Goal: Task Accomplishment & Management: Manage account settings

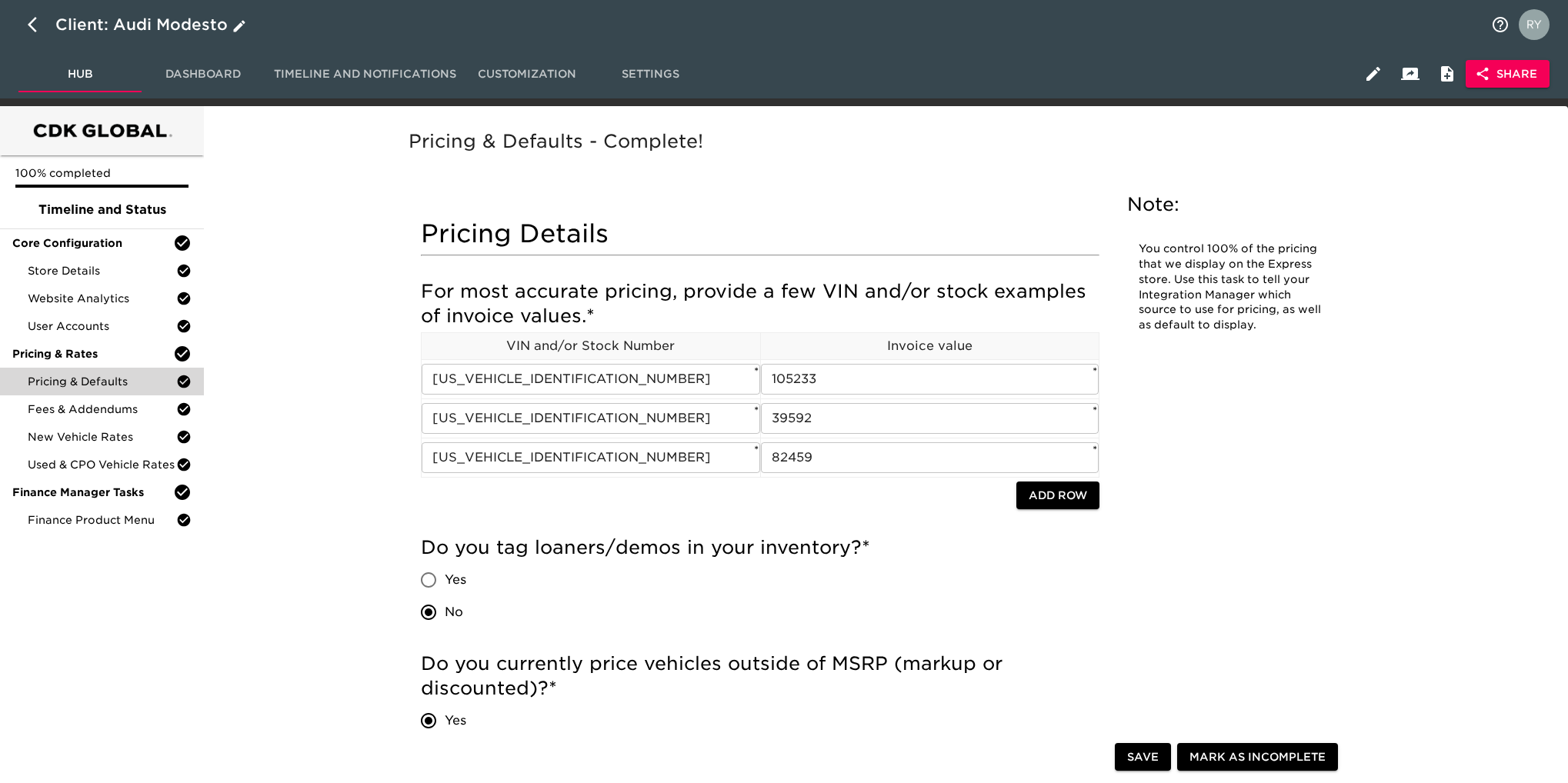
scroll to position [1000, 0]
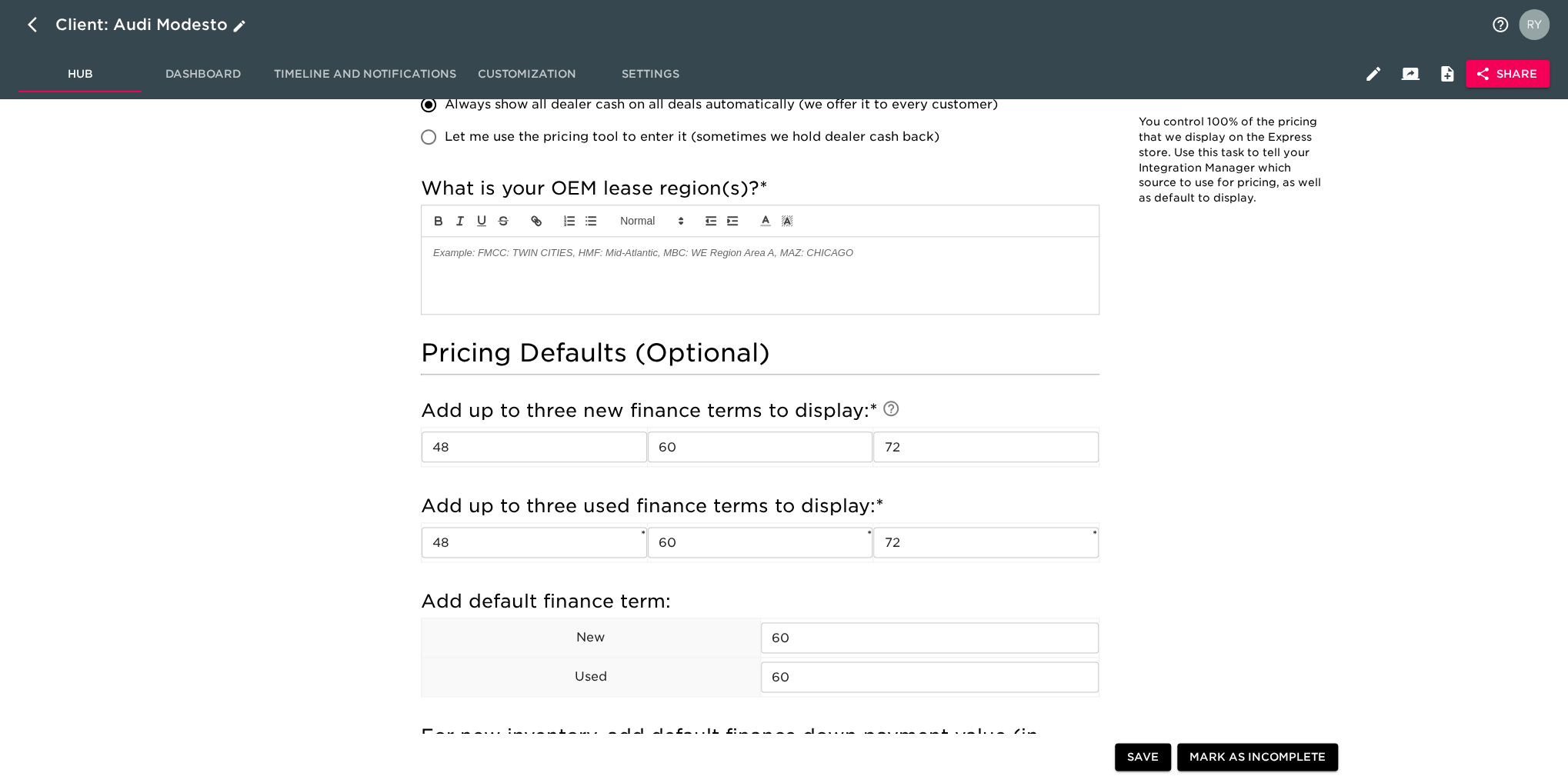
click at [33, 30] on icon "button" at bounding box center [37, 24] width 19 height 19
select select "10"
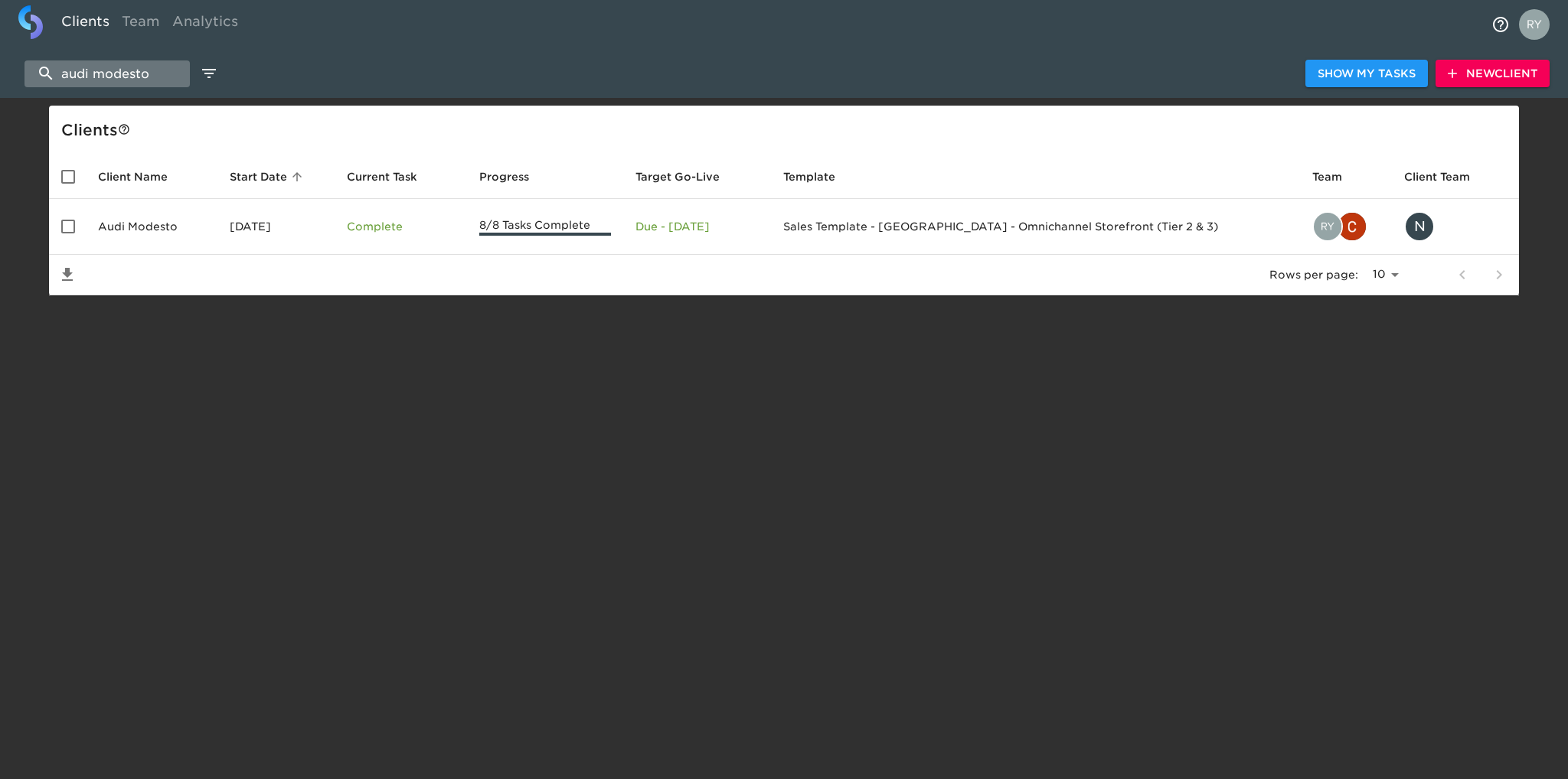
drag, startPoint x: 171, startPoint y: 76, endPoint x: 46, endPoint y: 86, distance: 125.4
click at [39, 90] on div "audi modesto Show My Tasks New Client" at bounding box center [784, 73] width 1568 height 49
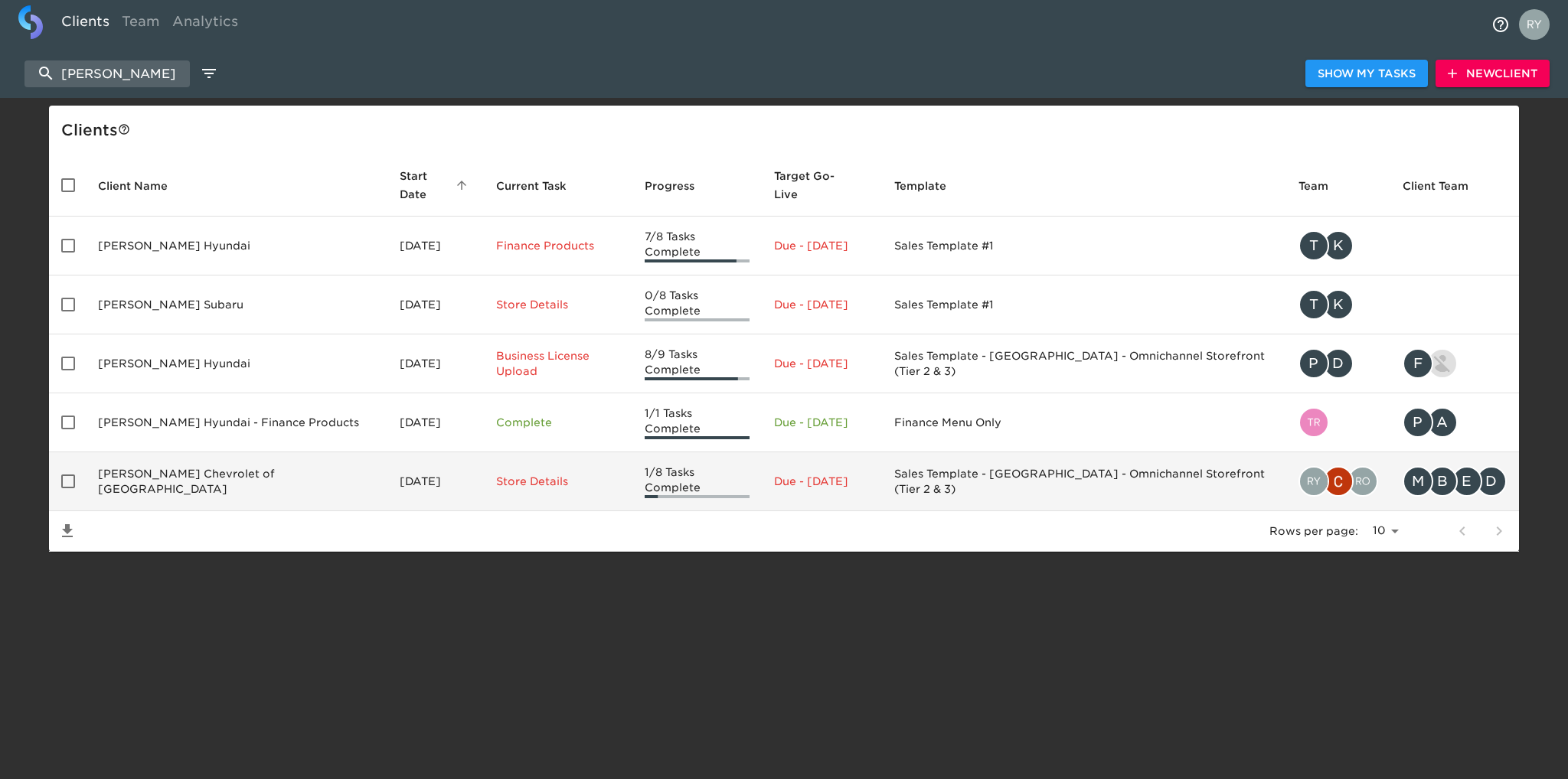
type input "[PERSON_NAME]"
click at [210, 454] on td "[PERSON_NAME] Chevrolet of [GEOGRAPHIC_DATA]" at bounding box center [236, 482] width 302 height 59
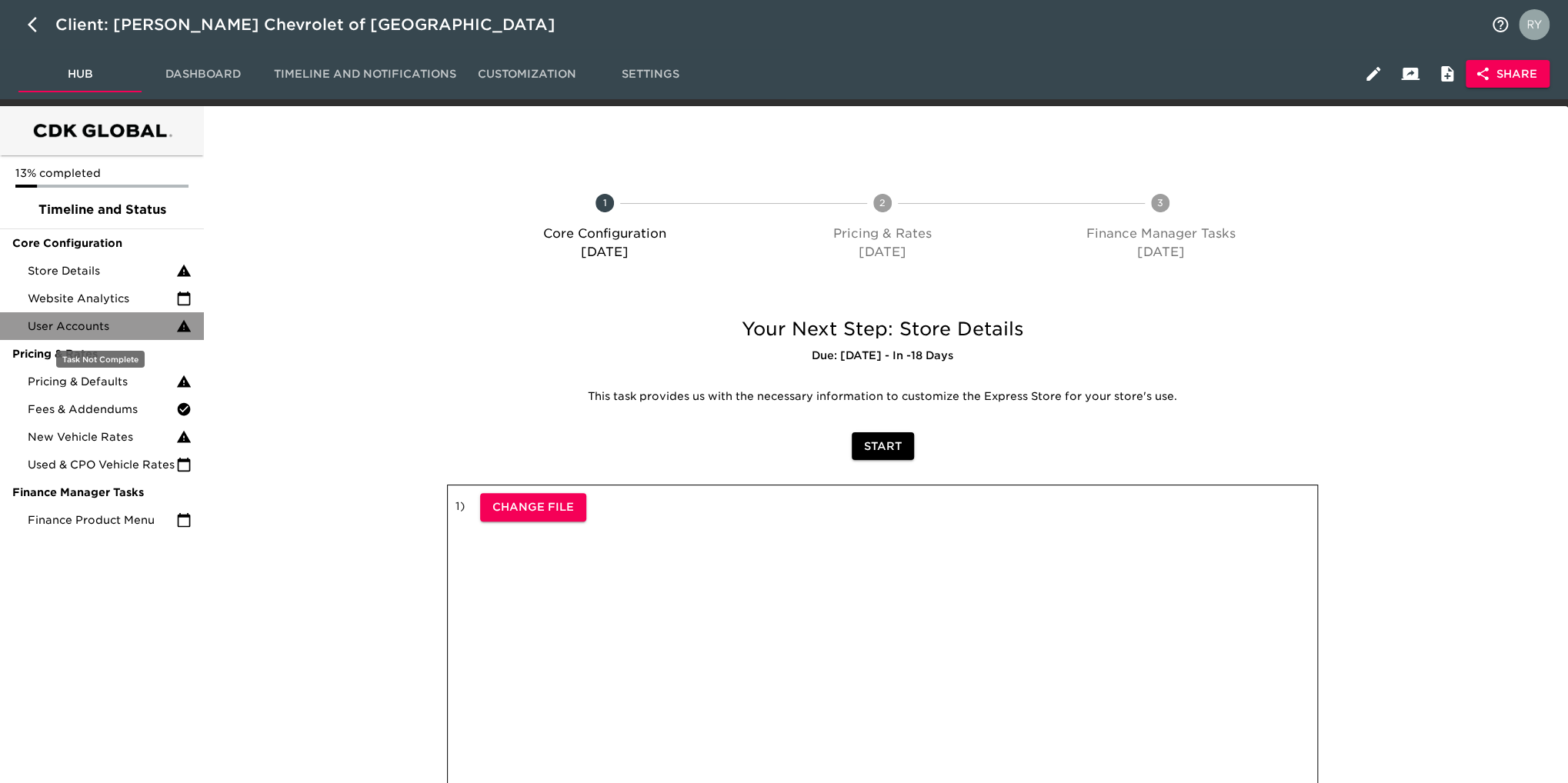
click at [40, 316] on div "User Accounts" at bounding box center [101, 326] width 203 height 28
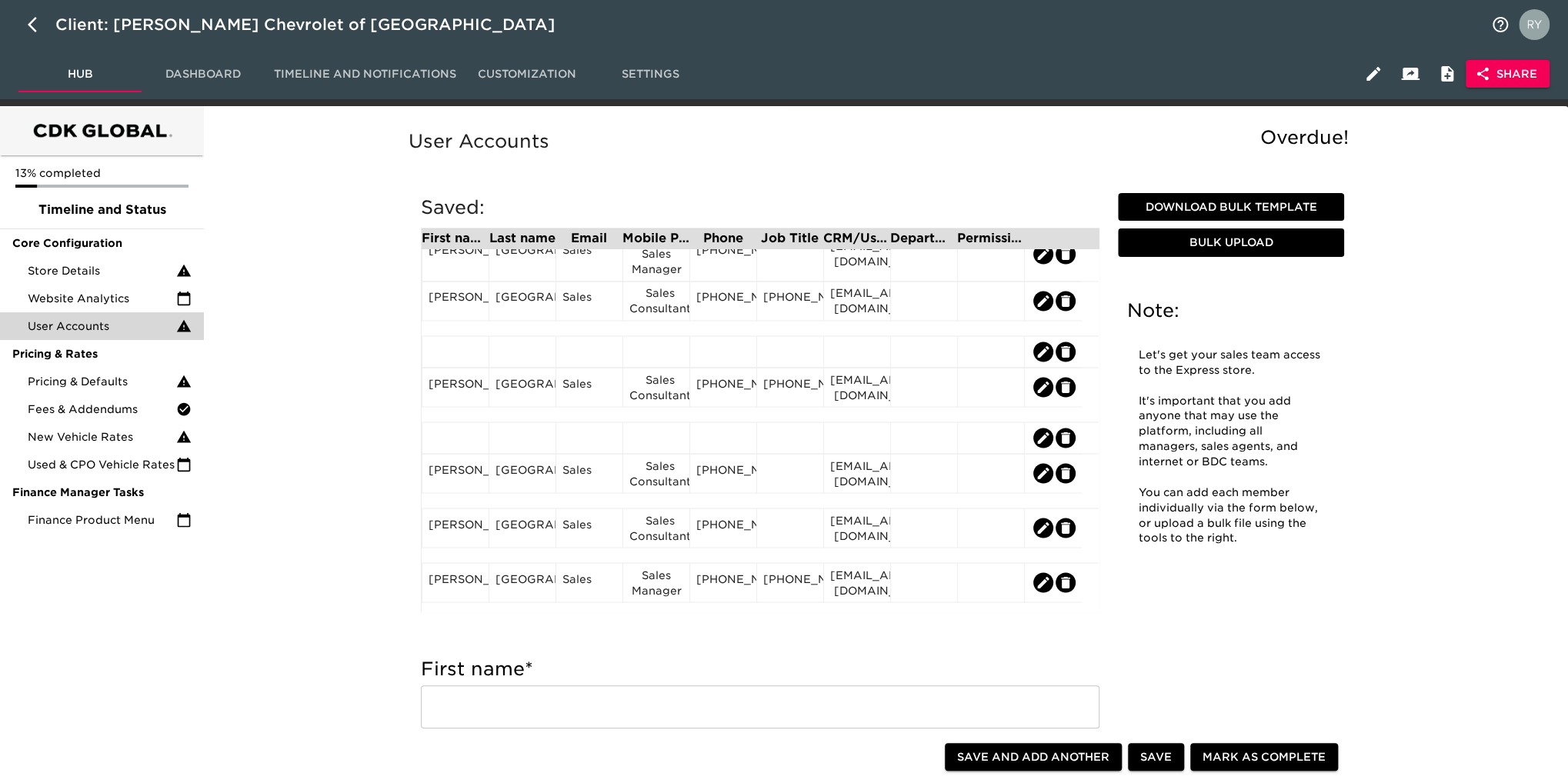
scroll to position [1850, 0]
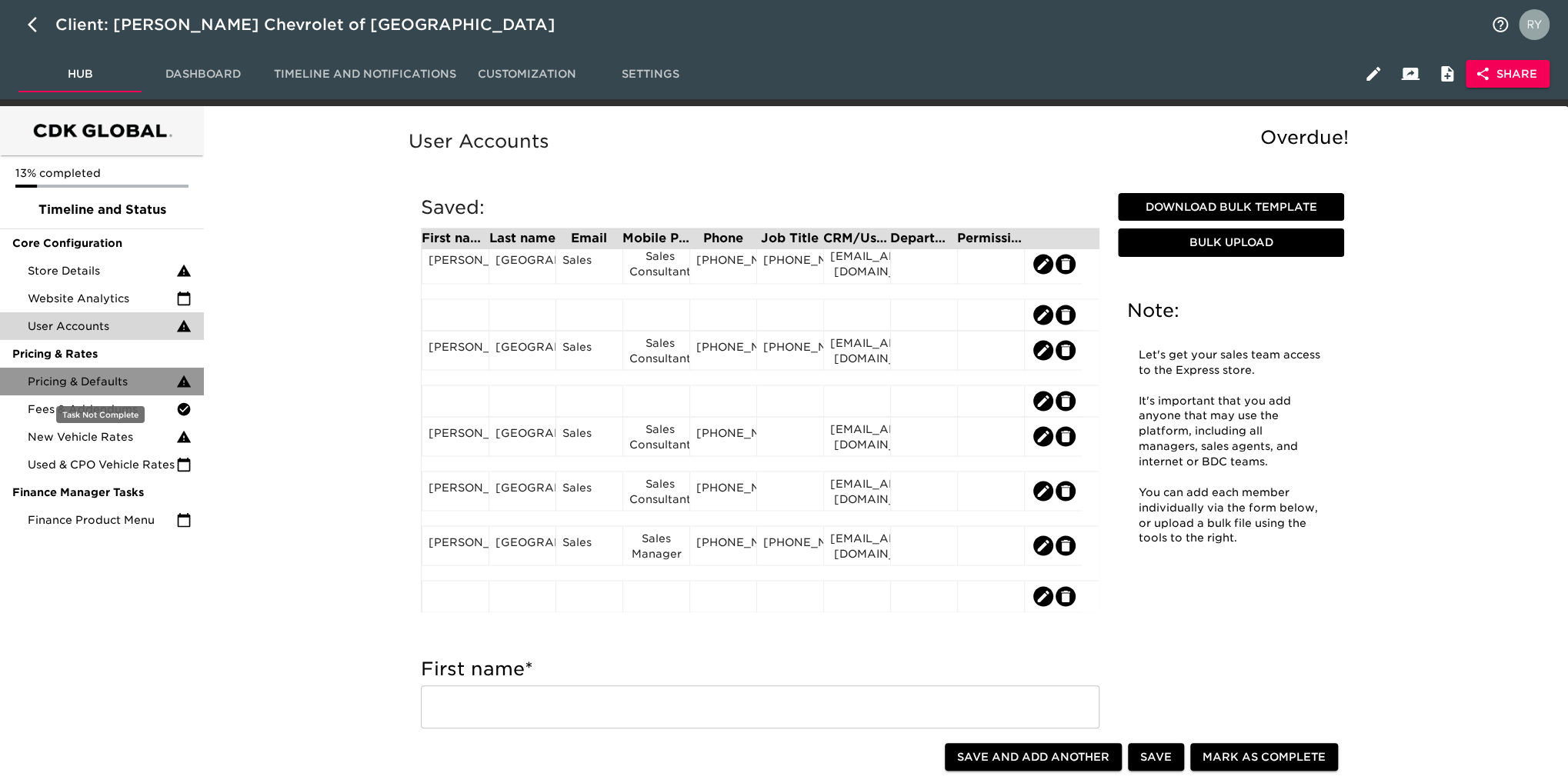
click at [101, 383] on span "Pricing & Defaults" at bounding box center [102, 382] width 149 height 15
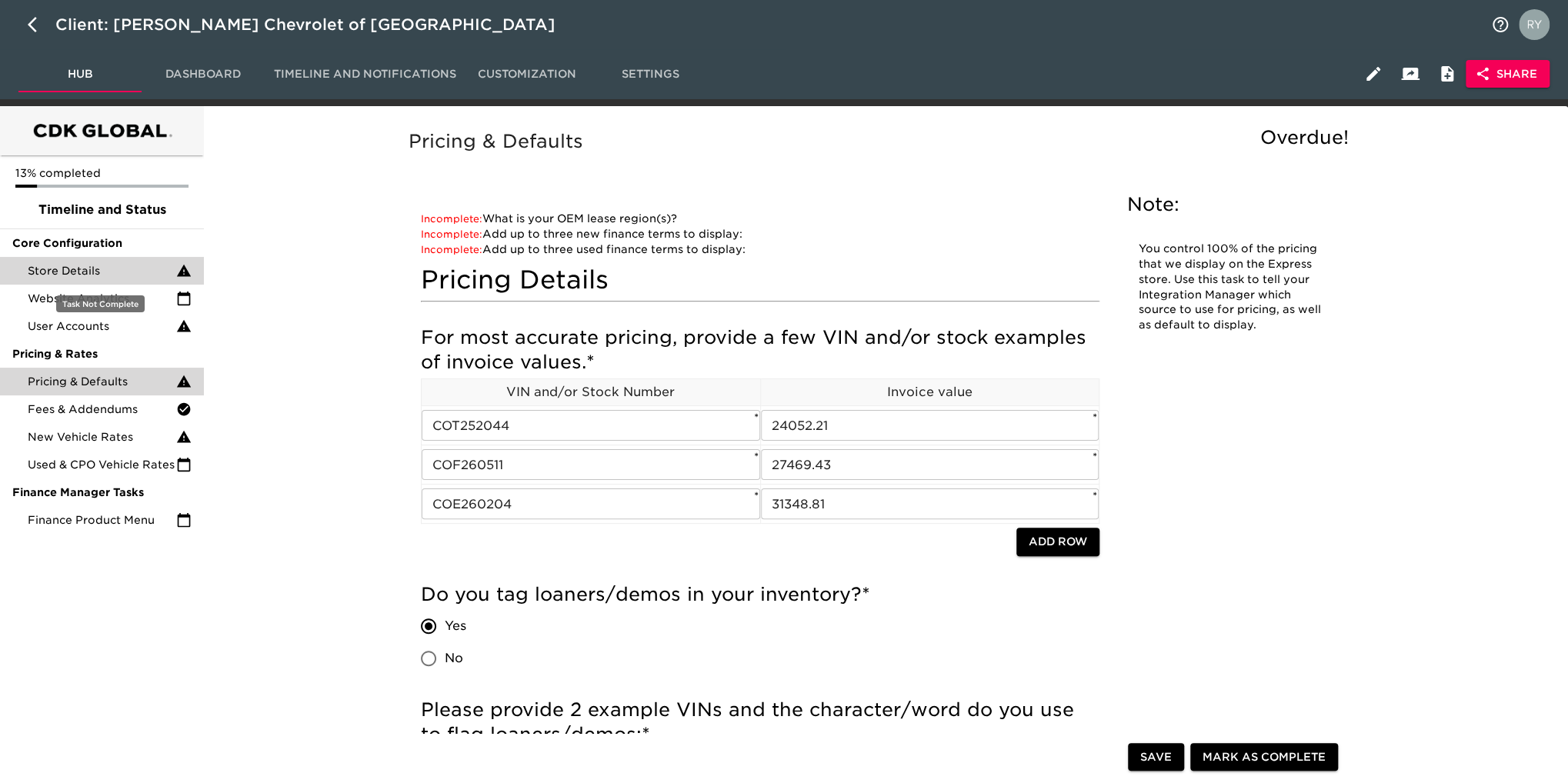
click at [106, 280] on div "Store Details" at bounding box center [101, 270] width 203 height 28
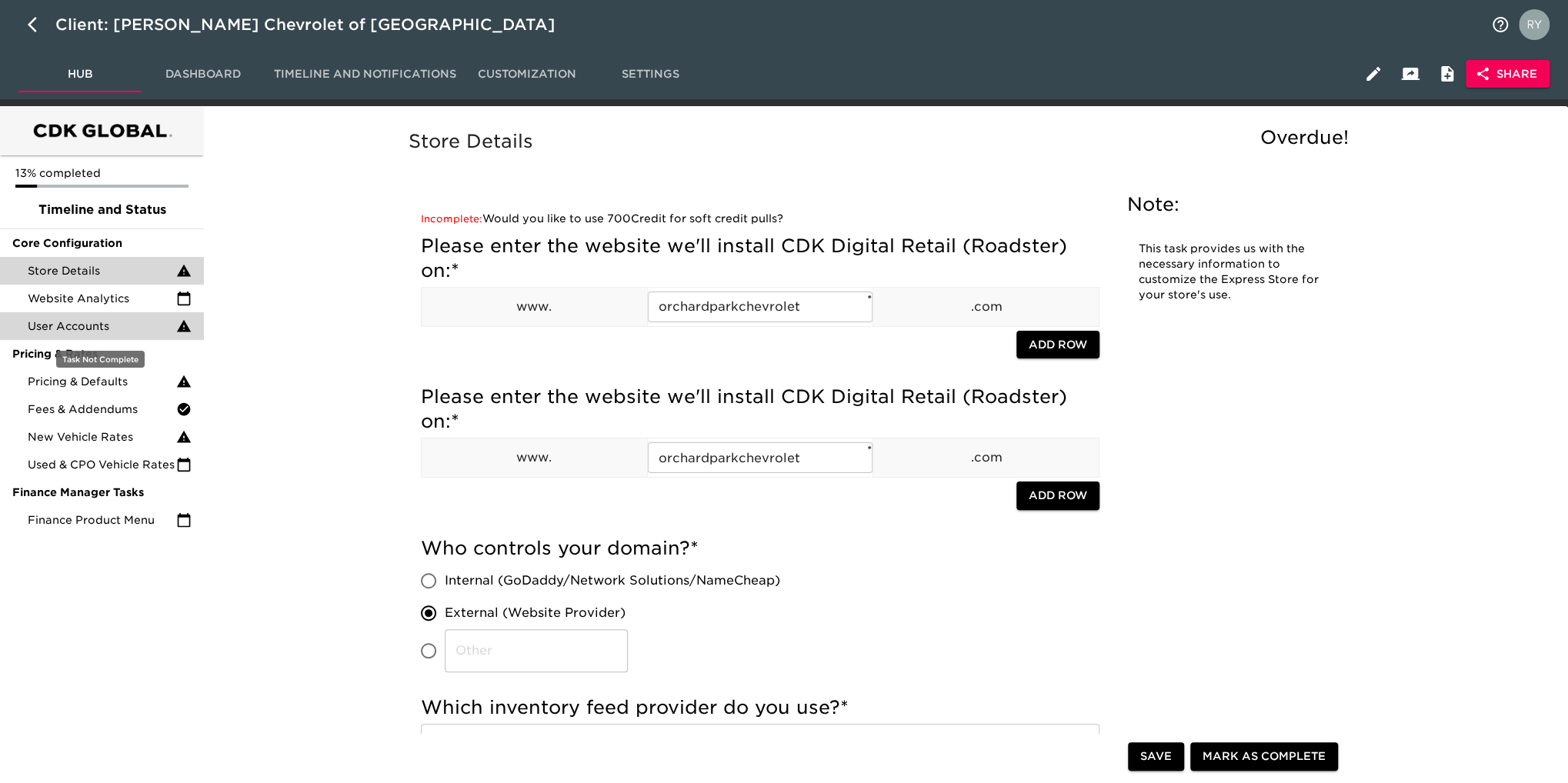
click at [68, 329] on span "User Accounts" at bounding box center [102, 326] width 149 height 15
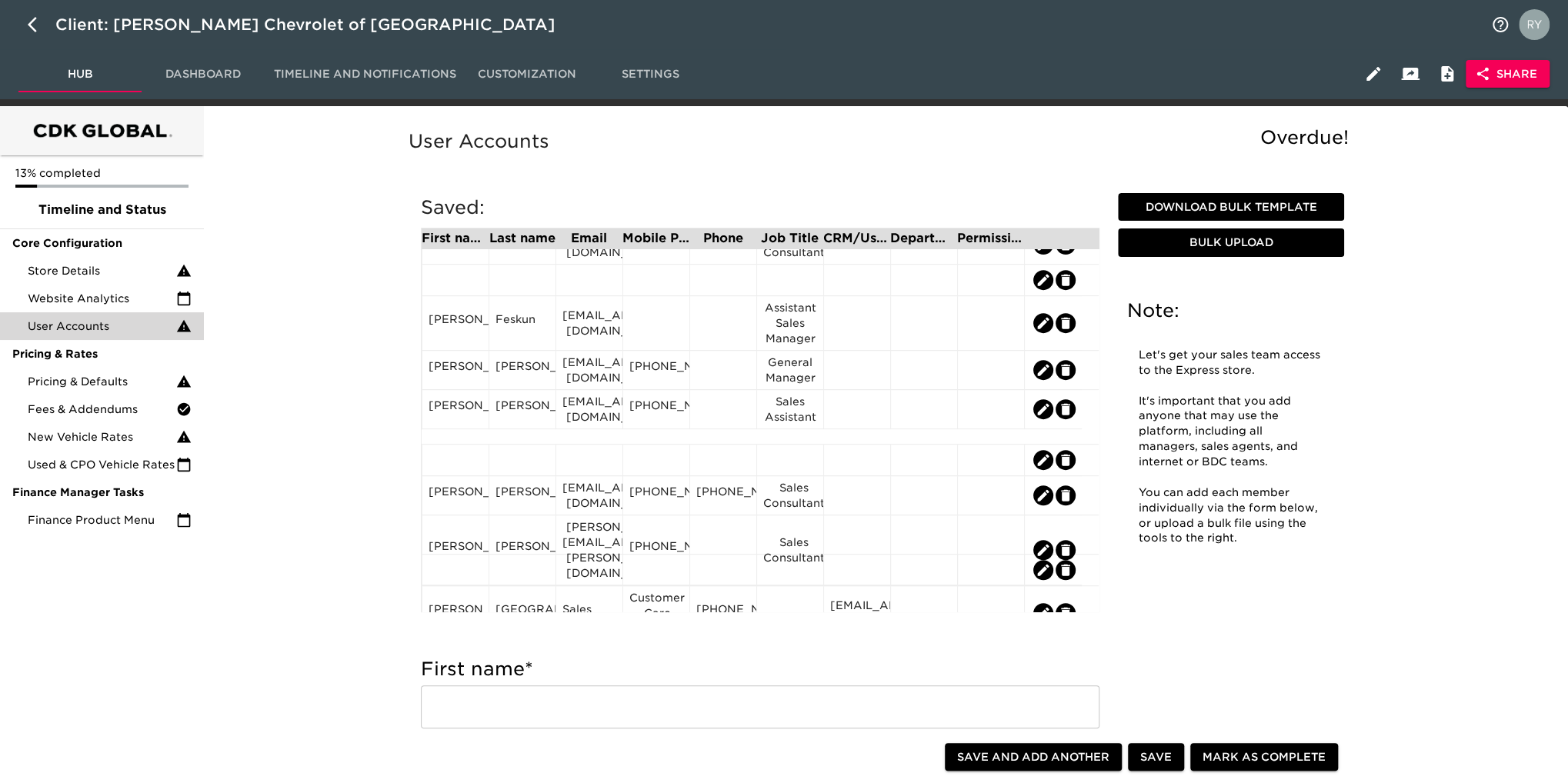
scroll to position [384, 0]
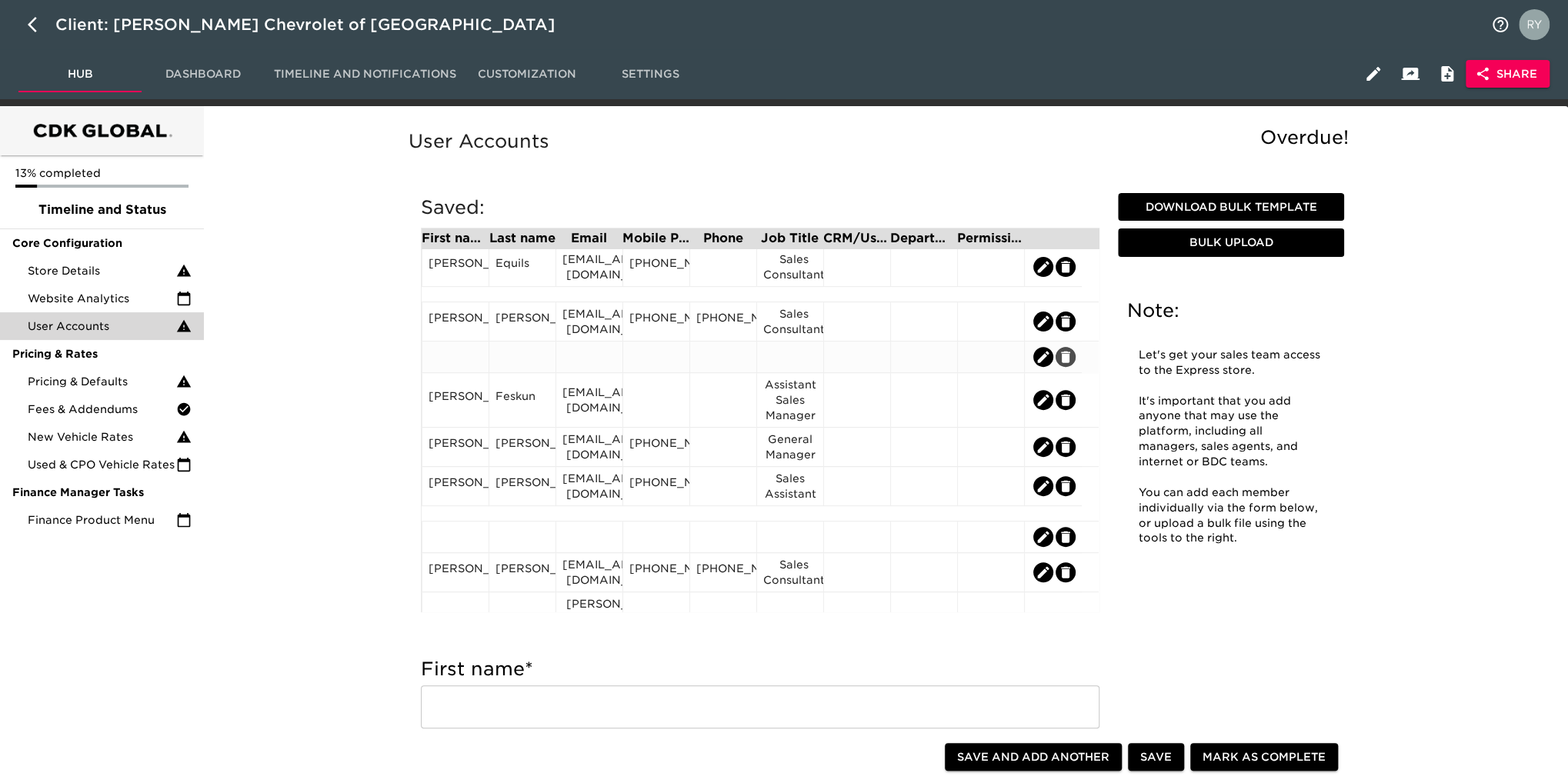
click at [1066, 355] on icon "edit" at bounding box center [1065, 356] width 9 height 12
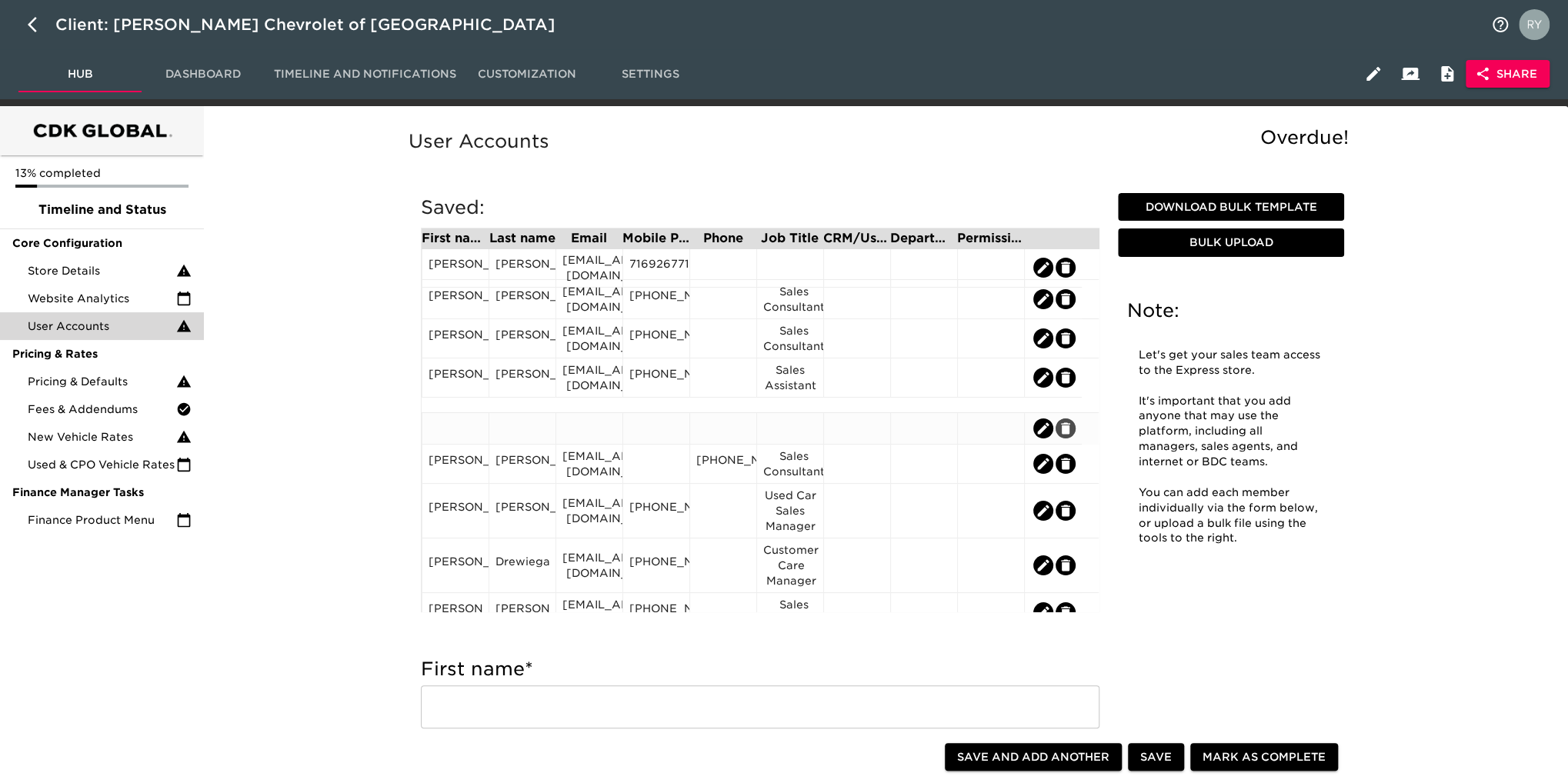
click at [1067, 428] on icon "edit" at bounding box center [1065, 428] width 9 height 12
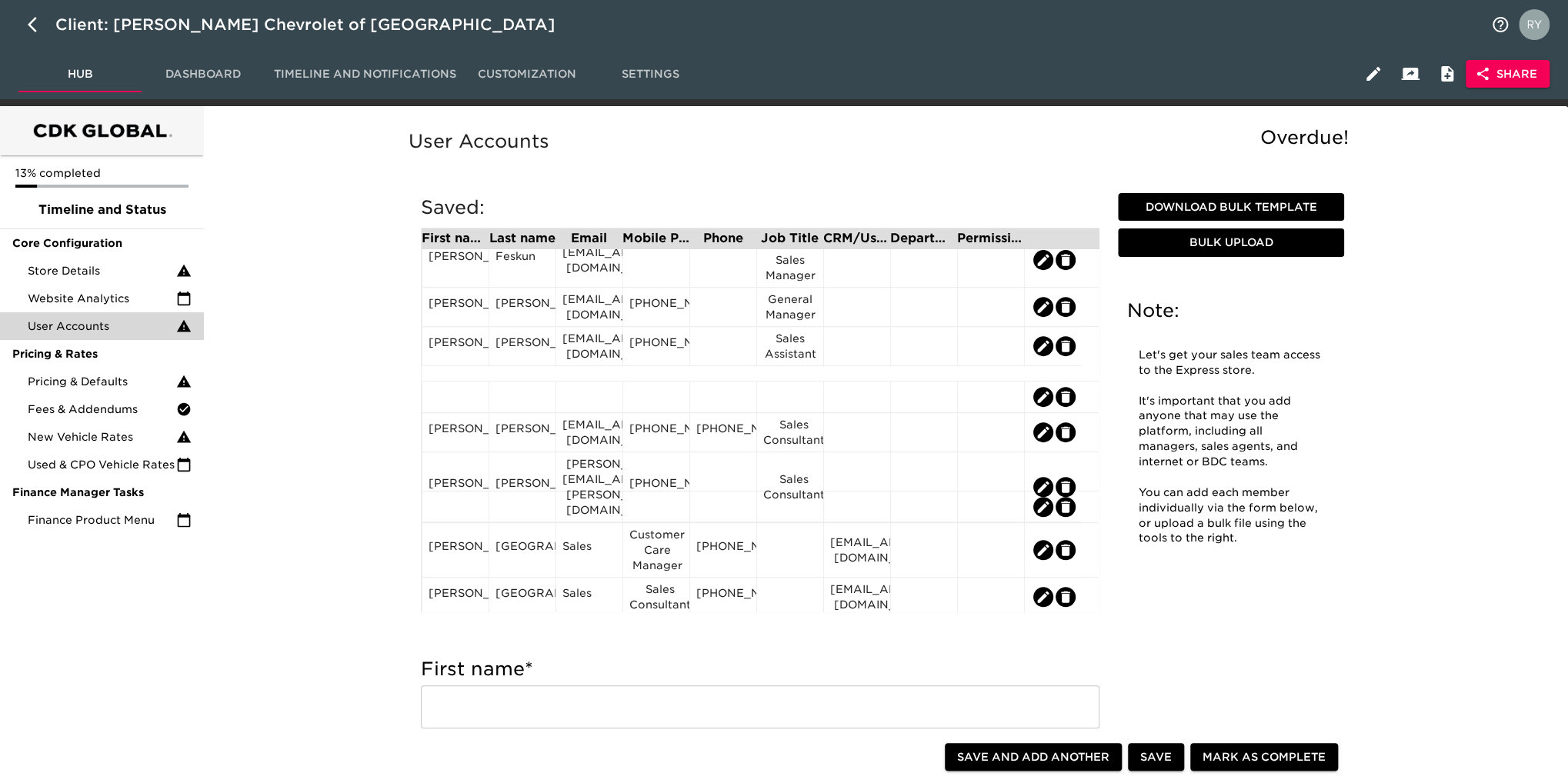
scroll to position [539, 0]
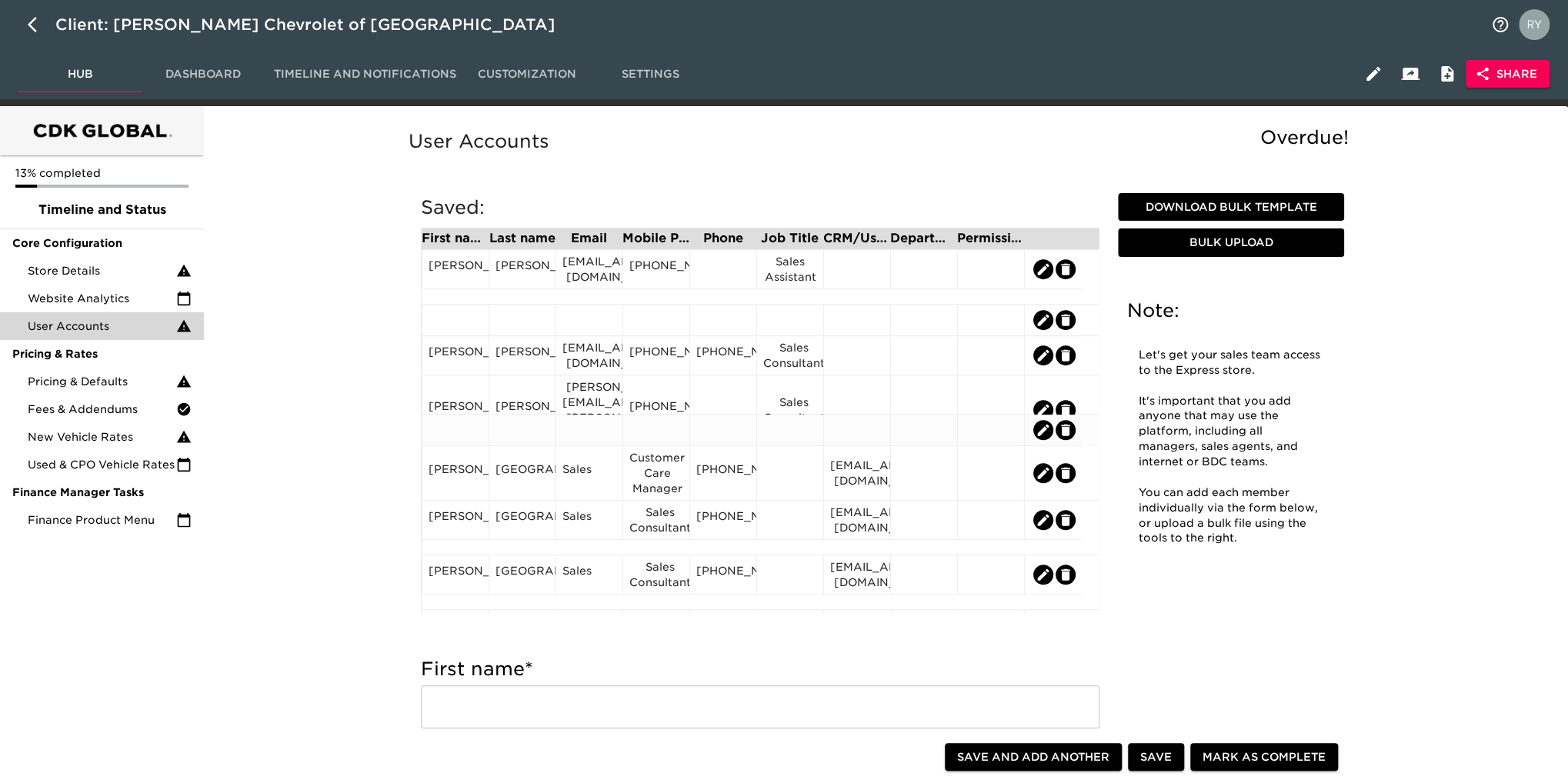
click at [1066, 429] on icon "edit" at bounding box center [1065, 430] width 9 height 12
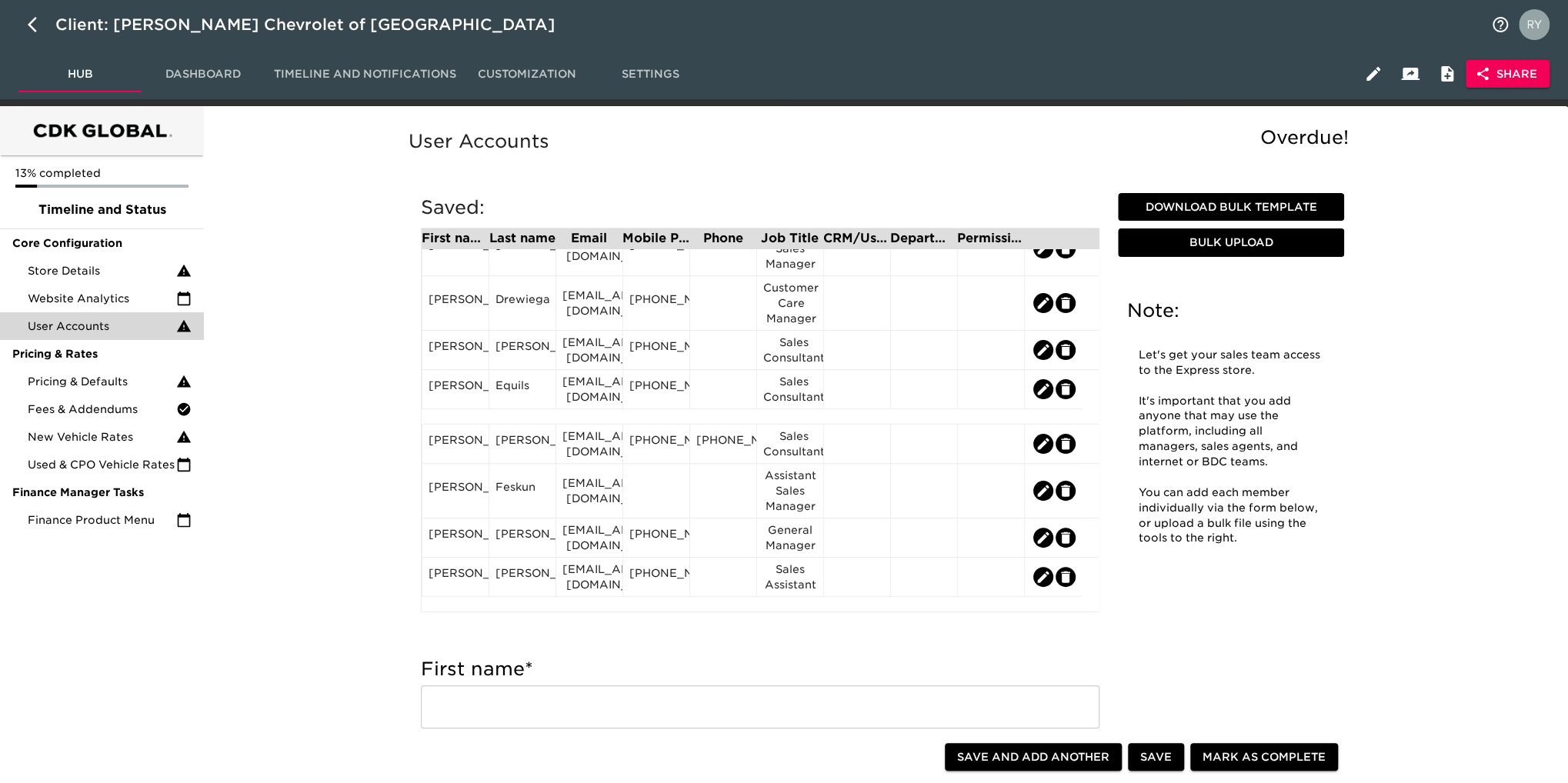
scroll to position [462, 0]
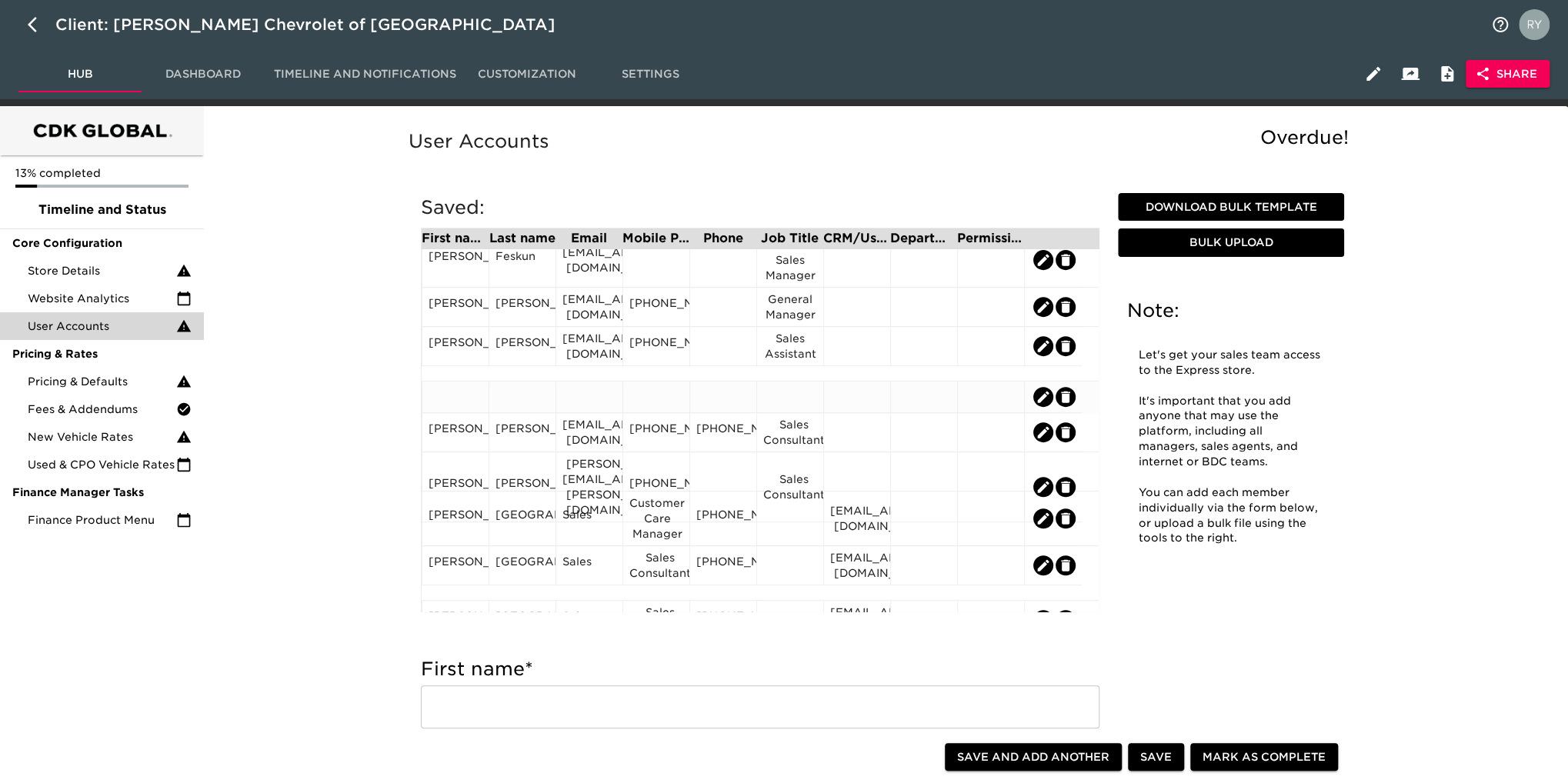
click at [1063, 394] on icon "edit" at bounding box center [1065, 397] width 9 height 12
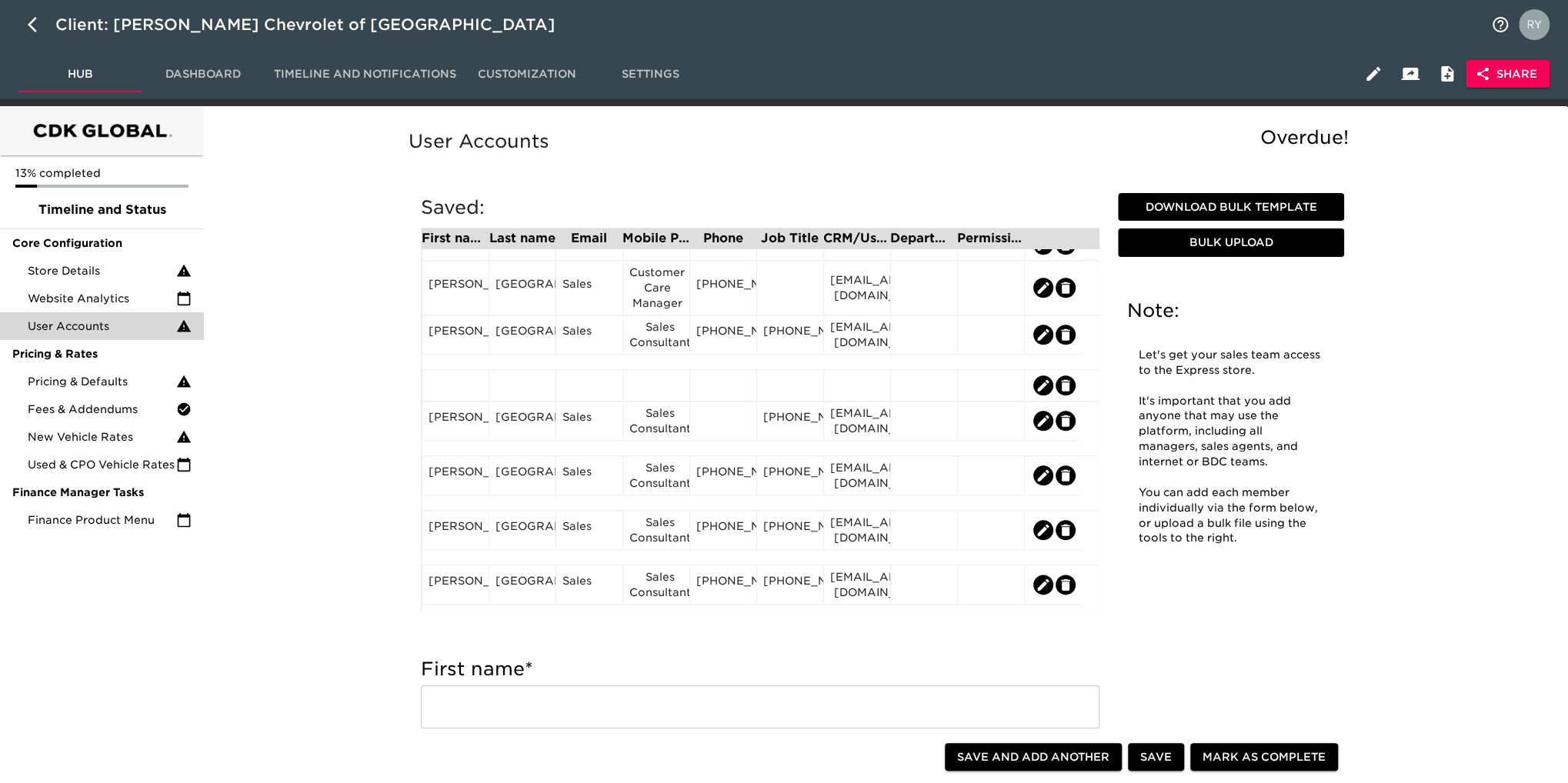
scroll to position [1154, 0]
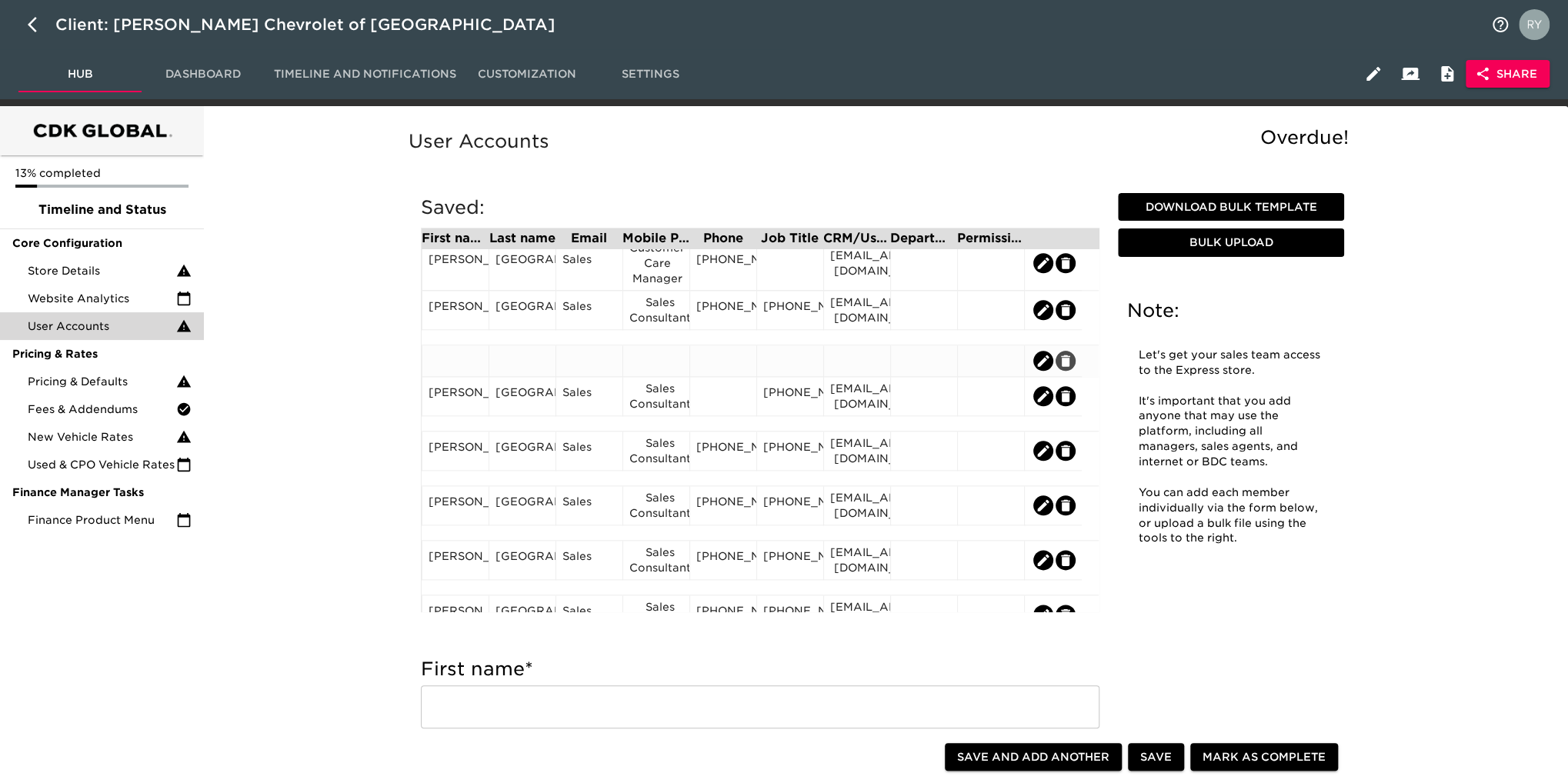
click at [1068, 365] on icon "edit" at bounding box center [1065, 361] width 9 height 12
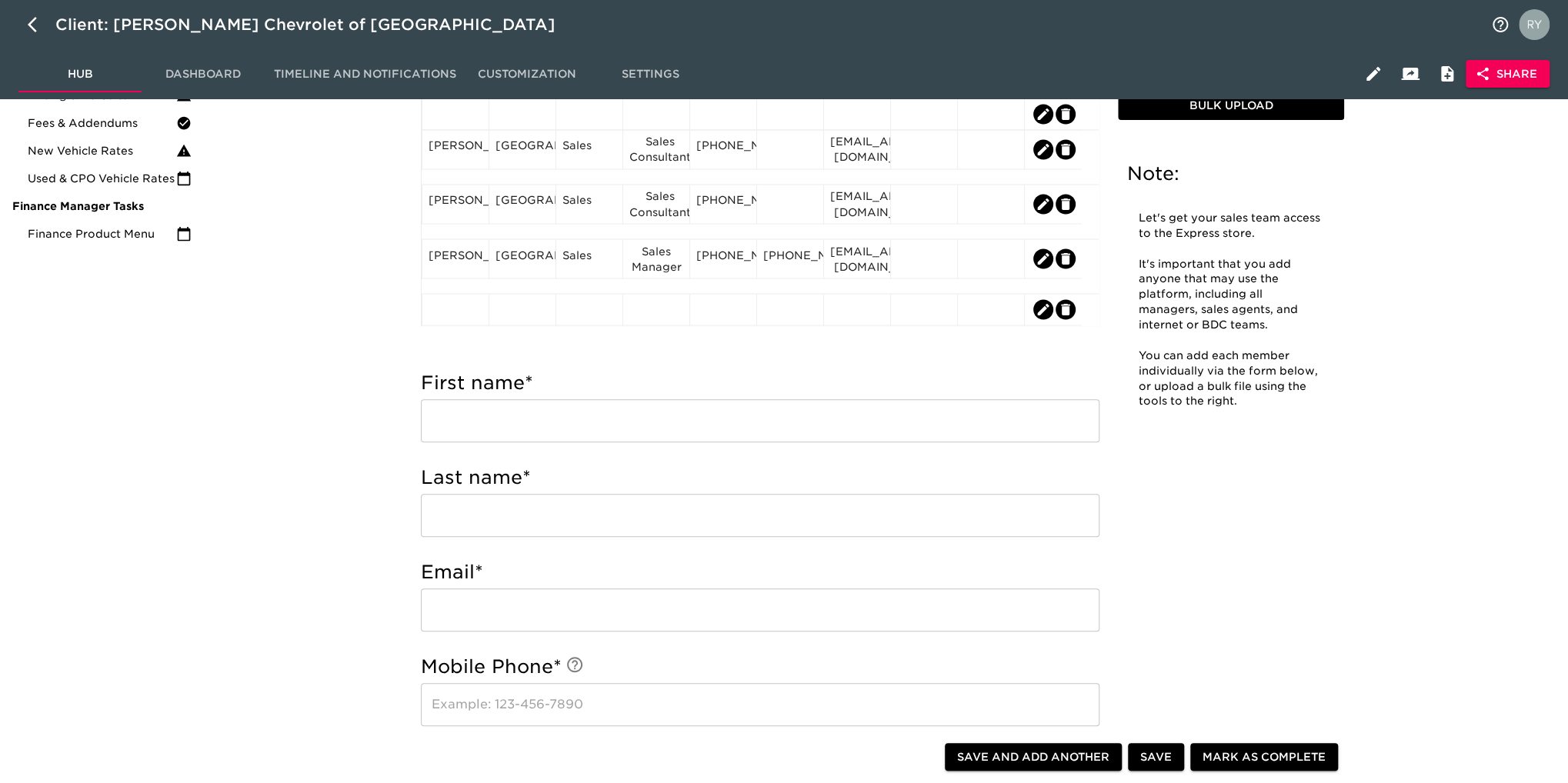
scroll to position [307, 0]
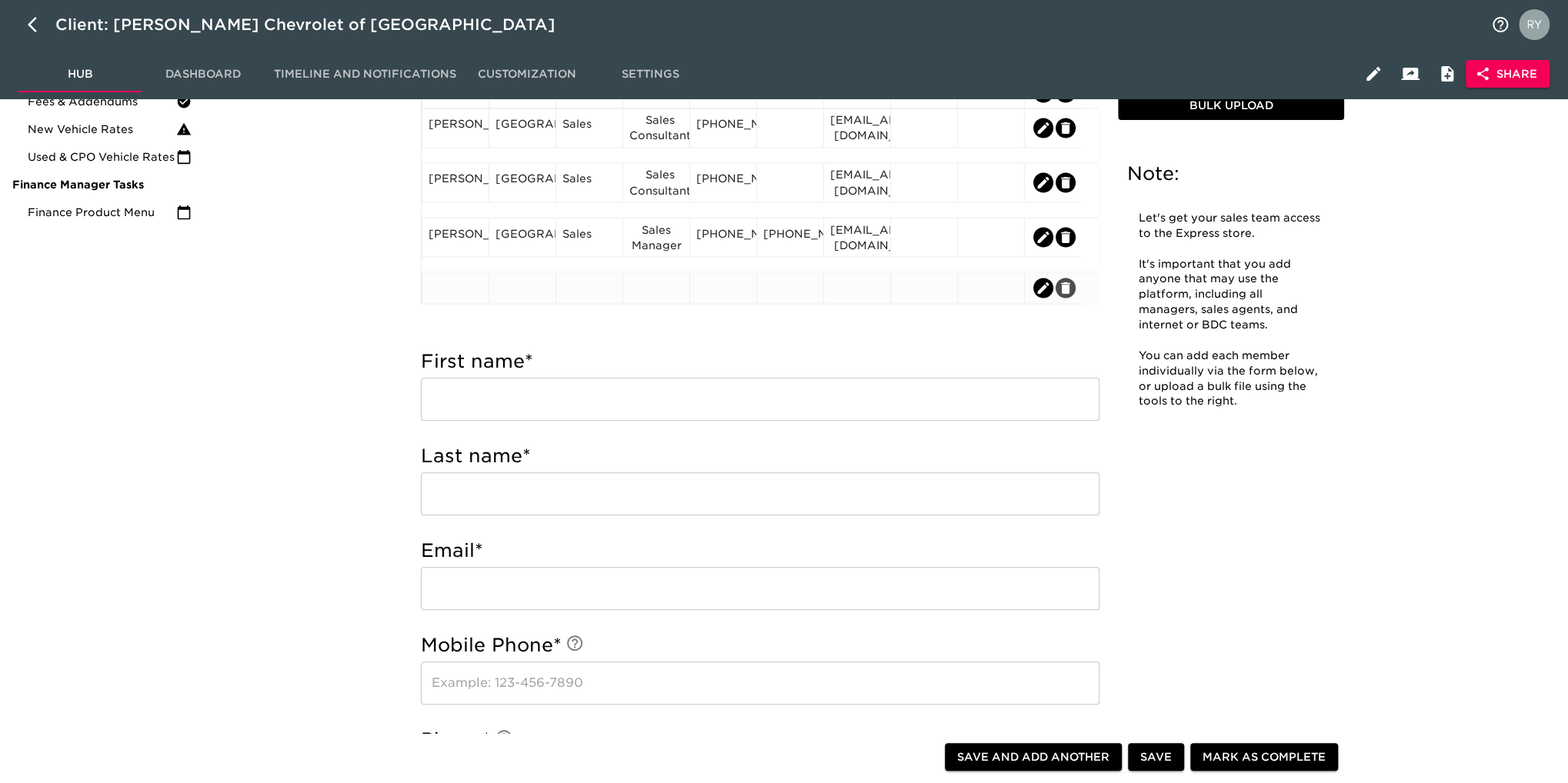
click at [1070, 287] on icon "edit" at bounding box center [1066, 288] width 15 height 15
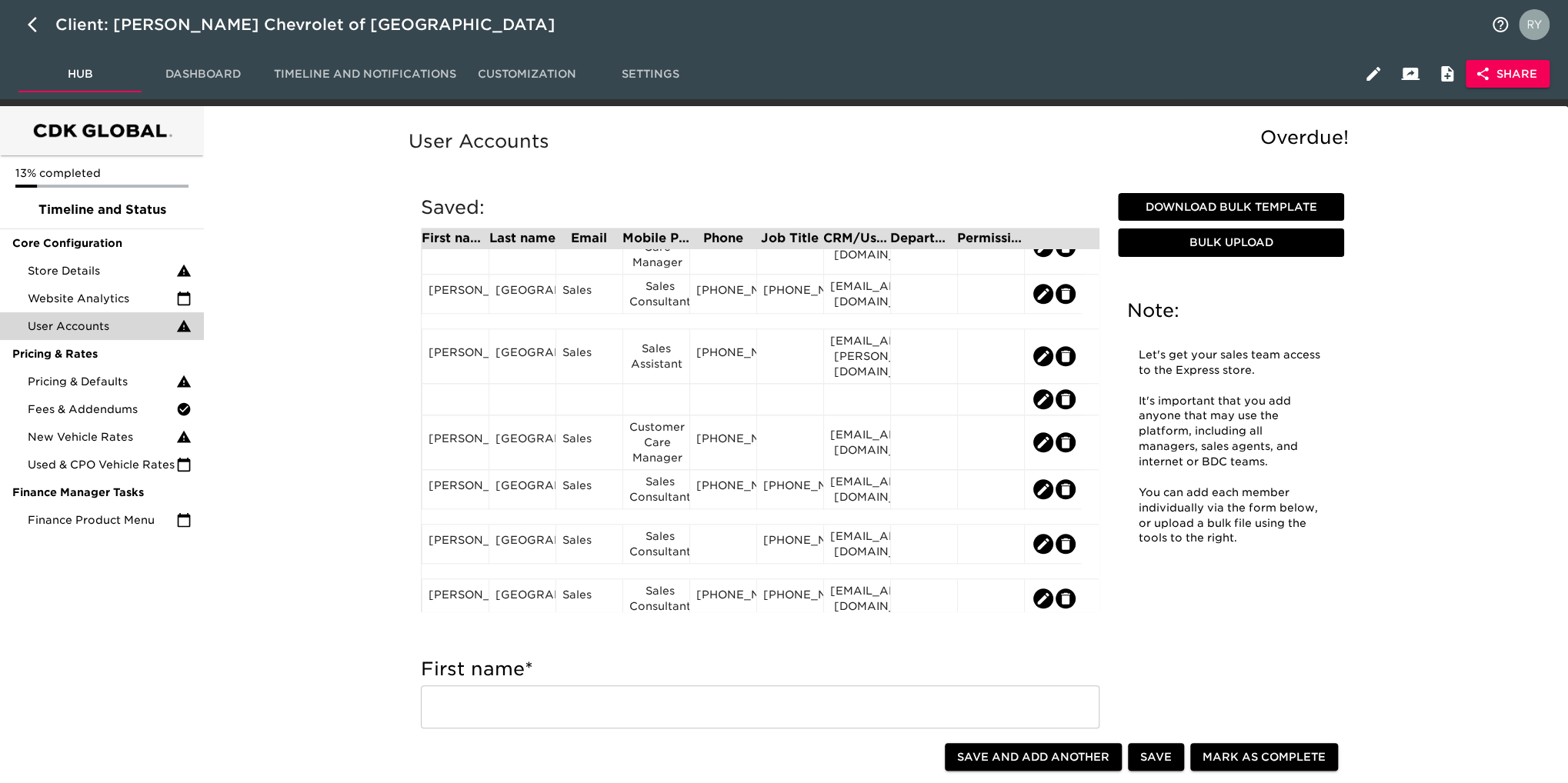
scroll to position [1000, 0]
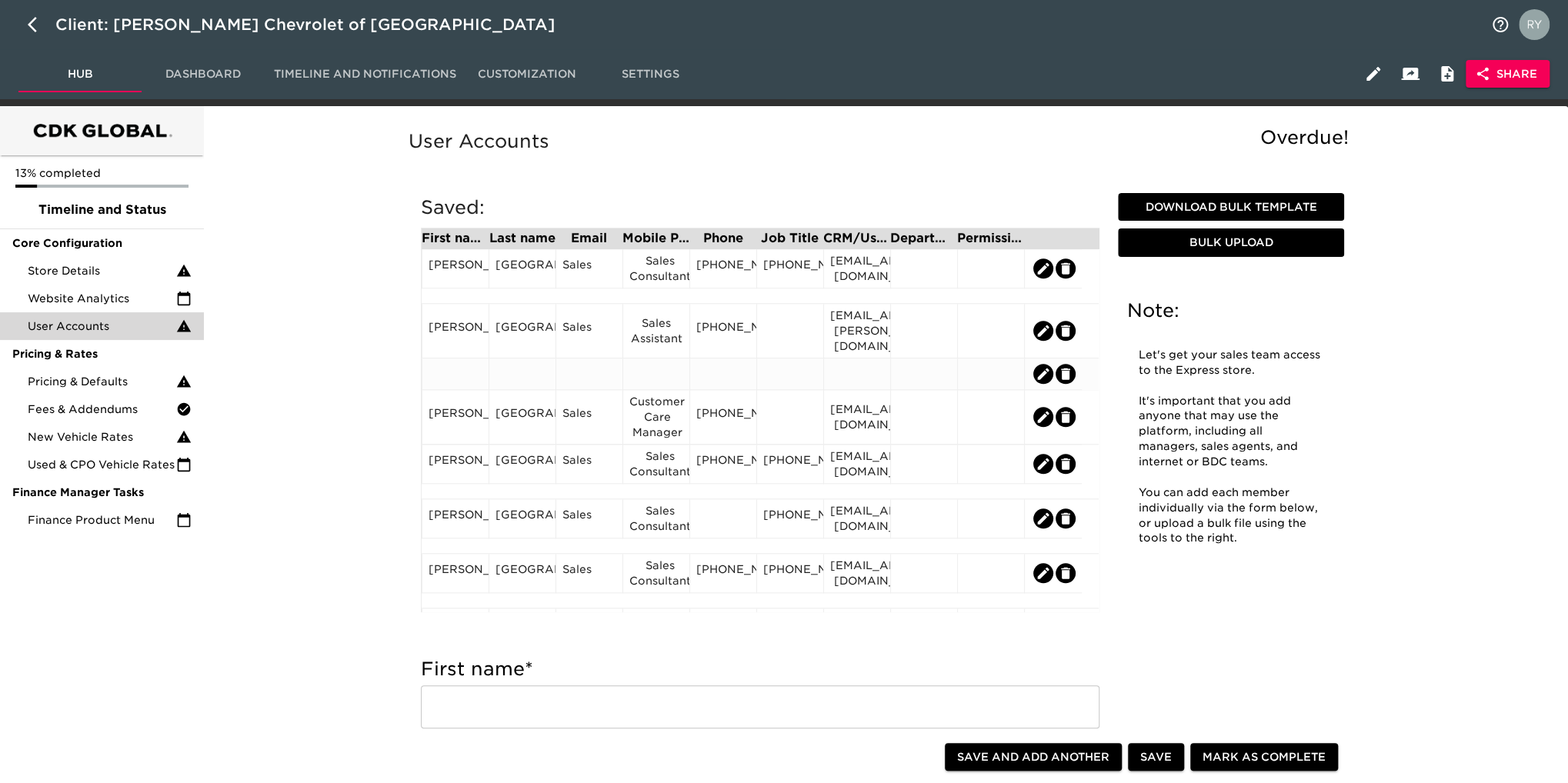
click at [1071, 381] on icon "edit" at bounding box center [1066, 374] width 15 height 15
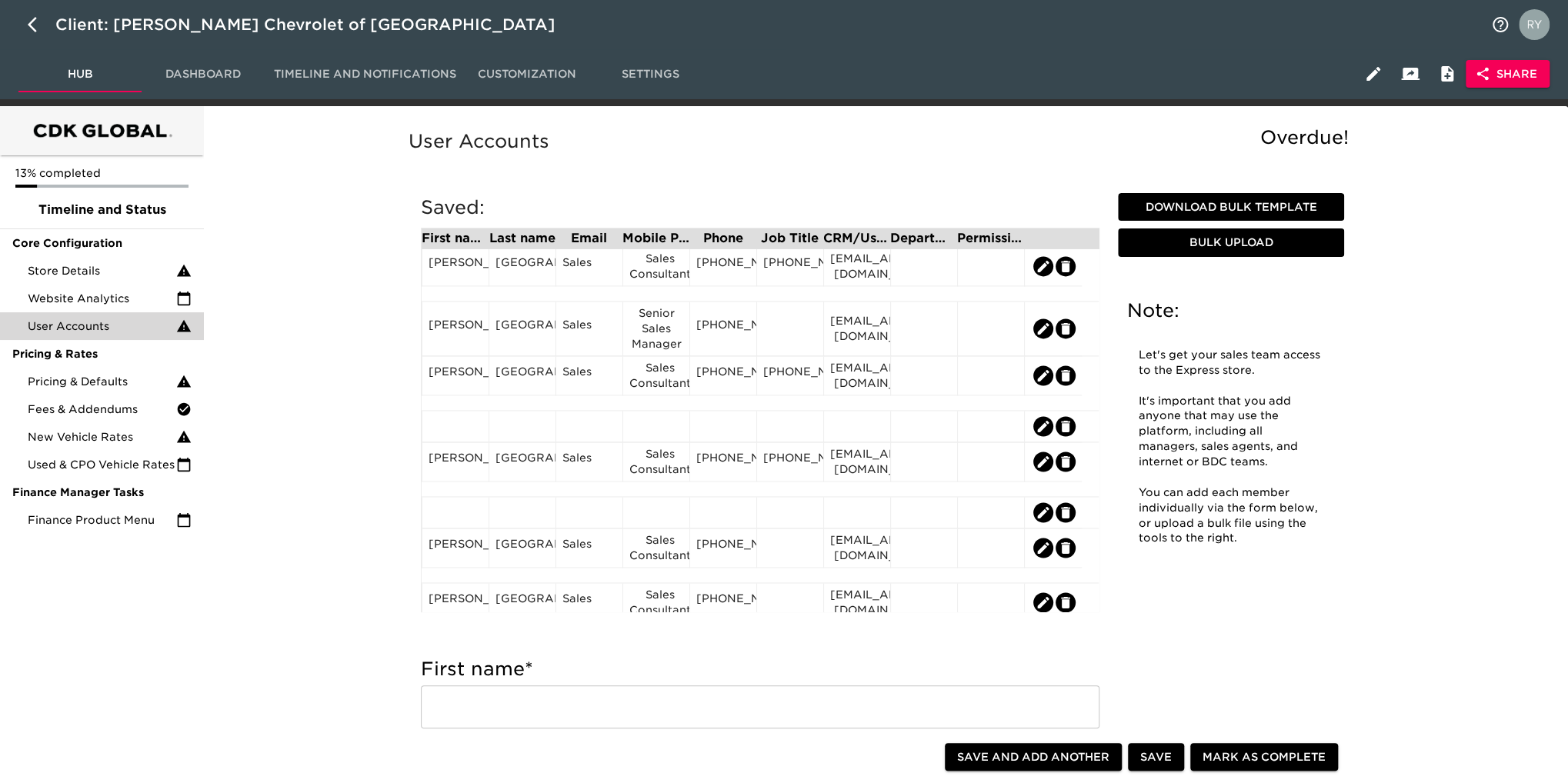
scroll to position [1629, 0]
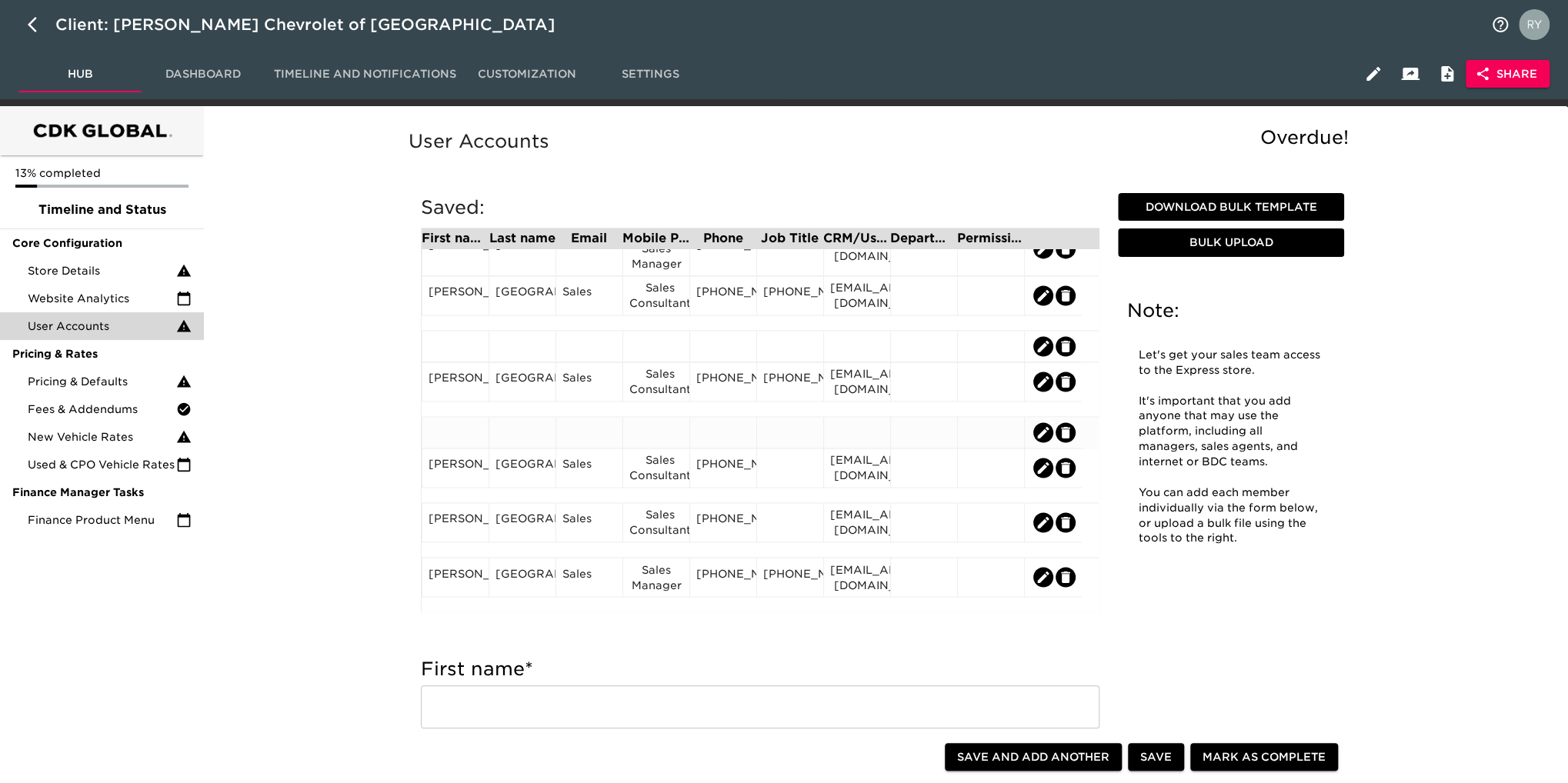
click at [1070, 432] on icon "edit" at bounding box center [1066, 432] width 15 height 15
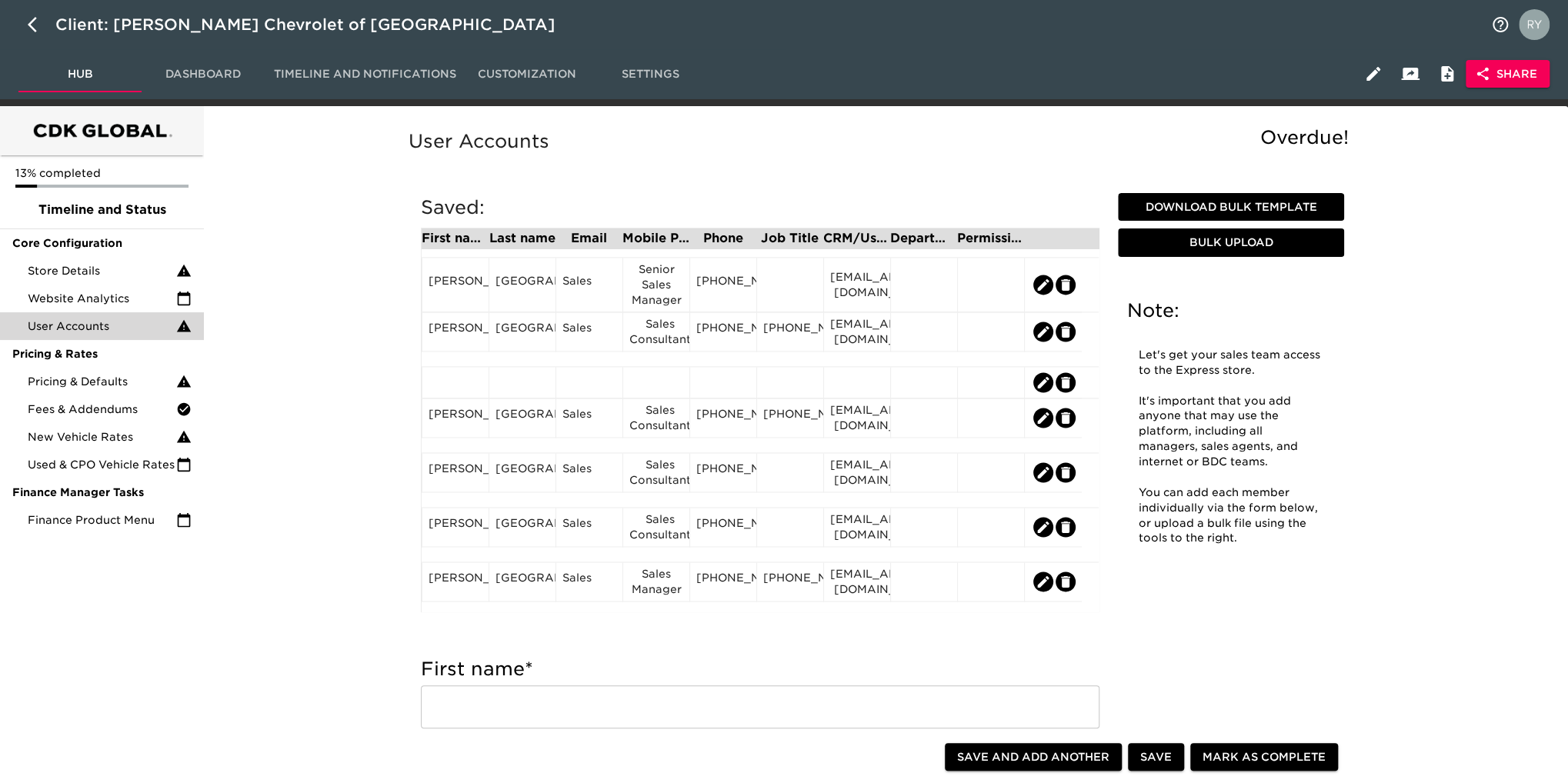
scroll to position [1597, 0]
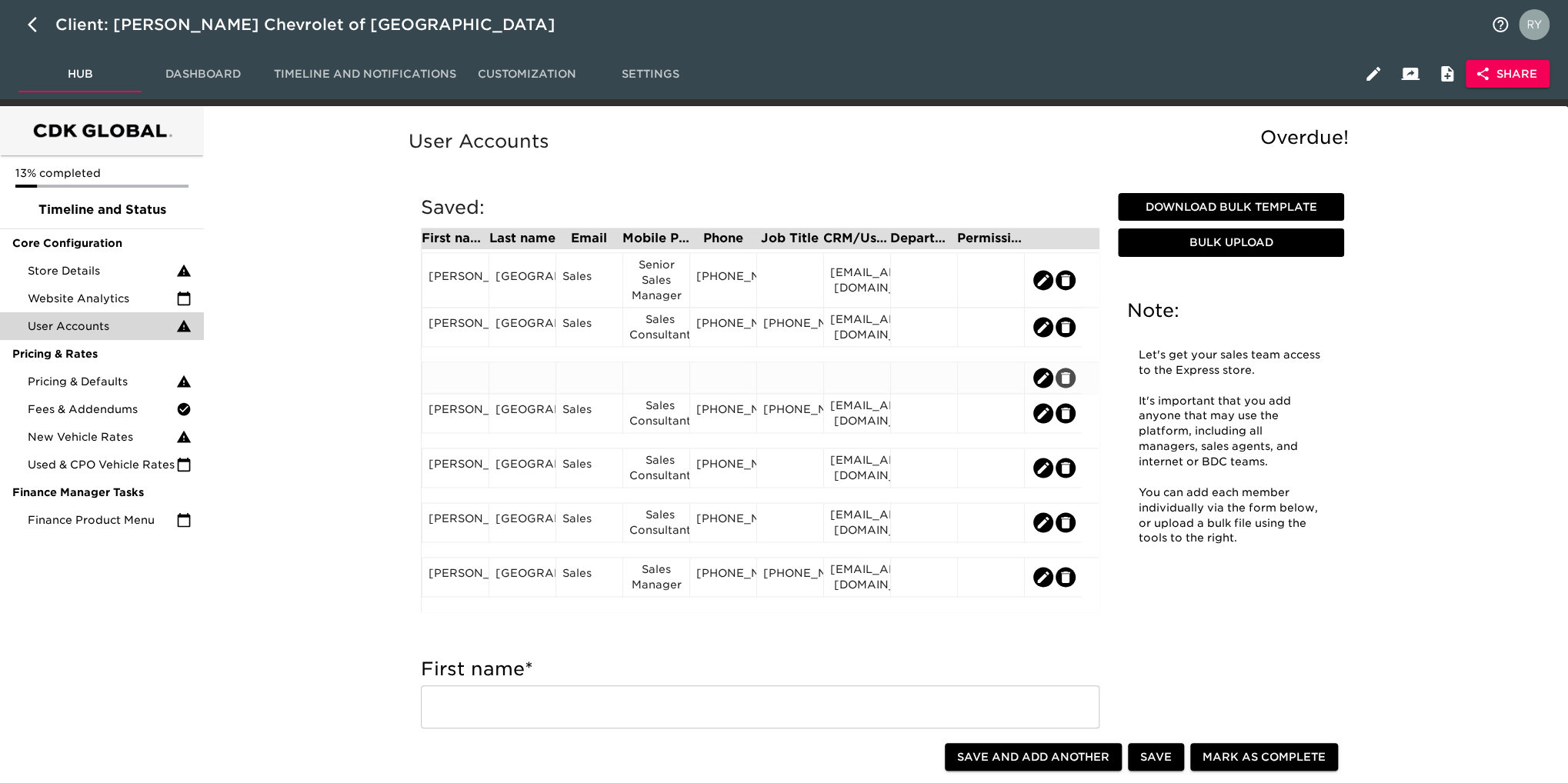
click at [1067, 373] on icon "edit" at bounding box center [1066, 378] width 15 height 15
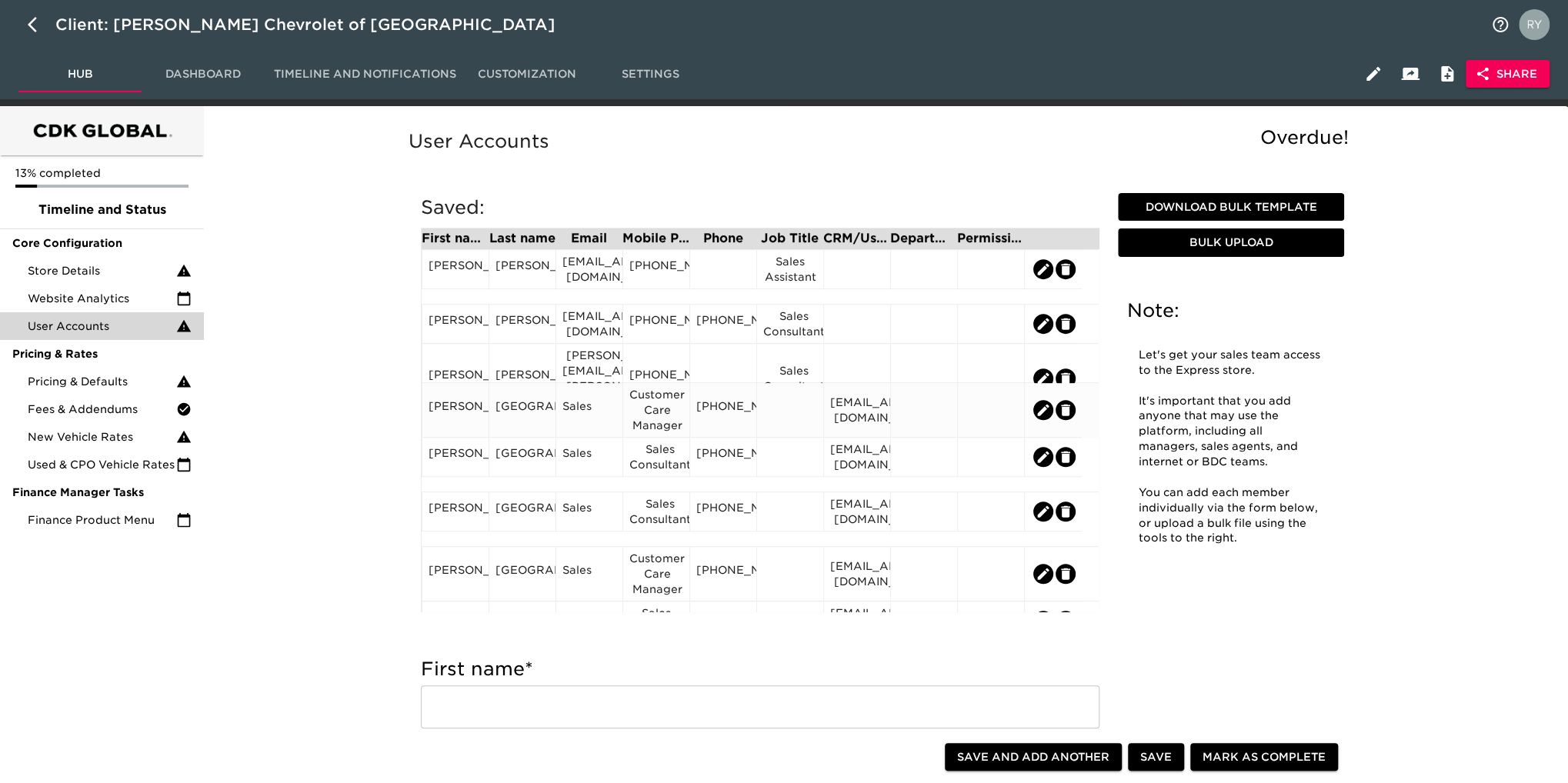
scroll to position [616, 0]
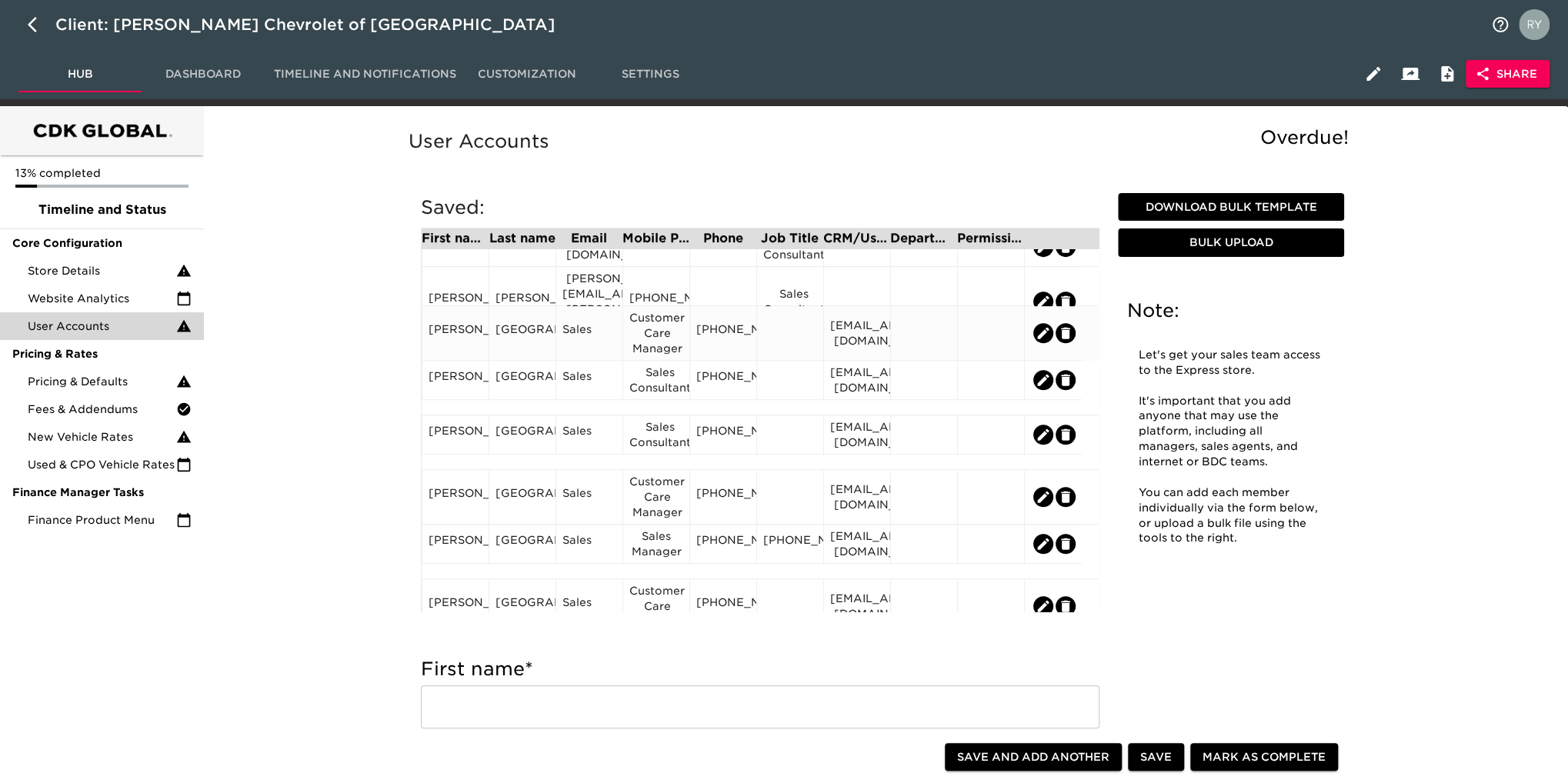
click at [458, 334] on div "[PERSON_NAME]" at bounding box center [455, 333] width 54 height 23
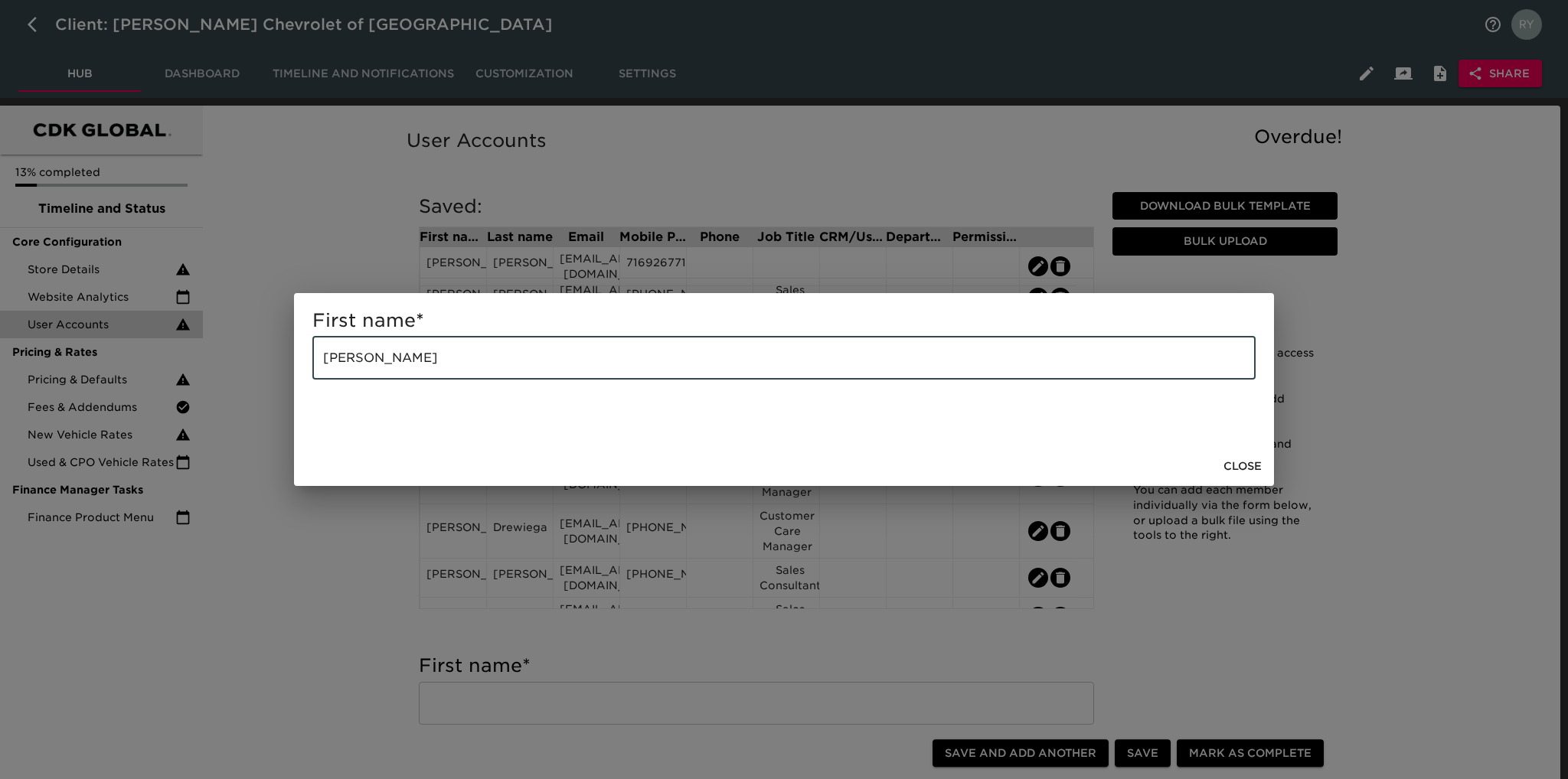
drag, startPoint x: 426, startPoint y: 366, endPoint x: 364, endPoint y: 366, distance: 62.0
click at [364, 366] on input "[PERSON_NAME]" at bounding box center [784, 358] width 943 height 43
type input "[PERSON_NAME]"
click at [324, 536] on div "First name * [PERSON_NAME] ​ Close" at bounding box center [784, 389] width 1568 height 779
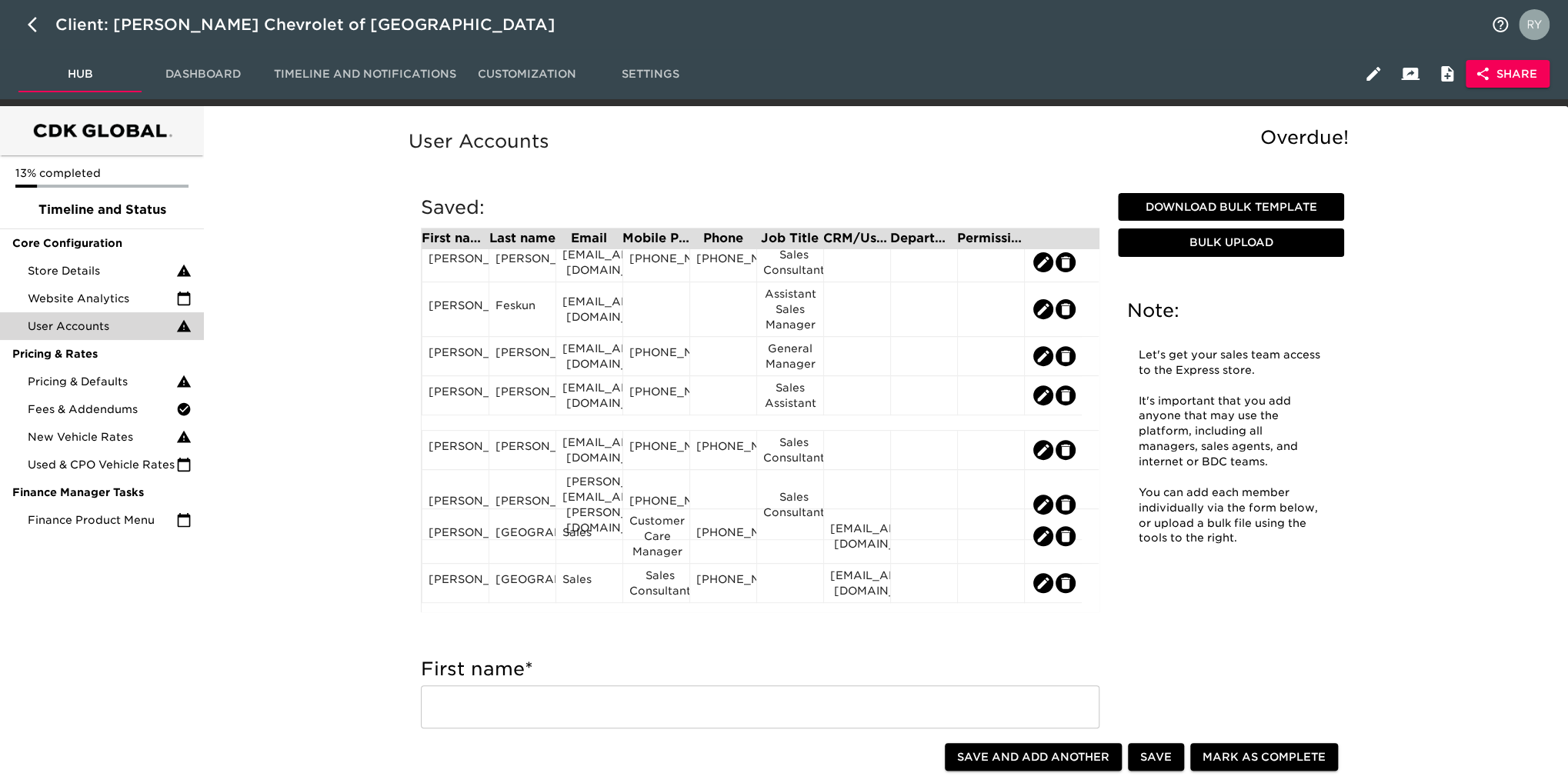
scroll to position [462, 0]
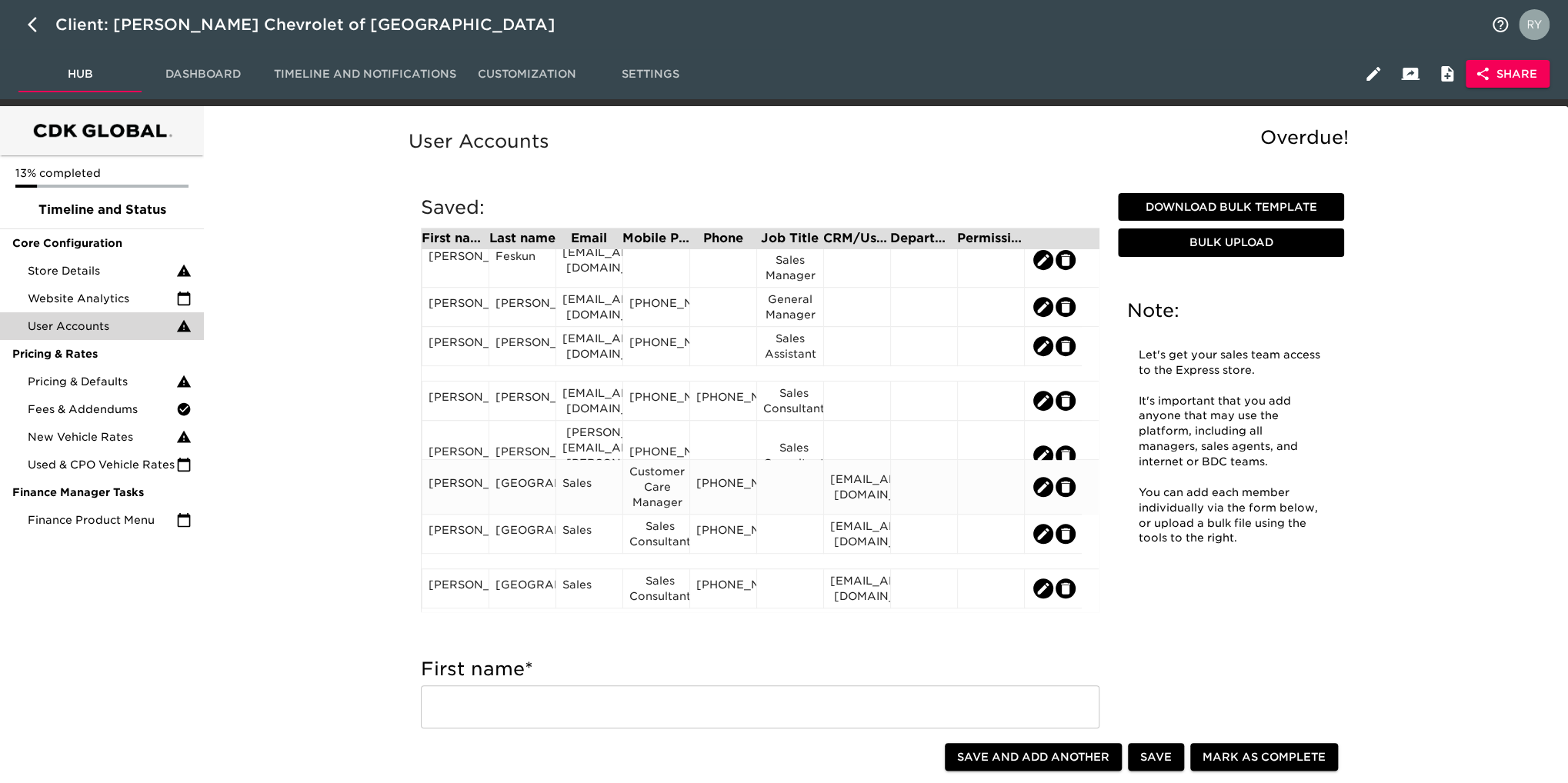
click at [510, 477] on div "[GEOGRAPHIC_DATA]" at bounding box center [523, 487] width 54 height 23
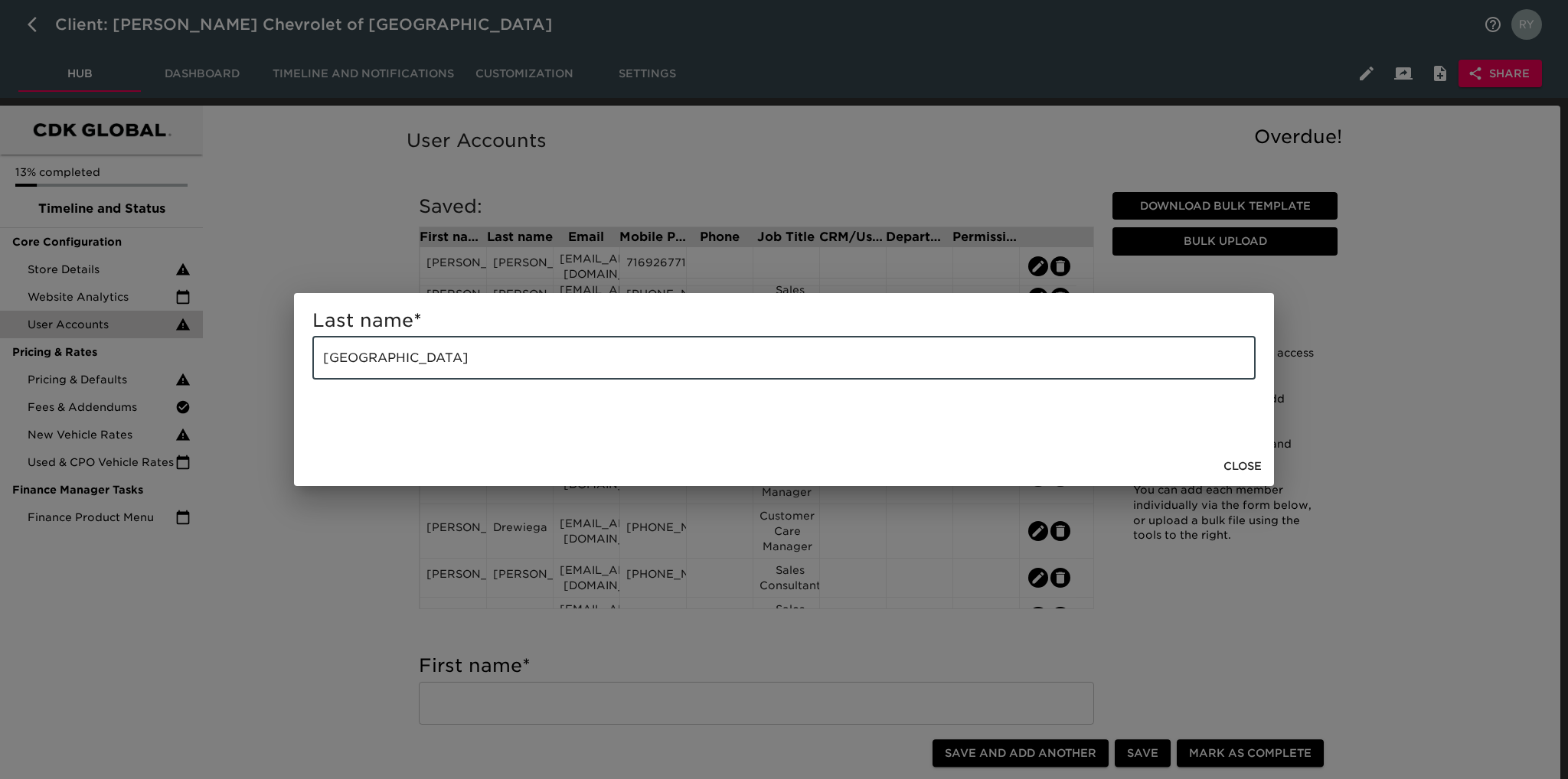
drag, startPoint x: 472, startPoint y: 348, endPoint x: 298, endPoint y: 364, distance: 174.7
click at [298, 364] on div "Last name * [GEOGRAPHIC_DATA] ​" at bounding box center [784, 370] width 980 height 153
paste input "[PERSON_NAME]"
type input "[PERSON_NAME]"
click at [1247, 461] on span "Close" at bounding box center [1243, 466] width 39 height 19
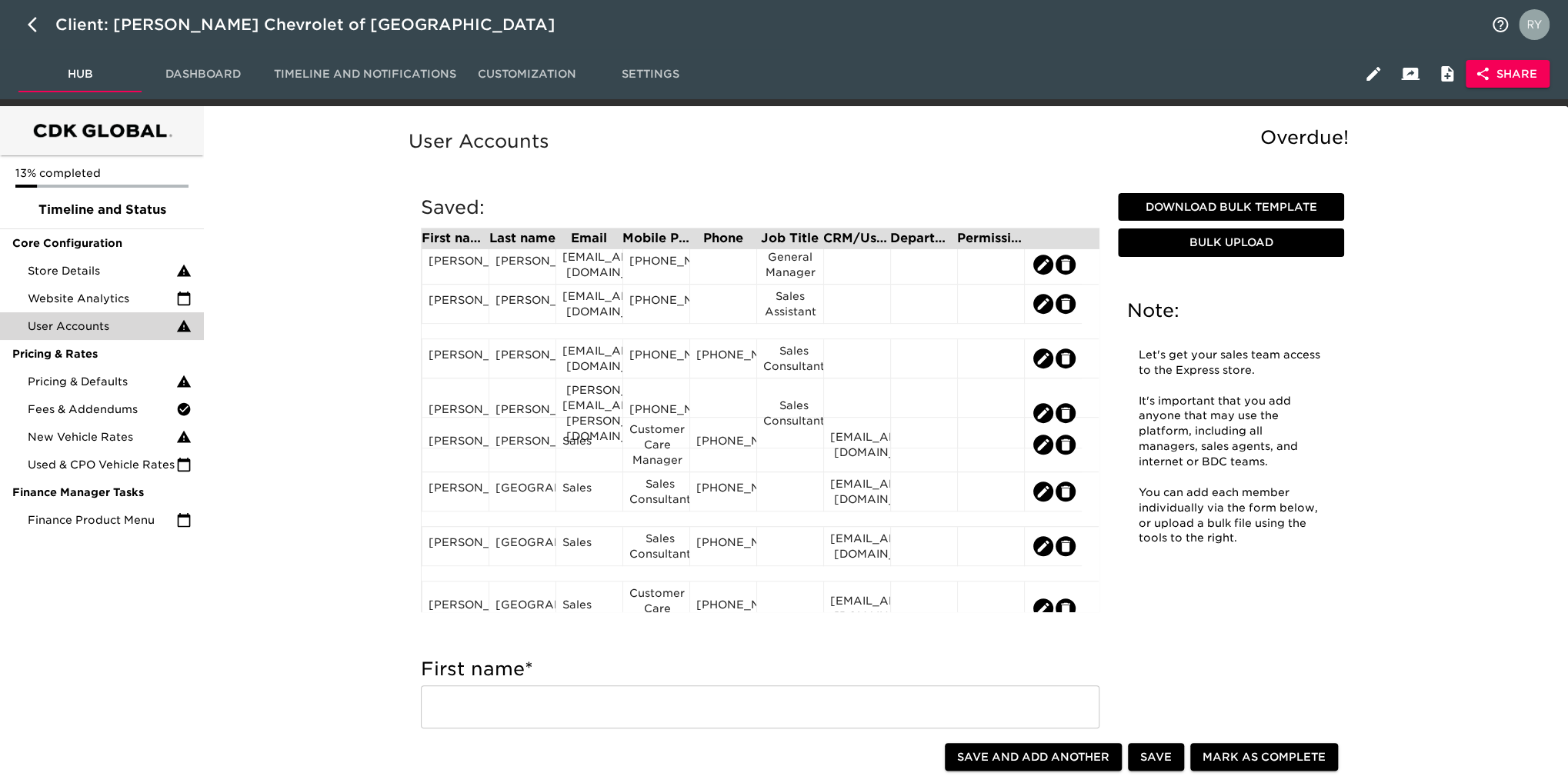
scroll to position [539, 0]
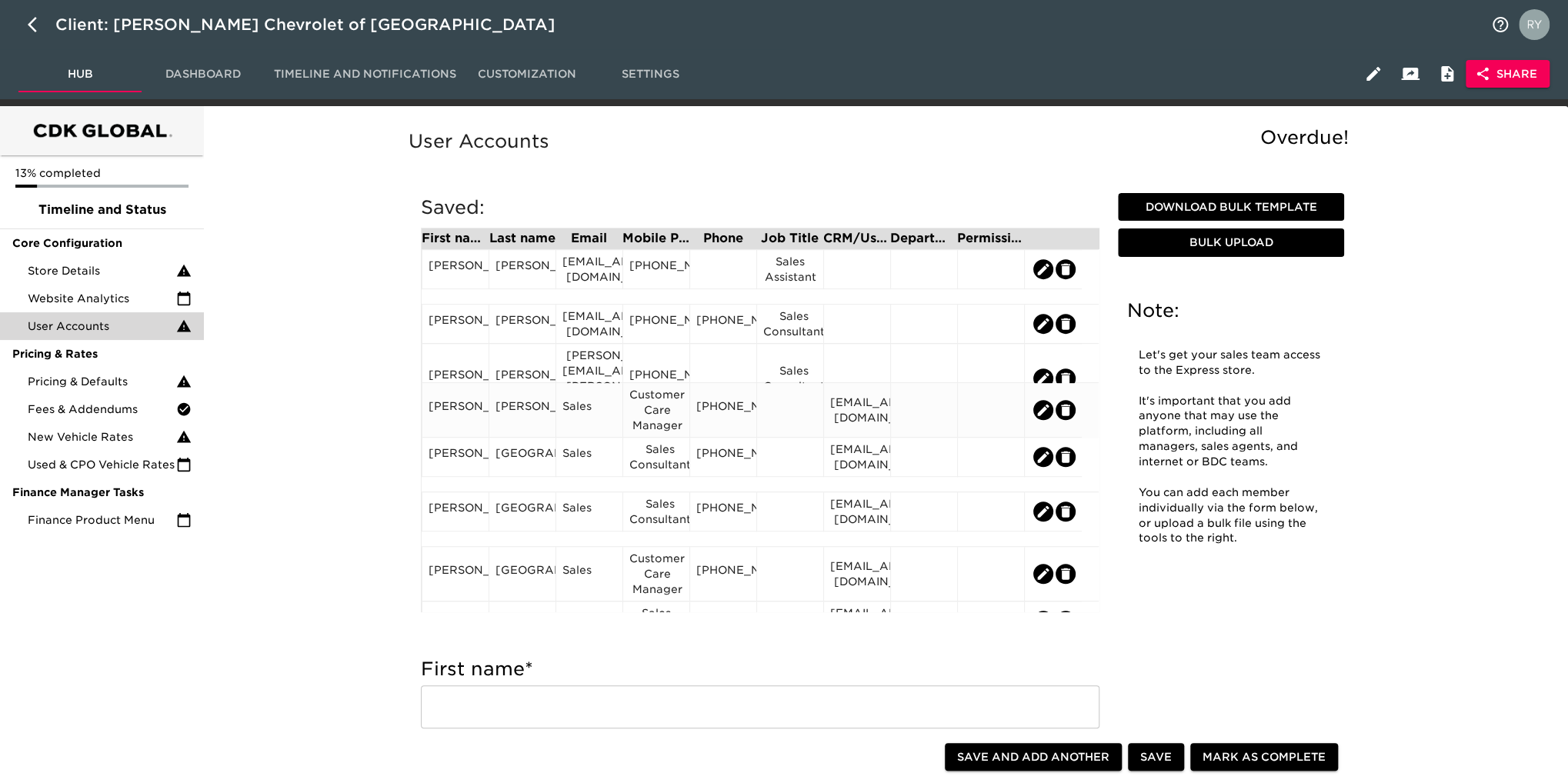
click at [589, 422] on div "Sales" at bounding box center [589, 411] width 67 height 55
click at [587, 417] on div "Sales" at bounding box center [589, 410] width 54 height 23
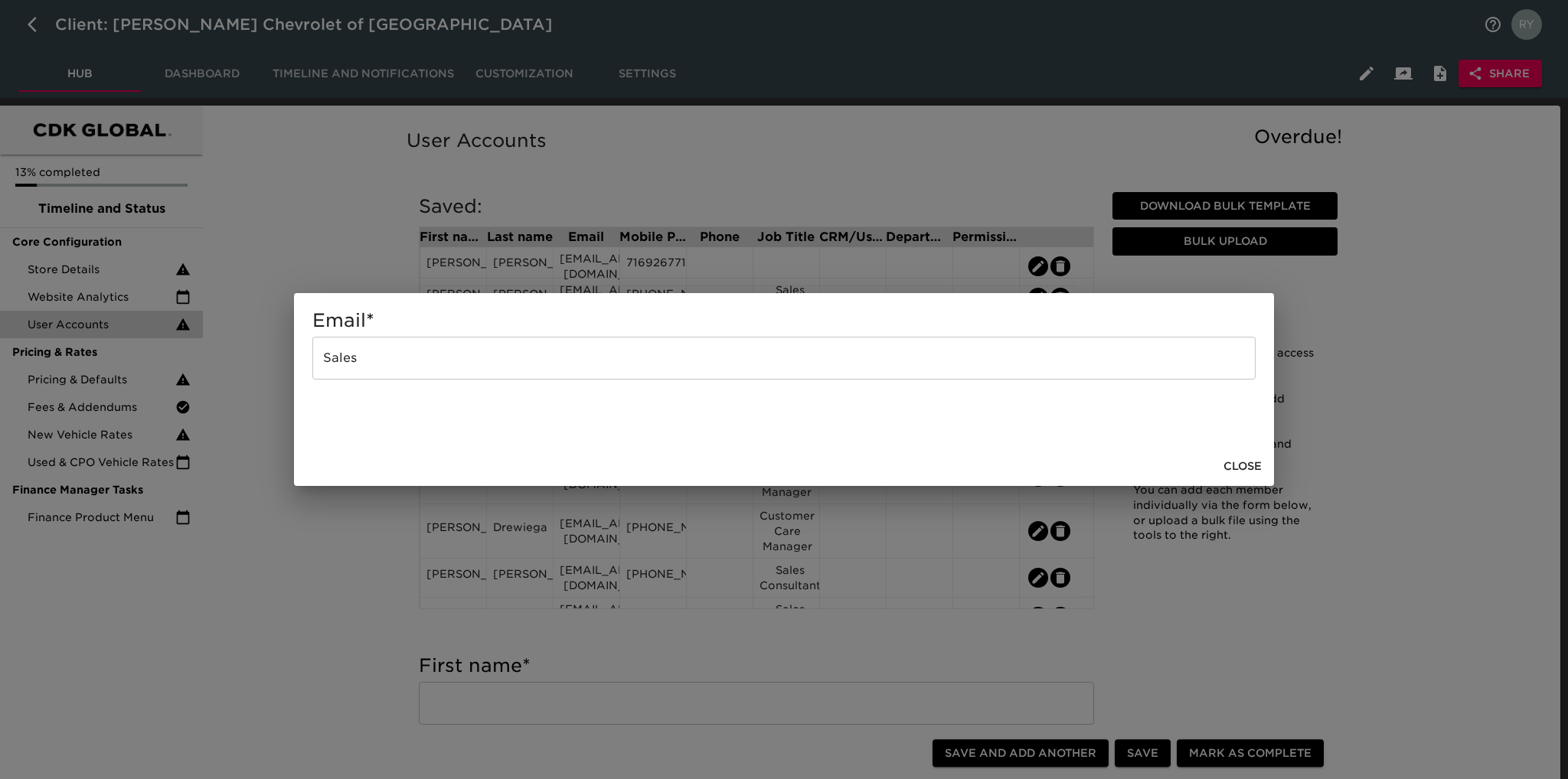
click at [1232, 462] on span "Close" at bounding box center [1243, 466] width 39 height 19
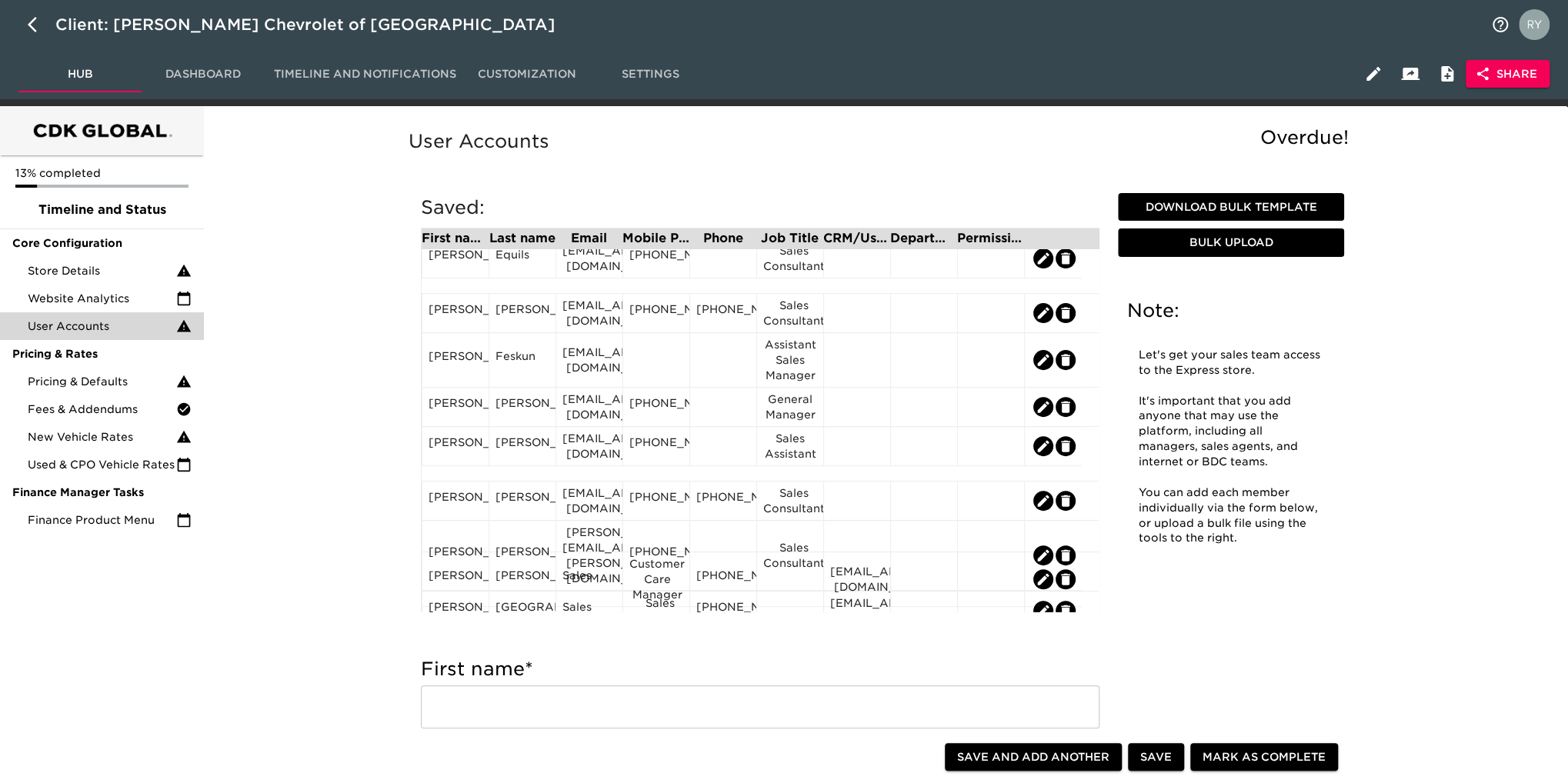
scroll to position [462, 0]
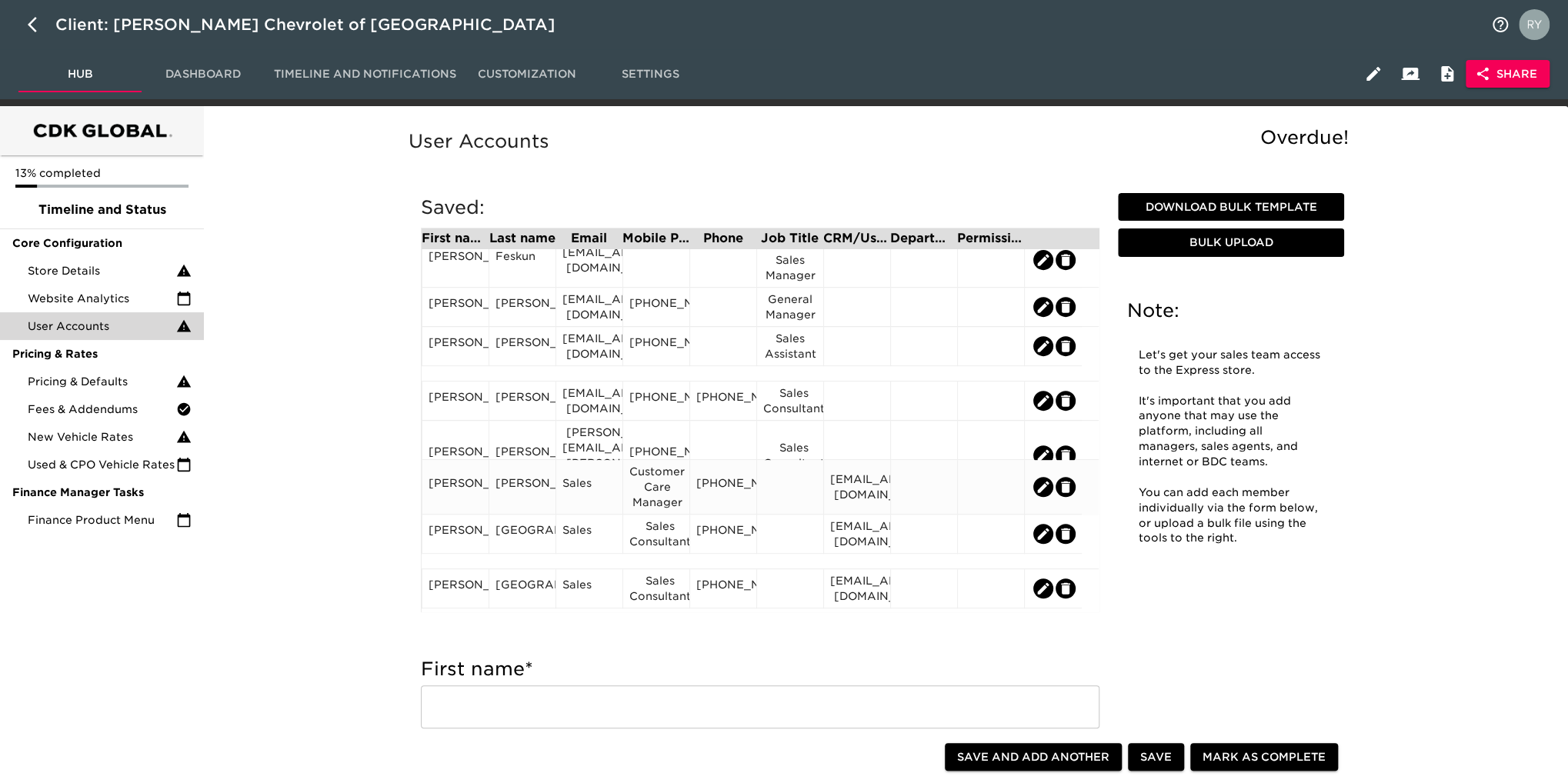
click at [865, 495] on div "[EMAIL_ADDRESS][DOMAIN_NAME]" at bounding box center [857, 487] width 54 height 30
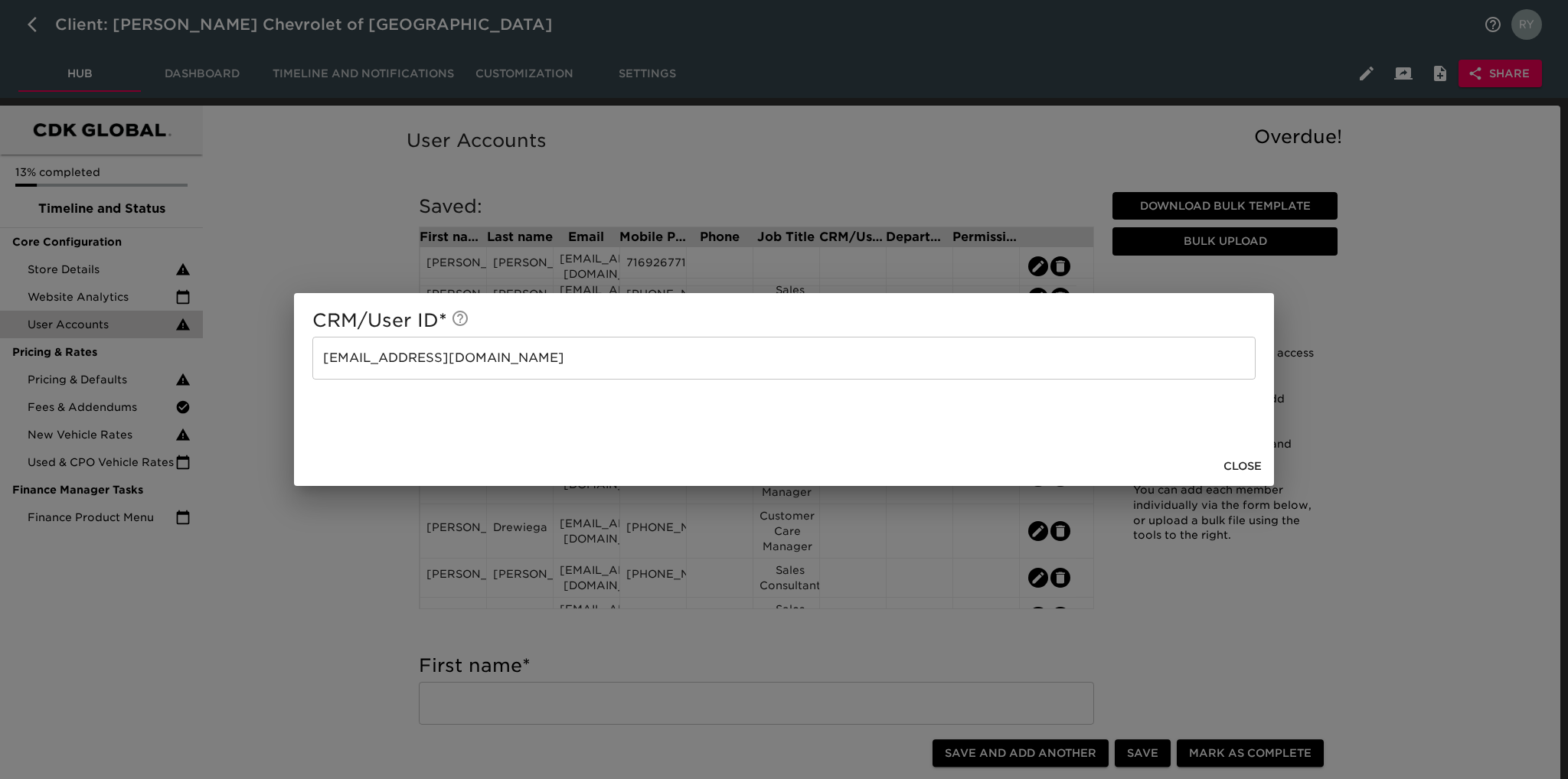
click at [1243, 469] on span "Close" at bounding box center [1243, 466] width 39 height 19
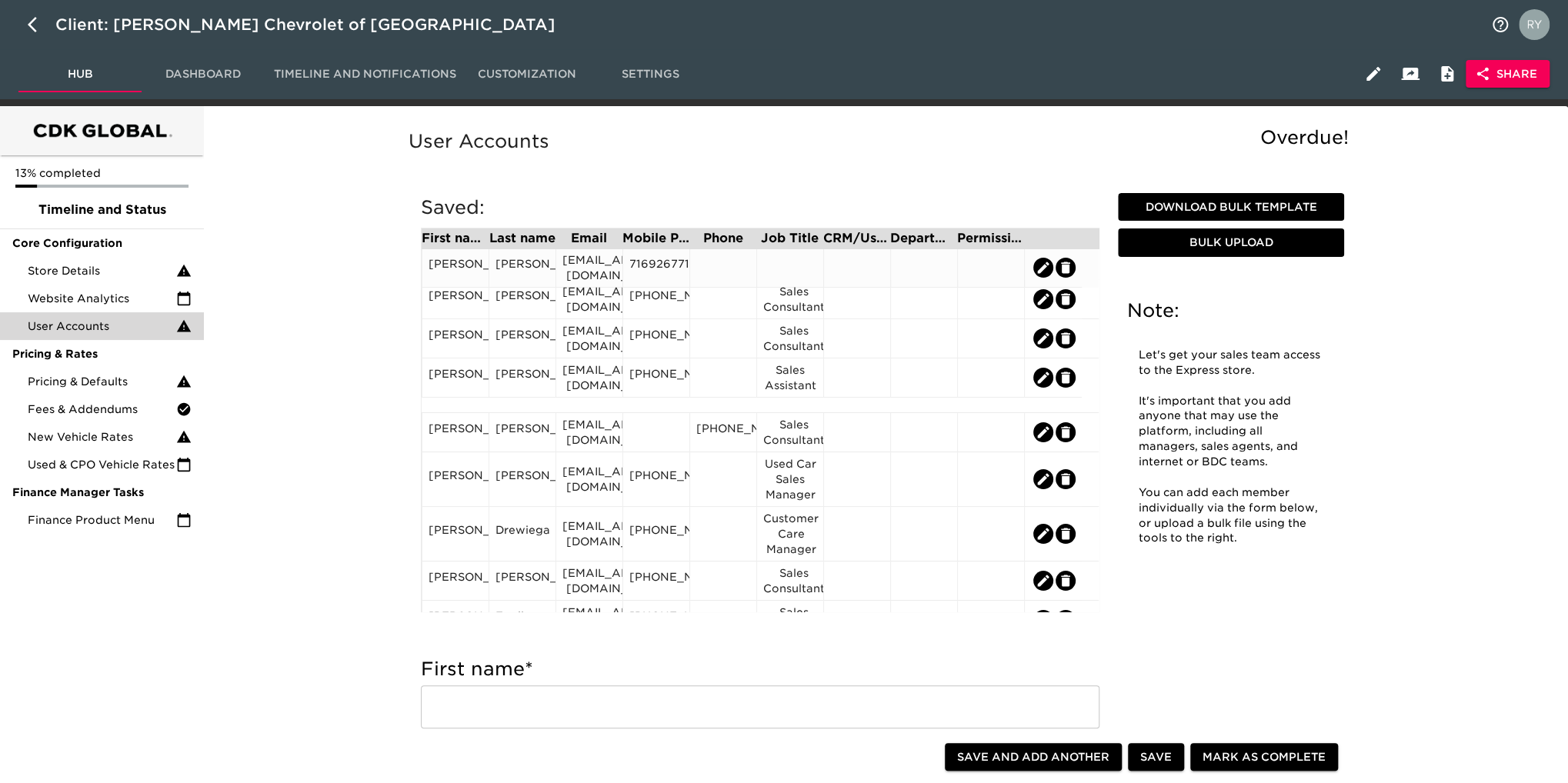
click at [605, 272] on div "[EMAIL_ADDRESS][DOMAIN_NAME]" at bounding box center [589, 268] width 54 height 30
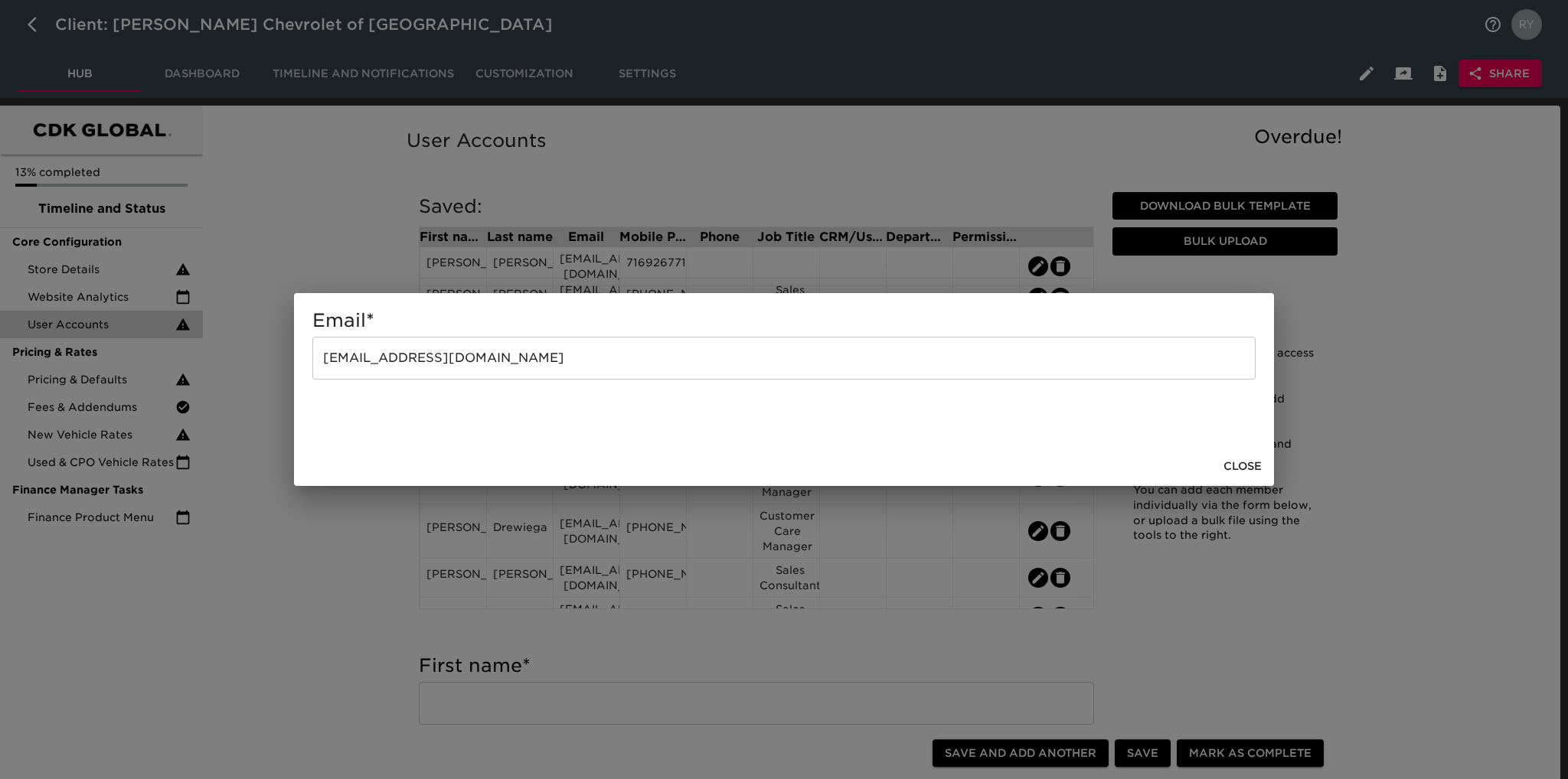
click at [1239, 464] on span "Close" at bounding box center [1243, 466] width 39 height 19
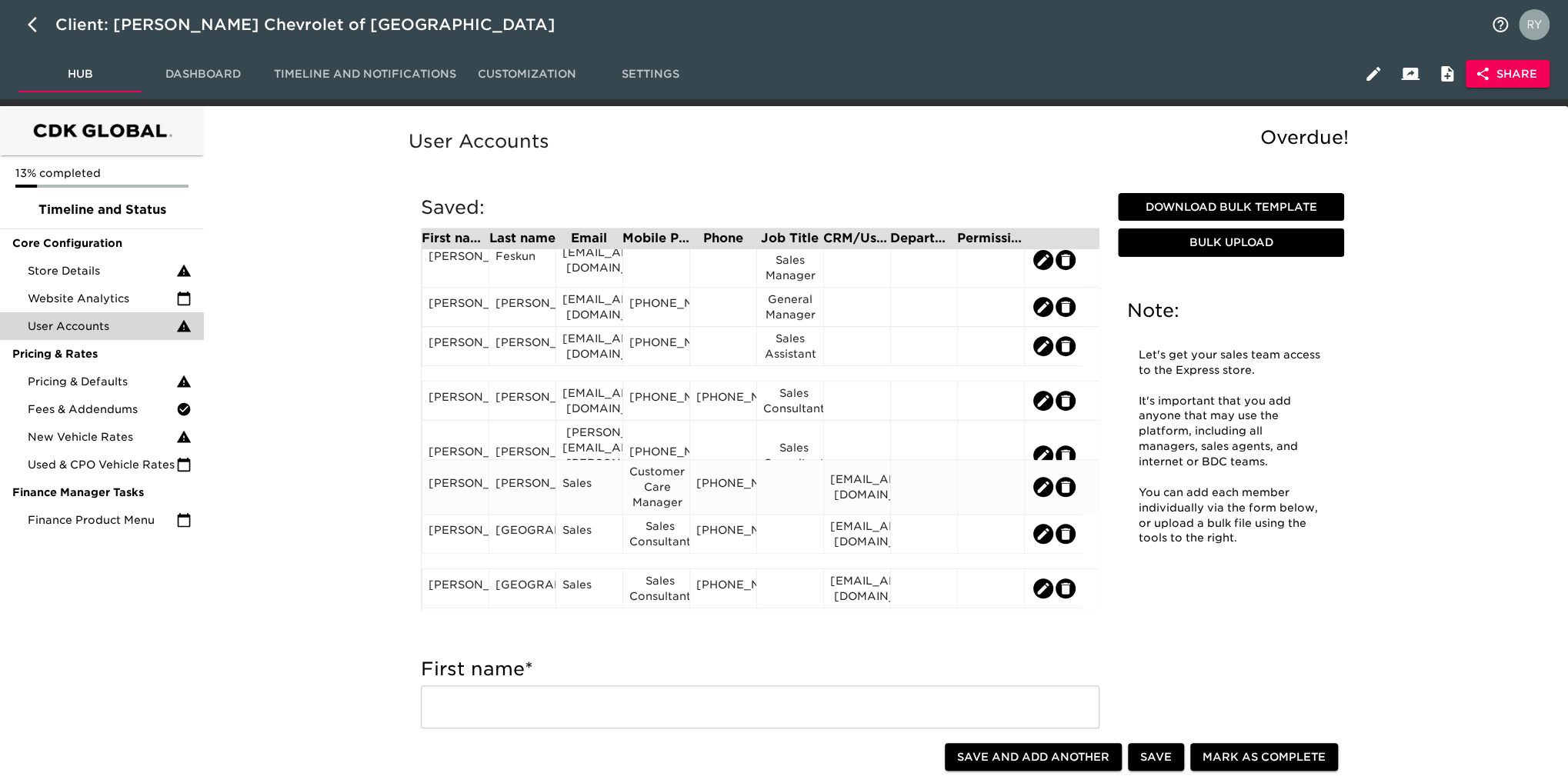
click at [877, 492] on div "[EMAIL_ADDRESS][DOMAIN_NAME]" at bounding box center [857, 487] width 54 height 30
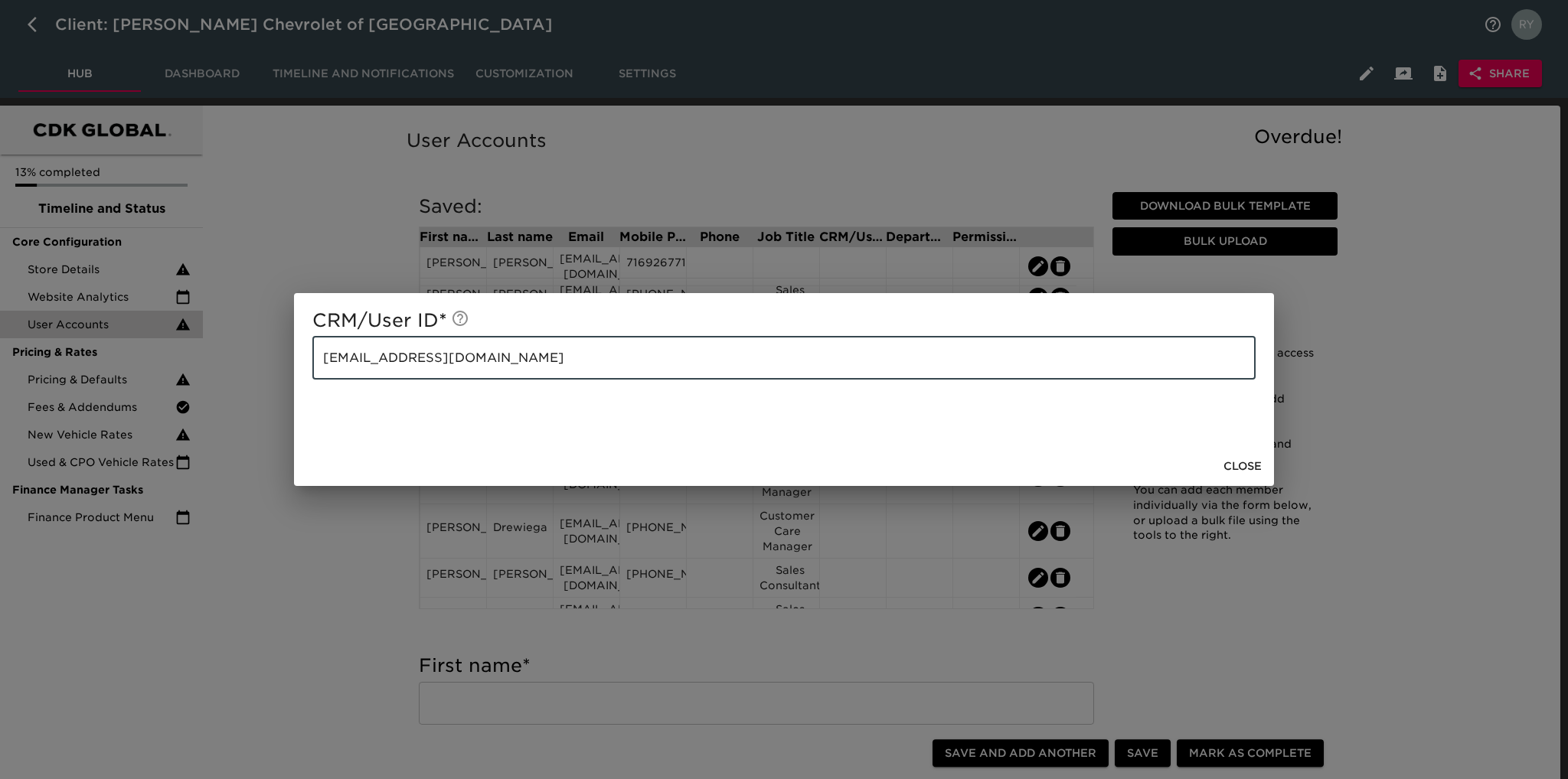
drag, startPoint x: 487, startPoint y: 357, endPoint x: 282, endPoint y: 361, distance: 205.0
click at [282, 361] on div "CRM/User ID * [EMAIL_ADDRESS][DOMAIN_NAME] ​ Close" at bounding box center [784, 389] width 1568 height 779
click at [1252, 468] on span "Close" at bounding box center [1243, 466] width 39 height 19
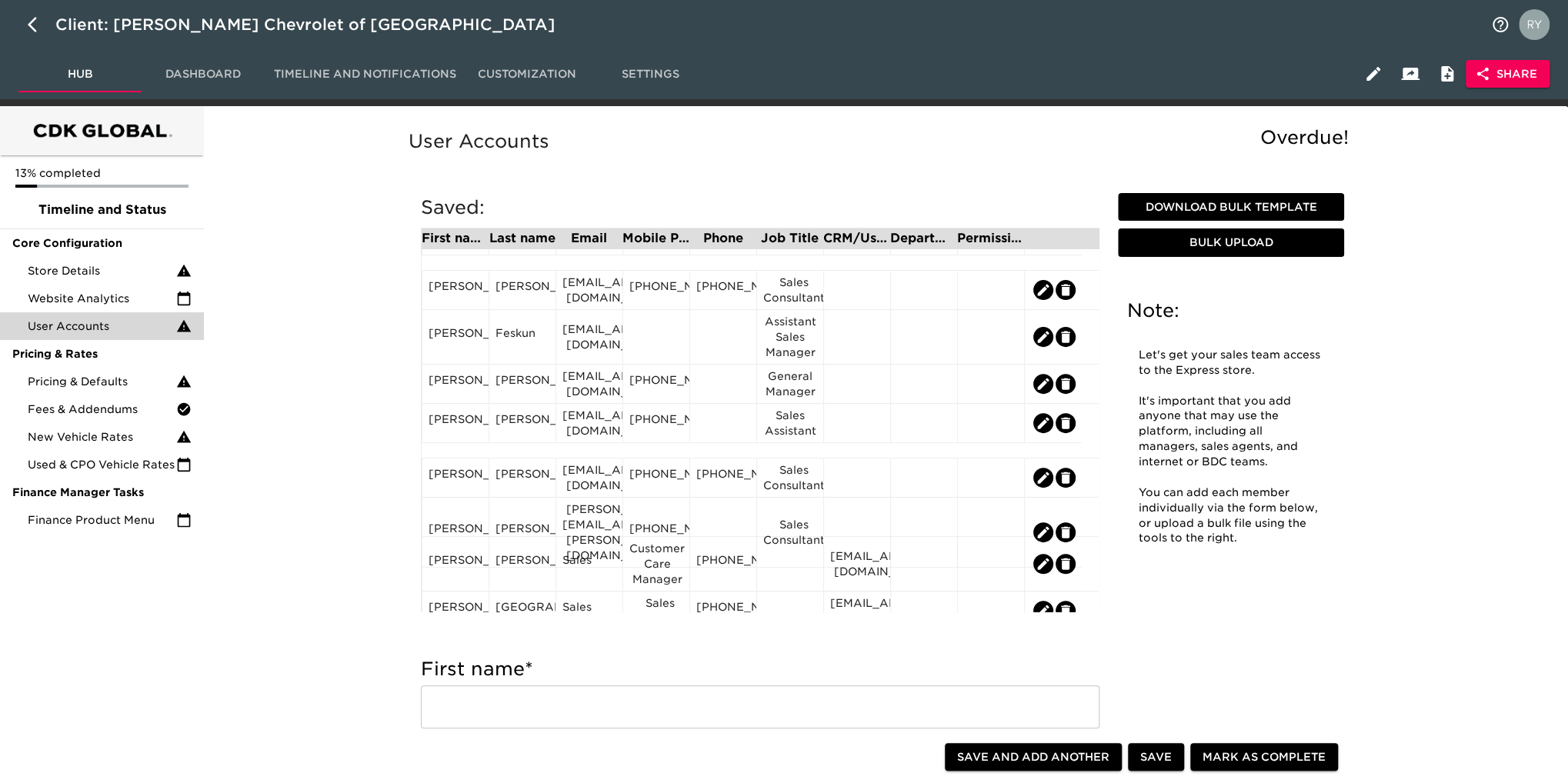
scroll to position [539, 0]
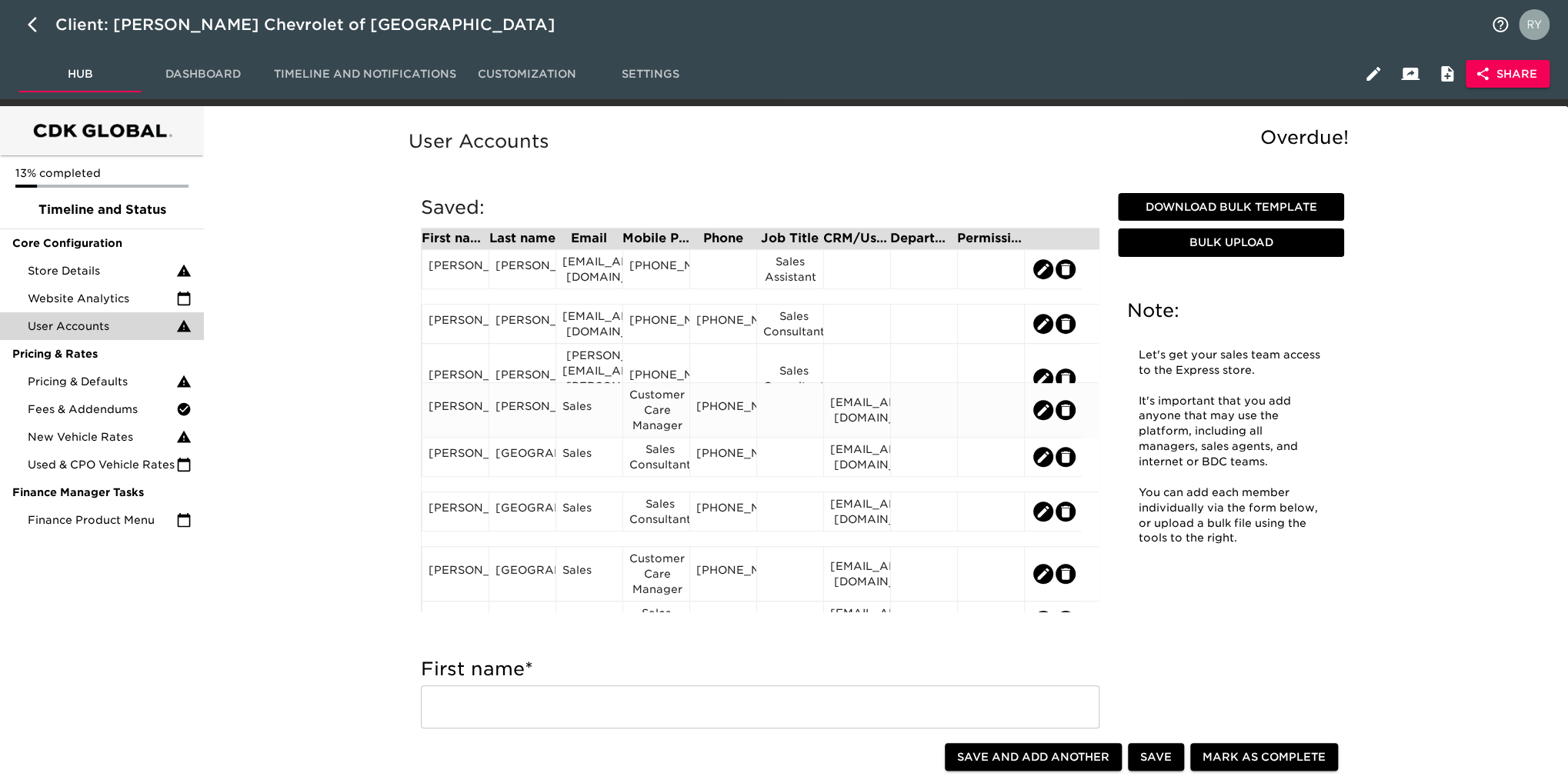
click at [583, 413] on div "Sales" at bounding box center [589, 410] width 54 height 23
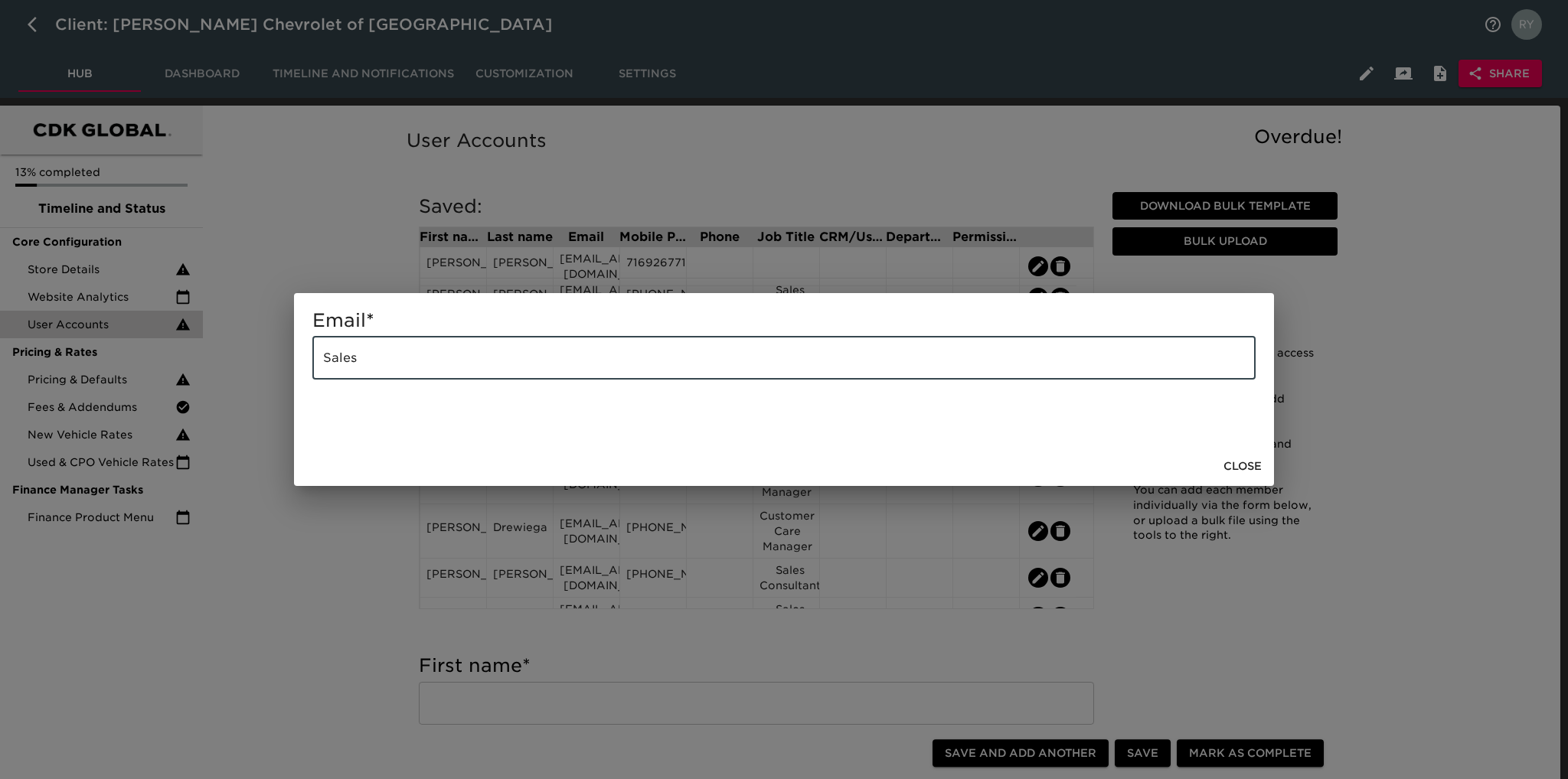
drag, startPoint x: 421, startPoint y: 361, endPoint x: 273, endPoint y: 372, distance: 148.4
click at [271, 371] on div "Email * Sales ​ Close" at bounding box center [784, 389] width 1568 height 779
paste input "[EMAIL_ADDRESS][DOMAIN_NAME]"
type input "[EMAIL_ADDRESS][DOMAIN_NAME]"
click at [1251, 468] on span "Close" at bounding box center [1243, 466] width 39 height 19
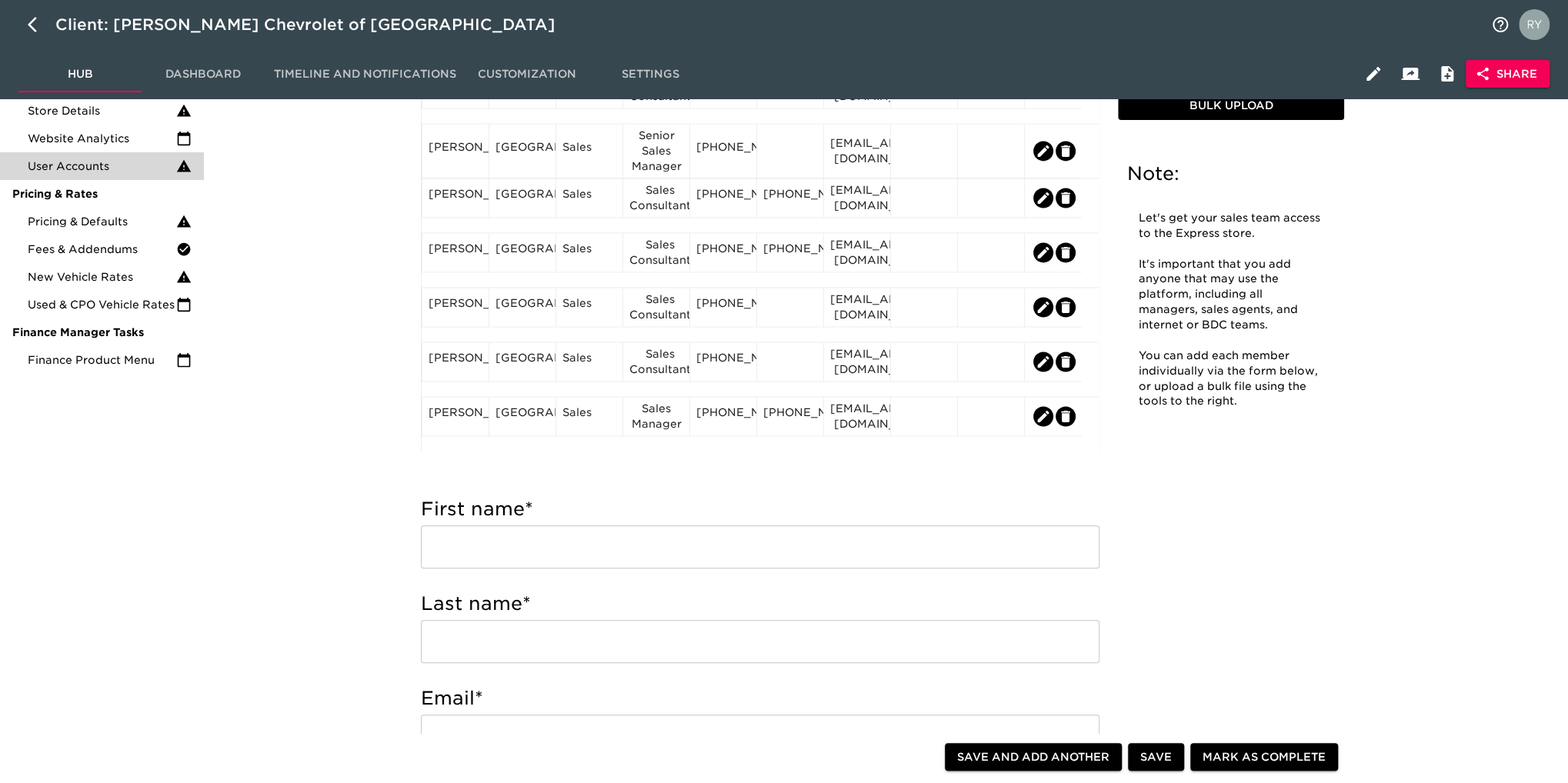
scroll to position [77, 0]
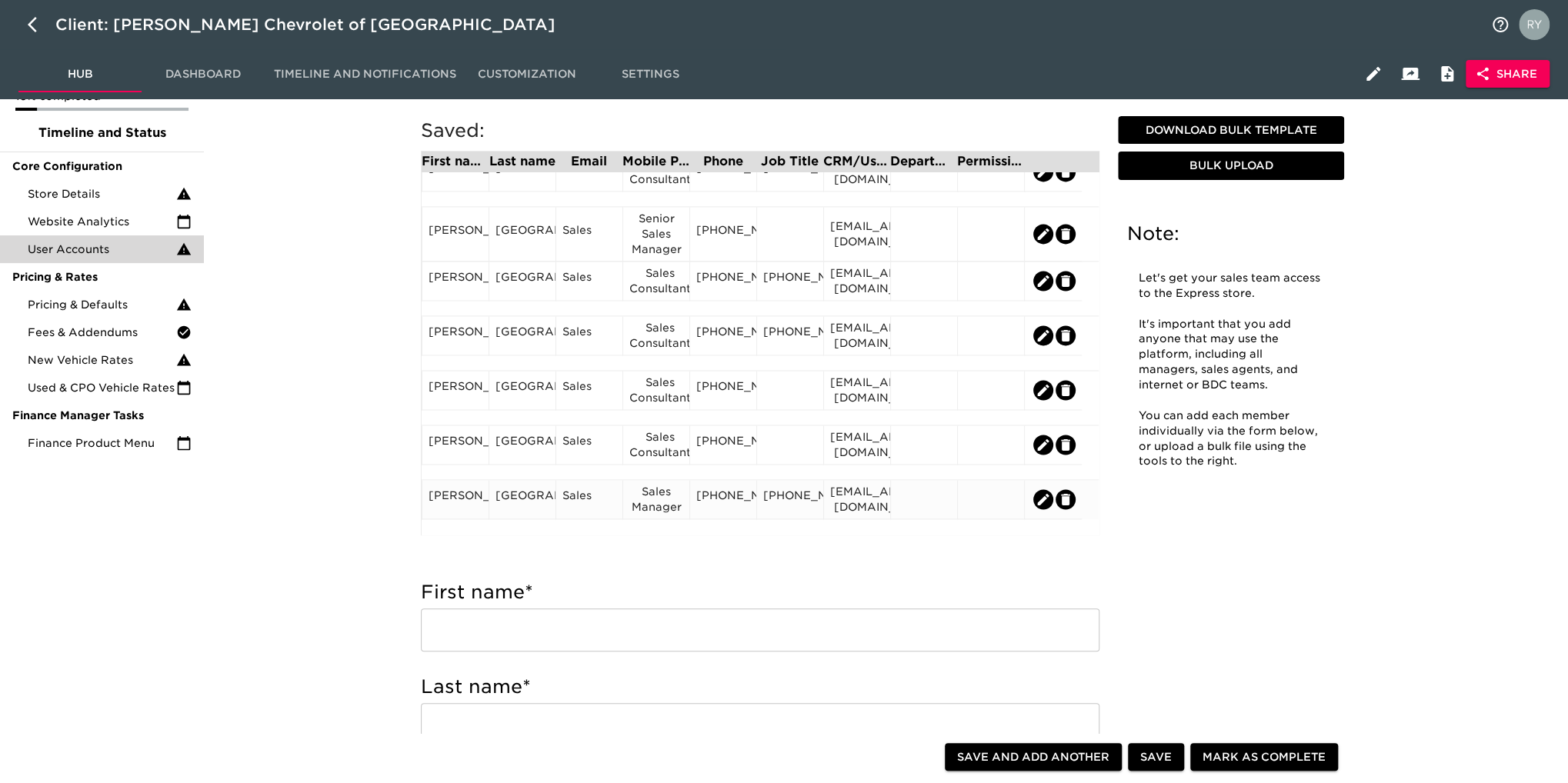
click at [840, 503] on div "[EMAIL_ADDRESS][DOMAIN_NAME]" at bounding box center [857, 499] width 54 height 30
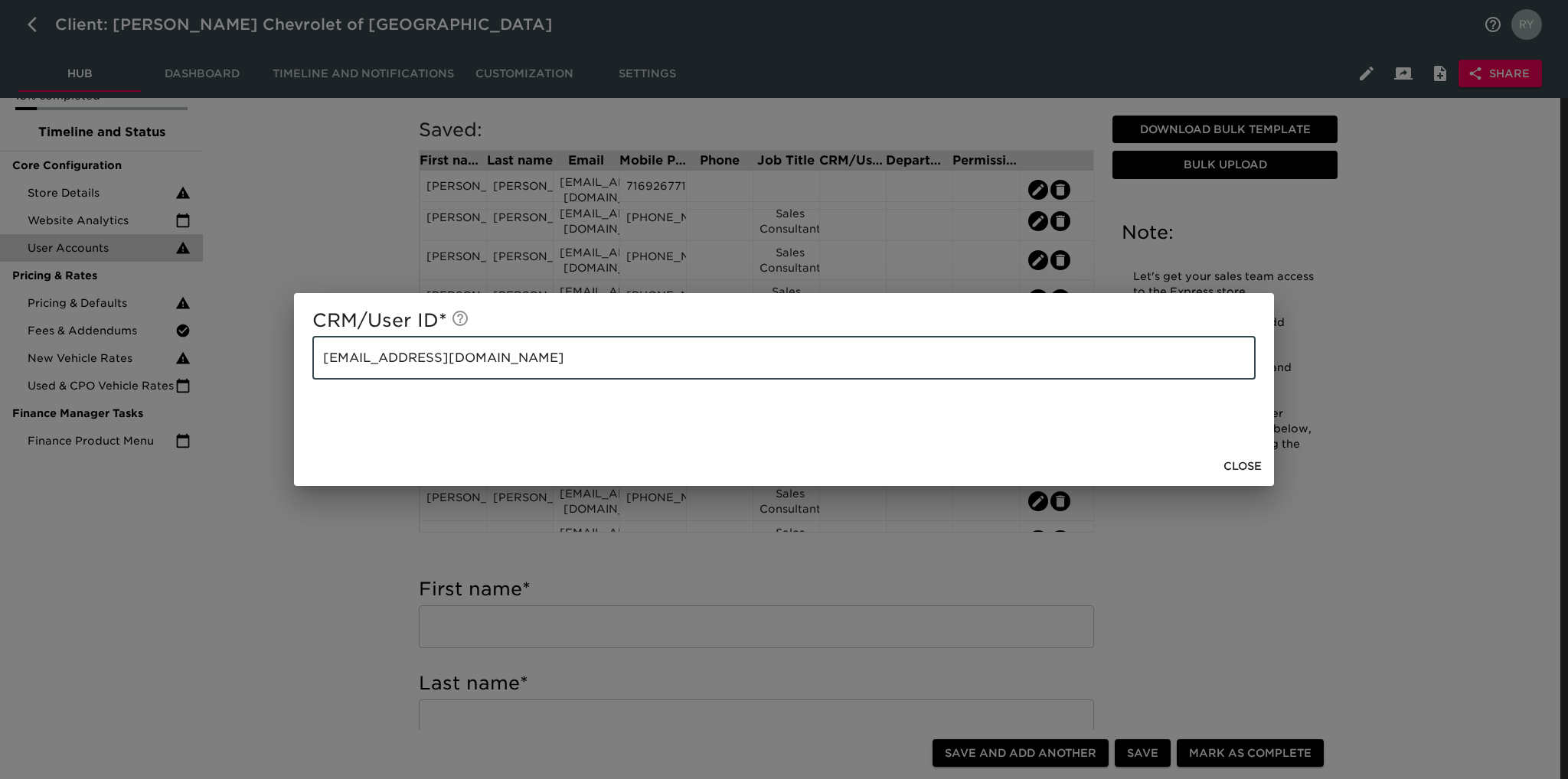
drag, startPoint x: 499, startPoint y: 355, endPoint x: 287, endPoint y: 363, distance: 212.2
click at [287, 363] on div "CRM/User ID * [EMAIL_ADDRESS][DOMAIN_NAME] ​ Close" at bounding box center [784, 389] width 1568 height 779
click at [1240, 464] on span "Close" at bounding box center [1243, 466] width 39 height 19
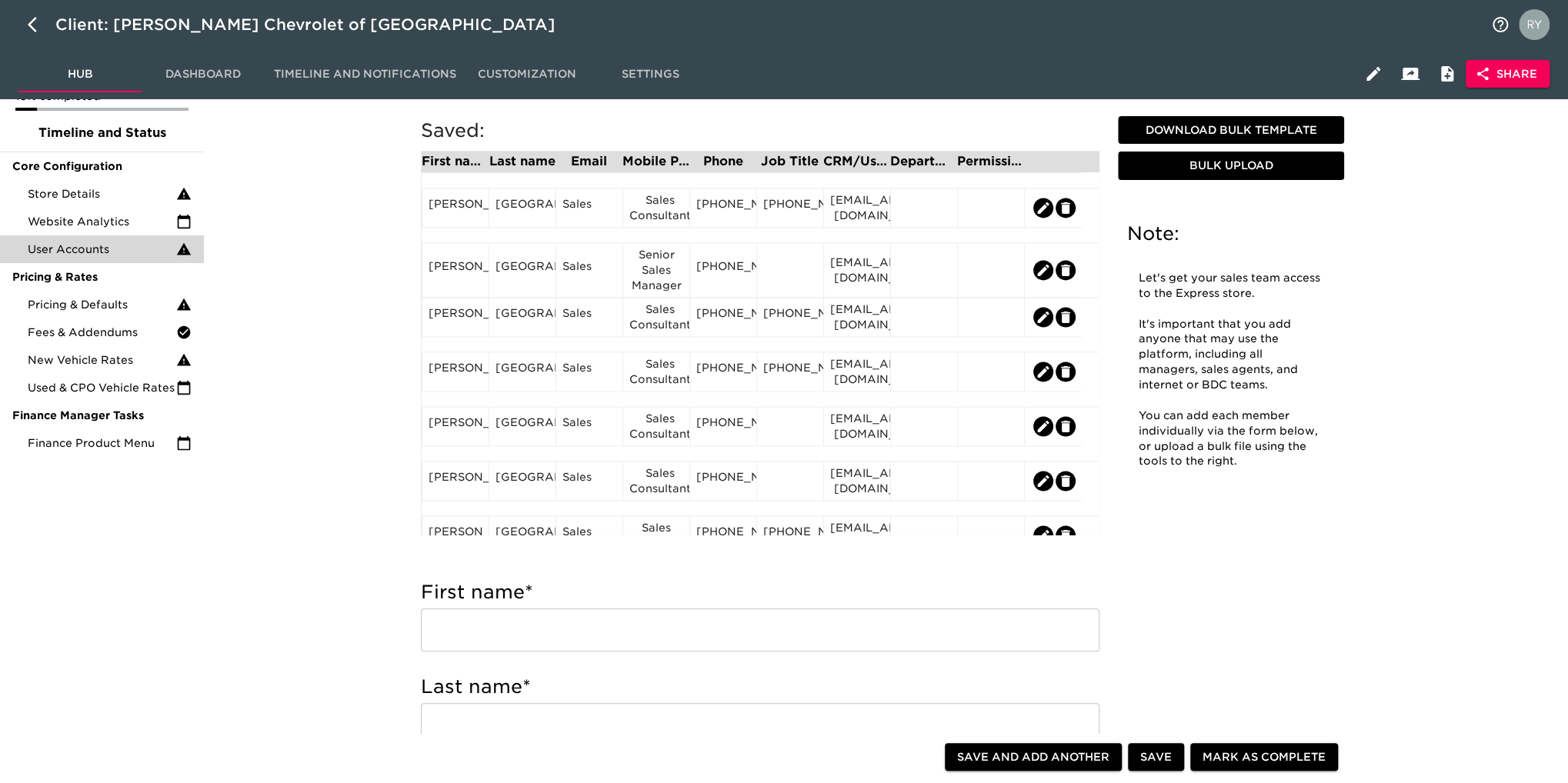
scroll to position [1567, 0]
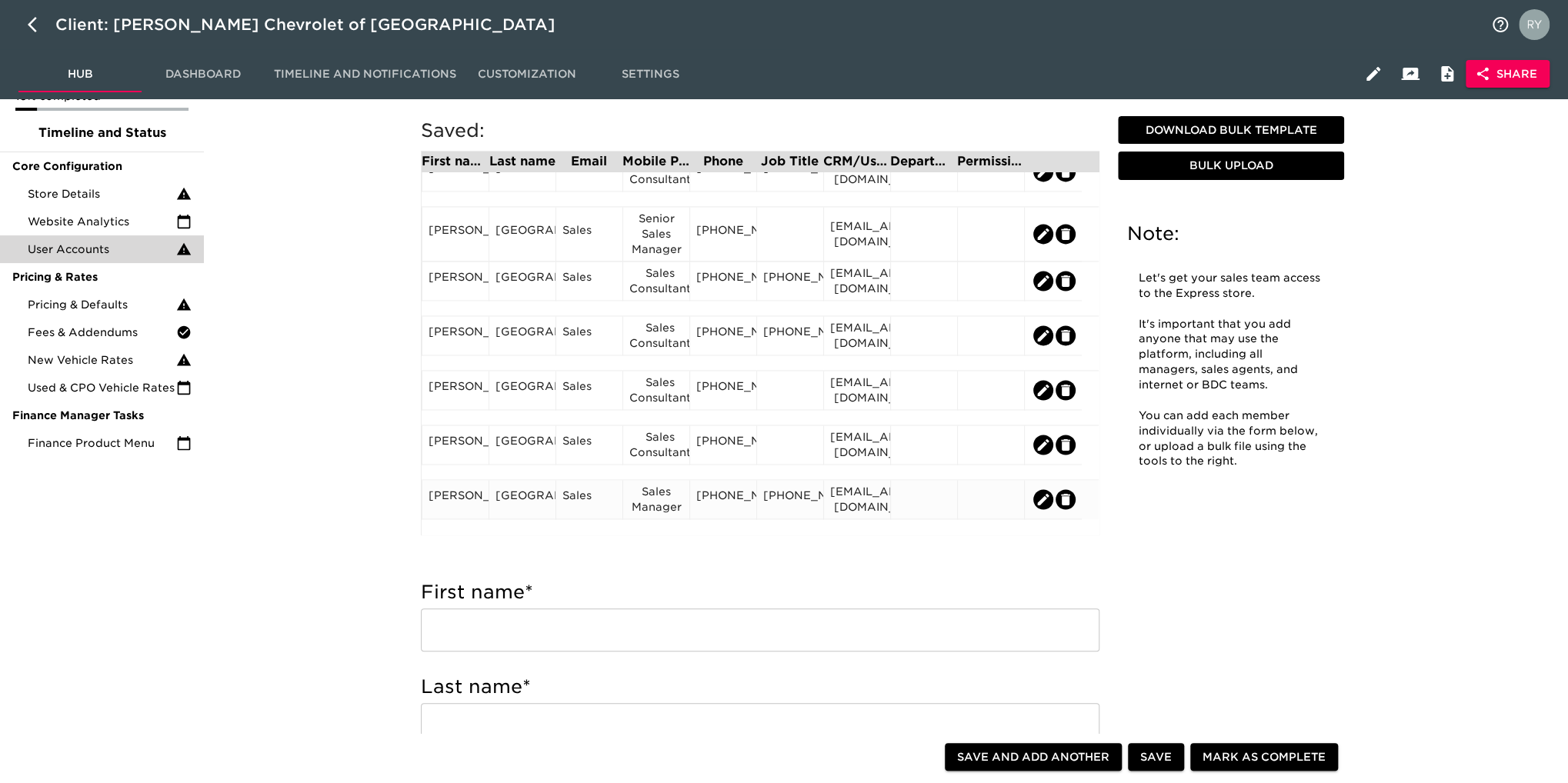
click at [583, 510] on div "Sales" at bounding box center [589, 499] width 54 height 23
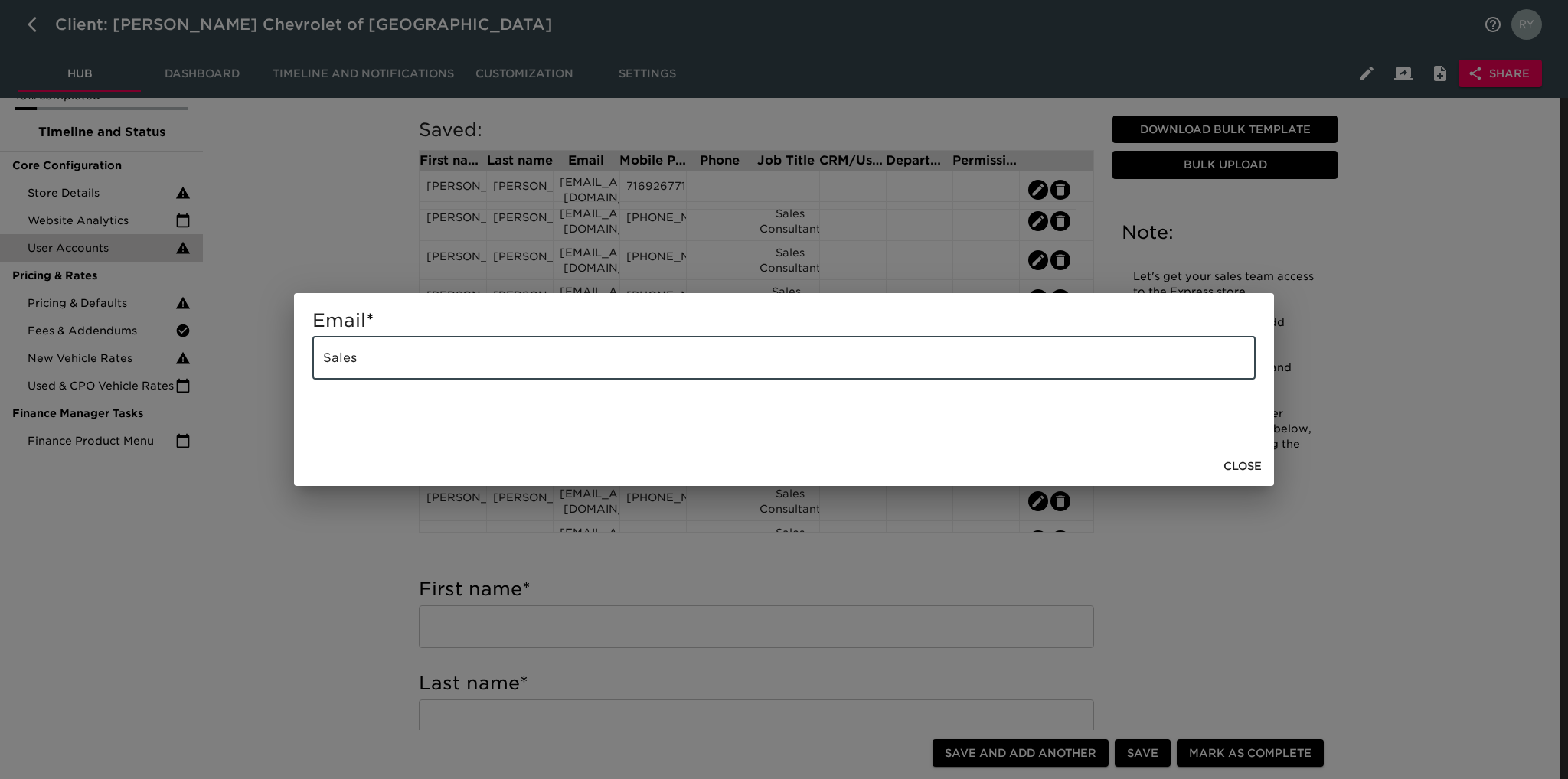
drag, startPoint x: 408, startPoint y: 354, endPoint x: 278, endPoint y: 372, distance: 131.2
click at [279, 371] on div "Email * Sales ​ Close" at bounding box center [784, 389] width 1568 height 779
paste input "[EMAIL_ADDRESS][DOMAIN_NAME]"
type input "[EMAIL_ADDRESS][DOMAIN_NAME]"
click at [1237, 463] on span "Close" at bounding box center [1243, 466] width 39 height 19
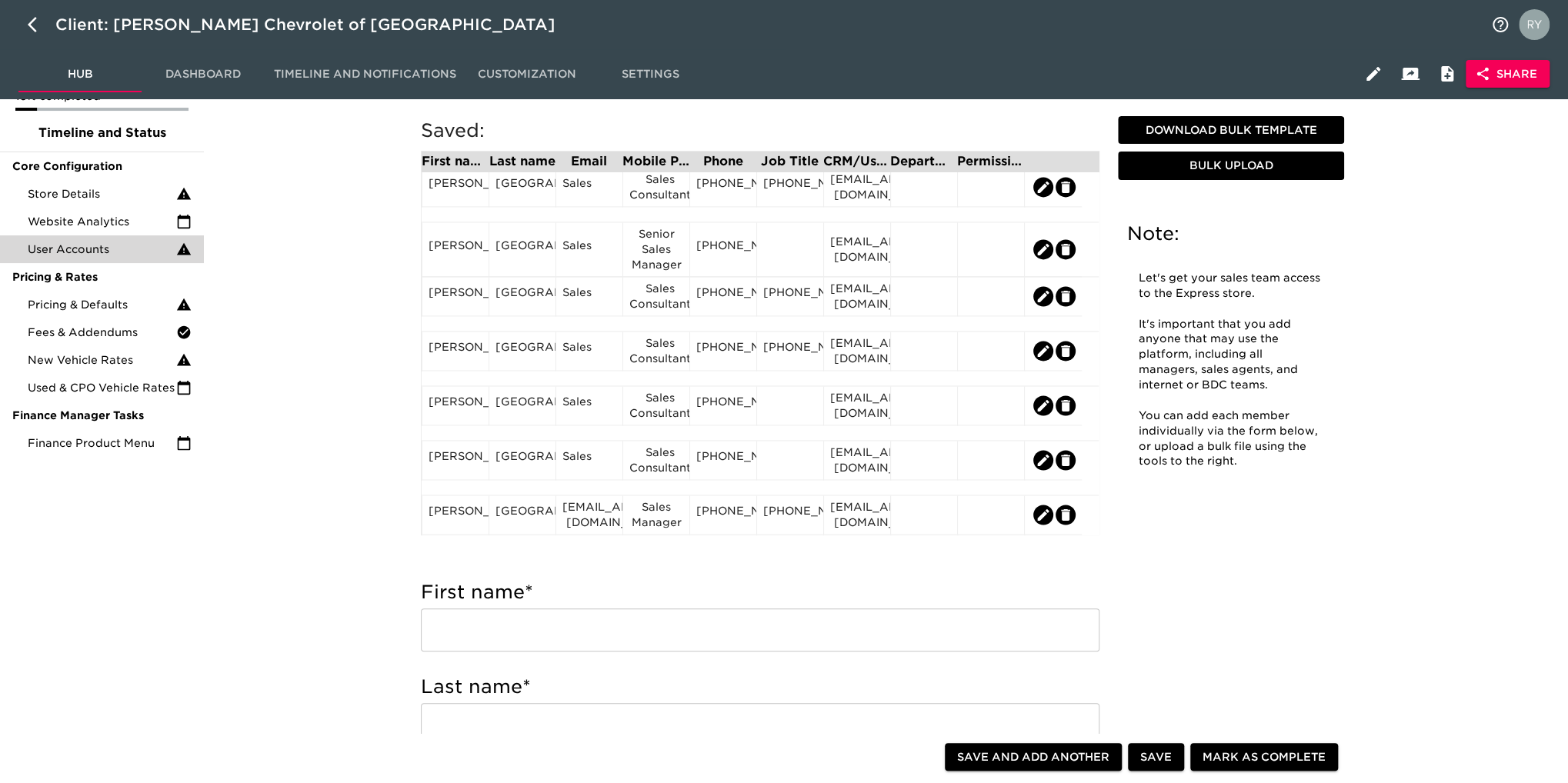
scroll to position [154, 0]
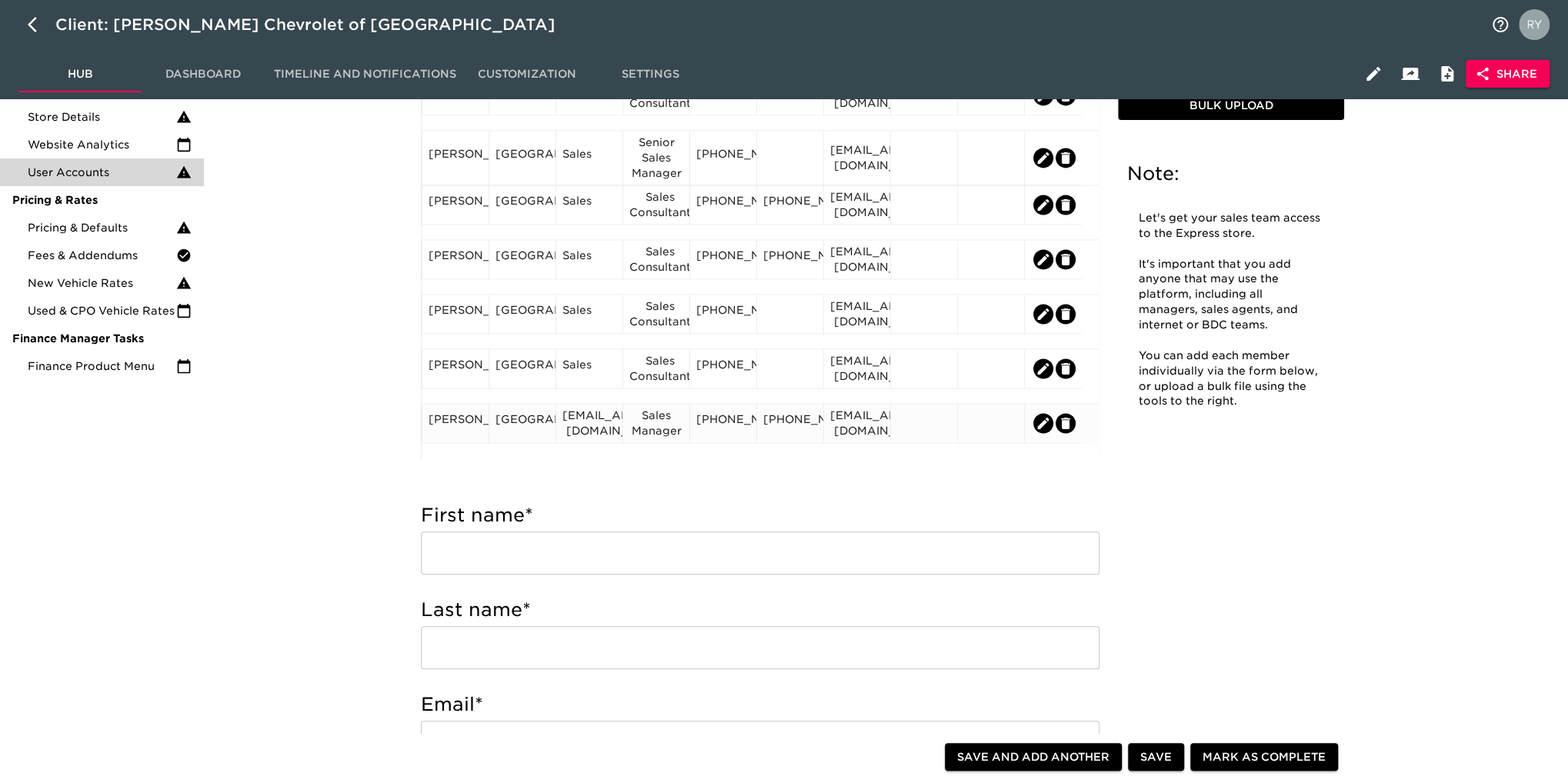
click at [465, 435] on div "[PERSON_NAME]" at bounding box center [455, 422] width 54 height 23
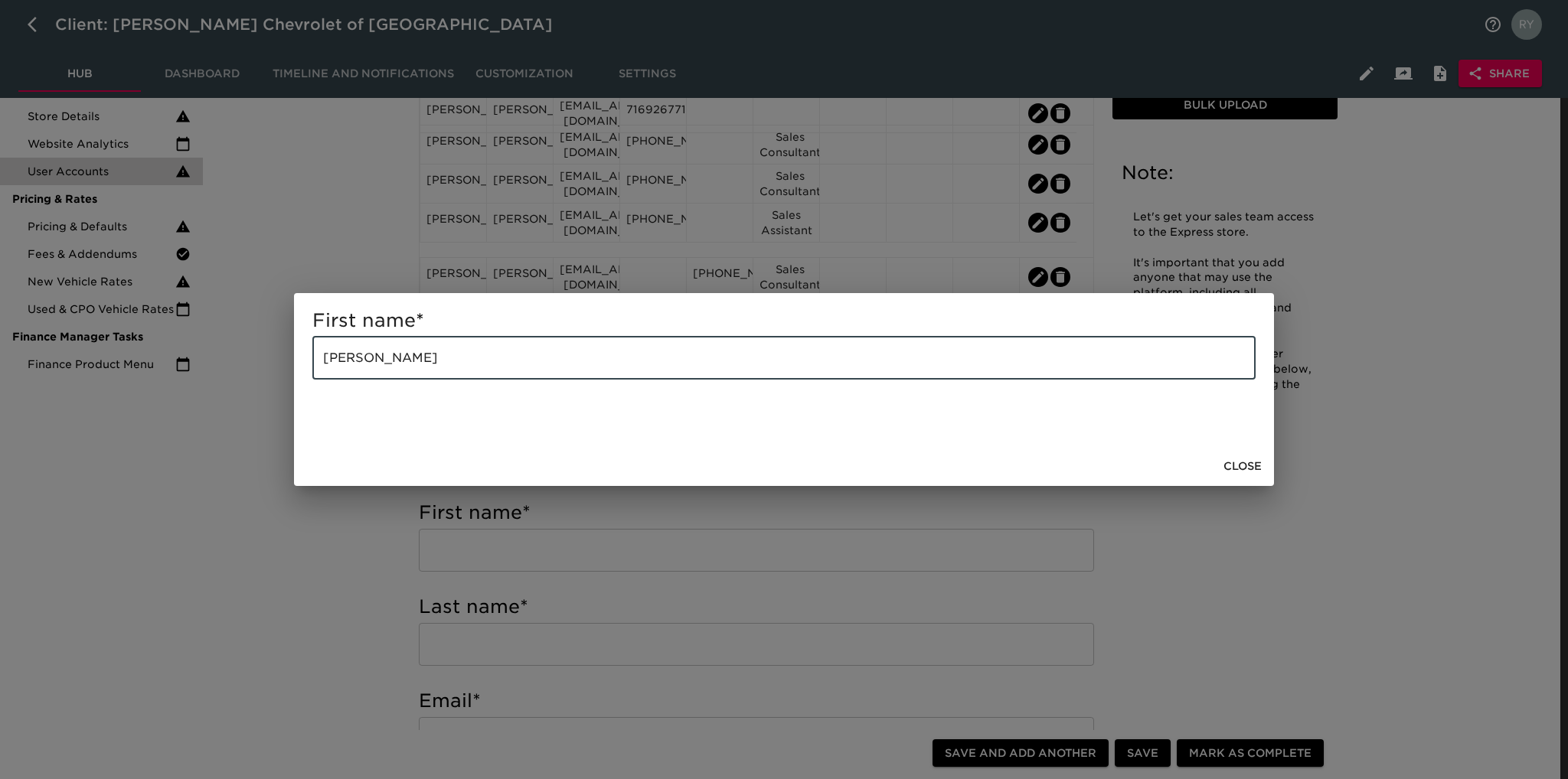
drag, startPoint x: 441, startPoint y: 364, endPoint x: 380, endPoint y: 371, distance: 61.4
click at [380, 371] on input "[PERSON_NAME]" at bounding box center [784, 358] width 943 height 43
click at [324, 576] on div "First name * [PERSON_NAME] ​ Close" at bounding box center [784, 389] width 1568 height 779
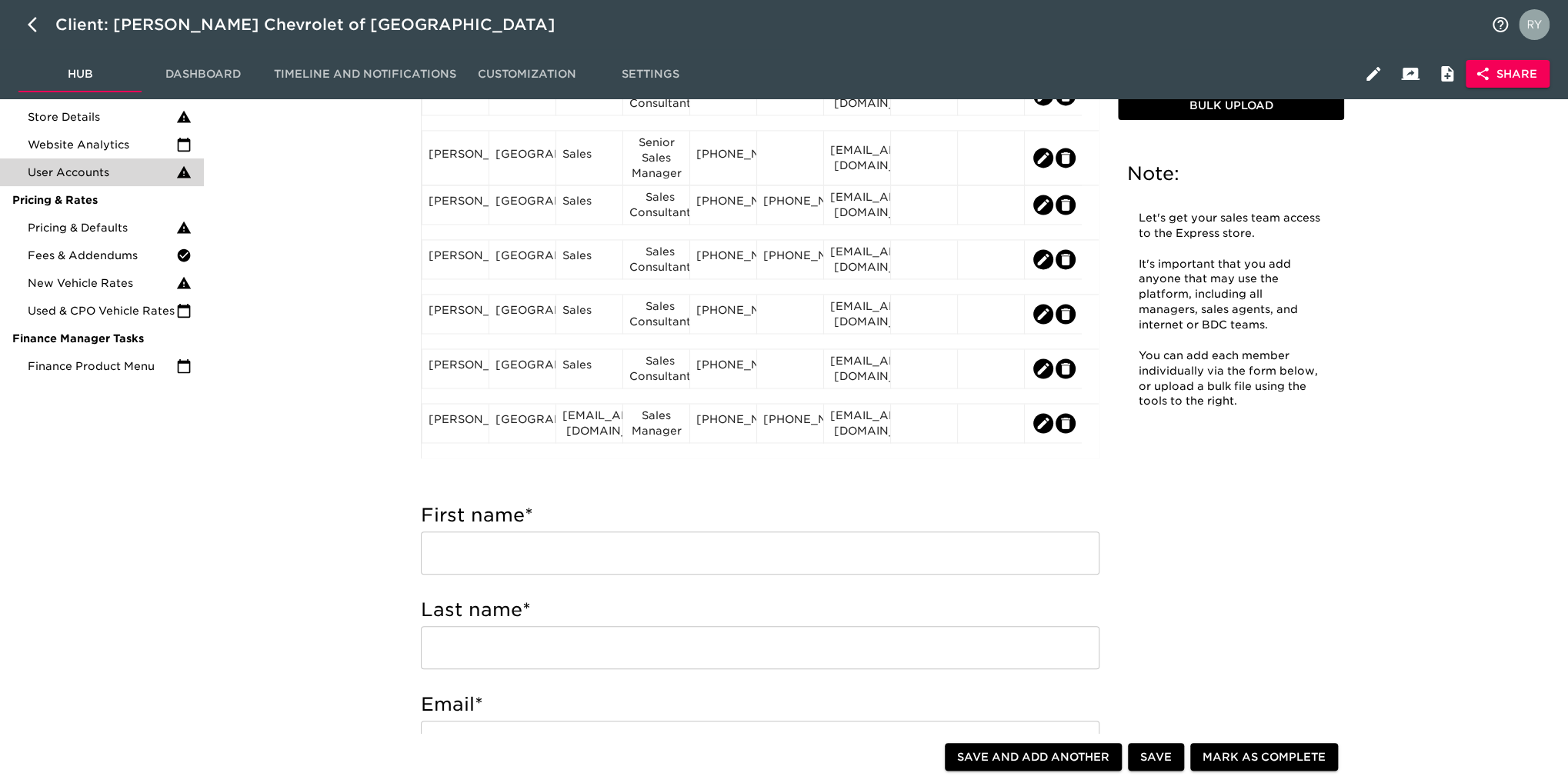
scroll to position [1567, 0]
click at [521, 433] on div "[GEOGRAPHIC_DATA]" at bounding box center [523, 421] width 54 height 23
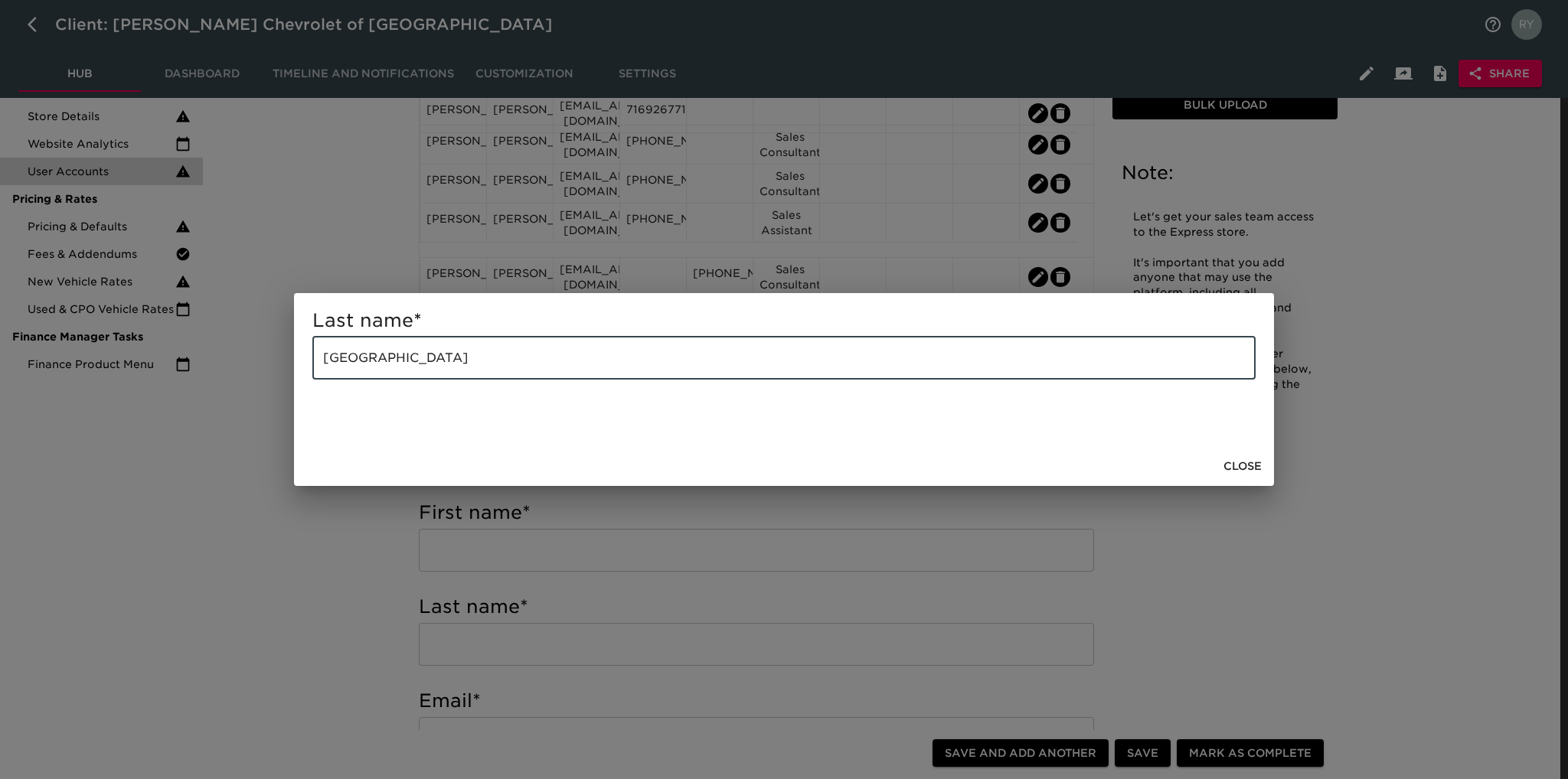
drag, startPoint x: 491, startPoint y: 366, endPoint x: 324, endPoint y: 382, distance: 167.8
click at [324, 382] on div "Last name * [GEOGRAPHIC_DATA] ​" at bounding box center [784, 370] width 980 height 153
paste input "[PERSON_NAME]"
type input "[PERSON_NAME]"
click at [1246, 466] on span "Close" at bounding box center [1243, 466] width 39 height 19
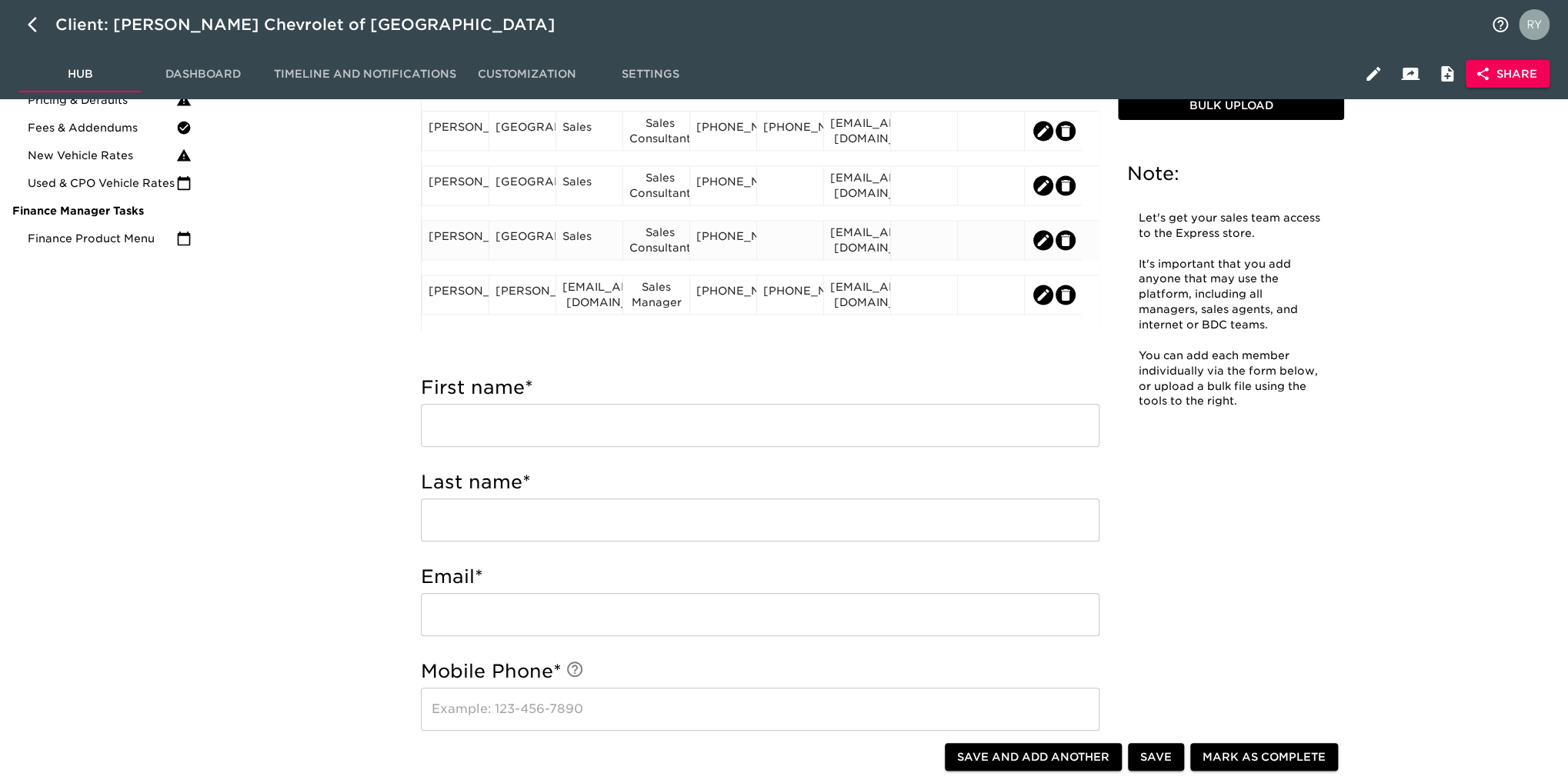
scroll to position [154, 0]
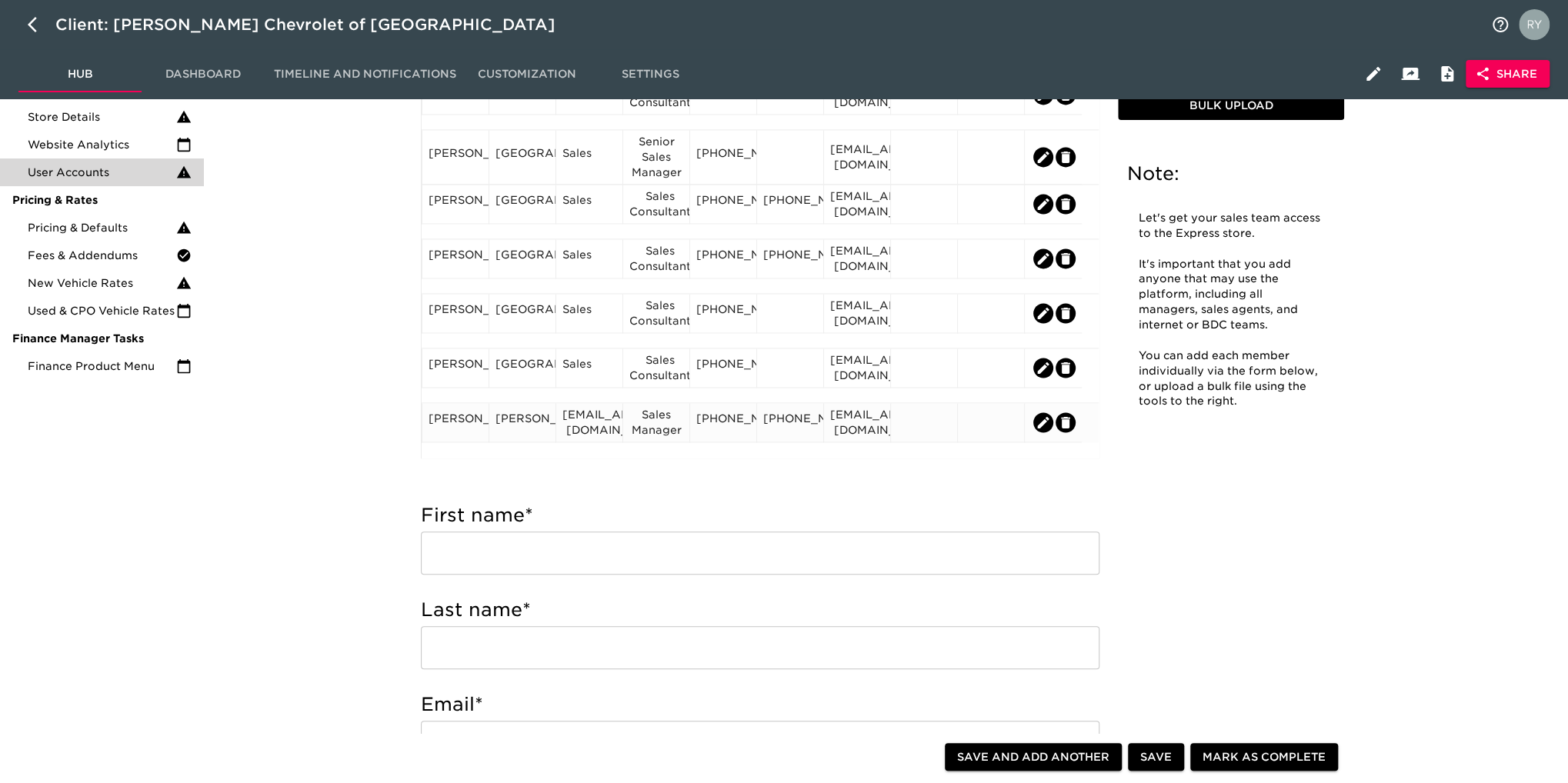
click at [449, 423] on div "[PERSON_NAME]" at bounding box center [455, 421] width 54 height 23
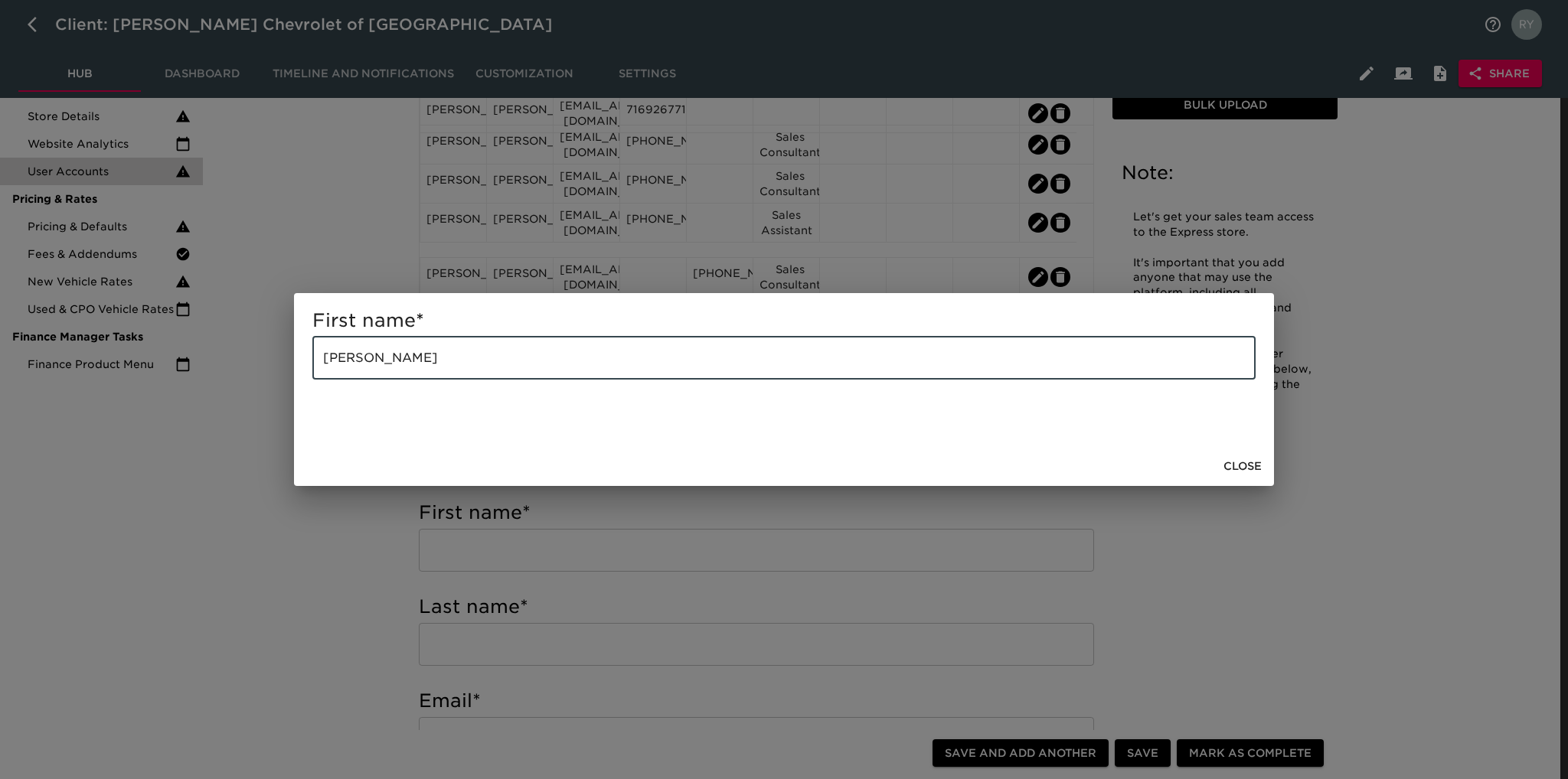
drag, startPoint x: 447, startPoint y: 357, endPoint x: 380, endPoint y: 368, distance: 67.9
click at [380, 368] on input "[PERSON_NAME]" at bounding box center [784, 358] width 943 height 43
type input "[PERSON_NAME]"
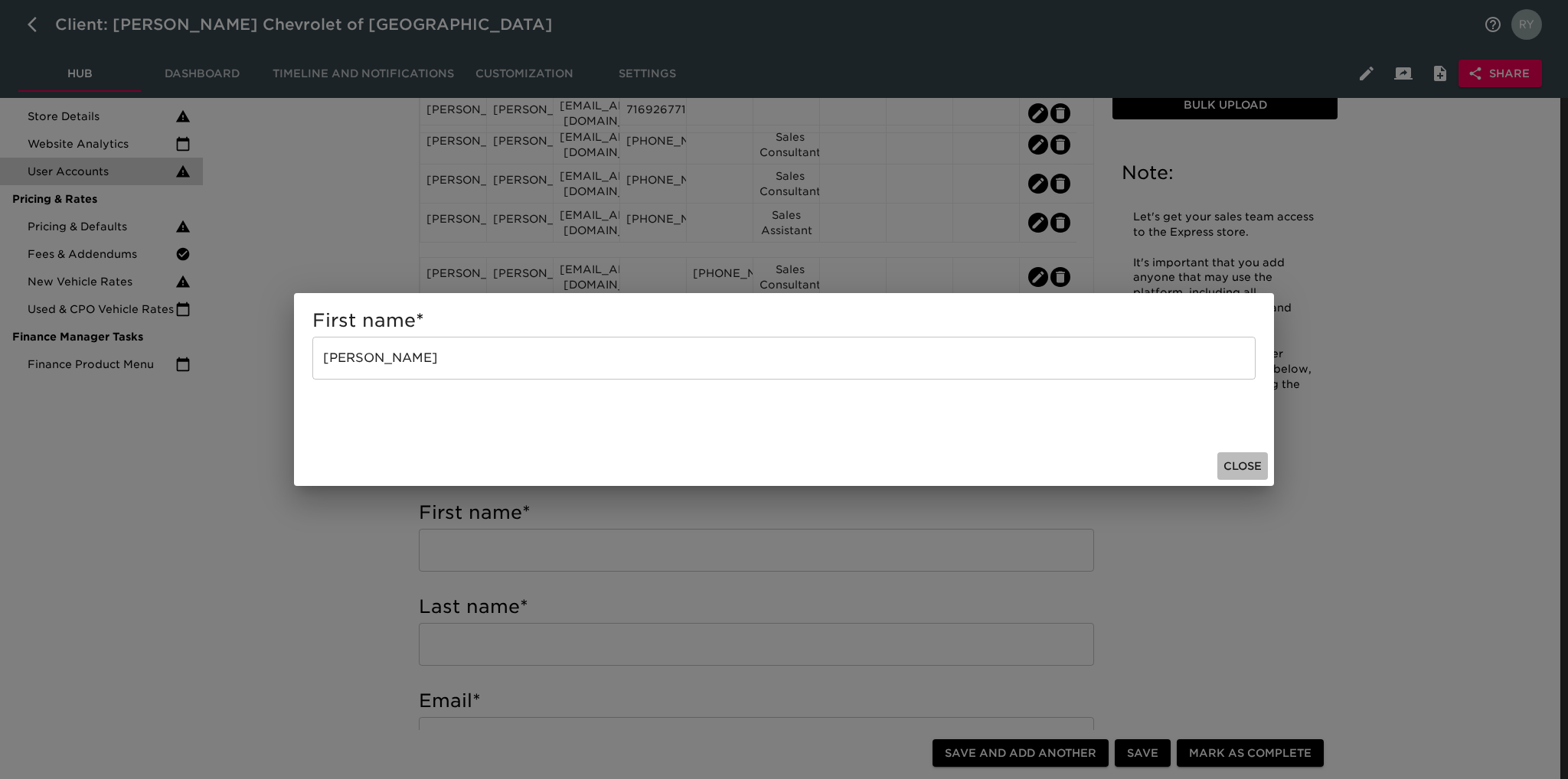
click at [1235, 461] on span "Close" at bounding box center [1243, 466] width 39 height 19
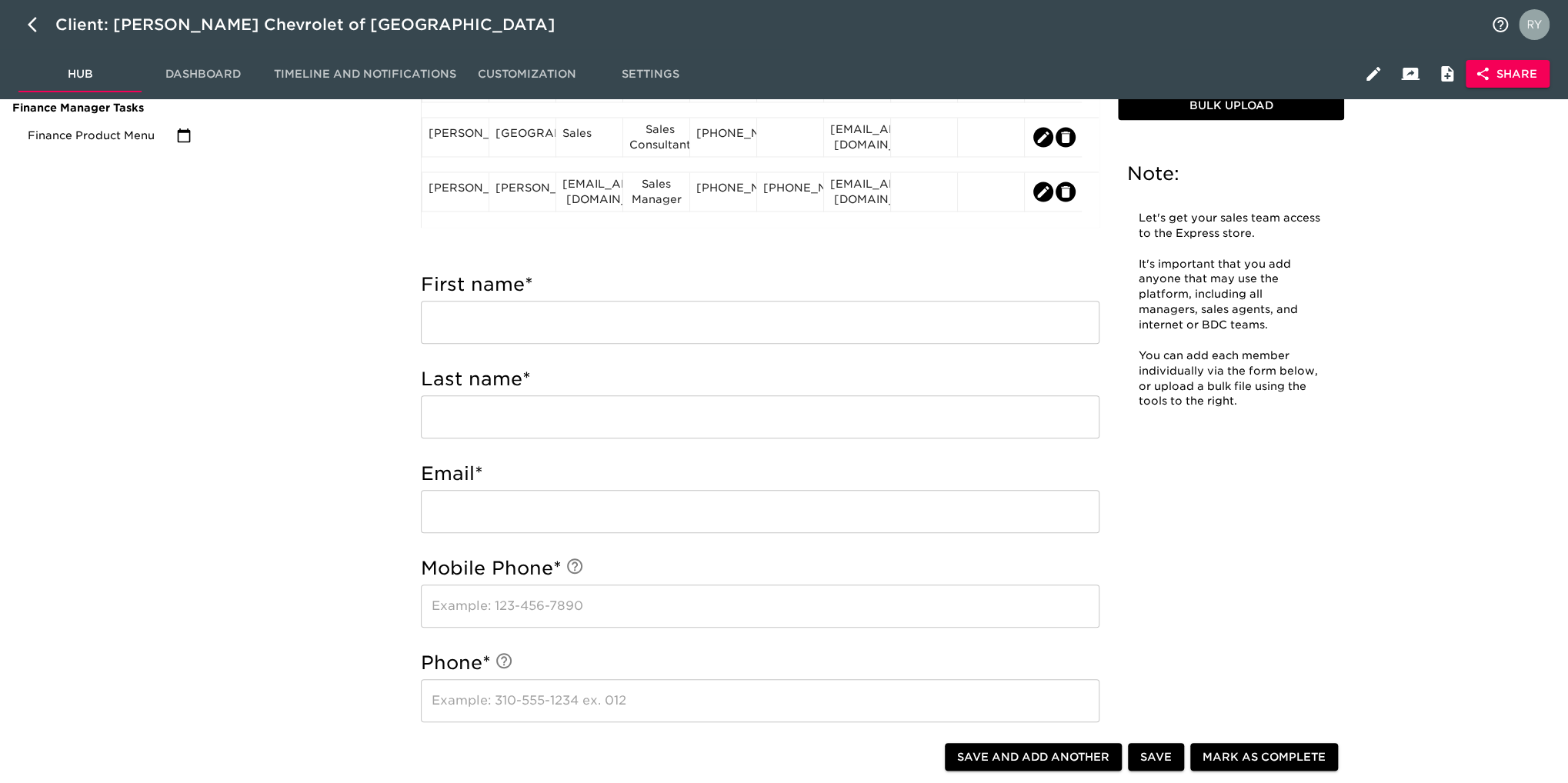
scroll to position [77, 0]
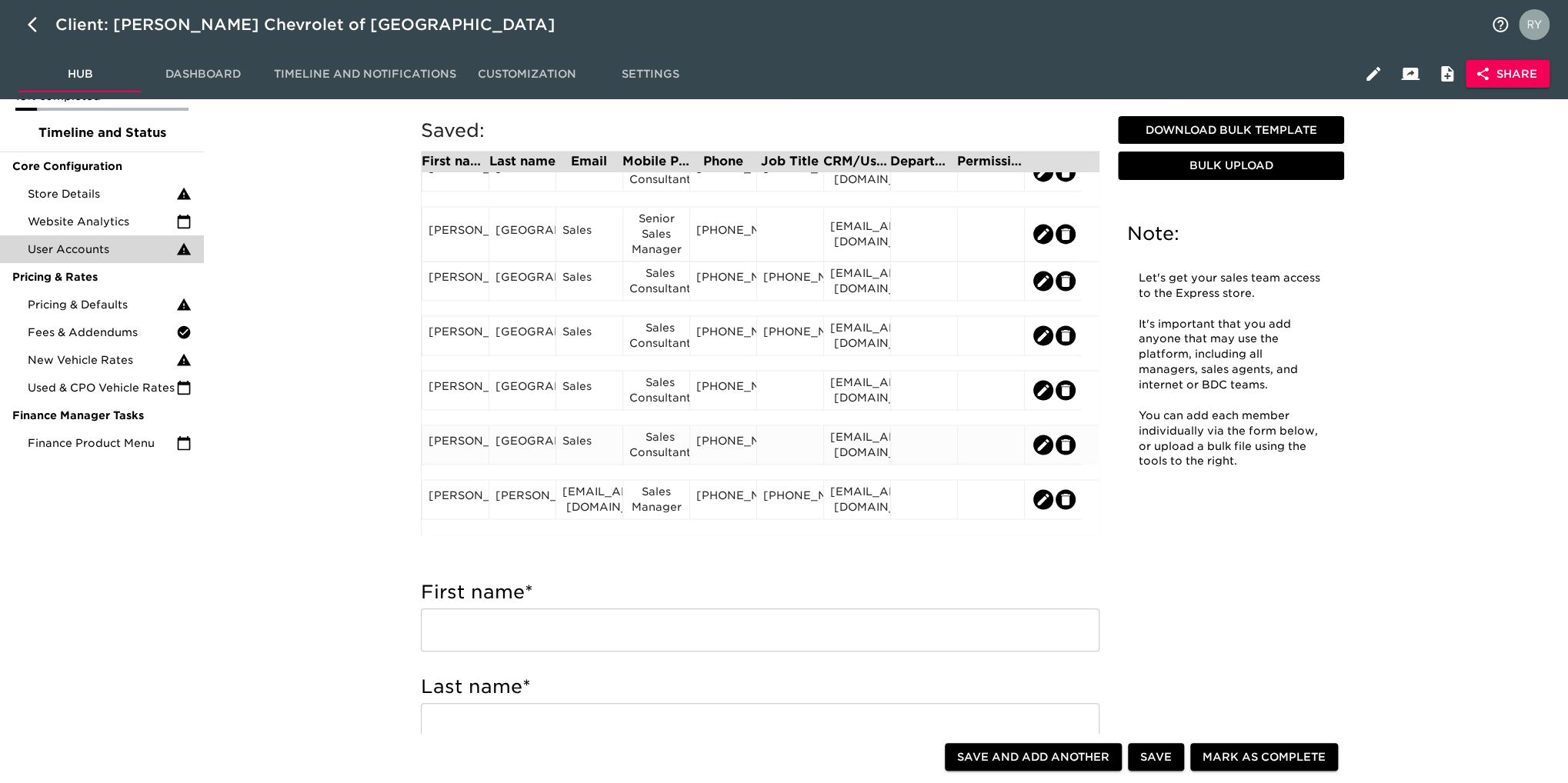
click at [881, 452] on div "[EMAIL_ADDRESS][DOMAIN_NAME]" at bounding box center [857, 444] width 54 height 30
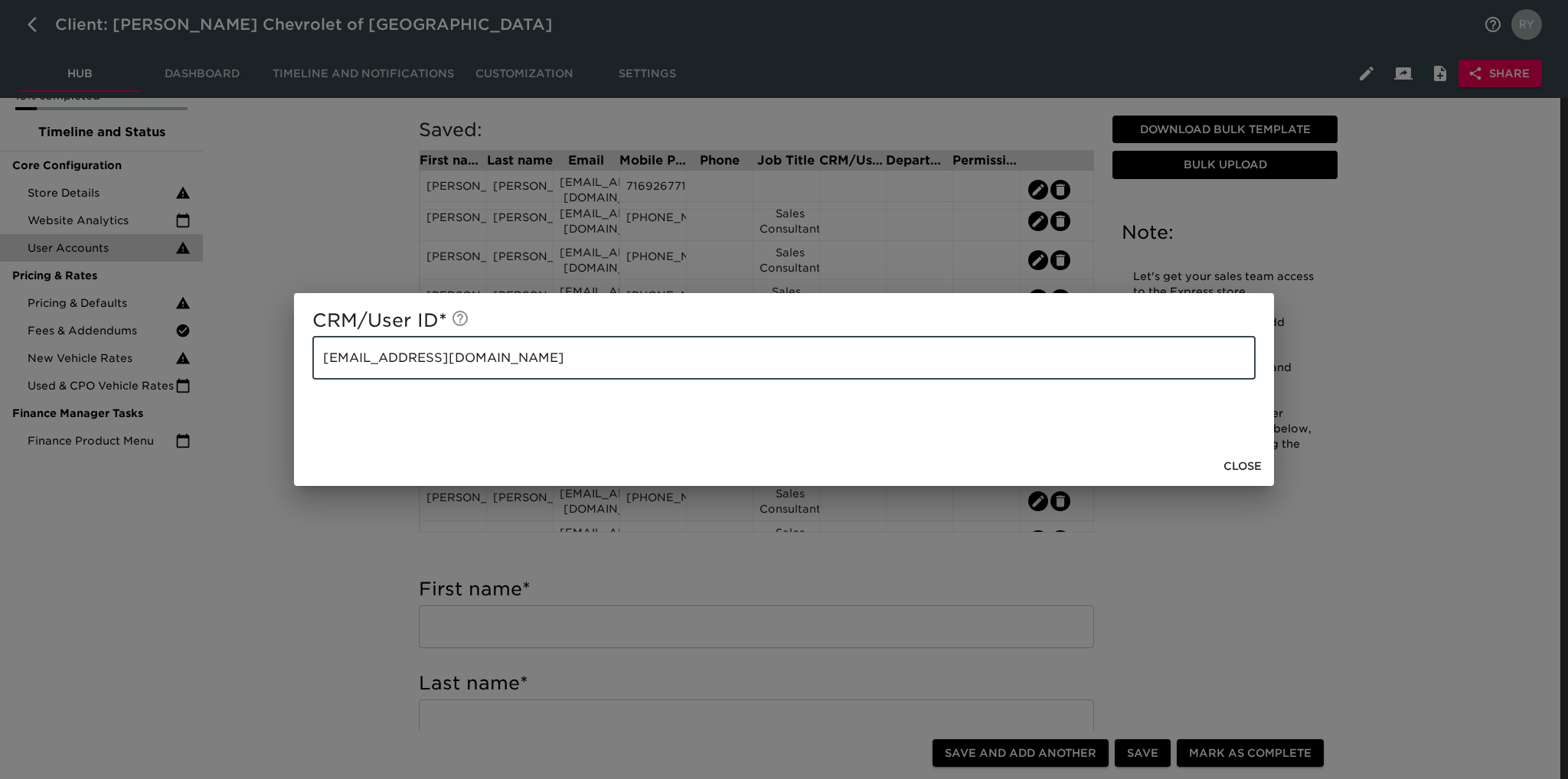
drag, startPoint x: 615, startPoint y: 362, endPoint x: 226, endPoint y: 372, distance: 389.1
click at [226, 372] on div "CRM/User ID * [EMAIL_ADDRESS][DOMAIN_NAME] ​ Close" at bounding box center [784, 389] width 1568 height 779
click at [297, 527] on div "CRM/User ID * [EMAIL_ADDRESS][DOMAIN_NAME] ​ Close" at bounding box center [784, 389] width 1568 height 779
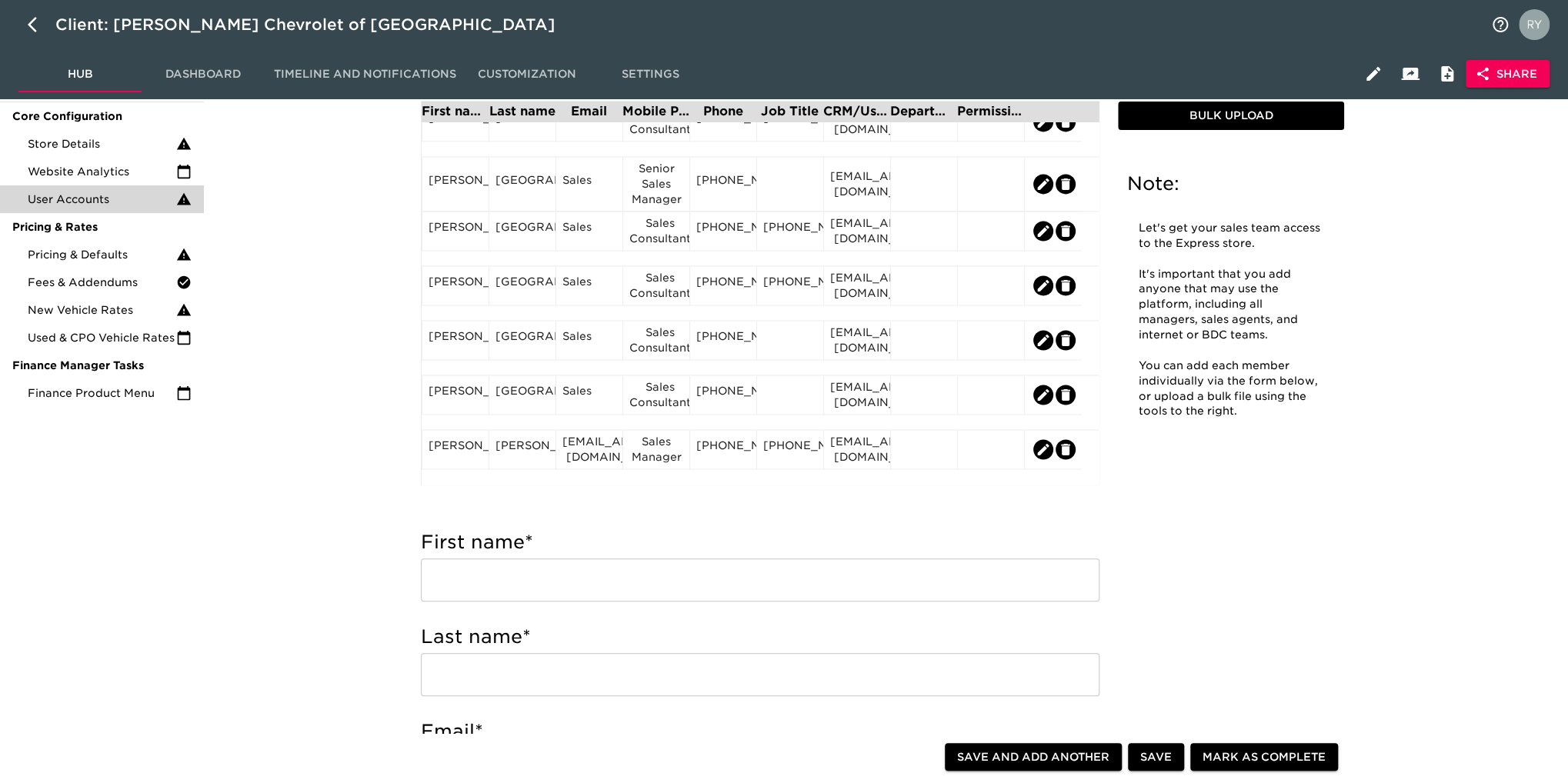
scroll to position [154, 0]
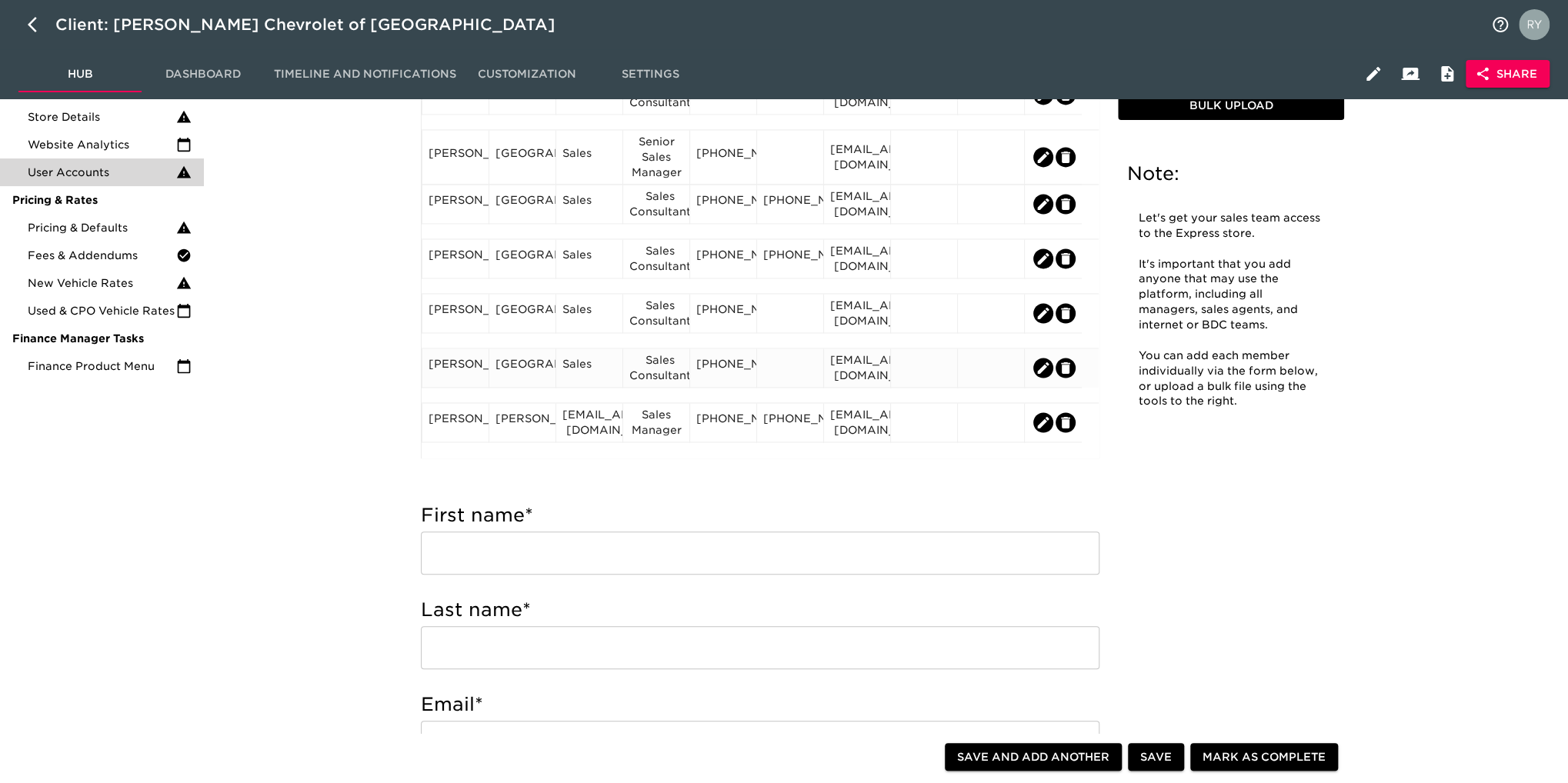
click at [575, 369] on div "Sales" at bounding box center [589, 367] width 54 height 23
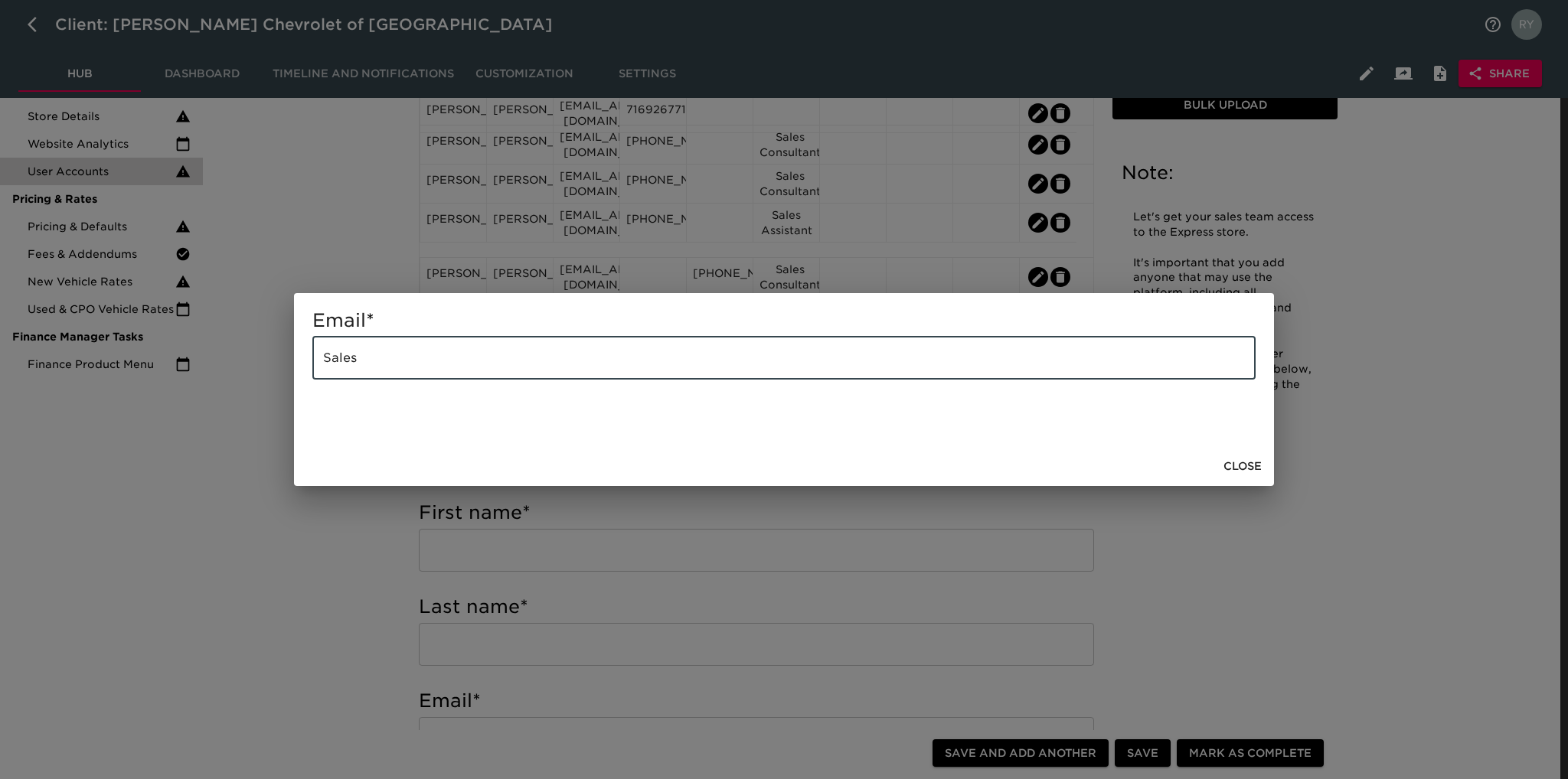
drag, startPoint x: 450, startPoint y: 364, endPoint x: 265, endPoint y: 367, distance: 185.0
click at [265, 367] on div "Email * Sales ​ Close" at bounding box center [784, 389] width 1568 height 779
paste input "[EMAIL_ADDRESS][DOMAIN_NAME]"
type input "[EMAIL_ADDRESS][DOMAIN_NAME]"
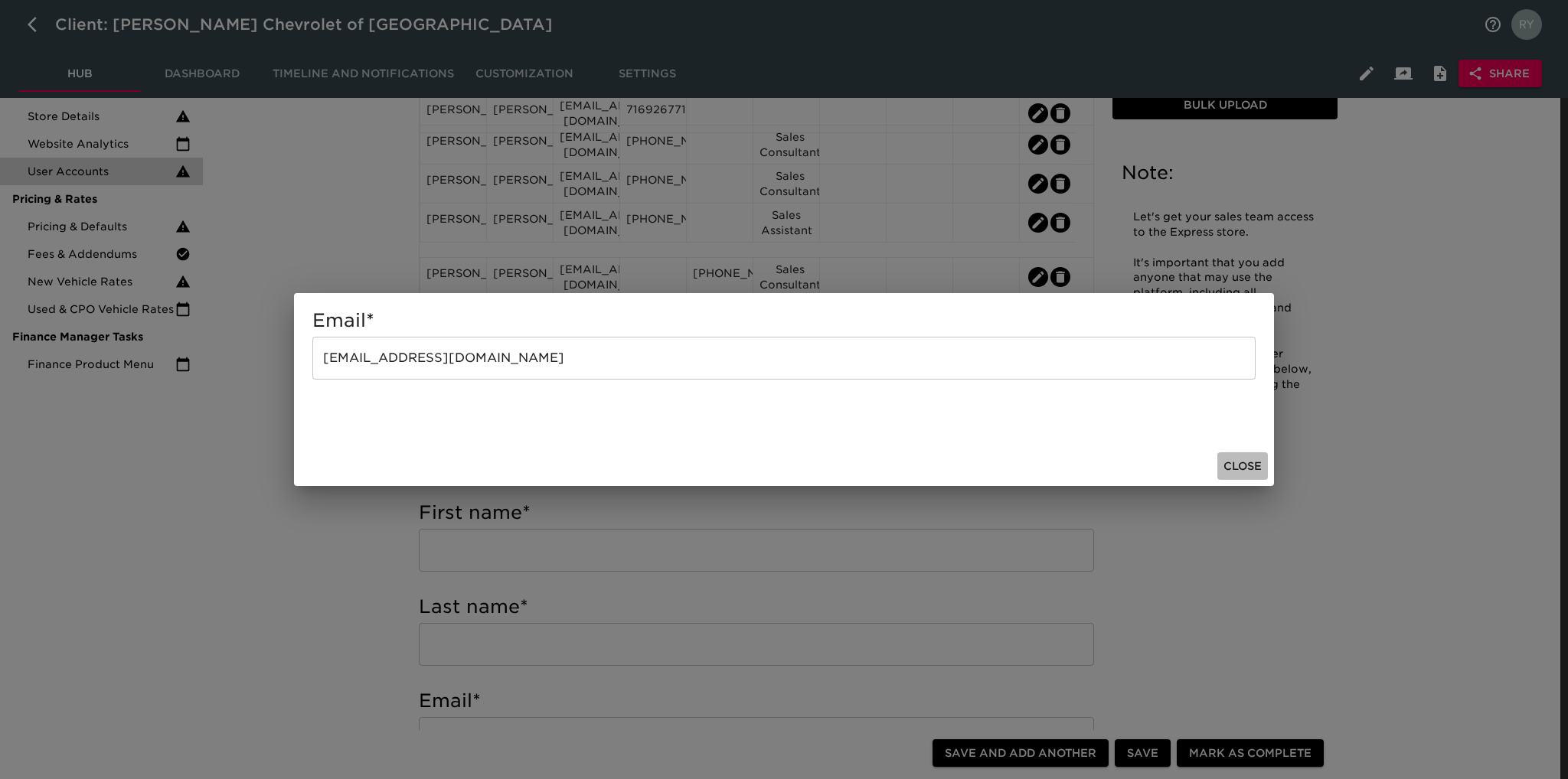
click at [1232, 466] on span "Close" at bounding box center [1243, 466] width 39 height 19
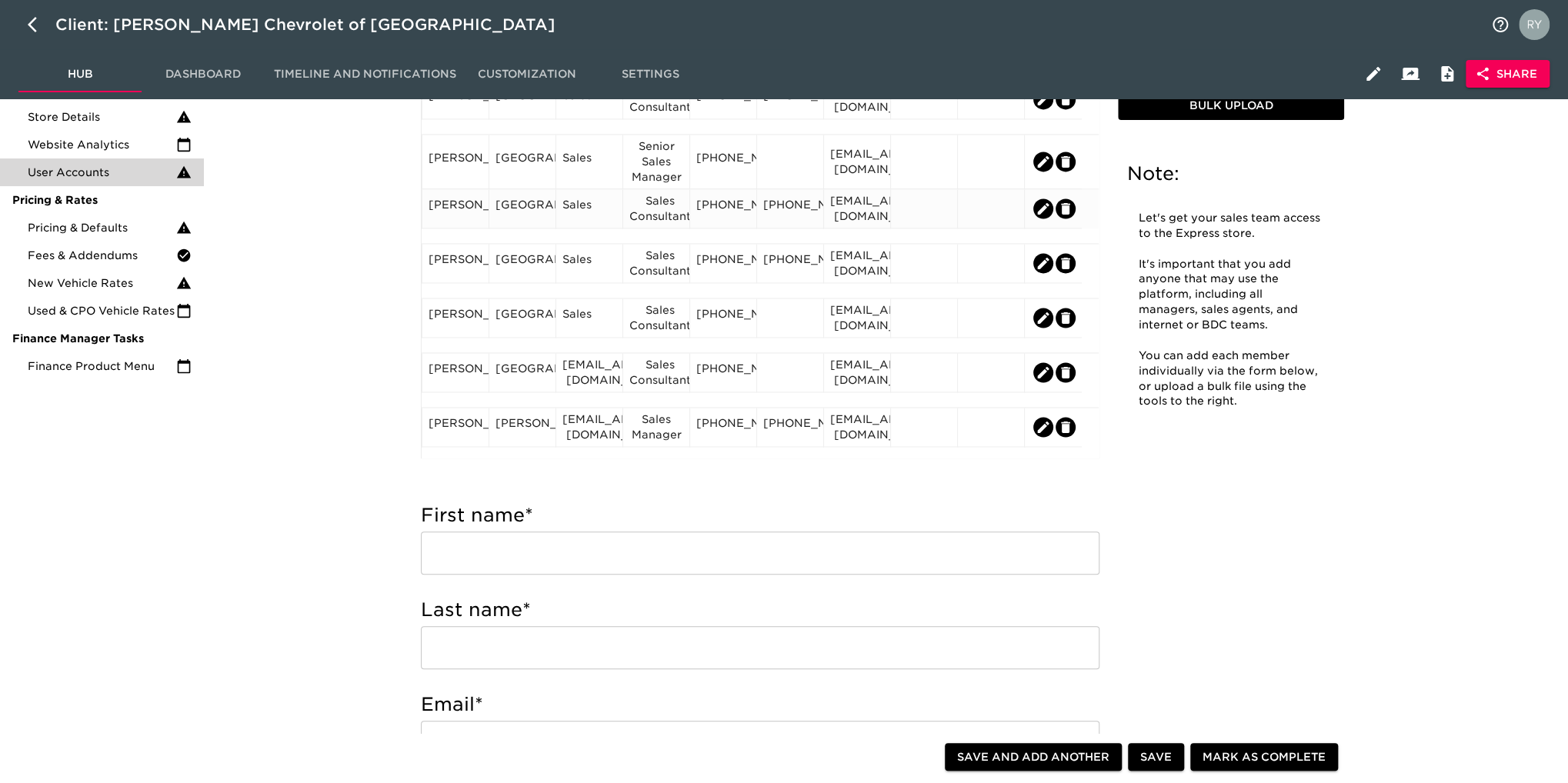
scroll to position [1567, 0]
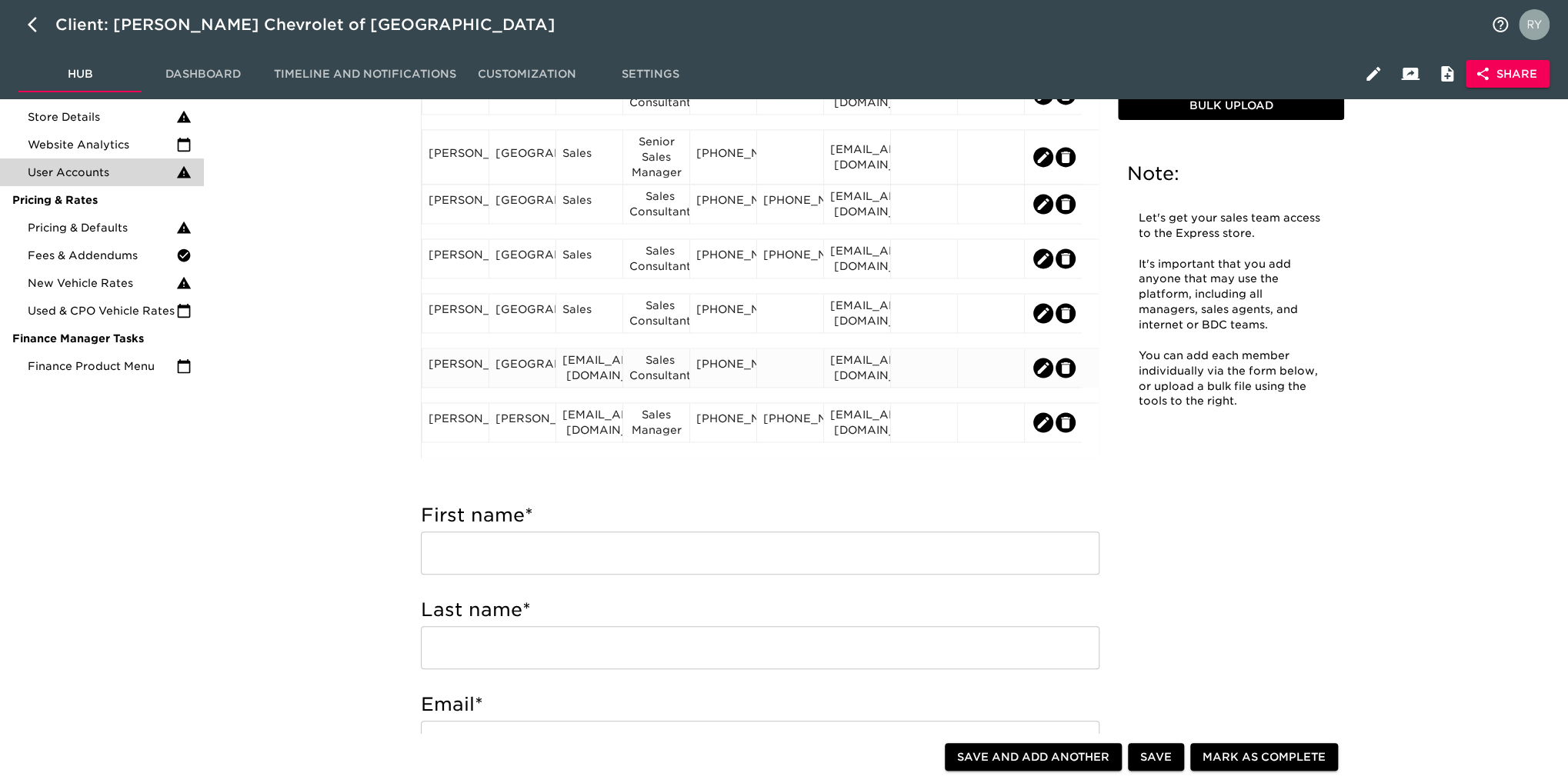
click at [471, 379] on div "[PERSON_NAME]" at bounding box center [455, 367] width 54 height 23
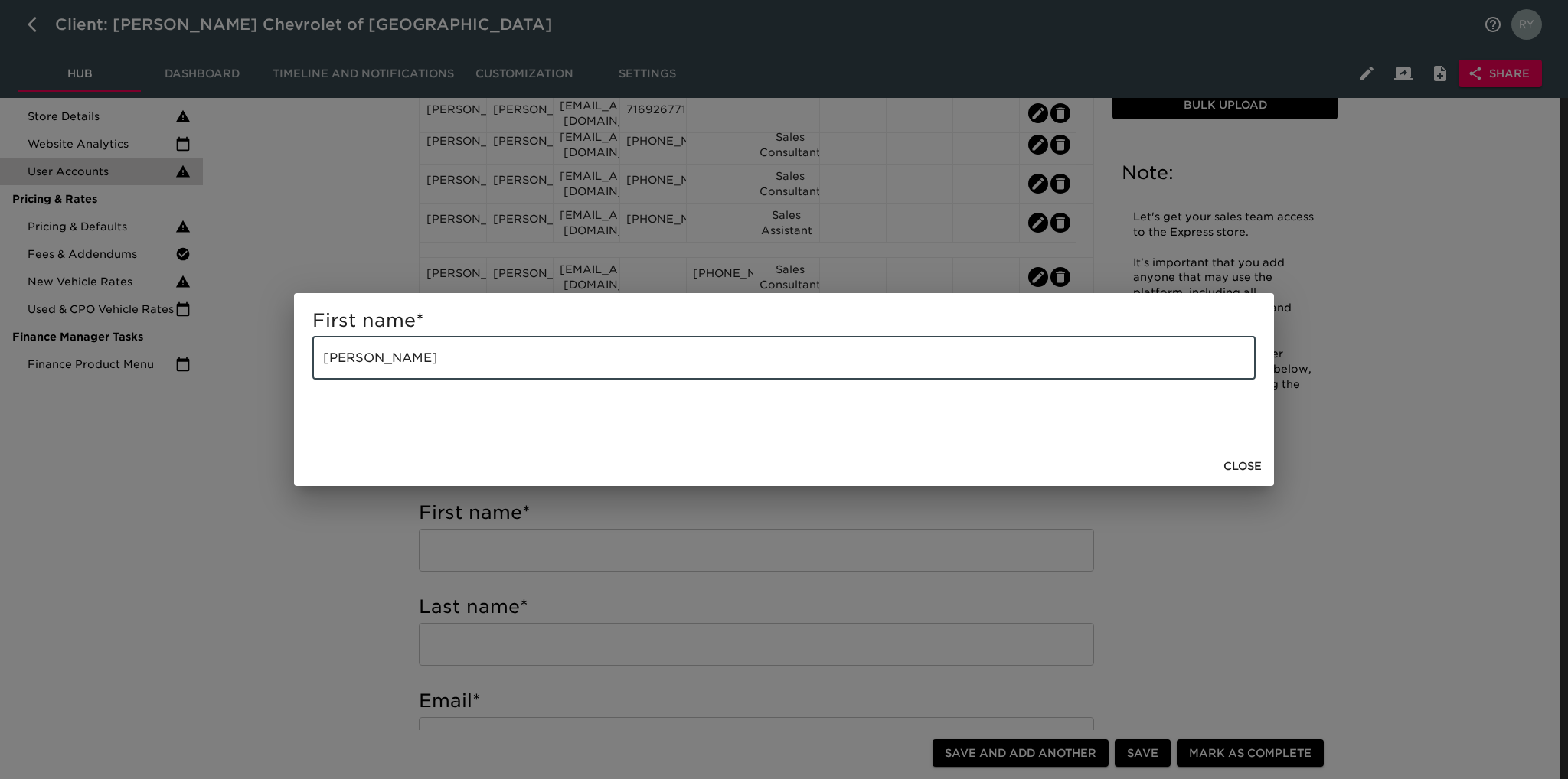
drag, startPoint x: 433, startPoint y: 359, endPoint x: 381, endPoint y: 368, distance: 52.8
click at [381, 368] on input "[PERSON_NAME]" at bounding box center [784, 358] width 943 height 43
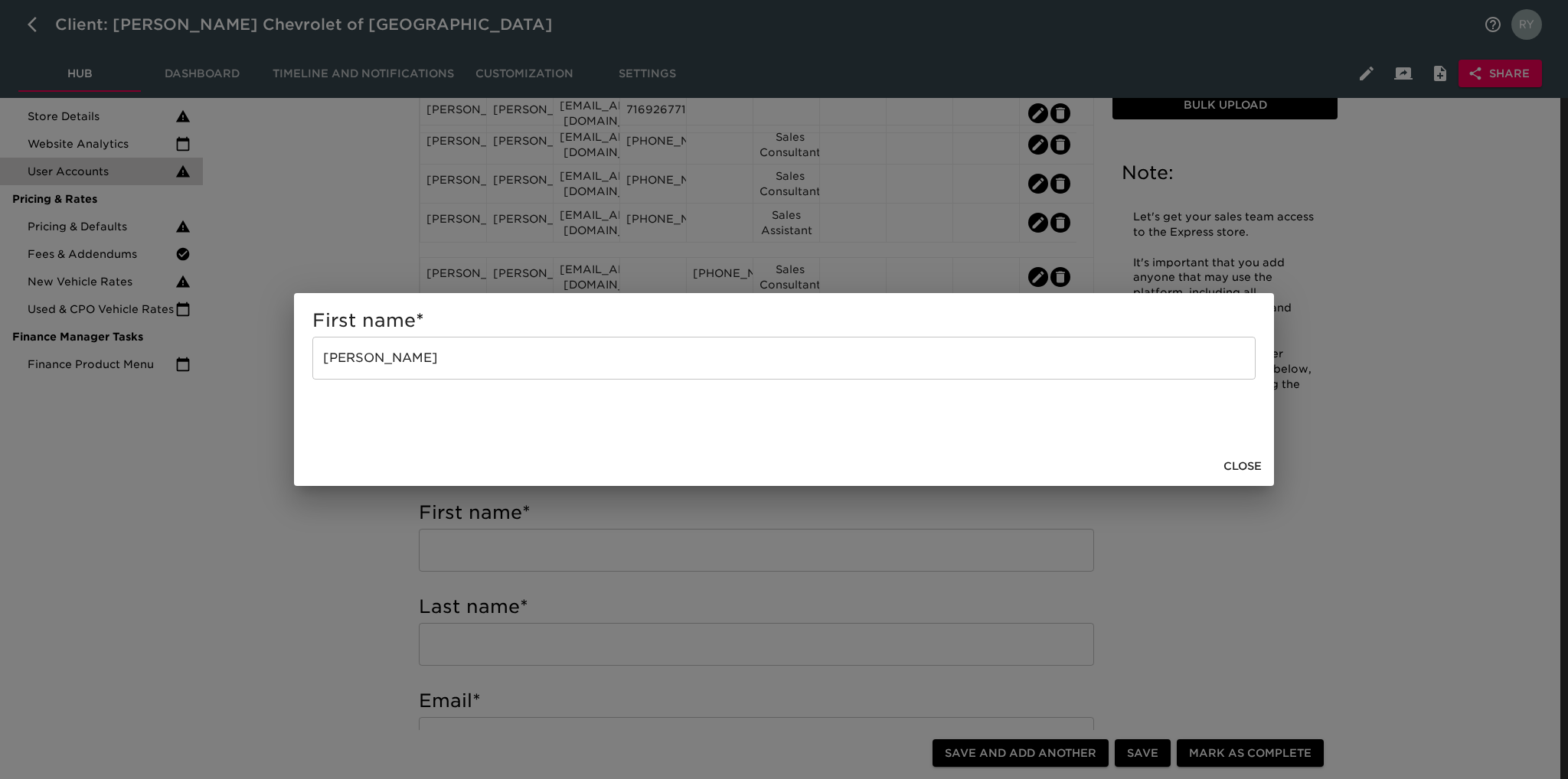
click at [328, 592] on div "First name * [PERSON_NAME] ​ Close" at bounding box center [784, 389] width 1568 height 779
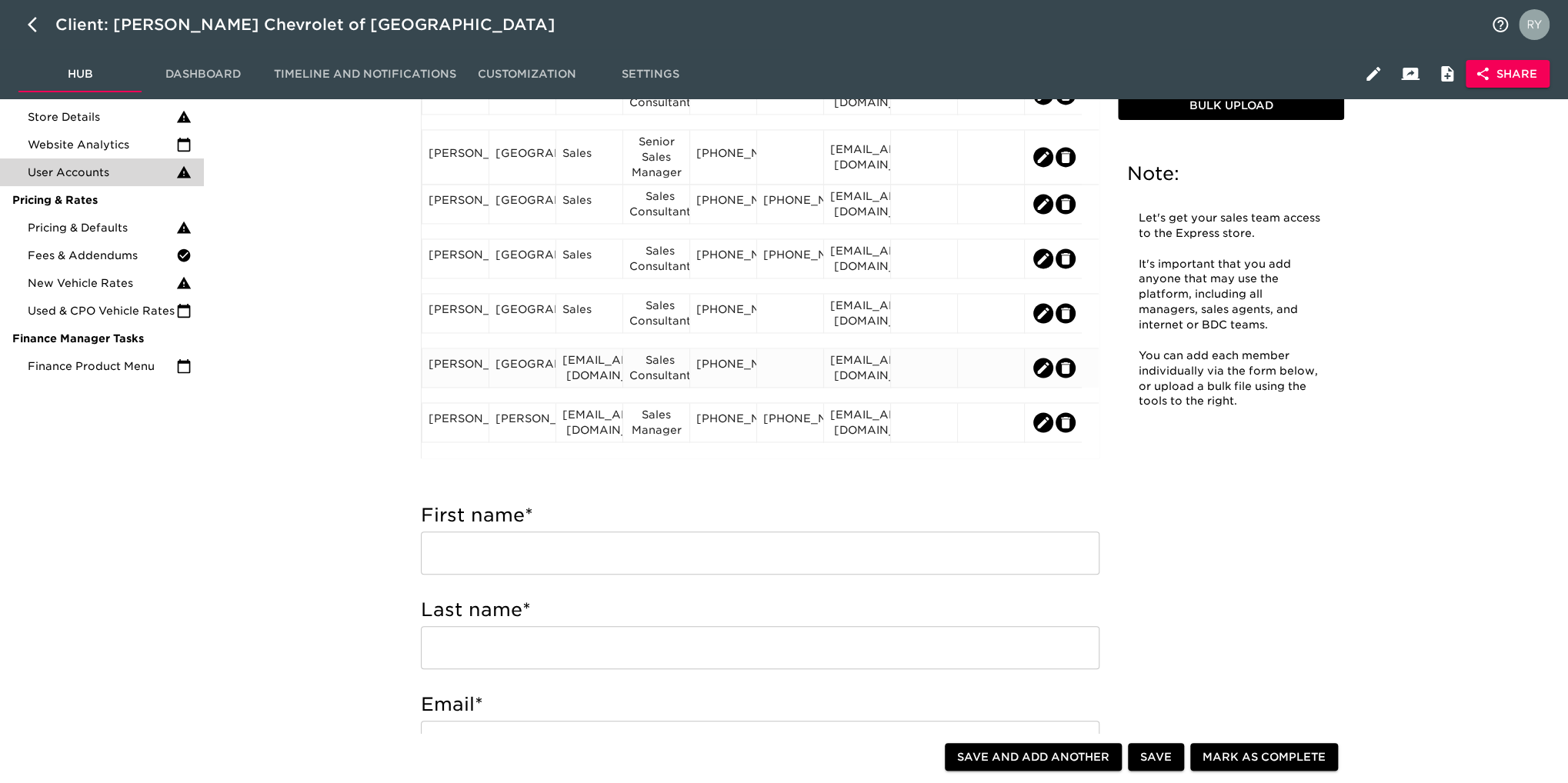
click at [527, 379] on div "[GEOGRAPHIC_DATA]" at bounding box center [523, 367] width 54 height 23
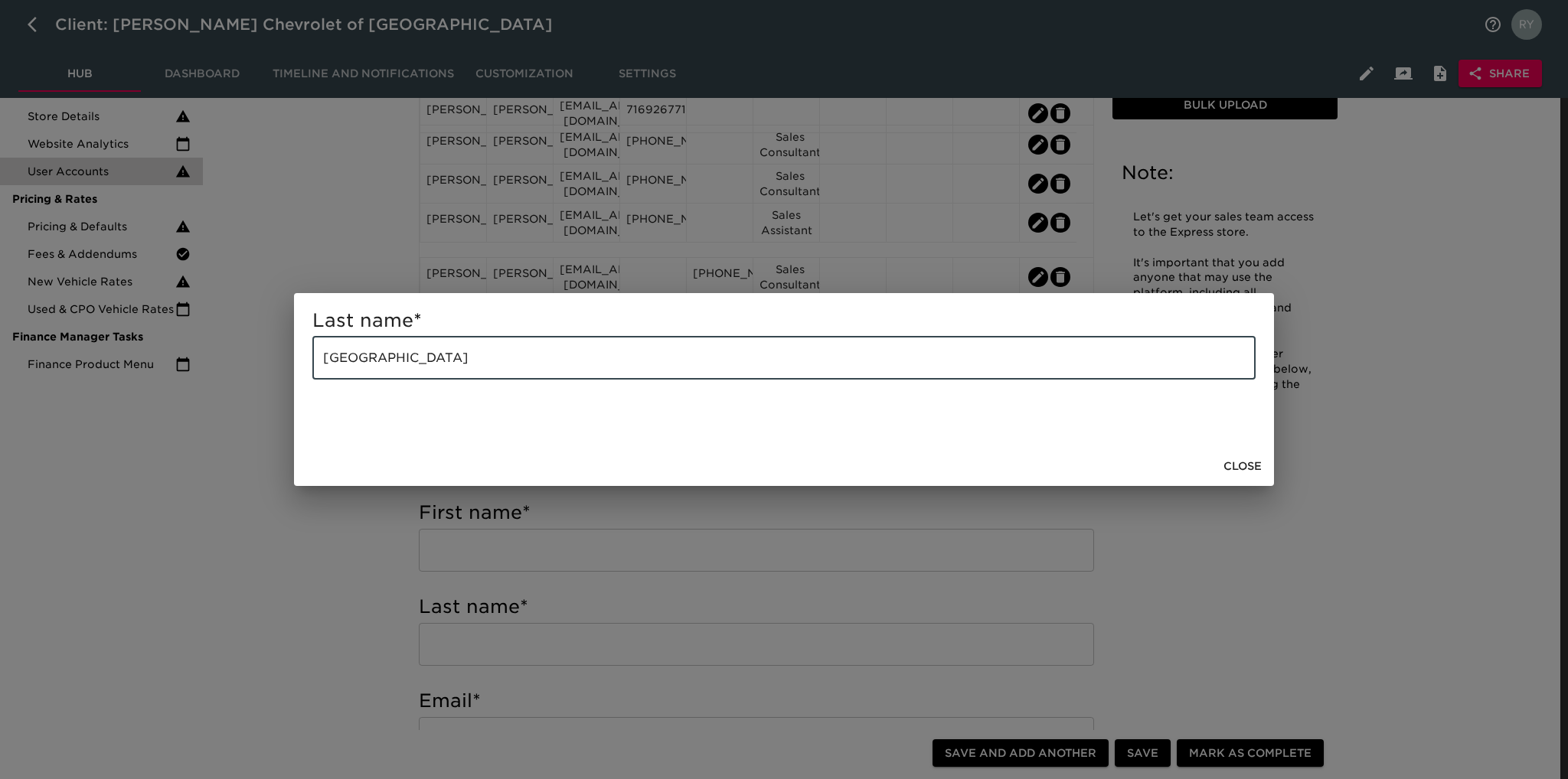
drag, startPoint x: 510, startPoint y: 355, endPoint x: 308, endPoint y: 376, distance: 203.1
click at [308, 376] on div "Last name * [GEOGRAPHIC_DATA] ​" at bounding box center [784, 370] width 980 height 153
paste input "Wager"
type input "Wager"
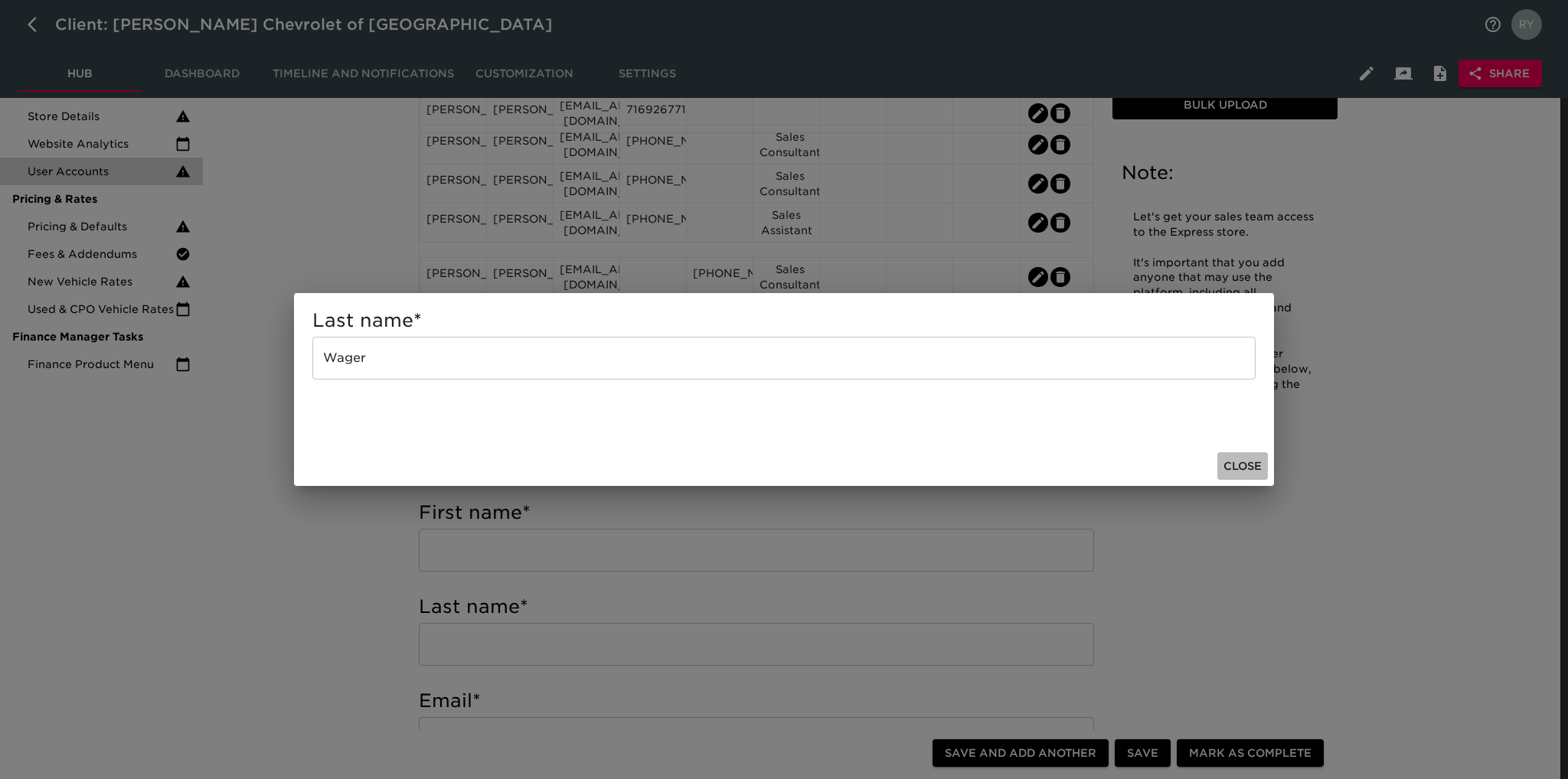
click at [1240, 464] on span "Close" at bounding box center [1243, 466] width 39 height 19
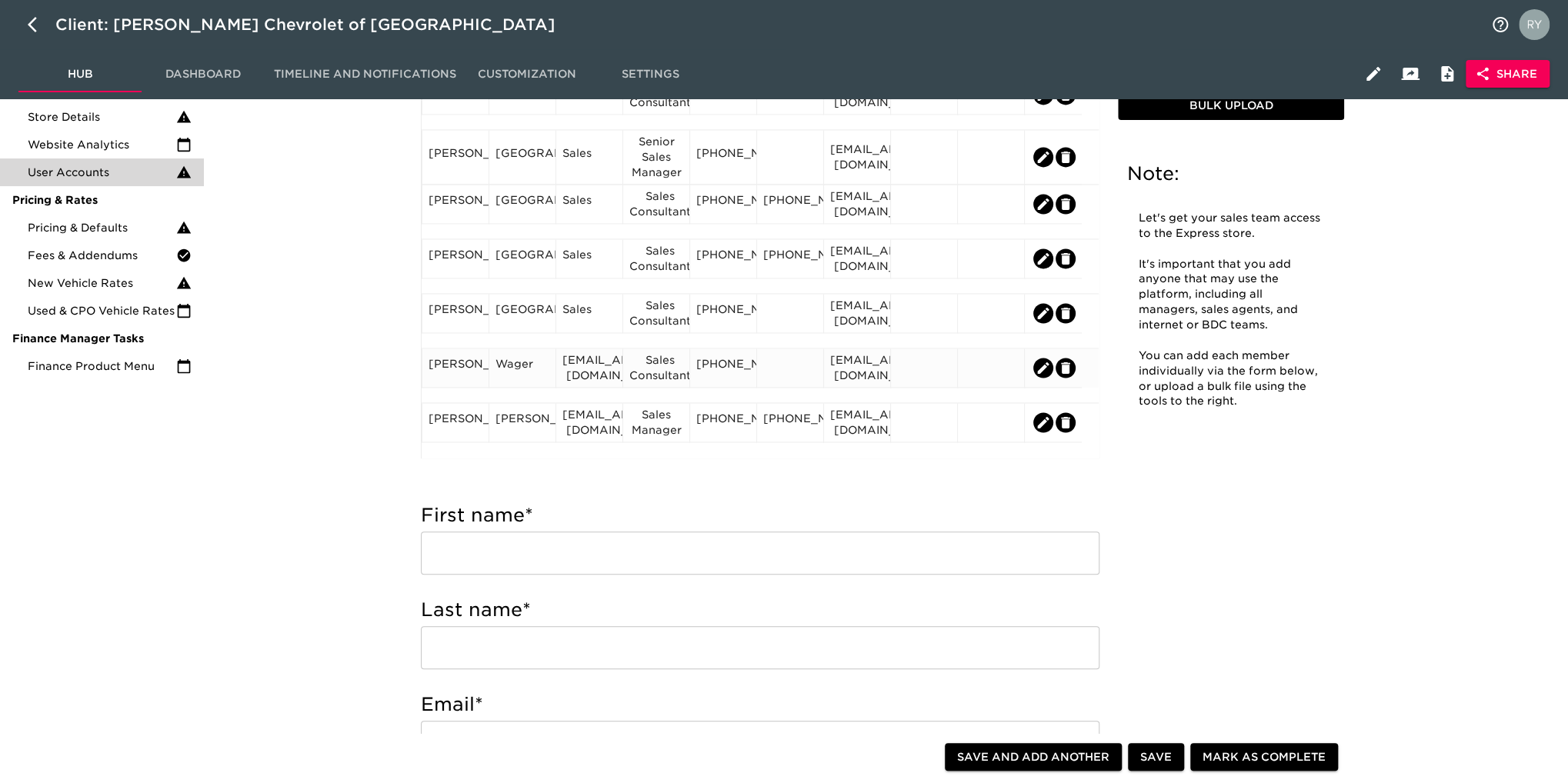
click at [463, 379] on div "[PERSON_NAME]" at bounding box center [455, 367] width 54 height 23
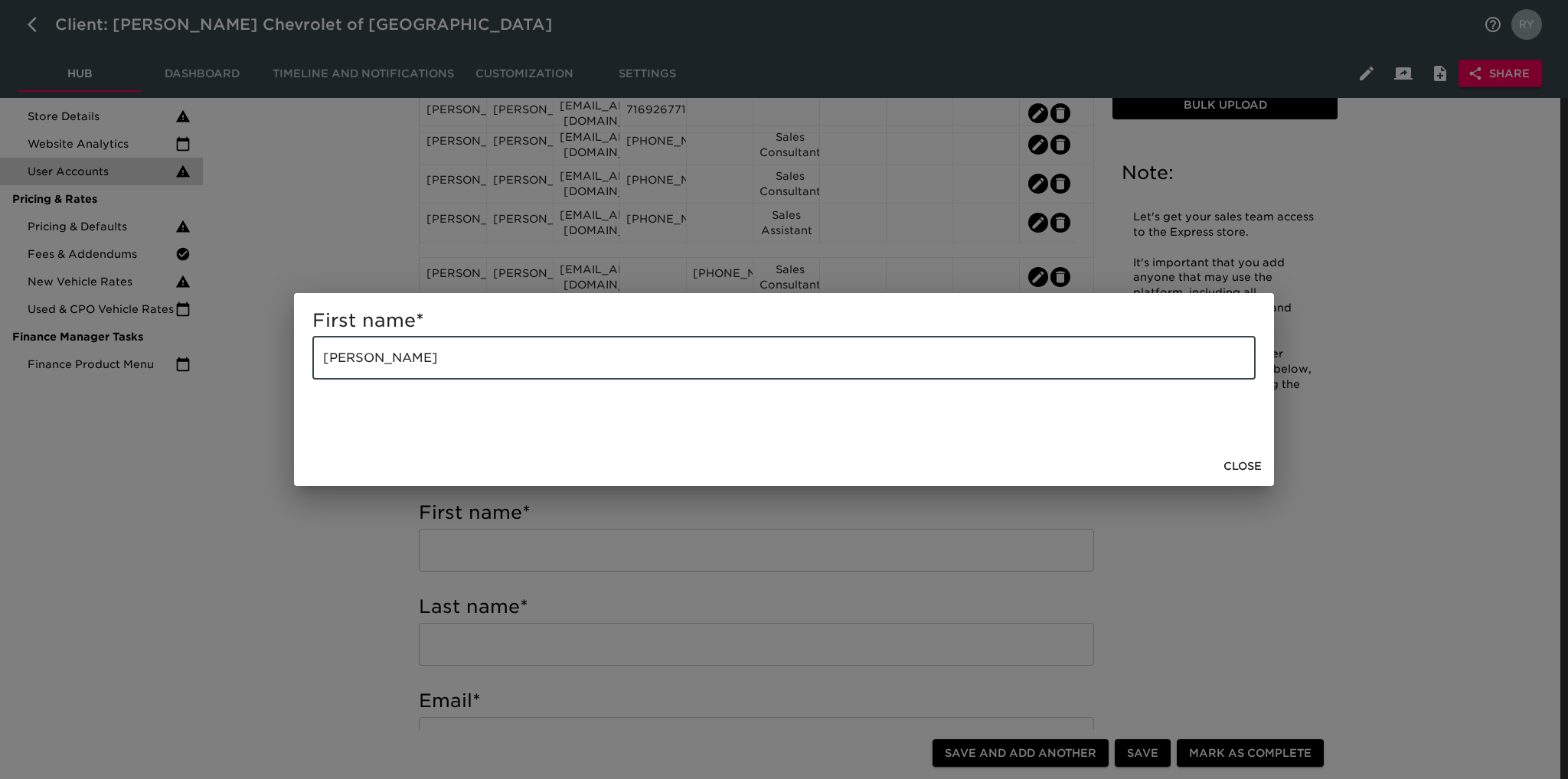
drag, startPoint x: 454, startPoint y: 361, endPoint x: 384, endPoint y: 368, distance: 70.3
click at [384, 368] on input "[PERSON_NAME]" at bounding box center [784, 358] width 943 height 43
type input "[PERSON_NAME]"
click at [1251, 470] on span "Close" at bounding box center [1243, 466] width 39 height 19
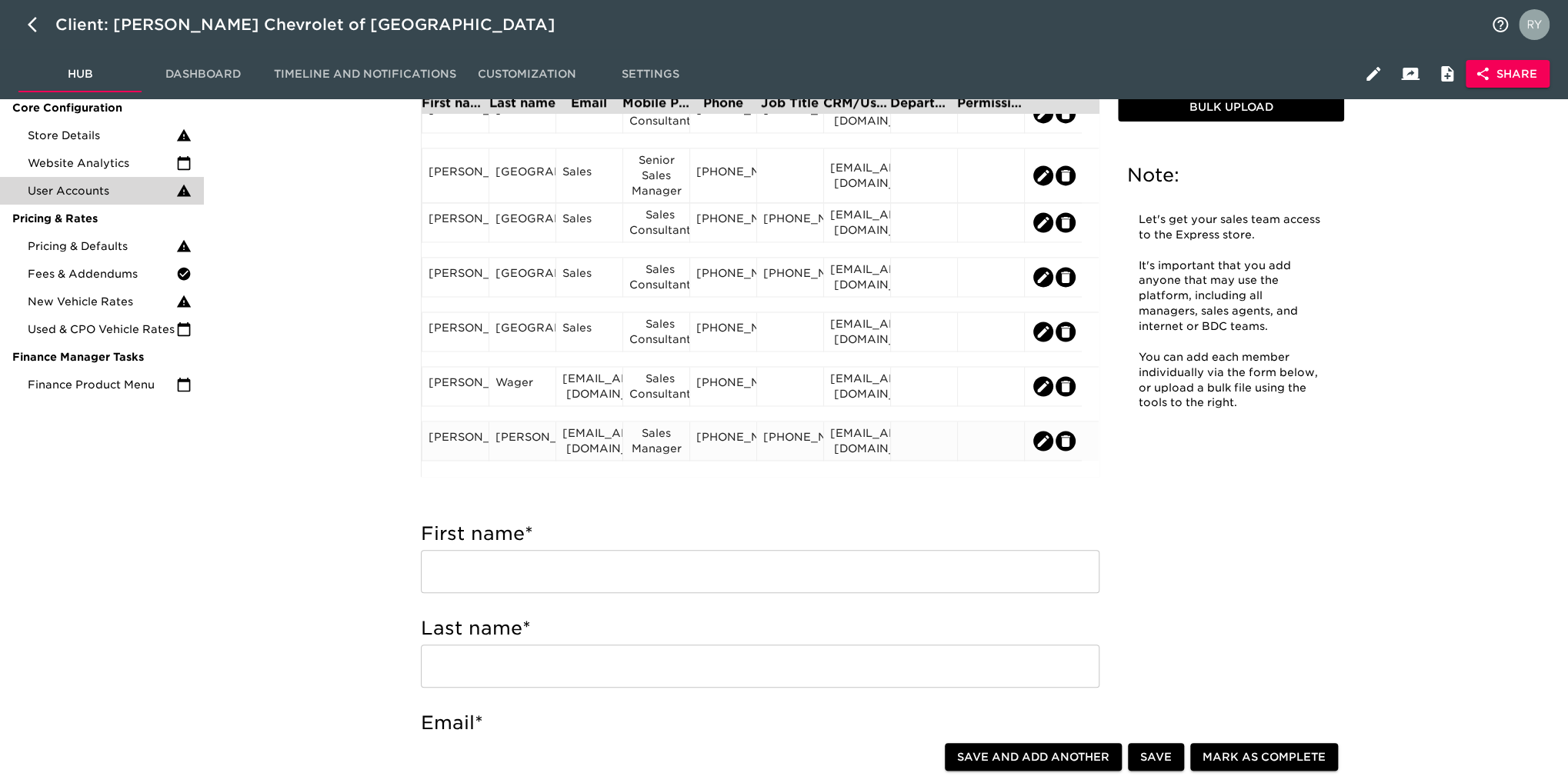
scroll to position [231, 0]
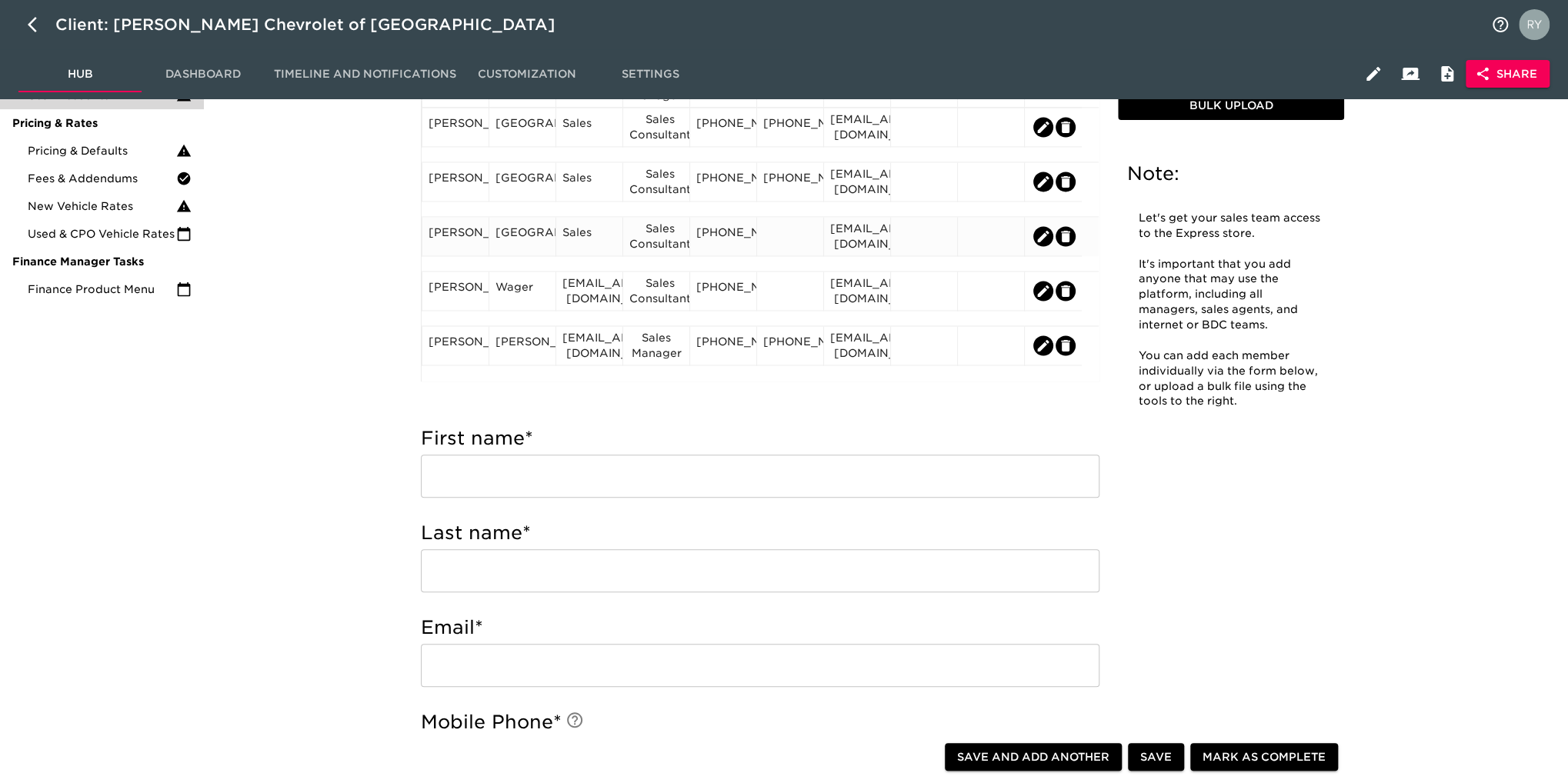
click at [860, 250] on div "[EMAIL_ADDRESS][DOMAIN_NAME]" at bounding box center [857, 236] width 54 height 30
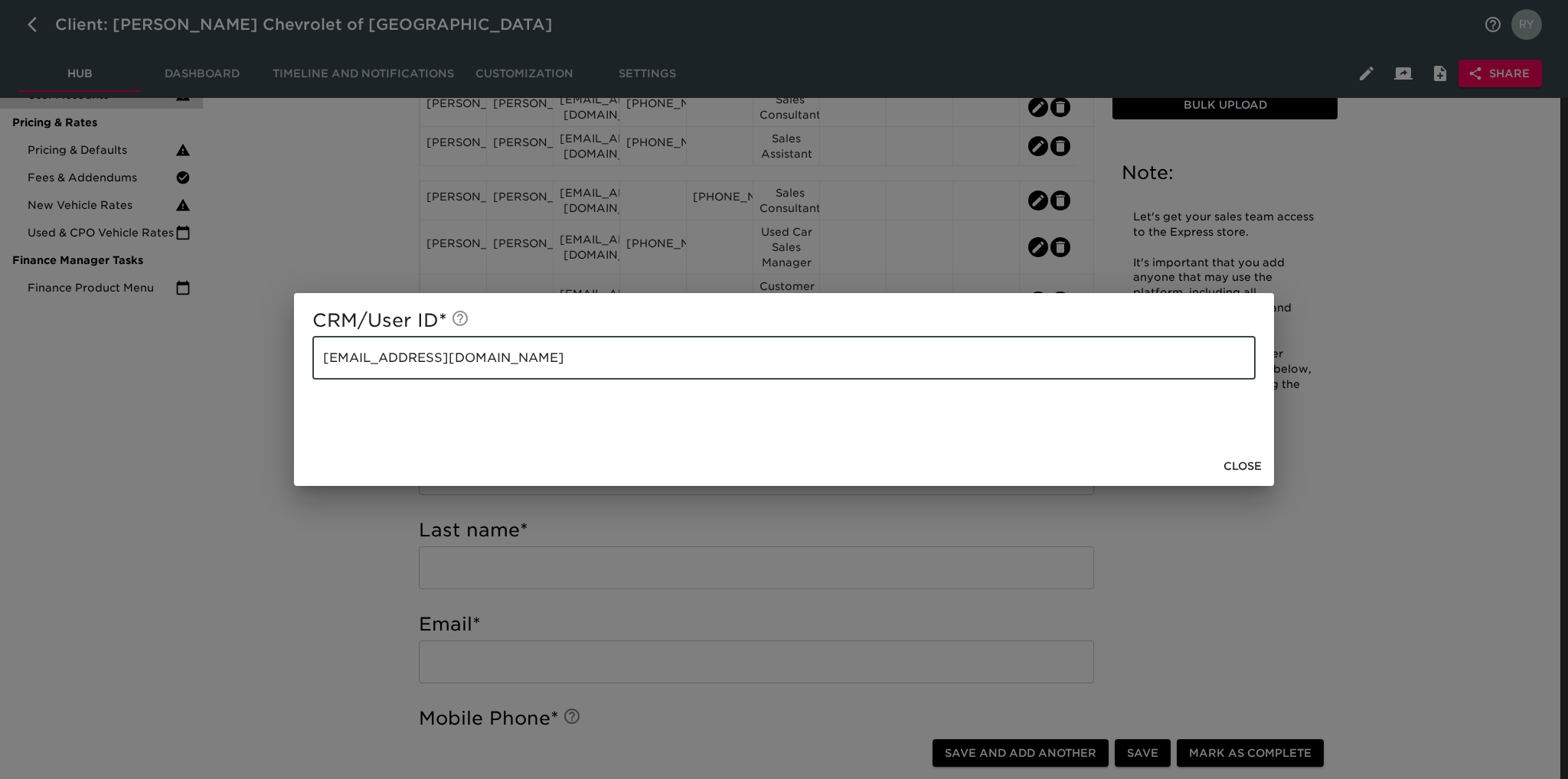
drag, startPoint x: 472, startPoint y: 360, endPoint x: 311, endPoint y: 371, distance: 161.4
click at [311, 371] on div "CRM/User ID * [EMAIL_ADDRESS][DOMAIN_NAME] ​" at bounding box center [784, 370] width 980 height 153
click at [339, 221] on div "CRM/User ID * [EMAIL_ADDRESS][DOMAIN_NAME] ​ Close" at bounding box center [784, 389] width 1568 height 779
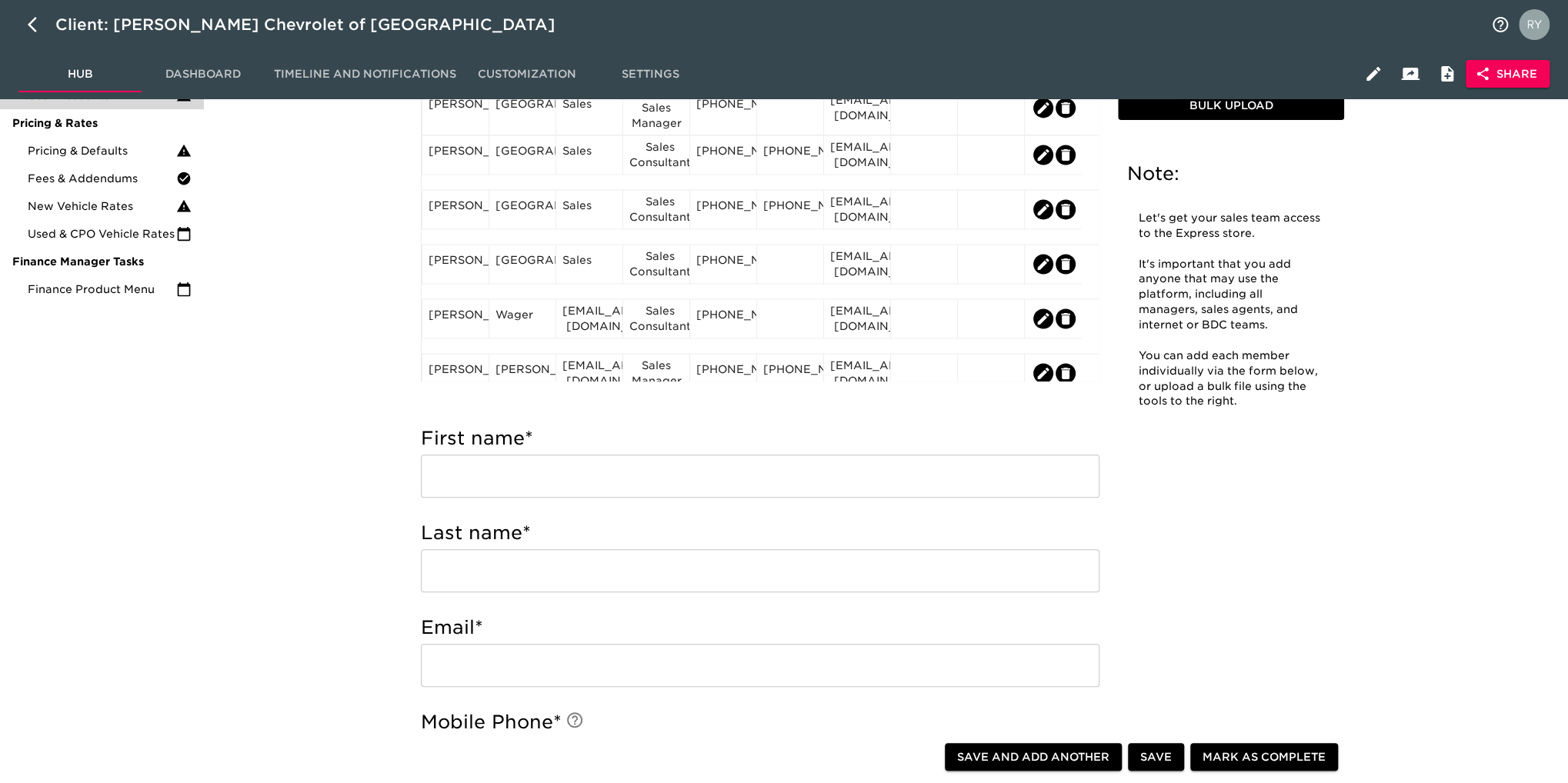
scroll to position [1567, 0]
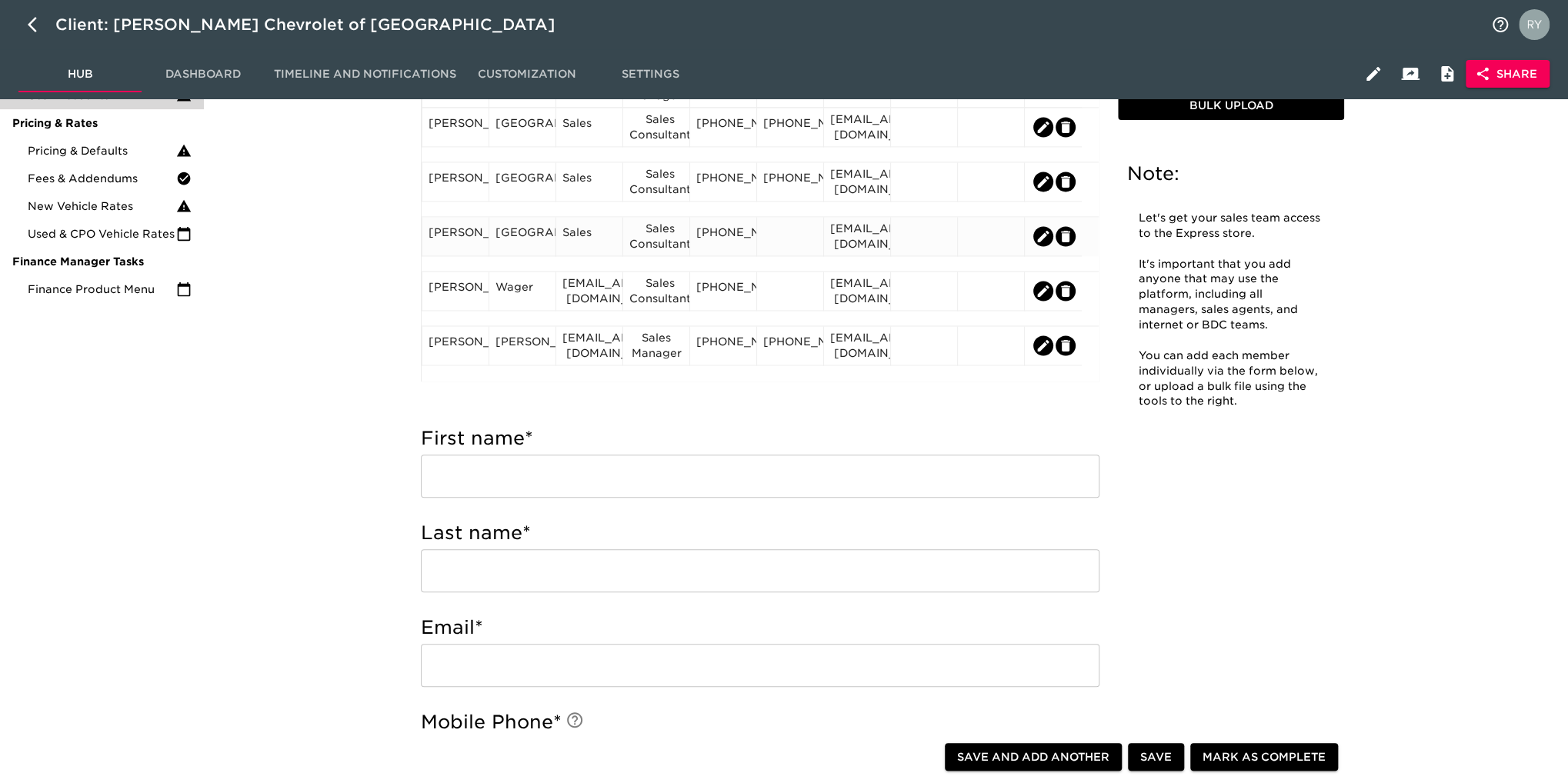
click at [572, 247] on div "Sales" at bounding box center [589, 236] width 54 height 23
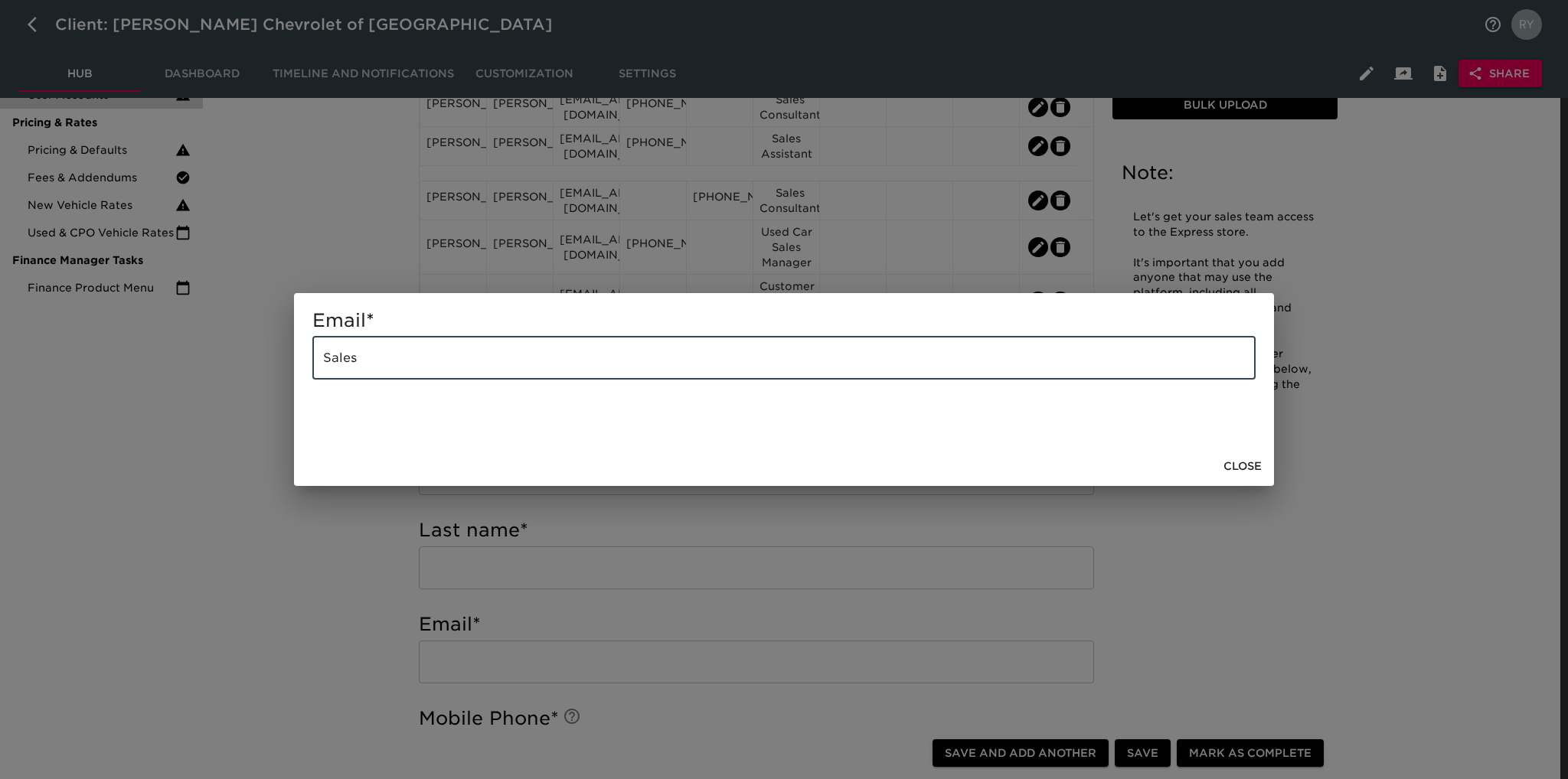
drag, startPoint x: 389, startPoint y: 361, endPoint x: 299, endPoint y: 376, distance: 91.2
click at [299, 376] on div "Email * Sales ​" at bounding box center [784, 370] width 980 height 153
paste input "[EMAIL_ADDRESS][DOMAIN_NAME]"
type input "[EMAIL_ADDRESS][DOMAIN_NAME]"
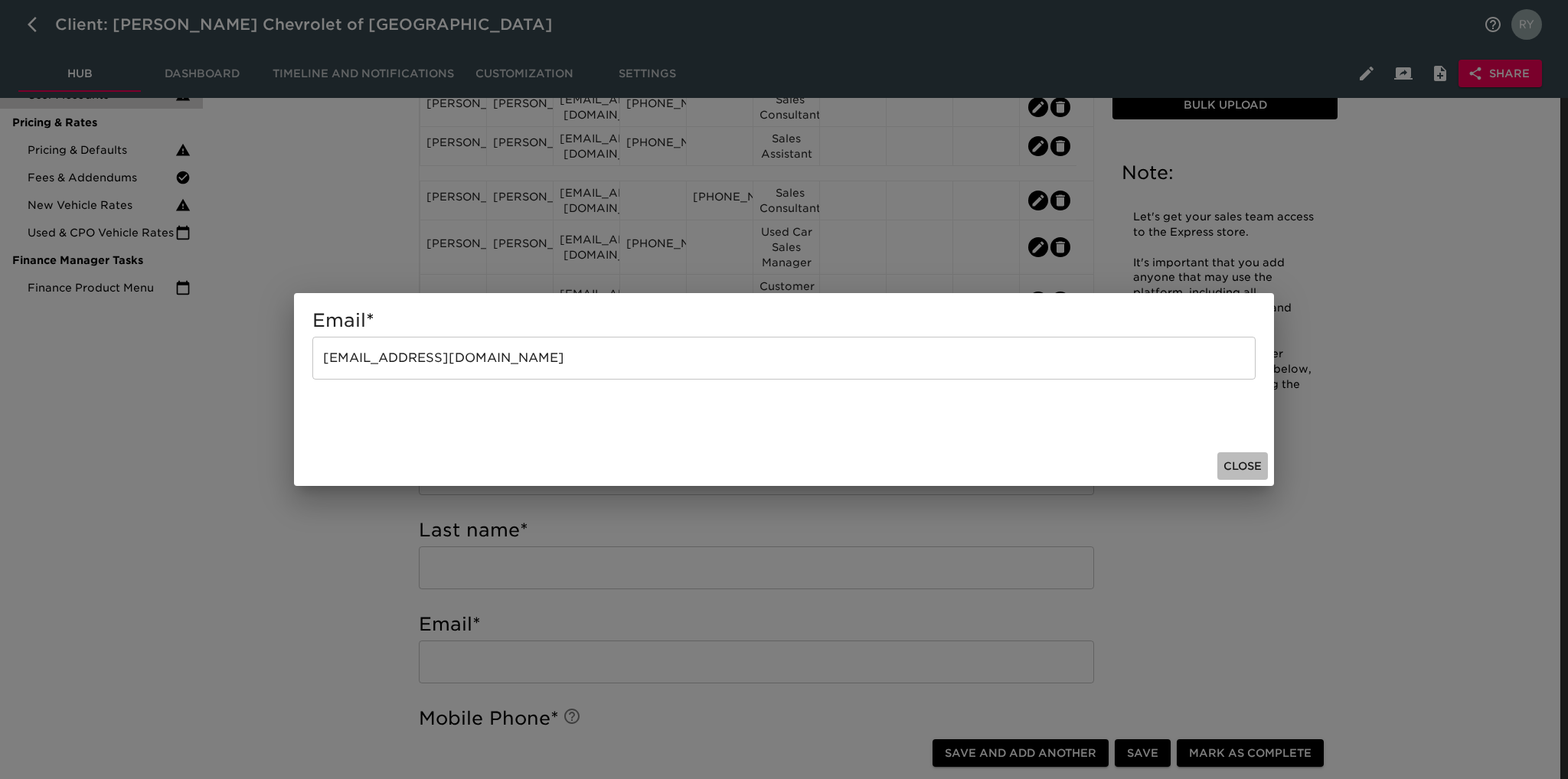
click at [1240, 470] on span "Close" at bounding box center [1243, 466] width 39 height 19
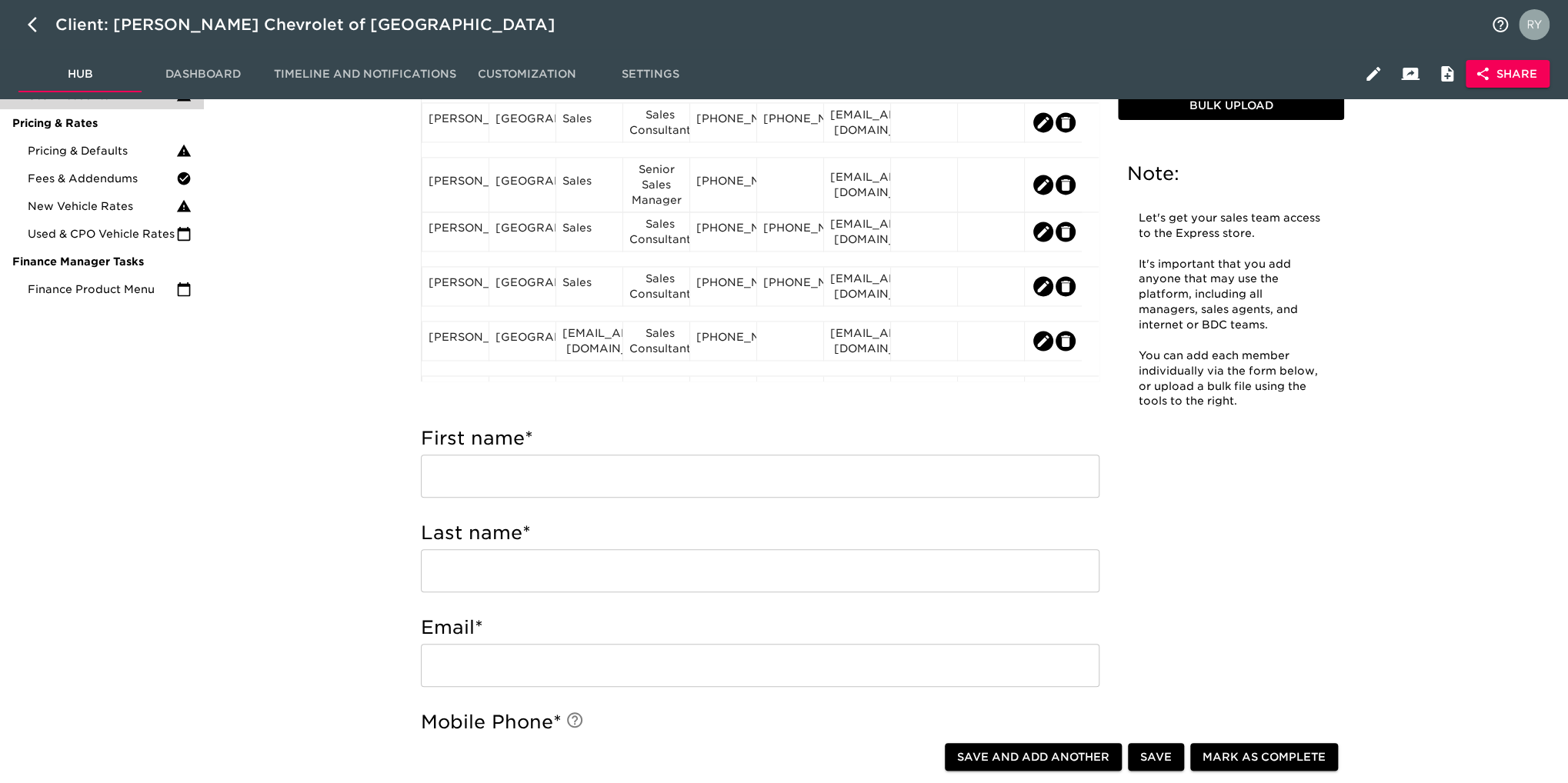
scroll to position [1539, 0]
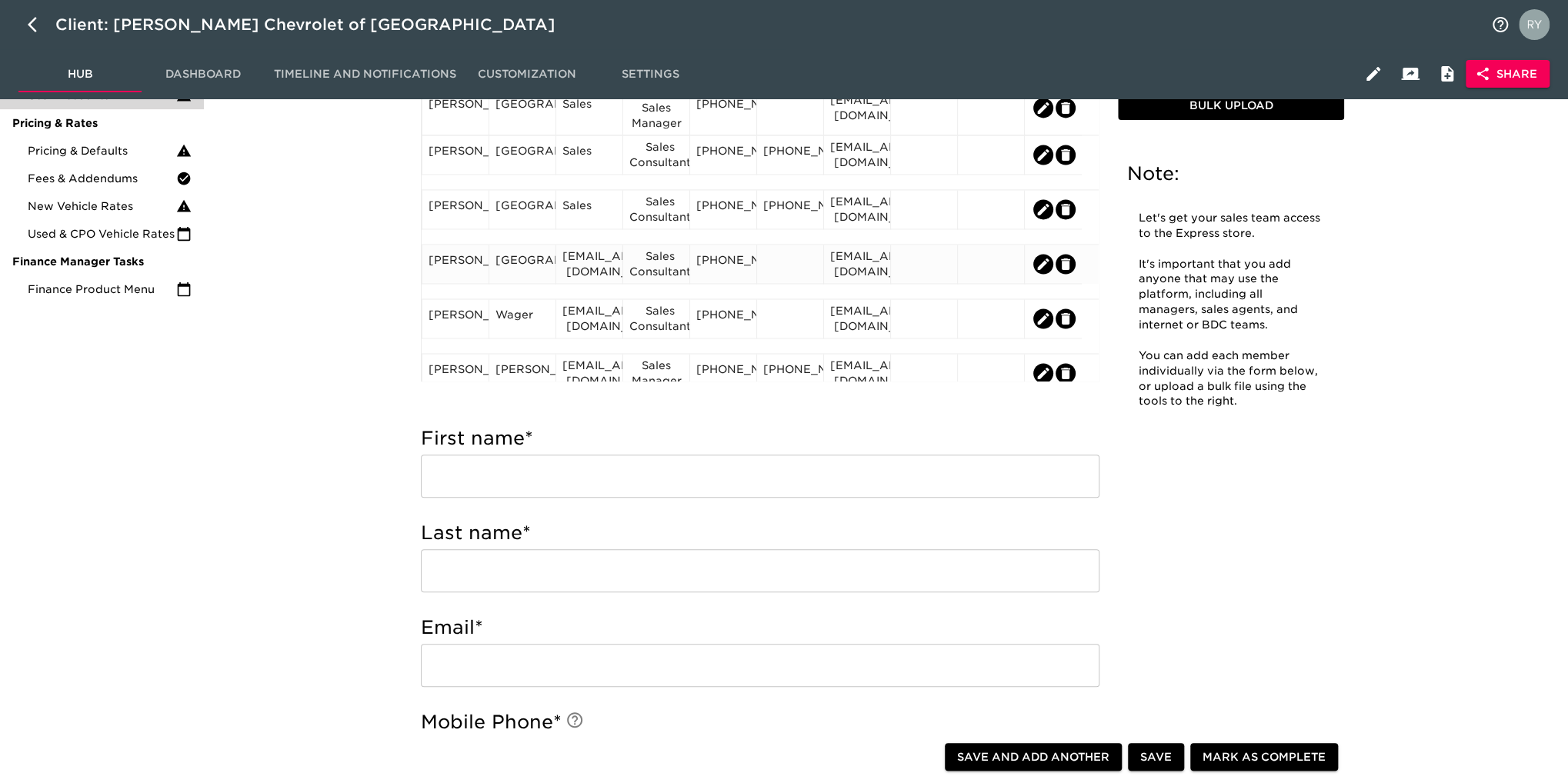
click at [464, 275] on div "[PERSON_NAME]" at bounding box center [455, 264] width 54 height 23
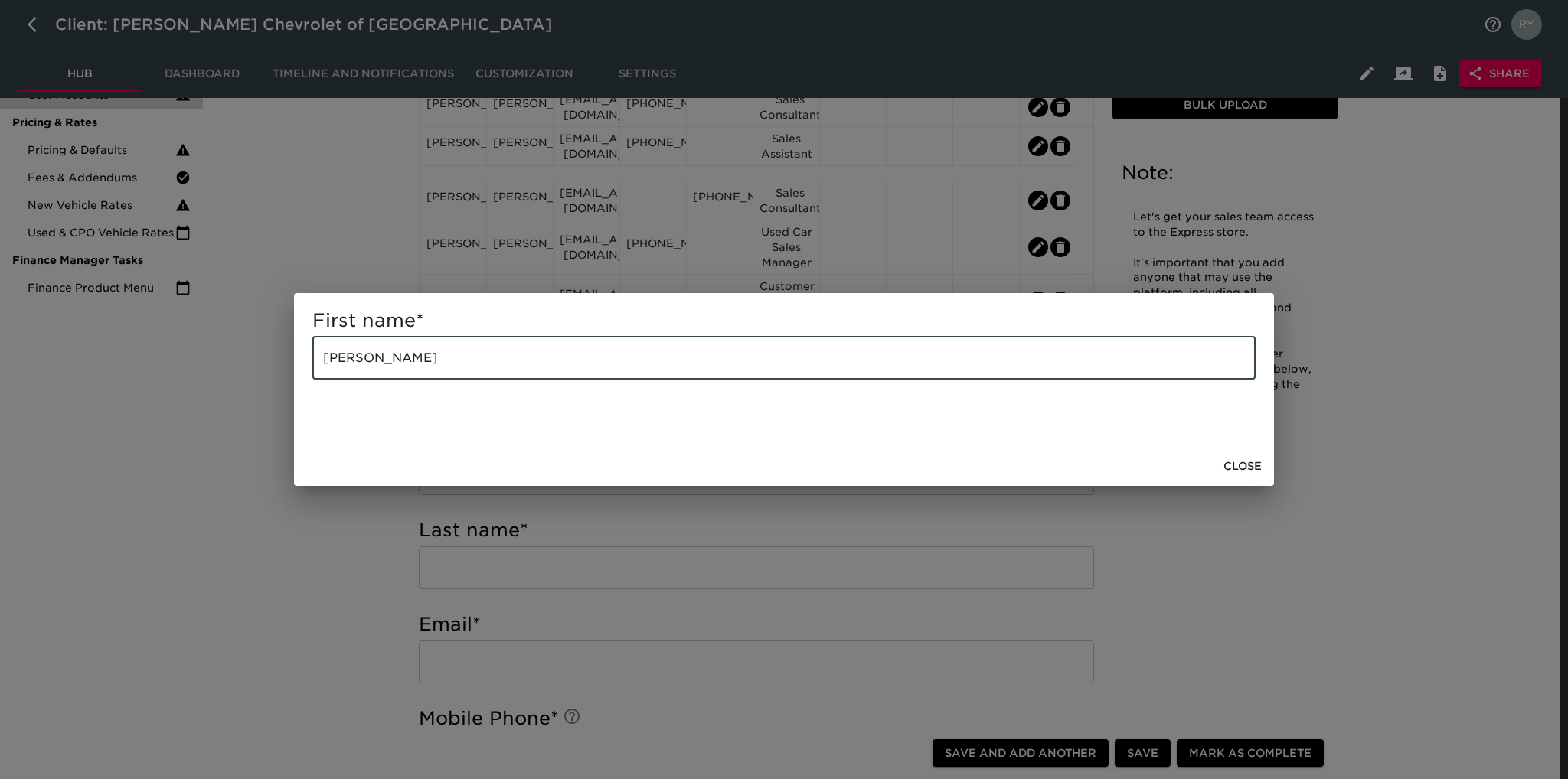
drag, startPoint x: 395, startPoint y: 362, endPoint x: 356, endPoint y: 371, distance: 40.0
click at [356, 371] on input "[PERSON_NAME]" at bounding box center [784, 358] width 943 height 43
drag, startPoint x: 306, startPoint y: 593, endPoint x: 341, endPoint y: 528, distance: 73.8
click at [308, 593] on div "First name * [PERSON_NAME] ​ Close" at bounding box center [784, 389] width 1568 height 779
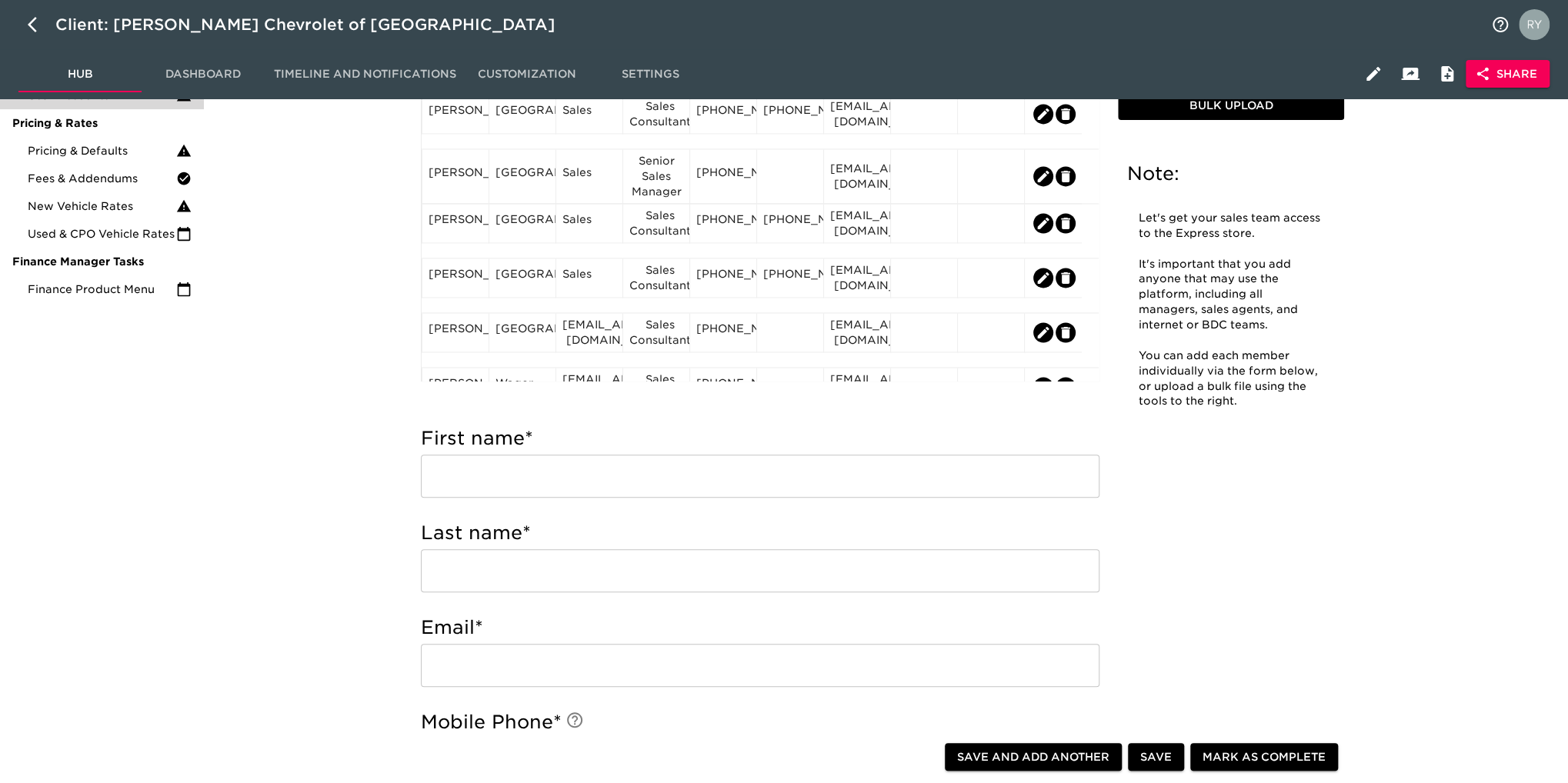
scroll to position [1550, 0]
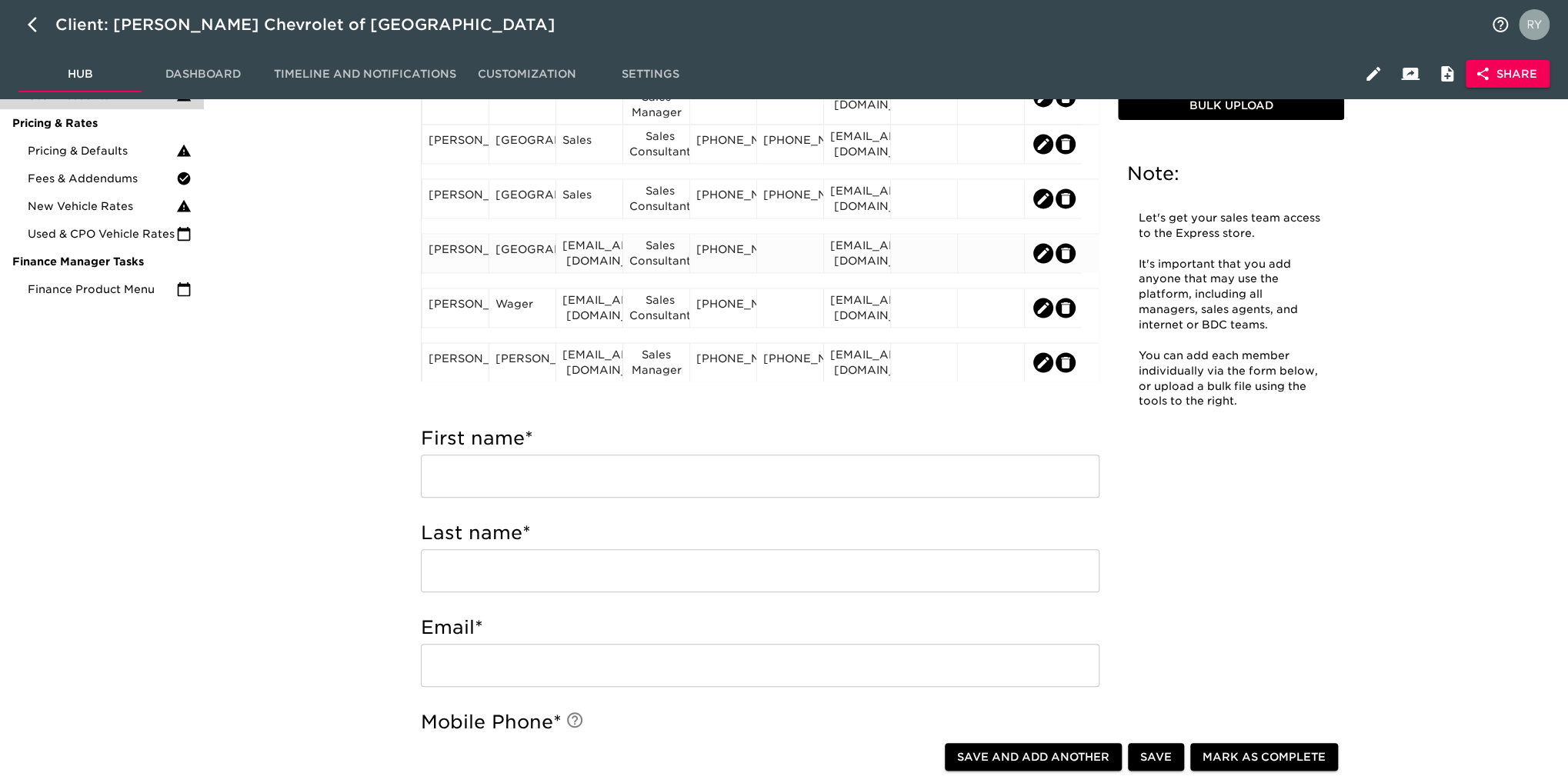
click at [532, 264] on div "[GEOGRAPHIC_DATA]" at bounding box center [523, 253] width 54 height 23
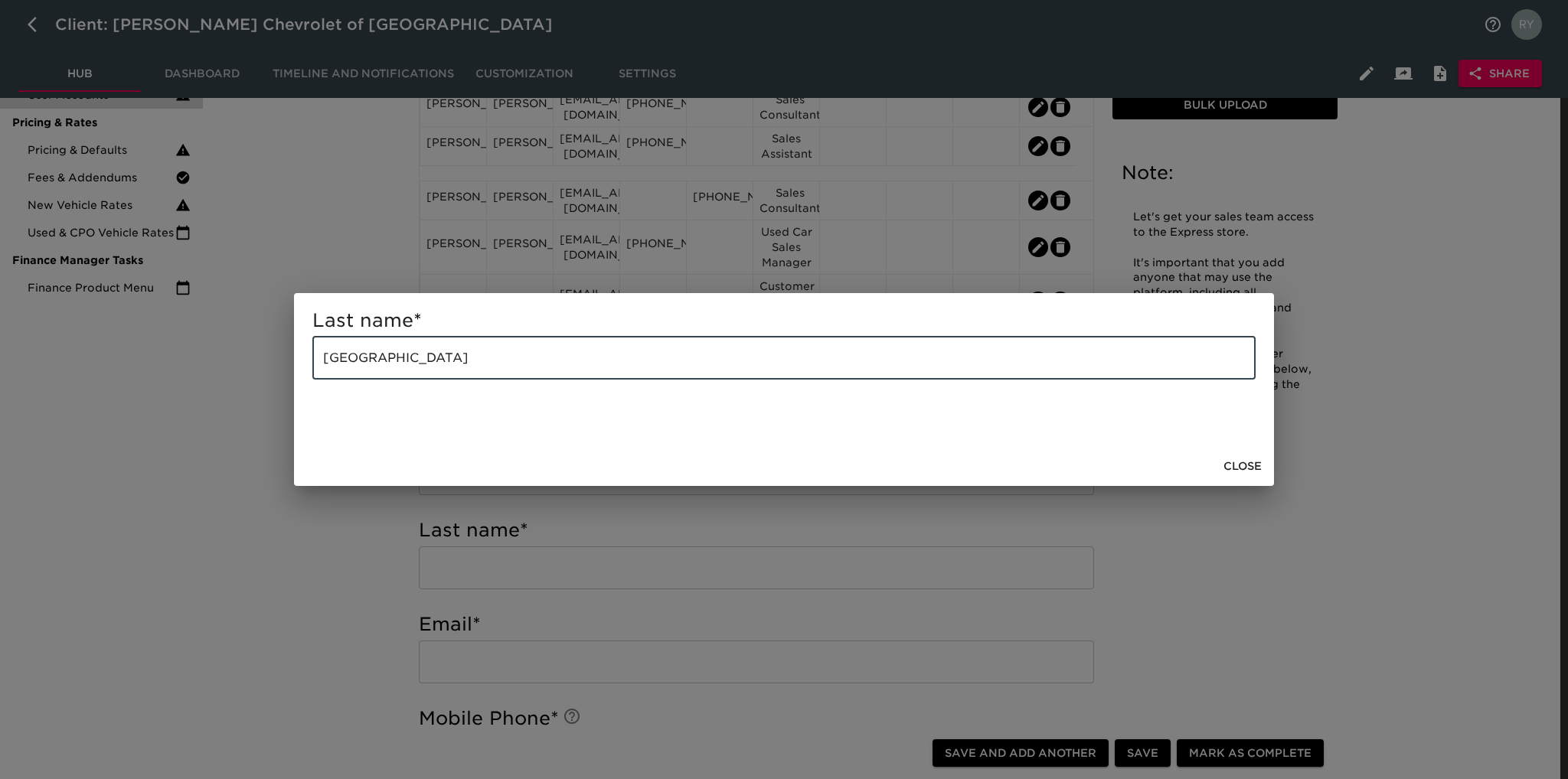
drag, startPoint x: 464, startPoint y: 363, endPoint x: 290, endPoint y: 384, distance: 175.3
click at [290, 384] on div "Last name * [GEOGRAPHIC_DATA] ​ Close" at bounding box center [784, 389] width 1568 height 779
paste input "[PERSON_NAME]"
type input "[PERSON_NAME]"
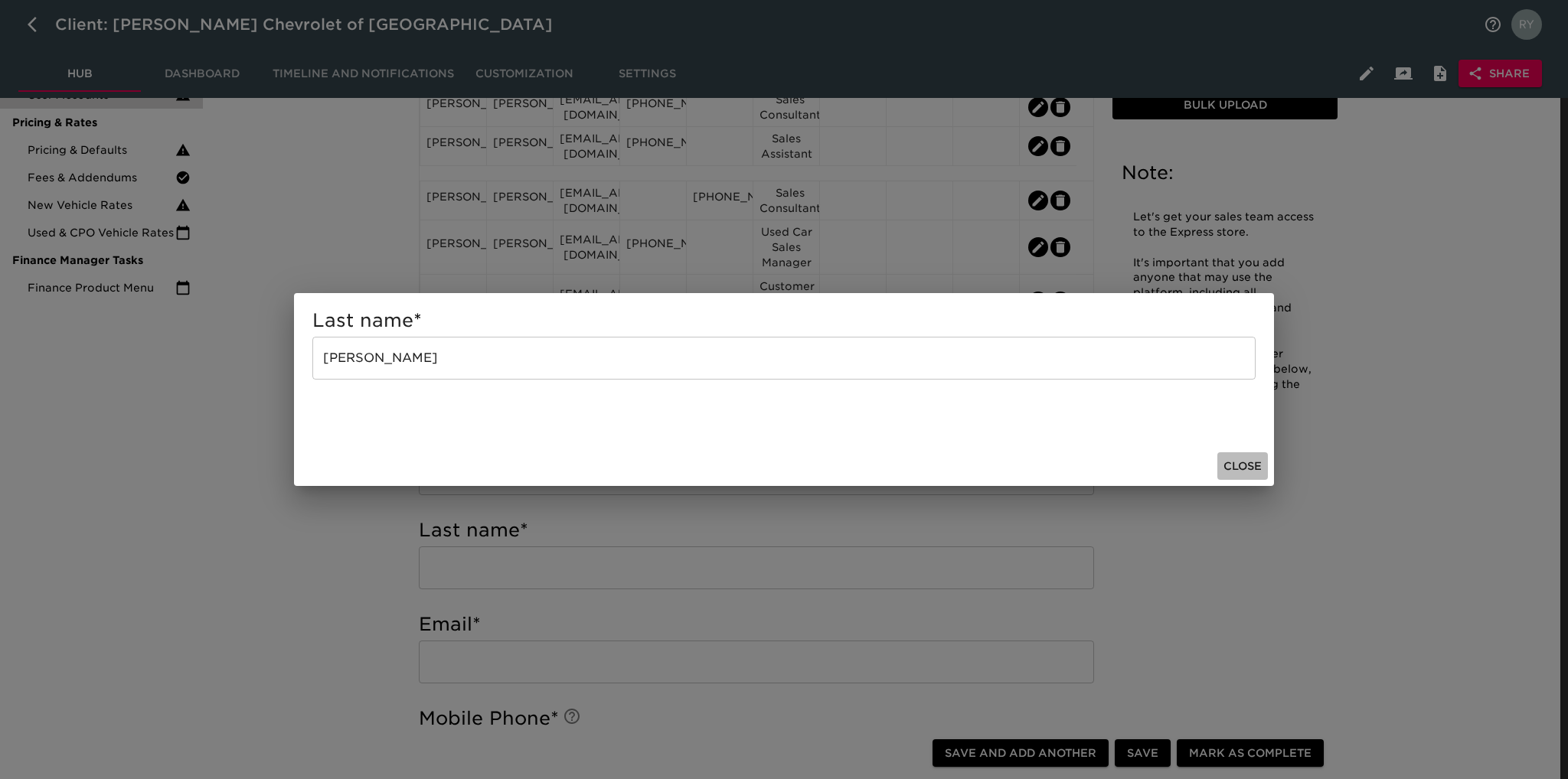
click at [1229, 460] on span "Close" at bounding box center [1243, 466] width 39 height 19
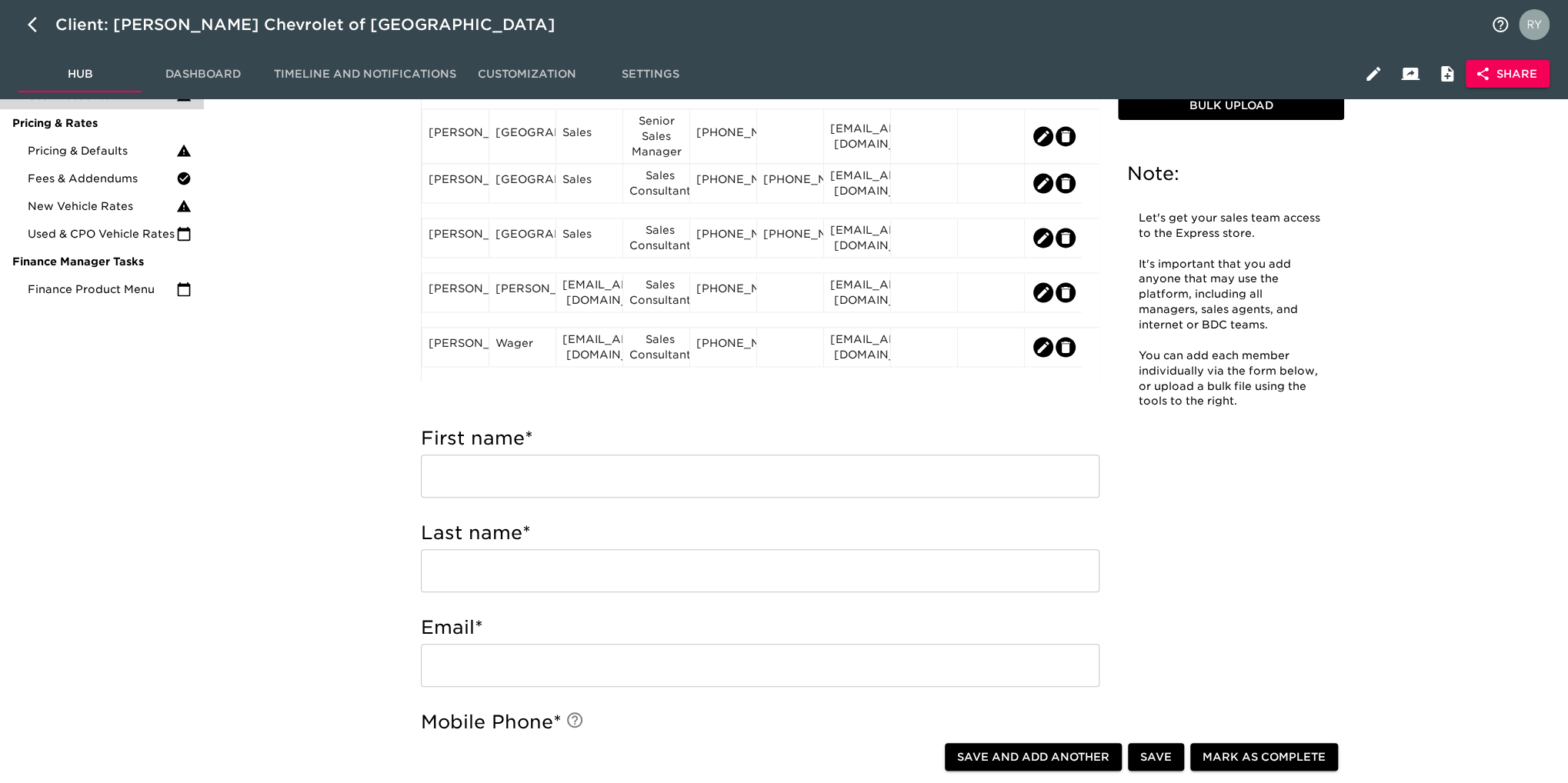
scroll to position [1567, 0]
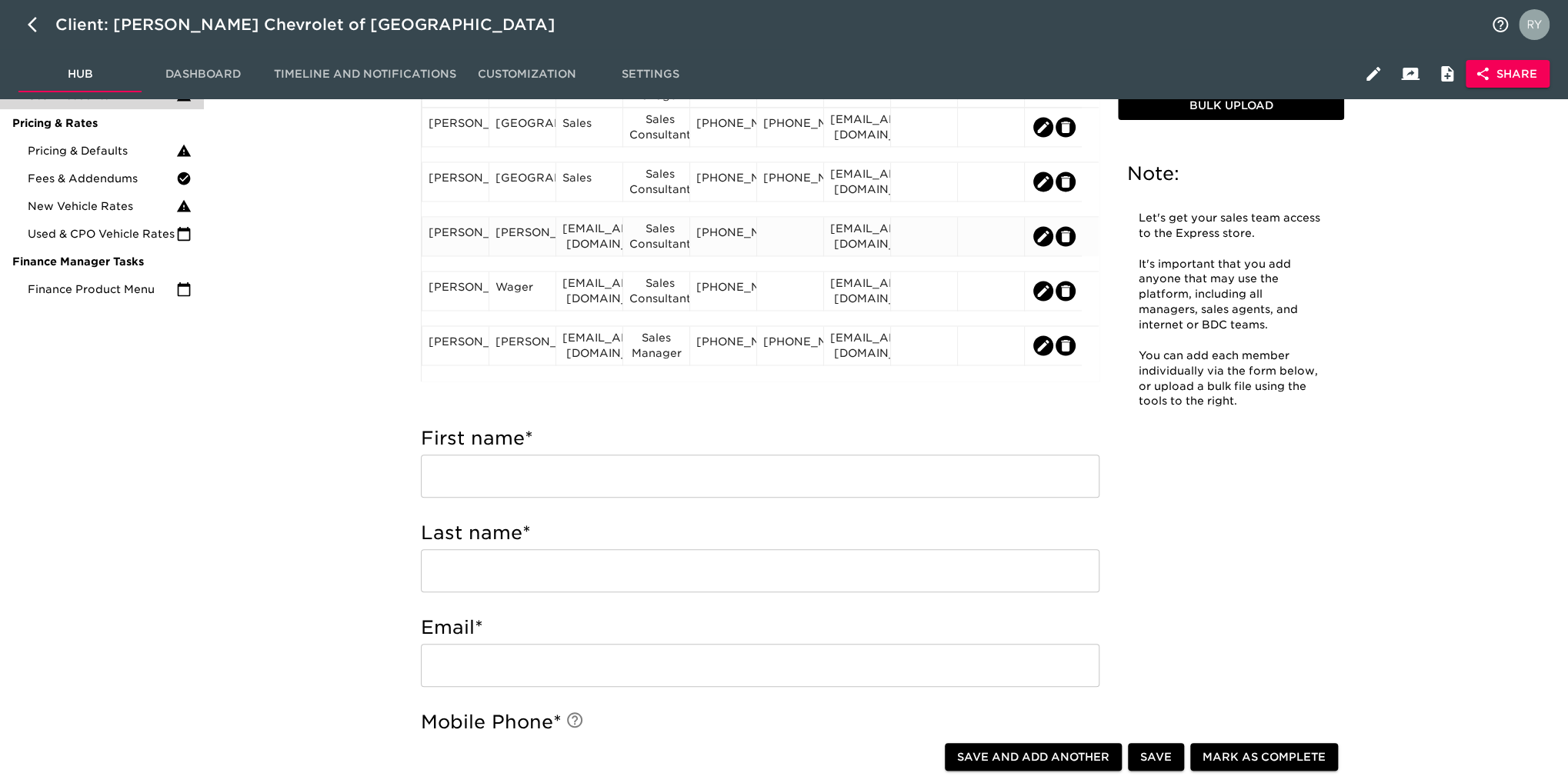
click at [440, 242] on div "[PERSON_NAME]" at bounding box center [455, 236] width 54 height 23
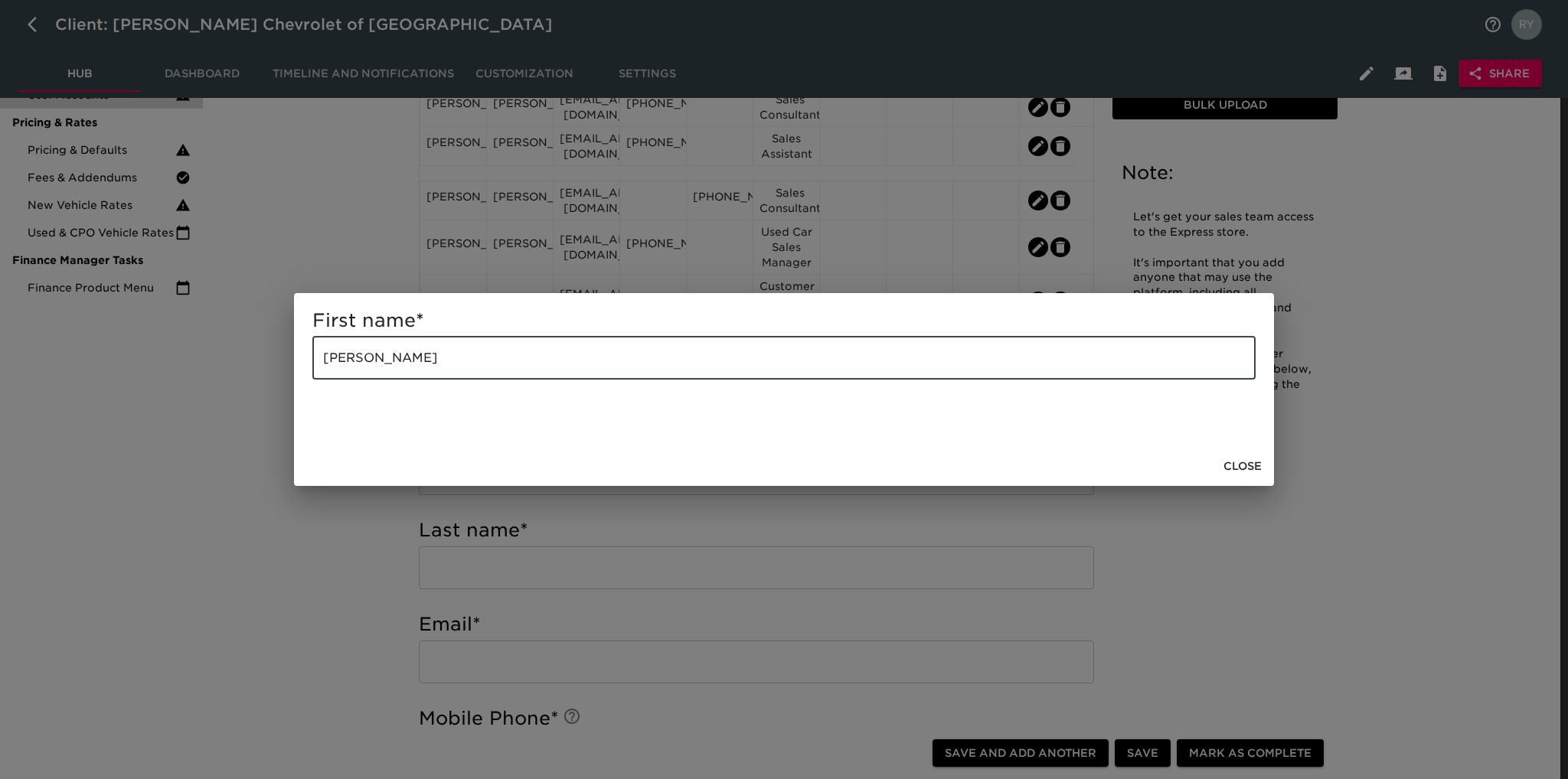
drag, startPoint x: 401, startPoint y: 353, endPoint x: 359, endPoint y: 371, distance: 45.7
click at [359, 371] on input "[PERSON_NAME]" at bounding box center [784, 358] width 943 height 43
type input "Nico"
click at [1237, 462] on span "Close" at bounding box center [1243, 466] width 39 height 19
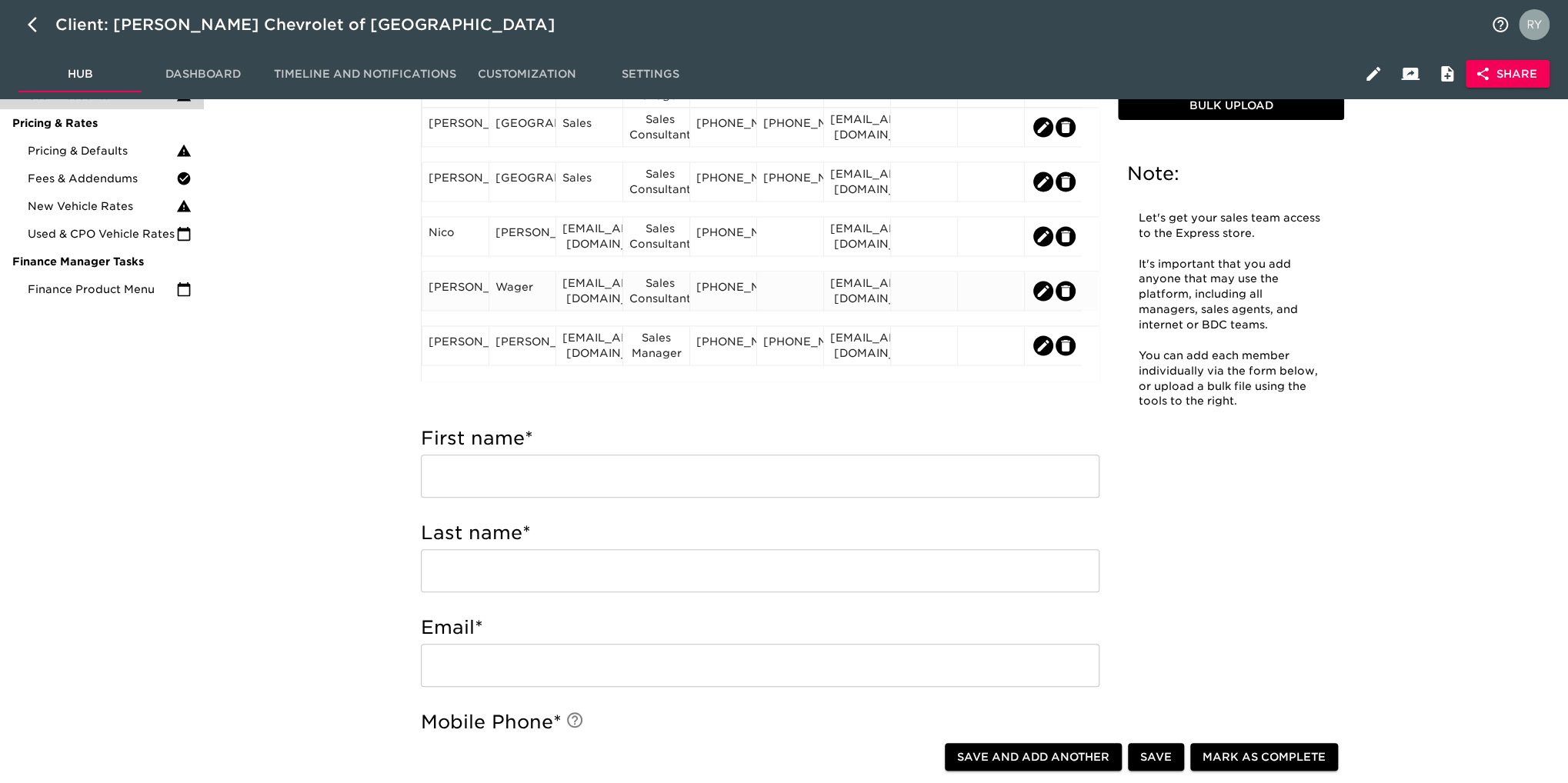
click at [453, 288] on div "[PERSON_NAME]" at bounding box center [455, 291] width 54 height 23
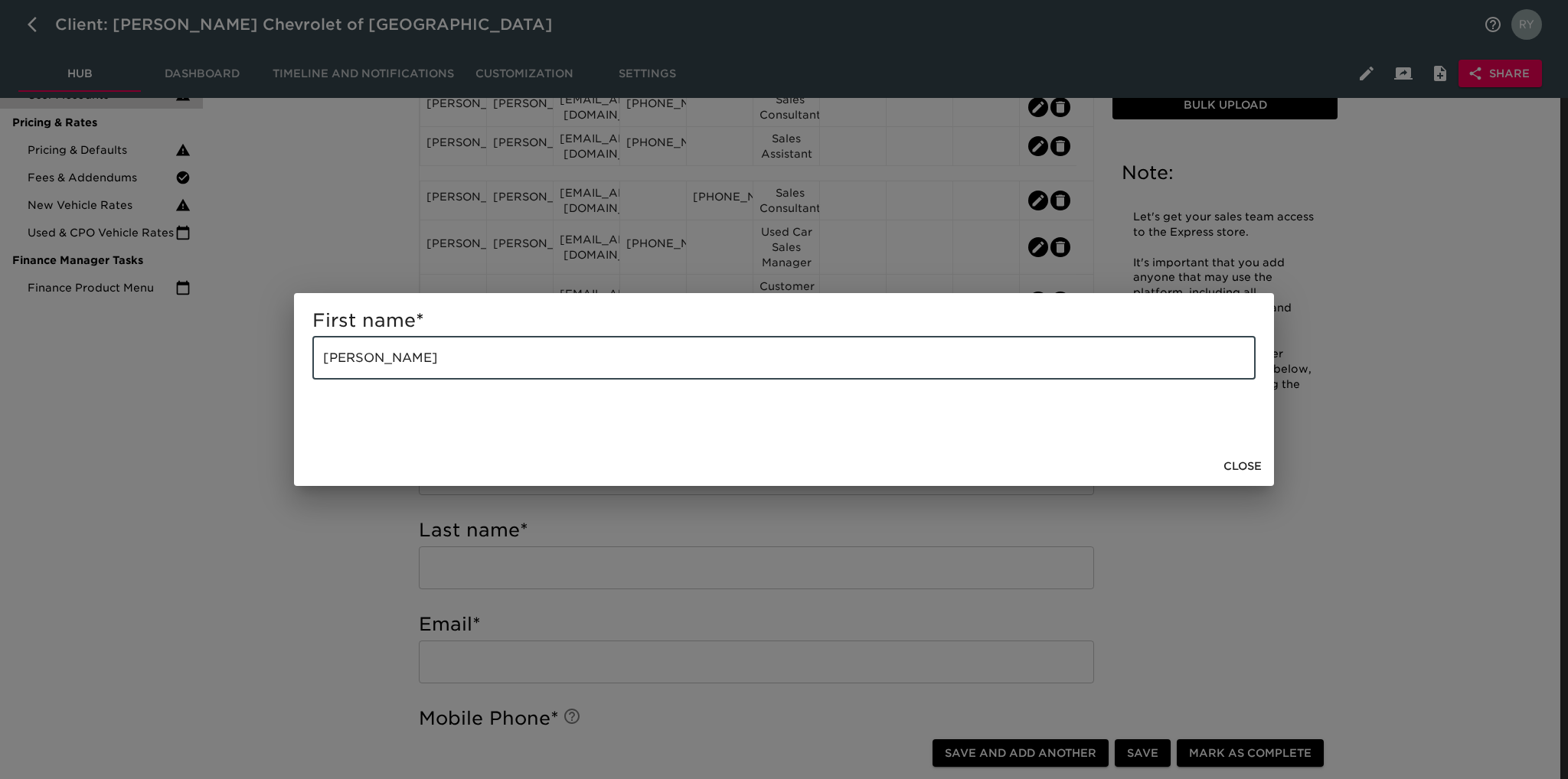
click at [392, 365] on input "[PERSON_NAME]" at bounding box center [784, 358] width 943 height 43
click at [1255, 472] on span "Close" at bounding box center [1243, 466] width 39 height 19
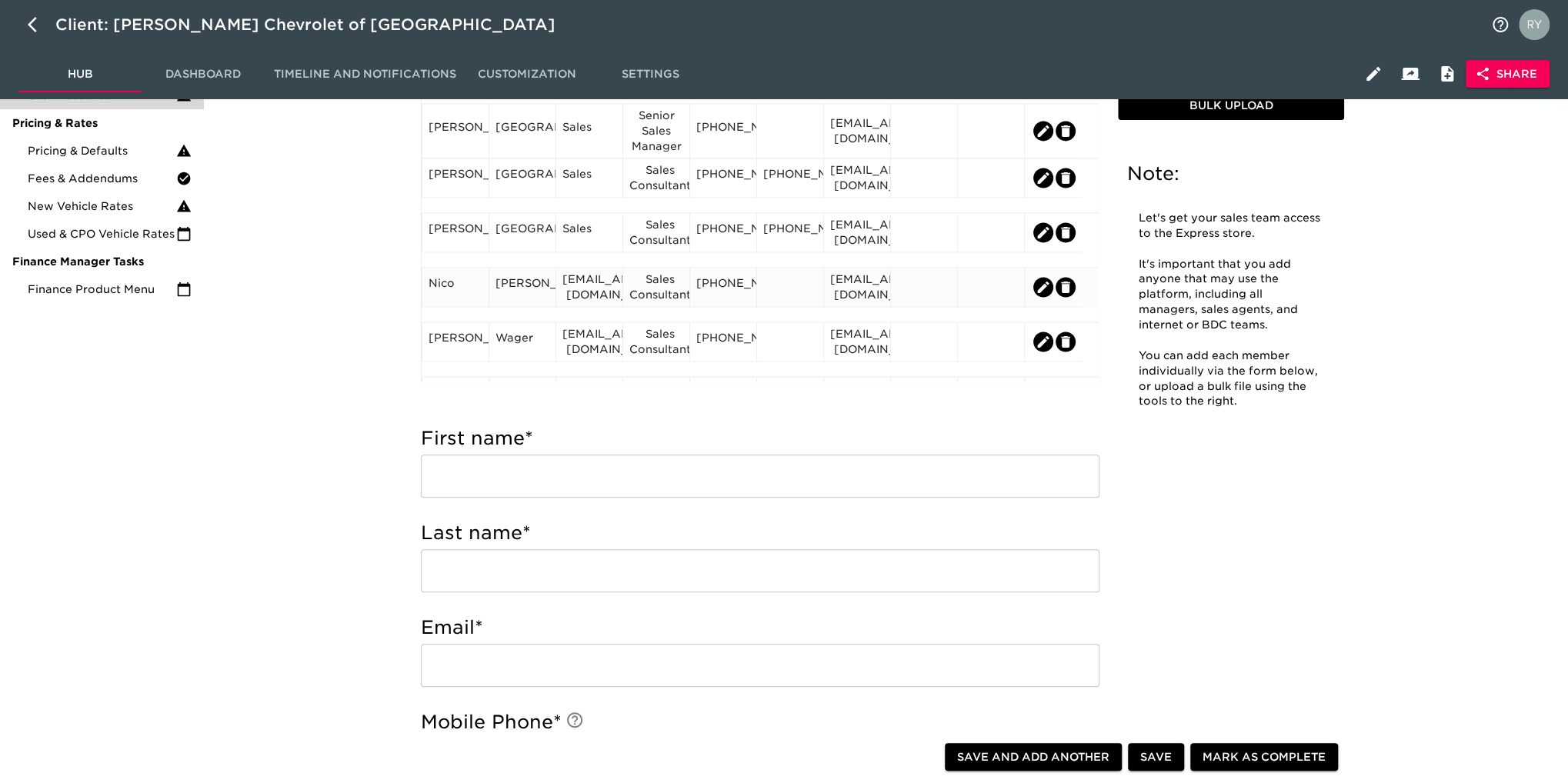
scroll to position [1490, 0]
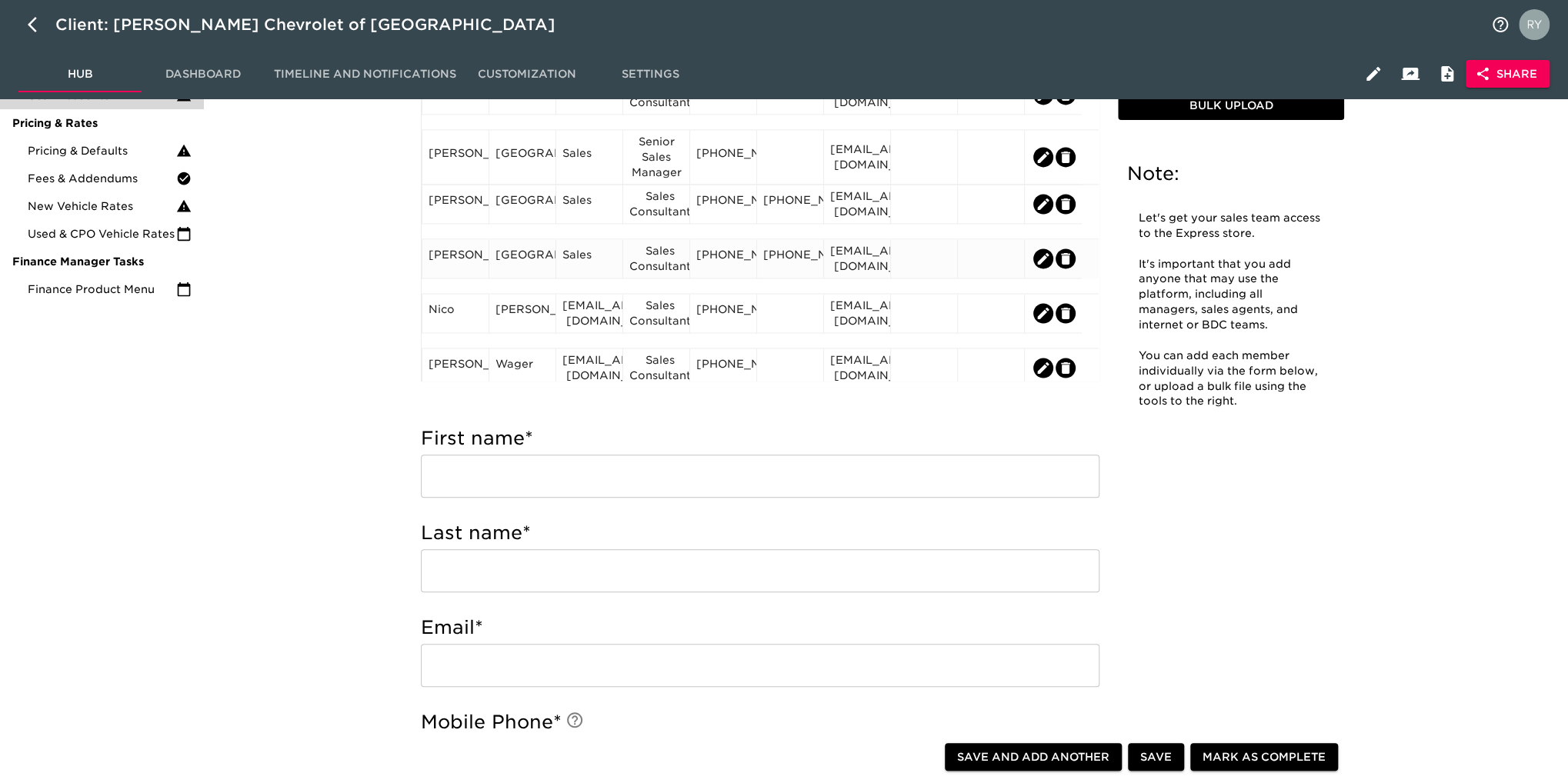
click at [876, 263] on div "[EMAIL_ADDRESS][DOMAIN_NAME]" at bounding box center [857, 258] width 54 height 30
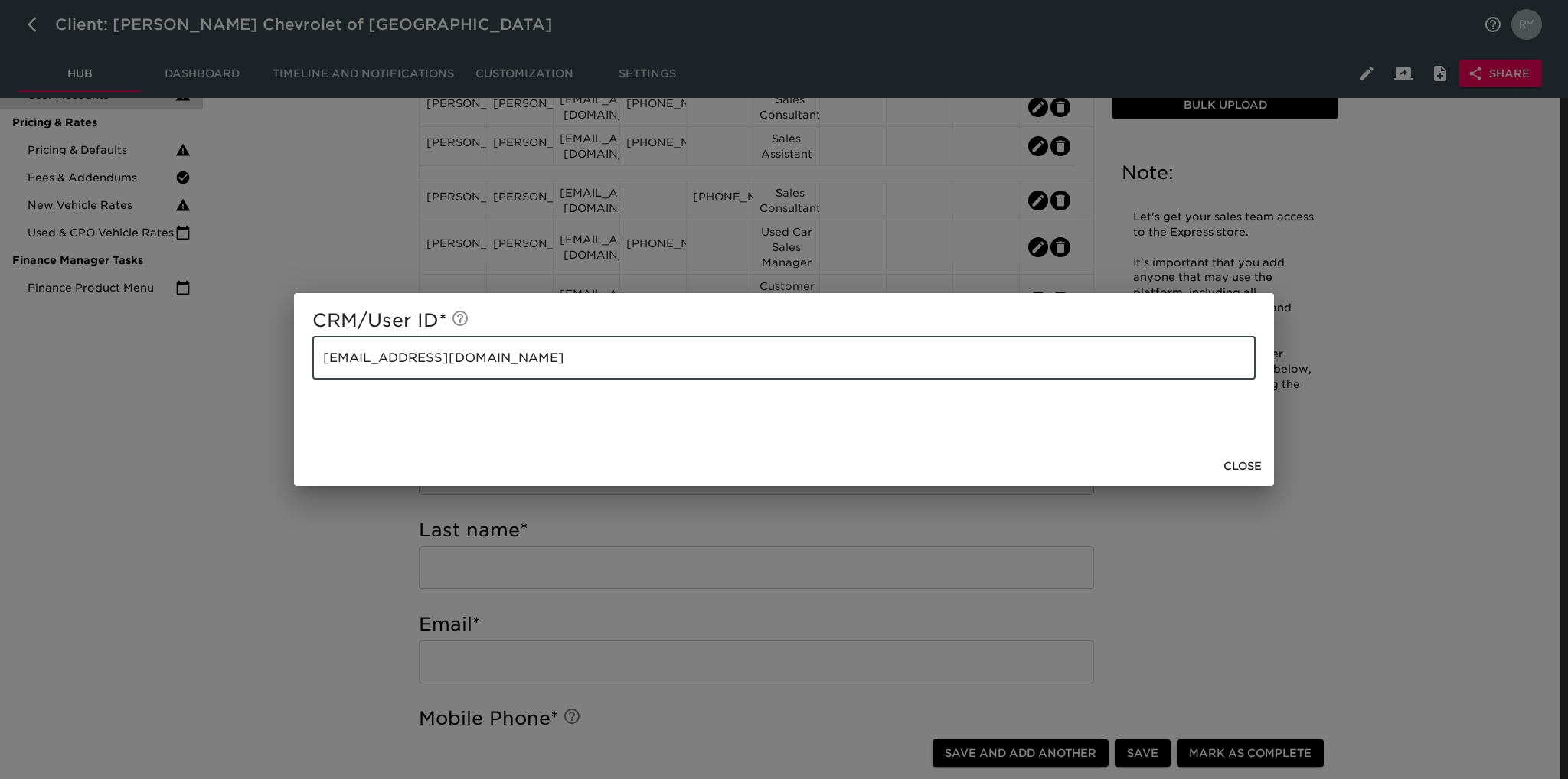
drag, startPoint x: 618, startPoint y: 348, endPoint x: 563, endPoint y: 360, distance: 56.3
click at [588, 356] on input "[EMAIL_ADDRESS][DOMAIN_NAME]" at bounding box center [784, 358] width 943 height 43
drag, startPoint x: 563, startPoint y: 360, endPoint x: 236, endPoint y: 380, distance: 327.6
click at [236, 380] on div "CRM/User ID * [EMAIL_ADDRESS][DOMAIN_NAME] ​ Close" at bounding box center [784, 389] width 1568 height 779
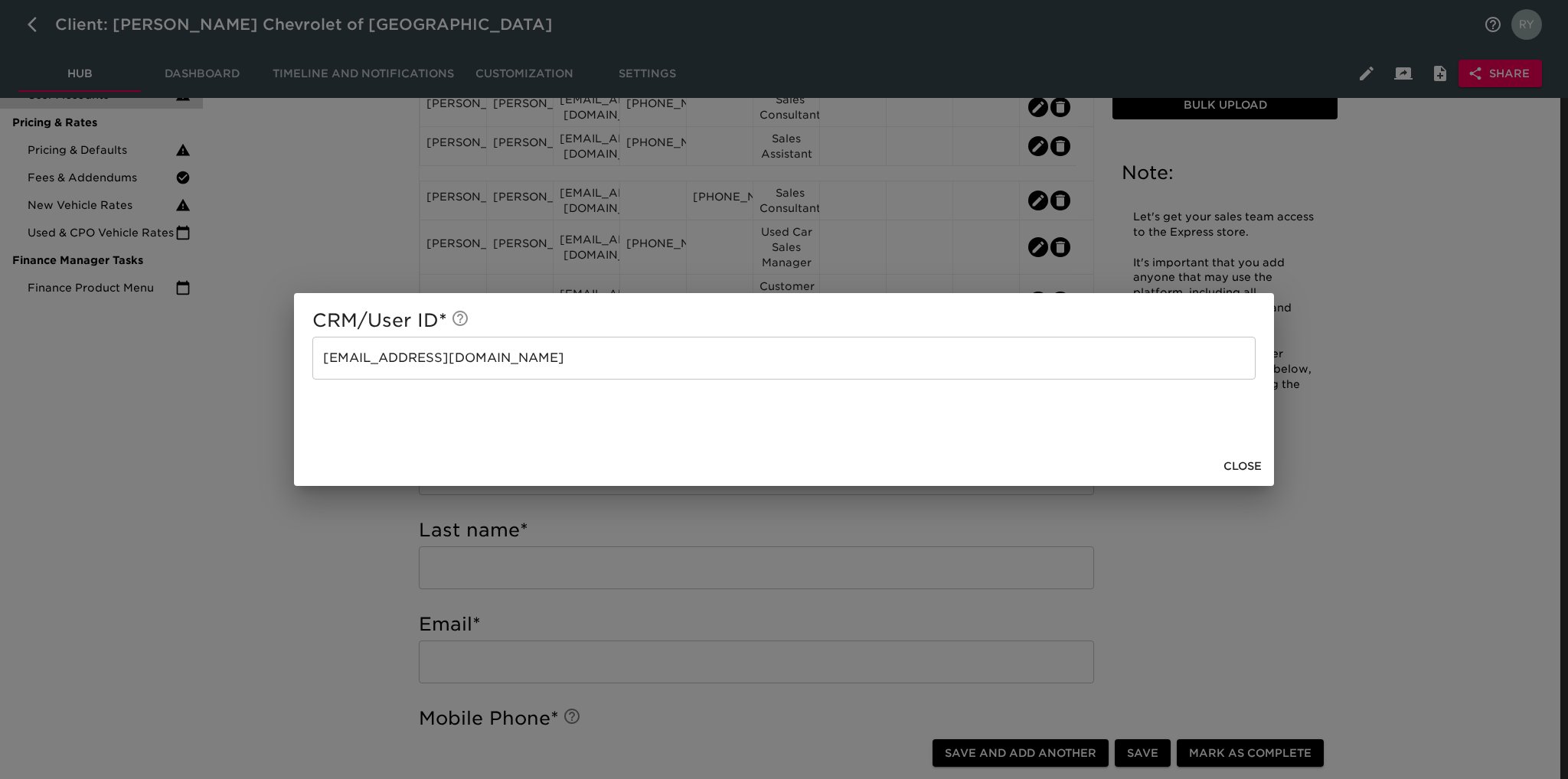
click at [315, 533] on div "CRM/User ID * [EMAIL_ADDRESS][DOMAIN_NAME] ​ Close" at bounding box center [784, 389] width 1568 height 779
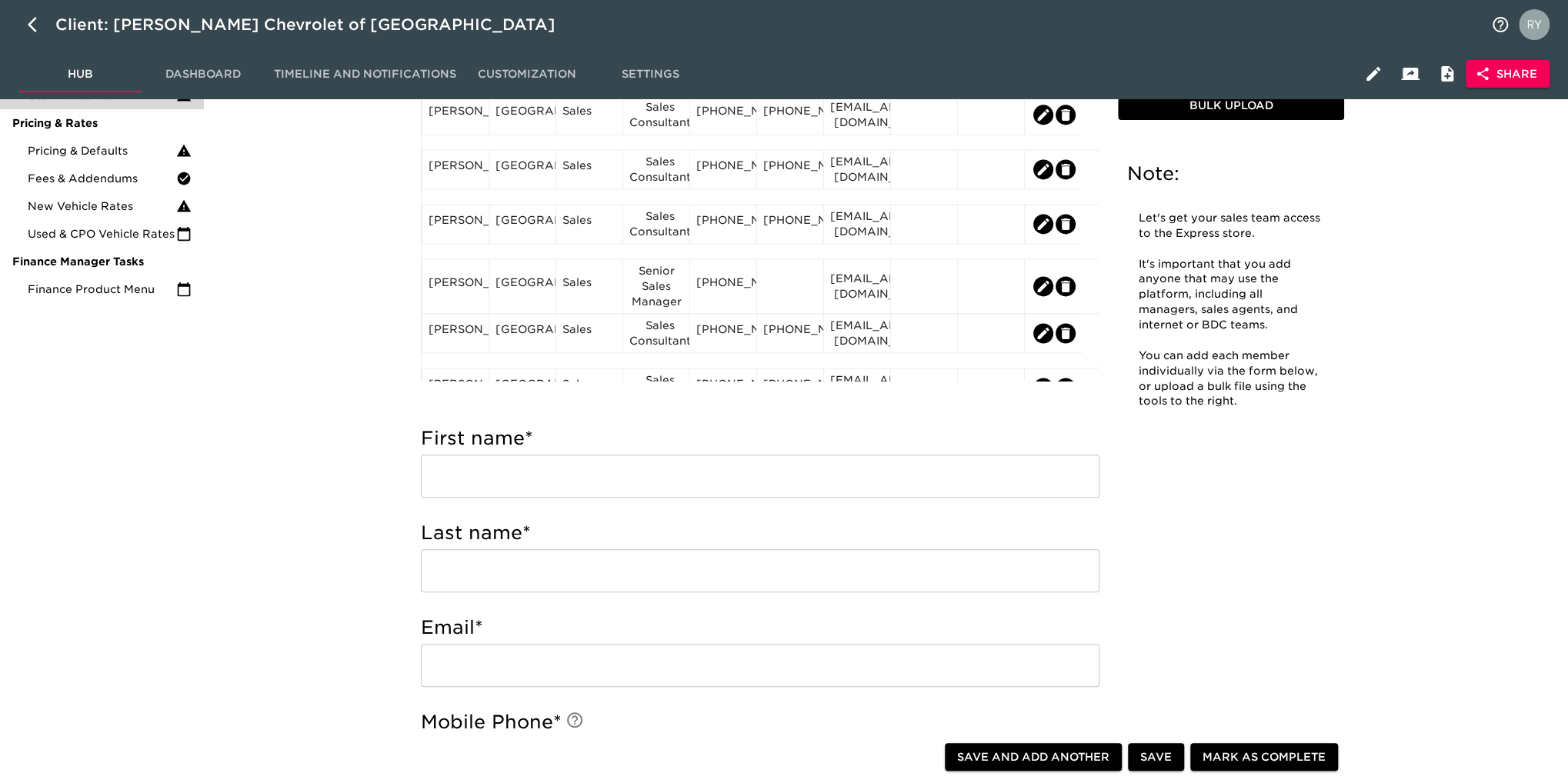
scroll to position [1462, 0]
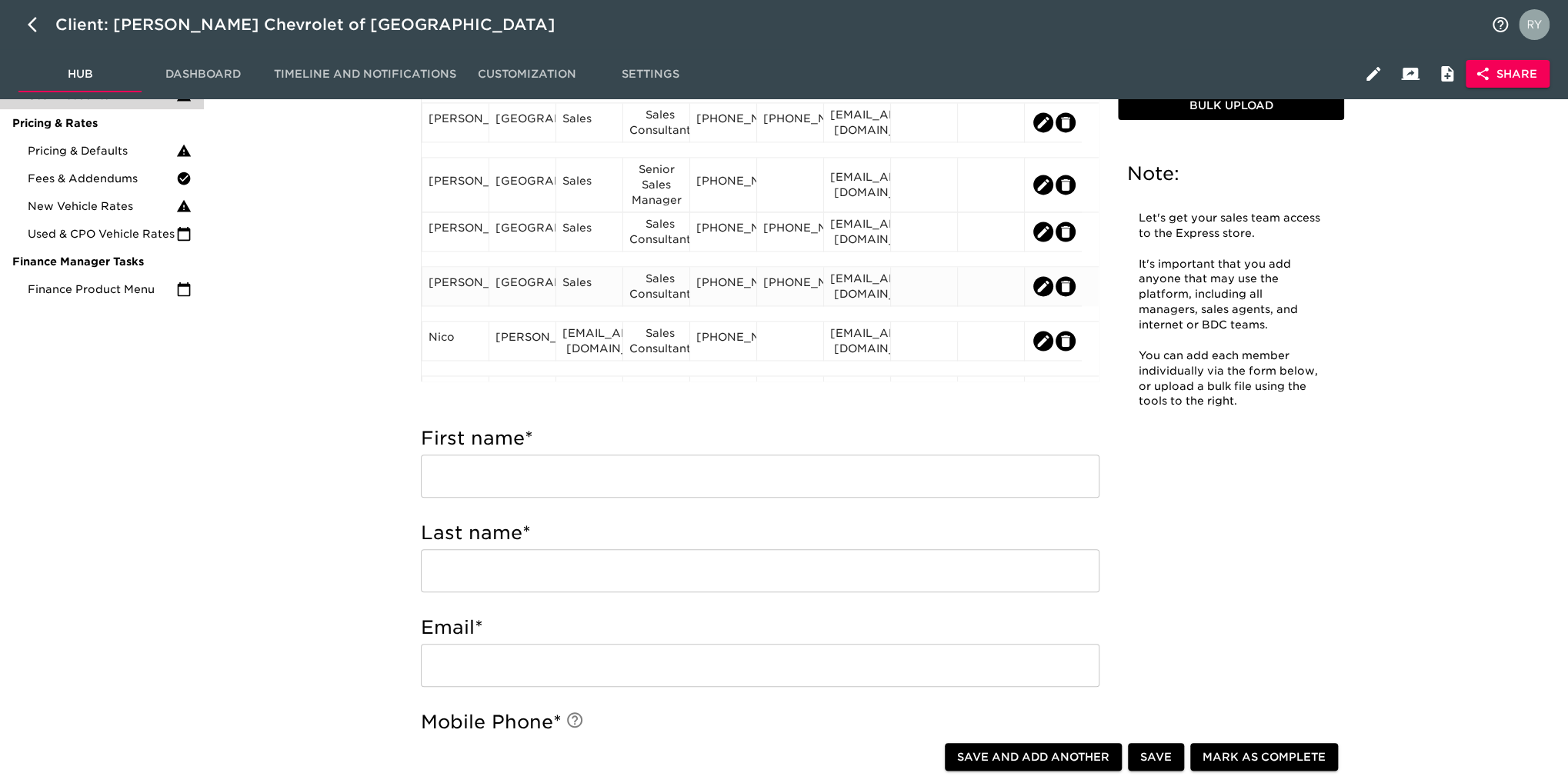
click at [587, 298] on div "Sales" at bounding box center [589, 285] width 54 height 23
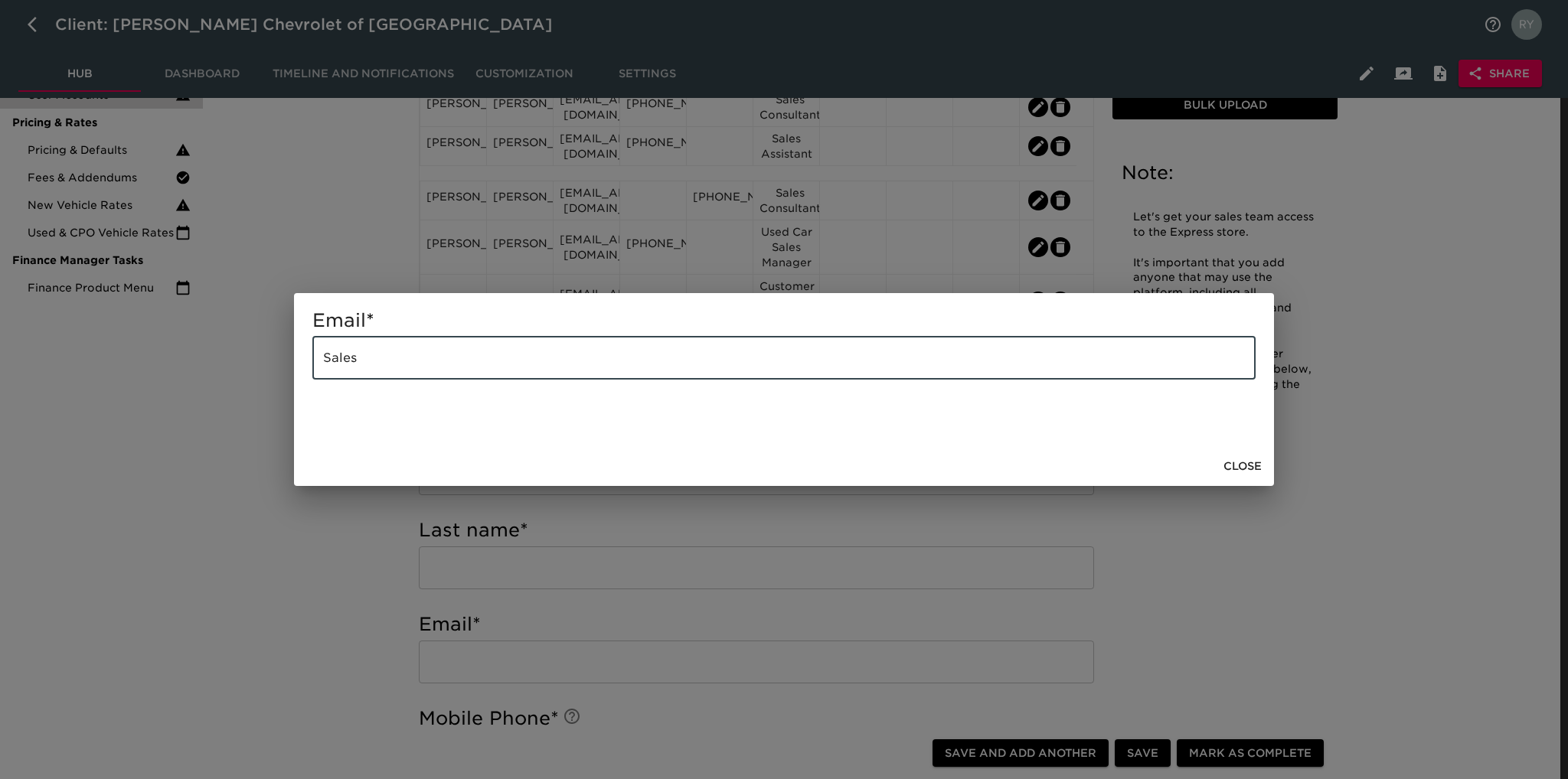
drag, startPoint x: 454, startPoint y: 359, endPoint x: 254, endPoint y: 383, distance: 201.4
click at [254, 383] on div "Email * Sales ​ Close" at bounding box center [784, 389] width 1568 height 779
paste input "[EMAIL_ADDRESS][DOMAIN_NAME]"
type input "[EMAIL_ADDRESS][DOMAIN_NAME]"
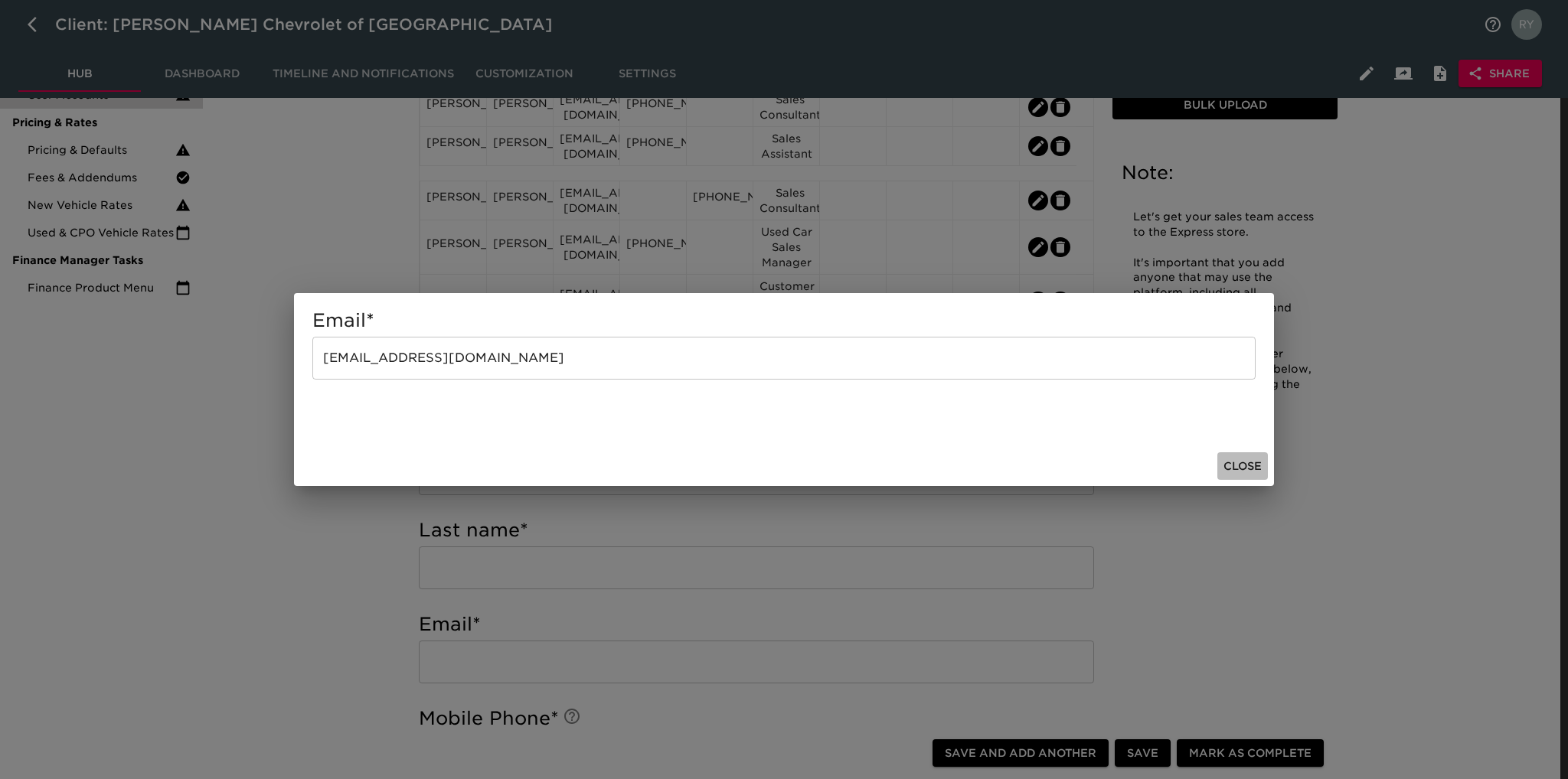
click at [1254, 464] on span "Close" at bounding box center [1243, 466] width 39 height 19
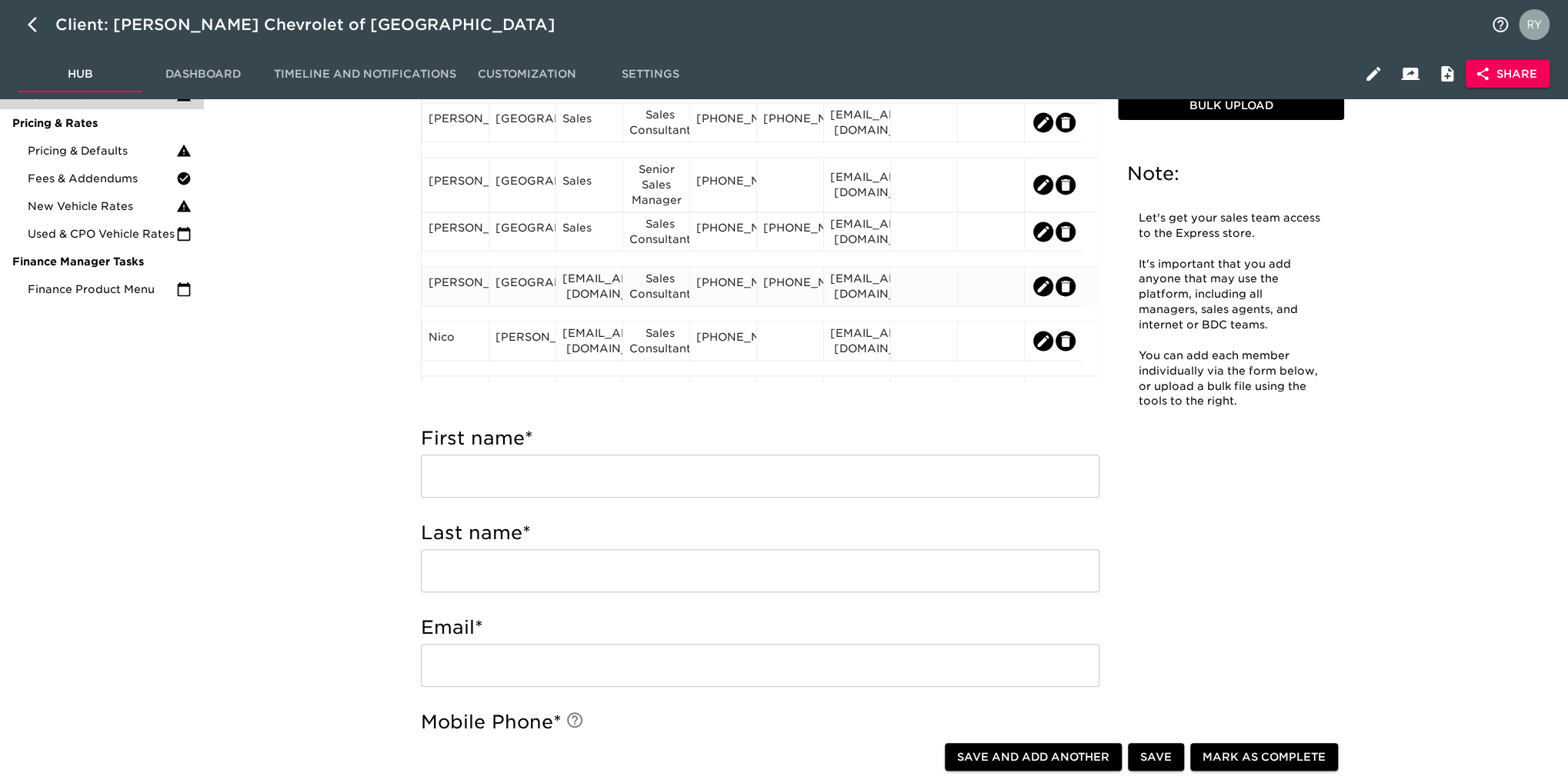
click at [468, 298] on div "[PERSON_NAME]" at bounding box center [455, 285] width 54 height 23
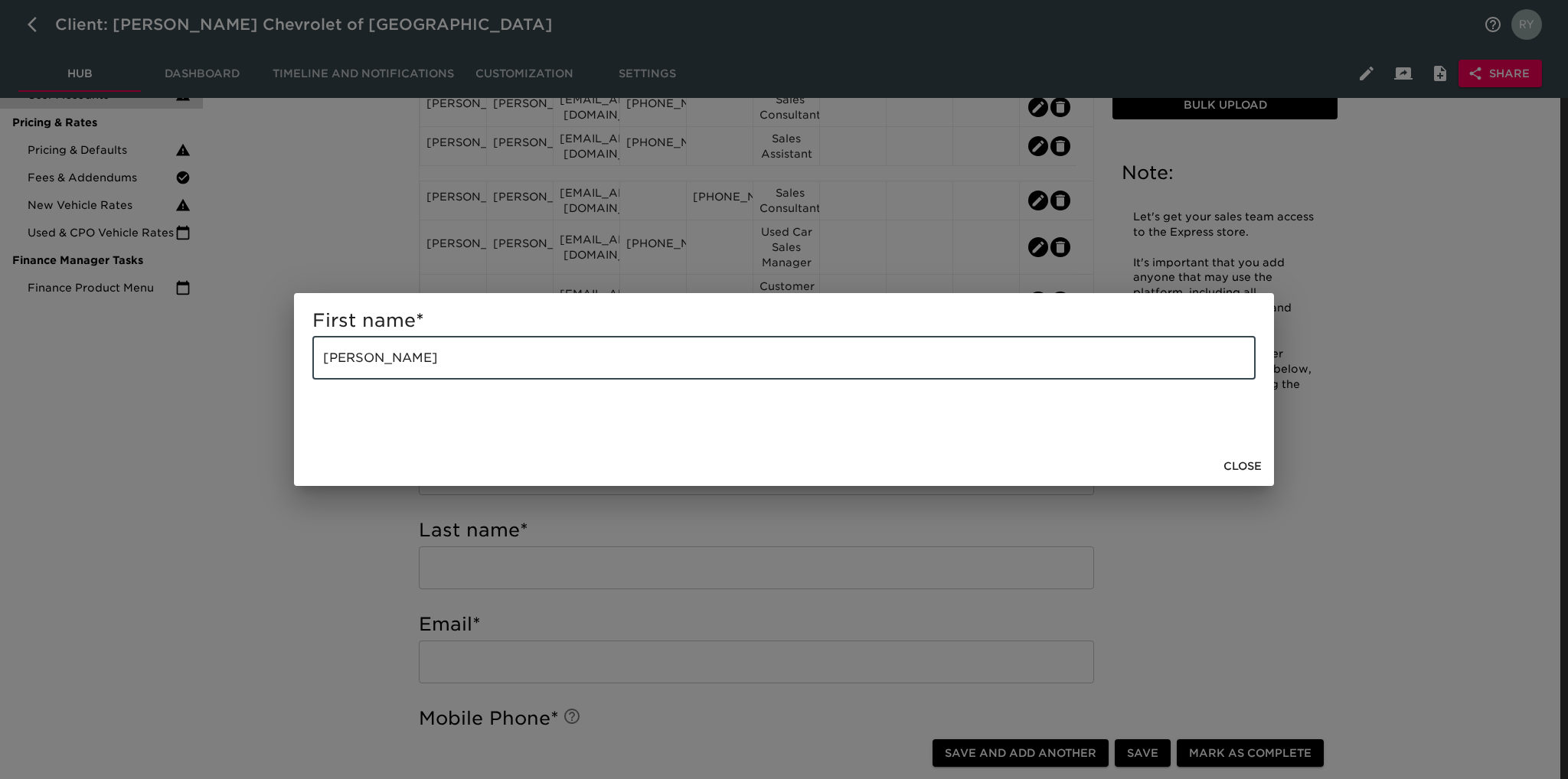
drag, startPoint x: 426, startPoint y: 357, endPoint x: 375, endPoint y: 376, distance: 54.4
click at [375, 376] on input "[PERSON_NAME]" at bounding box center [784, 358] width 943 height 43
drag, startPoint x: 331, startPoint y: 542, endPoint x: 376, endPoint y: 497, distance: 63.6
click at [331, 542] on div "First name * [PERSON_NAME] ​ Close" at bounding box center [784, 389] width 1568 height 779
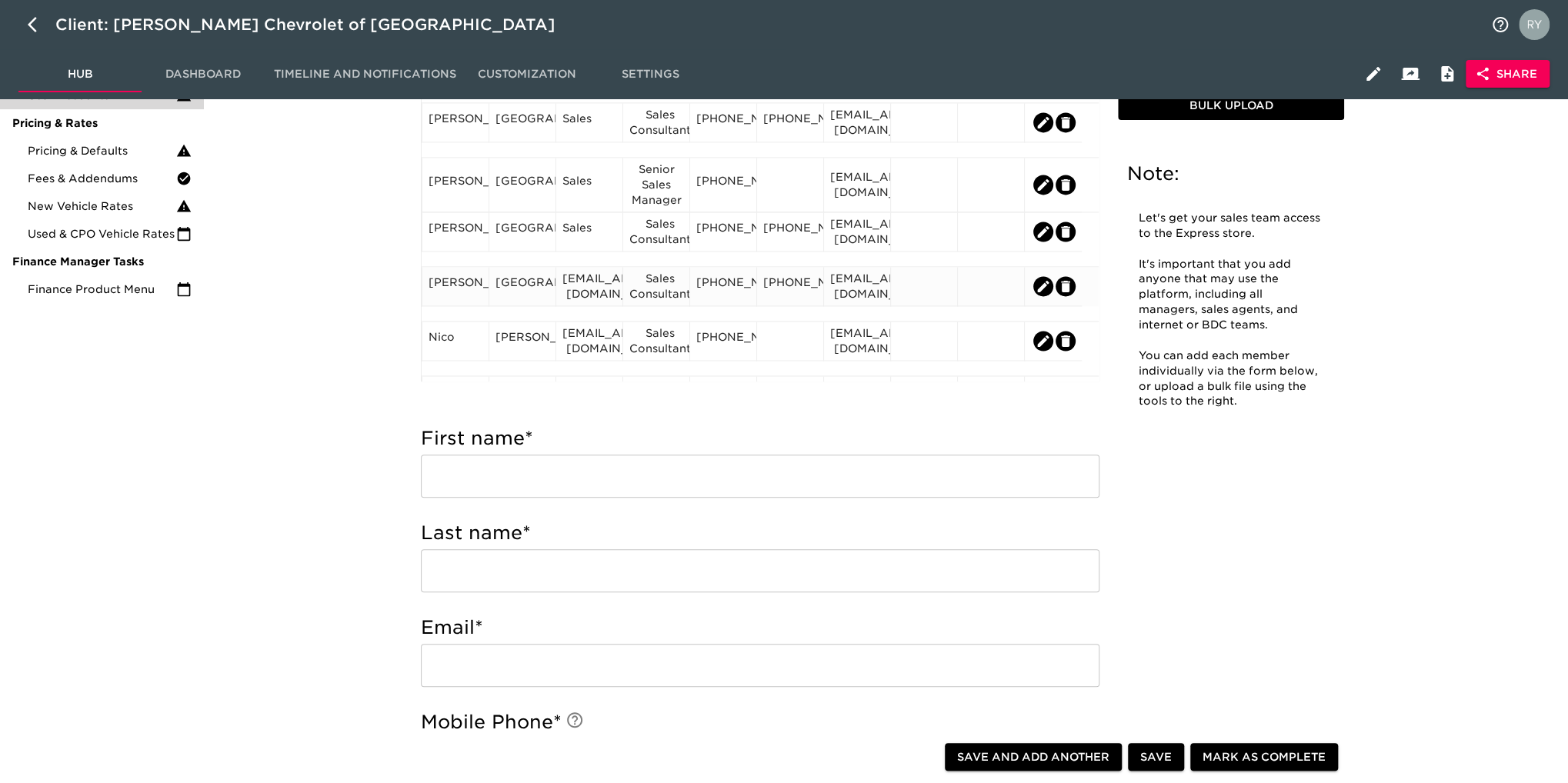
click at [533, 298] on div "[GEOGRAPHIC_DATA]" at bounding box center [523, 285] width 54 height 23
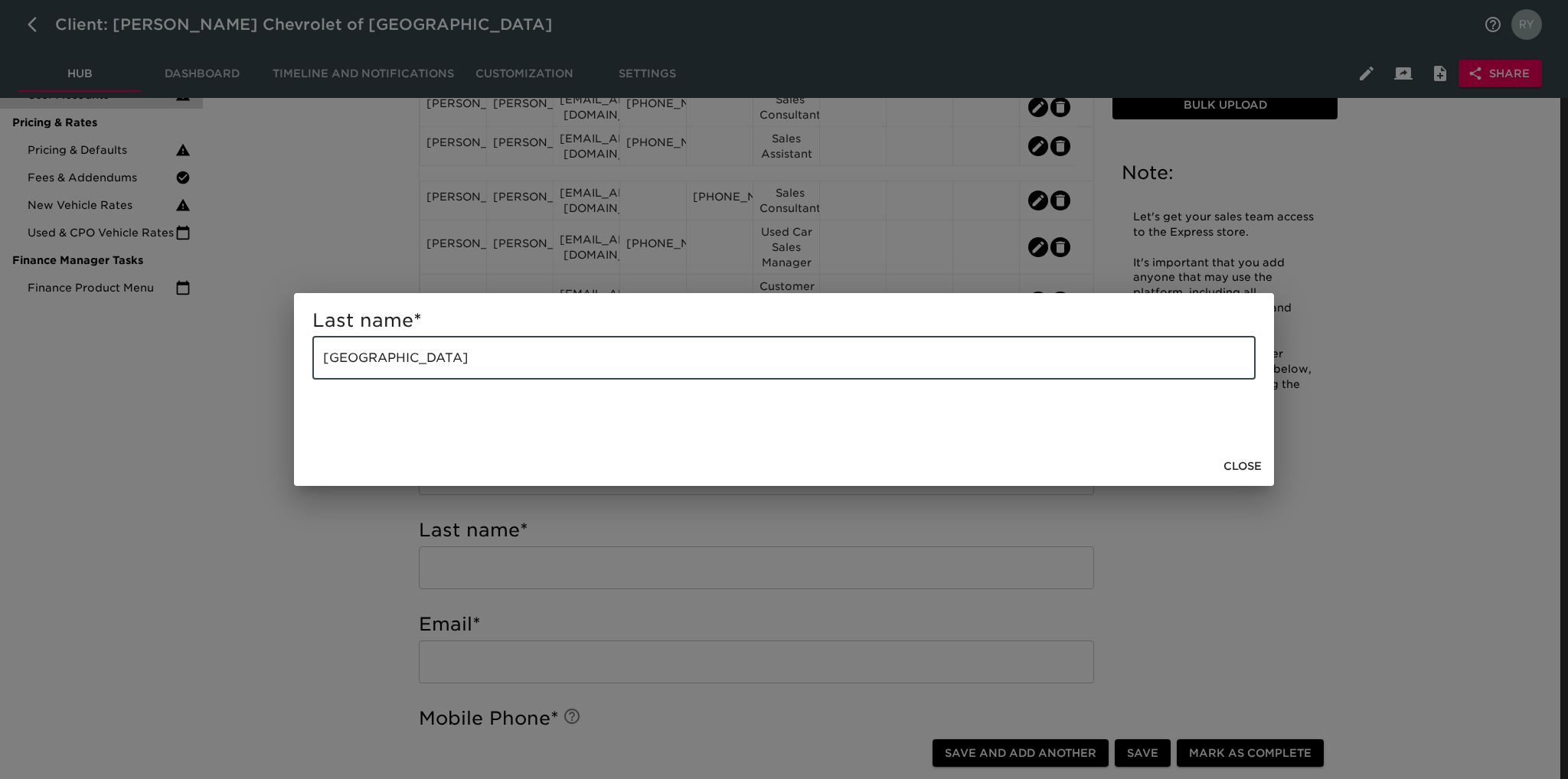
drag, startPoint x: 477, startPoint y: 364, endPoint x: 305, endPoint y: 399, distance: 175.5
click at [305, 399] on div "Last name * [GEOGRAPHIC_DATA] ​" at bounding box center [784, 370] width 980 height 153
paste input "[PERSON_NAME]"
type input "[PERSON_NAME]"
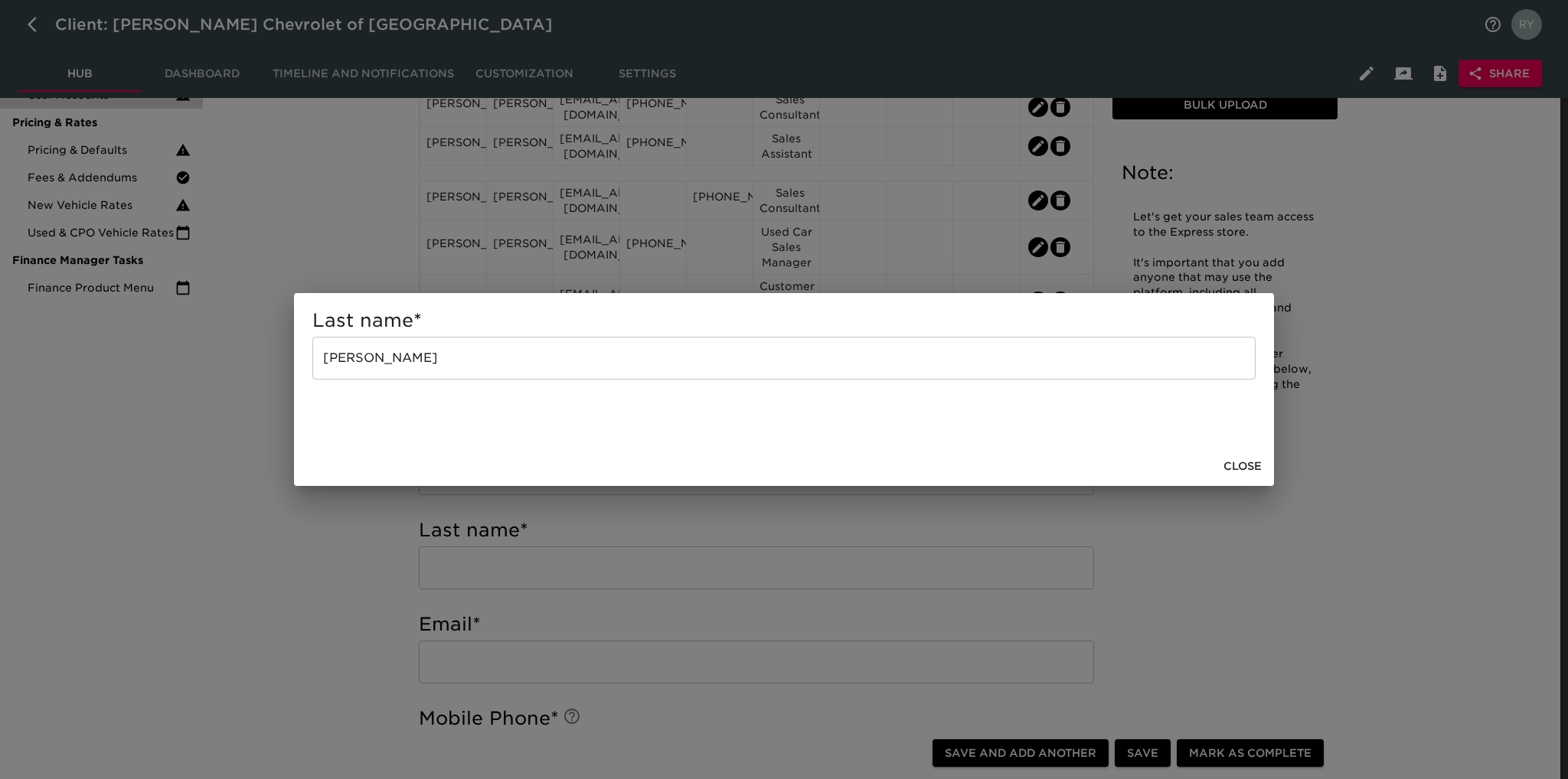
click at [228, 529] on div "Last name * [PERSON_NAME] ​ Close" at bounding box center [784, 389] width 1568 height 779
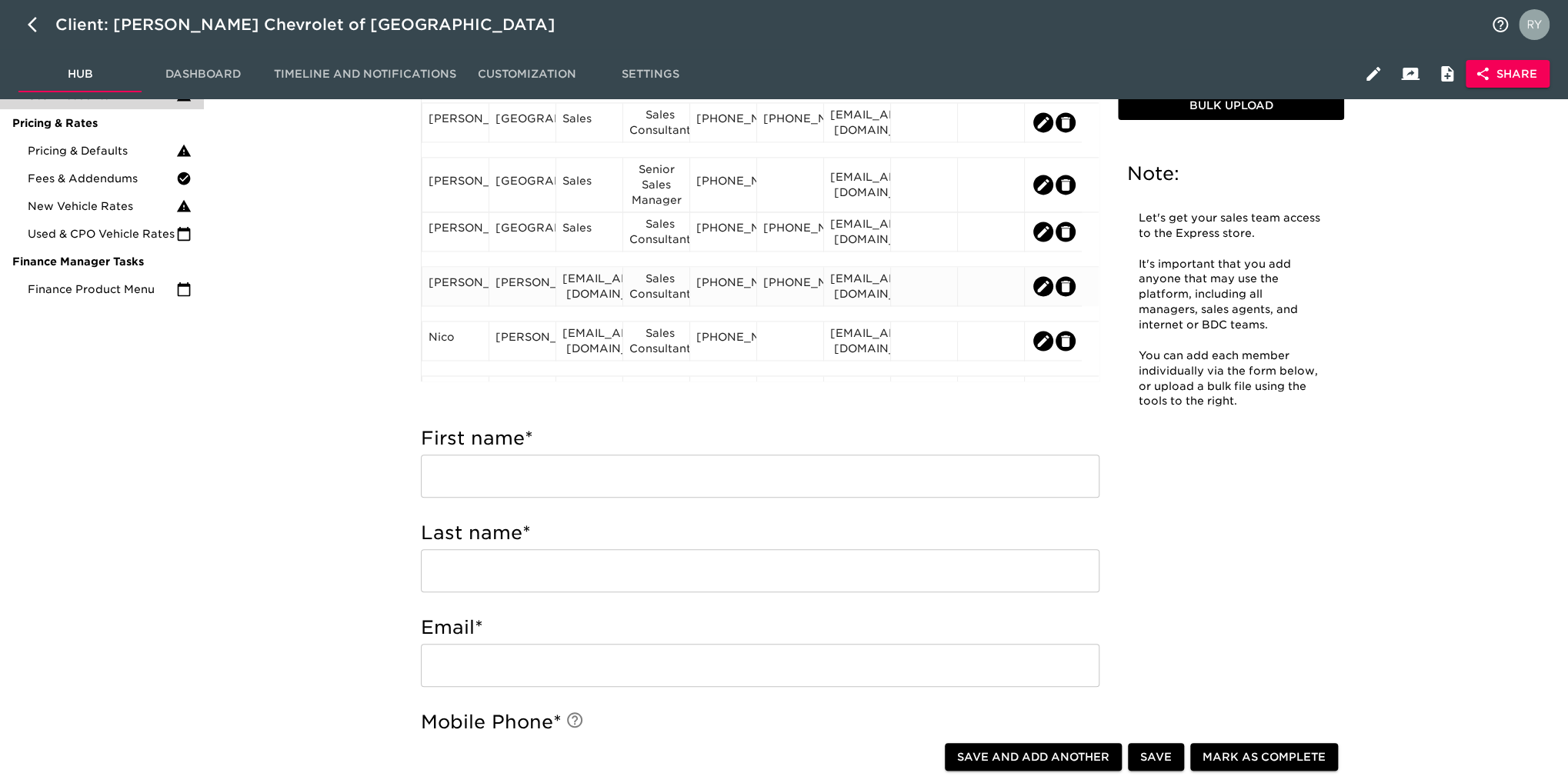
click at [458, 298] on div "[PERSON_NAME]" at bounding box center [455, 285] width 54 height 23
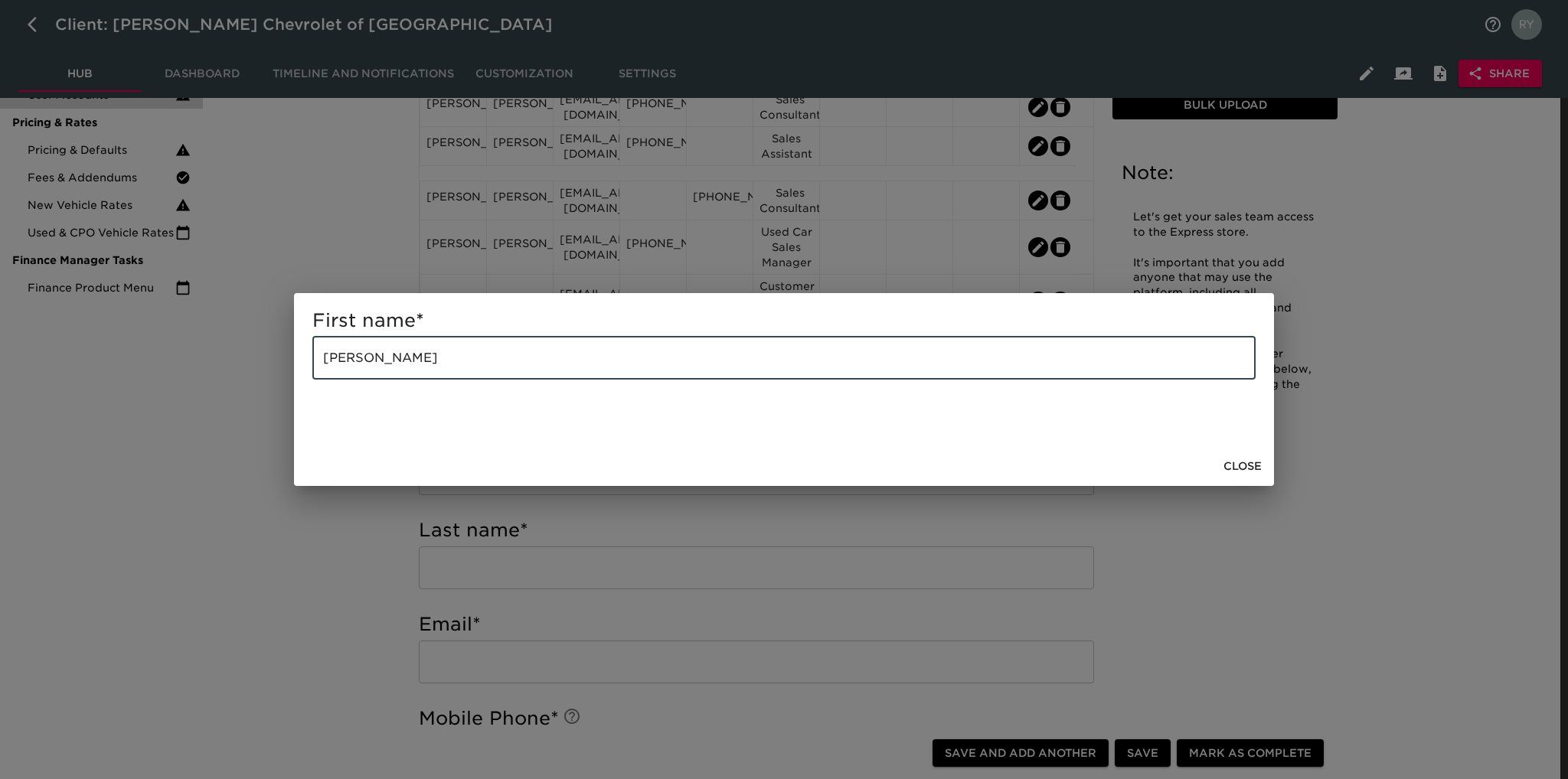
drag, startPoint x: 429, startPoint y: 359, endPoint x: 374, endPoint y: 376, distance: 57.6
click at [374, 376] on input "[PERSON_NAME]" at bounding box center [784, 358] width 943 height 43
type input "[PERSON_NAME]"
click at [234, 525] on div "First name * [PERSON_NAME]" at bounding box center [784, 389] width 1568 height 779
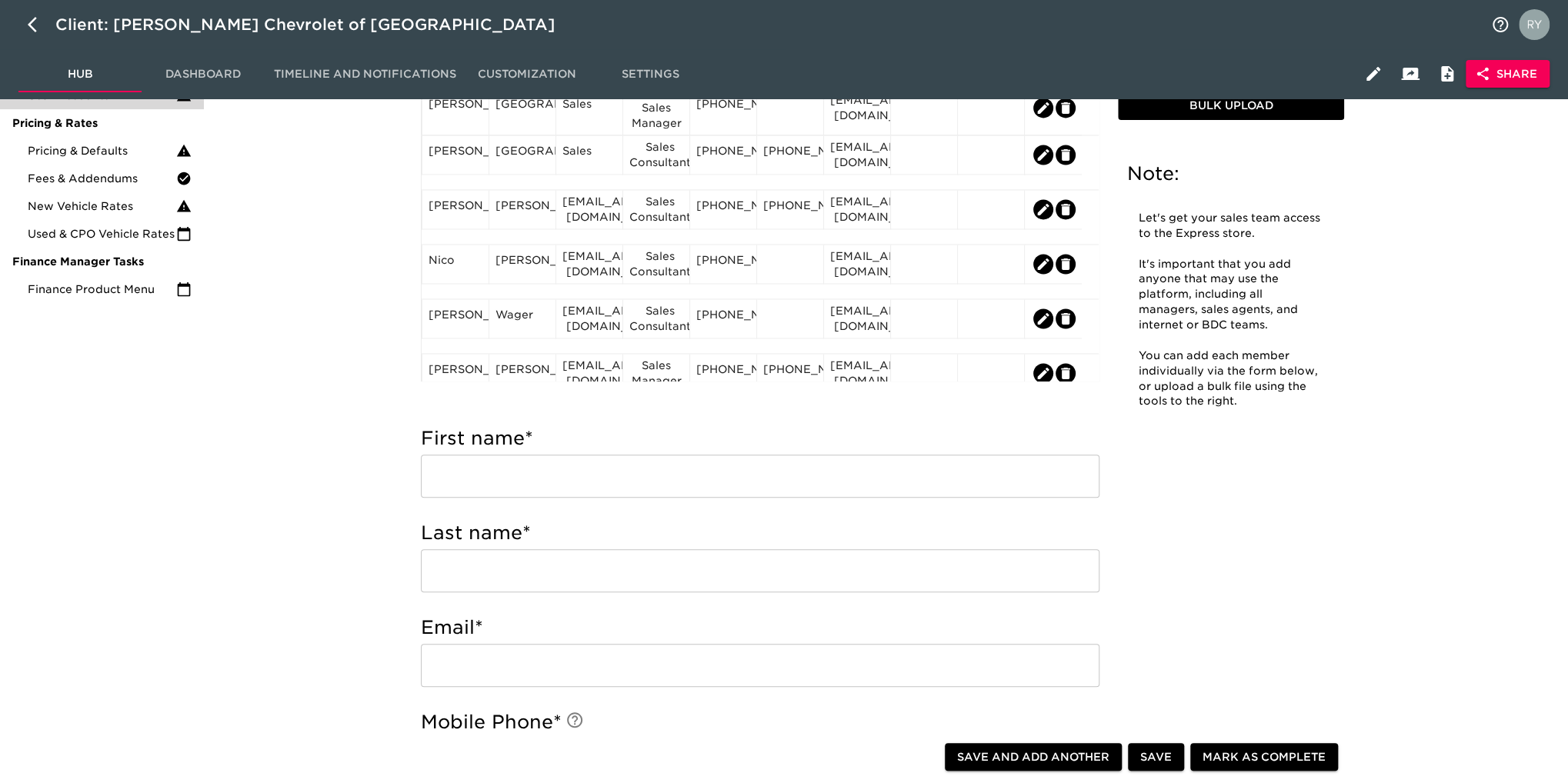
scroll to position [1385, 0]
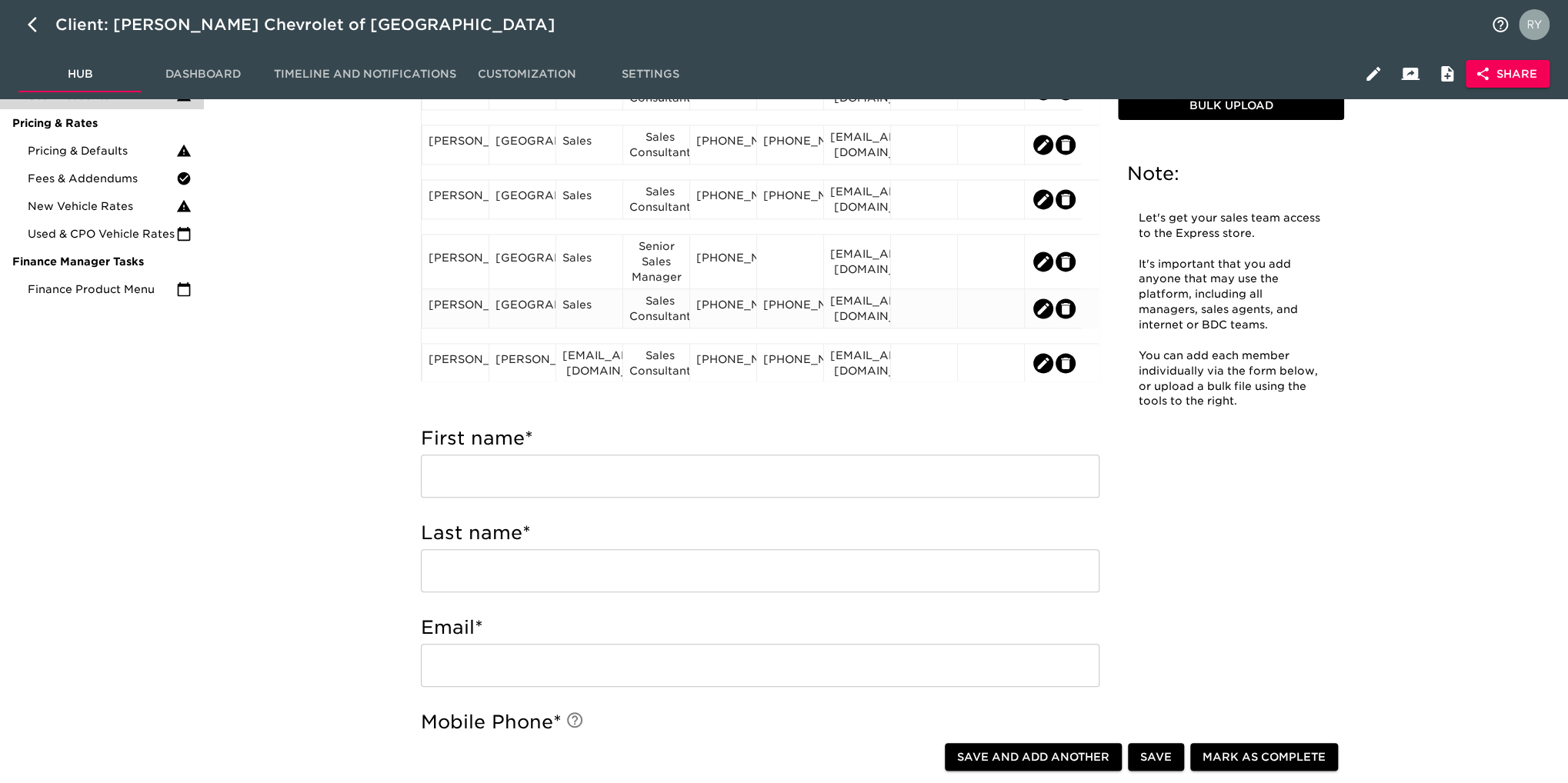
click at [868, 313] on div "[EMAIL_ADDRESS][DOMAIN_NAME]" at bounding box center [857, 308] width 54 height 30
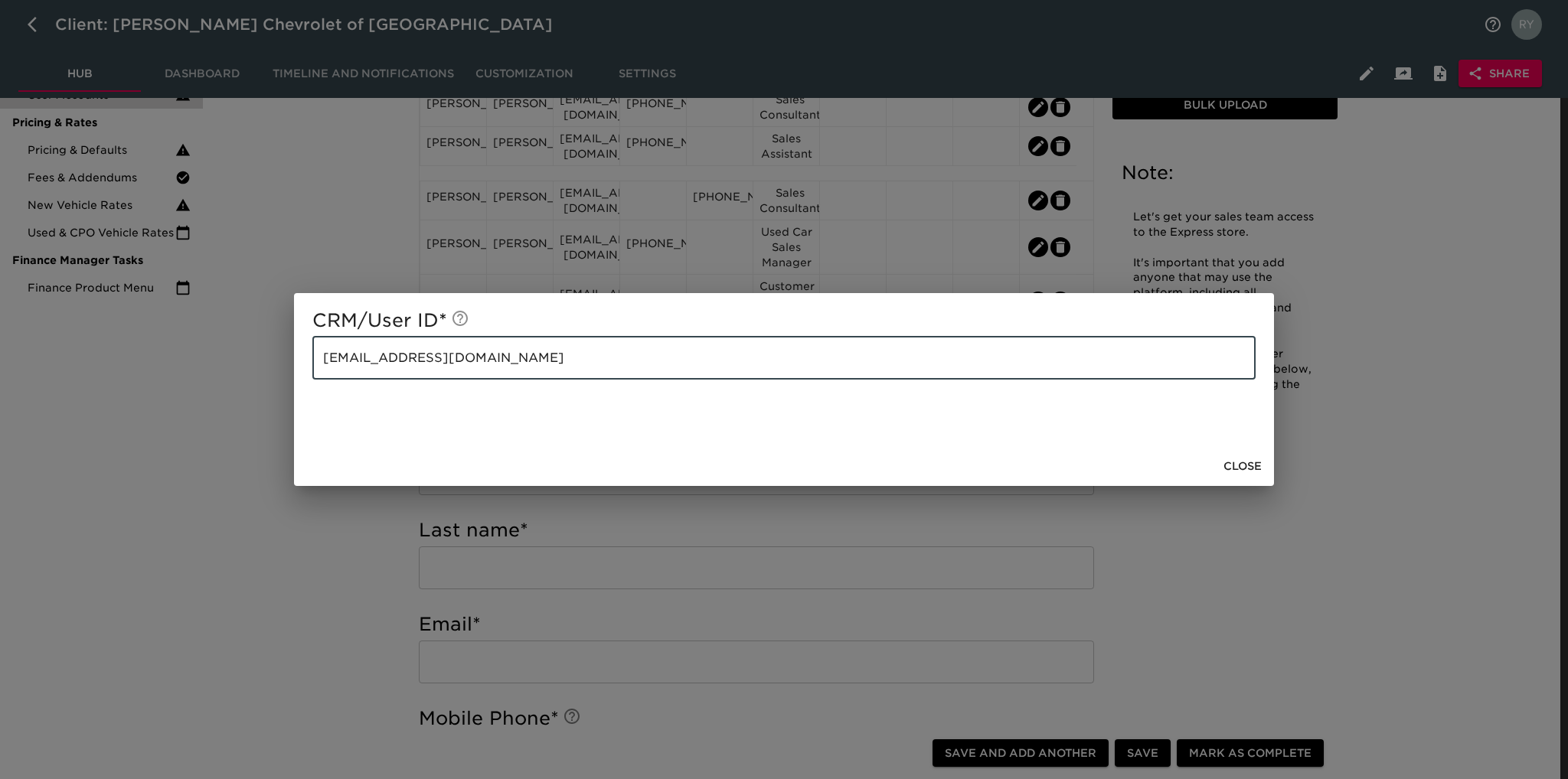
drag, startPoint x: 559, startPoint y: 374, endPoint x: 306, endPoint y: 390, distance: 253.5
click at [306, 390] on div "CRM/User ID * [EMAIL_ADDRESS][DOMAIN_NAME] ​" at bounding box center [784, 370] width 980 height 153
click at [311, 549] on div "CRM/User ID * [EMAIL_ADDRESS][DOMAIN_NAME] ​ Close" at bounding box center [784, 389] width 1568 height 779
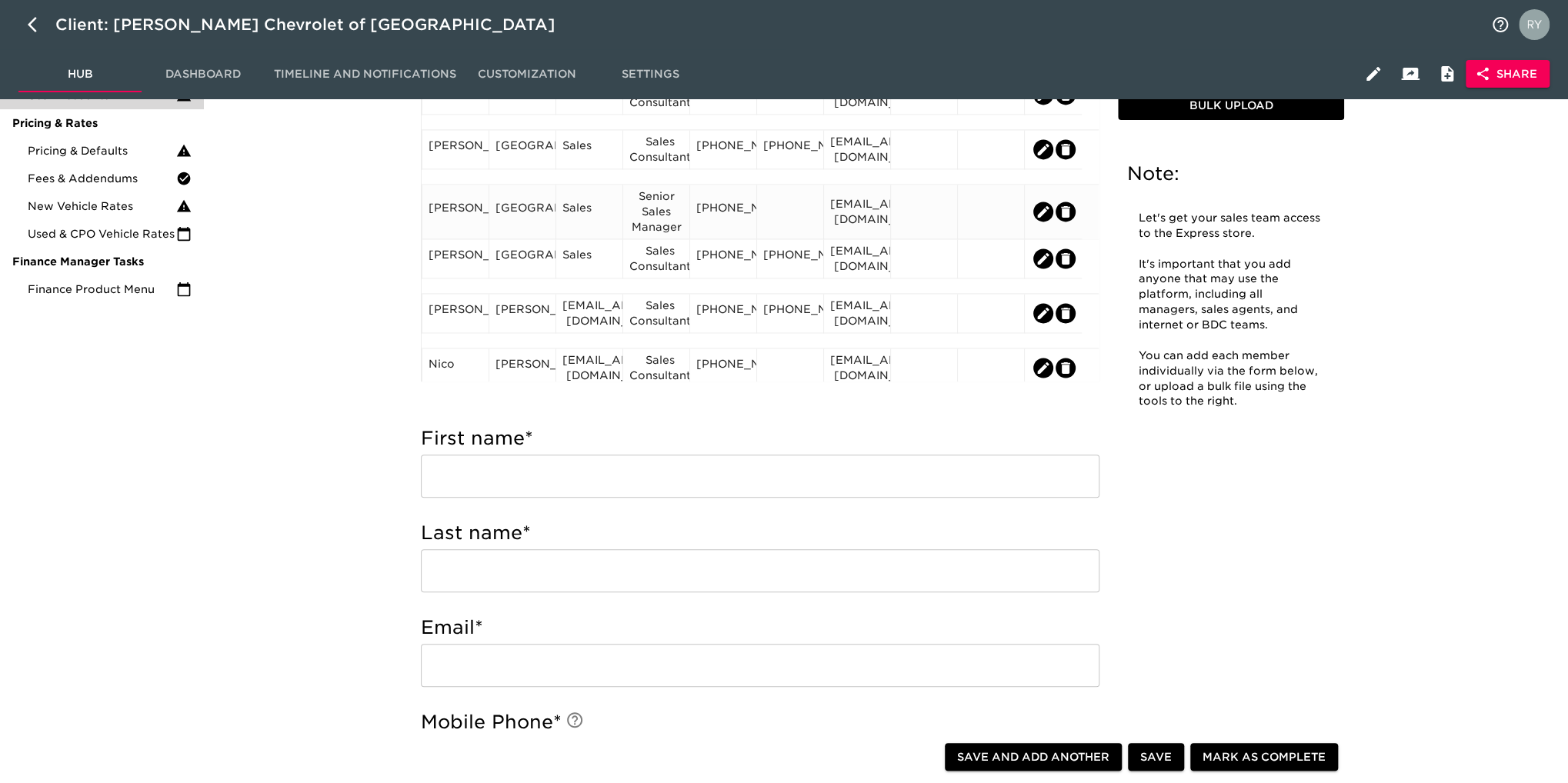
scroll to position [1462, 0]
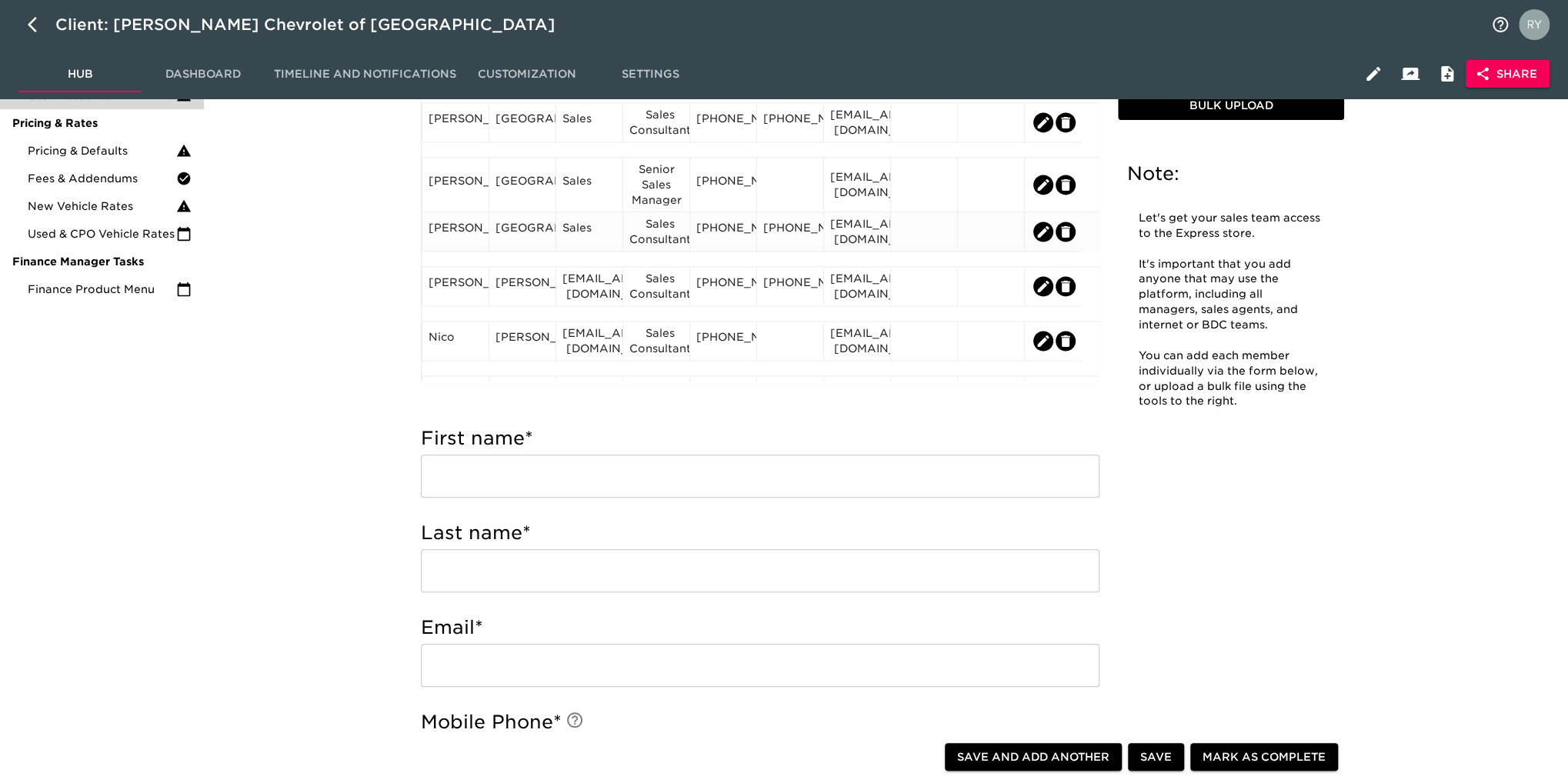
click at [590, 243] on div "Sales" at bounding box center [589, 231] width 54 height 23
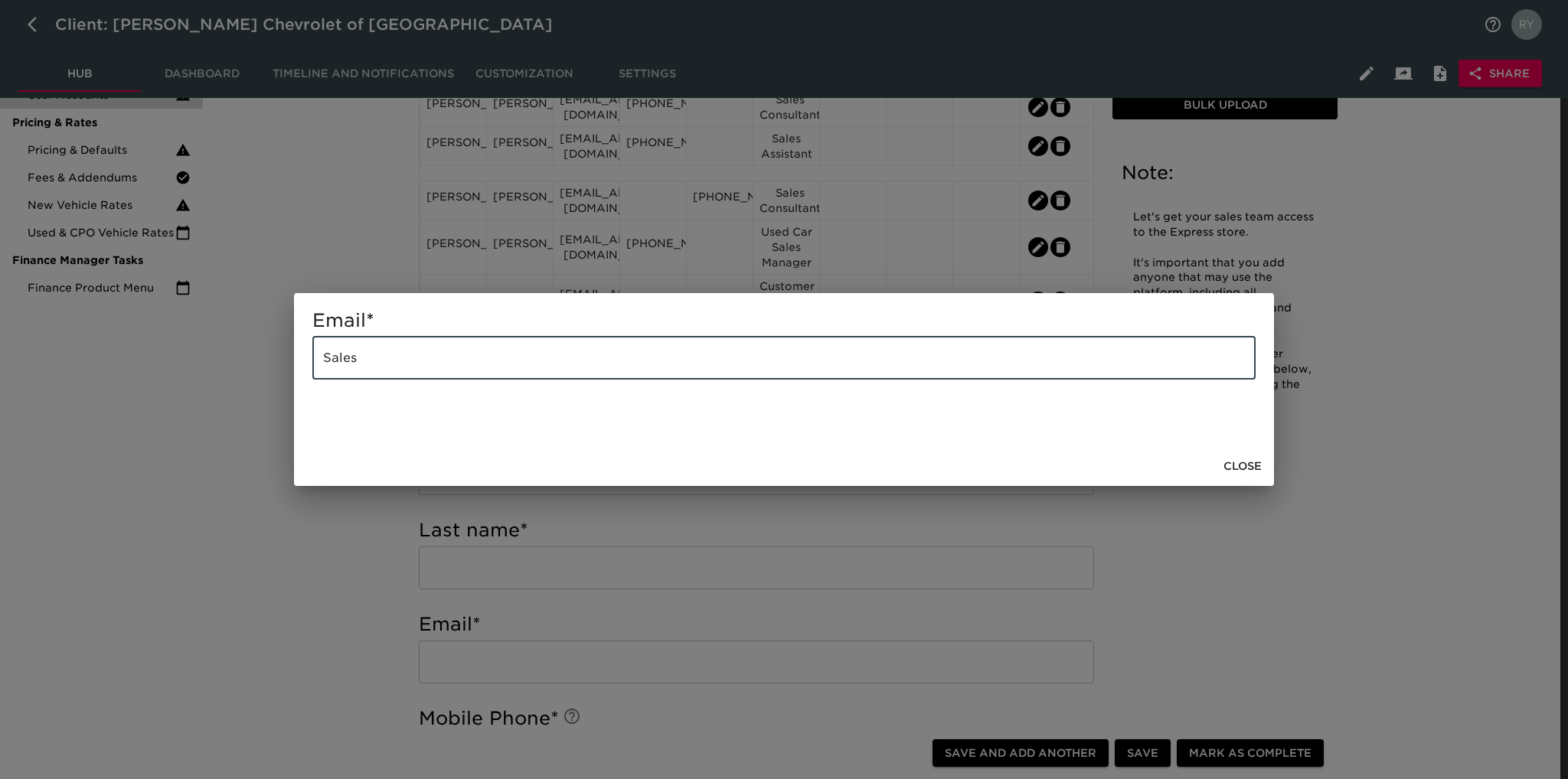
drag, startPoint x: 424, startPoint y: 364, endPoint x: 303, endPoint y: 368, distance: 121.1
click at [303, 368] on div "Email * Sales ​" at bounding box center [784, 370] width 980 height 153
paste input "[EMAIL_ADDRESS][DOMAIN_NAME]"
type input "[EMAIL_ADDRESS][DOMAIN_NAME]"
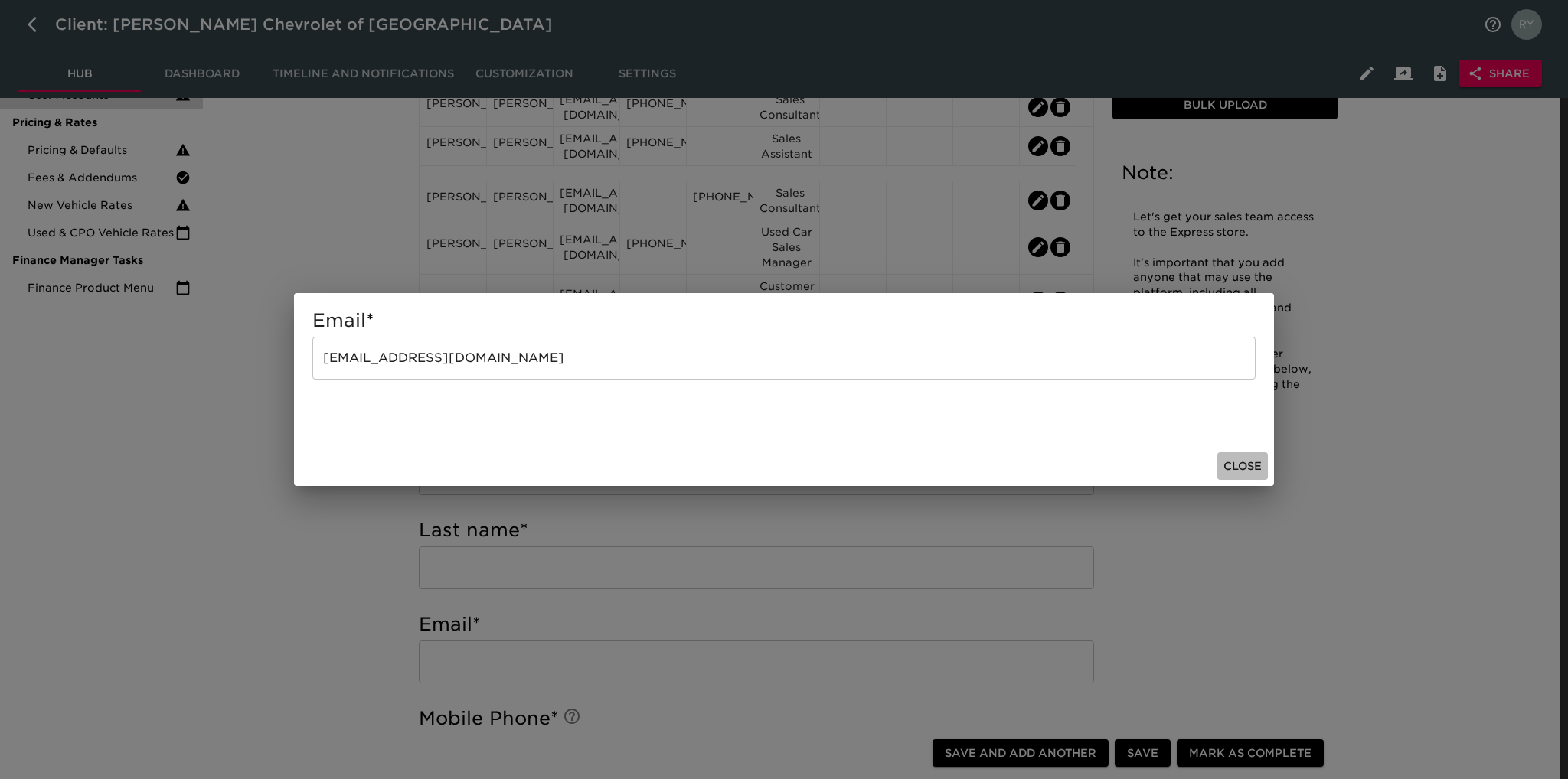
click at [1258, 466] on span "Close" at bounding box center [1243, 466] width 39 height 19
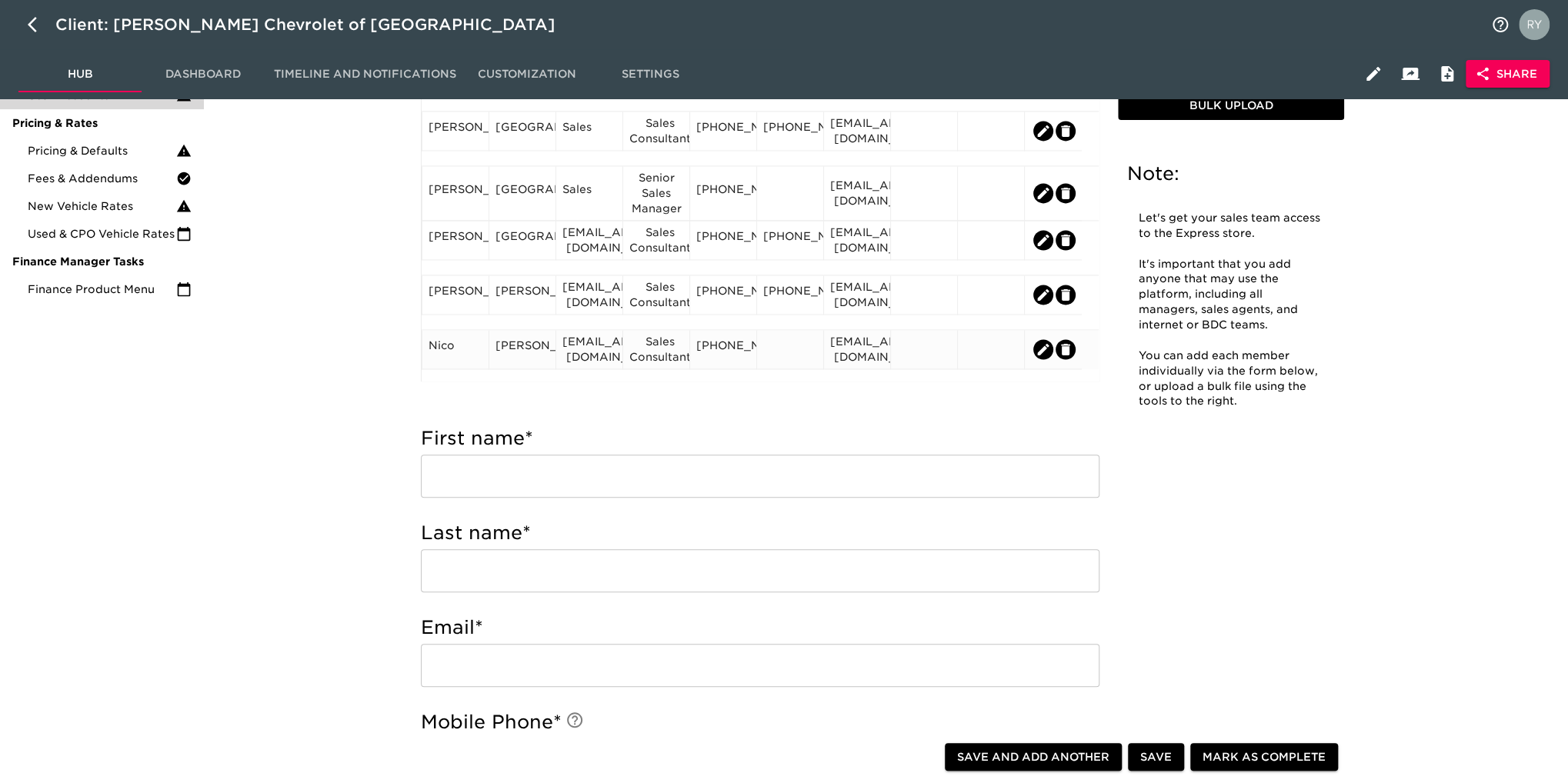
scroll to position [1490, 0]
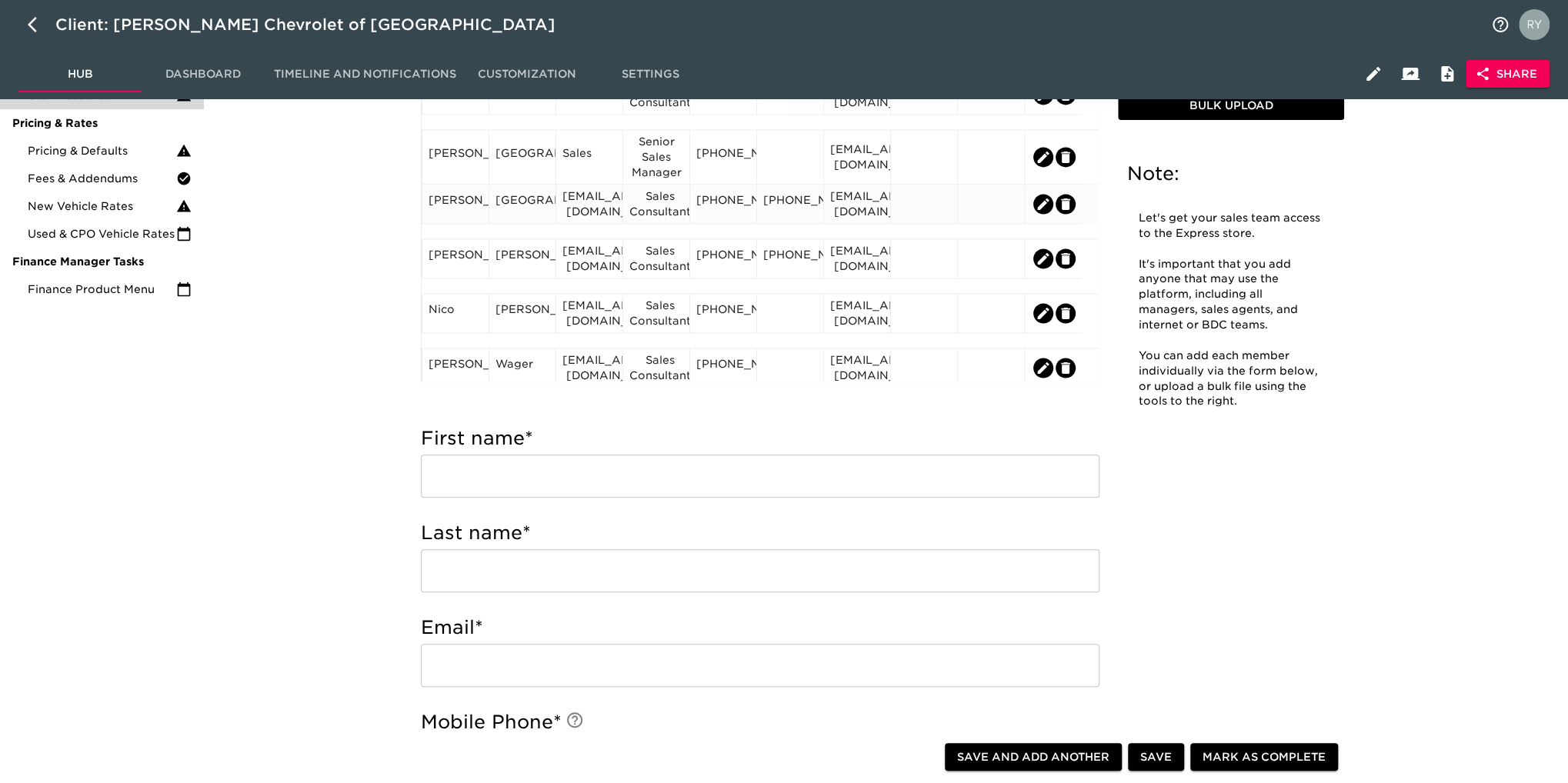
click at [472, 215] on div "[PERSON_NAME]" at bounding box center [455, 204] width 54 height 23
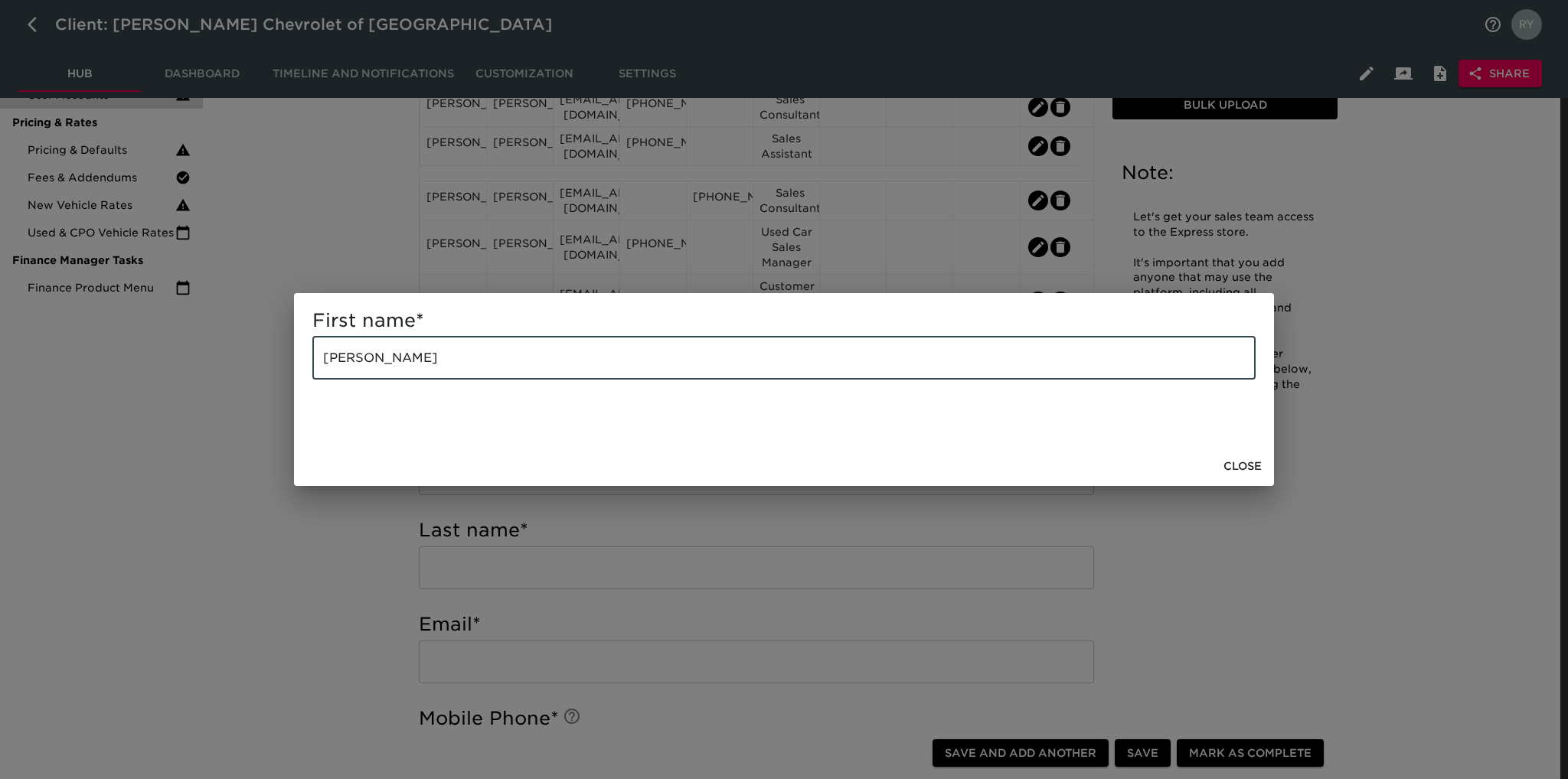
drag, startPoint x: 428, startPoint y: 350, endPoint x: 382, endPoint y: 374, distance: 51.9
click at [382, 374] on input "[PERSON_NAME]" at bounding box center [784, 358] width 943 height 43
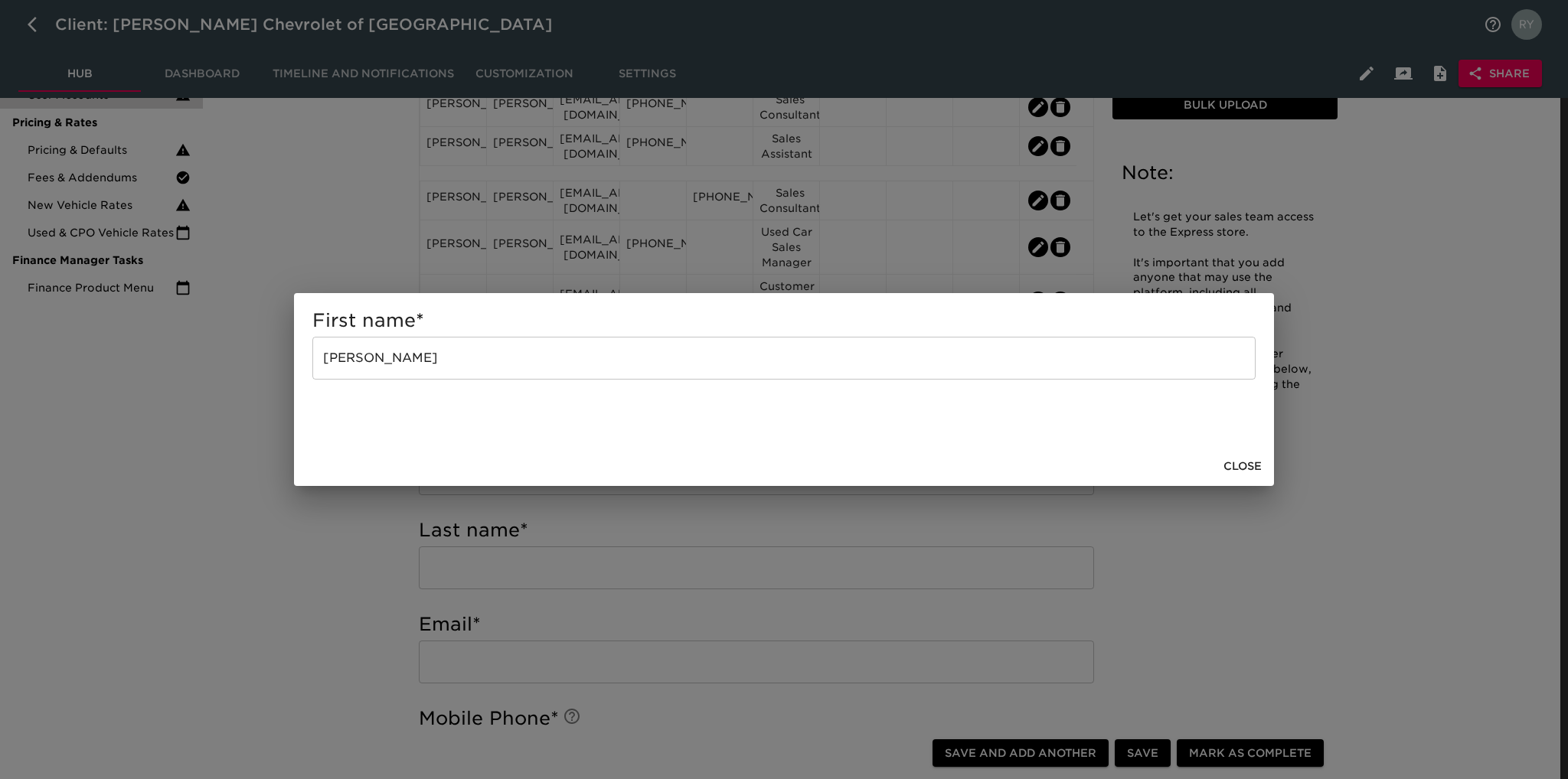
click at [337, 546] on div "First name * [PERSON_NAME] ​ Close" at bounding box center [784, 389] width 1568 height 779
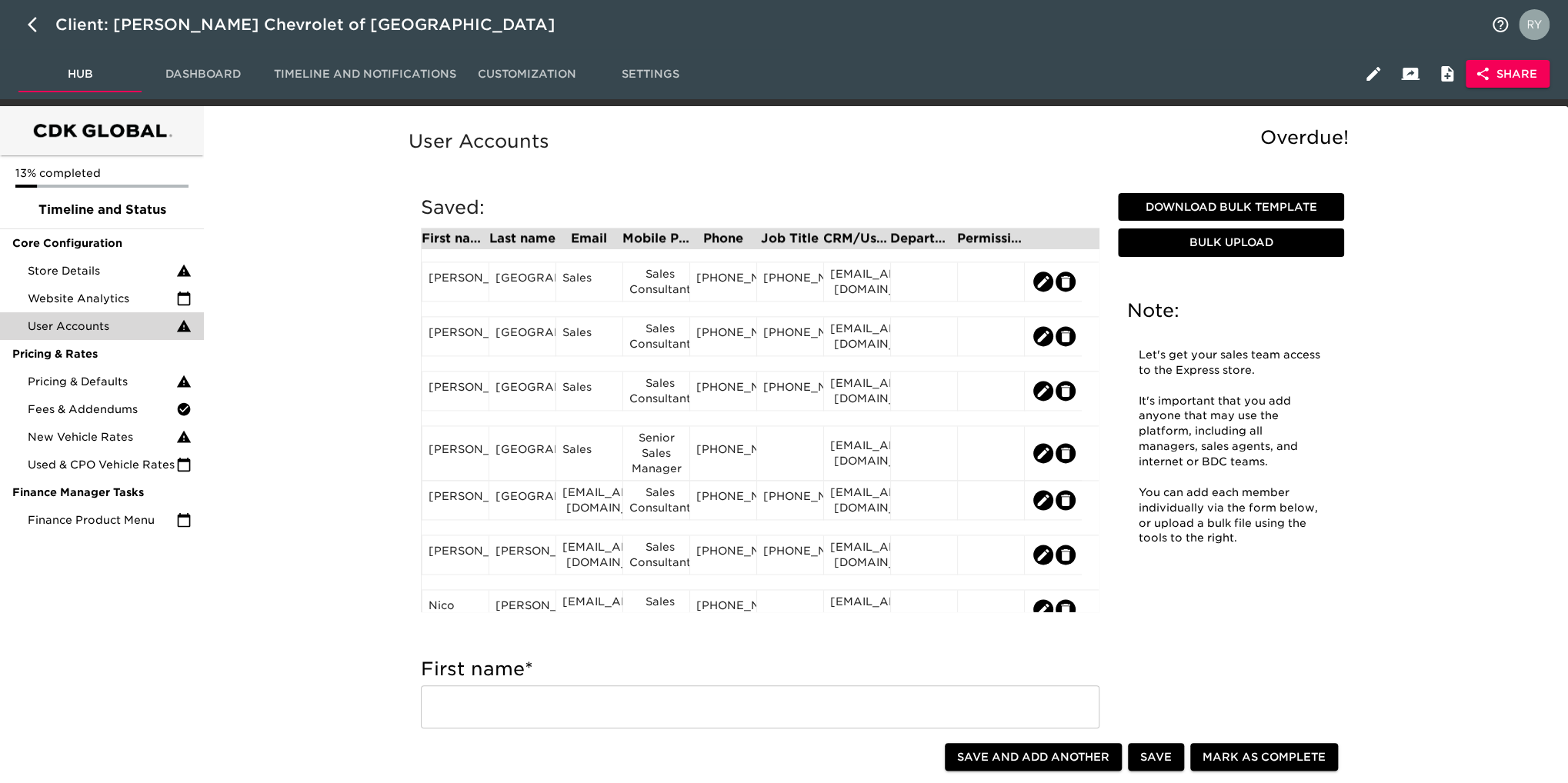
scroll to position [1462, 0]
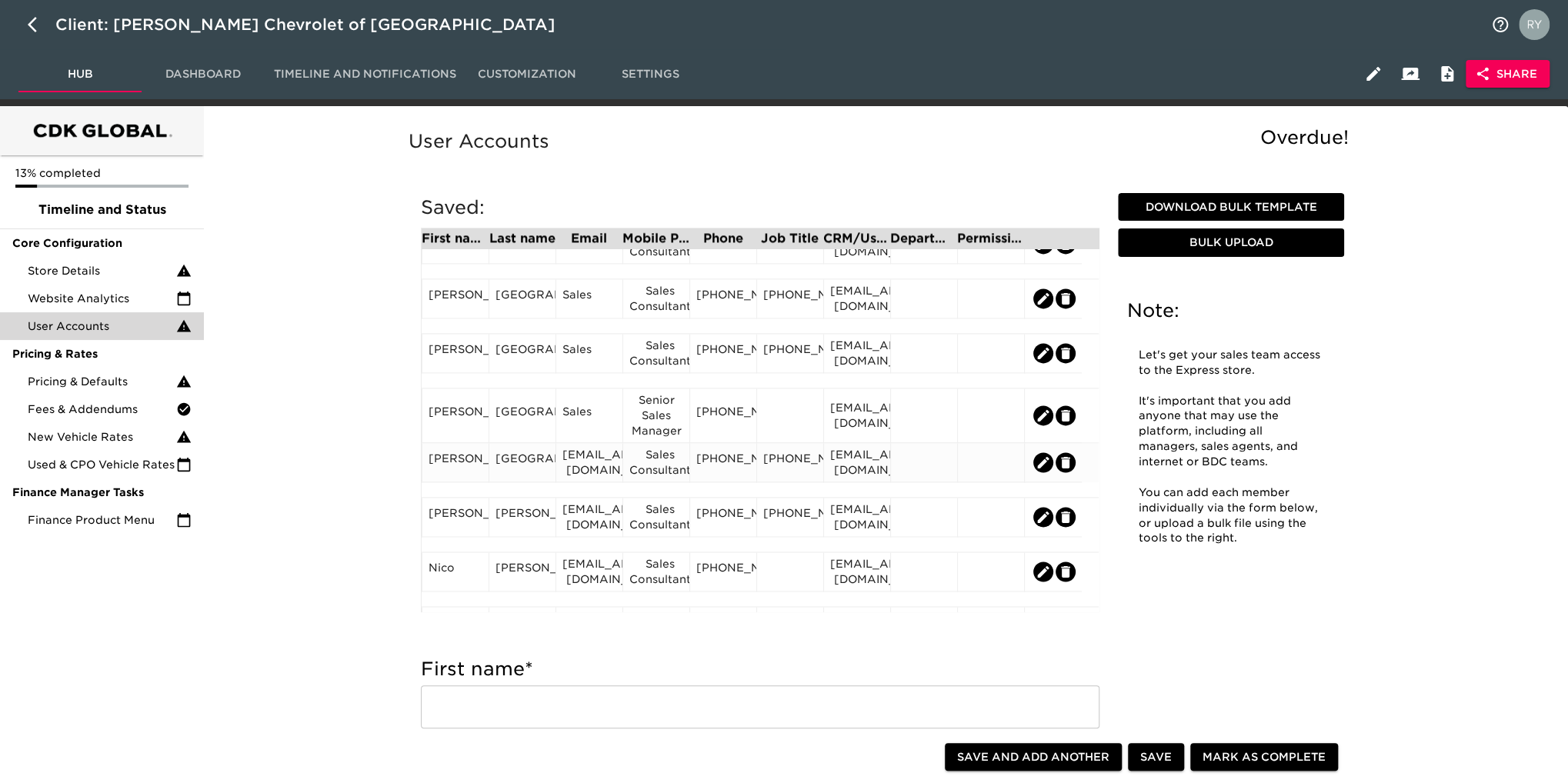
click at [533, 474] on div "[GEOGRAPHIC_DATA]" at bounding box center [523, 462] width 54 height 23
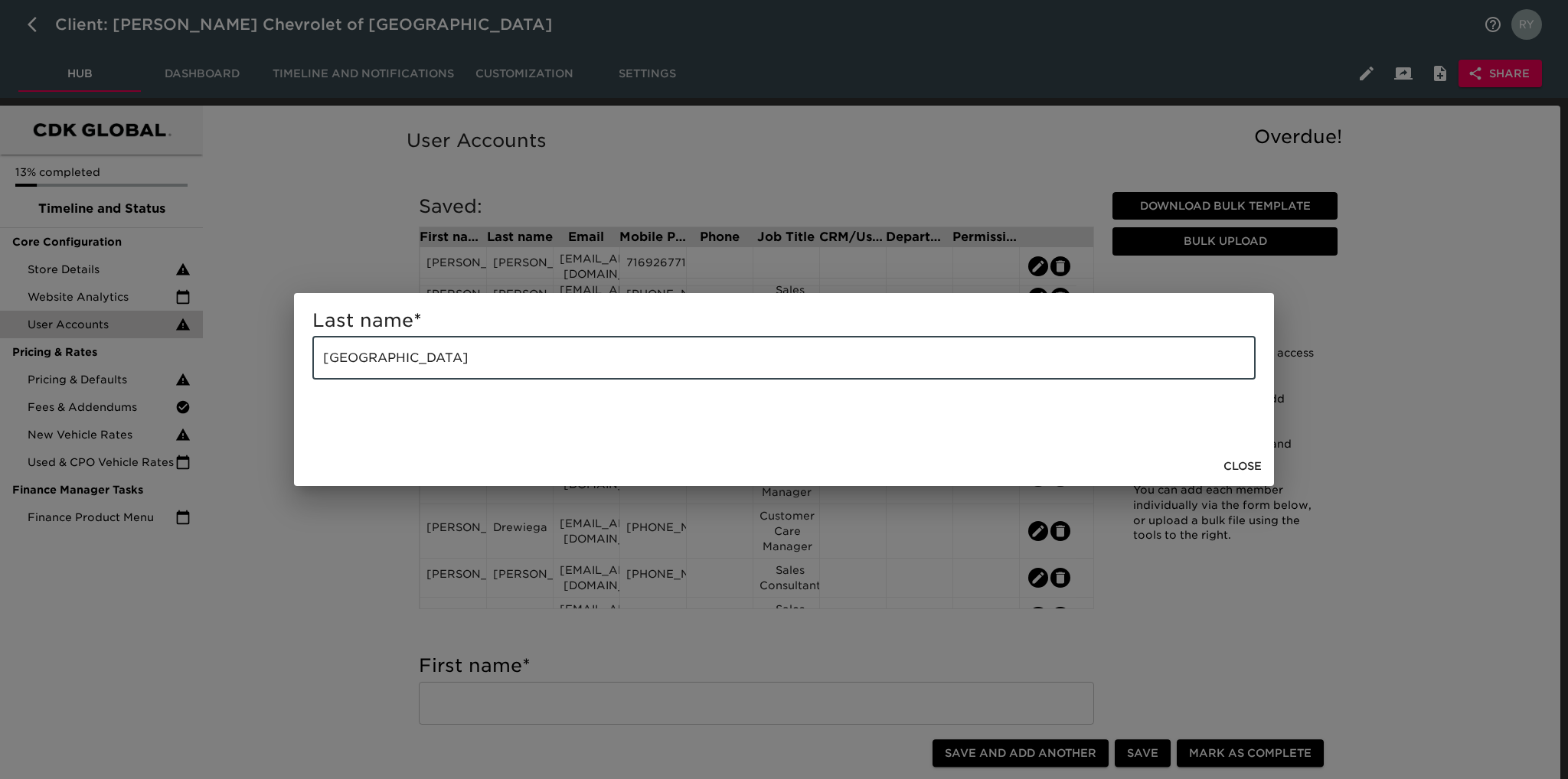
drag, startPoint x: 480, startPoint y: 344, endPoint x: 165, endPoint y: 390, distance: 318.3
click at [165, 390] on div "Last name * [GEOGRAPHIC_DATA] ​ Close" at bounding box center [784, 389] width 1568 height 779
paste input "[PERSON_NAME]"
type input "[PERSON_NAME]"
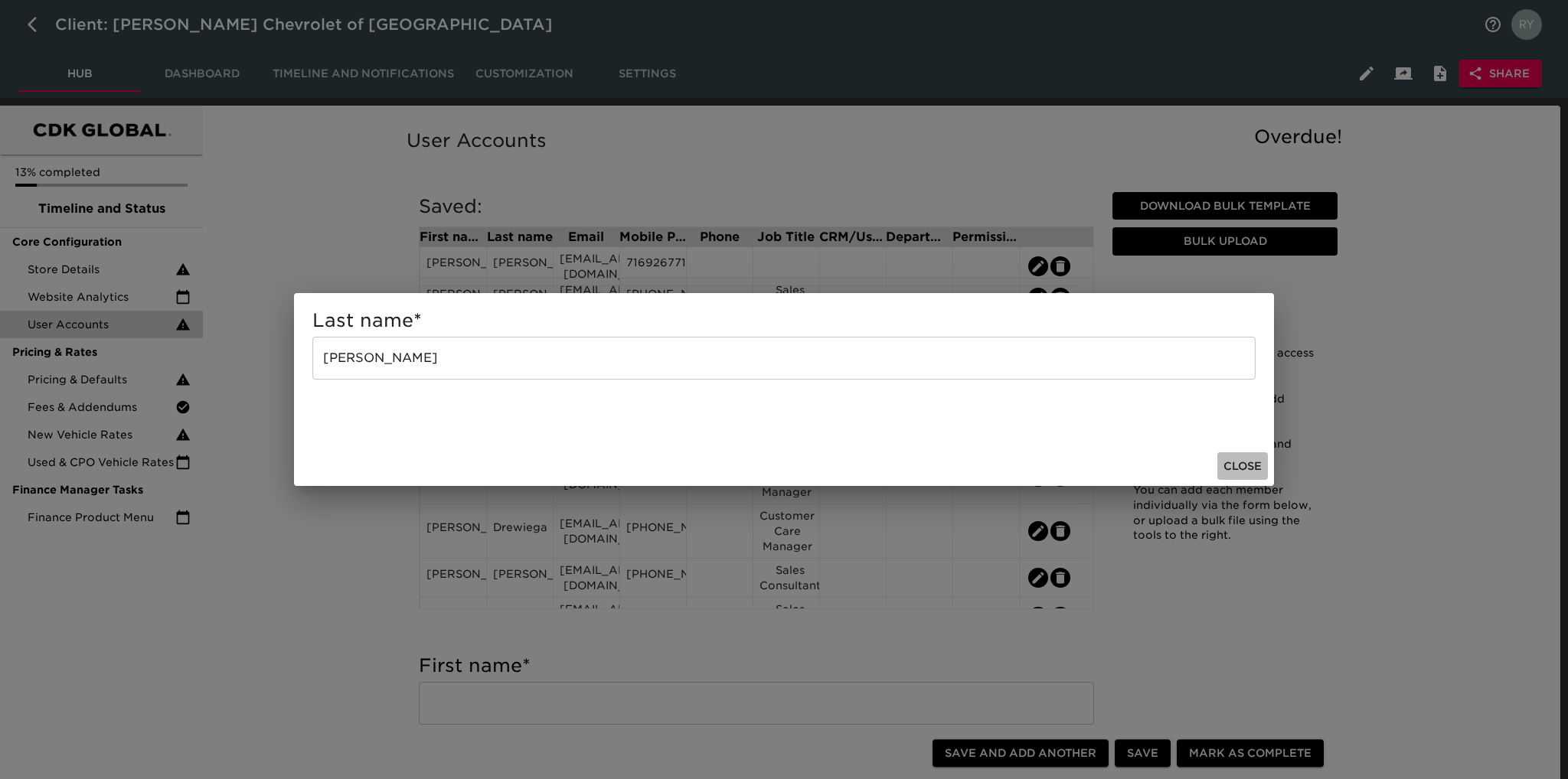
click at [1249, 470] on span "Close" at bounding box center [1243, 466] width 39 height 19
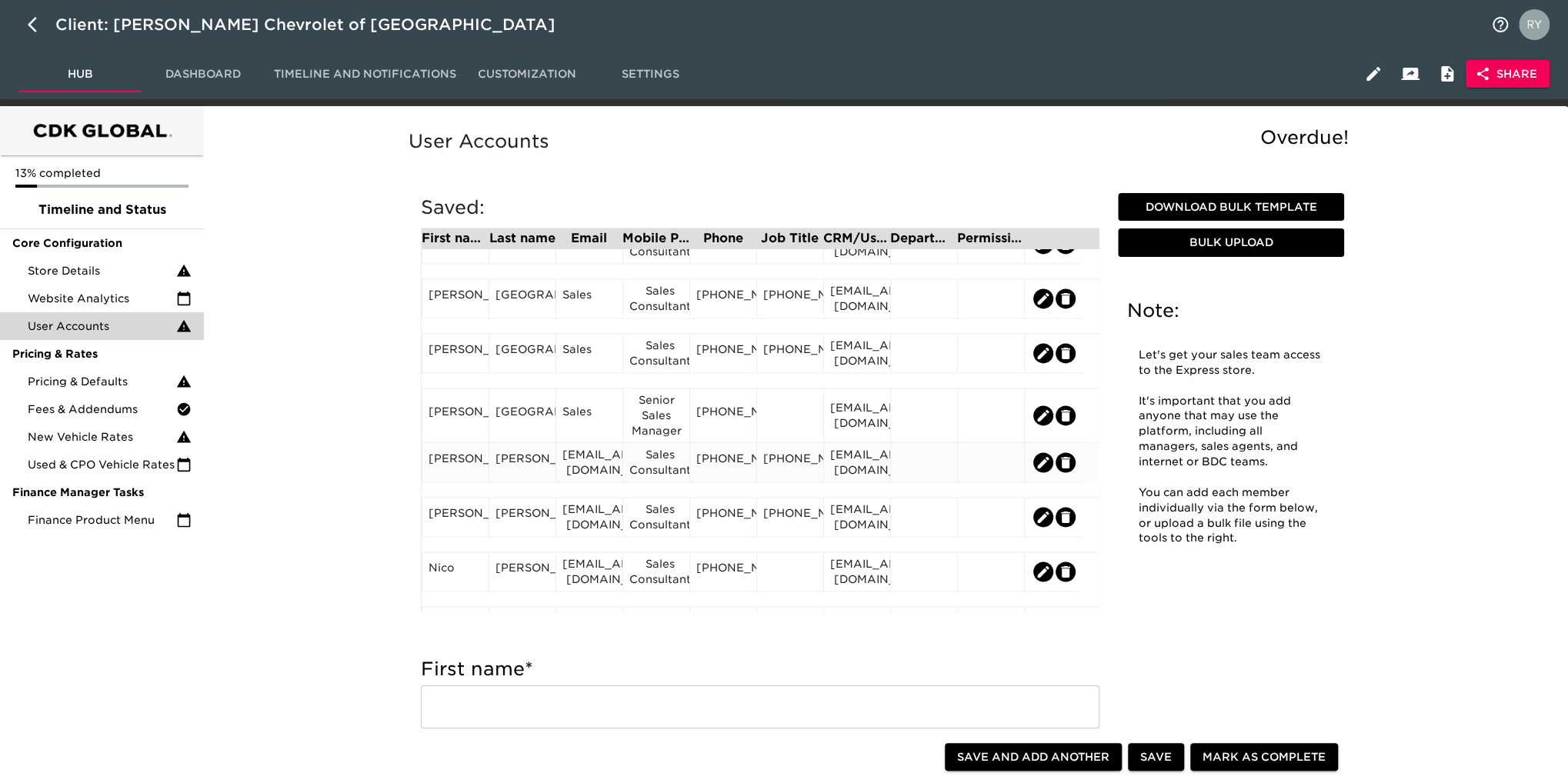
click at [462, 474] on div "[PERSON_NAME]" at bounding box center [455, 462] width 54 height 23
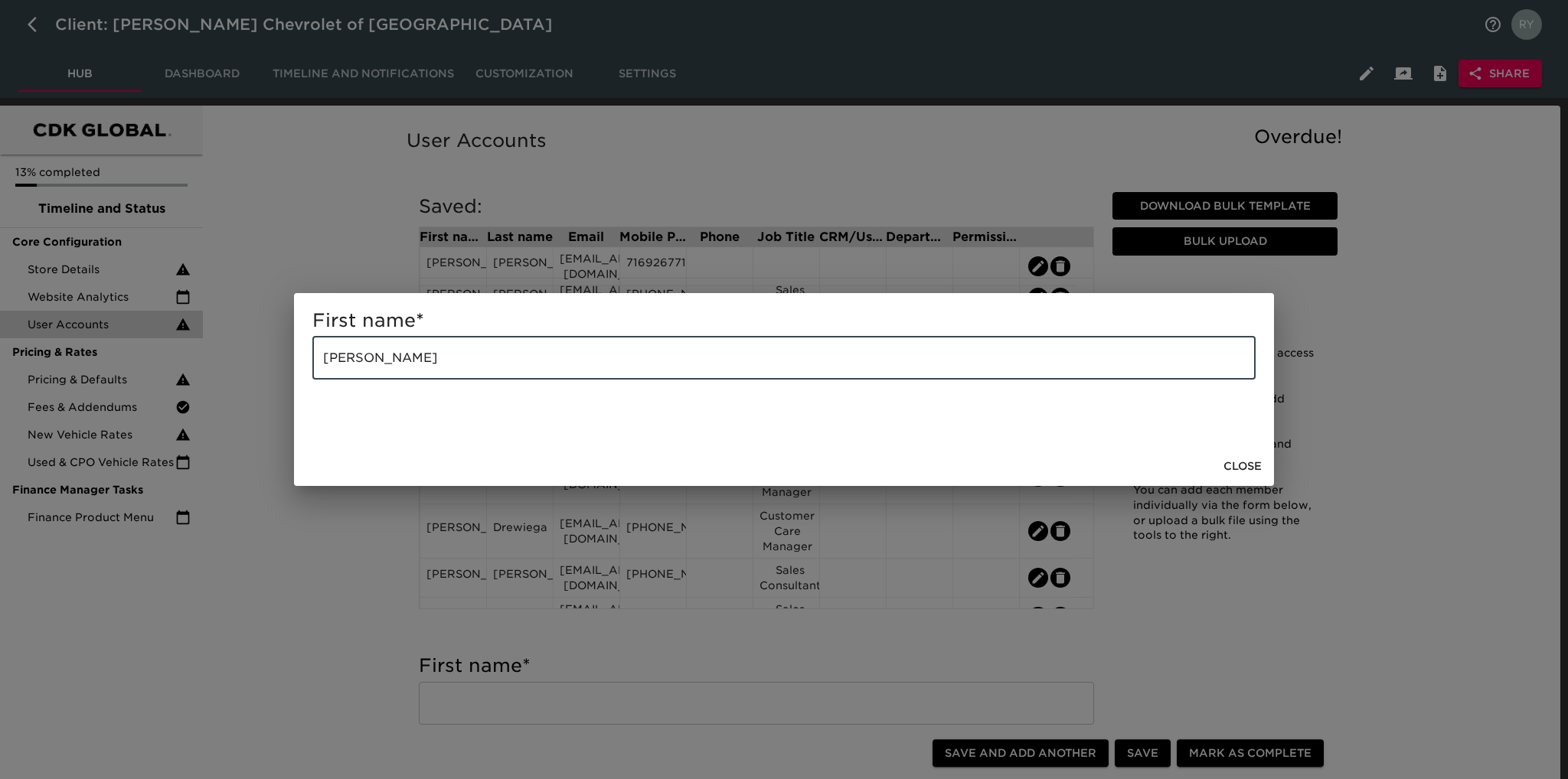
drag, startPoint x: 426, startPoint y: 359, endPoint x: 387, endPoint y: 372, distance: 41.1
click at [387, 372] on input "[PERSON_NAME]" at bounding box center [784, 358] width 943 height 43
type input "[PERSON_NAME]"
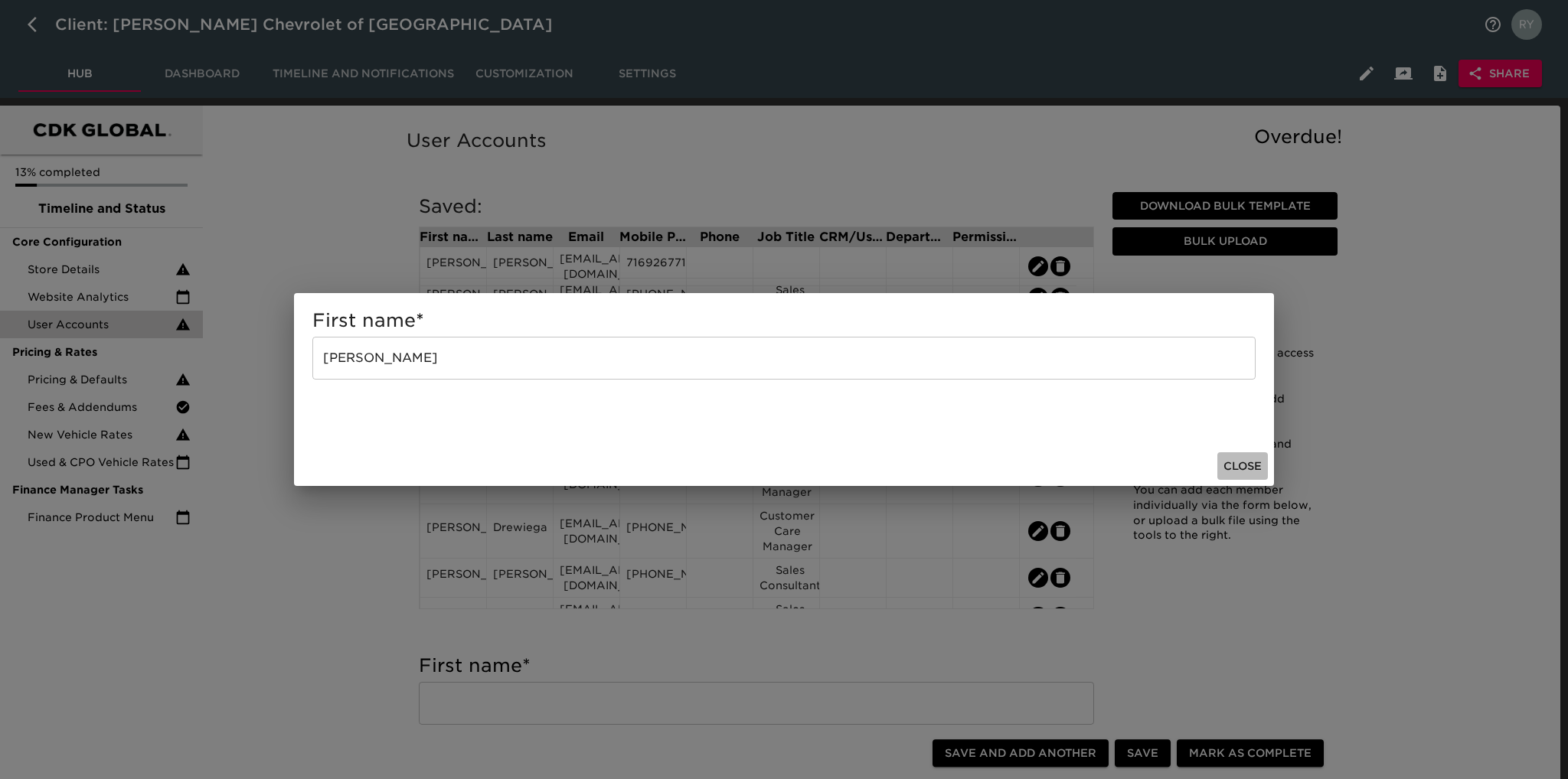
click at [1234, 465] on span "Close" at bounding box center [1243, 466] width 39 height 19
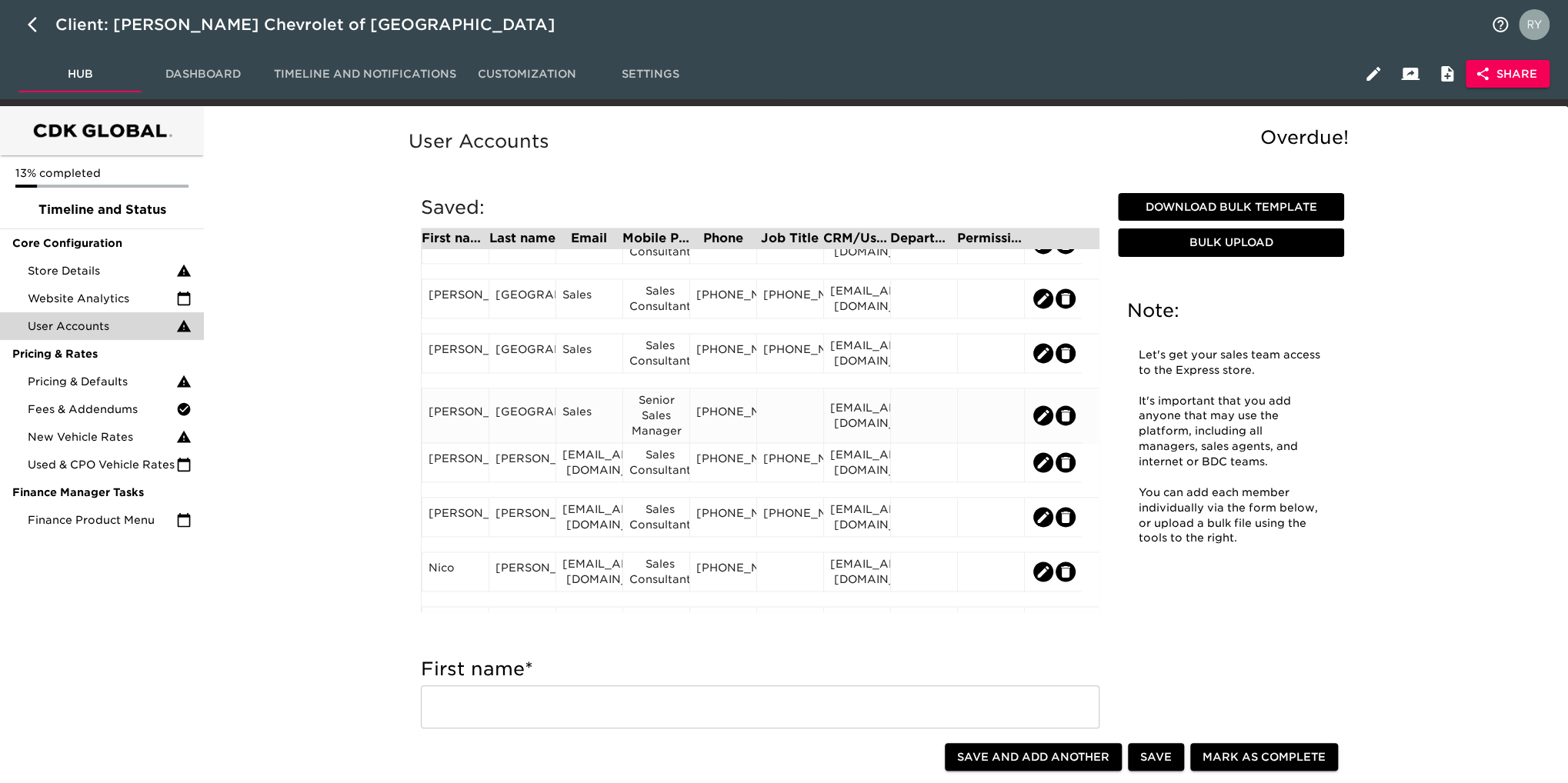
click at [852, 413] on div "[EMAIL_ADDRESS][DOMAIN_NAME]" at bounding box center [857, 416] width 54 height 30
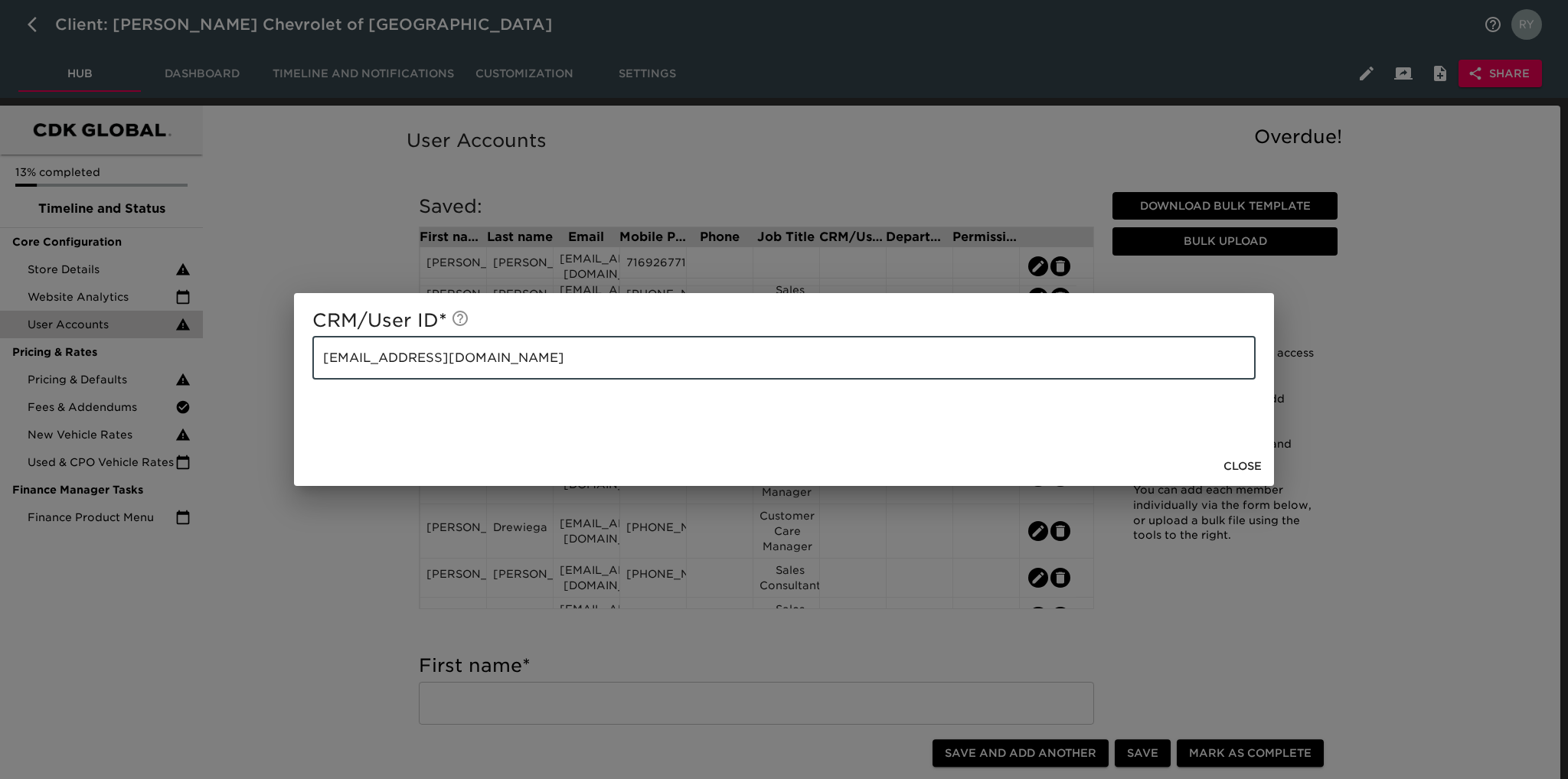
drag, startPoint x: 585, startPoint y: 361, endPoint x: 311, endPoint y: 387, distance: 275.2
click at [311, 387] on div "CRM/User ID * [EMAIL_ADDRESS][DOMAIN_NAME] ​" at bounding box center [784, 370] width 980 height 153
drag, startPoint x: 331, startPoint y: 512, endPoint x: 386, endPoint y: 506, distance: 55.3
click at [333, 512] on div "CRM/User ID * [EMAIL_ADDRESS][DOMAIN_NAME] ​ Close" at bounding box center [784, 389] width 1568 height 779
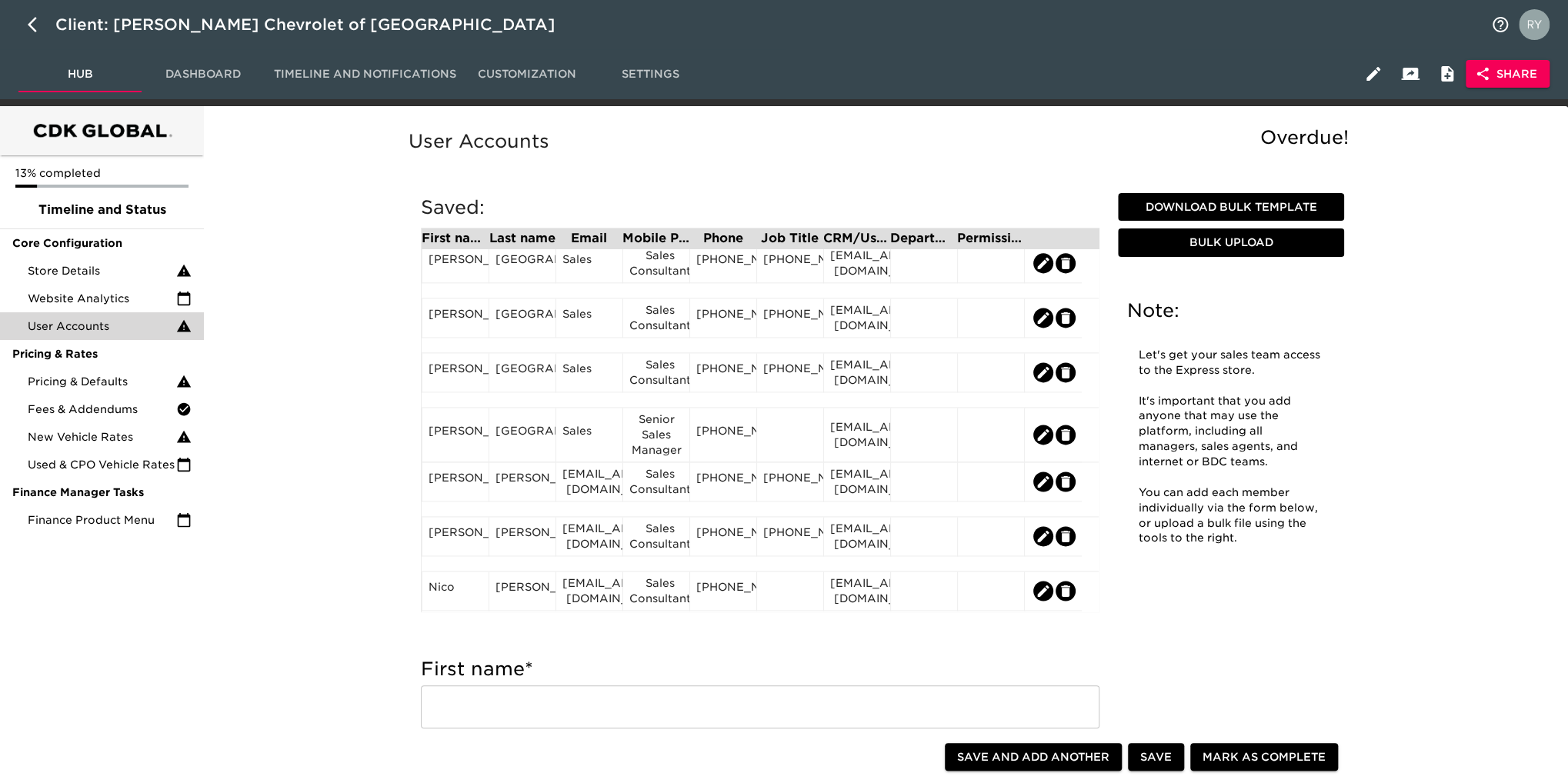
scroll to position [1534, 0]
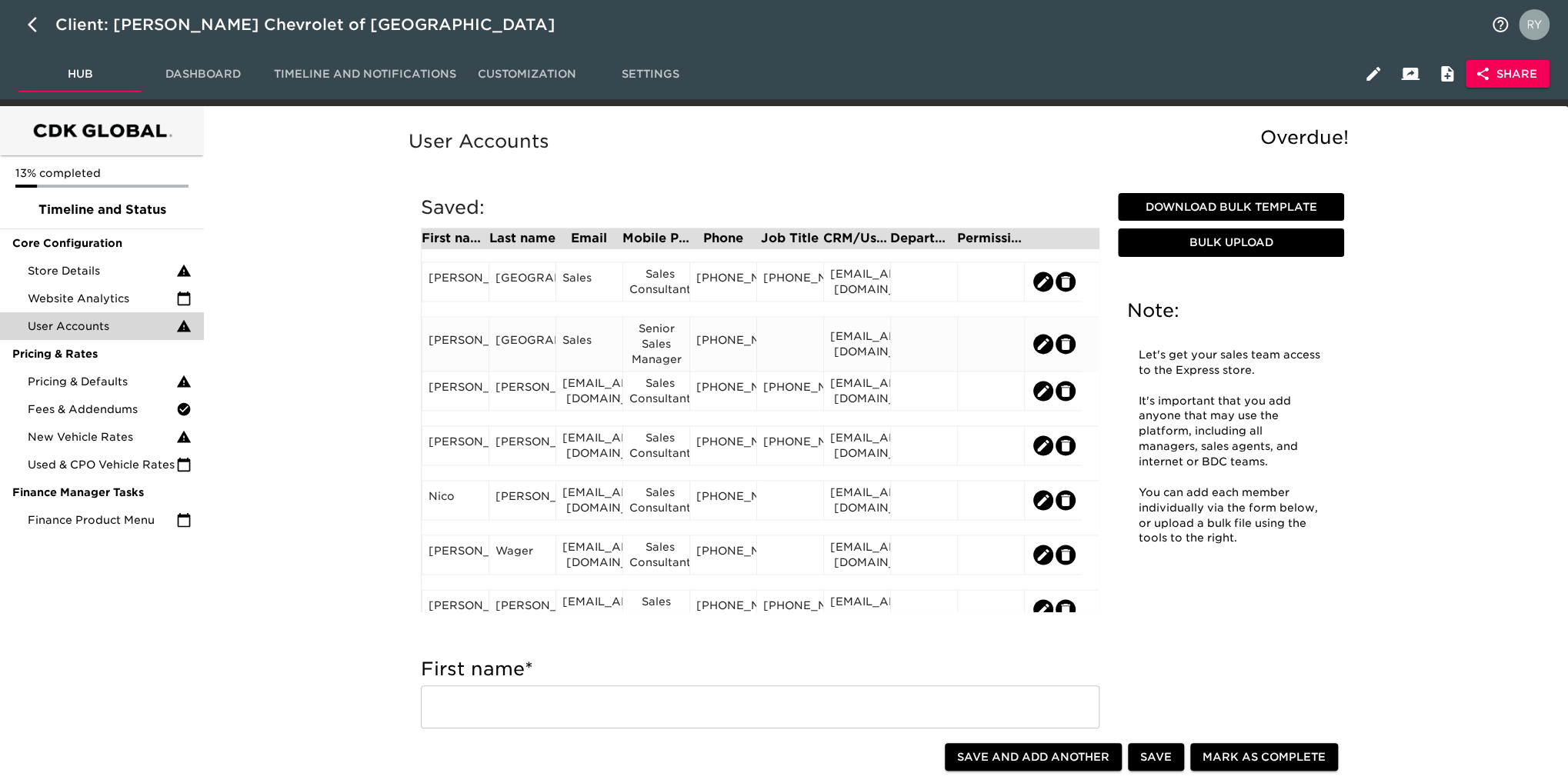
click at [575, 350] on div "Sales" at bounding box center [589, 344] width 54 height 23
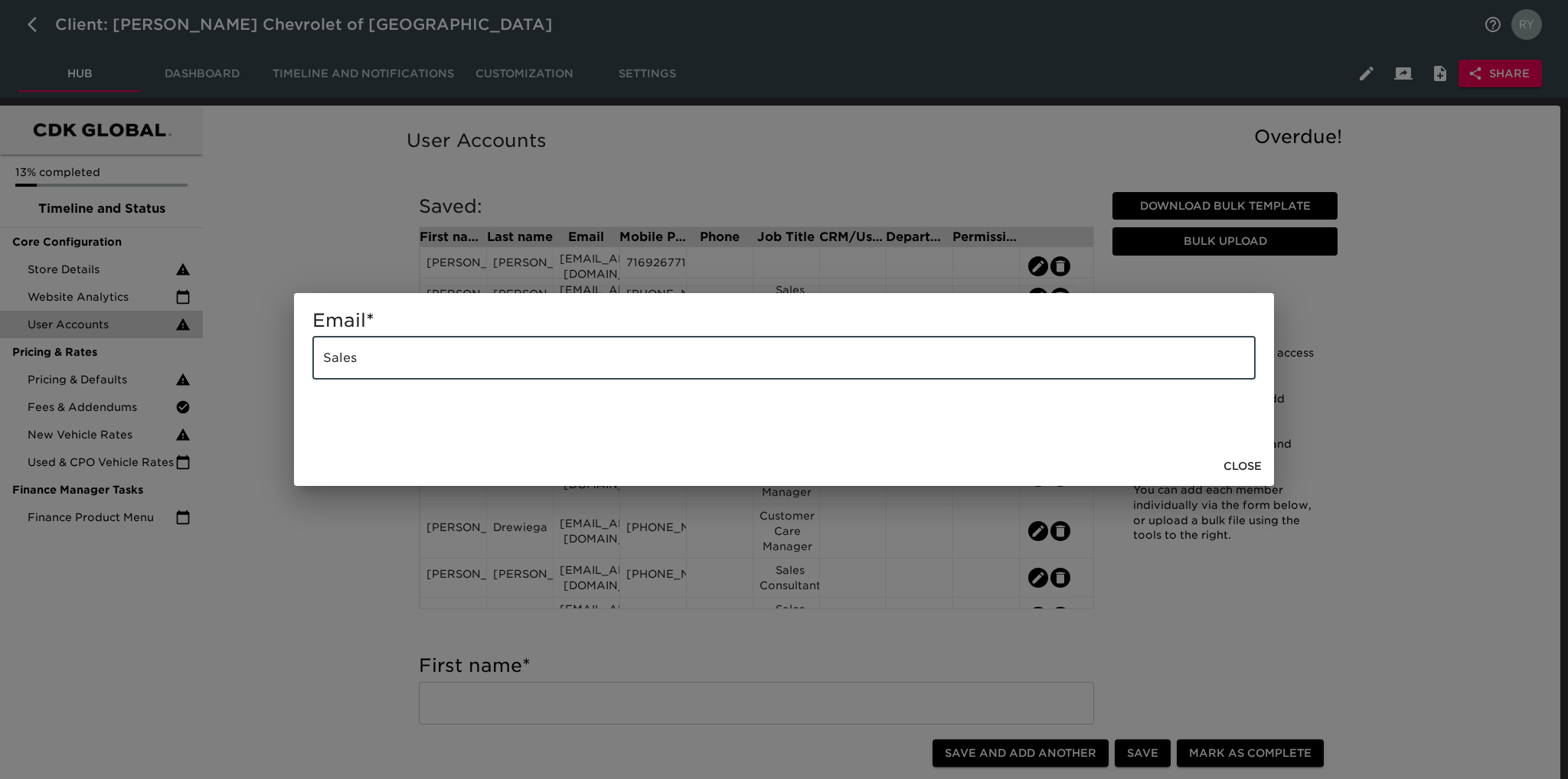
drag, startPoint x: 423, startPoint y: 369, endPoint x: 291, endPoint y: 377, distance: 132.2
click at [291, 377] on div "Email * Sales ​ Close" at bounding box center [784, 389] width 1568 height 779
paste input "[EMAIL_ADDRESS][DOMAIN_NAME]"
type input "[EMAIL_ADDRESS][DOMAIN_NAME]"
click at [1248, 463] on span "Close" at bounding box center [1243, 466] width 39 height 19
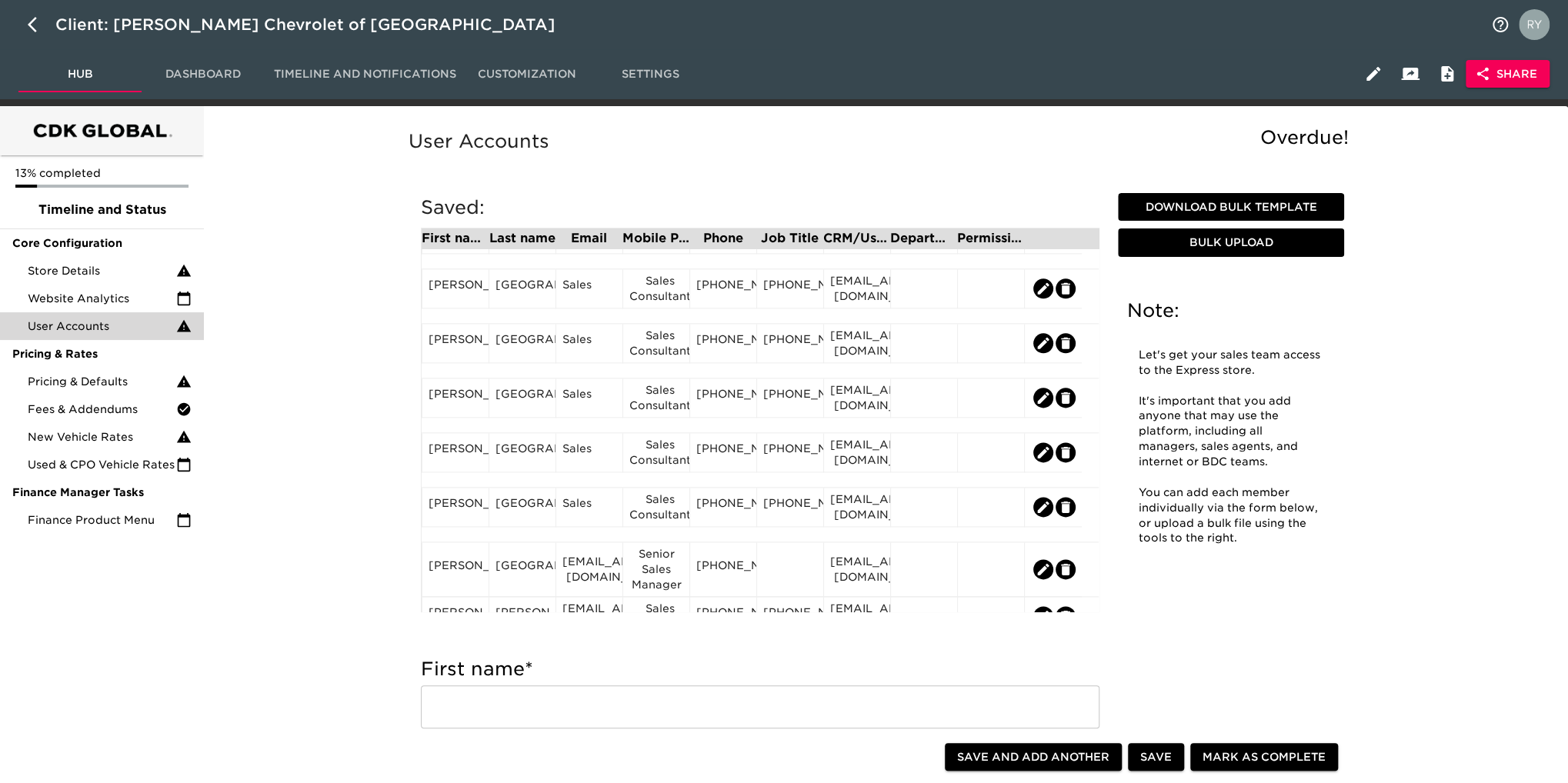
scroll to position [1385, 0]
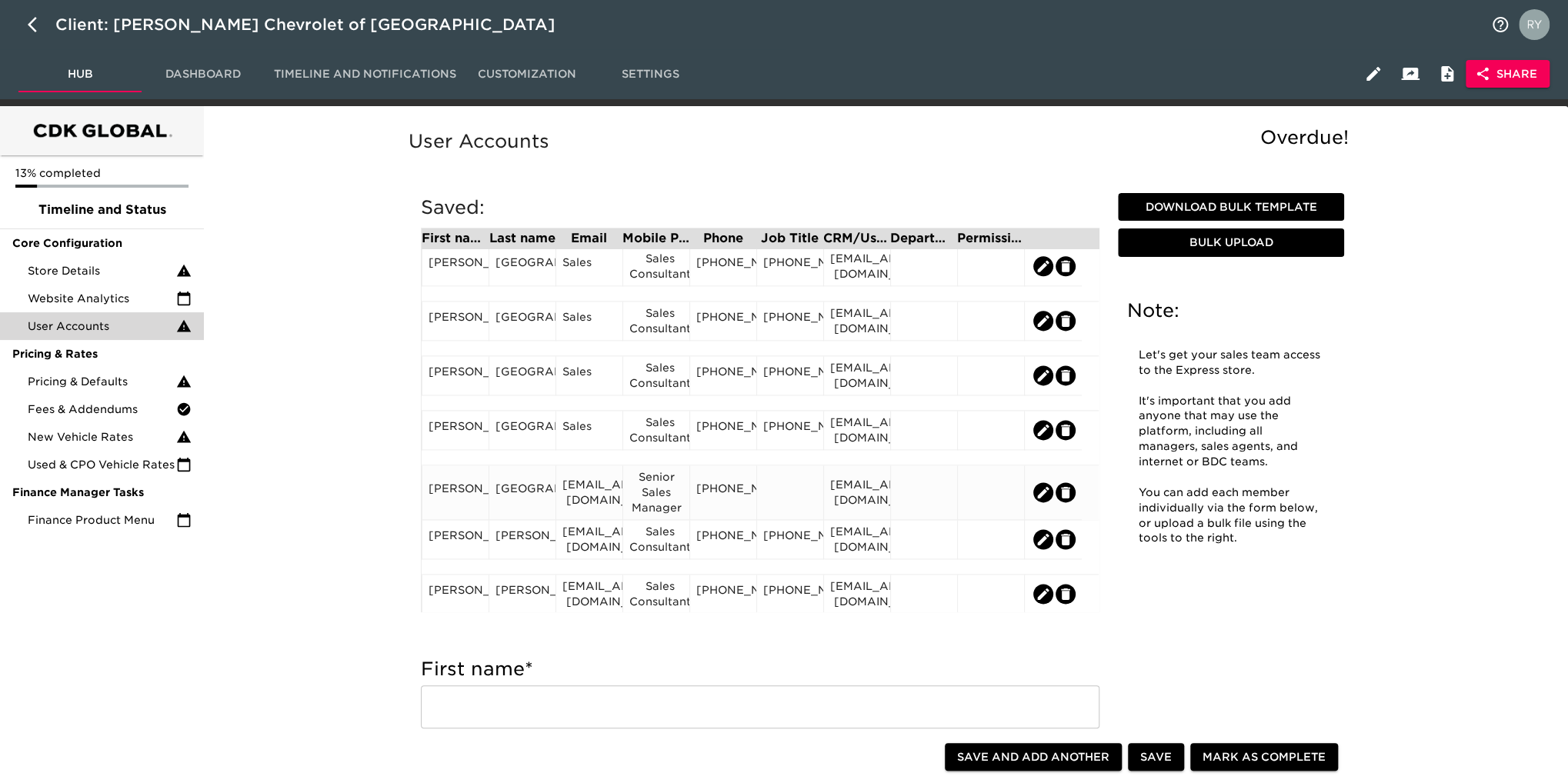
click at [471, 512] on div "[PERSON_NAME]" at bounding box center [454, 492] width 67 height 55
click at [464, 504] on div "[PERSON_NAME]" at bounding box center [455, 492] width 54 height 23
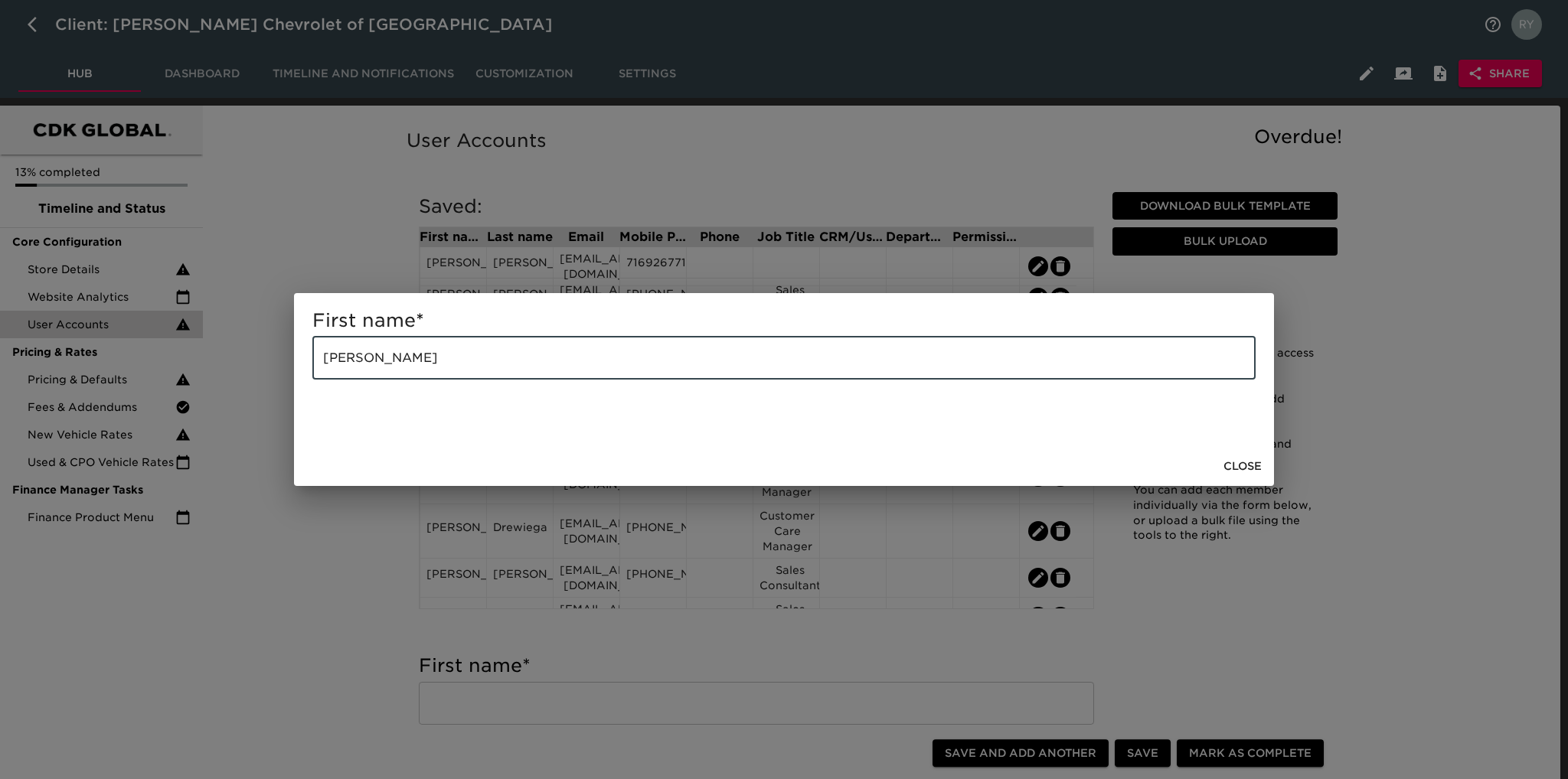
drag, startPoint x: 437, startPoint y: 361, endPoint x: 364, endPoint y: 367, distance: 73.2
click at [364, 367] on input "[PERSON_NAME]" at bounding box center [784, 358] width 943 height 43
click at [371, 540] on div "First name * [PERSON_NAME] ​ Close" at bounding box center [784, 389] width 1568 height 779
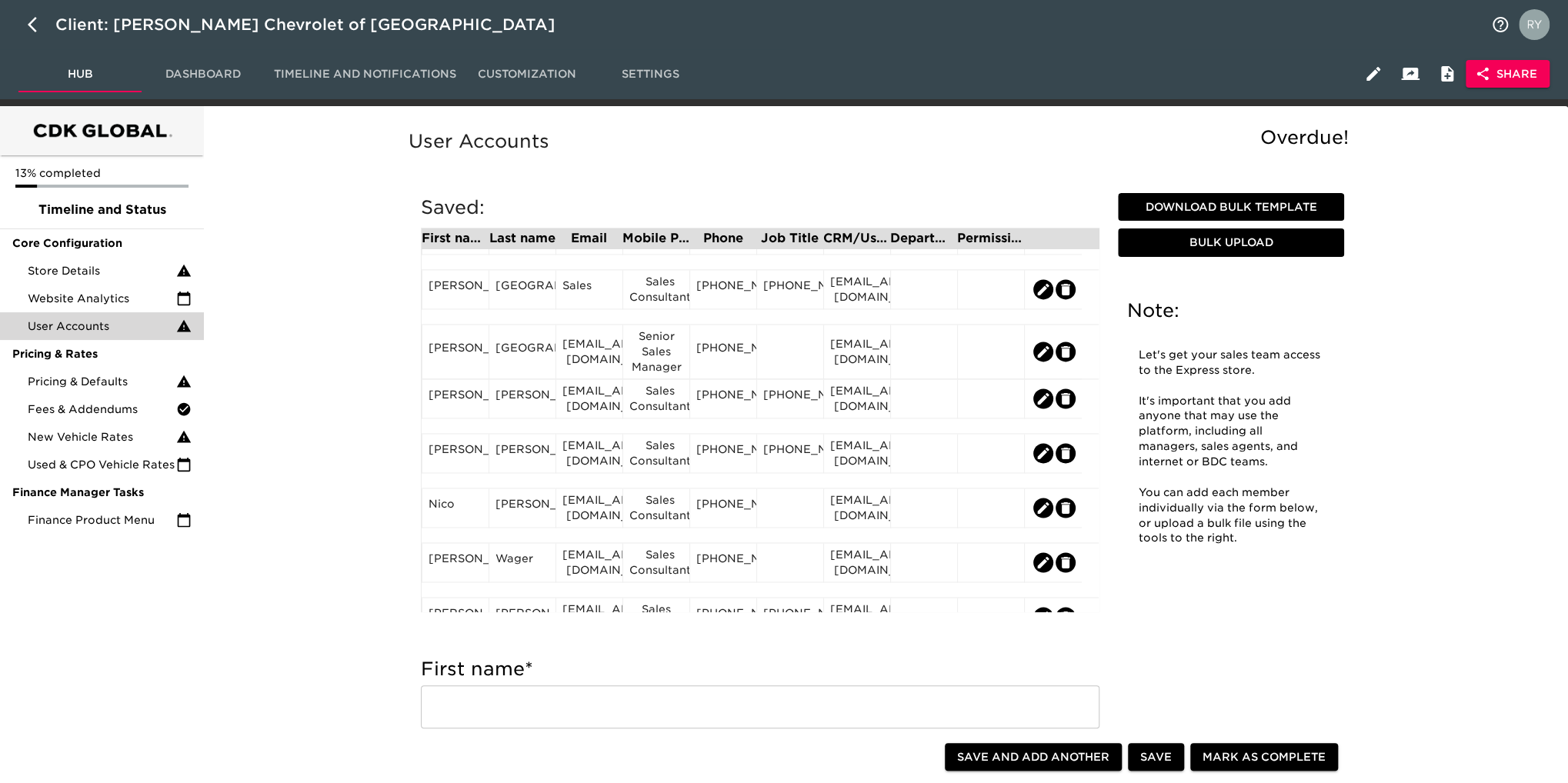
scroll to position [1490, 0]
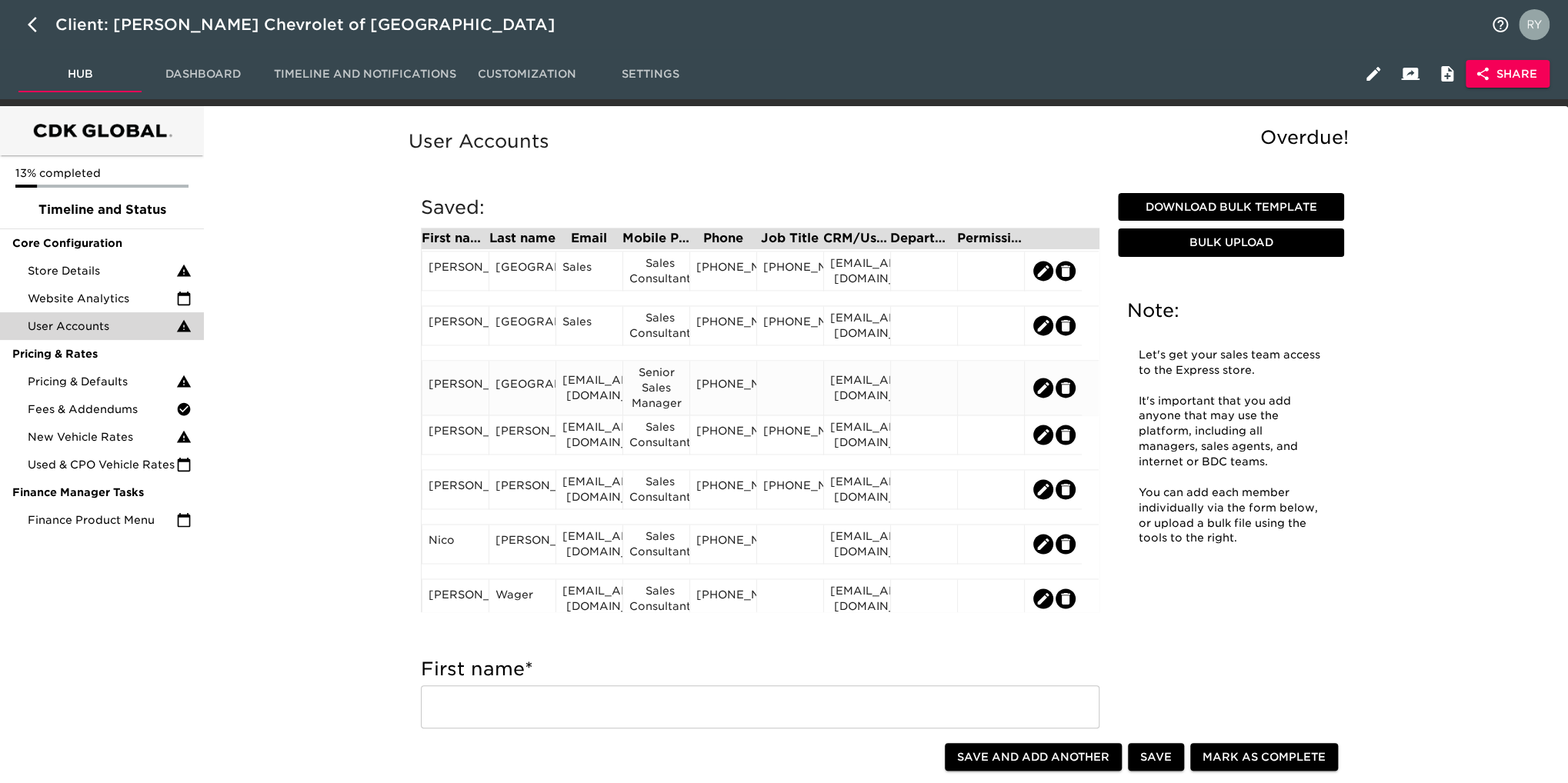
click at [528, 398] on div "[GEOGRAPHIC_DATA]" at bounding box center [523, 387] width 54 height 23
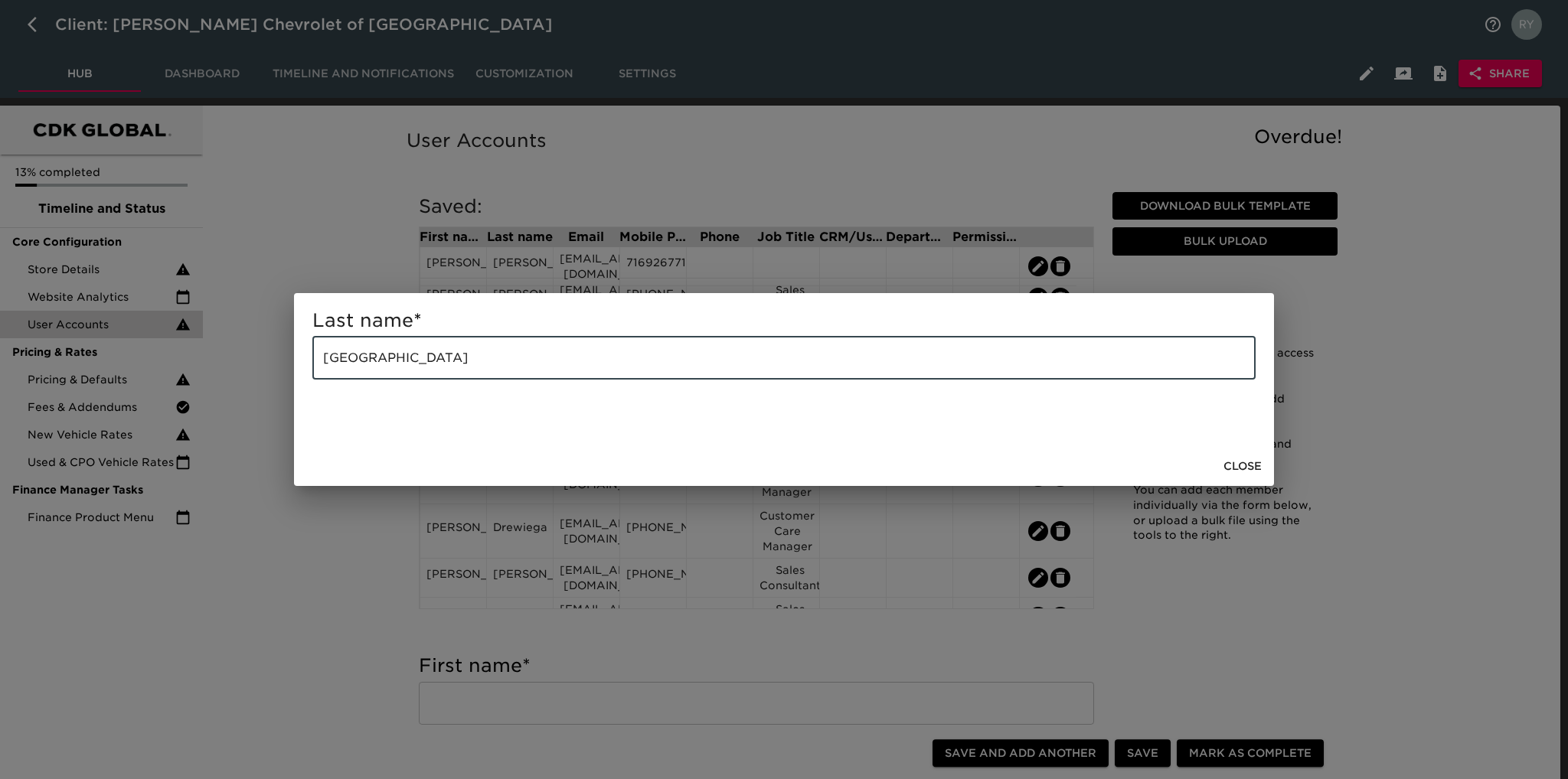
drag, startPoint x: 477, startPoint y: 366, endPoint x: 307, endPoint y: 379, distance: 170.5
click at [307, 379] on div "Last name * [GEOGRAPHIC_DATA] ​" at bounding box center [784, 370] width 980 height 153
paste input "[PERSON_NAME]"
type input "[PERSON_NAME]"
click at [1236, 466] on span "Close" at bounding box center [1243, 466] width 39 height 19
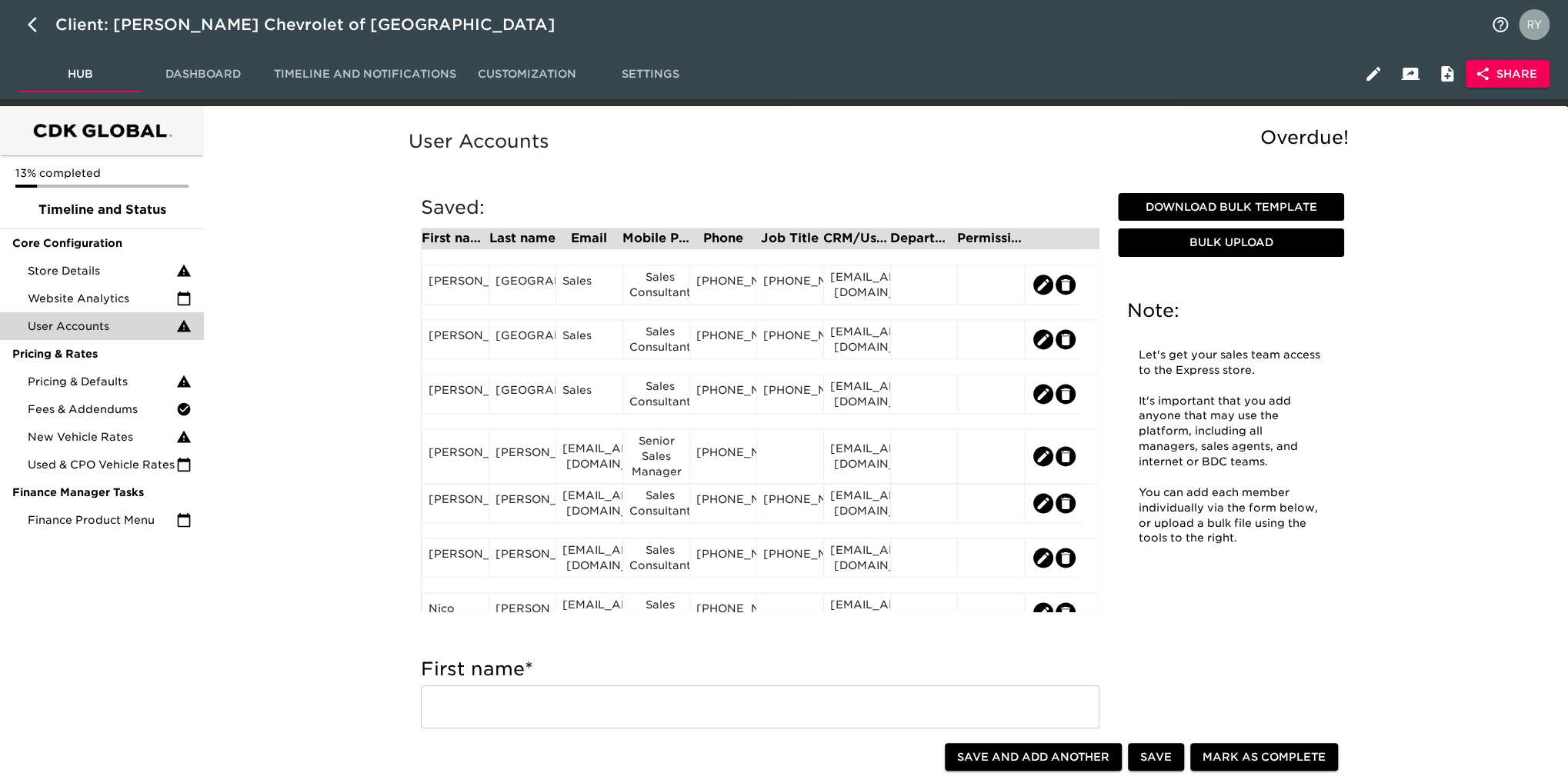
scroll to position [1534, 0]
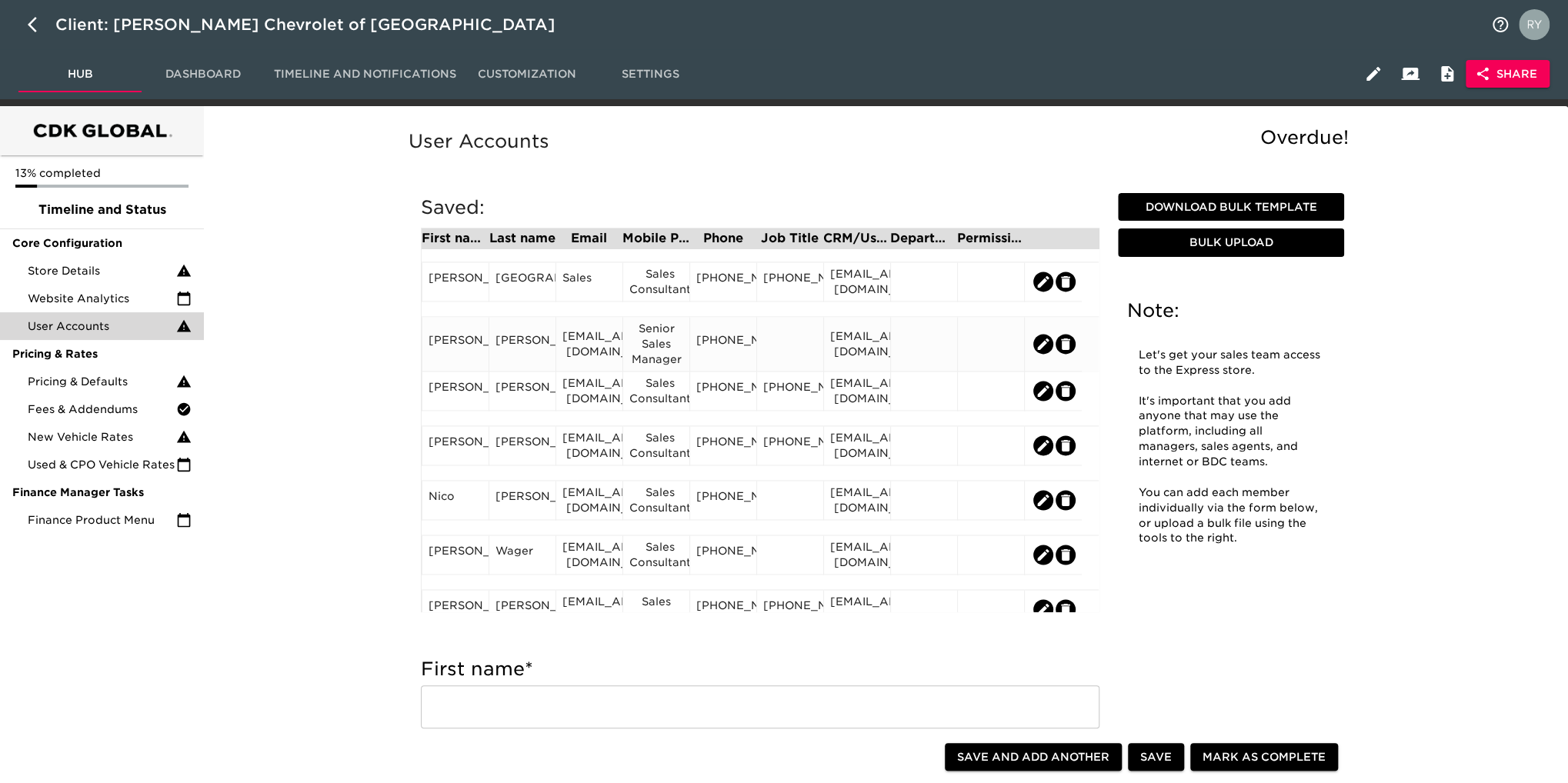
click at [476, 359] on div "[PERSON_NAME]" at bounding box center [454, 344] width 67 height 55
click at [477, 356] on div "[PERSON_NAME]" at bounding box center [455, 344] width 54 height 23
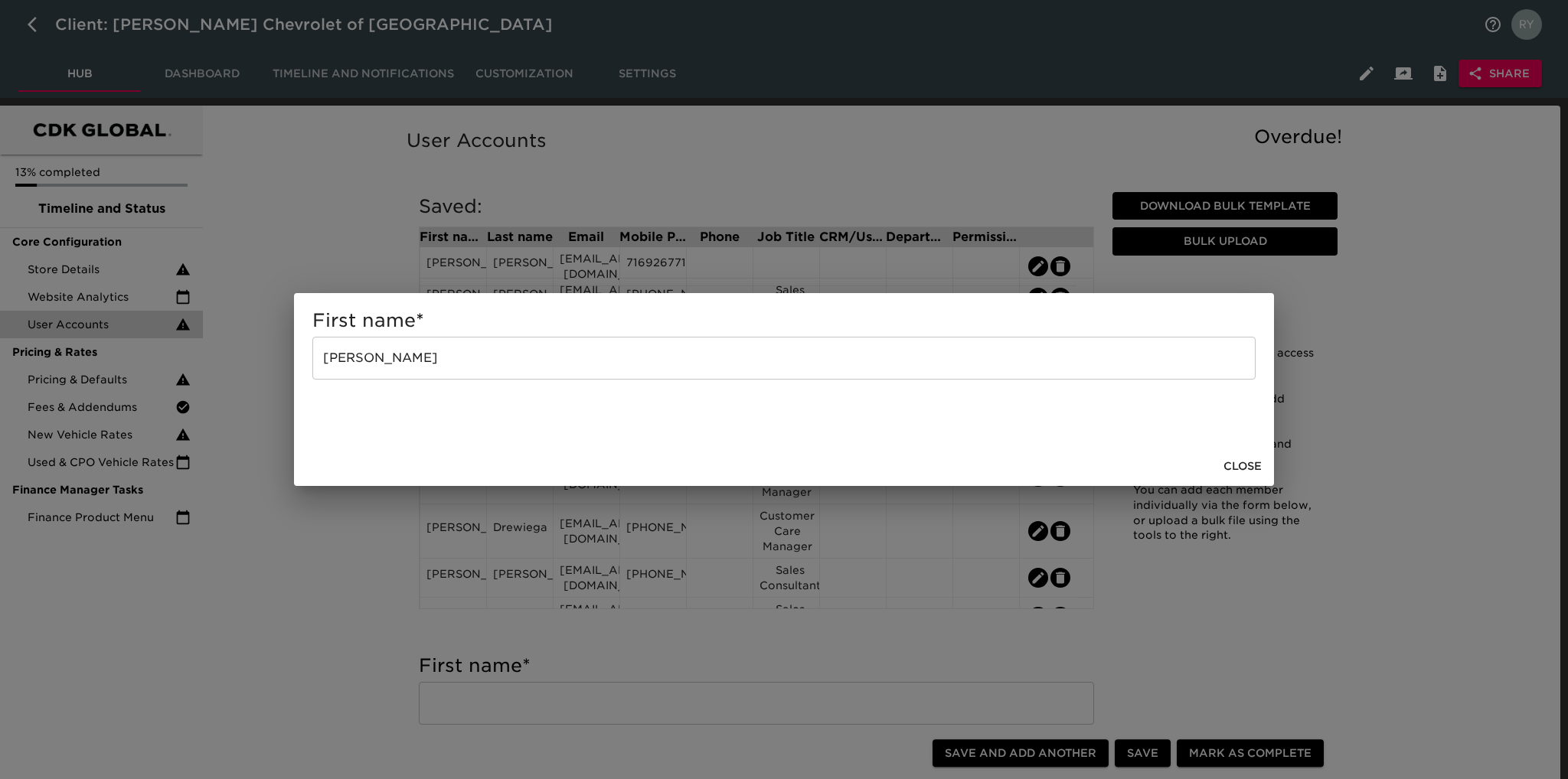
click at [445, 361] on input "[PERSON_NAME]" at bounding box center [784, 358] width 943 height 43
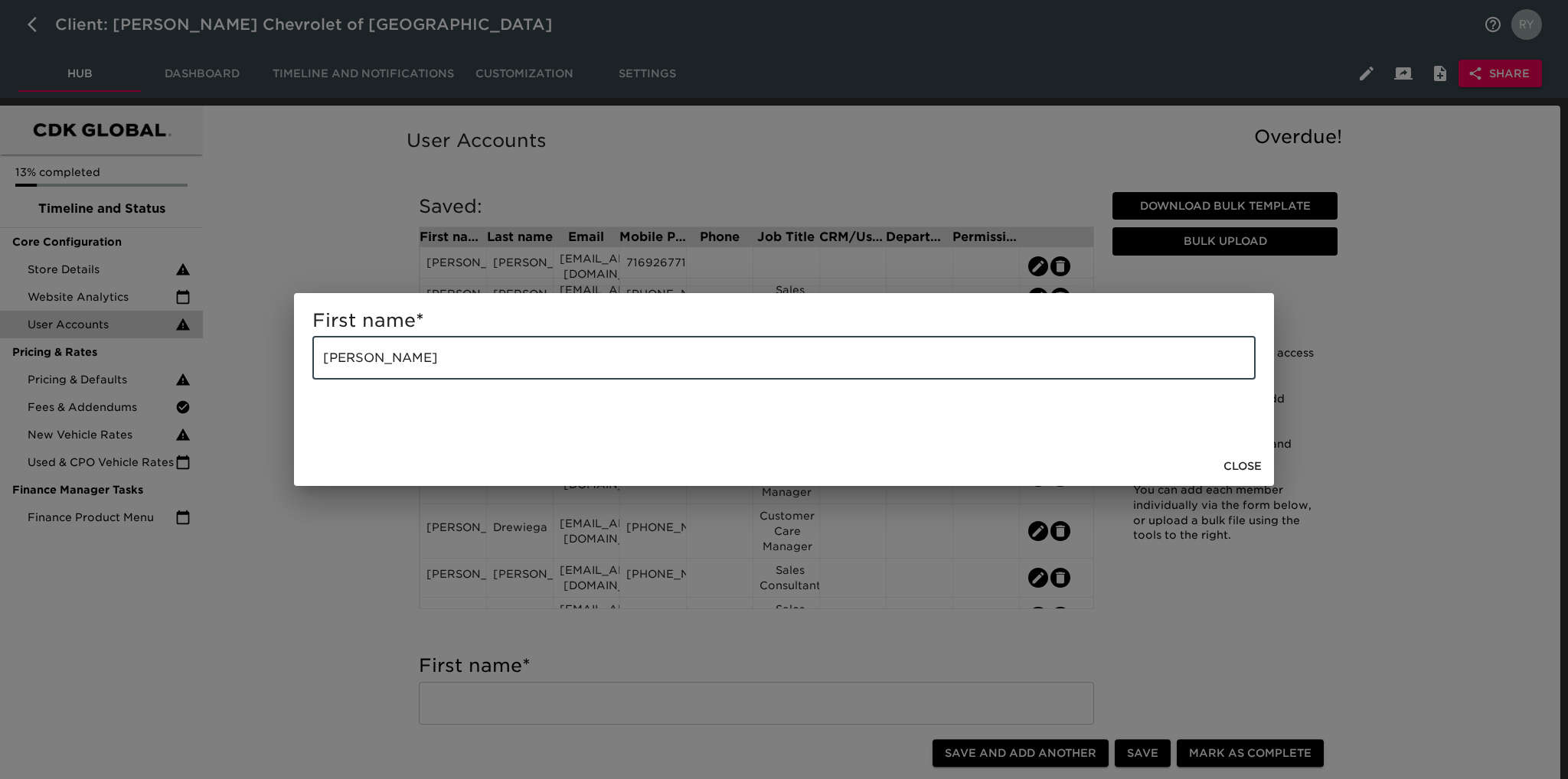
type input "[PERSON_NAME]"
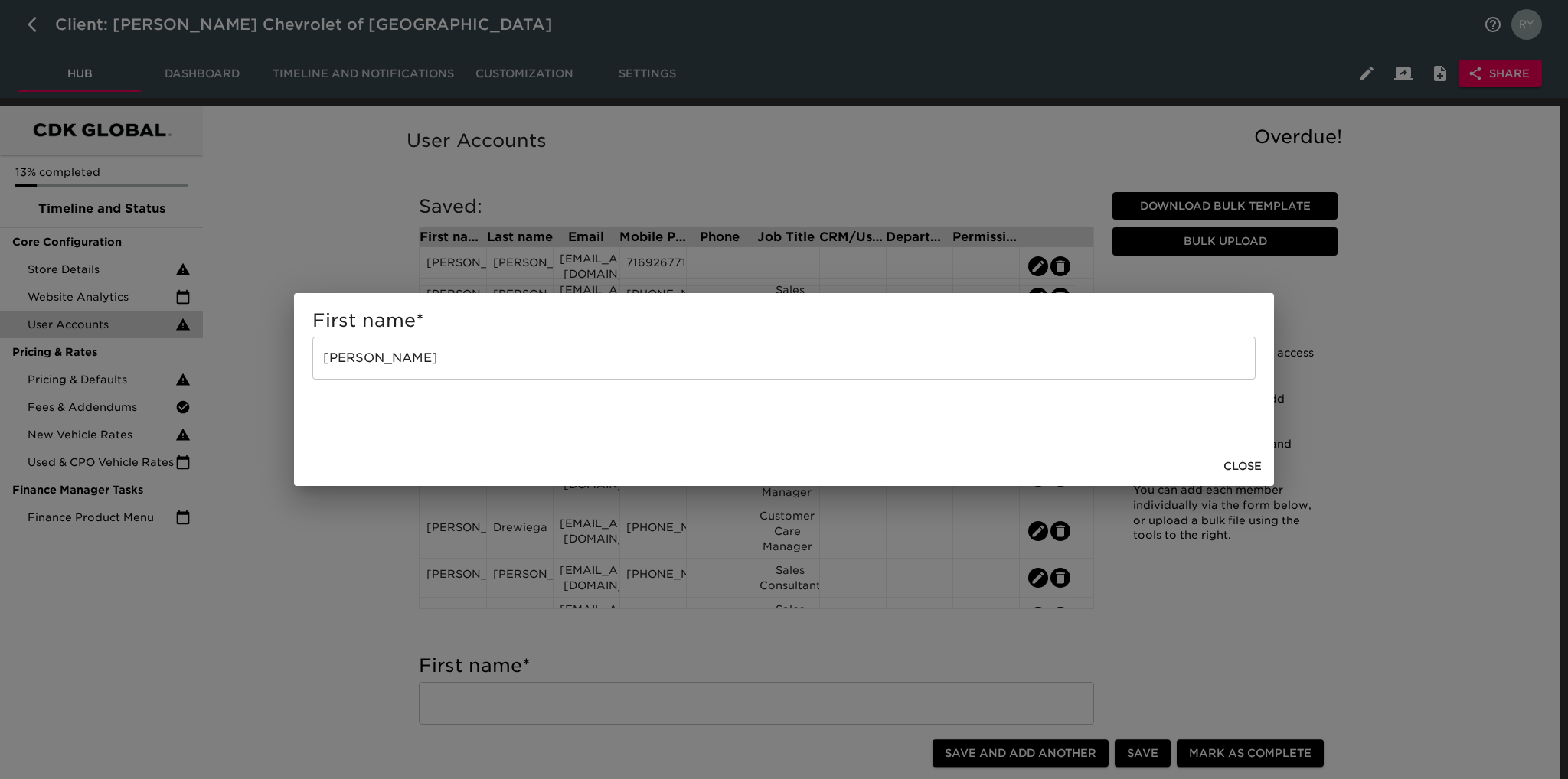
click at [358, 547] on div "First name * [PERSON_NAME]" at bounding box center [784, 389] width 1568 height 779
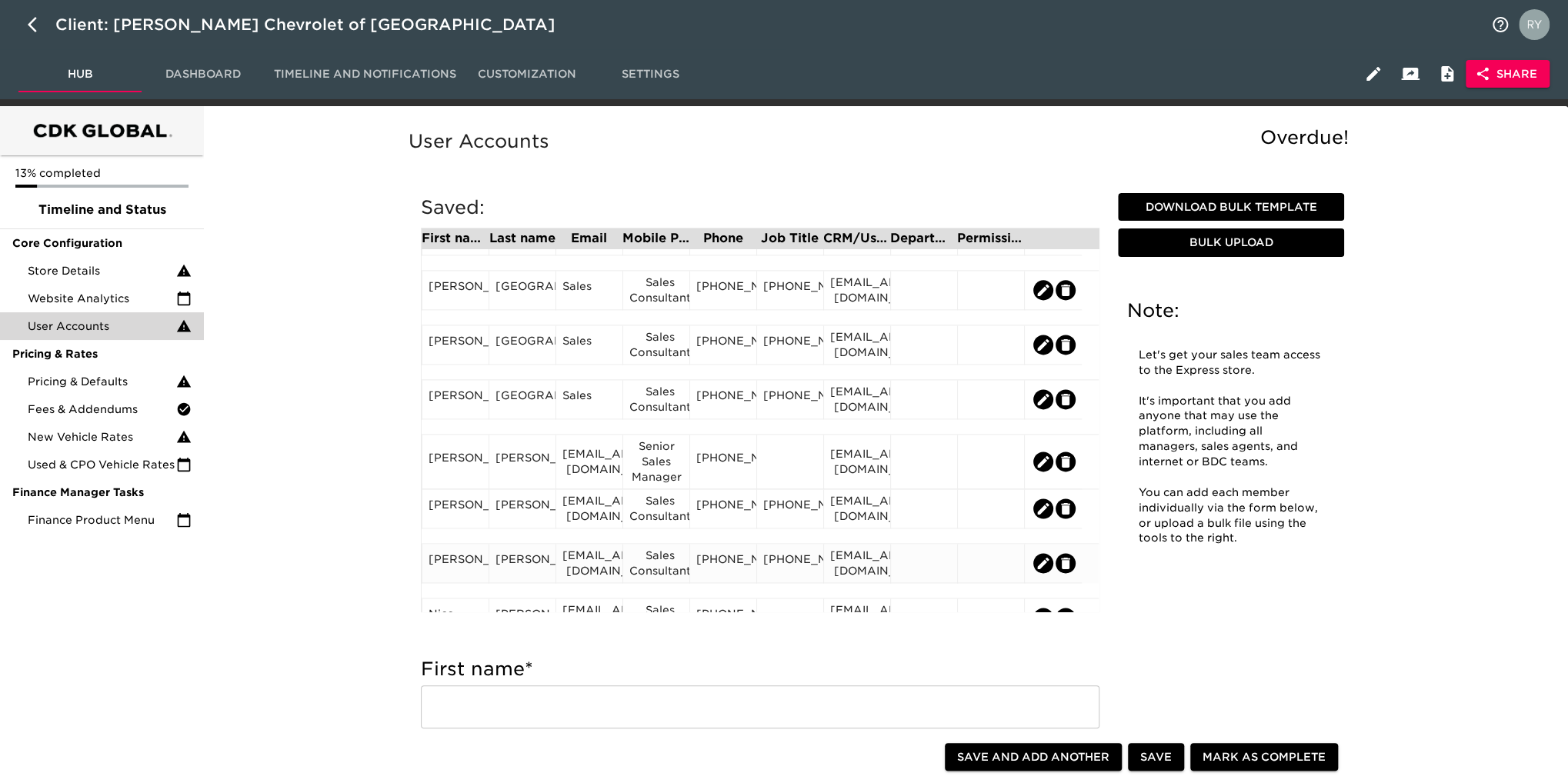
scroll to position [1413, 0]
click at [868, 416] on div "[EMAIL_ADDRESS][DOMAIN_NAME]" at bounding box center [857, 402] width 54 height 30
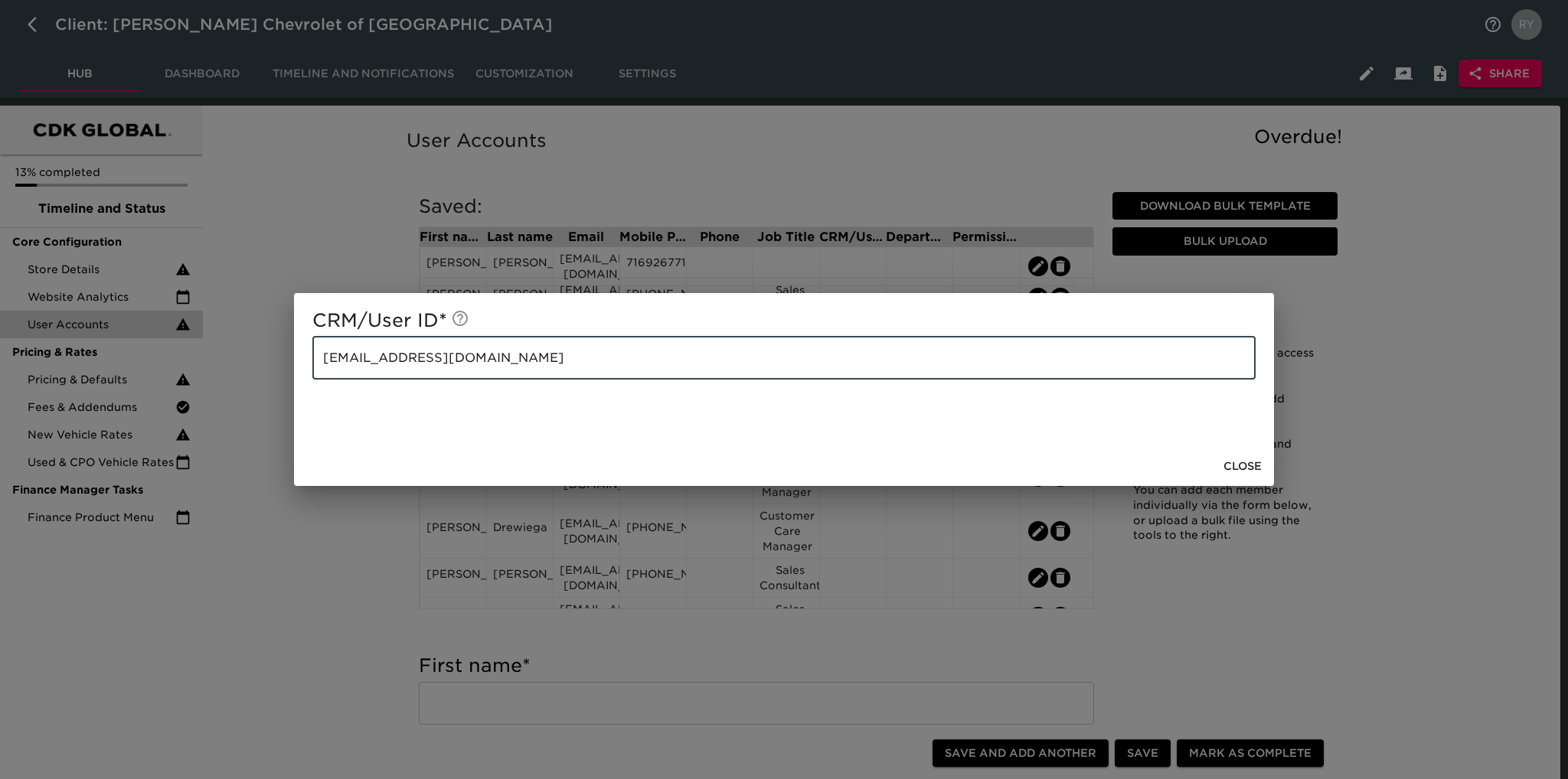
drag, startPoint x: 497, startPoint y: 365, endPoint x: 310, endPoint y: 376, distance: 187.3
click at [310, 376] on div "CRM/User ID * [EMAIL_ADDRESS][DOMAIN_NAME] ​" at bounding box center [784, 370] width 980 height 153
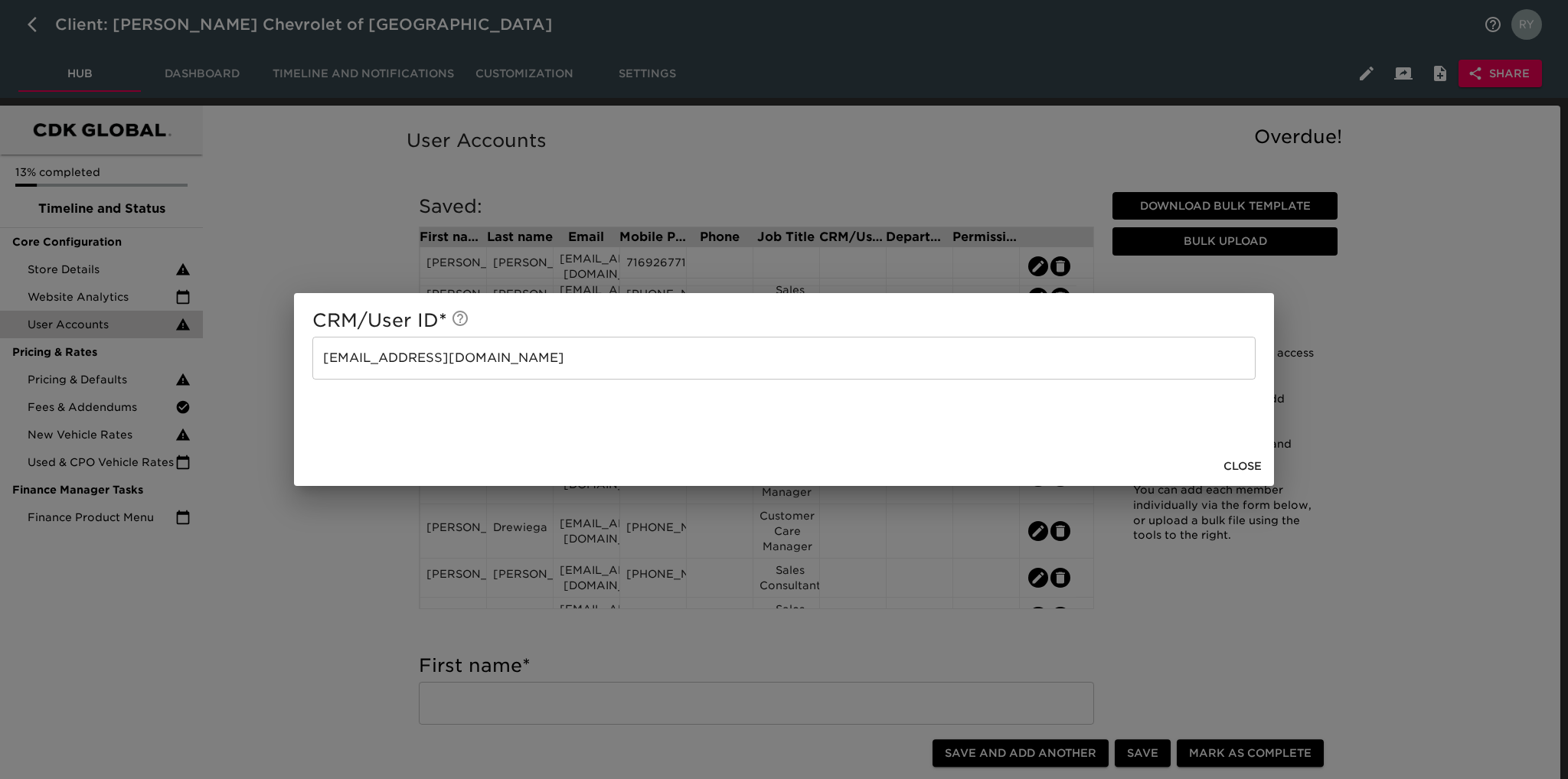
click at [328, 529] on div "CRM/User ID * [EMAIL_ADDRESS][DOMAIN_NAME] ​ Close" at bounding box center [784, 389] width 1568 height 779
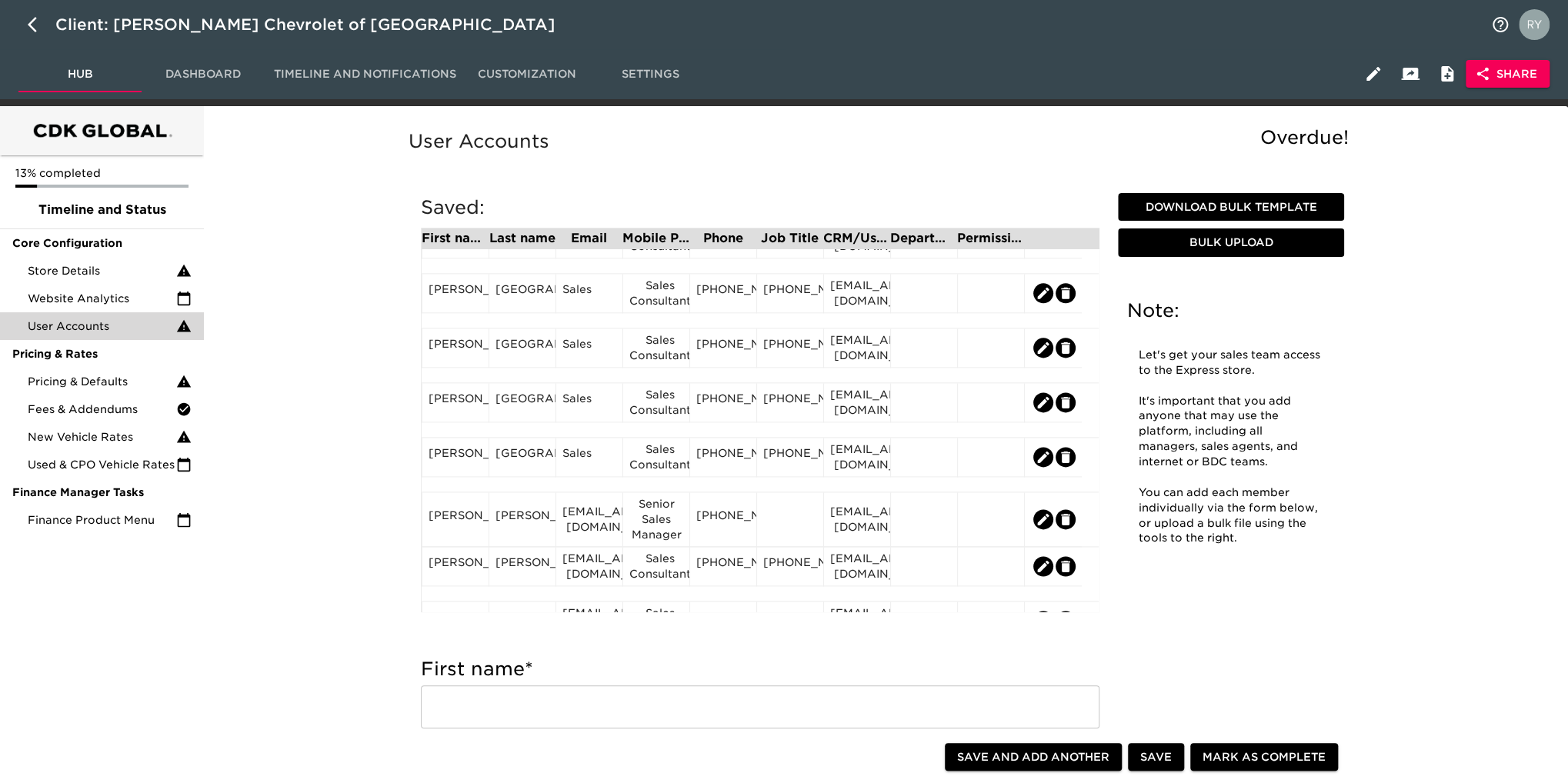
scroll to position [1385, 0]
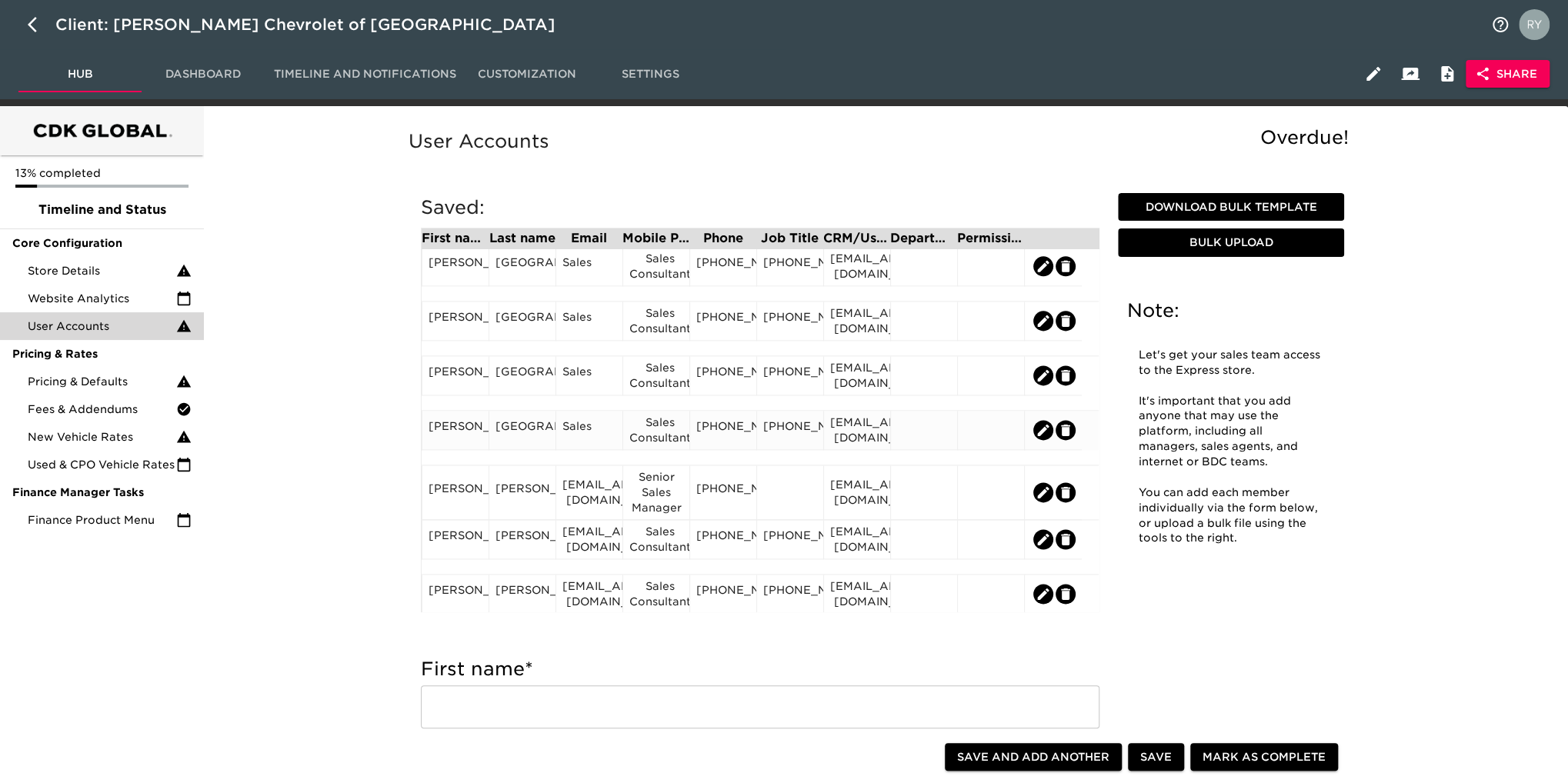
click at [575, 437] on div "Sales" at bounding box center [589, 430] width 54 height 23
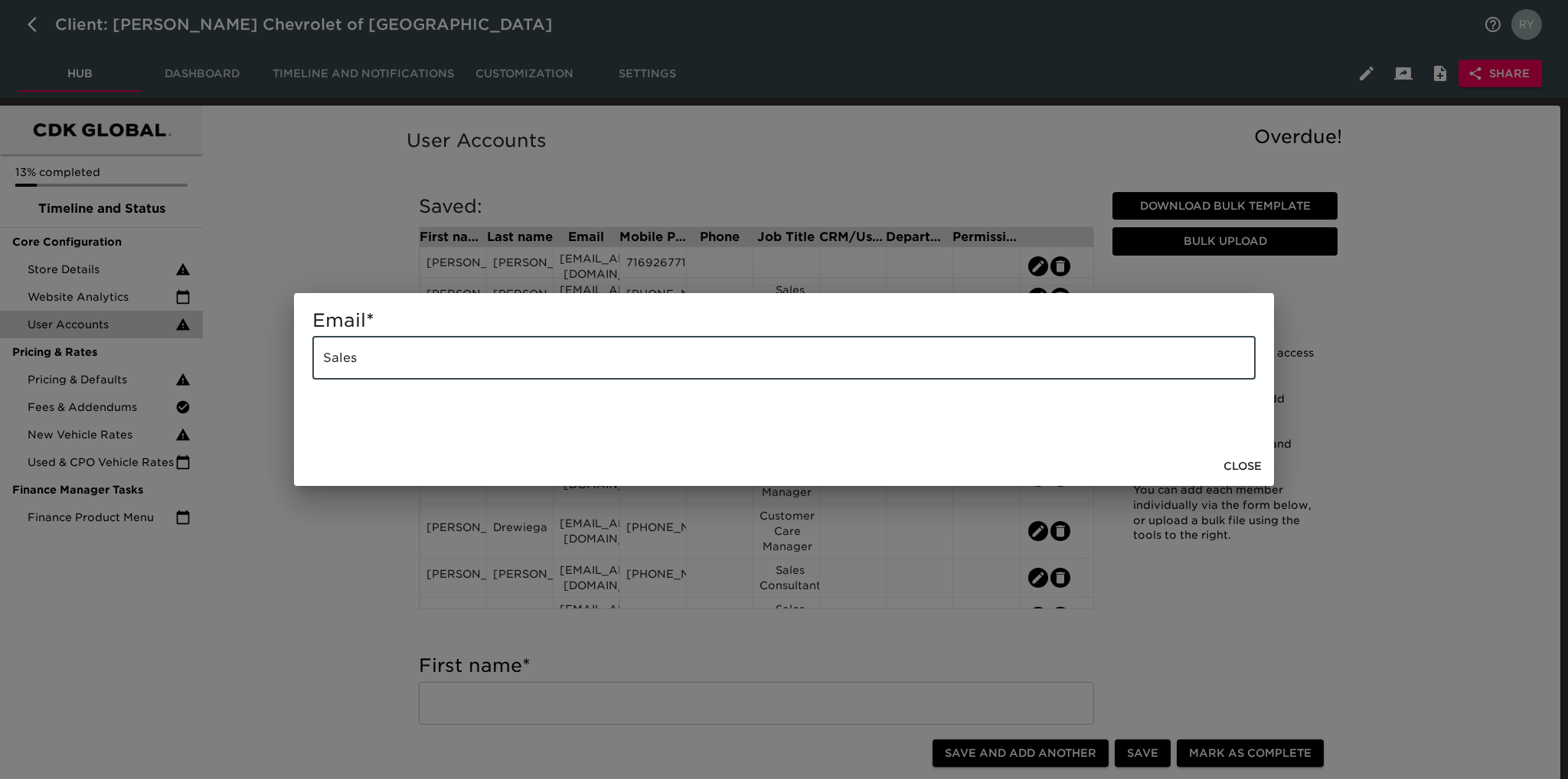
drag, startPoint x: 423, startPoint y: 372, endPoint x: 316, endPoint y: 387, distance: 108.0
click at [316, 387] on div "Email * Sales ​" at bounding box center [784, 370] width 980 height 153
paste input "[EMAIL_ADDRESS][DOMAIN_NAME]"
type input "[EMAIL_ADDRESS][DOMAIN_NAME]"
click at [321, 572] on div "Email * [EMAIL_ADDRESS][DOMAIN_NAME] ​ Close" at bounding box center [784, 389] width 1568 height 779
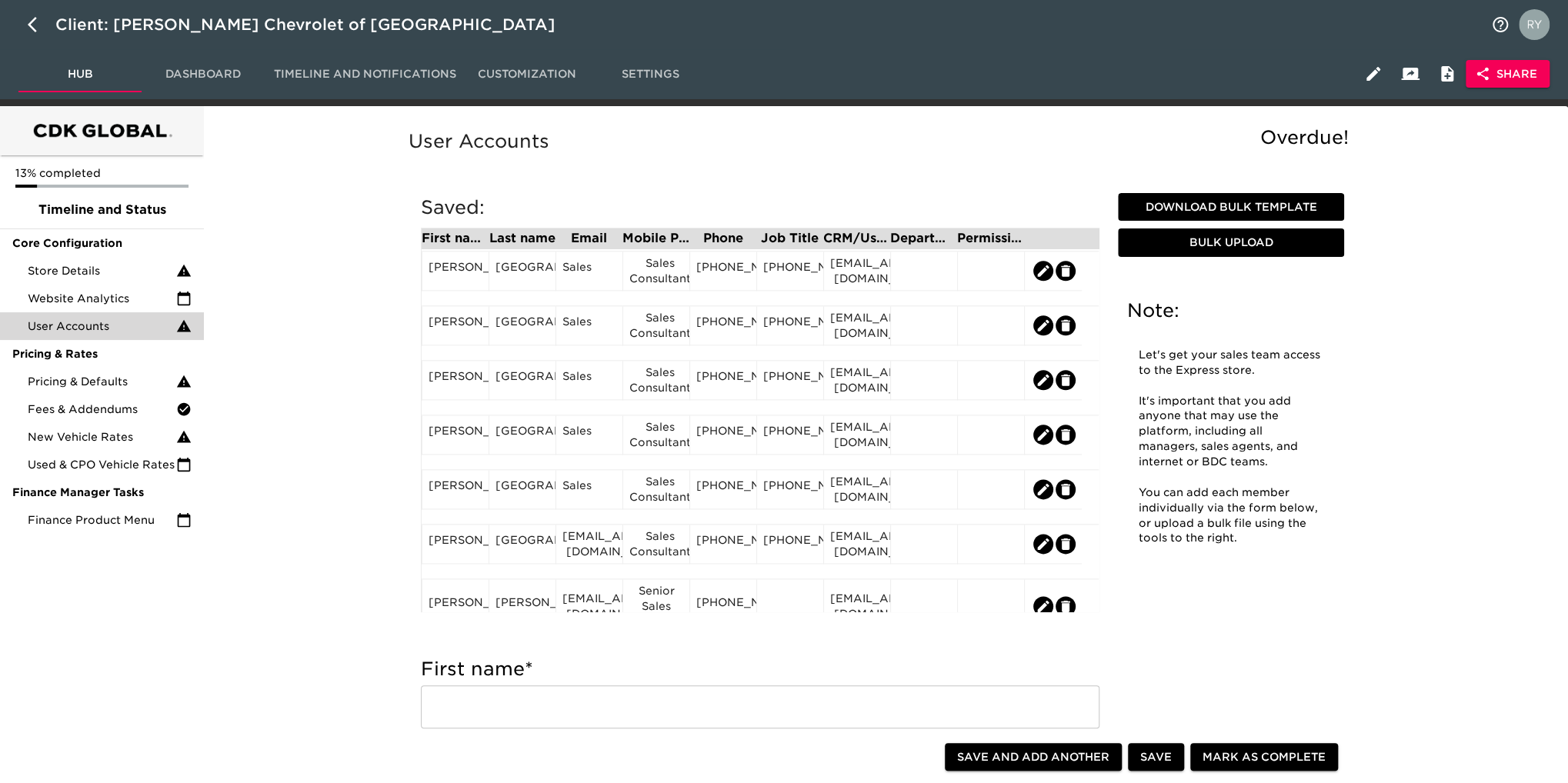
scroll to position [1308, 0]
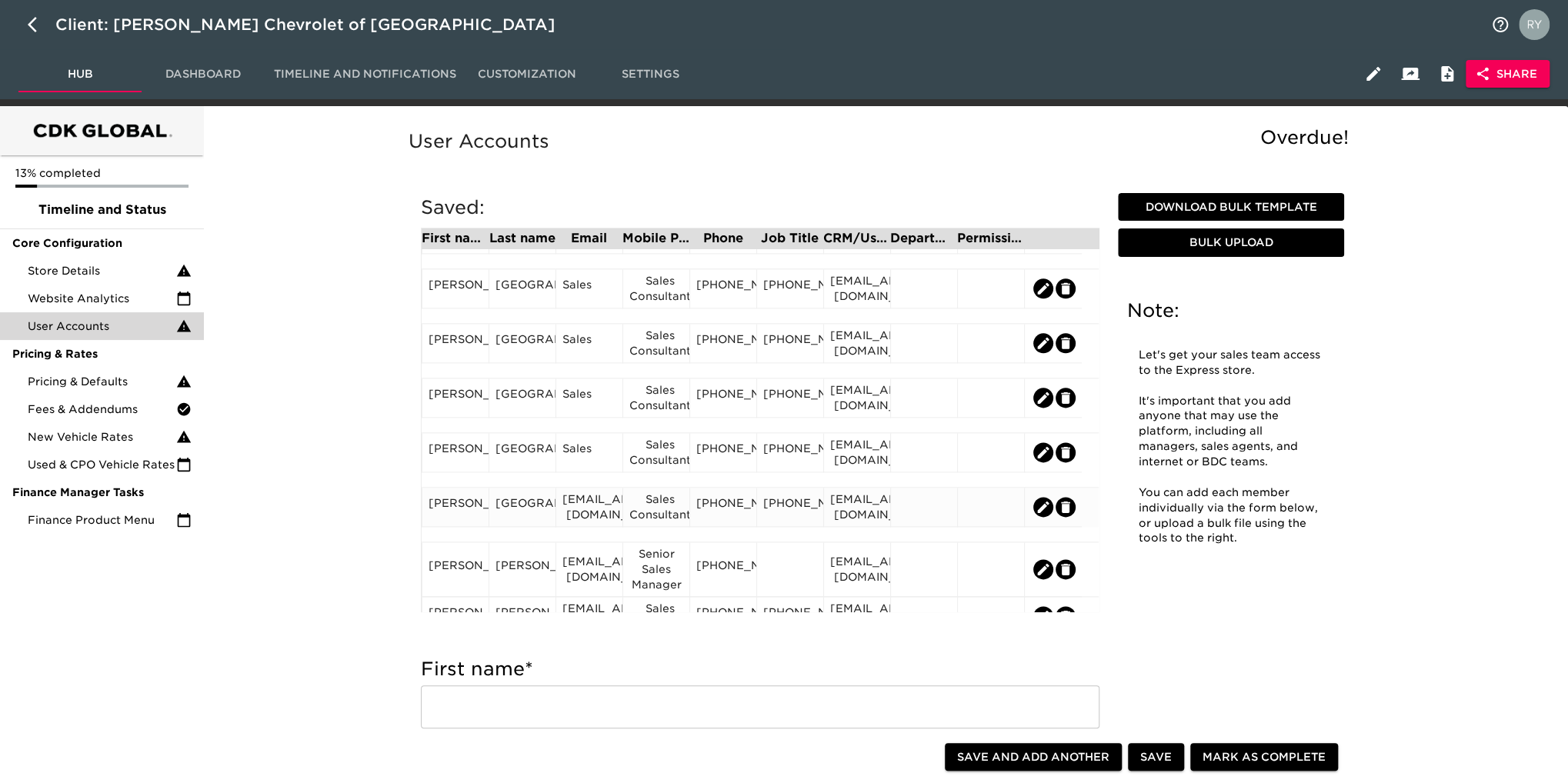
click at [458, 514] on div "[PERSON_NAME]" at bounding box center [455, 507] width 54 height 23
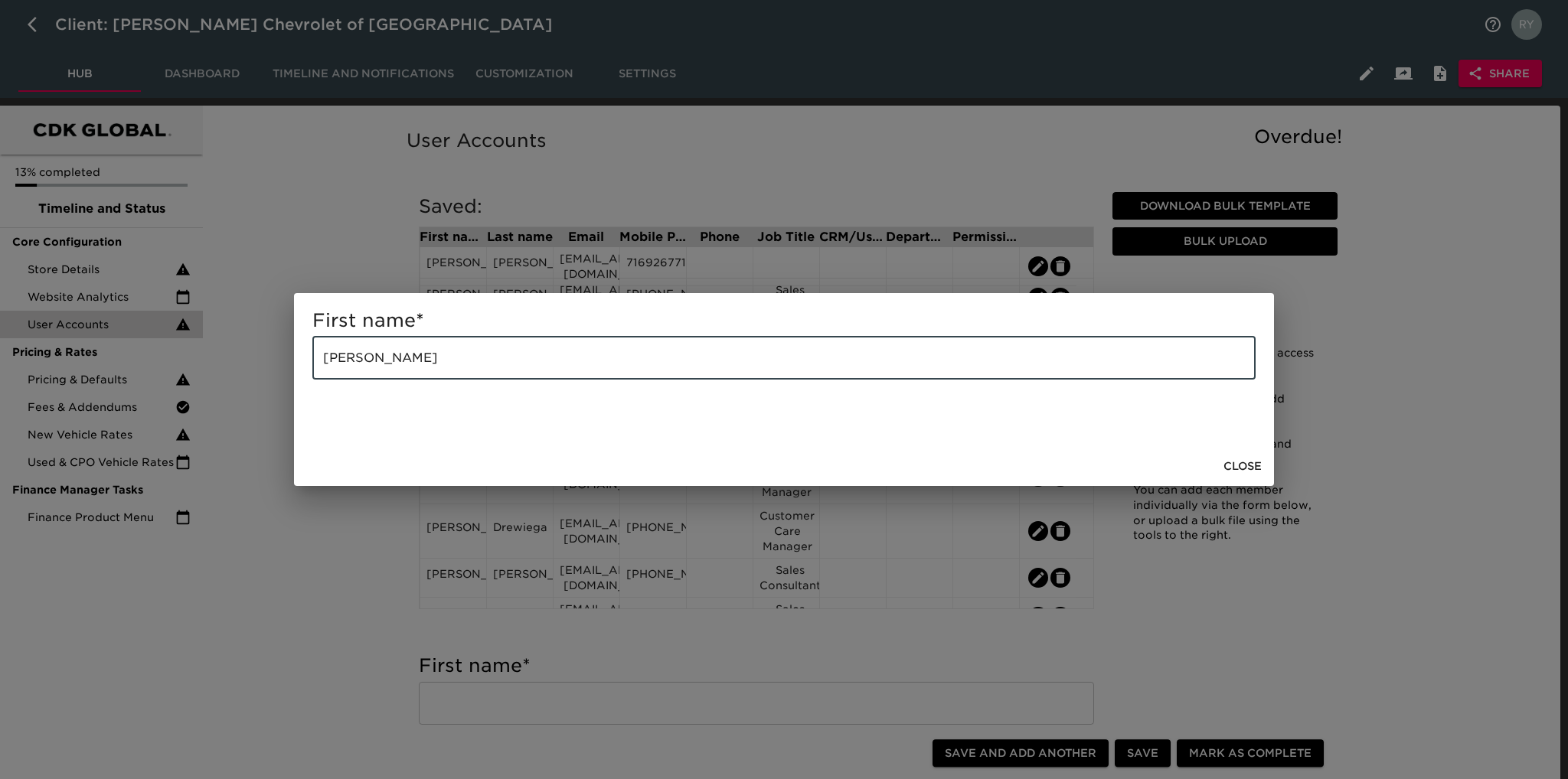
drag, startPoint x: 428, startPoint y: 361, endPoint x: 354, endPoint y: 376, distance: 75.5
click at [354, 376] on input "[PERSON_NAME]" at bounding box center [784, 358] width 943 height 43
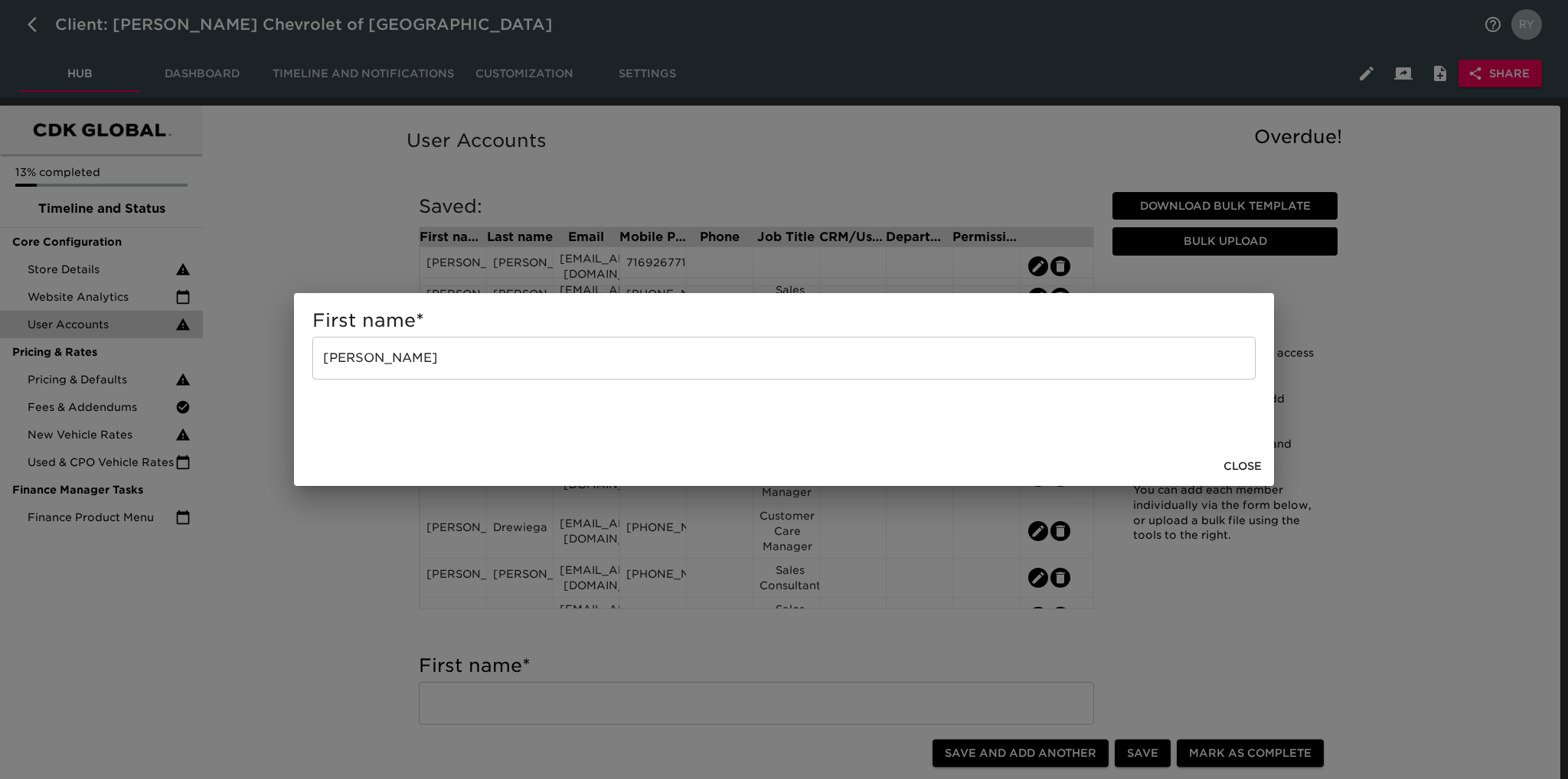
click at [371, 528] on div "First name * [PERSON_NAME] ​ Close" at bounding box center [784, 389] width 1568 height 779
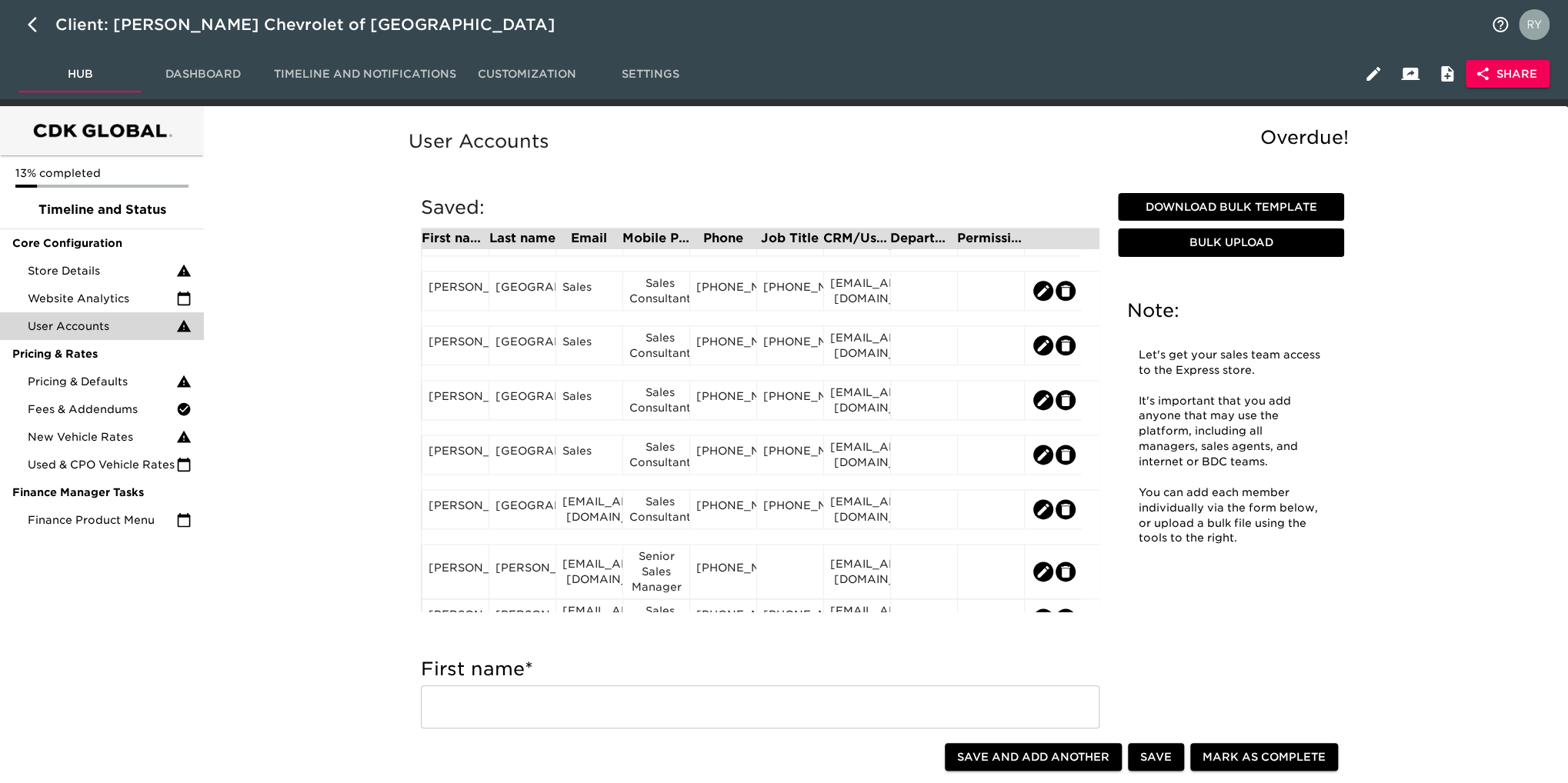
scroll to position [1385, 0]
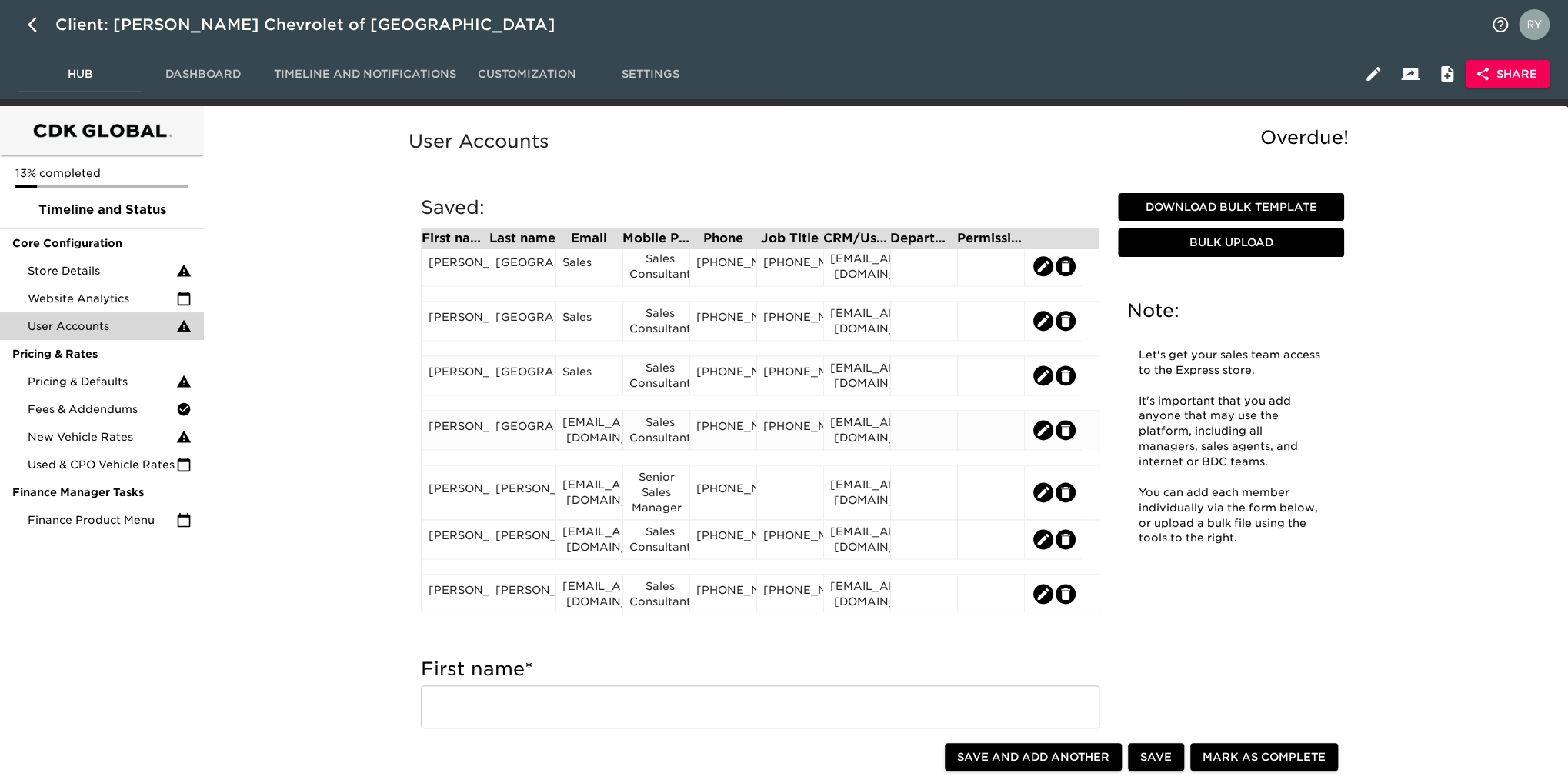
click at [517, 442] on div "[GEOGRAPHIC_DATA]" at bounding box center [523, 430] width 54 height 23
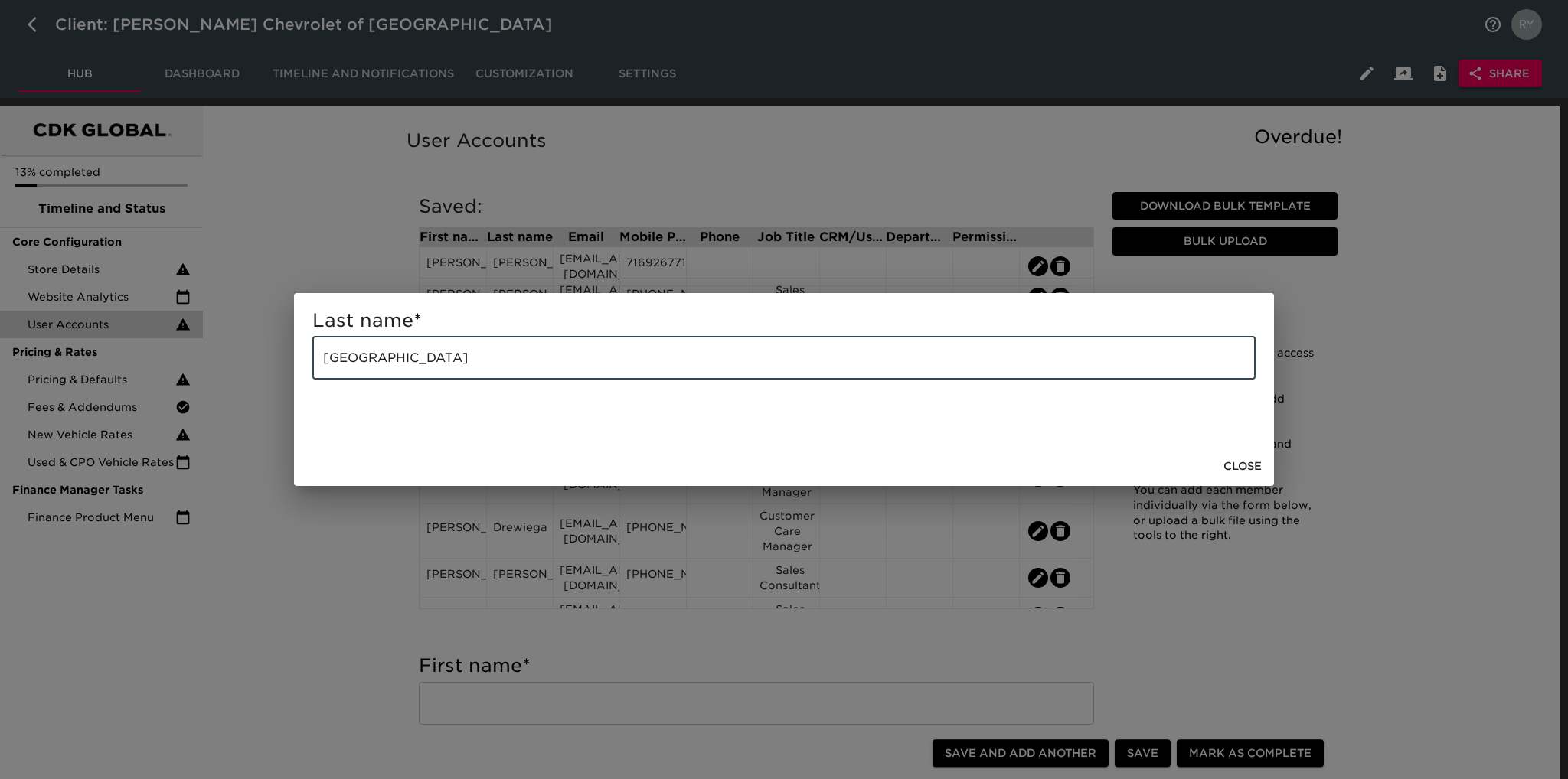
drag, startPoint x: 472, startPoint y: 357, endPoint x: 314, endPoint y: 383, distance: 160.1
click at [314, 383] on div "Last name * [GEOGRAPHIC_DATA] ​" at bounding box center [784, 370] width 980 height 153
paste input "[PERSON_NAME]"
type input "[PERSON_NAME]"
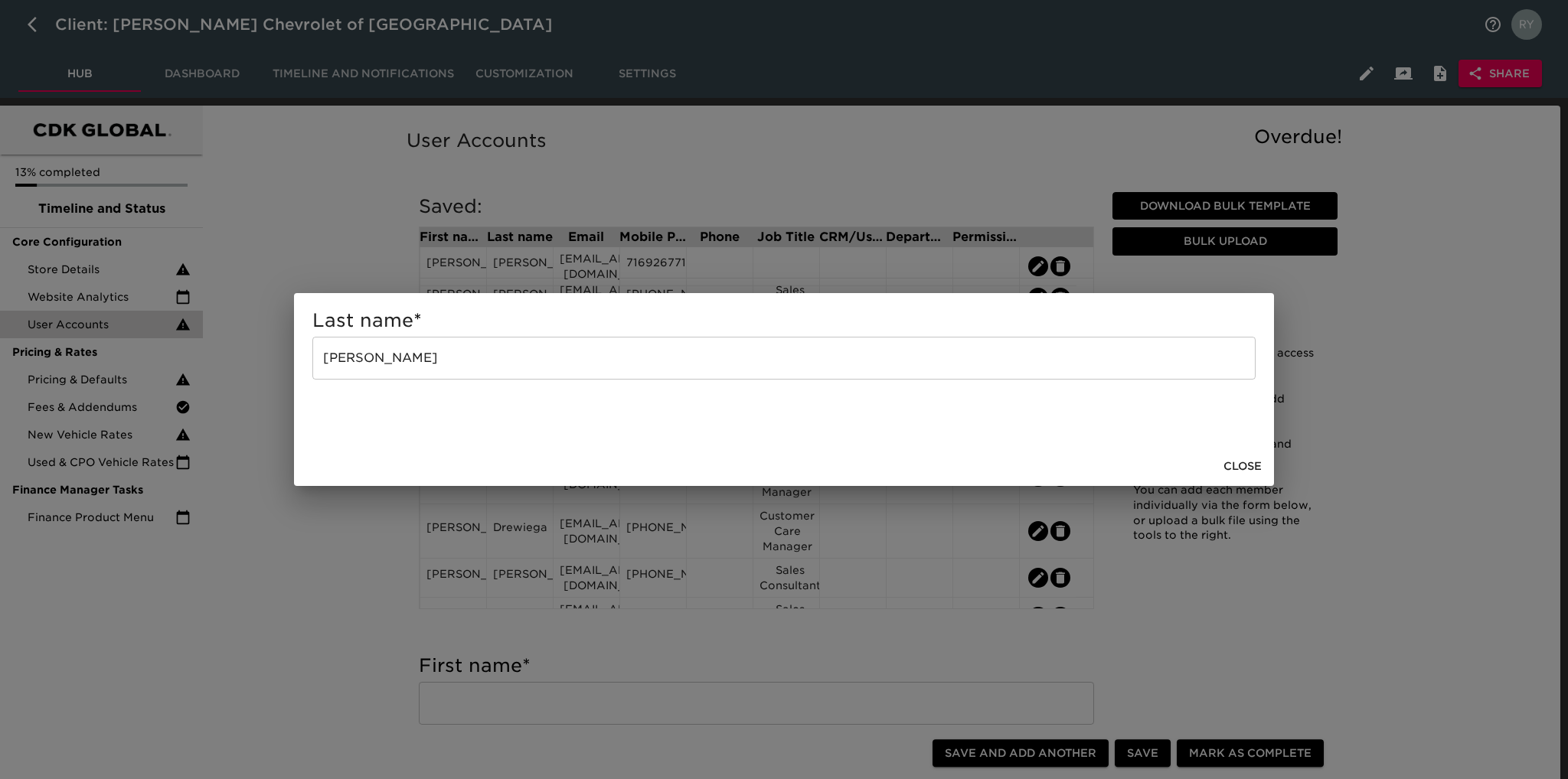
click at [314, 524] on div "Last name * [PERSON_NAME] ​ Close" at bounding box center [784, 389] width 1568 height 779
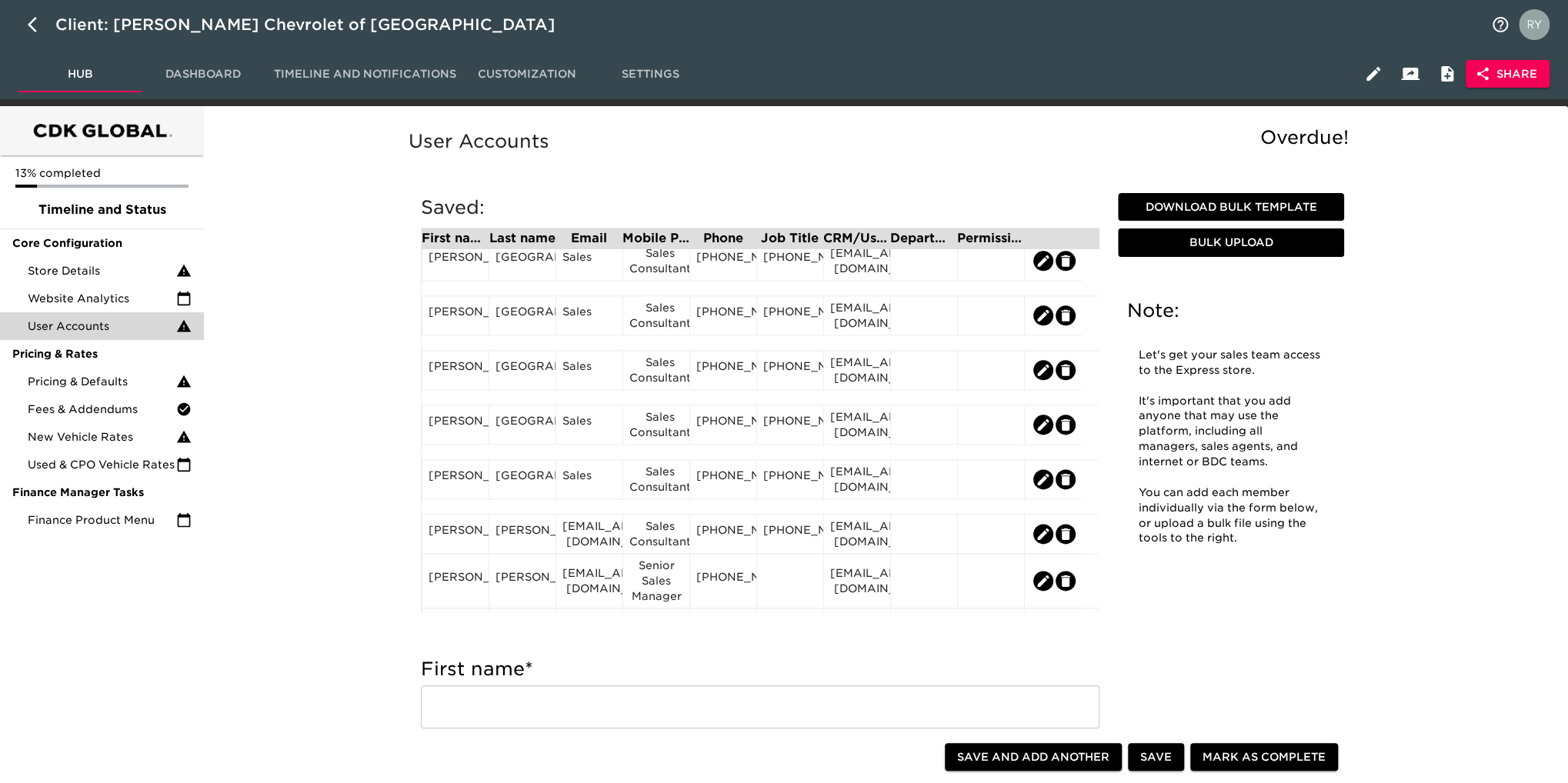
scroll to position [1308, 0]
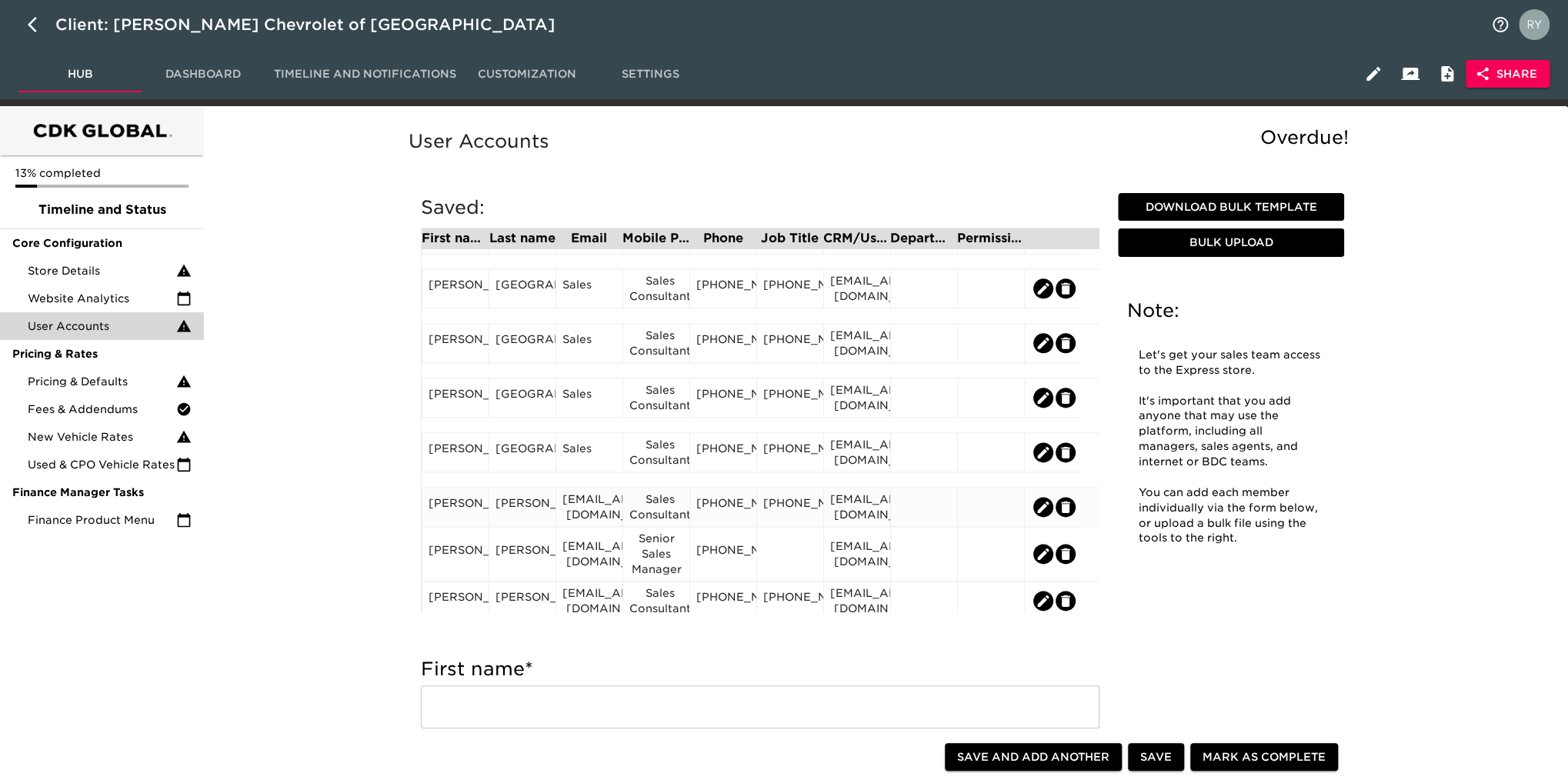
click at [448, 517] on div "[PERSON_NAME]" at bounding box center [455, 507] width 54 height 23
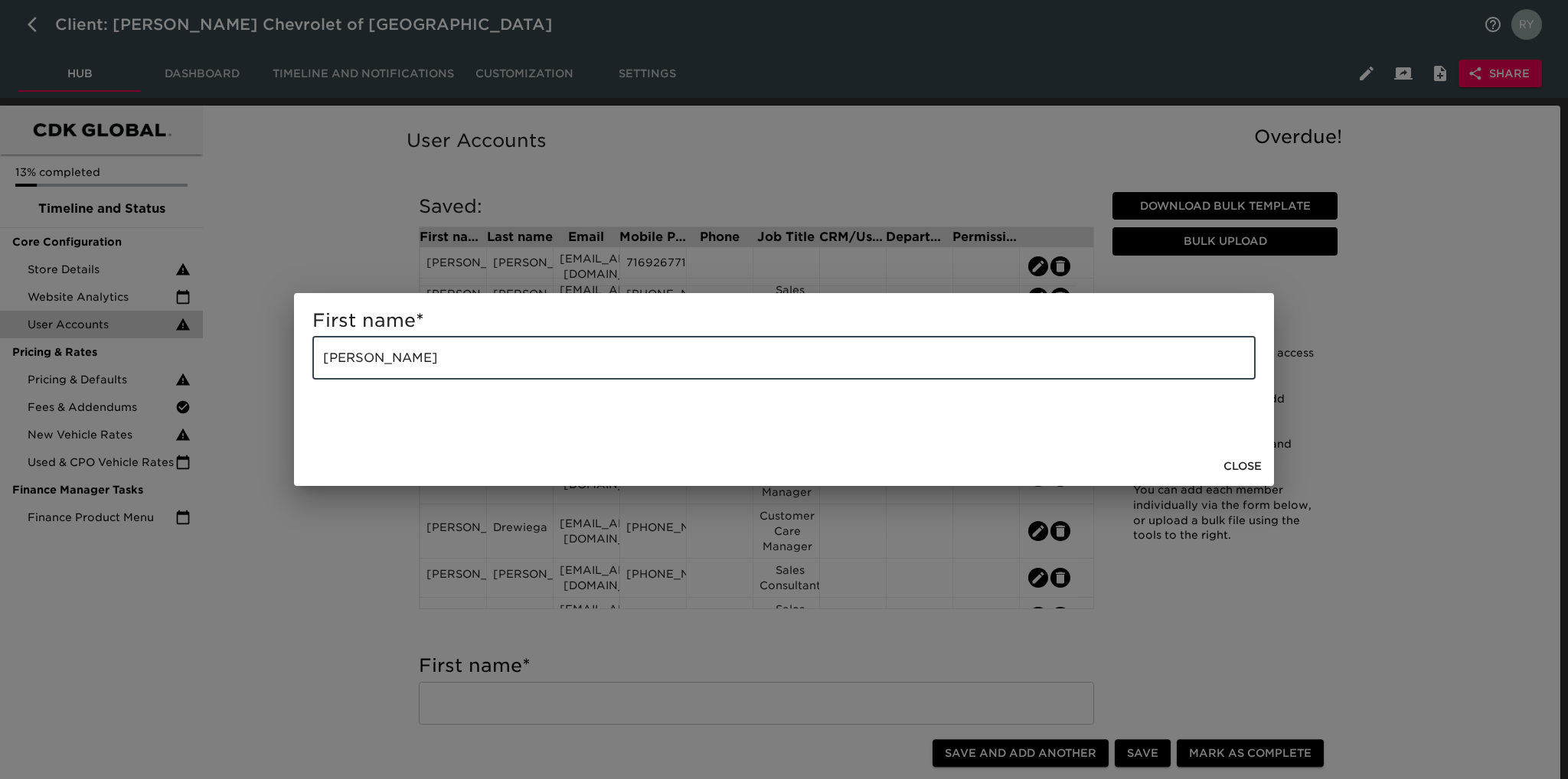
click at [460, 357] on input "[PERSON_NAME]" at bounding box center [784, 358] width 943 height 43
type input "[PERSON_NAME]"
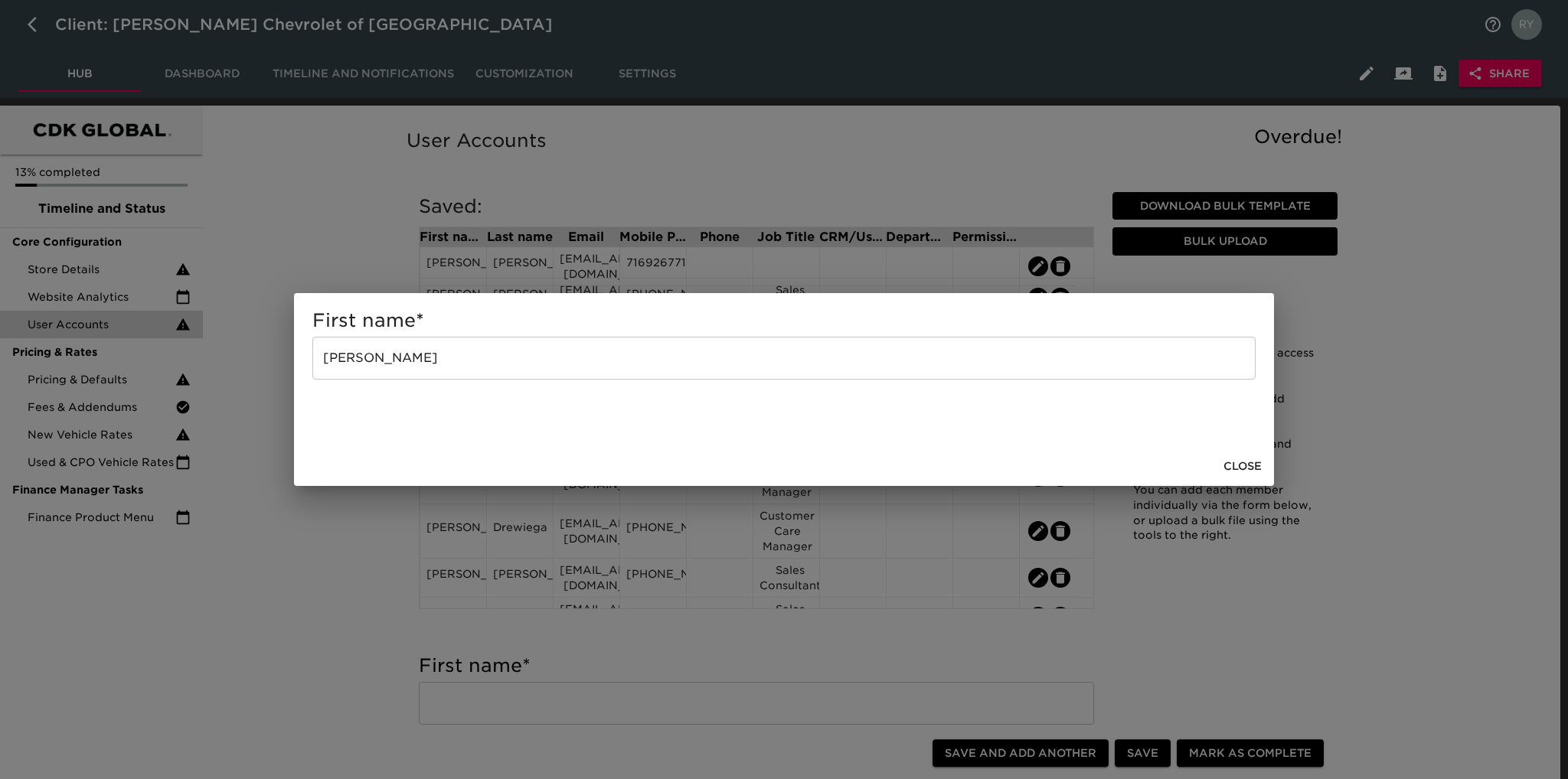
click at [353, 546] on div "First name * [PERSON_NAME]" at bounding box center [784, 389] width 1568 height 779
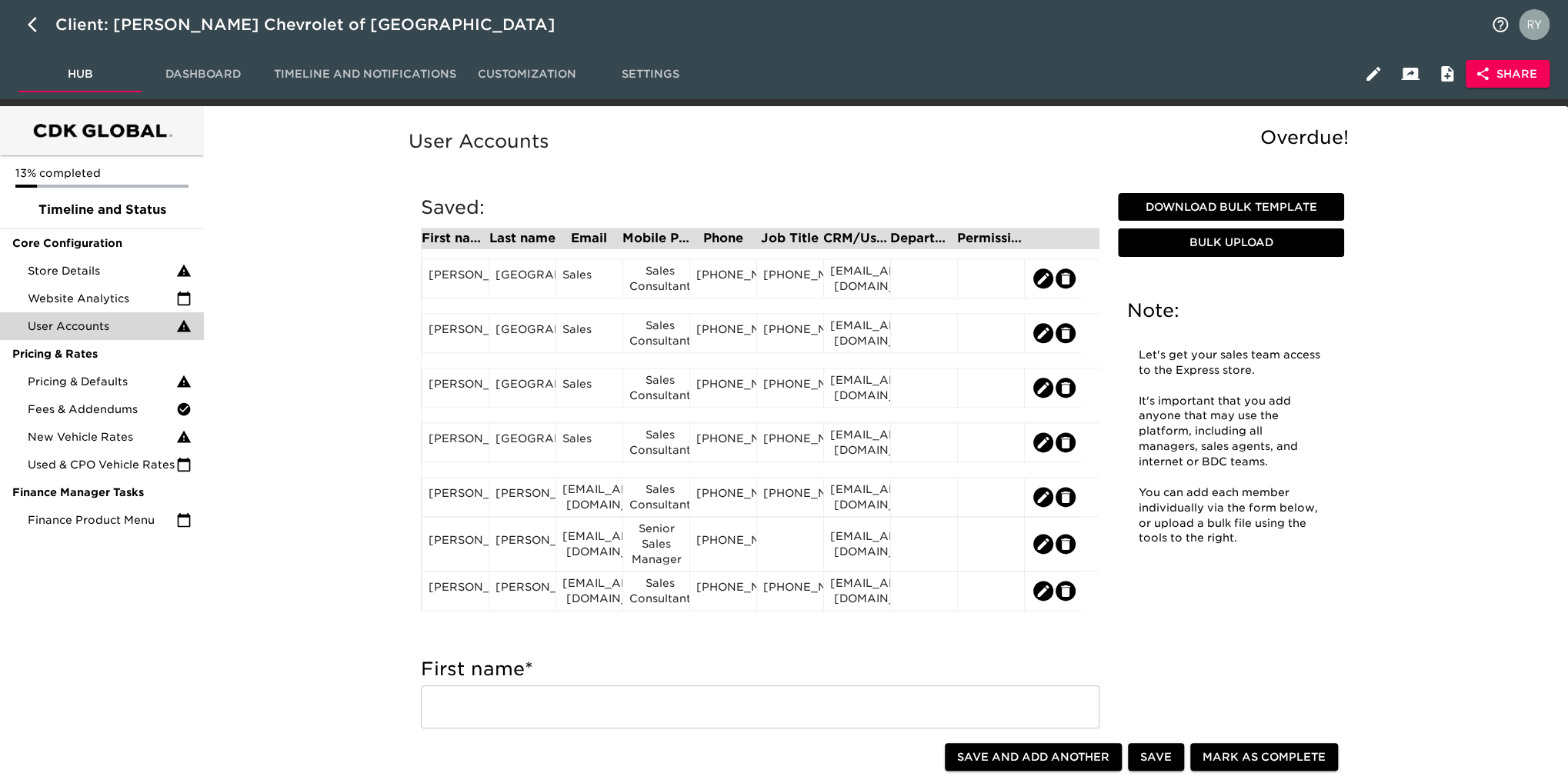
scroll to position [1243, 0]
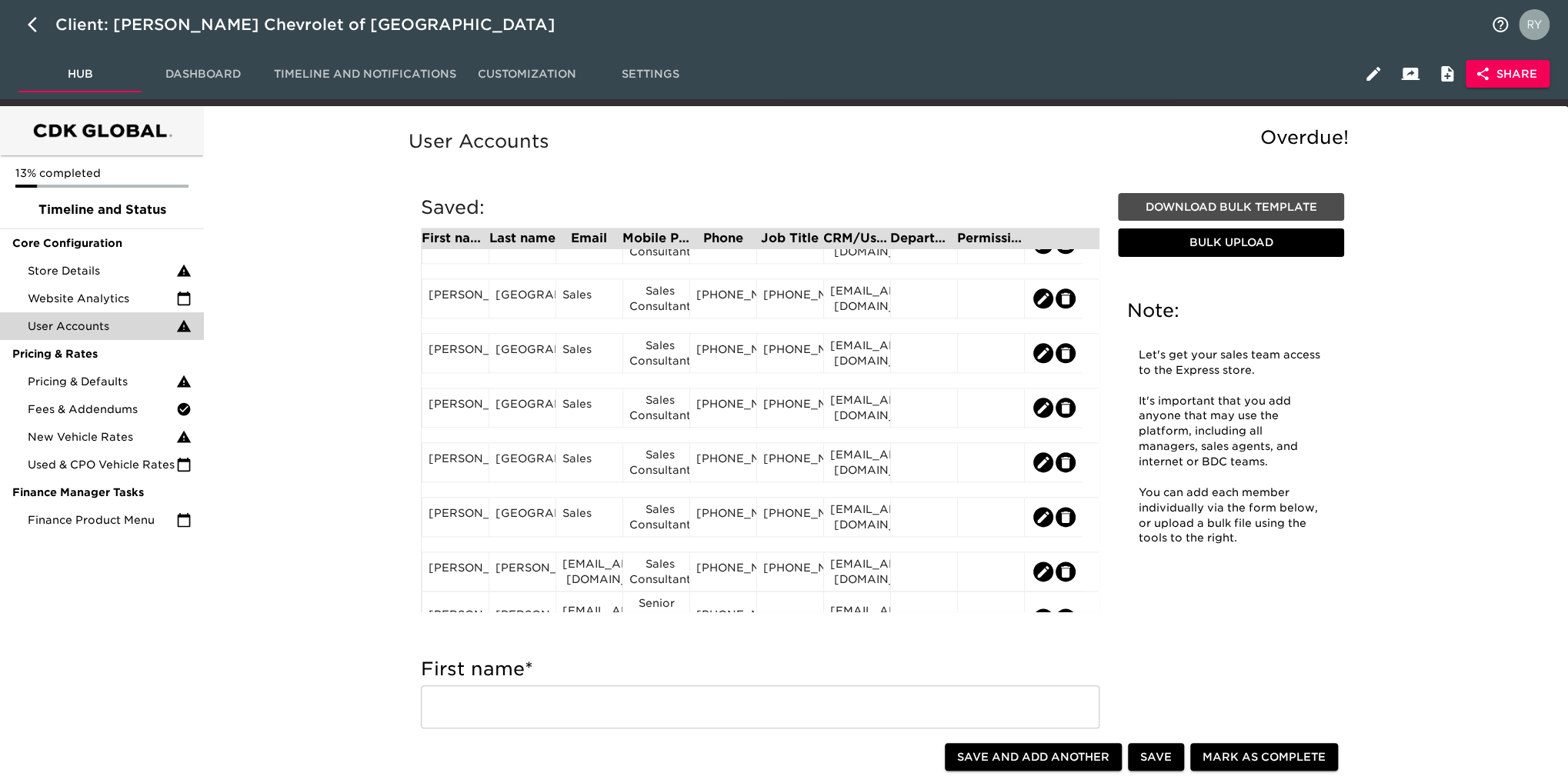
click at [1259, 205] on span "Download Bulk Template" at bounding box center [1230, 207] width 214 height 19
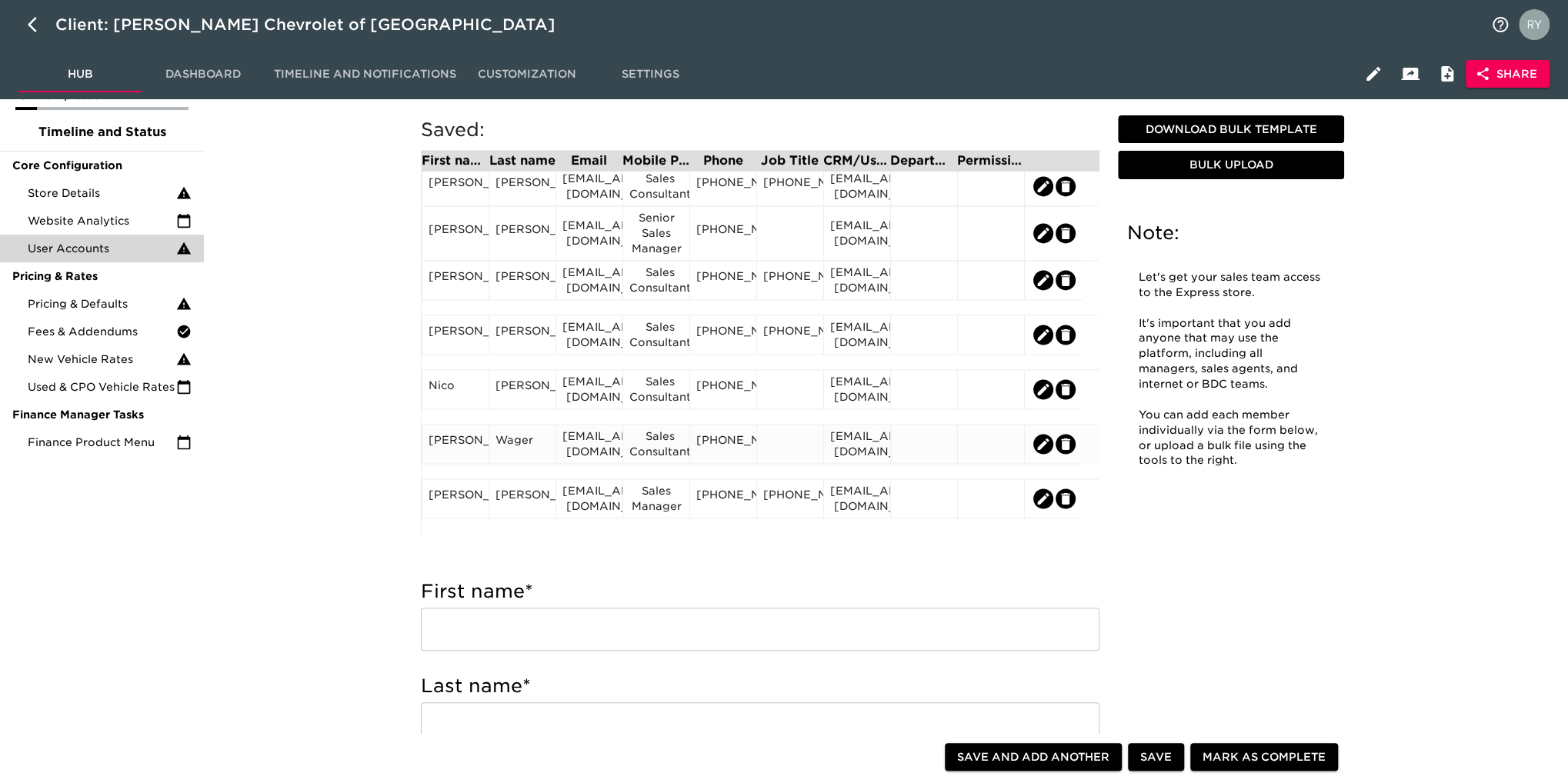
scroll to position [77, 0]
click at [676, 456] on div "Sales Consultant" at bounding box center [656, 444] width 54 height 30
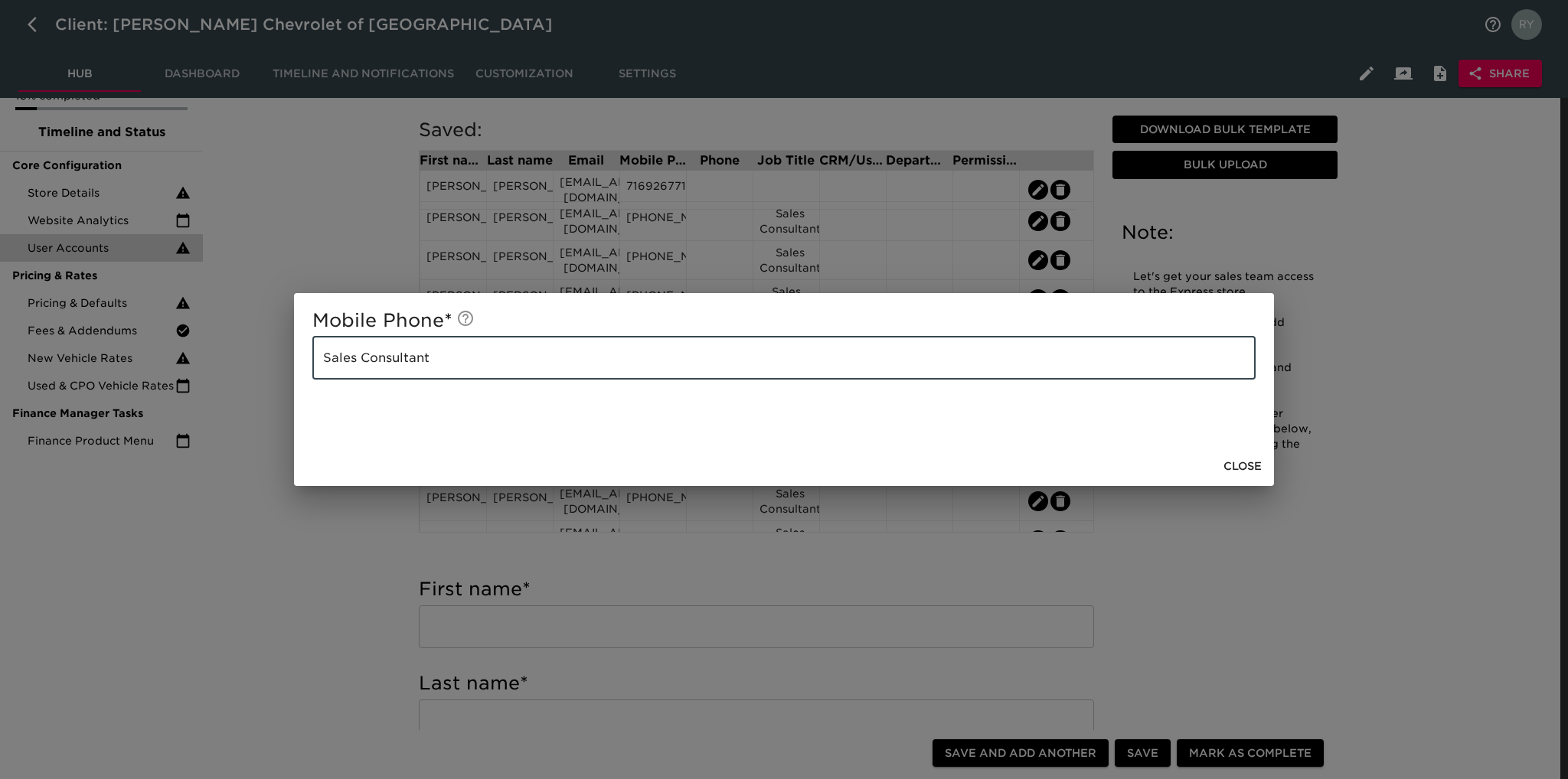
drag, startPoint x: 487, startPoint y: 357, endPoint x: 305, endPoint y: 362, distance: 182.1
click at [305, 362] on div "Mobile Phone * Sales Consultant ​" at bounding box center [784, 370] width 980 height 153
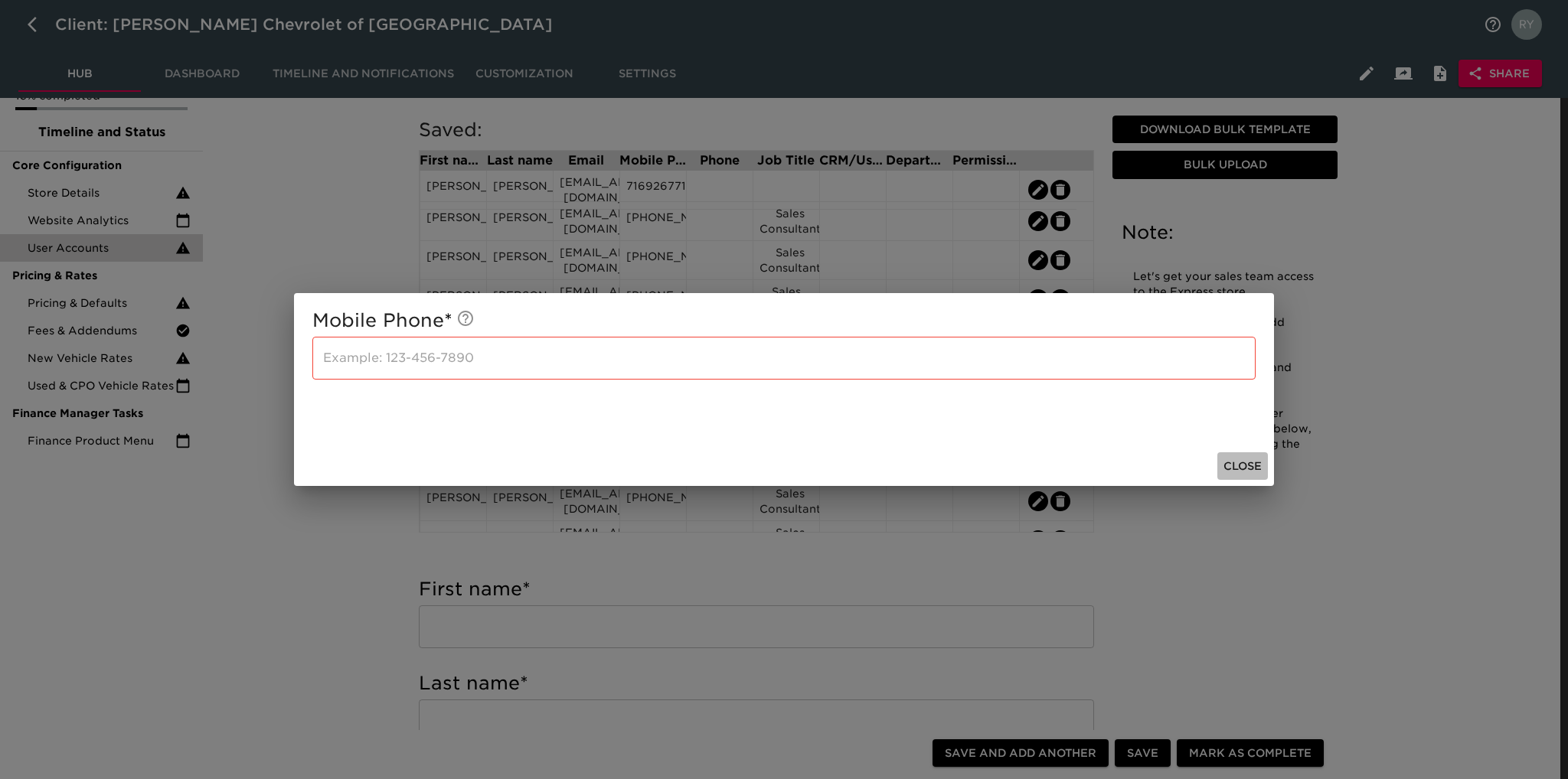
click at [1240, 459] on span "Close" at bounding box center [1243, 466] width 39 height 19
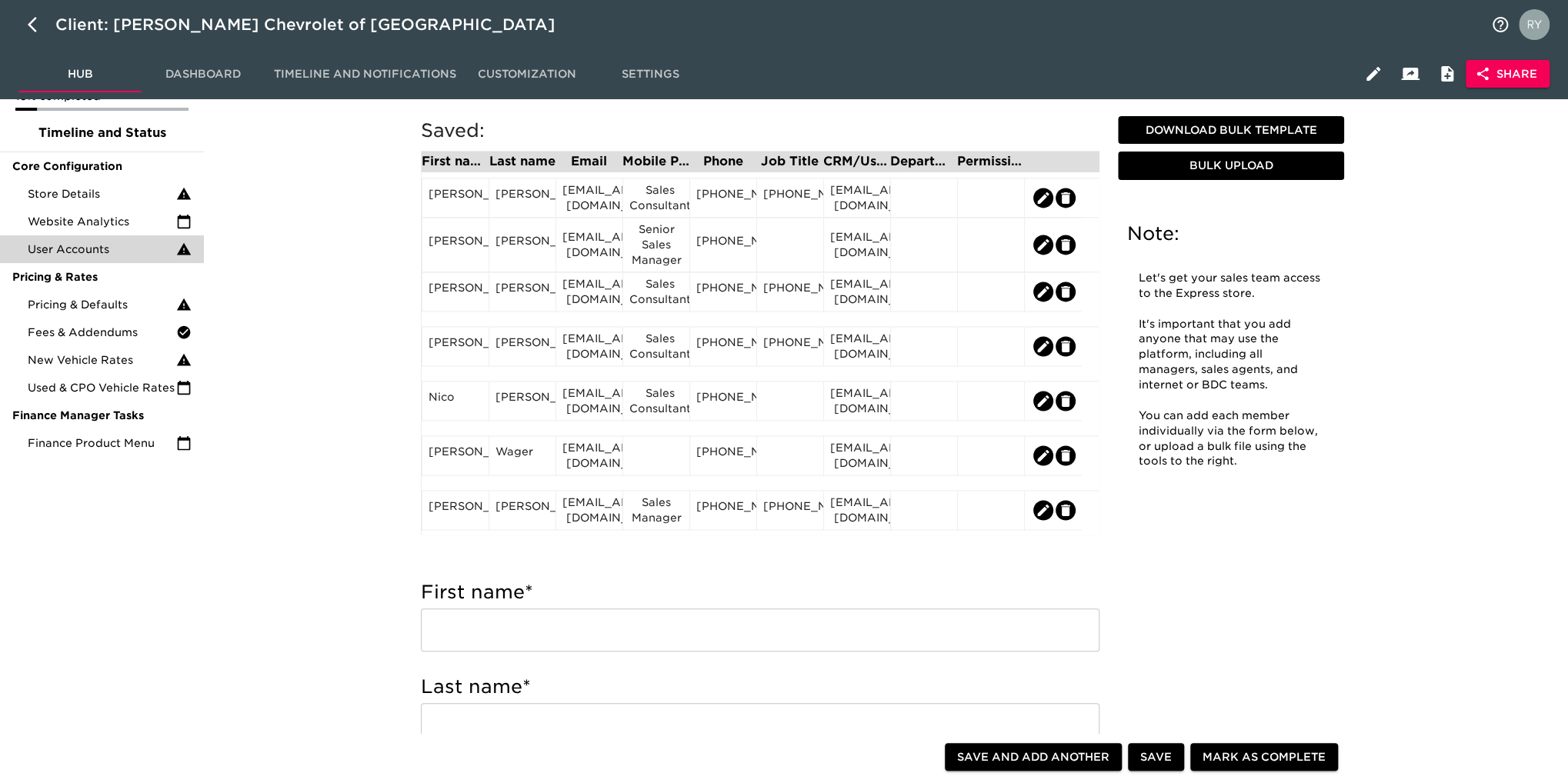
scroll to position [1552, 0]
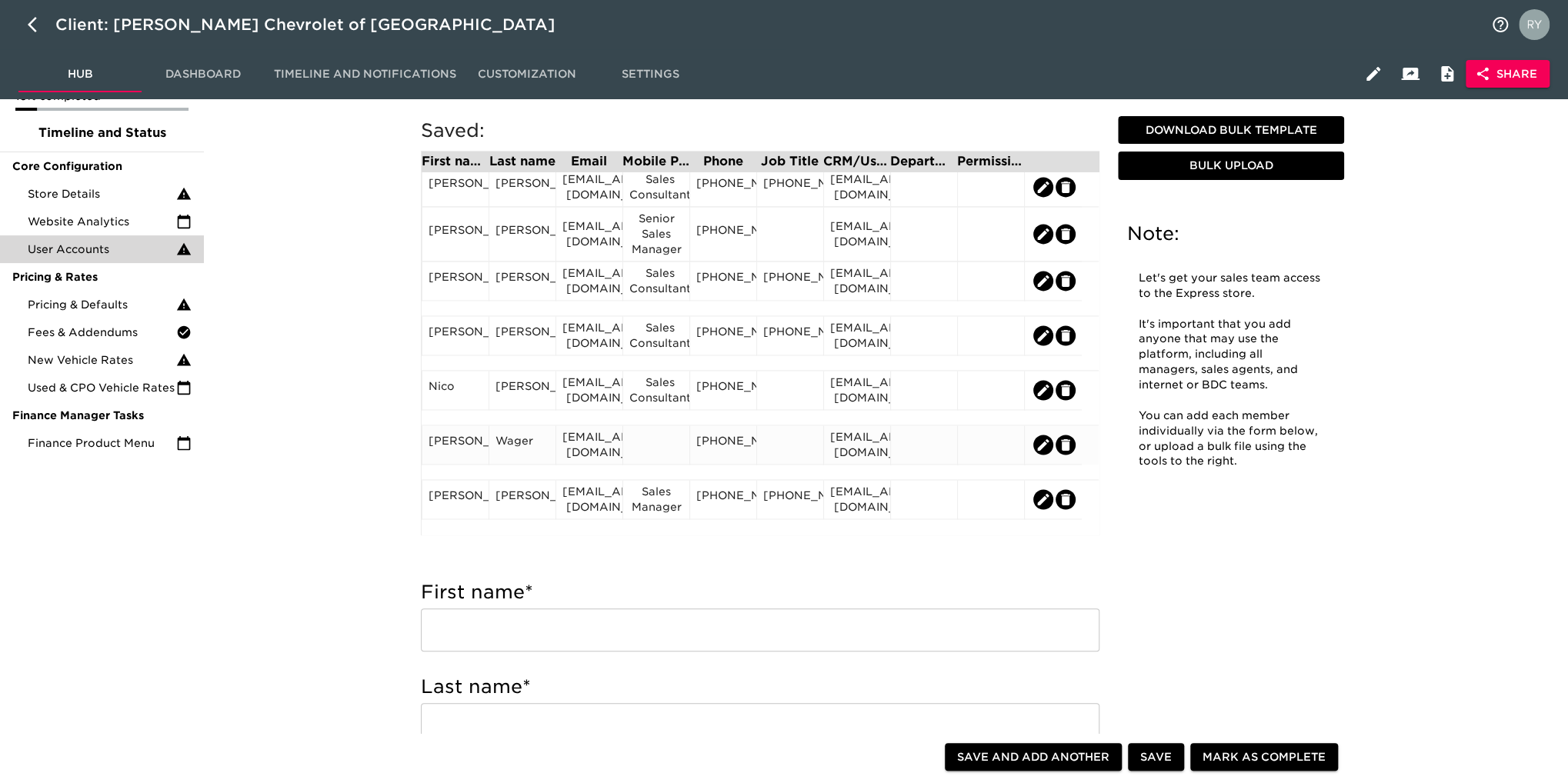
click at [790, 444] on div at bounding box center [790, 444] width 54 height 23
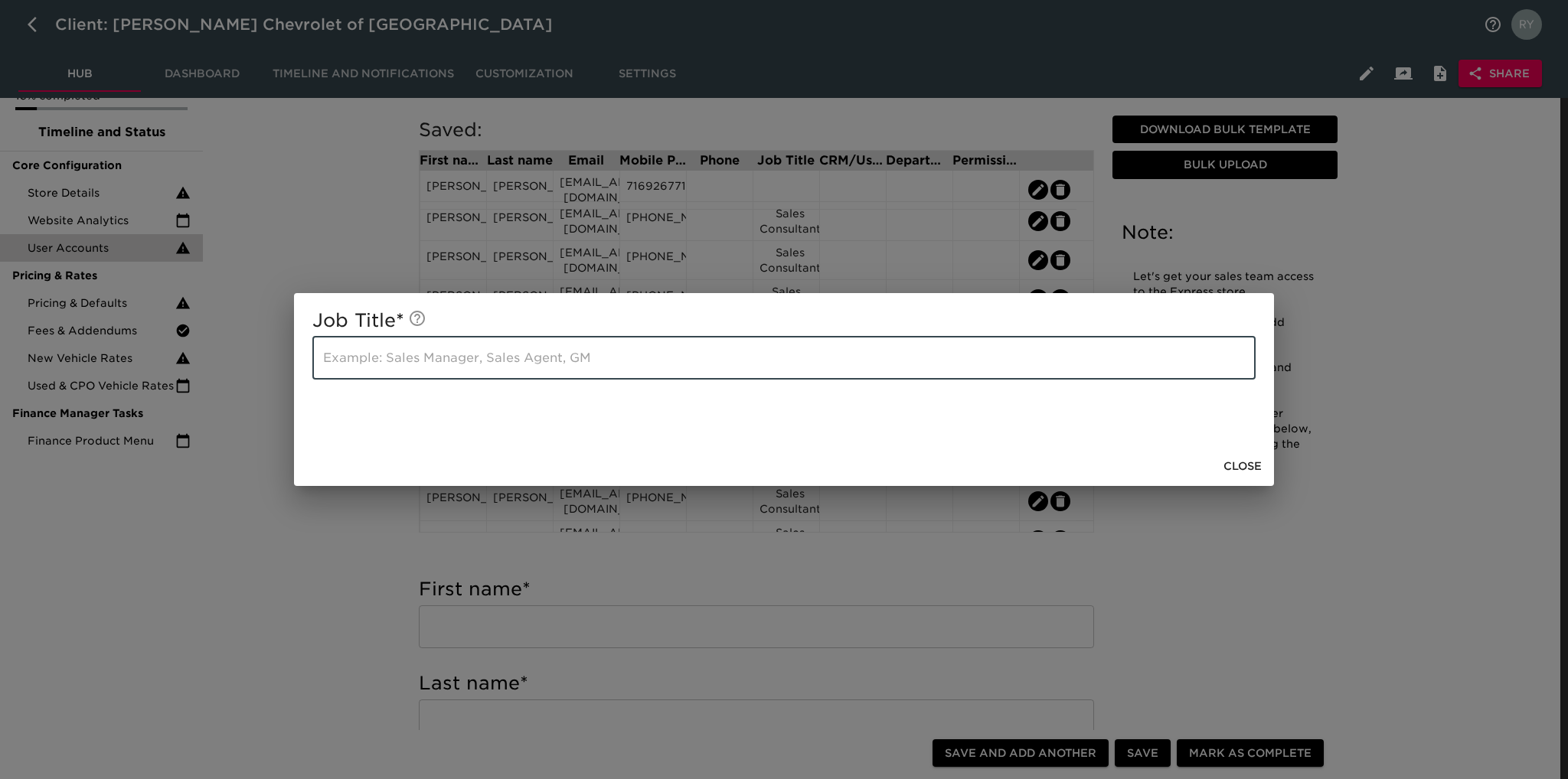
paste input "Sales Consultant"
type input "Sales Consultant"
click at [1236, 460] on span "Close" at bounding box center [1243, 466] width 39 height 19
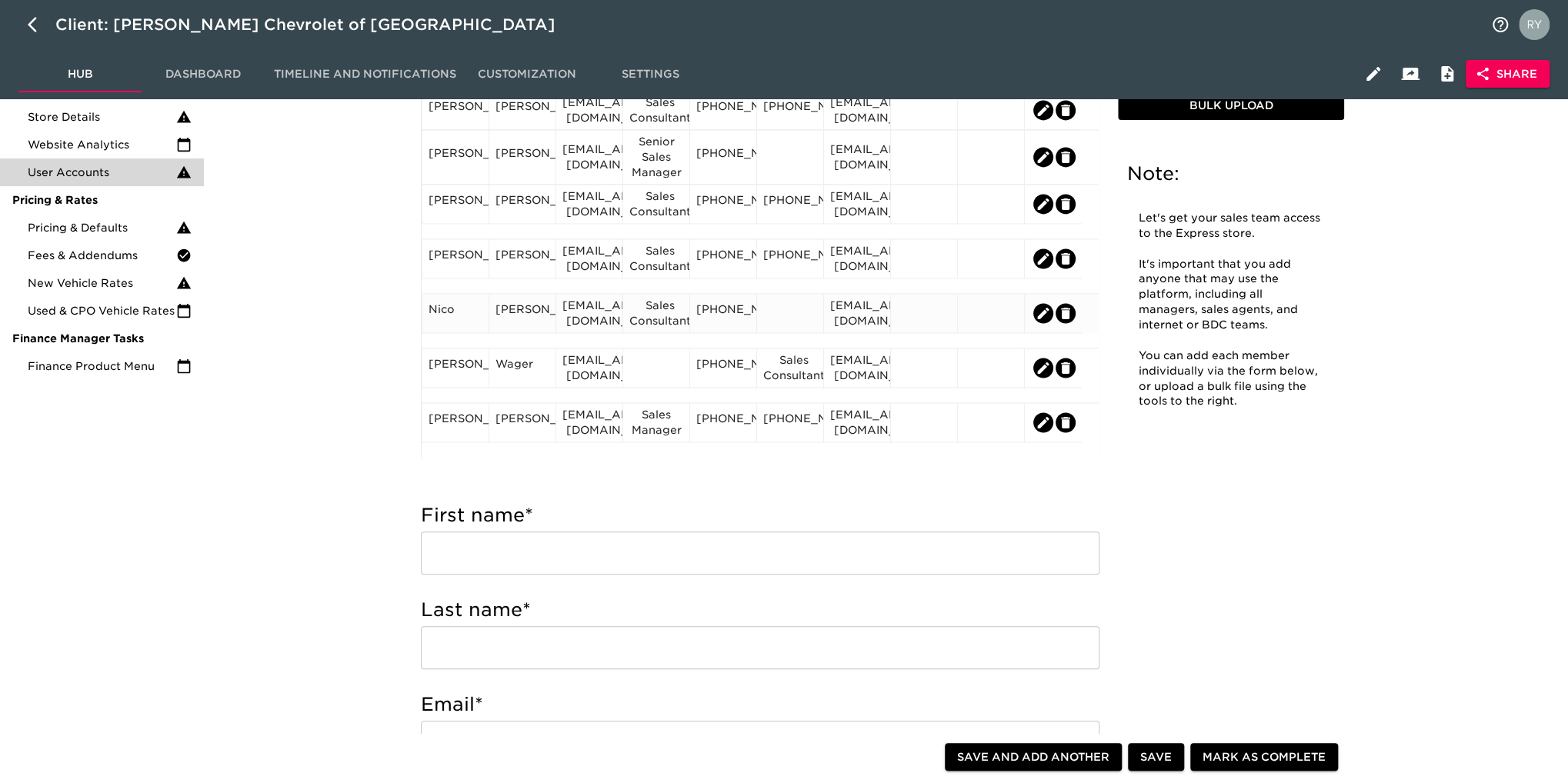
click at [668, 329] on div "Sales Consultant" at bounding box center [656, 313] width 54 height 30
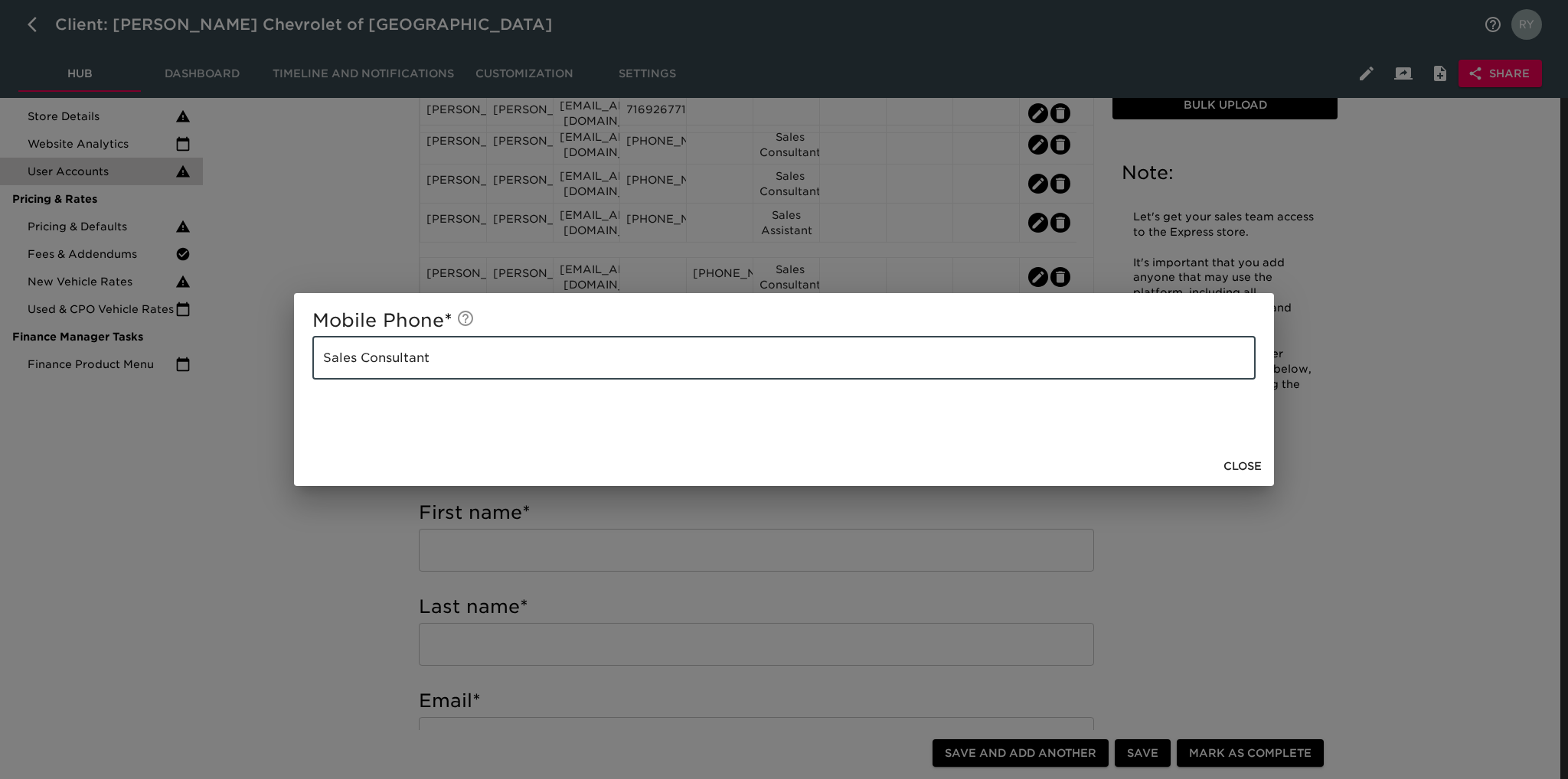
drag, startPoint x: 474, startPoint y: 355, endPoint x: 302, endPoint y: 367, distance: 172.4
click at [302, 367] on div "Mobile Phone * Sales Consultant ​" at bounding box center [784, 370] width 980 height 153
click at [1256, 468] on span "Close" at bounding box center [1243, 466] width 39 height 19
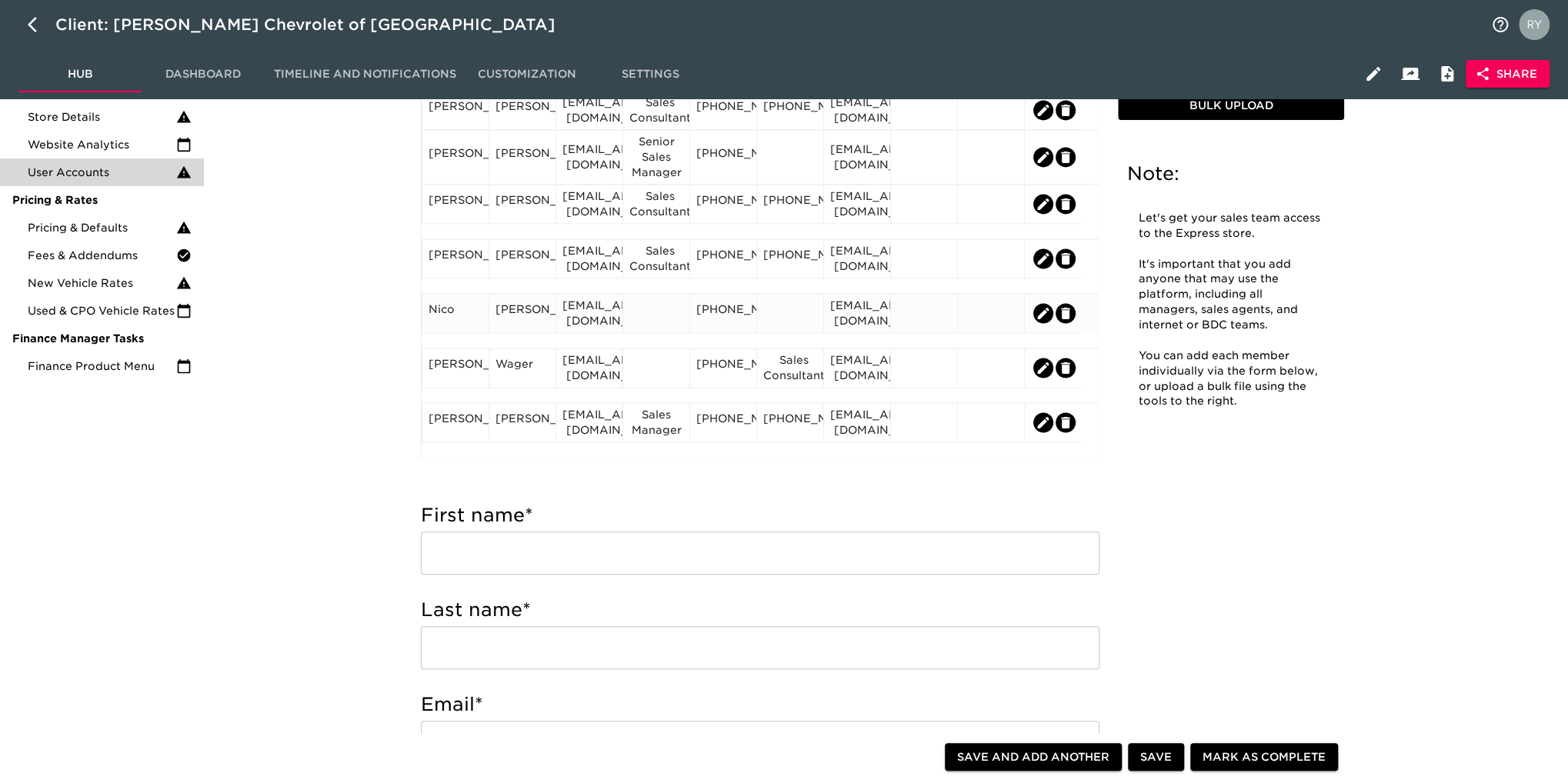
click at [792, 312] on div at bounding box center [790, 313] width 54 height 23
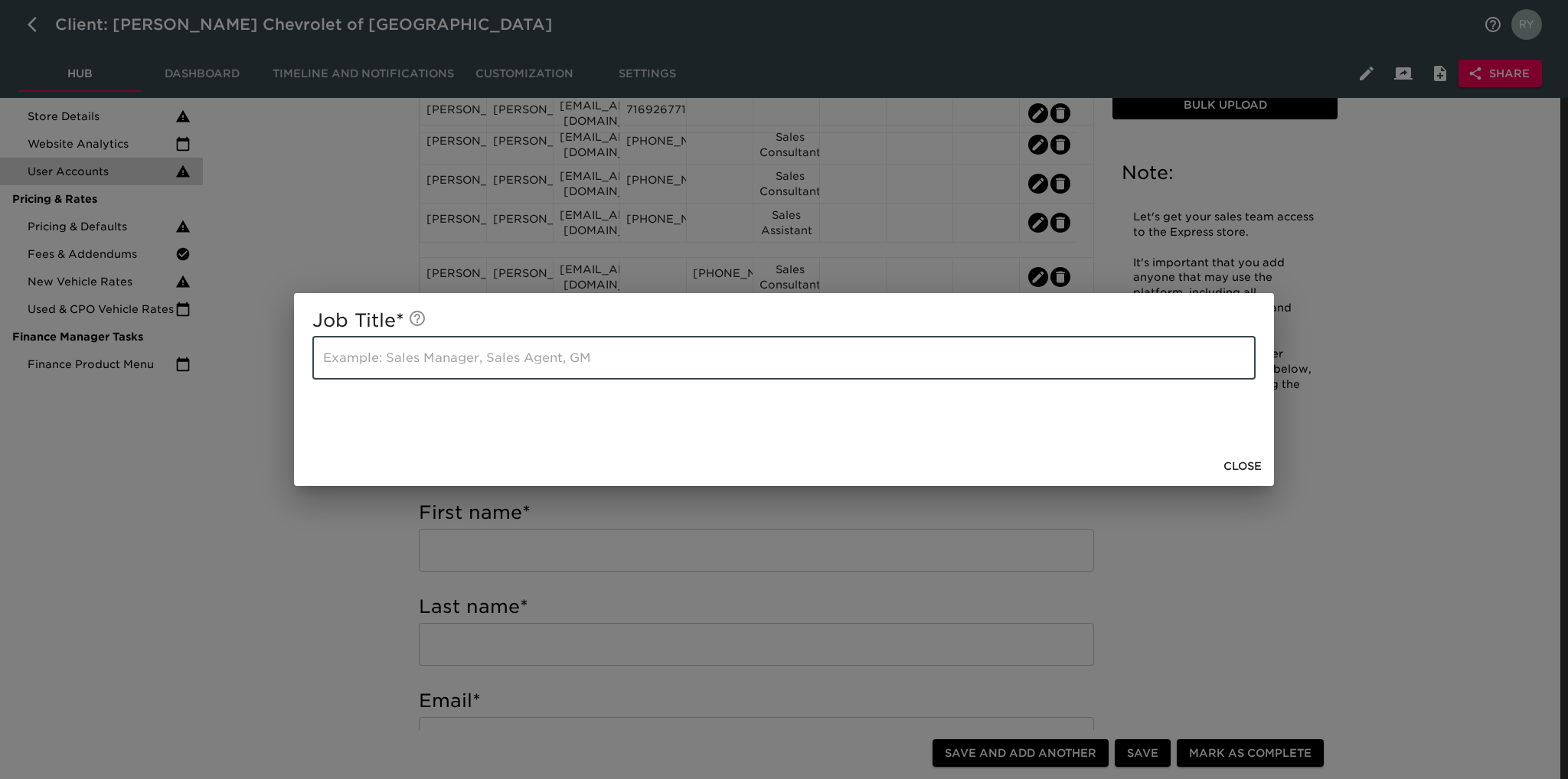
paste input "Sales Consultant"
type input "Sales Consultant"
click at [1234, 466] on span "Close" at bounding box center [1243, 466] width 39 height 19
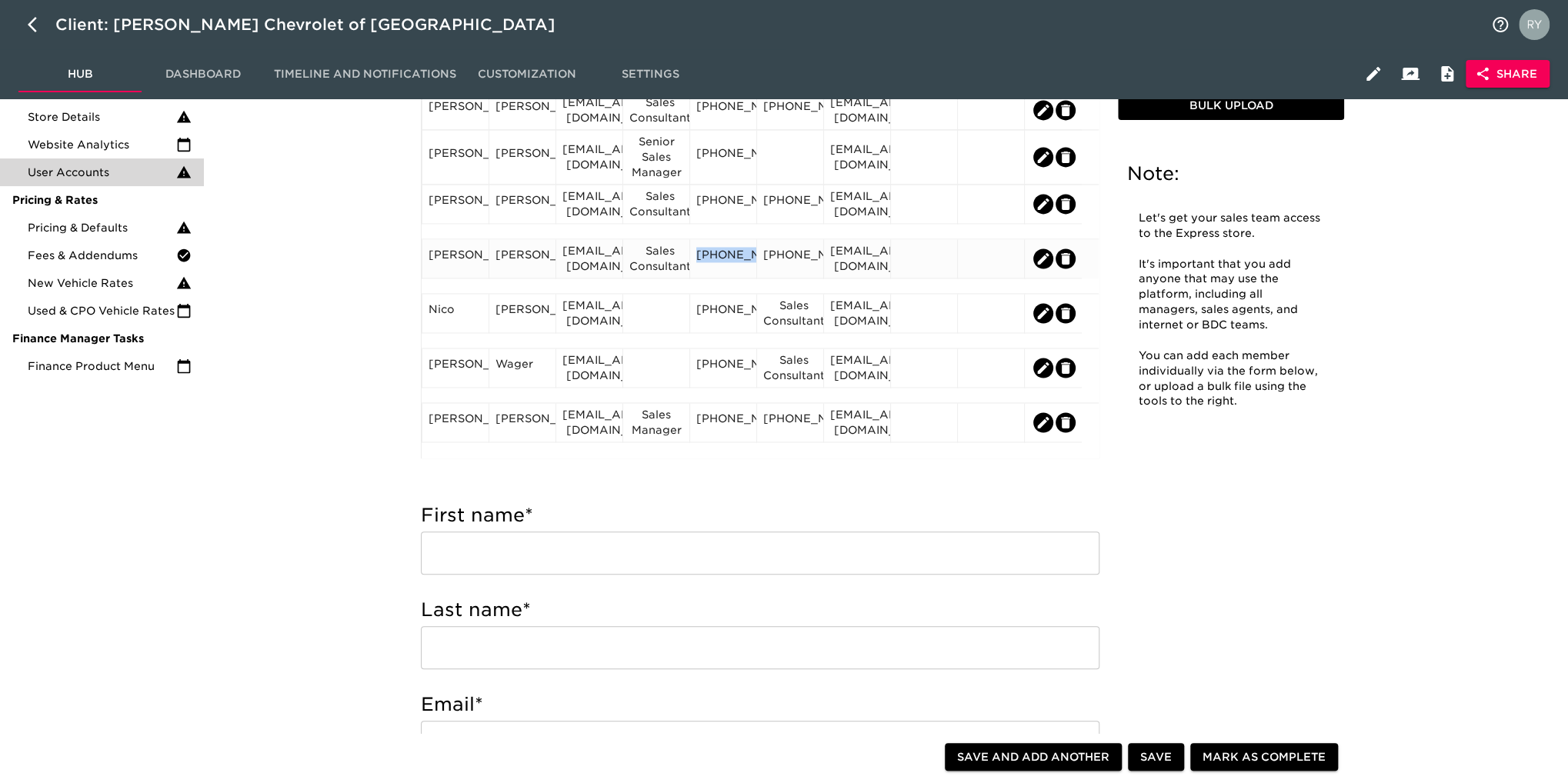
drag, startPoint x: 741, startPoint y: 284, endPoint x: 704, endPoint y: 251, distance: 49.6
click at [704, 251] on div "[PHONE_NUMBER]" at bounding box center [723, 258] width 54 height 23
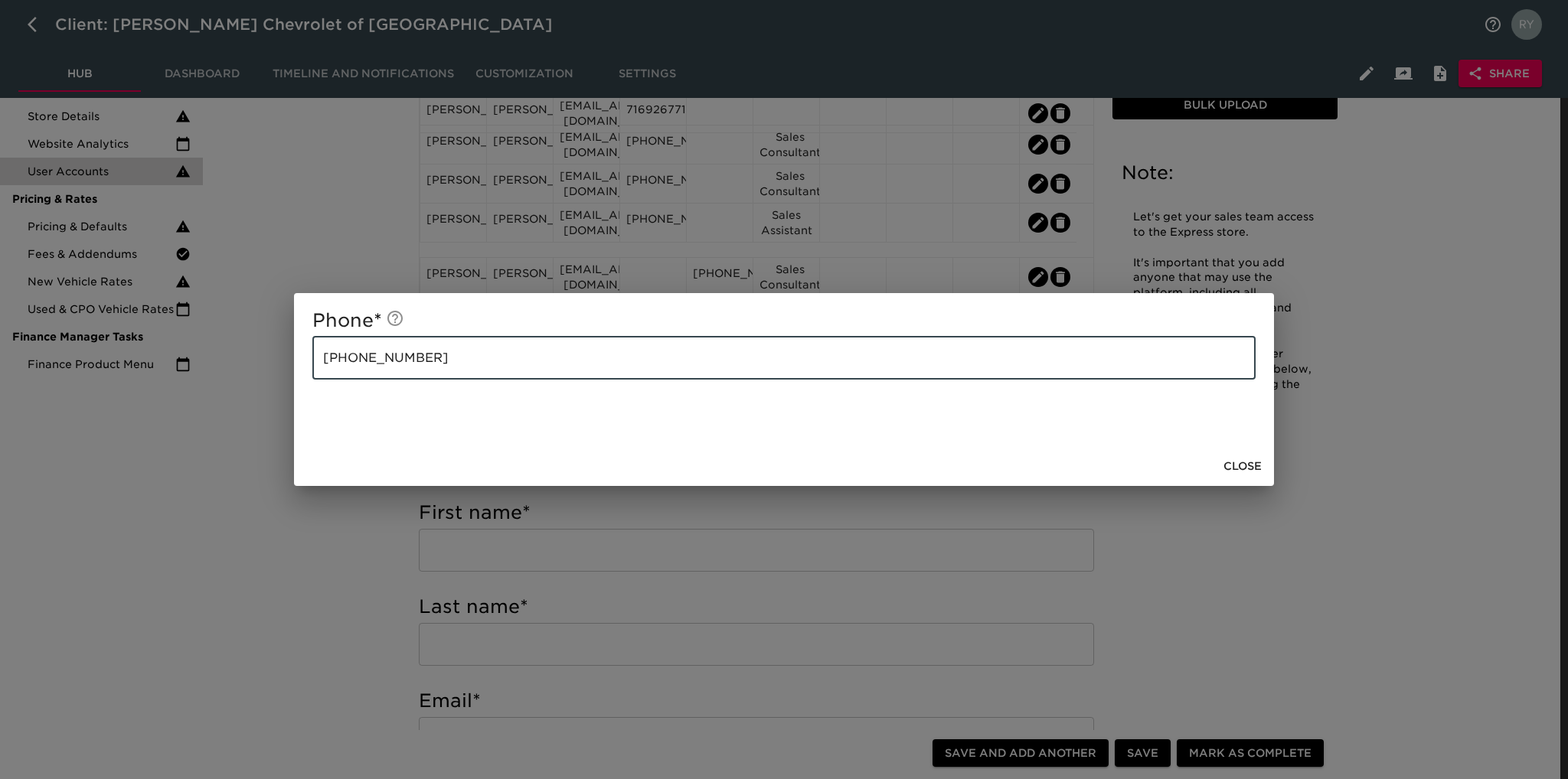
drag, startPoint x: 442, startPoint y: 351, endPoint x: 309, endPoint y: 371, distance: 134.5
click at [309, 371] on div "Phone * [PHONE_NUMBER] ​" at bounding box center [784, 370] width 980 height 153
click at [1249, 464] on span "Close" at bounding box center [1243, 466] width 39 height 19
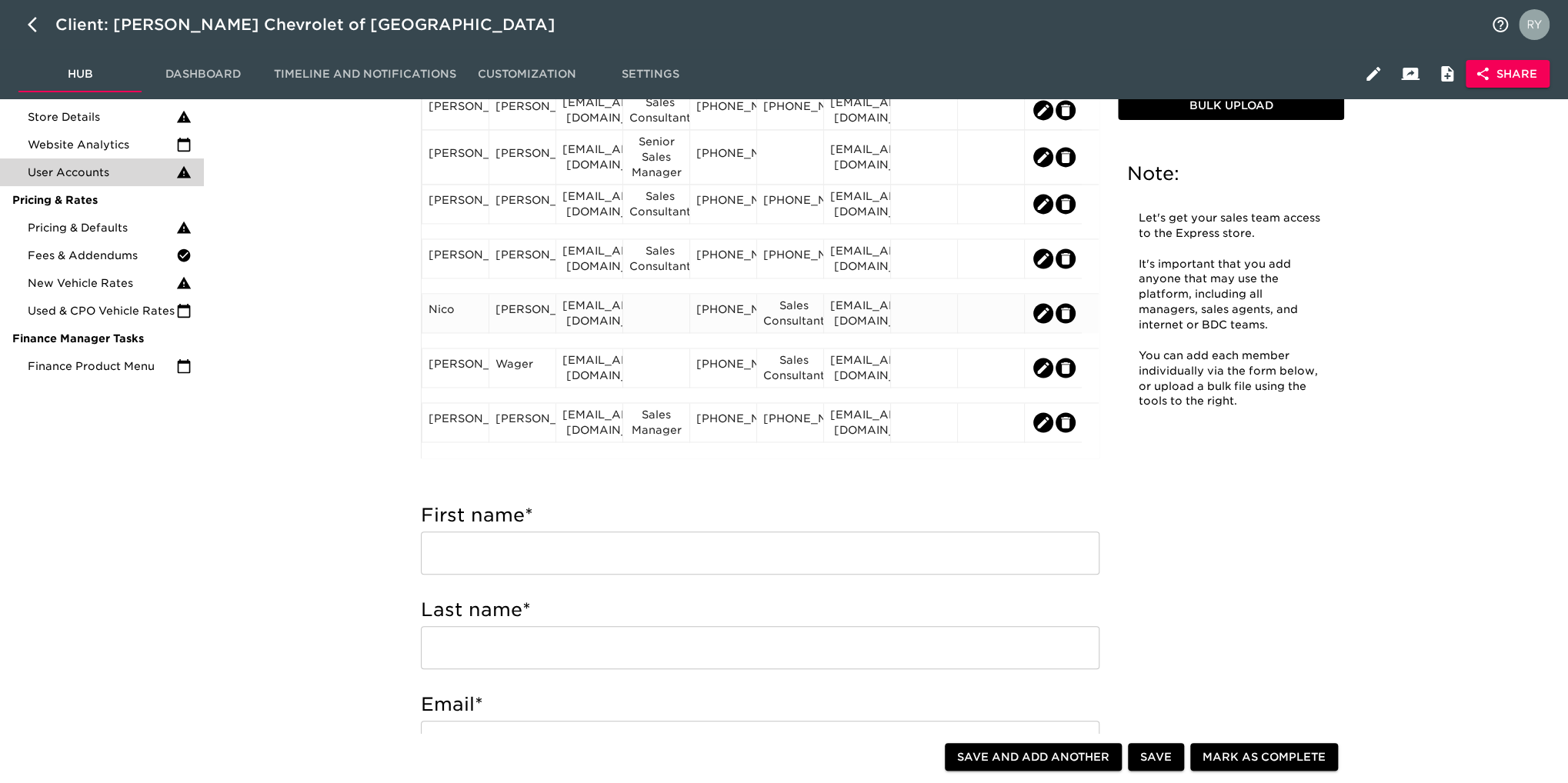
click at [643, 324] on div at bounding box center [656, 313] width 54 height 23
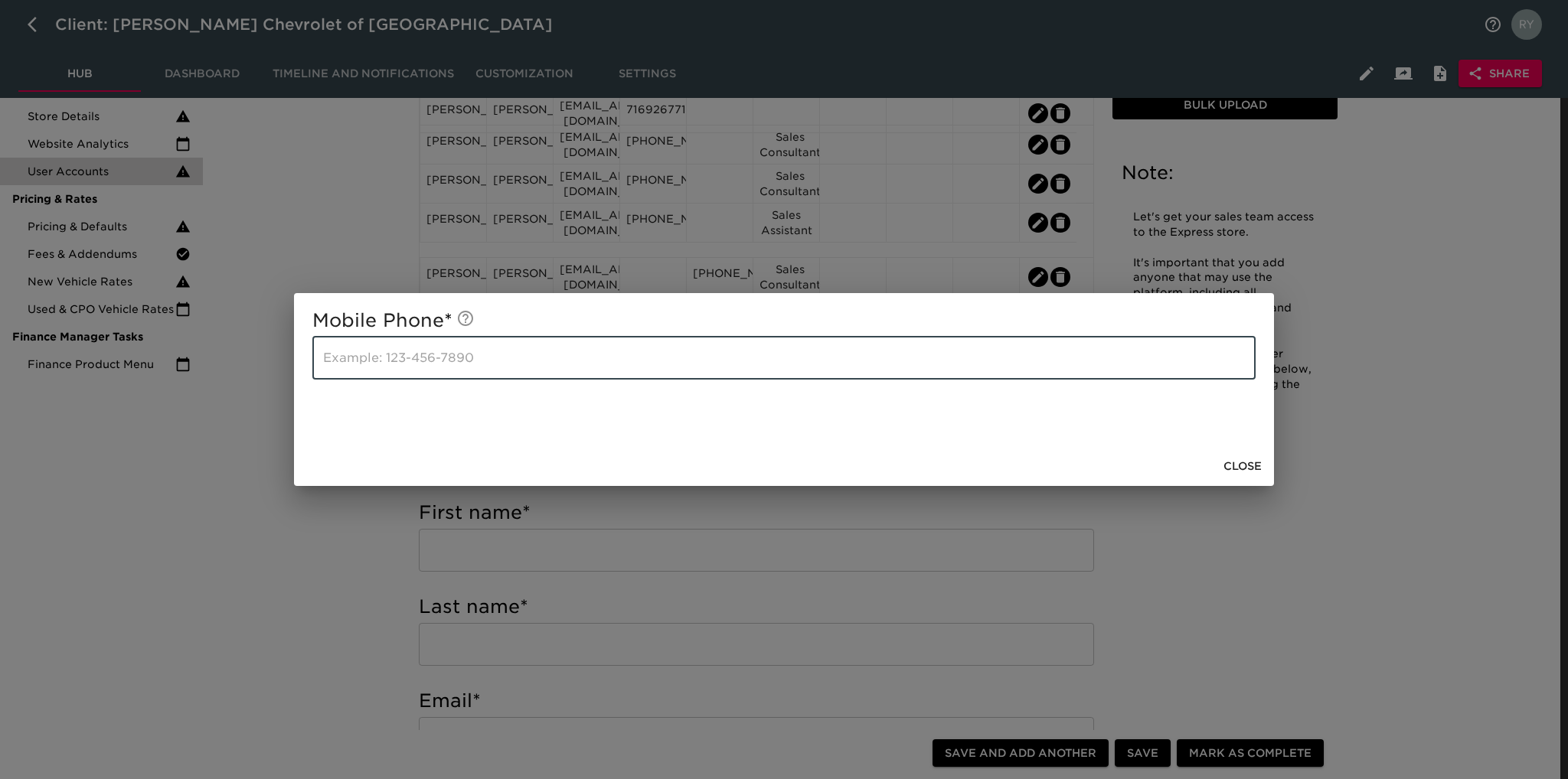
paste input "[PHONE_NUMBER]"
type input "[PHONE_NUMBER]"
click at [1247, 464] on span "Close" at bounding box center [1243, 466] width 39 height 19
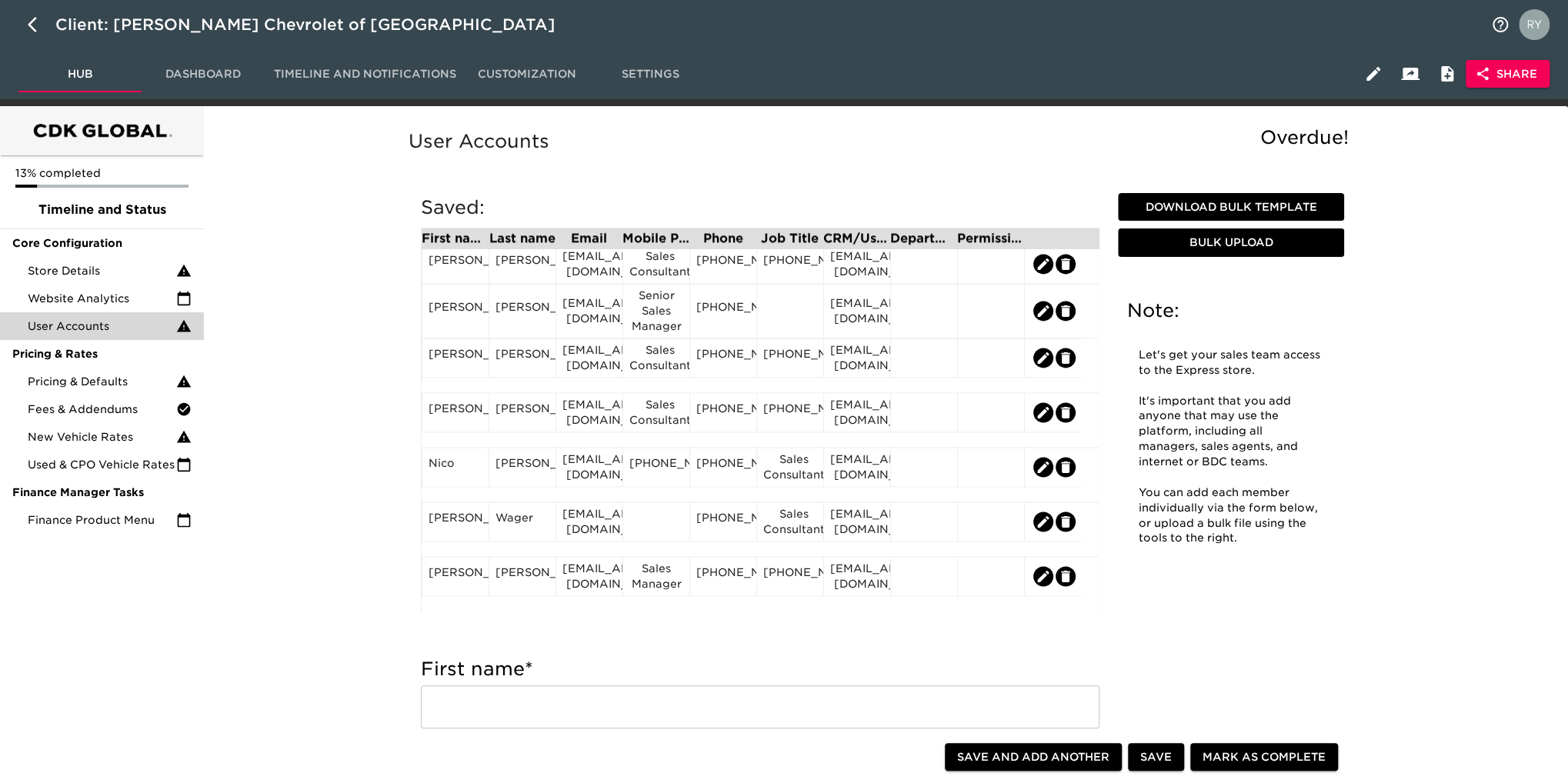
drag, startPoint x: 427, startPoint y: 258, endPoint x: 975, endPoint y: 704, distance: 706.6
copy div "[PERSON_NAME] [PERSON_NAME][EMAIL_ADDRESS][PERSON_NAME][DOMAIN_NAME] [PHONE_NUM…"
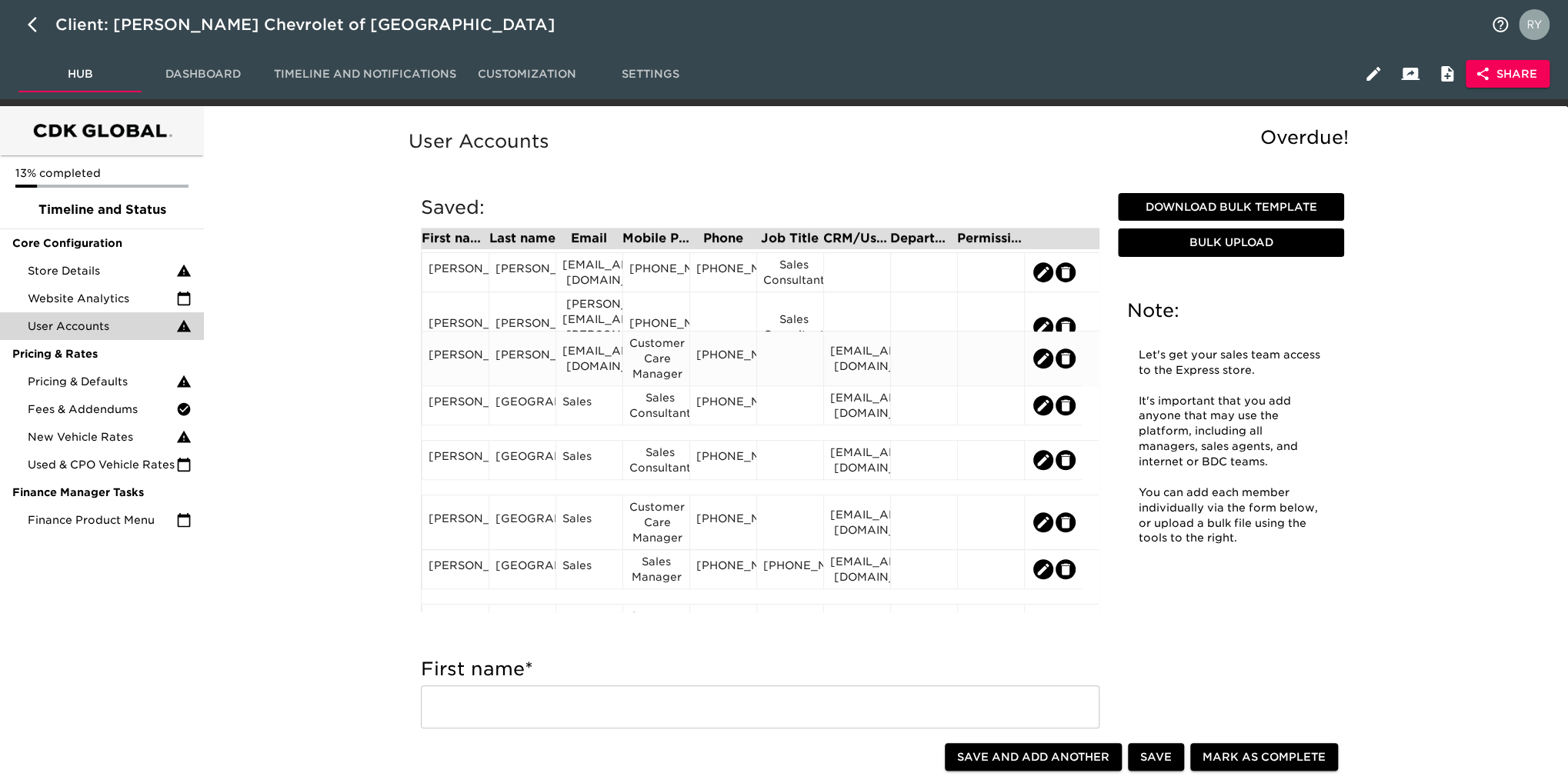
scroll to position [616, 0]
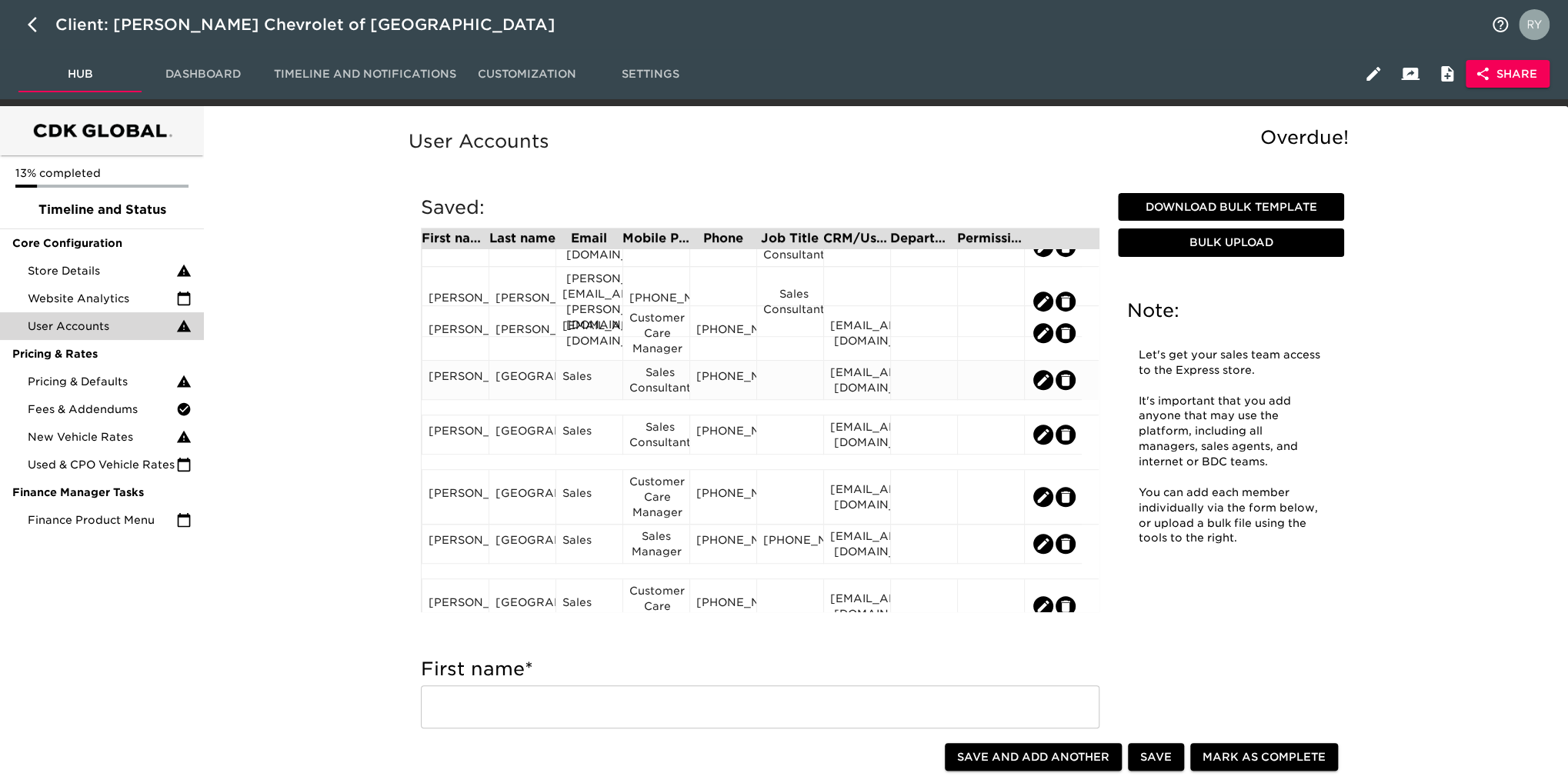
click at [869, 383] on div "[EMAIL_ADDRESS][DOMAIN_NAME]" at bounding box center [857, 380] width 54 height 30
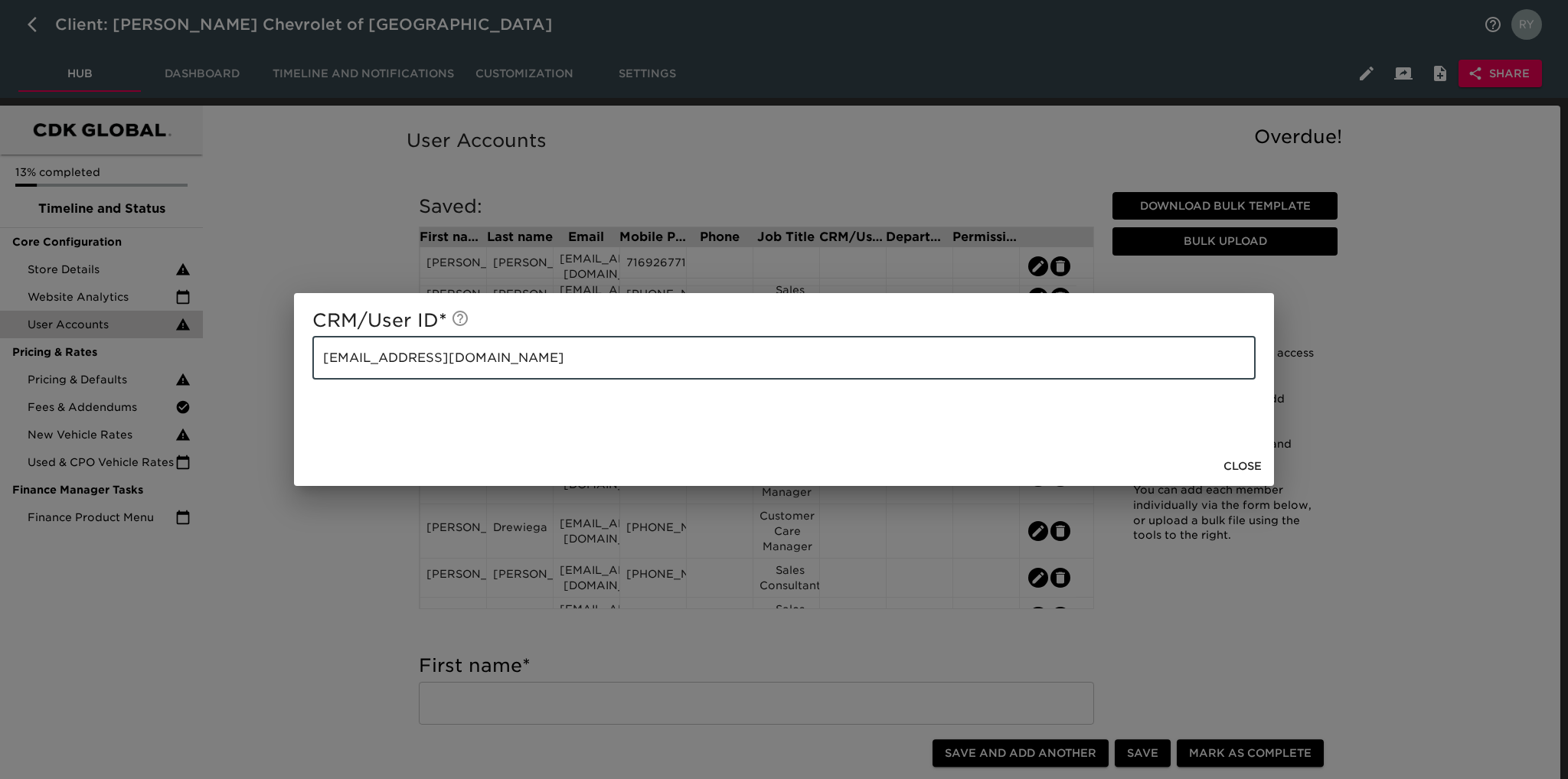
drag, startPoint x: 452, startPoint y: 376, endPoint x: 308, endPoint y: 381, distance: 144.1
click at [308, 381] on div "CRM/User ID * [EMAIL_ADDRESS][DOMAIN_NAME] ​" at bounding box center [784, 370] width 980 height 153
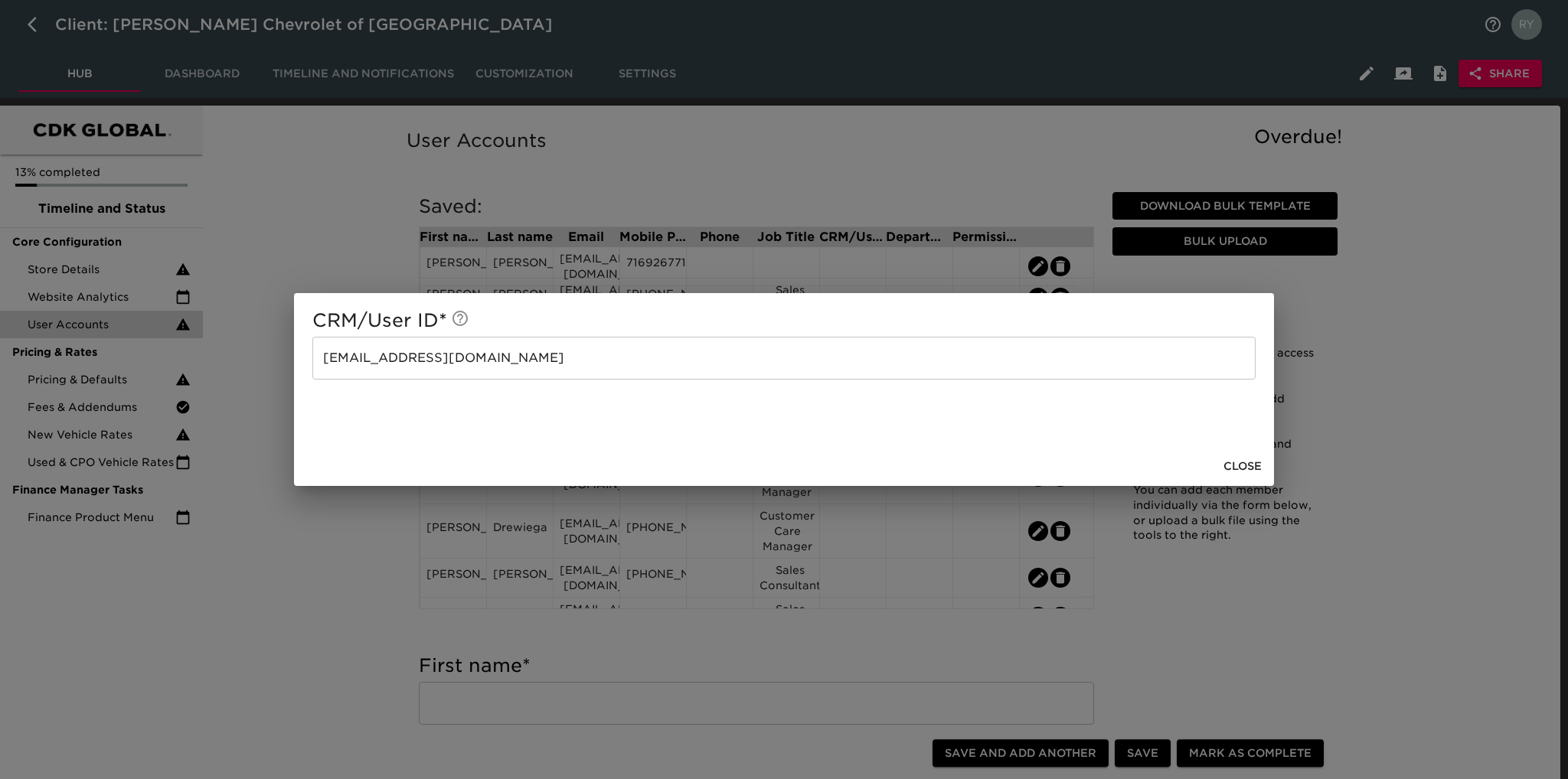
click at [387, 567] on div "CRM/User ID * [EMAIL_ADDRESS][DOMAIN_NAME] ​ Close" at bounding box center [784, 389] width 1568 height 779
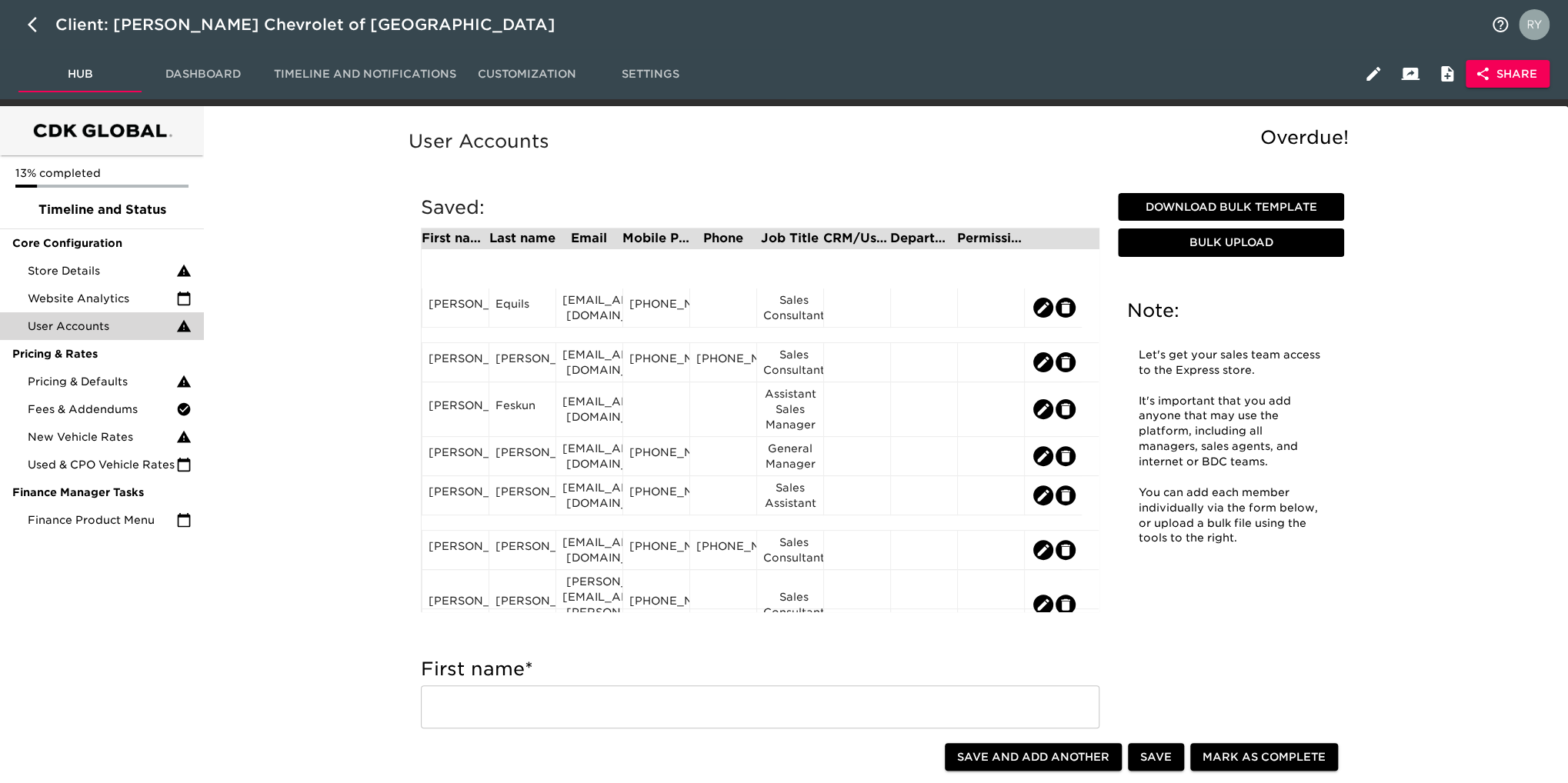
scroll to position [462, 0]
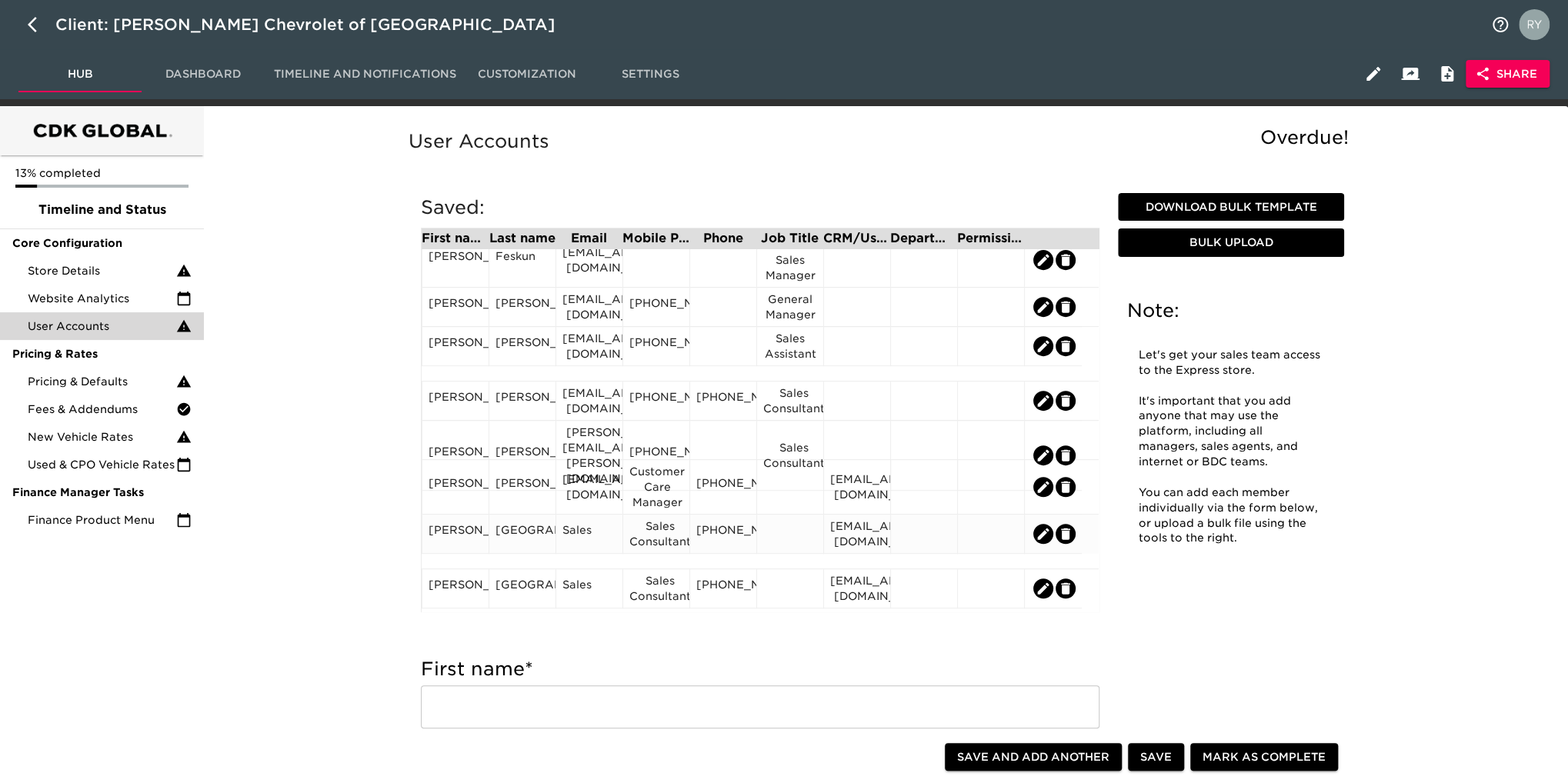
click at [597, 542] on div "Sales" at bounding box center [589, 534] width 54 height 23
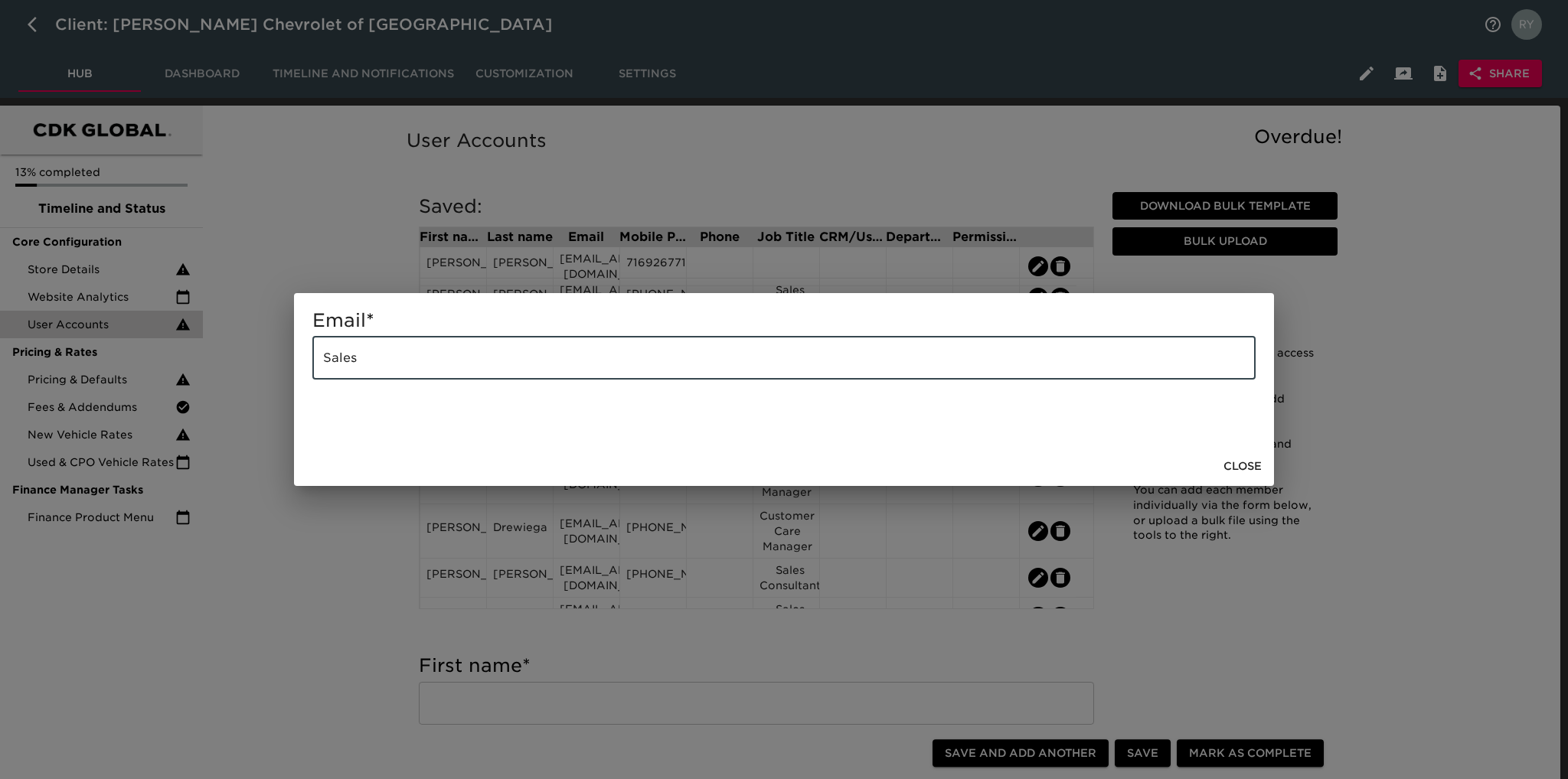
drag, startPoint x: 366, startPoint y: 357, endPoint x: 254, endPoint y: 368, distance: 112.5
click at [254, 368] on div "Email * Sales ​ Close" at bounding box center [784, 389] width 1568 height 779
paste input "[EMAIL_ADDRESS][DOMAIN_NAME]"
type input "[EMAIL_ADDRESS][DOMAIN_NAME]"
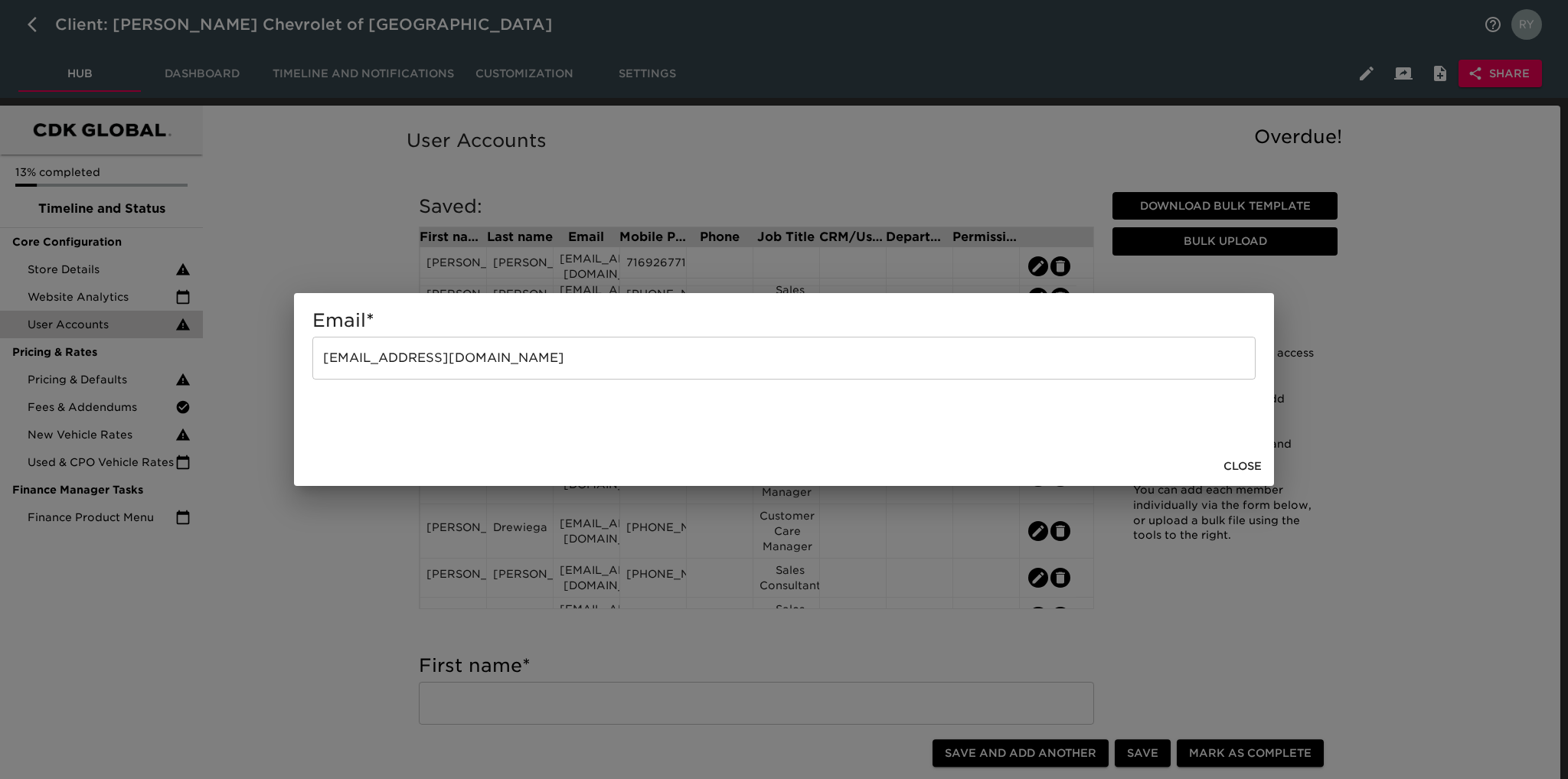
click at [262, 573] on div "Email * [EMAIL_ADDRESS][DOMAIN_NAME] ​ Close" at bounding box center [784, 389] width 1568 height 779
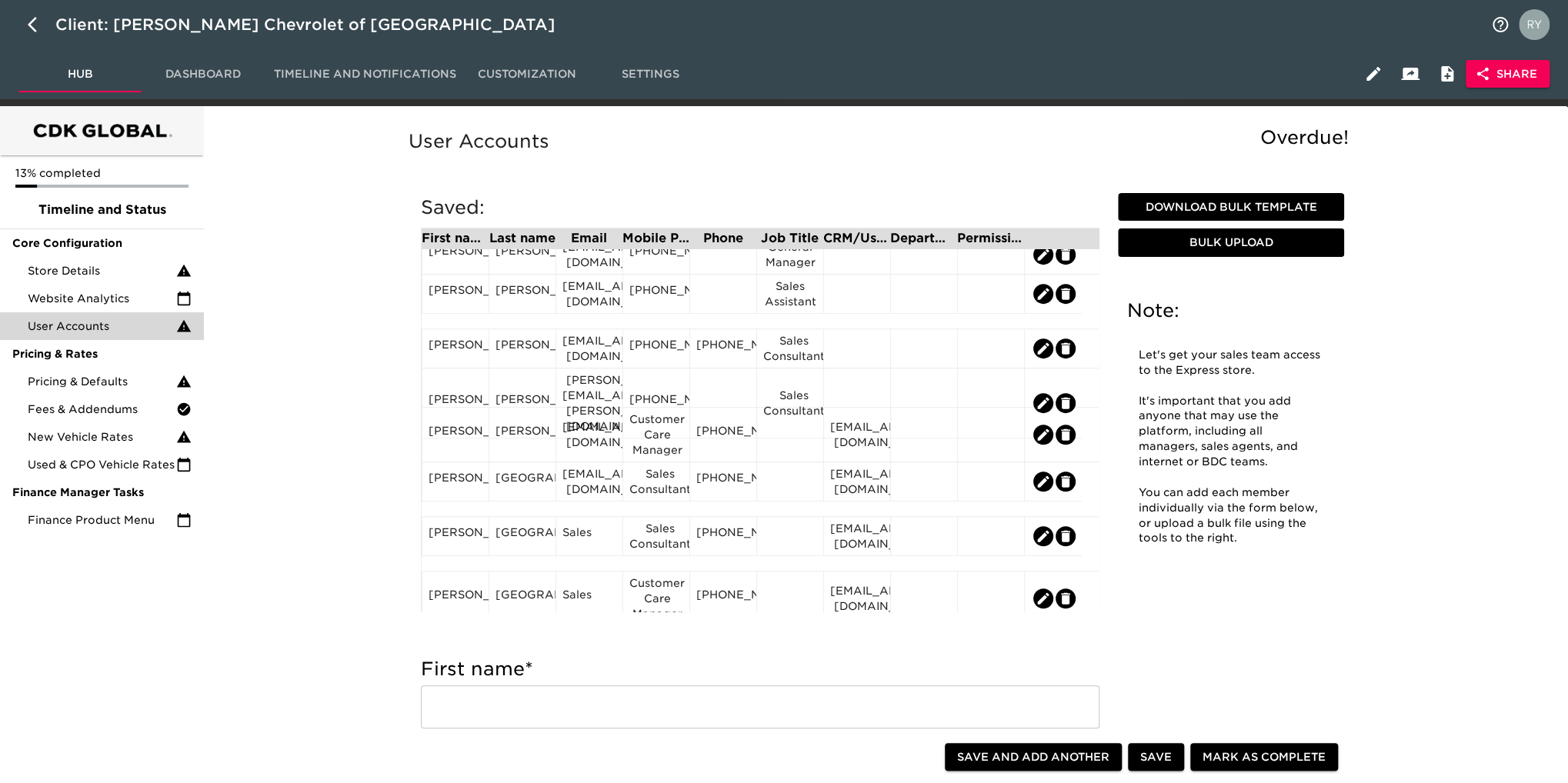
scroll to position [539, 0]
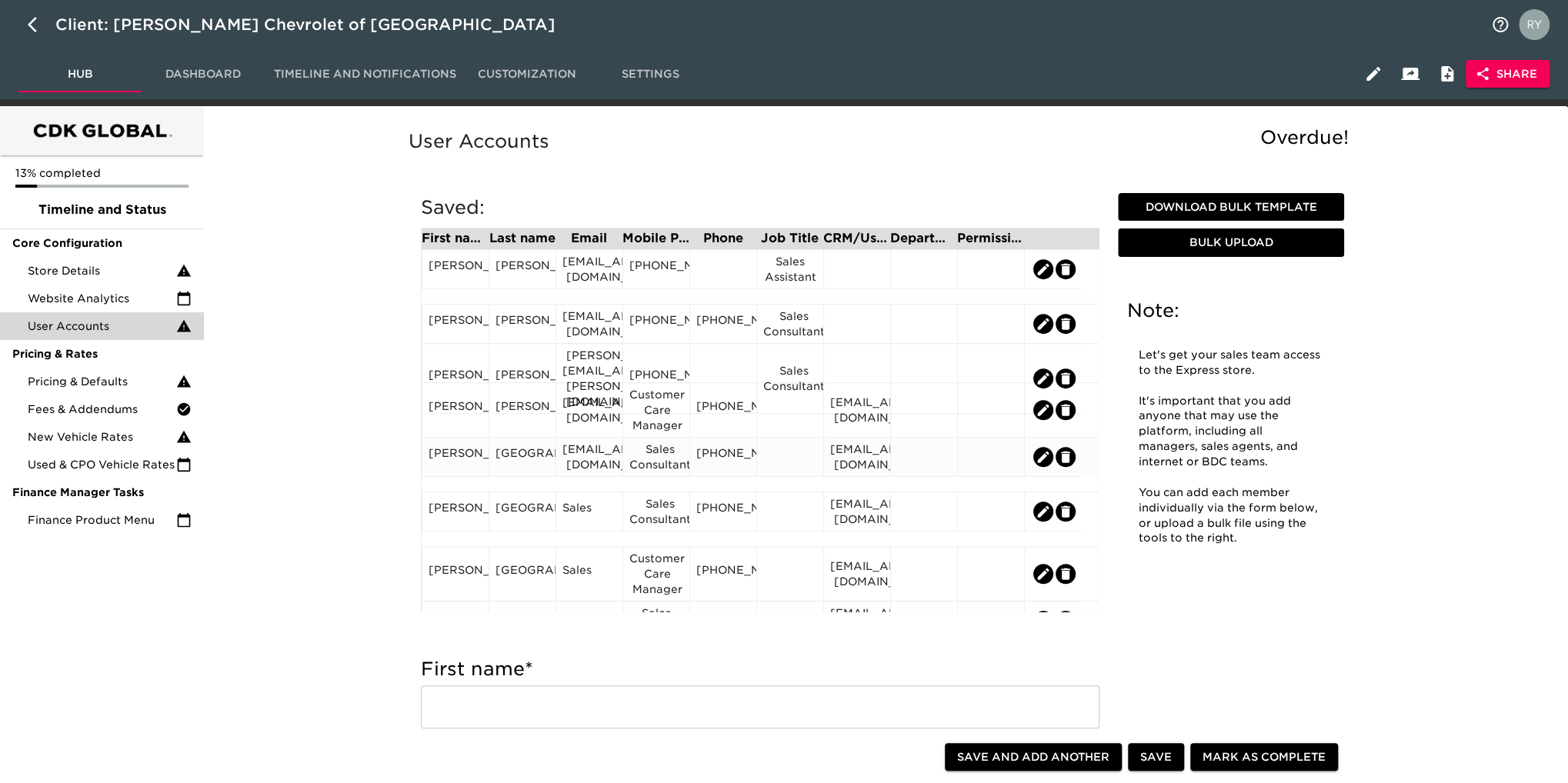
click at [657, 471] on div "Sales Consultant" at bounding box center [656, 457] width 54 height 30
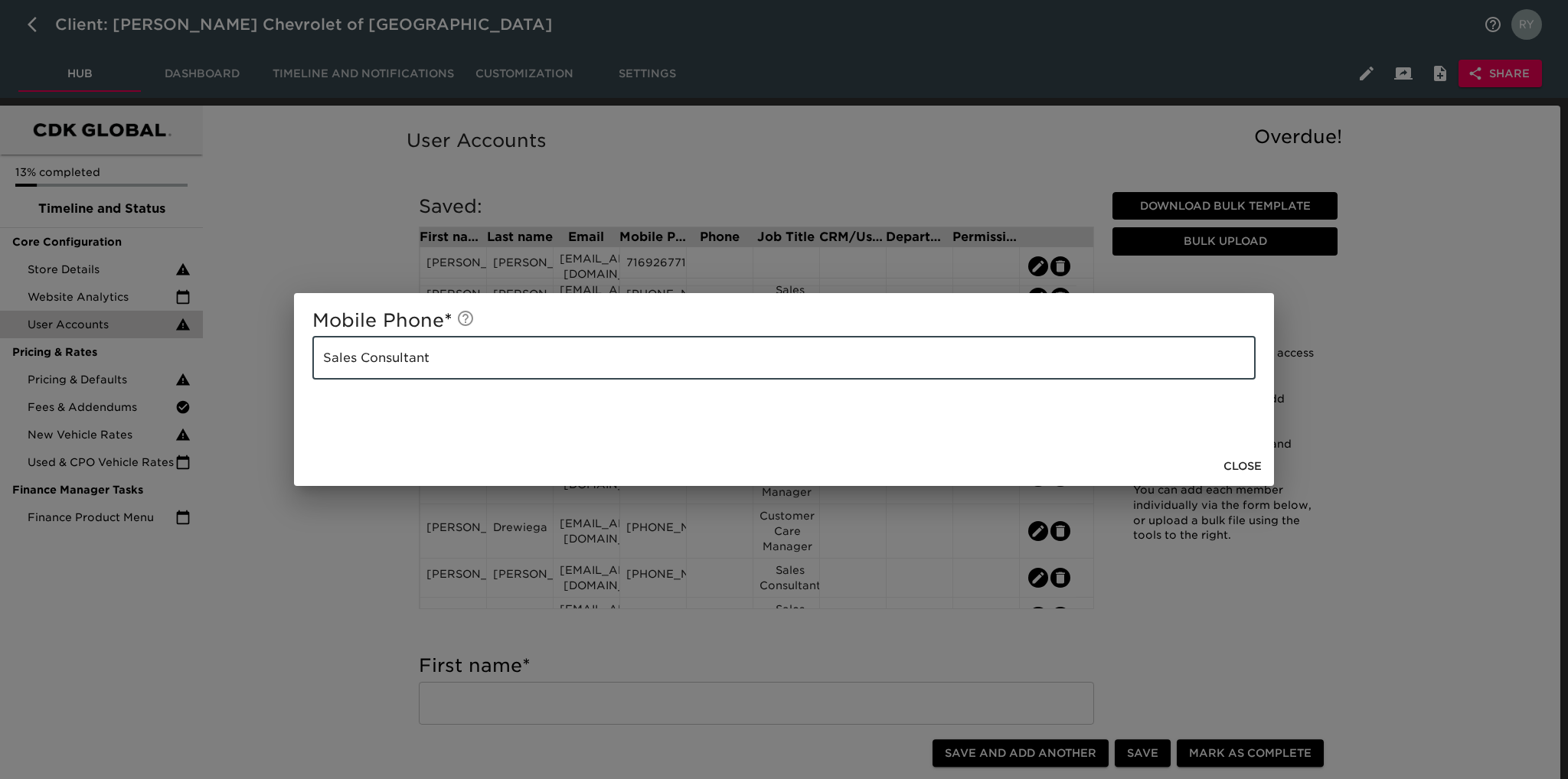
drag, startPoint x: 476, startPoint y: 350, endPoint x: 287, endPoint y: 360, distance: 189.3
click at [287, 360] on div "Mobile Phone * Sales Consultant ​ Close" at bounding box center [784, 389] width 1568 height 779
click at [318, 608] on div "Mobile Phone * ​ Close" at bounding box center [784, 389] width 1568 height 779
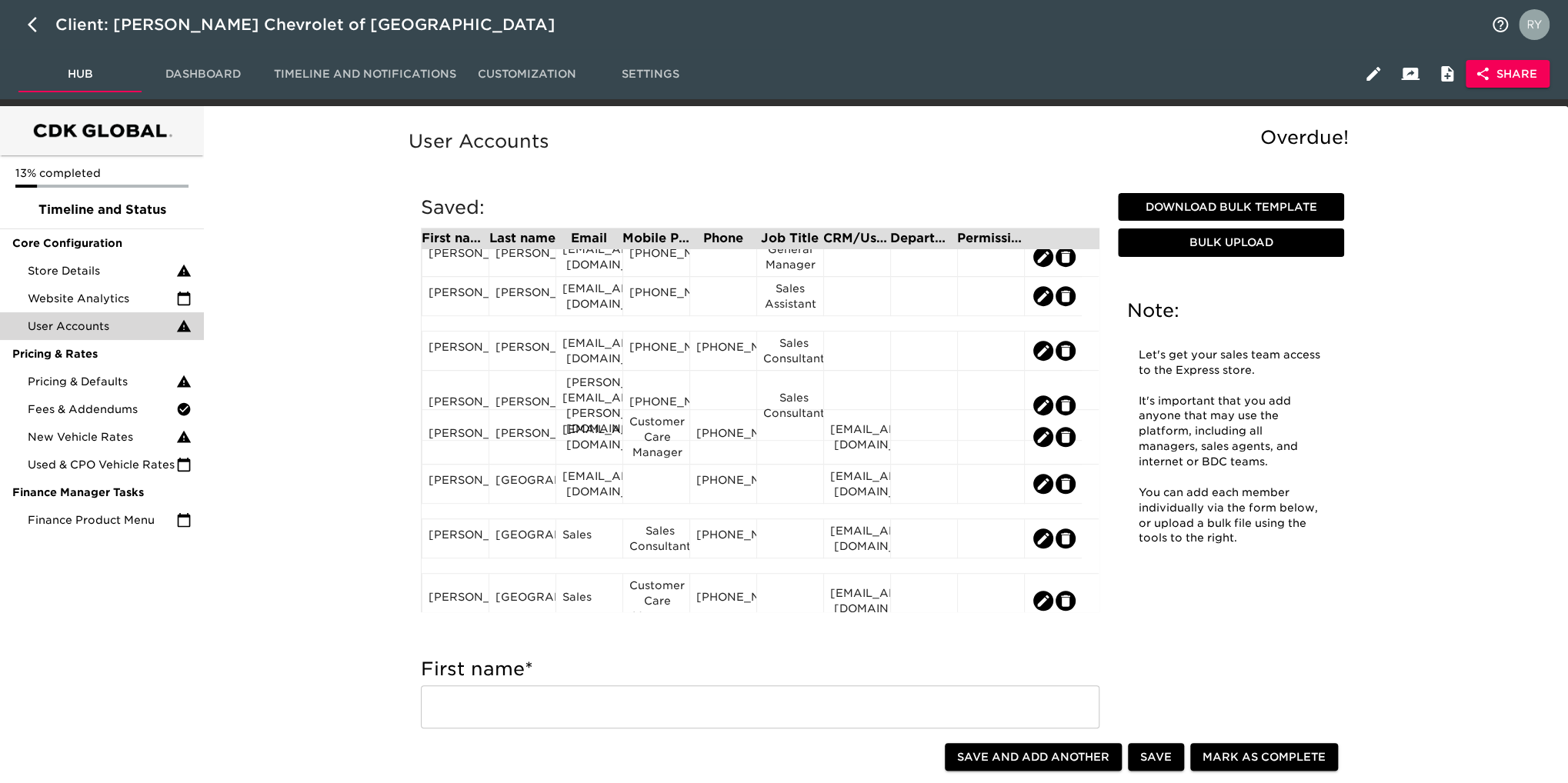
scroll to position [616, 0]
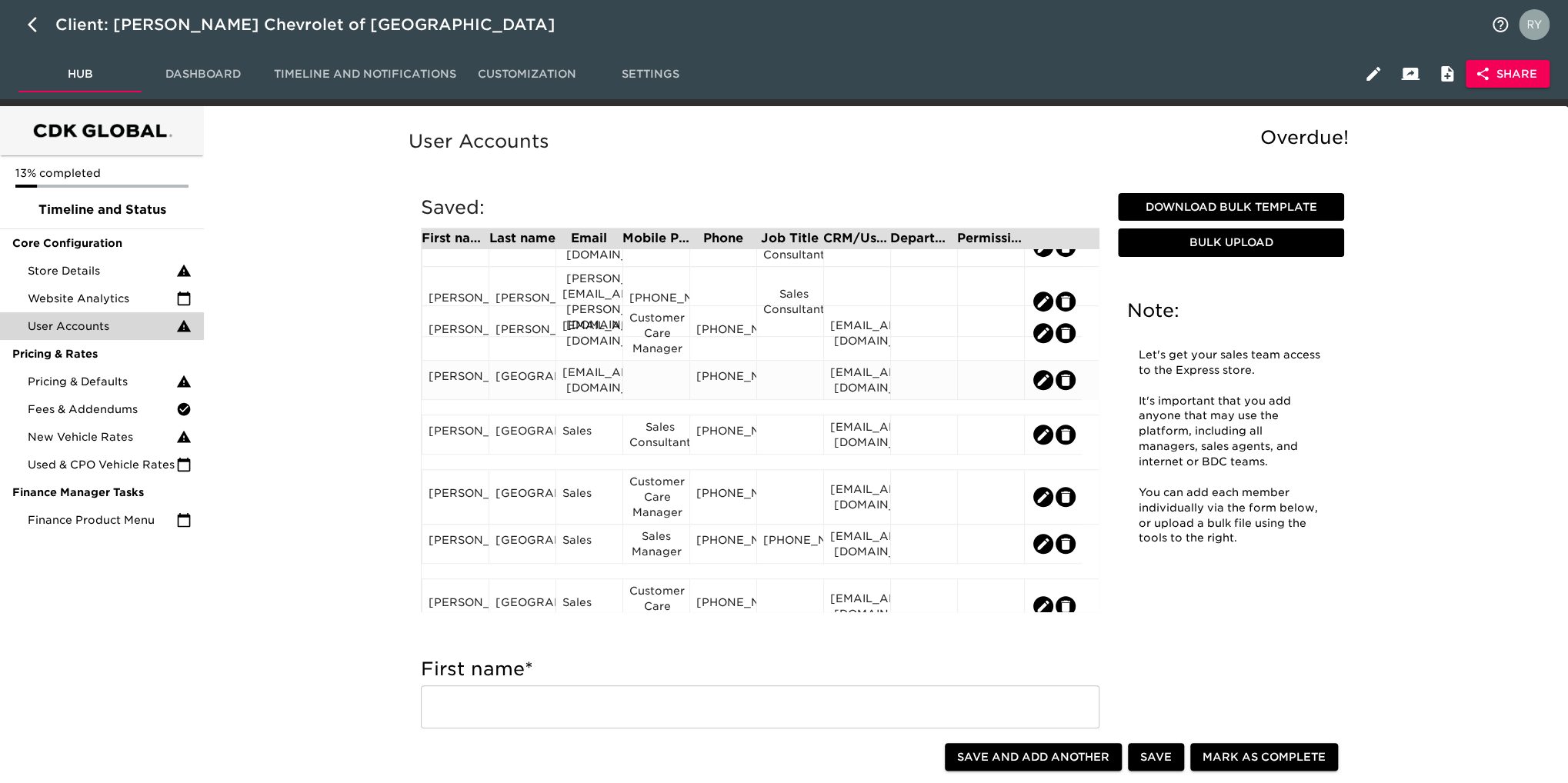
click at [788, 386] on div at bounding box center [790, 379] width 54 height 23
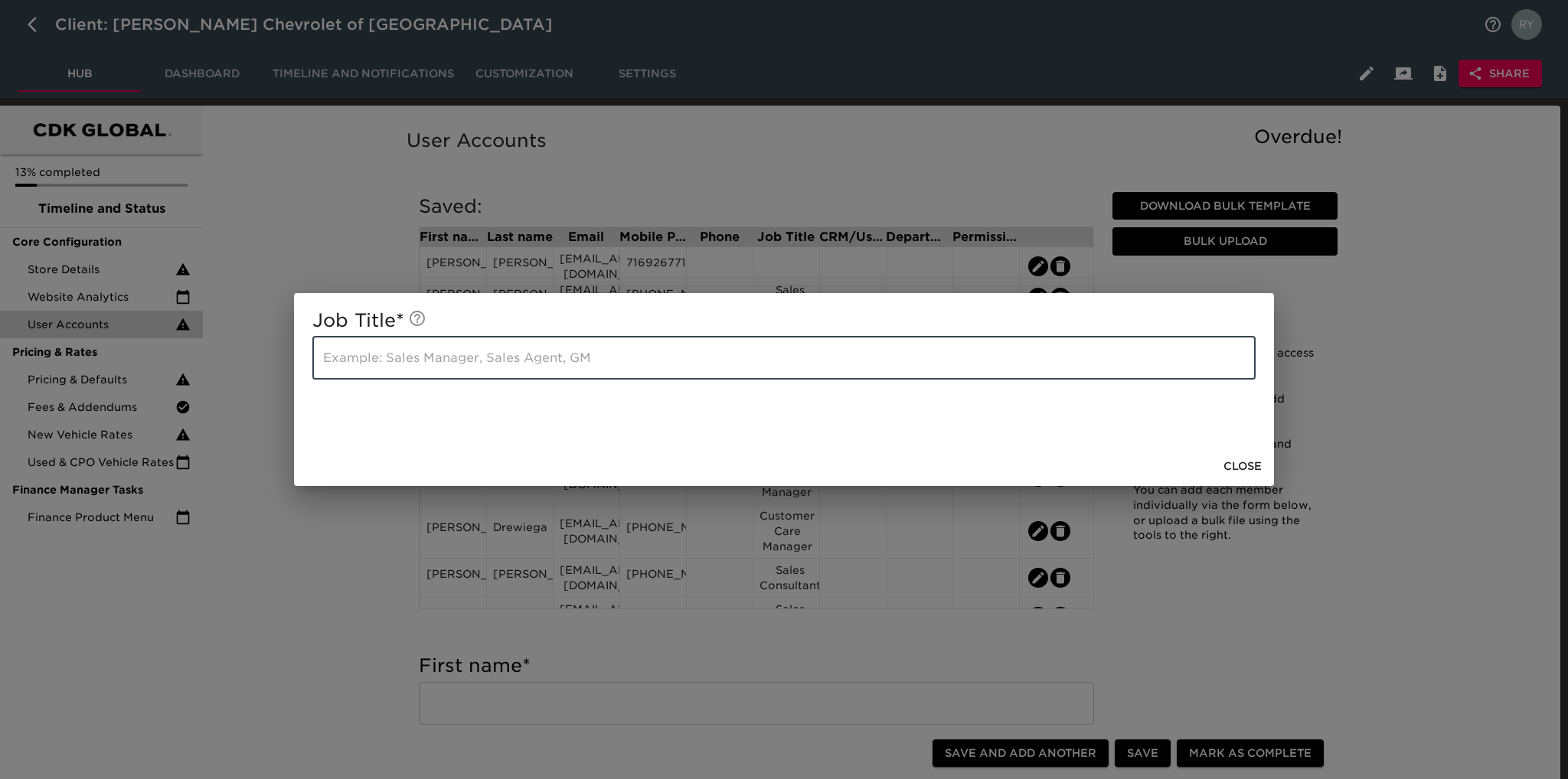
paste input "Sales Consultant"
type input "Sales Consultant"
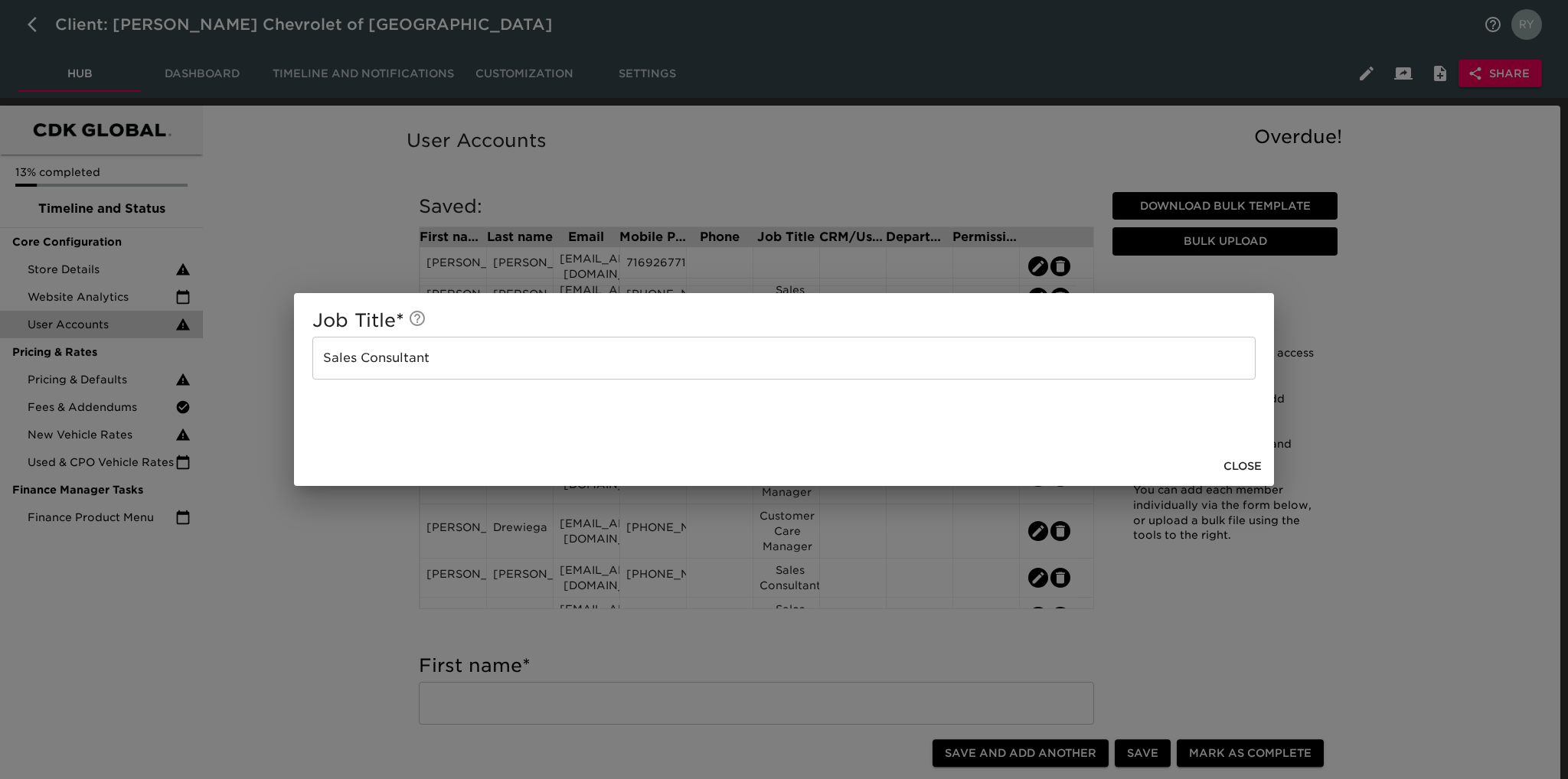
click at [360, 653] on div "Job Title * Sales Consultant ​ Close" at bounding box center [784, 389] width 1568 height 779
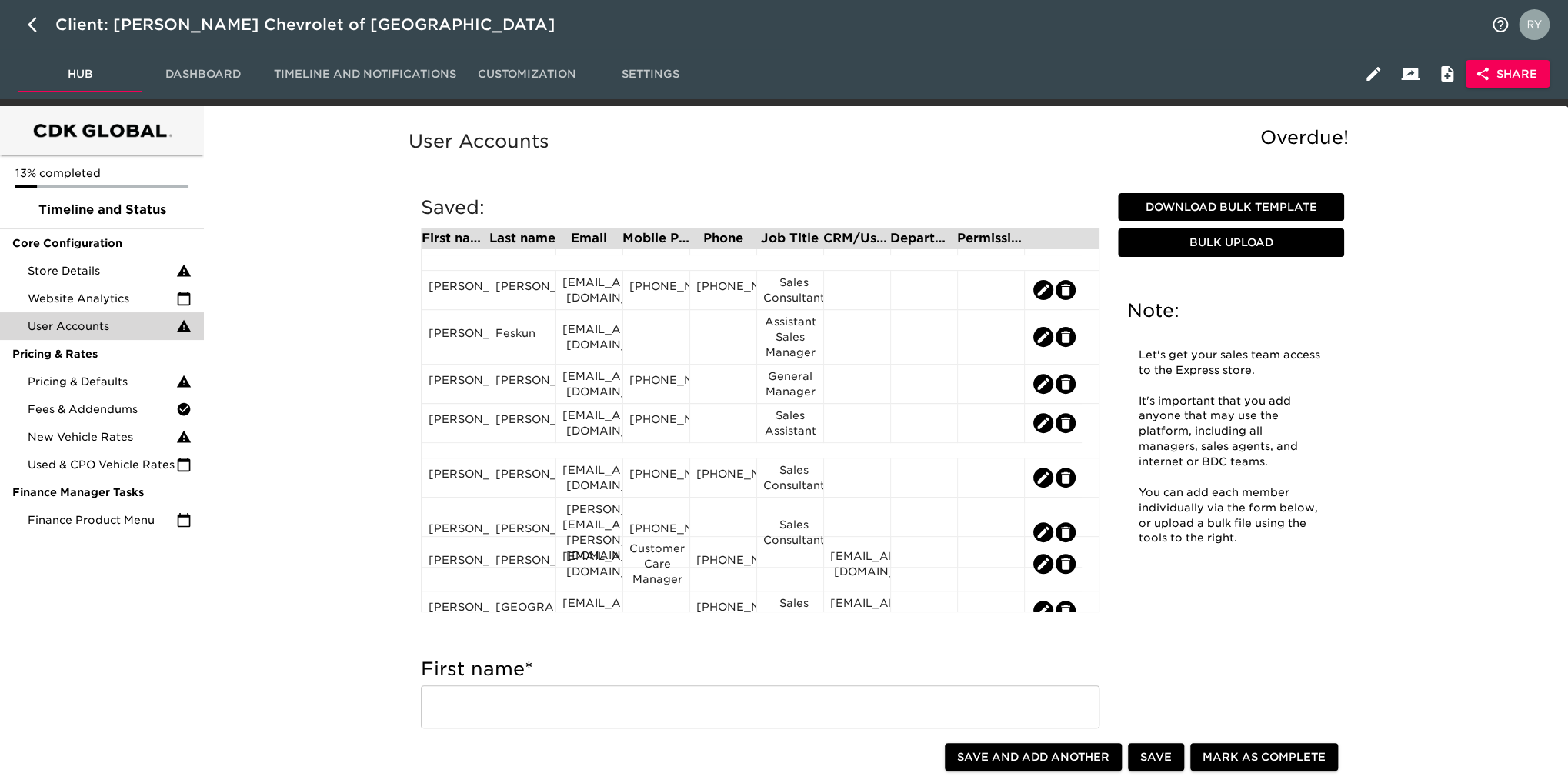
scroll to position [539, 0]
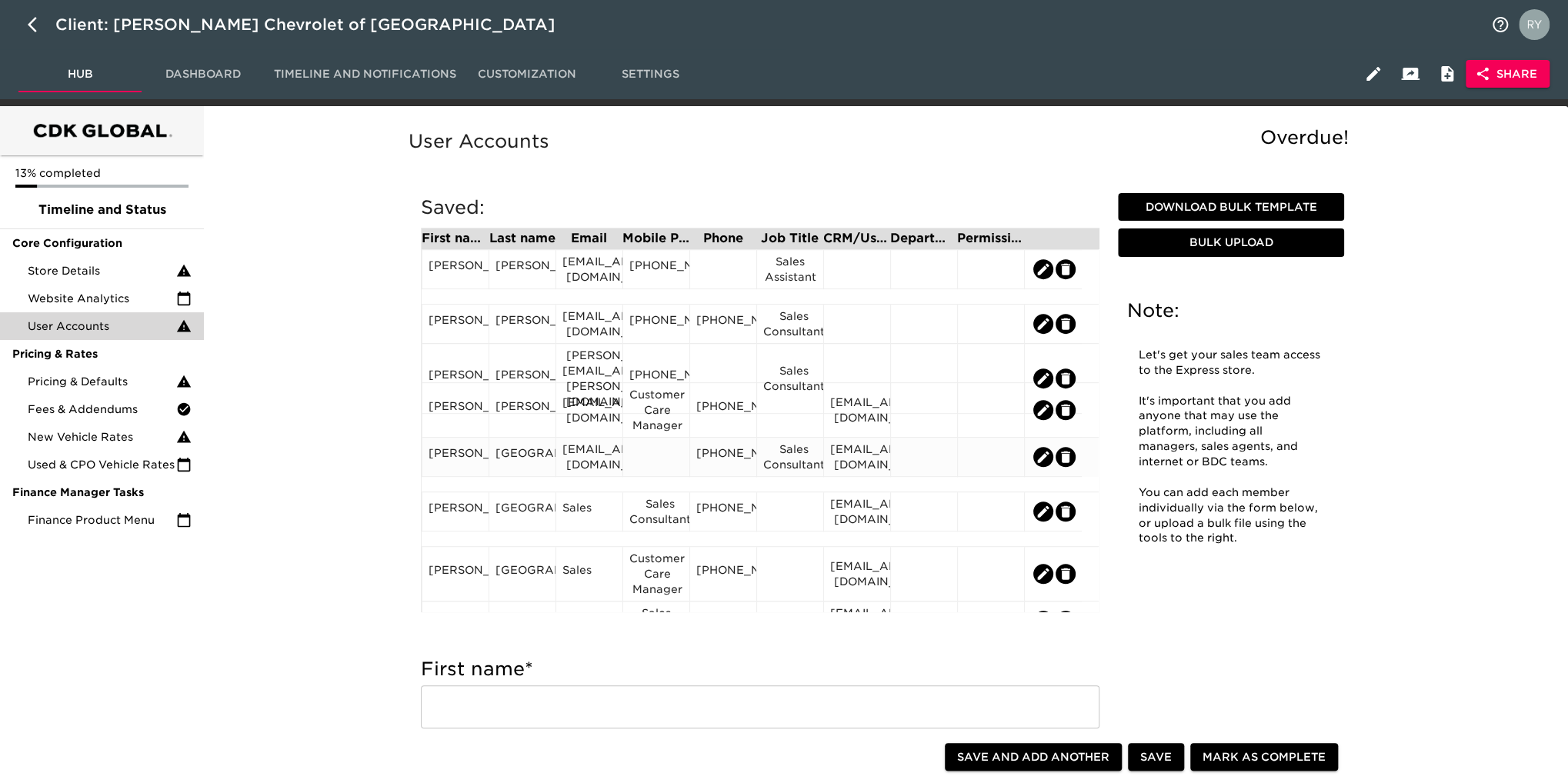
click at [744, 469] on div "[PHONE_NUMBER]" at bounding box center [723, 456] width 54 height 23
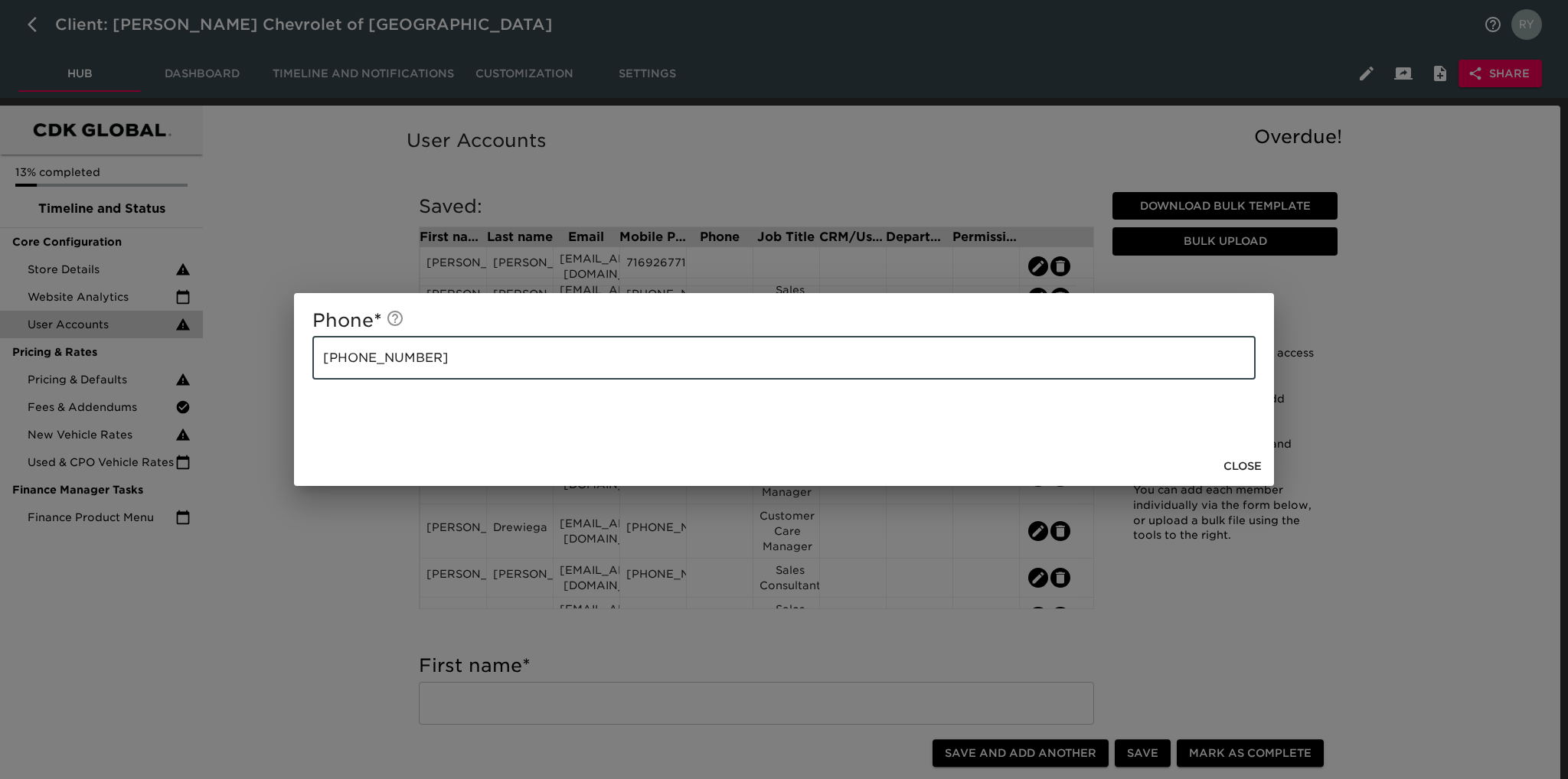
drag, startPoint x: 443, startPoint y: 361, endPoint x: 294, endPoint y: 374, distance: 149.6
click at [294, 374] on div "Phone * [PHONE_NUMBER] ​" at bounding box center [784, 370] width 980 height 153
click at [322, 576] on div "Phone * [PHONE_NUMBER] ​ Close" at bounding box center [784, 389] width 1568 height 779
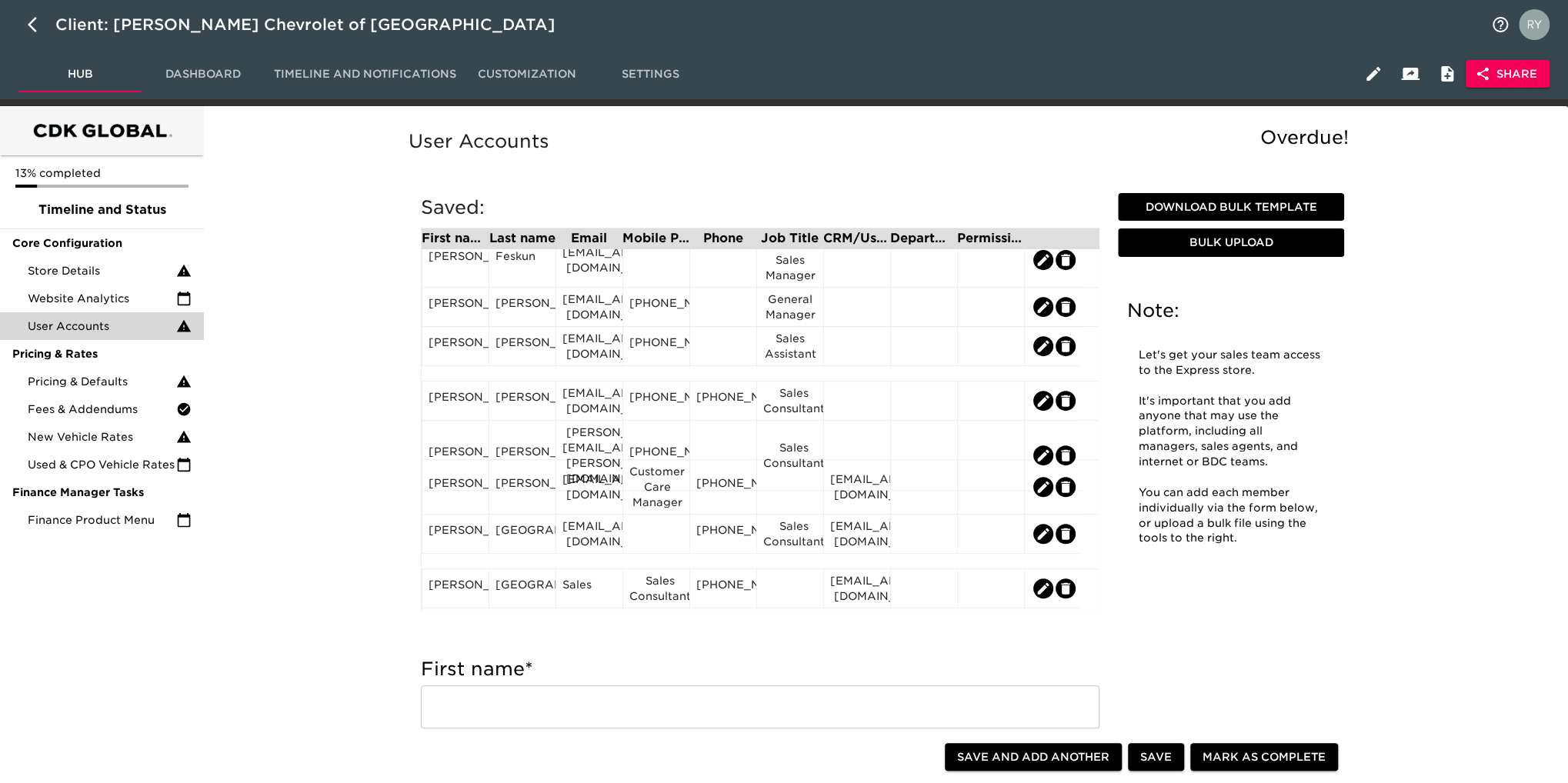
scroll to position [616, 0]
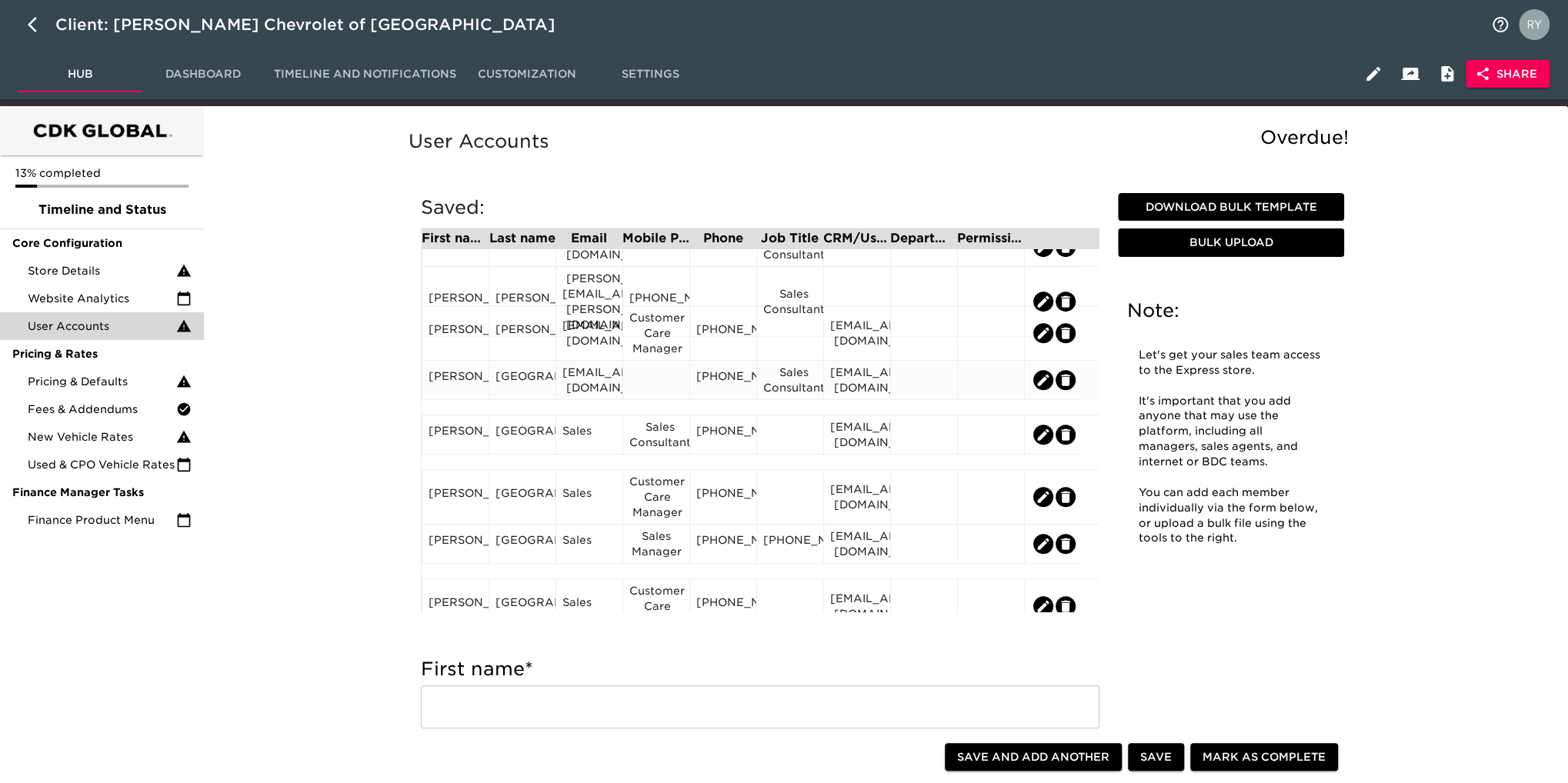
click at [648, 389] on div at bounding box center [656, 379] width 54 height 23
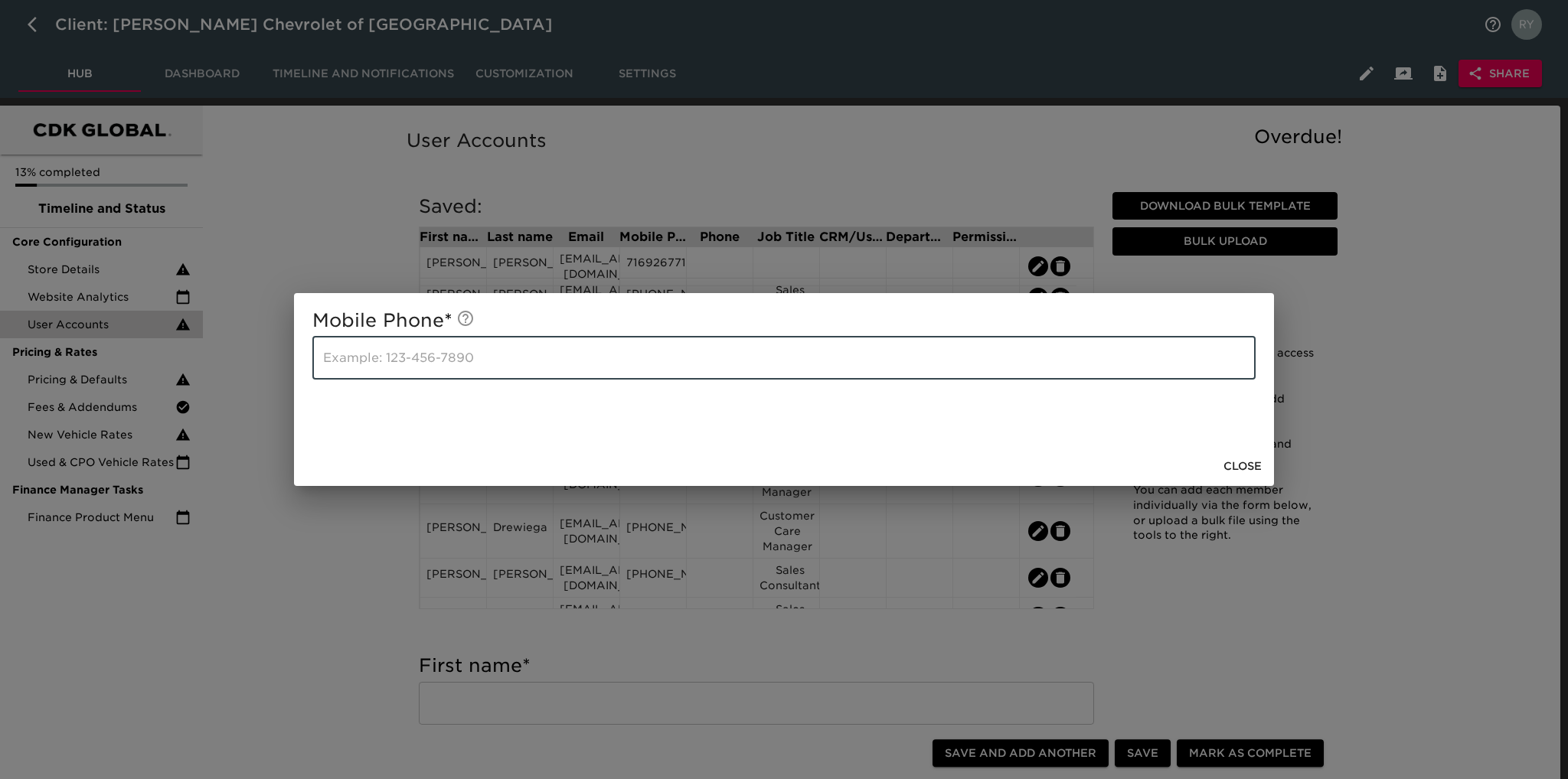
paste input "[PHONE_NUMBER]"
type input "[PHONE_NUMBER]"
click at [309, 562] on div "Mobile Phone * [PHONE_NUMBER] ​ Close" at bounding box center [784, 389] width 1568 height 779
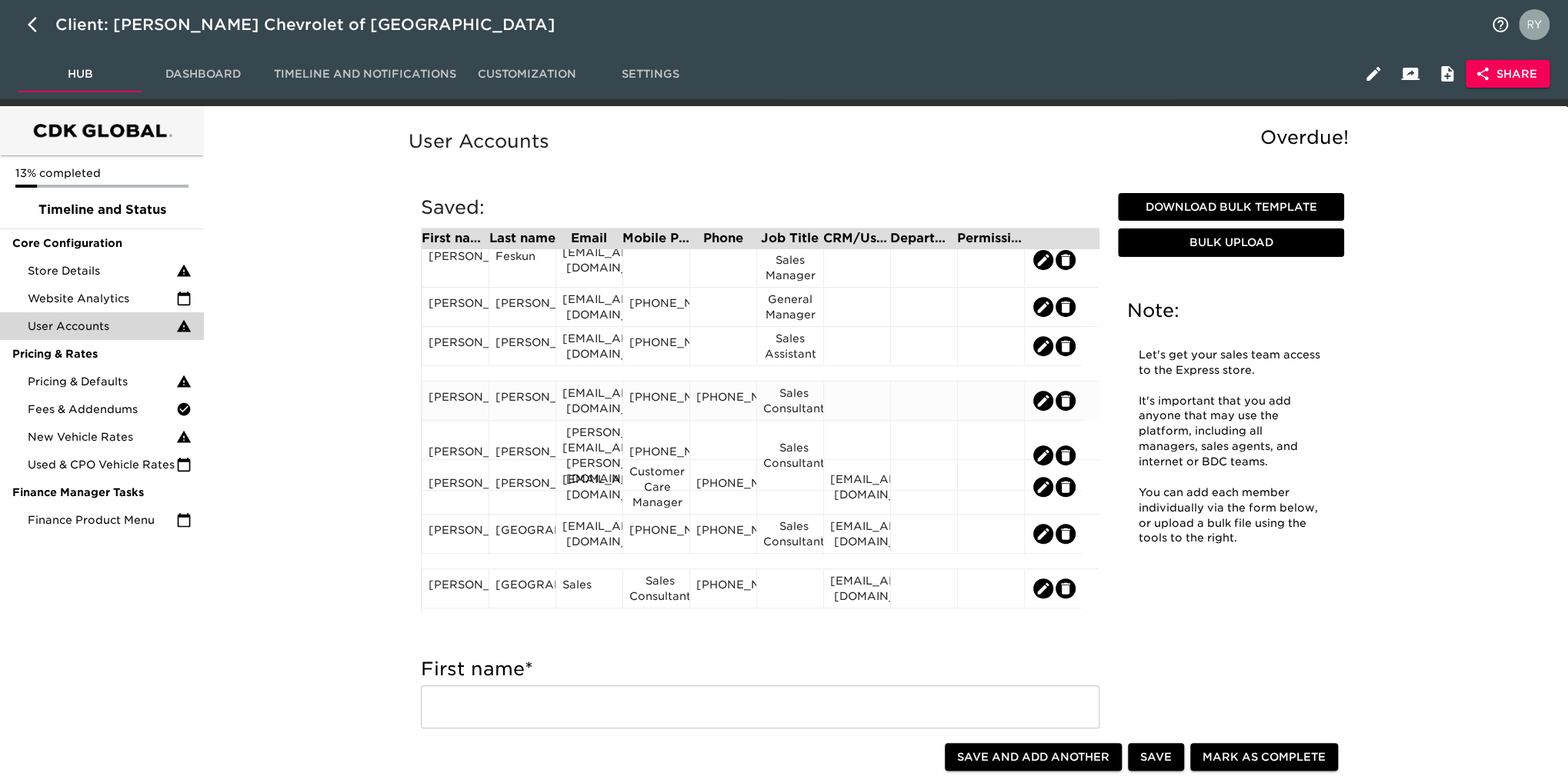
scroll to position [539, 0]
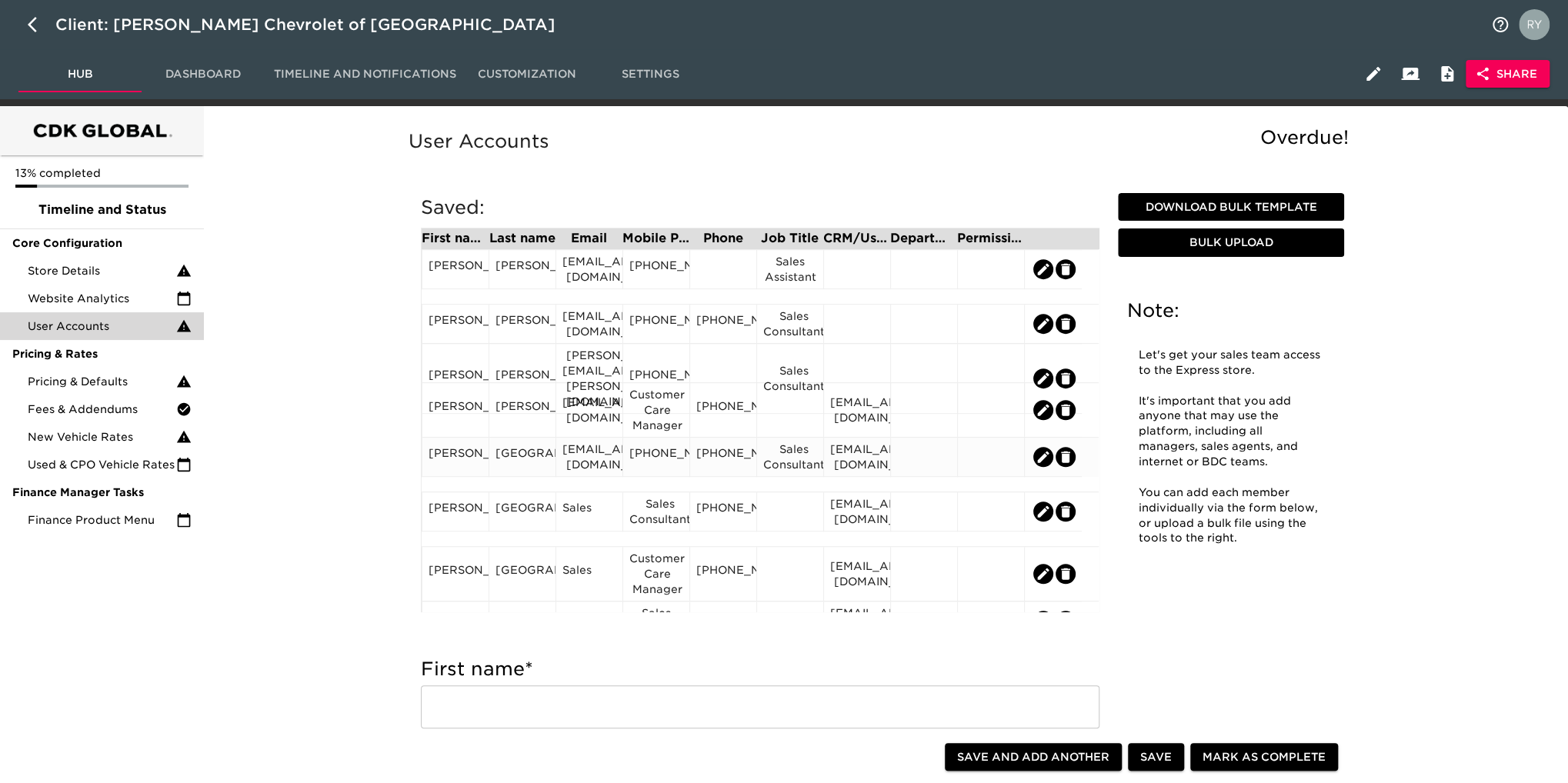
click at [456, 477] on div "[PERSON_NAME]" at bounding box center [454, 457] width 67 height 39
click at [459, 469] on div "[PERSON_NAME]" at bounding box center [455, 456] width 54 height 23
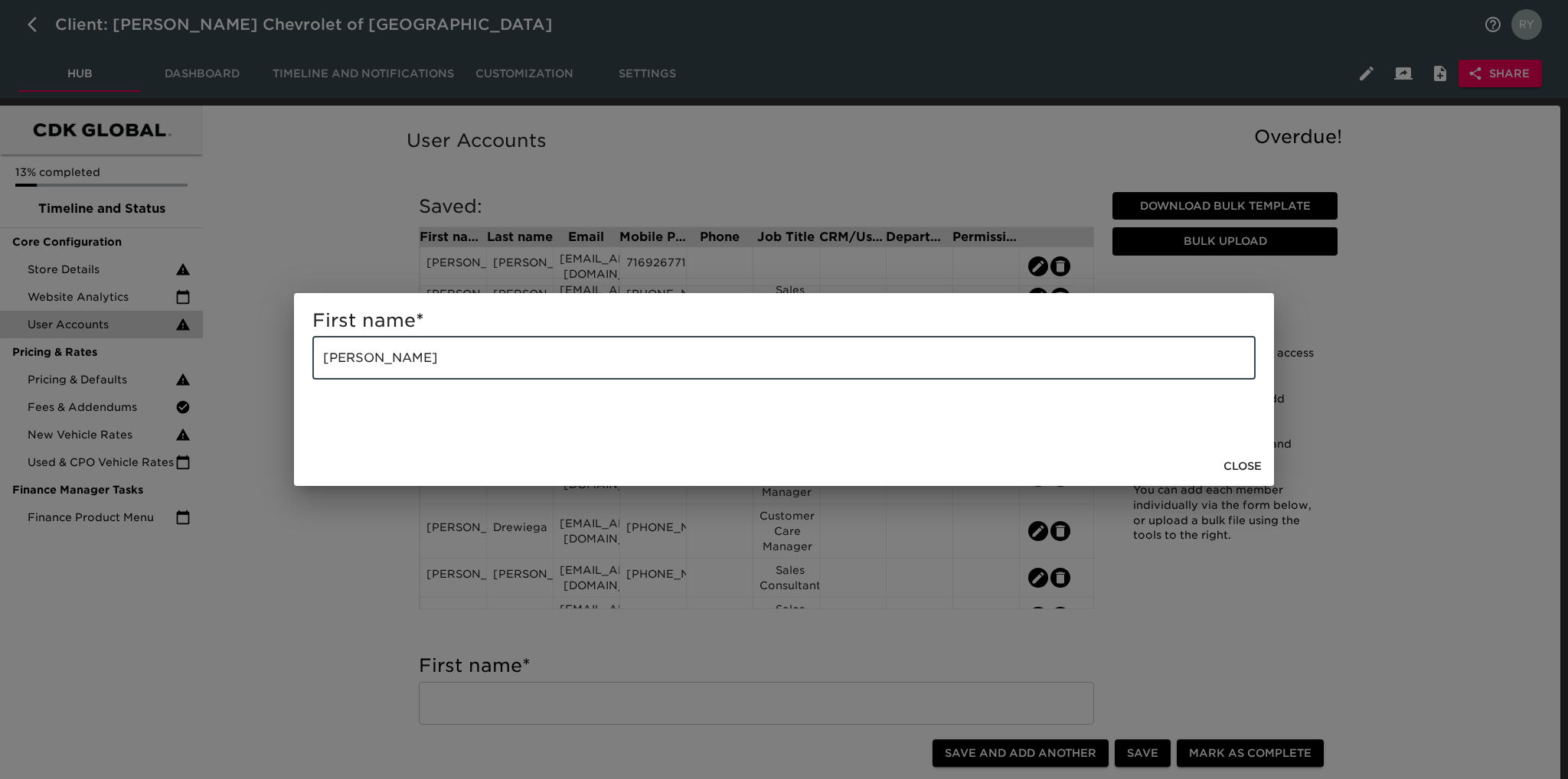
drag, startPoint x: 424, startPoint y: 360, endPoint x: 371, endPoint y: 366, distance: 53.3
click at [371, 366] on input "[PERSON_NAME]" at bounding box center [784, 358] width 943 height 43
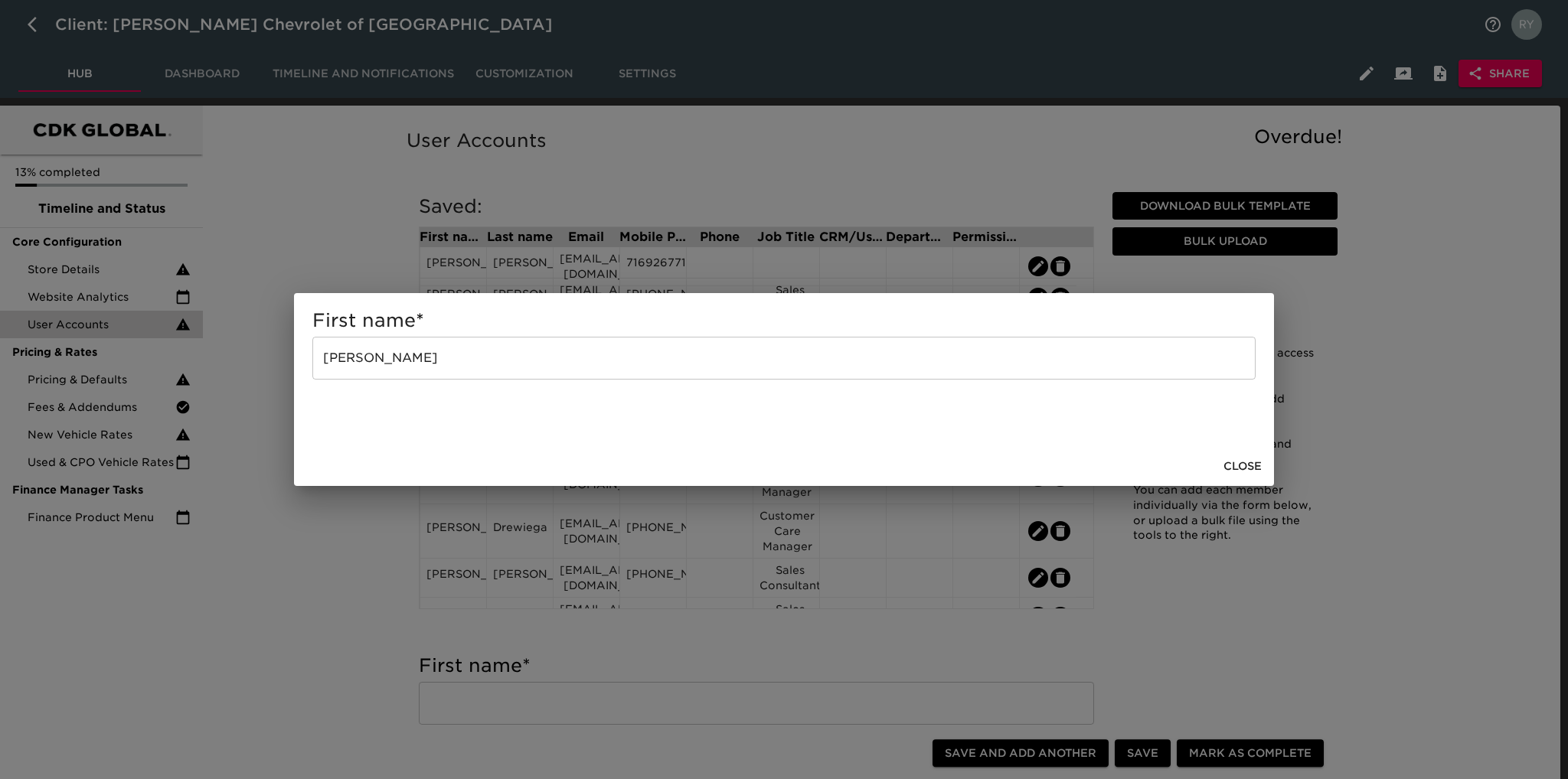
click at [315, 597] on div "First name * [PERSON_NAME] ​ Close" at bounding box center [784, 389] width 1568 height 779
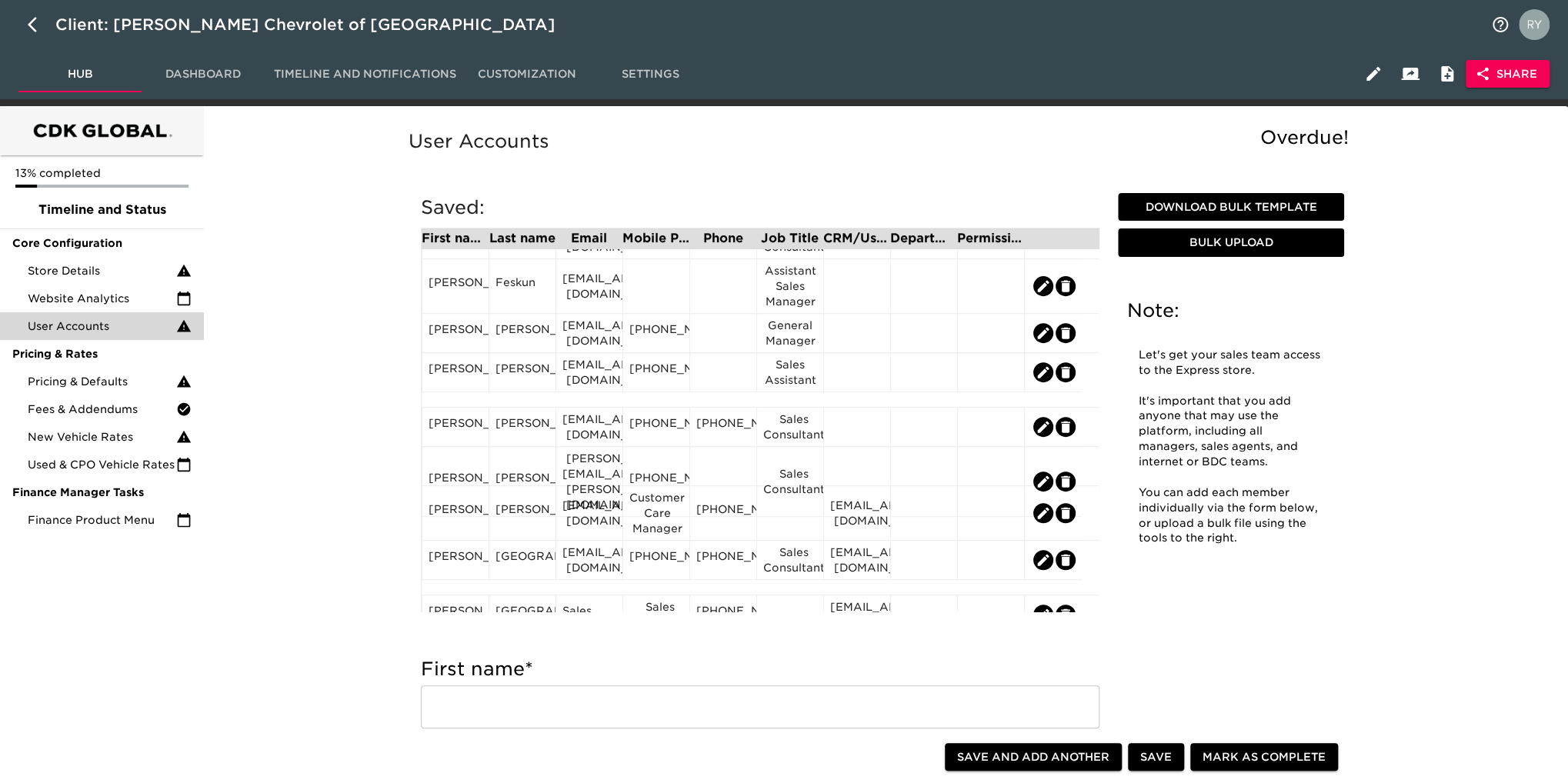
scroll to position [462, 0]
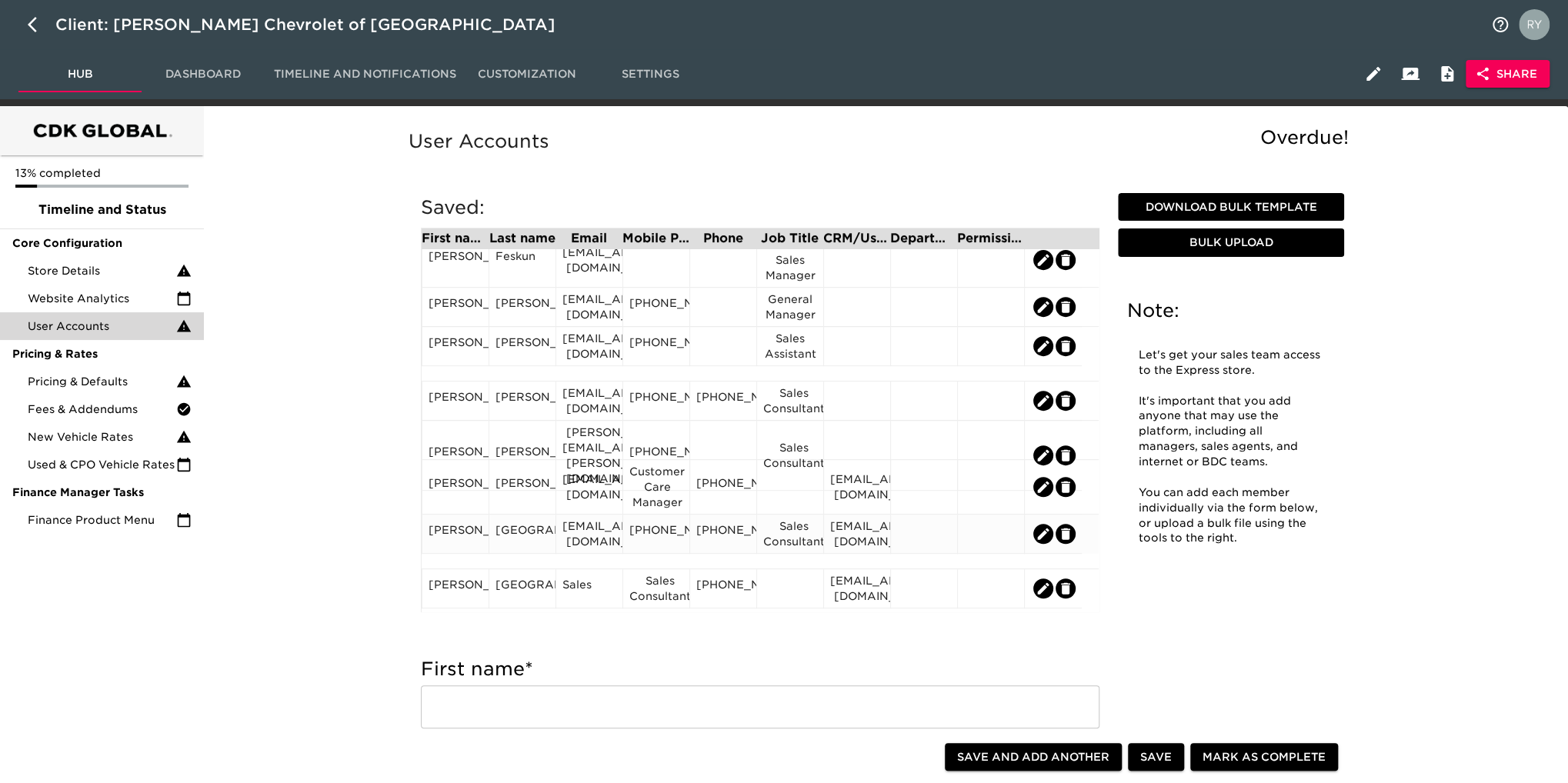
click at [529, 546] on div "[GEOGRAPHIC_DATA]" at bounding box center [523, 534] width 54 height 23
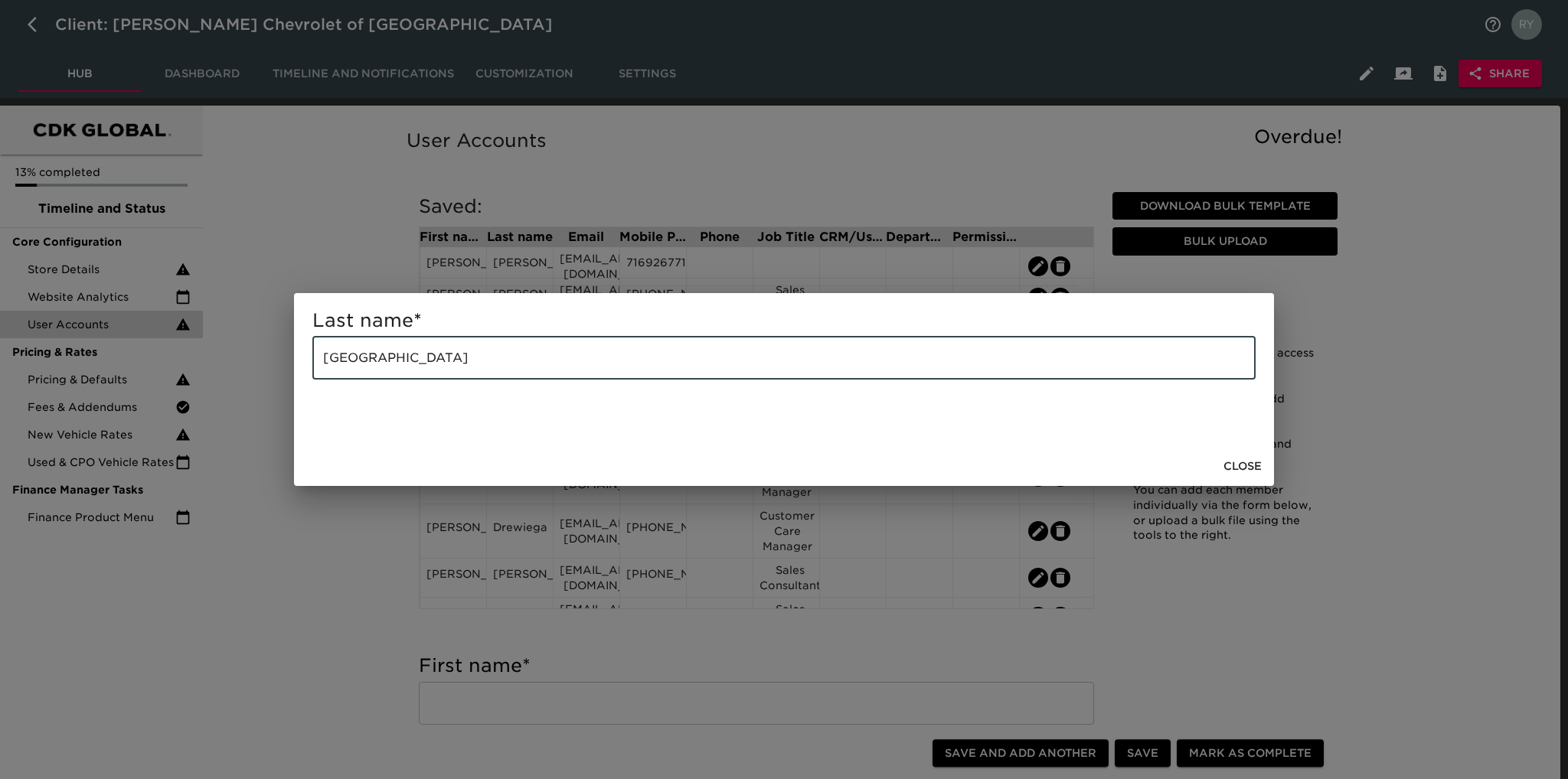
drag, startPoint x: 474, startPoint y: 357, endPoint x: 303, endPoint y: 381, distance: 172.7
click at [305, 382] on div "Last name * [GEOGRAPHIC_DATA] ​" at bounding box center [784, 370] width 980 height 153
paste input "[PERSON_NAME]"
type input "[PERSON_NAME]"
click at [324, 559] on div "Last name * [PERSON_NAME] ​ Close" at bounding box center [784, 389] width 1568 height 779
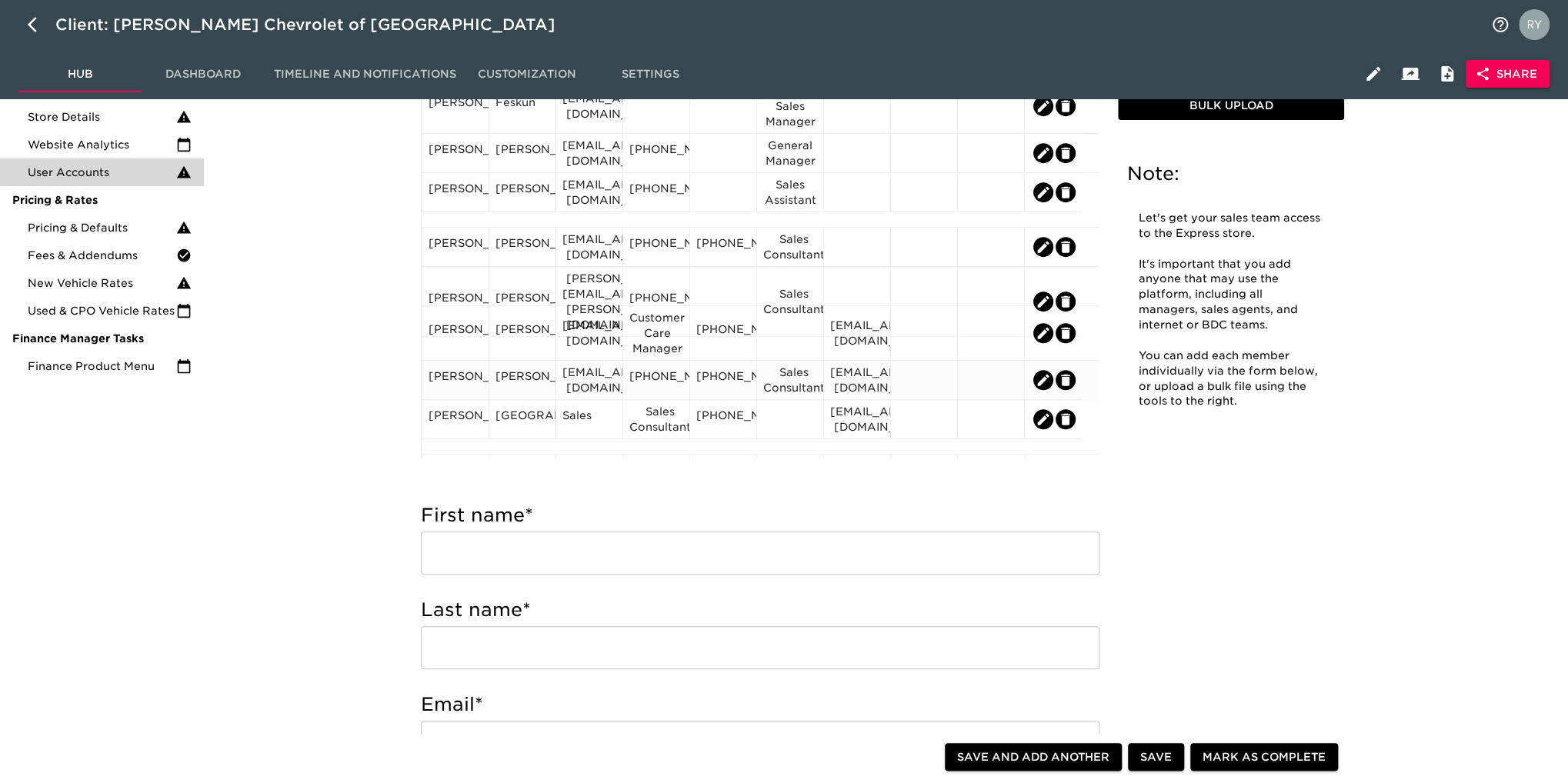
click at [476, 385] on div "[PERSON_NAME]" at bounding box center [455, 379] width 54 height 23
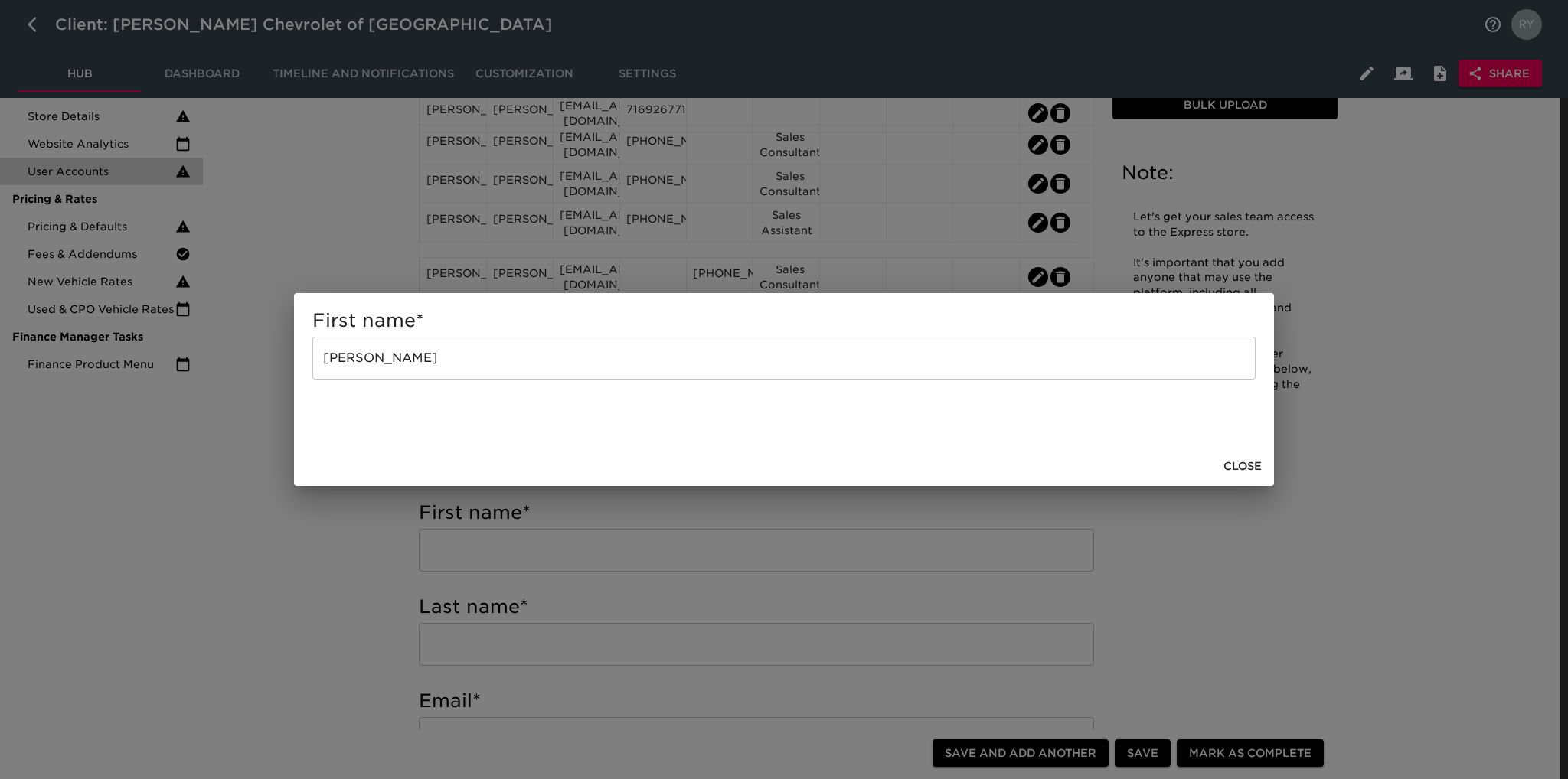
click at [426, 356] on input "[PERSON_NAME]" at bounding box center [784, 358] width 943 height 43
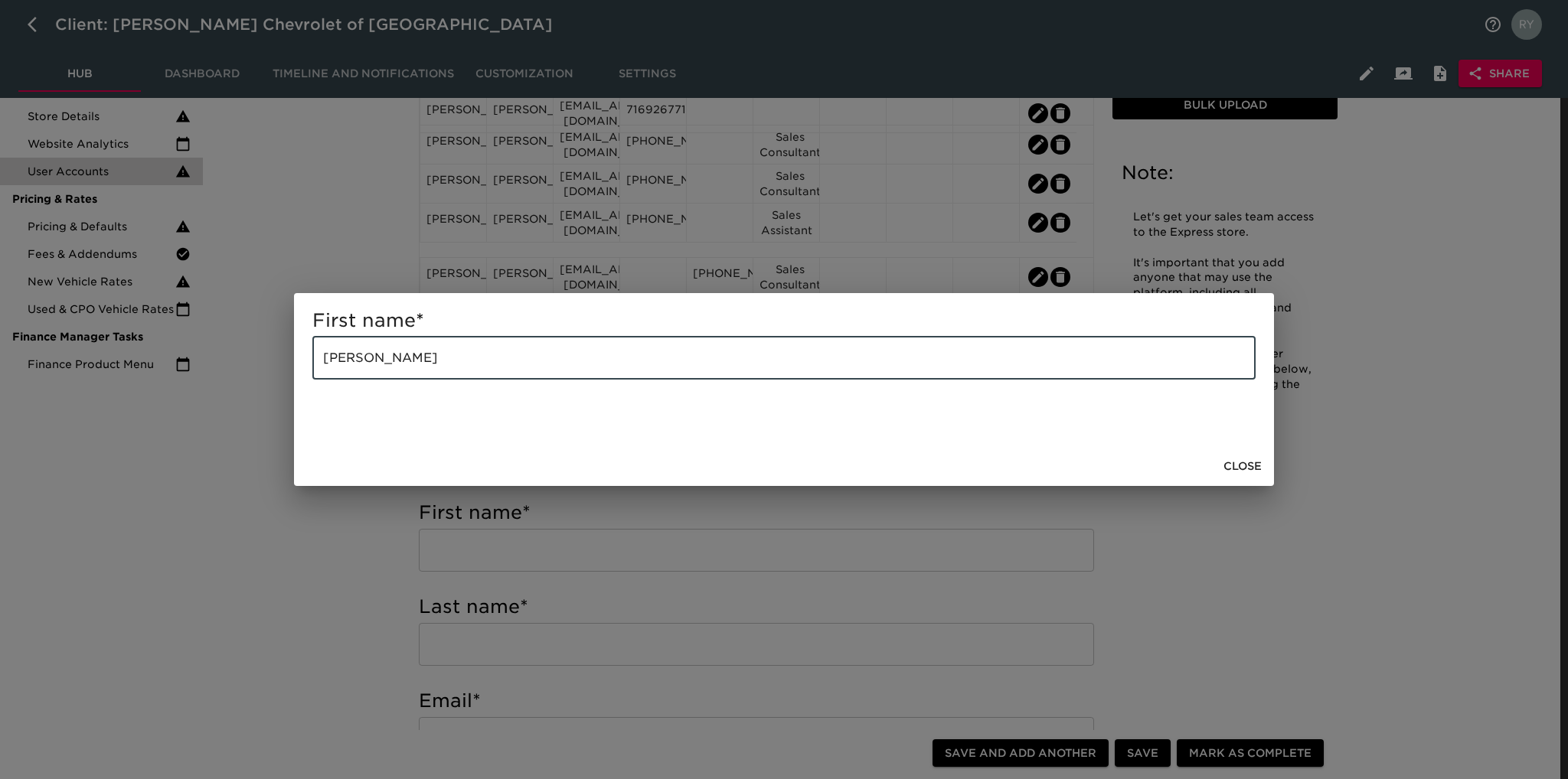
type input "[PERSON_NAME]"
click at [371, 503] on div "First name * [PERSON_NAME] ​ Close" at bounding box center [784, 389] width 1568 height 779
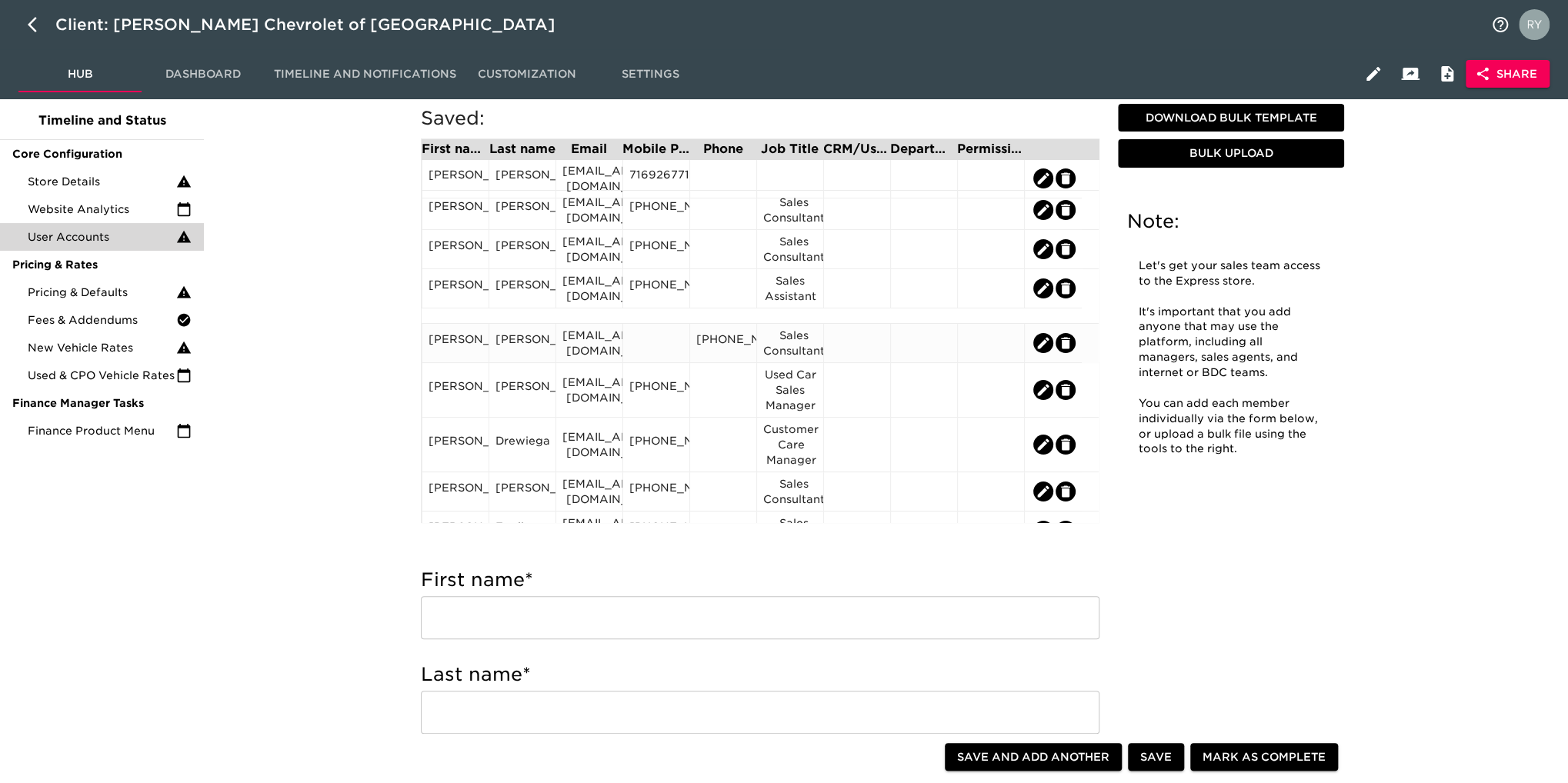
scroll to position [0, 0]
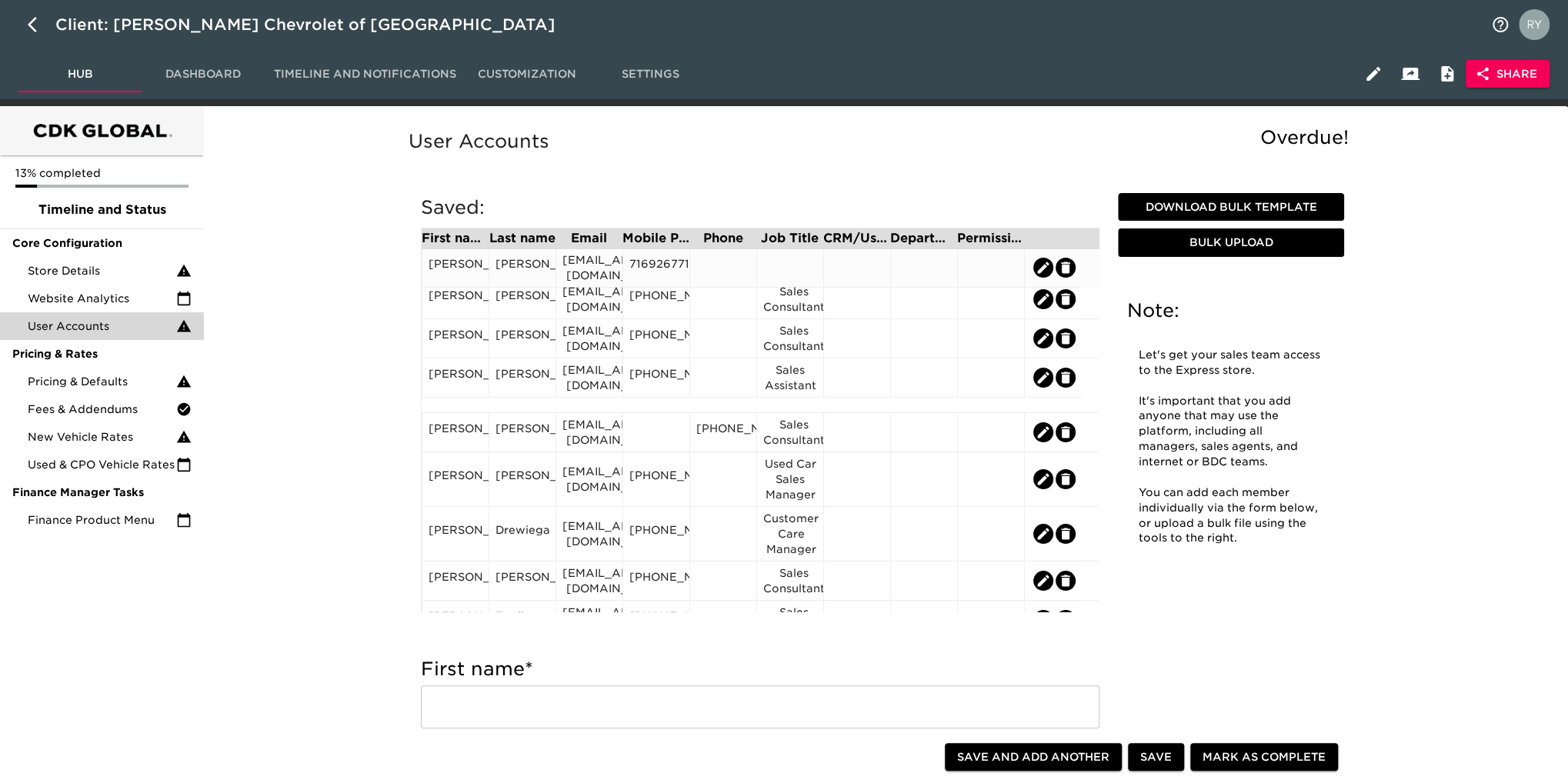
click at [648, 260] on div "7169267717" at bounding box center [656, 267] width 54 height 23
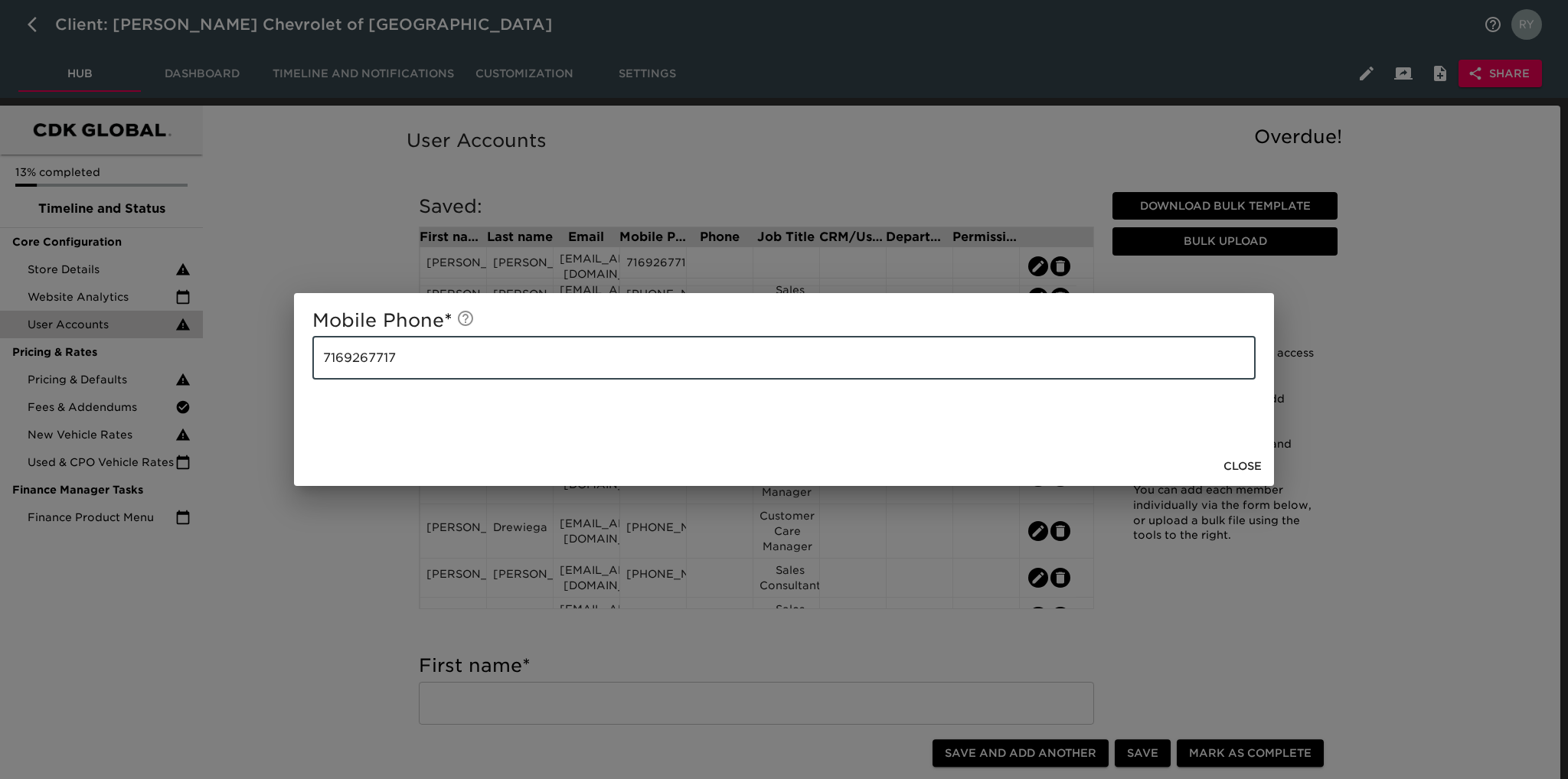
drag, startPoint x: 435, startPoint y: 365, endPoint x: 298, endPoint y: 371, distance: 137.1
click at [298, 371] on div "Mobile Phone * [PHONE_NUMBER] ​" at bounding box center [784, 370] width 980 height 153
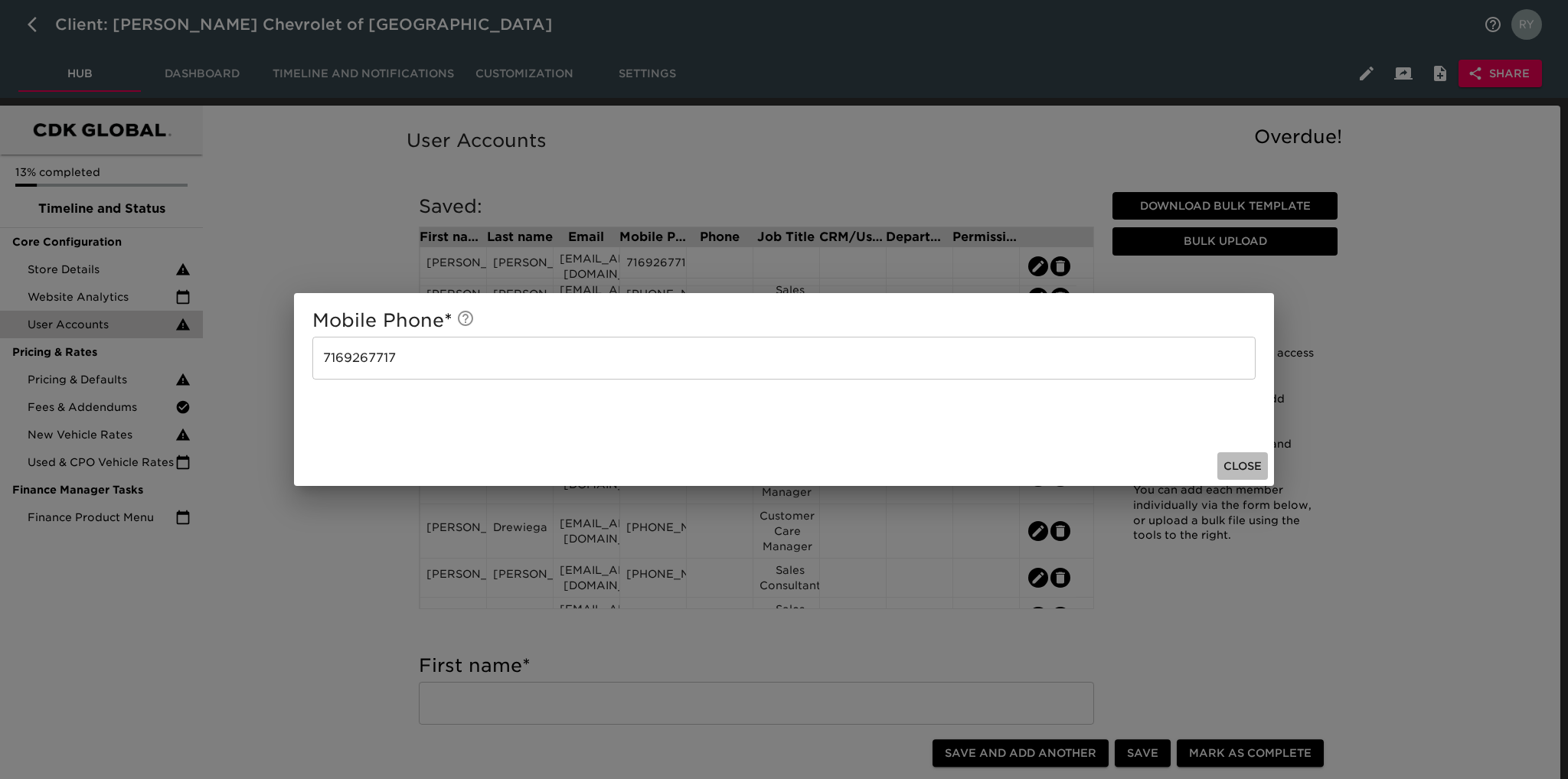
drag, startPoint x: 1237, startPoint y: 463, endPoint x: 1191, endPoint y: 445, distance: 49.4
click at [1238, 463] on span "Close" at bounding box center [1243, 466] width 39 height 19
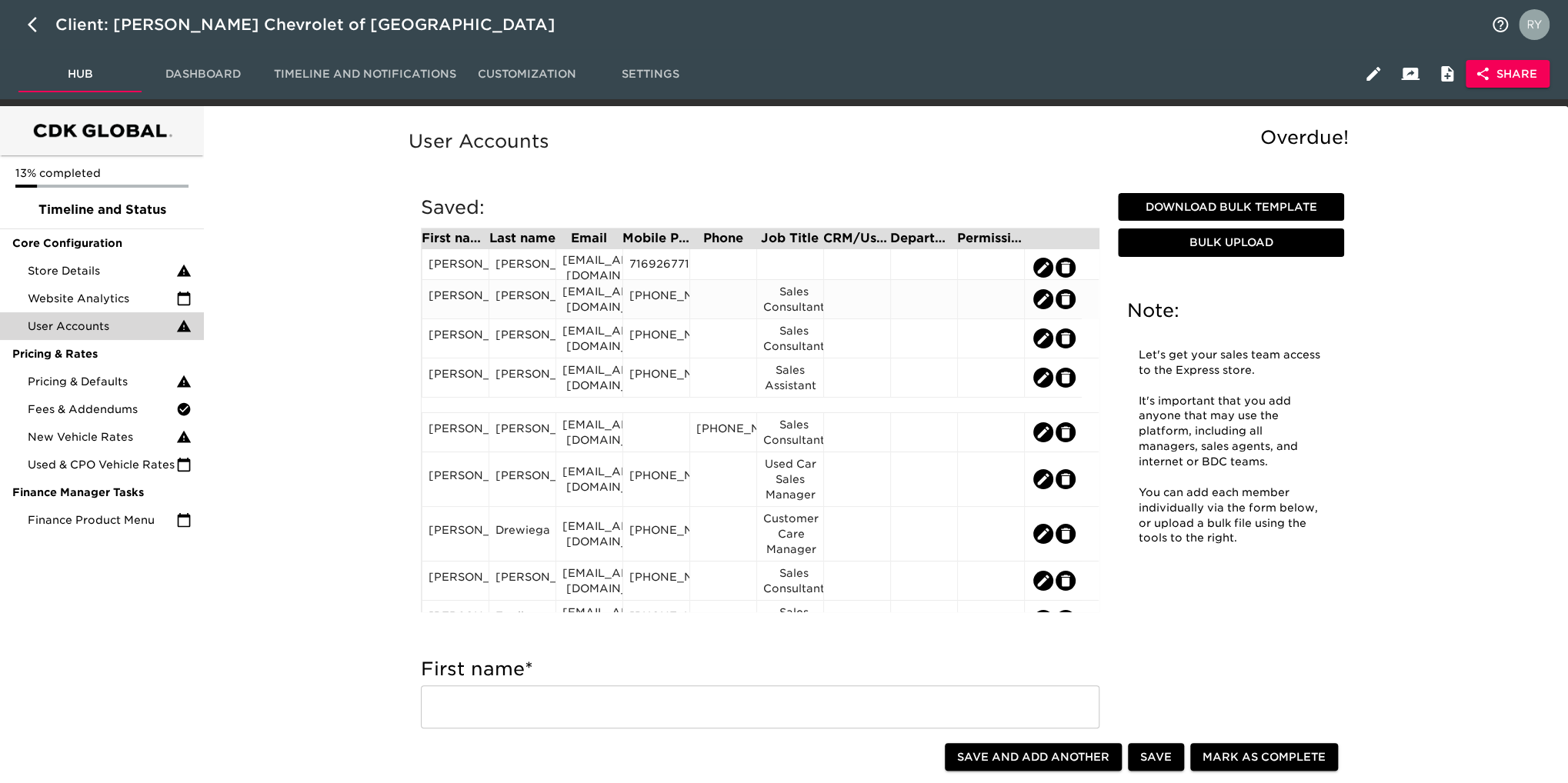
drag, startPoint x: 721, startPoint y: 296, endPoint x: 706, endPoint y: 299, distance: 15.3
click at [706, 299] on div at bounding box center [723, 299] width 54 height 23
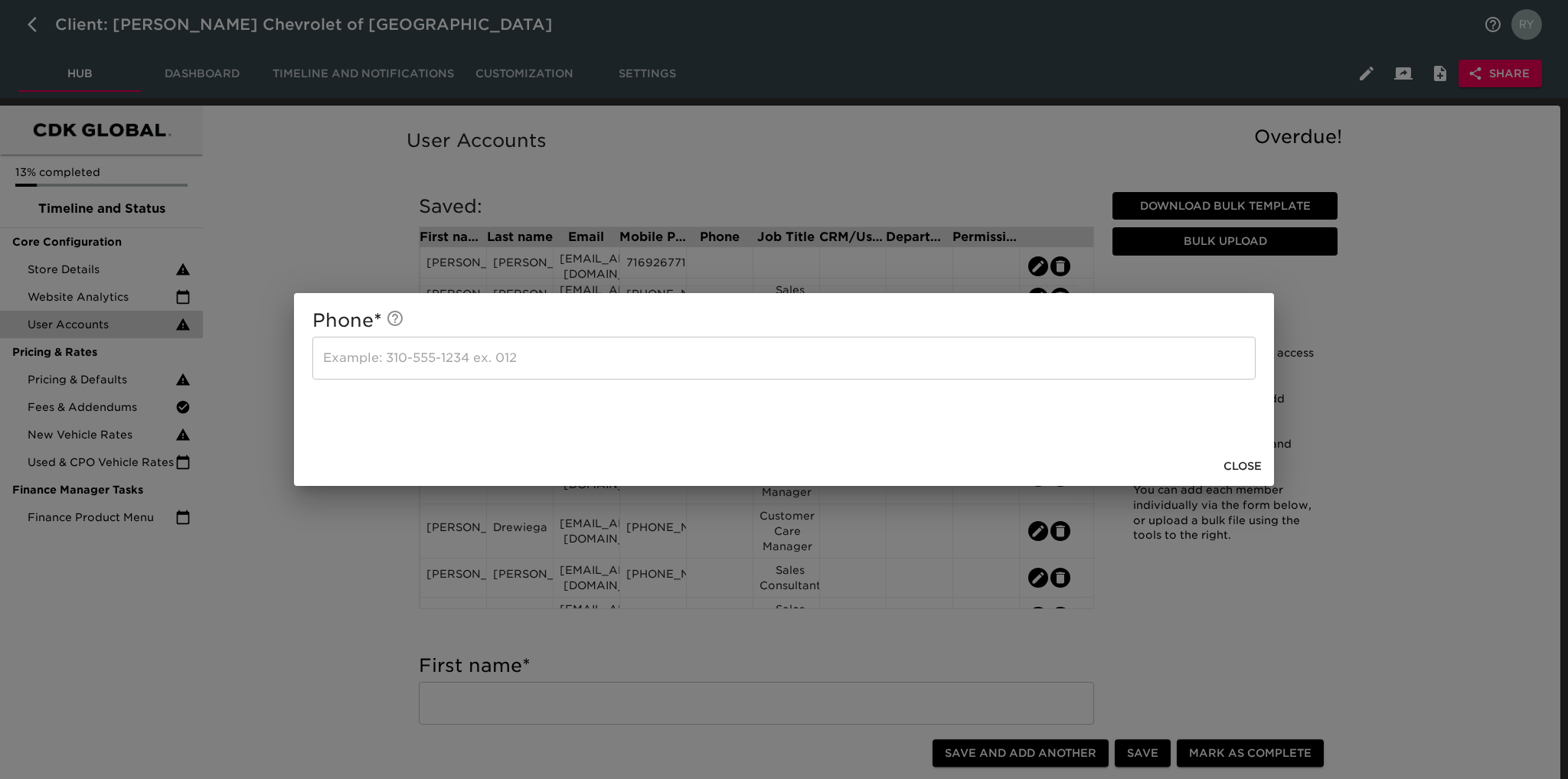
drag, startPoint x: 701, startPoint y: 297, endPoint x: 651, endPoint y: 361, distance: 81.2
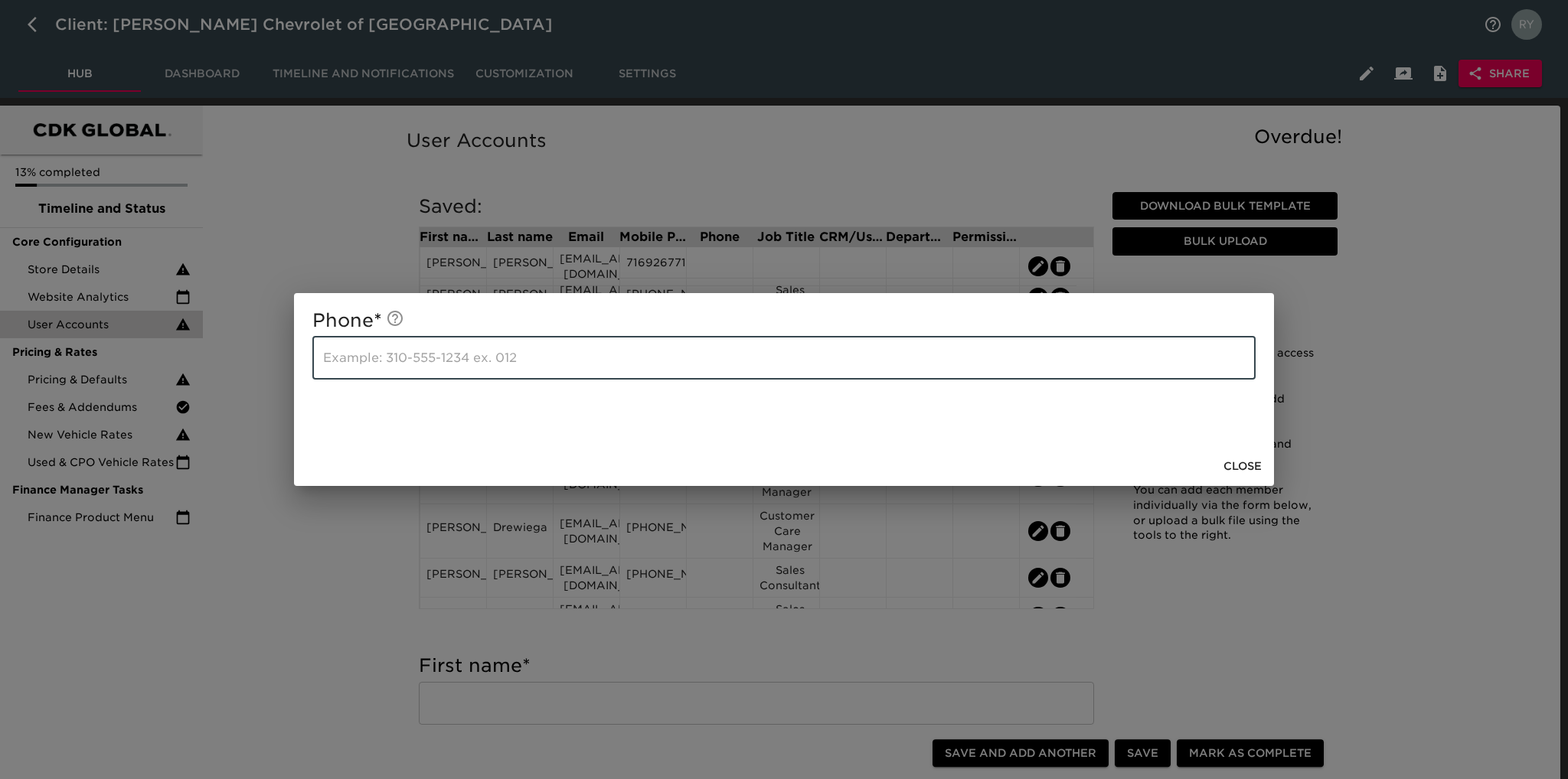
paste input "7169267717"
type input "7169267717"
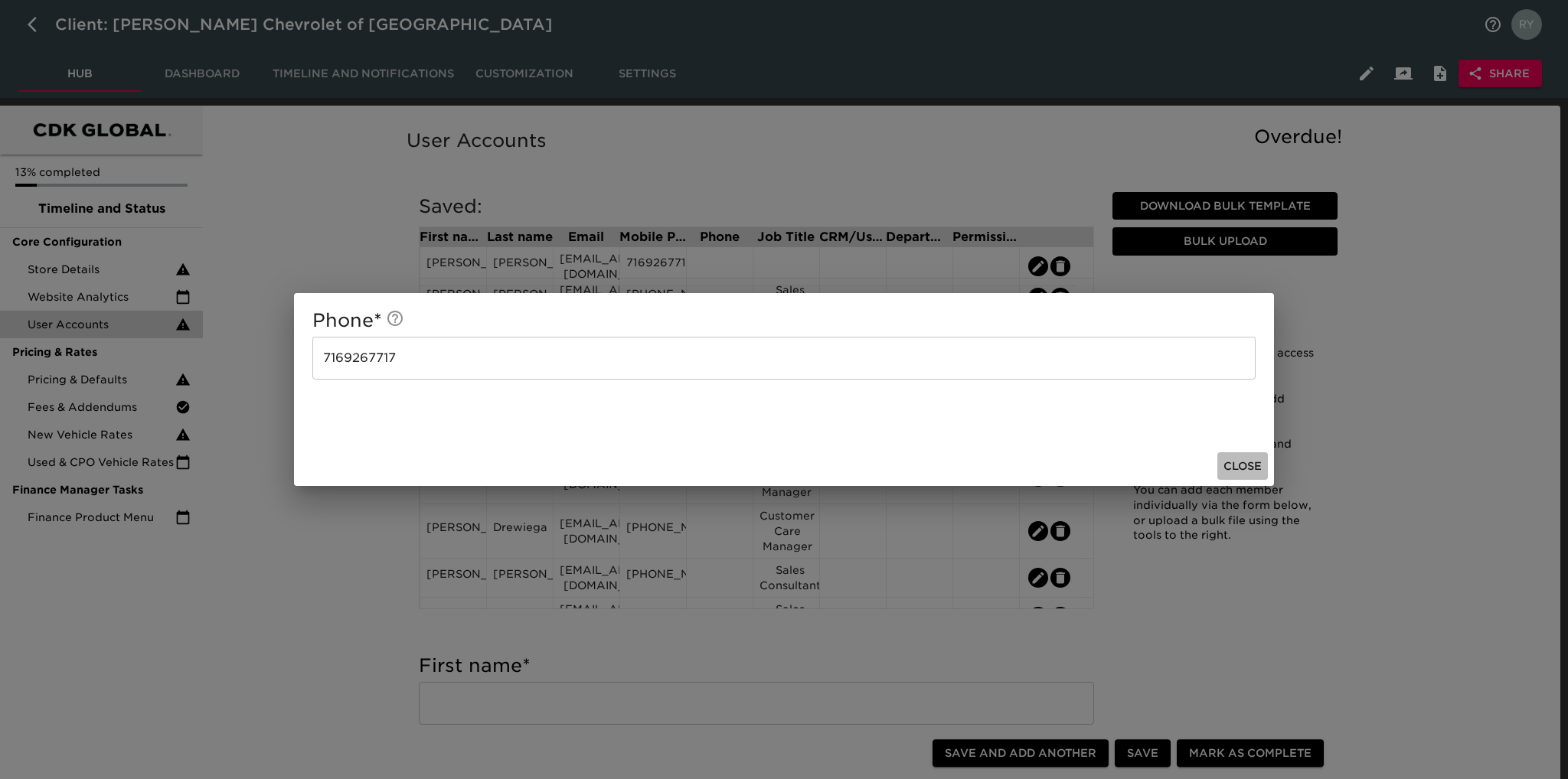
click at [1223, 464] on span "Close" at bounding box center [1243, 466] width 39 height 19
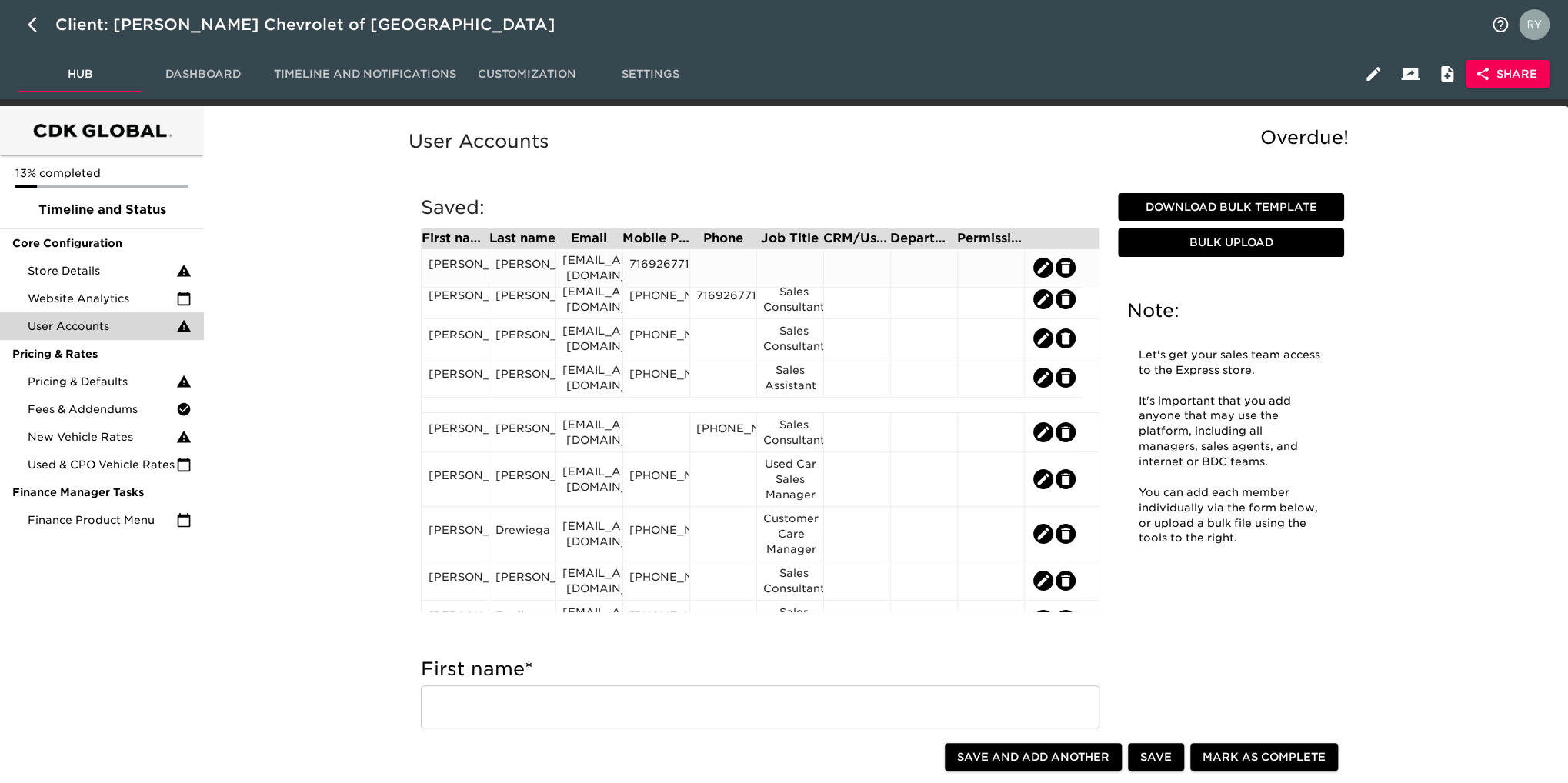
click at [586, 263] on div "[EMAIL_ADDRESS][DOMAIN_NAME]" at bounding box center [589, 268] width 54 height 30
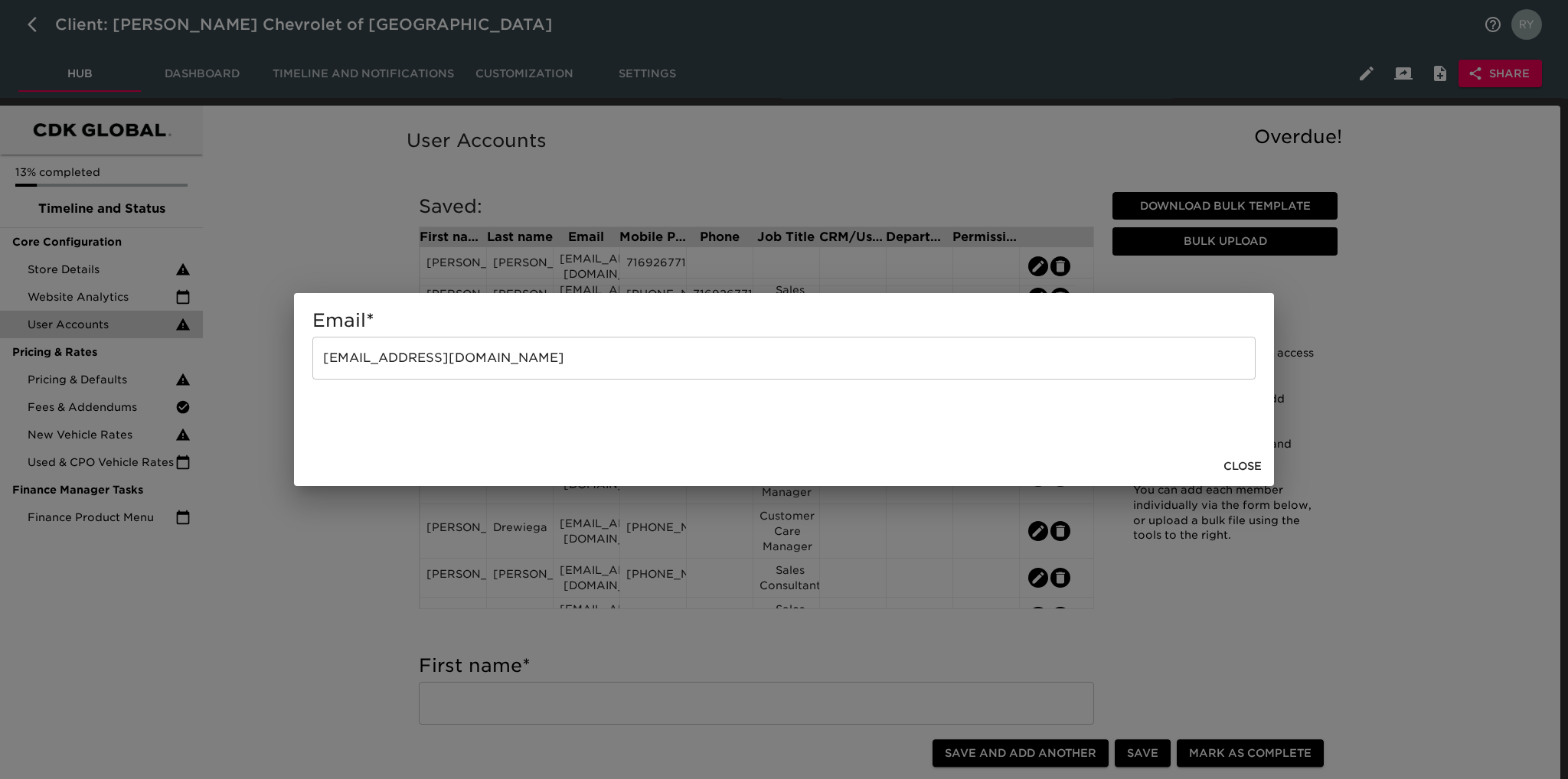
click at [289, 211] on div "Email * [EMAIL_ADDRESS][DOMAIN_NAME] ​ Close" at bounding box center [784, 389] width 1568 height 779
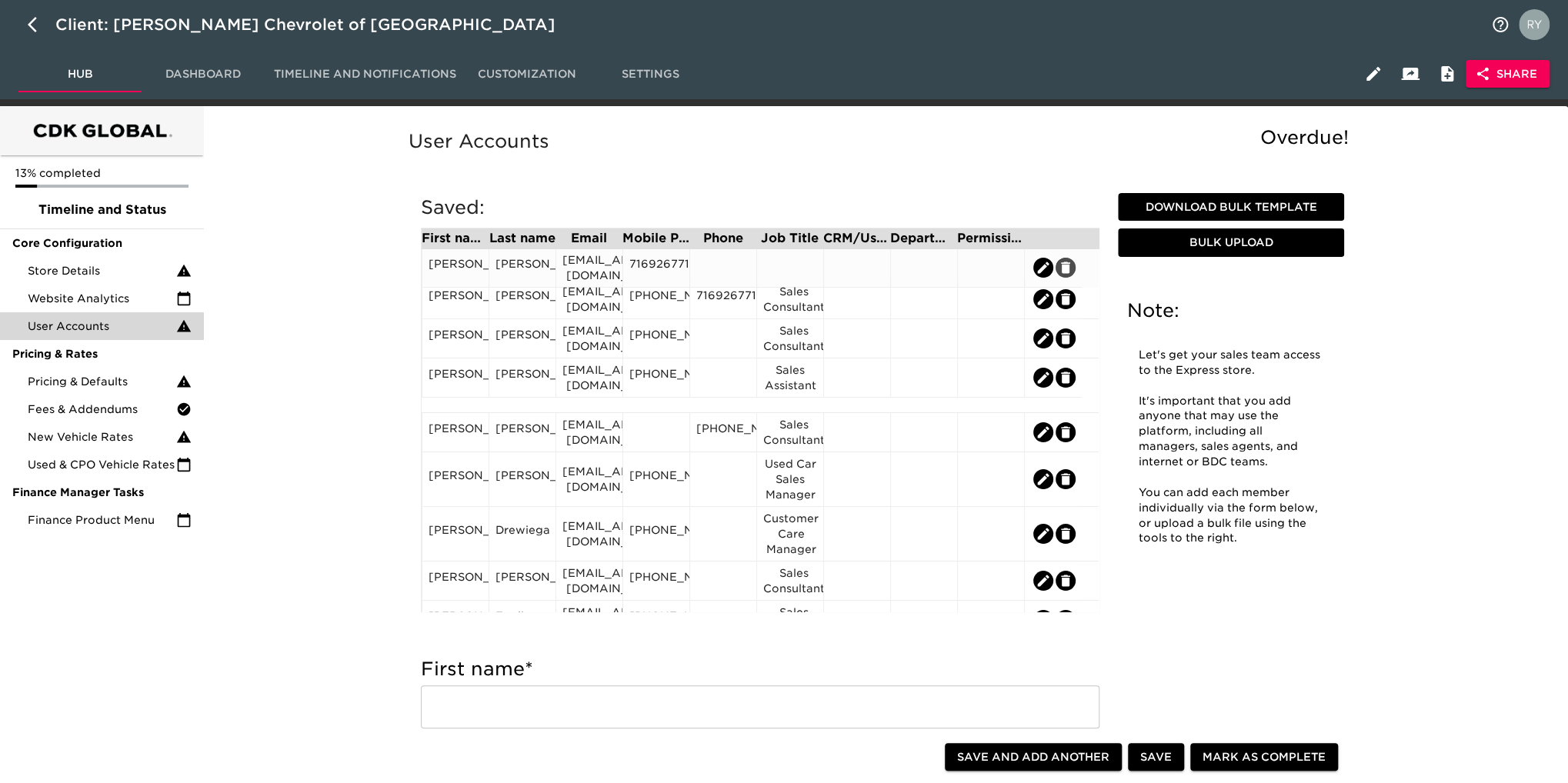
click at [1063, 264] on icon "edit" at bounding box center [1065, 268] width 9 height 12
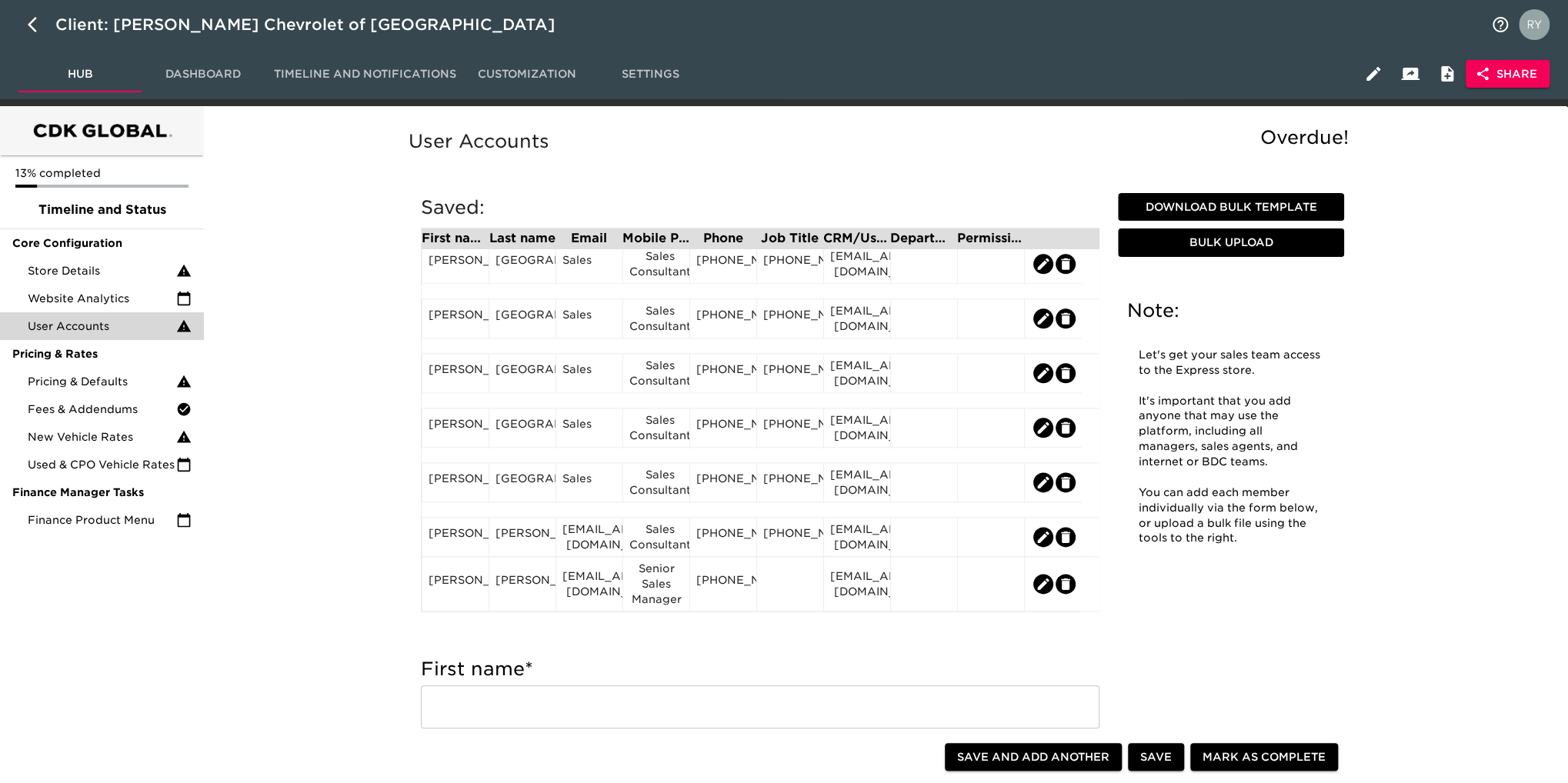
scroll to position [1385, 0]
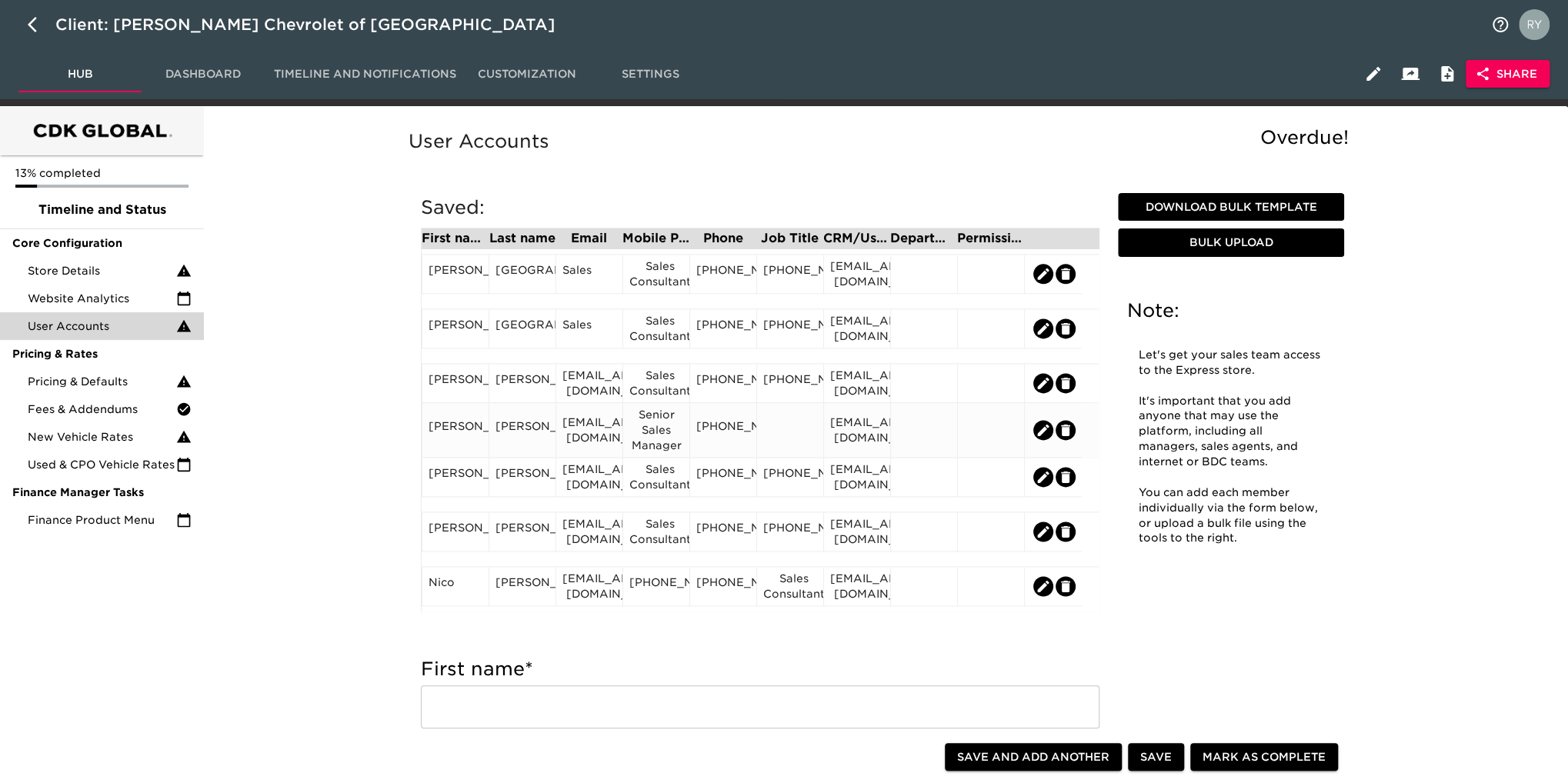
click at [651, 432] on div "Senior Sales Manager" at bounding box center [656, 430] width 54 height 46
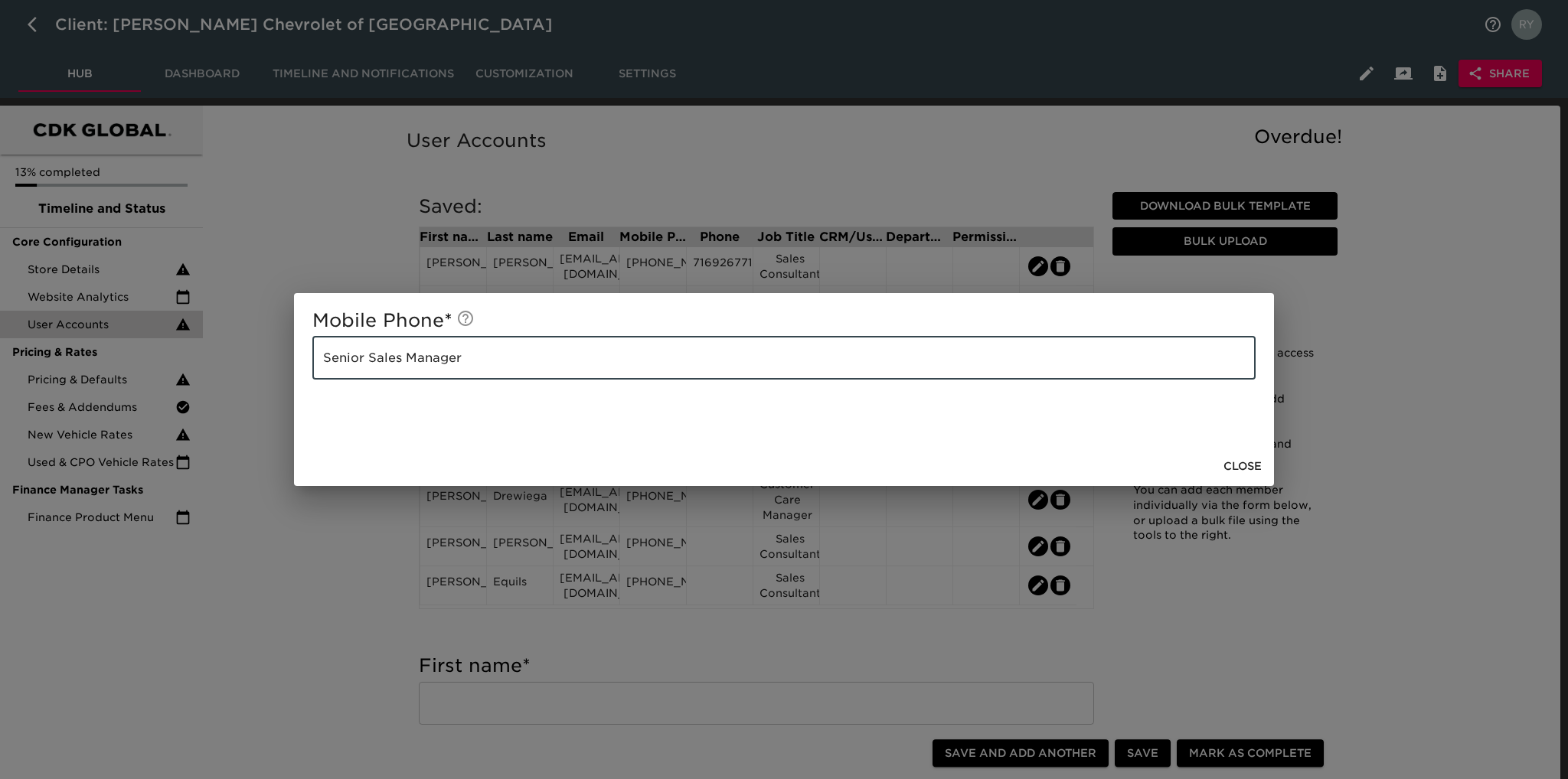
drag, startPoint x: 512, startPoint y: 351, endPoint x: 310, endPoint y: 362, distance: 202.3
click at [310, 362] on div "Mobile Phone * Senior Sales Manager ​" at bounding box center [784, 370] width 980 height 153
click at [339, 540] on div "Mobile Phone * Senior Sales Manager ​ Close" at bounding box center [784, 389] width 1568 height 779
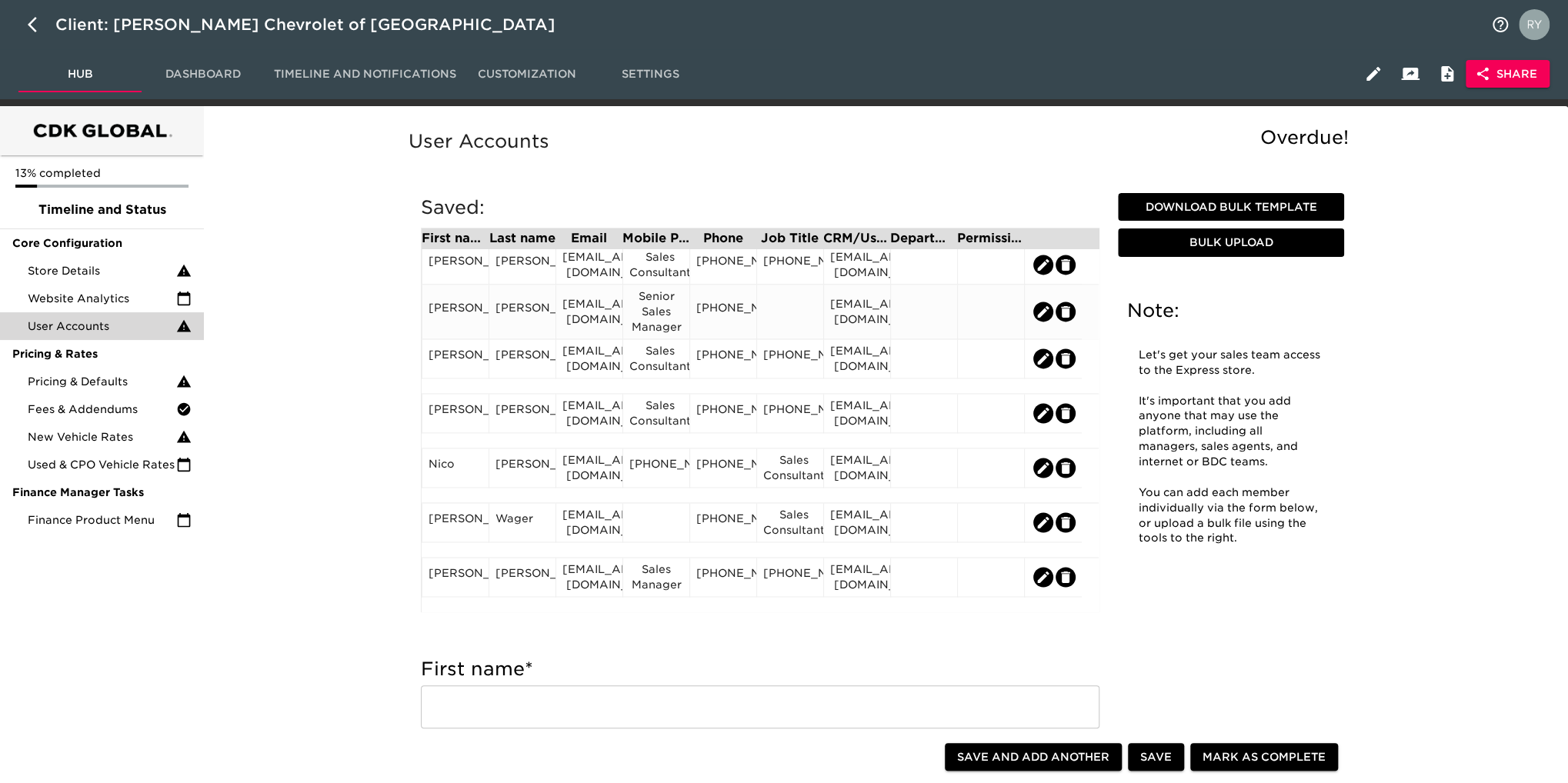
scroll to position [1427, 0]
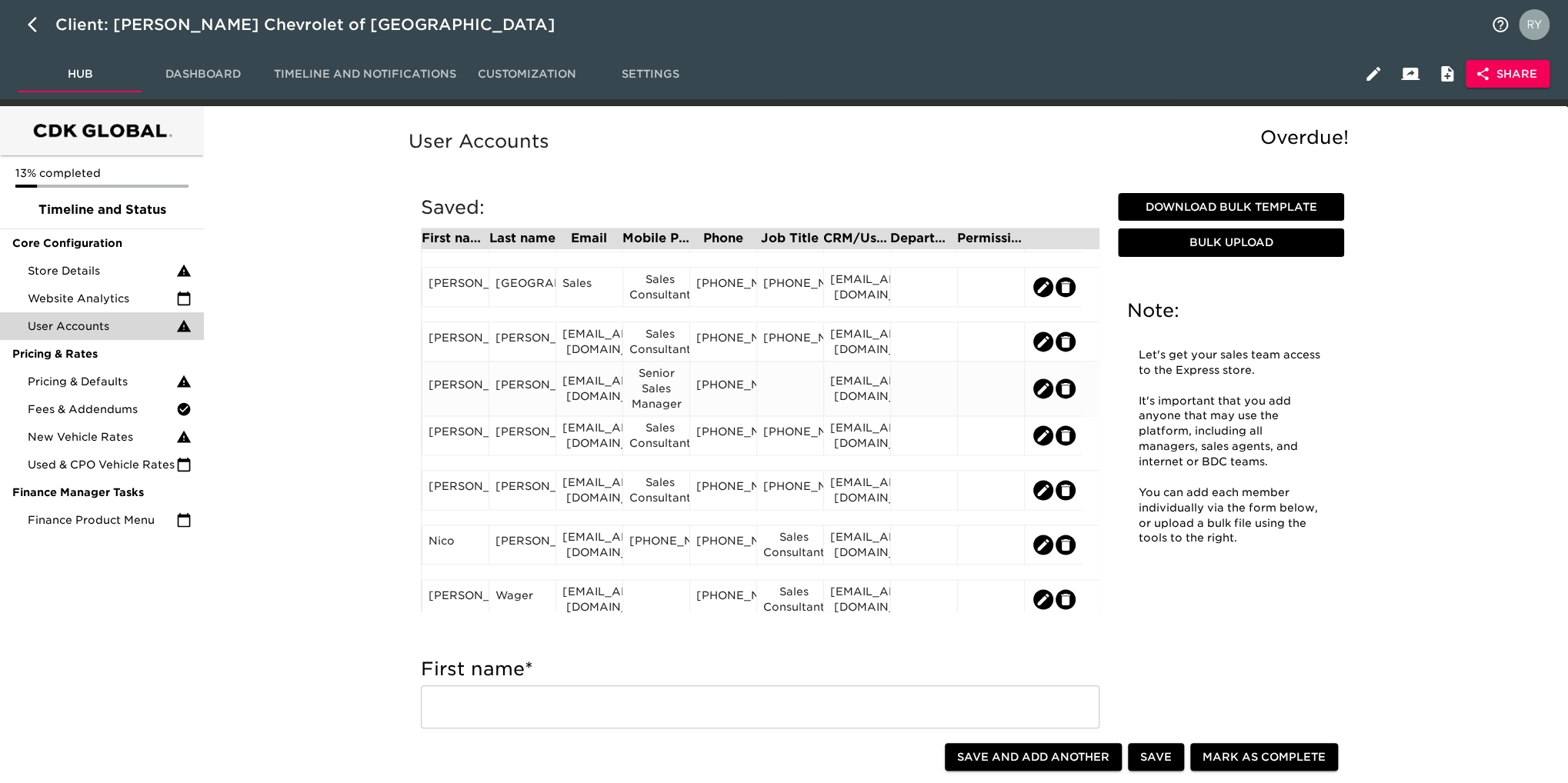
click at [800, 383] on div at bounding box center [790, 388] width 54 height 23
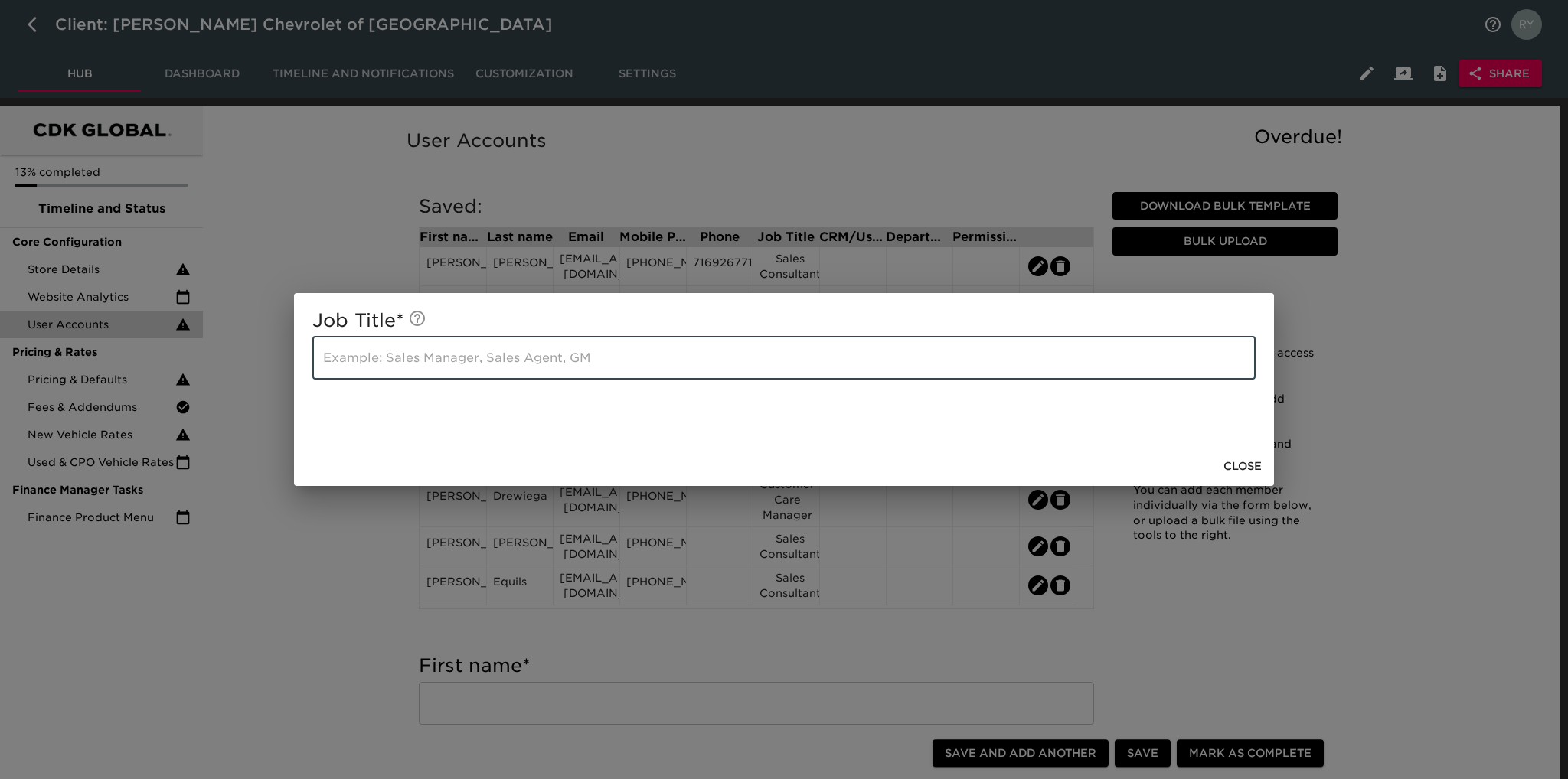
paste input "Senior Sales Manager"
type input "Senior Sales Manager"
click at [1236, 463] on span "Close" at bounding box center [1243, 466] width 39 height 19
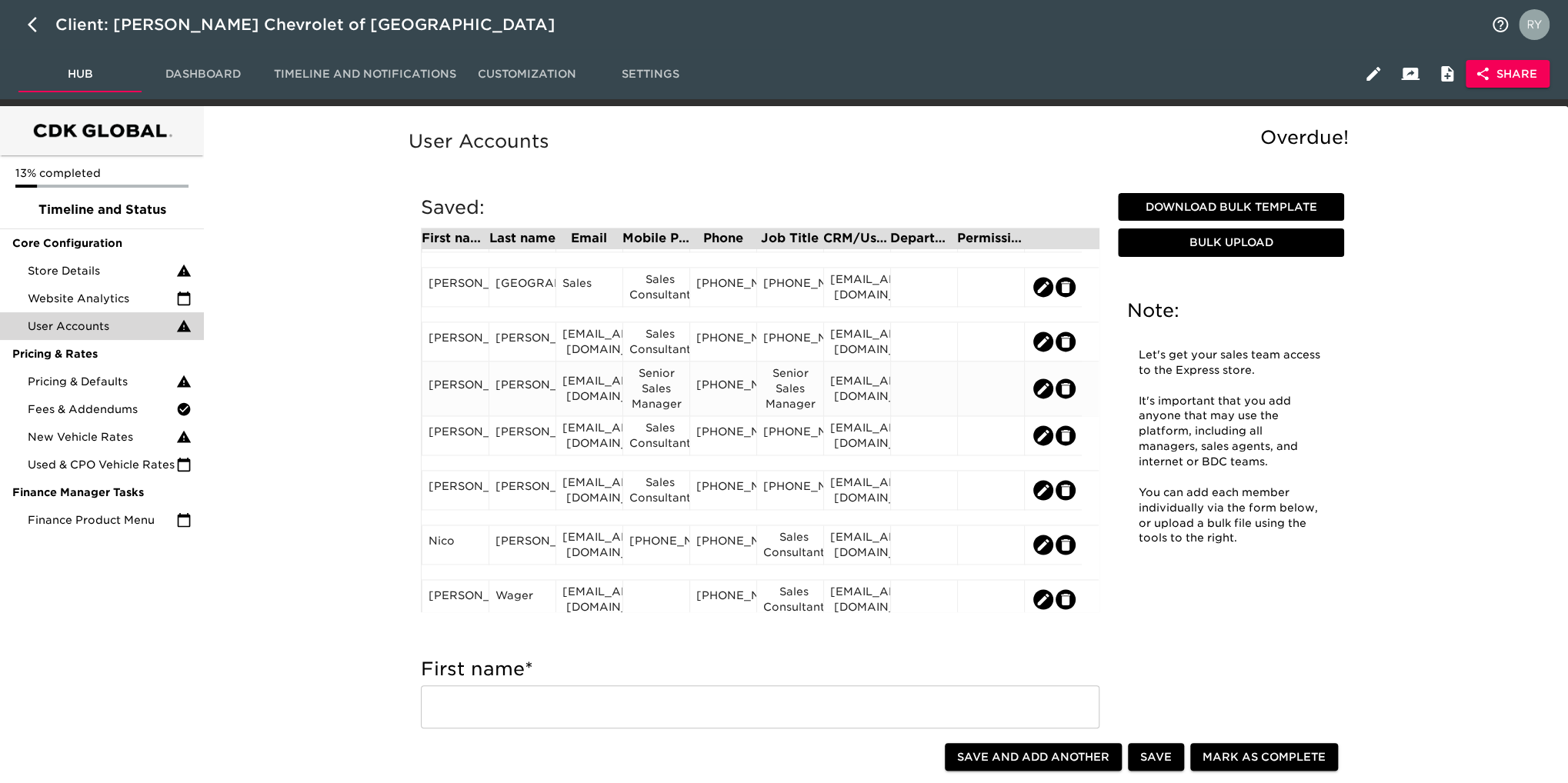
click at [665, 394] on div "Senior Sales Manager" at bounding box center [656, 389] width 54 height 46
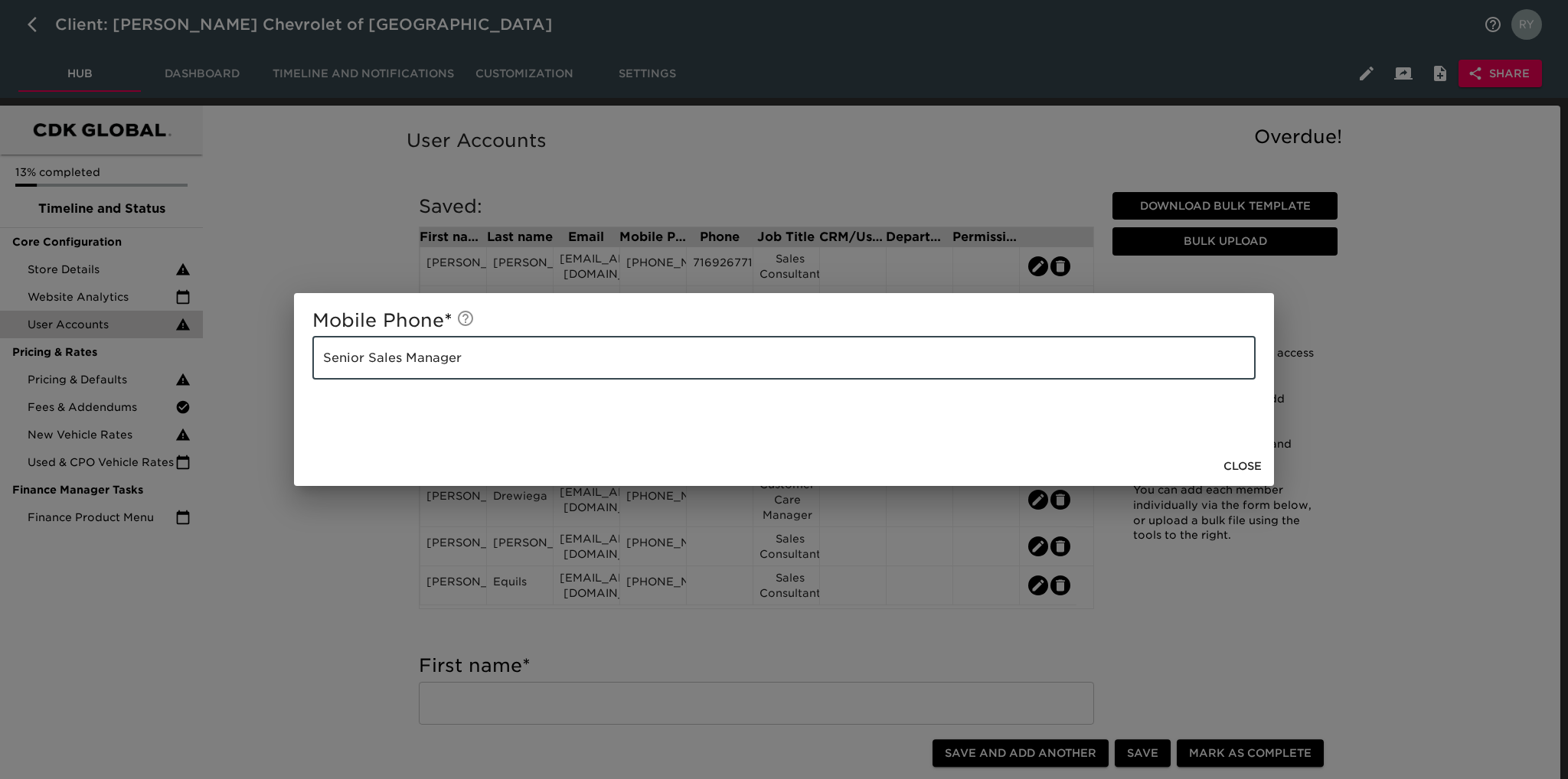
drag, startPoint x: 533, startPoint y: 359, endPoint x: 313, endPoint y: 372, distance: 220.4
click at [313, 372] on input "Senior Sales Manager" at bounding box center [784, 358] width 943 height 43
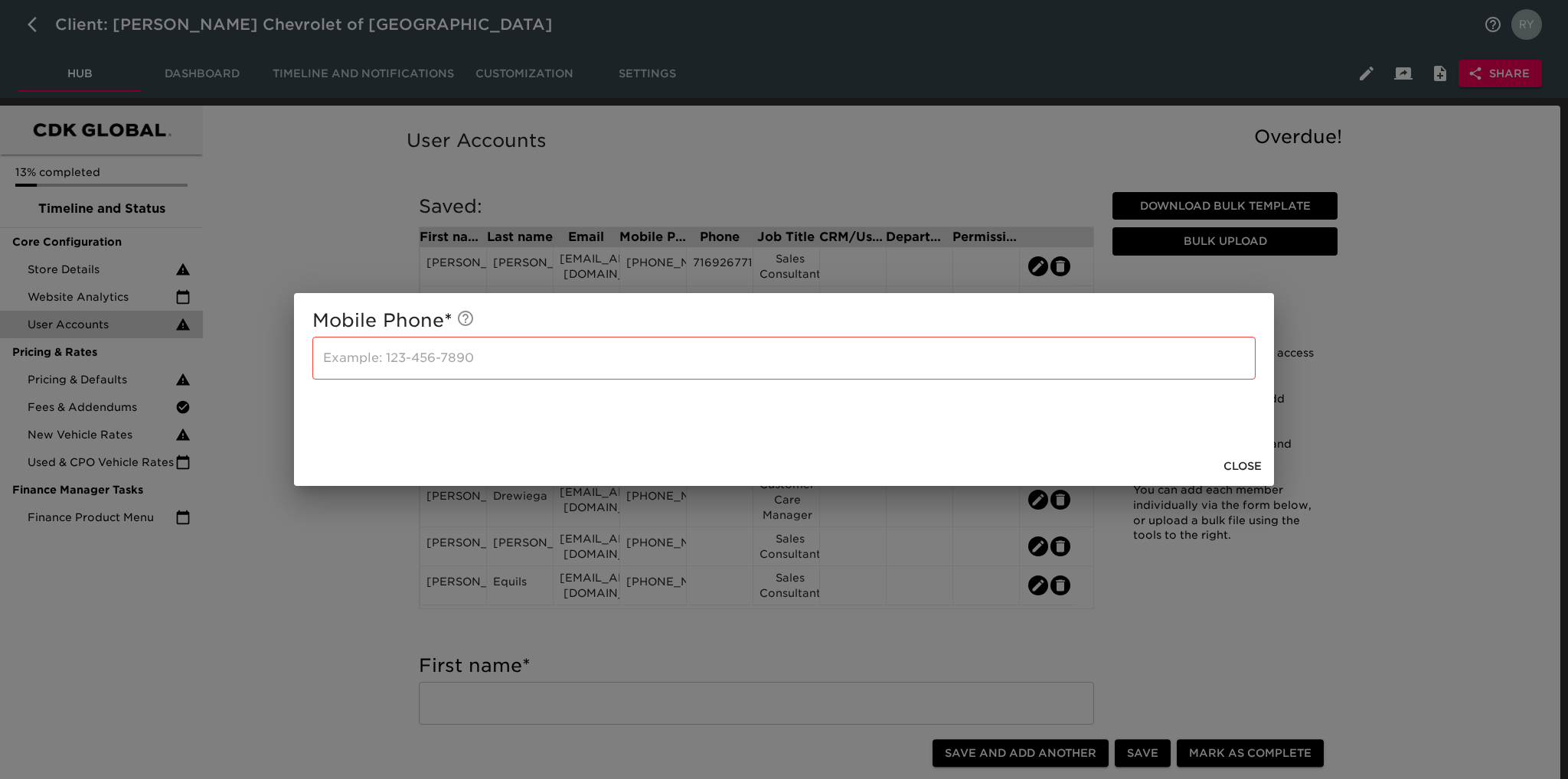
drag, startPoint x: 323, startPoint y: 559, endPoint x: 334, endPoint y: 549, distance: 14.9
click at [324, 558] on div "Mobile Phone * ​ Close" at bounding box center [784, 389] width 1568 height 779
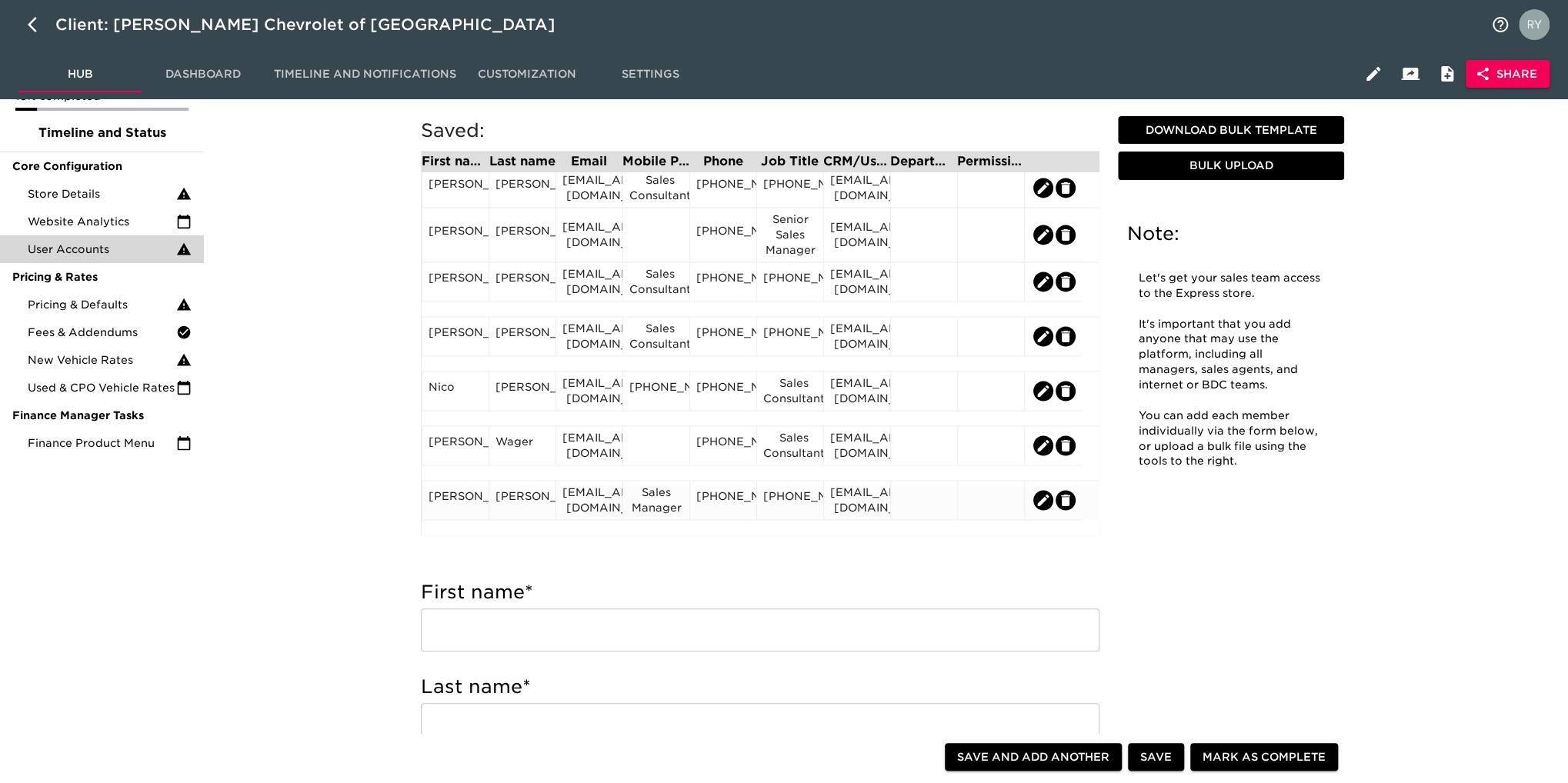
scroll to position [77, 0]
click at [655, 506] on div "Sales Manager" at bounding box center [656, 500] width 54 height 30
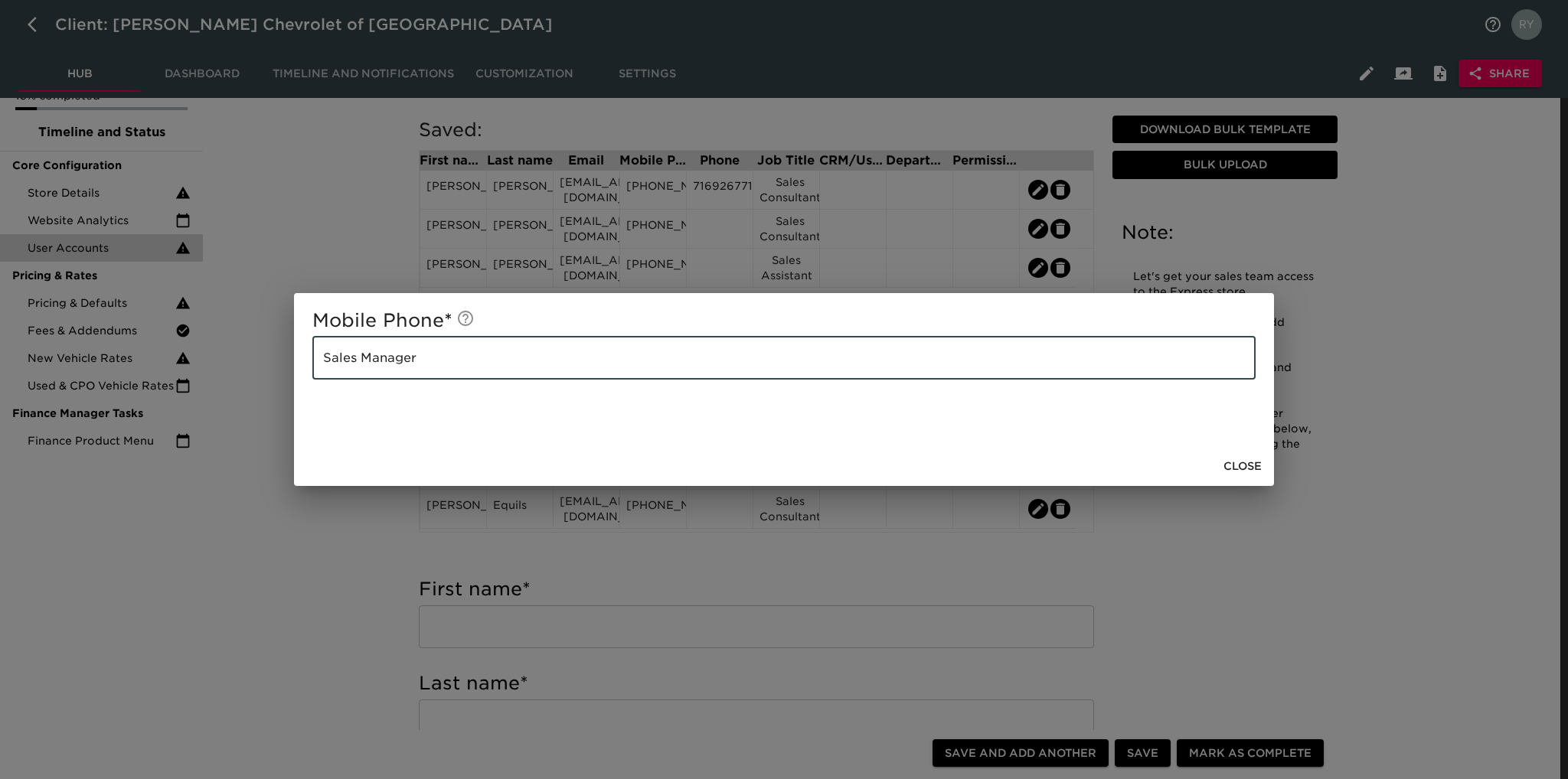
drag, startPoint x: 439, startPoint y: 355, endPoint x: 325, endPoint y: 355, distance: 114.0
click at [325, 355] on input "Sales Manager" at bounding box center [784, 358] width 943 height 43
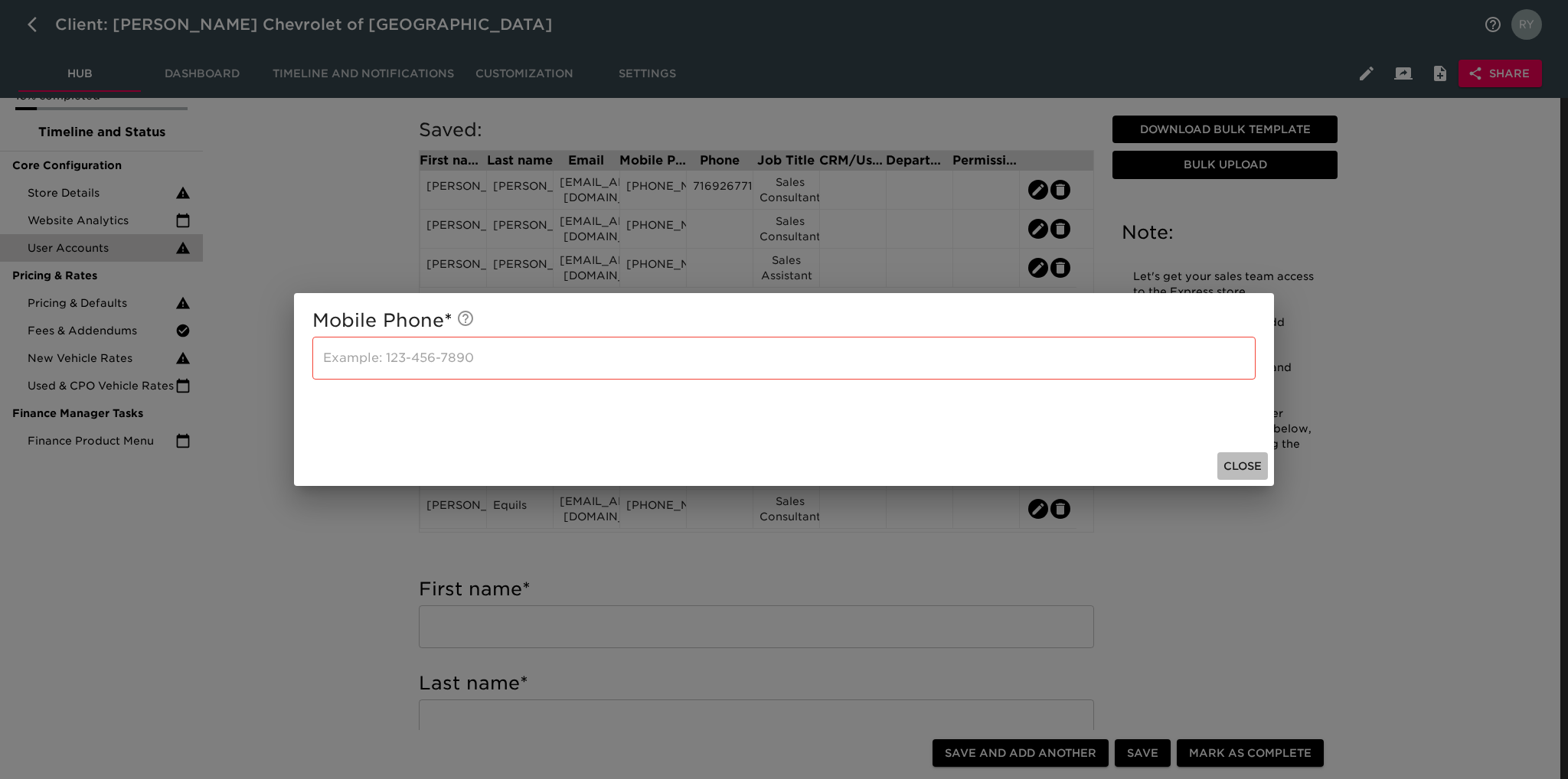
click at [1260, 469] on span "Close" at bounding box center [1243, 466] width 39 height 19
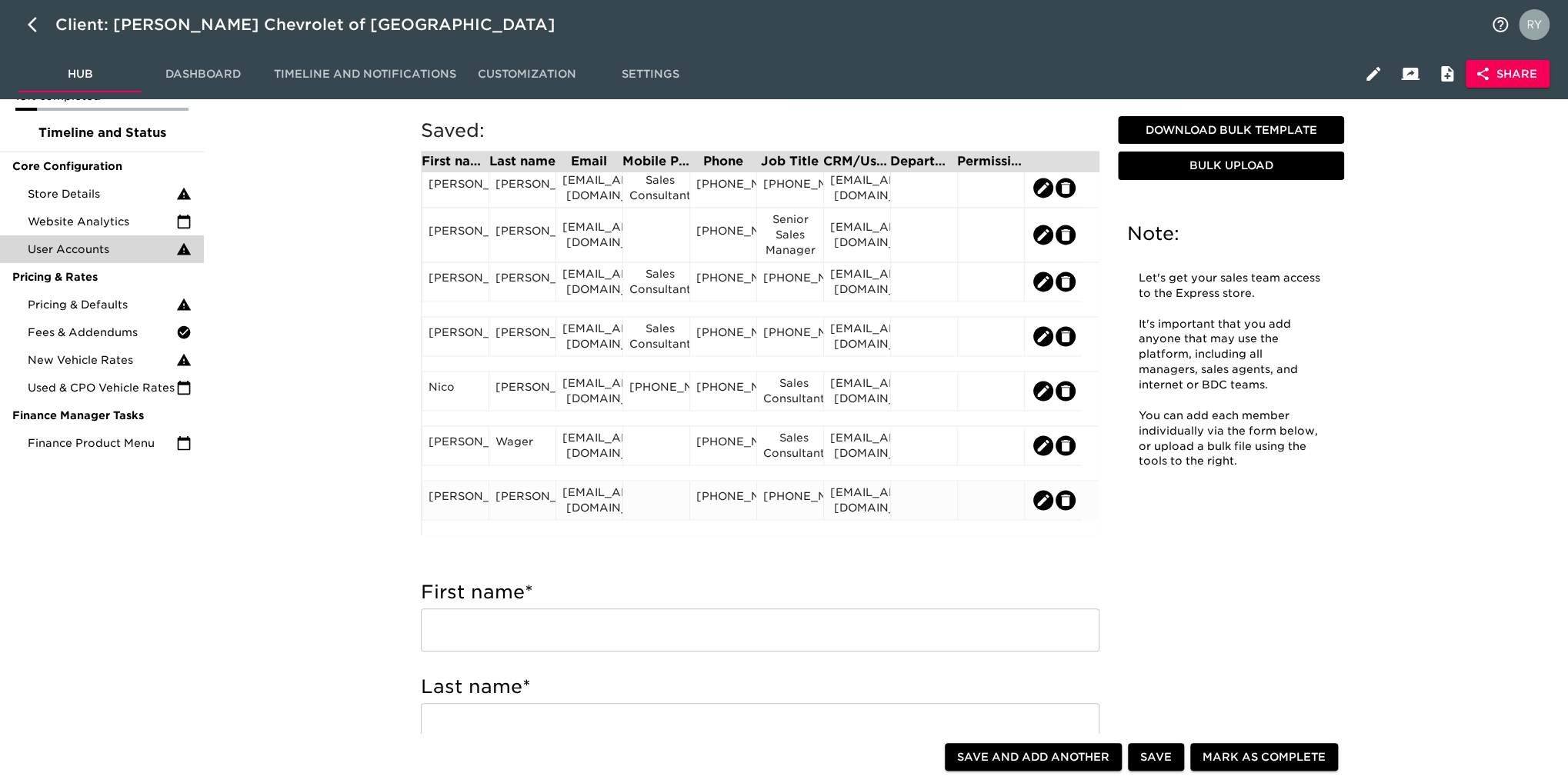
click at [806, 499] on div "[PHONE_NUMBER]" at bounding box center [790, 499] width 54 height 23
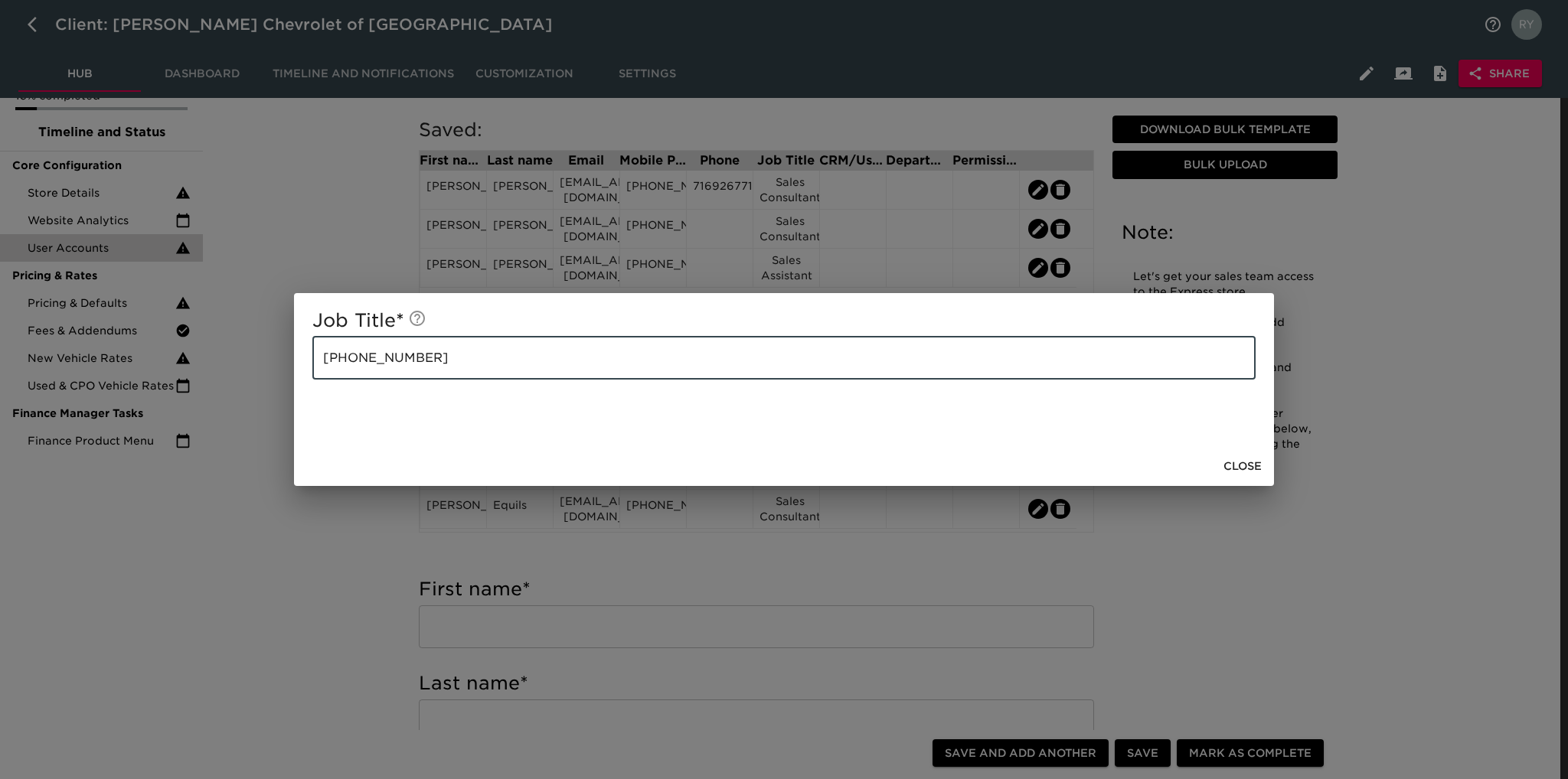
click at [522, 356] on input "[PHONE_NUMBER]" at bounding box center [784, 358] width 943 height 43
paste input "Sales Manager"
drag, startPoint x: 417, startPoint y: 355, endPoint x: 307, endPoint y: 347, distance: 110.3
click at [294, 345] on div "Job Title * [PHONE_NUMBER] Sales Manager ​" at bounding box center [784, 370] width 980 height 153
type input "Sales Manager"
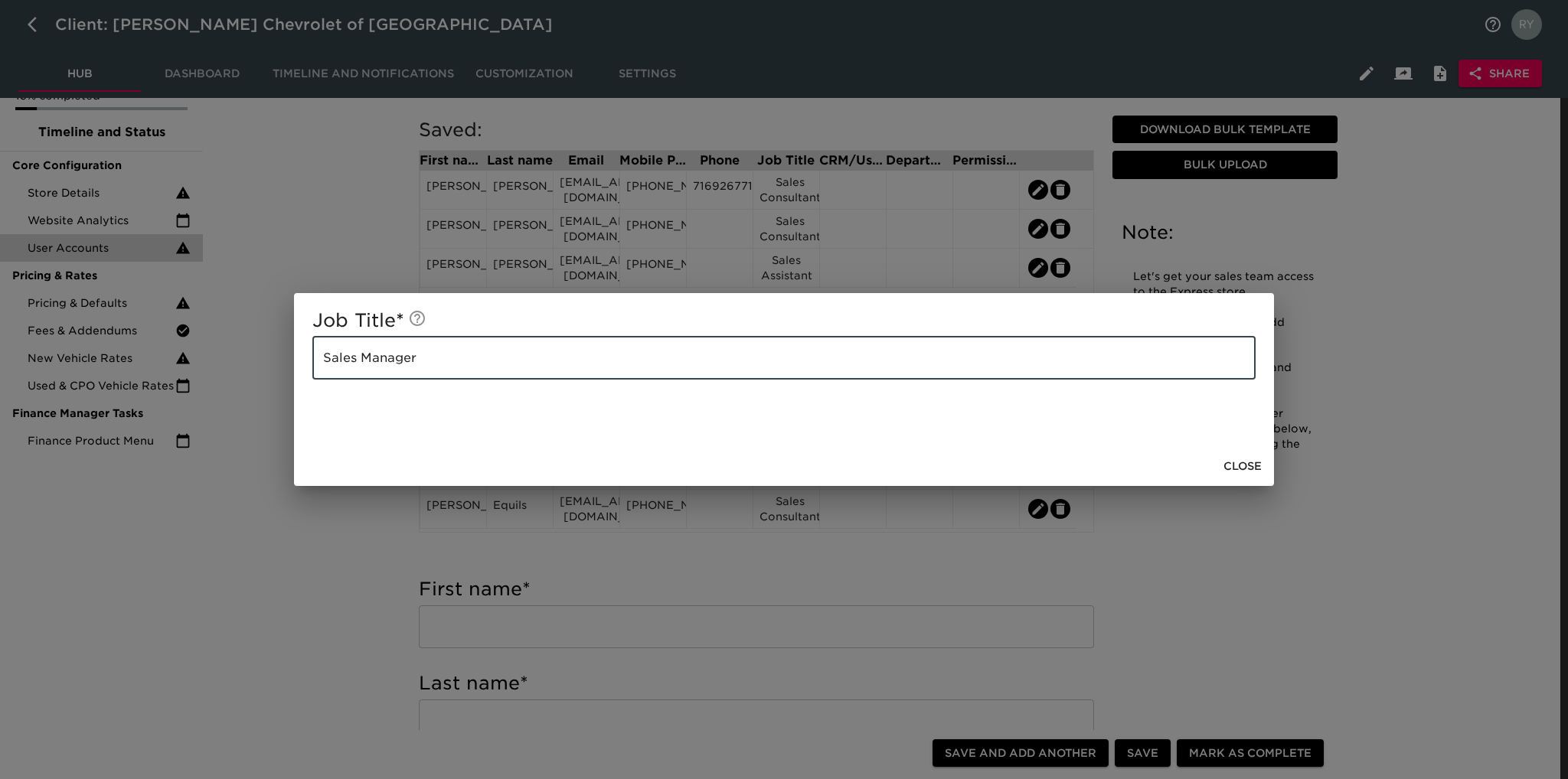
drag, startPoint x: 238, startPoint y: 651, endPoint x: 245, endPoint y: 634, distance: 18.4
click at [239, 651] on div "Job Title * Sales Manager ​ Close" at bounding box center [784, 389] width 1568 height 779
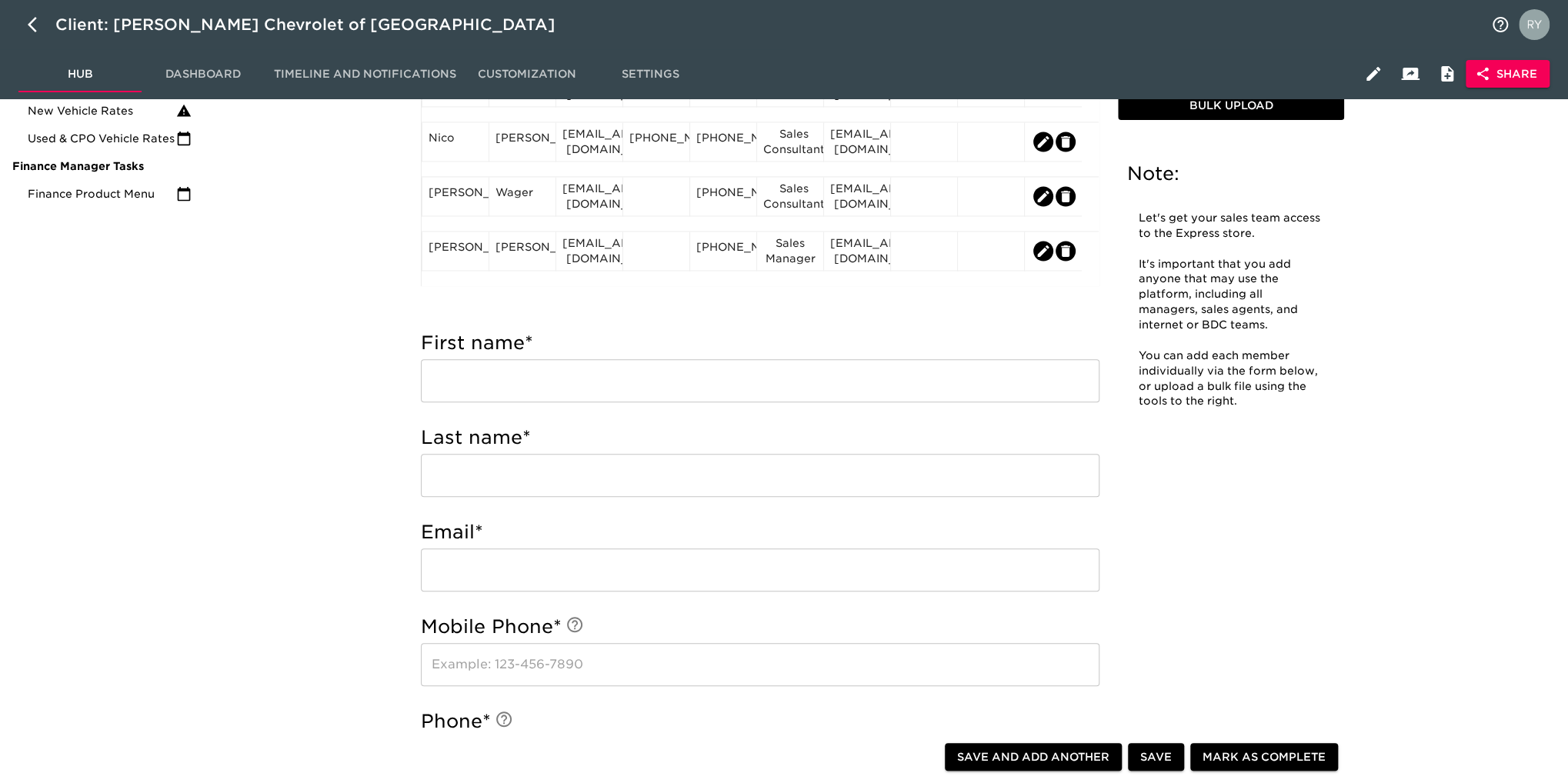
scroll to position [384, 0]
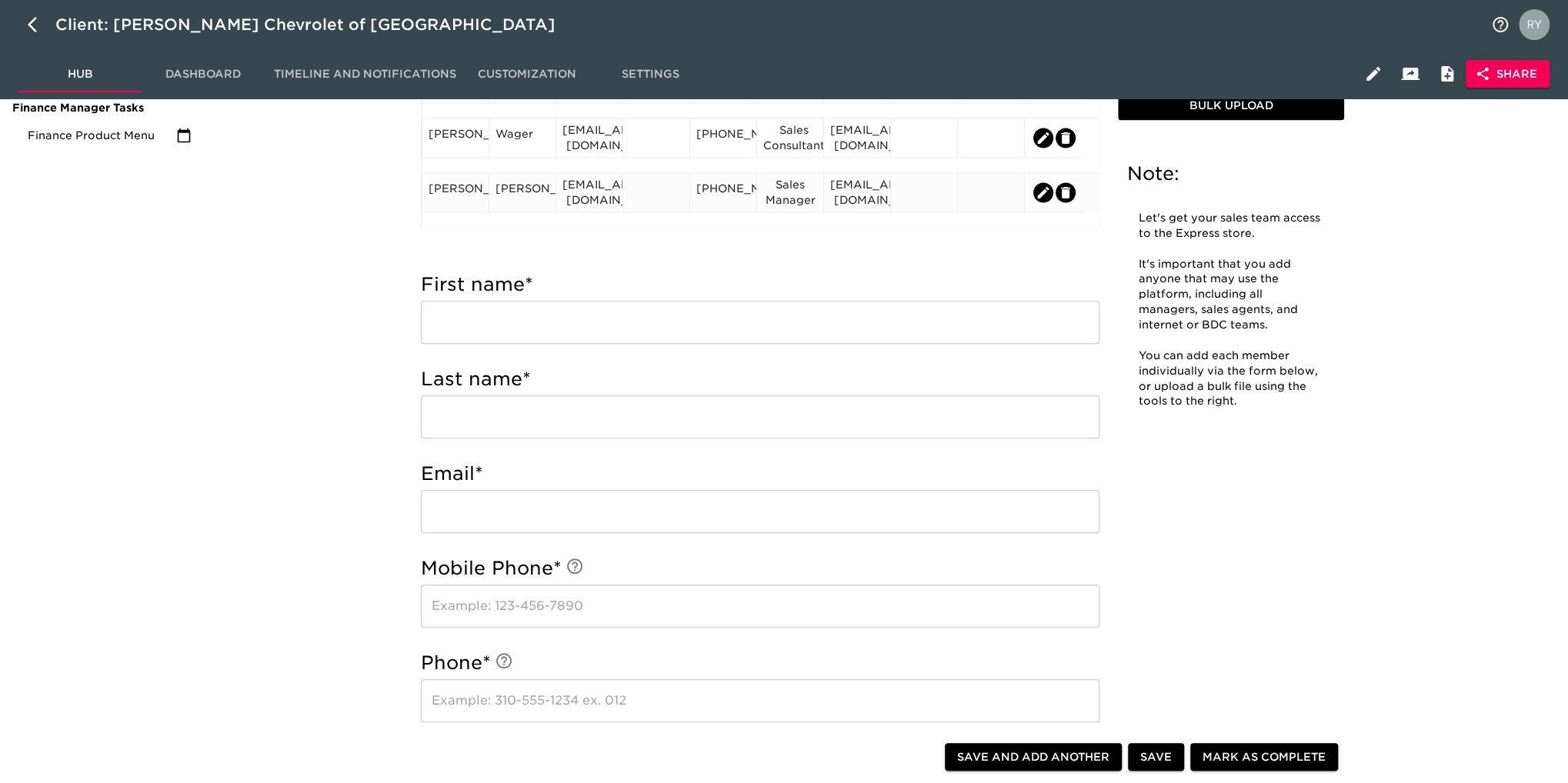
drag, startPoint x: 654, startPoint y: 195, endPoint x: 643, endPoint y: 184, distance: 15.6
click at [643, 184] on div at bounding box center [655, 193] width 67 height 39
click at [649, 192] on div at bounding box center [656, 192] width 54 height 23
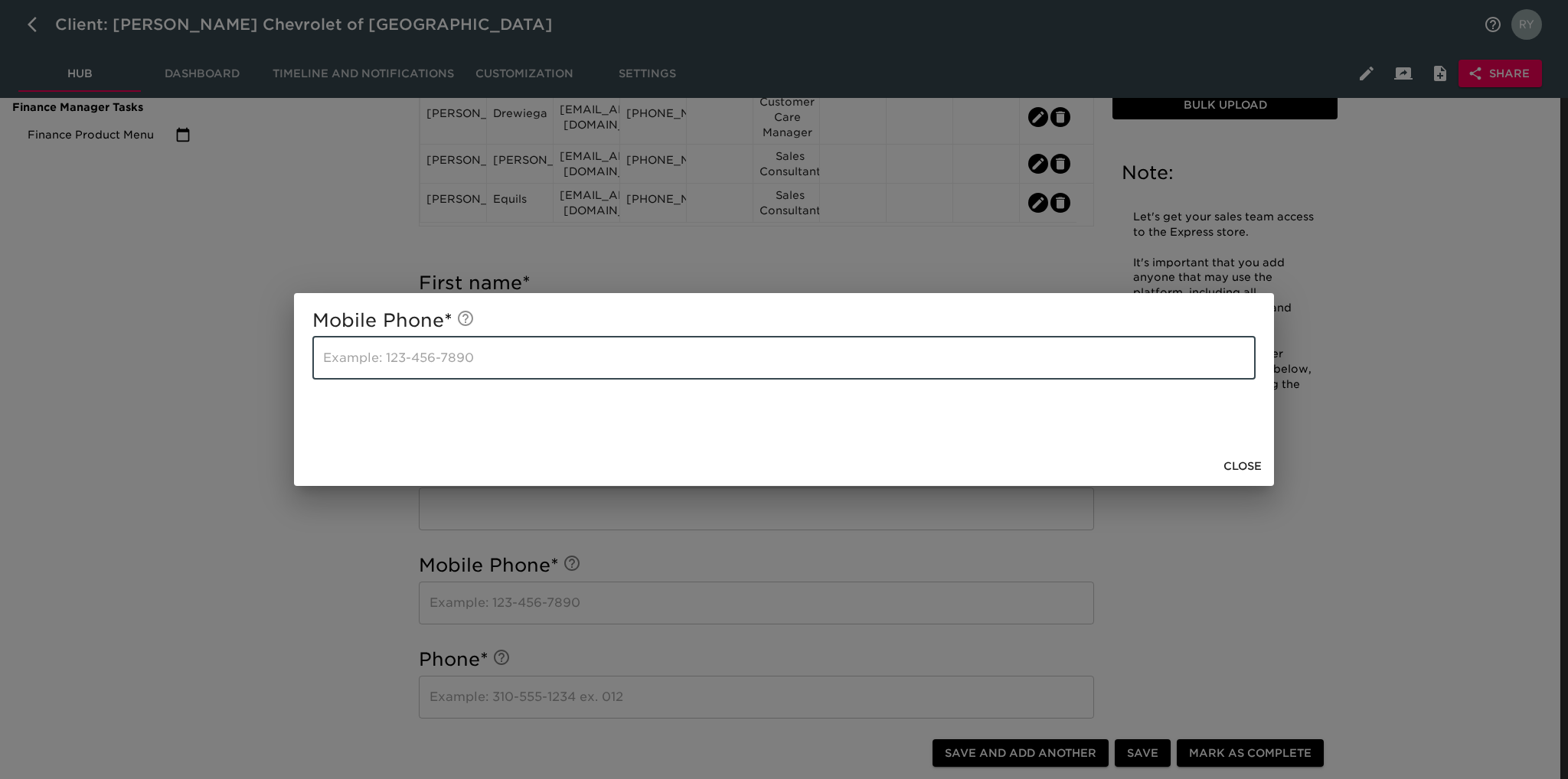
paste input "[PHONE_NUMBER]"
type input "[PHONE_NUMBER]"
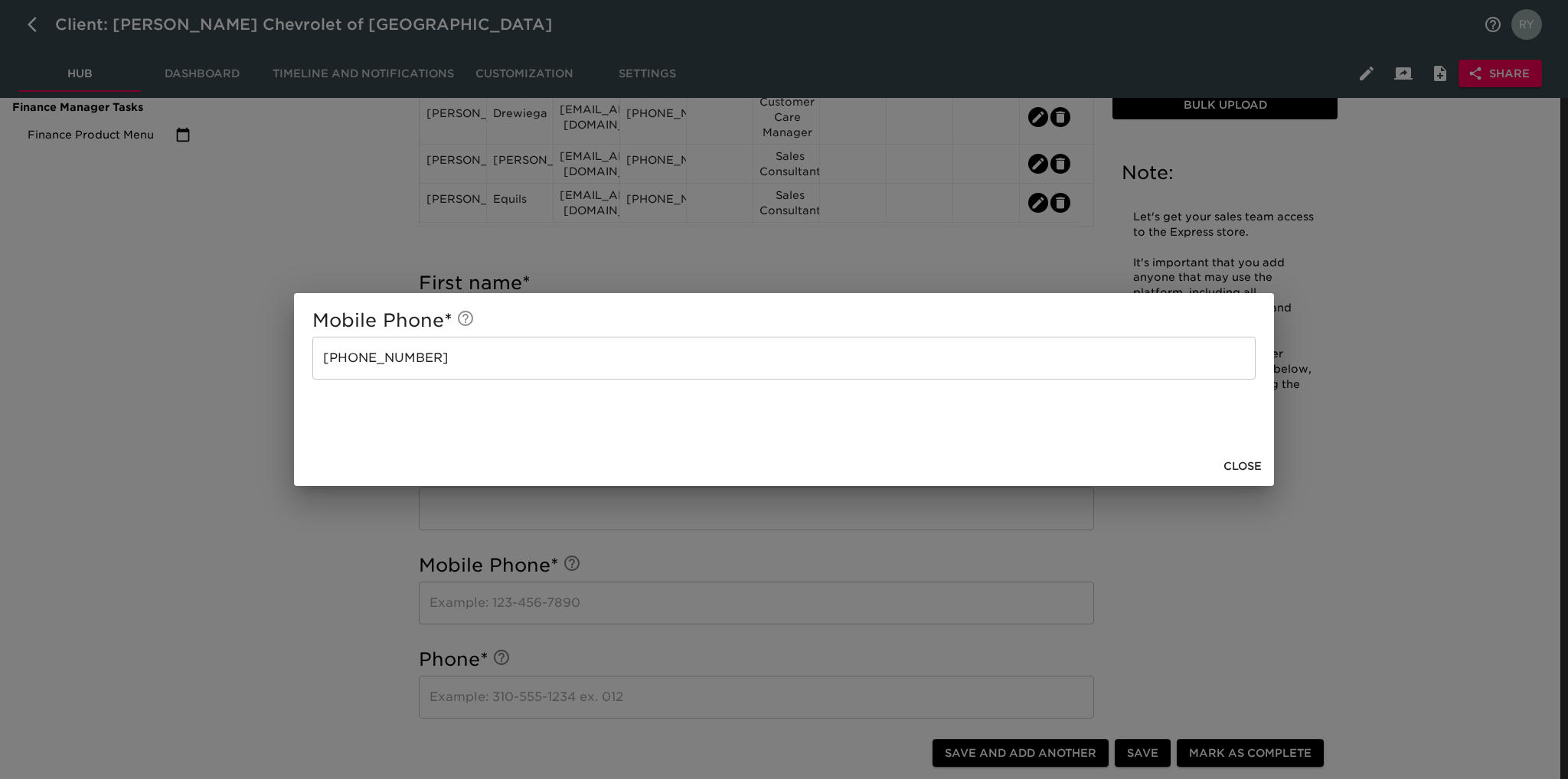
click at [305, 245] on div "Mobile Phone * [PHONE_NUMBER] ​ Close" at bounding box center [784, 389] width 1568 height 779
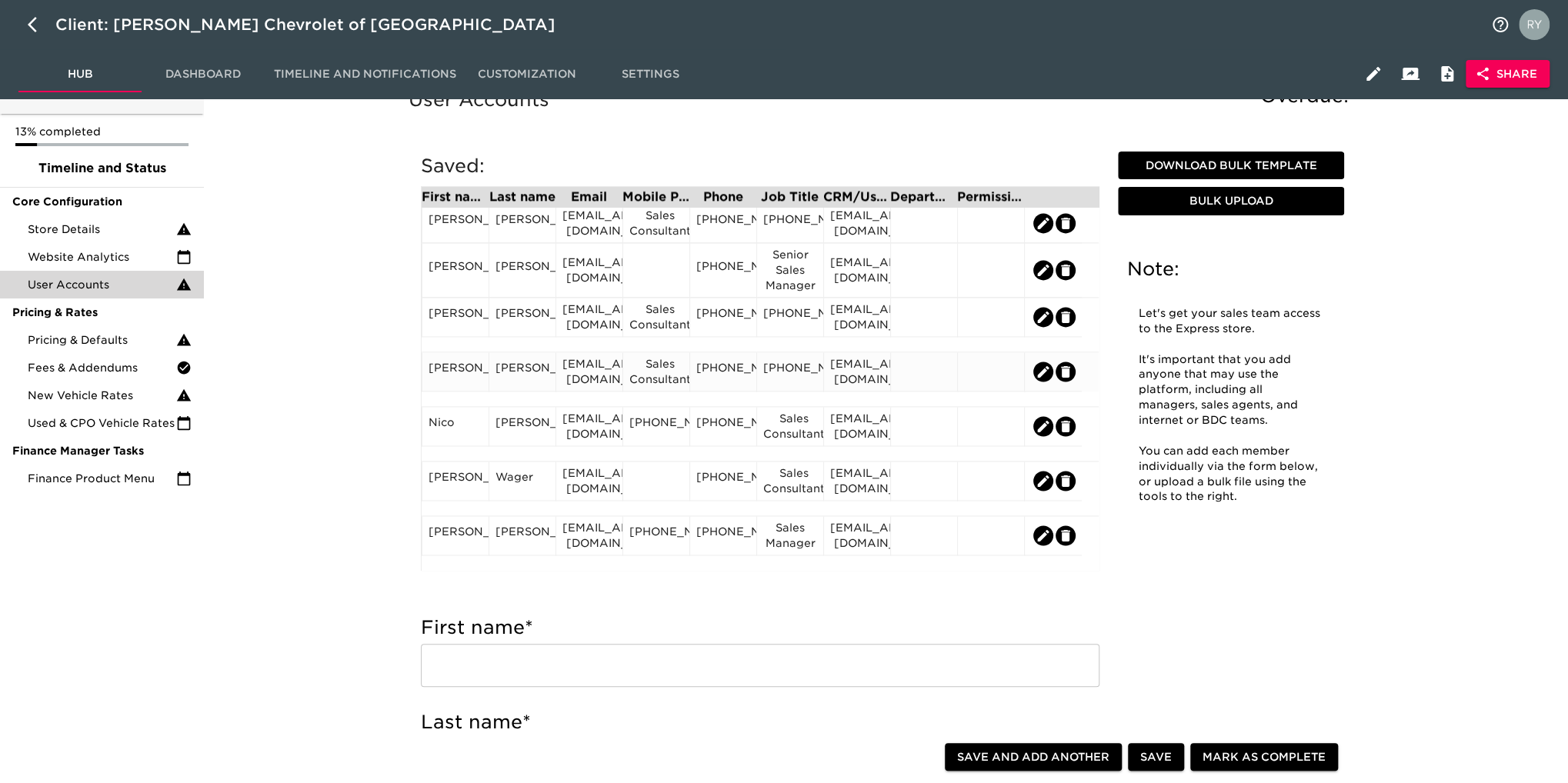
scroll to position [77, 0]
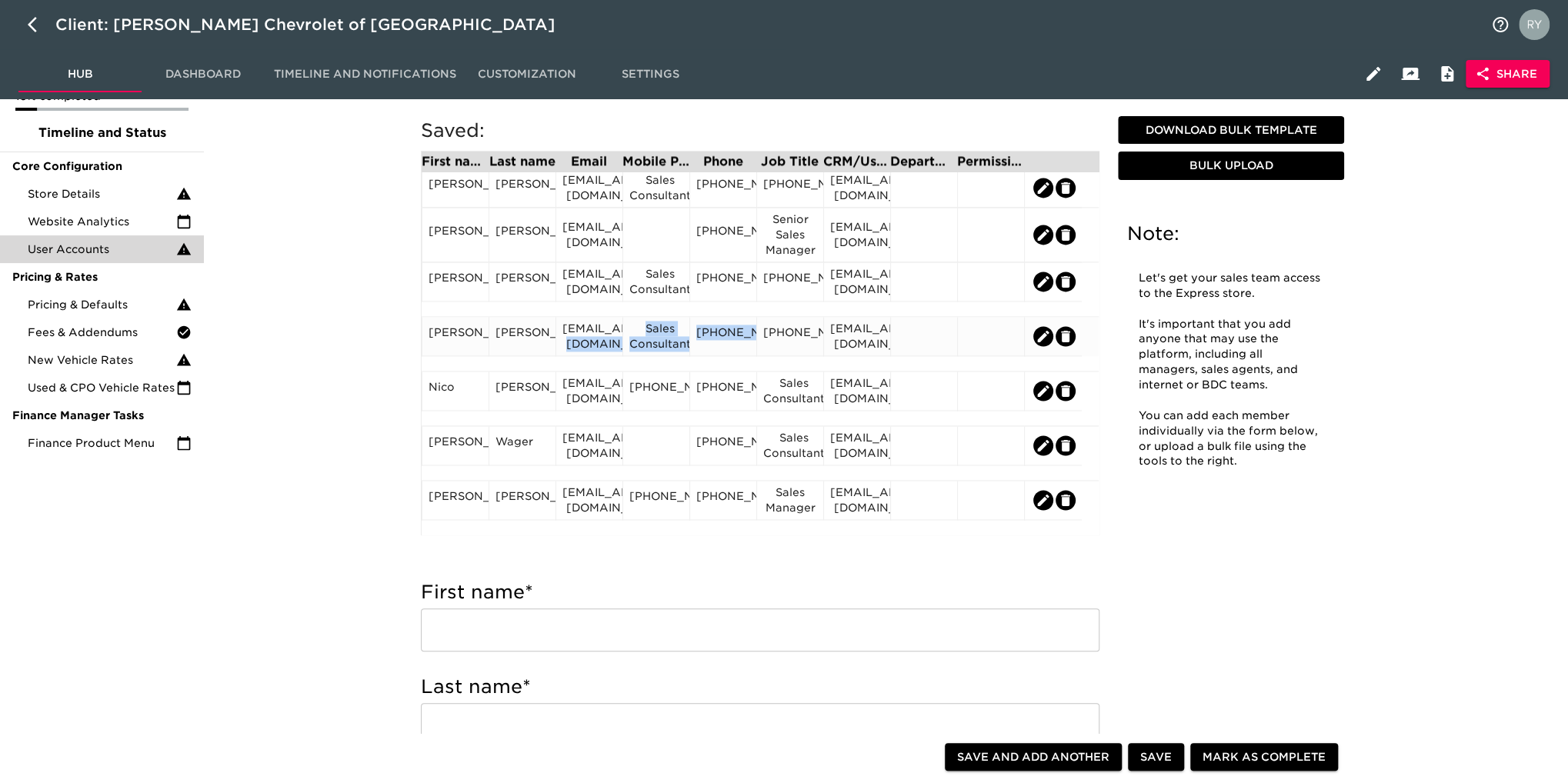
drag, startPoint x: 689, startPoint y: 351, endPoint x: 621, endPoint y: 341, distance: 68.7
click at [621, 341] on div "[PERSON_NAME] [EMAIL_ADDRESS][DOMAIN_NAME] Sales Consultant [PHONE_NUMBER] [PHO…" at bounding box center [760, 336] width 677 height 39
drag, startPoint x: 657, startPoint y: 350, endPoint x: 656, endPoint y: 361, distance: 11.0
click at [656, 356] on div "Sales Consultant" at bounding box center [655, 336] width 67 height 39
click at [670, 356] on div "Sales Consultant" at bounding box center [655, 336] width 67 height 39
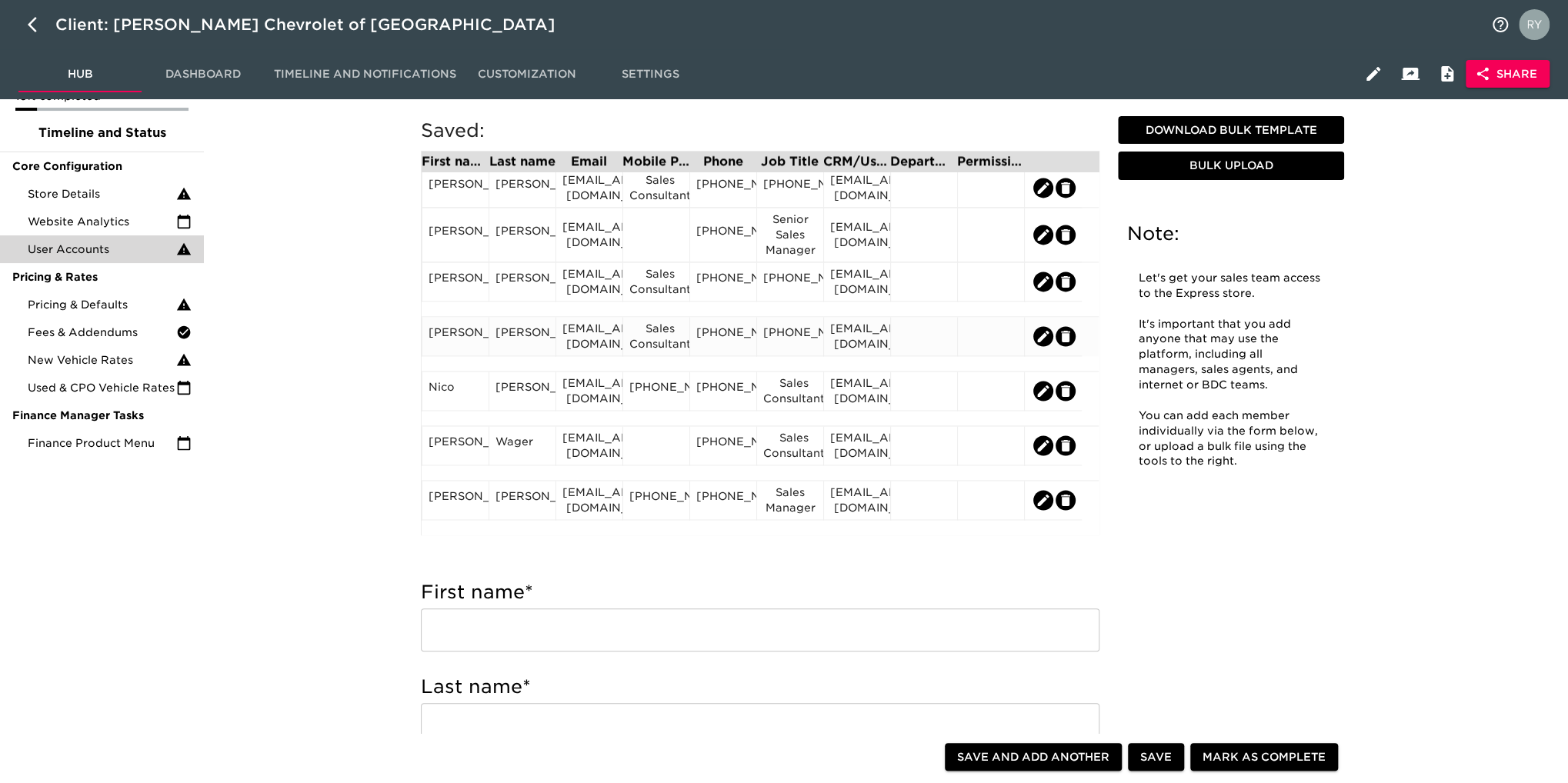
click at [659, 351] on div "Sales Consultant" at bounding box center [656, 336] width 54 height 30
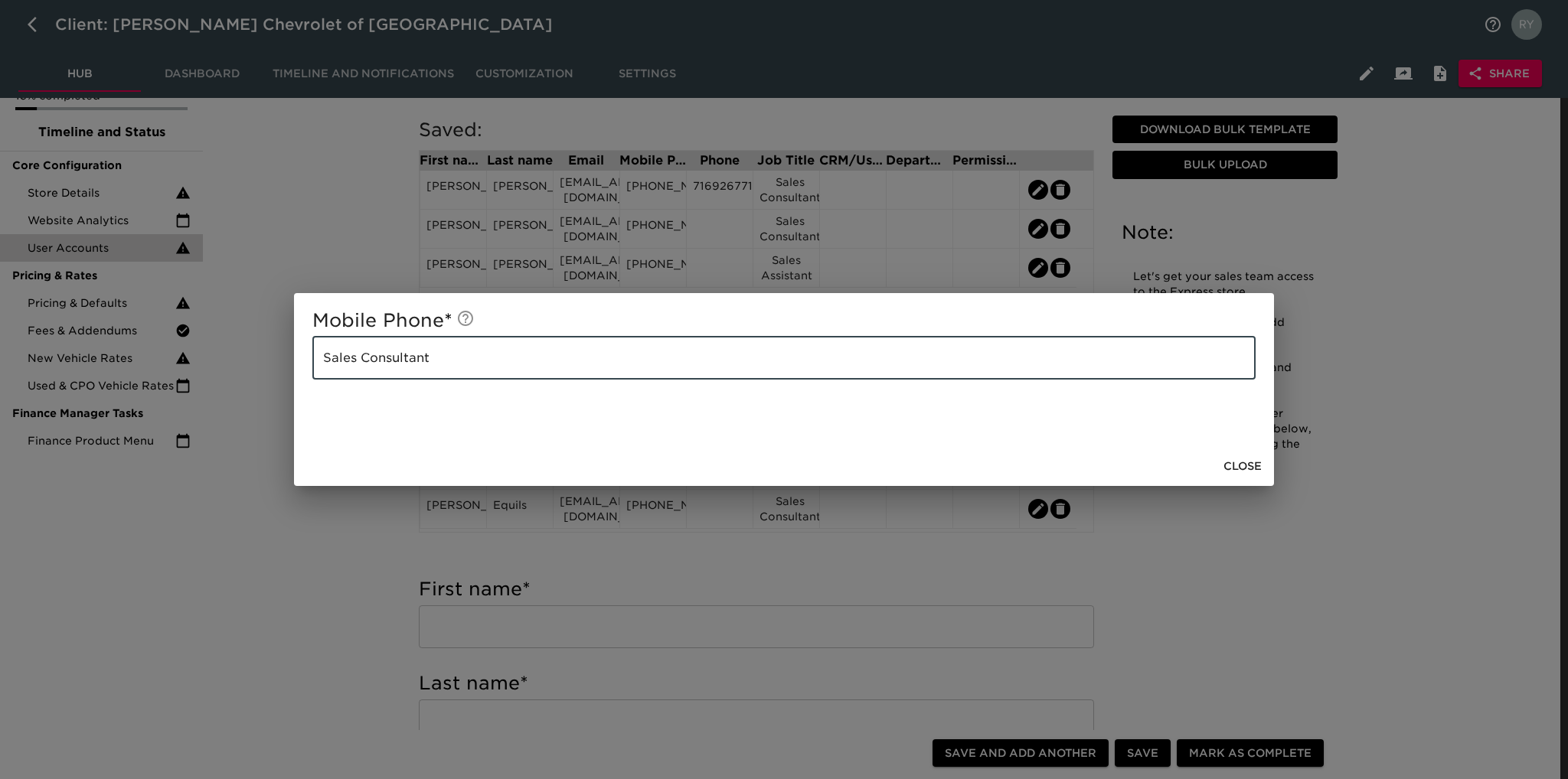
drag, startPoint x: 448, startPoint y: 362, endPoint x: 321, endPoint y: 364, distance: 127.0
click at [321, 364] on input "Sales Consultant" at bounding box center [784, 358] width 943 height 43
click at [354, 542] on div "Mobile Phone * ​ Close" at bounding box center [784, 389] width 1568 height 779
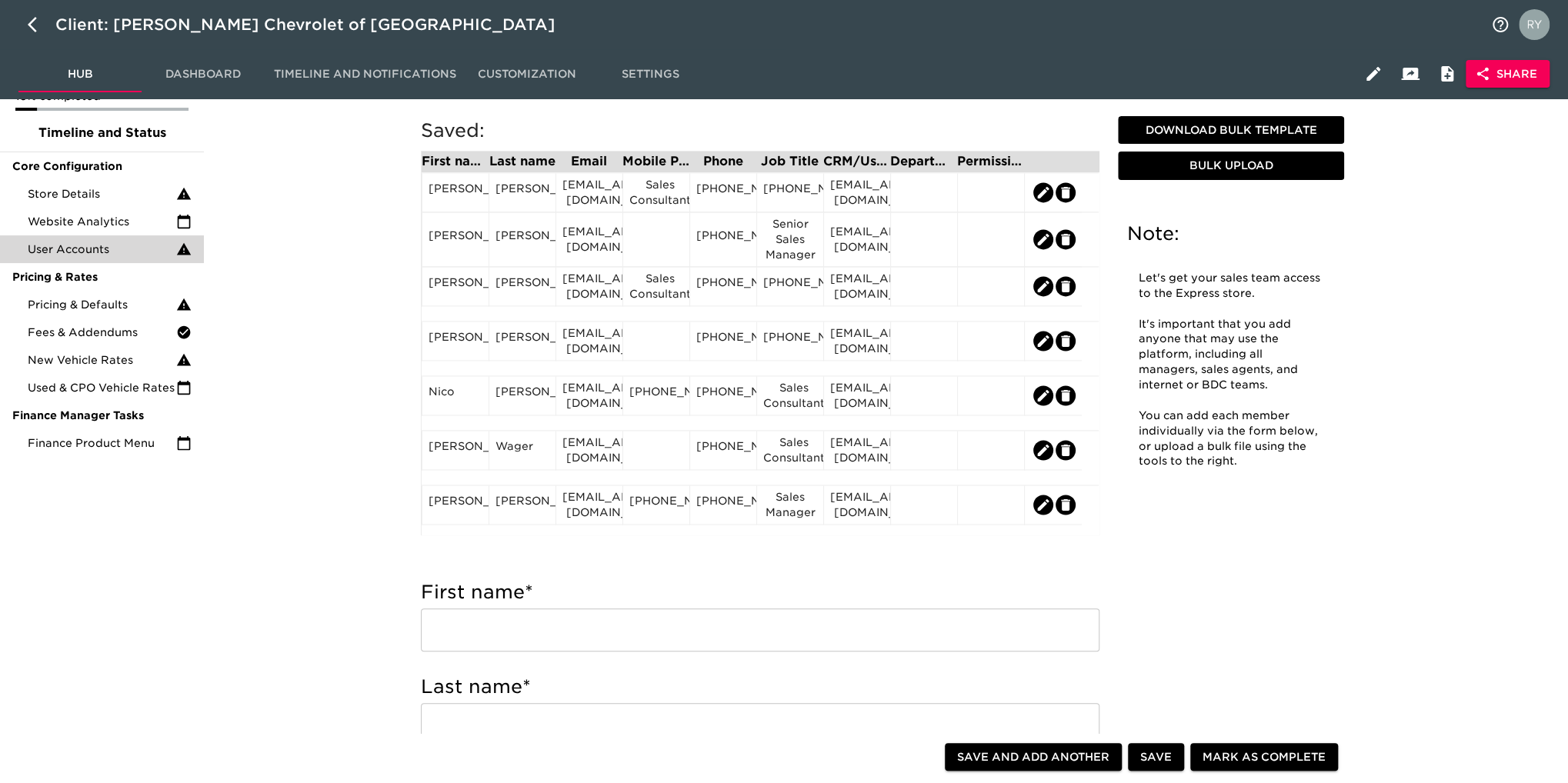
scroll to position [1503, 0]
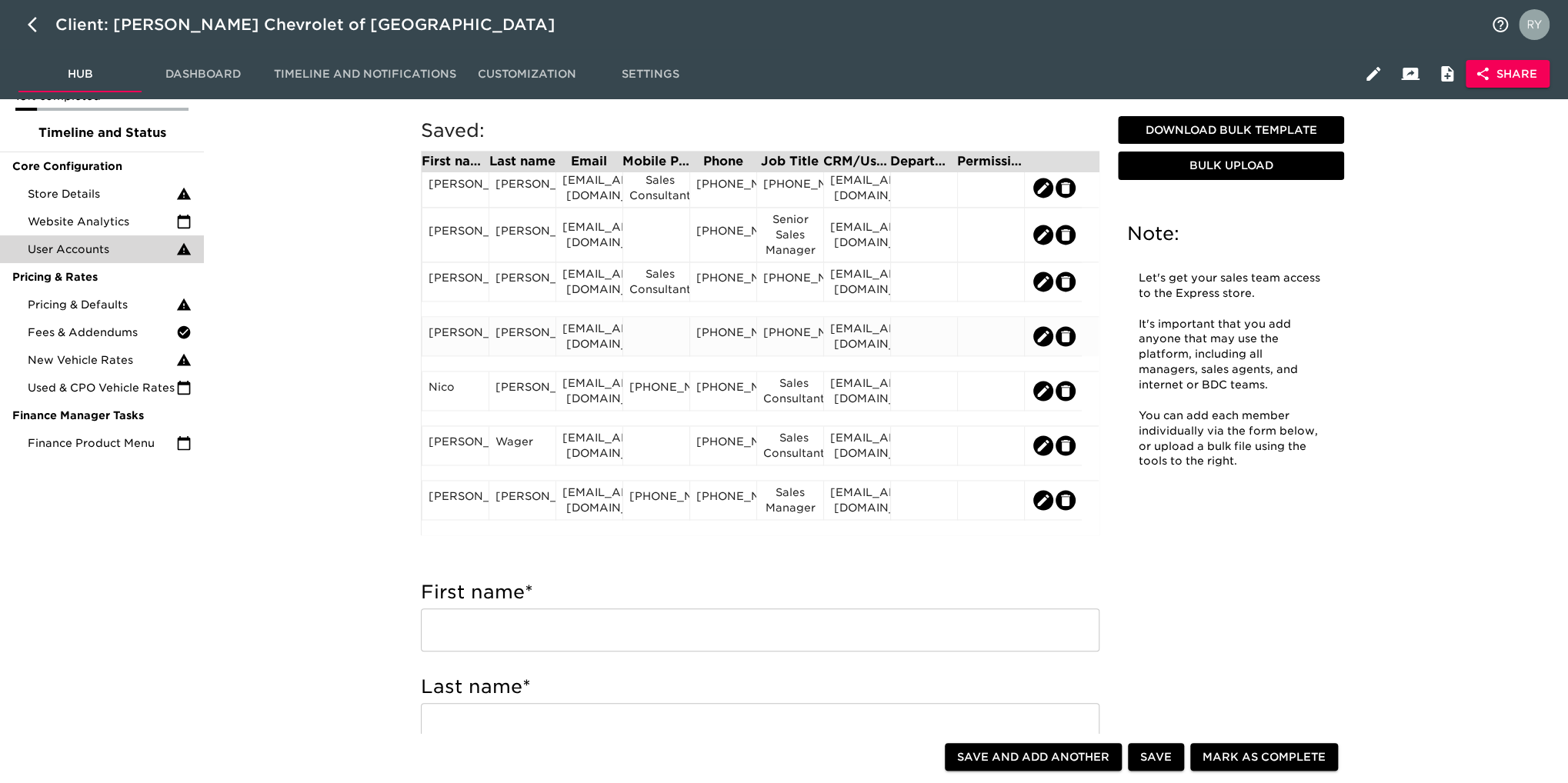
click at [803, 345] on div "[PHONE_NUMBER]" at bounding box center [790, 335] width 54 height 23
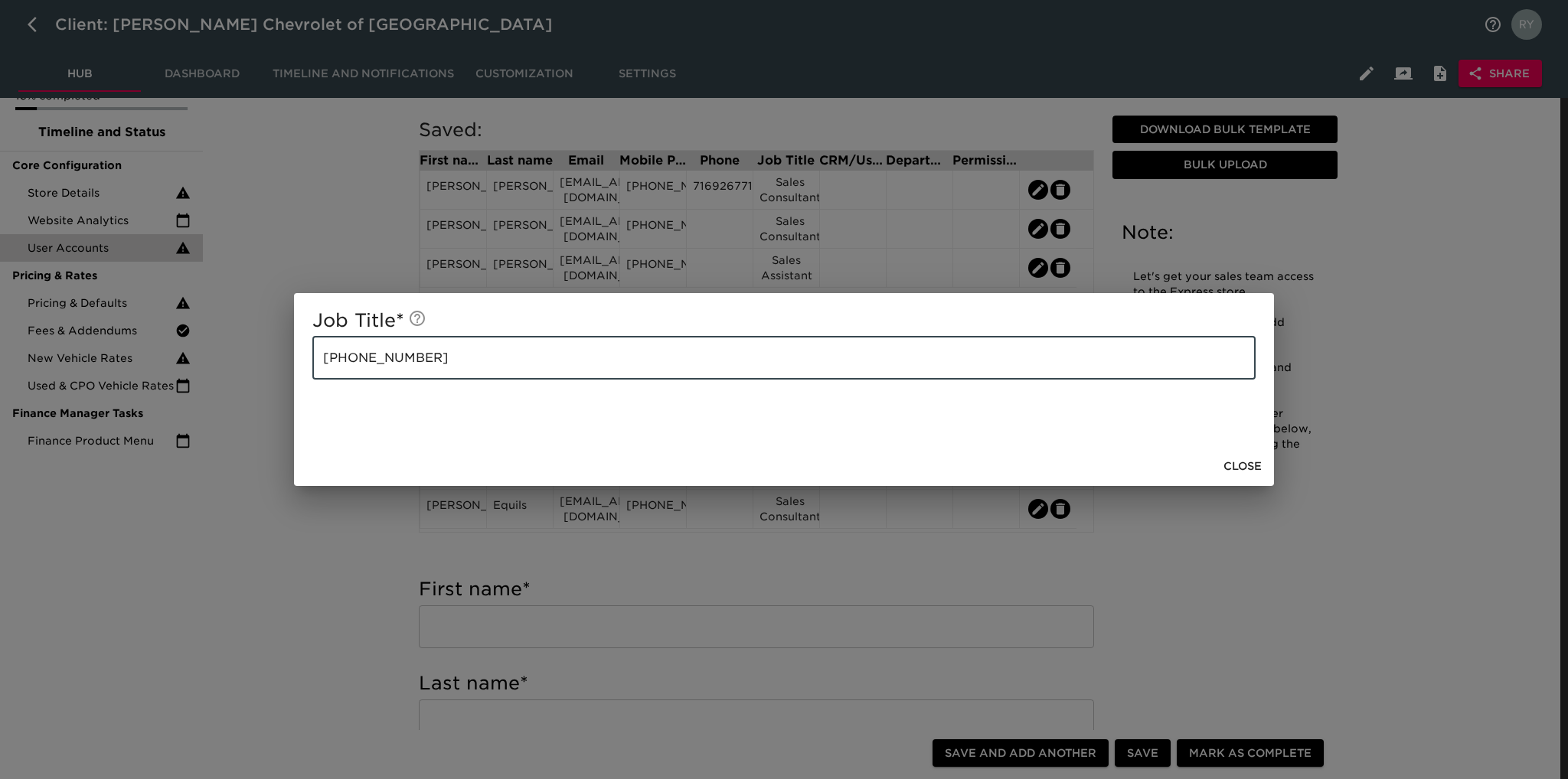
click at [478, 357] on input "[PHONE_NUMBER]" at bounding box center [784, 358] width 943 height 43
paste input "Sales Consultant"
drag, startPoint x: 422, startPoint y: 356, endPoint x: 270, endPoint y: 361, distance: 152.1
click at [270, 361] on div "Job Title * [PHONE_NUMBER] Sales Consultant ​ Close" at bounding box center [784, 389] width 1568 height 779
type input "Sales Consultant"
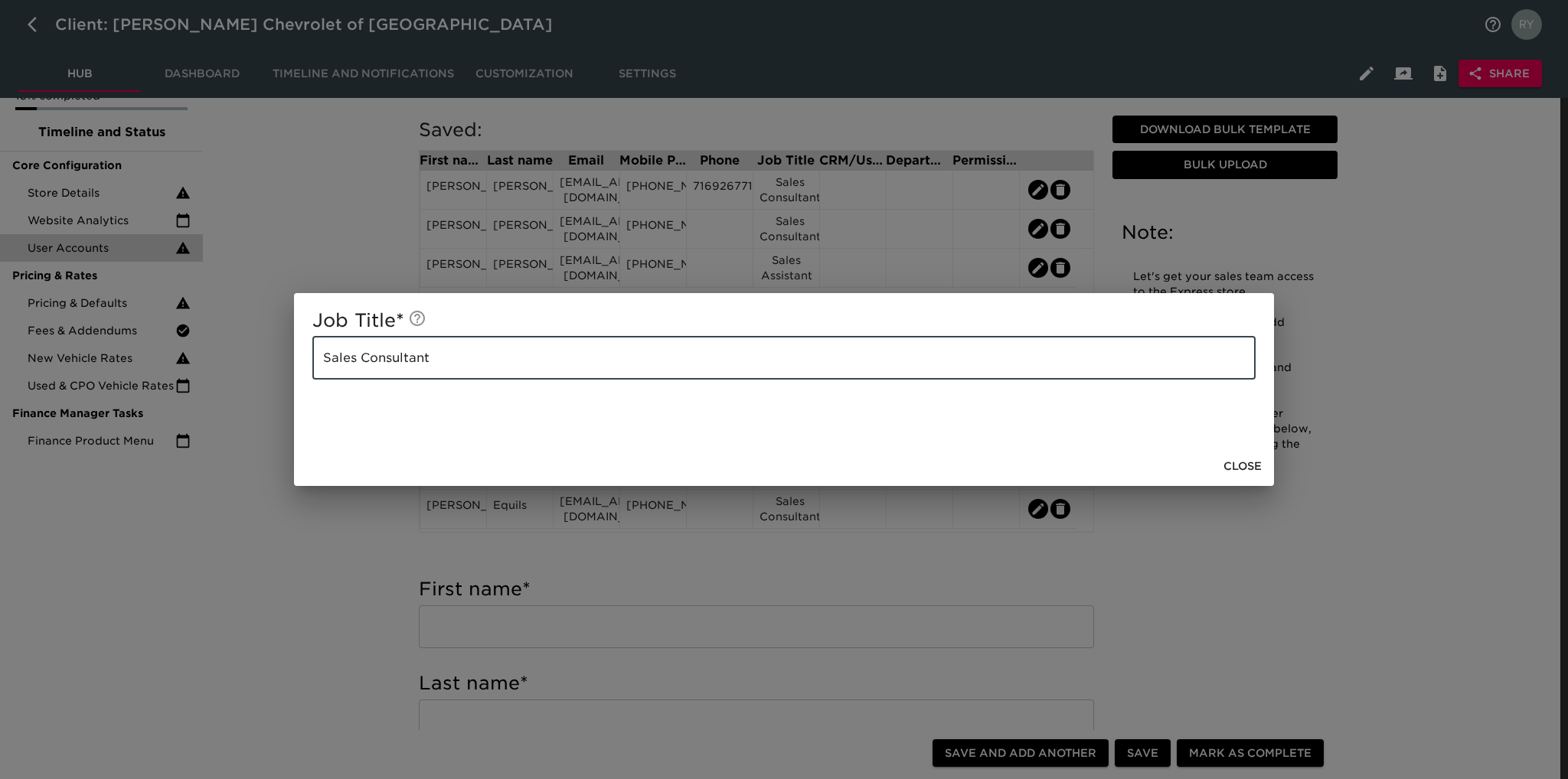
click at [1234, 460] on span "Close" at bounding box center [1243, 466] width 39 height 19
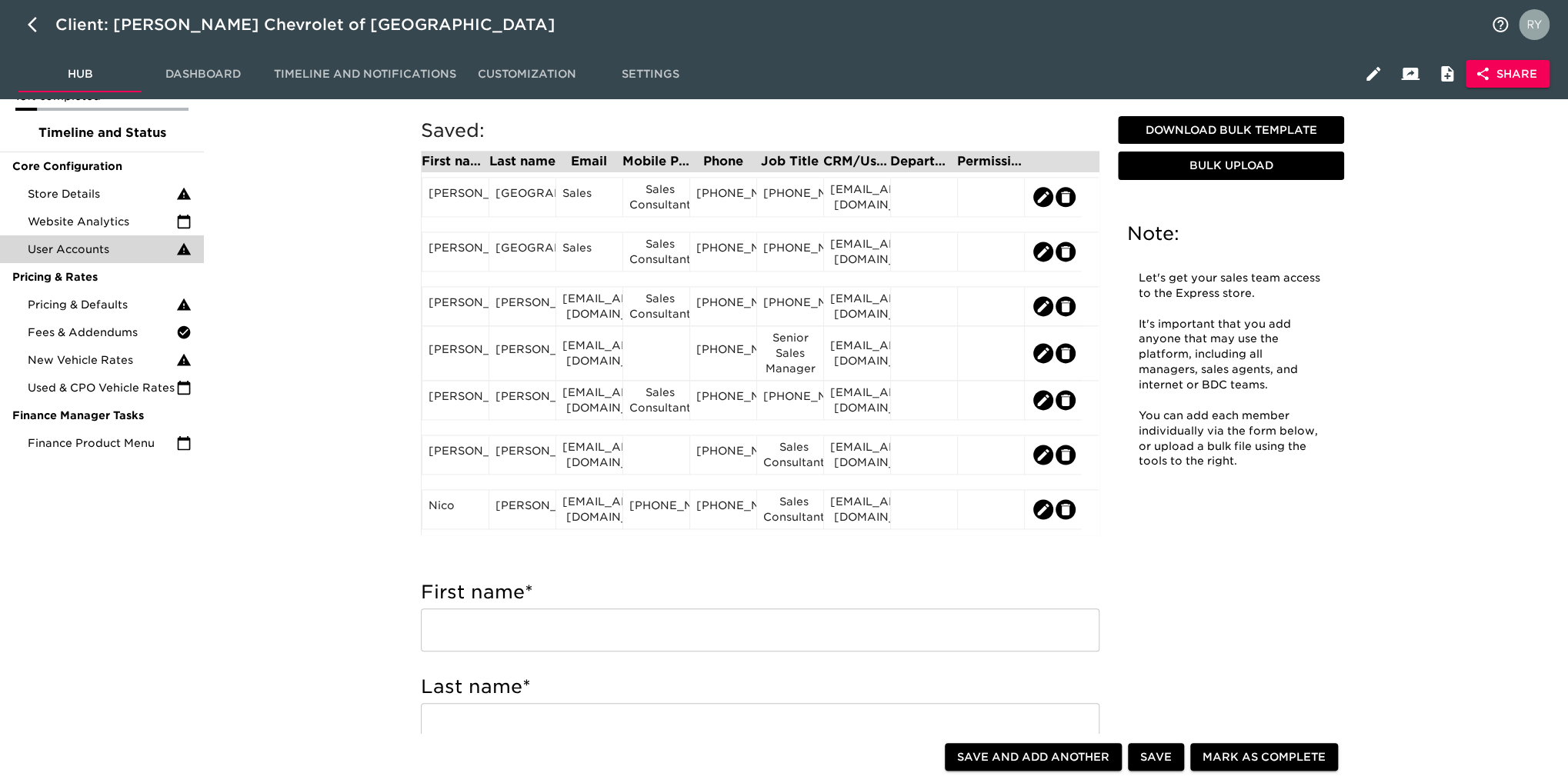
scroll to position [1462, 0]
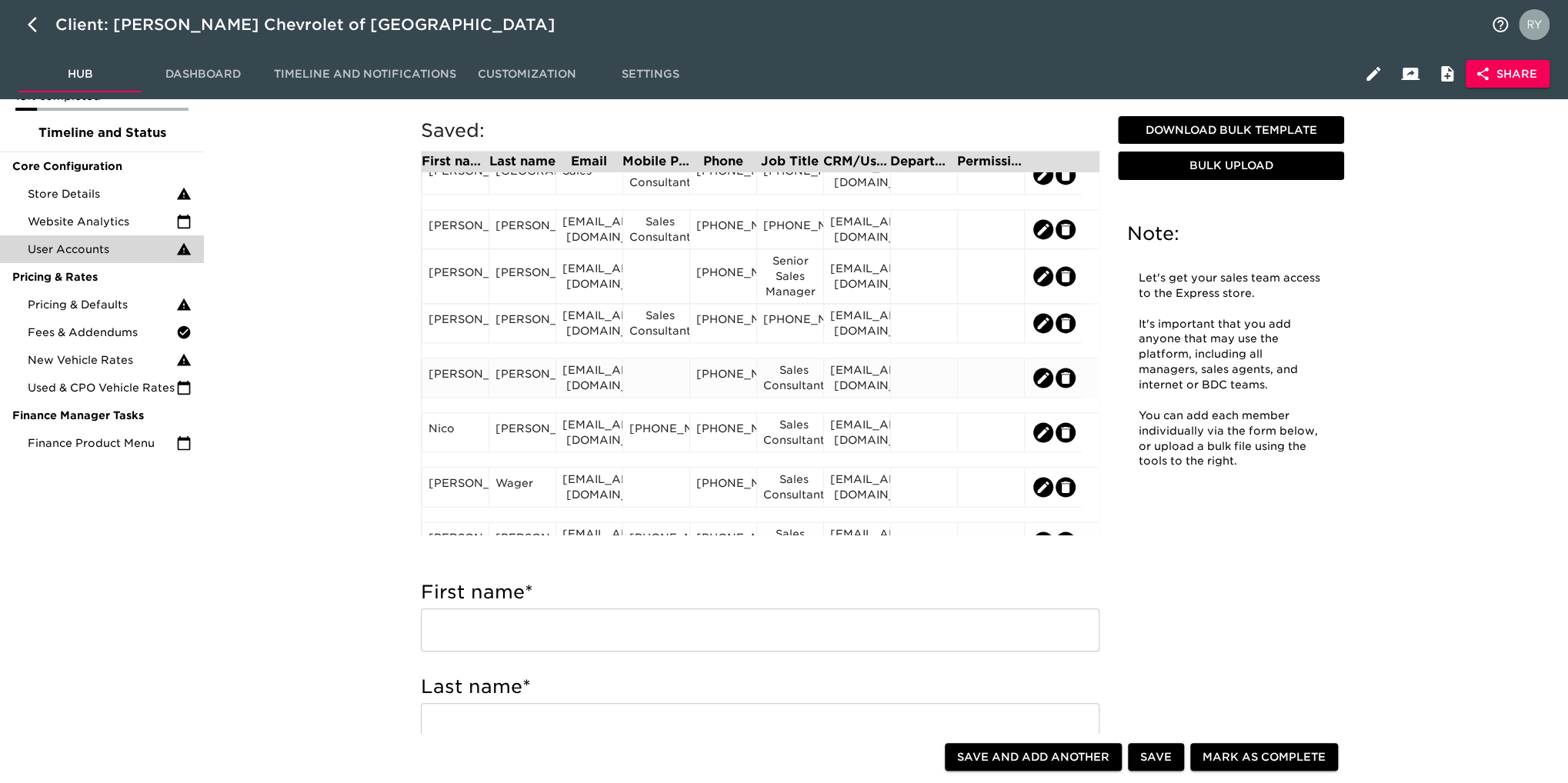
click at [662, 398] on div at bounding box center [655, 378] width 67 height 39
click at [661, 389] on div at bounding box center [656, 378] width 54 height 23
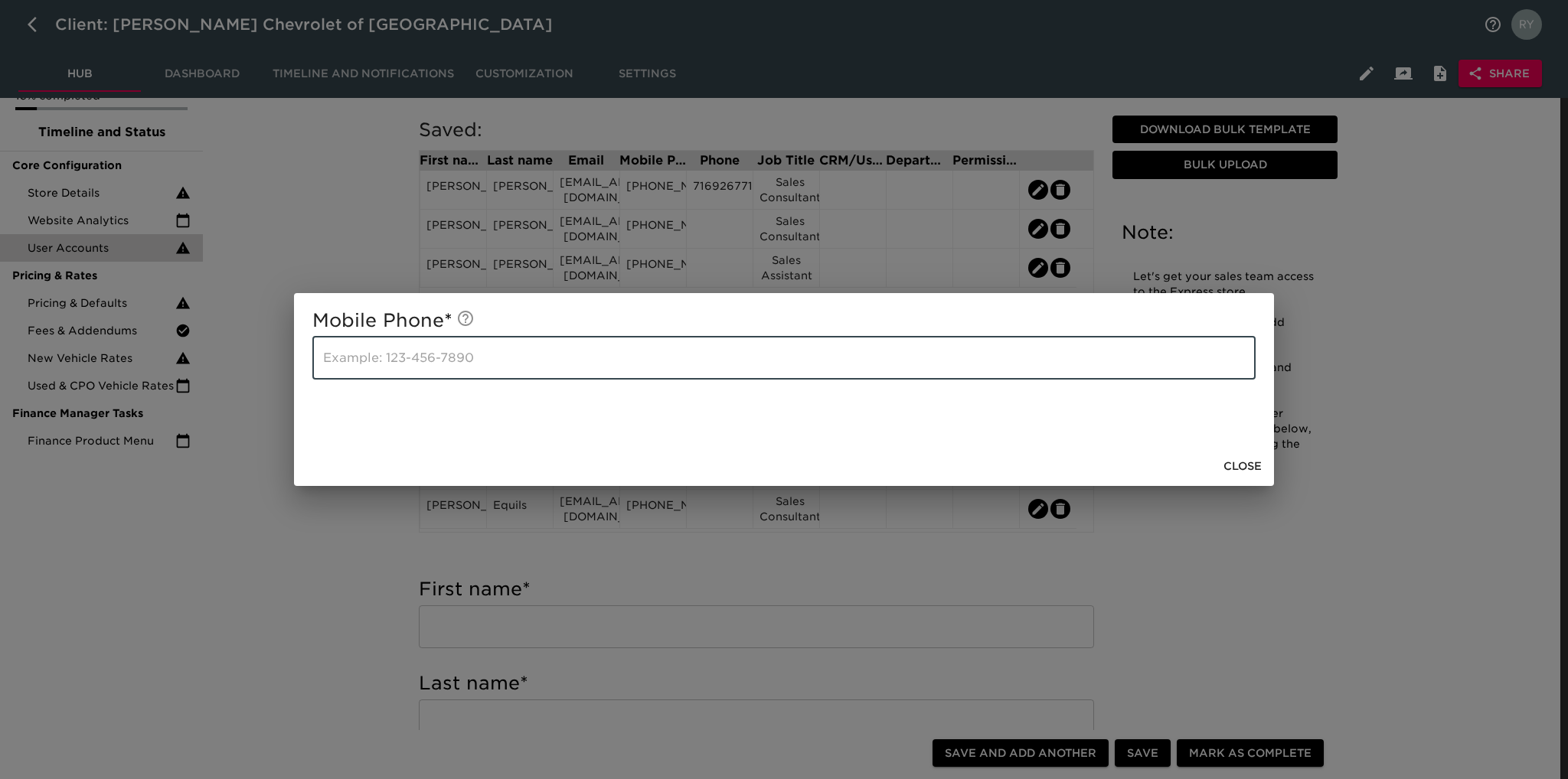
paste input "[PHONE_NUMBER]"
type input "[PHONE_NUMBER]"
click at [347, 597] on div "Mobile Phone * [PHONE_NUMBER] ​ Close" at bounding box center [784, 389] width 1568 height 779
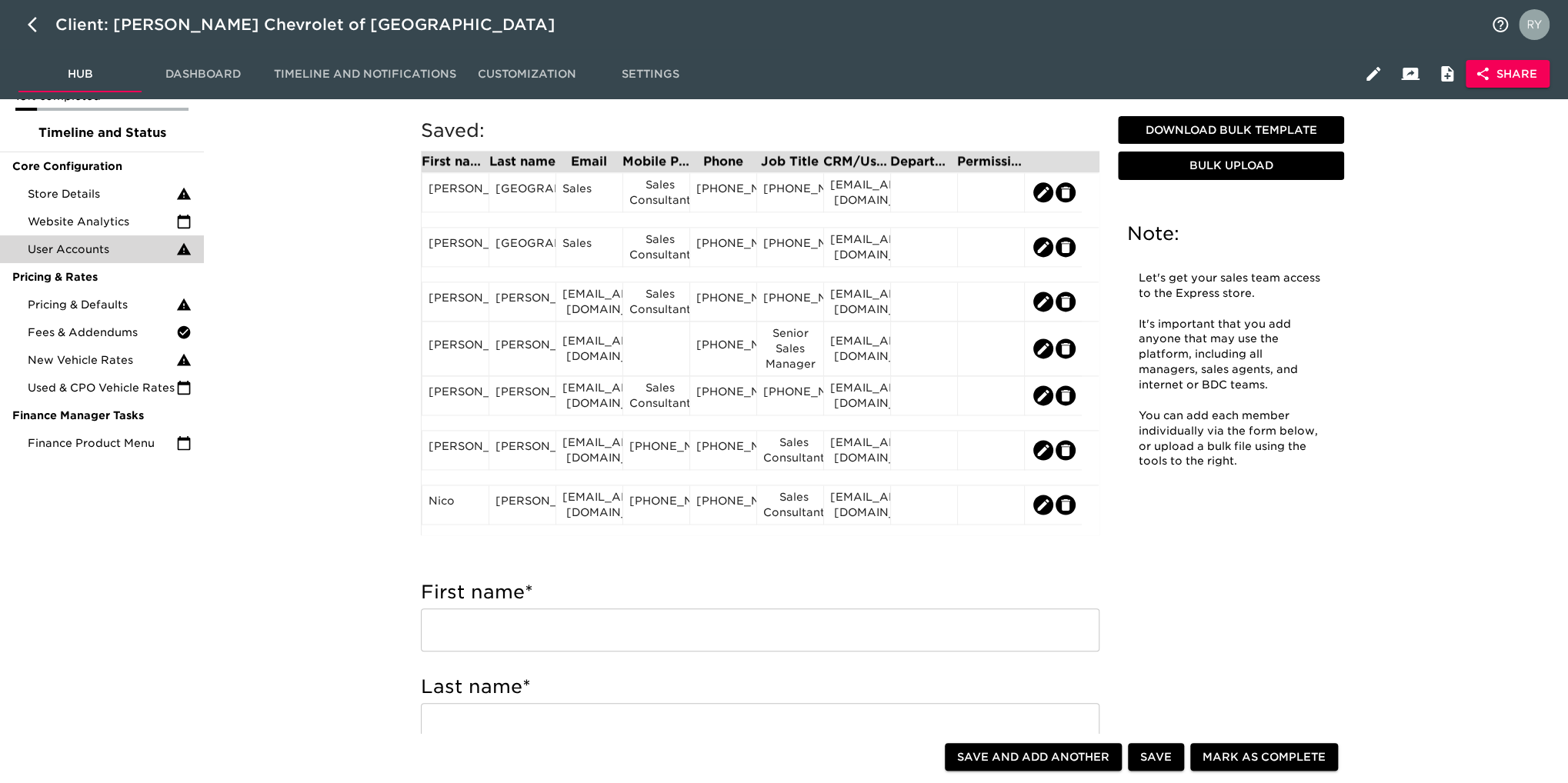
scroll to position [1427, 0]
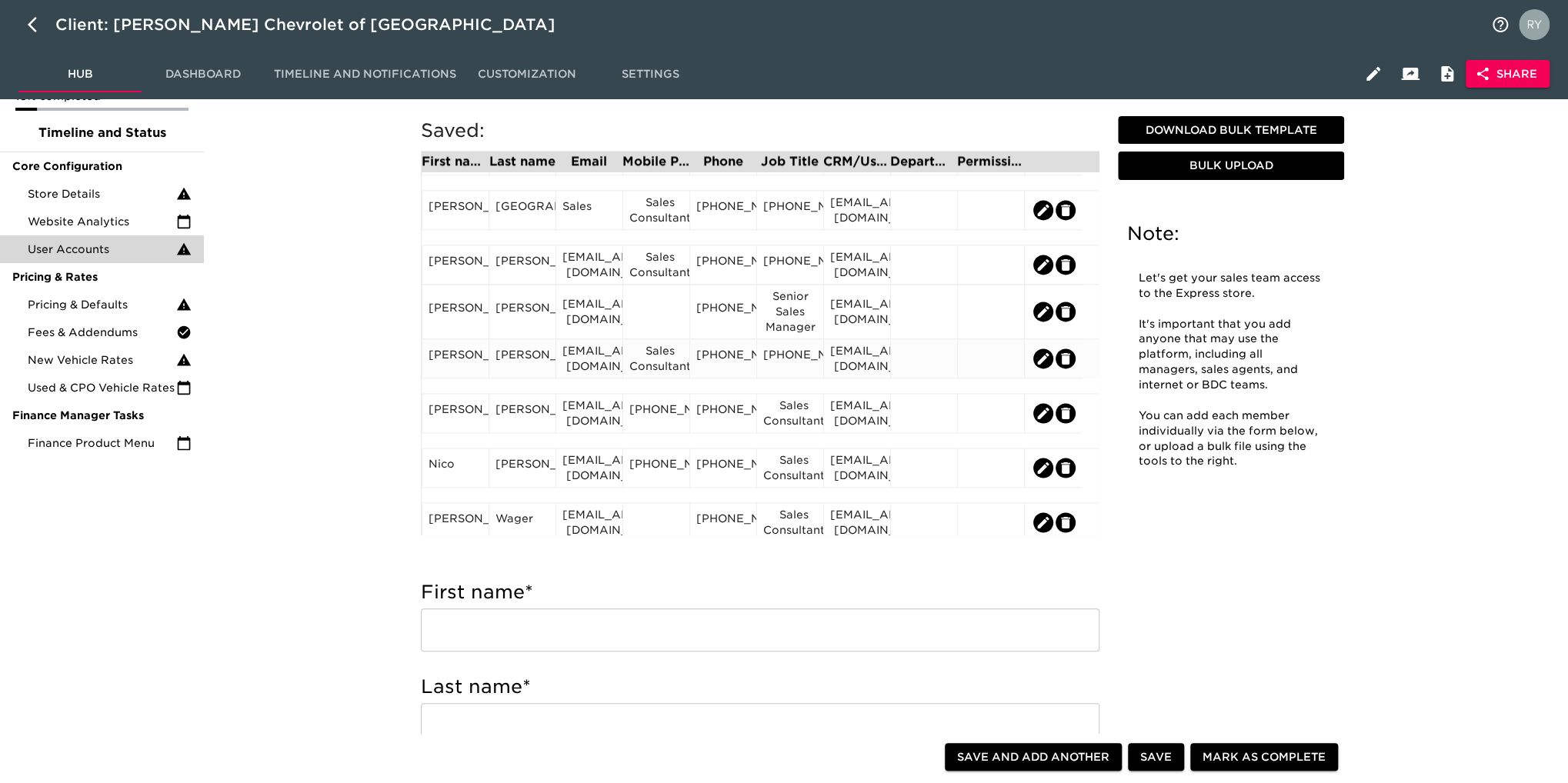
click at [670, 364] on div "Sales Consultant" at bounding box center [656, 358] width 54 height 30
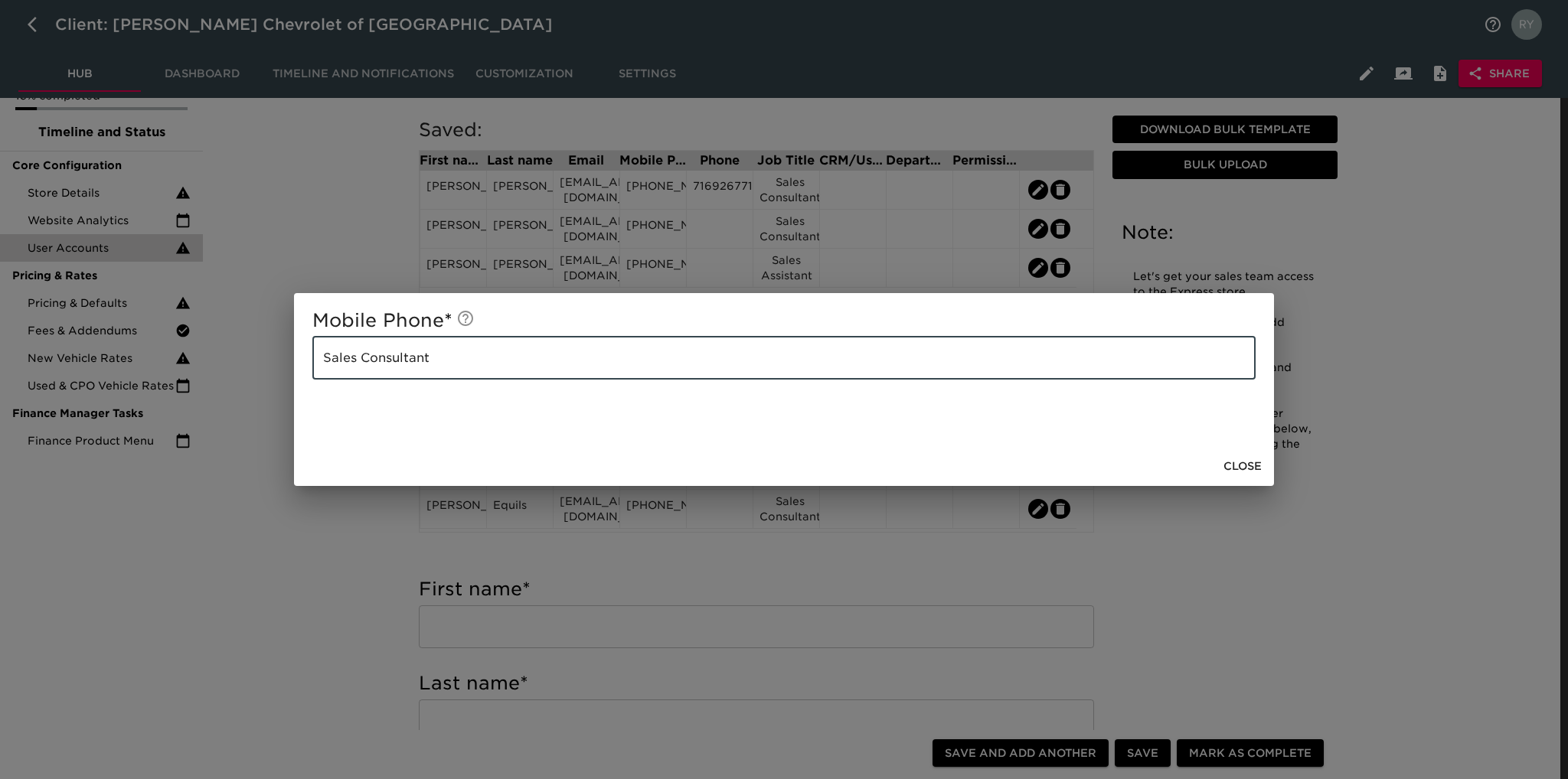
drag, startPoint x: 456, startPoint y: 350, endPoint x: 255, endPoint y: 366, distance: 201.6
click at [255, 366] on div "Mobile Phone * Sales Consultant ​ Close" at bounding box center [784, 389] width 1568 height 779
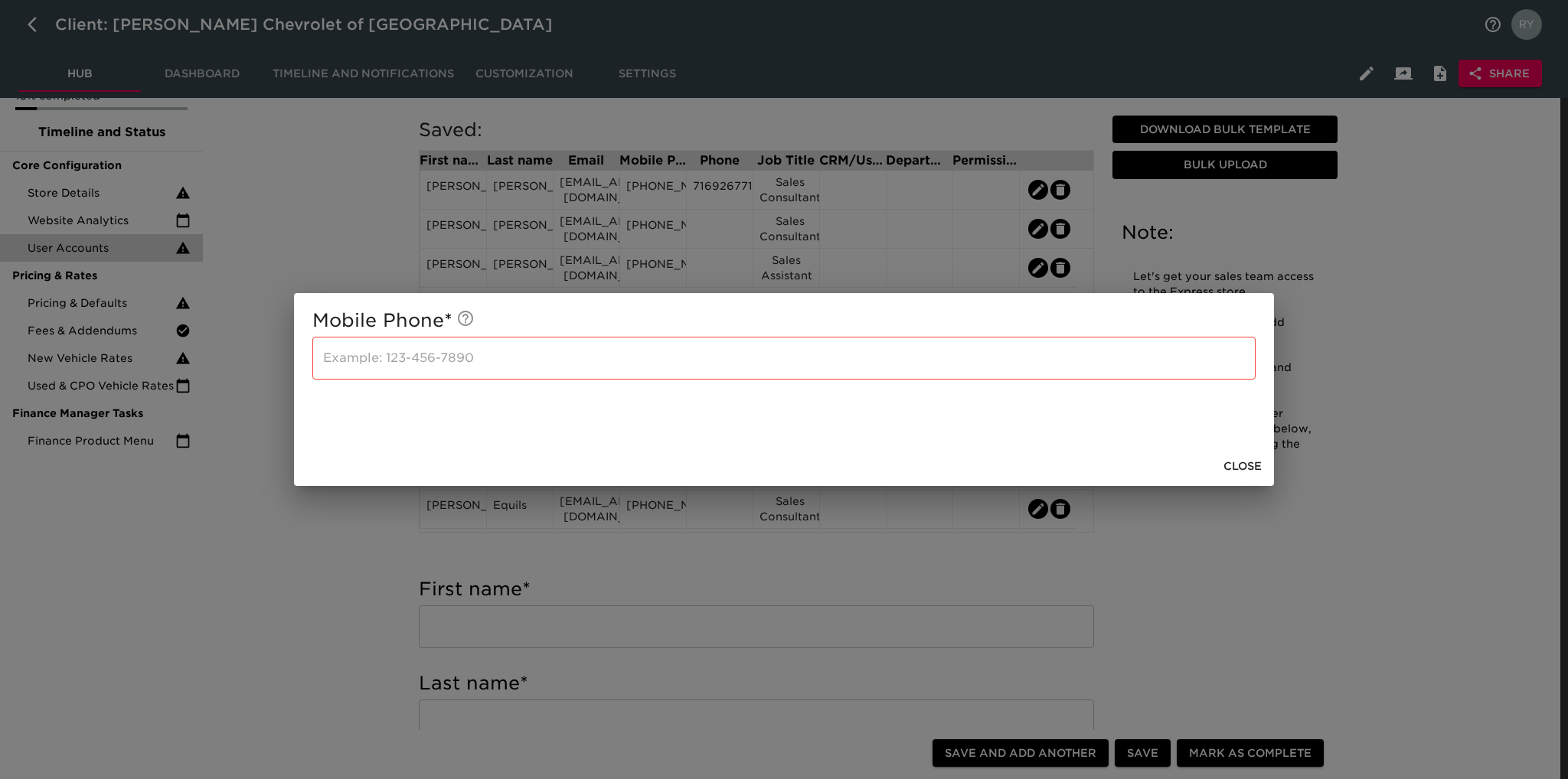
click at [343, 532] on div "Mobile Phone * ​ Close" at bounding box center [784, 389] width 1568 height 779
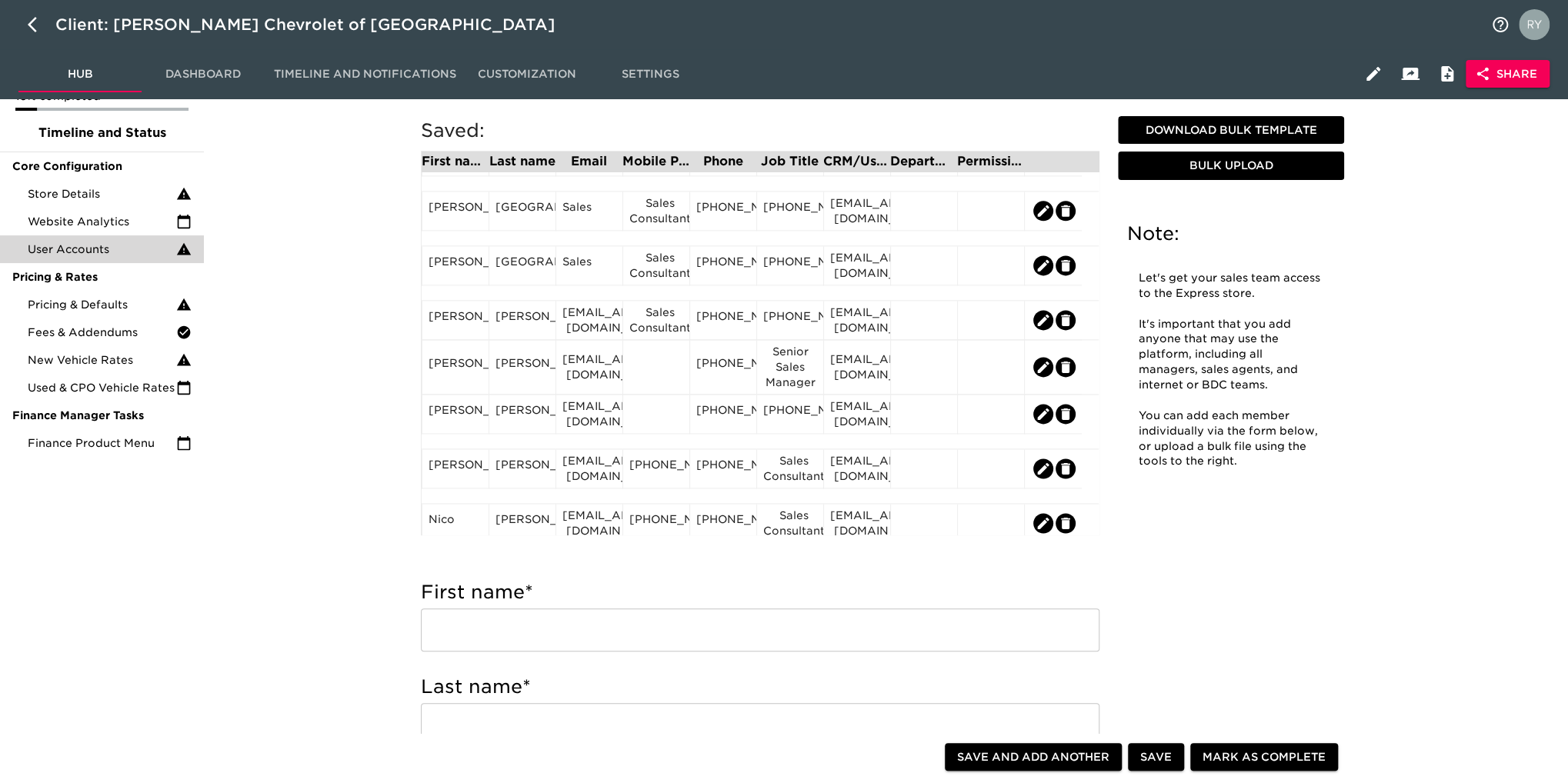
scroll to position [1462, 0]
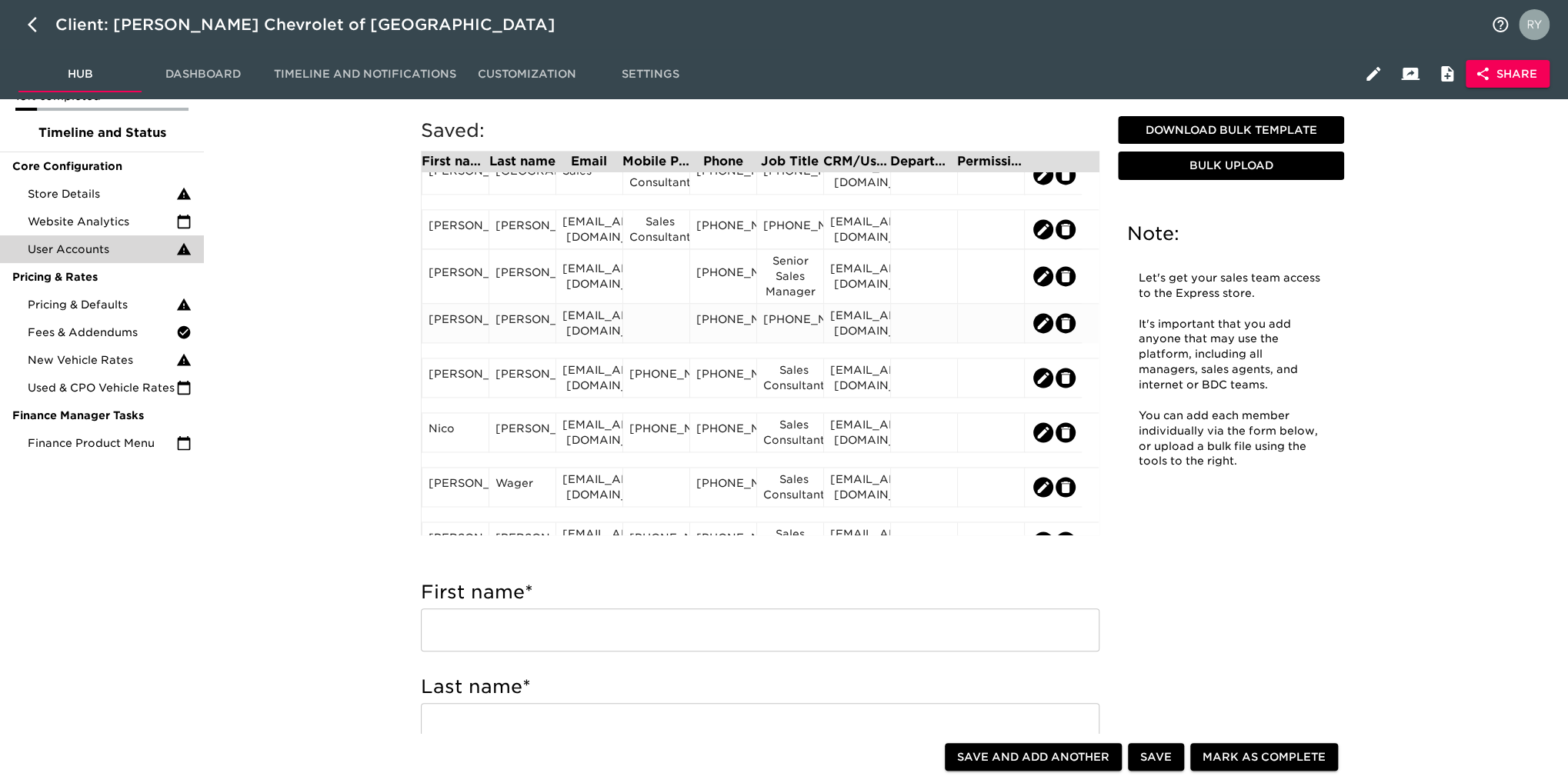
click at [773, 331] on div "[PHONE_NUMBER]" at bounding box center [790, 323] width 54 height 23
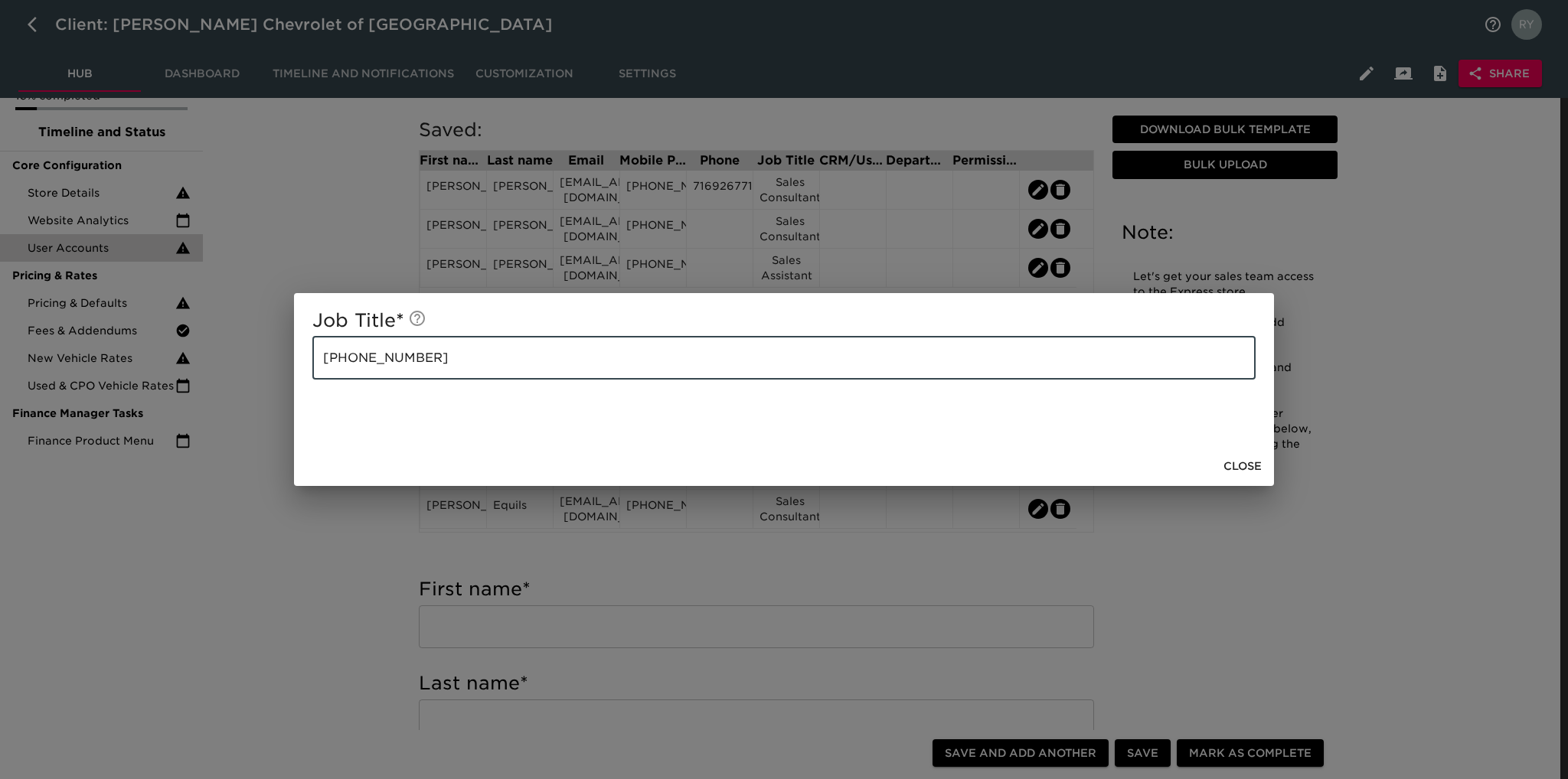
click at [432, 358] on input "[PHONE_NUMBER]" at bounding box center [784, 358] width 943 height 43
paste input "Sales Consultant"
drag, startPoint x: 418, startPoint y: 356, endPoint x: 312, endPoint y: 366, distance: 106.5
click at [312, 366] on div "Job Title * [PHONE_NUMBER] Sales Consultant ​" at bounding box center [784, 370] width 980 height 153
type input "Sales Consultant"
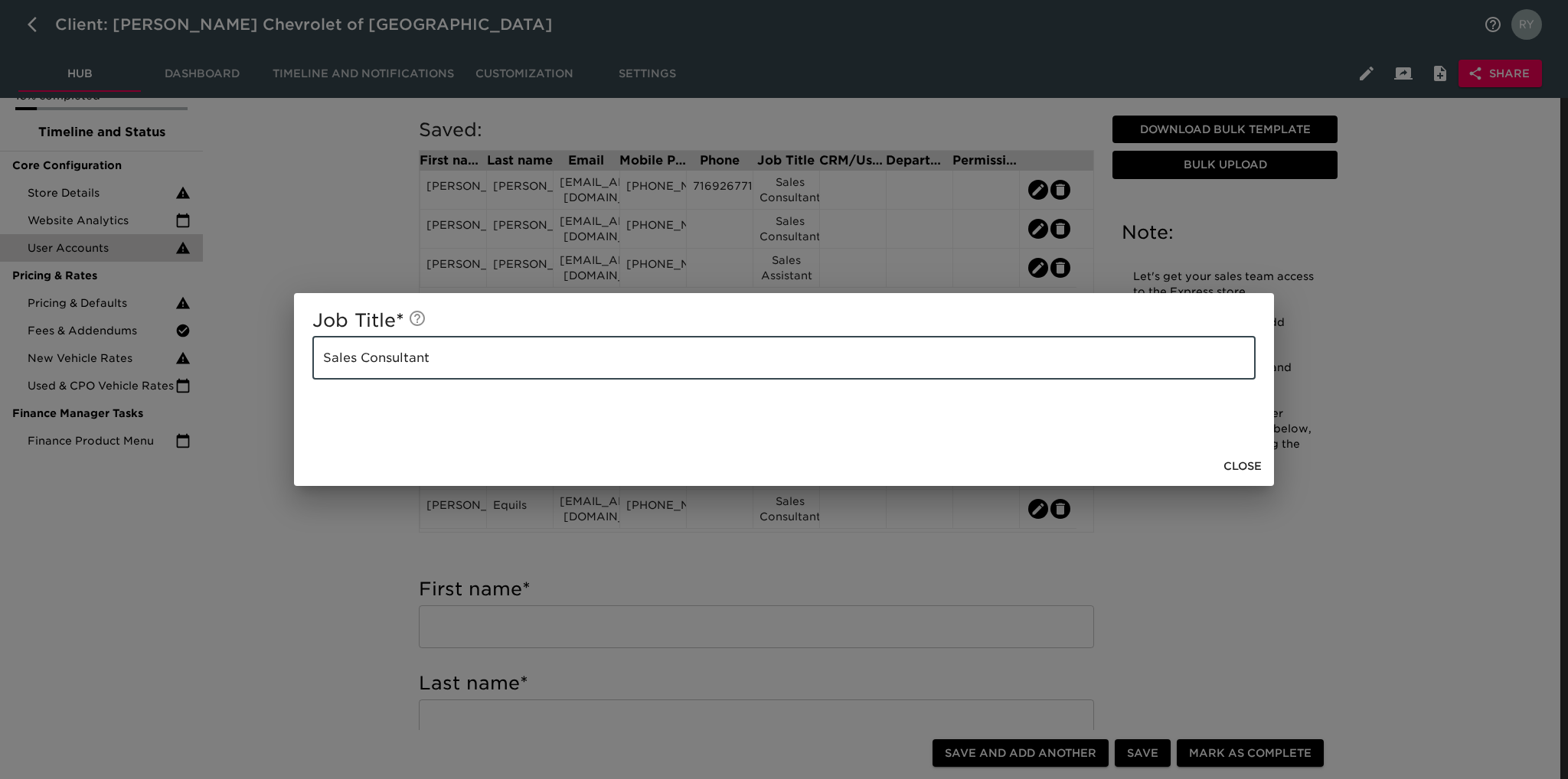
click at [297, 564] on div "Job Title * Sales Consultant ​ Close" at bounding box center [784, 389] width 1568 height 779
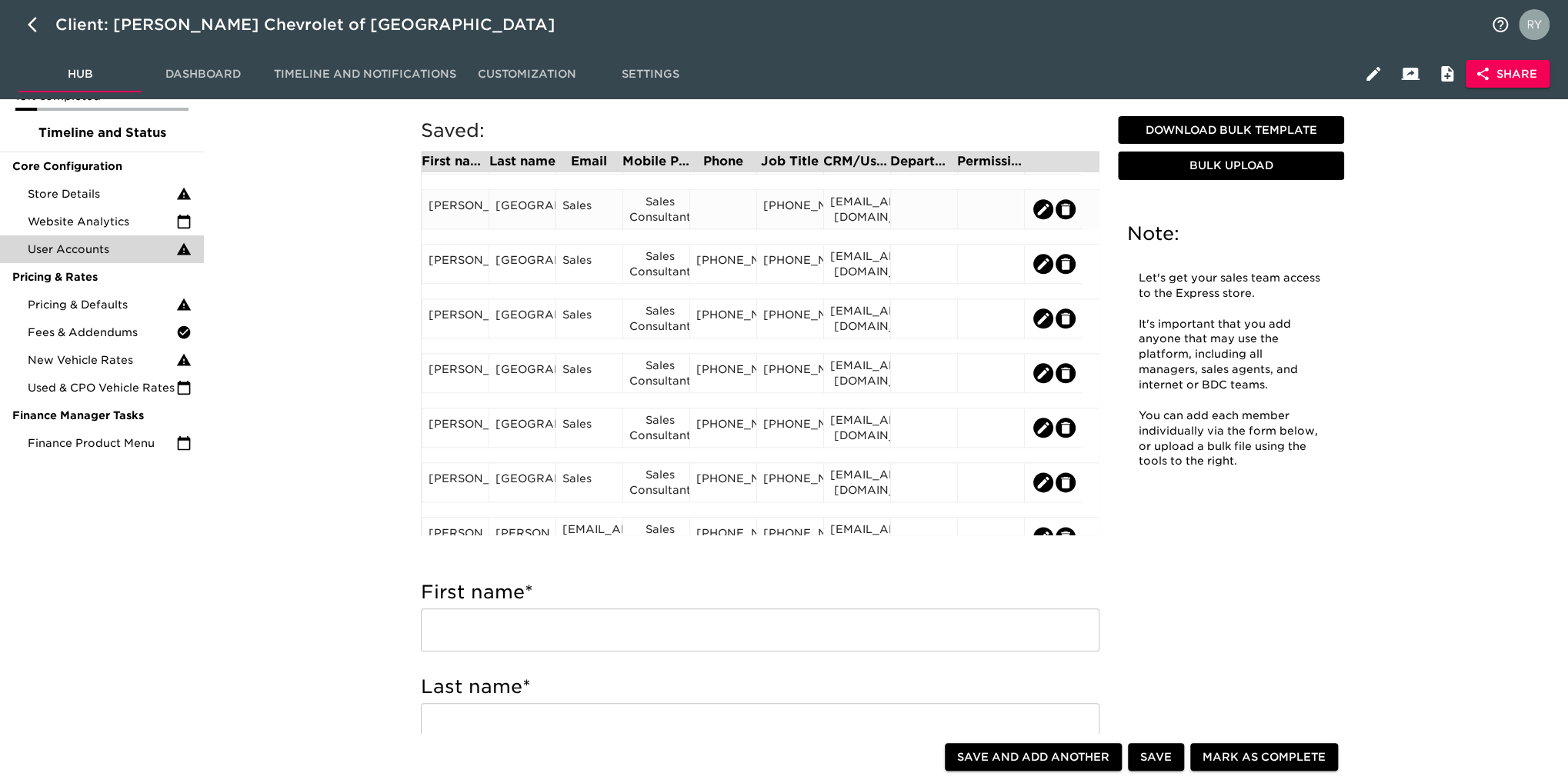
scroll to position [1308, 0]
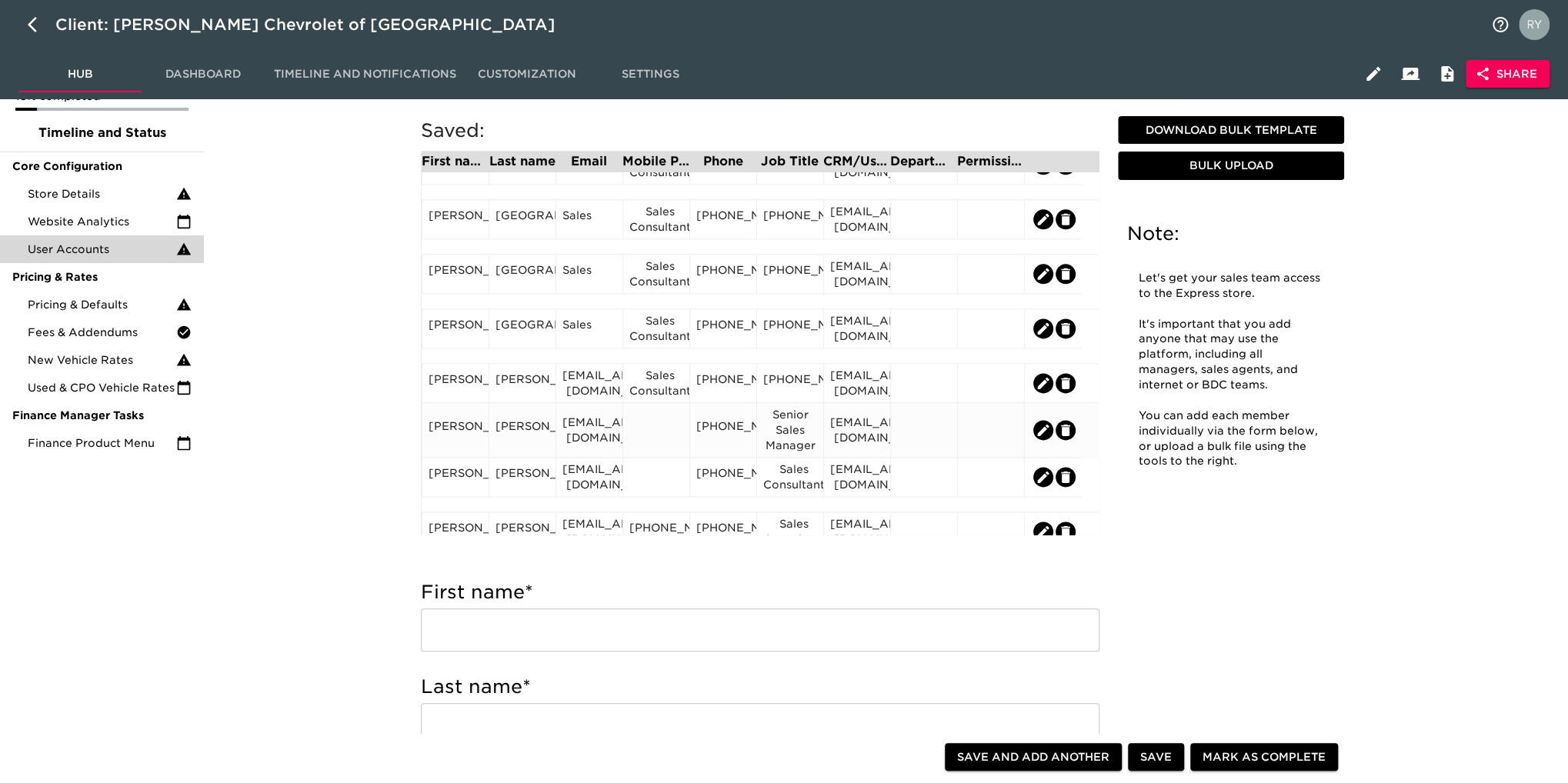
drag, startPoint x: 653, startPoint y: 431, endPoint x: 640, endPoint y: 435, distance: 13.6
click at [640, 435] on div at bounding box center [656, 430] width 54 height 23
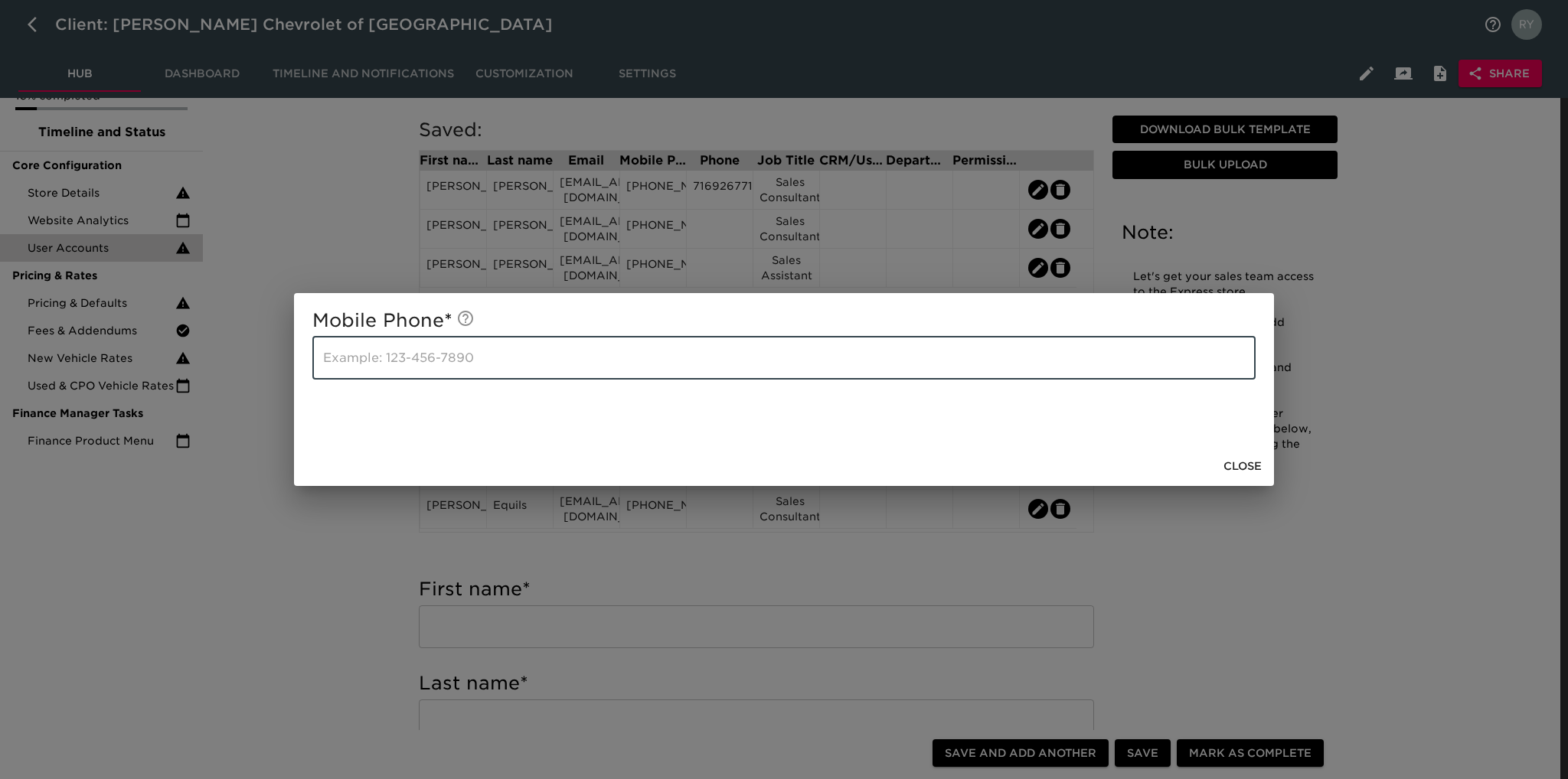
paste input "[PHONE_NUMBER]"
type input "[PHONE_NUMBER]"
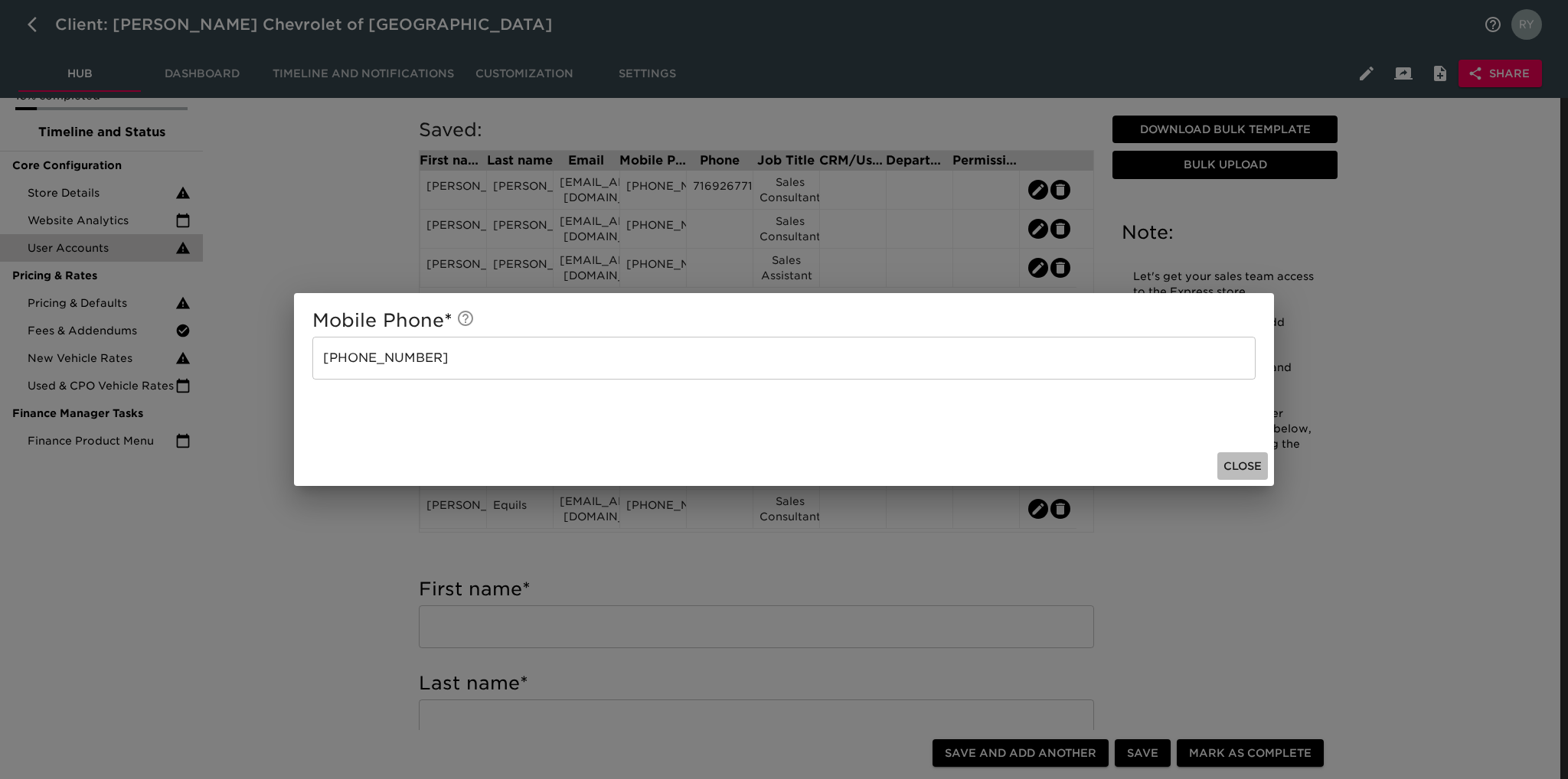
click at [1239, 463] on span "Close" at bounding box center [1243, 466] width 39 height 19
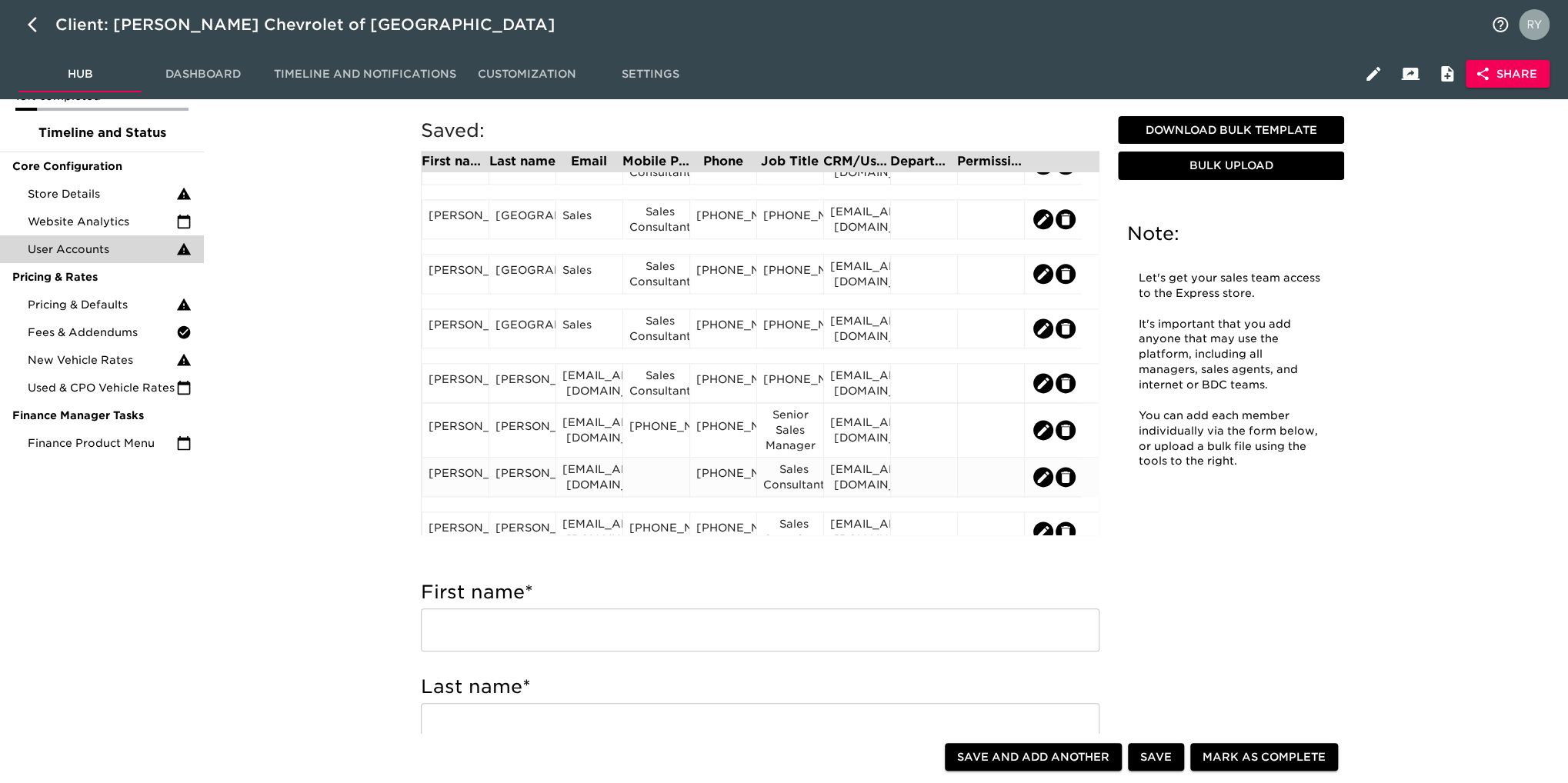
scroll to position [1232, 0]
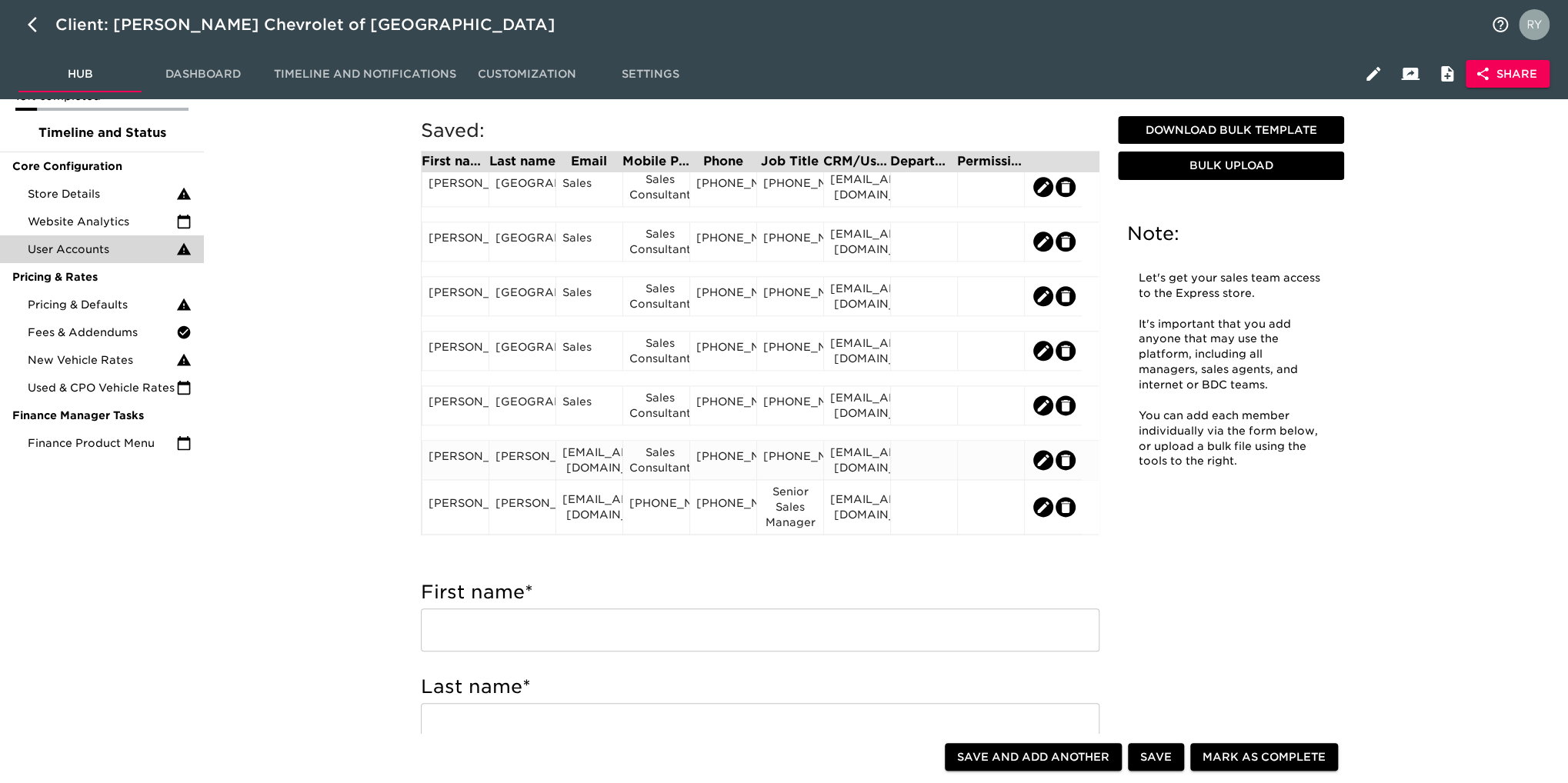
click at [775, 466] on div "[PHONE_NUMBER]" at bounding box center [790, 459] width 54 height 23
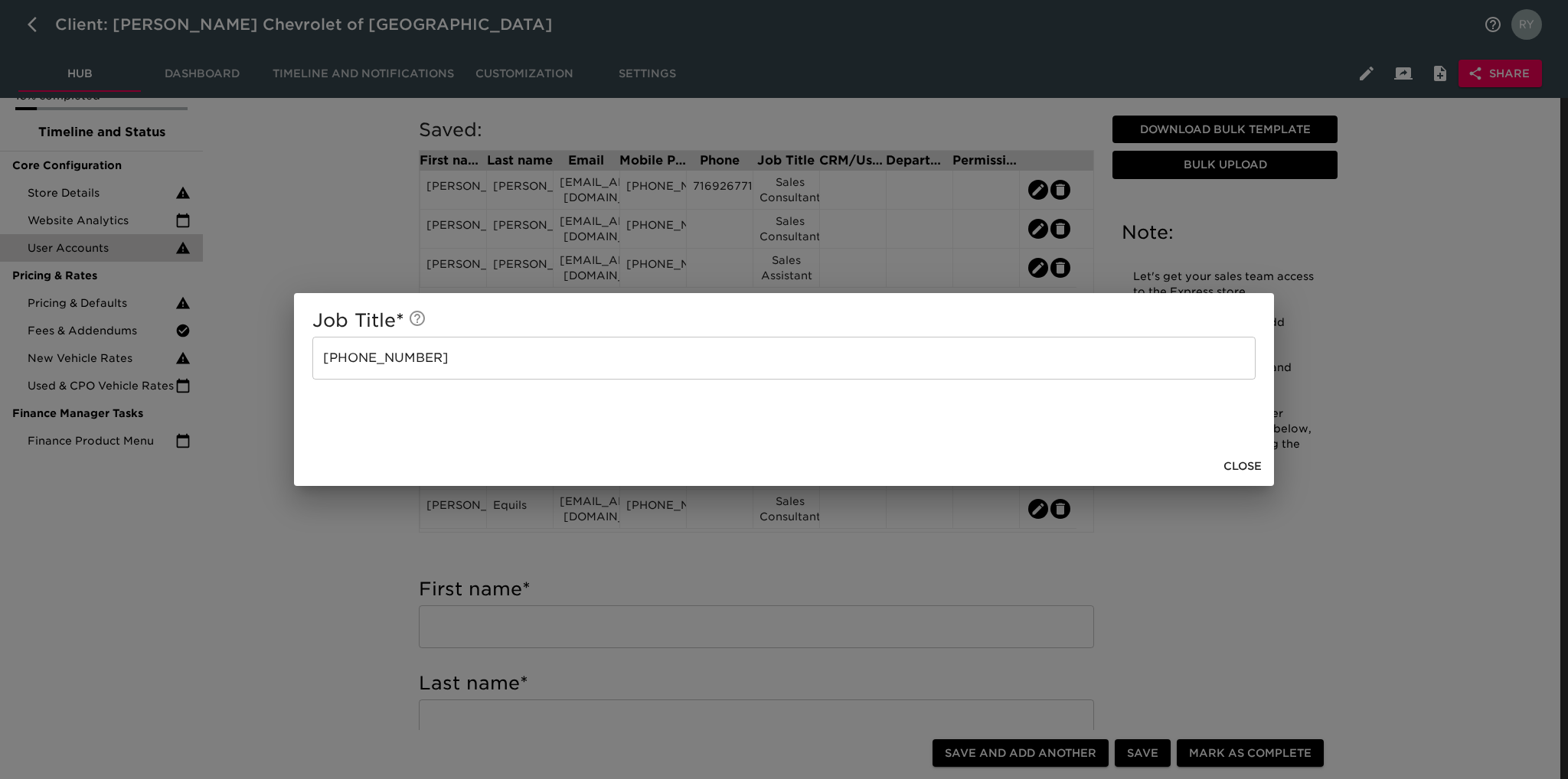
click at [530, 366] on input "[PHONE_NUMBER]" at bounding box center [784, 358] width 943 height 43
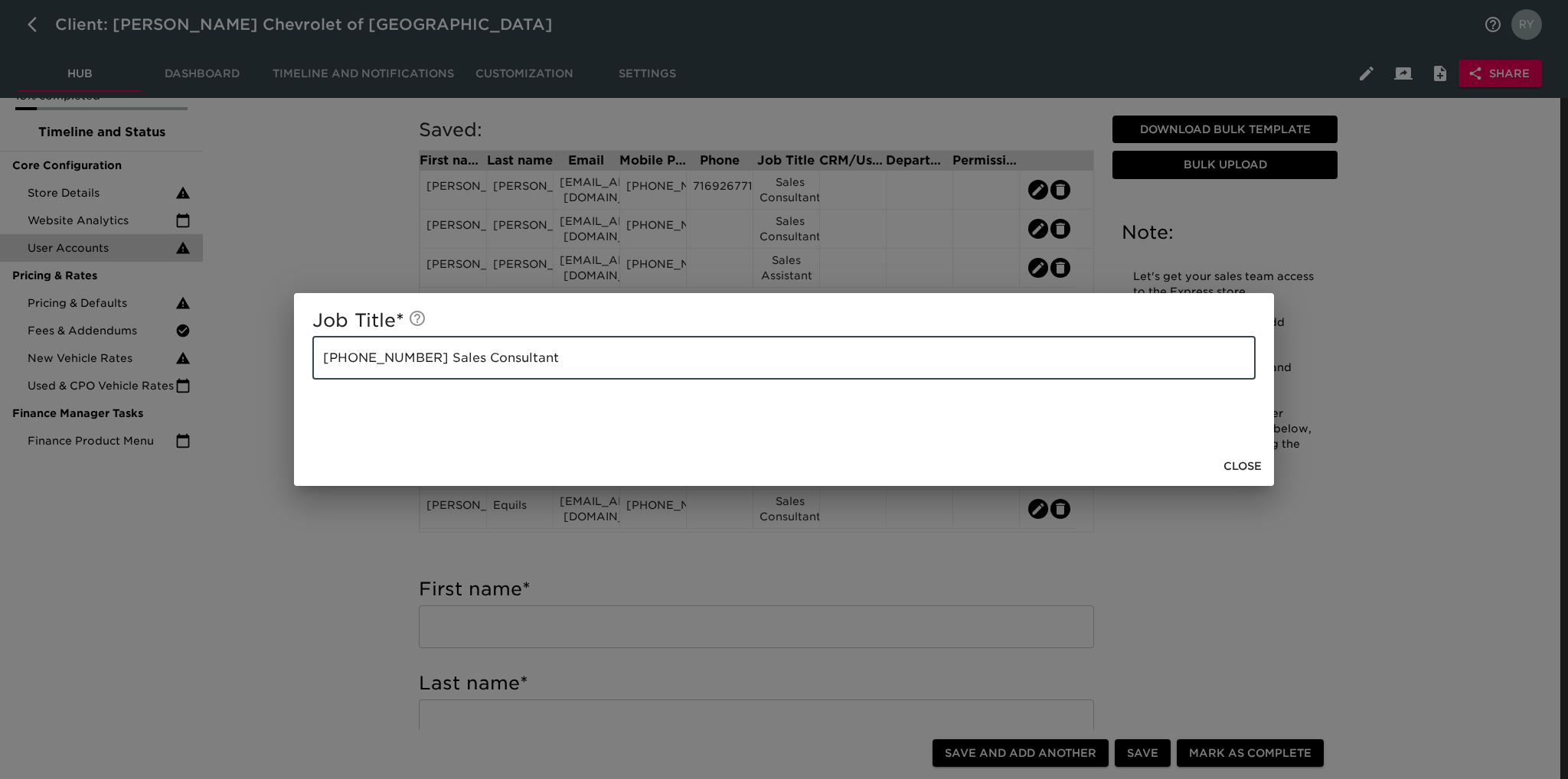
drag, startPoint x: 417, startPoint y: 357, endPoint x: 254, endPoint y: 357, distance: 163.0
click at [254, 357] on div "Job Title * [PHONE_NUMBER] Sales Consultant ​ Close" at bounding box center [784, 389] width 1568 height 779
type input "Sales Consultant"
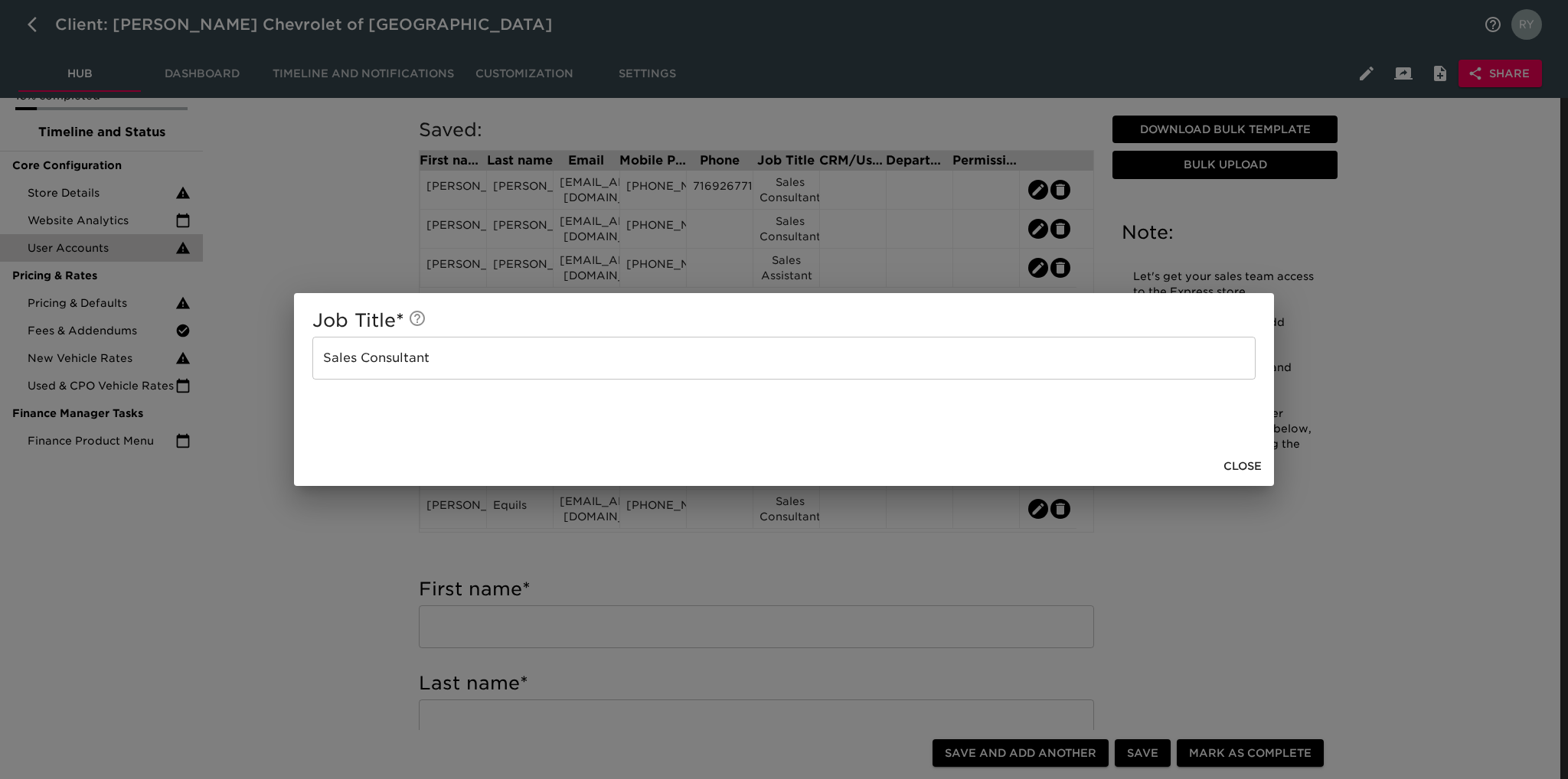
click at [395, 567] on div "Job Title * Sales Consultant ​ Close" at bounding box center [784, 389] width 1568 height 779
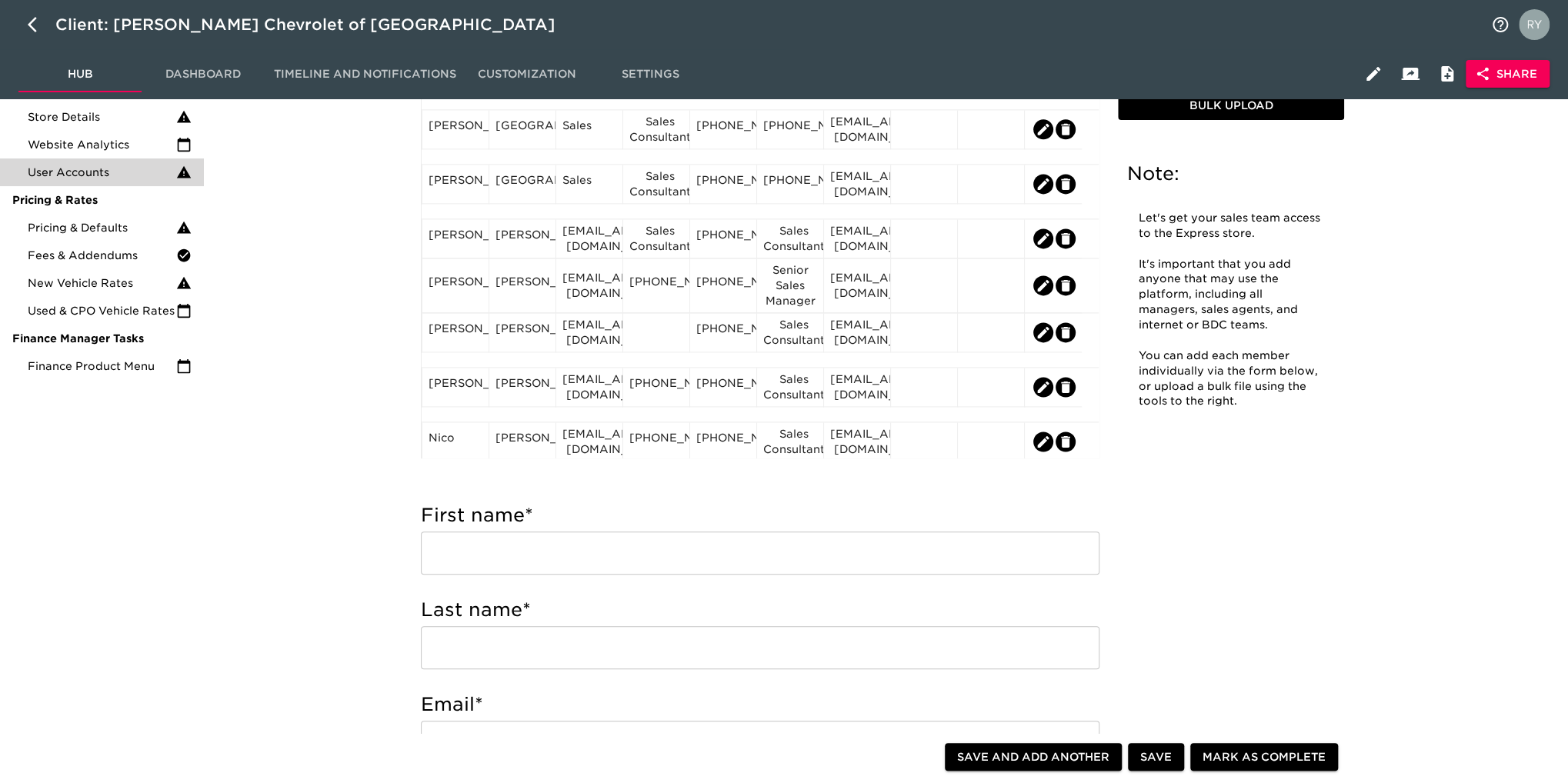
scroll to position [1350, 0]
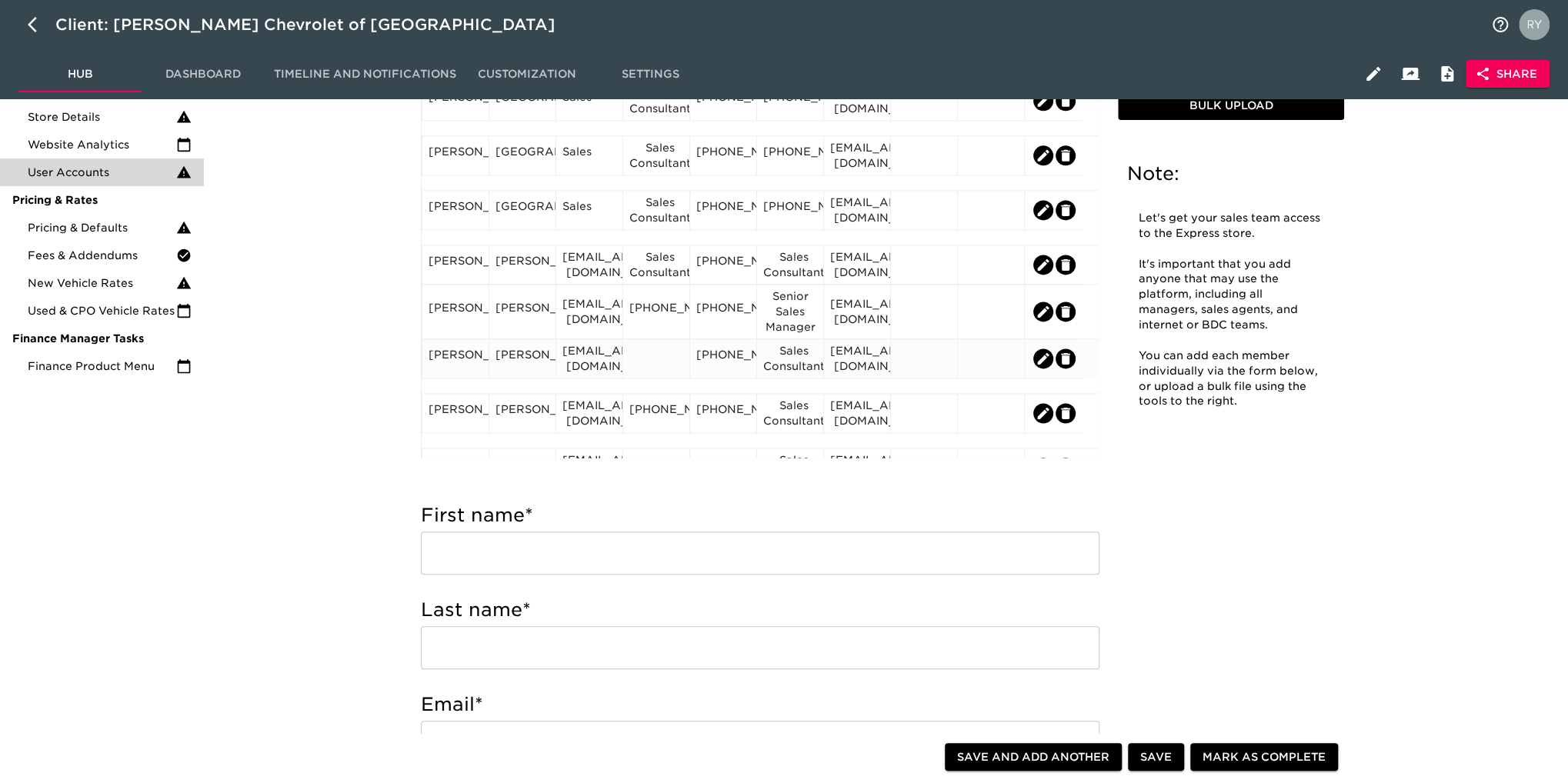
drag, startPoint x: 657, startPoint y: 356, endPoint x: 654, endPoint y: 367, distance: 11.4
click at [654, 367] on div at bounding box center [656, 358] width 54 height 23
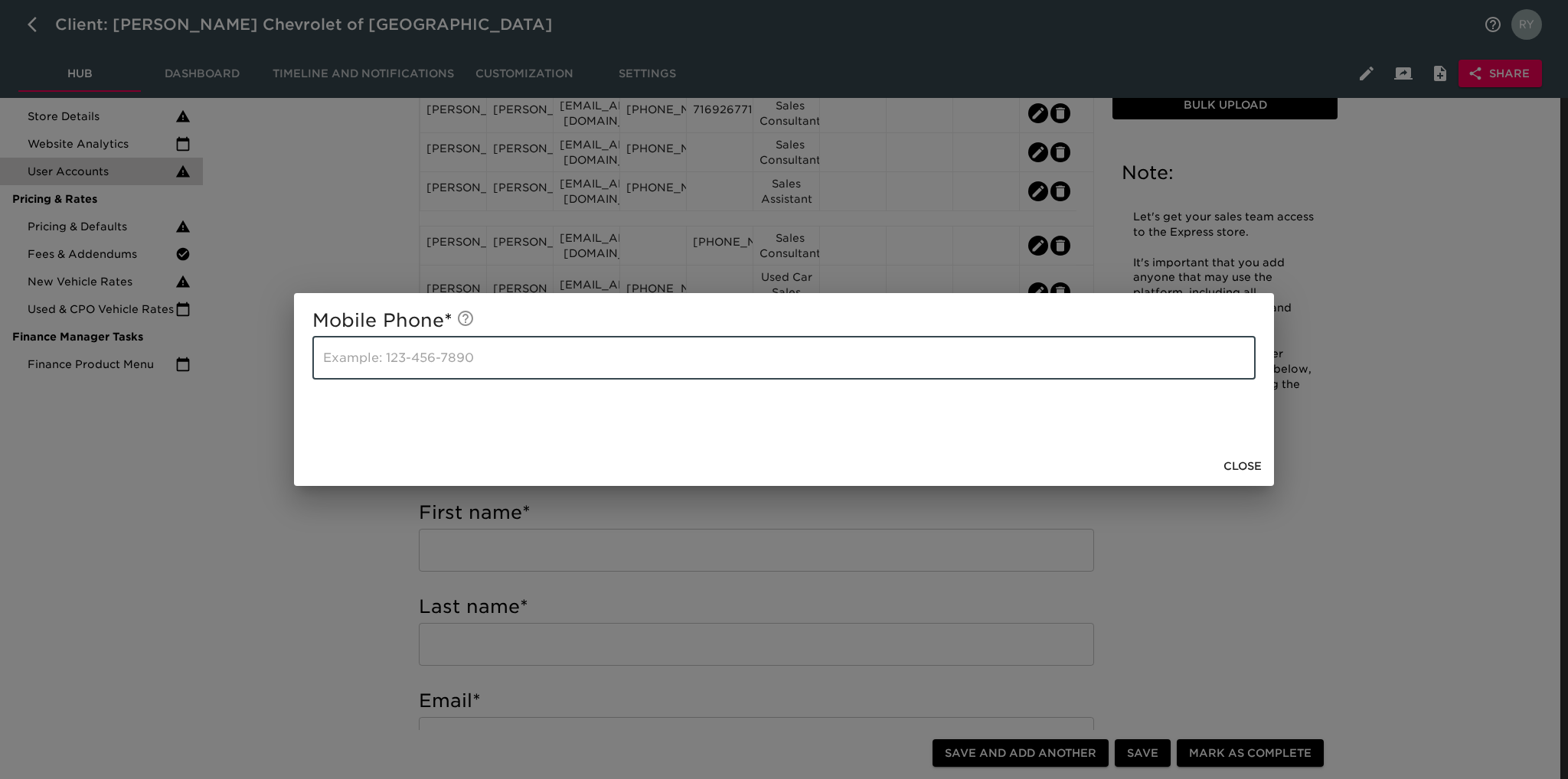
paste input "[PHONE_NUMBER]"
type input "[PHONE_NUMBER]"
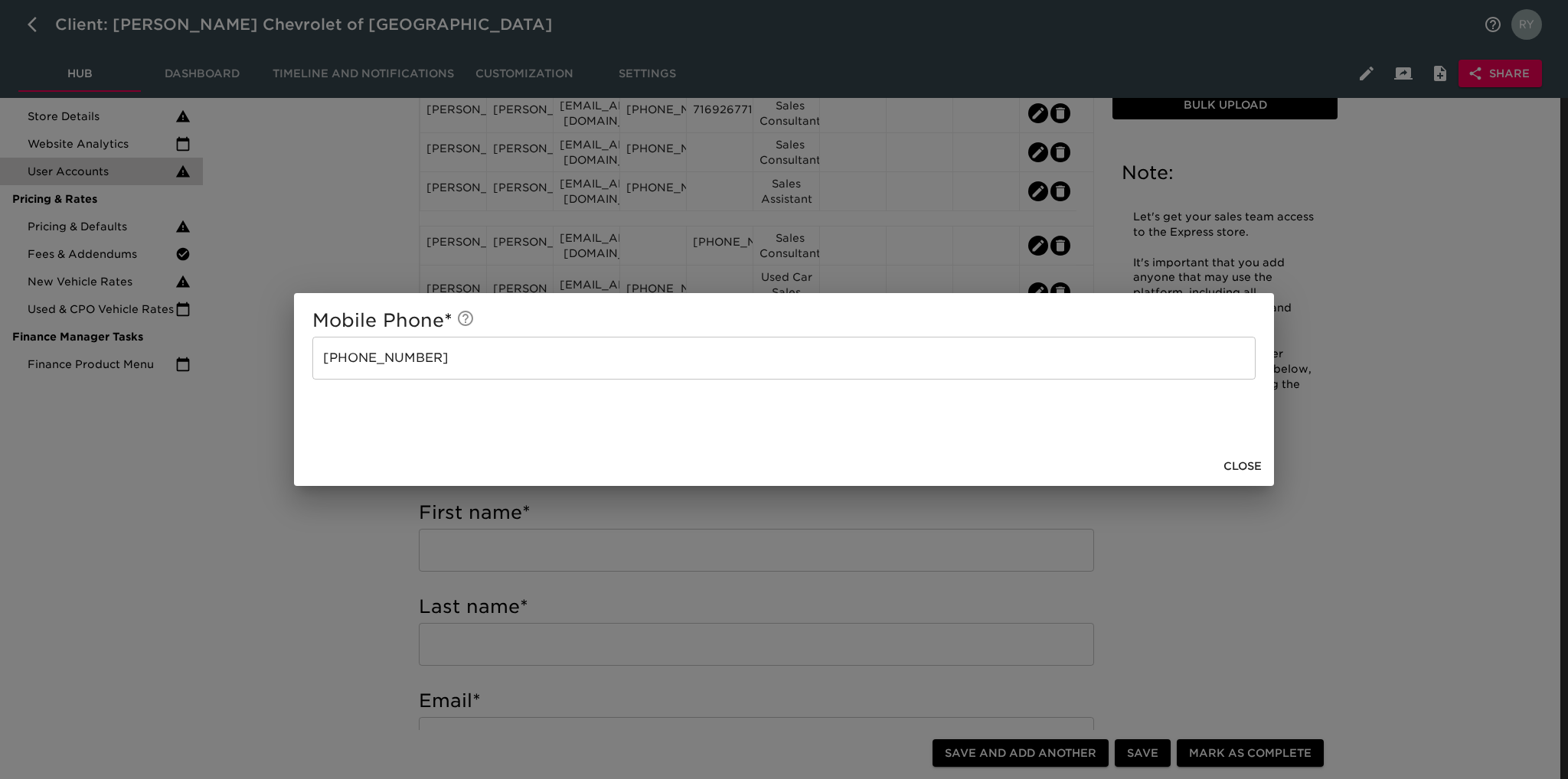
click at [392, 561] on div "Mobile Phone * [PHONE_NUMBER] ​ Close" at bounding box center [784, 389] width 1568 height 779
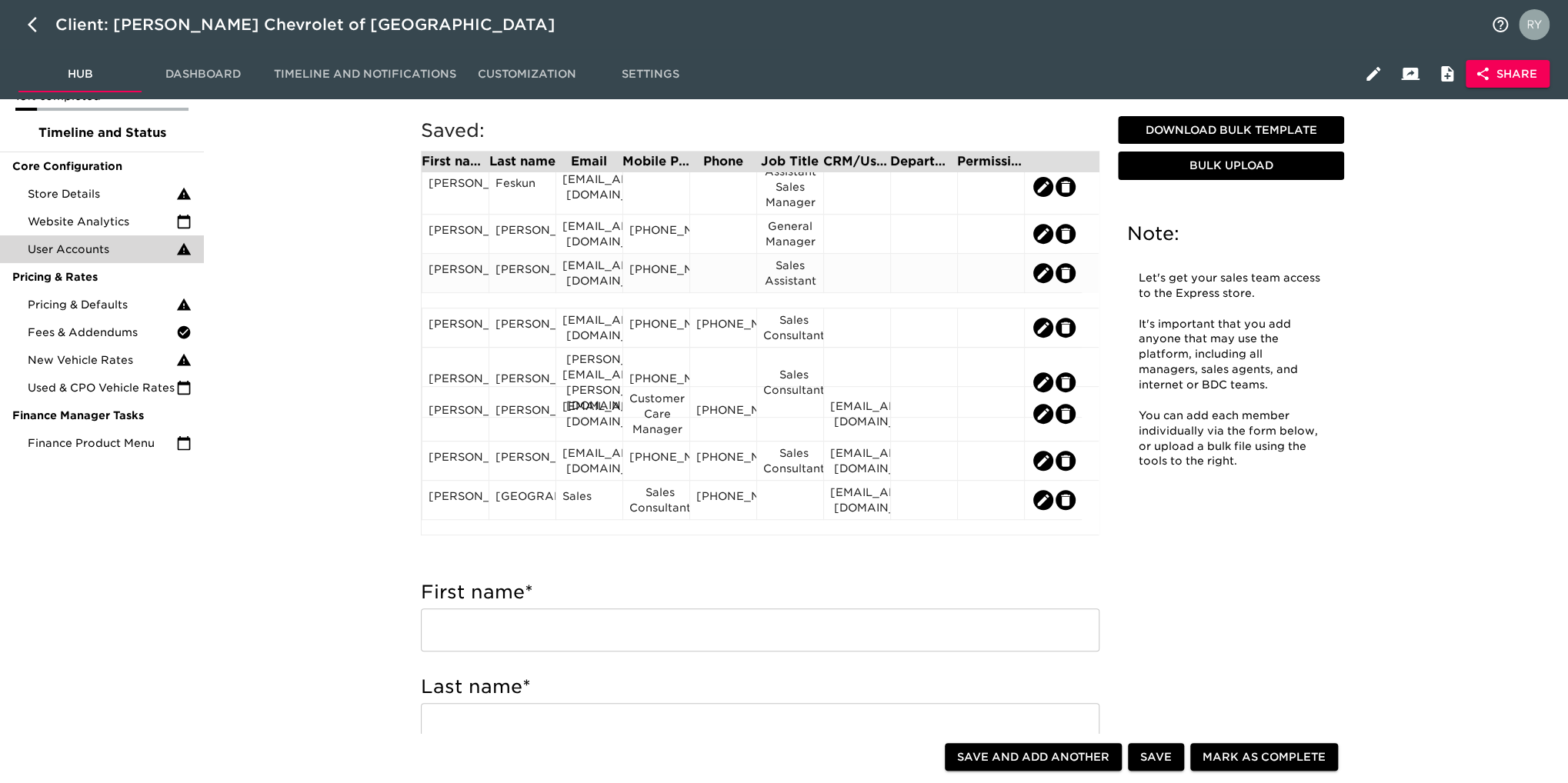
scroll to position [462, 0]
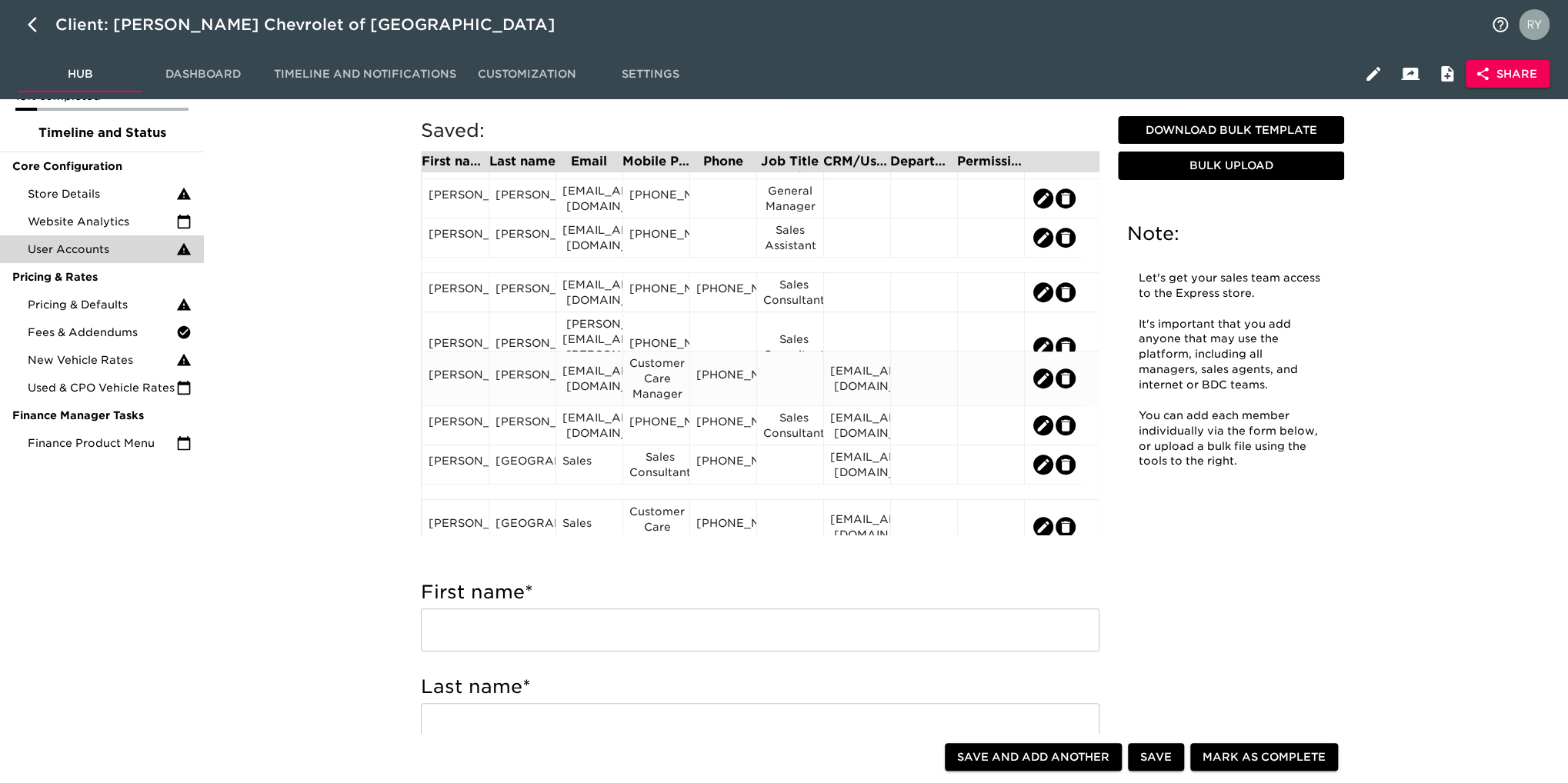
click at [662, 383] on div "Customer Care Manager" at bounding box center [656, 378] width 54 height 46
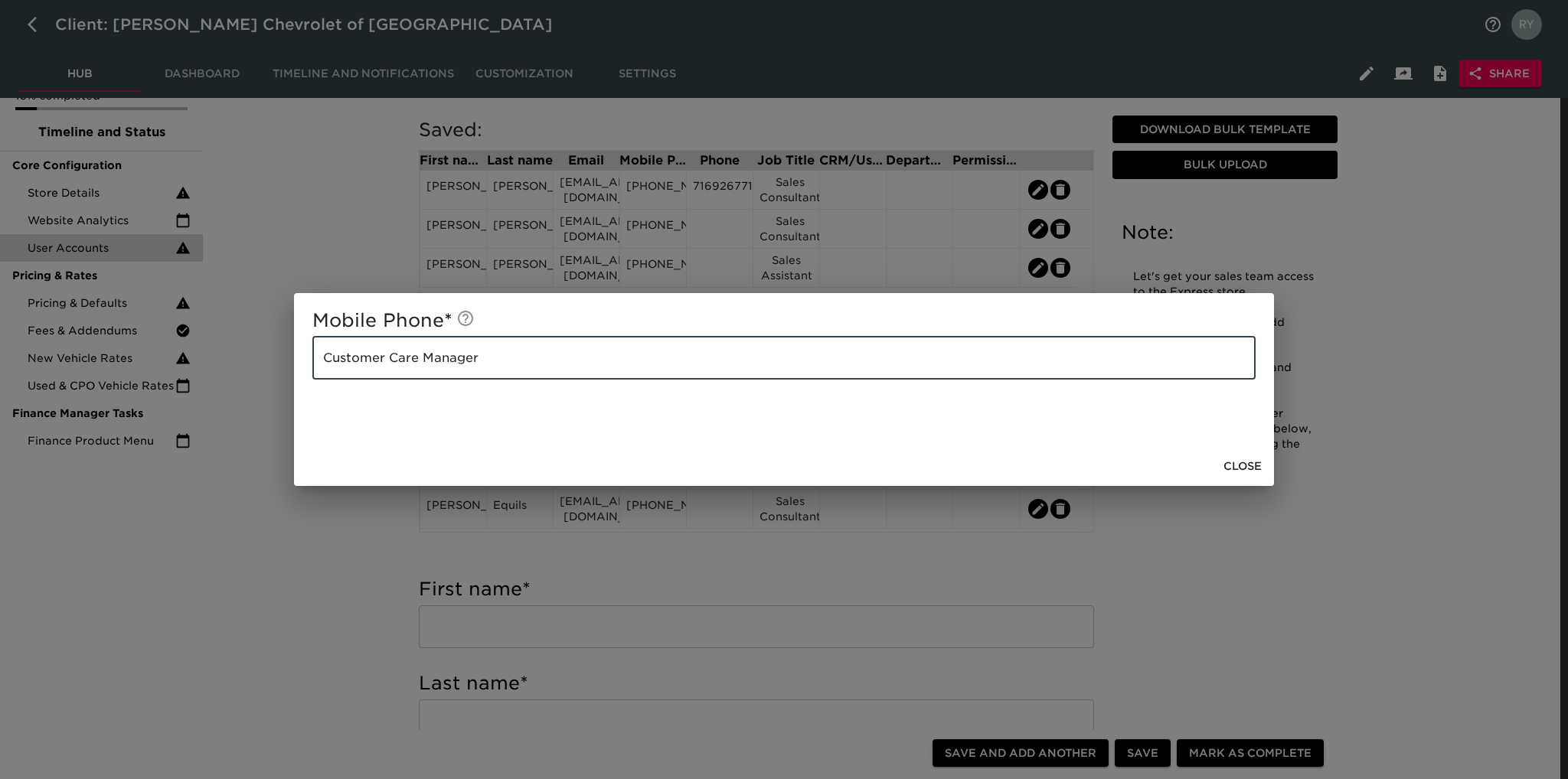
drag, startPoint x: 506, startPoint y: 349, endPoint x: 311, endPoint y: 361, distance: 195.4
click at [311, 361] on div "Mobile Phone * Customer Care Manager ​" at bounding box center [784, 370] width 980 height 153
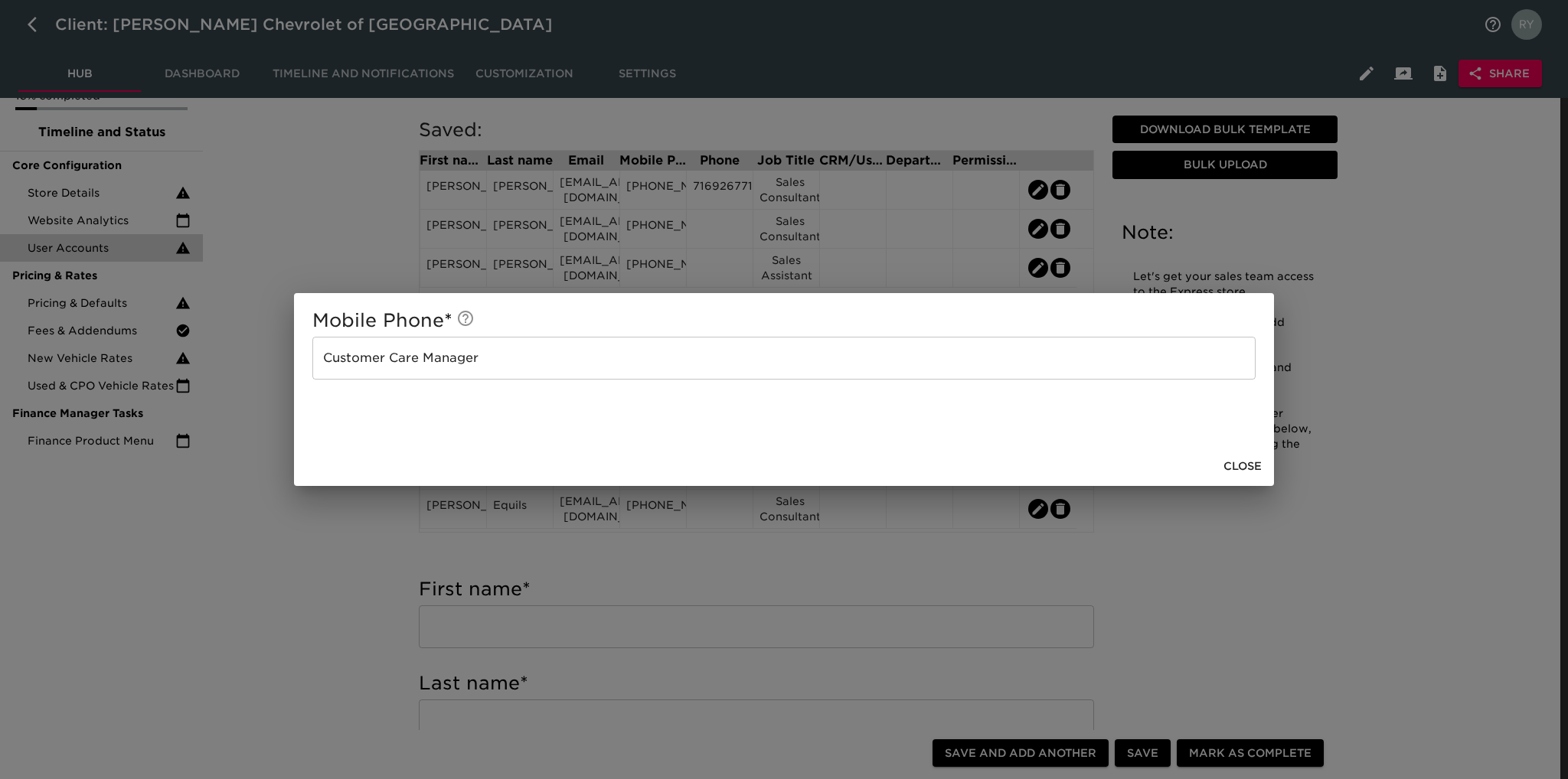
click at [365, 546] on div "Mobile Phone * Customer Care Manager ​ Close" at bounding box center [784, 389] width 1568 height 779
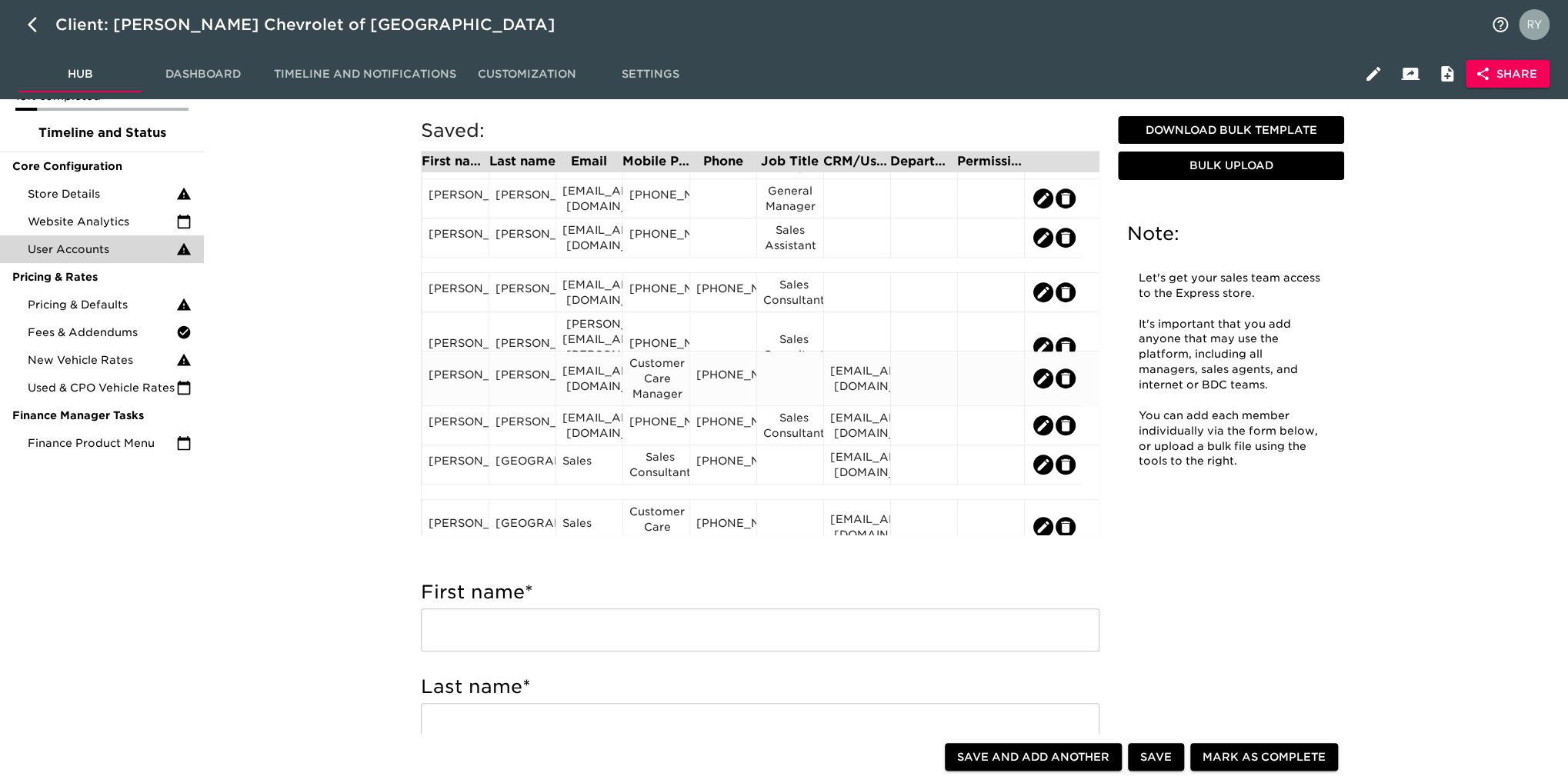
drag, startPoint x: 786, startPoint y: 379, endPoint x: 773, endPoint y: 367, distance: 17.7
click at [773, 367] on div at bounding box center [789, 378] width 67 height 55
click at [775, 368] on div at bounding box center [790, 378] width 54 height 23
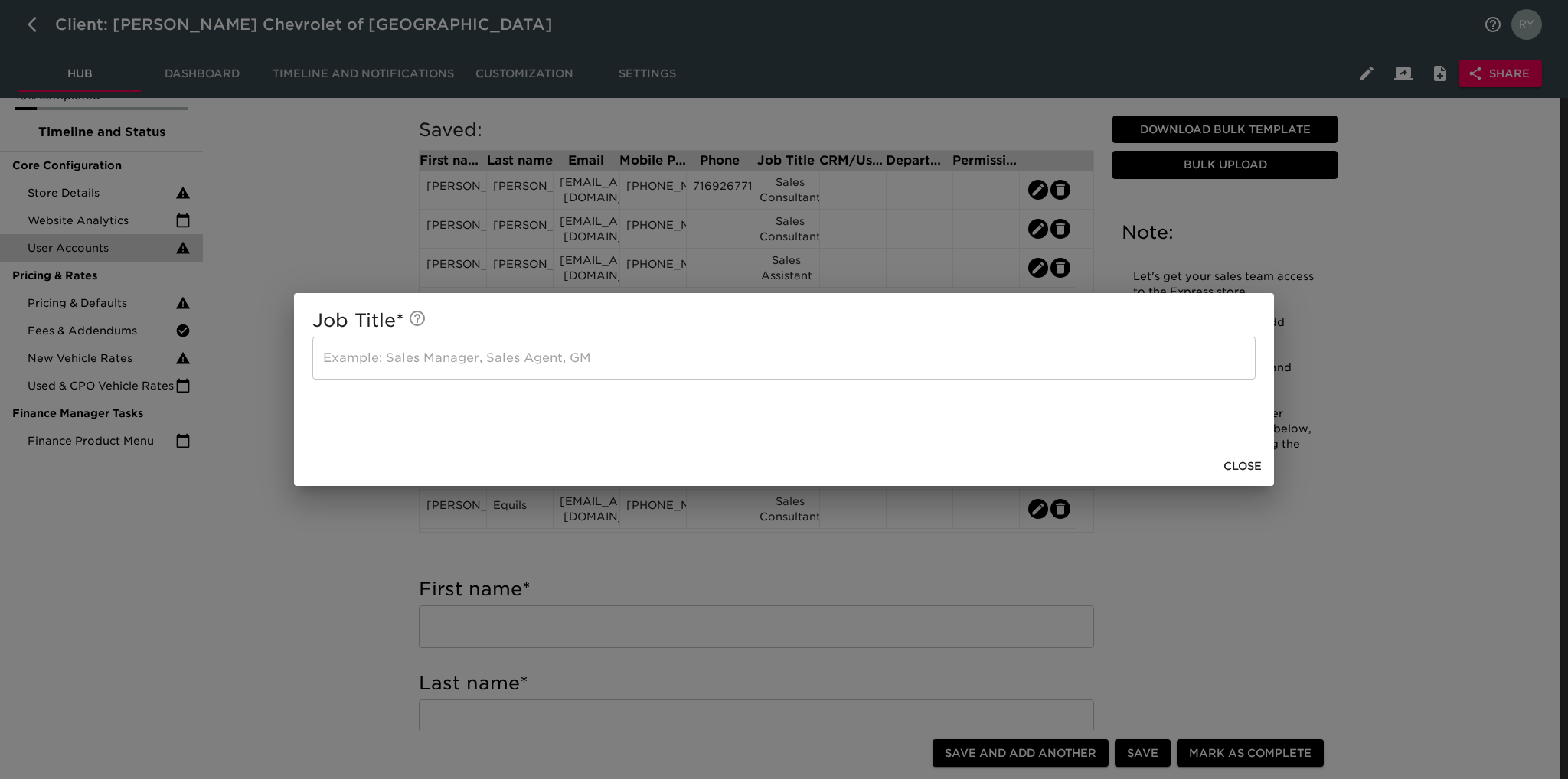
click at [477, 361] on input "text" at bounding box center [784, 358] width 943 height 43
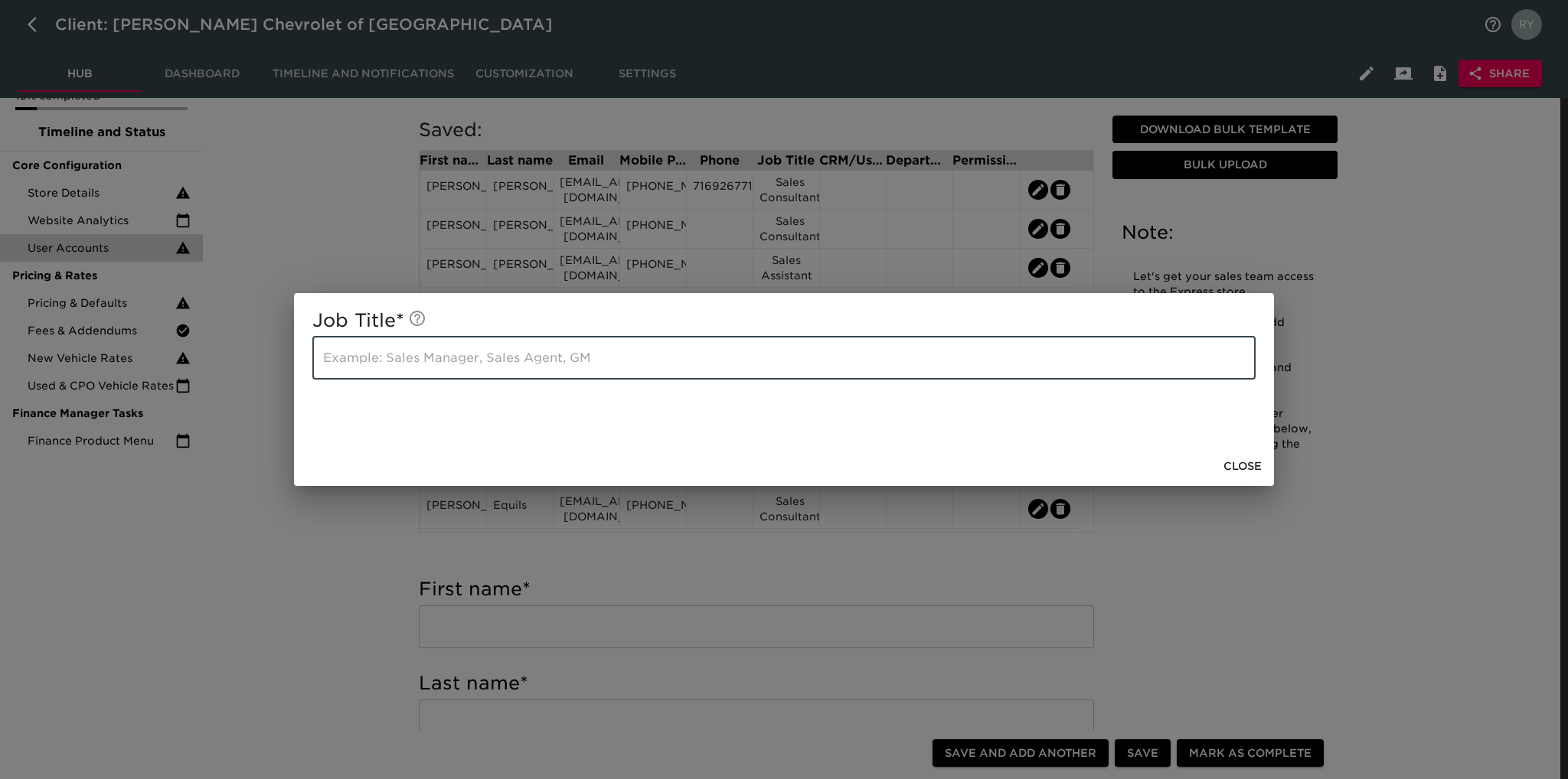
paste input "Customer Care Manager"
type input "Customer Care Manager"
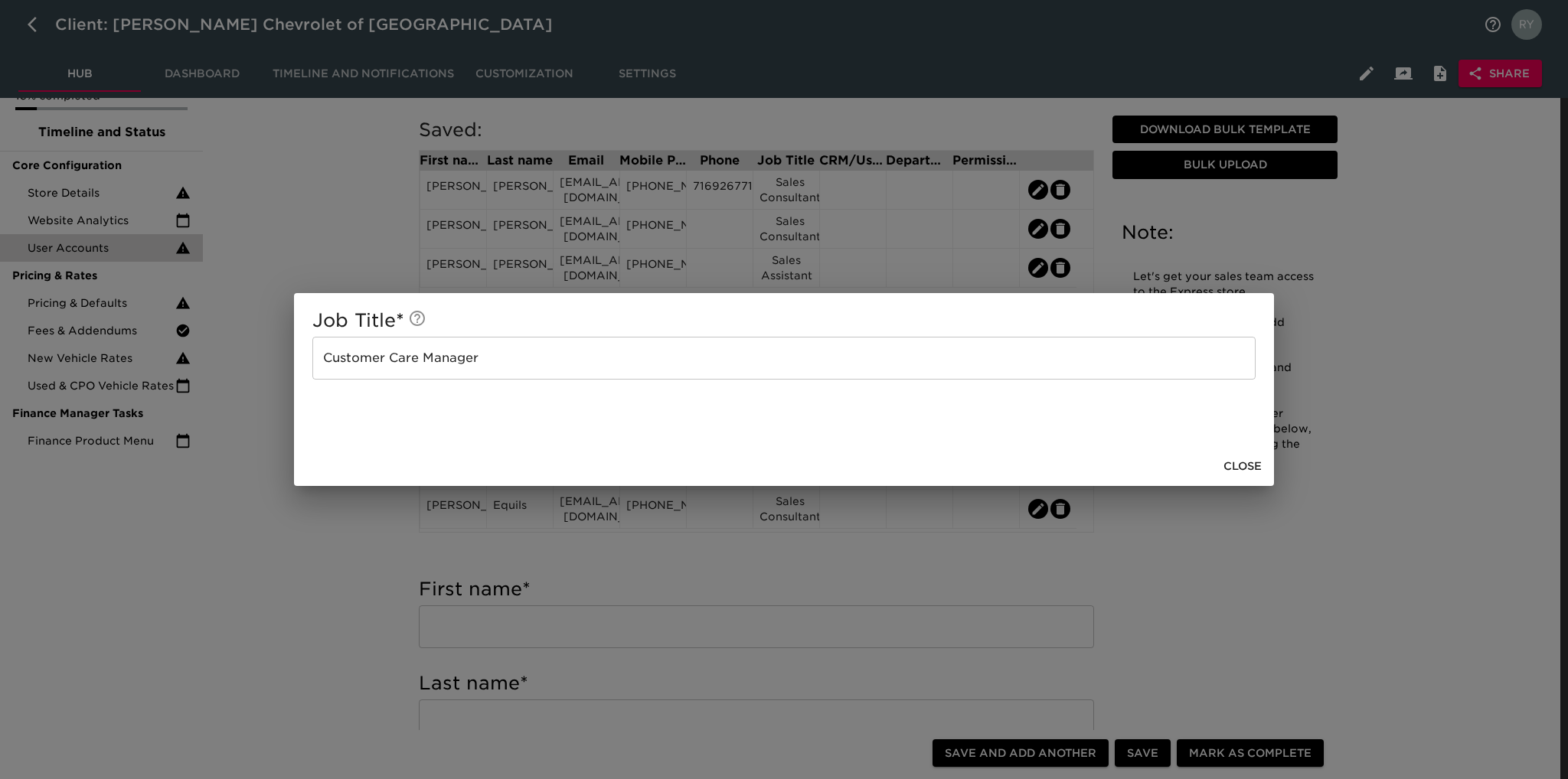
drag, startPoint x: 364, startPoint y: 567, endPoint x: 415, endPoint y: 494, distance: 89.1
click at [364, 566] on div "Job Title * Customer Care Manager ​ Close" at bounding box center [784, 389] width 1568 height 779
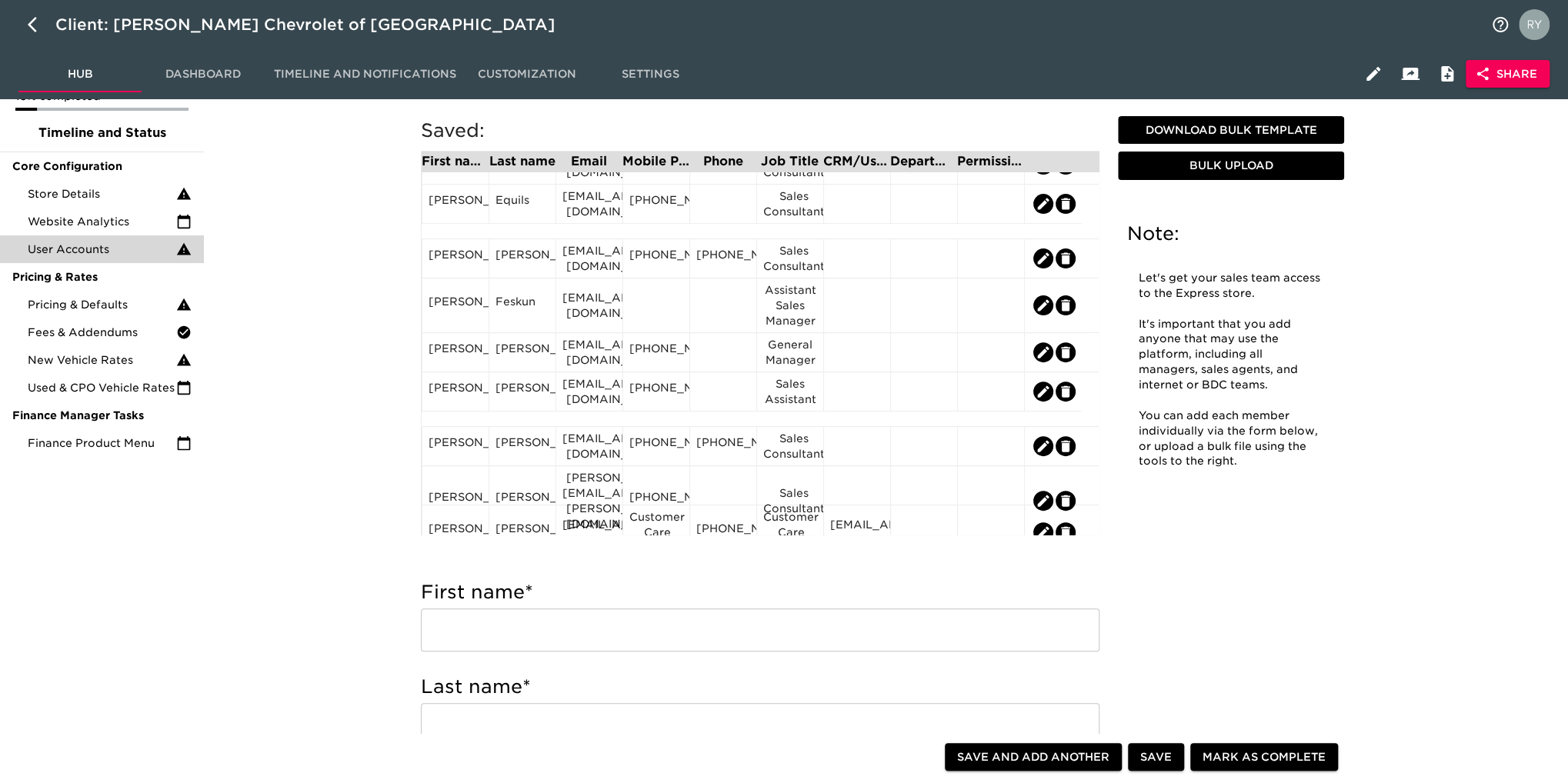
scroll to position [384, 0]
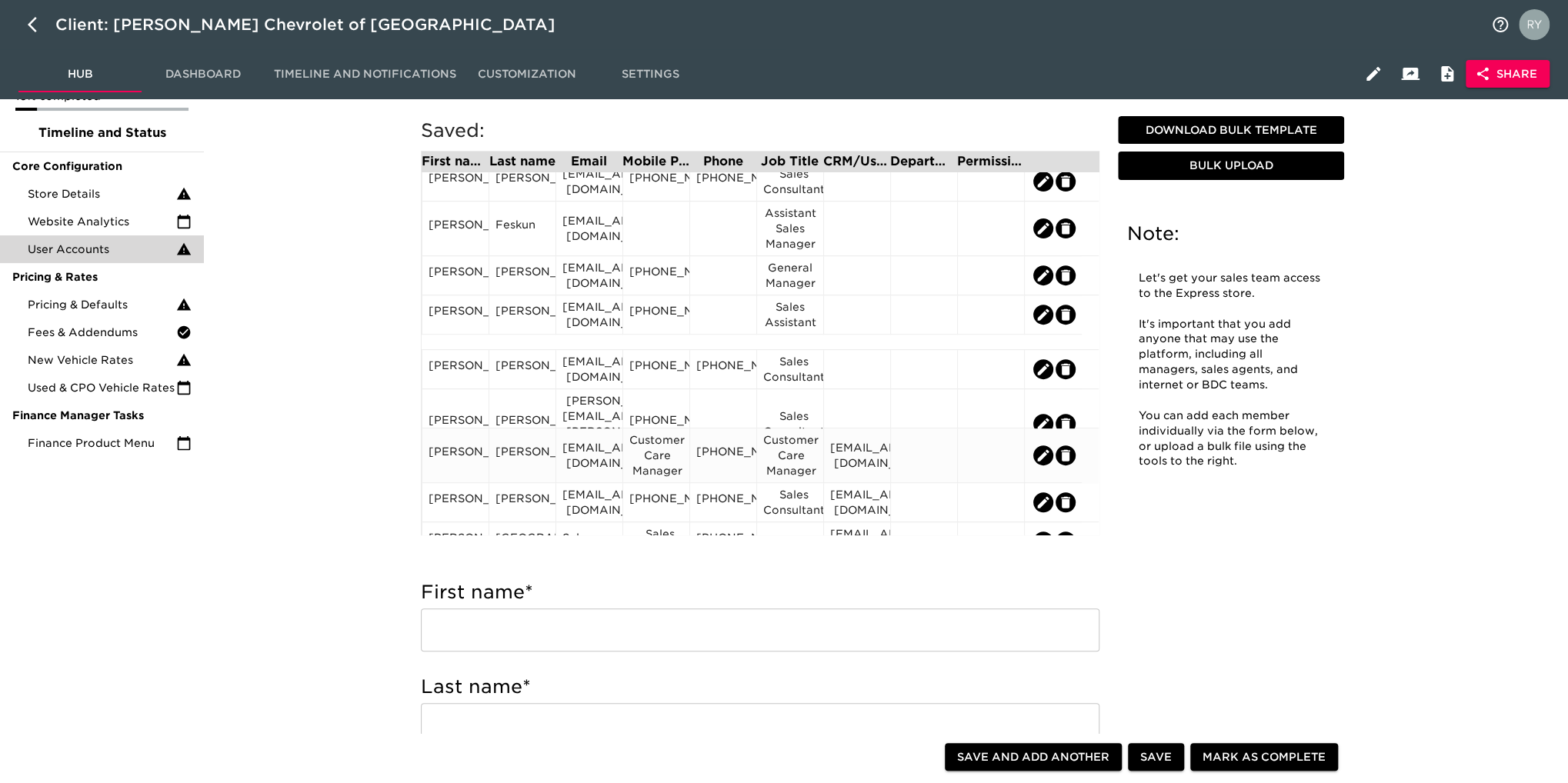
click at [675, 465] on div "Customer Care Manager" at bounding box center [656, 455] width 54 height 46
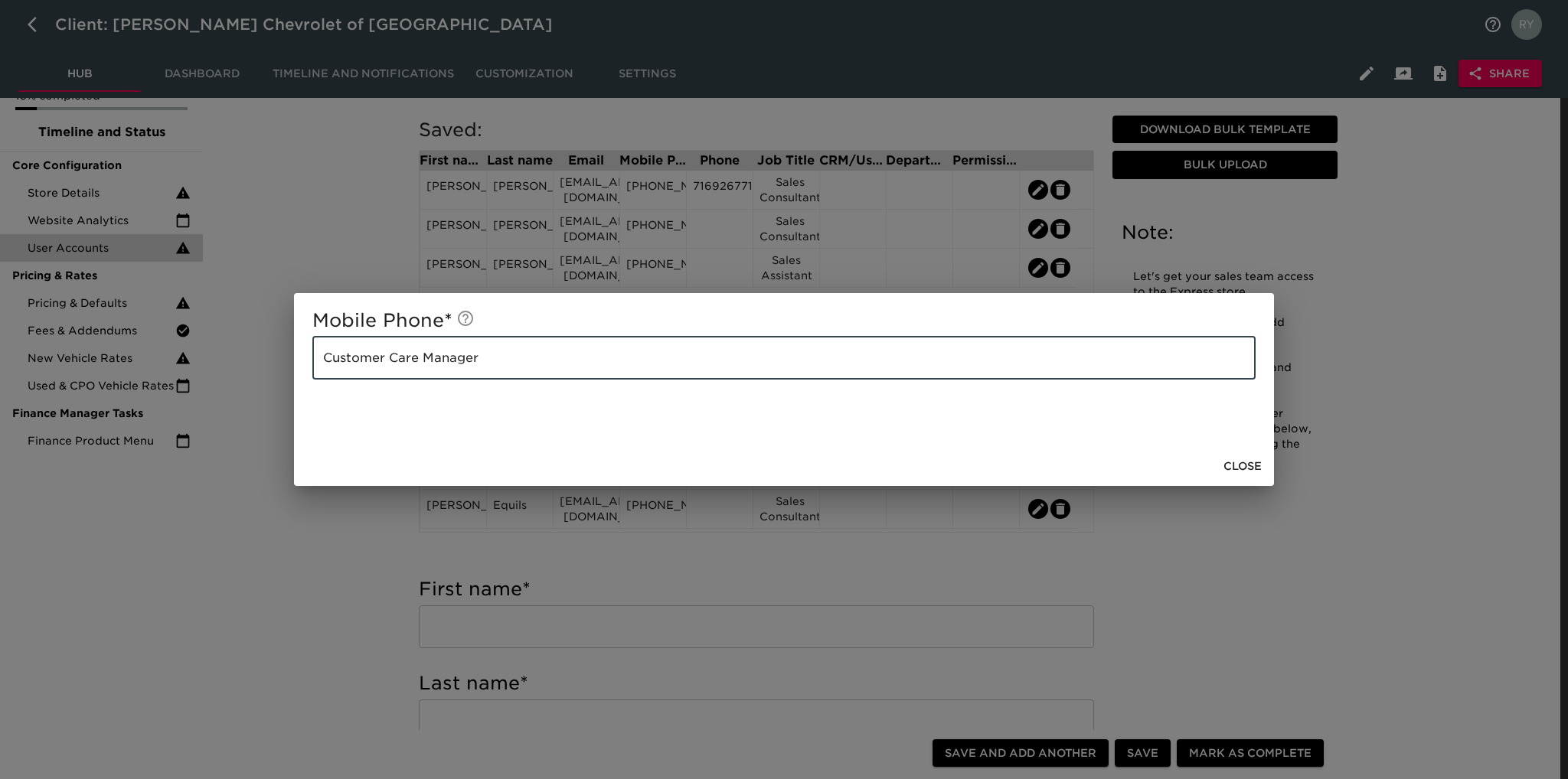
drag, startPoint x: 503, startPoint y: 361, endPoint x: 297, endPoint y: 376, distance: 206.5
click at [297, 376] on div "Mobile Phone * Customer Care Manager ​" at bounding box center [784, 370] width 980 height 153
drag, startPoint x: 276, startPoint y: 579, endPoint x: 323, endPoint y: 555, distance: 52.8
click at [285, 576] on div "Mobile Phone * ​ Close" at bounding box center [784, 389] width 1568 height 779
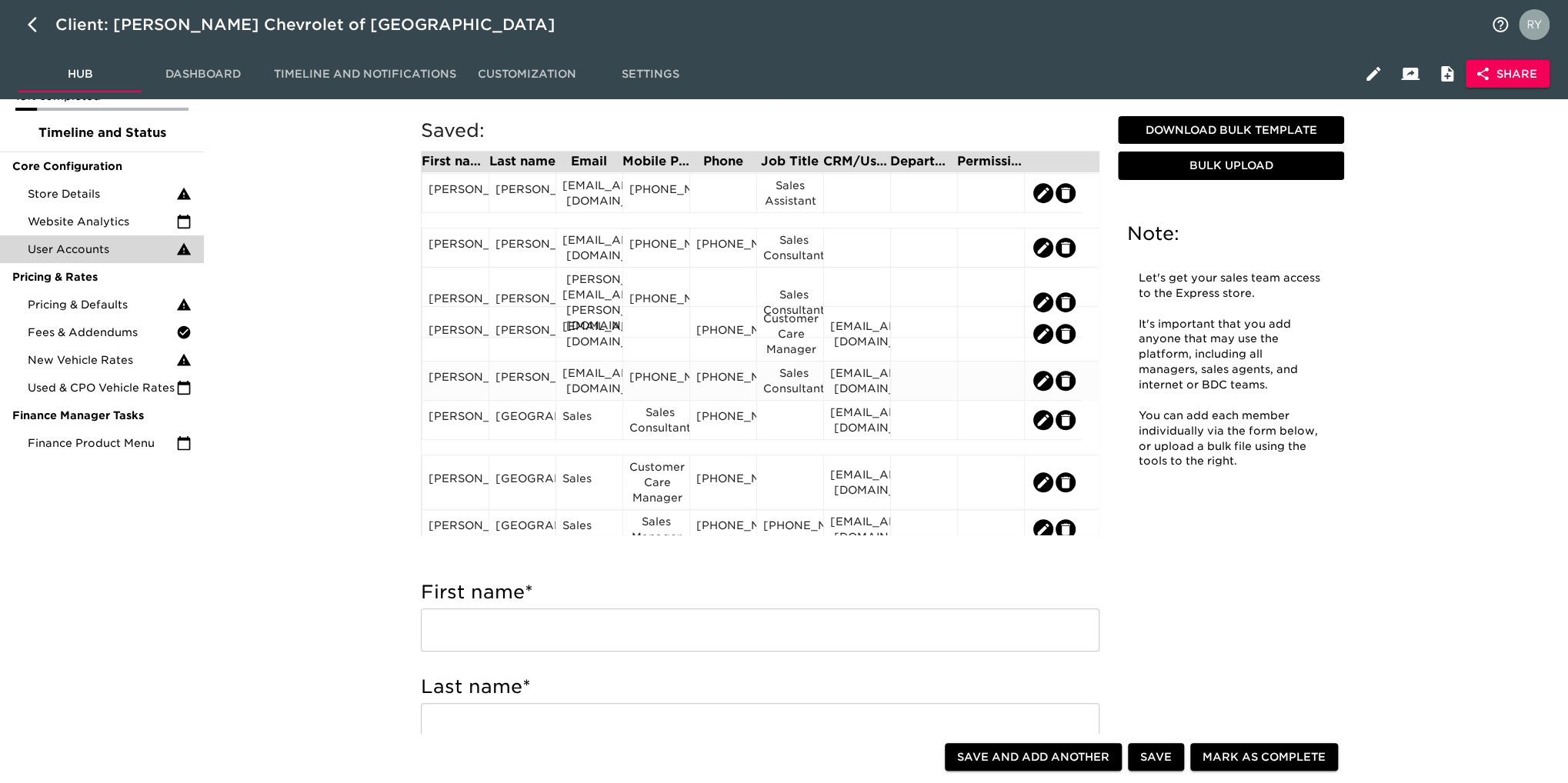
scroll to position [539, 0]
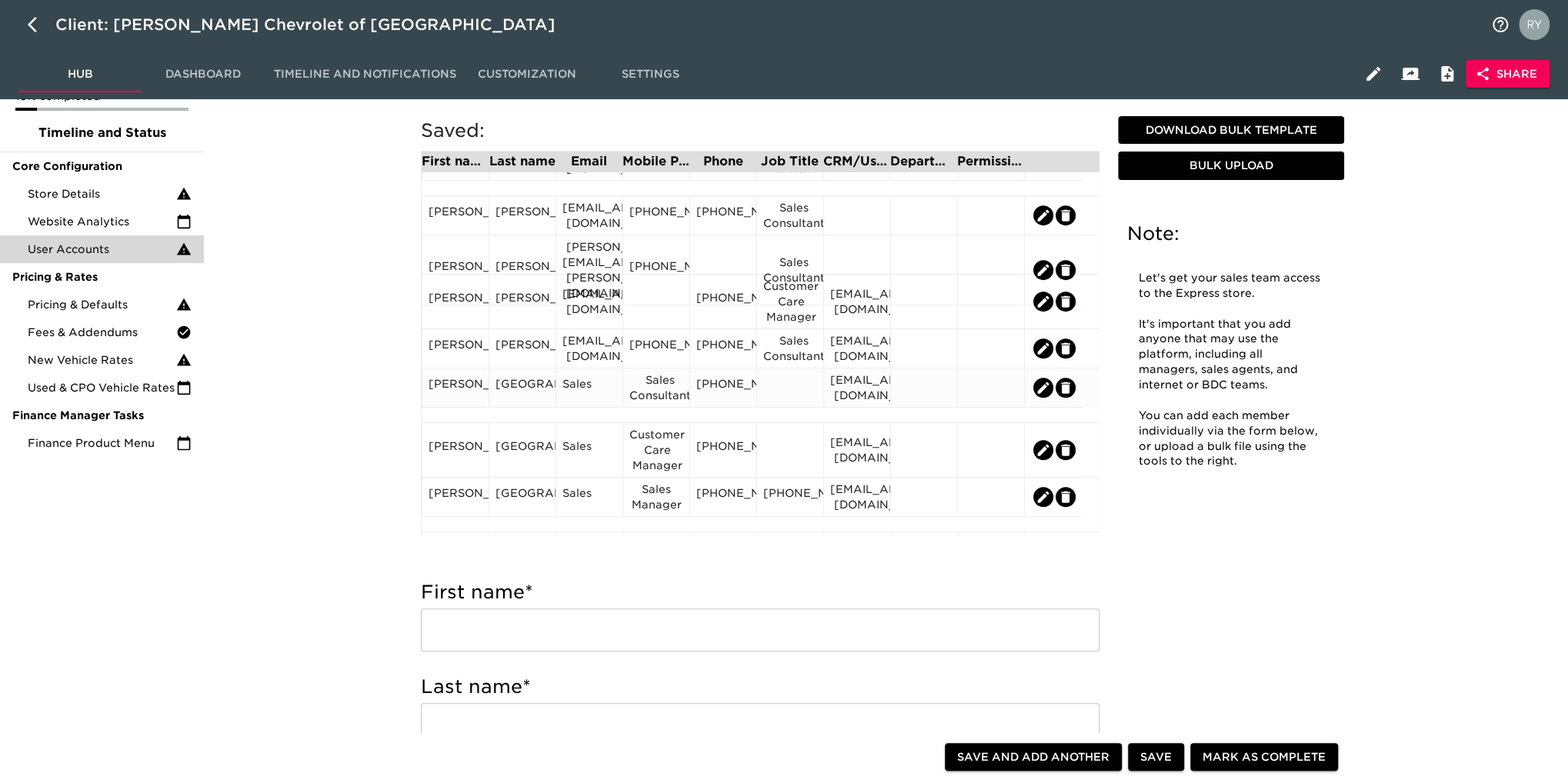
click at [667, 401] on div "Sales Consultant" at bounding box center [656, 388] width 54 height 30
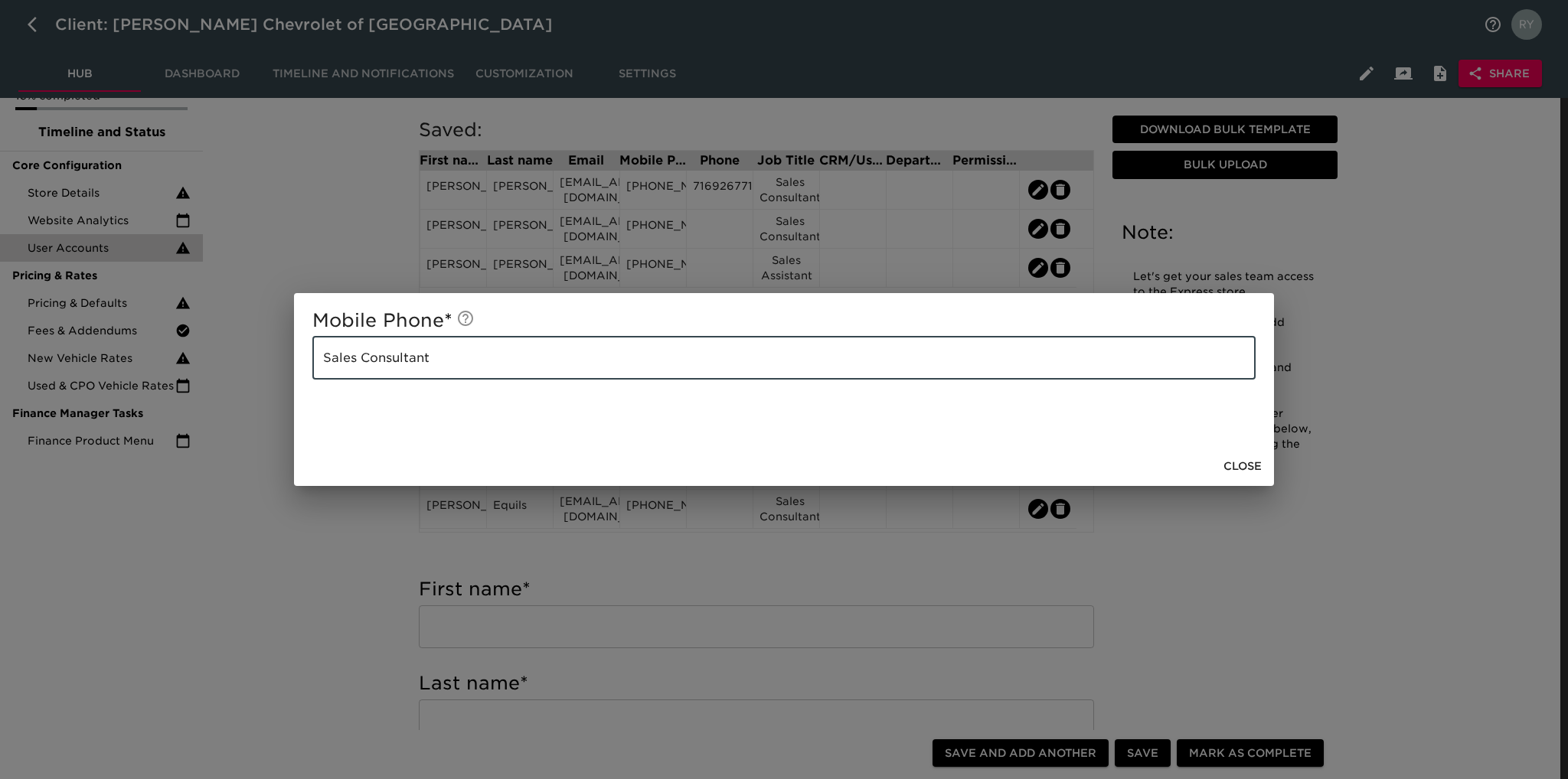
drag, startPoint x: 490, startPoint y: 359, endPoint x: 312, endPoint y: 358, distance: 178.0
click at [312, 358] on div "Mobile Phone * Sales Consultant ​" at bounding box center [784, 370] width 980 height 153
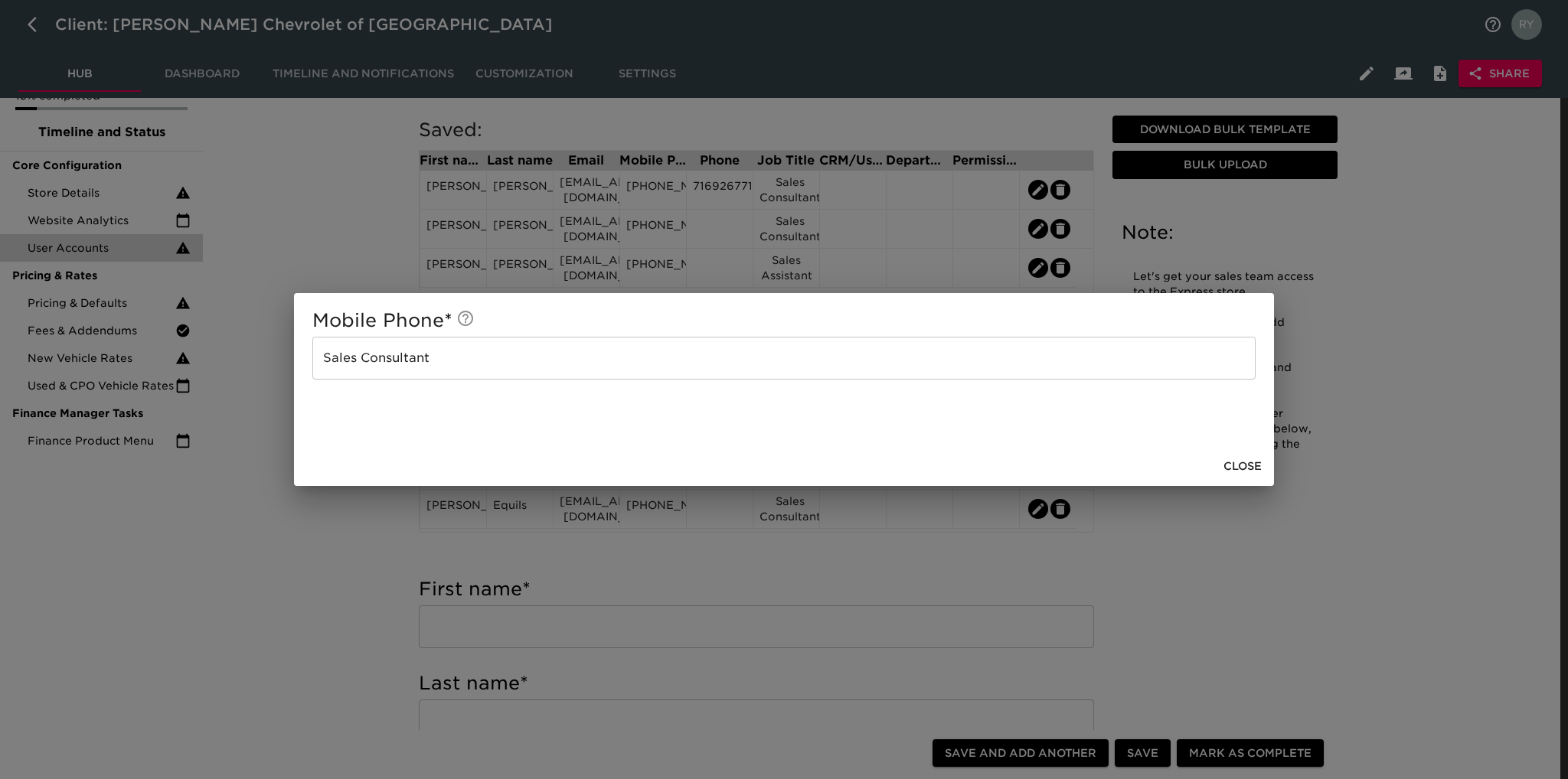
click at [308, 523] on div "Mobile Phone * Sales Consultant ​ Close" at bounding box center [784, 389] width 1568 height 779
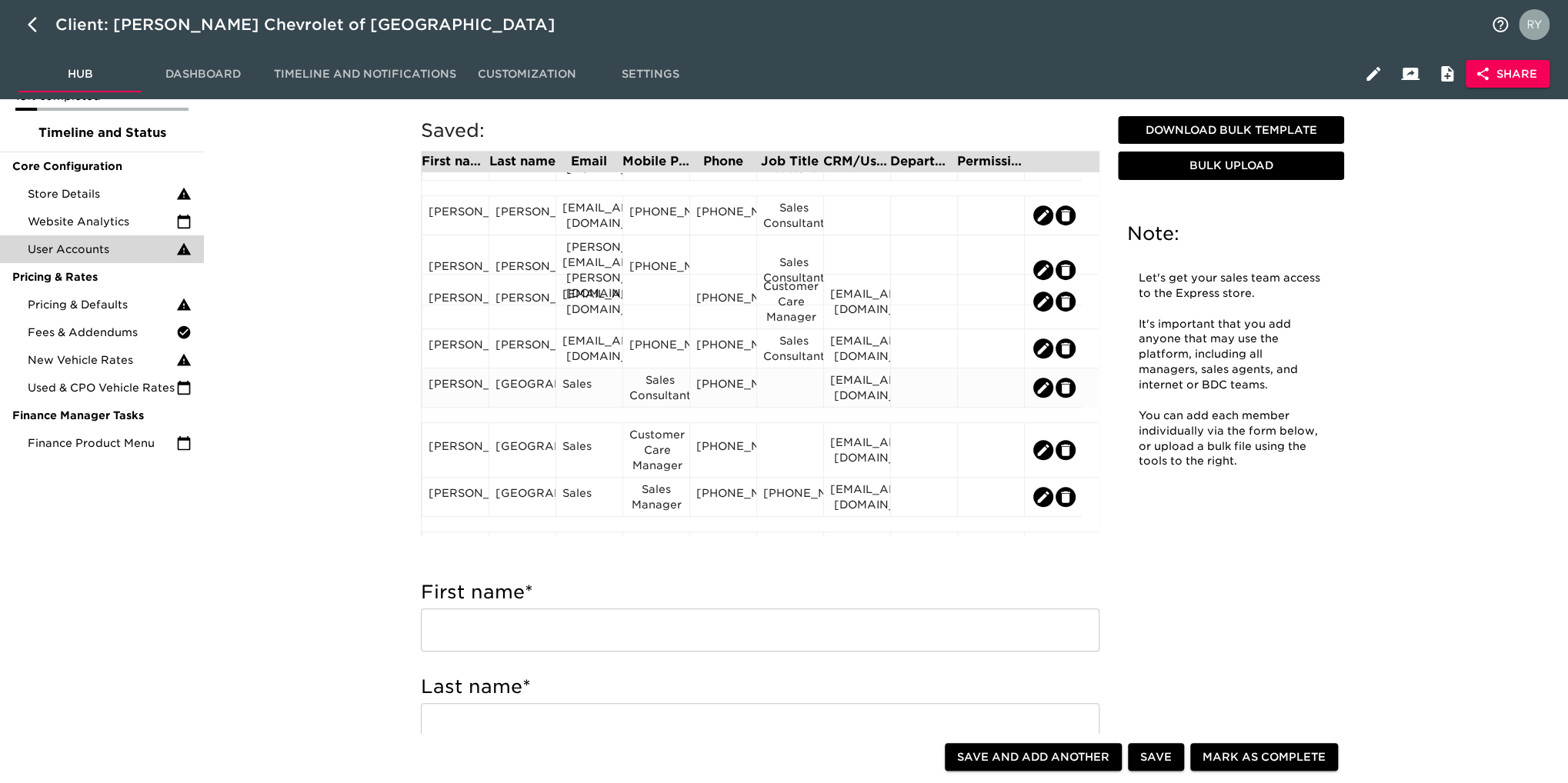
drag, startPoint x: 790, startPoint y: 400, endPoint x: 779, endPoint y: 386, distance: 17.8
click at [779, 386] on div at bounding box center [790, 387] width 54 height 23
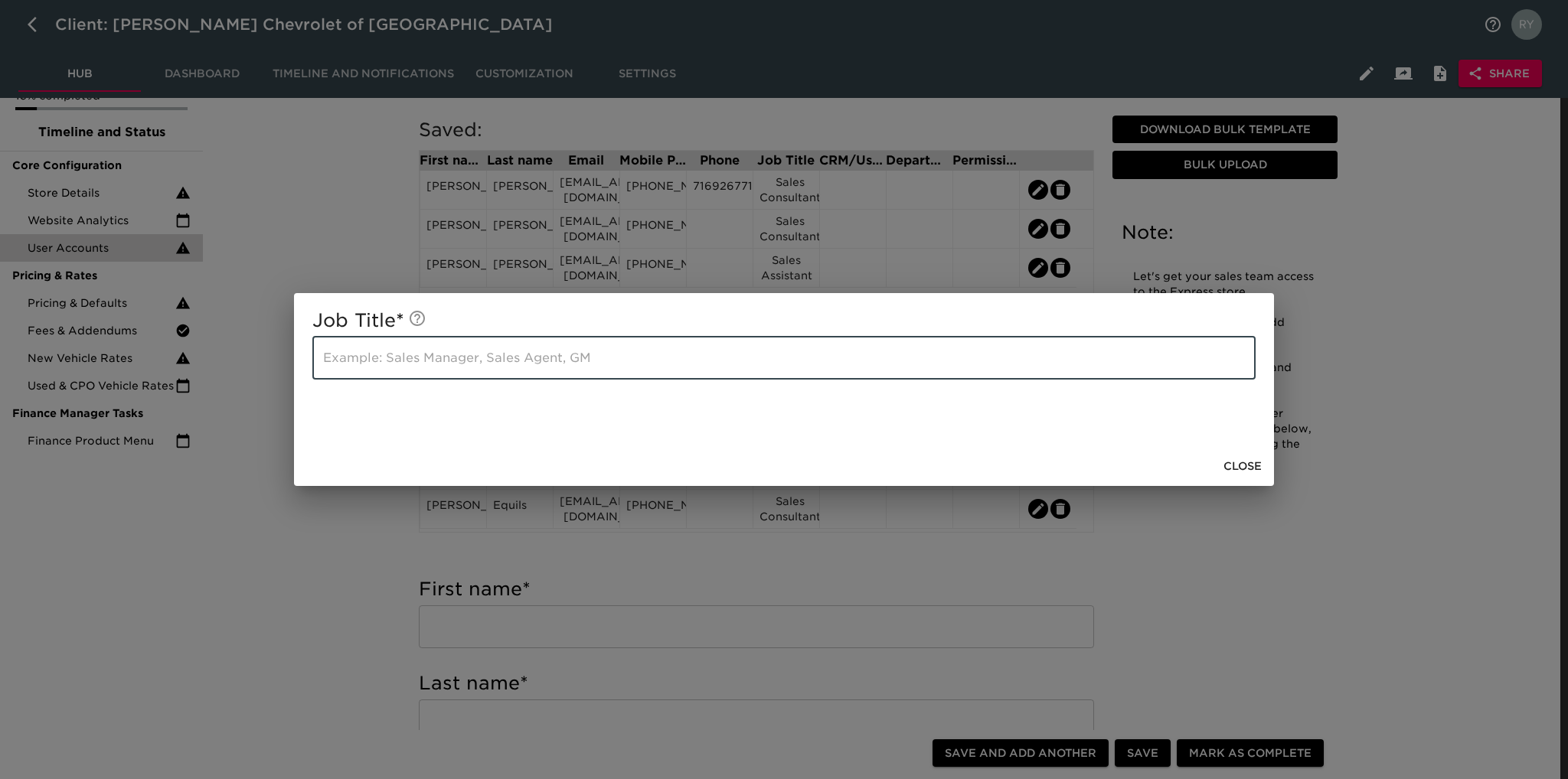
paste input "Sales Consultant"
type input "Sales Consultant"
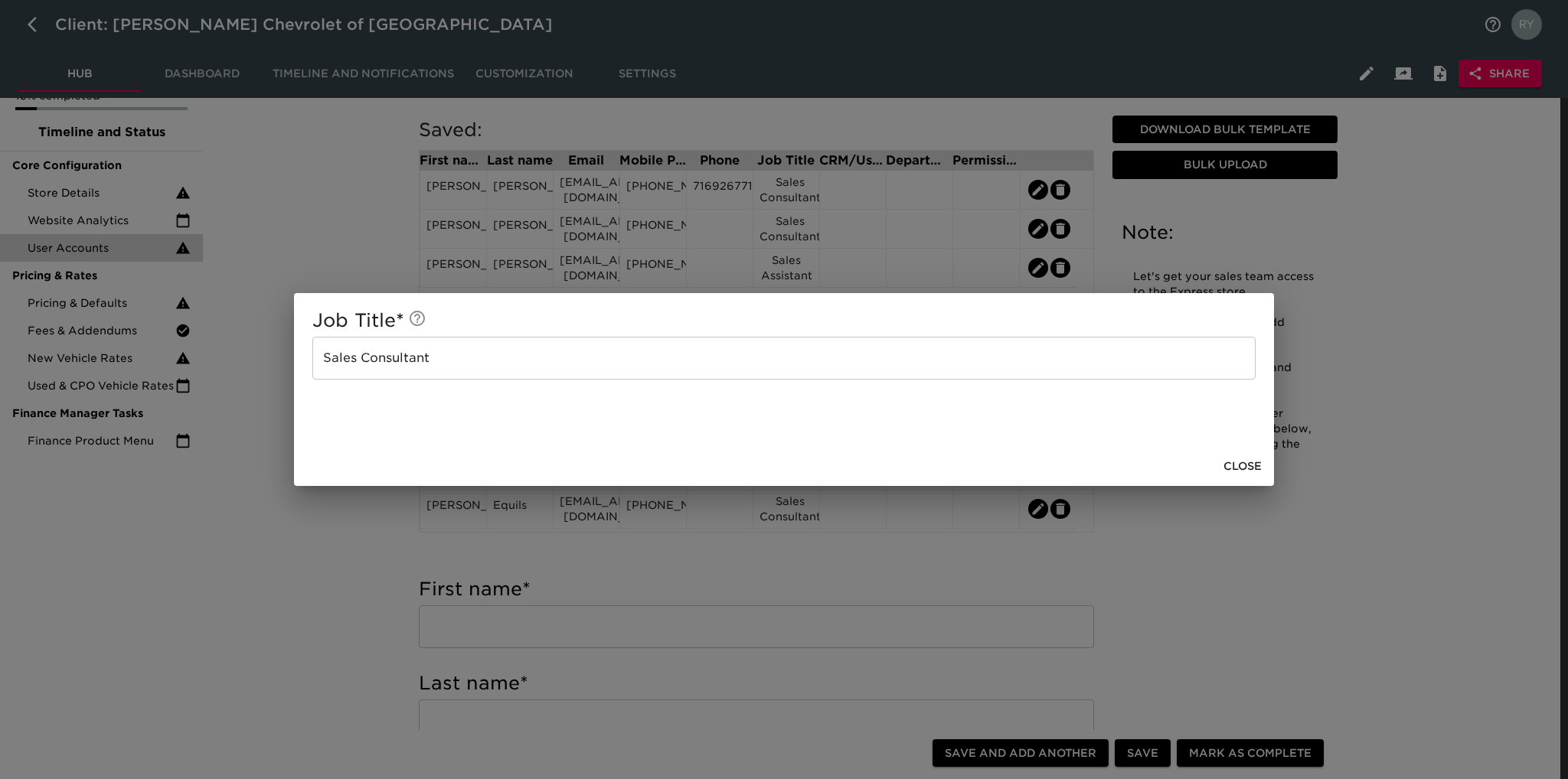
drag, startPoint x: 298, startPoint y: 555, endPoint x: 366, endPoint y: 514, distance: 79.4
click at [303, 554] on div "Job Title * Sales Consultant ​ Close" at bounding box center [784, 389] width 1568 height 779
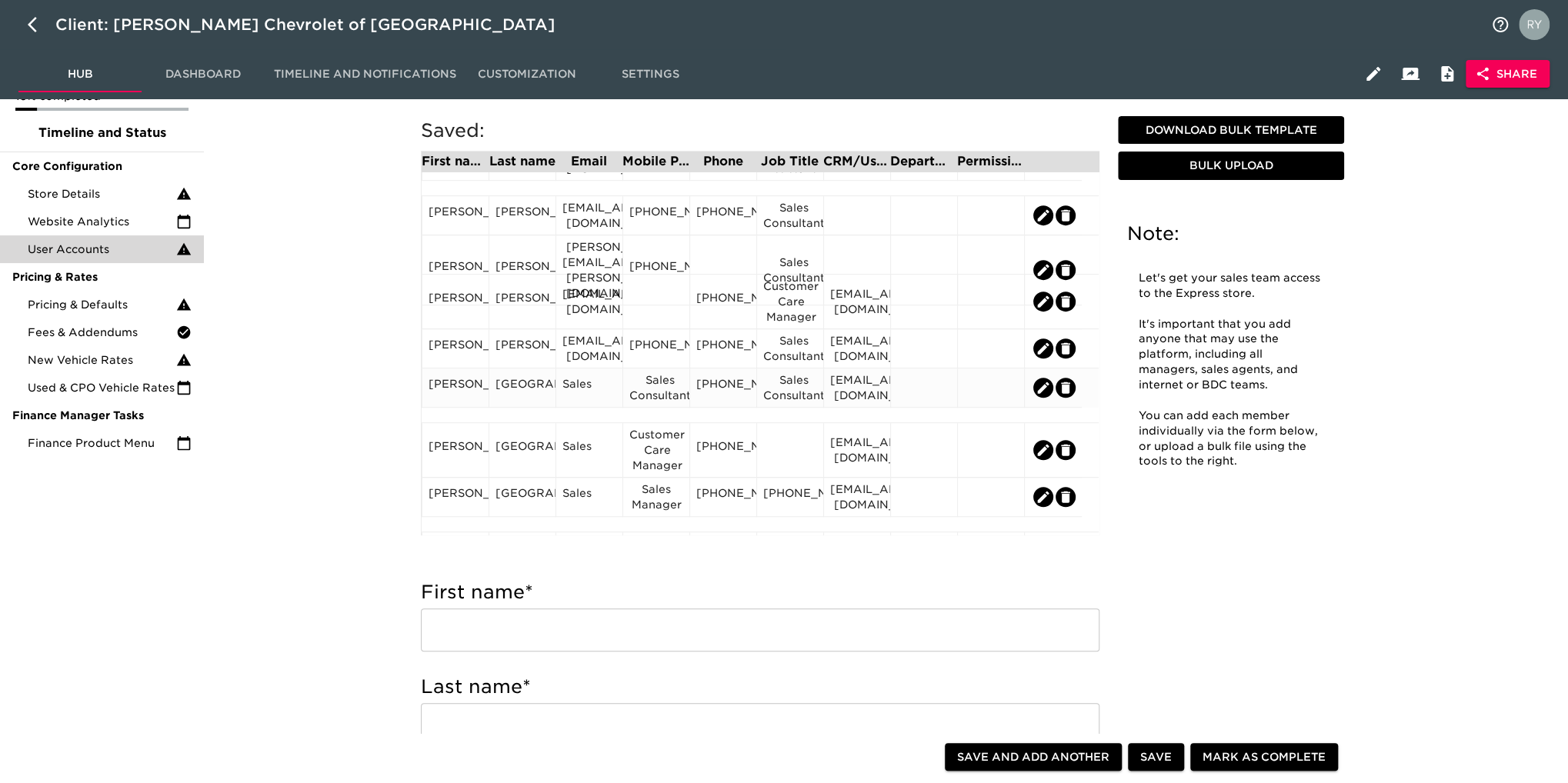
click at [858, 395] on div "[EMAIL_ADDRESS][DOMAIN_NAME]" at bounding box center [857, 388] width 54 height 30
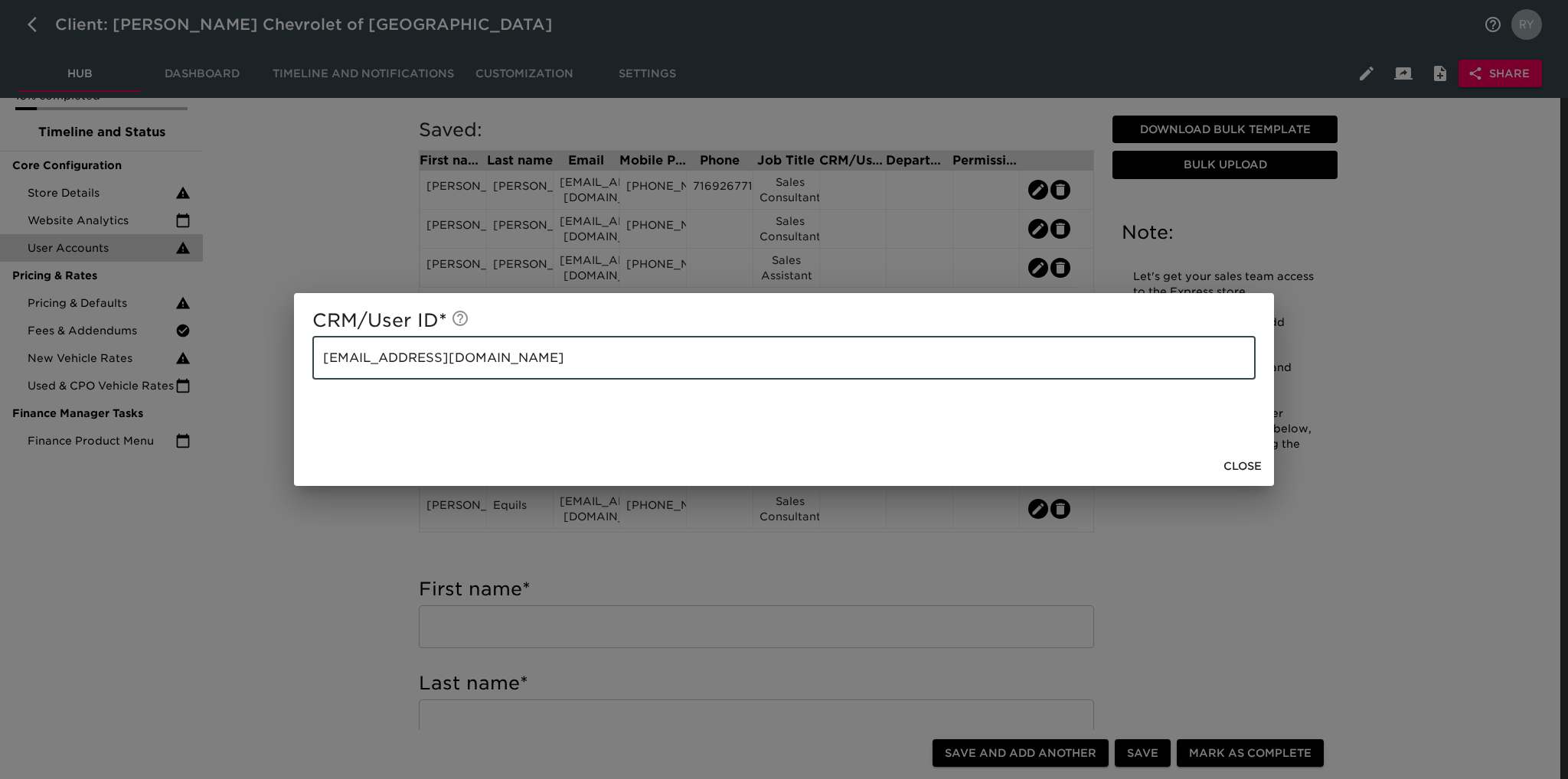
drag, startPoint x: 503, startPoint y: 367, endPoint x: 306, endPoint y: 370, distance: 197.0
click at [306, 370] on div "CRM/User ID * [EMAIL_ADDRESS][DOMAIN_NAME] ​" at bounding box center [784, 370] width 980 height 153
drag, startPoint x: 339, startPoint y: 537, endPoint x: 367, endPoint y: 516, distance: 35.0
click at [340, 537] on div "CRM/User ID * [EMAIL_ADDRESS][DOMAIN_NAME] ​ Close" at bounding box center [784, 389] width 1568 height 779
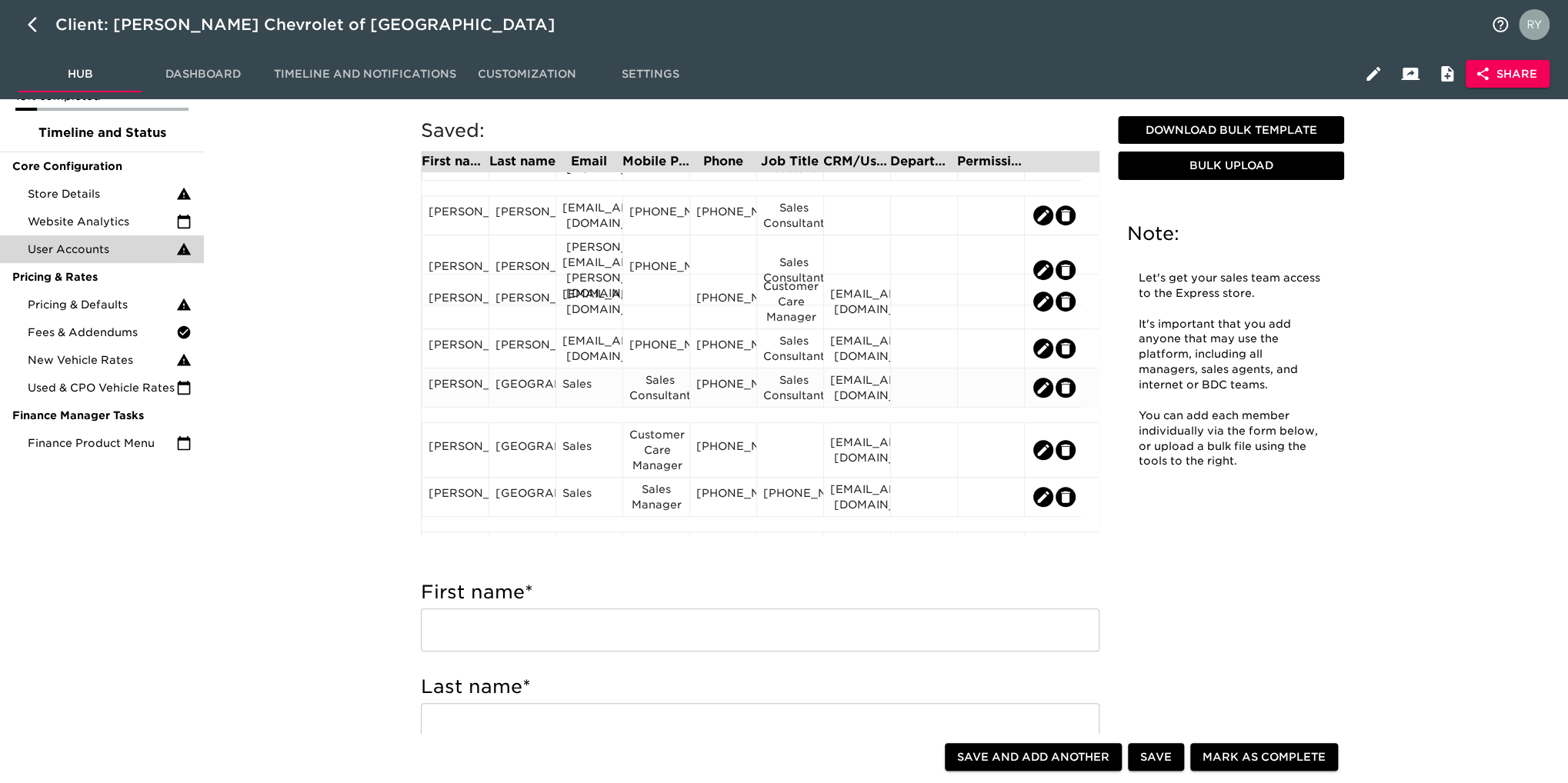
click at [579, 394] on div "Sales" at bounding box center [589, 387] width 54 height 23
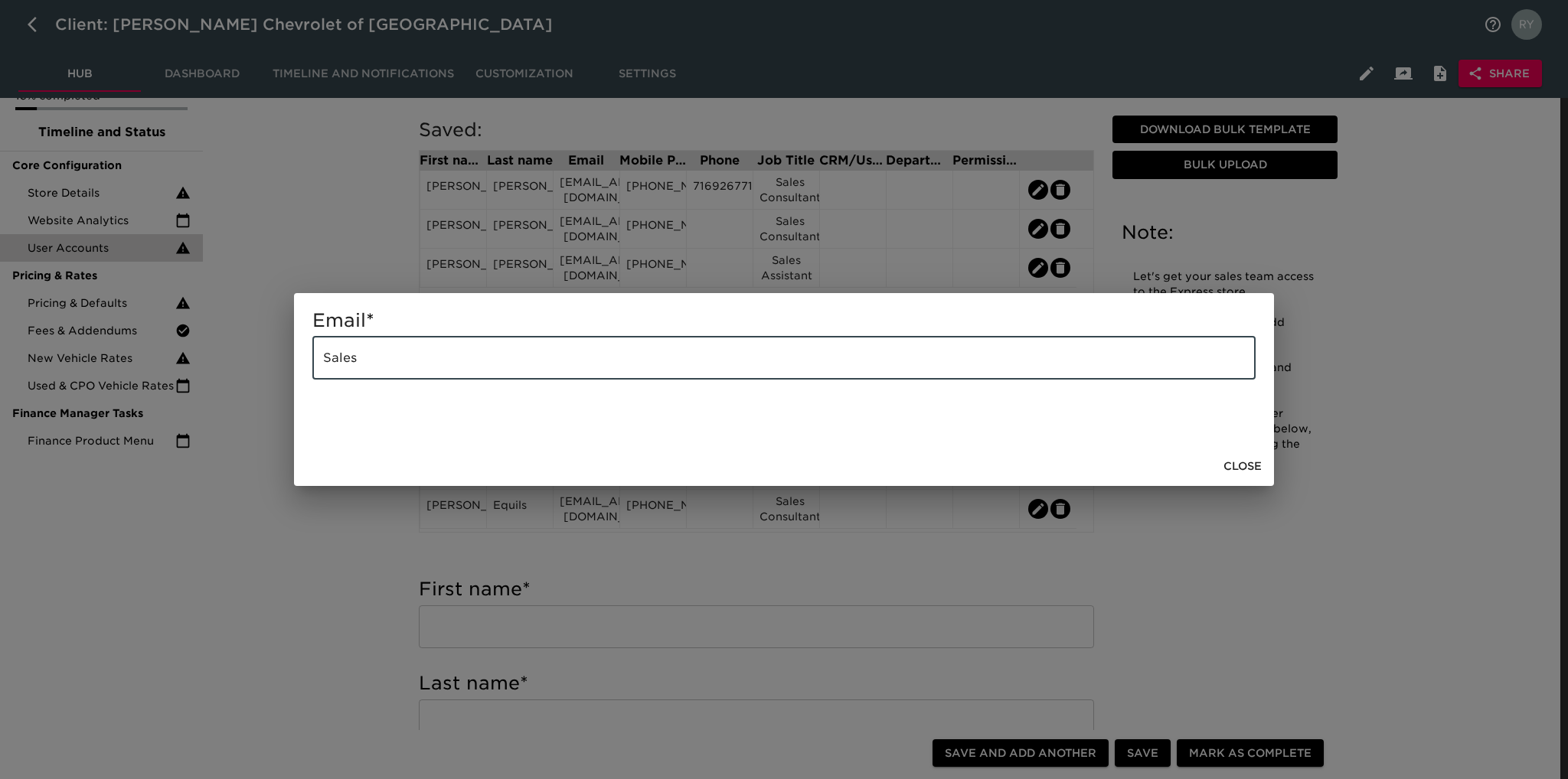
drag, startPoint x: 377, startPoint y: 353, endPoint x: 292, endPoint y: 365, distance: 85.8
click at [292, 365] on div "Email * Sales ​ Close" at bounding box center [784, 389] width 1568 height 779
paste input "[EMAIL_ADDRESS][DOMAIN_NAME]"
type input "[EMAIL_ADDRESS][DOMAIN_NAME]"
click at [303, 523] on div "Email * [EMAIL_ADDRESS][DOMAIN_NAME] ​ Close" at bounding box center [784, 389] width 1568 height 779
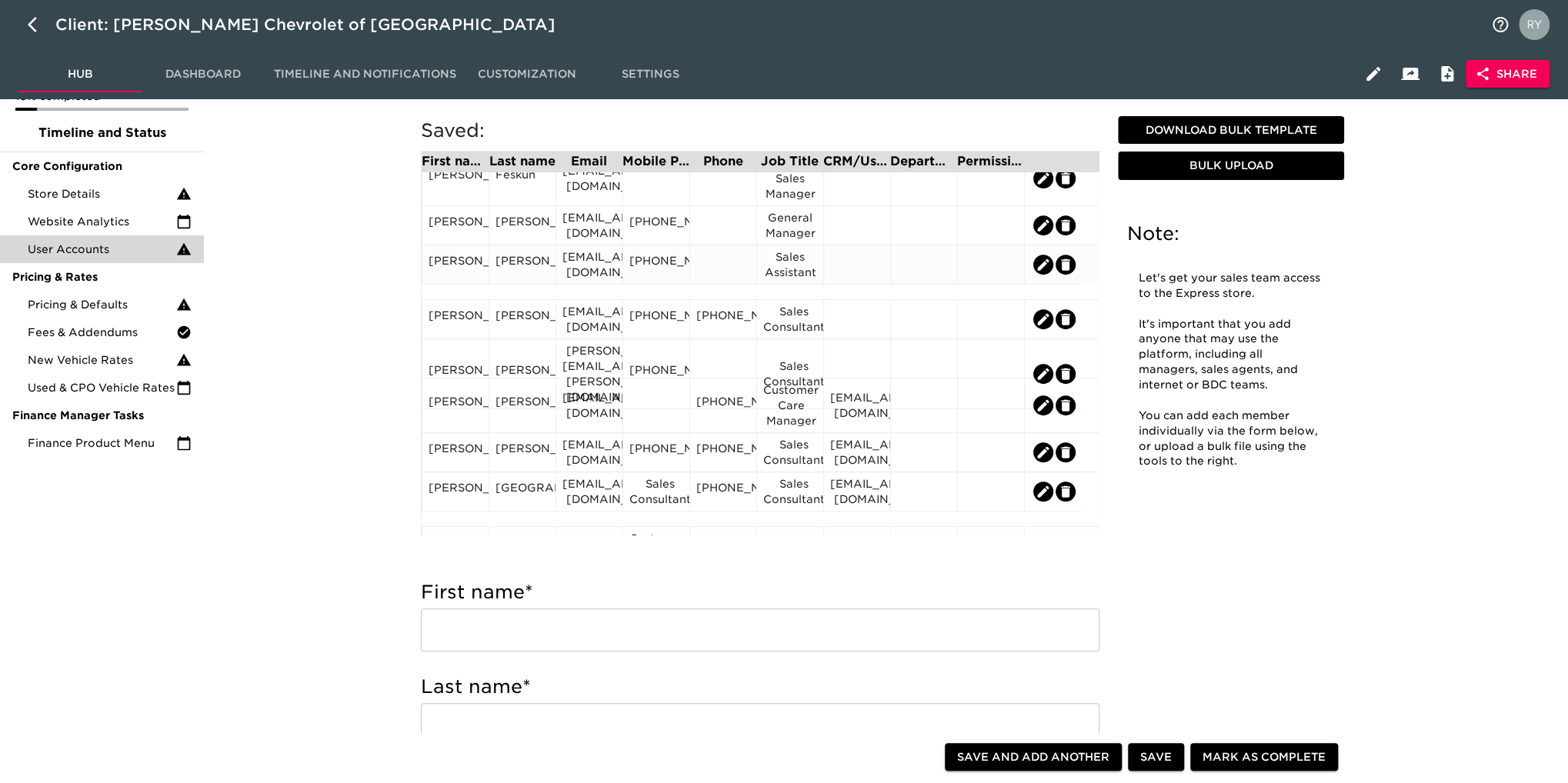
scroll to position [462, 0]
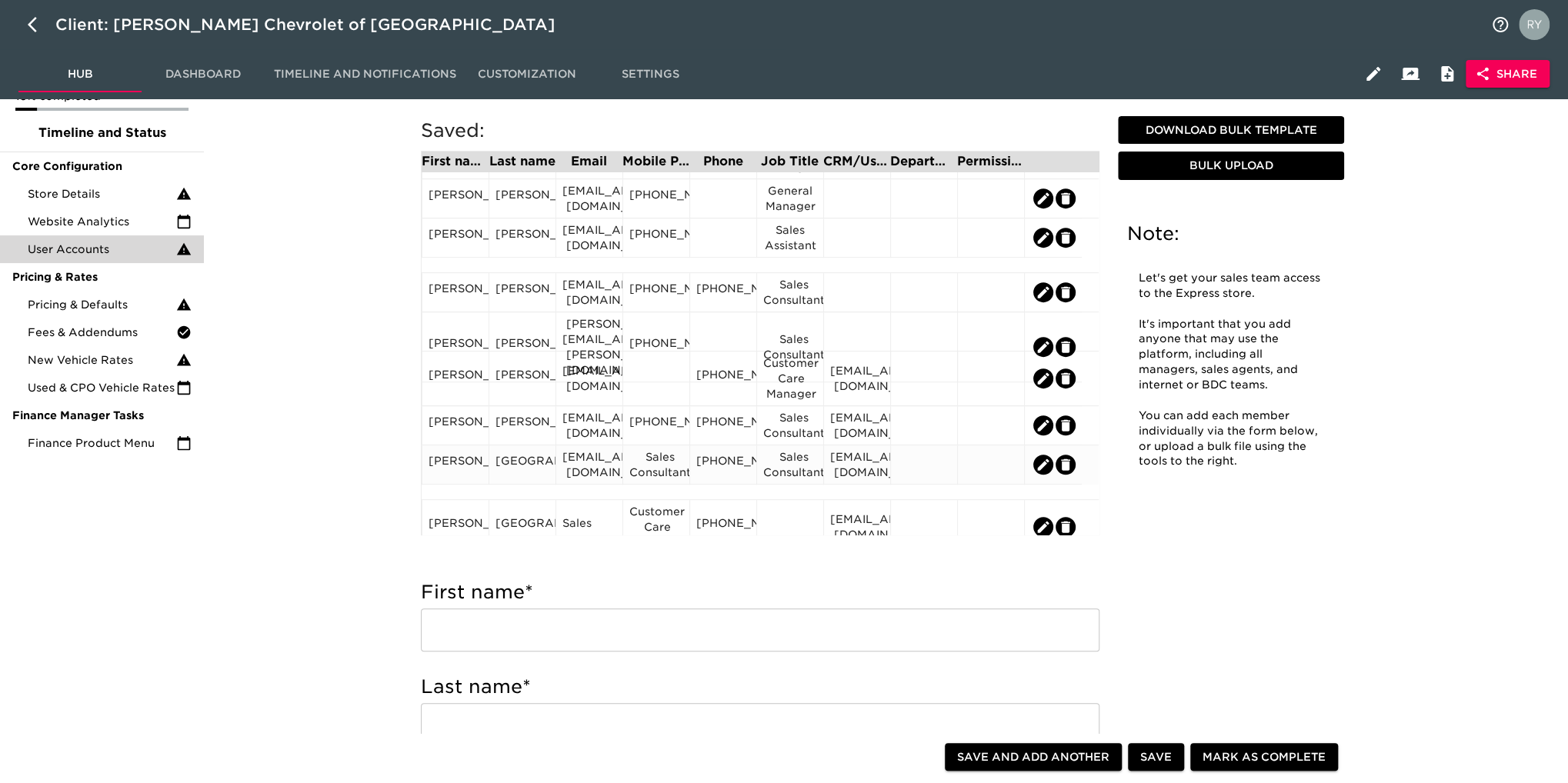
click at [468, 476] on div "[PERSON_NAME]" at bounding box center [455, 465] width 54 height 23
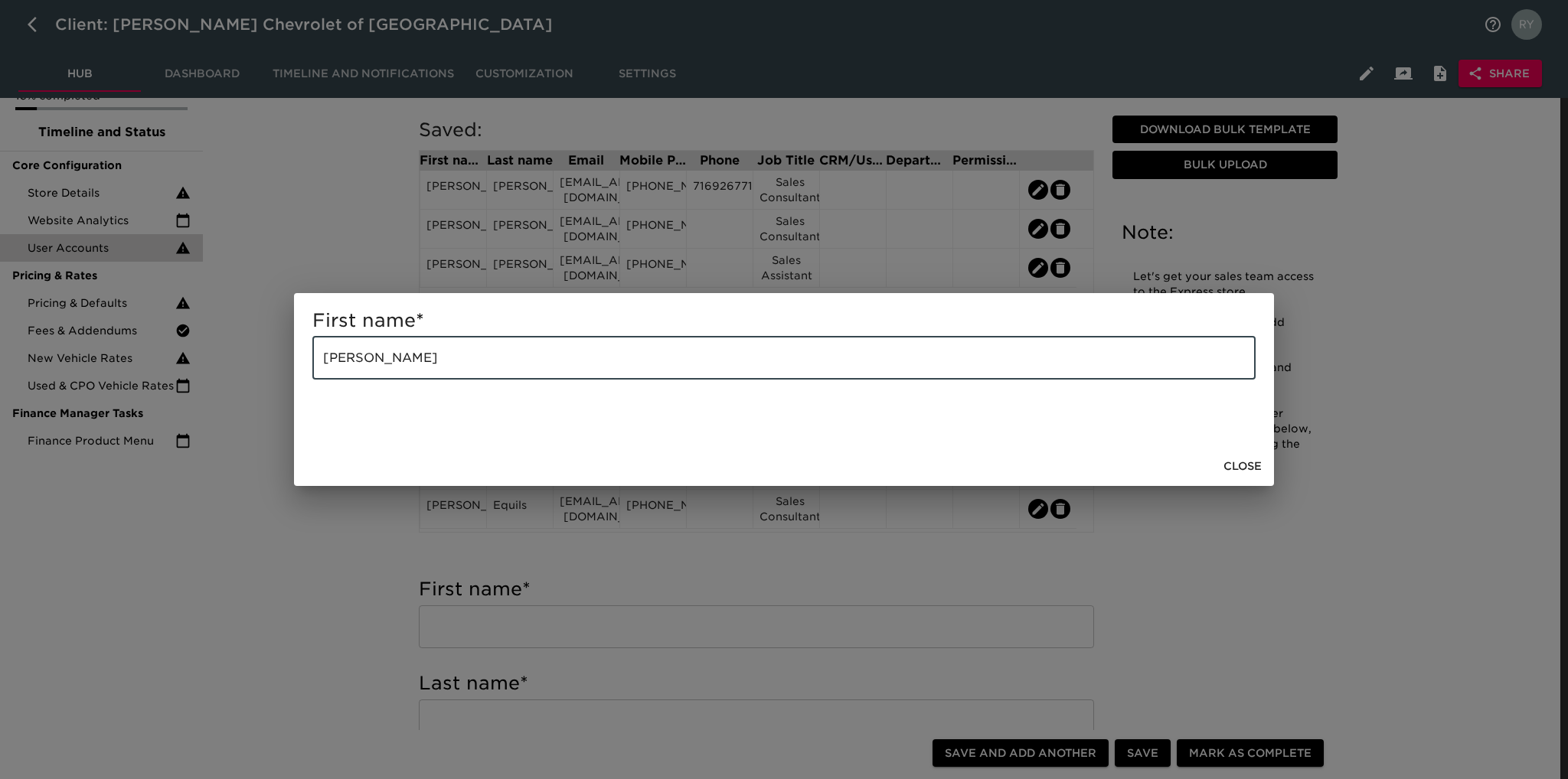
drag, startPoint x: 439, startPoint y: 361, endPoint x: 385, endPoint y: 371, distance: 54.9
click at [385, 371] on input "[PERSON_NAME]" at bounding box center [784, 358] width 943 height 43
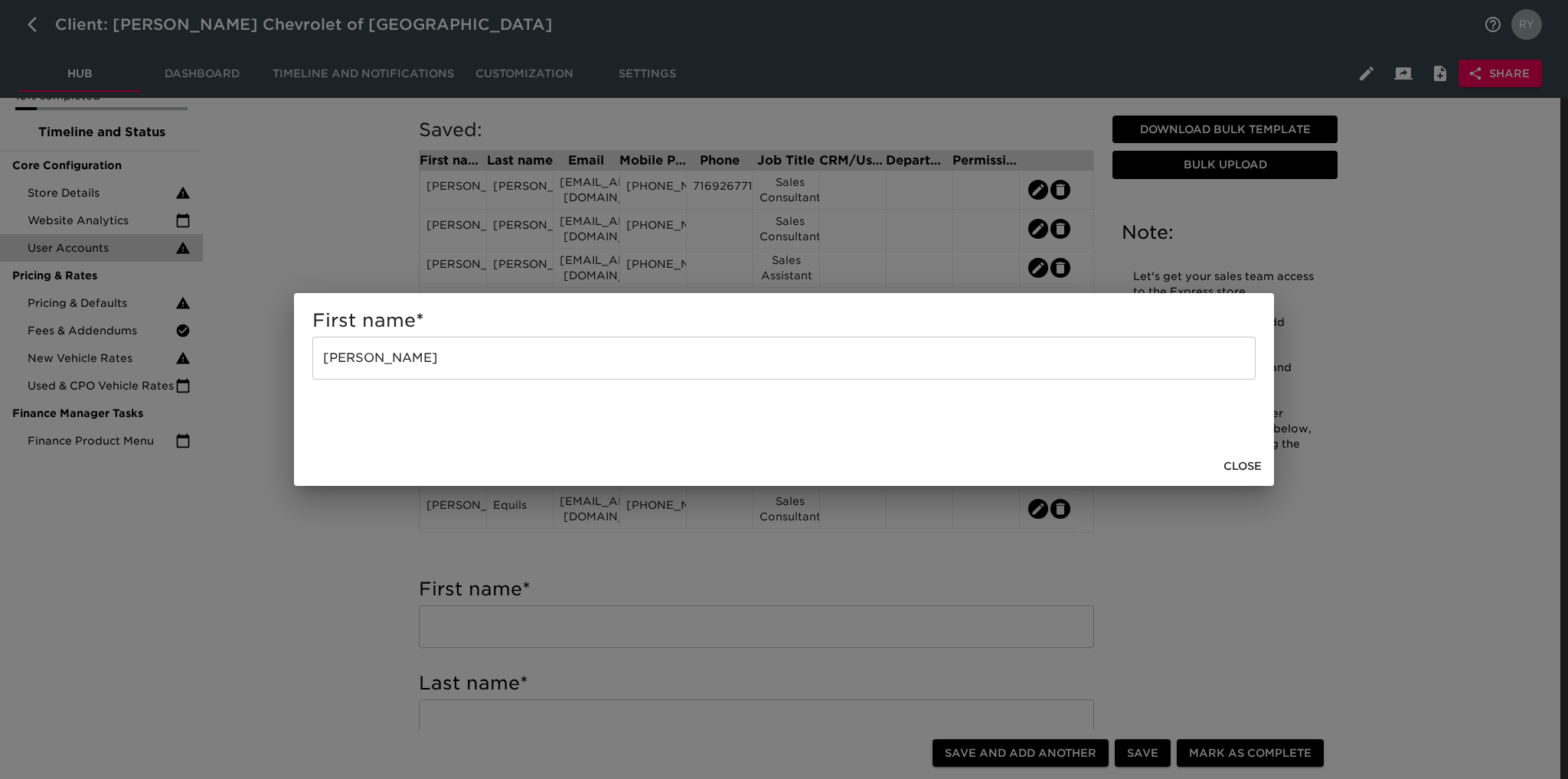
drag, startPoint x: 412, startPoint y: 359, endPoint x: 339, endPoint y: 552, distance: 206.3
click at [339, 552] on div "First name * [PERSON_NAME] ​ Close" at bounding box center [784, 389] width 1568 height 779
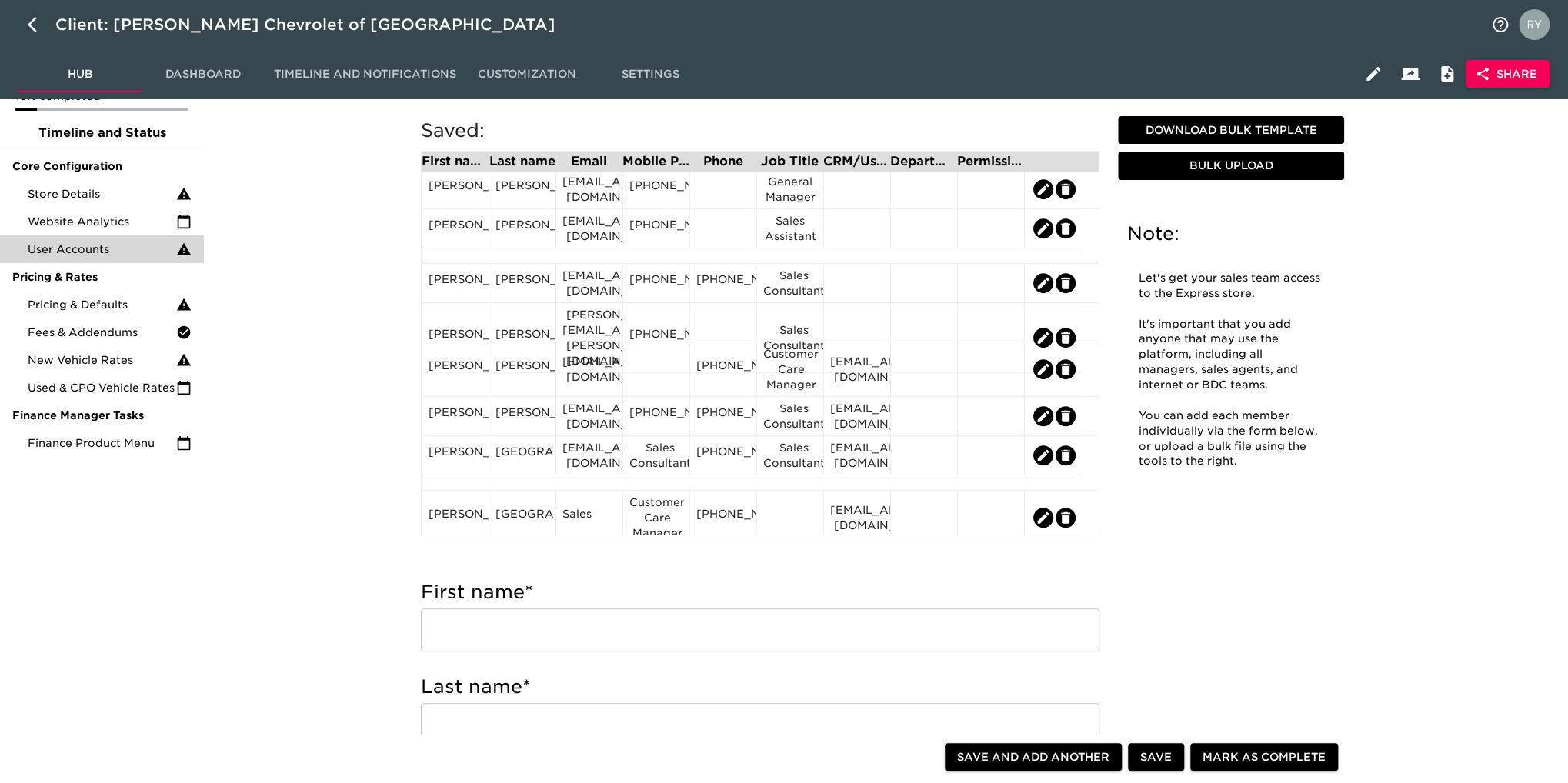
scroll to position [539, 0]
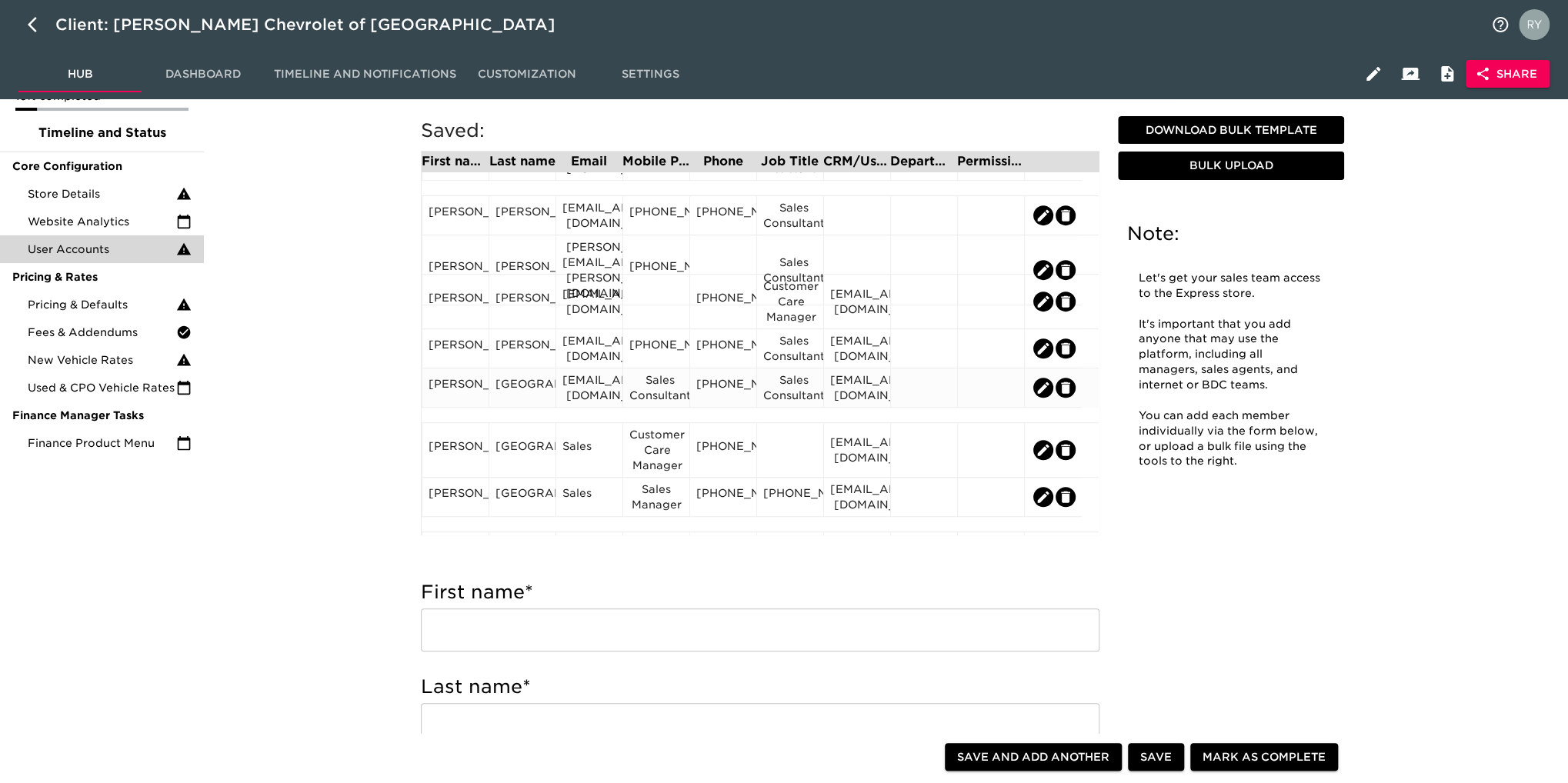
click at [534, 400] on div "[GEOGRAPHIC_DATA]" at bounding box center [523, 387] width 54 height 23
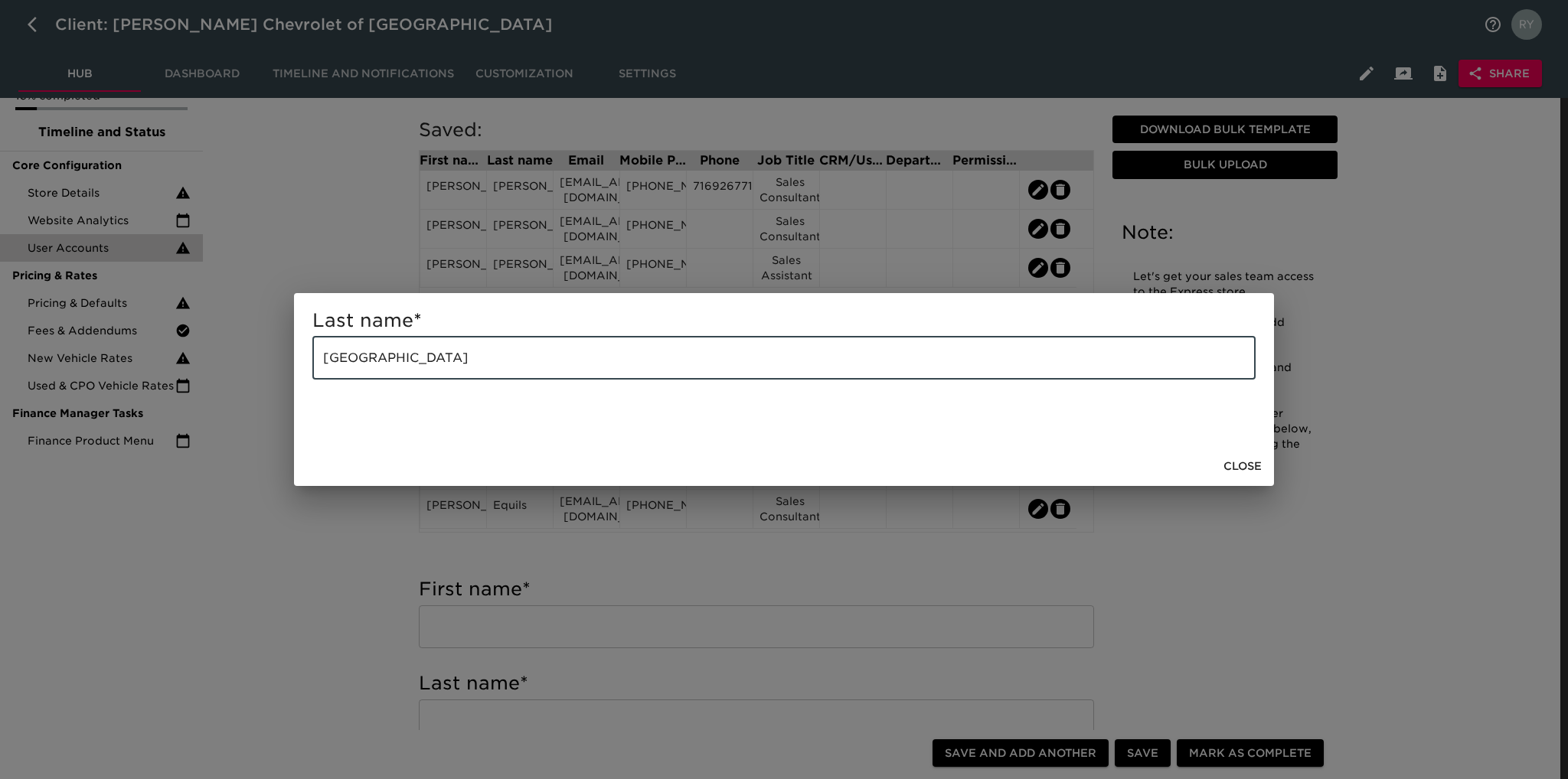
drag, startPoint x: 478, startPoint y: 363, endPoint x: 271, endPoint y: 394, distance: 209.3
click at [271, 394] on div "Last name * [GEOGRAPHIC_DATA] ​ Close" at bounding box center [784, 389] width 1568 height 779
paste input "[EMAIL_ADDRESS][DOMAIN_NAME]"
type input "[GEOGRAPHIC_DATA]"
click at [348, 562] on div "Last name * [GEOGRAPHIC_DATA] ​ Close" at bounding box center [784, 389] width 1568 height 779
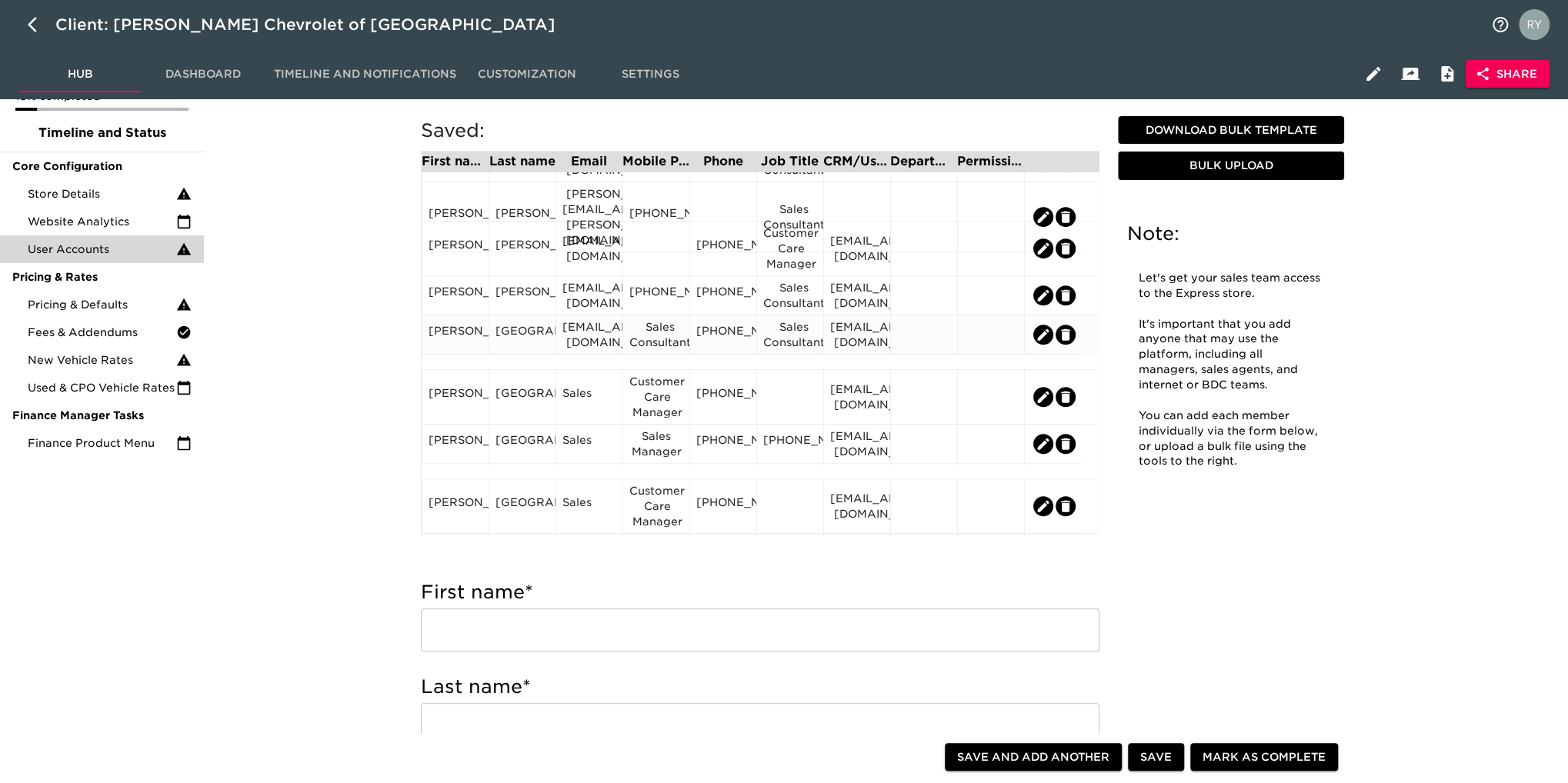
scroll to position [616, 0]
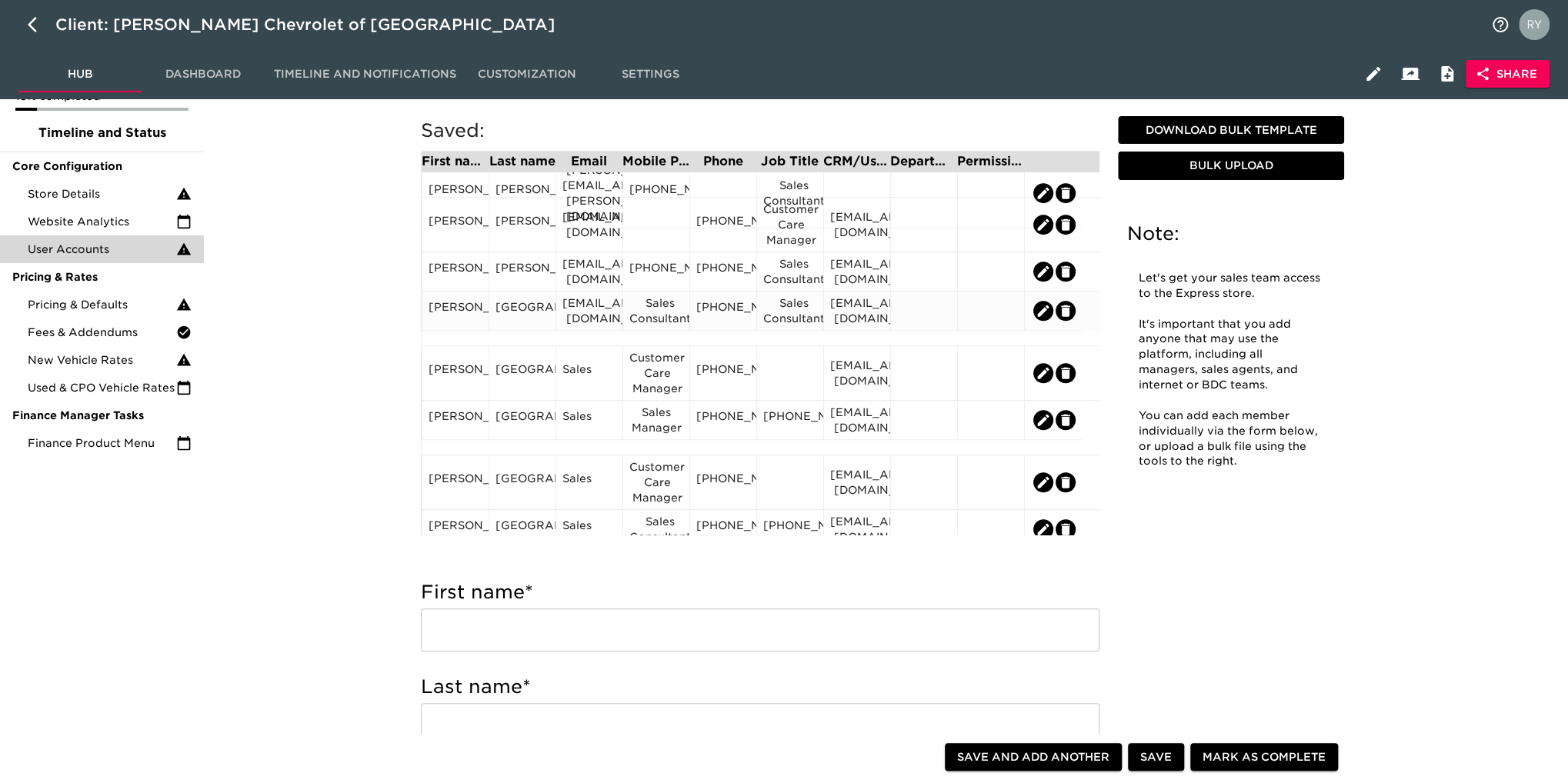
click at [448, 323] on div "[PERSON_NAME]" at bounding box center [455, 310] width 54 height 23
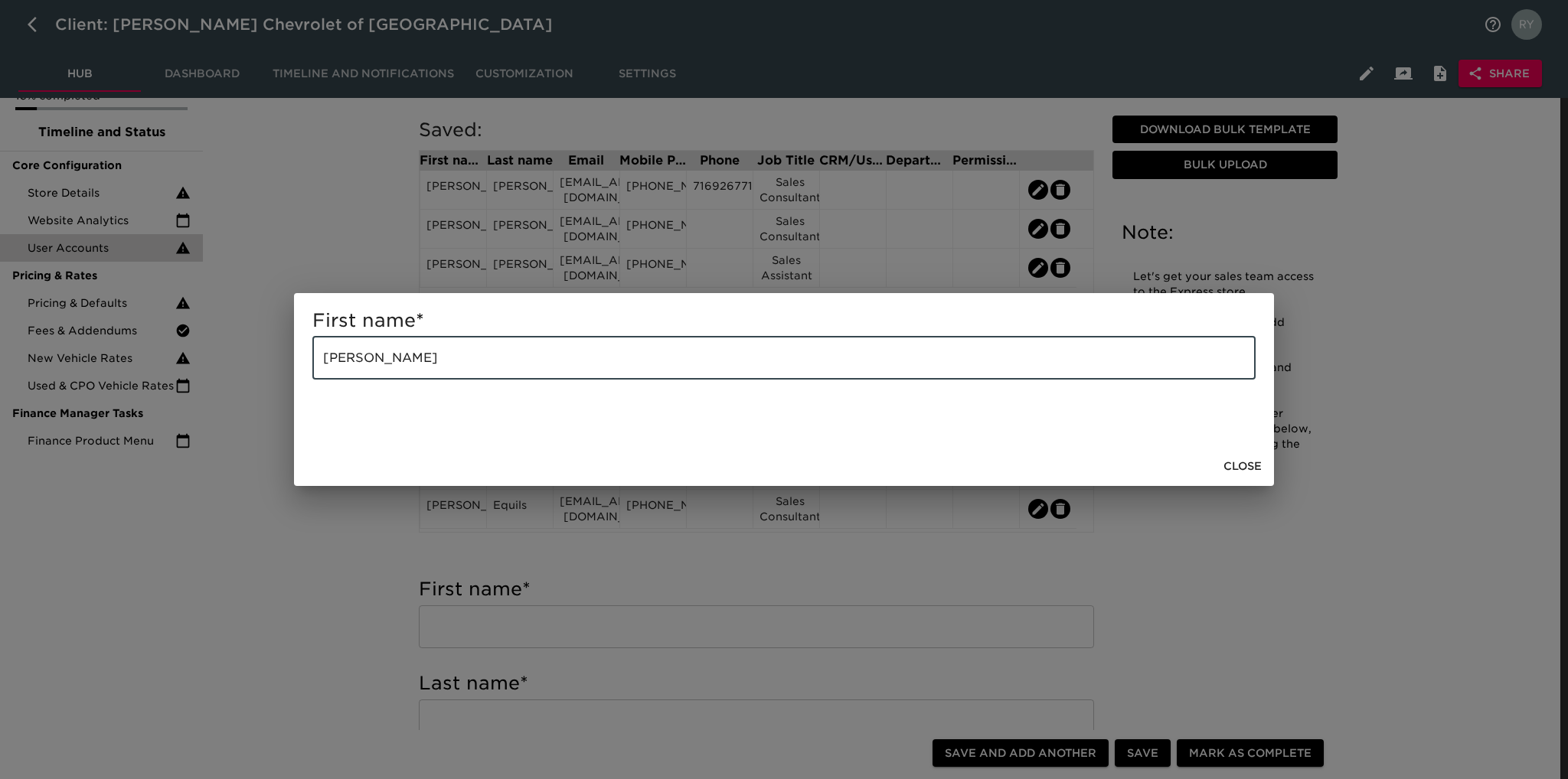
drag, startPoint x: 441, startPoint y: 362, endPoint x: 382, endPoint y: 368, distance: 59.3
click at [382, 368] on input "[PERSON_NAME]" at bounding box center [784, 358] width 943 height 43
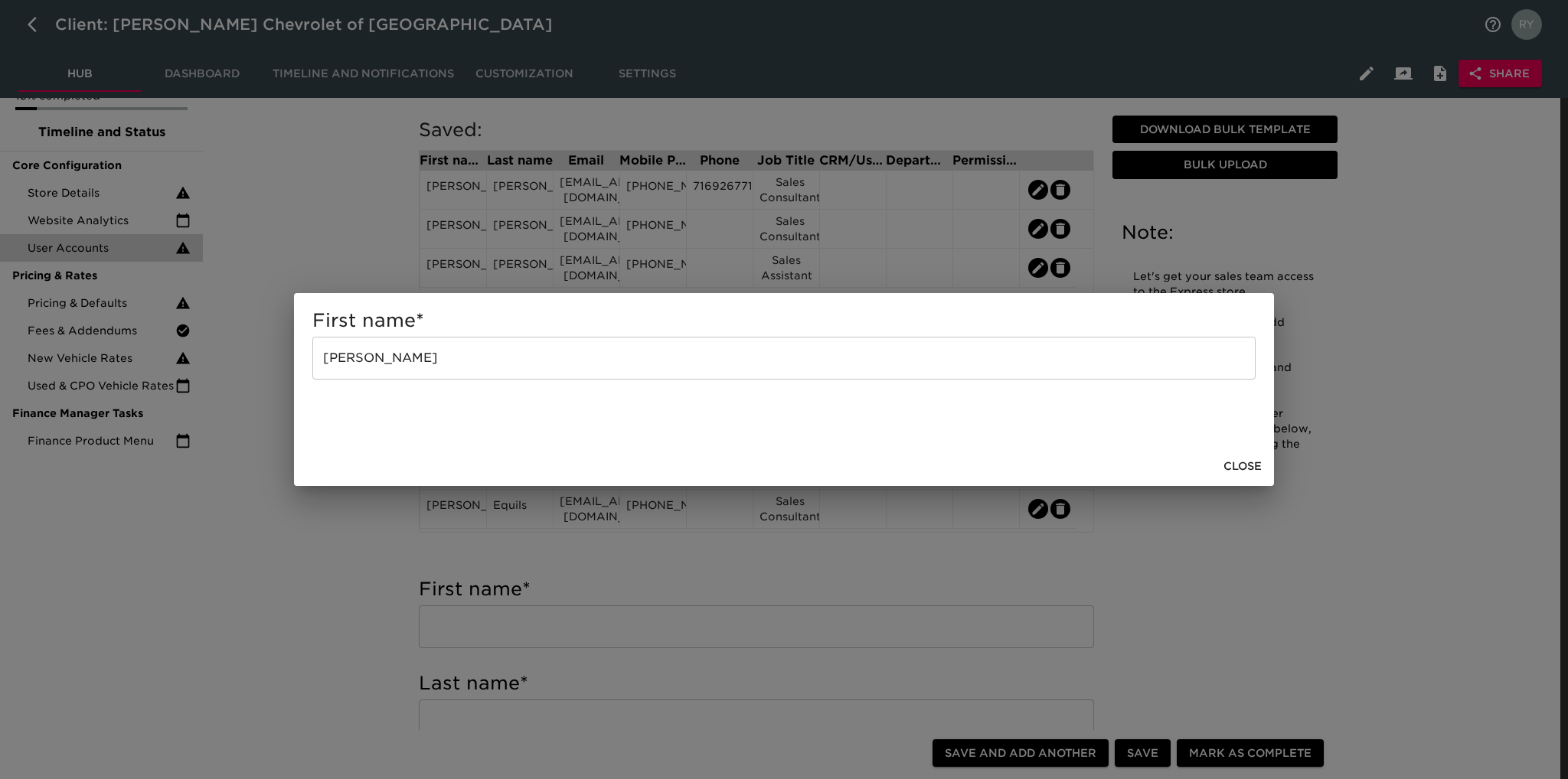
click at [377, 600] on div "First name * [PERSON_NAME] ​ Close" at bounding box center [784, 389] width 1568 height 779
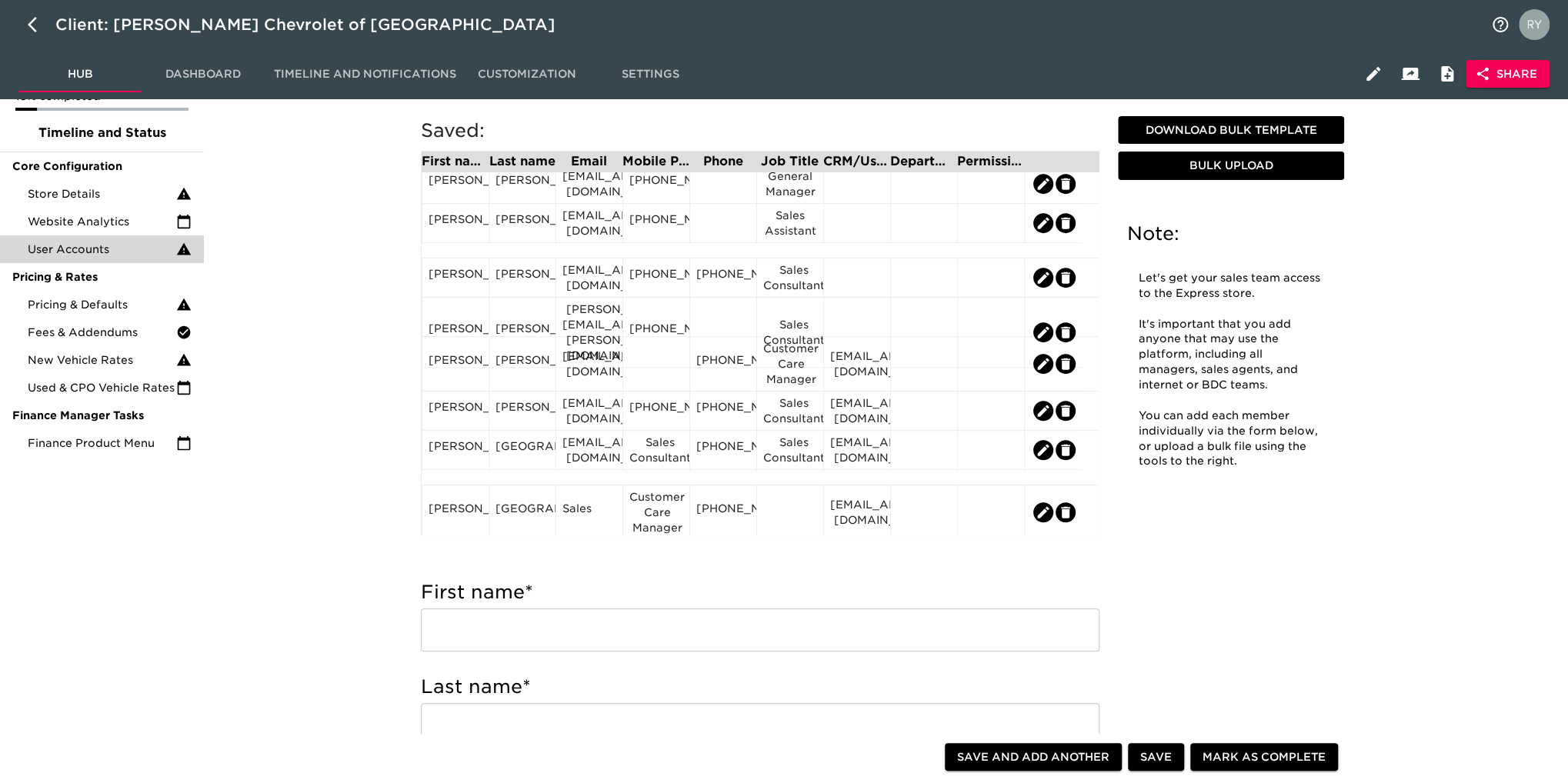
scroll to position [539, 0]
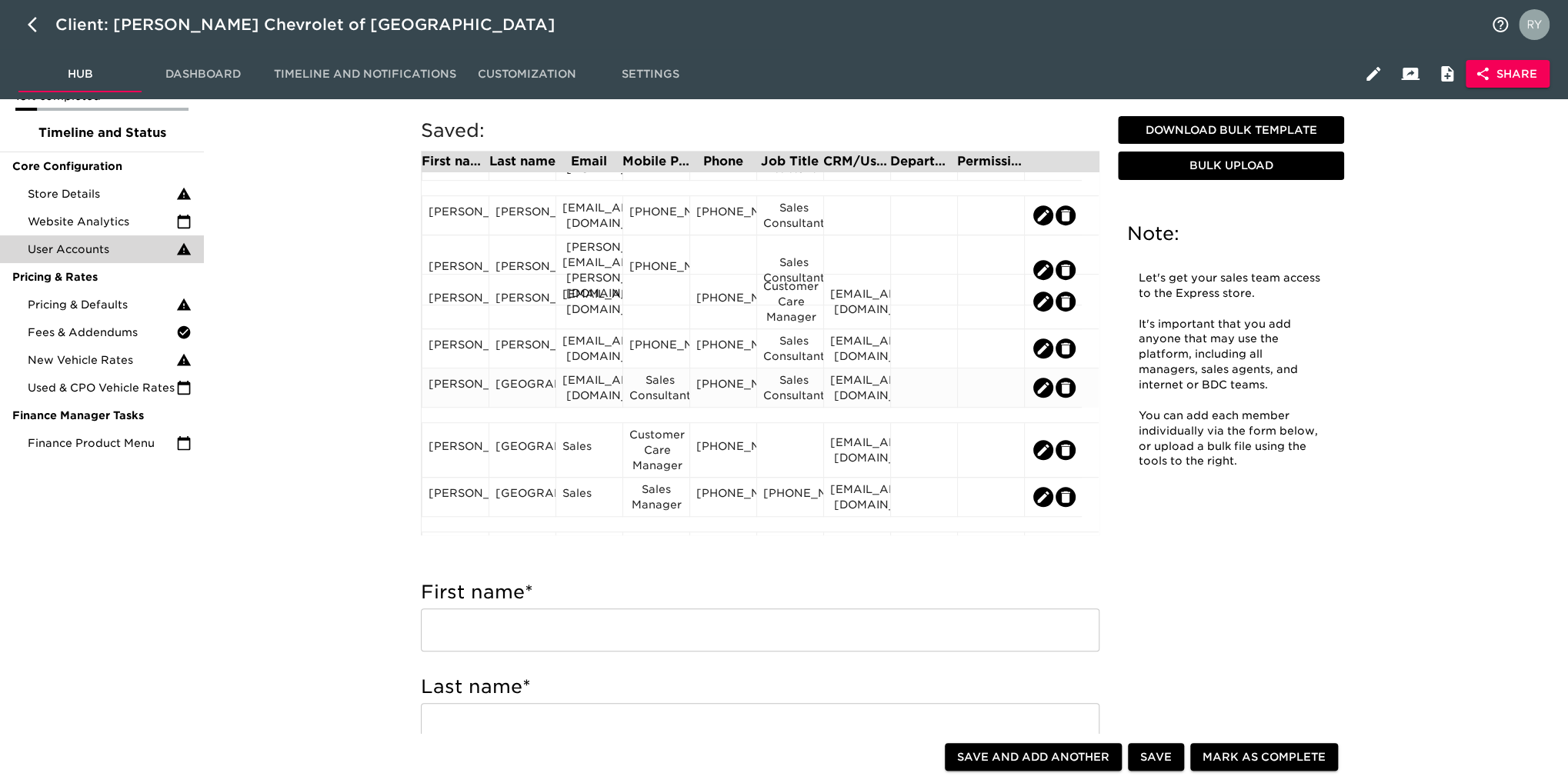
click at [531, 398] on div "[GEOGRAPHIC_DATA]" at bounding box center [523, 387] width 54 height 23
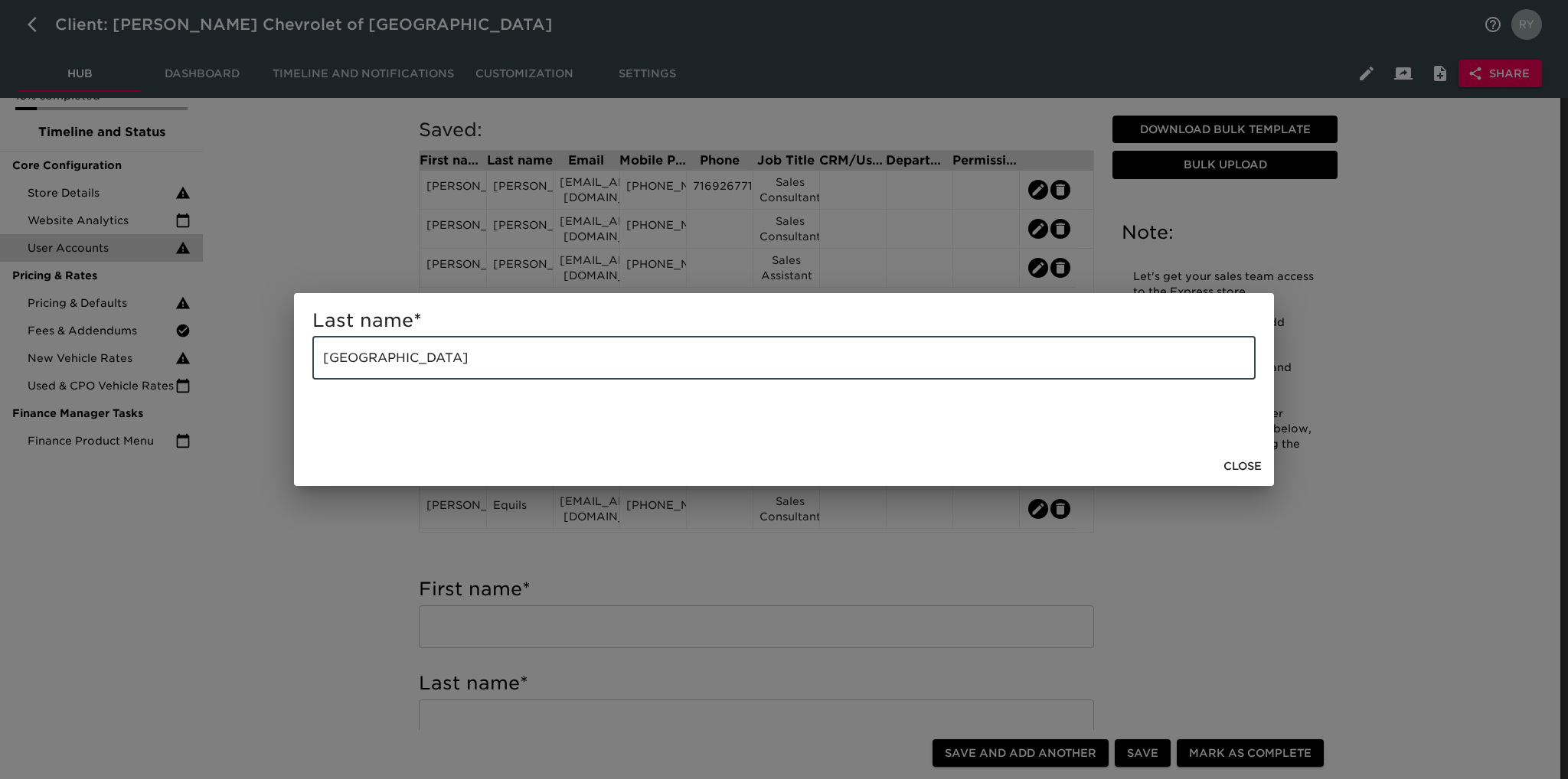
drag, startPoint x: 447, startPoint y: 359, endPoint x: 233, endPoint y: 374, distance: 214.5
click at [233, 374] on div "Last name * [GEOGRAPHIC_DATA] ​ Close" at bounding box center [784, 389] width 1568 height 779
paste input "[PERSON_NAME]"
type input "[PERSON_NAME]"
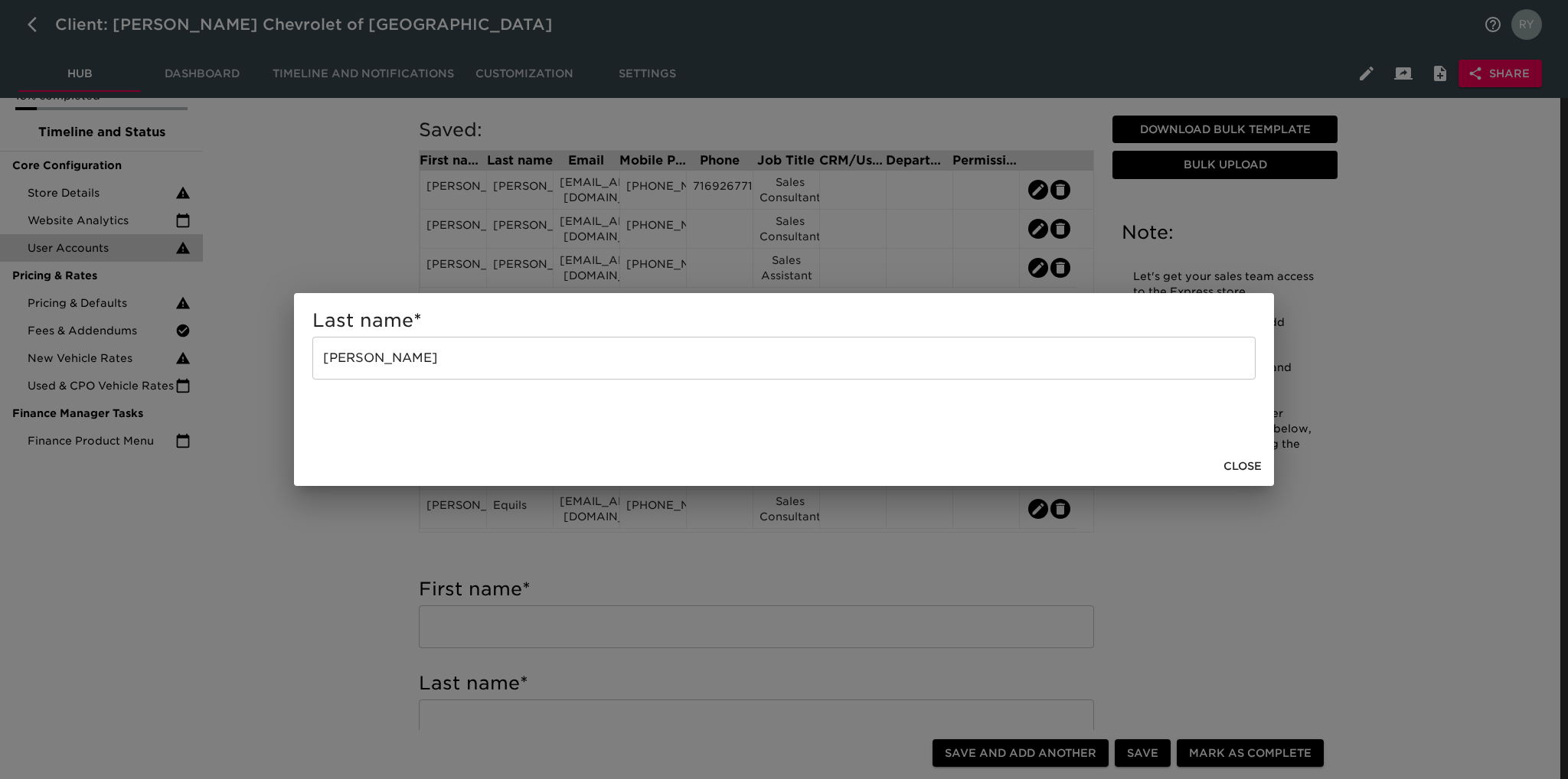
click at [276, 567] on div "Last name * [PERSON_NAME] ​ Close" at bounding box center [784, 389] width 1568 height 779
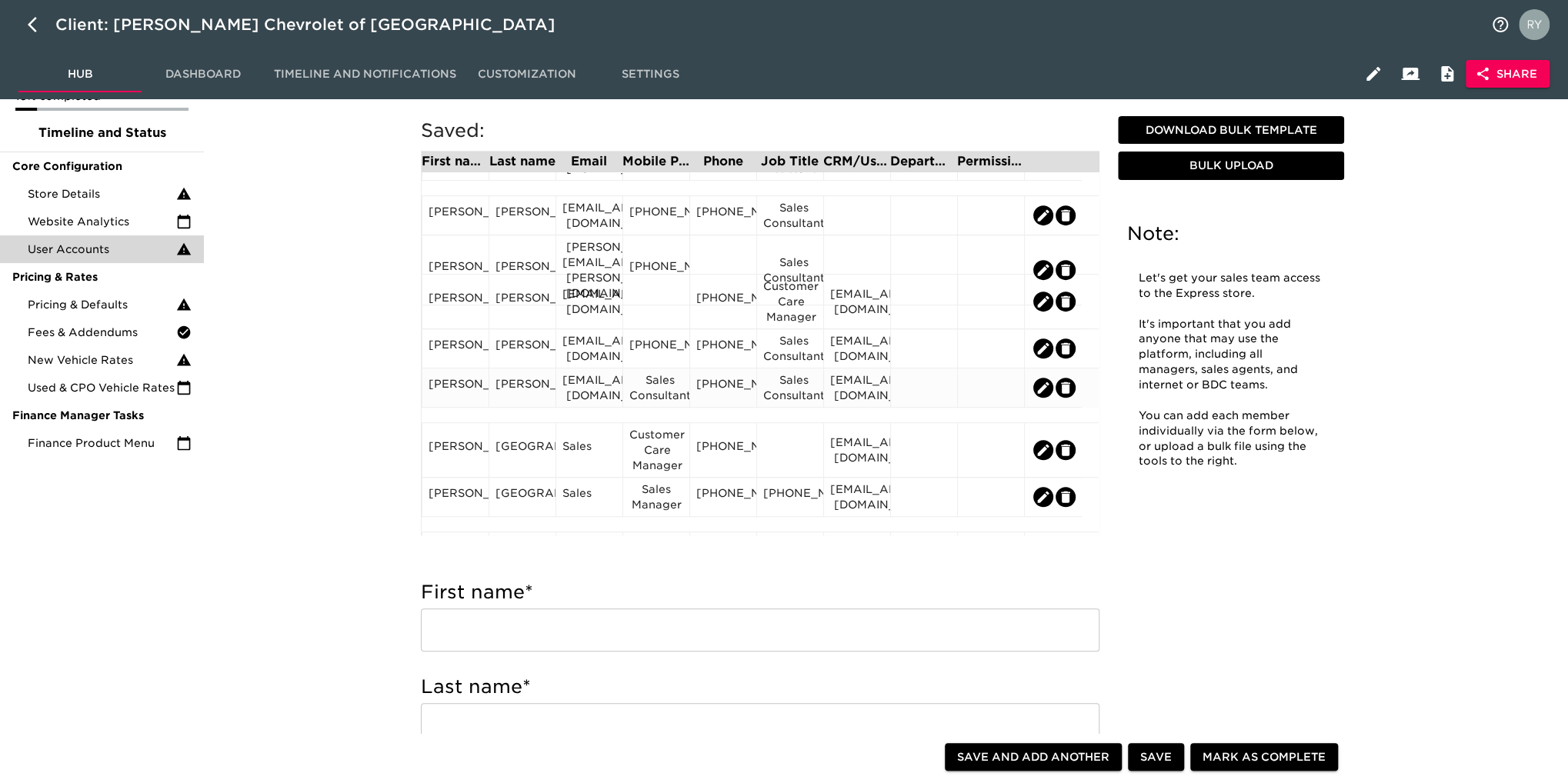
click at [453, 399] on div "[PERSON_NAME]" at bounding box center [455, 387] width 54 height 23
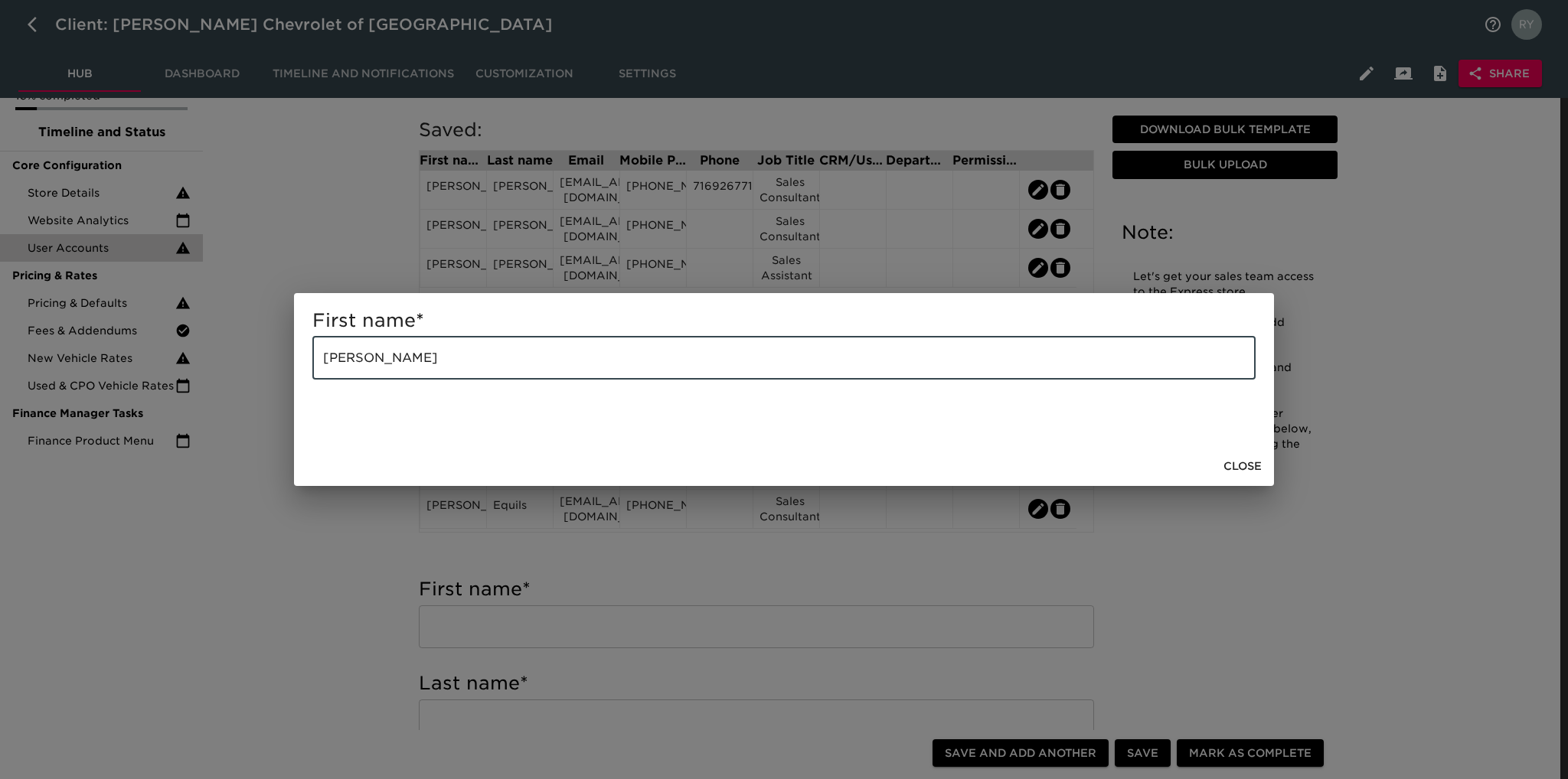
drag, startPoint x: 446, startPoint y: 361, endPoint x: 383, endPoint y: 369, distance: 63.5
click at [383, 369] on input "[PERSON_NAME]" at bounding box center [784, 358] width 943 height 43
type input "[PERSON_NAME]"
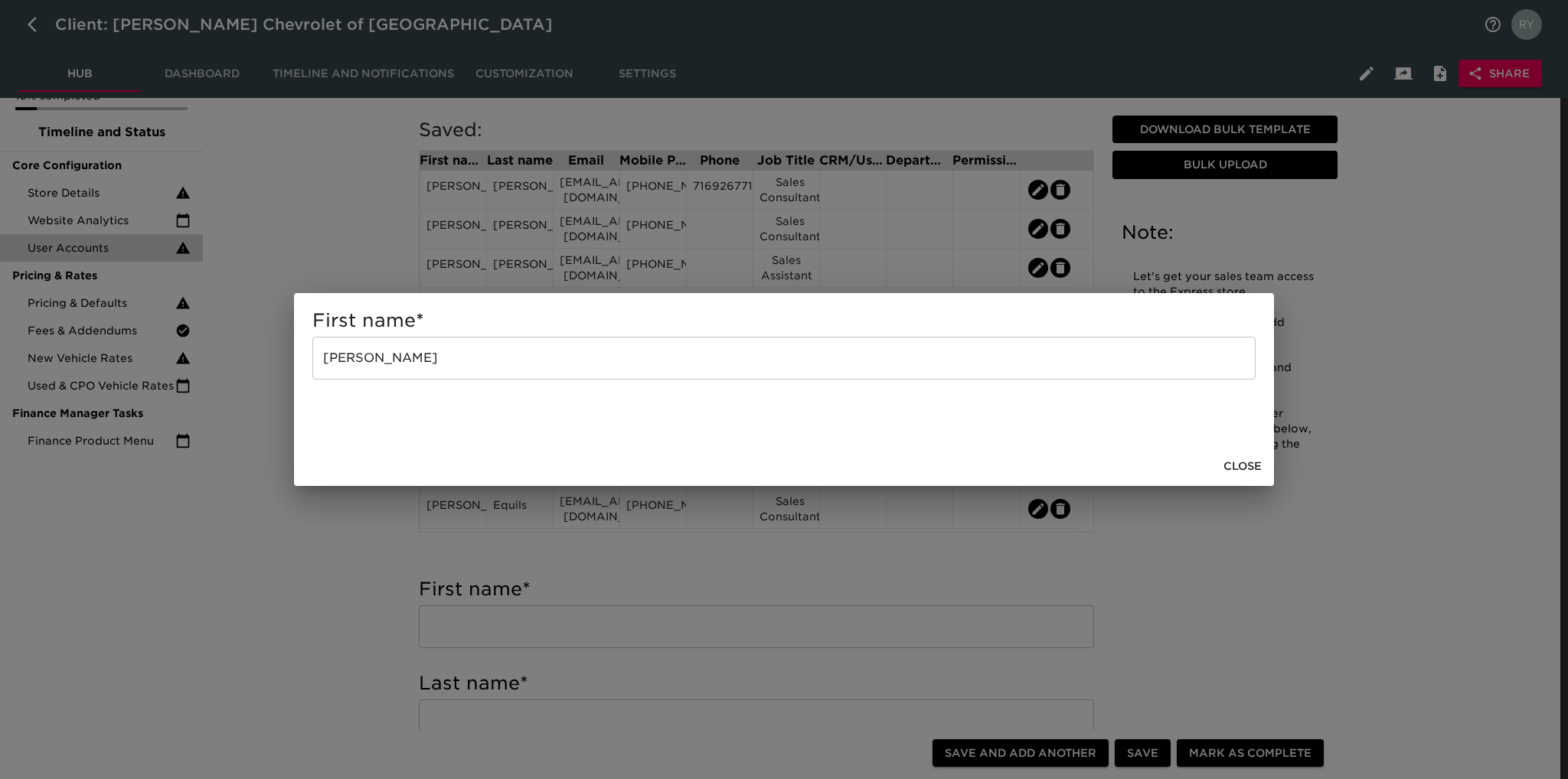
click at [317, 565] on div "First name * [PERSON_NAME]" at bounding box center [784, 389] width 1568 height 779
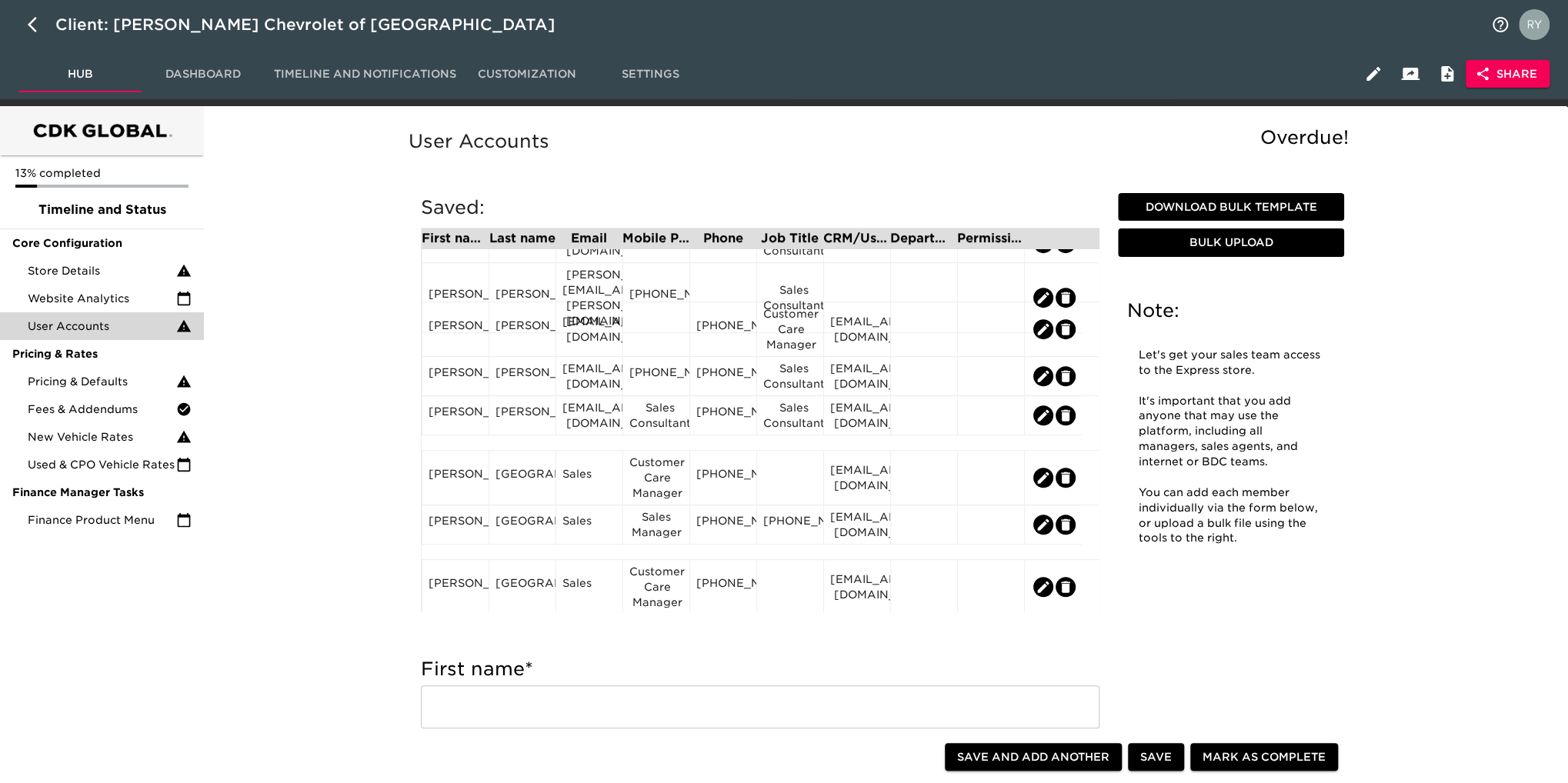
scroll to position [616, 0]
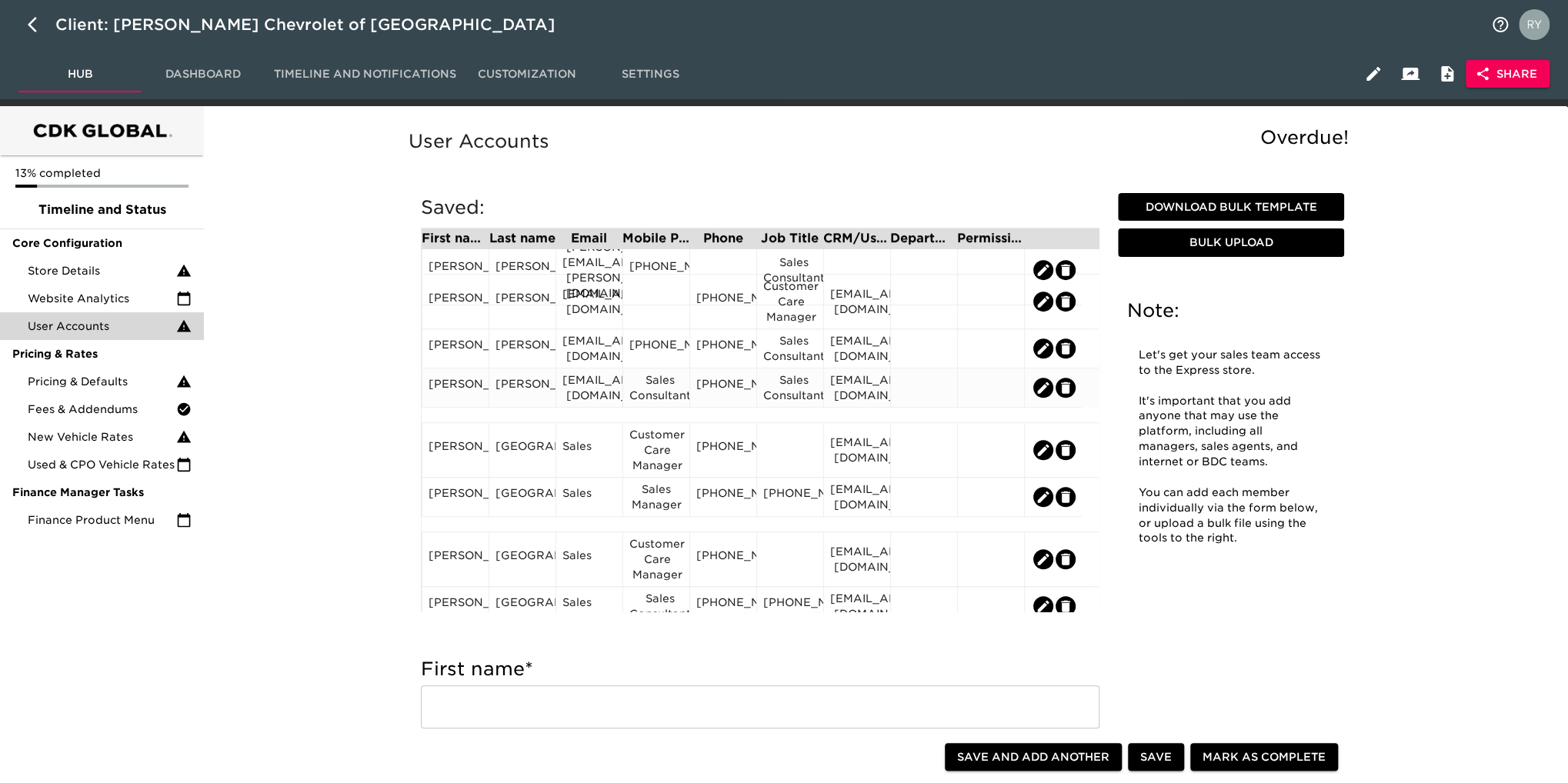
click at [653, 395] on div "Sales Consultant" at bounding box center [656, 388] width 54 height 30
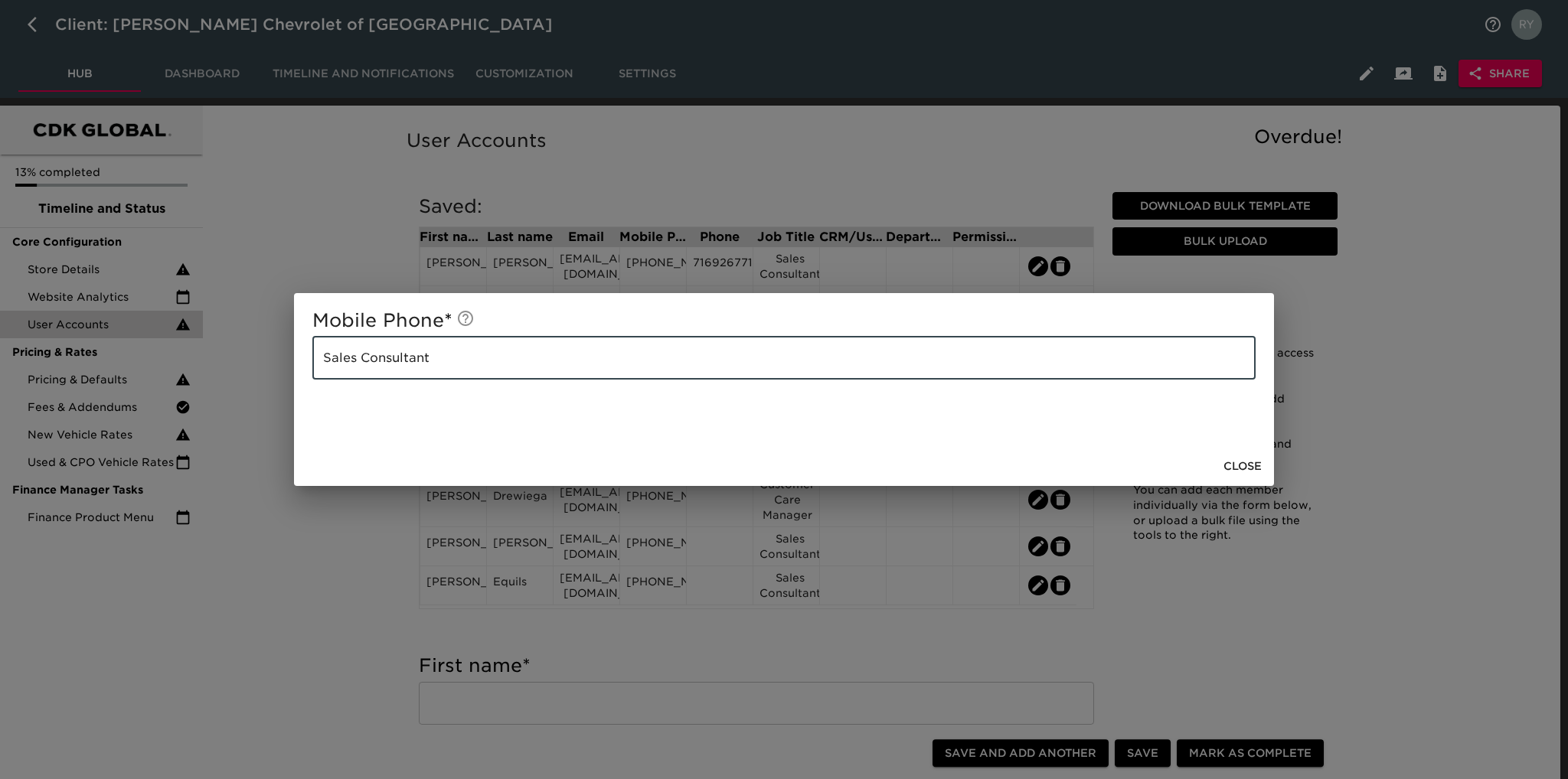
drag, startPoint x: 460, startPoint y: 353, endPoint x: 255, endPoint y: 367, distance: 205.5
click at [255, 367] on div "Mobile Phone * Sales Consultant ​ Close" at bounding box center [784, 389] width 1568 height 779
click at [319, 554] on div "Mobile Phone * ​ Close" at bounding box center [784, 389] width 1568 height 779
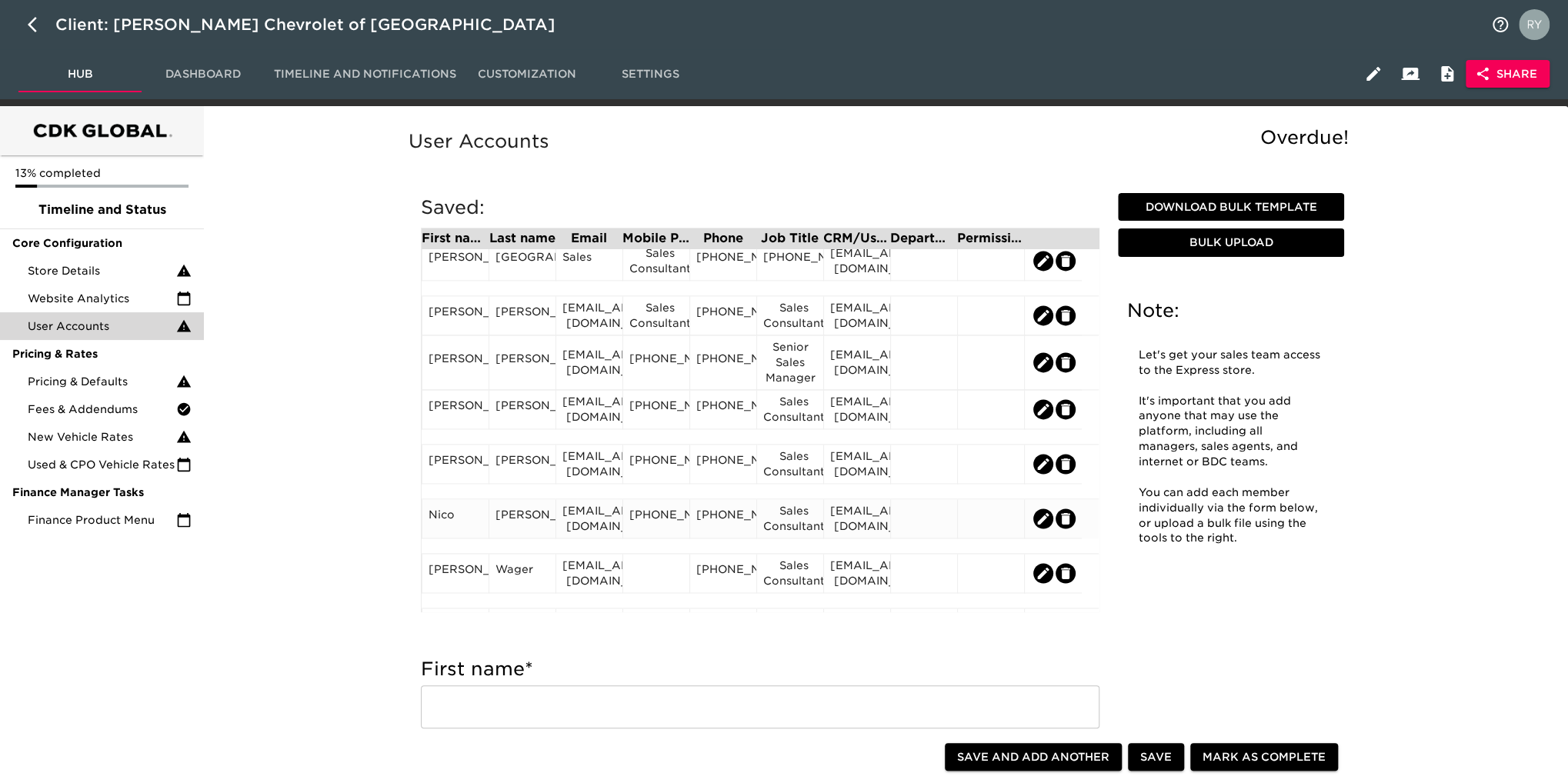
scroll to position [1427, 0]
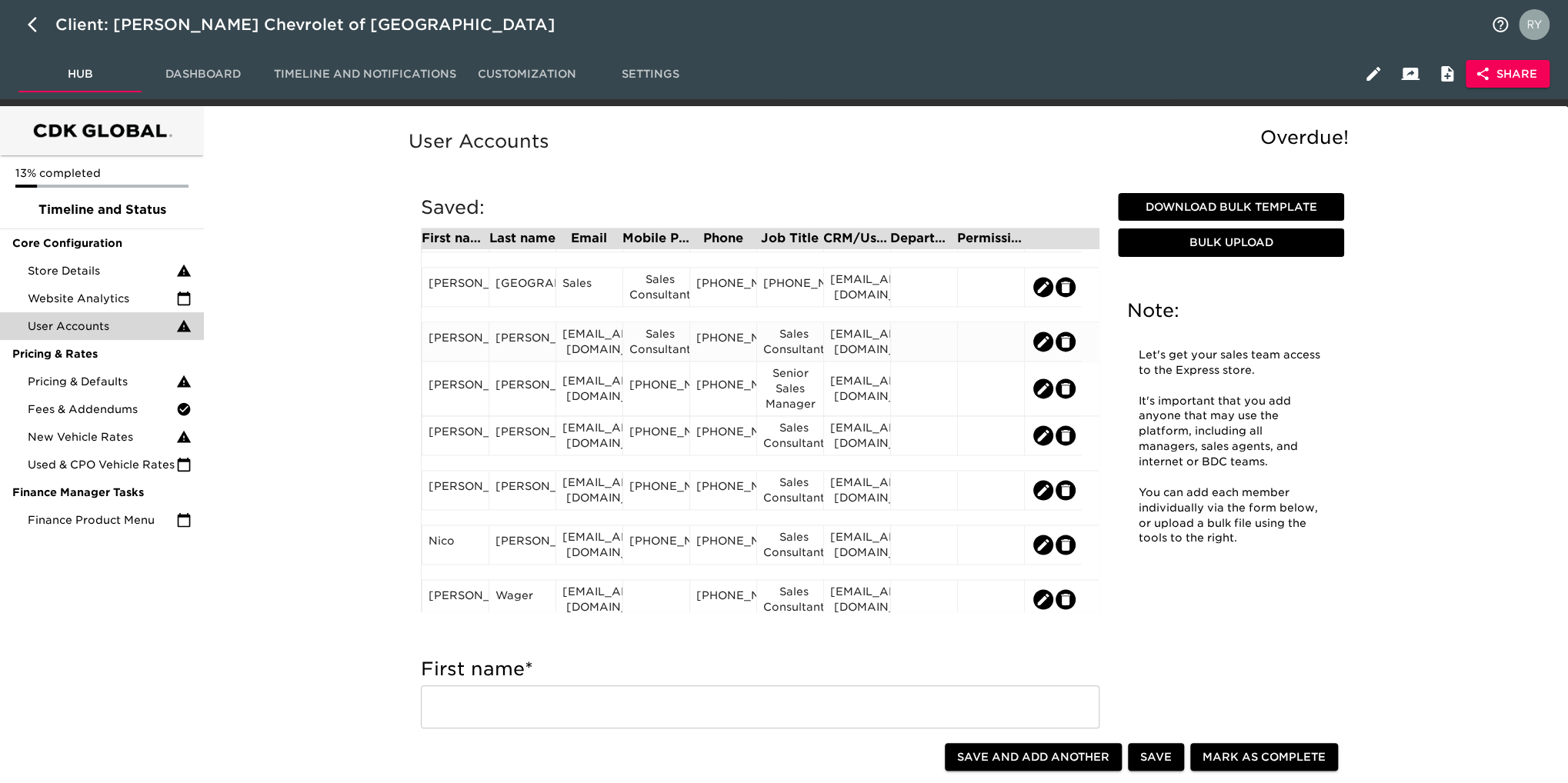
click at [651, 351] on div "Sales Consultant" at bounding box center [656, 341] width 54 height 30
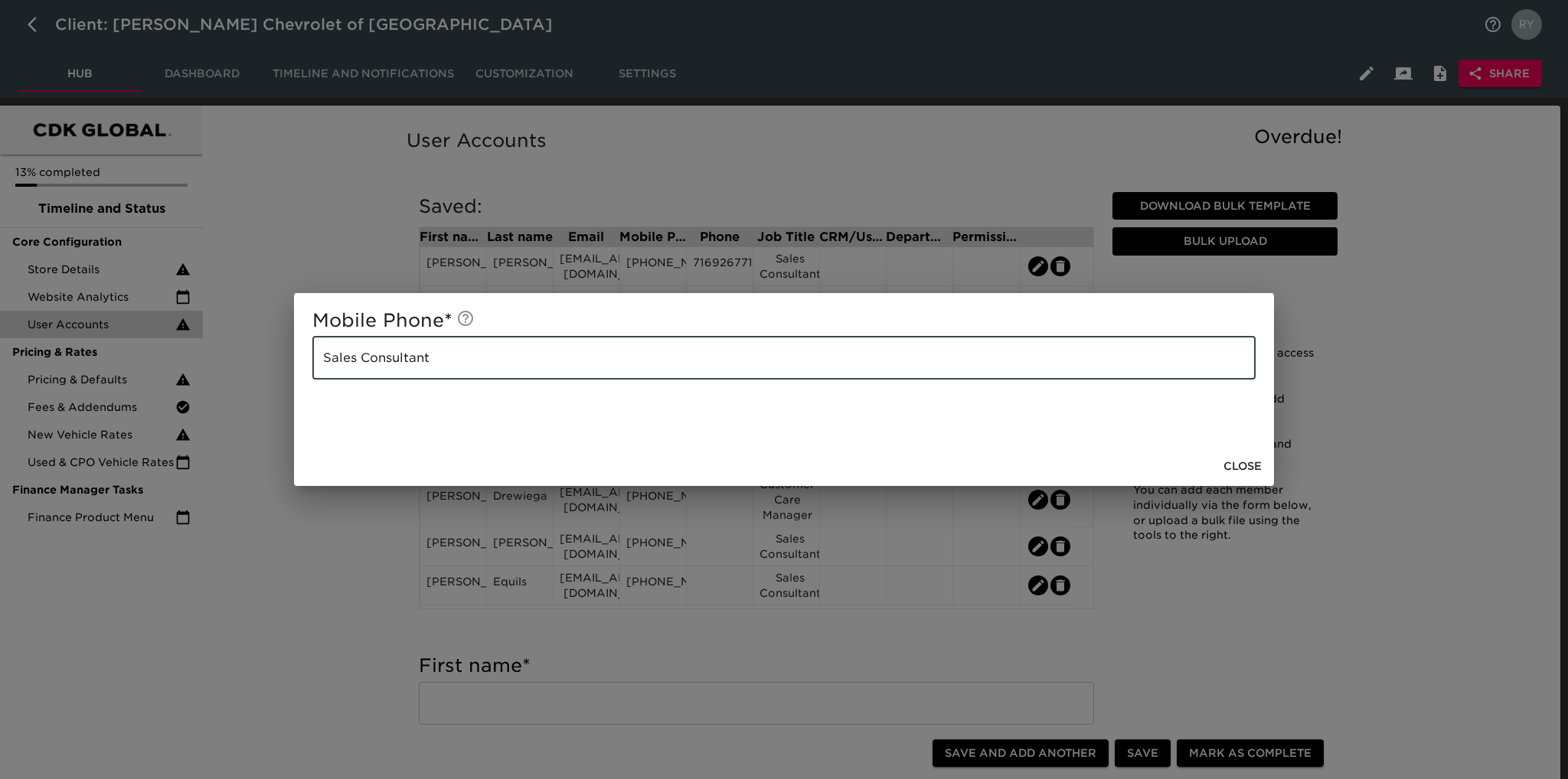
drag, startPoint x: 563, startPoint y: 363, endPoint x: 242, endPoint y: 387, distance: 321.9
click at [242, 387] on div "Mobile Phone * Sales Consultant ​ Close" at bounding box center [784, 389] width 1568 height 779
click at [313, 540] on div "Mobile Phone * ​ Close" at bounding box center [784, 389] width 1568 height 779
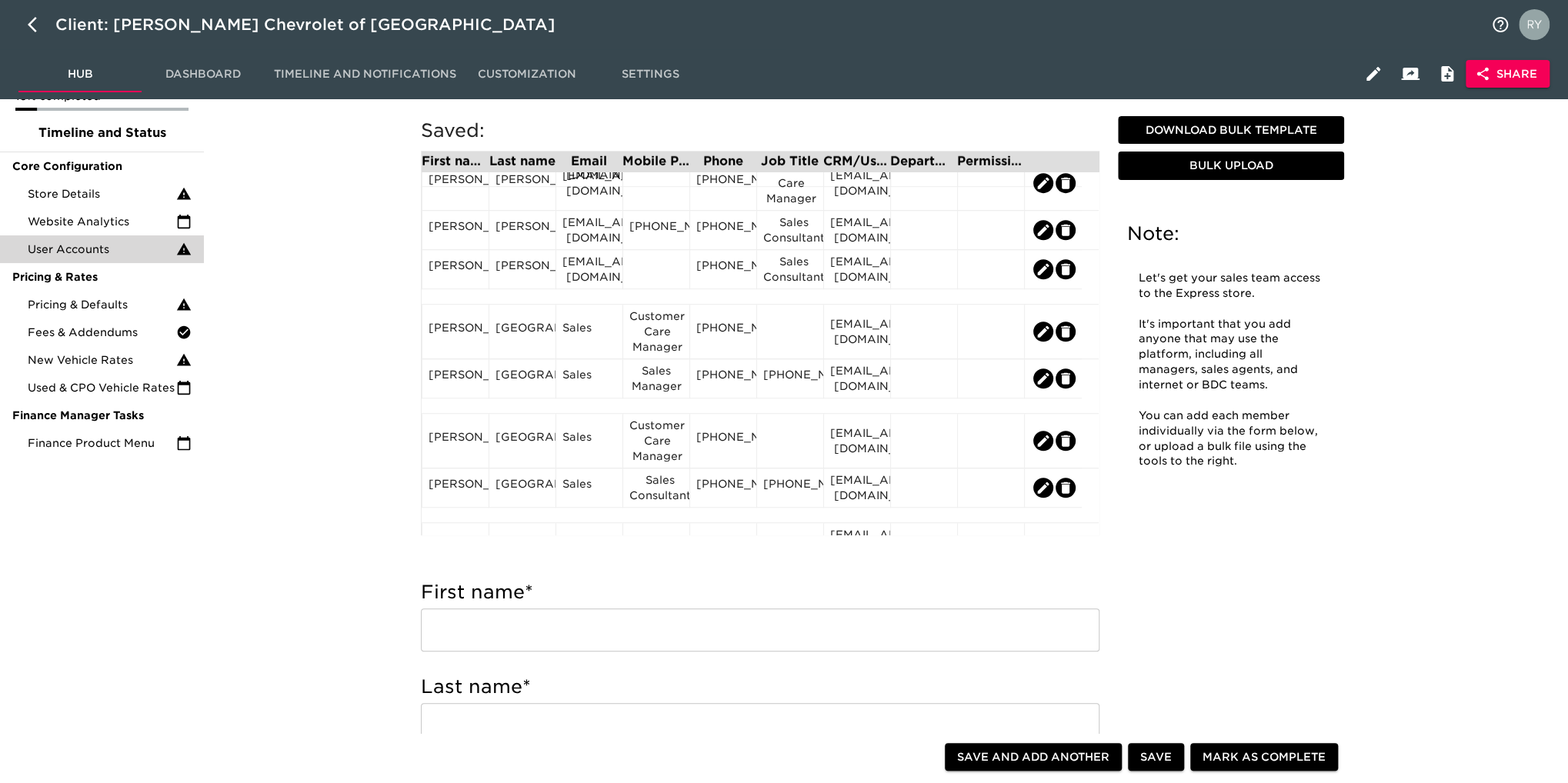
scroll to position [580, 0]
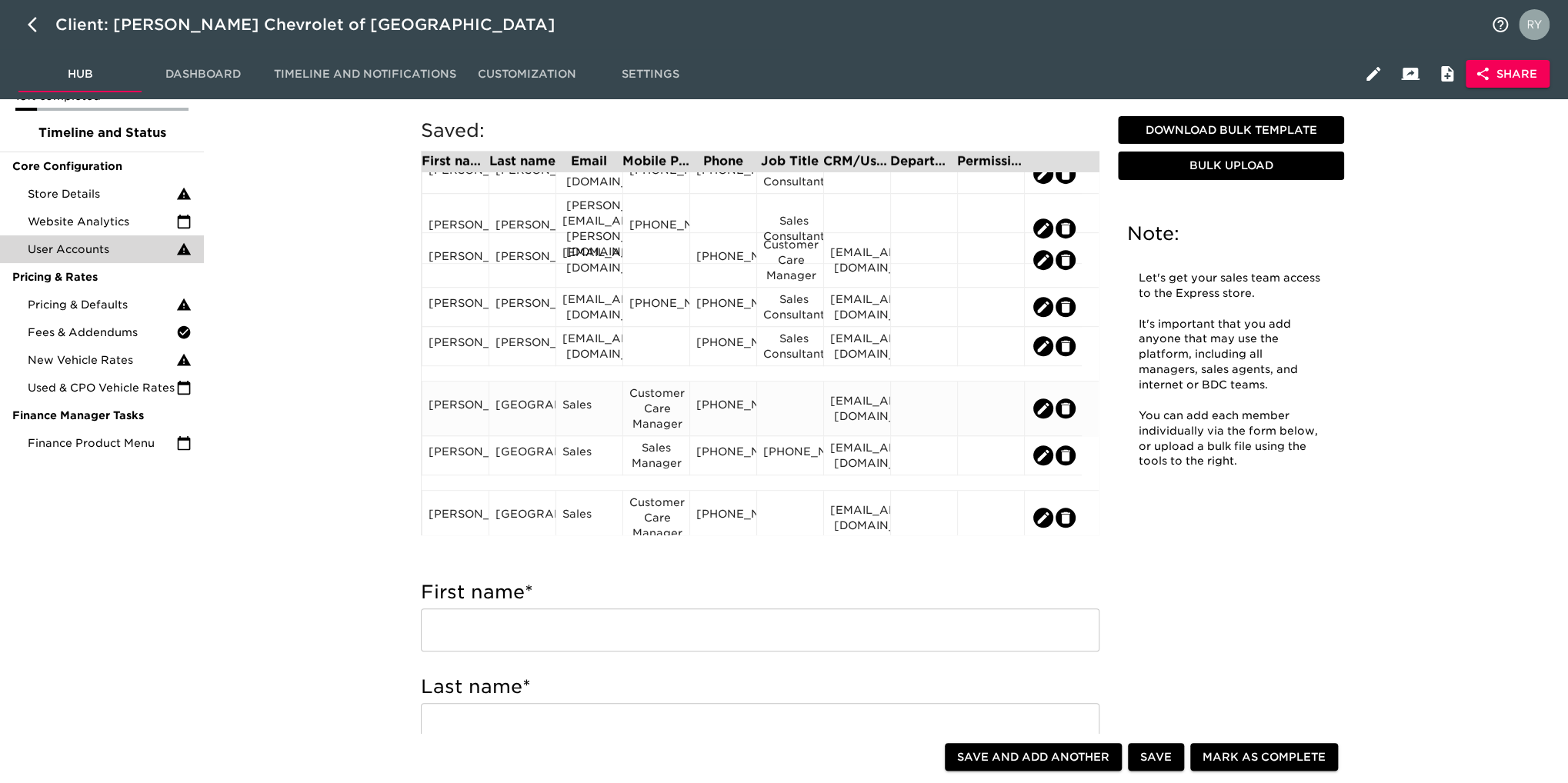
click at [668, 407] on div "Customer Care Manager" at bounding box center [656, 408] width 54 height 46
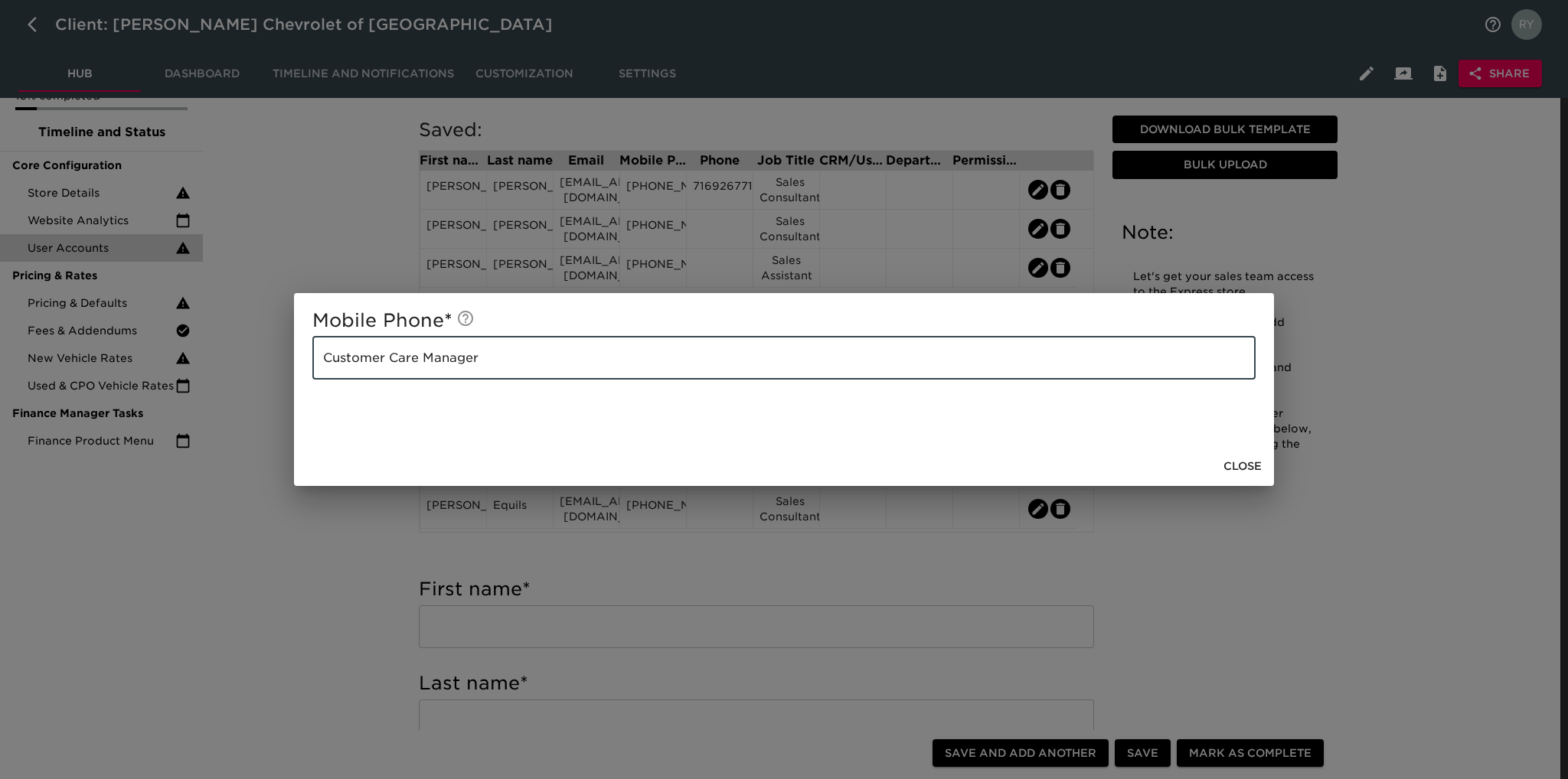
drag, startPoint x: 487, startPoint y: 361, endPoint x: 319, endPoint y: 360, distance: 168.0
click at [318, 360] on input "Customer Care Manager" at bounding box center [784, 358] width 943 height 43
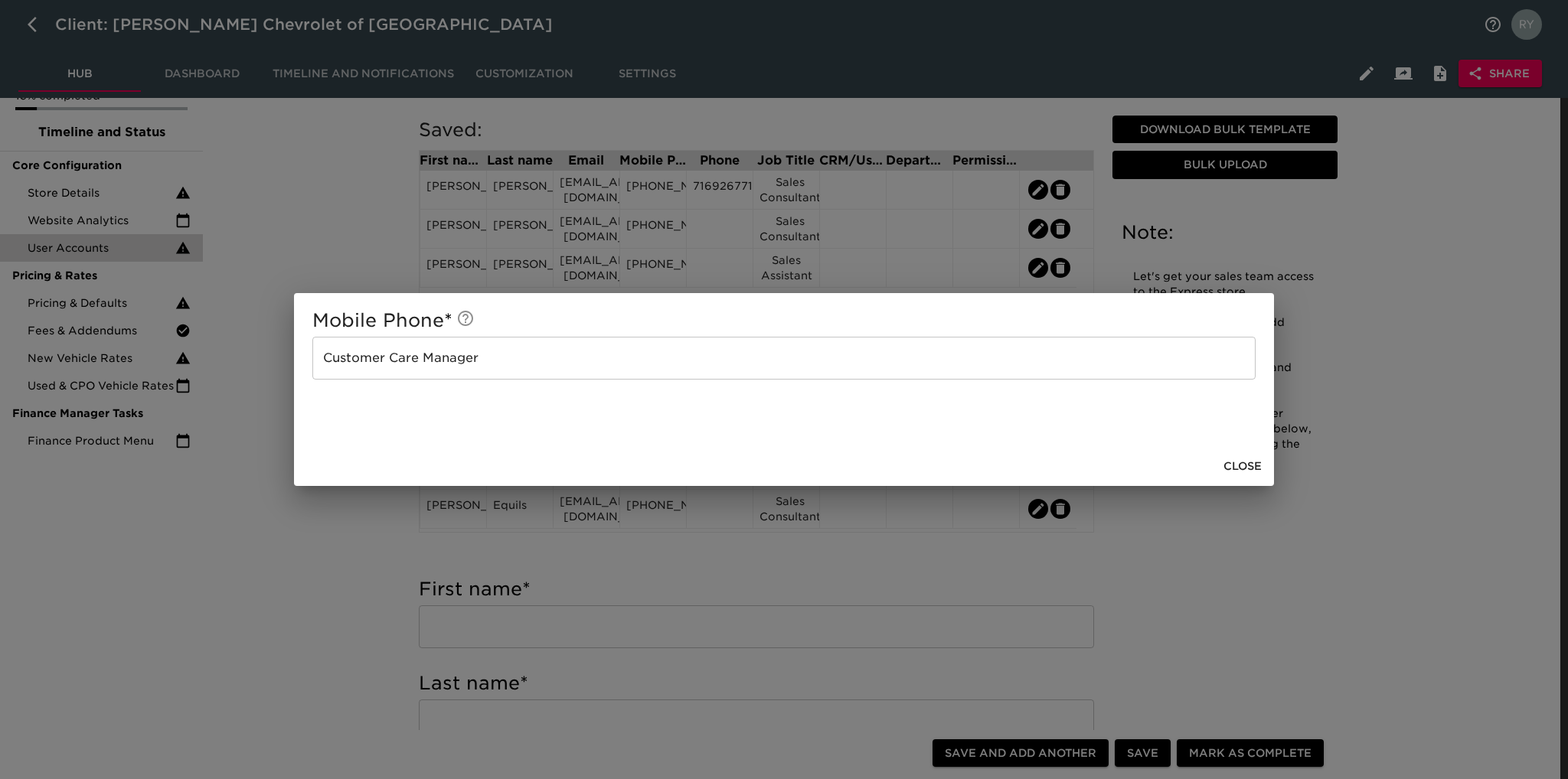
click at [278, 578] on div "Mobile Phone * Customer Care Manager ​ Close" at bounding box center [784, 389] width 1568 height 779
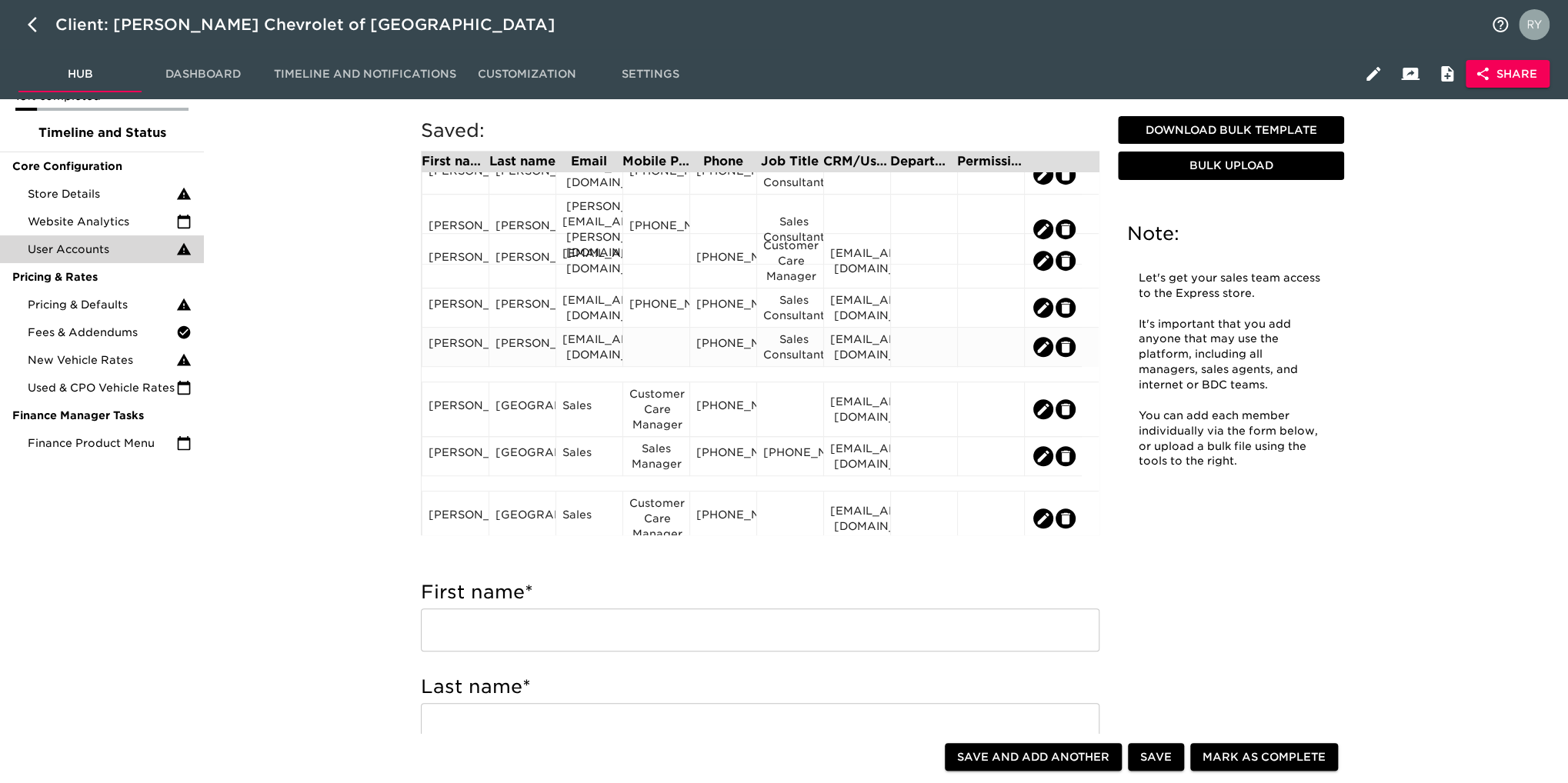
scroll to position [616, 0]
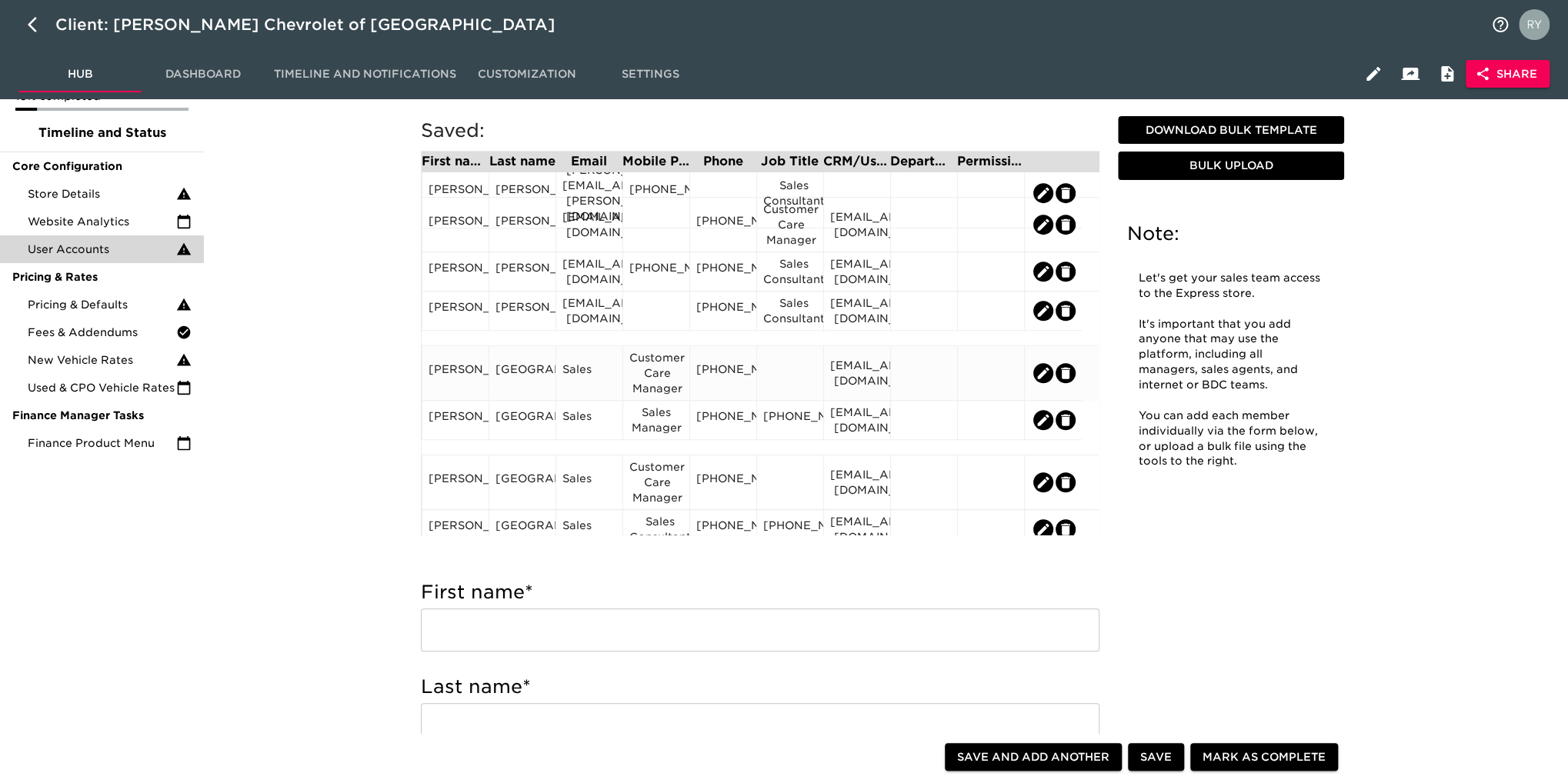
click at [773, 375] on div at bounding box center [790, 372] width 54 height 23
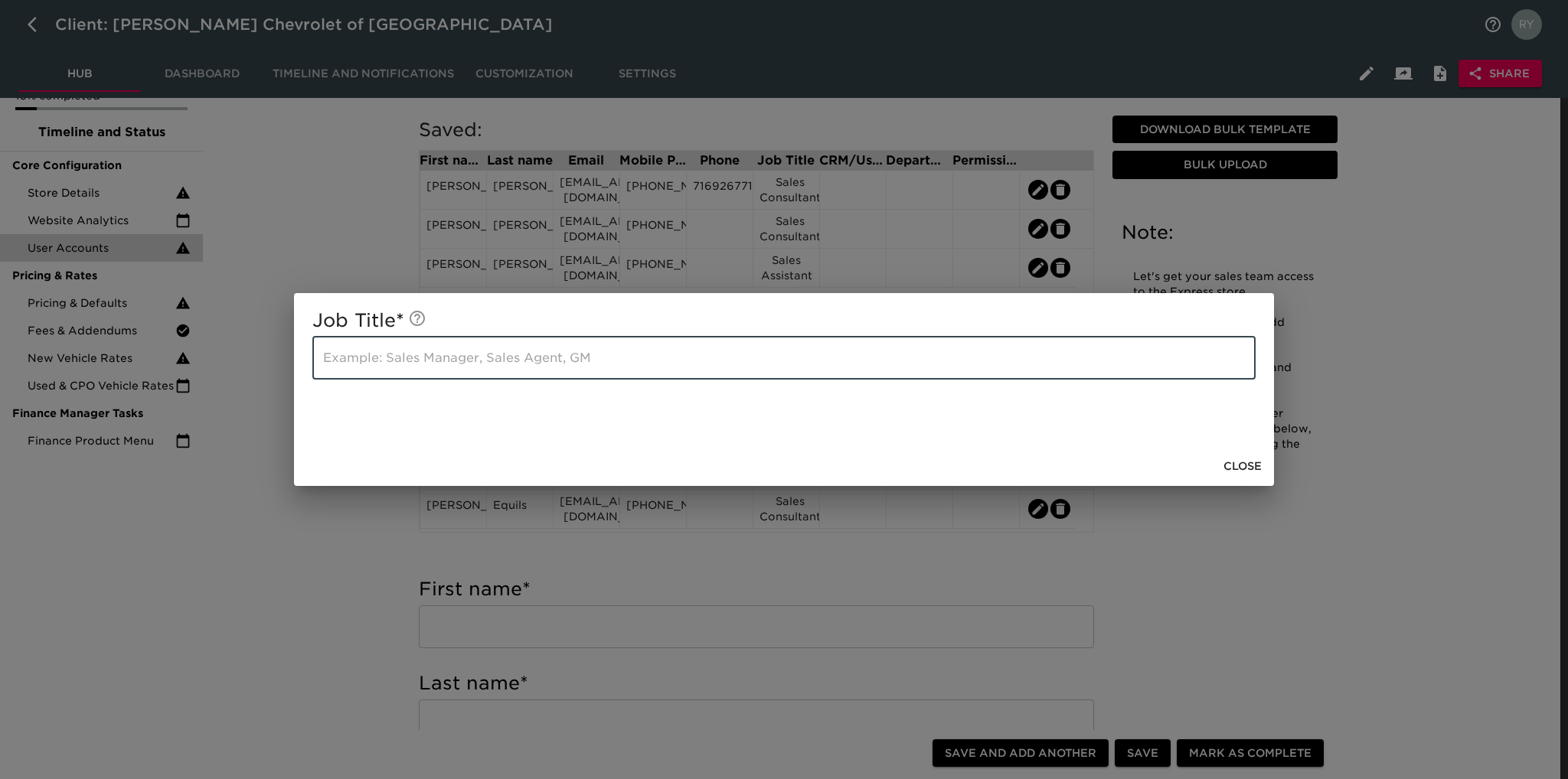
paste input "Customer Care Manager"
type input "Customer Care Manager"
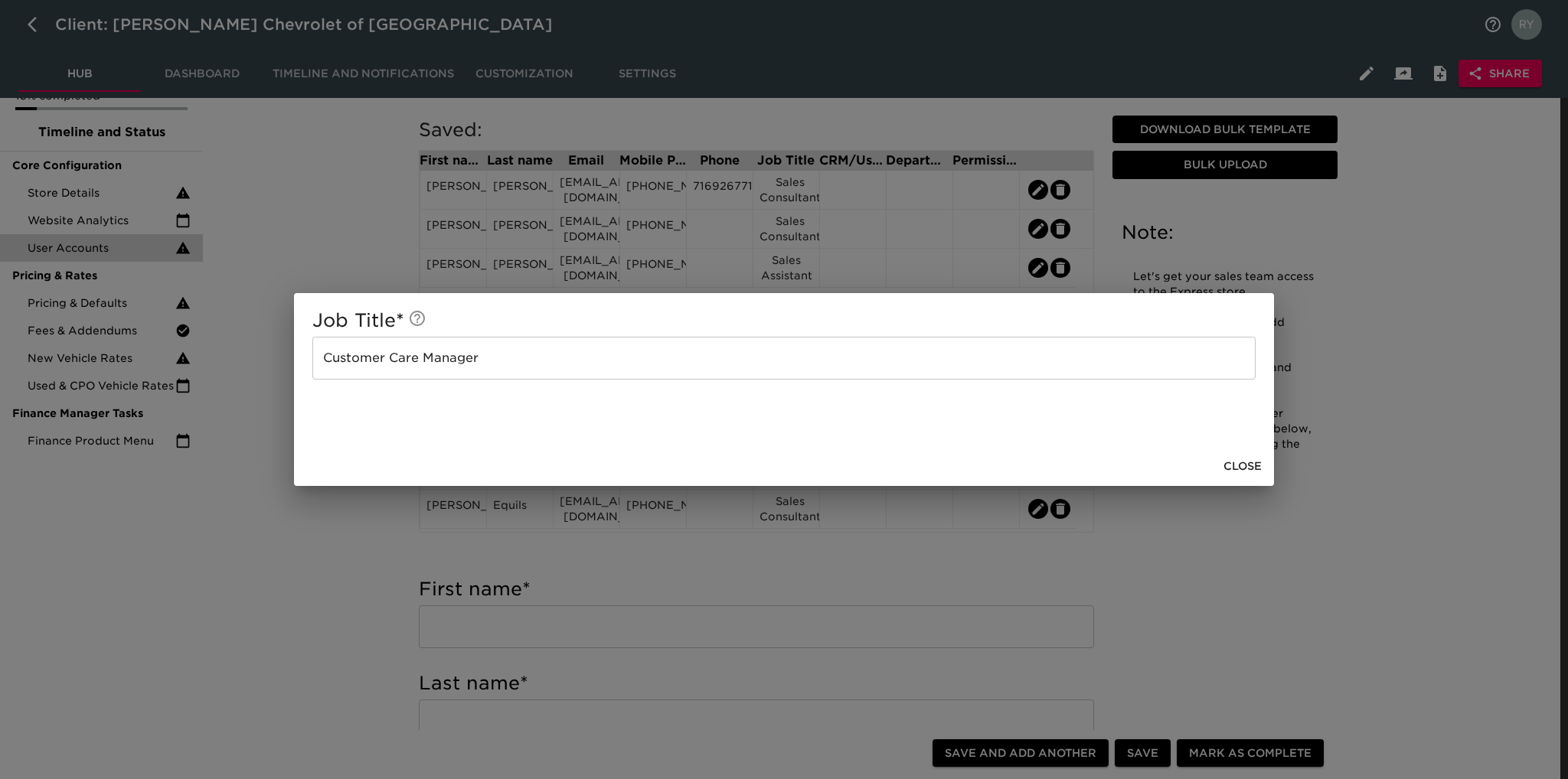
click at [338, 556] on div "Job Title * Customer Care Manager ​ Close" at bounding box center [784, 389] width 1568 height 779
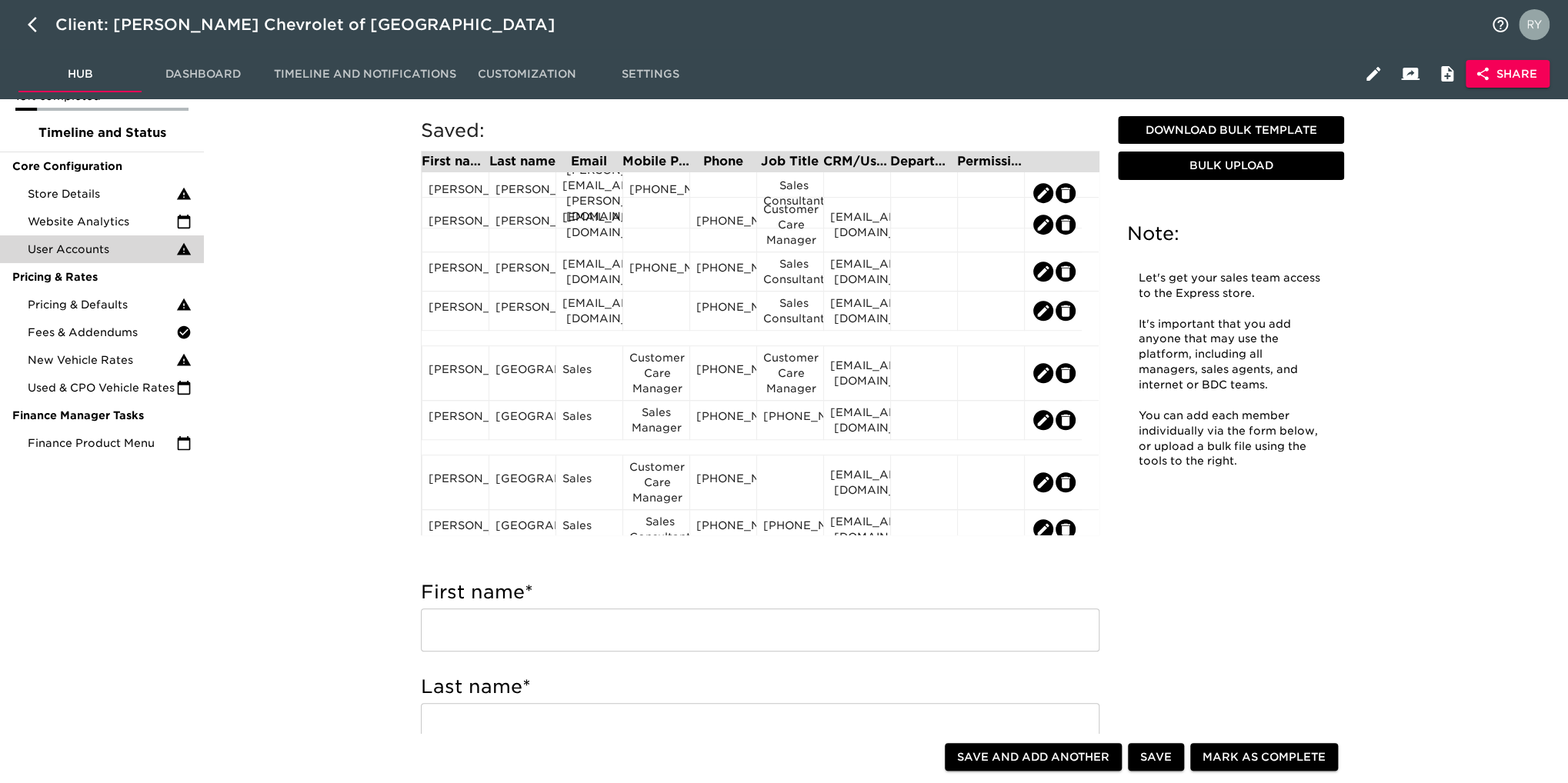
scroll to position [693, 0]
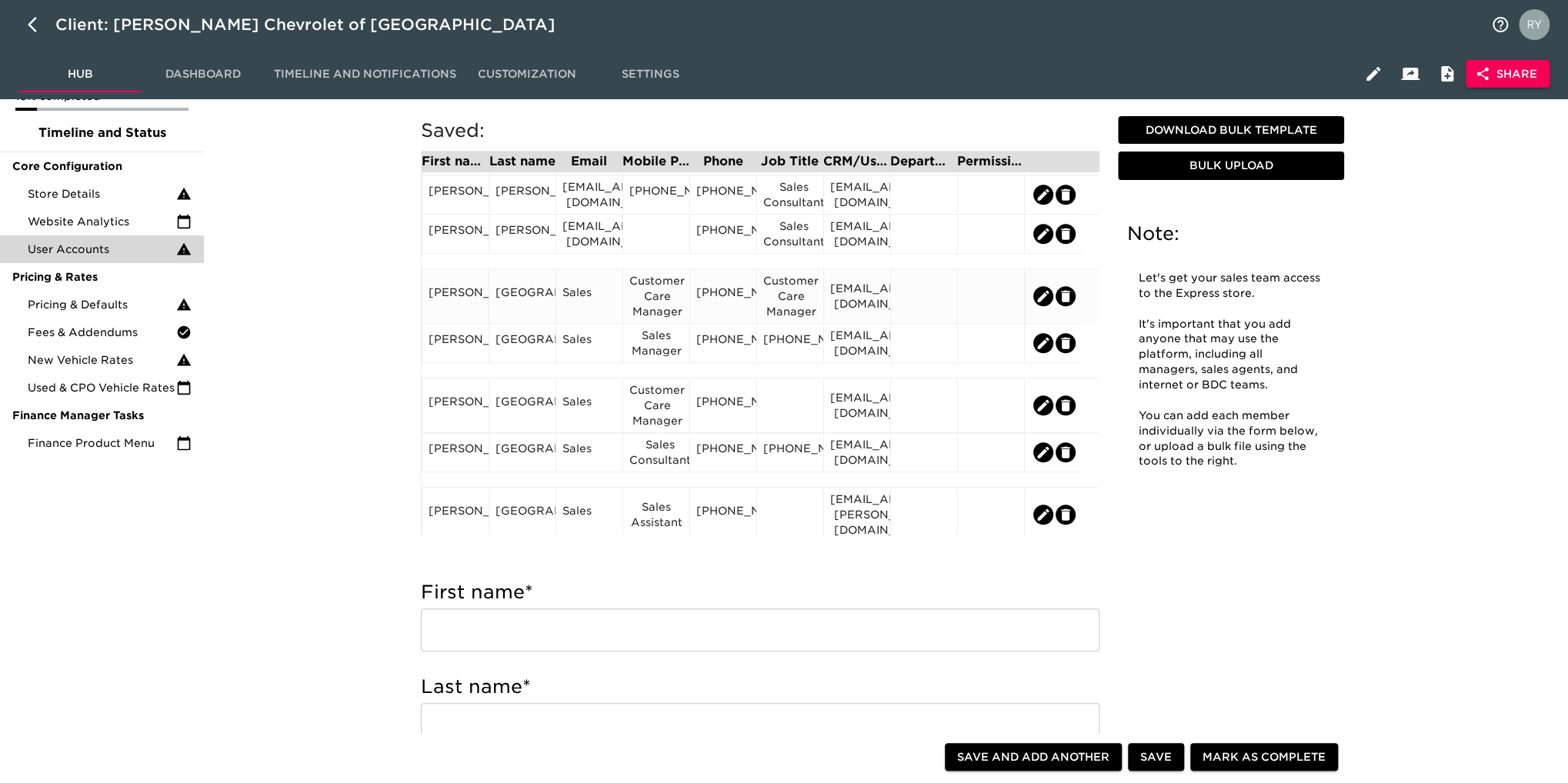
click at [659, 307] on div "Customer Care Manager" at bounding box center [656, 296] width 54 height 46
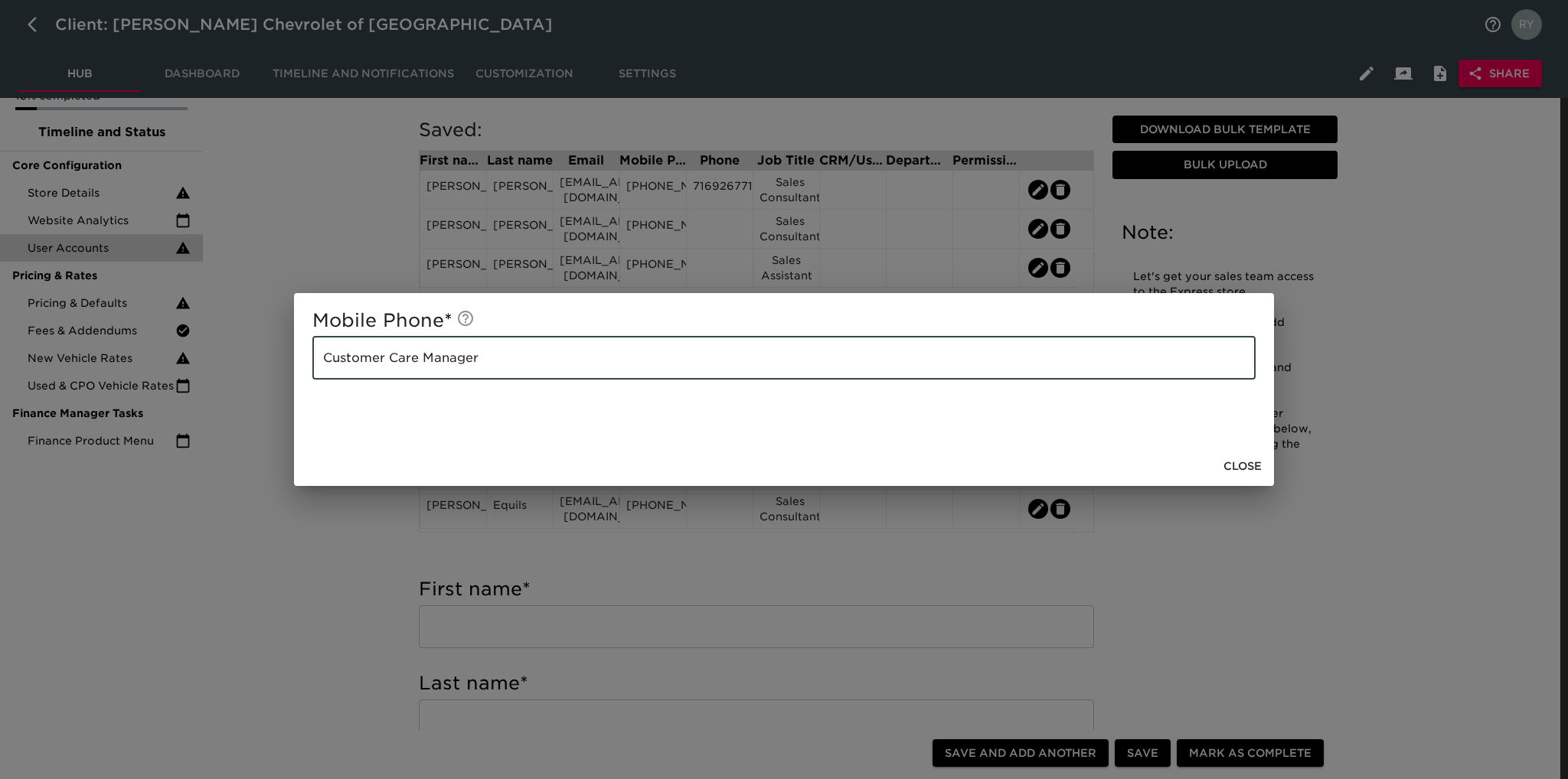
drag, startPoint x: 557, startPoint y: 350, endPoint x: 213, endPoint y: 374, distance: 344.8
click at [213, 374] on div "Mobile Phone * Customer Care Manager ​ Close" at bounding box center [784, 389] width 1568 height 779
click at [285, 563] on div "Mobile Phone * ​ Close" at bounding box center [784, 389] width 1568 height 779
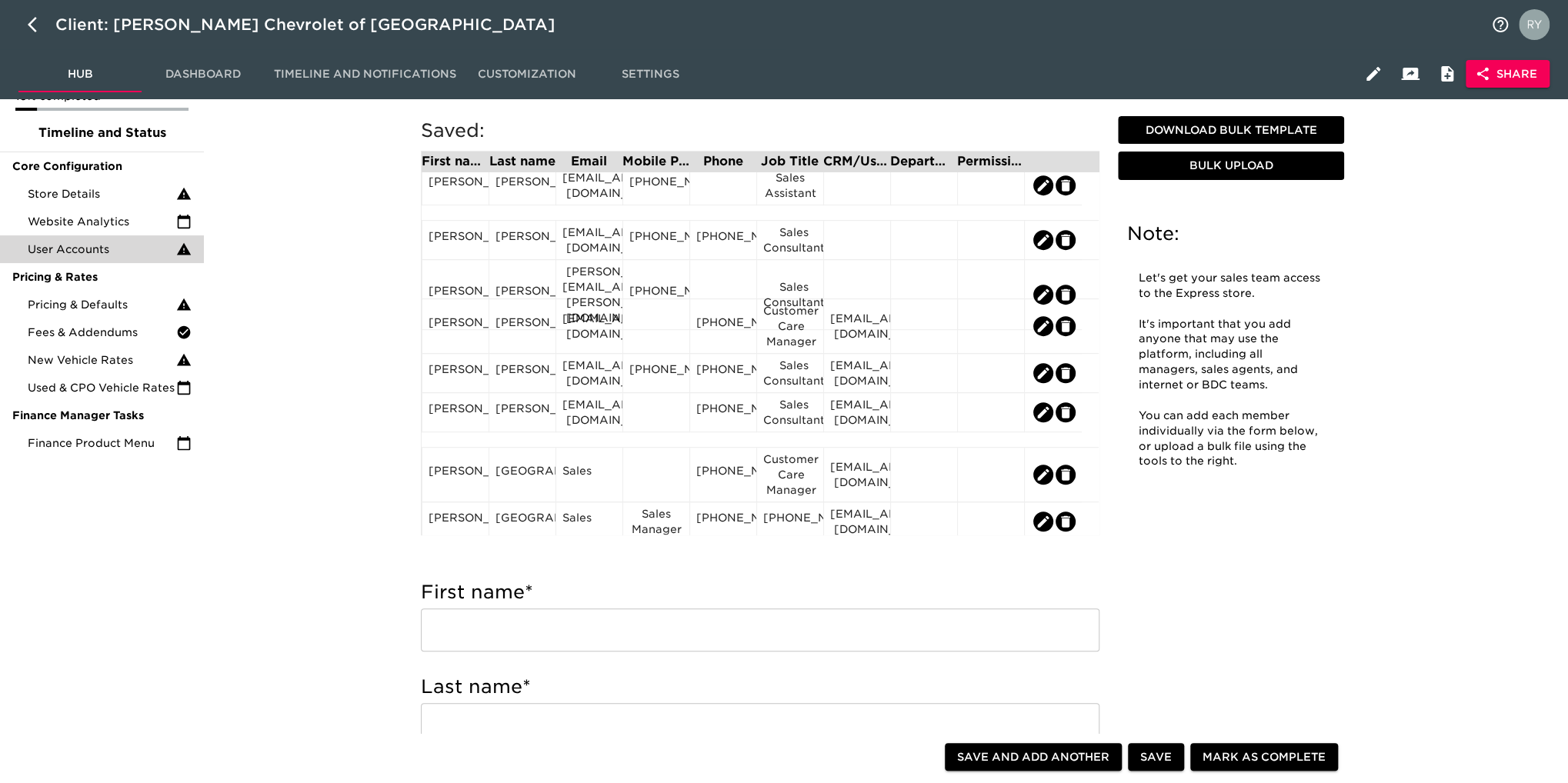
scroll to position [539, 0]
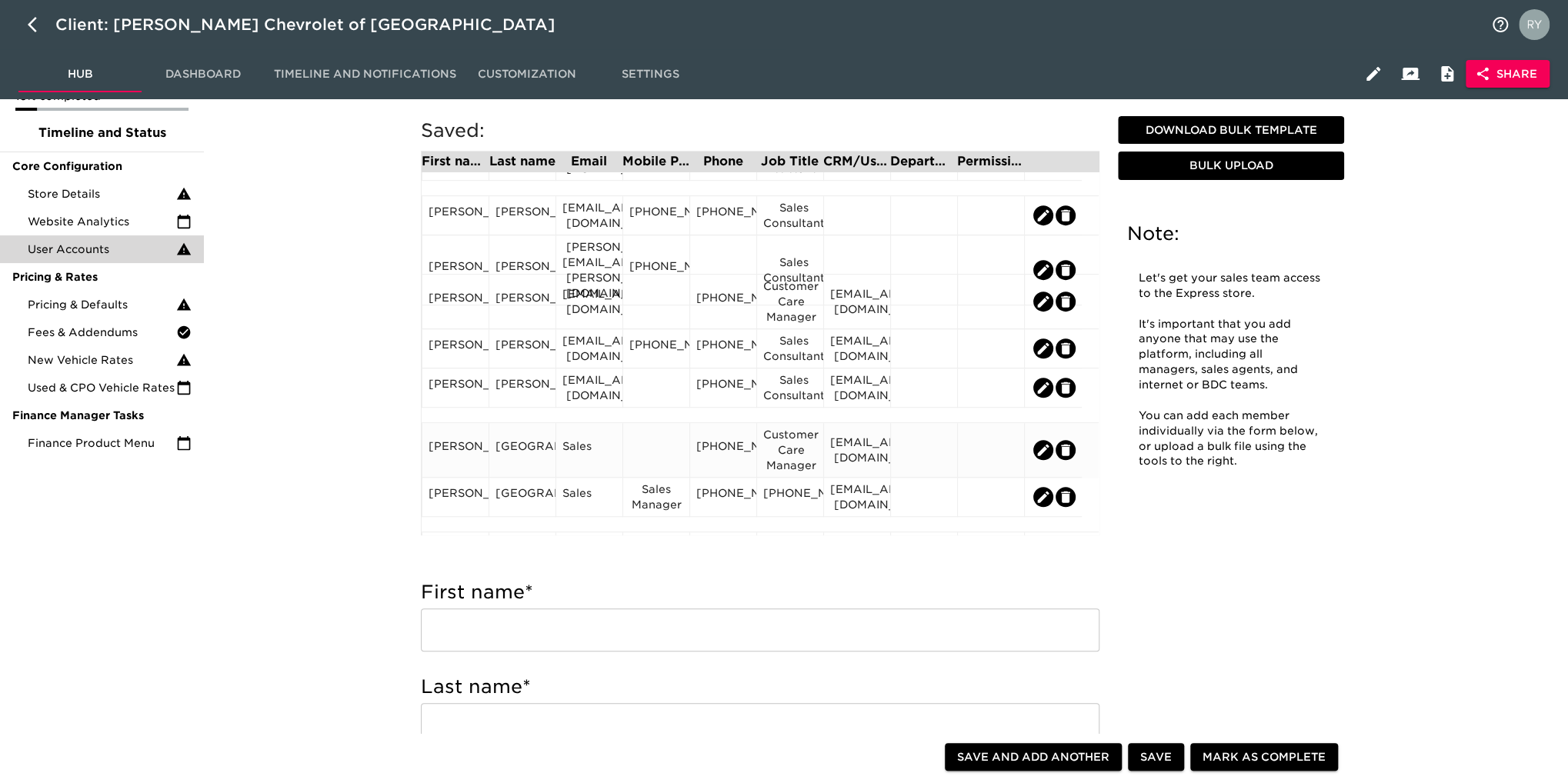
click at [856, 451] on div "[EMAIL_ADDRESS][DOMAIN_NAME]" at bounding box center [857, 450] width 54 height 30
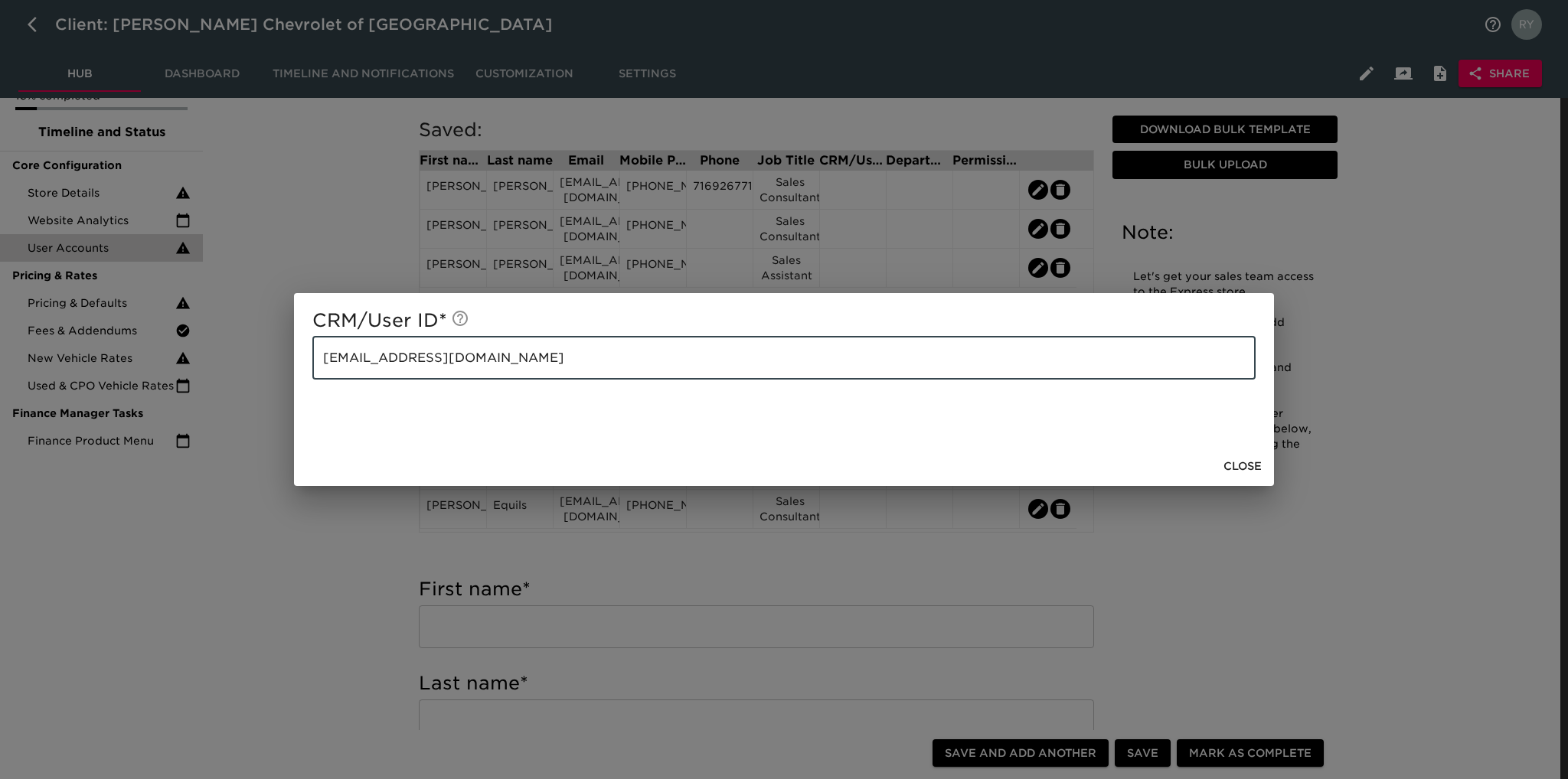
drag, startPoint x: 481, startPoint y: 372, endPoint x: 287, endPoint y: 367, distance: 194.1
click at [287, 367] on div "CRM/User ID * [EMAIL_ADDRESS][DOMAIN_NAME] ​ Close" at bounding box center [784, 389] width 1568 height 779
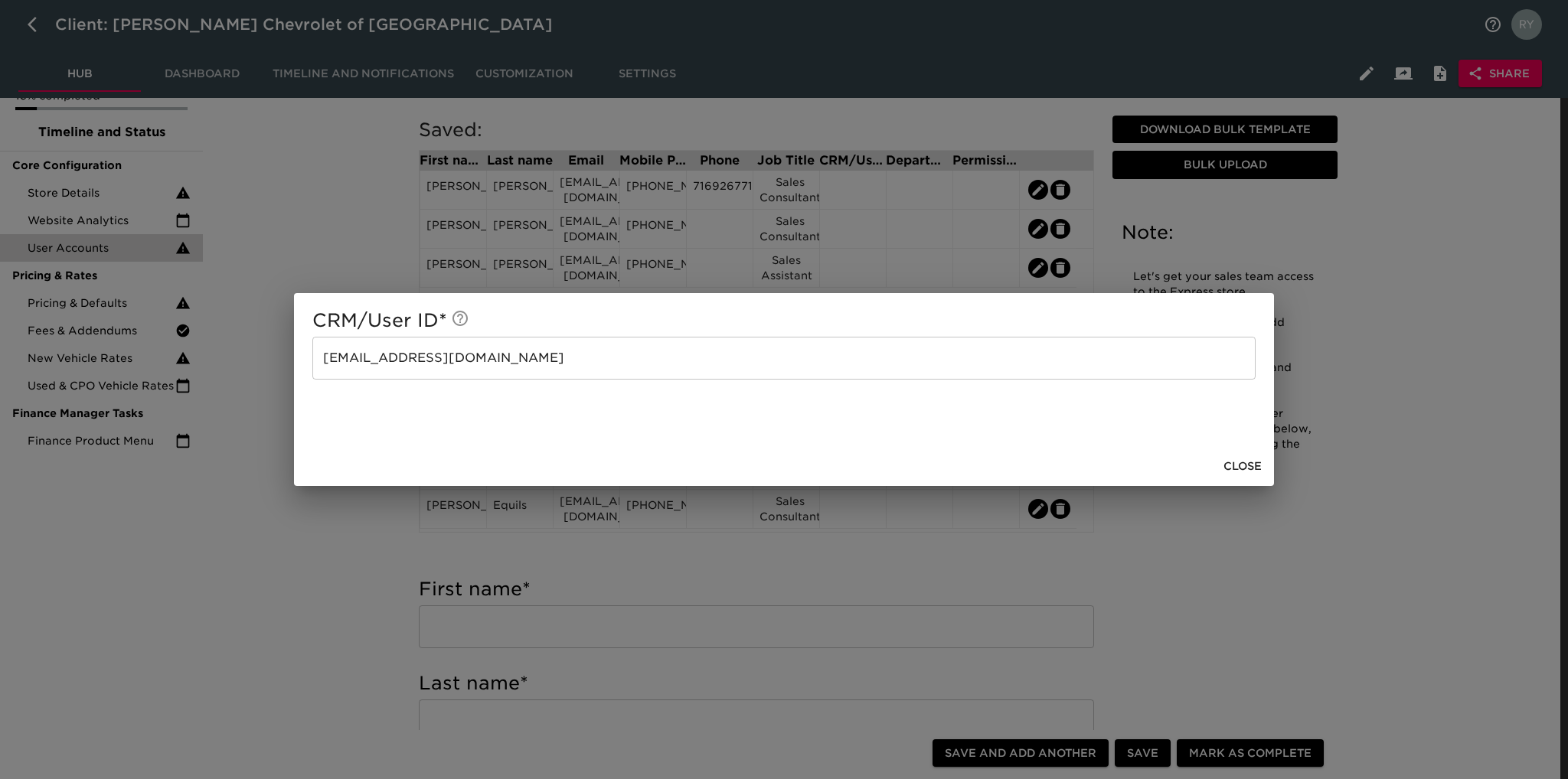
drag, startPoint x: 315, startPoint y: 537, endPoint x: 340, endPoint y: 526, distance: 27.3
click at [316, 537] on div "CRM/User ID * [EMAIL_ADDRESS][DOMAIN_NAME] ​ Close" at bounding box center [784, 389] width 1568 height 779
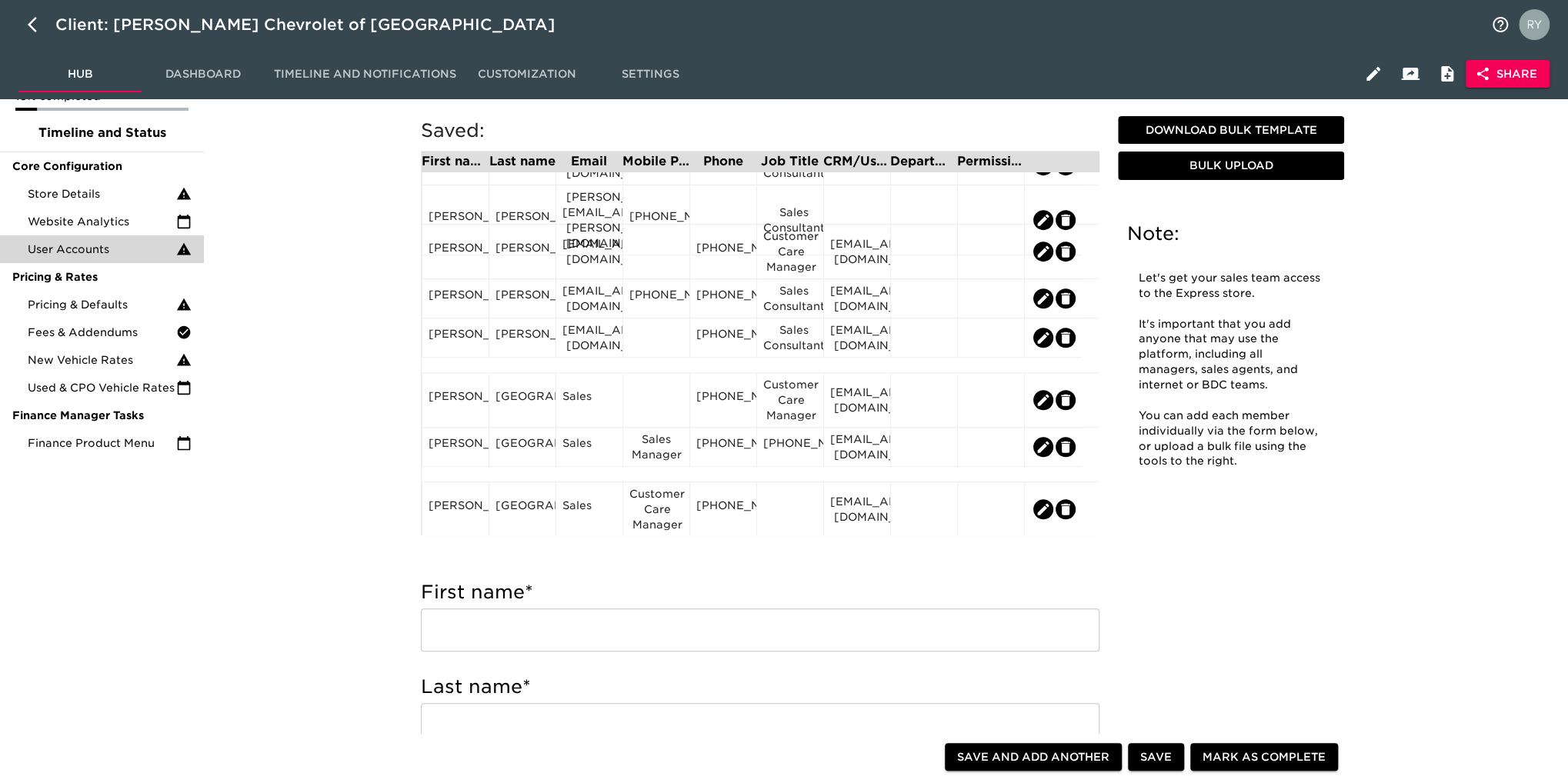
scroll to position [616, 0]
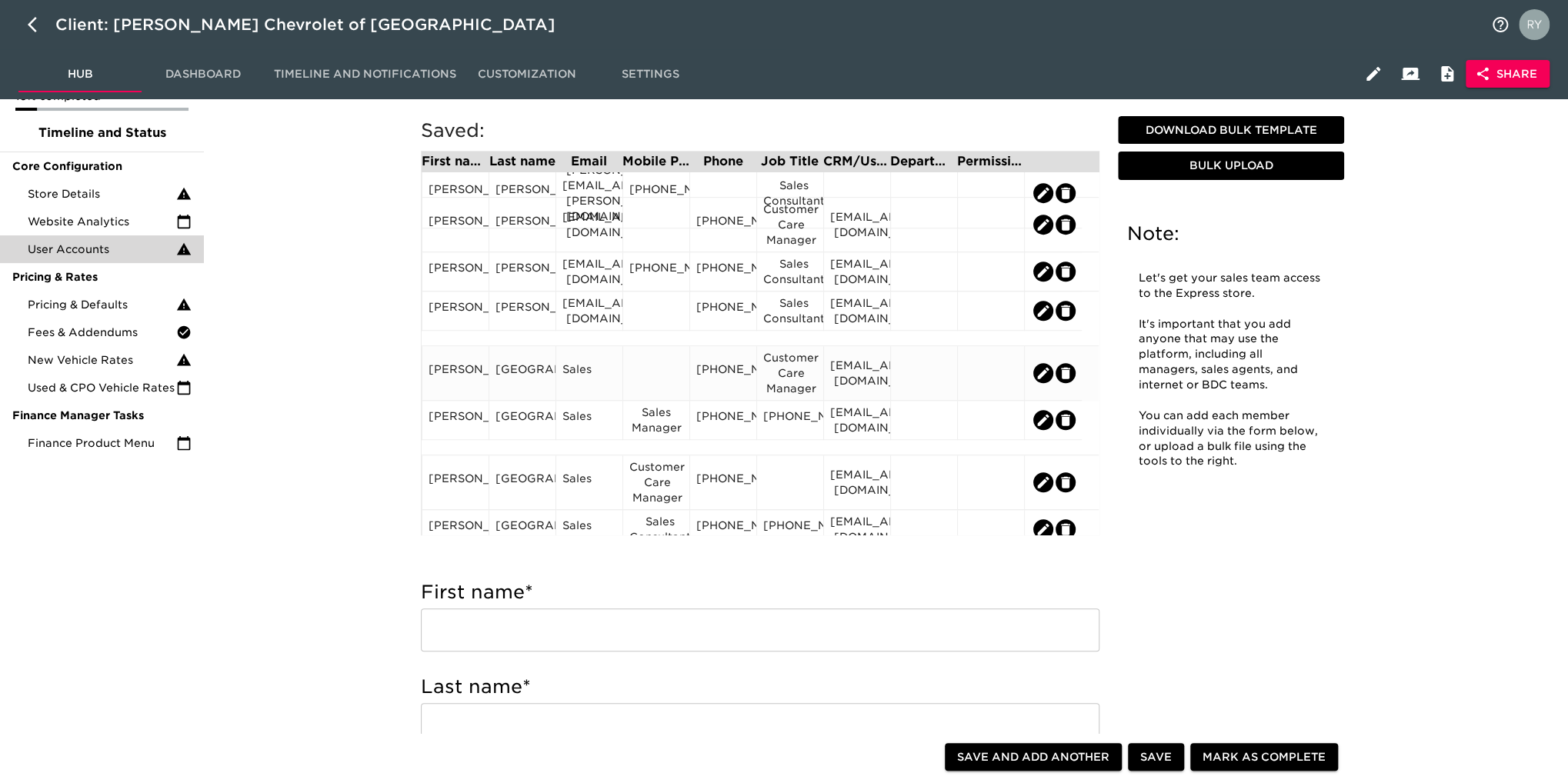
click at [578, 381] on div "Sales" at bounding box center [589, 372] width 54 height 23
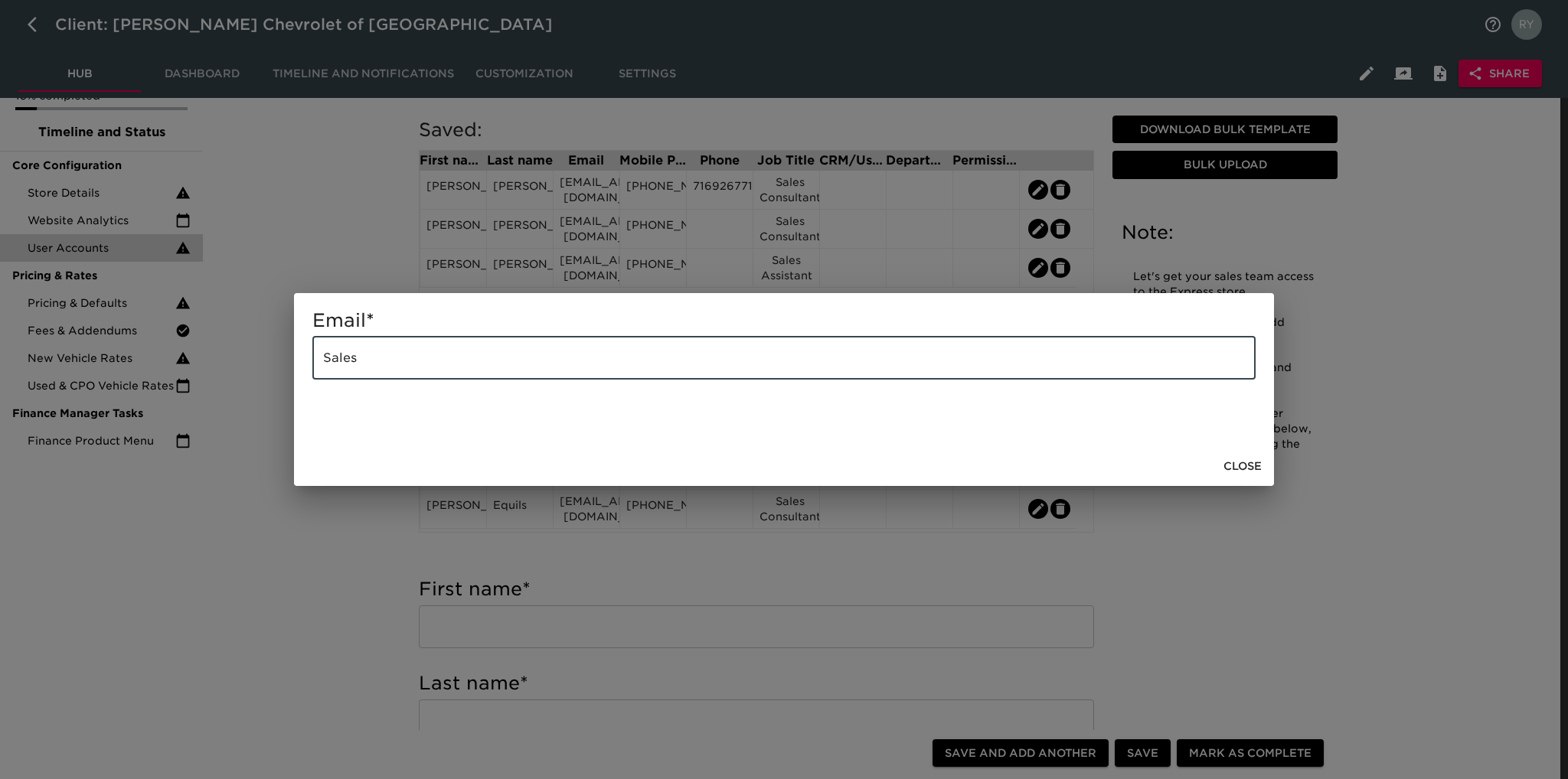
drag, startPoint x: 465, startPoint y: 357, endPoint x: 225, endPoint y: 376, distance: 240.8
click at [226, 376] on div "Email * Sales ​ Close" at bounding box center [784, 389] width 1568 height 779
paste input "[EMAIL_ADDRESS][DOMAIN_NAME]"
type input "[EMAIL_ADDRESS][DOMAIN_NAME]"
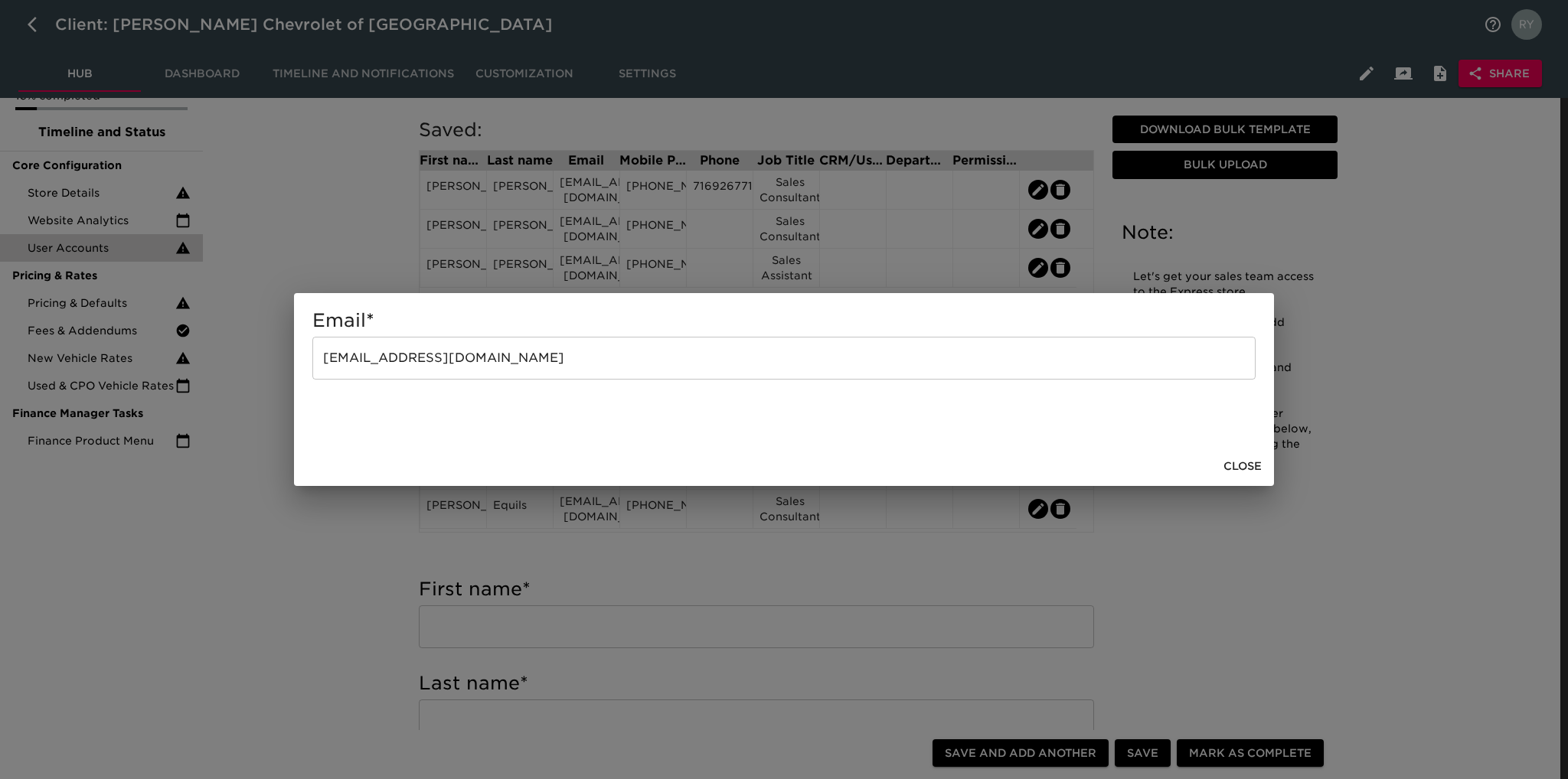
click at [258, 542] on div "Email * [EMAIL_ADDRESS][DOMAIN_NAME] ​ Close" at bounding box center [784, 389] width 1568 height 779
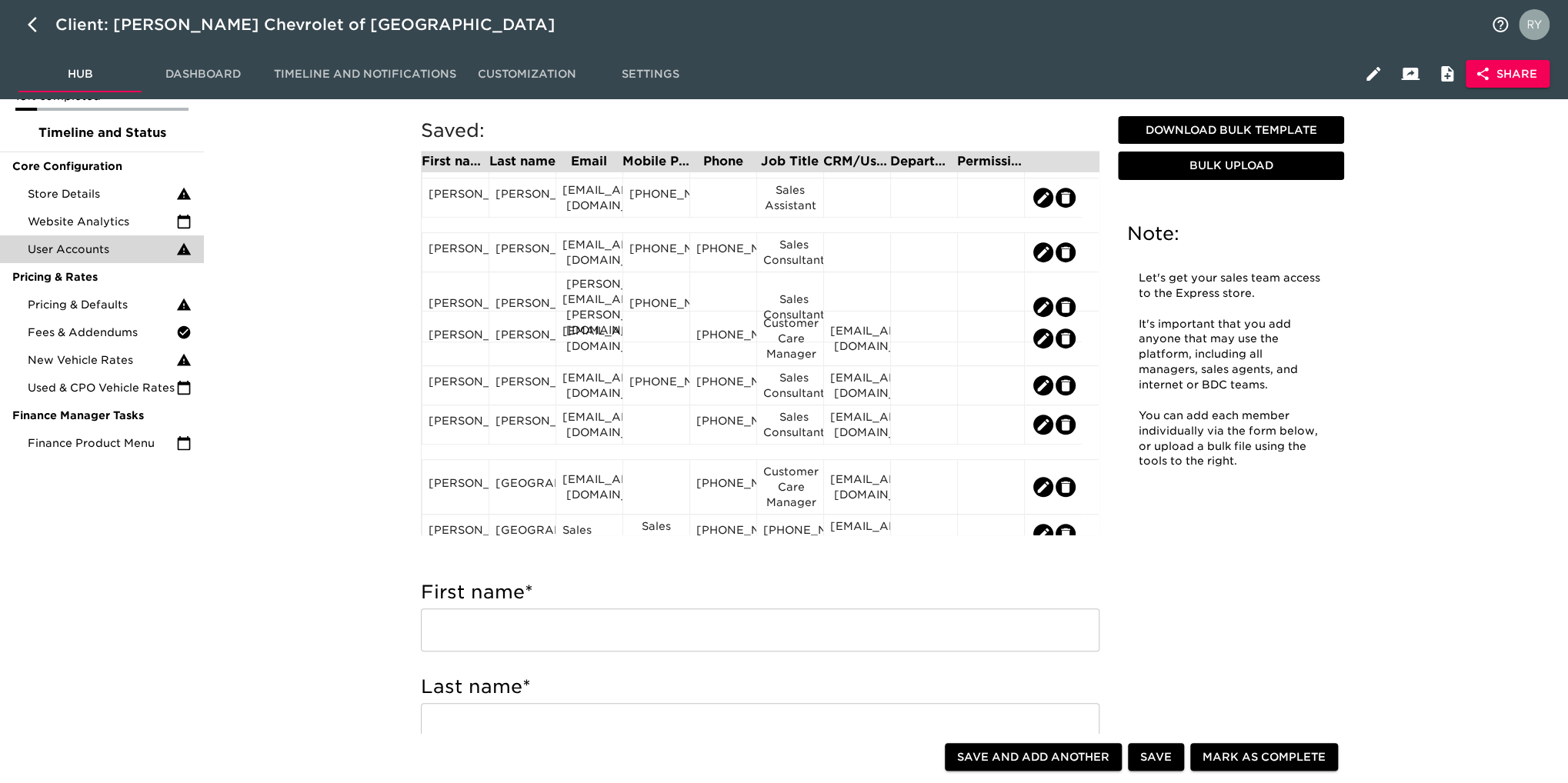
scroll to position [539, 0]
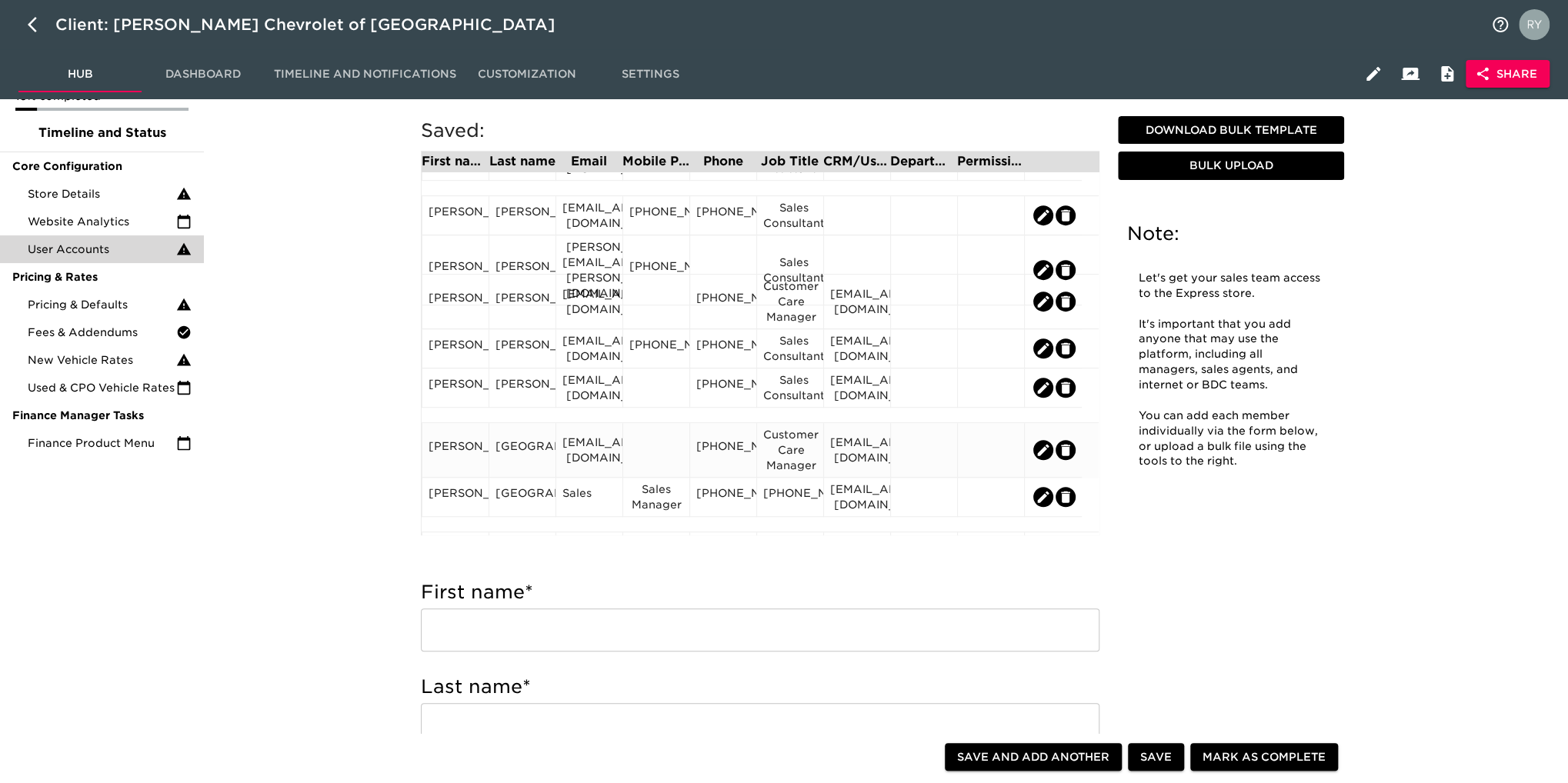
click at [458, 462] on div "[PERSON_NAME]" at bounding box center [455, 449] width 54 height 23
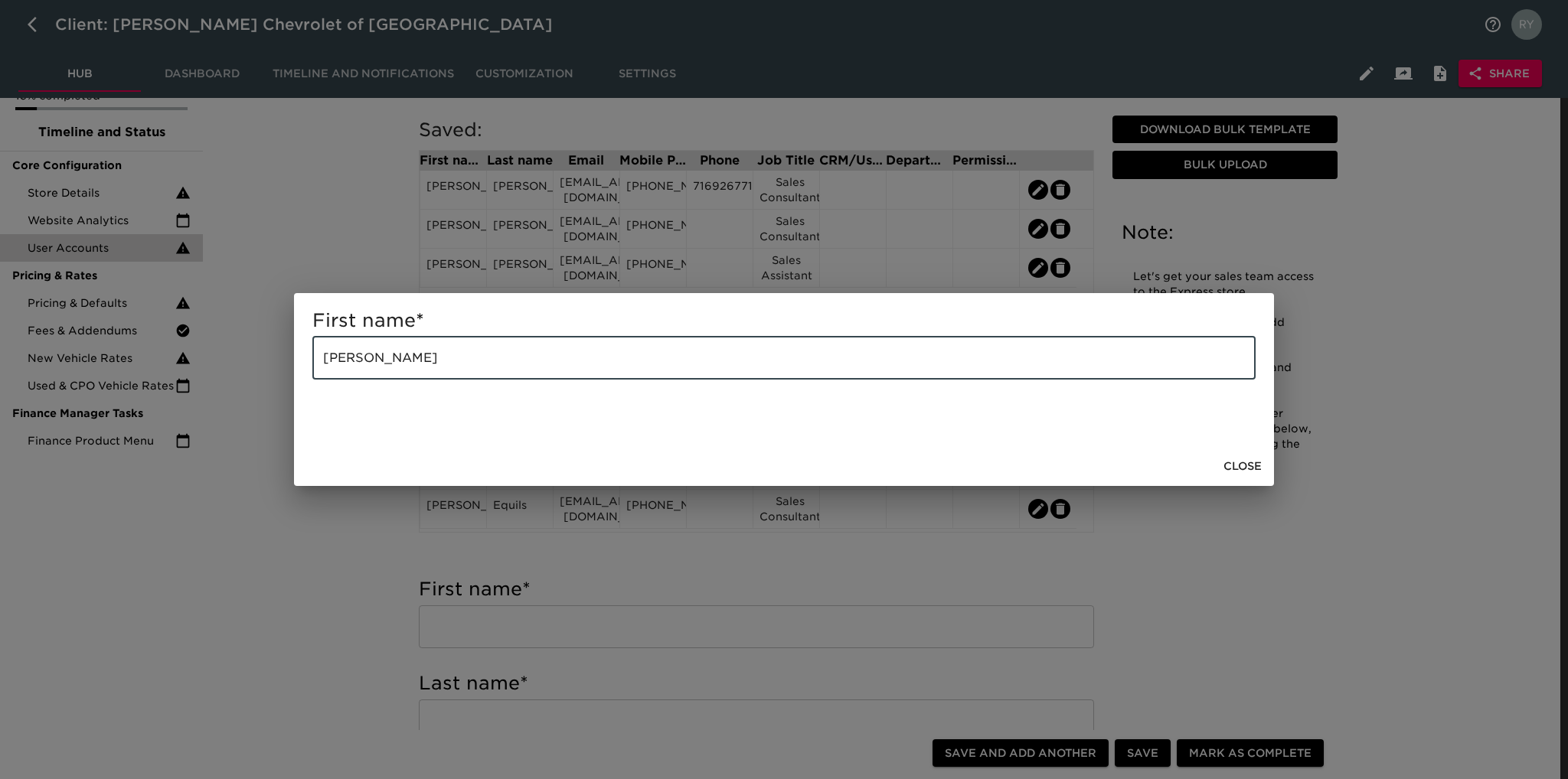
drag, startPoint x: 436, startPoint y: 364, endPoint x: 374, endPoint y: 371, distance: 62.4
click at [374, 371] on input "[PERSON_NAME]" at bounding box center [784, 358] width 943 height 43
click at [441, 375] on input "[PERSON_NAME]" at bounding box center [784, 358] width 943 height 43
drag, startPoint x: 431, startPoint y: 371, endPoint x: 376, endPoint y: 373, distance: 55.0
click at [376, 373] on input "[PERSON_NAME]" at bounding box center [784, 358] width 943 height 43
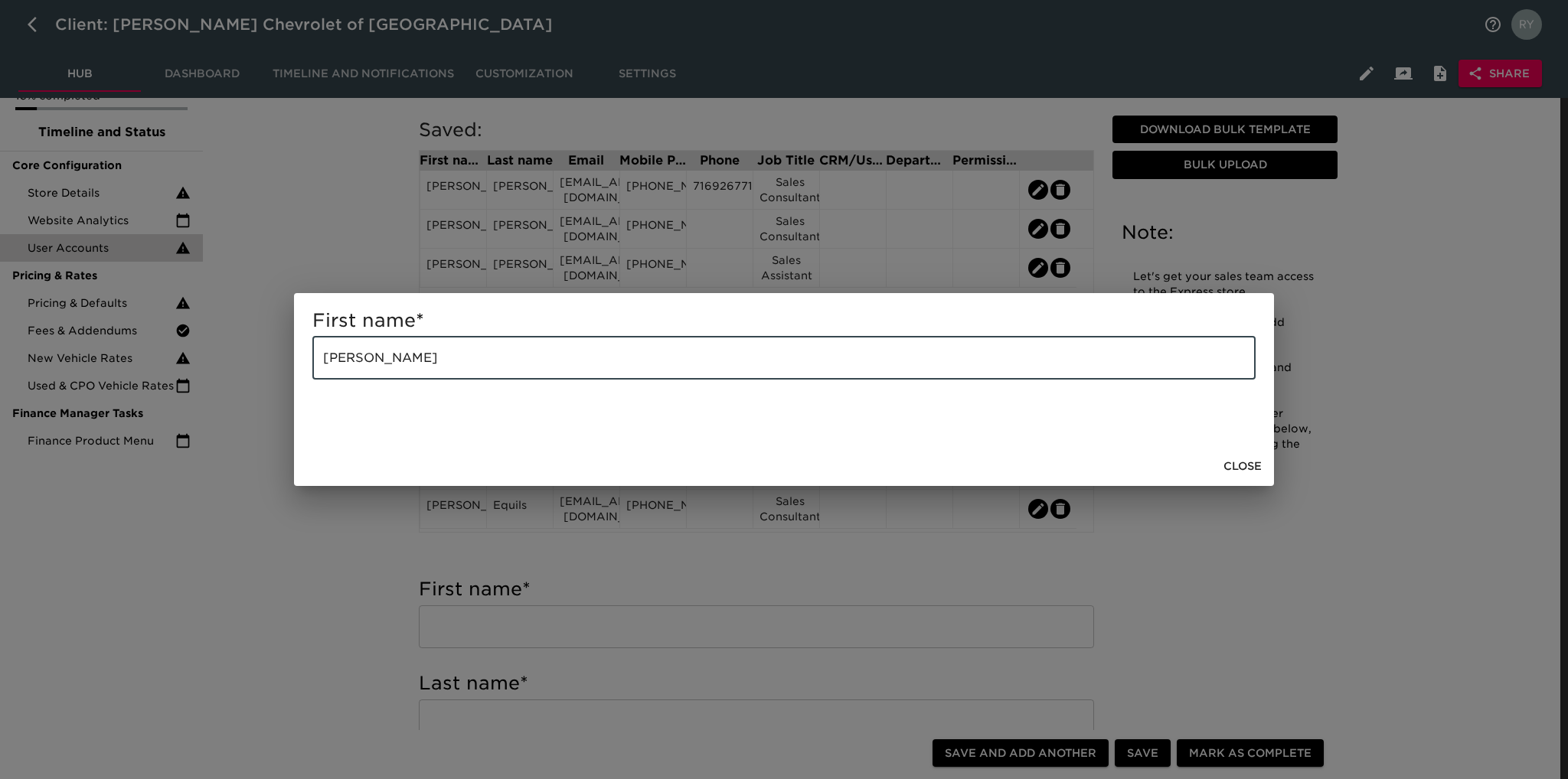
click at [366, 529] on div "First name * [PERSON_NAME] ​ Close" at bounding box center [784, 389] width 1568 height 779
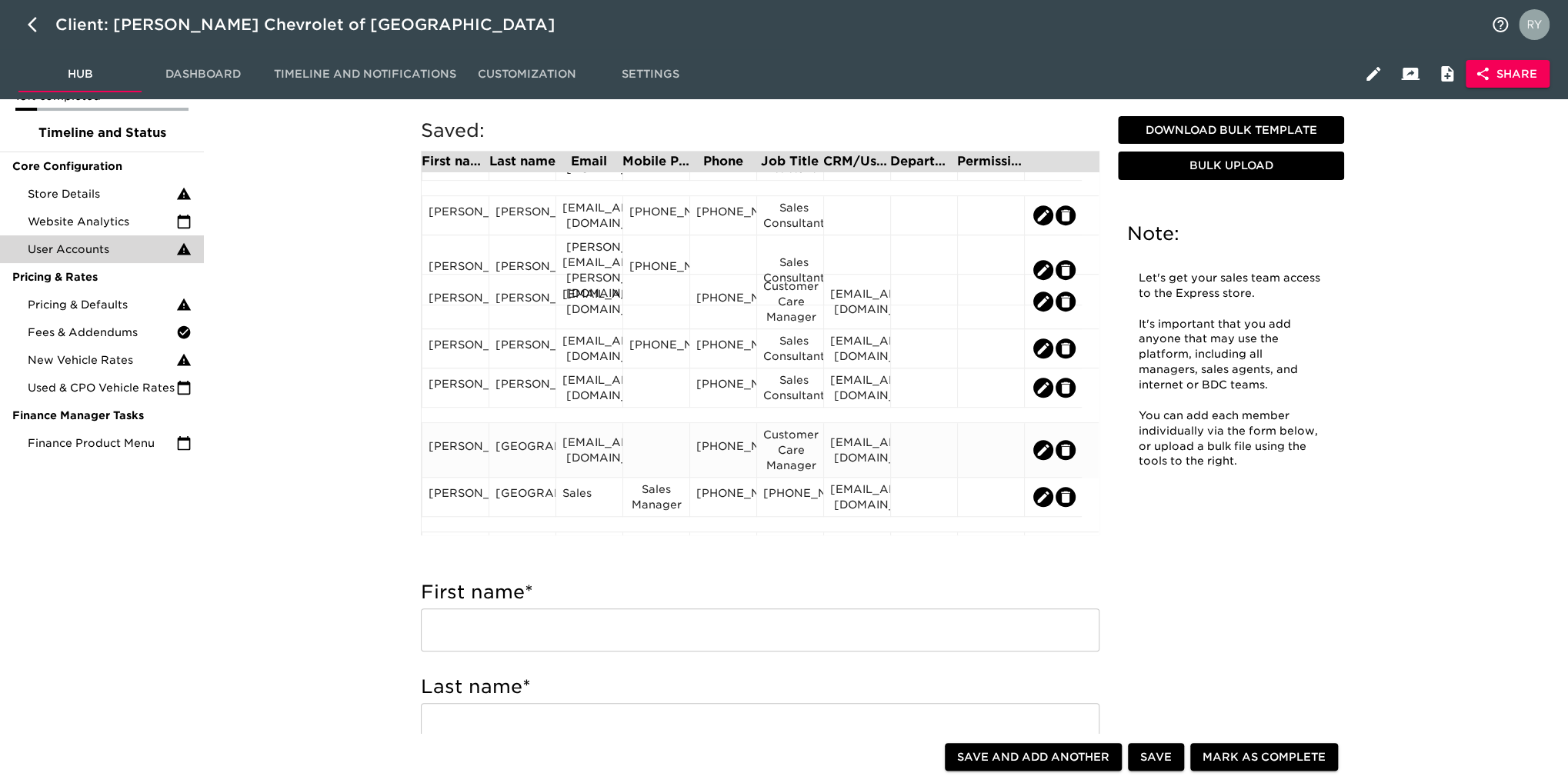
click at [514, 459] on div "[GEOGRAPHIC_DATA]" at bounding box center [523, 449] width 54 height 23
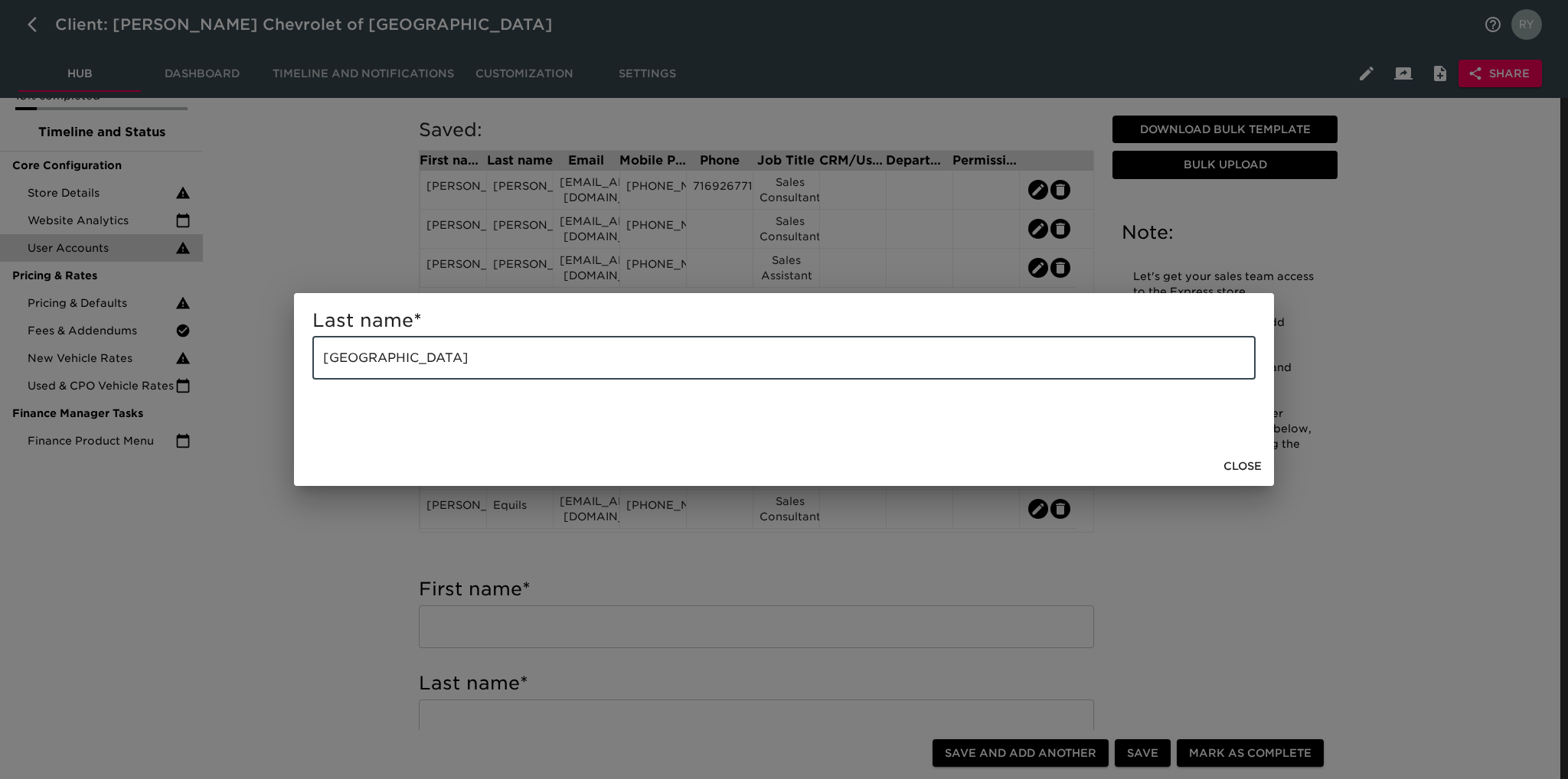
drag, startPoint x: 476, startPoint y: 360, endPoint x: 168, endPoint y: 357, distance: 308.0
click at [168, 357] on div "Last name * [GEOGRAPHIC_DATA] ​ Close" at bounding box center [784, 389] width 1568 height 779
paste input "[PERSON_NAME]"
type input "[PERSON_NAME]"
click at [298, 562] on div "Last name * [PERSON_NAME] ​ Close" at bounding box center [784, 389] width 1568 height 779
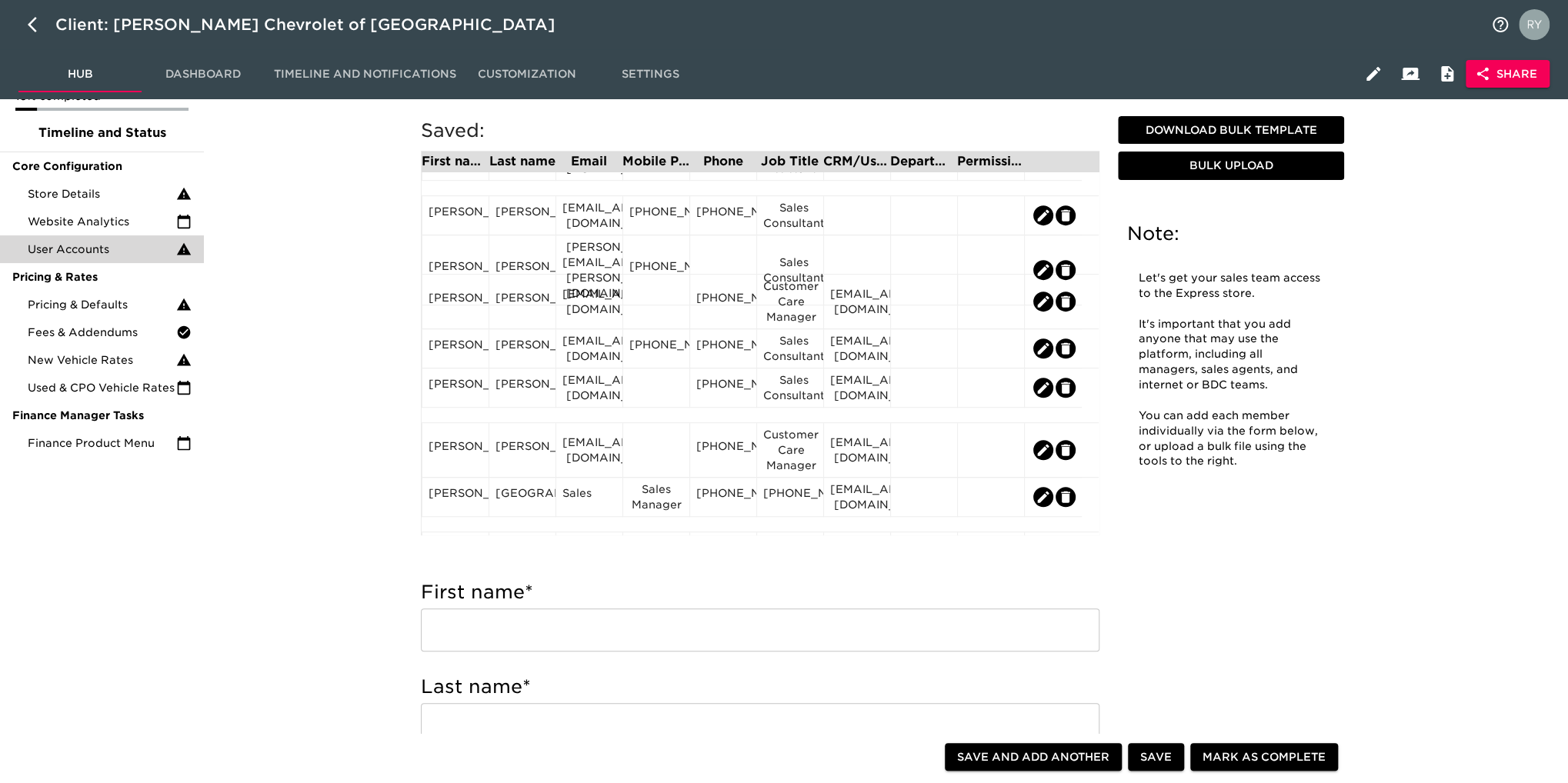
scroll to position [616, 0]
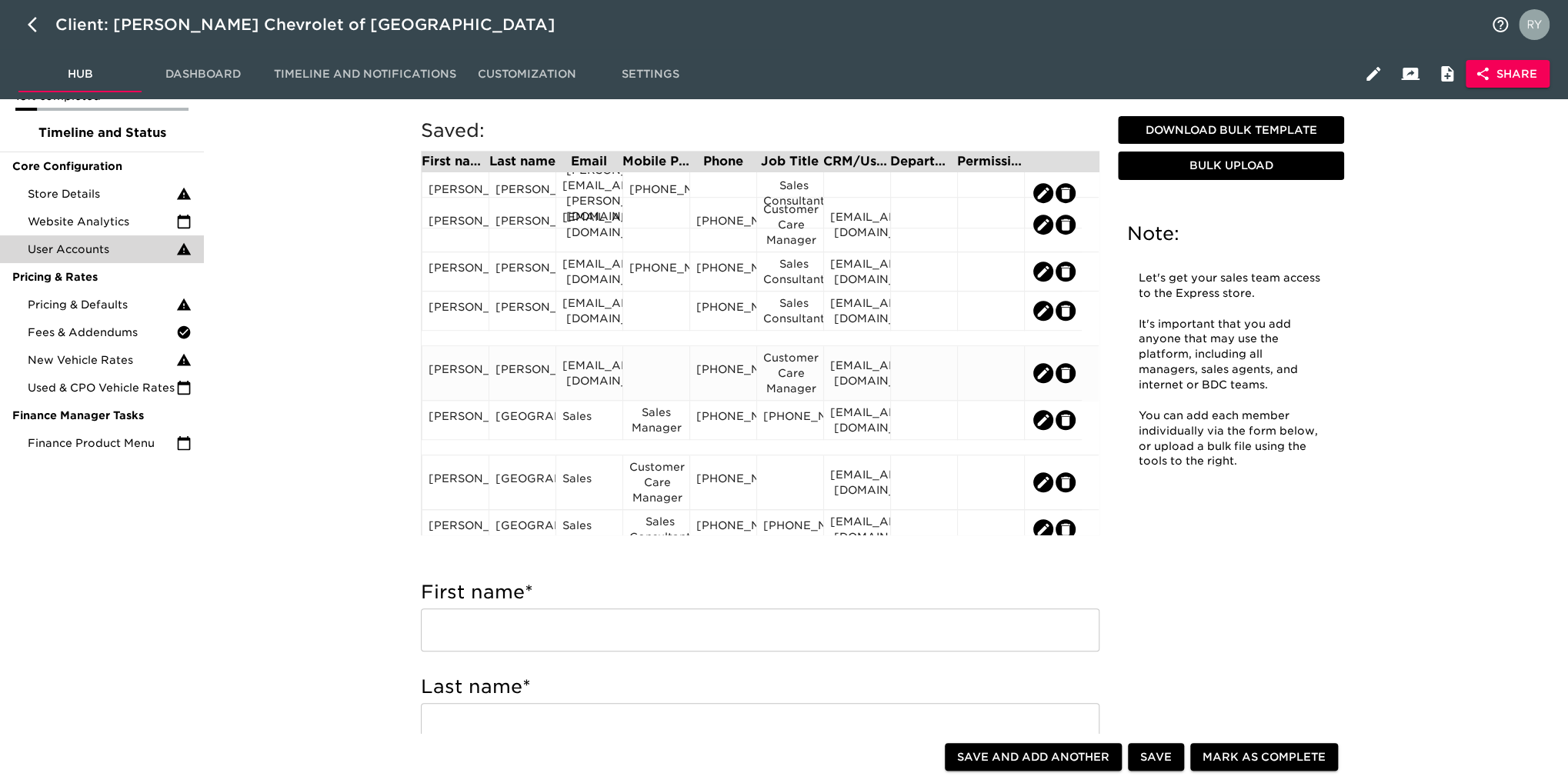
click at [469, 376] on div "[PERSON_NAME]" at bounding box center [455, 372] width 54 height 23
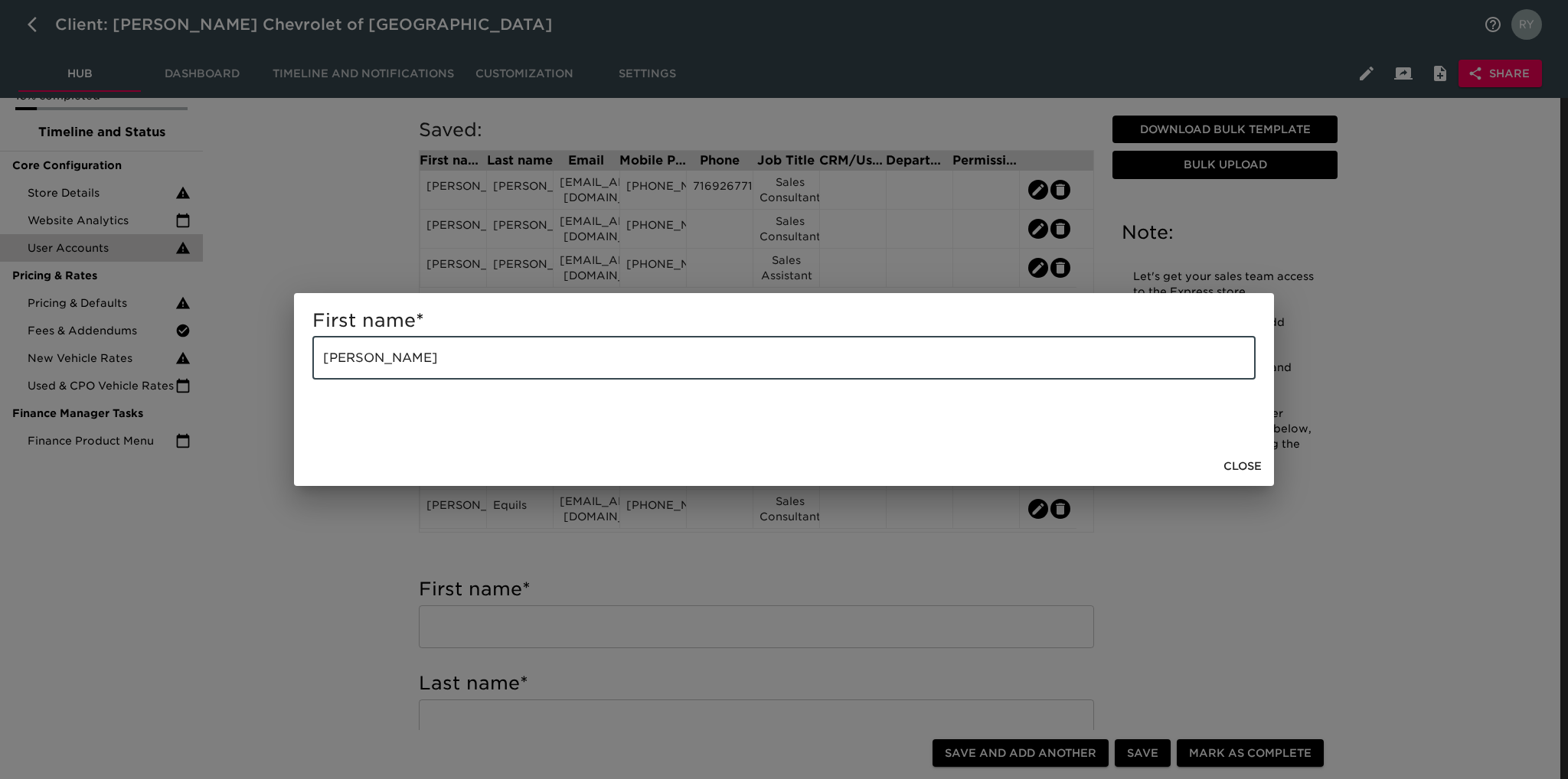
drag, startPoint x: 426, startPoint y: 359, endPoint x: 380, endPoint y: 364, distance: 46.3
click at [380, 364] on input "[PERSON_NAME]" at bounding box center [784, 358] width 943 height 43
type input "[PERSON_NAME]"
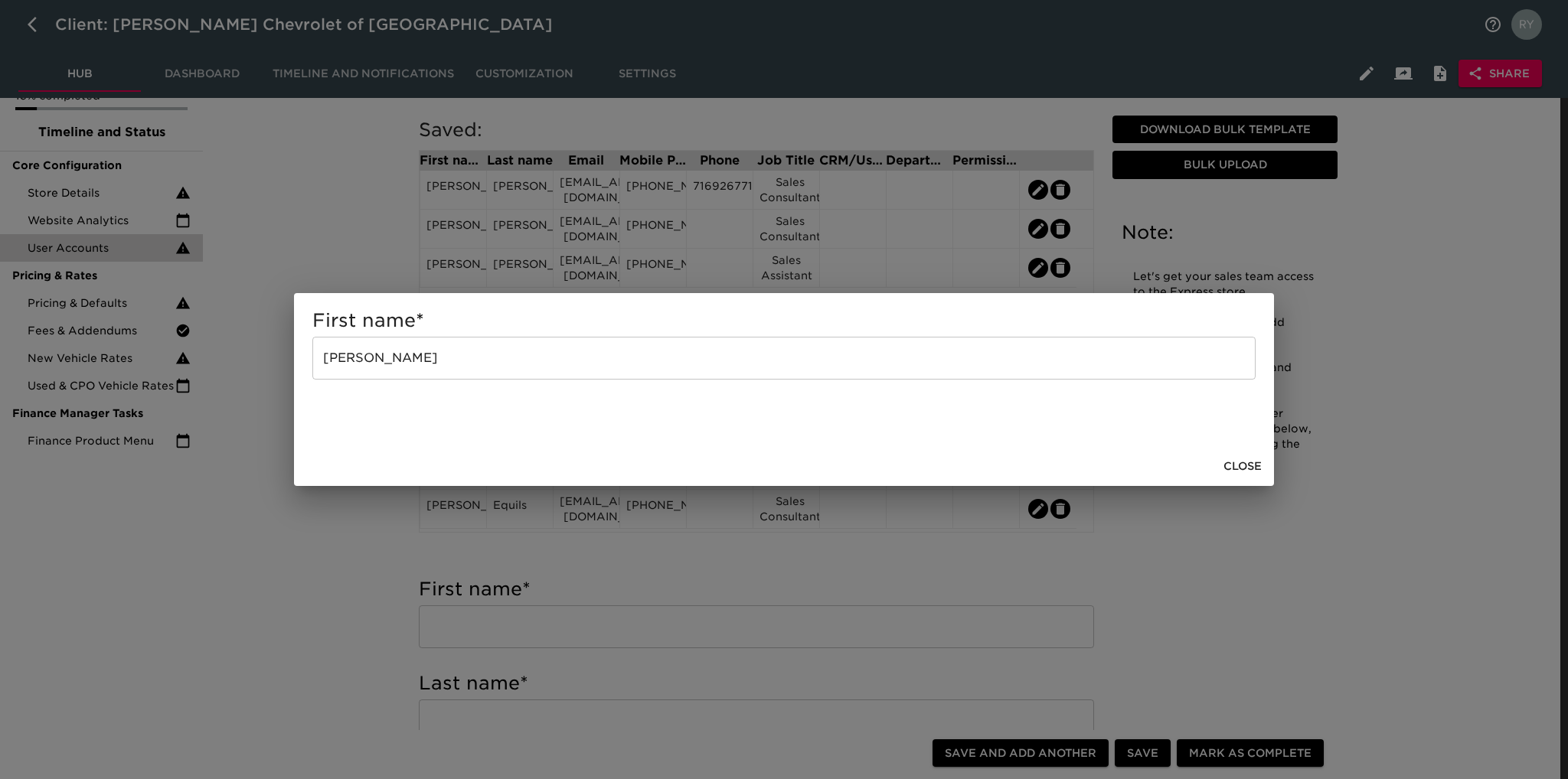
click at [346, 607] on div "First name * [PERSON_NAME] ​ Close" at bounding box center [784, 389] width 1568 height 779
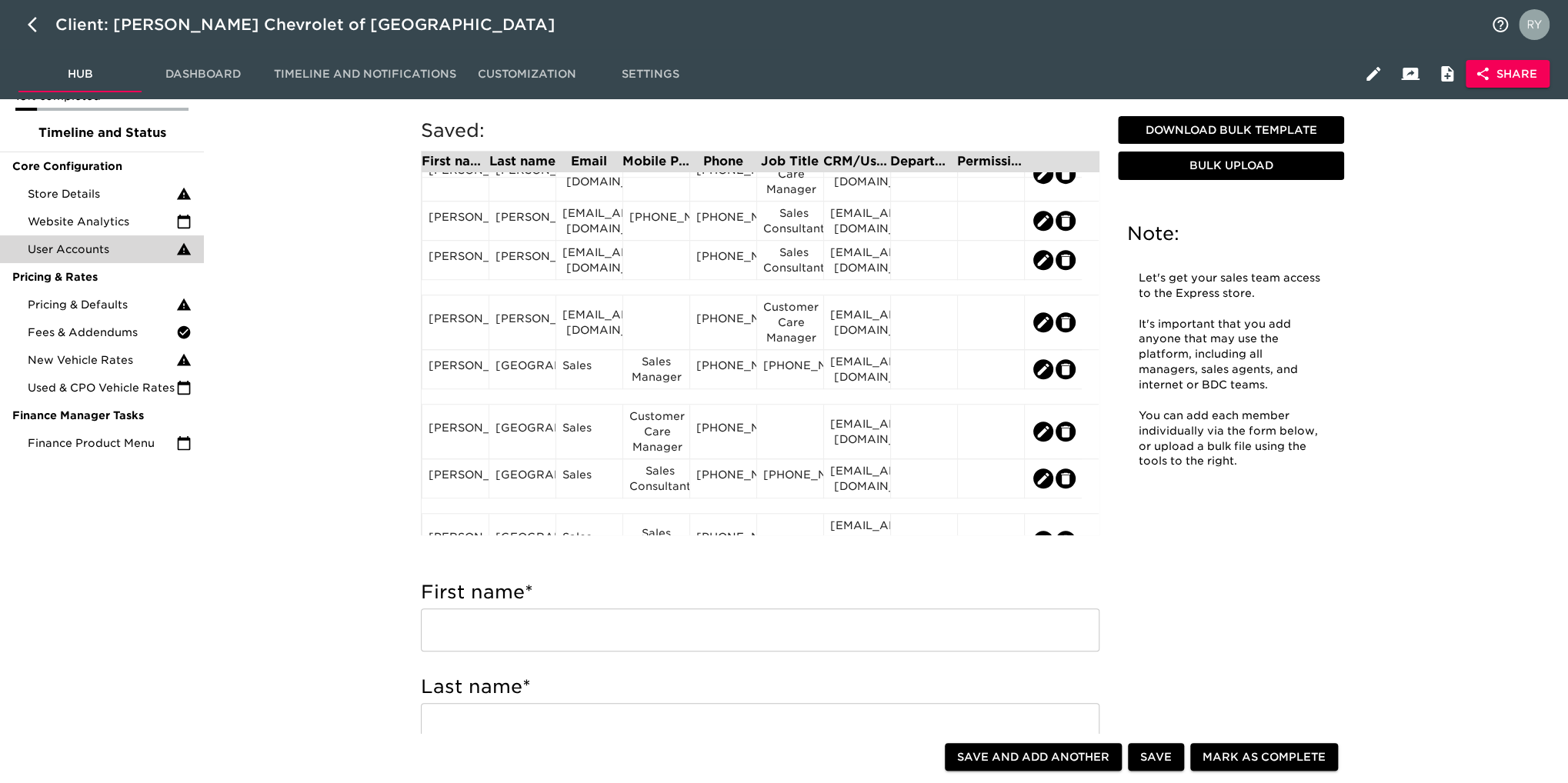
scroll to position [693, 0]
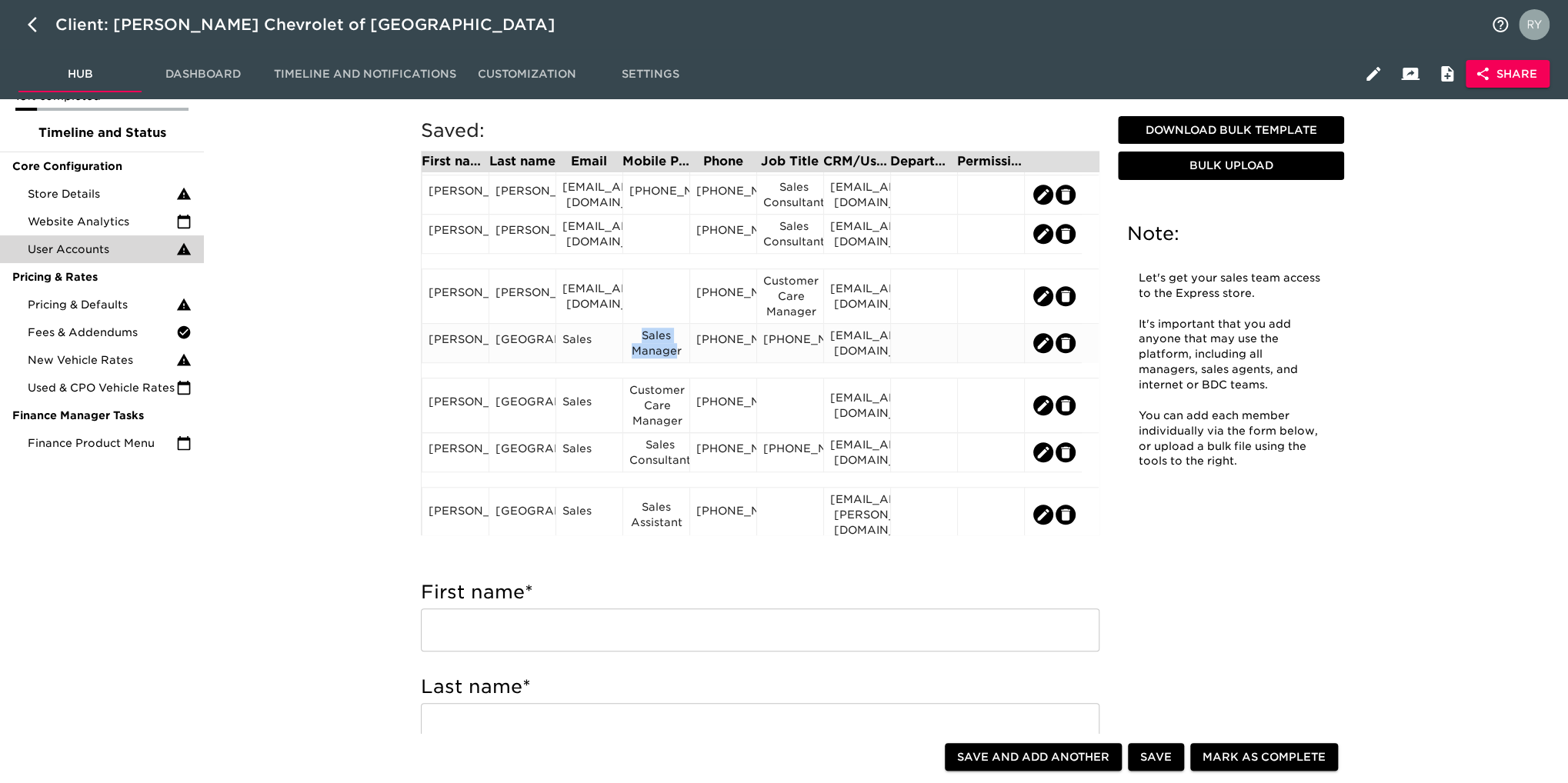
drag, startPoint x: 678, startPoint y: 360, endPoint x: 637, endPoint y: 346, distance: 43.3
click at [637, 346] on div "Sales Manager" at bounding box center [656, 343] width 54 height 30
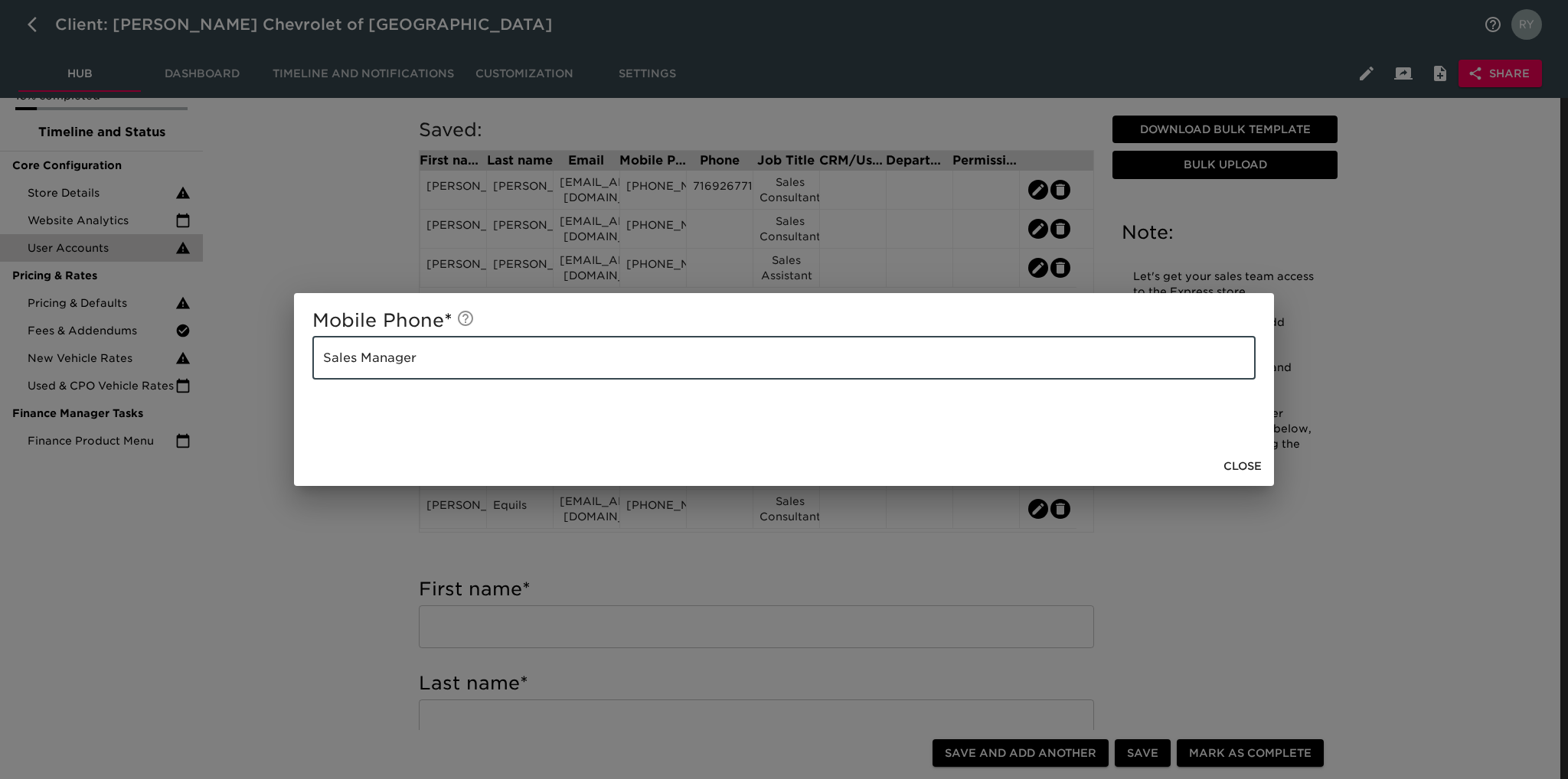
drag, startPoint x: 487, startPoint y: 368, endPoint x: 305, endPoint y: 377, distance: 182.2
click at [305, 377] on div "Mobile Phone * Sales Manager ​" at bounding box center [784, 370] width 980 height 153
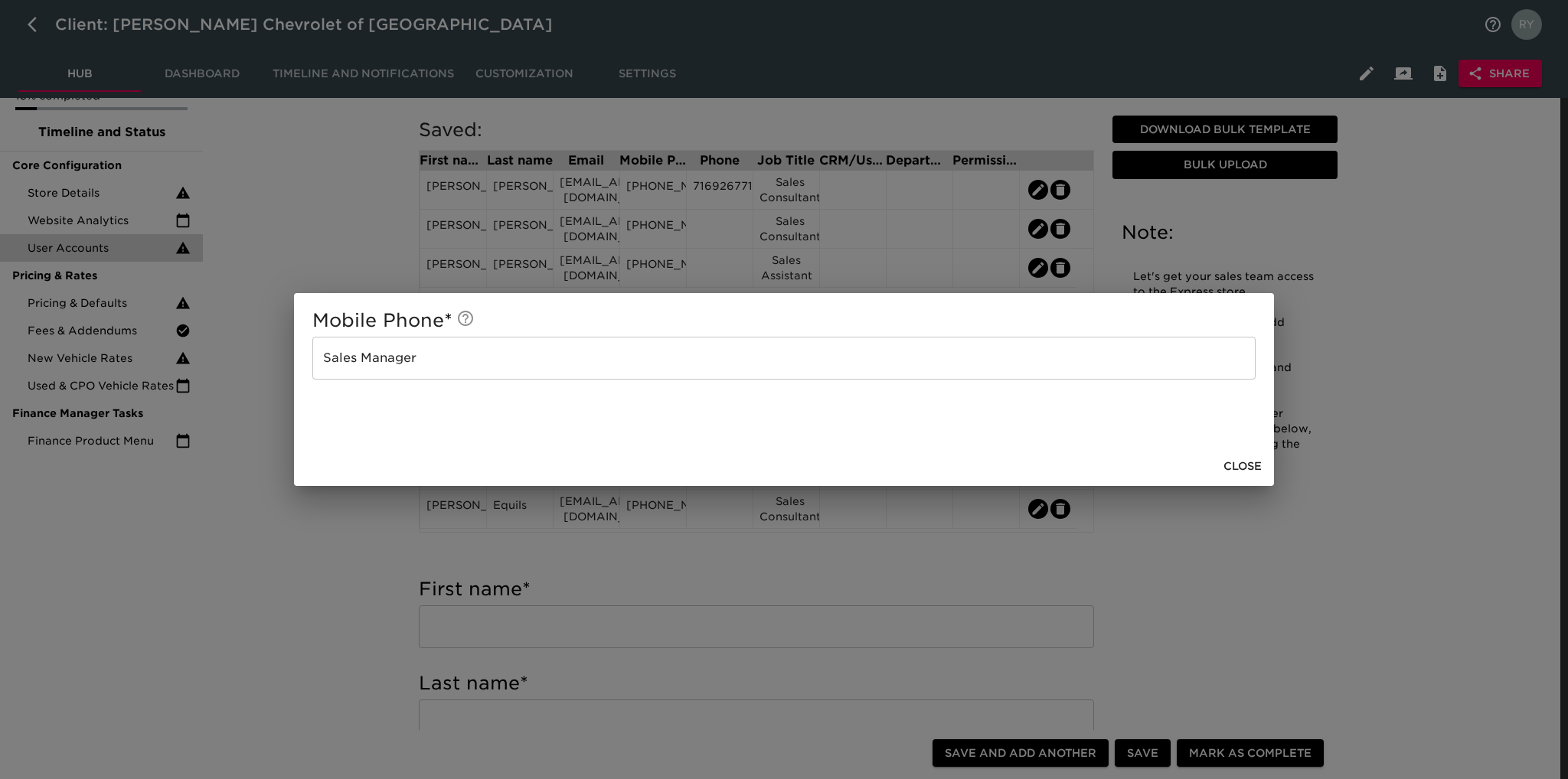
click at [324, 534] on div "Mobile Phone * Sales Manager ​ Close" at bounding box center [784, 389] width 1568 height 779
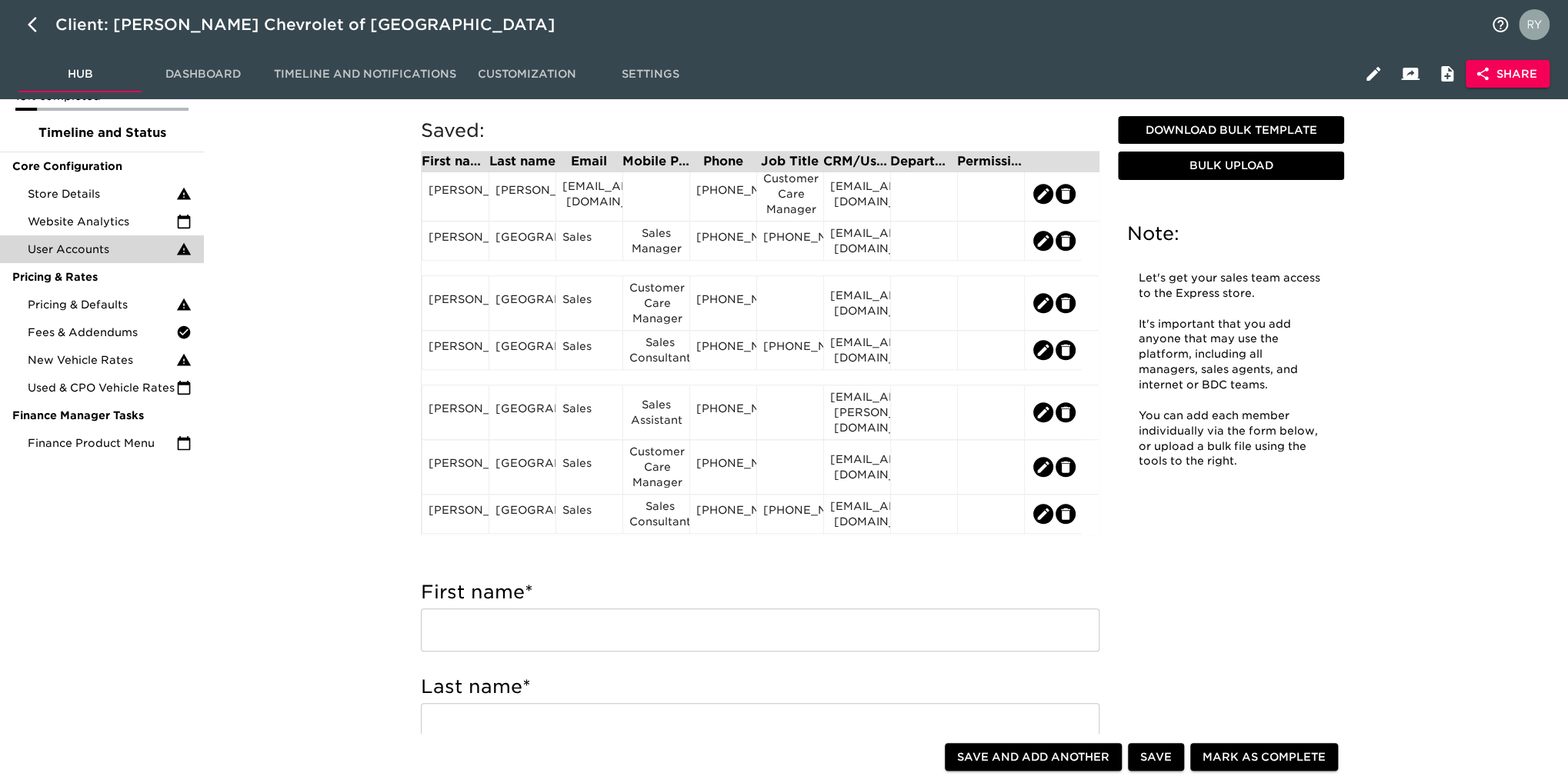
scroll to position [616, 0]
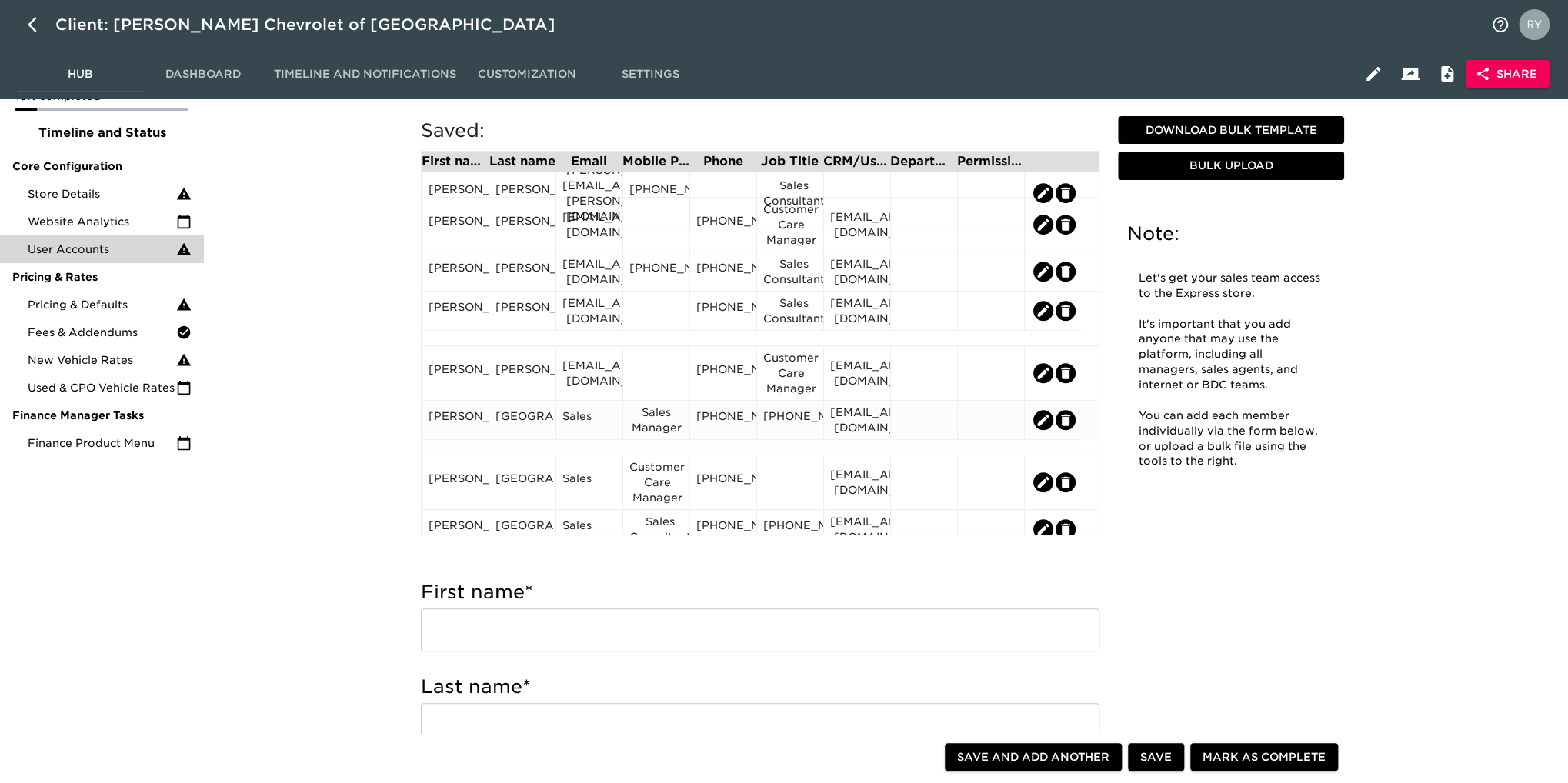
click at [775, 432] on div "[PHONE_NUMBER]" at bounding box center [790, 420] width 54 height 23
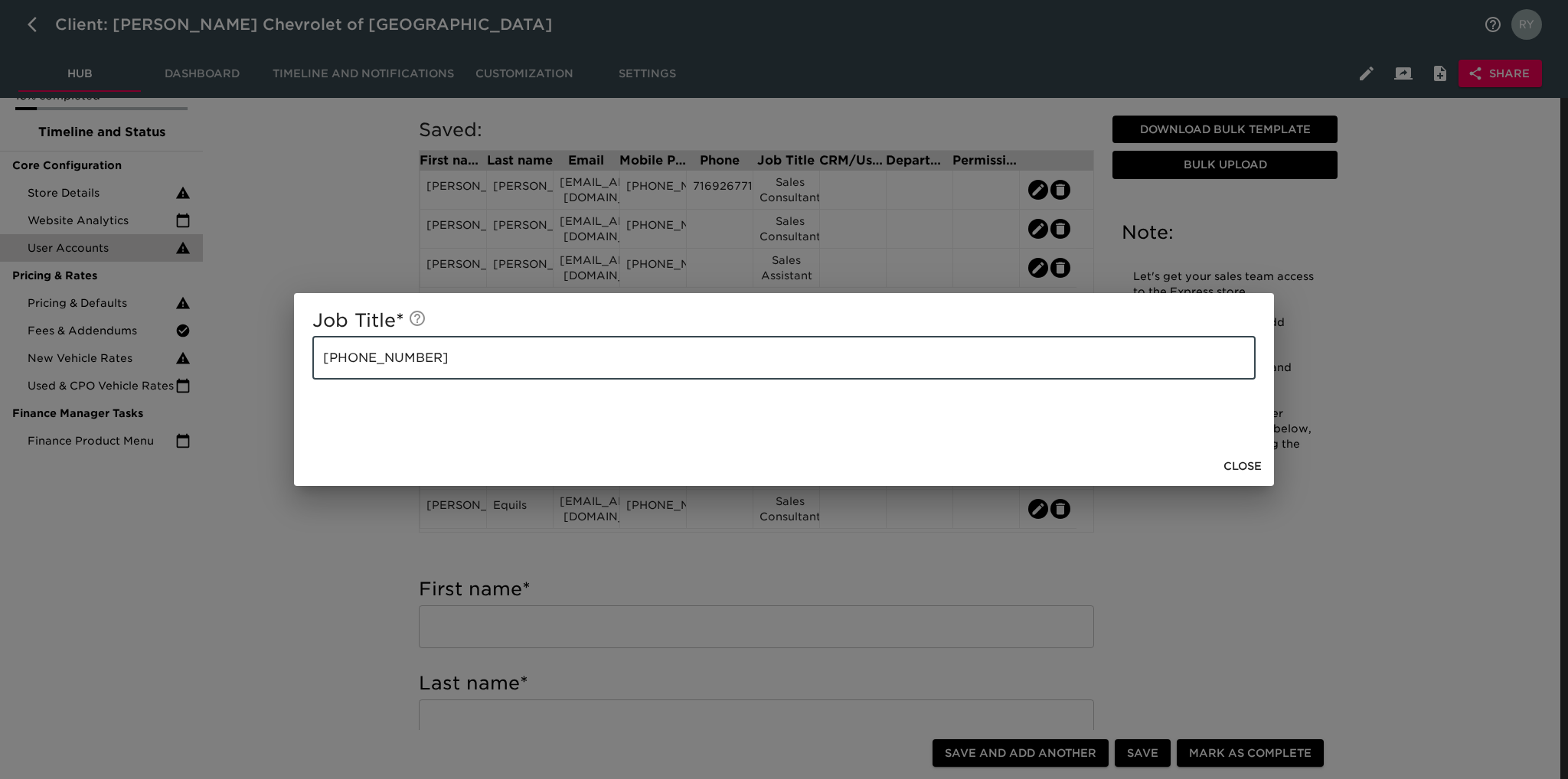
click at [447, 363] on input "[PHONE_NUMBER]" at bounding box center [784, 358] width 943 height 43
paste input "Sales Manager"
drag, startPoint x: 406, startPoint y: 361, endPoint x: 324, endPoint y: 361, distance: 82.0
click at [324, 361] on input "[PHONE_NUMBER] Sales Manager" at bounding box center [784, 358] width 943 height 43
type input "Sales Manager"
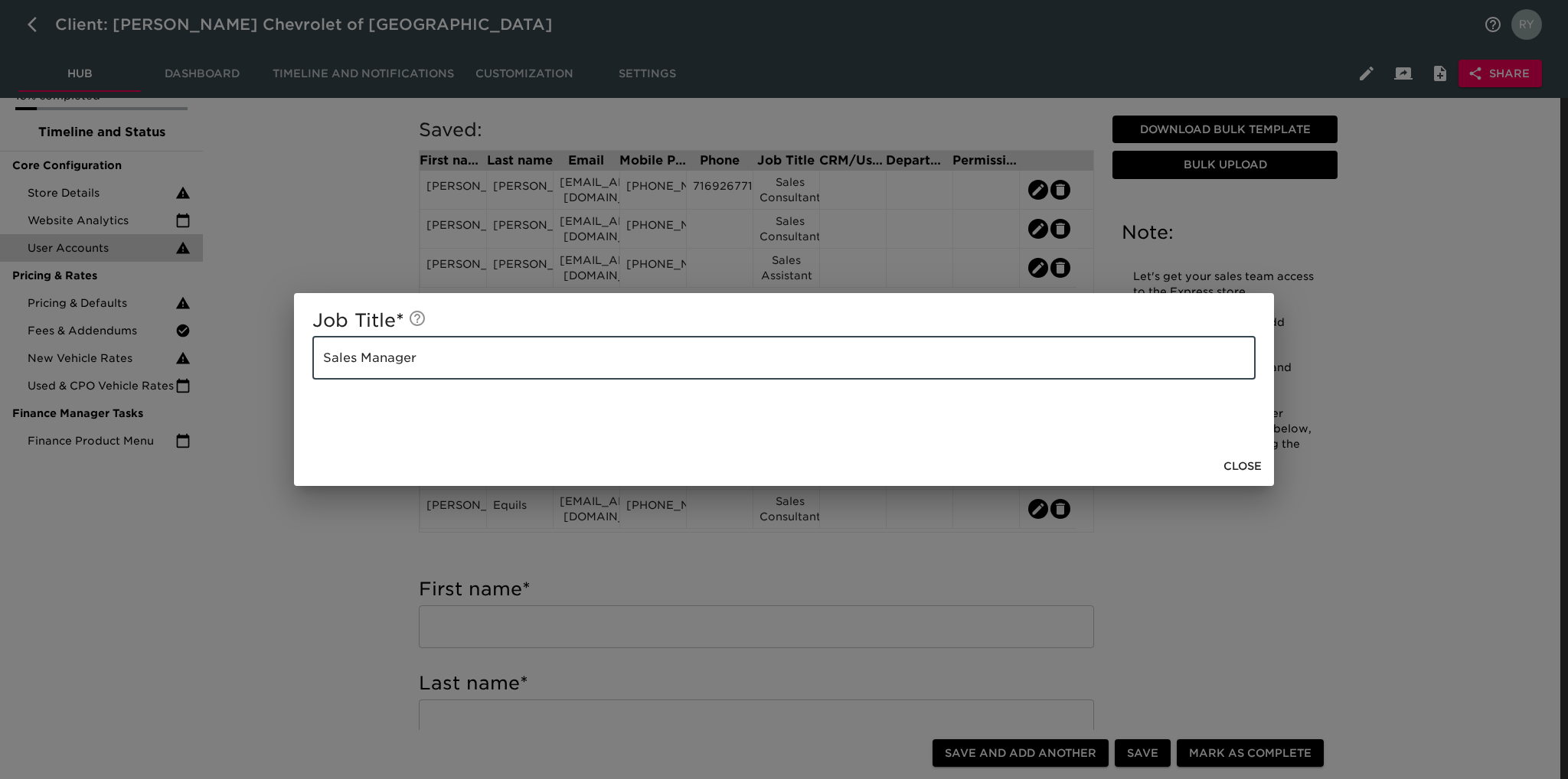
click at [1251, 459] on span "Close" at bounding box center [1243, 466] width 39 height 19
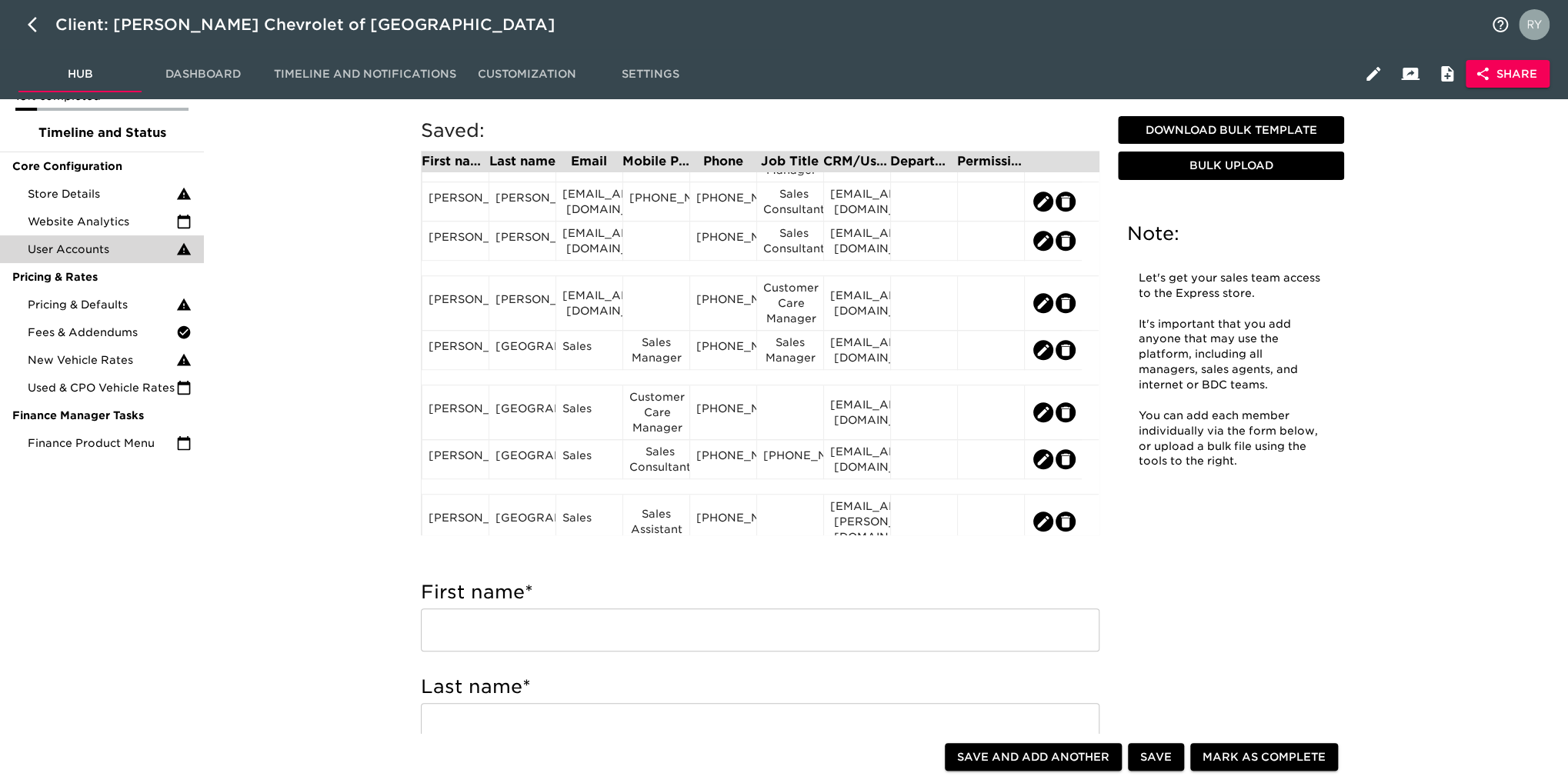
scroll to position [693, 0]
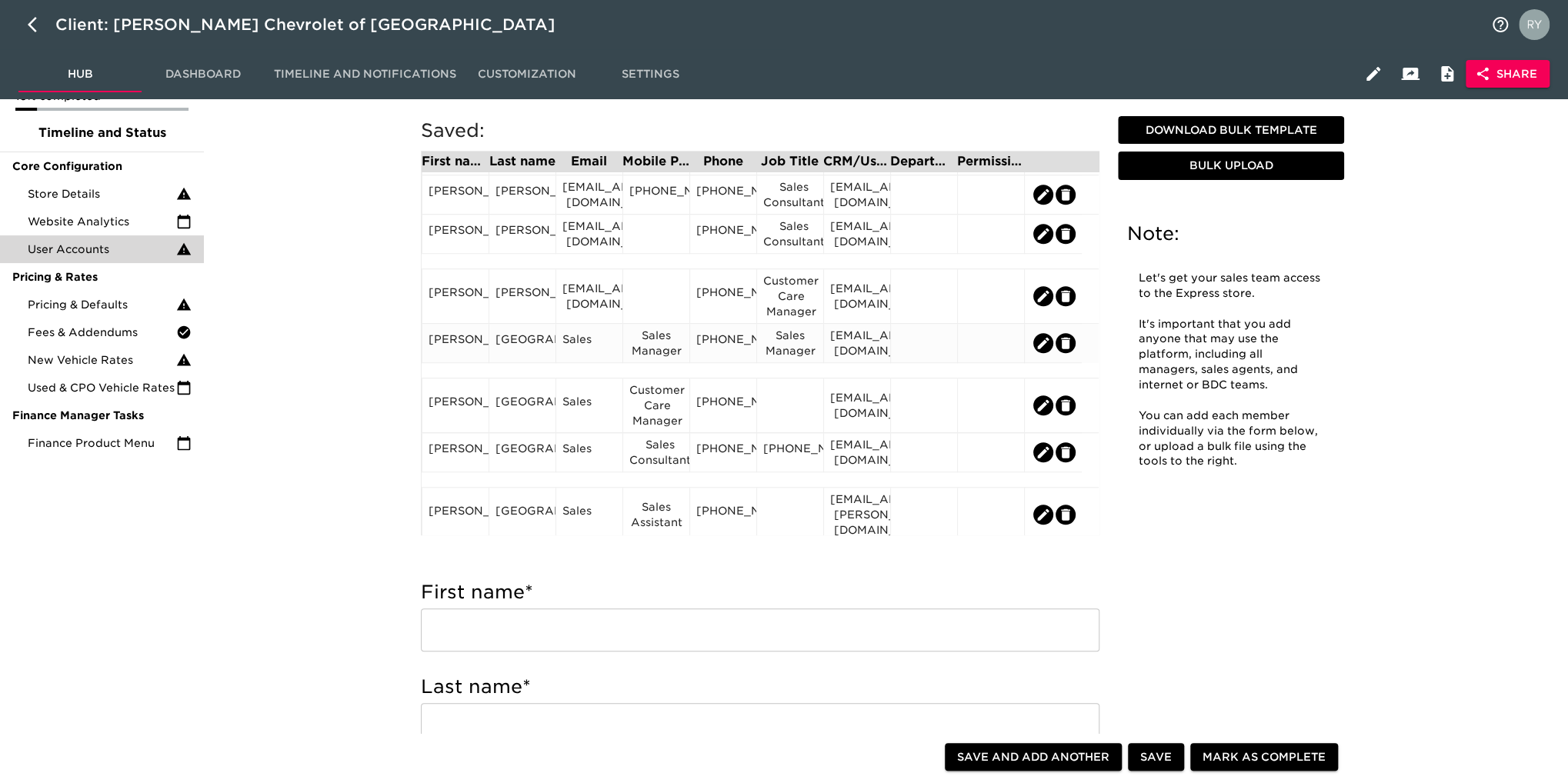
click at [670, 349] on div "Sales Manager" at bounding box center [656, 343] width 54 height 30
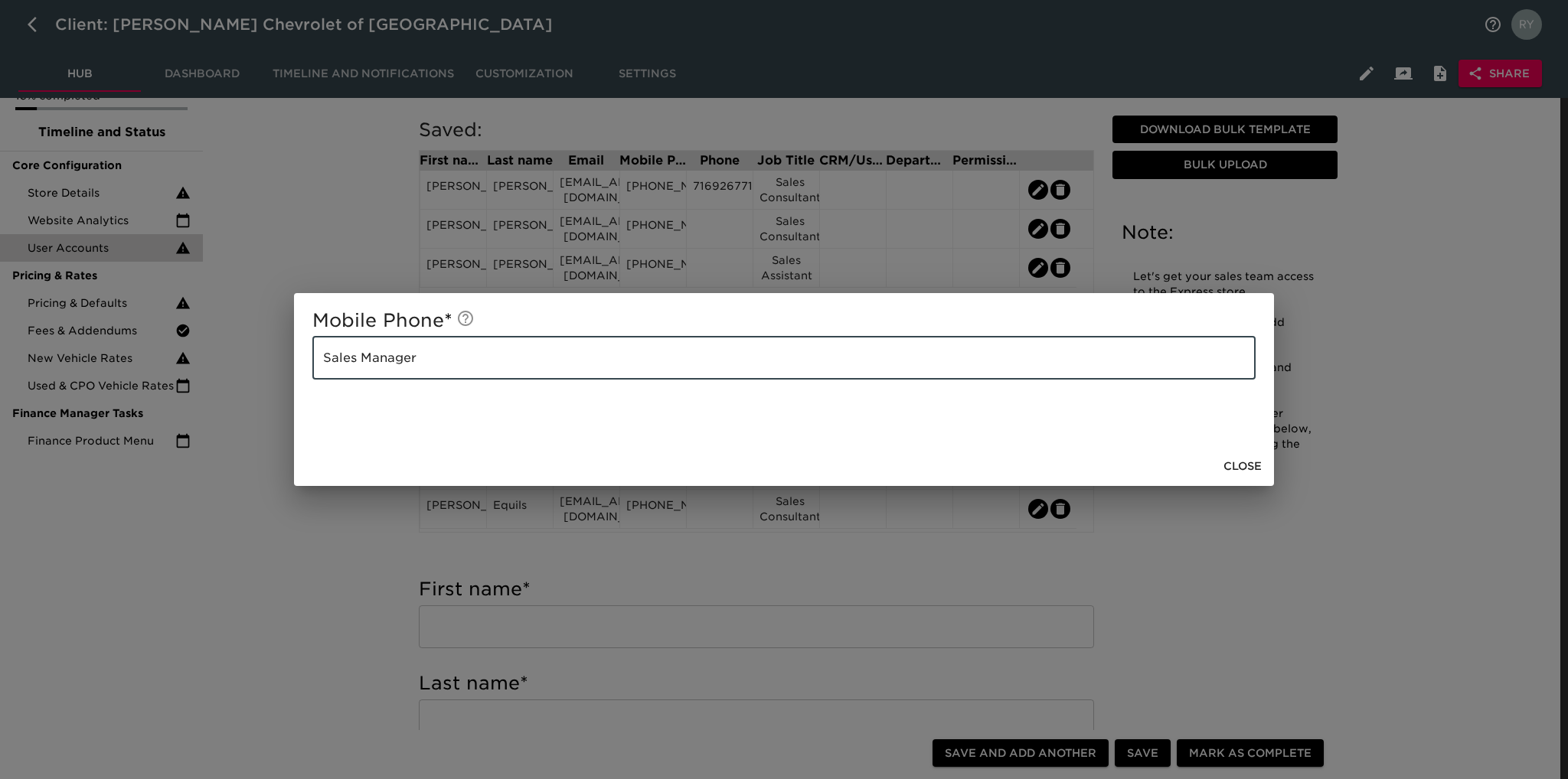
click at [434, 360] on input "Sales Manager" at bounding box center [784, 358] width 943 height 43
paste input "[PHONE_NUMBER]"
type input "[PHONE_NUMBER]"
drag, startPoint x: 254, startPoint y: 551, endPoint x: 318, endPoint y: 519, distance: 71.6
click at [257, 548] on div "Mobile Phone * [PHONE_NUMBER] ​ Close" at bounding box center [784, 389] width 1568 height 779
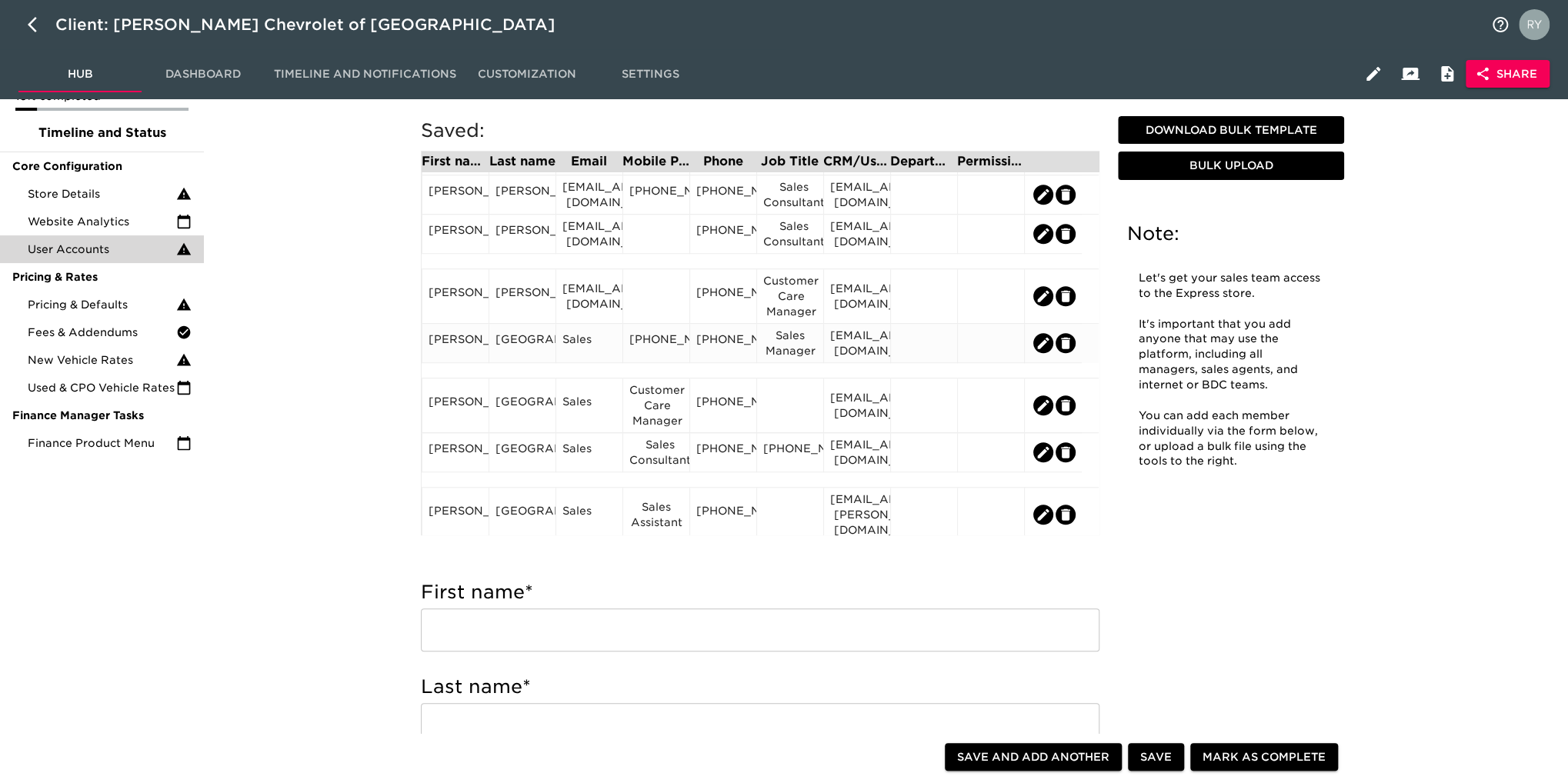
click at [871, 359] on div "[EMAIL_ADDRESS][DOMAIN_NAME]" at bounding box center [857, 343] width 54 height 30
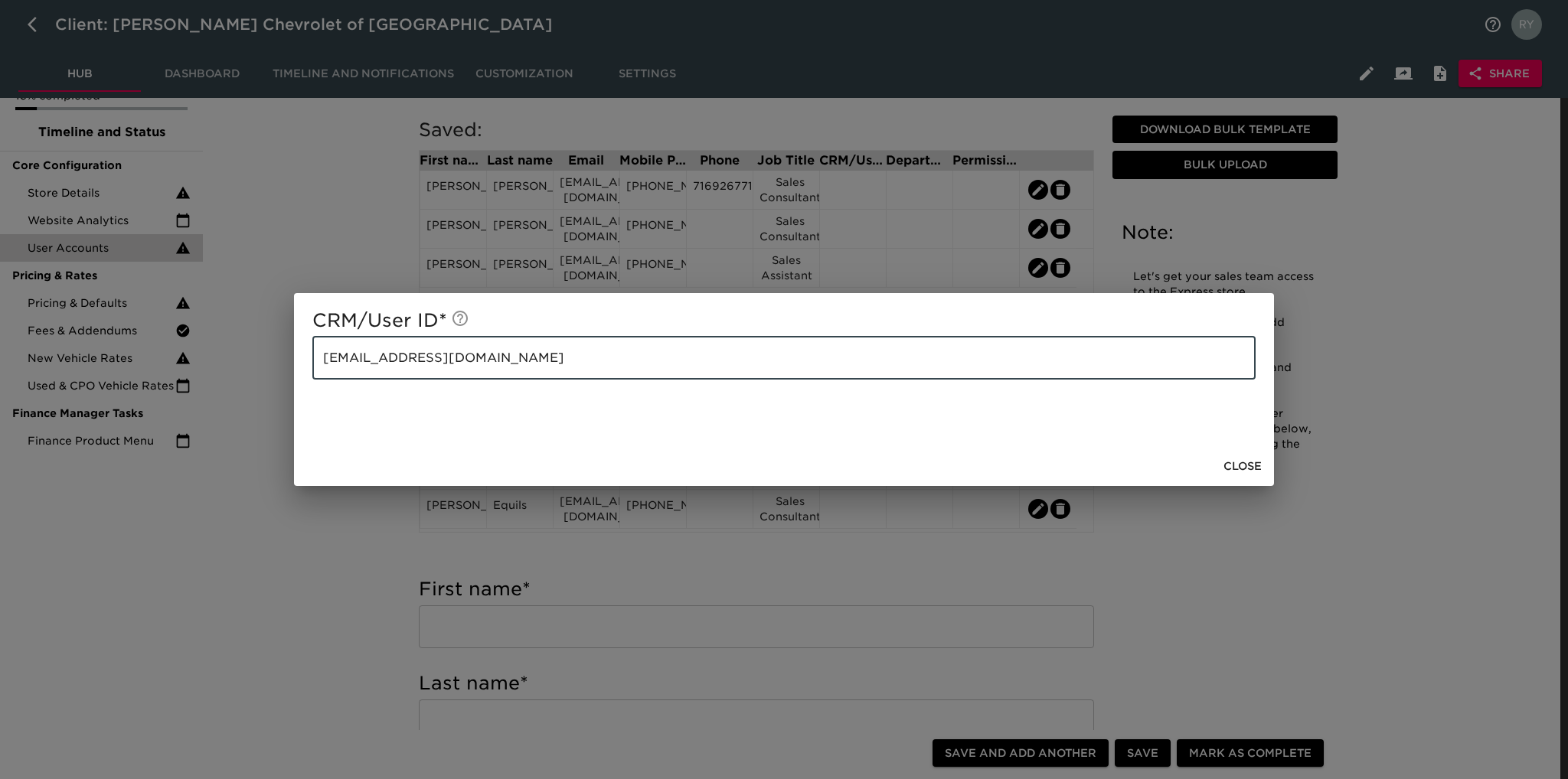
drag, startPoint x: 557, startPoint y: 359, endPoint x: 300, endPoint y: 365, distance: 257.1
click at [300, 365] on div "CRM/User ID * [EMAIL_ADDRESS][DOMAIN_NAME] ​" at bounding box center [784, 370] width 980 height 153
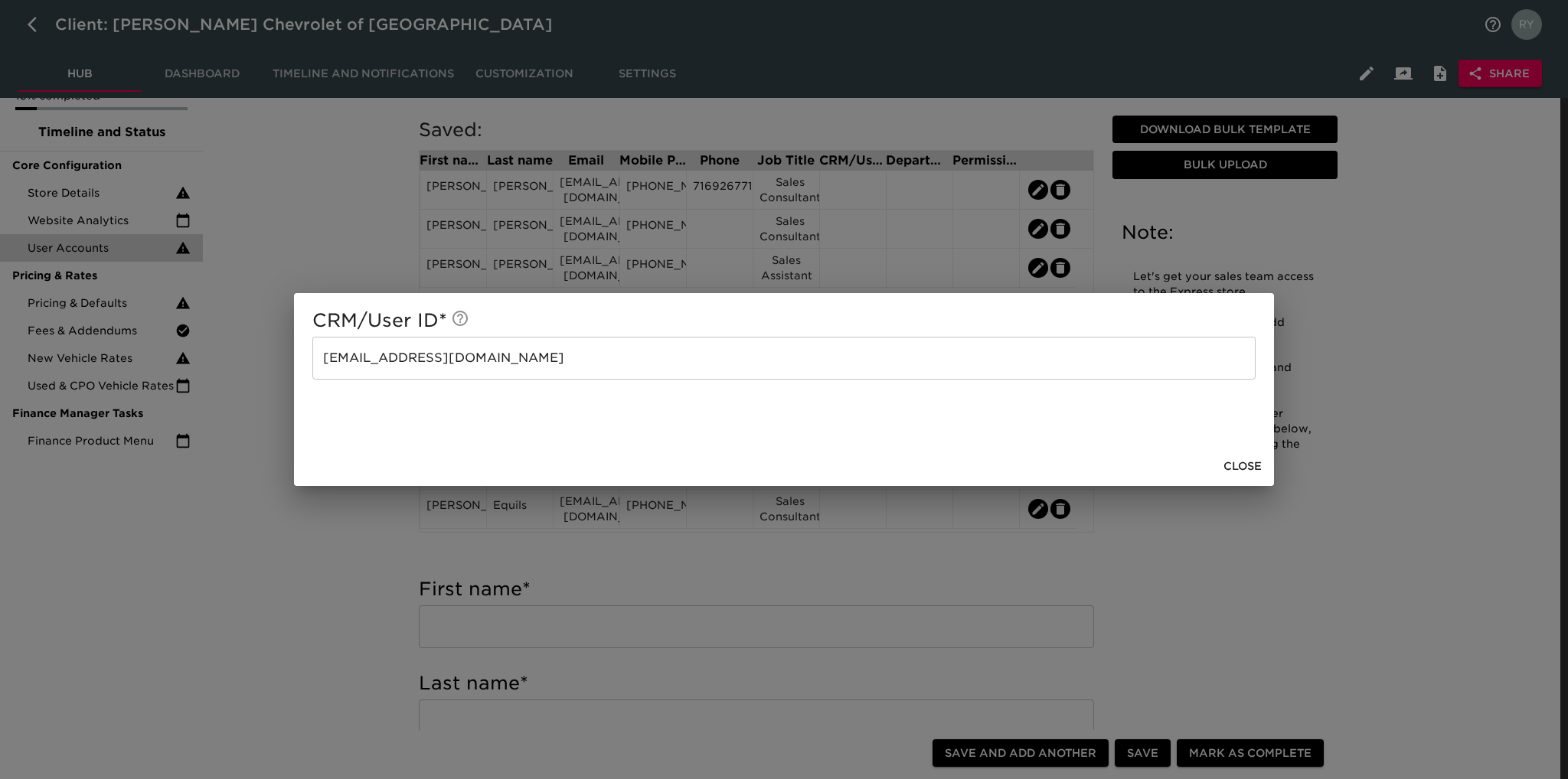
click at [347, 582] on div "CRM/User ID * [EMAIL_ADDRESS][DOMAIN_NAME] ​ Close" at bounding box center [784, 389] width 1568 height 779
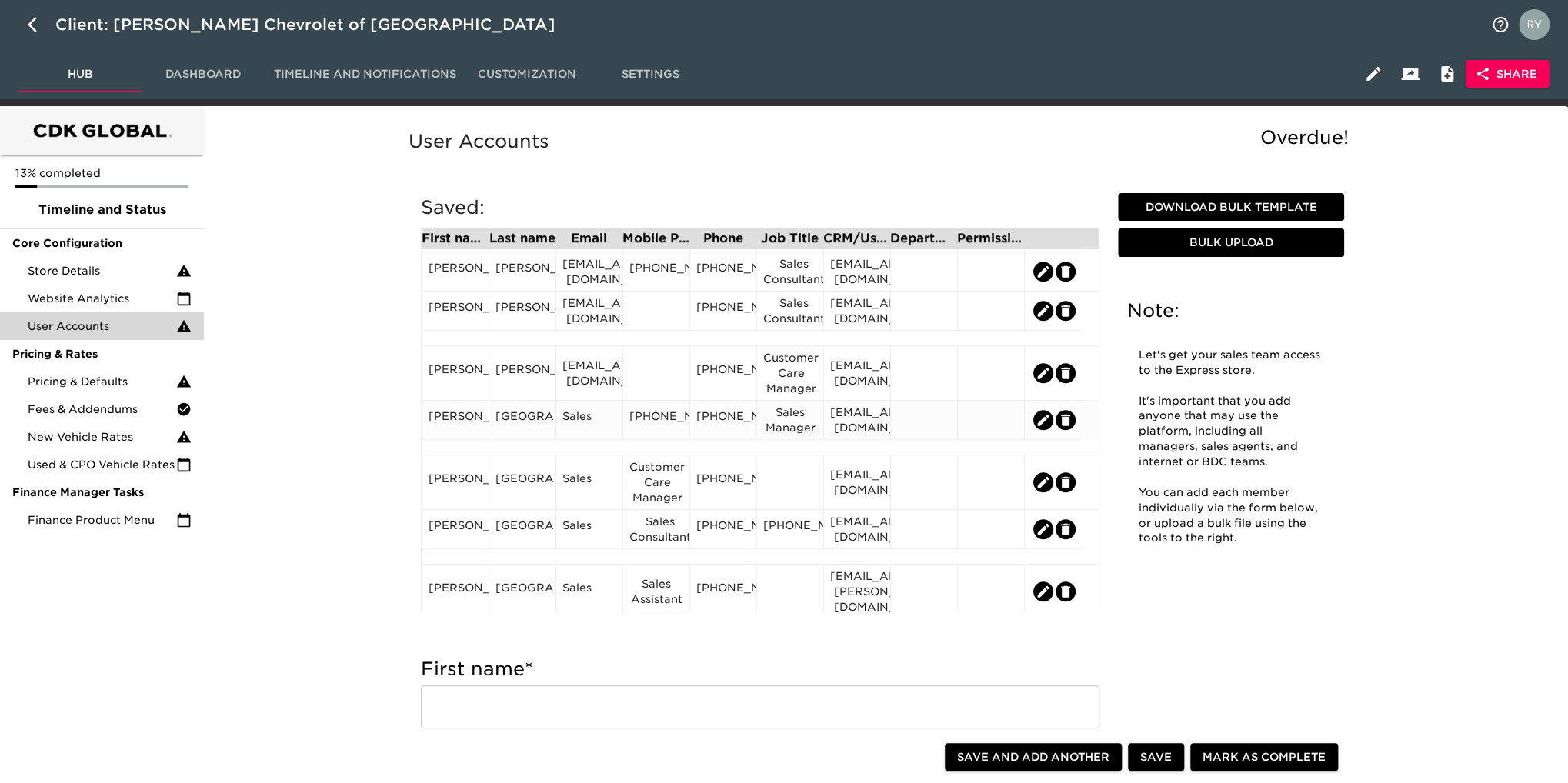
click at [589, 431] on div "Sales" at bounding box center [589, 420] width 54 height 23
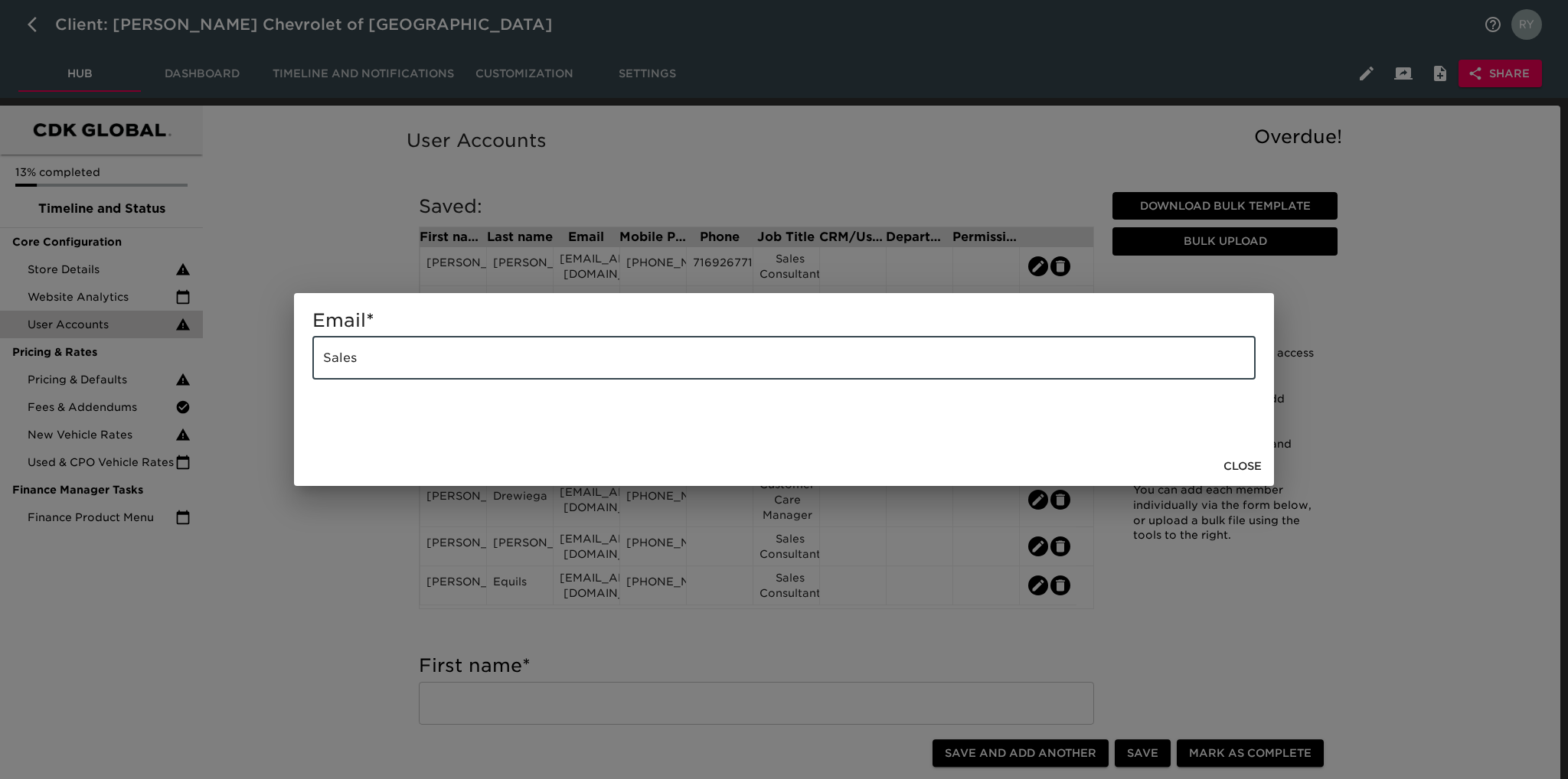
drag, startPoint x: 463, startPoint y: 356, endPoint x: 257, endPoint y: 358, distance: 206.0
click at [257, 358] on div "Email * Sales ​ Close" at bounding box center [784, 389] width 1568 height 779
paste input "[EMAIL_ADDRESS][DOMAIN_NAME]"
type input "[EMAIL_ADDRESS][DOMAIN_NAME]"
click at [345, 546] on div "Email * [EMAIL_ADDRESS][DOMAIN_NAME] ​ Close" at bounding box center [784, 389] width 1568 height 779
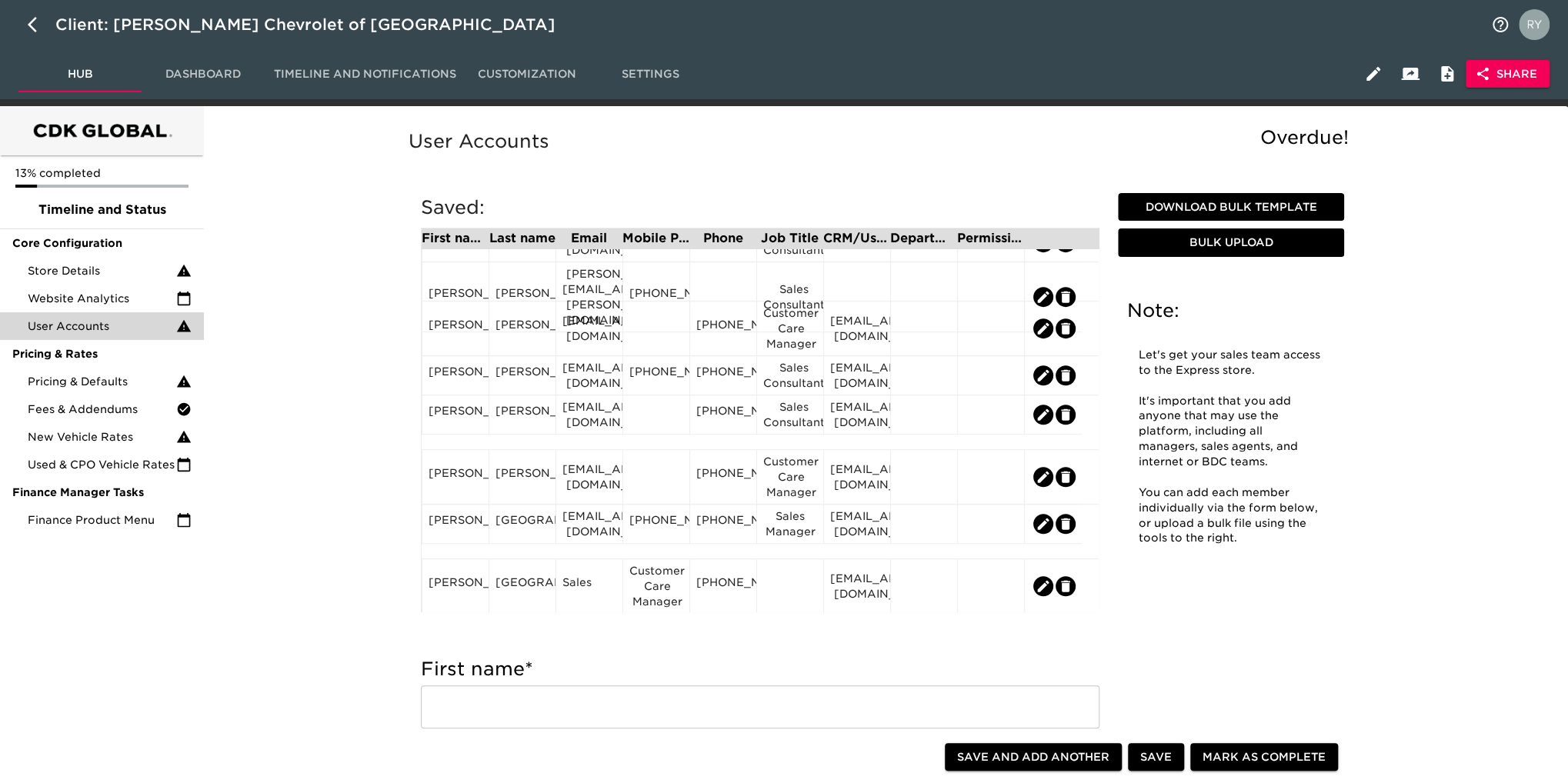
scroll to position [616, 0]
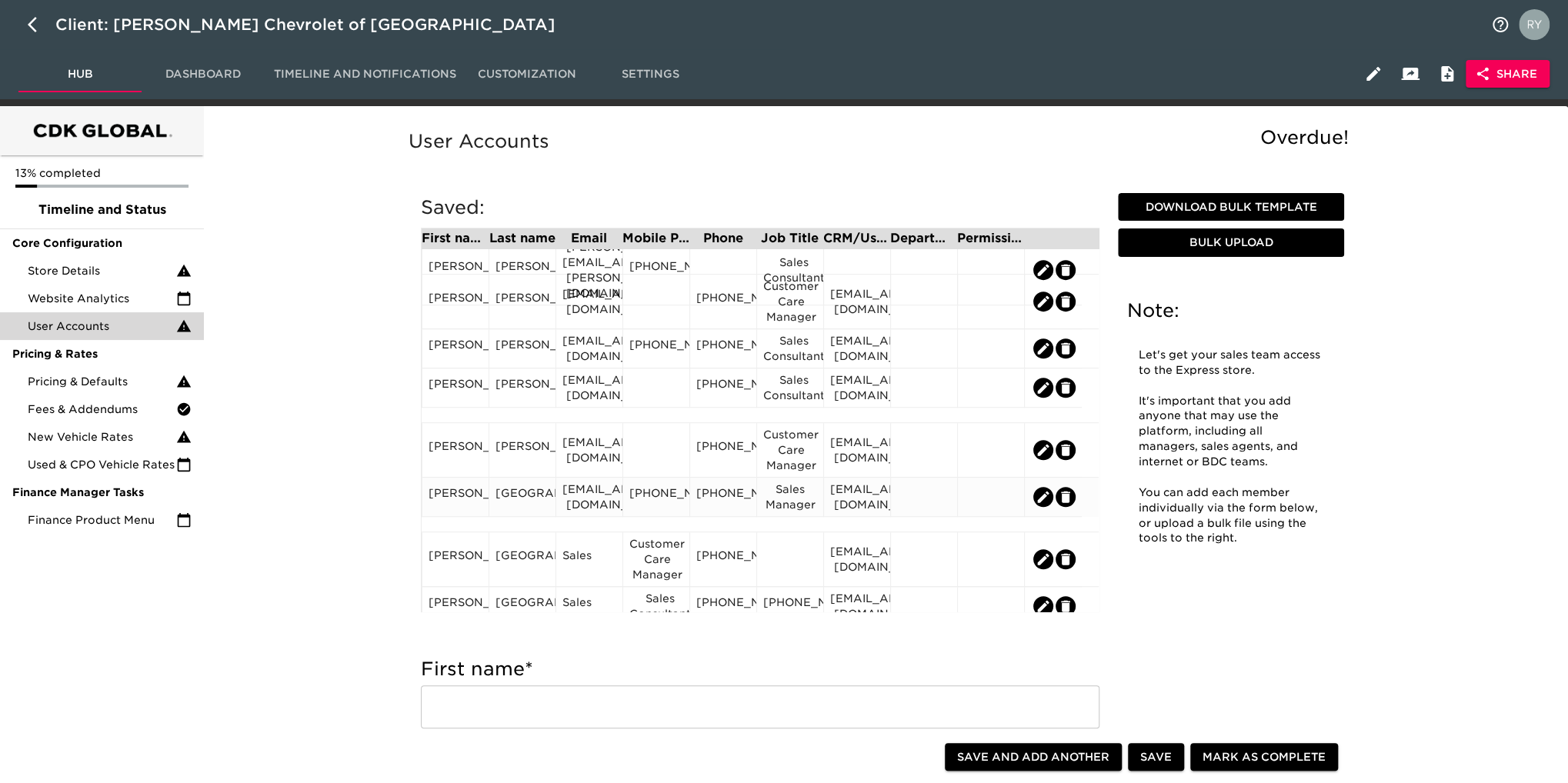
click at [458, 517] on div "[PERSON_NAME]" at bounding box center [454, 498] width 67 height 39
click at [457, 508] on div "[PERSON_NAME]" at bounding box center [455, 497] width 54 height 23
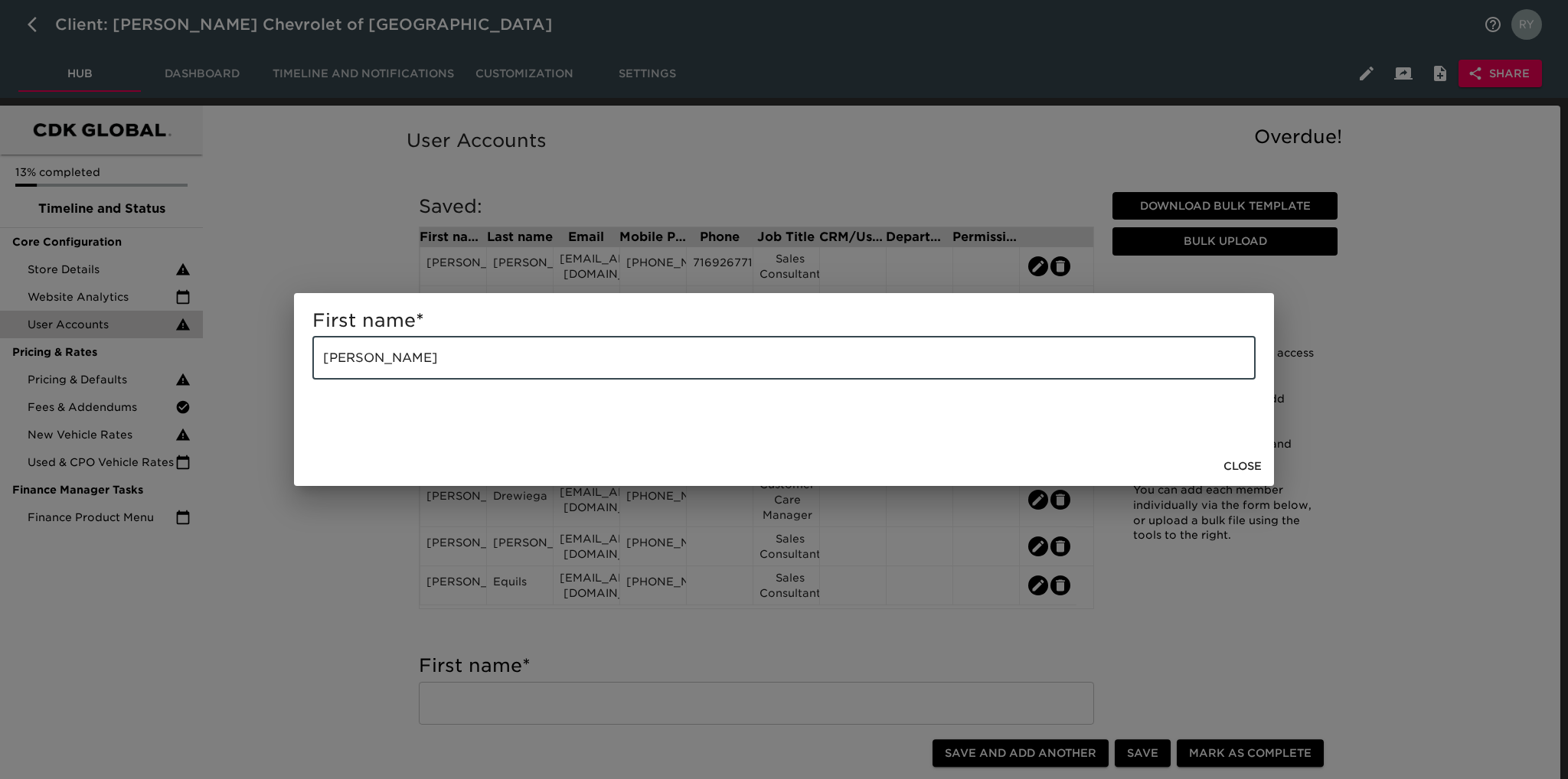
drag, startPoint x: 450, startPoint y: 353, endPoint x: 392, endPoint y: 370, distance: 60.4
click at [392, 370] on input "[PERSON_NAME]" at bounding box center [784, 358] width 943 height 43
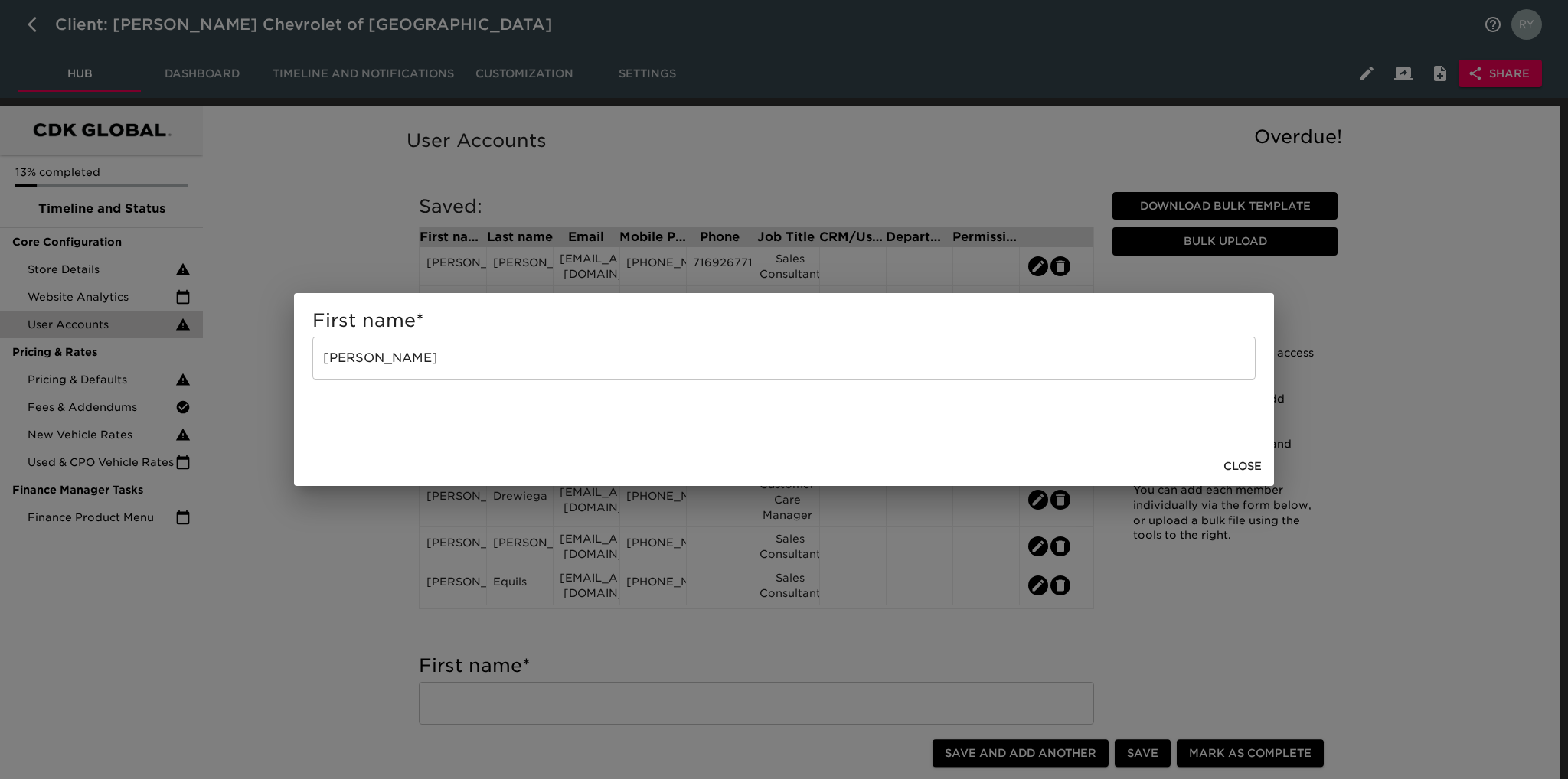
click at [387, 545] on div "First name * [PERSON_NAME] ​ Close" at bounding box center [784, 389] width 1568 height 779
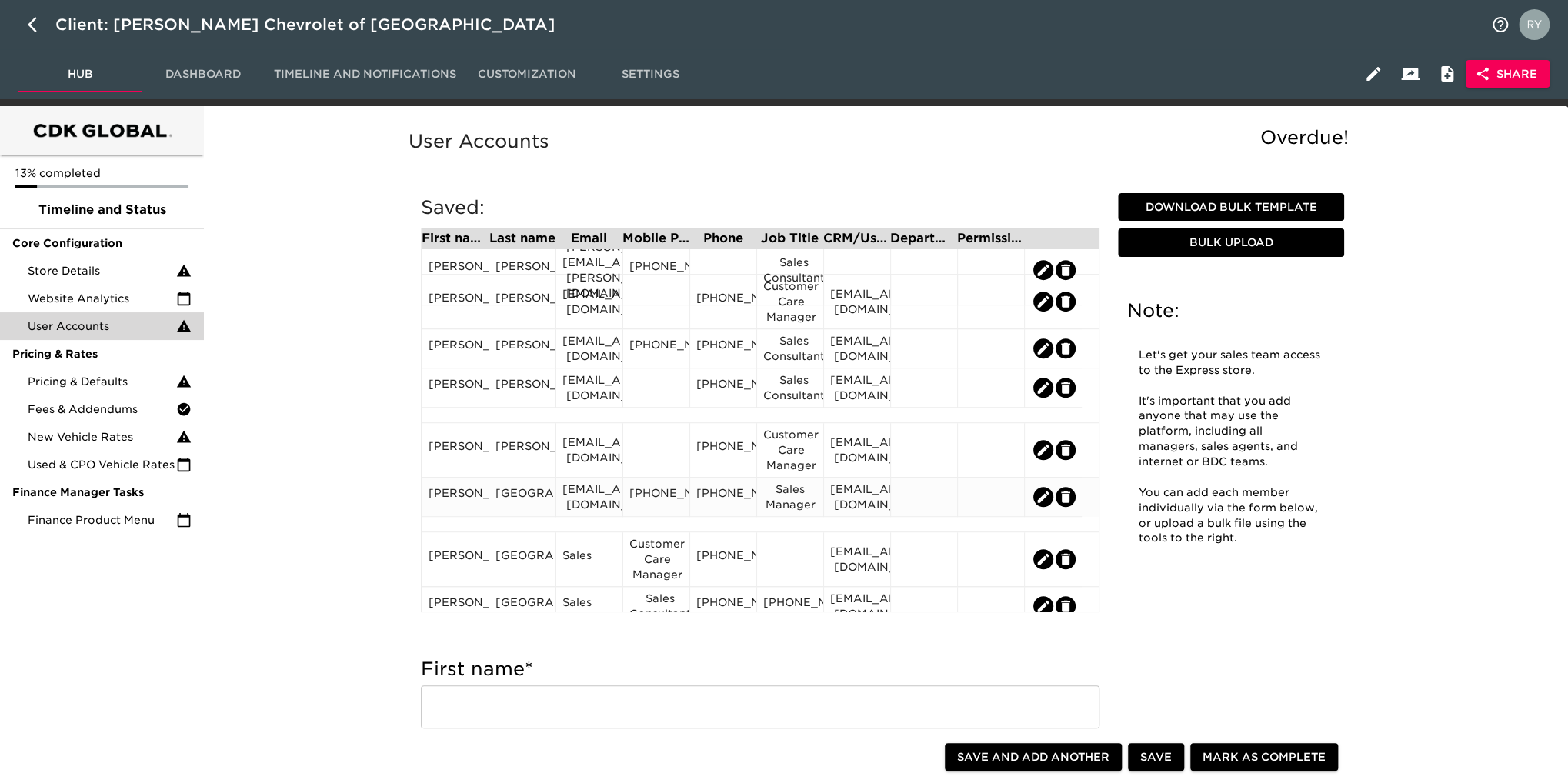
click at [530, 508] on div "[GEOGRAPHIC_DATA]" at bounding box center [523, 497] width 54 height 23
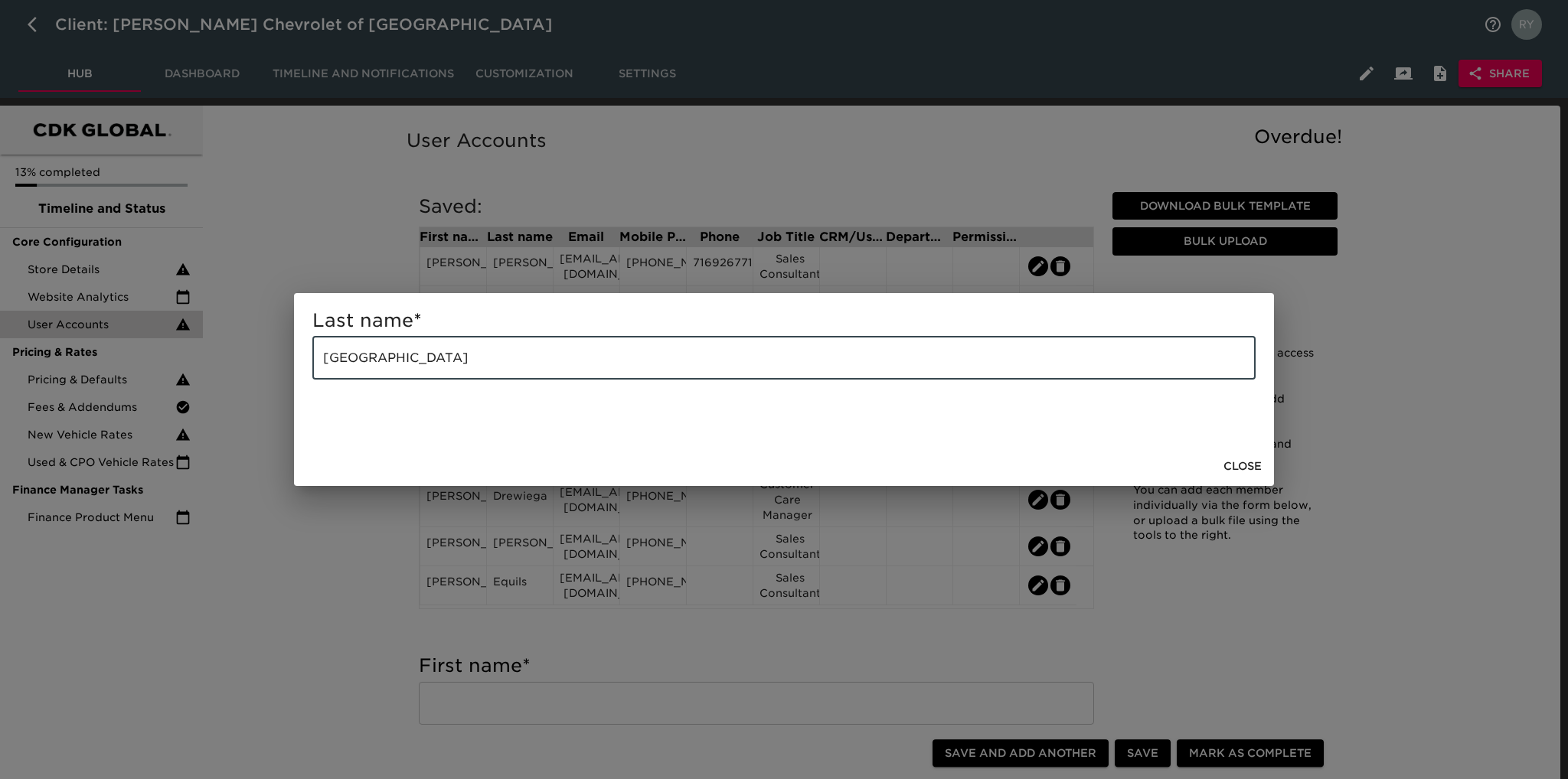
drag, startPoint x: 417, startPoint y: 361, endPoint x: 288, endPoint y: 371, distance: 129.4
click at [288, 371] on div "Last name * [GEOGRAPHIC_DATA] ​ Close" at bounding box center [784, 389] width 1568 height 779
paste input "[PERSON_NAME]"
type input "[PERSON_NAME]"
drag, startPoint x: 318, startPoint y: 550, endPoint x: 341, endPoint y: 546, distance: 23.3
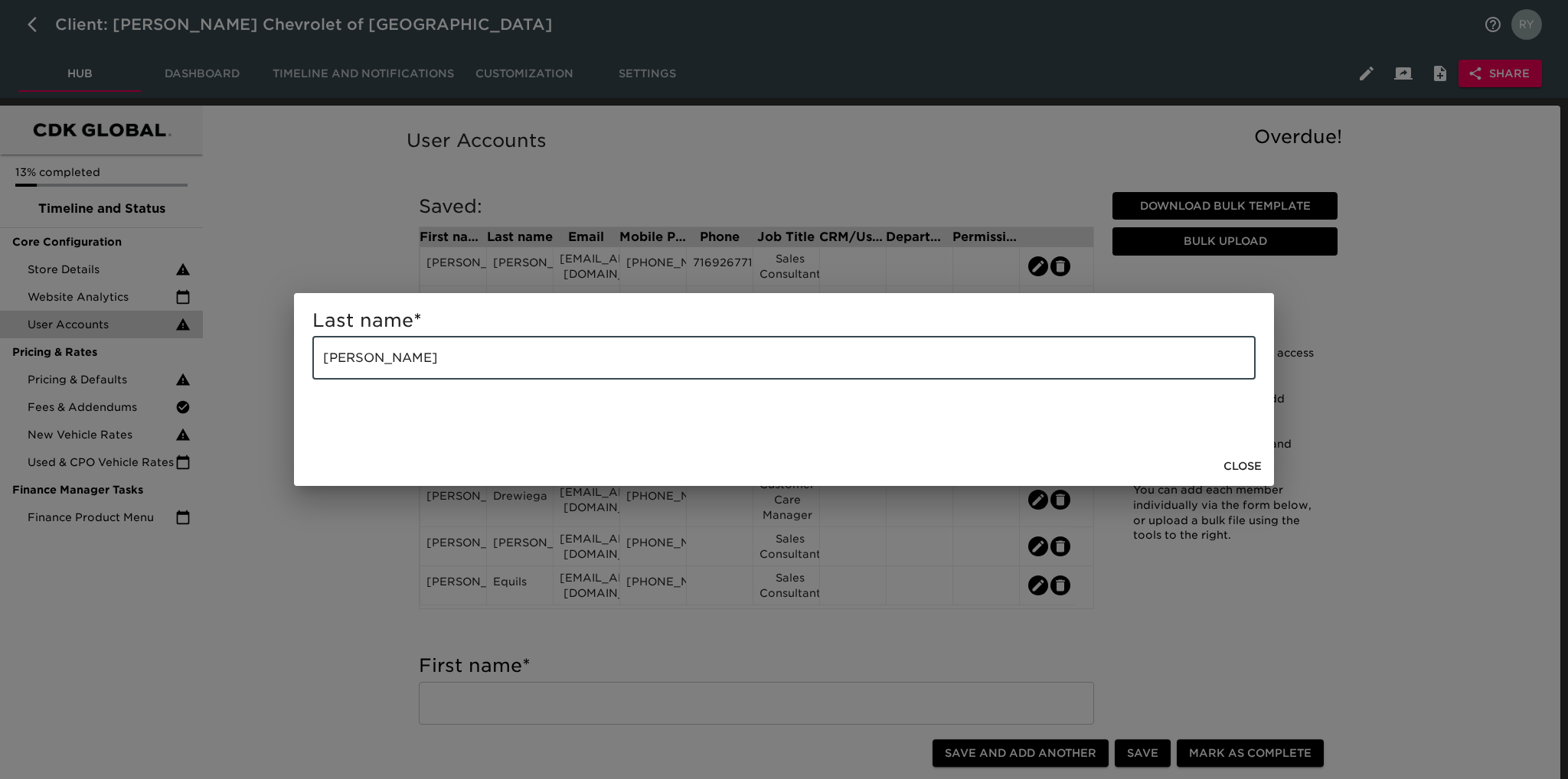
click at [324, 550] on div "Last name * [PERSON_NAME] ​ Close" at bounding box center [784, 389] width 1568 height 779
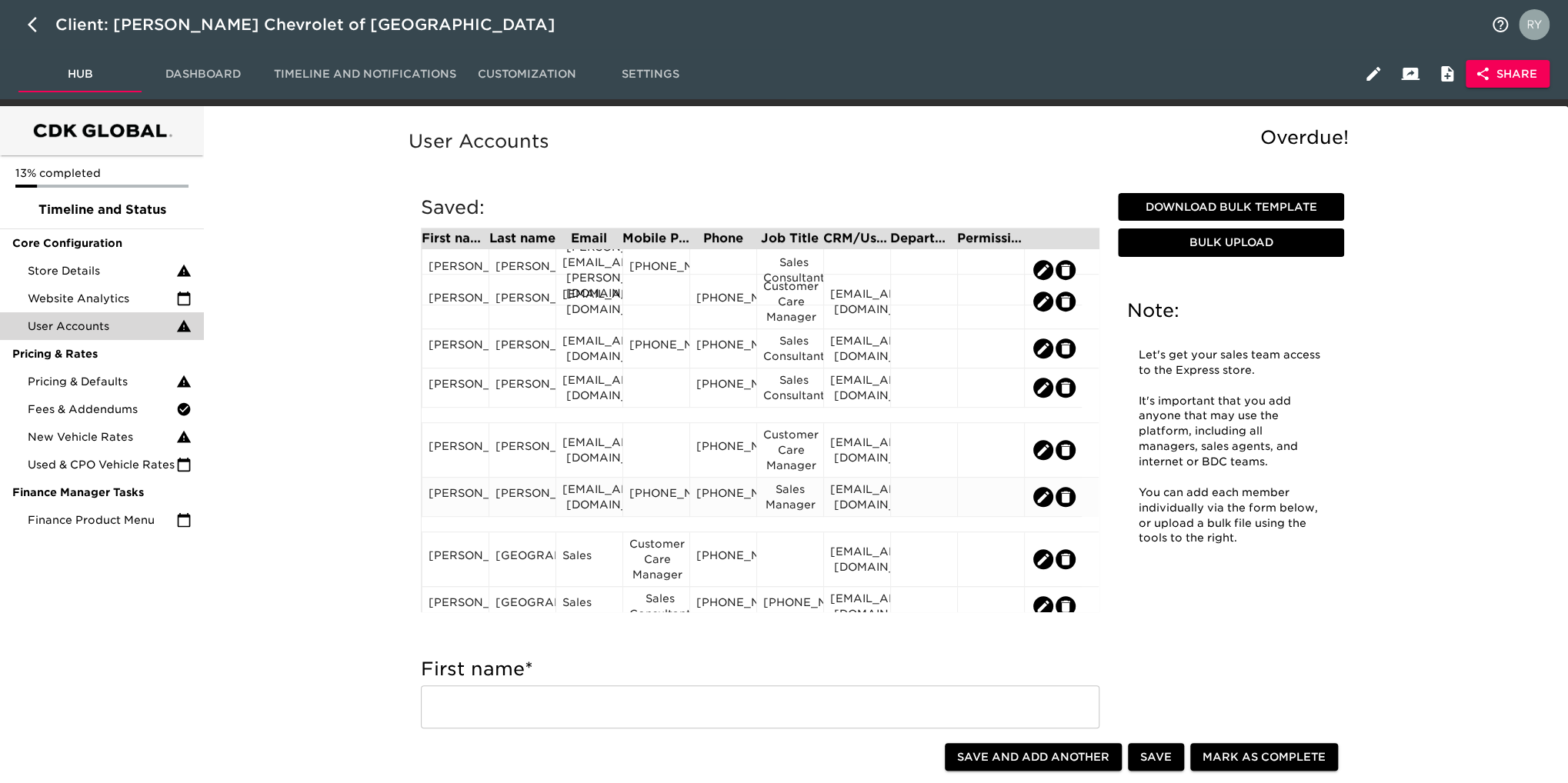
click at [471, 508] on div "[PERSON_NAME]" at bounding box center [455, 497] width 54 height 23
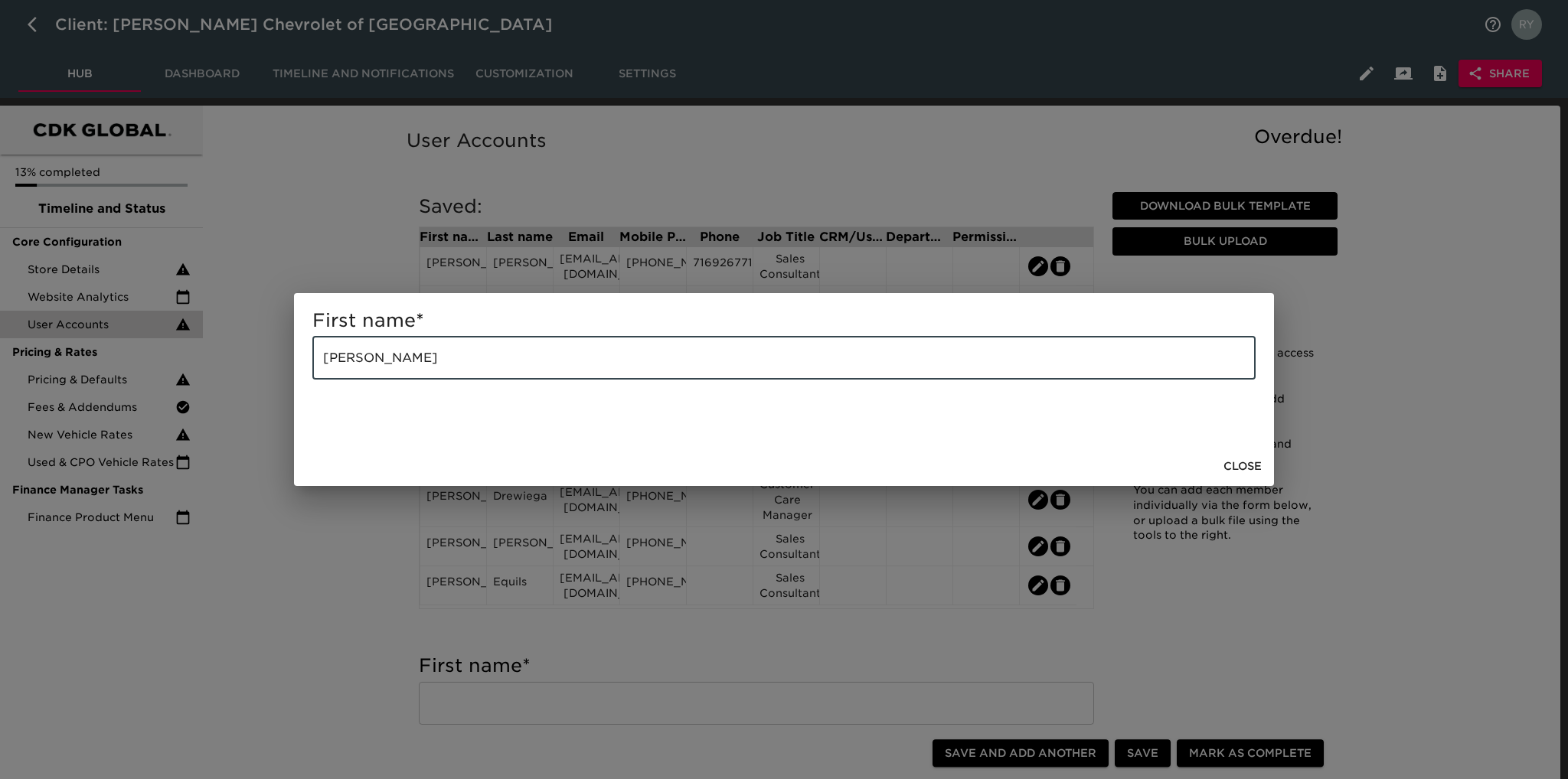
click at [447, 361] on input "[PERSON_NAME]" at bounding box center [784, 358] width 943 height 43
type input "[PERSON_NAME]"
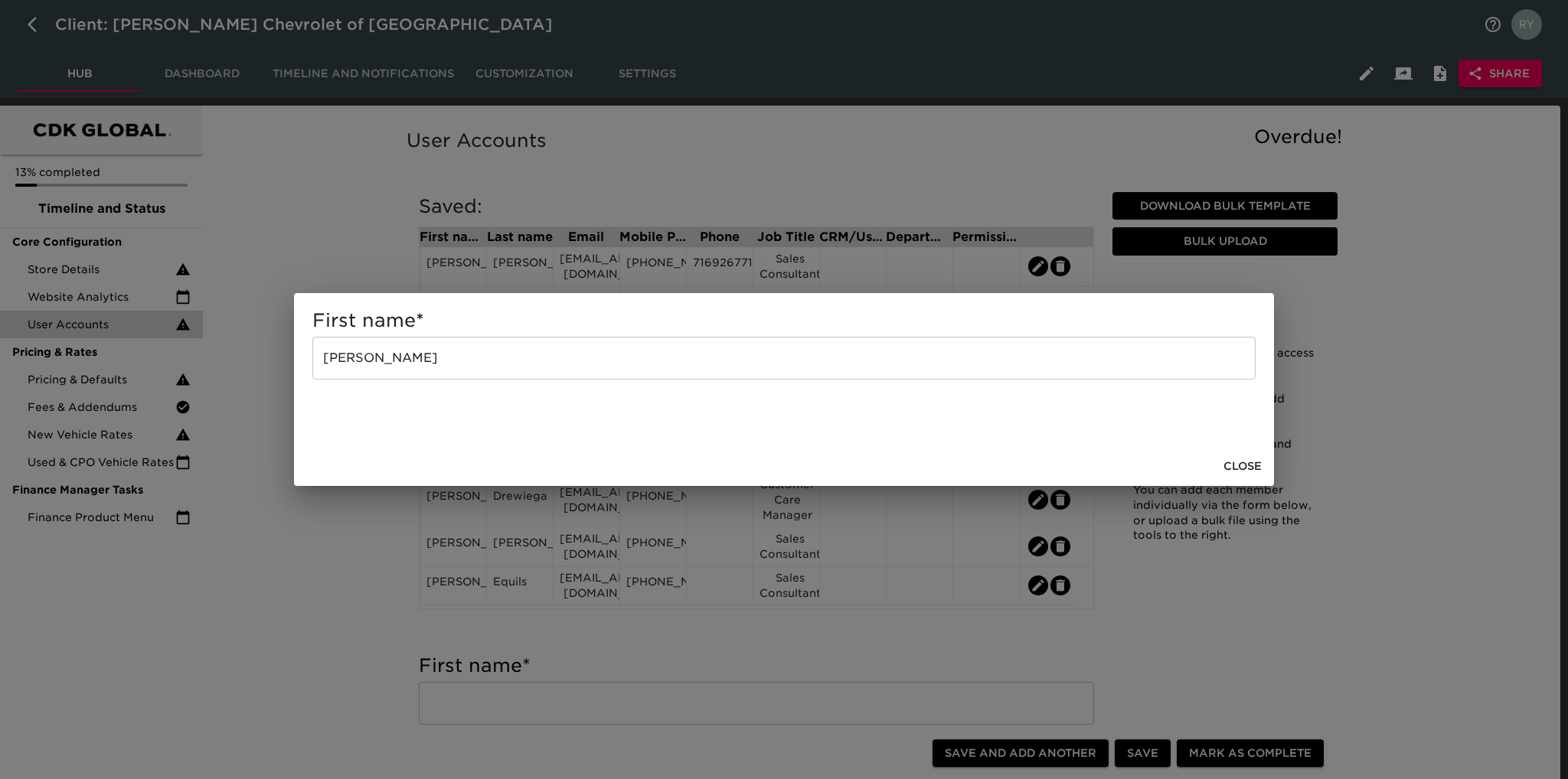
click at [374, 555] on div "First name * [PERSON_NAME] ​ Close" at bounding box center [784, 389] width 1568 height 779
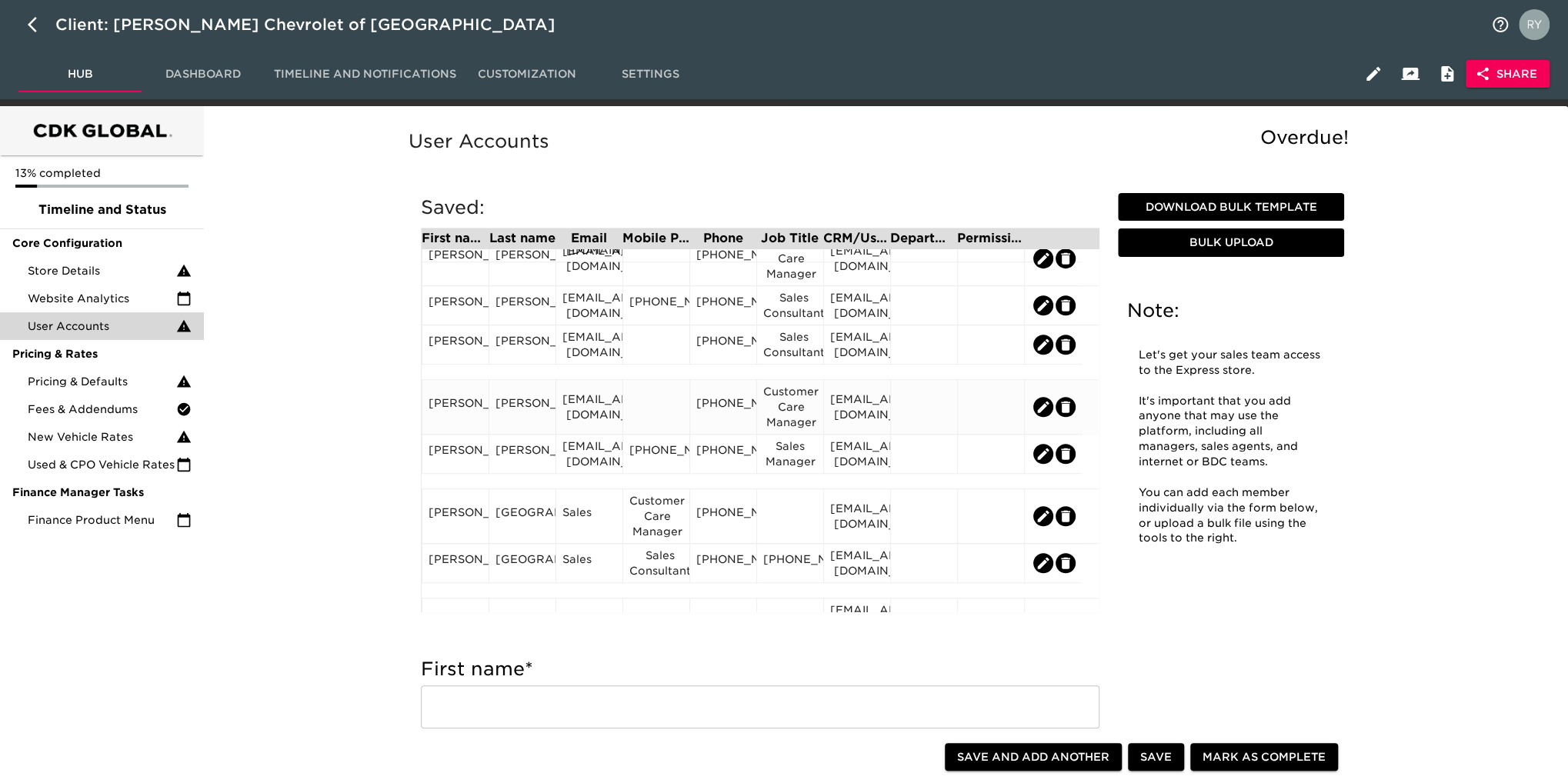
scroll to position [693, 0]
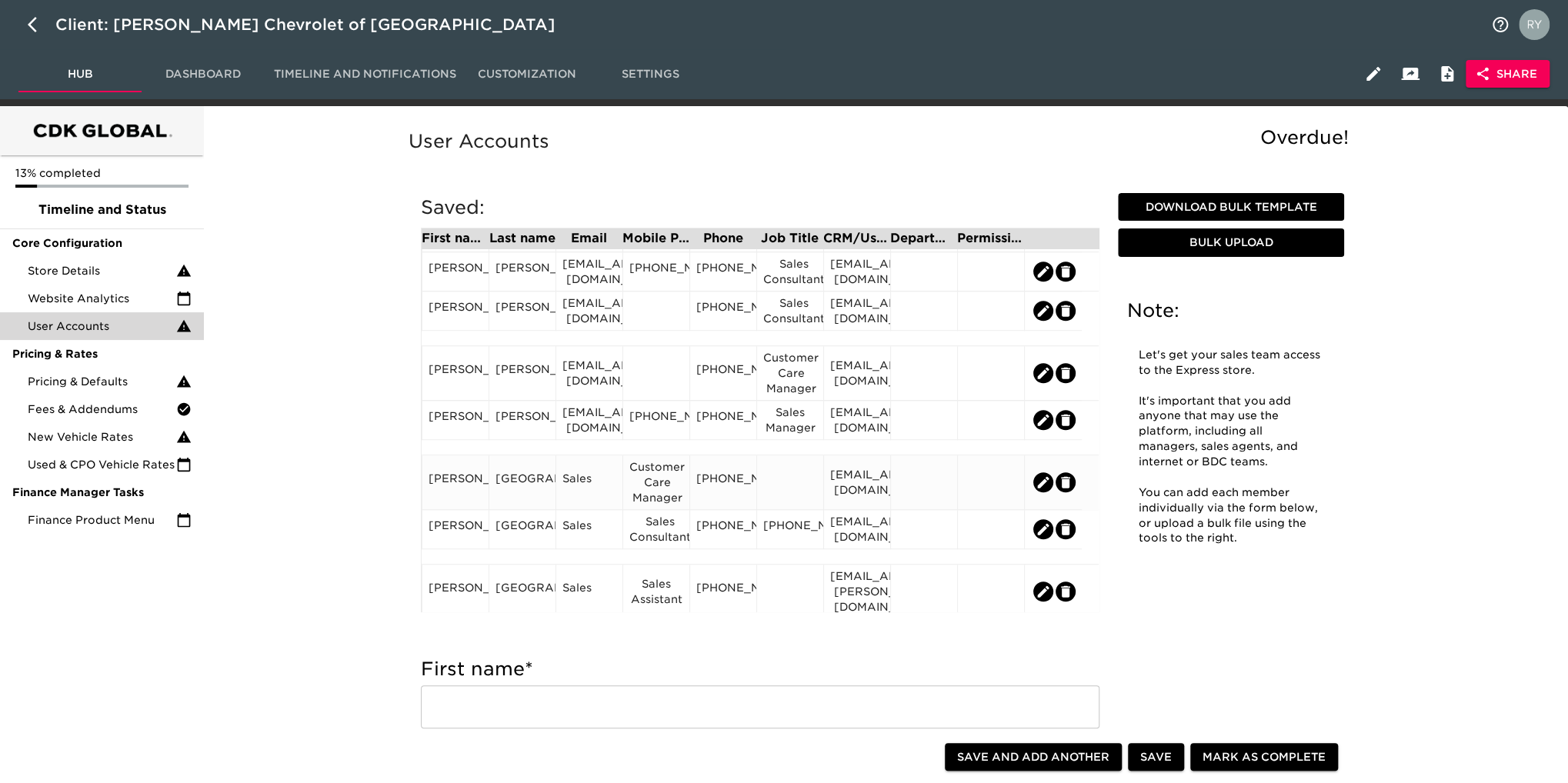
click at [665, 476] on div "Customer Care Manager" at bounding box center [656, 482] width 54 height 46
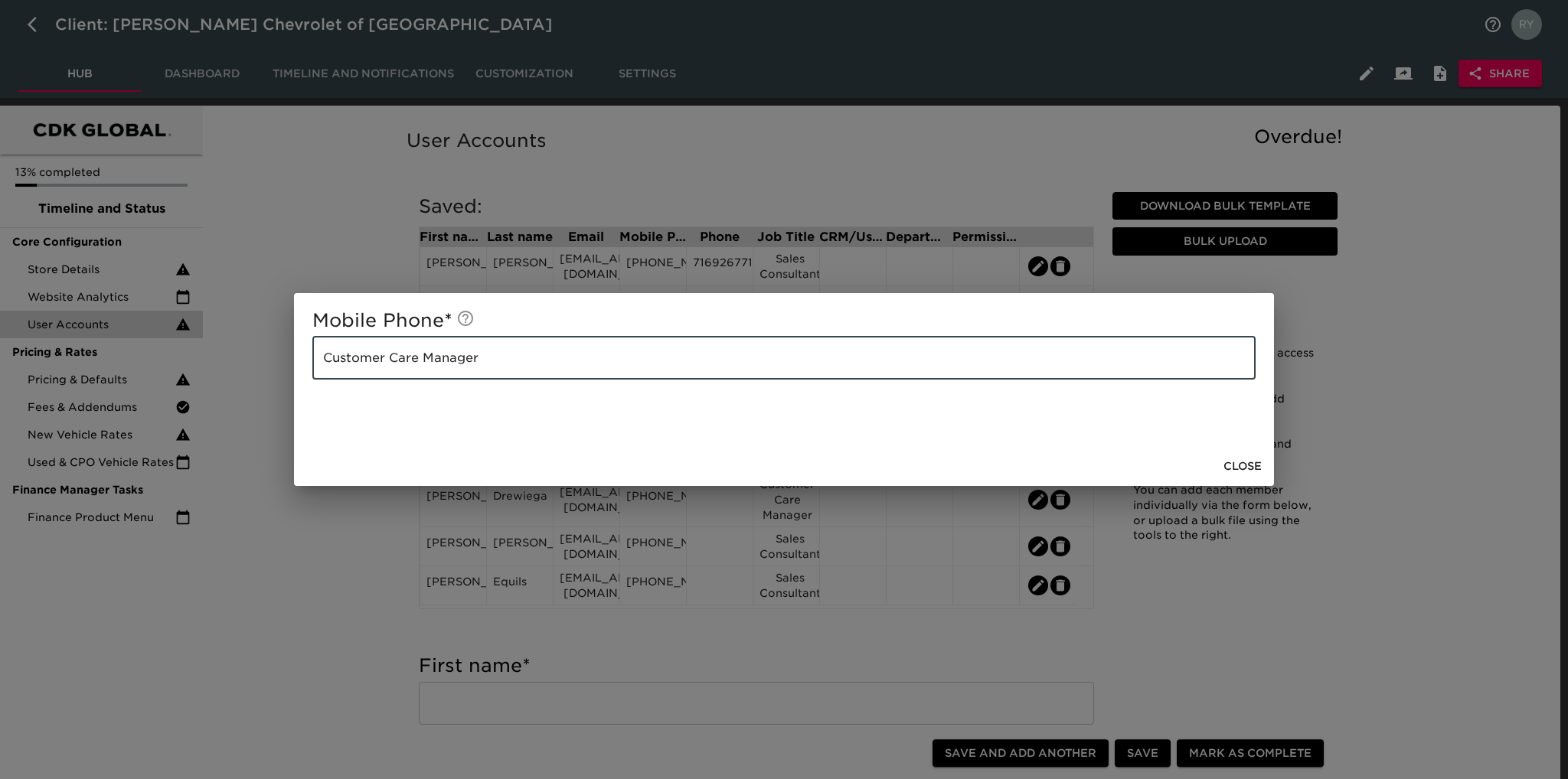
drag, startPoint x: 494, startPoint y: 358, endPoint x: 328, endPoint y: 350, distance: 166.2
click at [328, 350] on input "Customer Care Manager" at bounding box center [784, 358] width 943 height 43
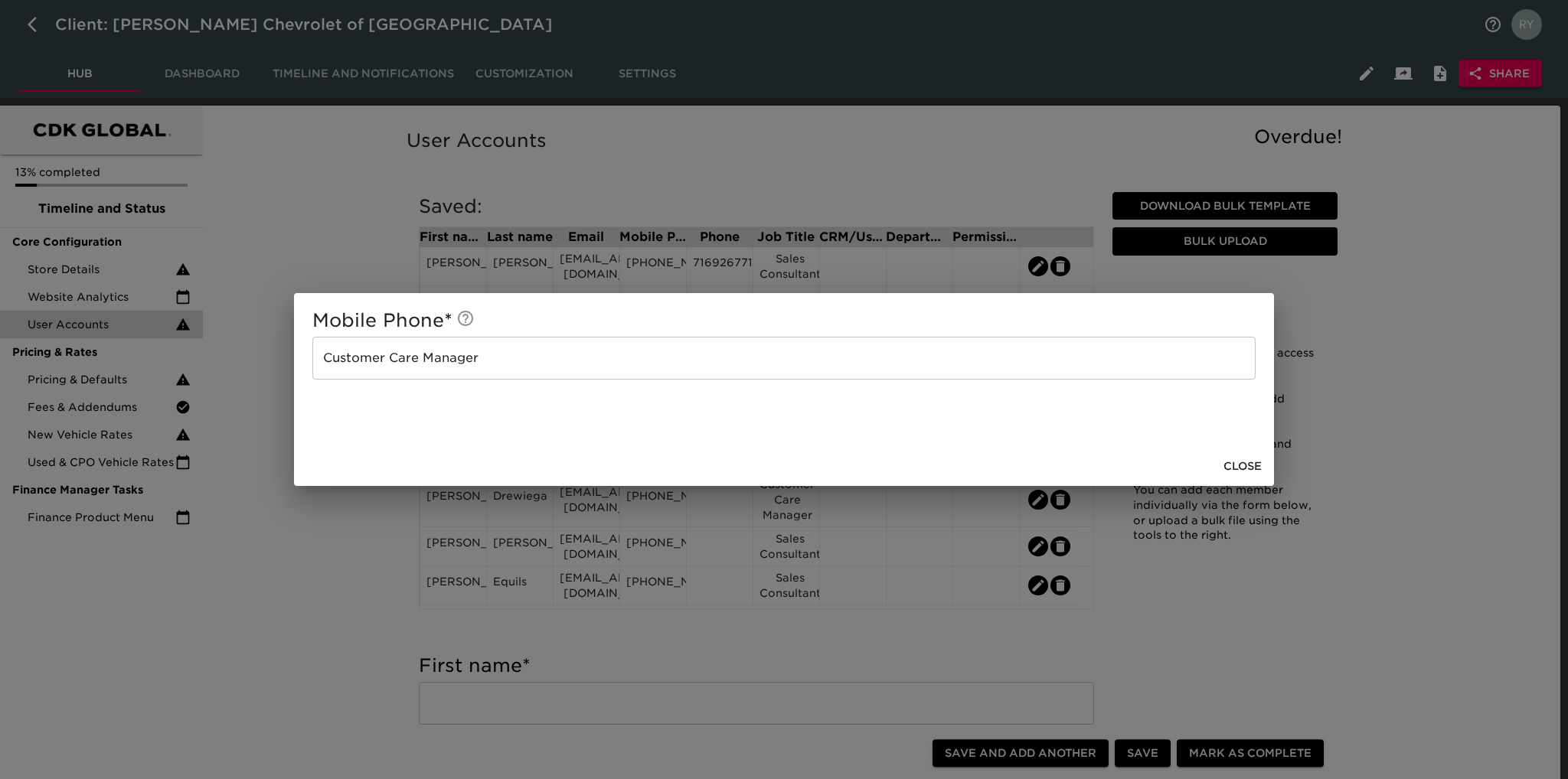
drag, startPoint x: 339, startPoint y: 601, endPoint x: 419, endPoint y: 559, distance: 90.4
click at [343, 598] on div "Mobile Phone * Customer Care Manager ​ Close" at bounding box center [784, 389] width 1568 height 779
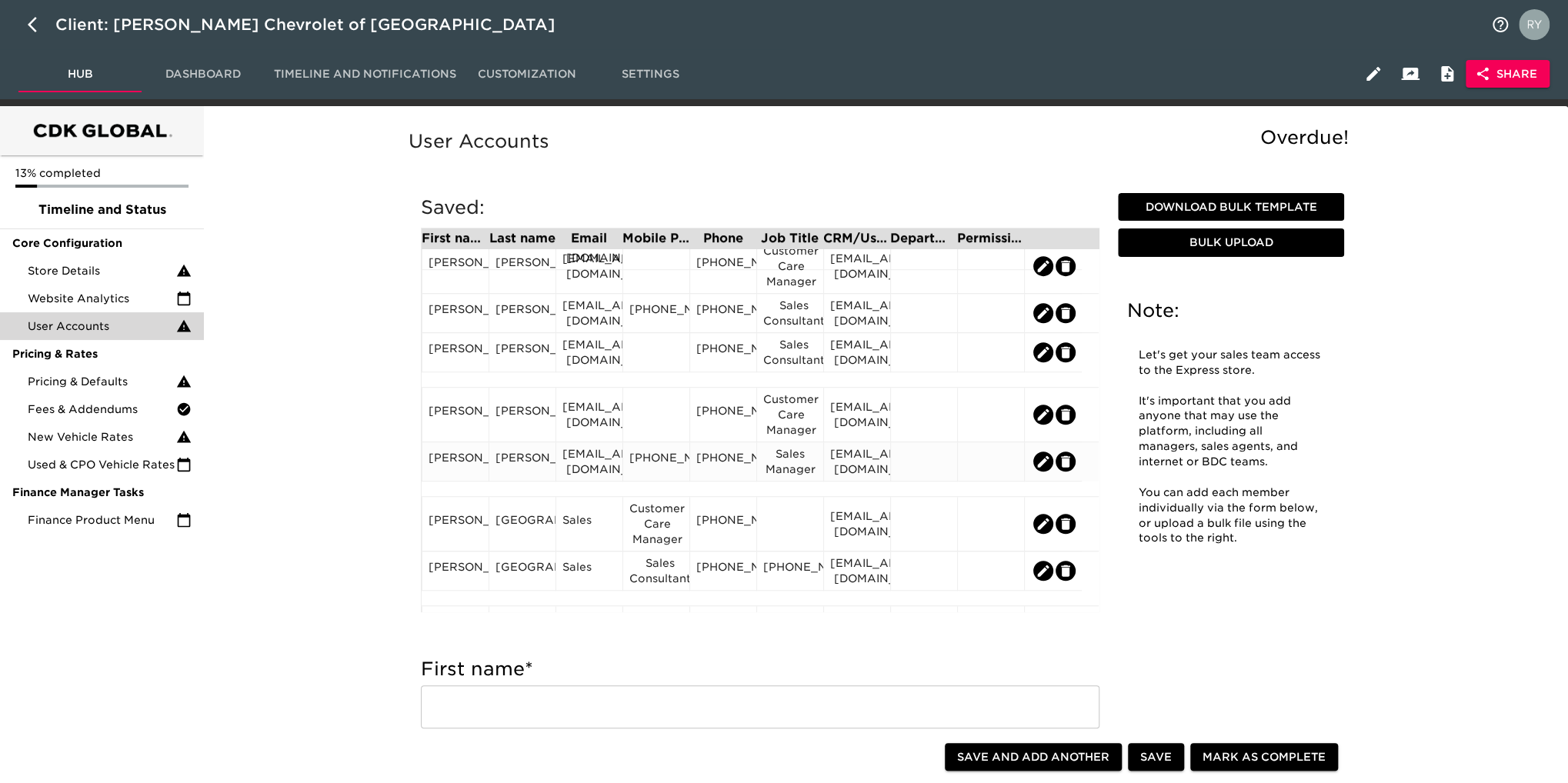
scroll to position [616, 0]
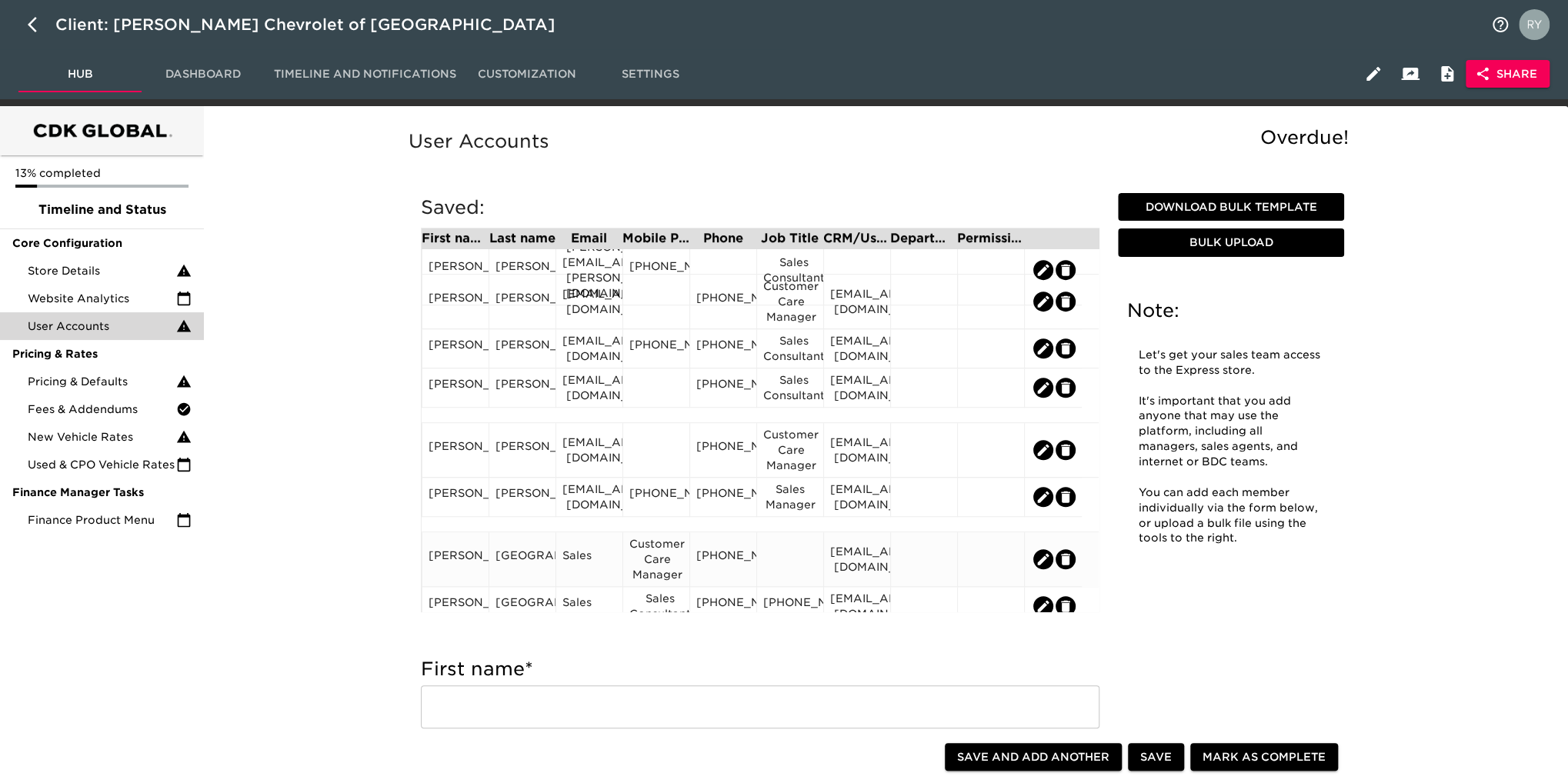
drag, startPoint x: 790, startPoint y: 549, endPoint x: 775, endPoint y: 563, distance: 20.5
click at [775, 563] on div at bounding box center [790, 559] width 54 height 23
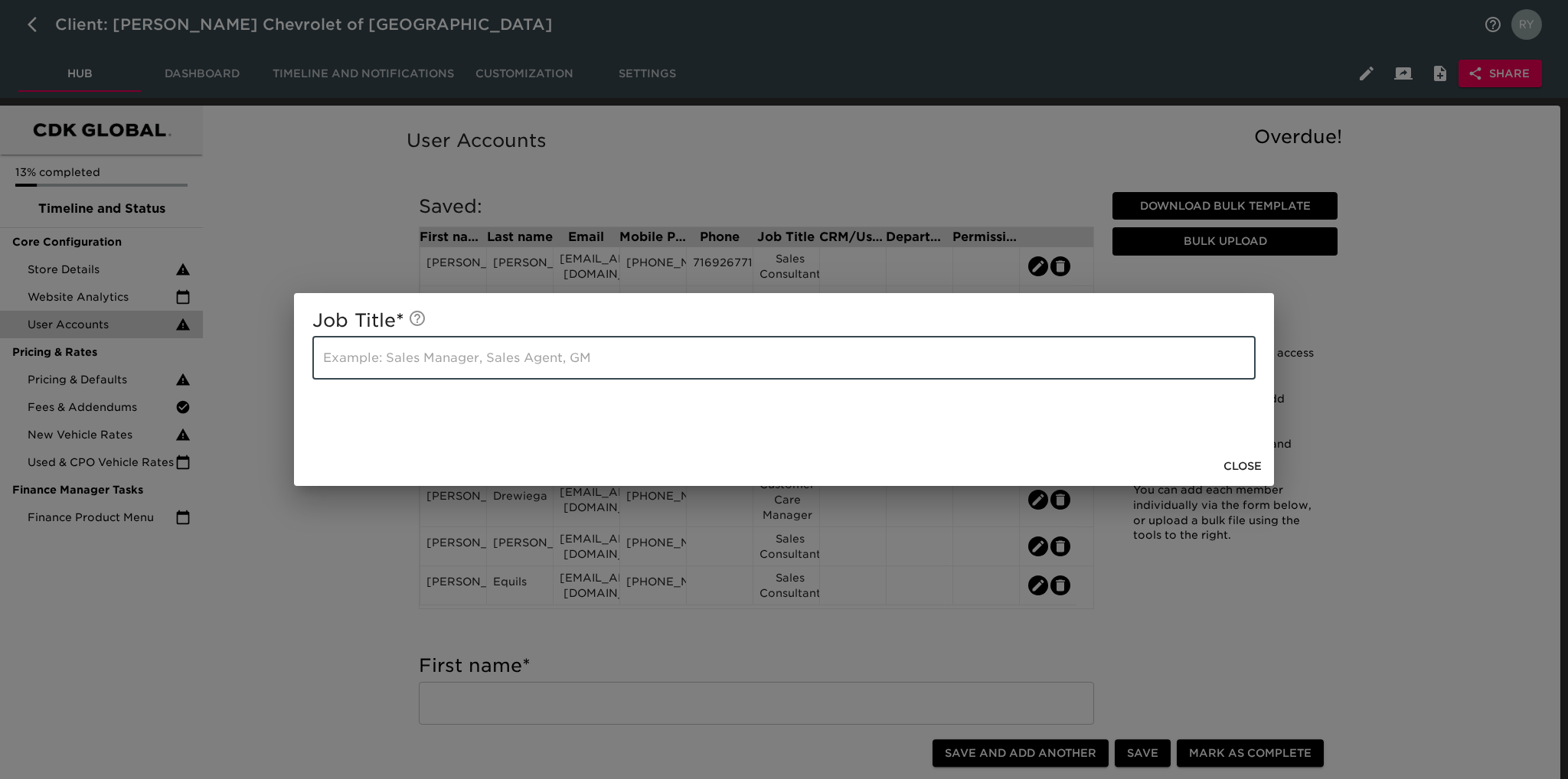
paste input "Customer Care Manager"
type input "Customer Care Manager"
drag, startPoint x: 1225, startPoint y: 460, endPoint x: 1079, endPoint y: 455, distance: 146.1
click at [1227, 460] on span "Close" at bounding box center [1243, 466] width 39 height 19
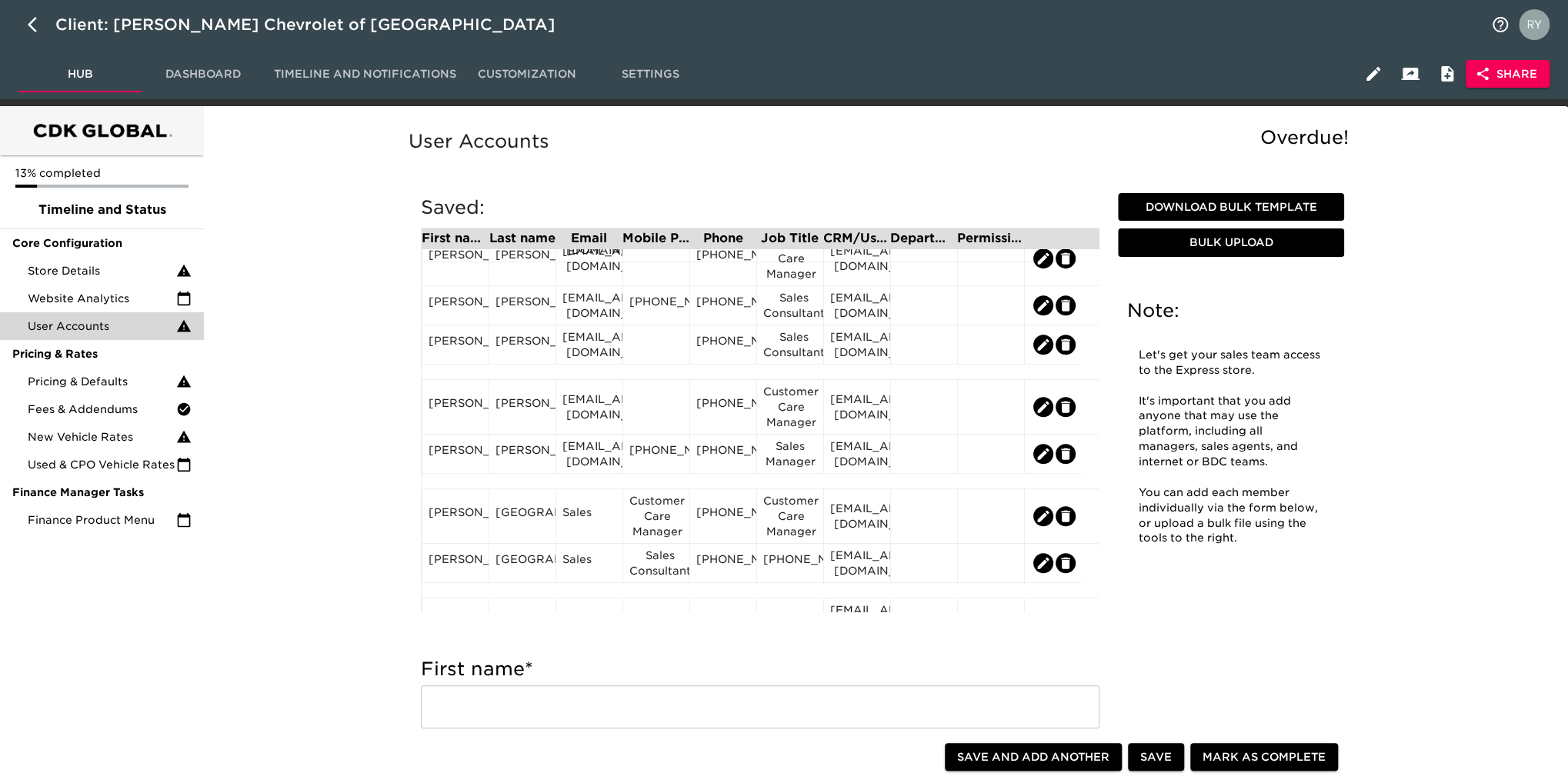
scroll to position [693, 0]
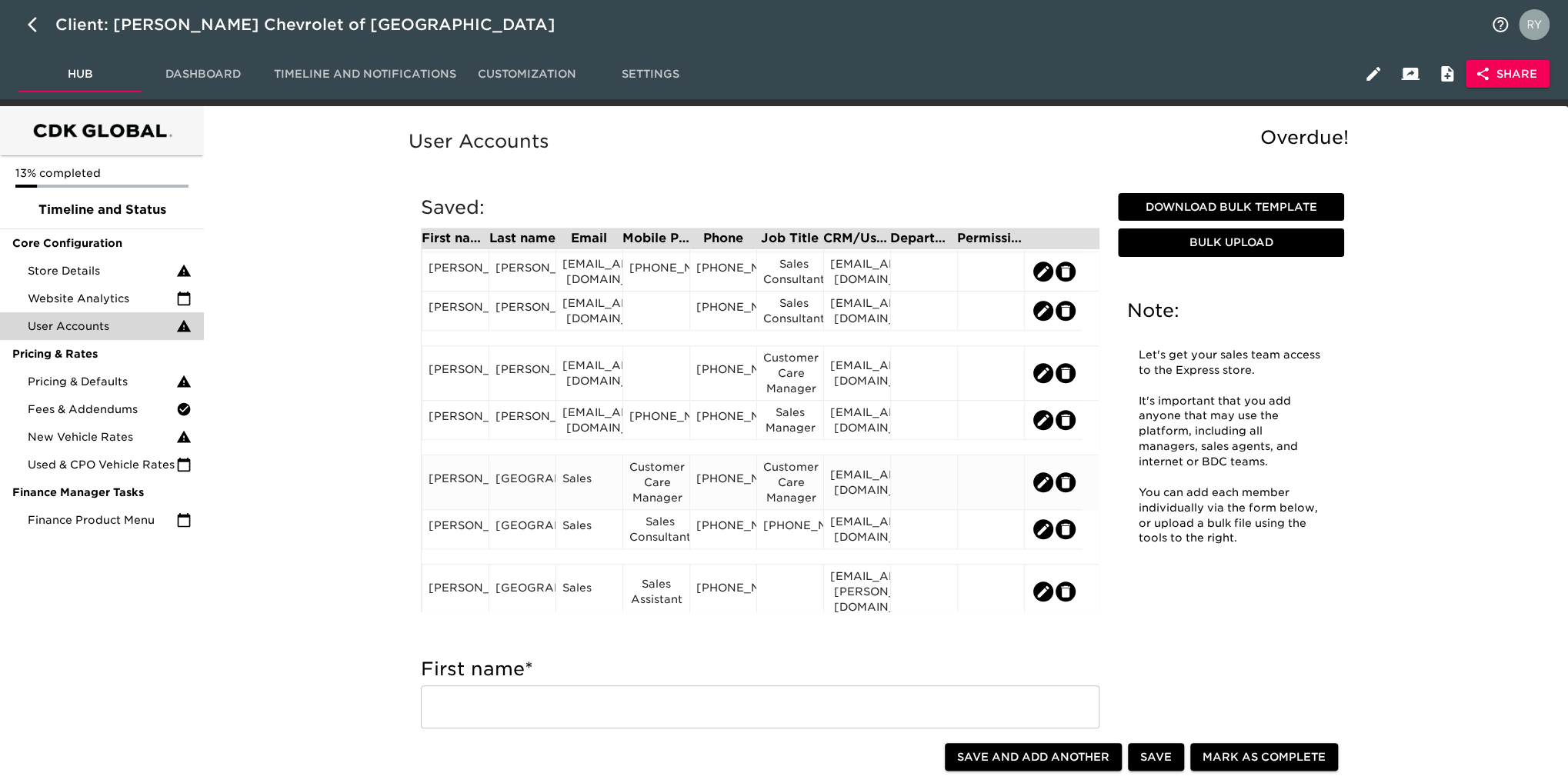
click at [650, 492] on div "Customer Care Manager" at bounding box center [656, 482] width 54 height 46
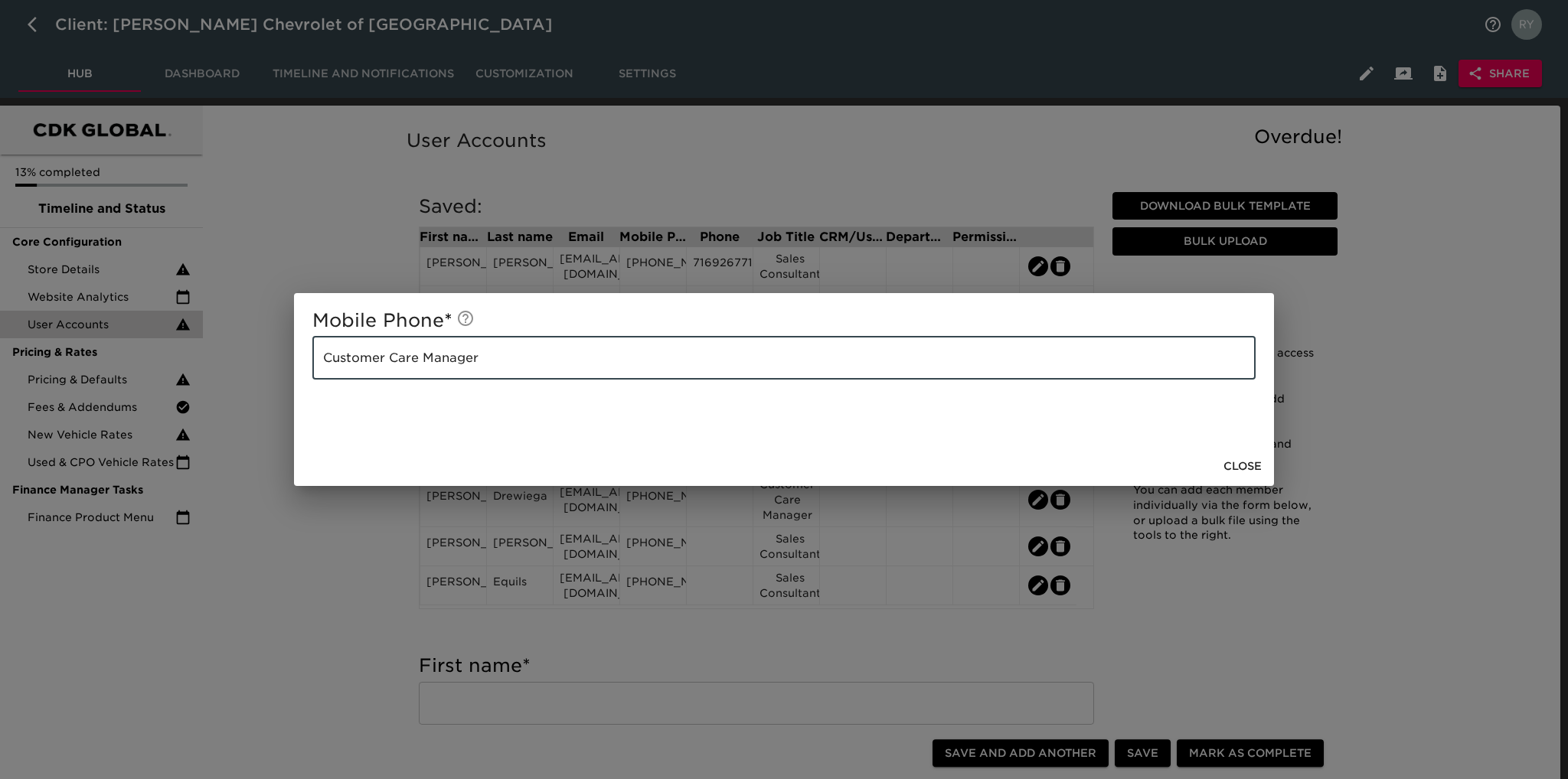
drag, startPoint x: 502, startPoint y: 357, endPoint x: 305, endPoint y: 352, distance: 197.1
click at [305, 352] on div "Mobile Phone * Customer Care Manager ​" at bounding box center [784, 370] width 980 height 153
click at [282, 589] on div "Mobile Phone * ​ Close" at bounding box center [784, 389] width 1568 height 779
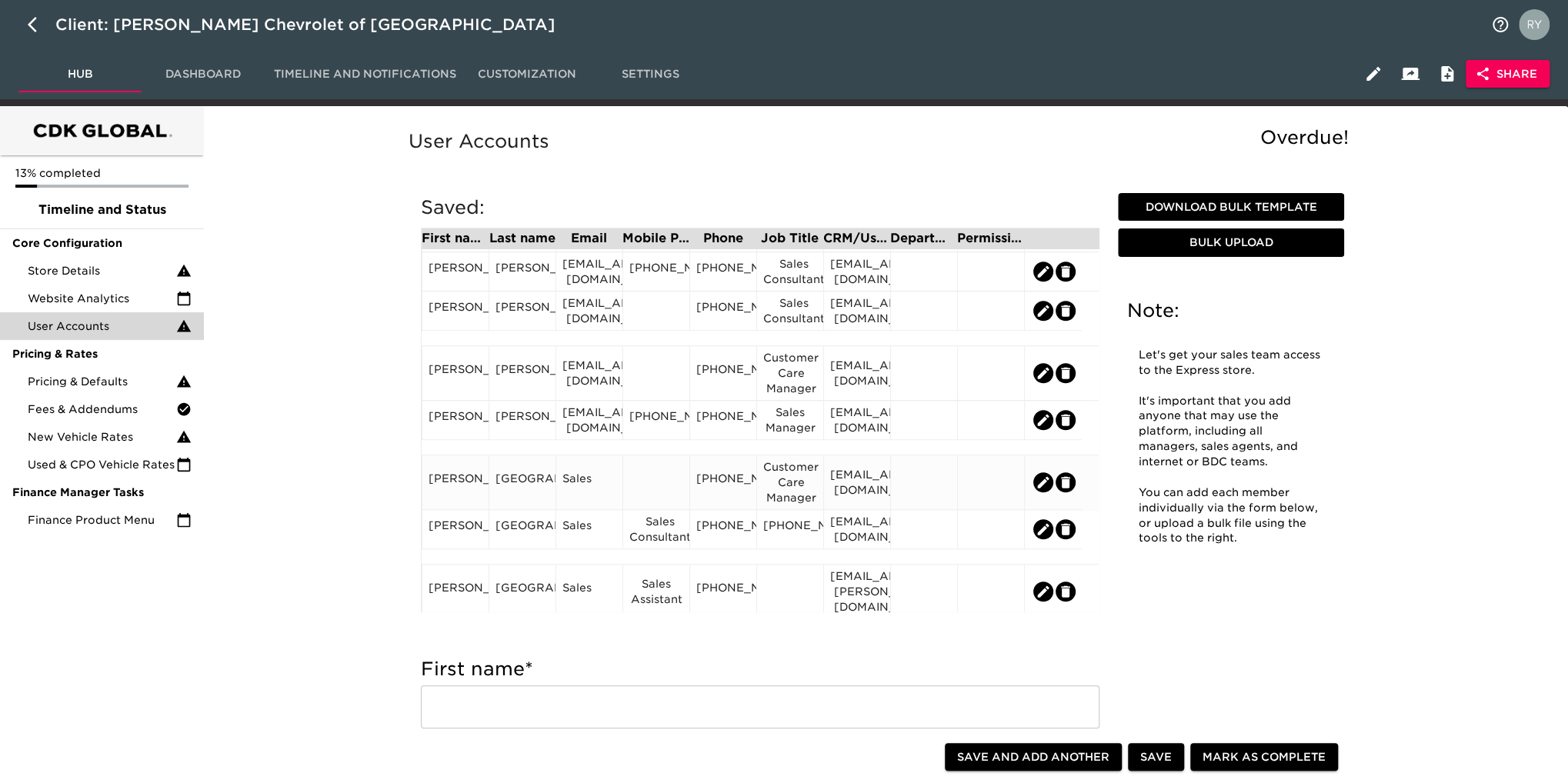
click at [861, 481] on div "[EMAIL_ADDRESS][DOMAIN_NAME]" at bounding box center [857, 482] width 54 height 30
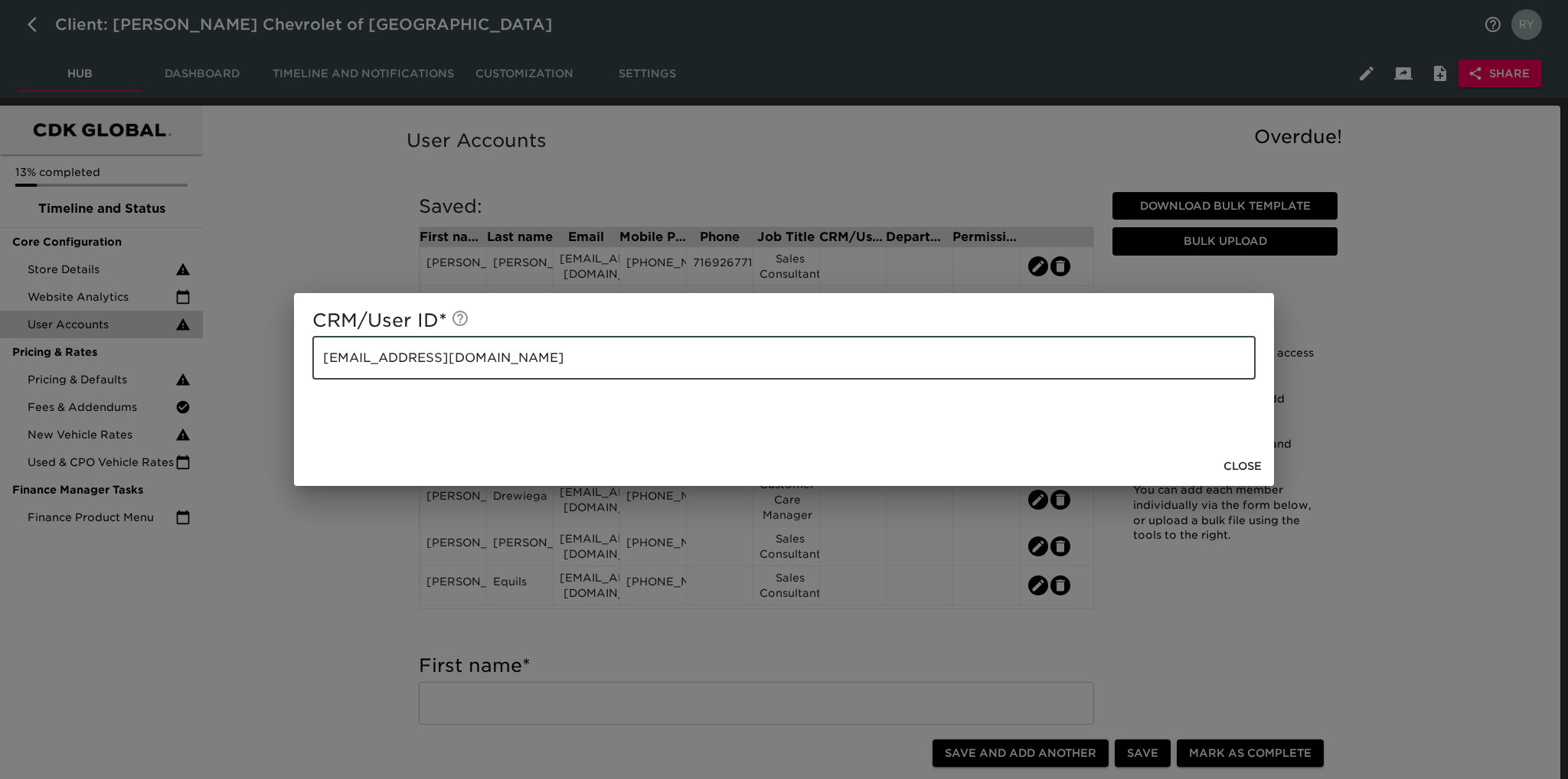
drag, startPoint x: 514, startPoint y: 366, endPoint x: 303, endPoint y: 362, distance: 211.0
click at [303, 362] on div "CRM/User ID * [EMAIL_ADDRESS][DOMAIN_NAME] ​" at bounding box center [784, 370] width 980 height 153
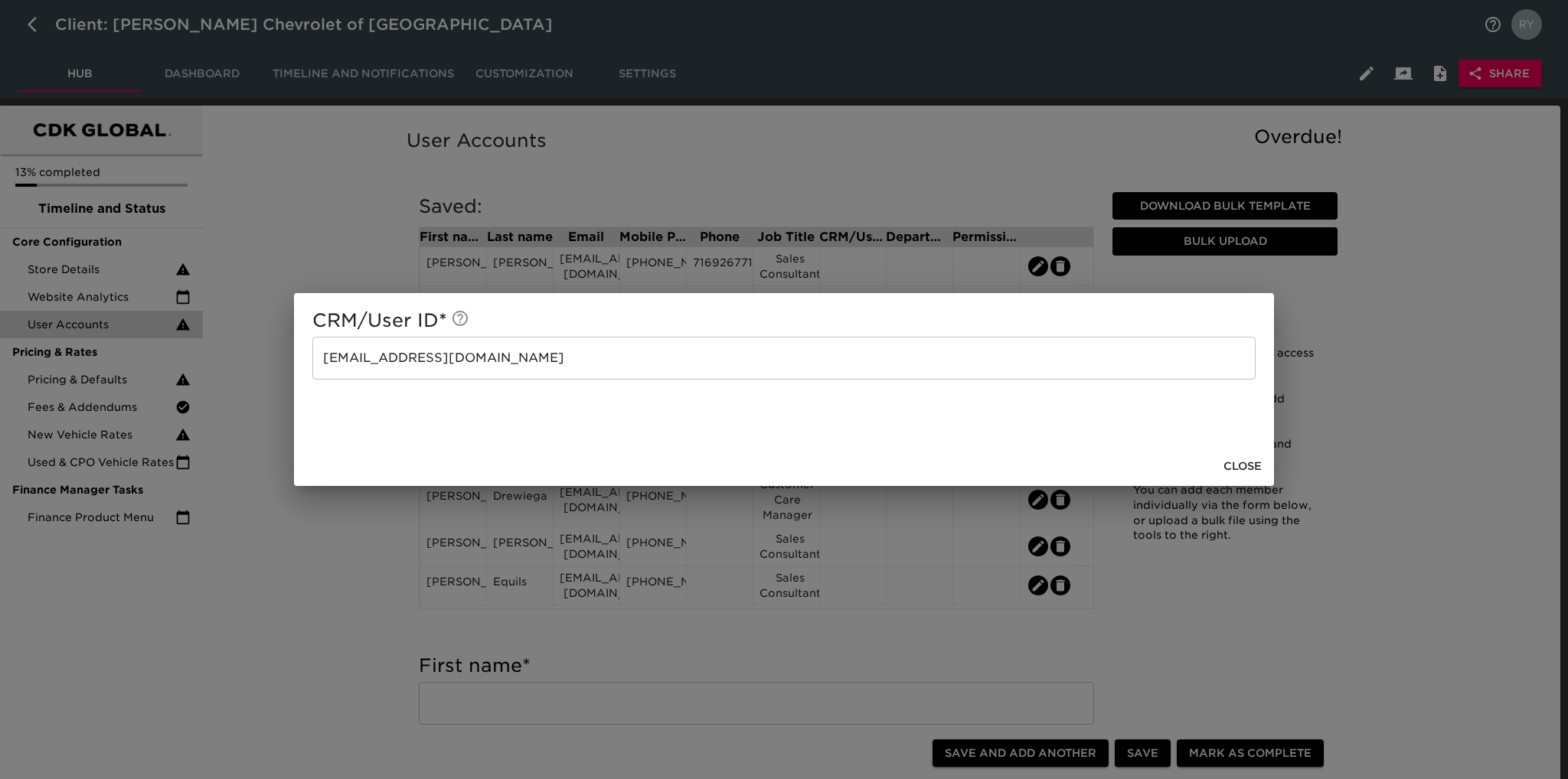
click at [324, 576] on div "CRM/User ID * [EMAIL_ADDRESS][DOMAIN_NAME] ​ Close" at bounding box center [784, 389] width 1568 height 779
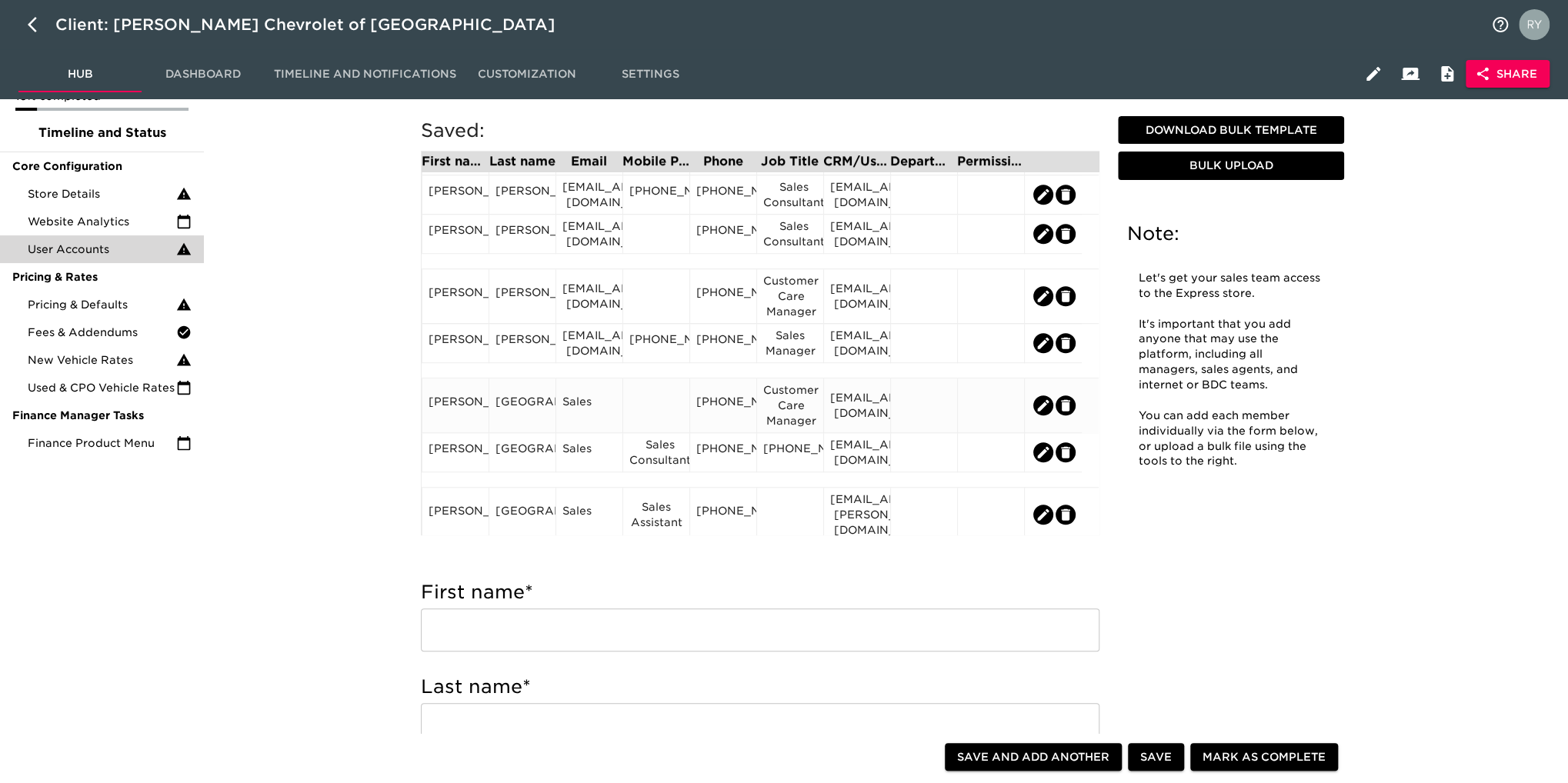
click at [581, 405] on div "Sales" at bounding box center [589, 405] width 54 height 23
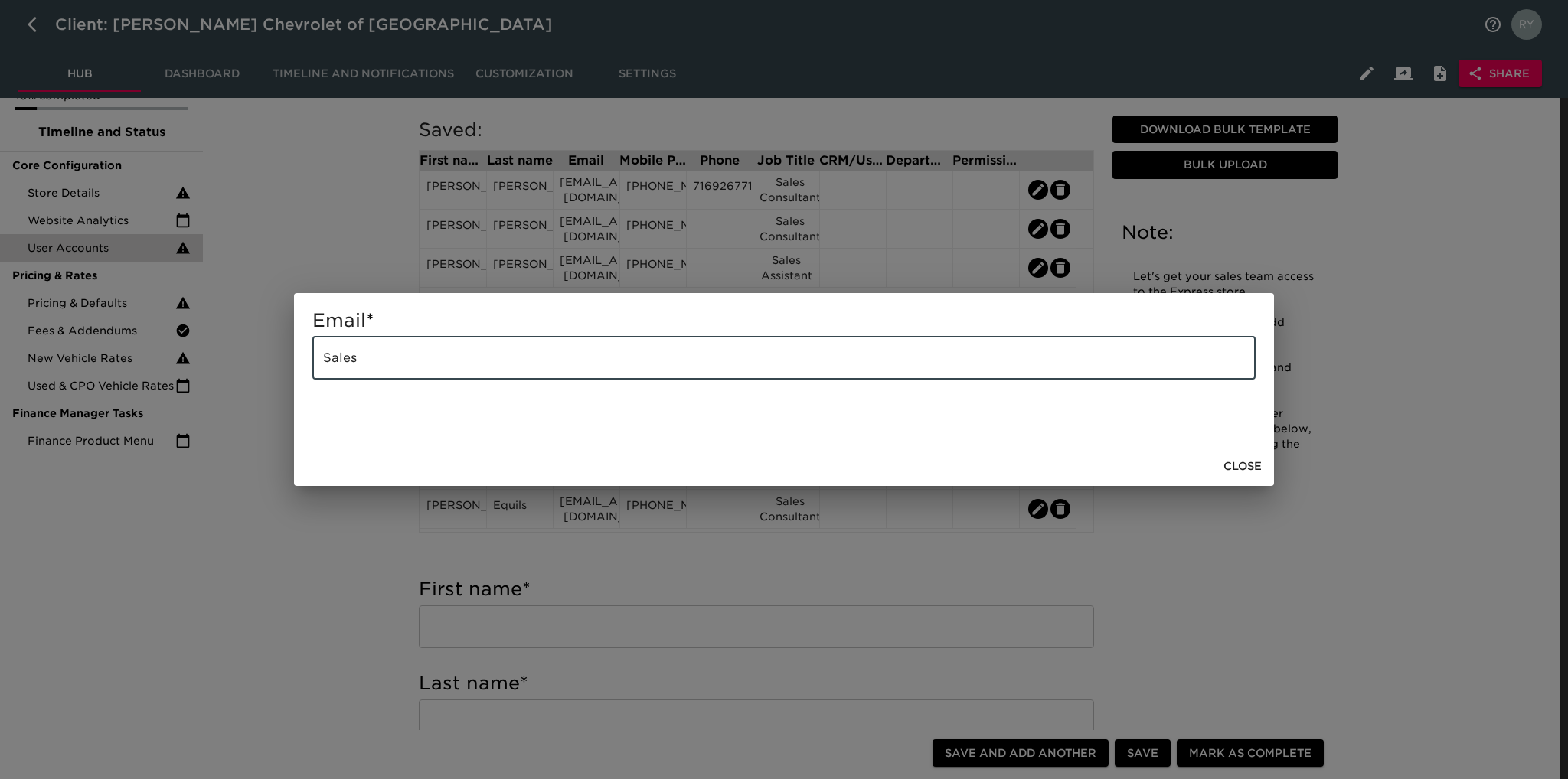
drag, startPoint x: 449, startPoint y: 366, endPoint x: 302, endPoint y: 382, distance: 147.9
click at [302, 382] on div "Email * Sales ​" at bounding box center [784, 370] width 980 height 153
paste input "[EMAIL_ADDRESS][DOMAIN_NAME]"
type input "[EMAIL_ADDRESS][DOMAIN_NAME]"
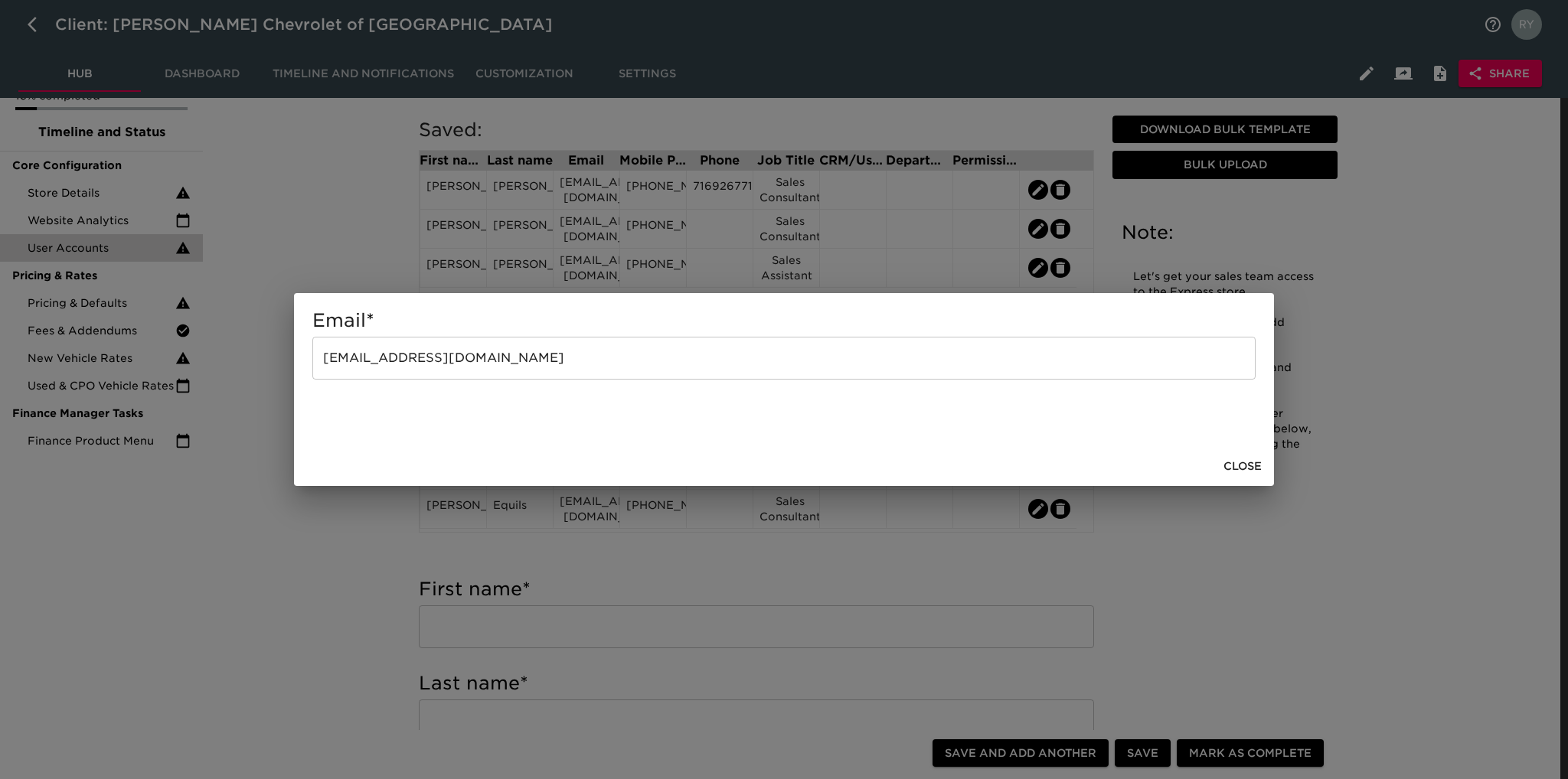
click at [346, 555] on div "Email * [EMAIL_ADDRESS][DOMAIN_NAME] ​ Close" at bounding box center [784, 389] width 1568 height 779
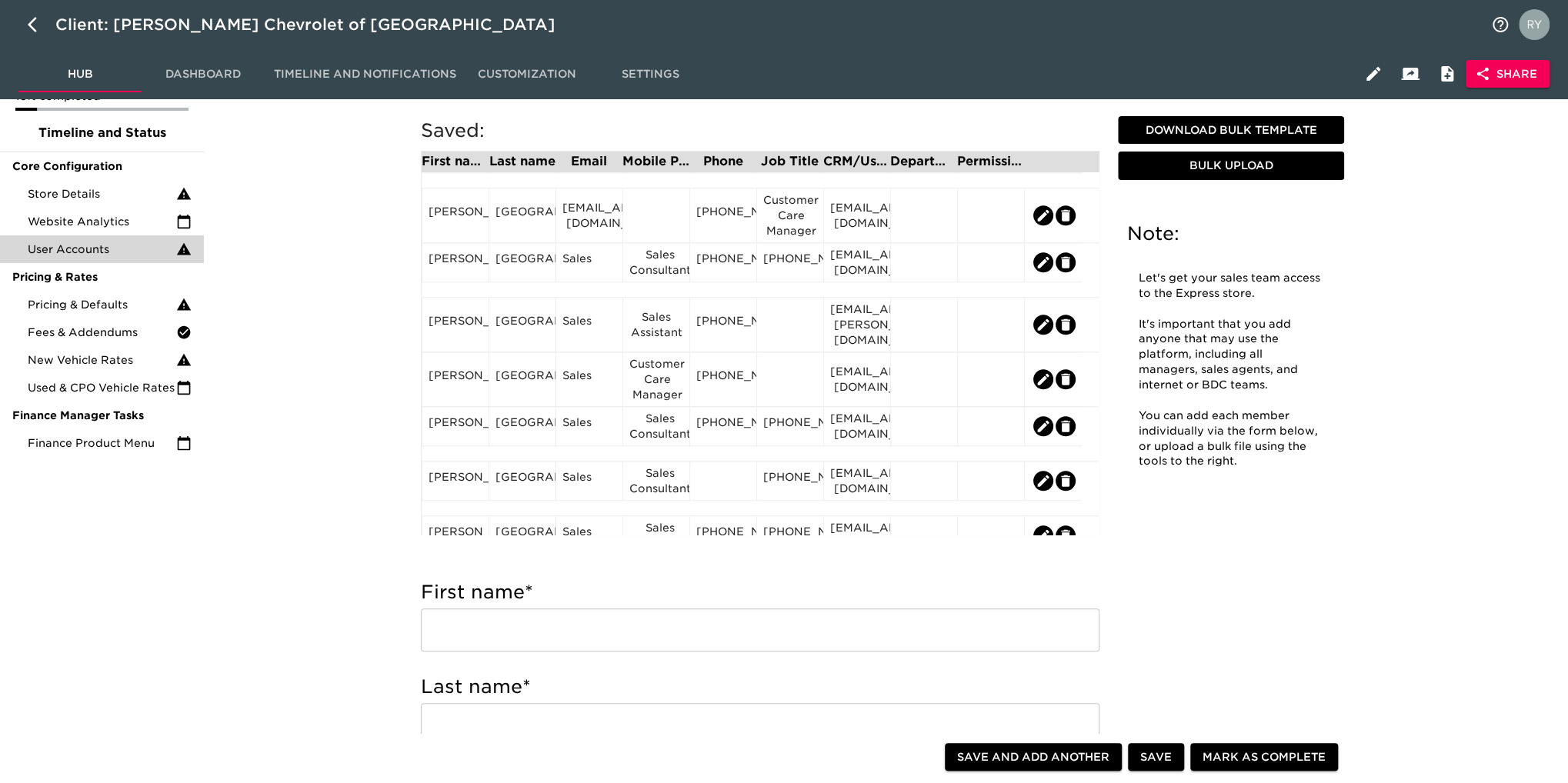
scroll to position [846, 0]
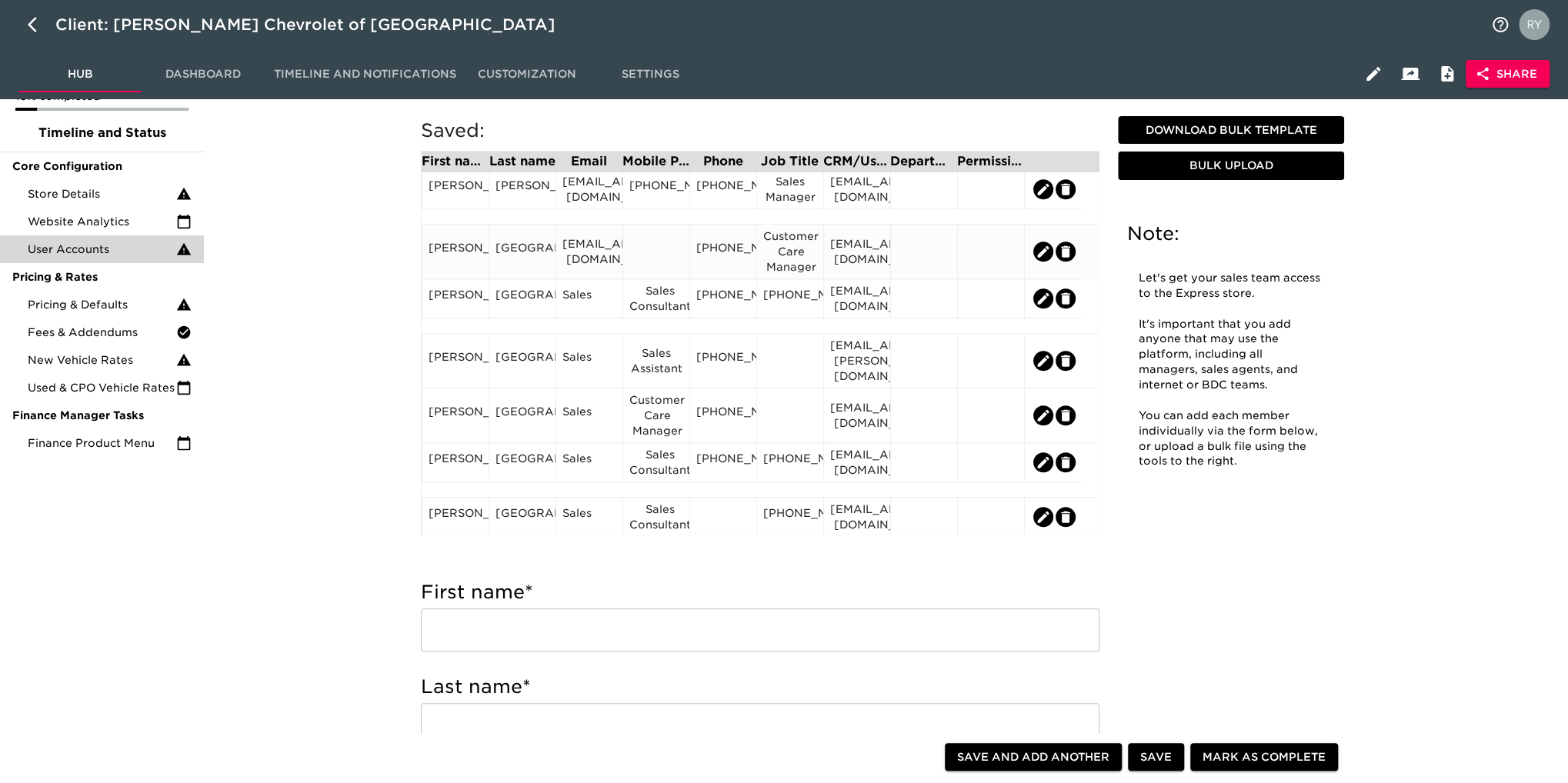
click at [443, 262] on div "[PERSON_NAME]" at bounding box center [455, 251] width 54 height 23
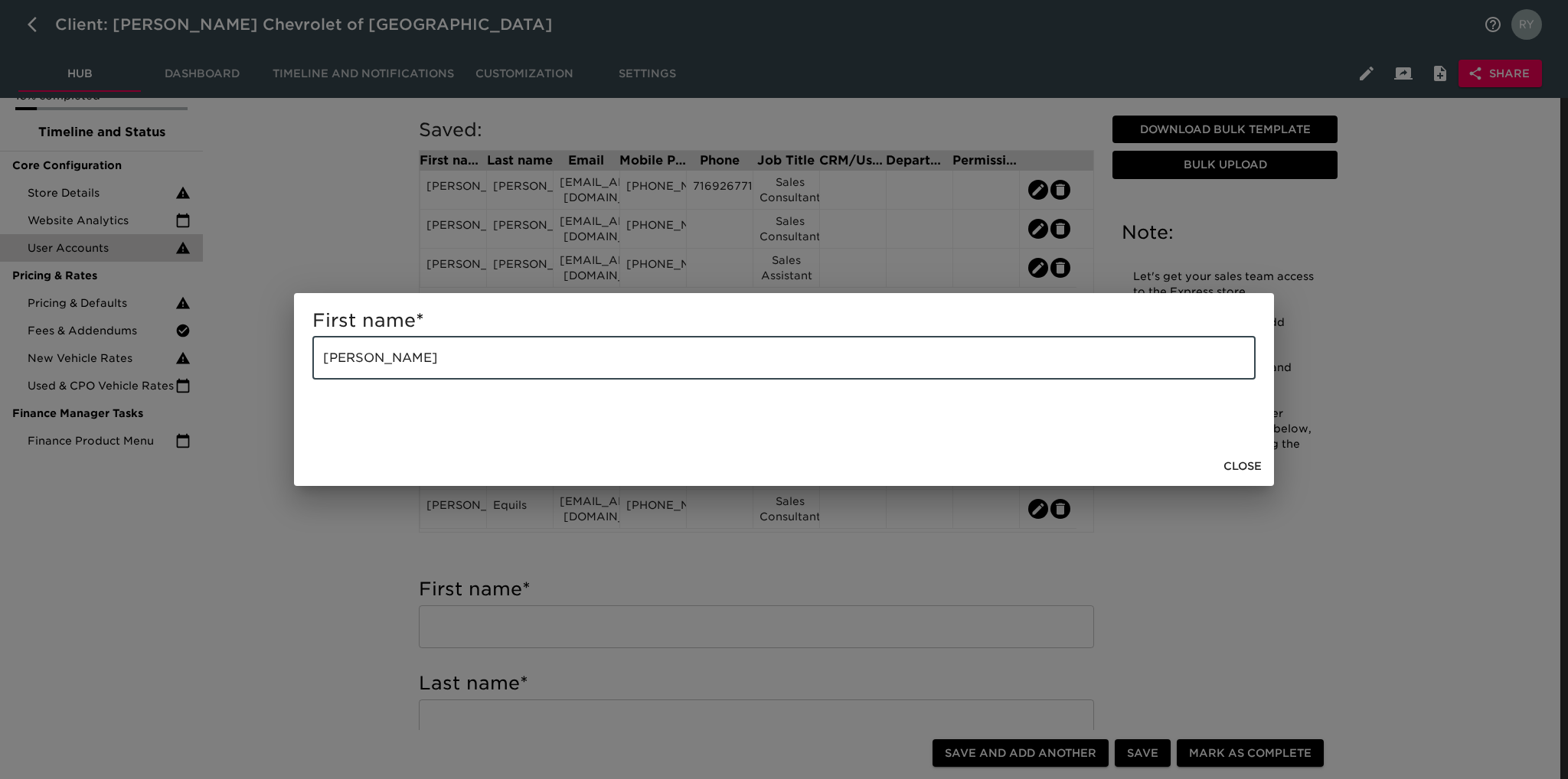
drag, startPoint x: 437, startPoint y: 355, endPoint x: 360, endPoint y: 370, distance: 78.4
click at [360, 370] on input "[PERSON_NAME]" at bounding box center [784, 358] width 943 height 43
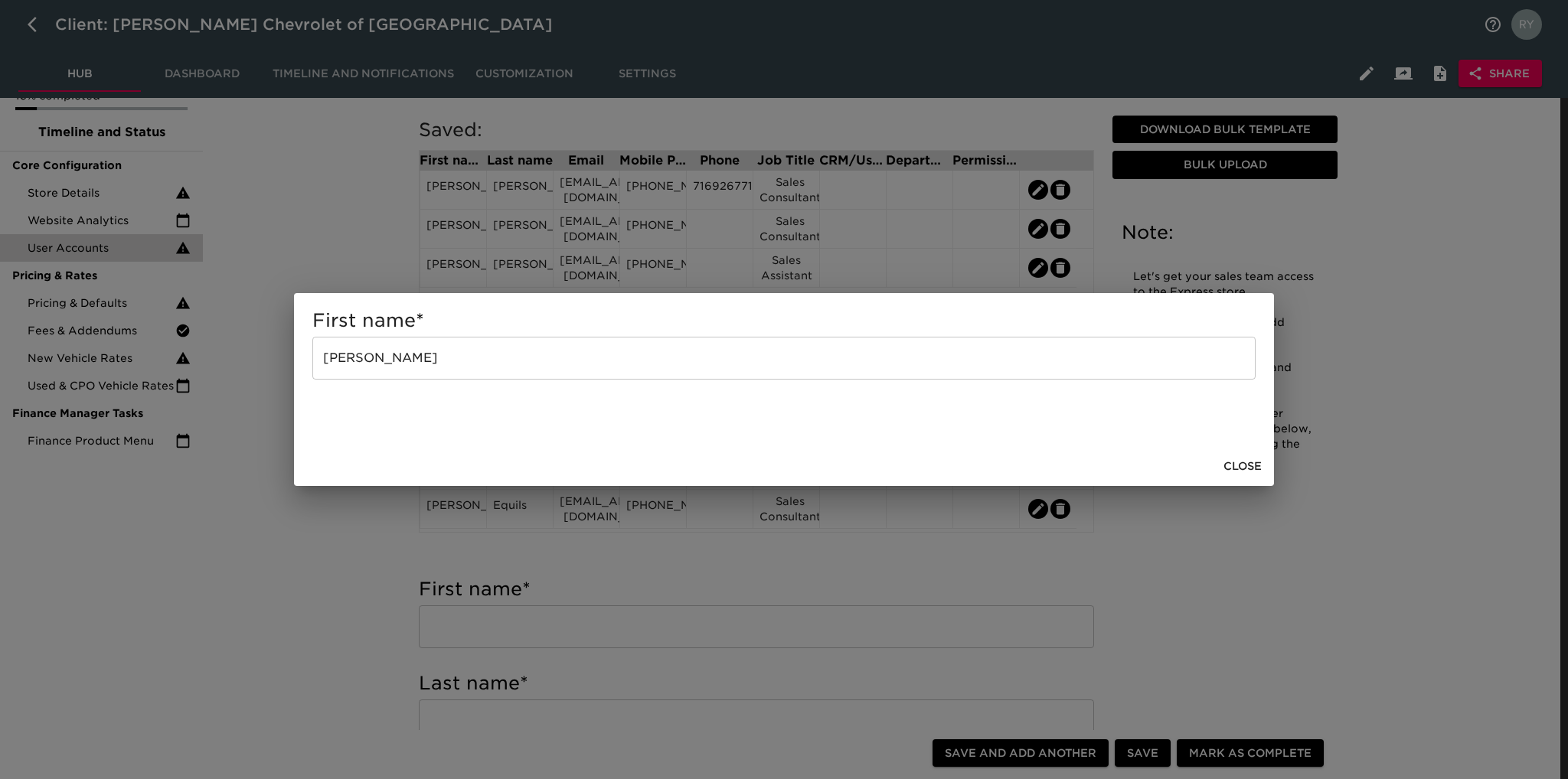
click at [374, 524] on div "First name * [PERSON_NAME] ​ Close" at bounding box center [784, 389] width 1568 height 779
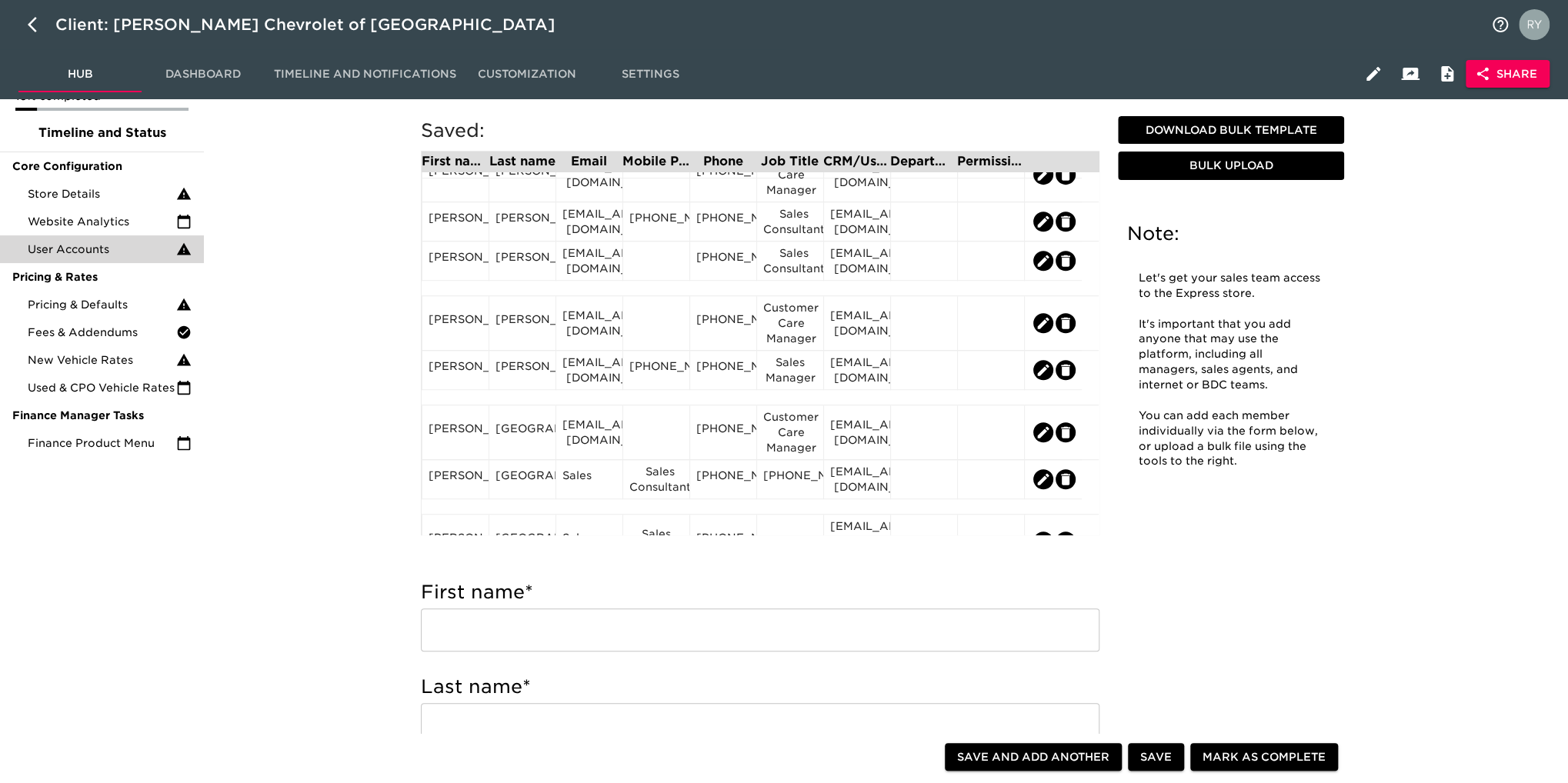
scroll to position [693, 0]
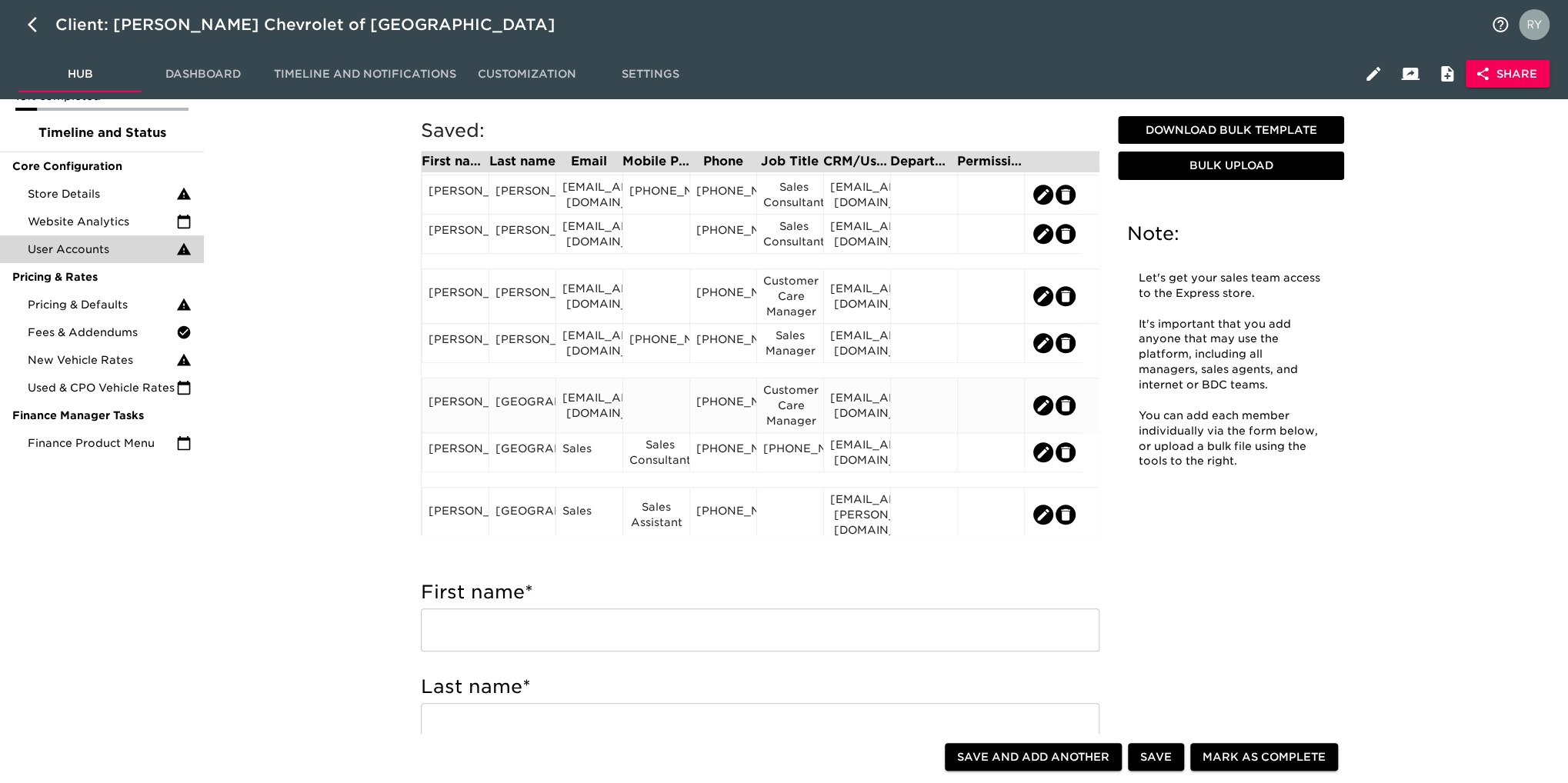
click at [514, 405] on div "[GEOGRAPHIC_DATA]" at bounding box center [523, 405] width 54 height 23
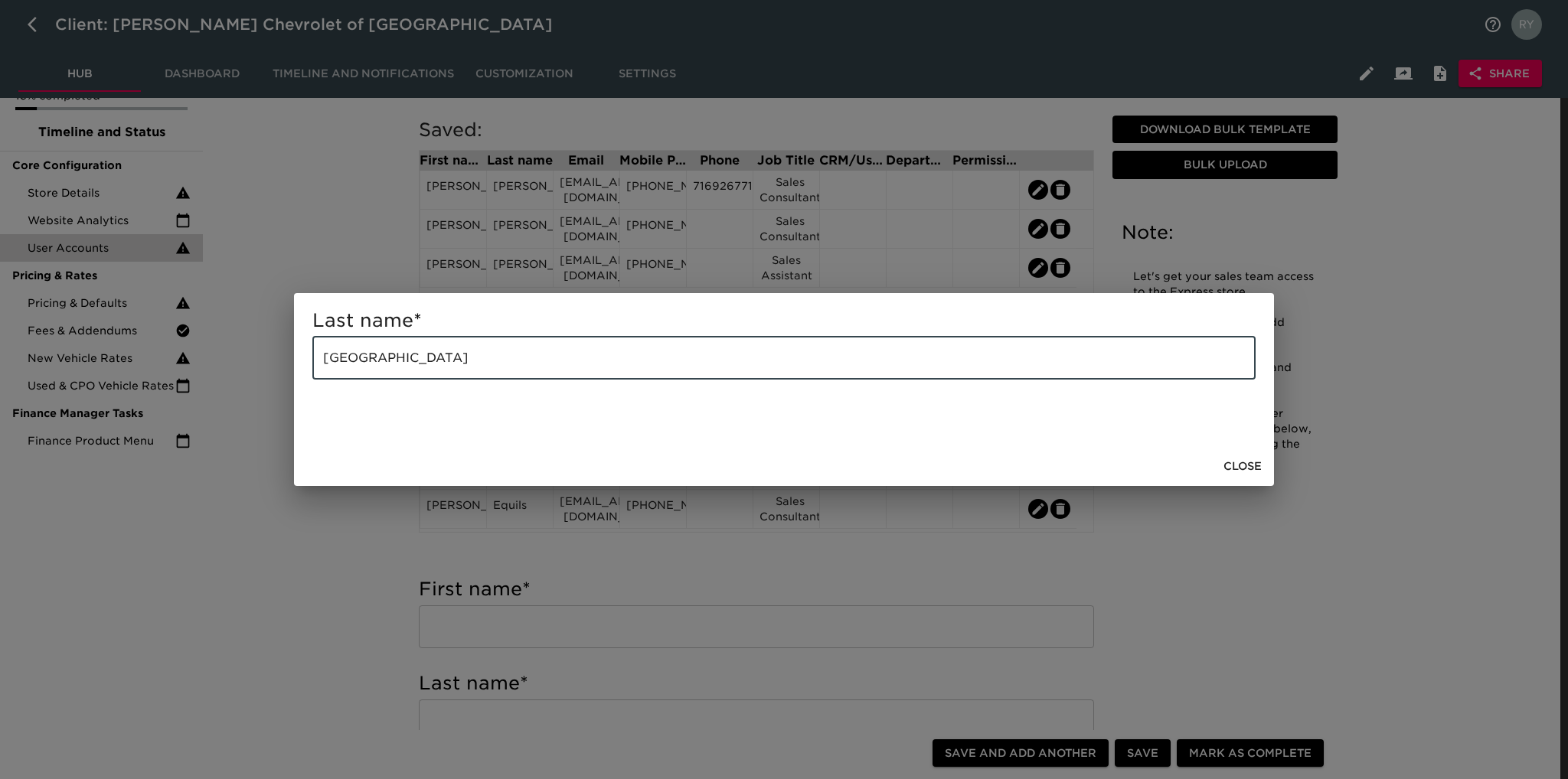
drag, startPoint x: 490, startPoint y: 361, endPoint x: 288, endPoint y: 372, distance: 202.3
click at [288, 372] on div "Last name * [GEOGRAPHIC_DATA] ​ Close" at bounding box center [784, 389] width 1568 height 779
paste input "[PERSON_NAME]"
type input "[PERSON_NAME]"
click at [331, 576] on div "Last name * [PERSON_NAME] ​ Close" at bounding box center [784, 389] width 1568 height 779
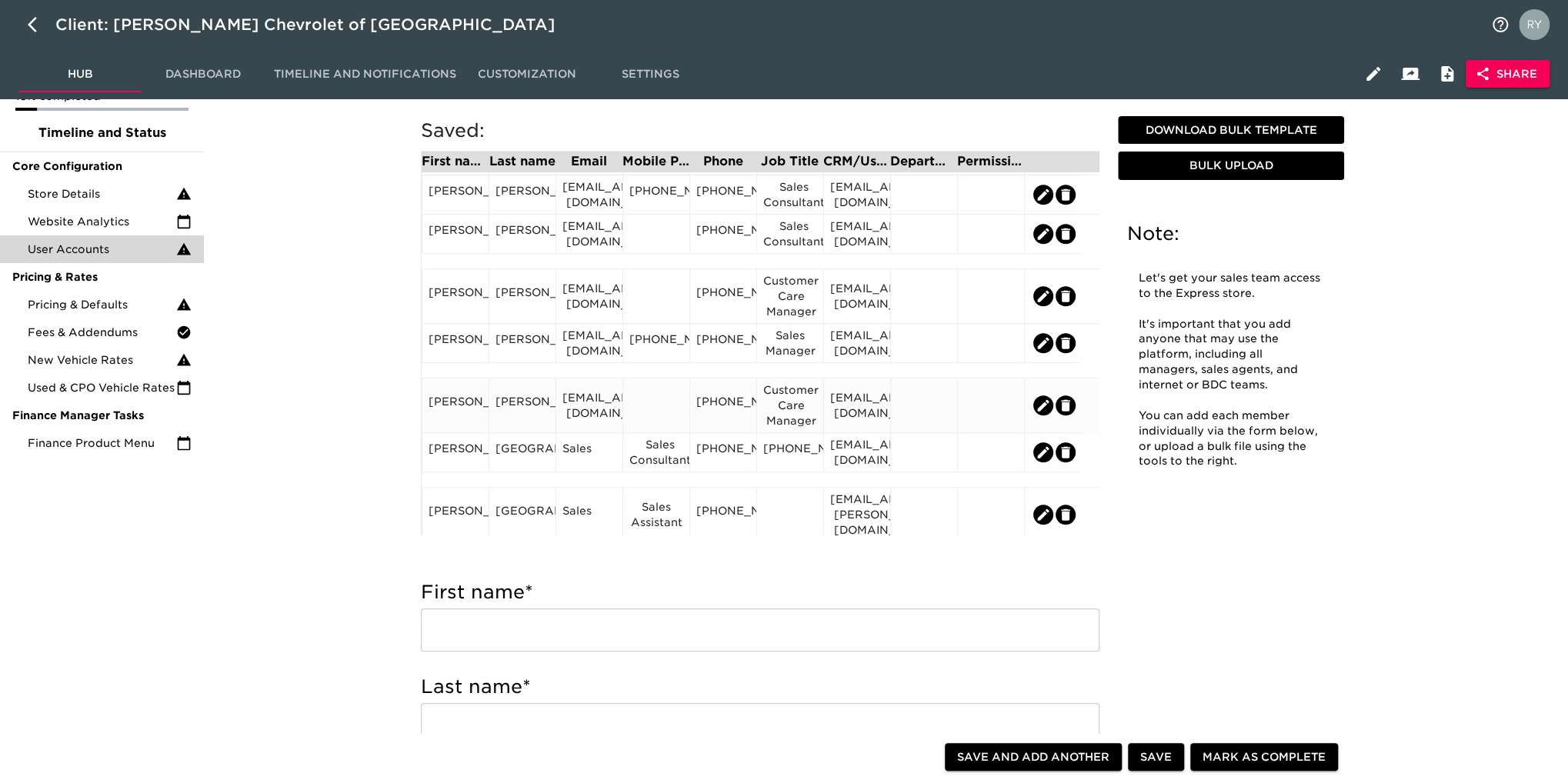
click at [469, 411] on div "[PERSON_NAME]" at bounding box center [455, 405] width 54 height 23
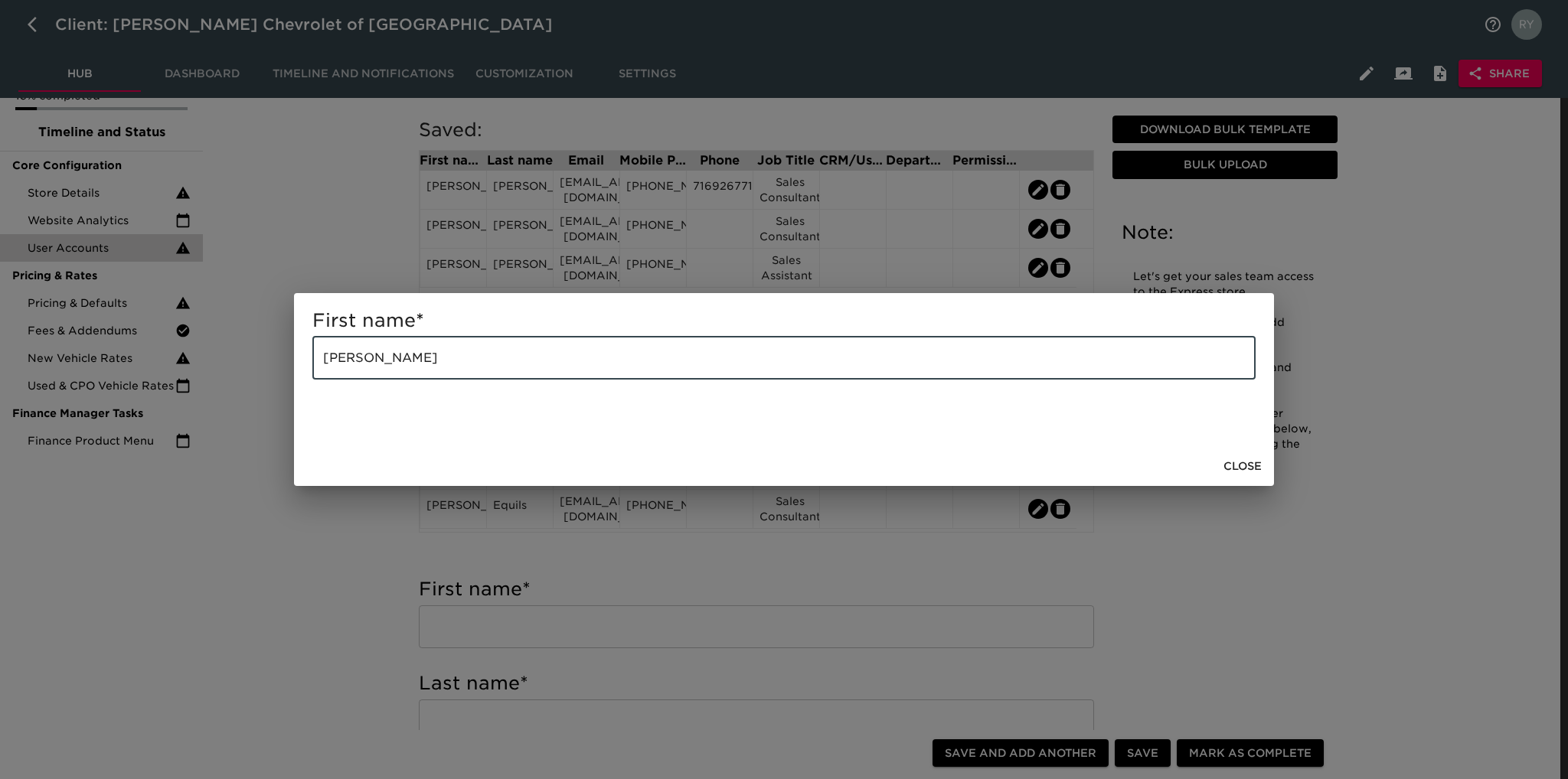
drag, startPoint x: 442, startPoint y: 359, endPoint x: 361, endPoint y: 376, distance: 82.8
click at [361, 376] on input "[PERSON_NAME]" at bounding box center [784, 358] width 943 height 43
type input "[PERSON_NAME]"
click at [339, 543] on div "First name * [PERSON_NAME] ​ Close" at bounding box center [784, 389] width 1568 height 779
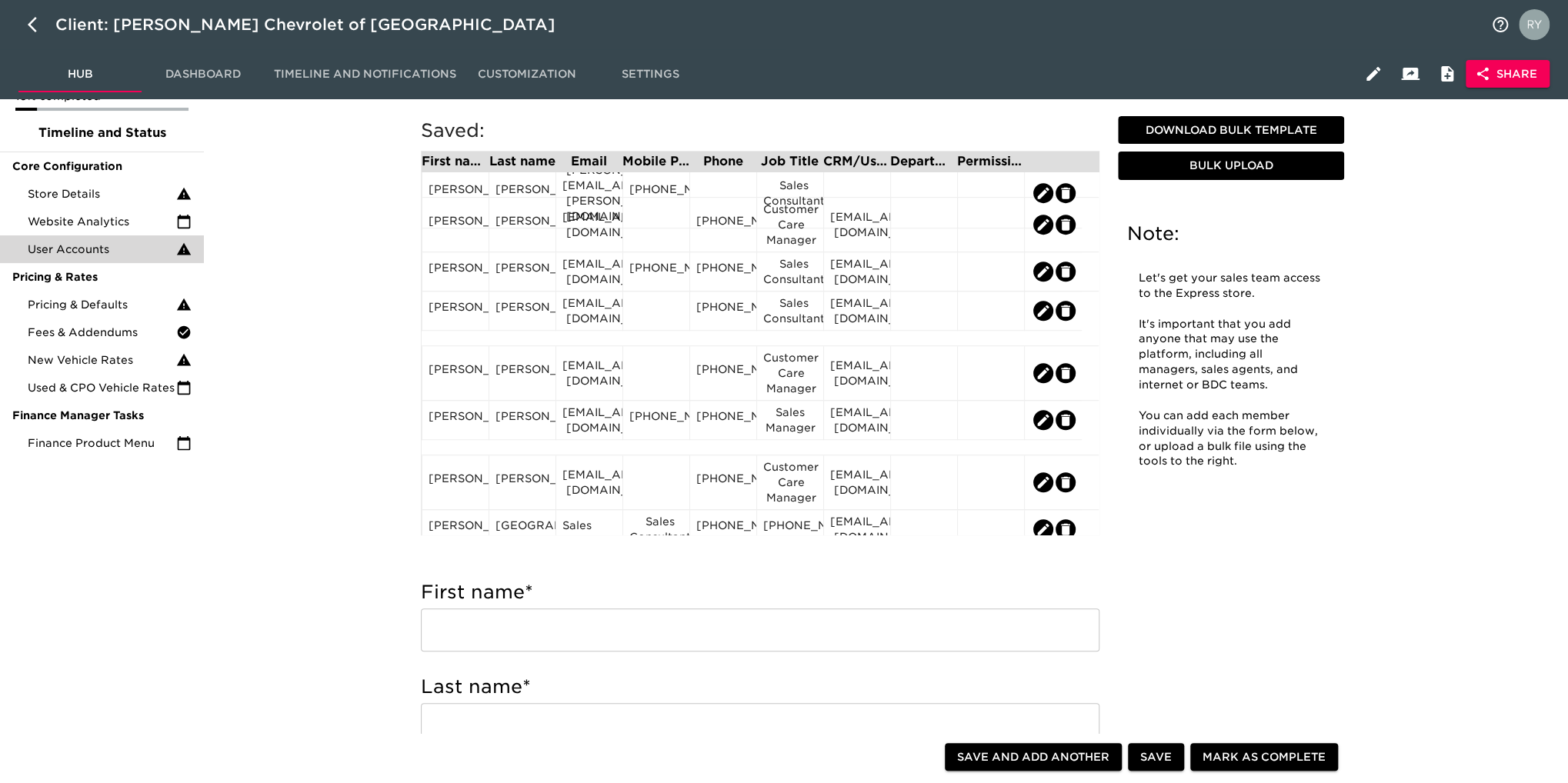
scroll to position [769, 0]
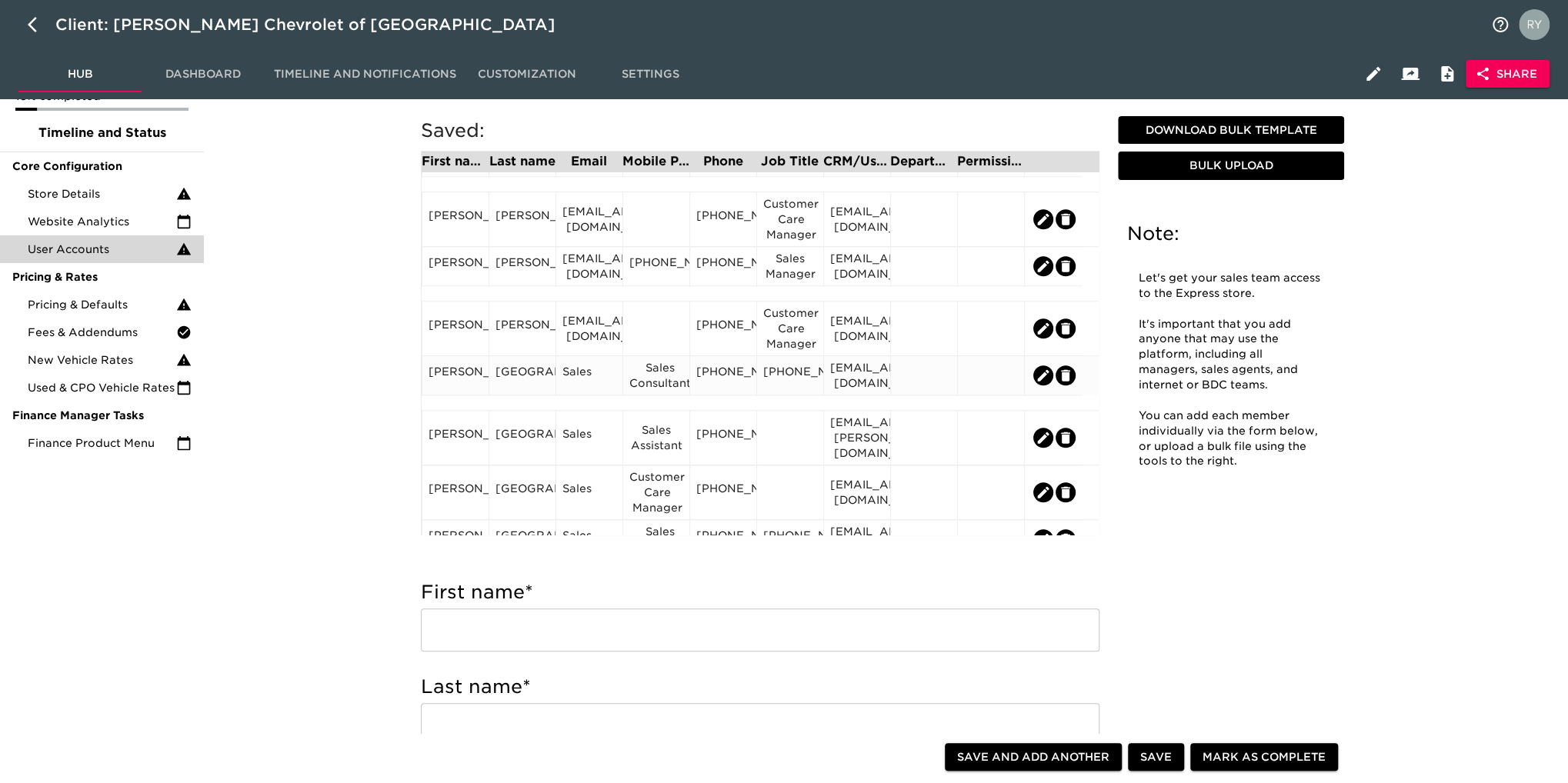
click at [656, 389] on div "Sales Consultant" at bounding box center [656, 375] width 54 height 30
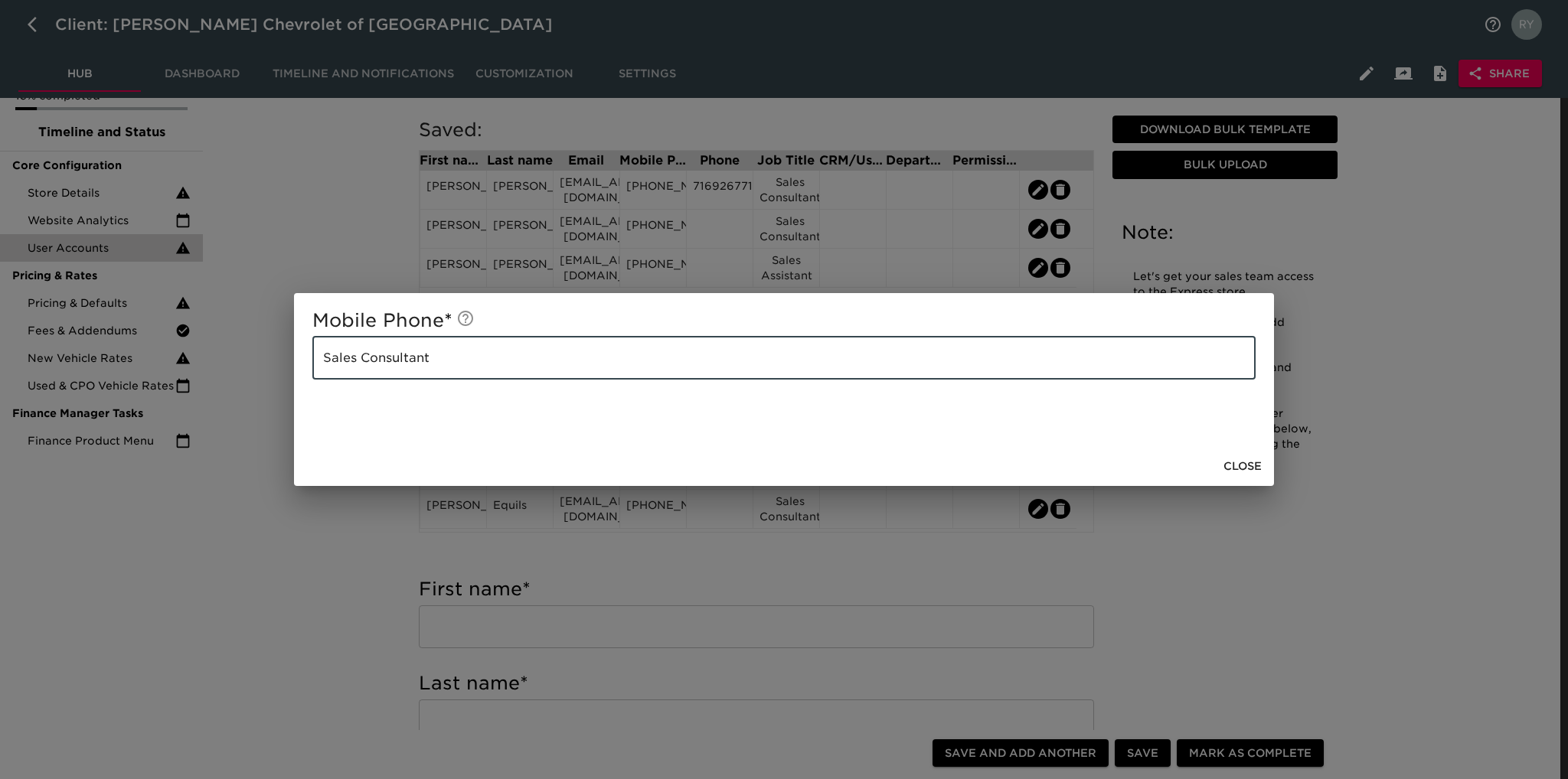
drag, startPoint x: 477, startPoint y: 352, endPoint x: 314, endPoint y: 375, distance: 164.6
click at [314, 375] on input "Sales Consultant" at bounding box center [784, 358] width 943 height 43
click at [345, 567] on div "Mobile Phone * Sales Consultant ​ Close" at bounding box center [784, 389] width 1568 height 779
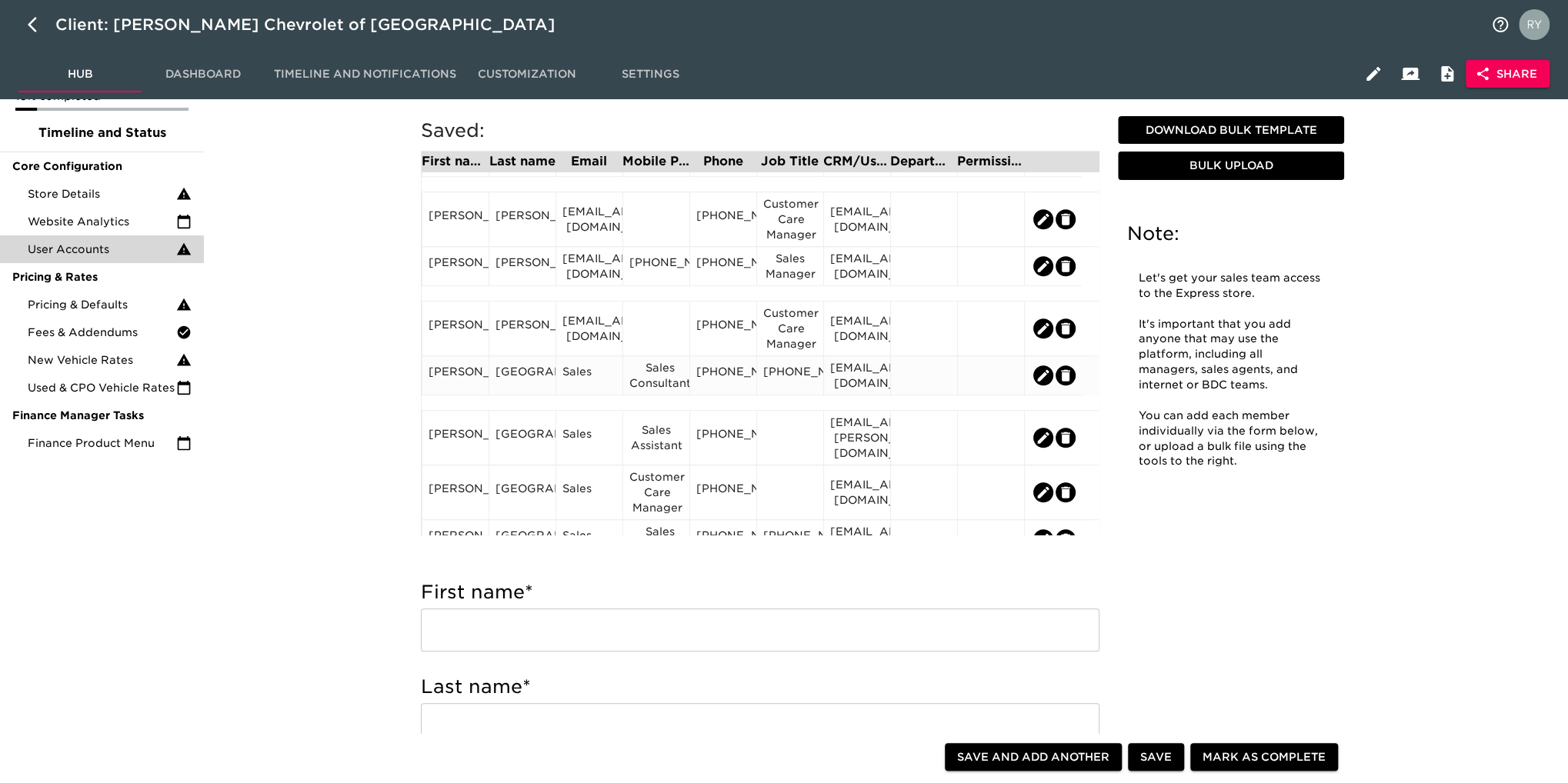
click at [762, 383] on div "[PHONE_NUMBER]" at bounding box center [789, 376] width 67 height 39
click at [766, 381] on div "[PHONE_NUMBER]" at bounding box center [790, 375] width 54 height 23
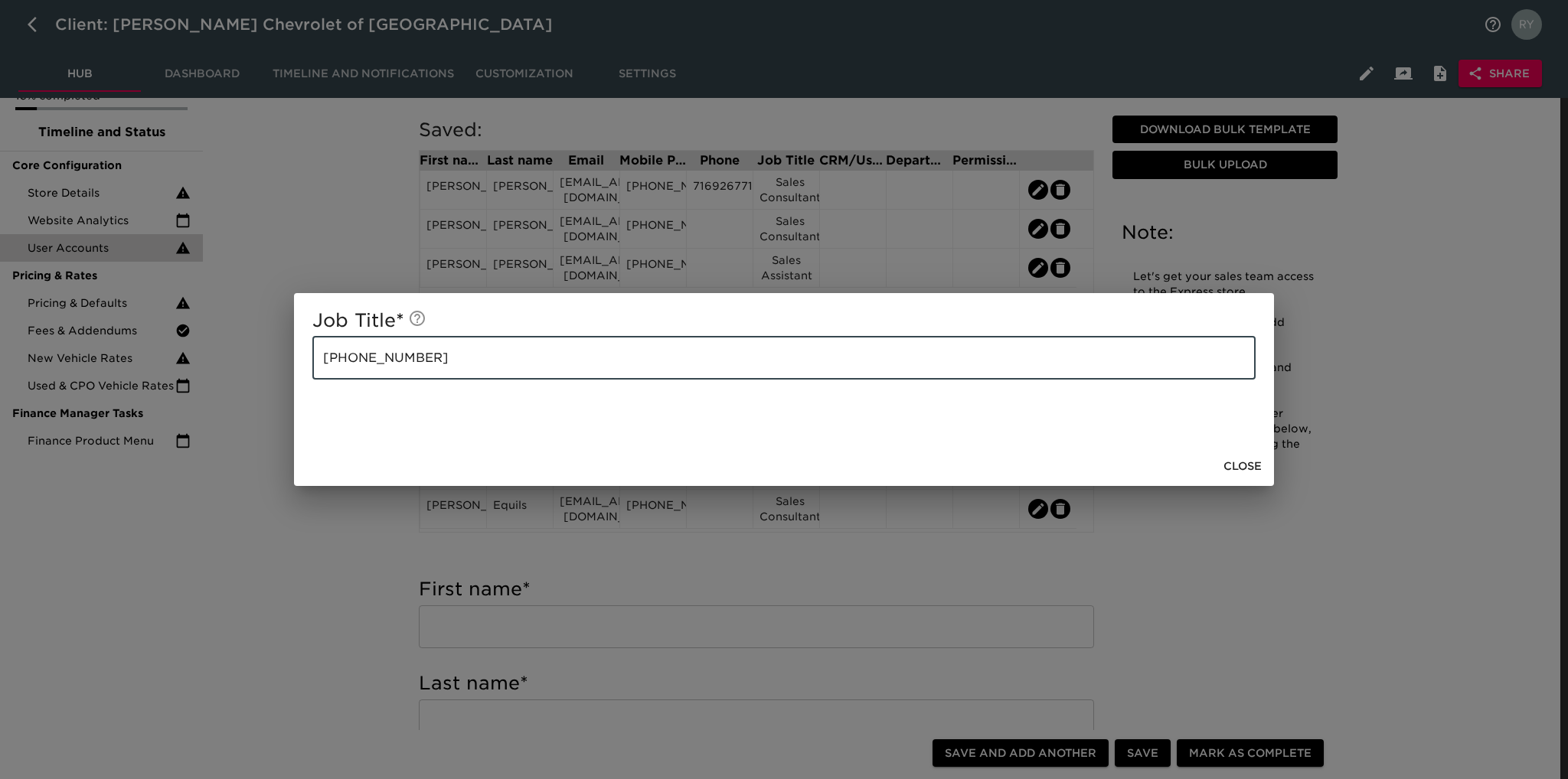
click at [460, 355] on input "[PHONE_NUMBER]" at bounding box center [784, 358] width 943 height 43
paste input "Sales Consultant"
drag, startPoint x: 422, startPoint y: 359, endPoint x: 296, endPoint y: 356, distance: 126.0
click at [261, 362] on div "Job Title * [PHONE_NUMBER] Sales Consultant ​ Close" at bounding box center [784, 389] width 1568 height 779
type input "Sales Consultant"
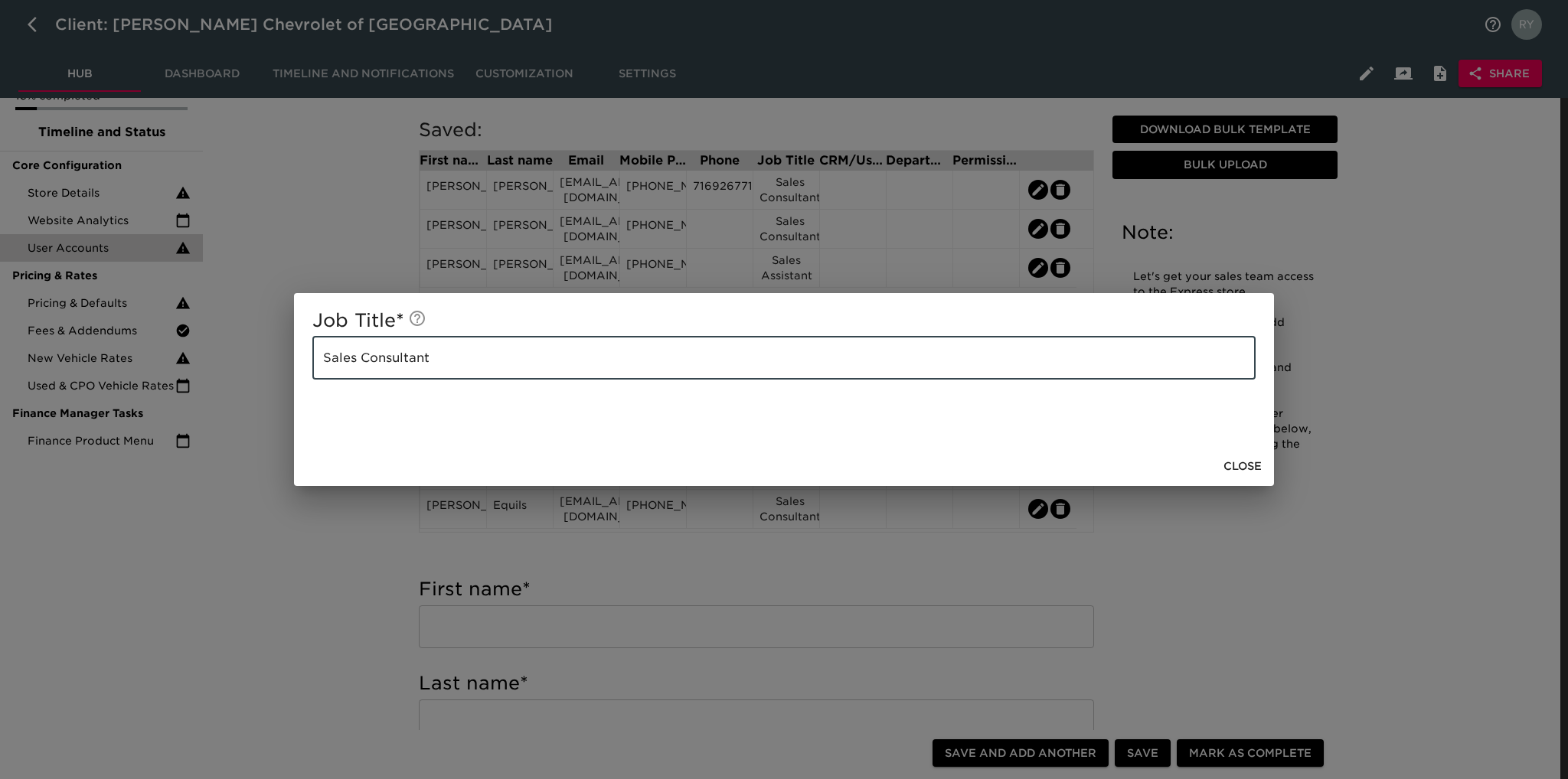
click at [266, 525] on div "Job Title * Sales Consultant ​ Close" at bounding box center [784, 389] width 1568 height 779
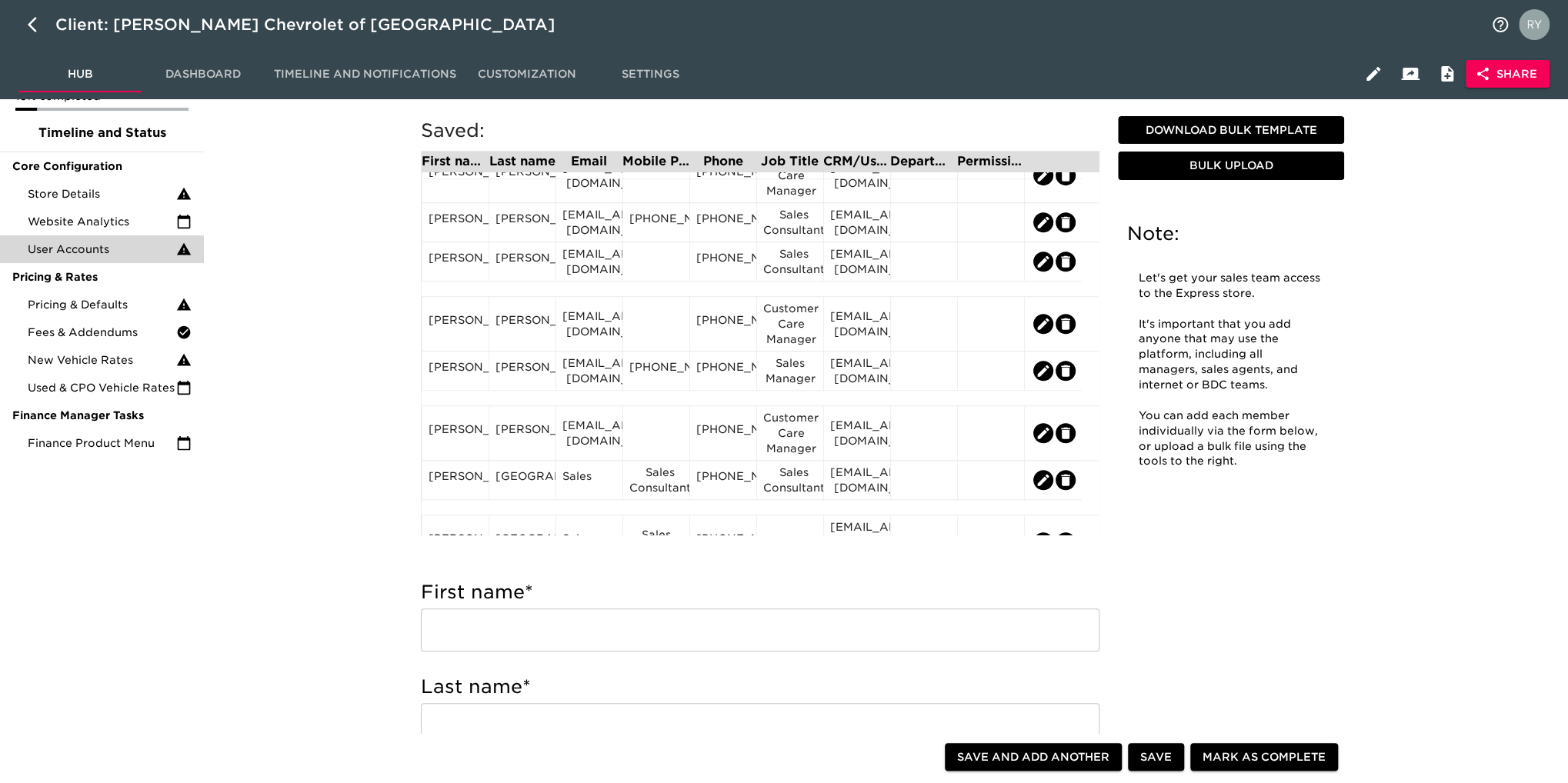
scroll to position [693, 0]
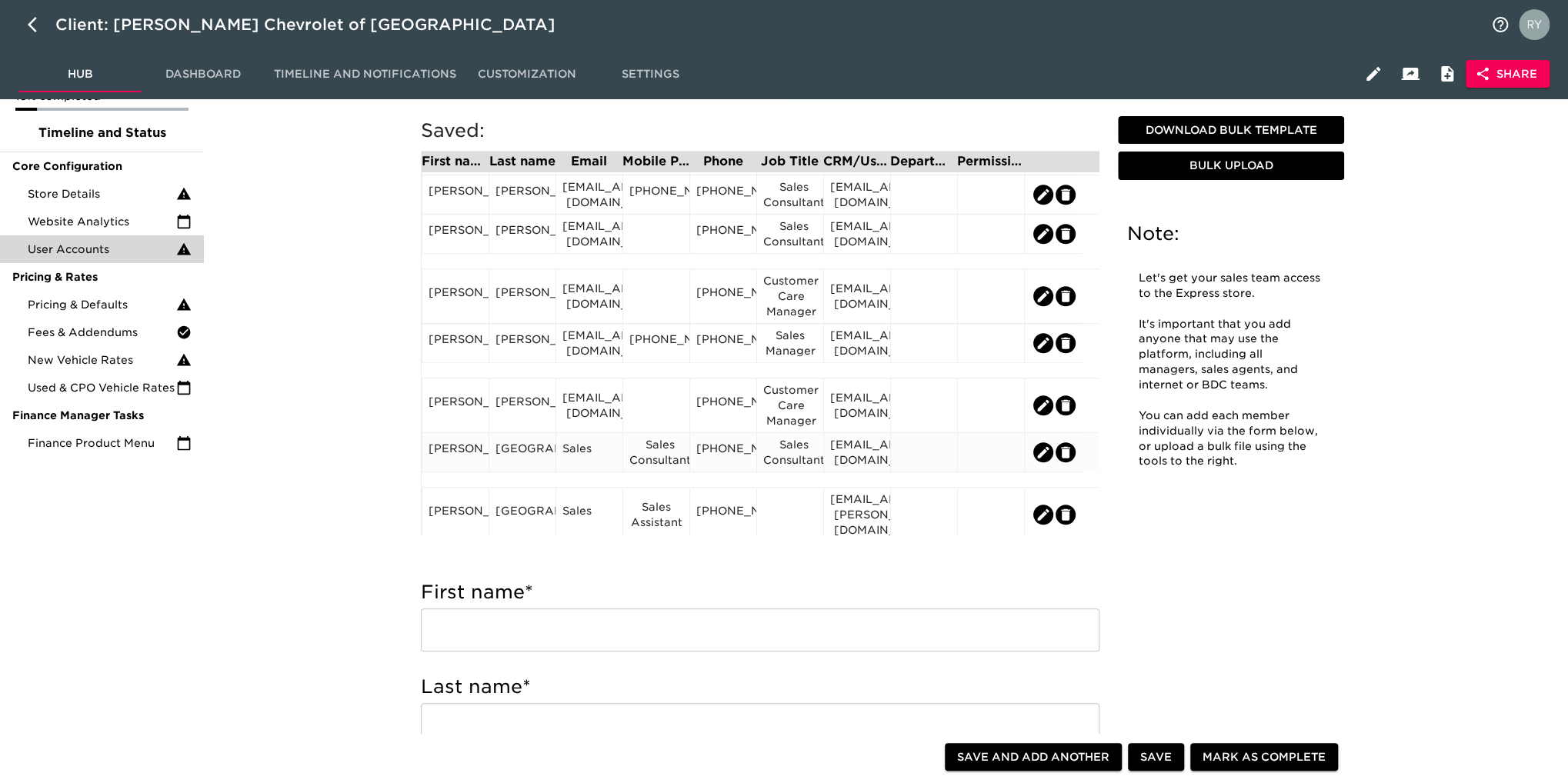
click at [678, 456] on div "Sales Consultant" at bounding box center [656, 452] width 54 height 30
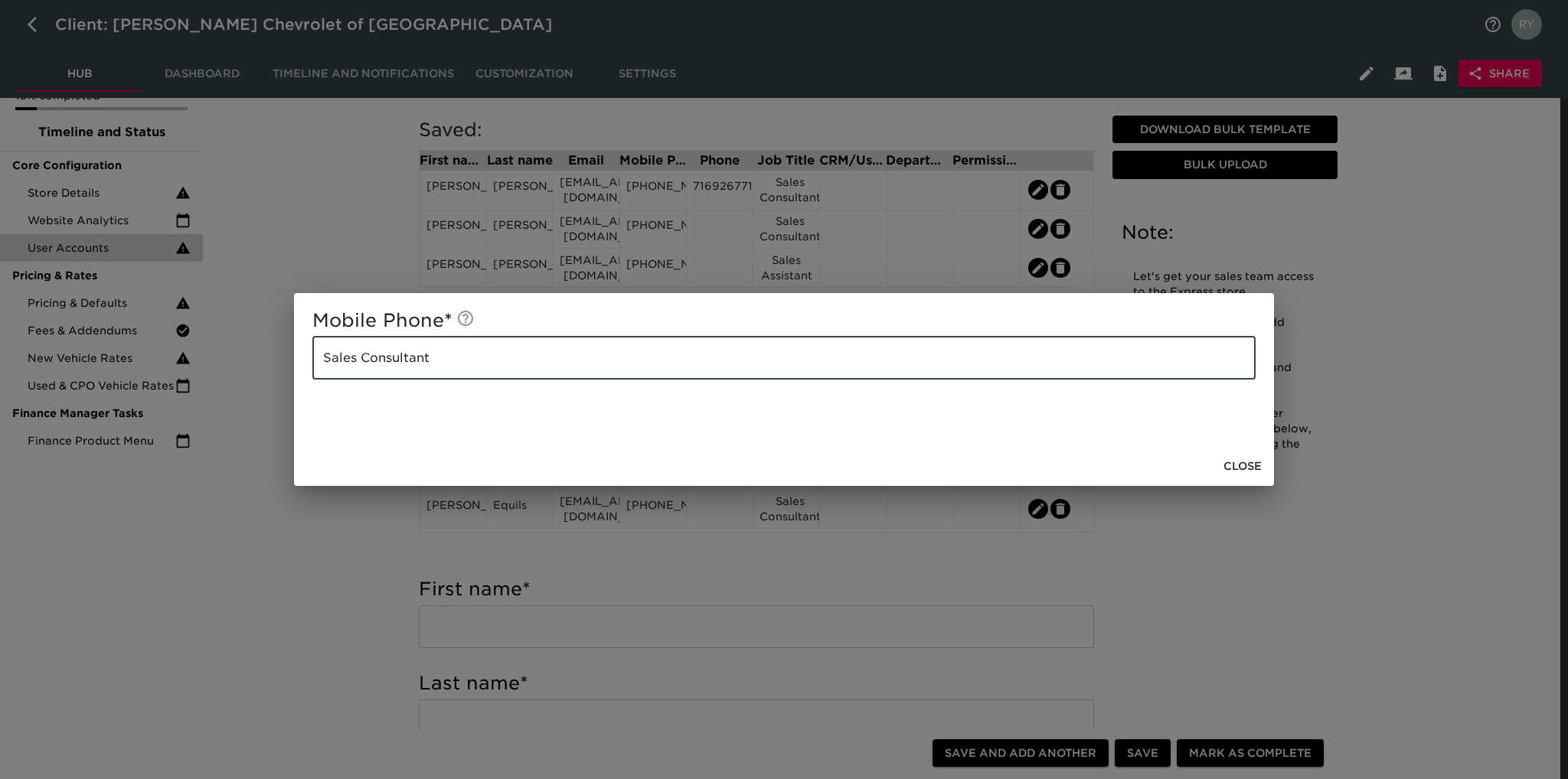
click at [437, 359] on input "Sales Consultant" at bounding box center [784, 358] width 943 height 43
paste input "[PHONE_NUMBER]"
type input "[PHONE_NUMBER]"
click at [397, 587] on div "Mobile Phone * [PHONE_NUMBER] ​ Close" at bounding box center [784, 389] width 1568 height 779
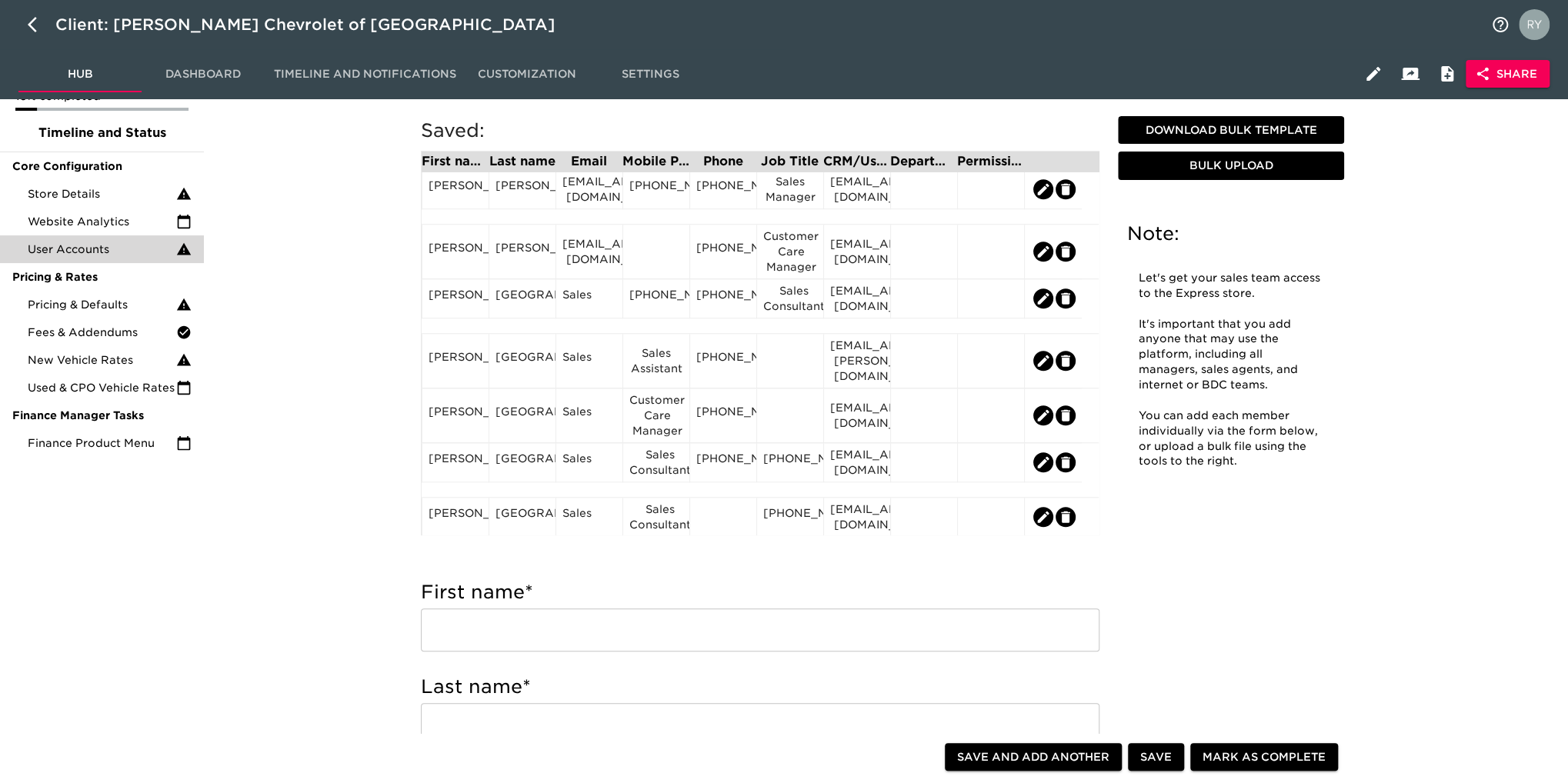
scroll to position [846, 0]
click at [868, 306] on div "[EMAIL_ADDRESS][DOMAIN_NAME]" at bounding box center [857, 298] width 54 height 30
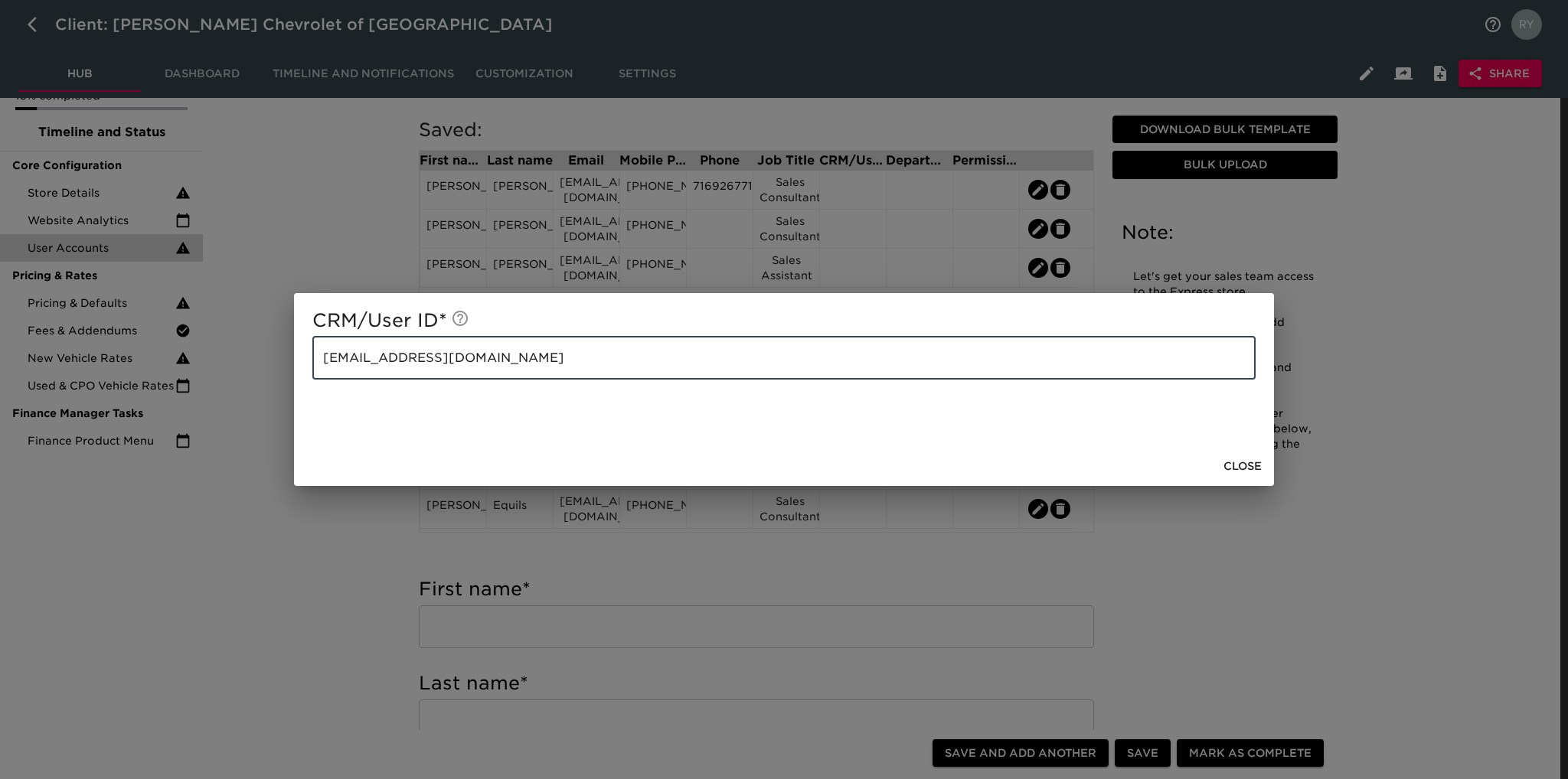
drag, startPoint x: 477, startPoint y: 370, endPoint x: 268, endPoint y: 382, distance: 209.3
click at [268, 382] on div "CRM/User ID * [EMAIL_ADDRESS][DOMAIN_NAME] ​ Close" at bounding box center [784, 389] width 1568 height 779
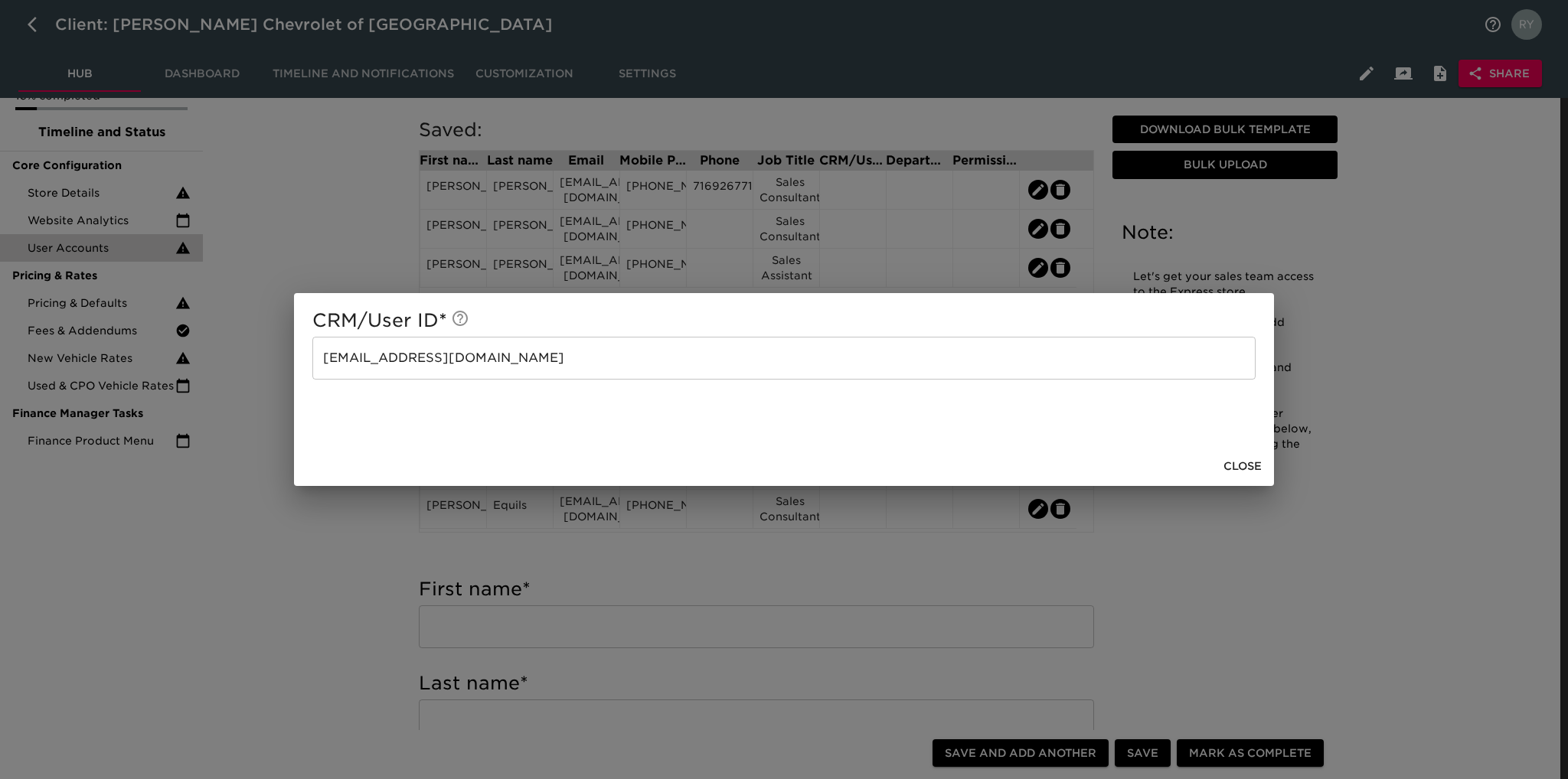
click at [322, 572] on div "CRM/User ID * [EMAIL_ADDRESS][DOMAIN_NAME] ​ Close" at bounding box center [784, 389] width 1568 height 779
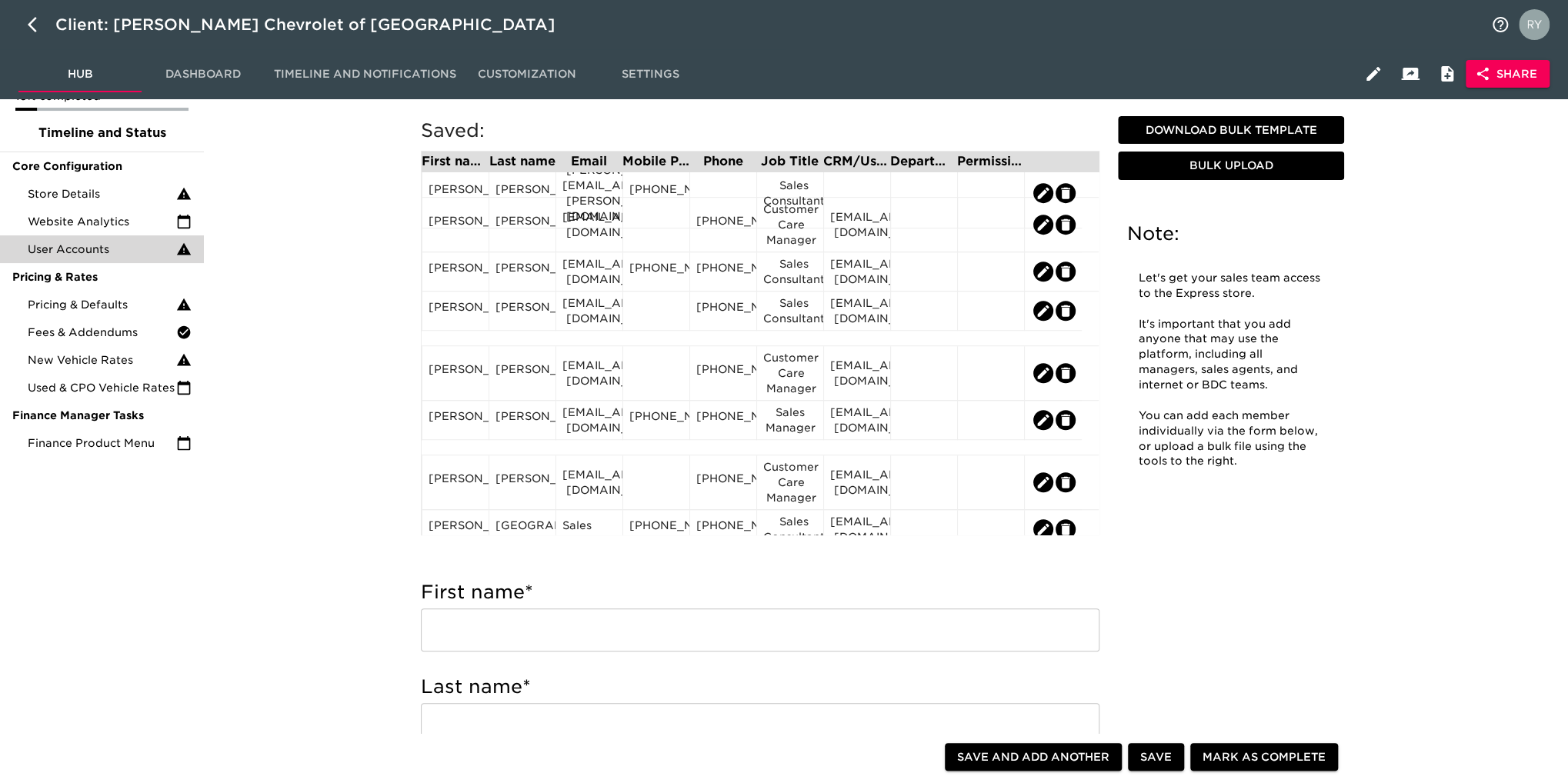
scroll to position [693, 0]
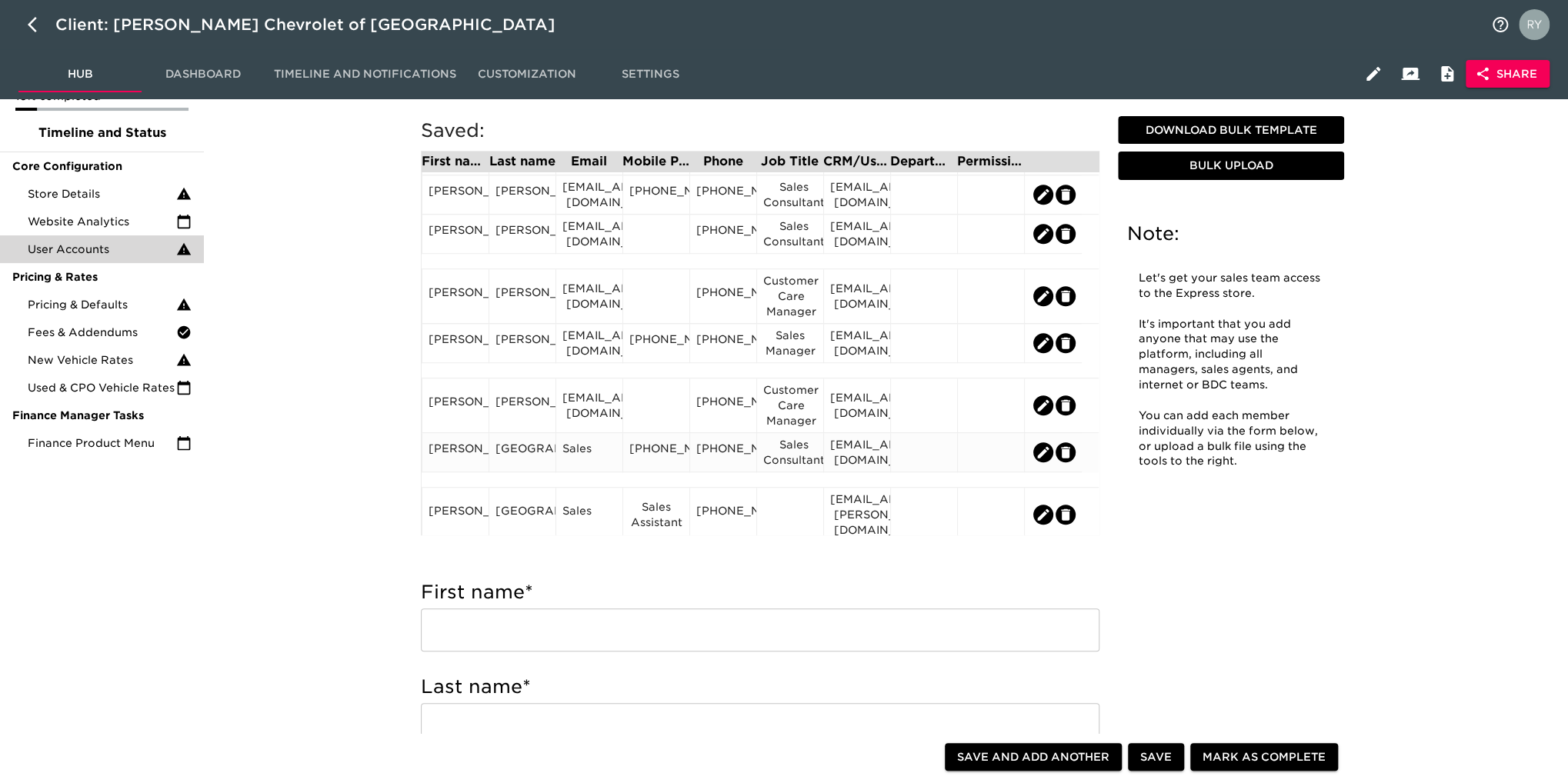
click at [572, 461] on div "Sales" at bounding box center [589, 452] width 54 height 23
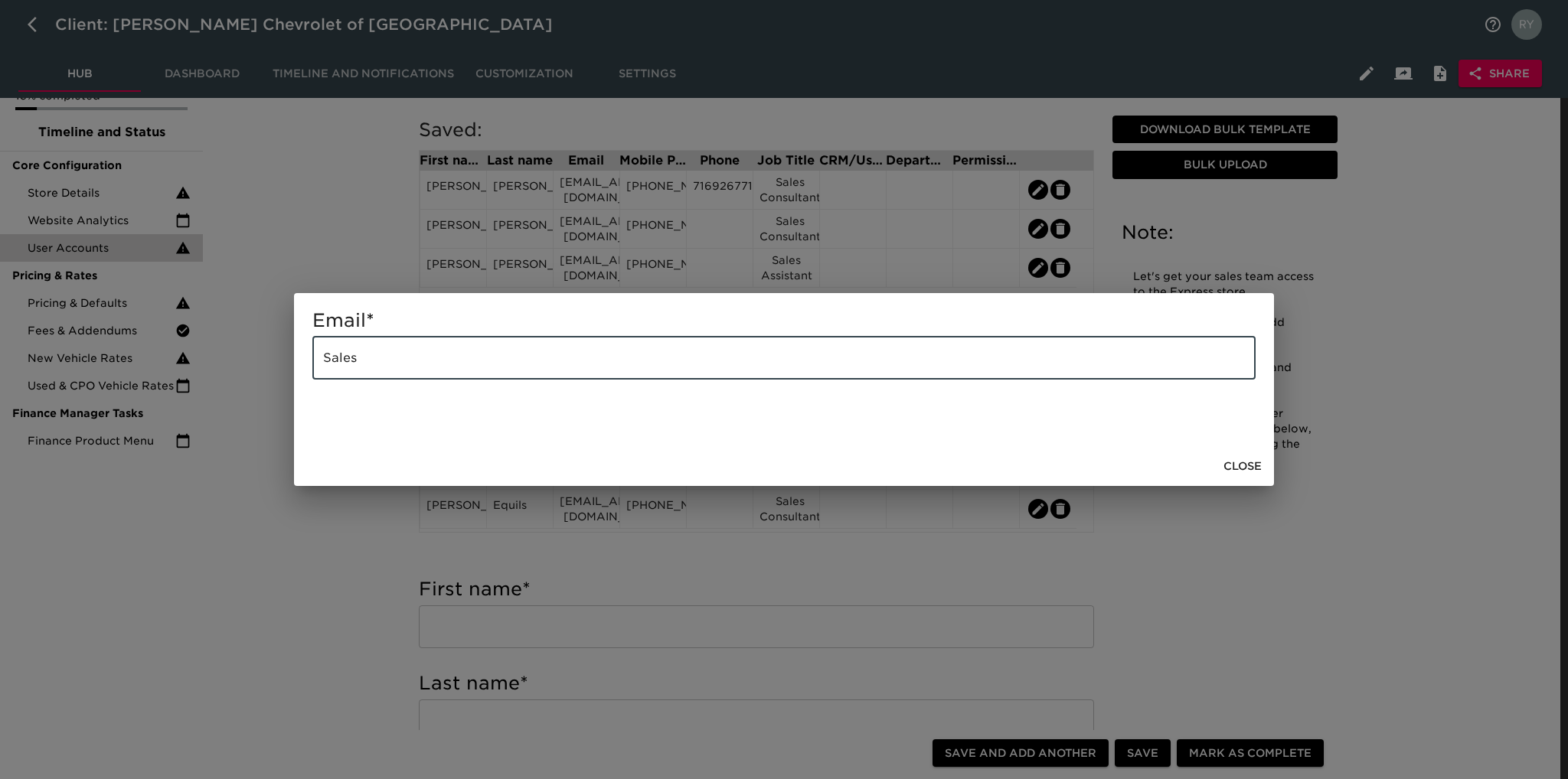
drag, startPoint x: 381, startPoint y: 360, endPoint x: 272, endPoint y: 366, distance: 109.2
click at [272, 366] on div "Email * Sales ​ Close" at bounding box center [784, 389] width 1568 height 779
paste input "[EMAIL_ADDRESS][DOMAIN_NAME]"
type input "[EMAIL_ADDRESS][DOMAIN_NAME]"
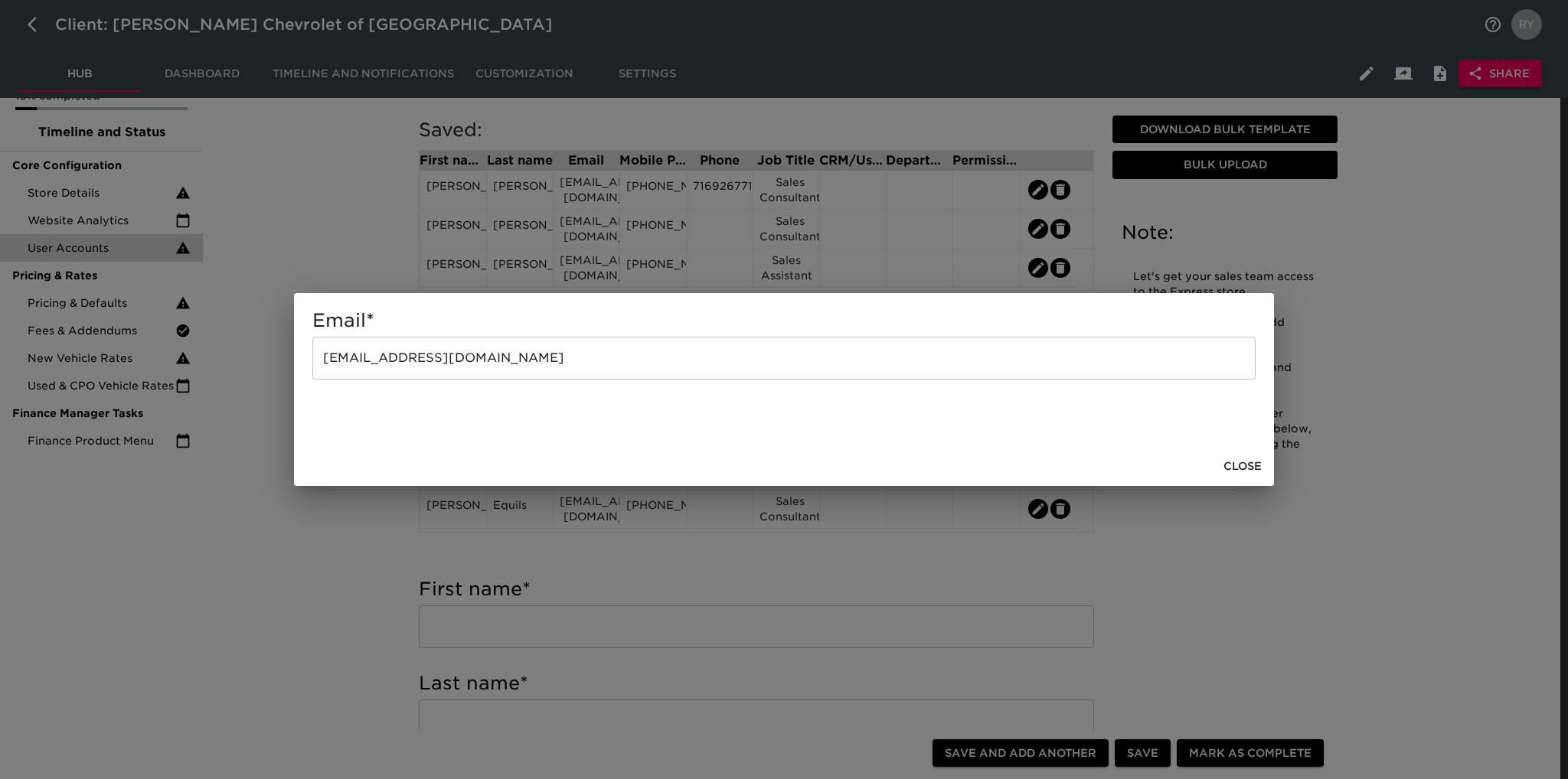
click at [230, 563] on div "Email * [EMAIL_ADDRESS][DOMAIN_NAME] ​ Close" at bounding box center [784, 389] width 1568 height 779
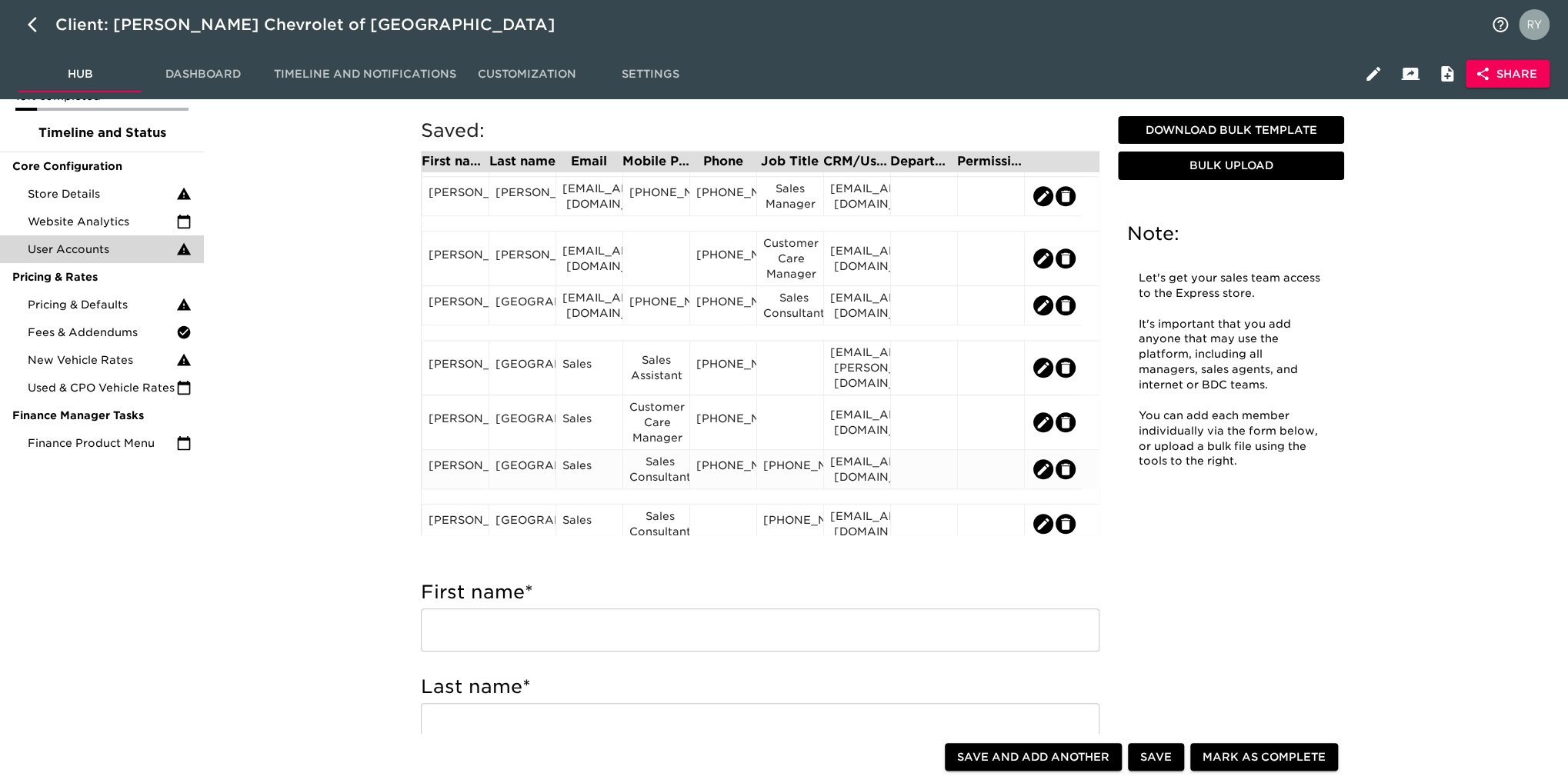
scroll to position [769, 0]
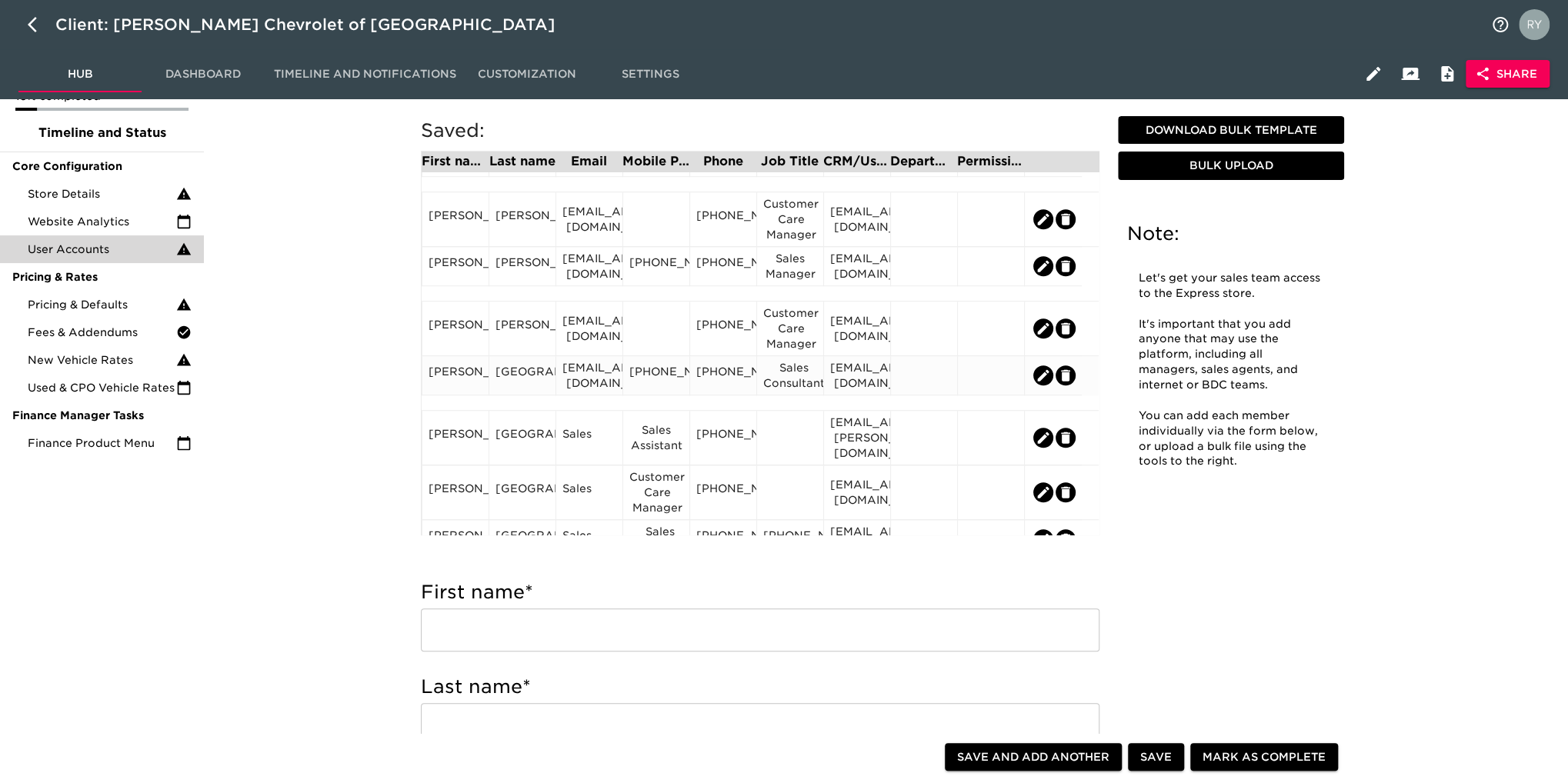
click at [463, 387] on div "[PERSON_NAME]" at bounding box center [455, 375] width 54 height 23
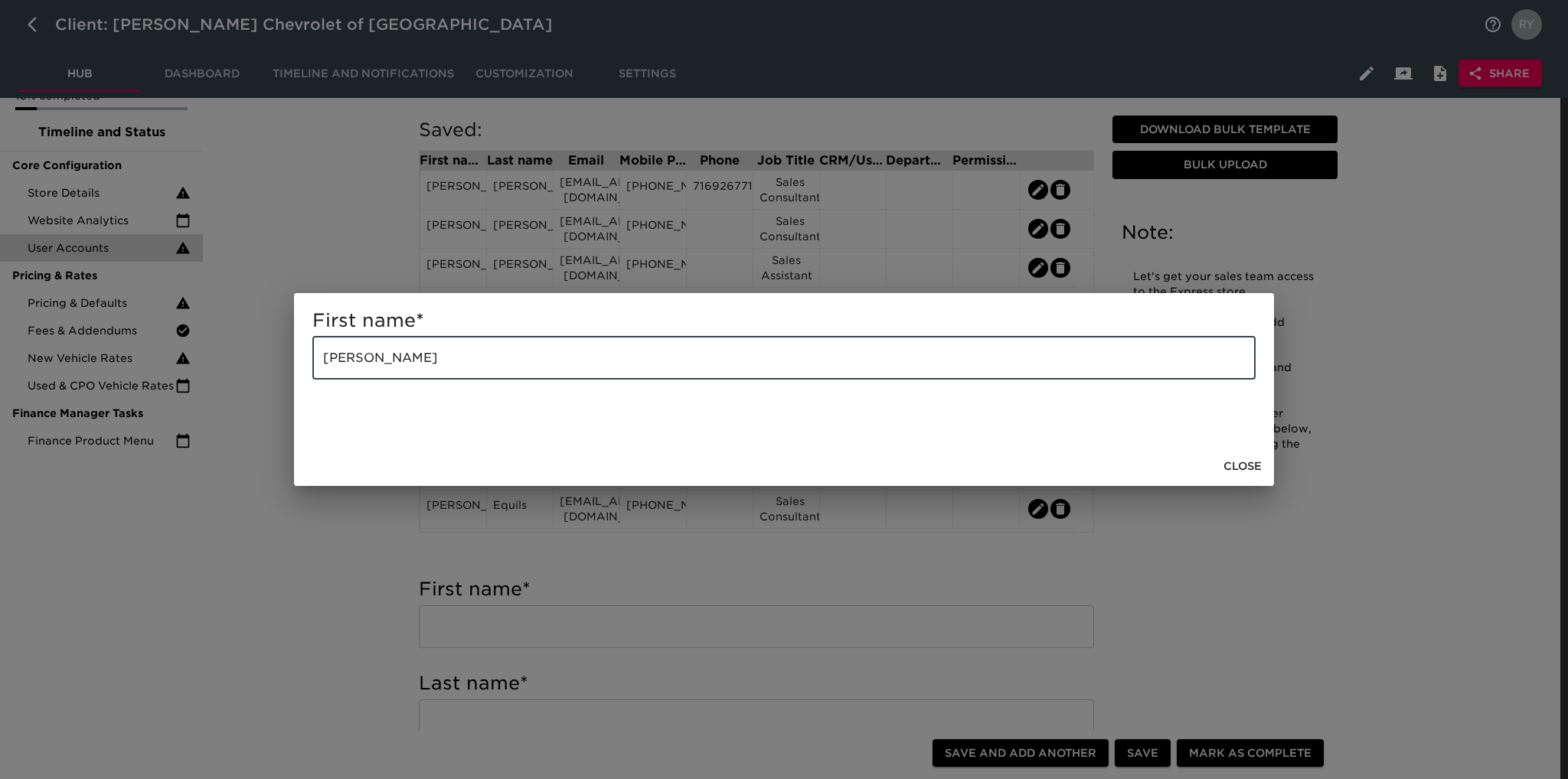
drag, startPoint x: 413, startPoint y: 358, endPoint x: 355, endPoint y: 369, distance: 59.0
click at [355, 369] on input "[PERSON_NAME]" at bounding box center [784, 358] width 943 height 43
click at [357, 534] on div "First name * [PERSON_NAME] ​ Close" at bounding box center [784, 389] width 1568 height 779
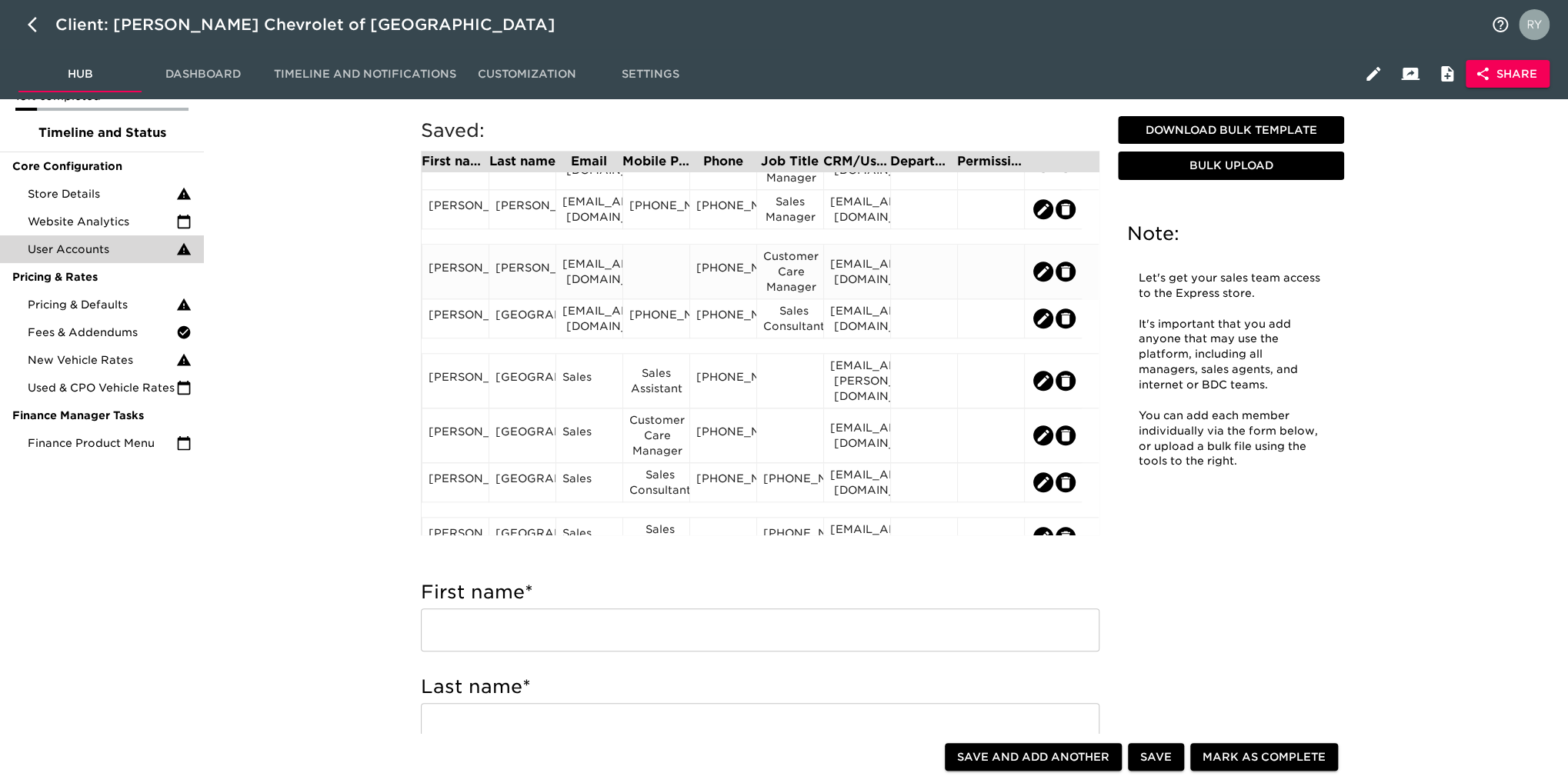
scroll to position [846, 0]
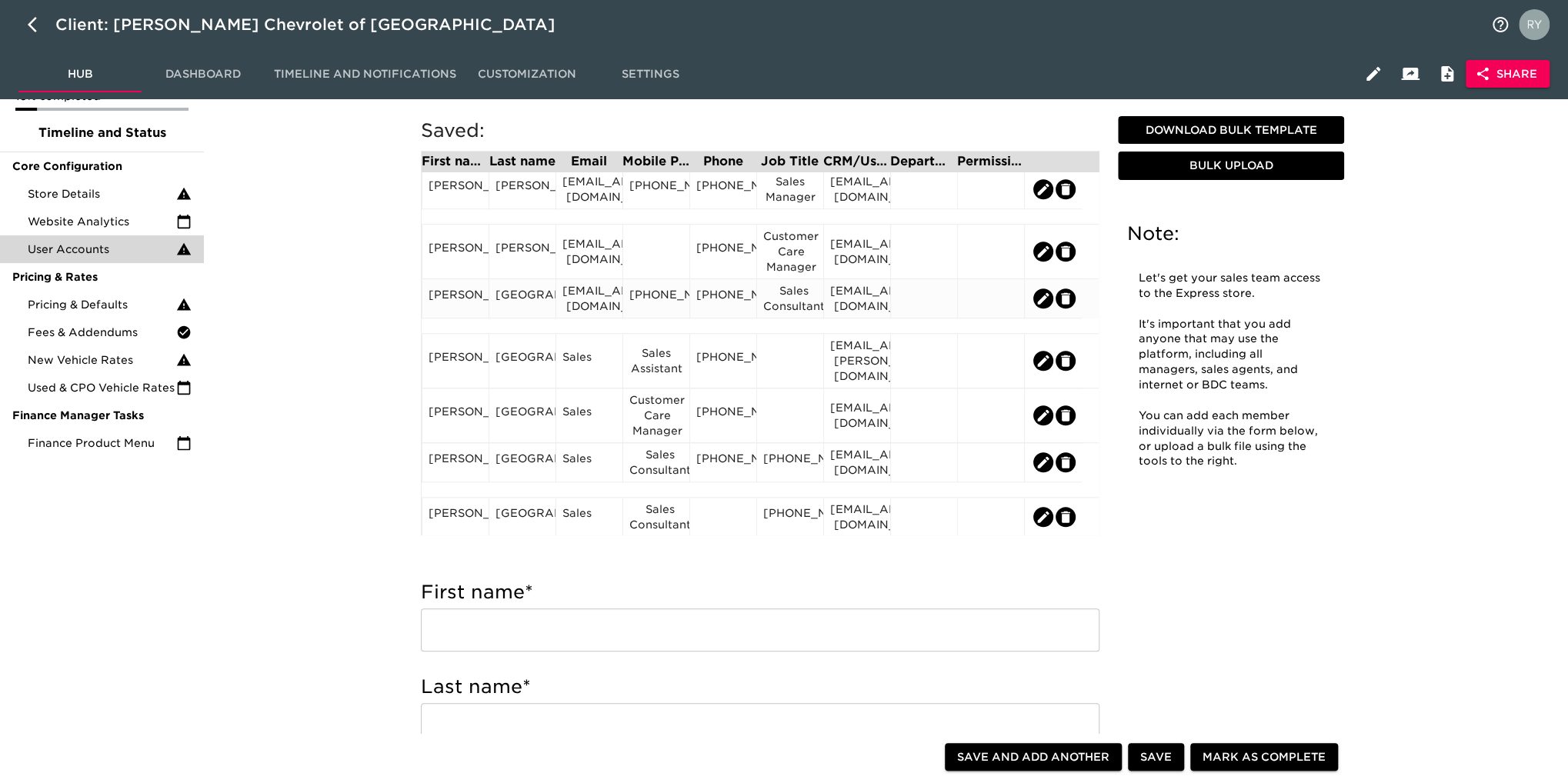
click at [524, 302] on div "[GEOGRAPHIC_DATA]" at bounding box center [523, 298] width 54 height 23
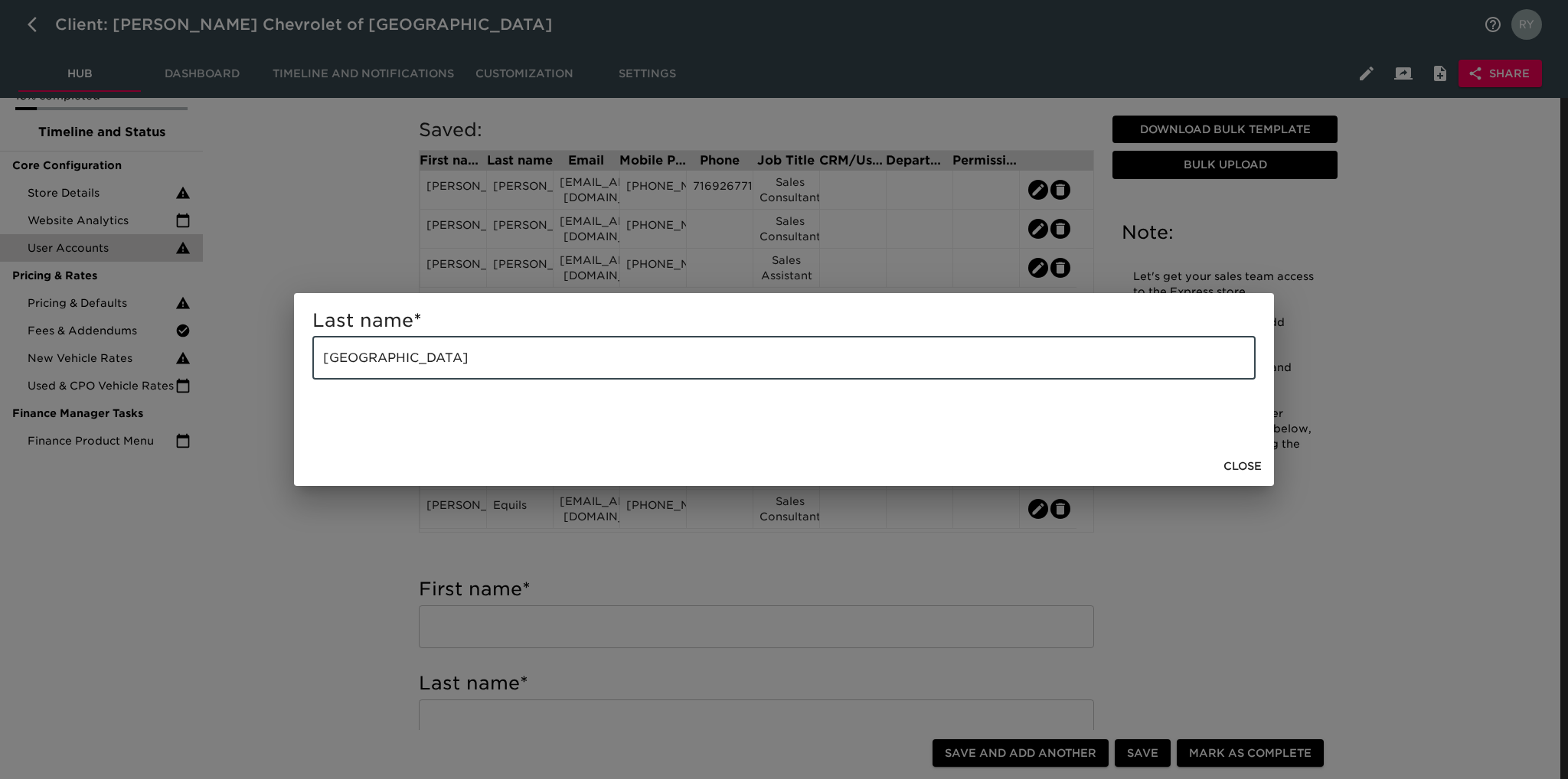
drag, startPoint x: 472, startPoint y: 349, endPoint x: 164, endPoint y: 392, distance: 311.0
click at [164, 392] on div "Last name * [GEOGRAPHIC_DATA] ​ Close" at bounding box center [784, 389] width 1568 height 779
paste input "[PERSON_NAME]"
type input "[PERSON_NAME]"
click at [318, 550] on div "Last name * [PERSON_NAME] ​ Close" at bounding box center [784, 389] width 1568 height 779
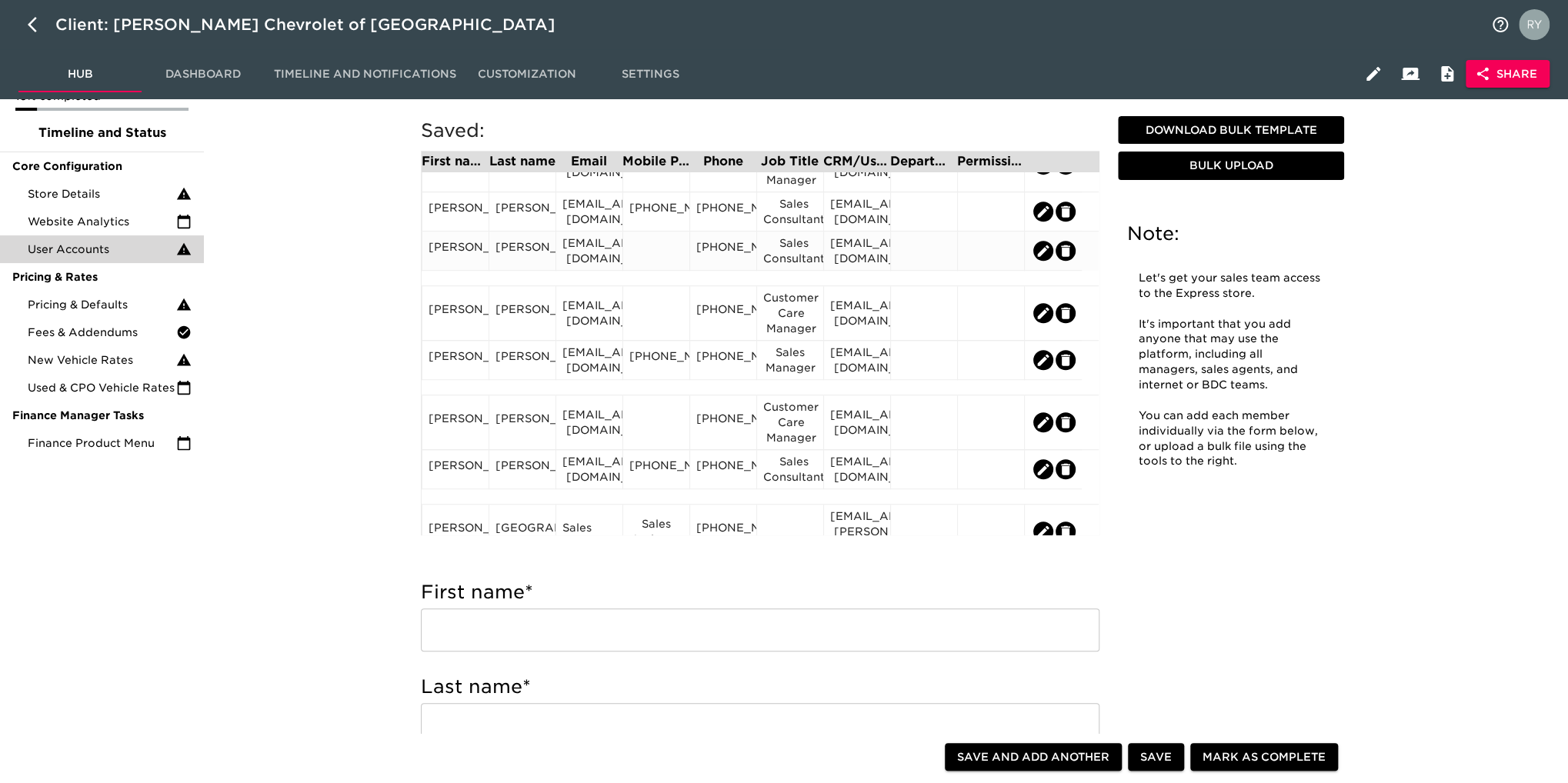
scroll to position [693, 0]
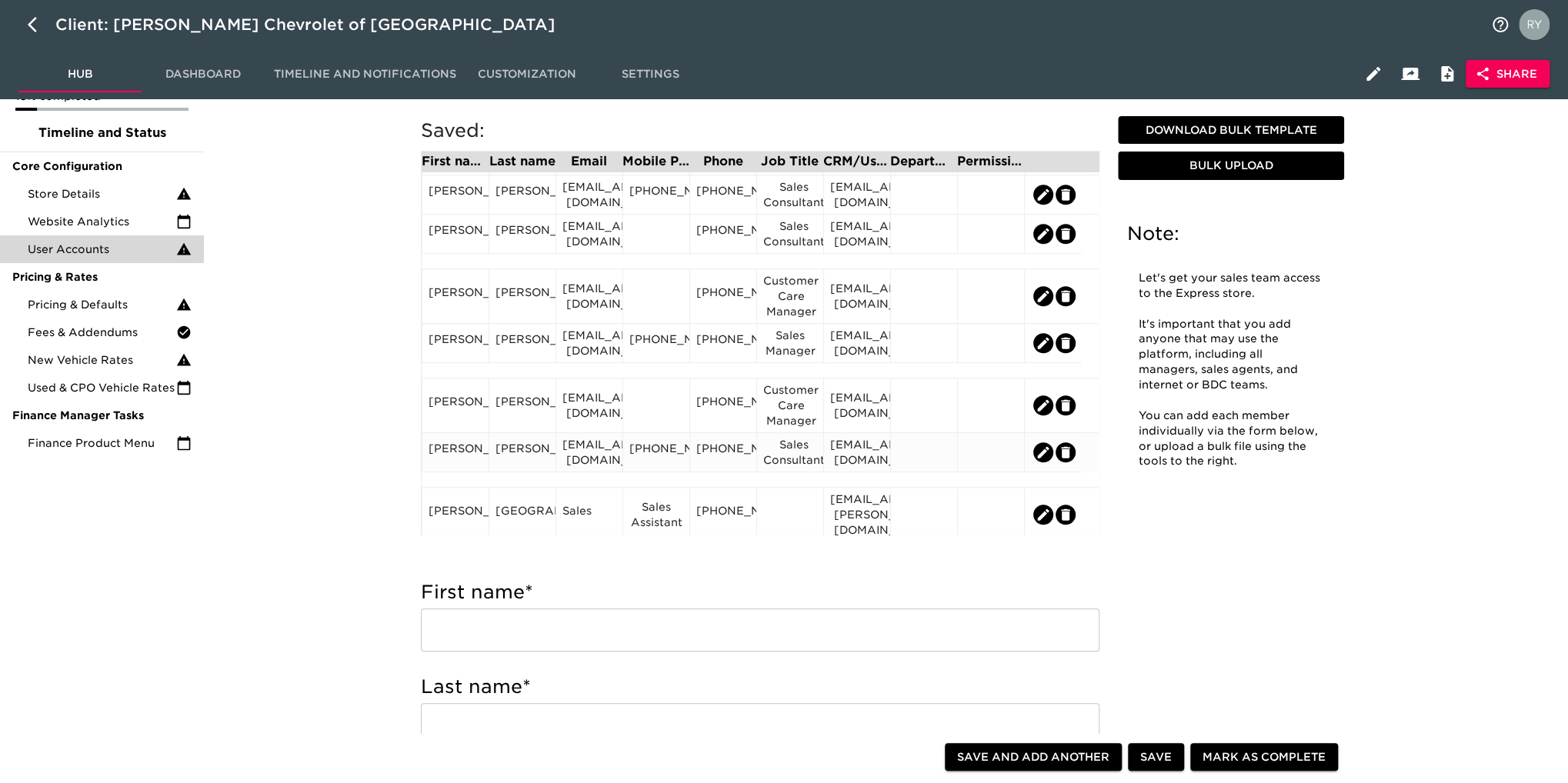
click at [474, 461] on div "[PERSON_NAME]" at bounding box center [455, 452] width 54 height 23
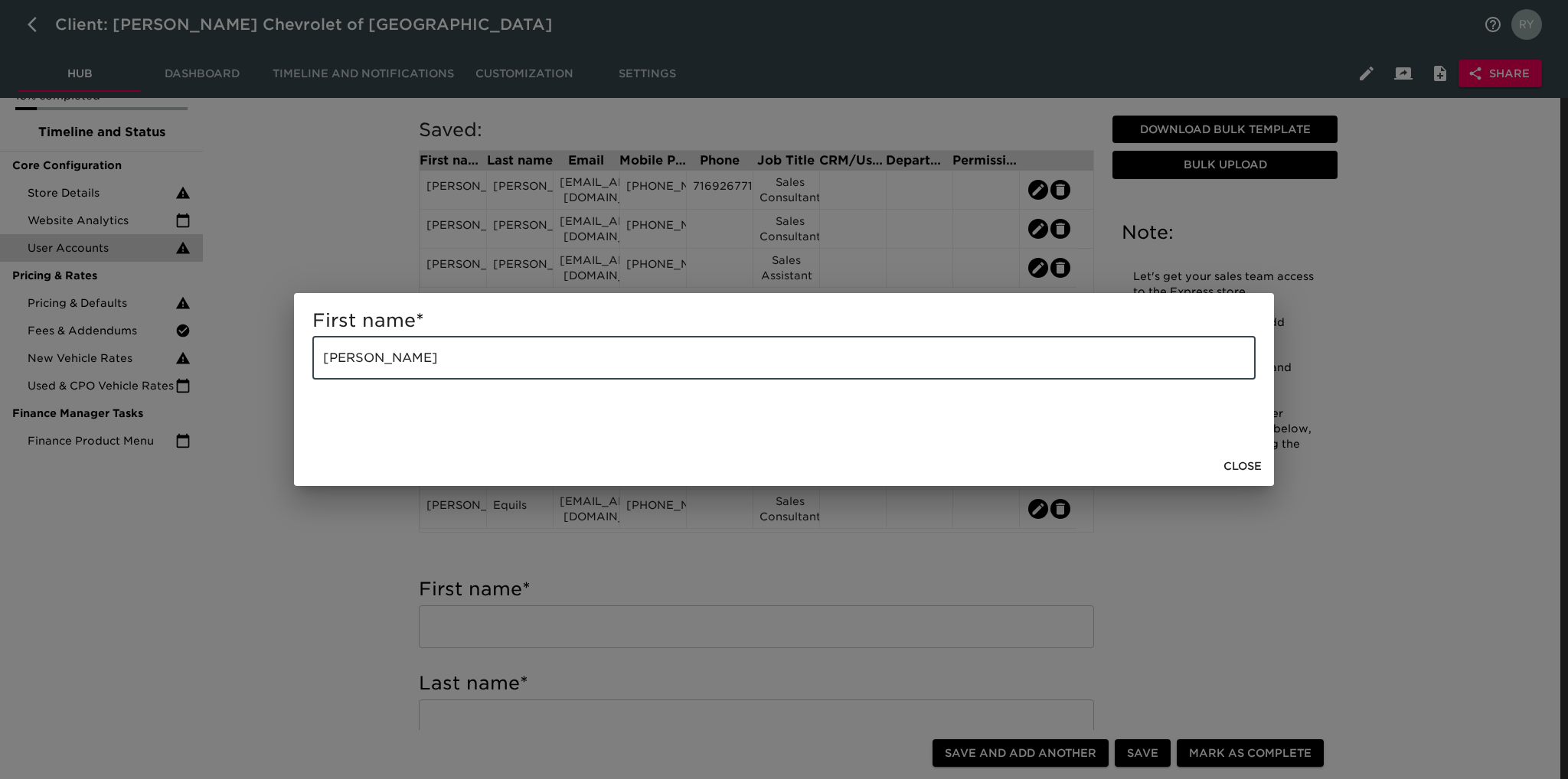
click at [432, 364] on input "[PERSON_NAME]" at bounding box center [784, 358] width 943 height 43
type input "[PERSON_NAME]"
click at [384, 518] on div "First name * [PERSON_NAME]" at bounding box center [784, 389] width 1568 height 779
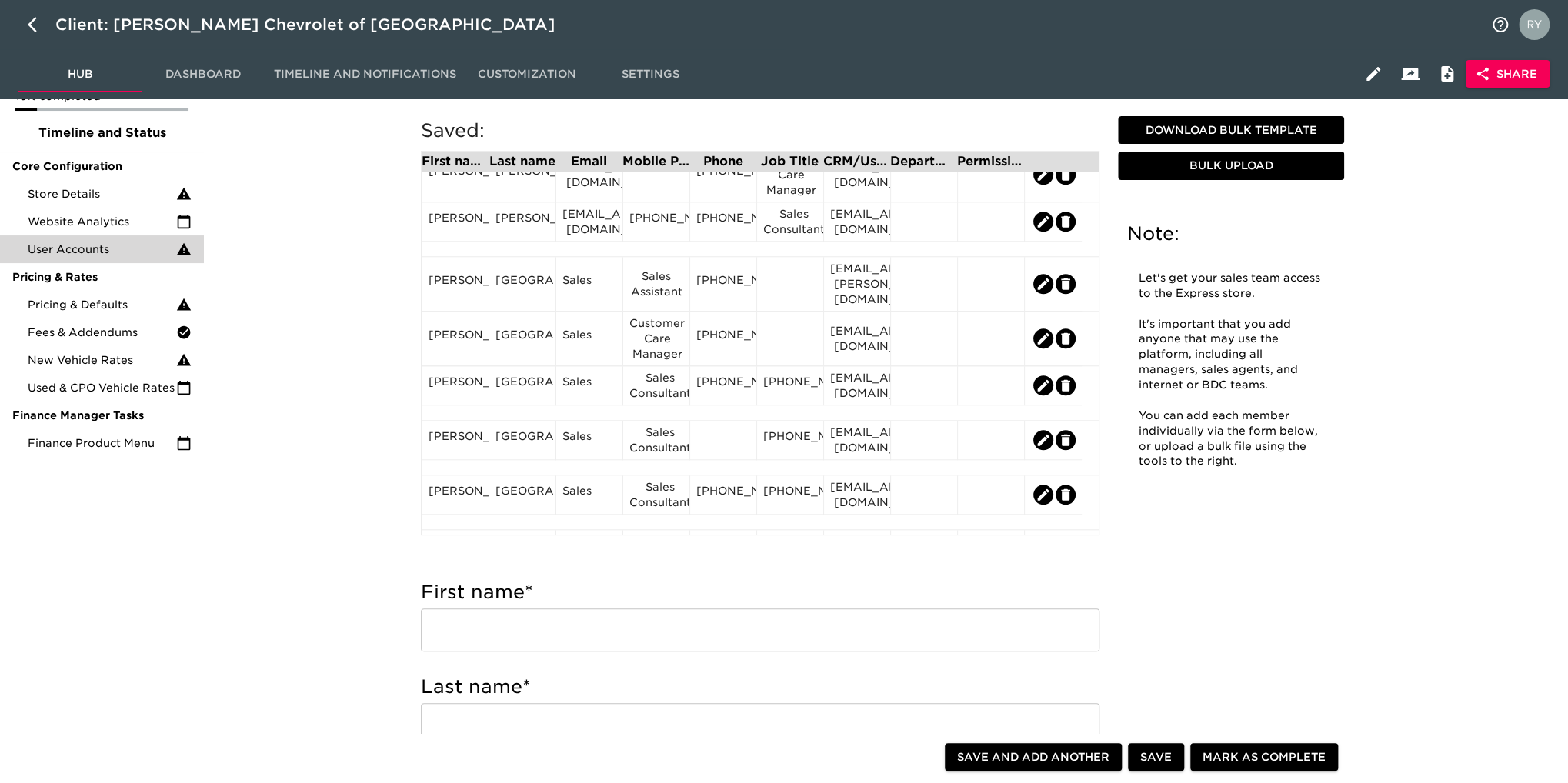
scroll to position [846, 0]
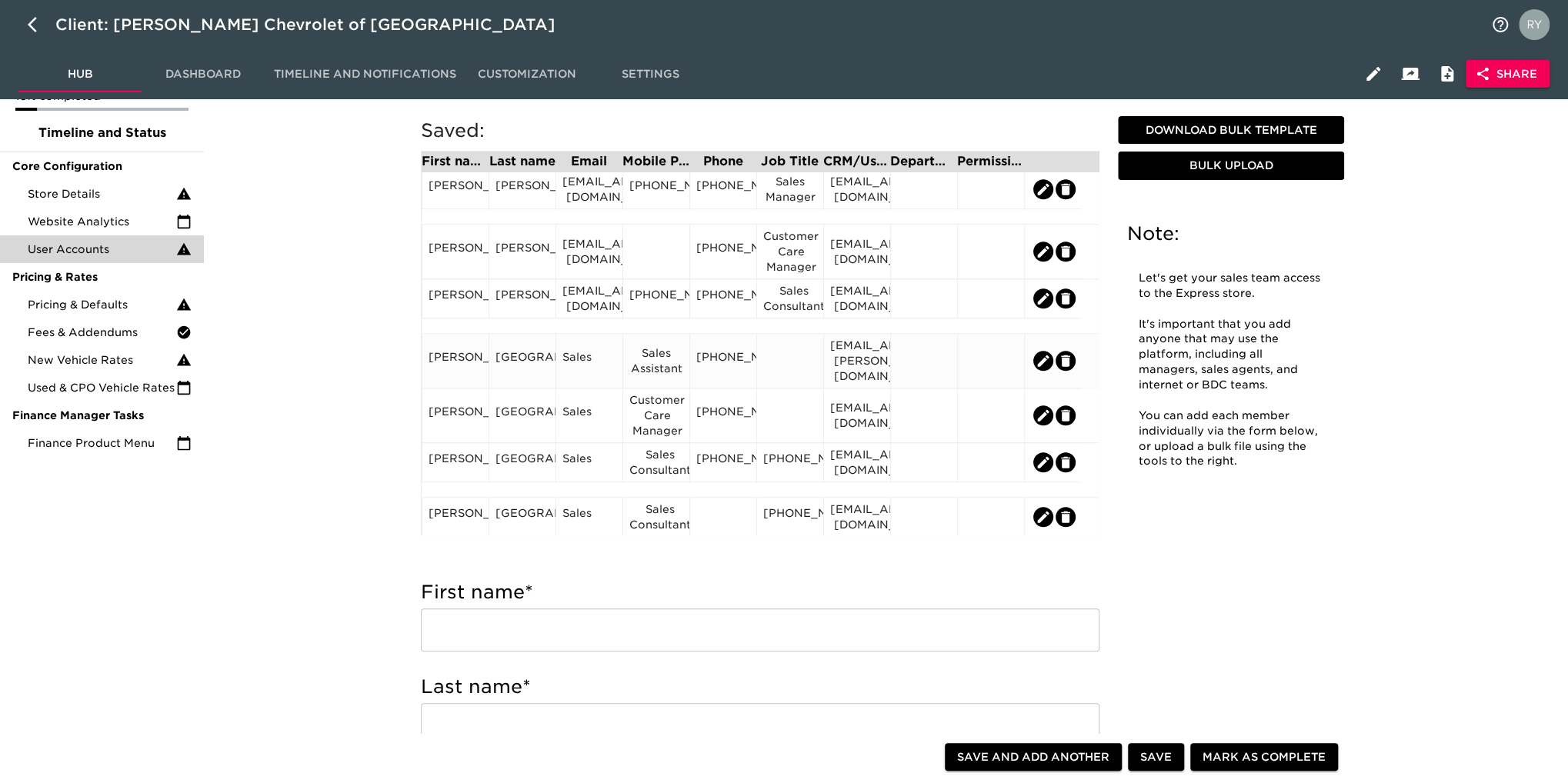
click at [648, 370] on div "Sales Assistant" at bounding box center [656, 361] width 54 height 30
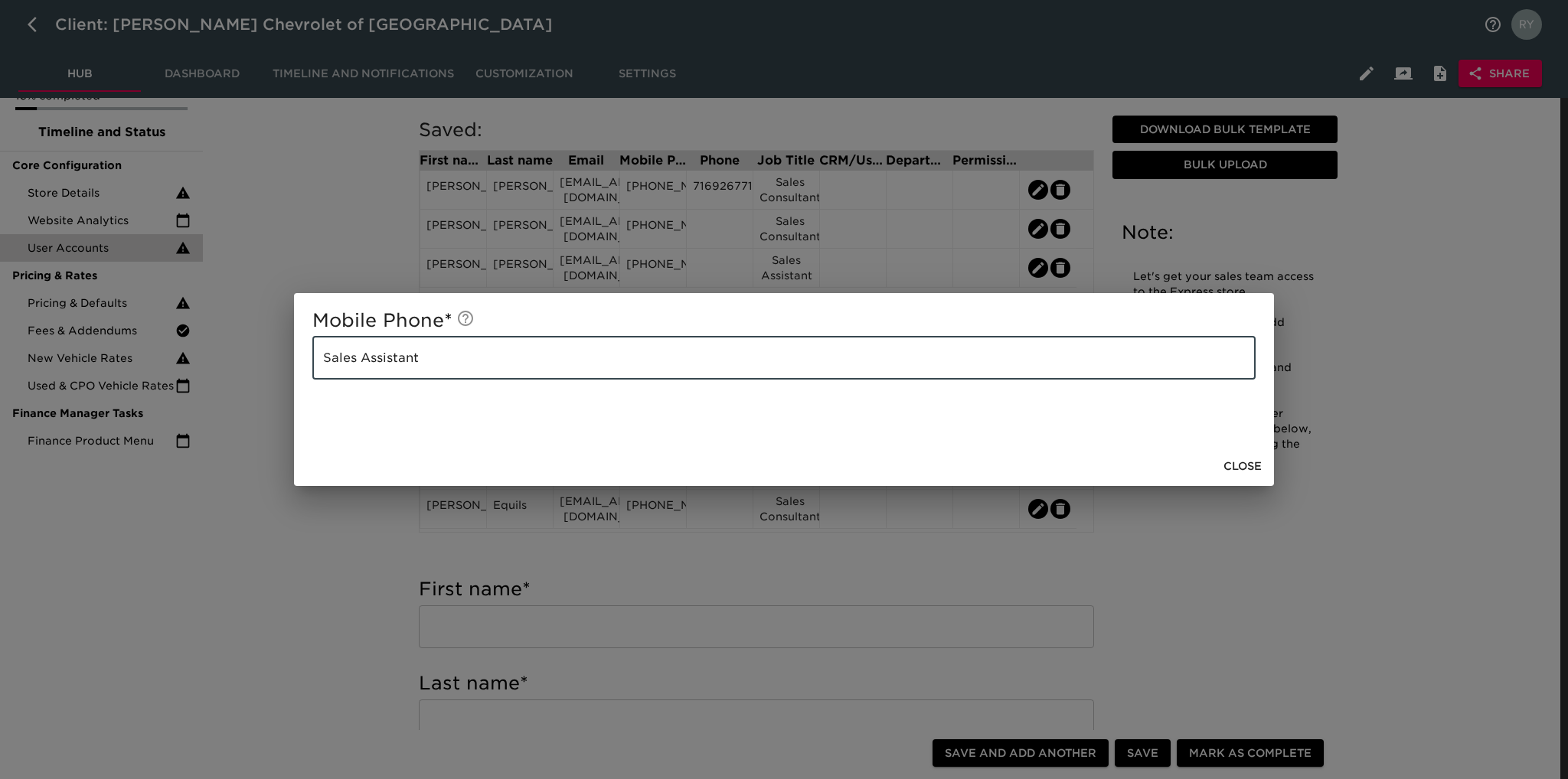
drag, startPoint x: 432, startPoint y: 365, endPoint x: 315, endPoint y: 374, distance: 117.3
click at [315, 374] on input "Sales Assistant" at bounding box center [784, 358] width 943 height 43
drag, startPoint x: 299, startPoint y: 571, endPoint x: 387, endPoint y: 553, distance: 89.8
click at [305, 568] on div "Mobile Phone * Sales Assistant ​ Close" at bounding box center [784, 389] width 1568 height 779
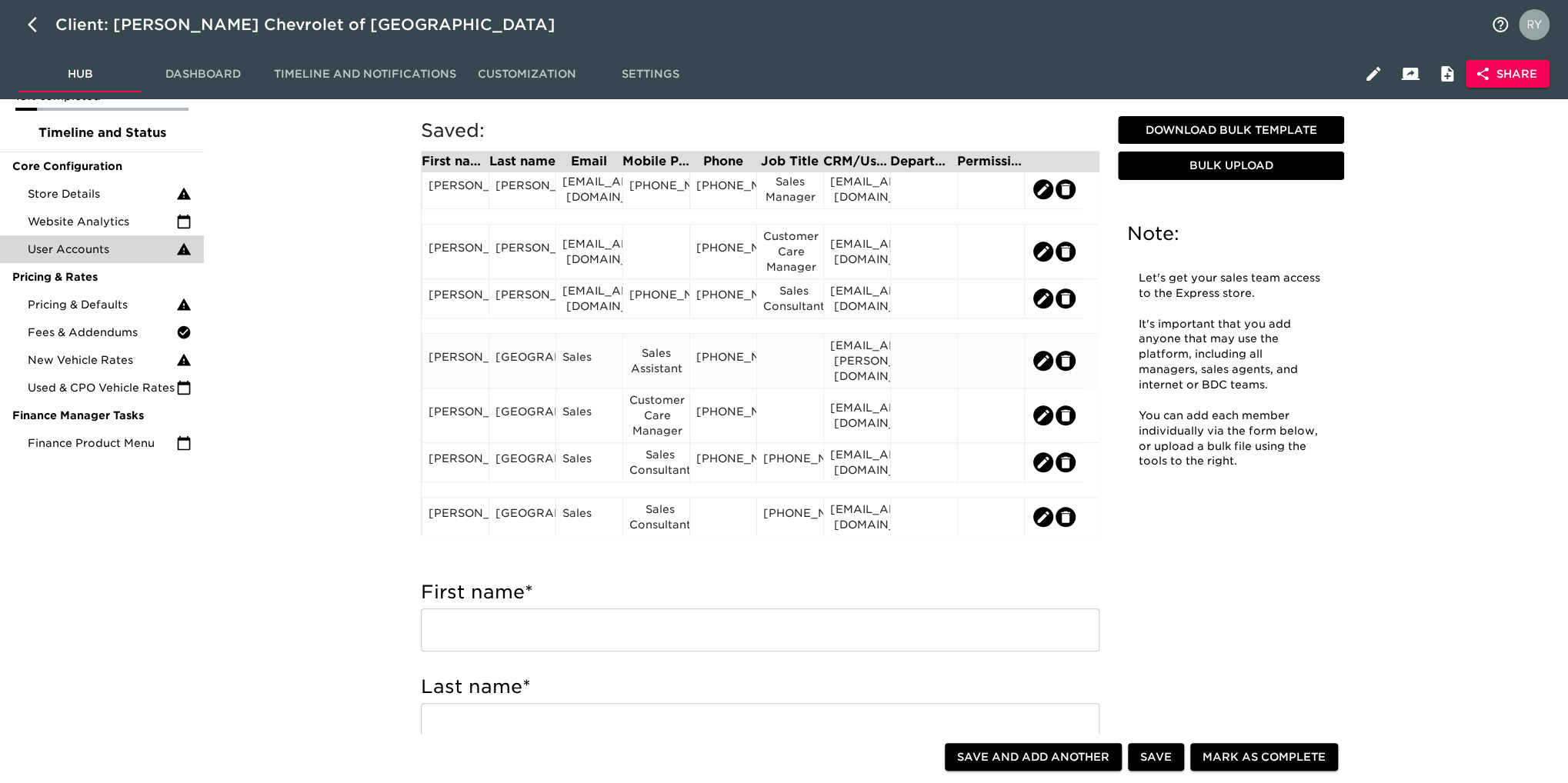
drag, startPoint x: 783, startPoint y: 356, endPoint x: 771, endPoint y: 355, distance: 12.0
click at [771, 355] on div at bounding box center [790, 361] width 54 height 23
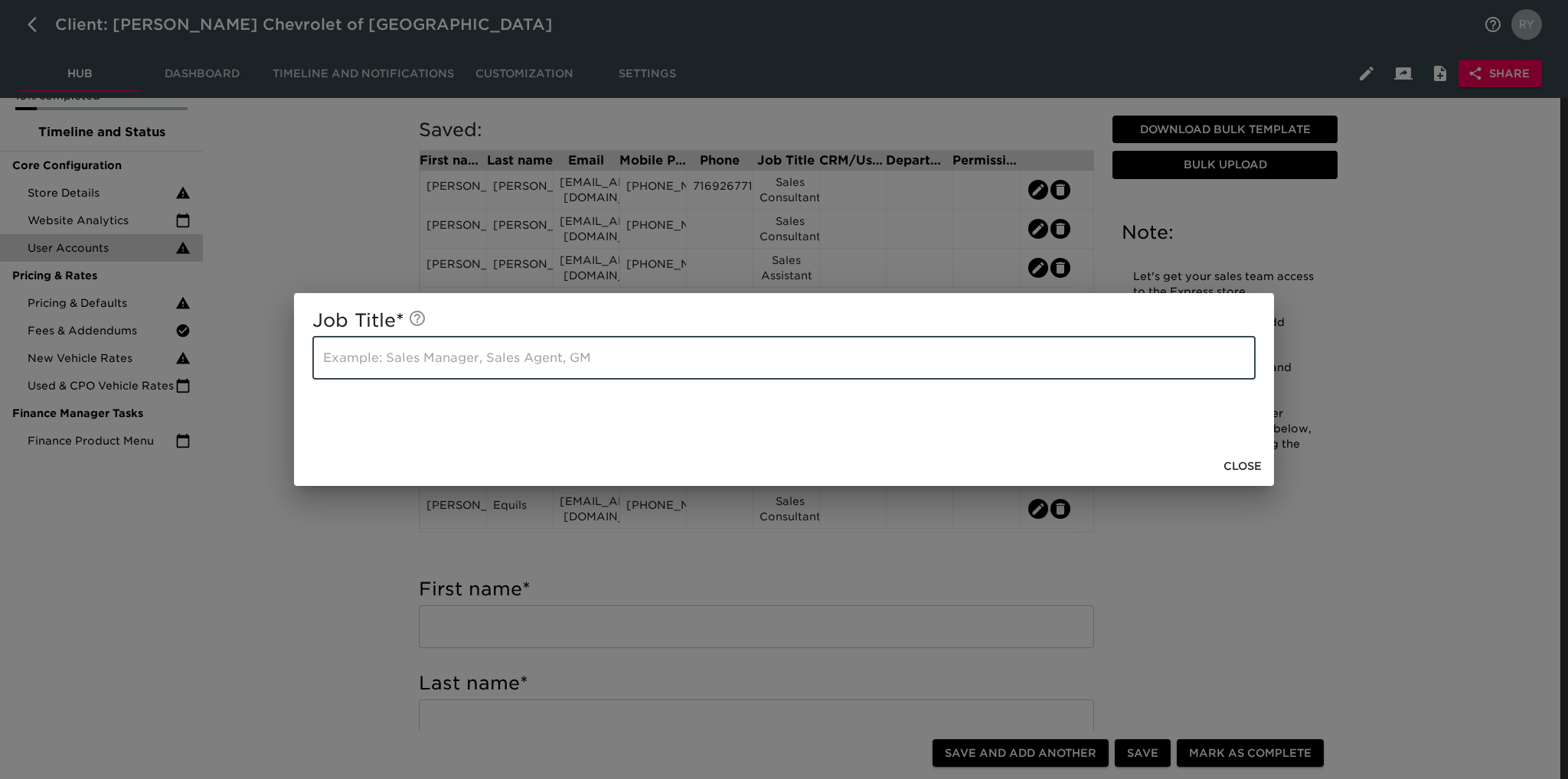
paste input "Sales Assistant"
type input "Sales Assistant"
click at [324, 543] on div "Job Title * Sales Assistant ​ Close" at bounding box center [784, 389] width 1568 height 779
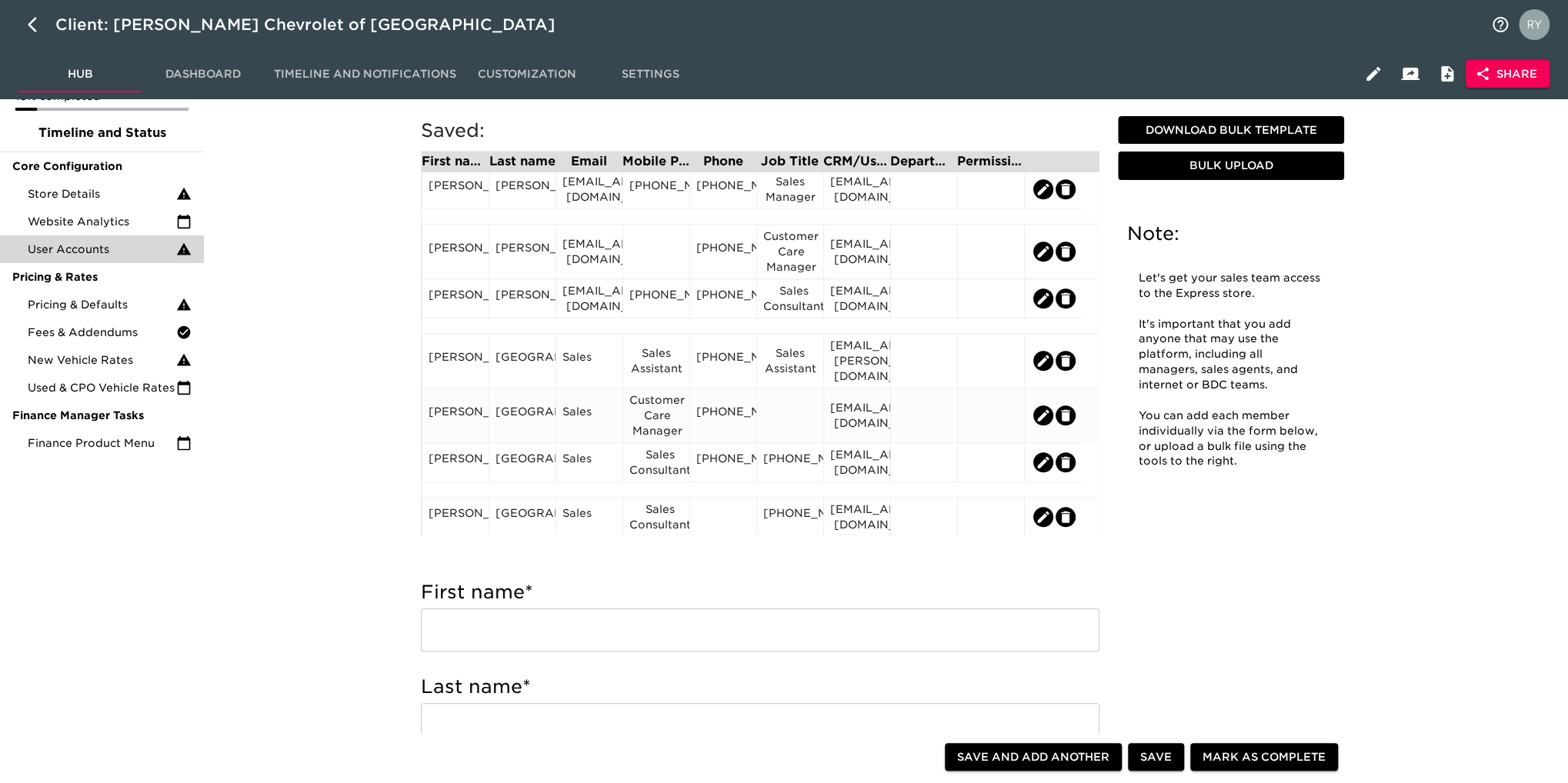
click at [662, 408] on div "Customer Care Manager" at bounding box center [656, 416] width 54 height 46
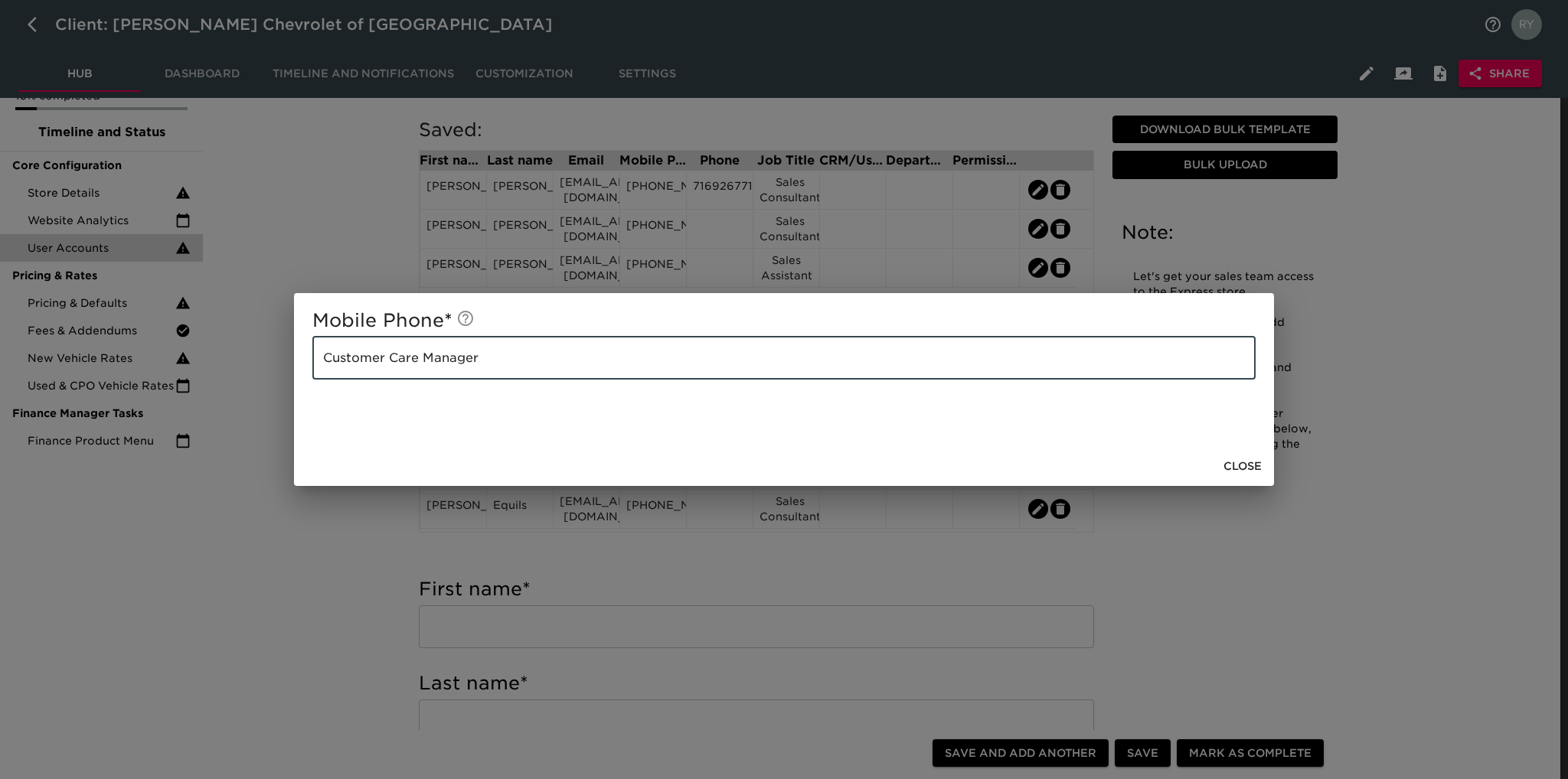
drag, startPoint x: 492, startPoint y: 355, endPoint x: 239, endPoint y: 367, distance: 253.3
click at [236, 367] on div "Mobile Phone * Customer Care Manager ​ Close" at bounding box center [784, 389] width 1568 height 779
drag, startPoint x: 277, startPoint y: 565, endPoint x: 343, endPoint y: 520, distance: 79.9
click at [283, 561] on div "Mobile Phone * Customer Care Manager ​ Close" at bounding box center [784, 389] width 1568 height 779
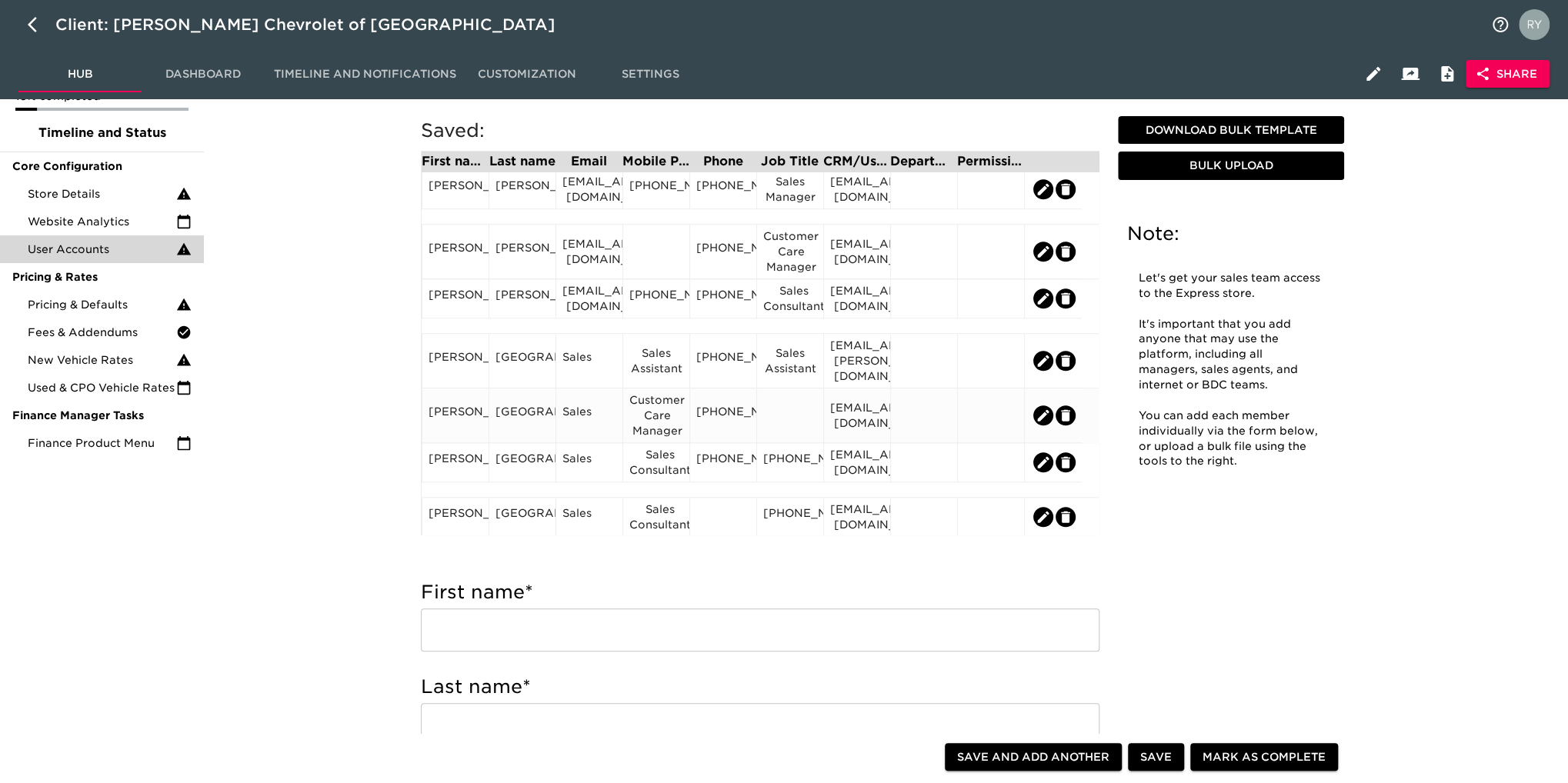
drag, startPoint x: 790, startPoint y: 411, endPoint x: 769, endPoint y: 417, distance: 21.8
click at [769, 417] on div at bounding box center [790, 415] width 54 height 23
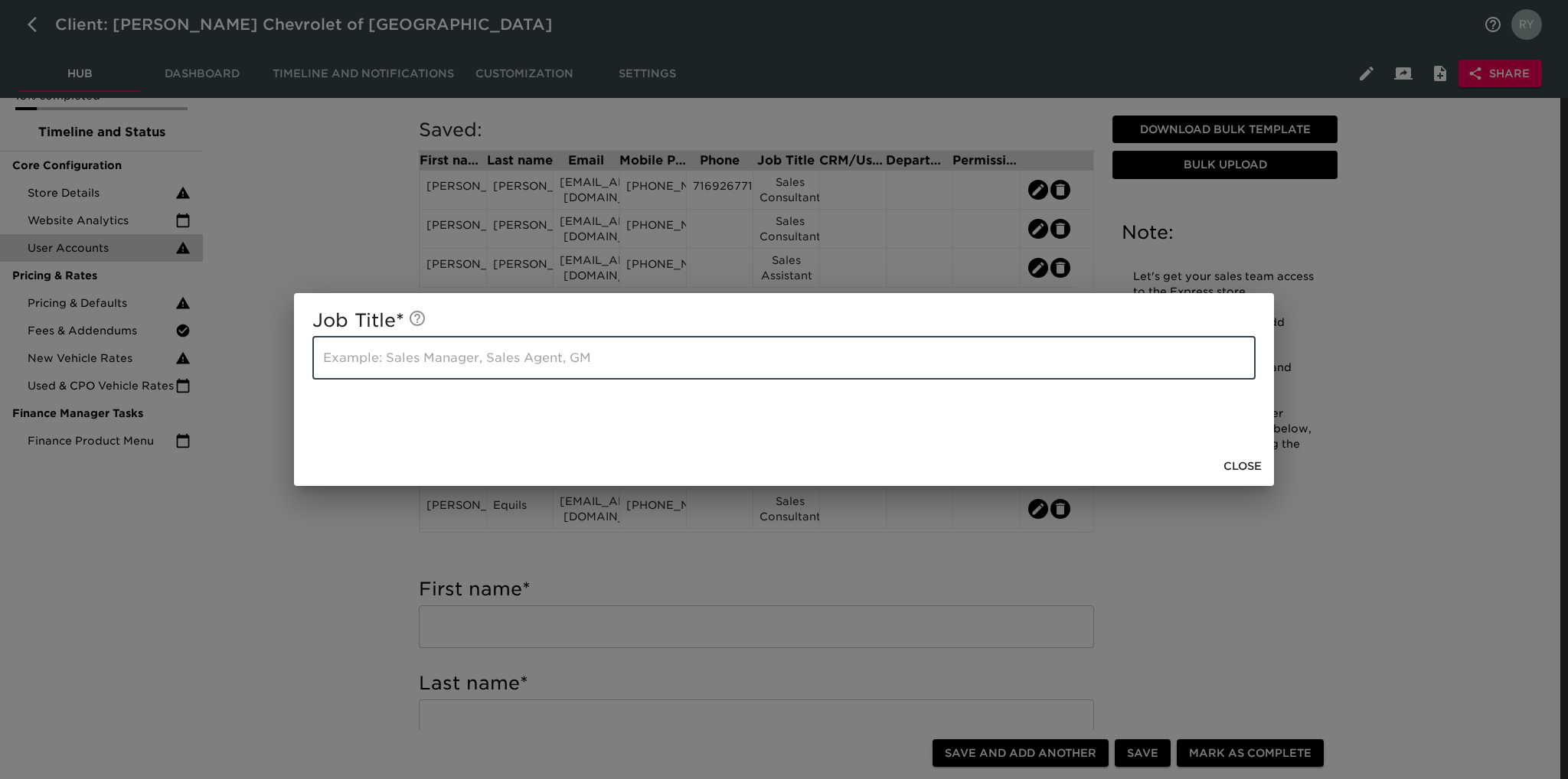
paste input "Customer Care Manager"
type input "Customer Care Manager"
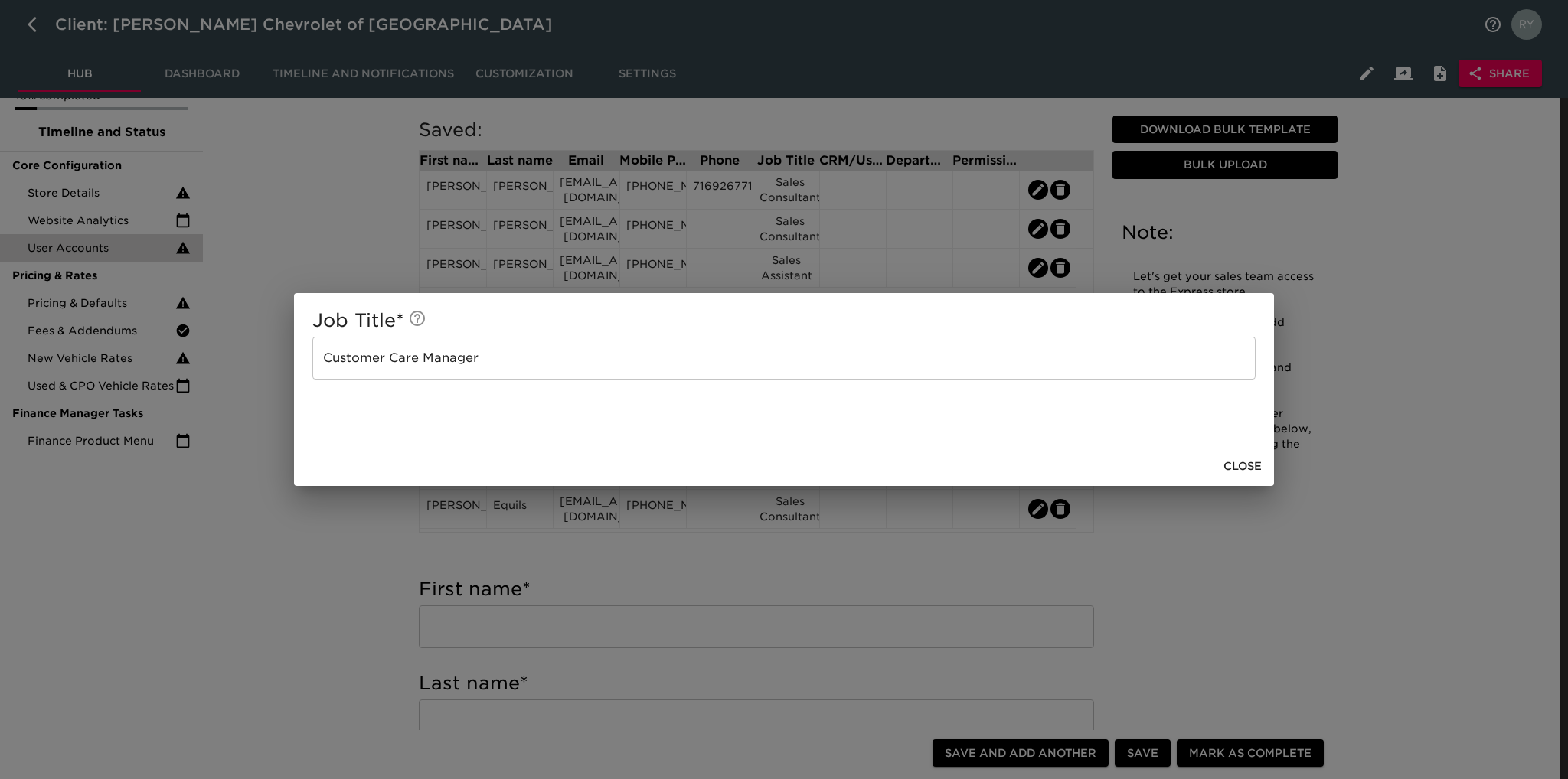
click at [267, 549] on div "Job Title * Customer Care Manager ​ Close" at bounding box center [784, 389] width 1568 height 779
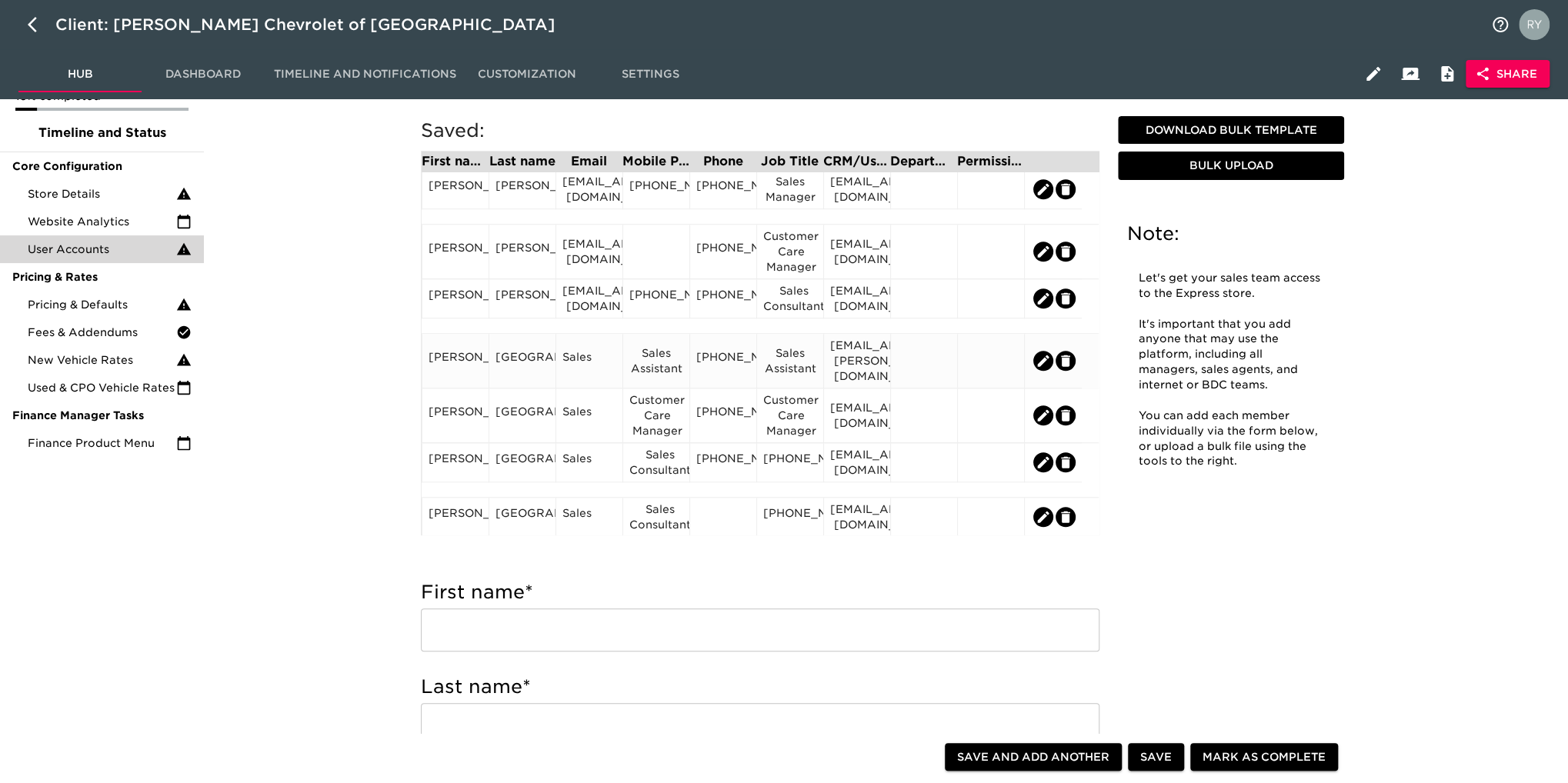
click at [667, 367] on div "Sales Assistant" at bounding box center [656, 361] width 54 height 30
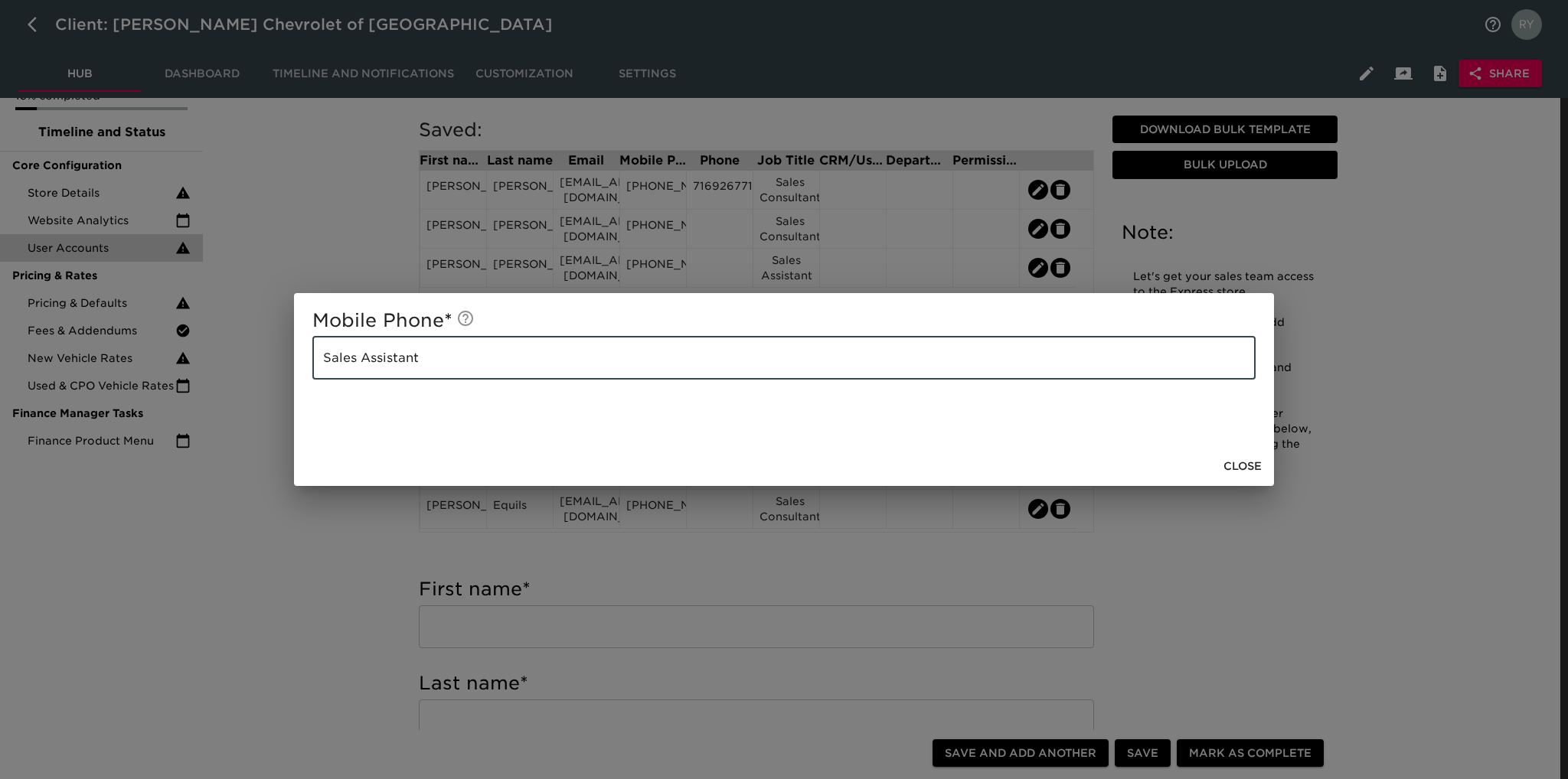
drag, startPoint x: 540, startPoint y: 355, endPoint x: 293, endPoint y: 383, distance: 248.6
click at [293, 383] on div "Mobile Phone * Sales Assistant ​ Close" at bounding box center [784, 389] width 1568 height 779
click at [348, 561] on div "Mobile Phone * ​ Close" at bounding box center [784, 389] width 1568 height 779
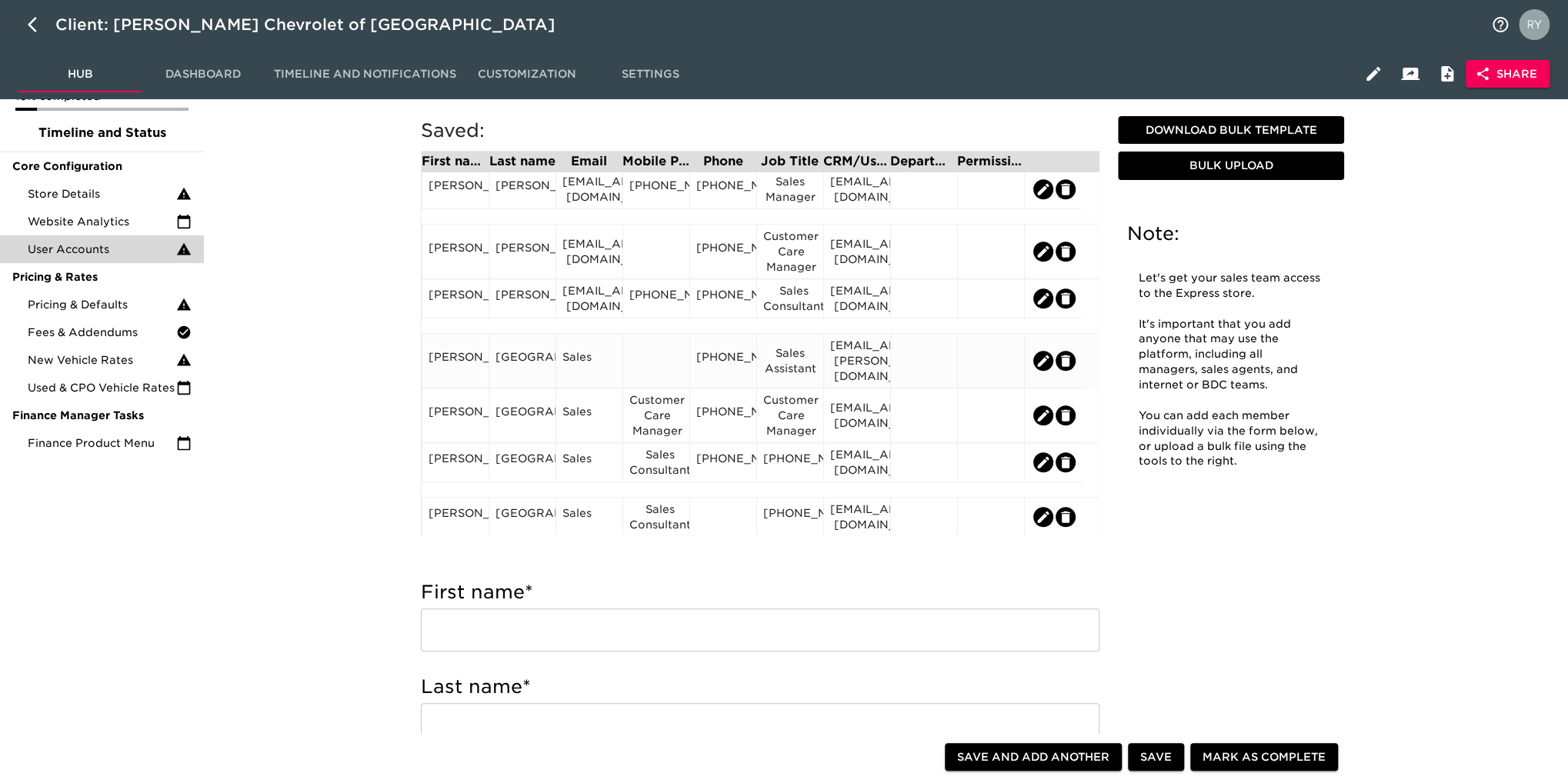
click at [844, 354] on div "[EMAIL_ADDRESS][PERSON_NAME][DOMAIN_NAME]" at bounding box center [857, 361] width 54 height 46
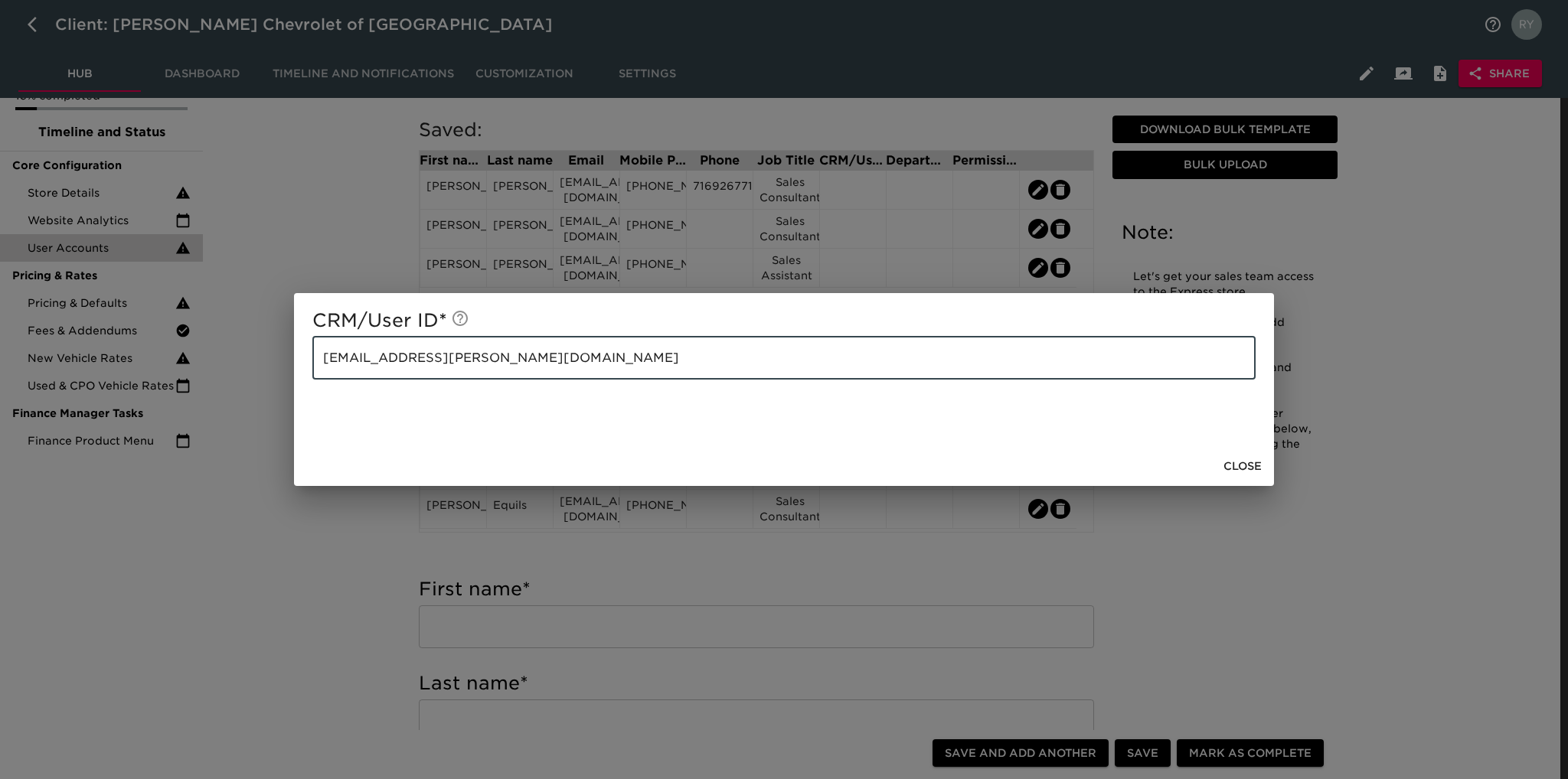
drag, startPoint x: 550, startPoint y: 361, endPoint x: 308, endPoint y: 382, distance: 242.9
click at [308, 382] on div "CRM/User ID * [EMAIL_ADDRESS][PERSON_NAME][DOMAIN_NAME] ​" at bounding box center [784, 370] width 980 height 153
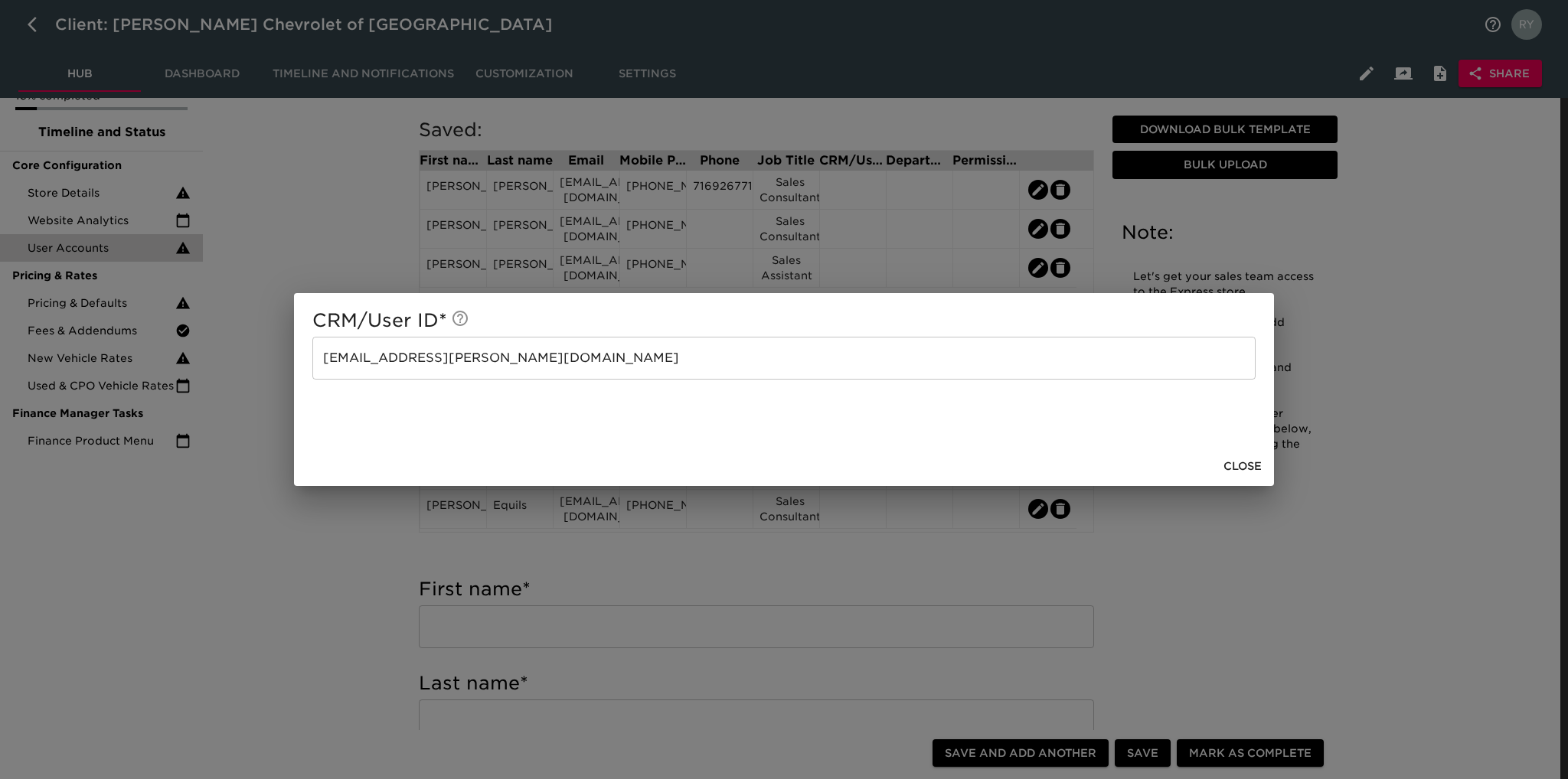
drag, startPoint x: 299, startPoint y: 567, endPoint x: 355, endPoint y: 540, distance: 62.2
click at [304, 566] on div "CRM/User ID * [EMAIL_ADDRESS][PERSON_NAME][DOMAIN_NAME] ​ Close" at bounding box center [784, 389] width 1568 height 779
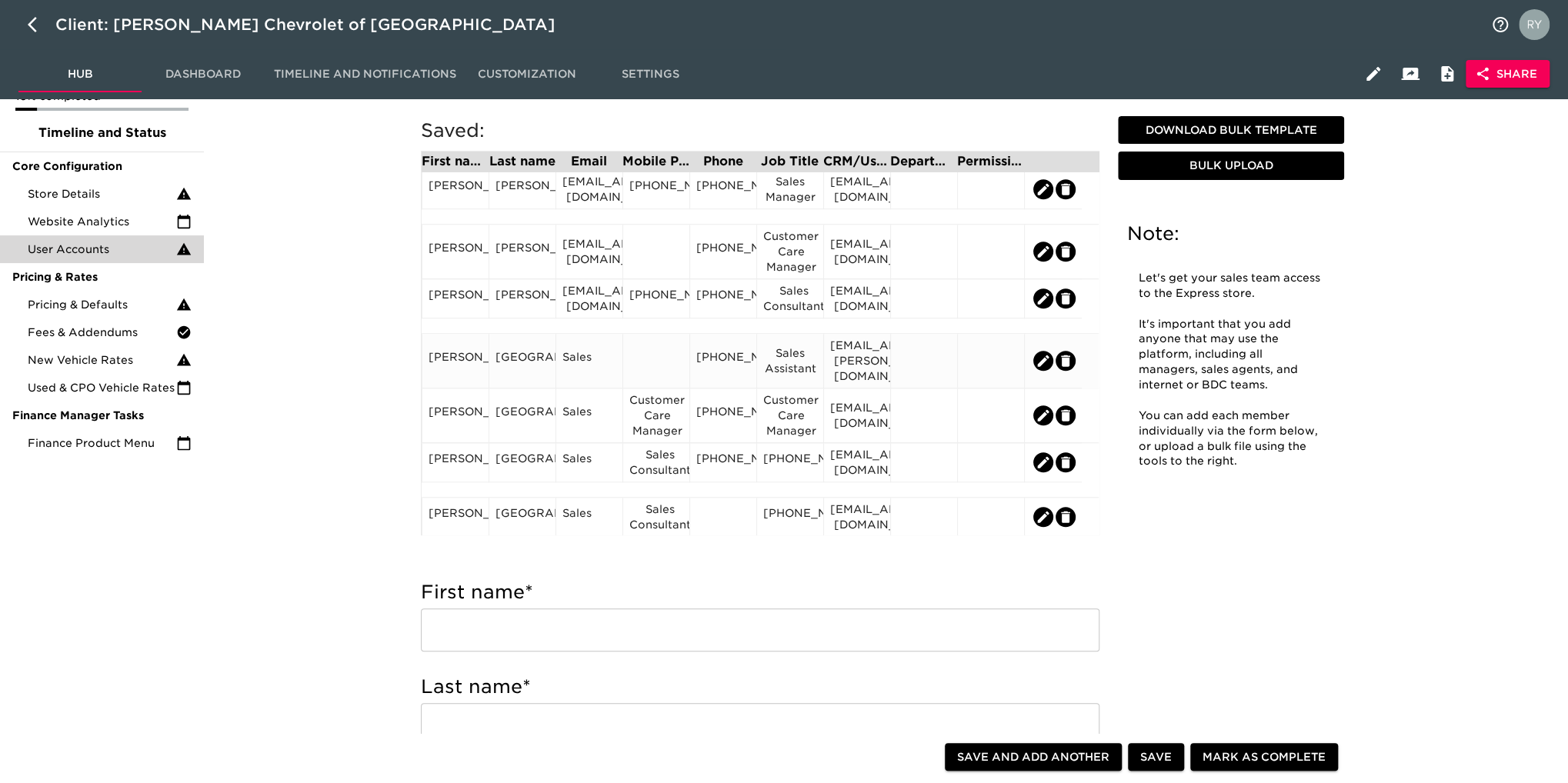
click at [597, 355] on div "Sales" at bounding box center [589, 361] width 54 height 23
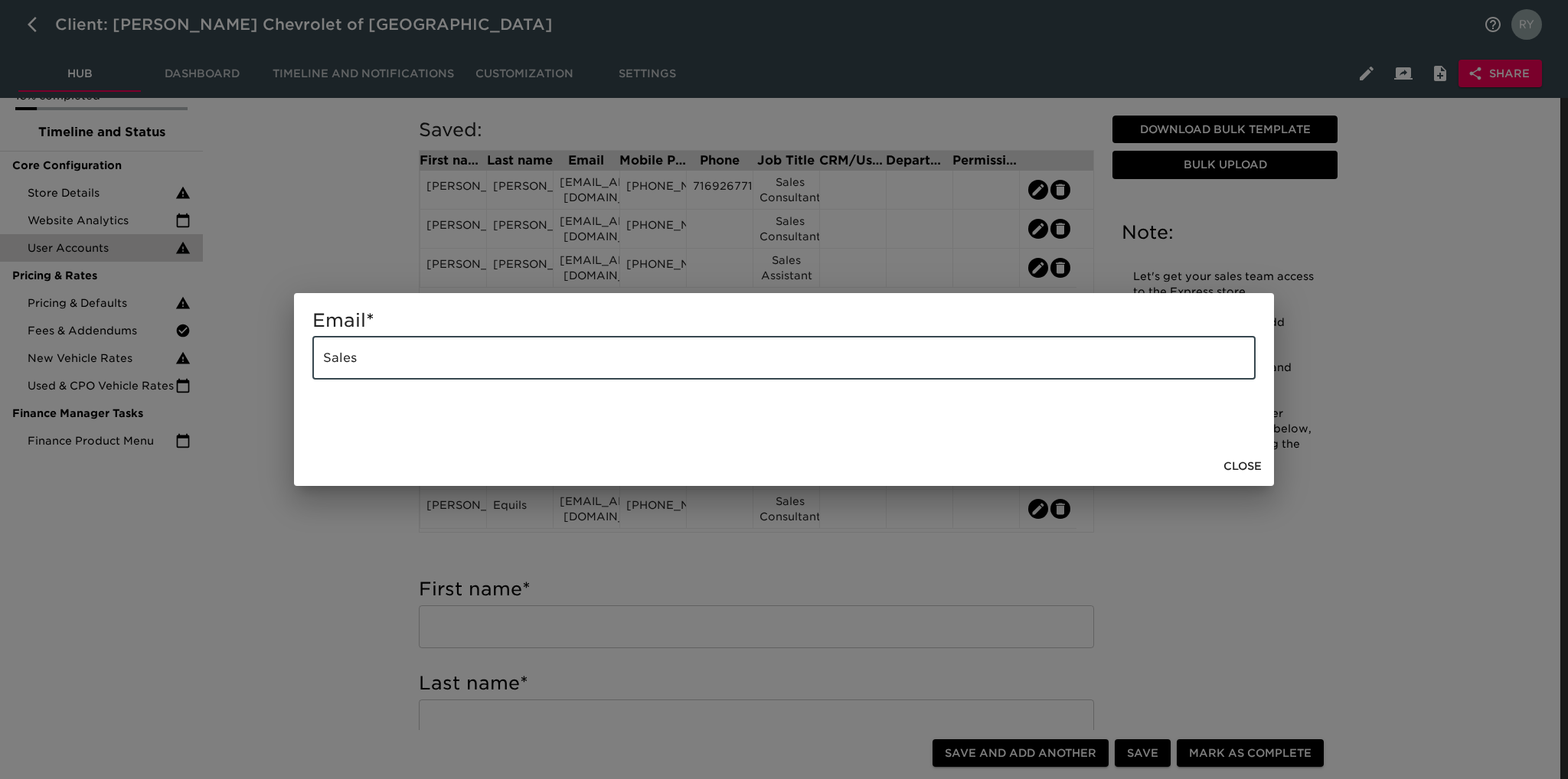
drag, startPoint x: 469, startPoint y: 358, endPoint x: 210, endPoint y: 381, distance: 260.0
click at [210, 381] on div "Email * Sales ​ Close" at bounding box center [784, 389] width 1568 height 779
paste input "[EMAIL_ADDRESS][PERSON_NAME][DOMAIN_NAME]"
type input "[EMAIL_ADDRESS][PERSON_NAME][DOMAIN_NAME]"
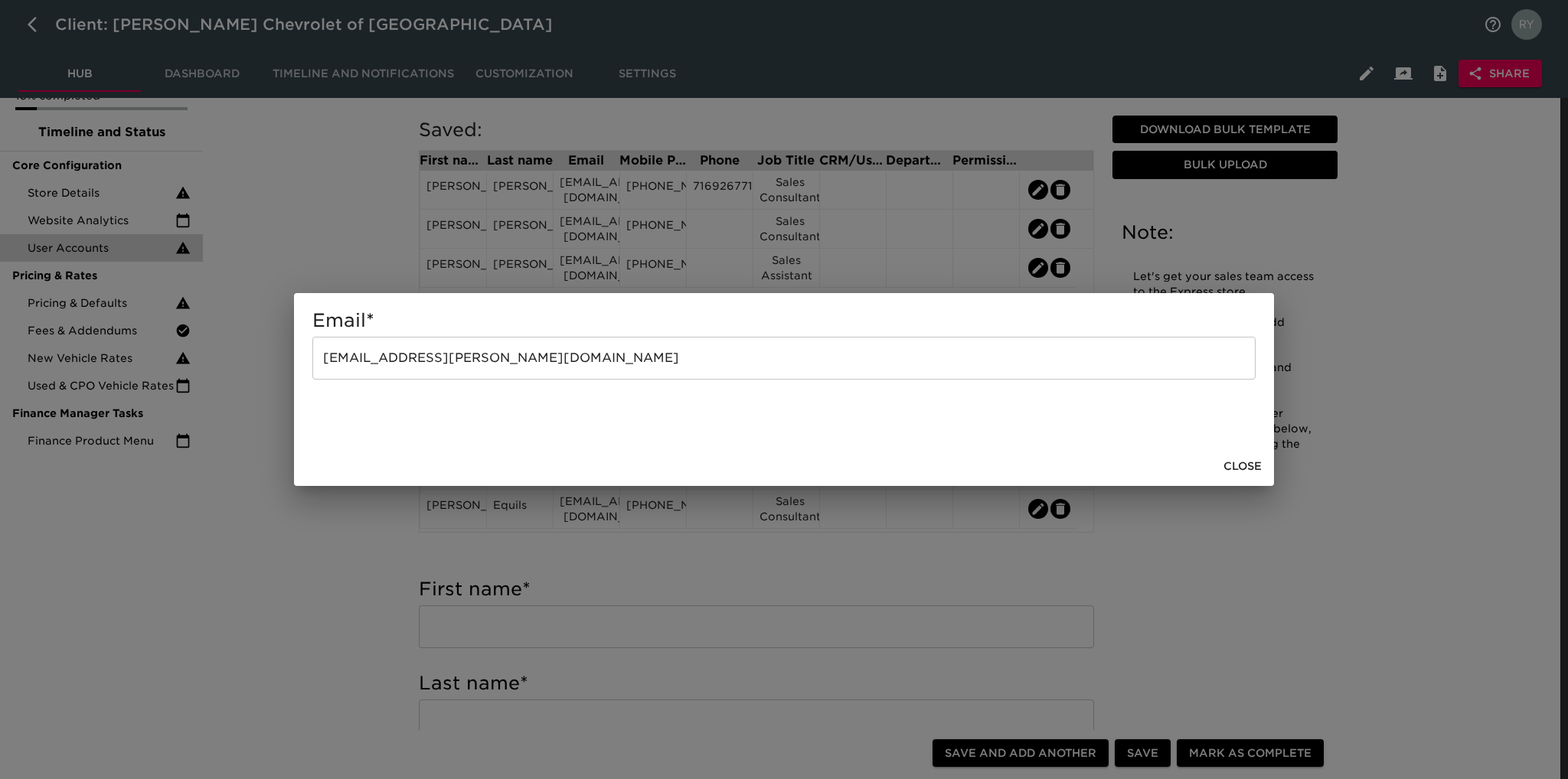
click at [297, 556] on div "Email * [EMAIL_ADDRESS][PERSON_NAME][DOMAIN_NAME] ​ Close" at bounding box center [784, 389] width 1568 height 779
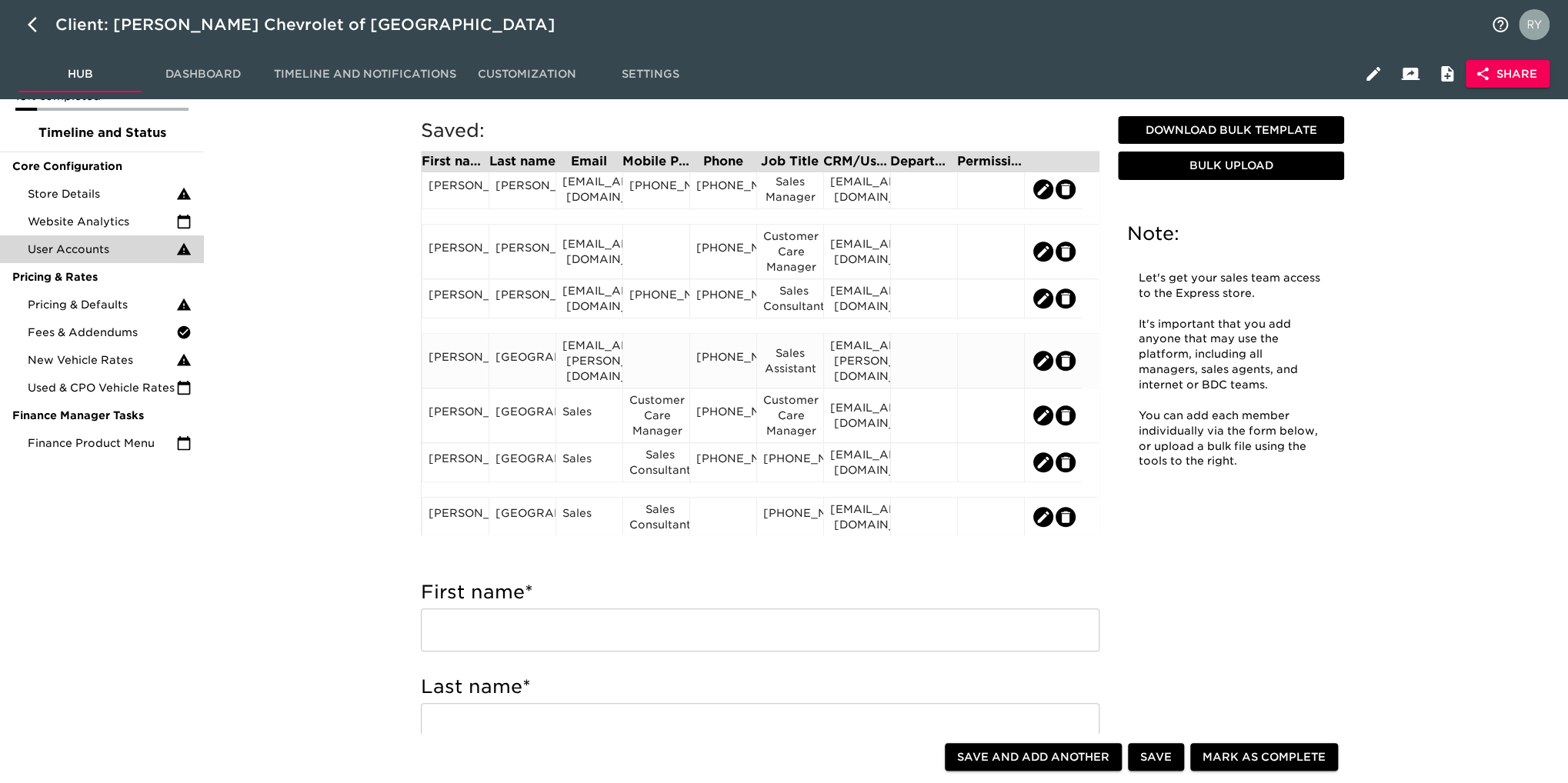
click at [457, 376] on div "[PERSON_NAME]" at bounding box center [454, 361] width 67 height 55
click at [453, 362] on div "[PERSON_NAME]" at bounding box center [455, 361] width 54 height 23
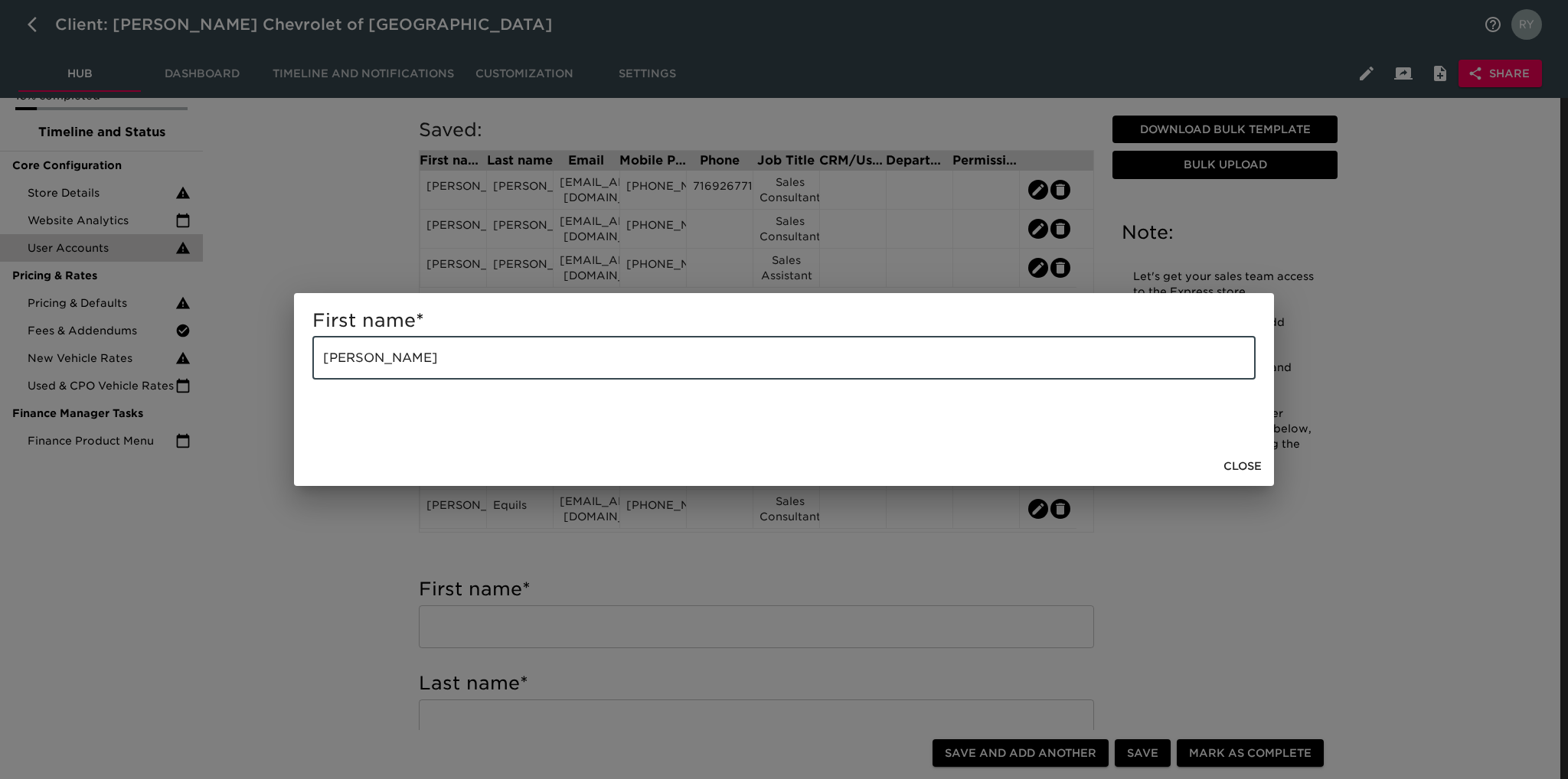
drag, startPoint x: 426, startPoint y: 362, endPoint x: 368, endPoint y: 379, distance: 60.4
click at [368, 379] on input "[PERSON_NAME]" at bounding box center [784, 358] width 943 height 43
click at [362, 543] on div "First name * [PERSON_NAME] ​ Close" at bounding box center [784, 389] width 1568 height 779
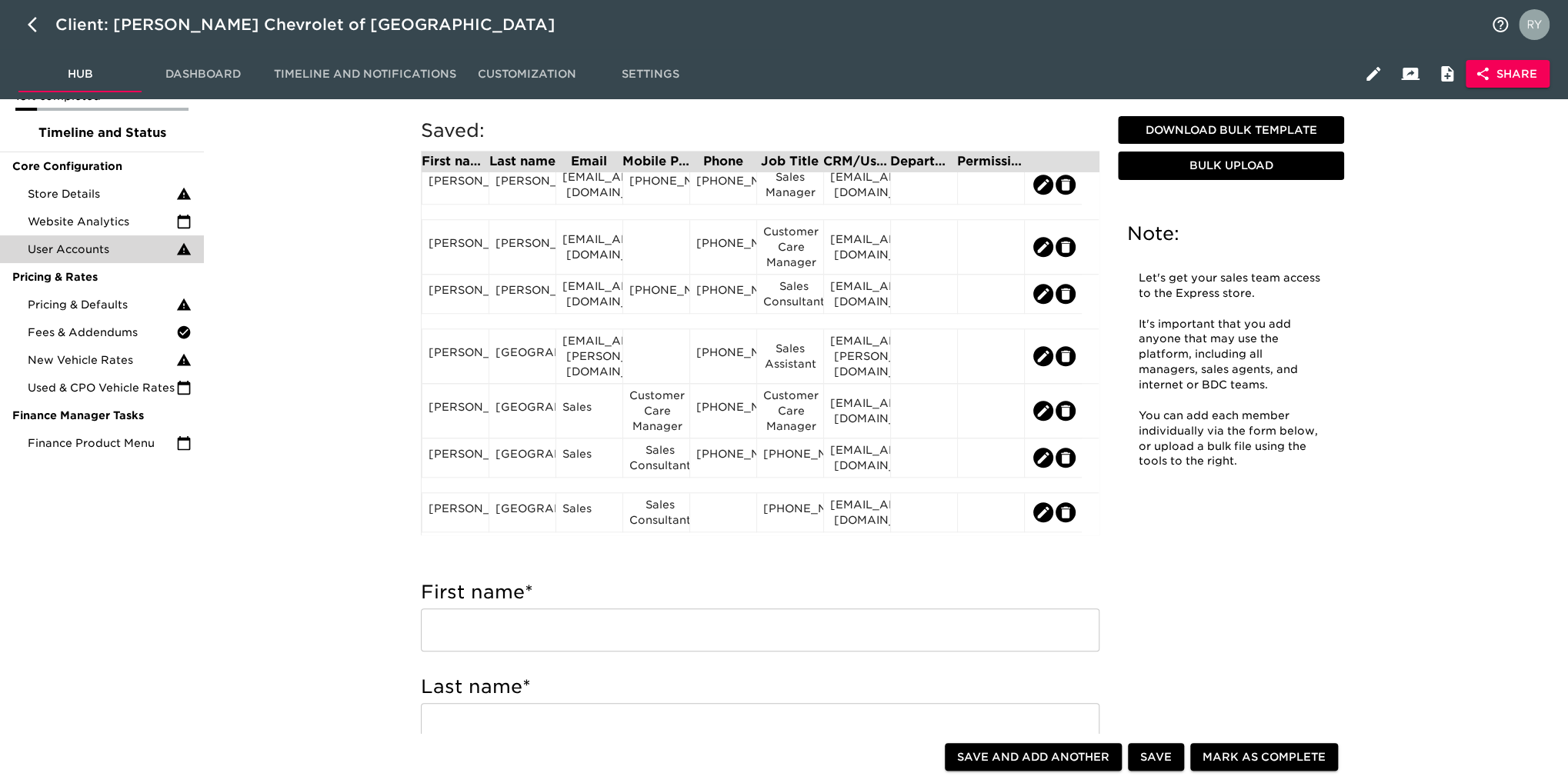
scroll to position [923, 0]
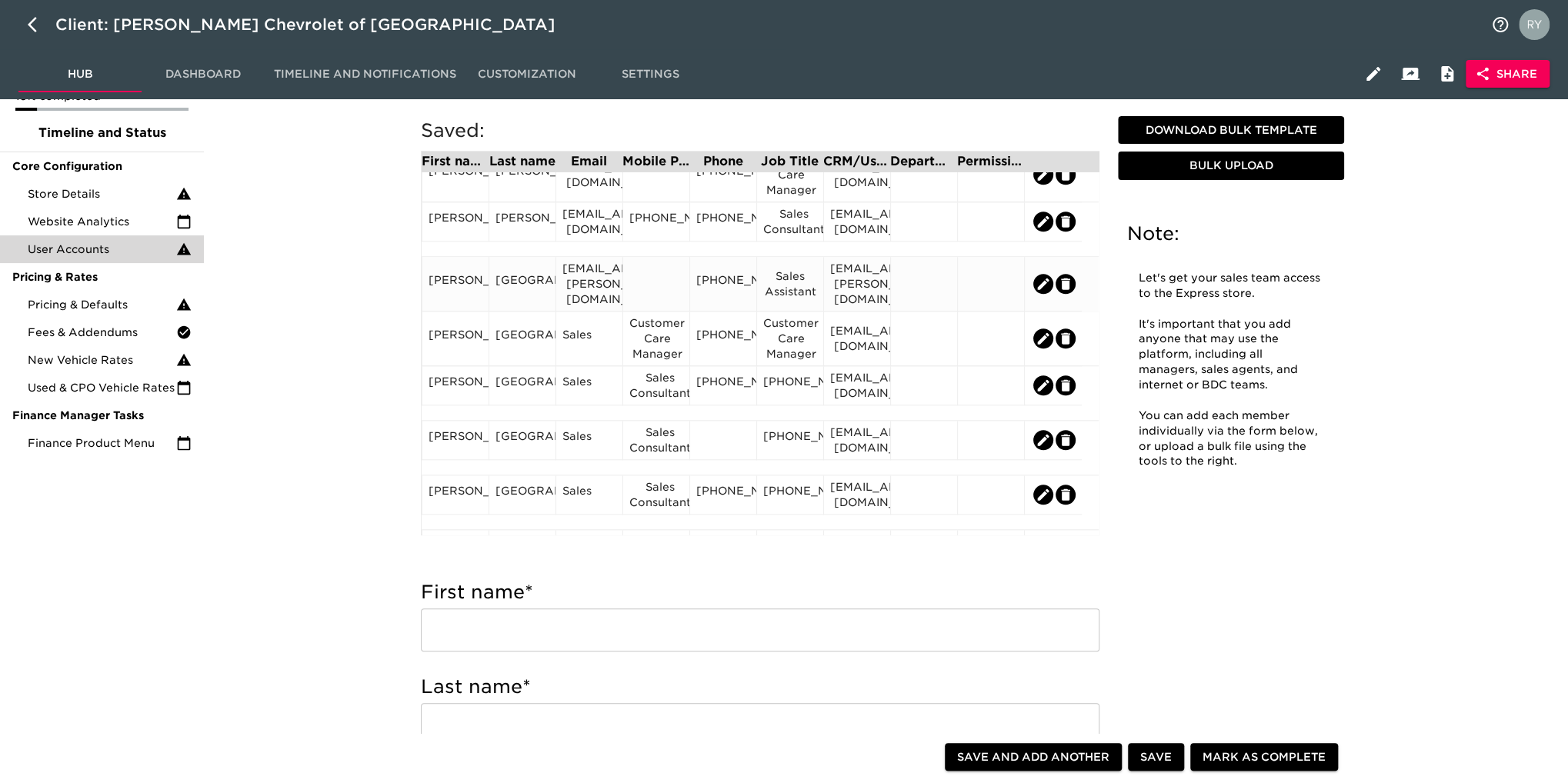
click at [528, 293] on div "[GEOGRAPHIC_DATA]" at bounding box center [523, 283] width 54 height 23
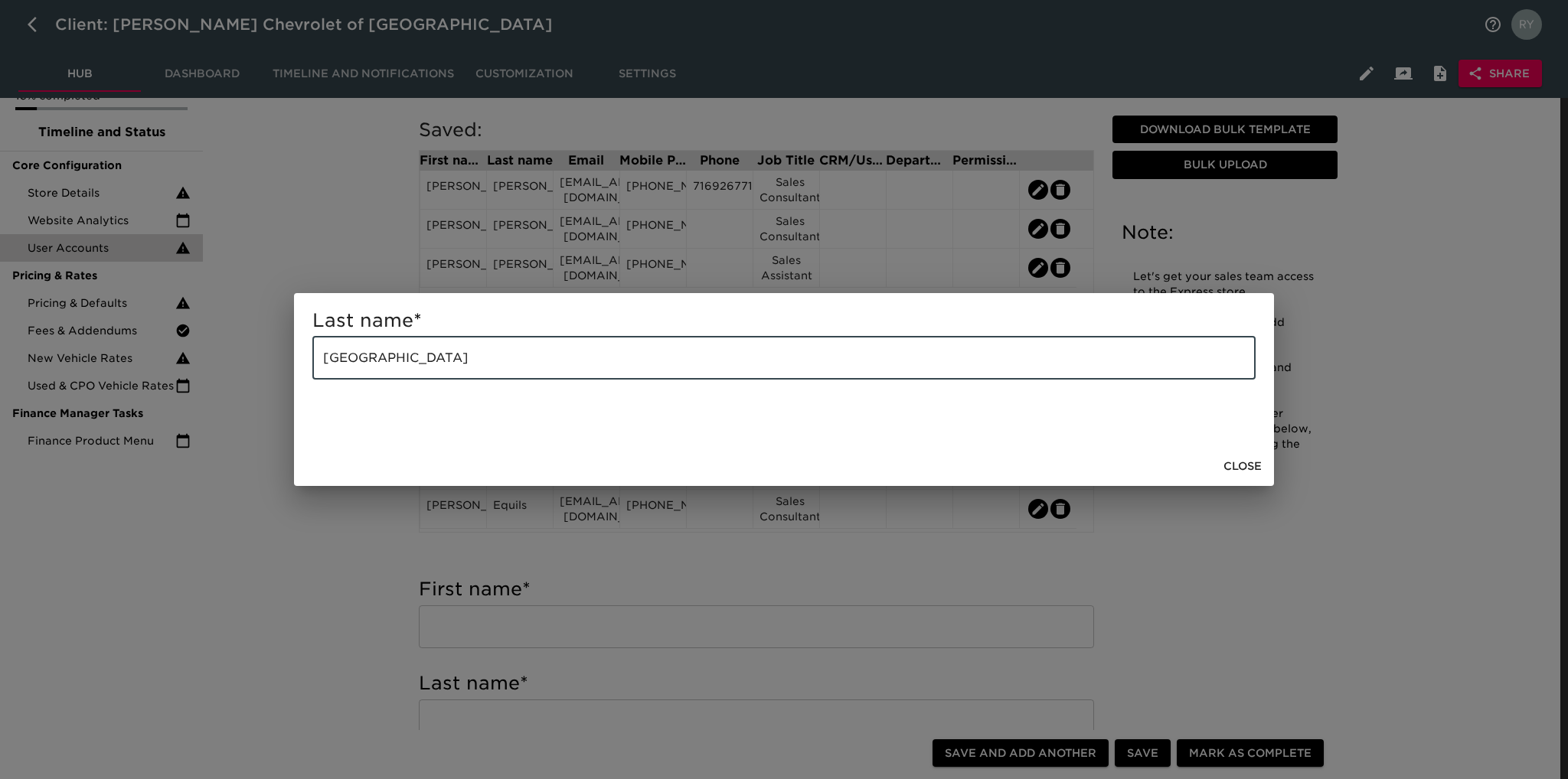
drag, startPoint x: 471, startPoint y: 358, endPoint x: 263, endPoint y: 382, distance: 209.4
click at [263, 382] on div "Last name * [GEOGRAPHIC_DATA] ​ Close" at bounding box center [784, 389] width 1568 height 779
paste input "[PERSON_NAME]"
type input "[PERSON_NAME]"
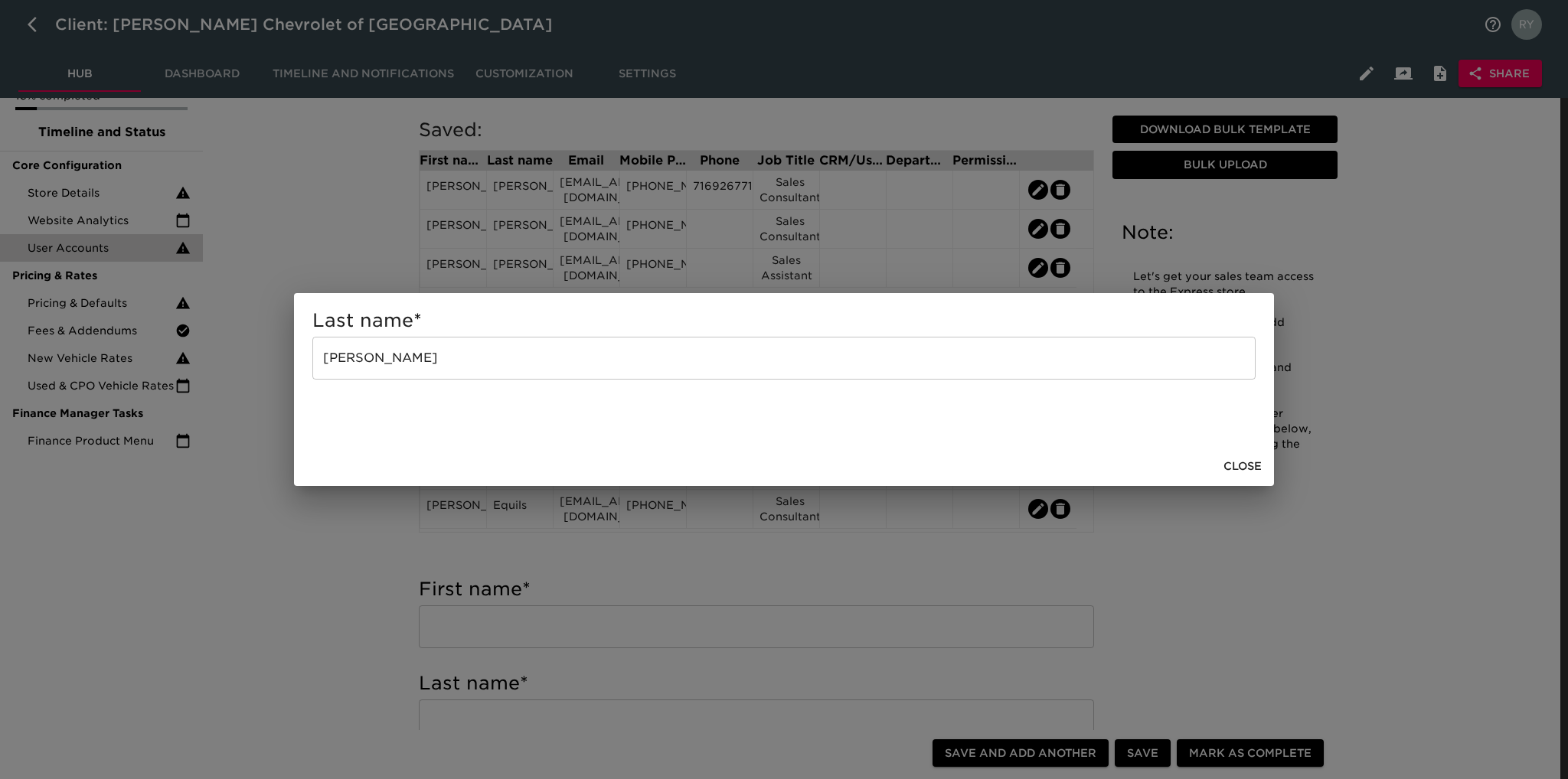
click at [307, 558] on div "Last name * [PERSON_NAME] ​ Close" at bounding box center [784, 389] width 1568 height 779
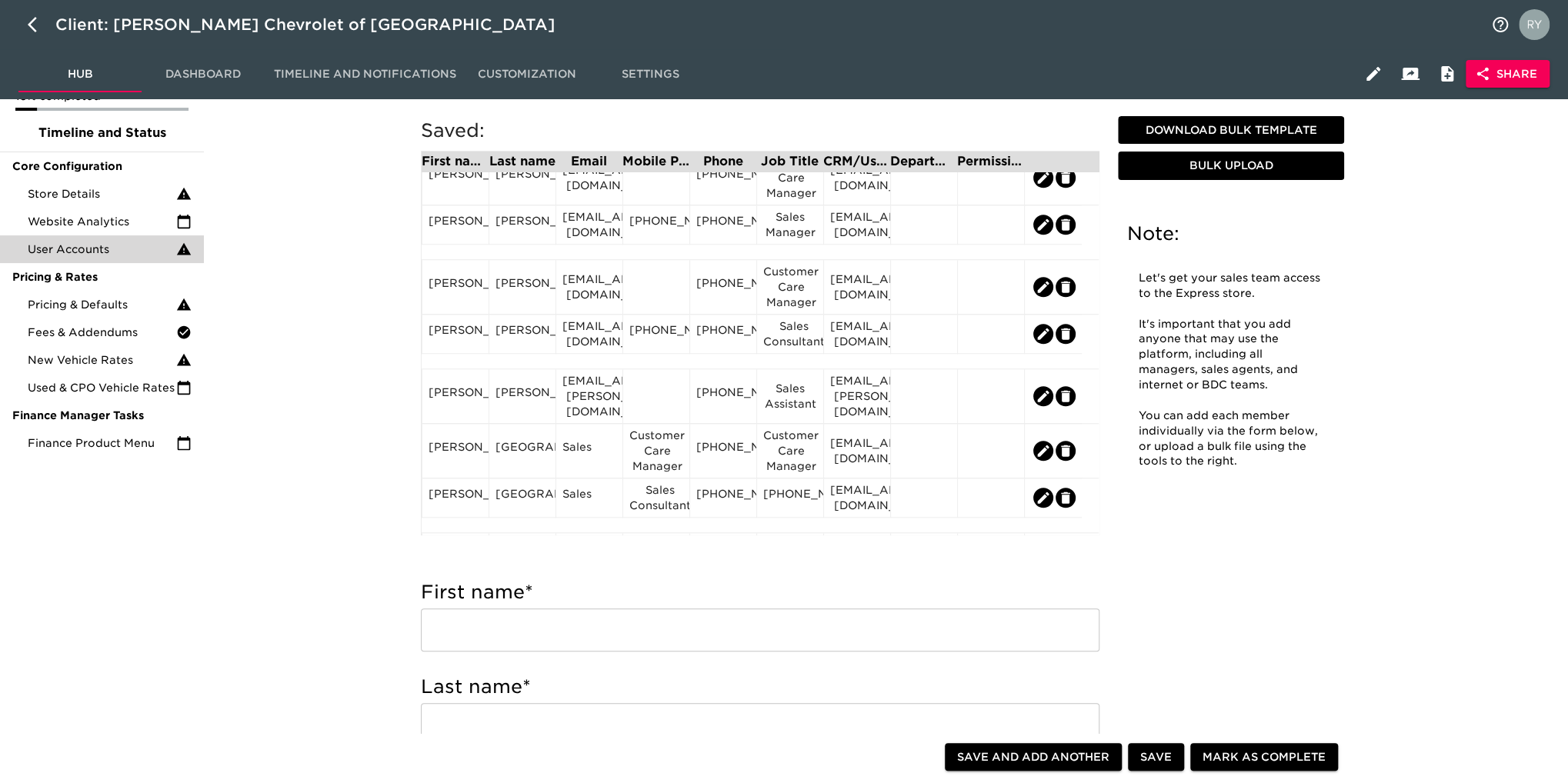
scroll to position [846, 0]
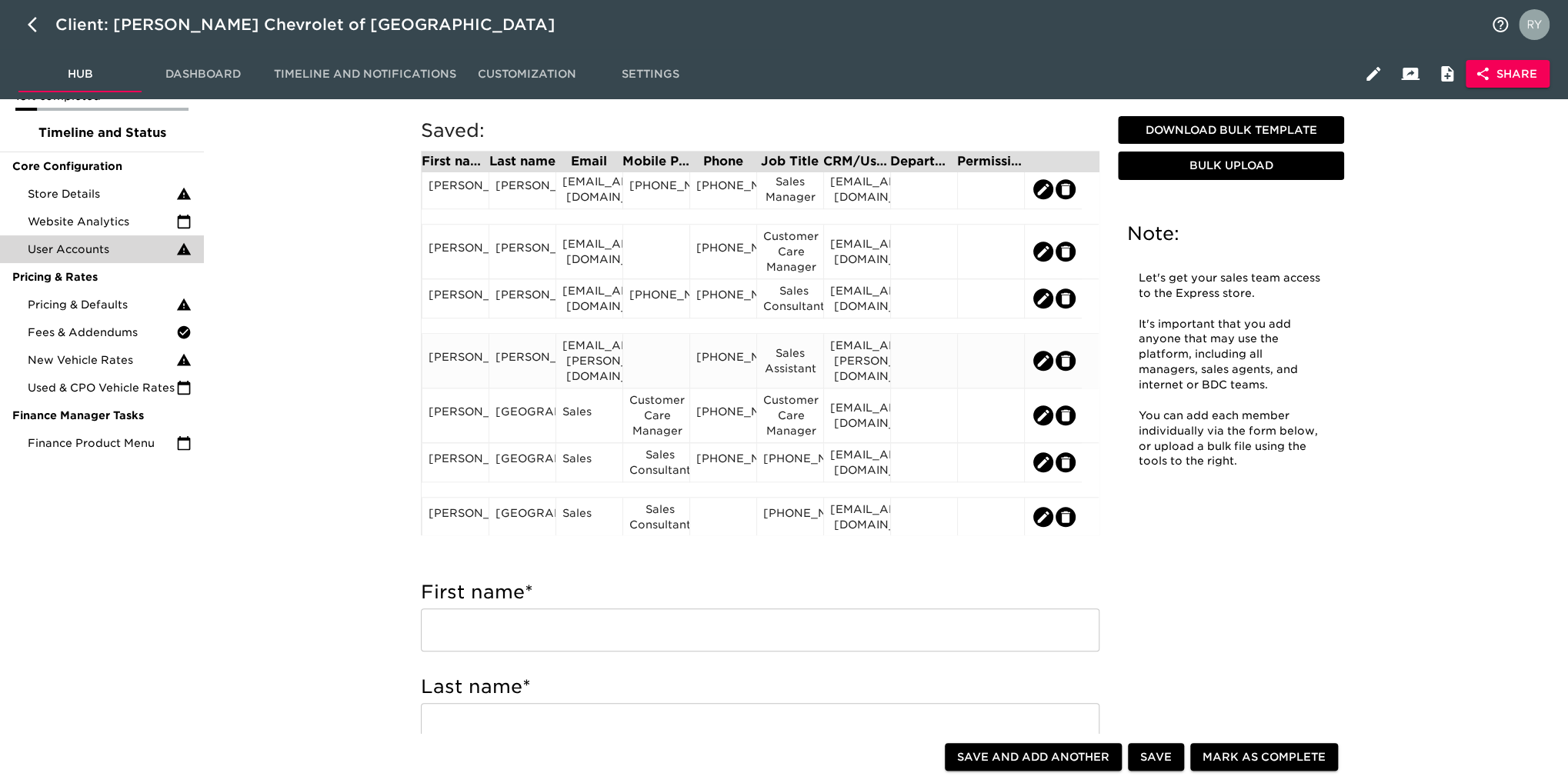
click at [459, 372] on div "[PERSON_NAME]" at bounding box center [455, 361] width 54 height 23
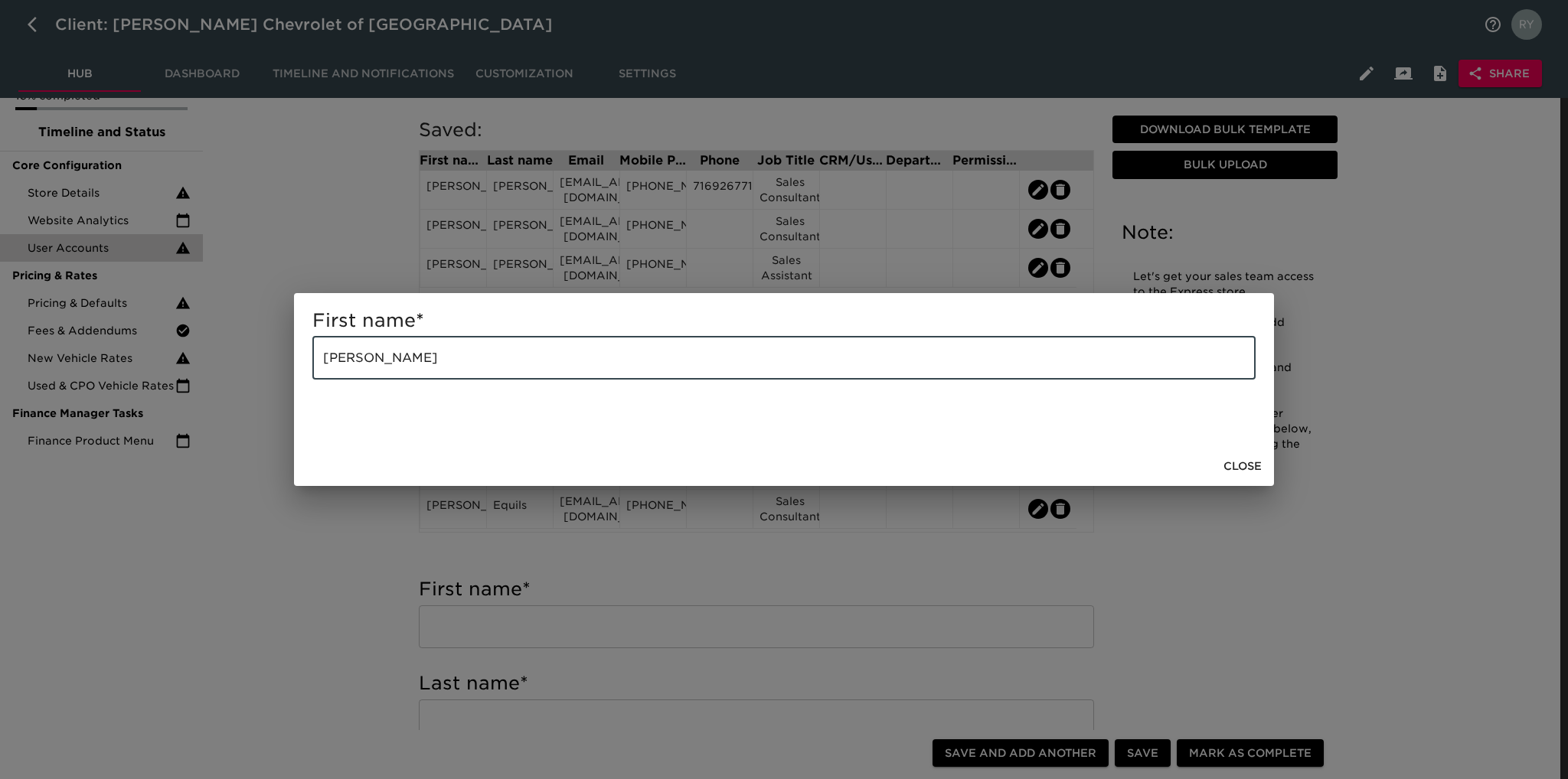
drag, startPoint x: 440, startPoint y: 359, endPoint x: 369, endPoint y: 369, distance: 71.7
click at [369, 369] on input "[PERSON_NAME]" at bounding box center [784, 358] width 943 height 43
type input "[PERSON_NAME]"
click at [343, 570] on div "First name * [PERSON_NAME] ​ Close" at bounding box center [784, 389] width 1568 height 779
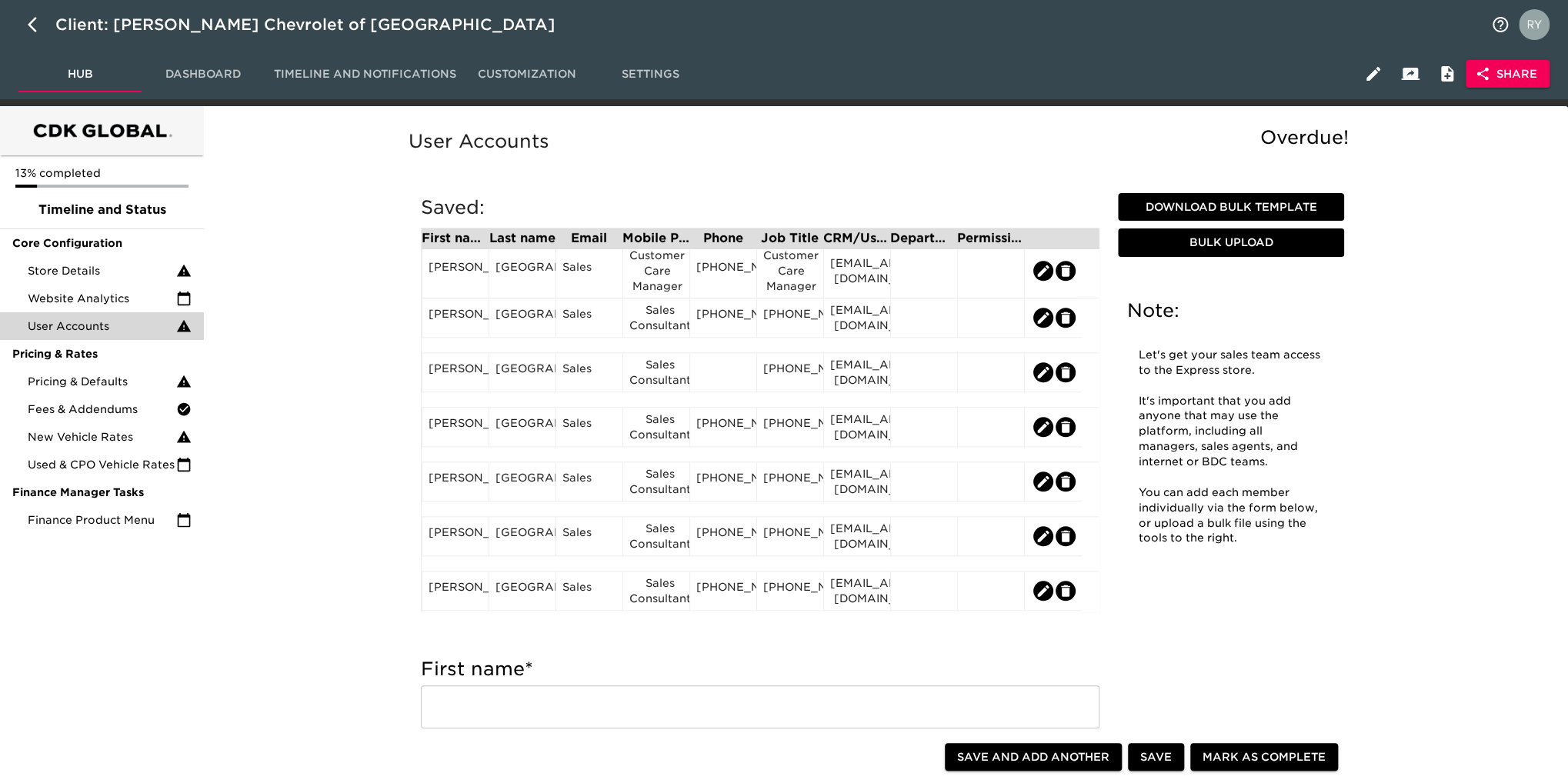
scroll to position [965, 0]
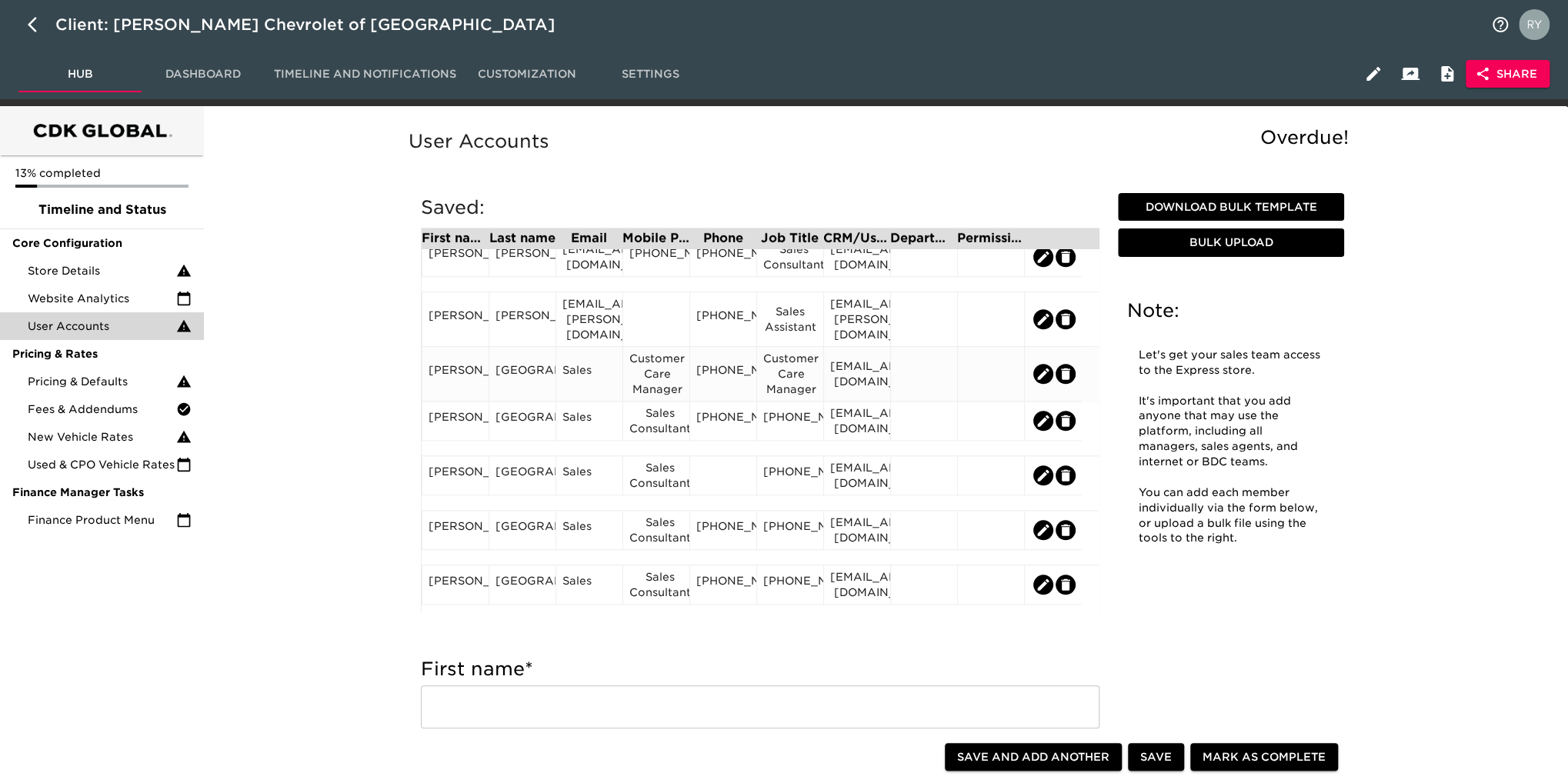
click at [669, 386] on div "Customer Care Manager" at bounding box center [656, 373] width 54 height 46
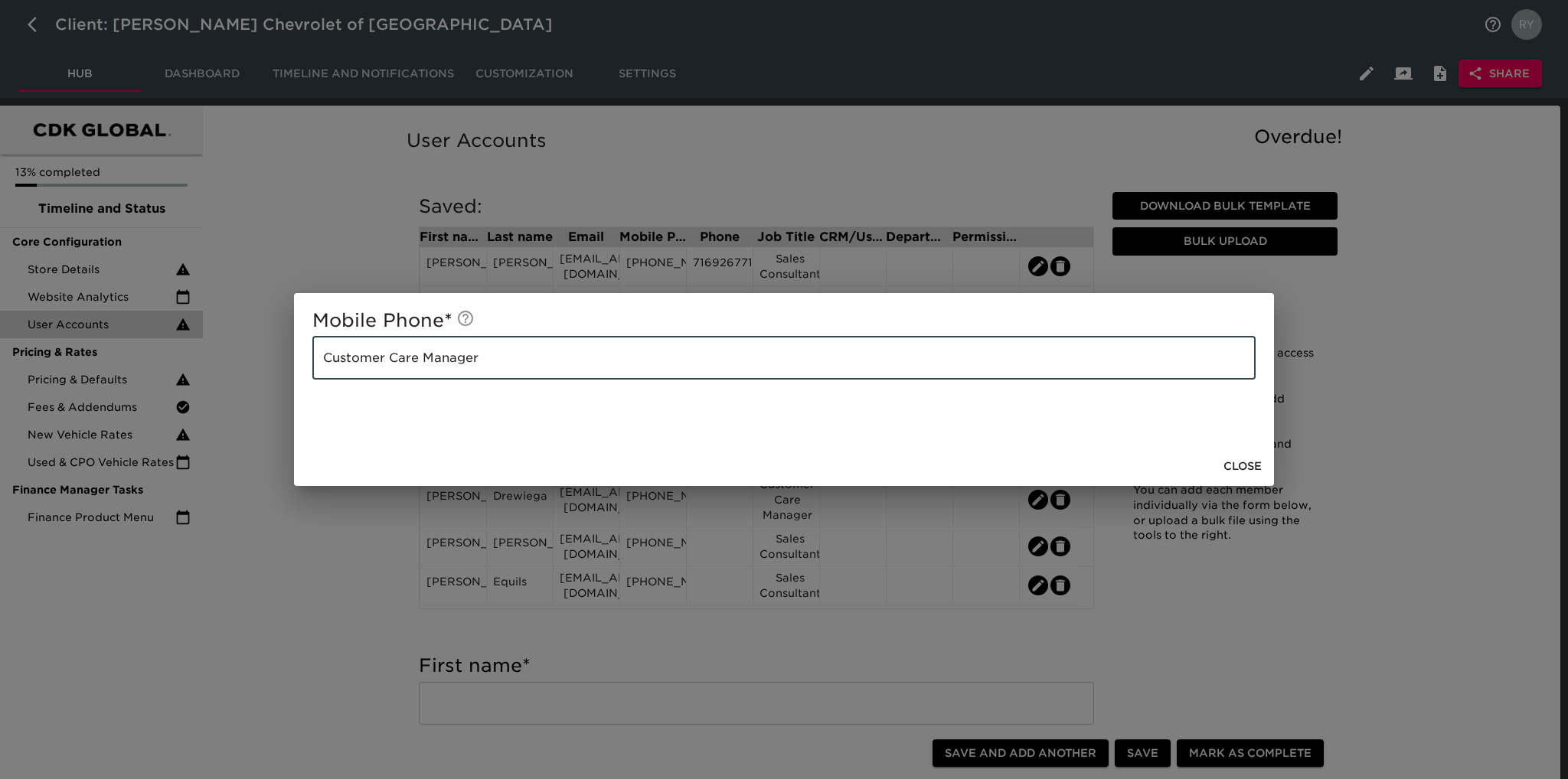
drag, startPoint x: 512, startPoint y: 343, endPoint x: 266, endPoint y: 383, distance: 249.2
click at [266, 383] on div "Mobile Phone * Customer Care Manager ​ Close" at bounding box center [784, 389] width 1568 height 779
click at [276, 564] on div "Mobile Phone * ​ Close" at bounding box center [784, 389] width 1568 height 779
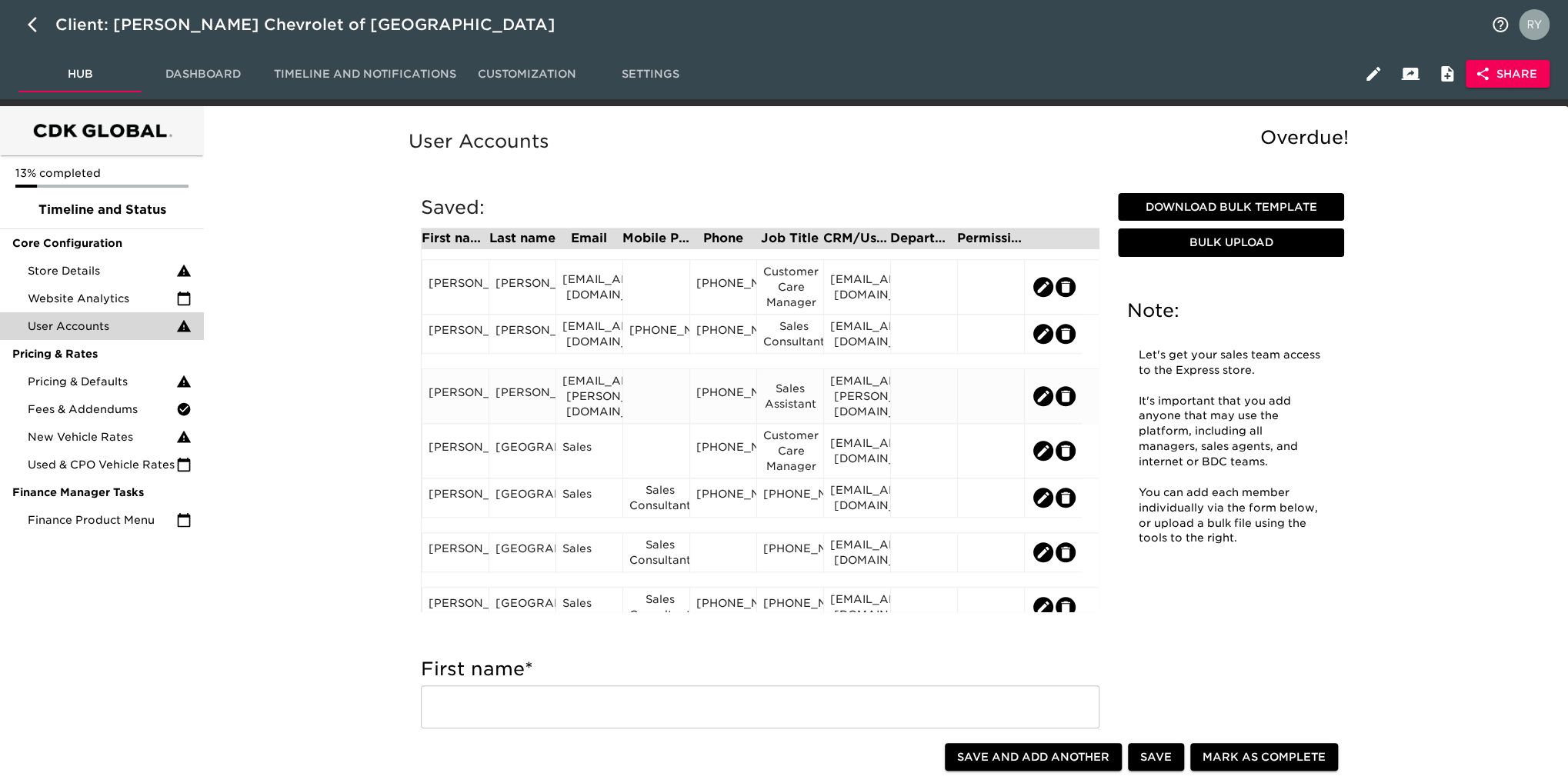
scroll to position [923, 0]
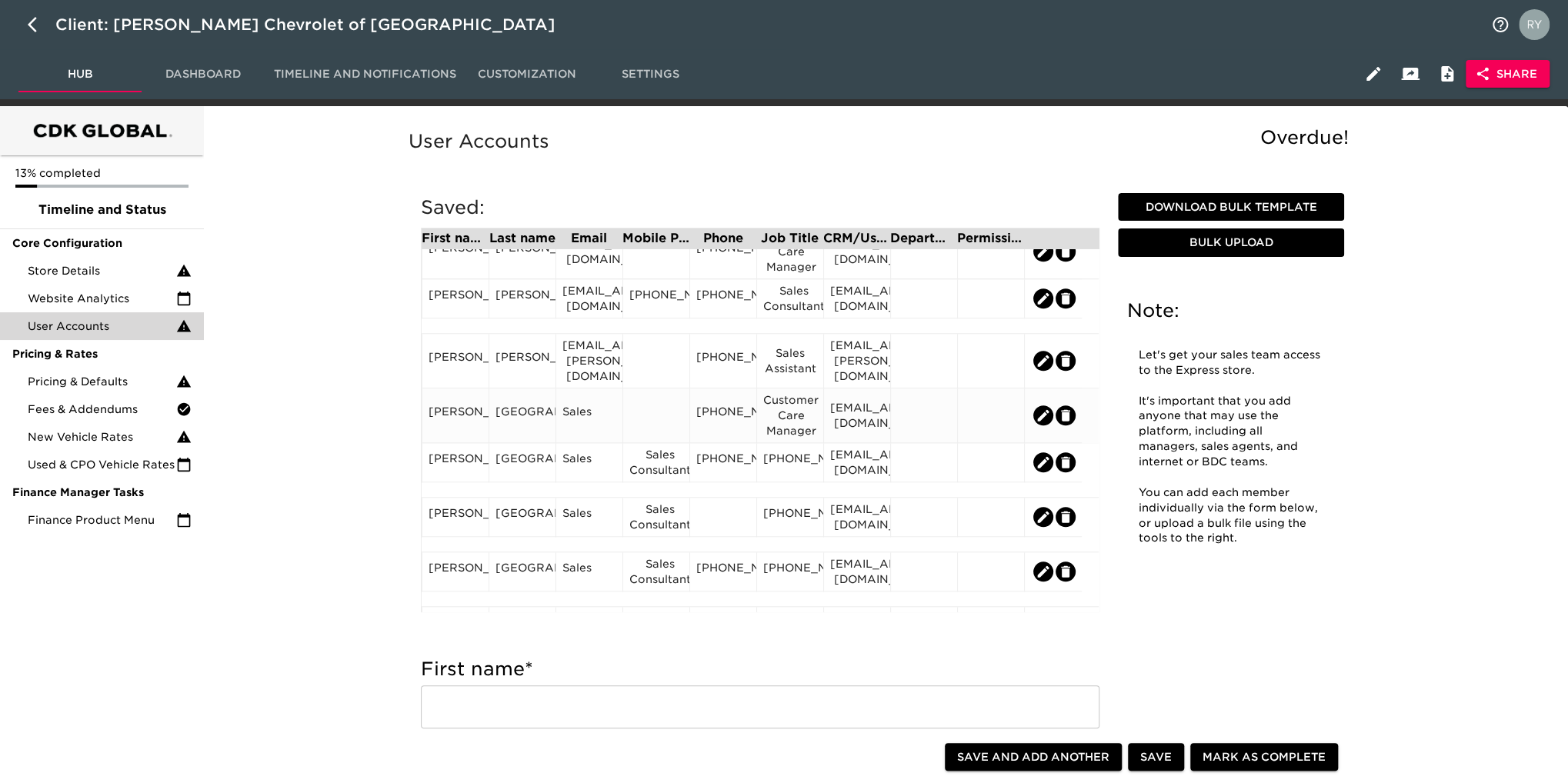
click at [851, 418] on div "[EMAIL_ADDRESS][DOMAIN_NAME]" at bounding box center [857, 416] width 54 height 30
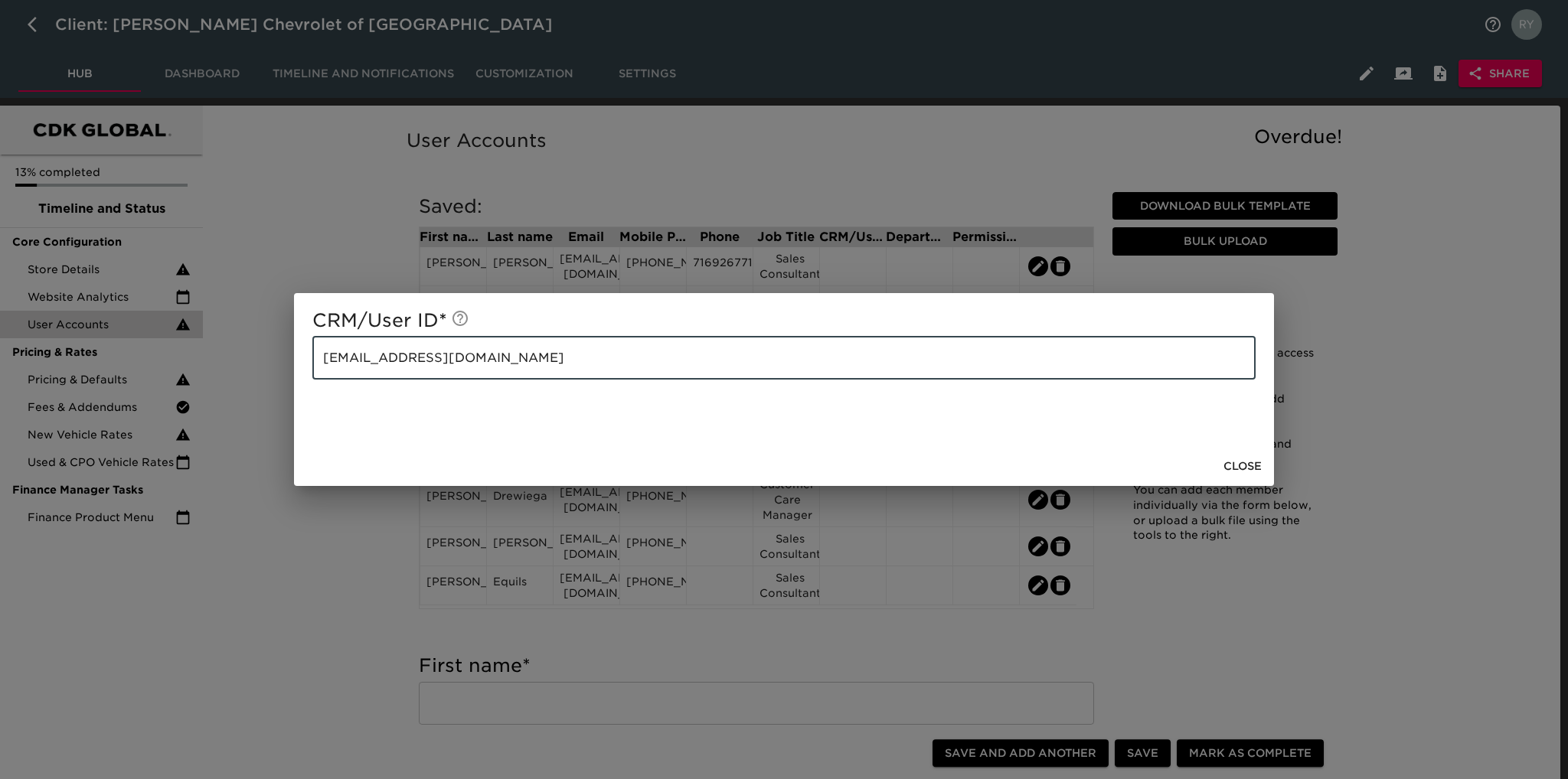
drag, startPoint x: 543, startPoint y: 371, endPoint x: 311, endPoint y: 374, distance: 232.0
click at [311, 374] on div "CRM/User ID * [EMAIL_ADDRESS][DOMAIN_NAME] ​" at bounding box center [784, 370] width 980 height 153
drag, startPoint x: 329, startPoint y: 562, endPoint x: 358, endPoint y: 543, distance: 34.7
click at [330, 562] on div "CRM/User ID * [EMAIL_ADDRESS][DOMAIN_NAME] ​ Close" at bounding box center [784, 389] width 1568 height 779
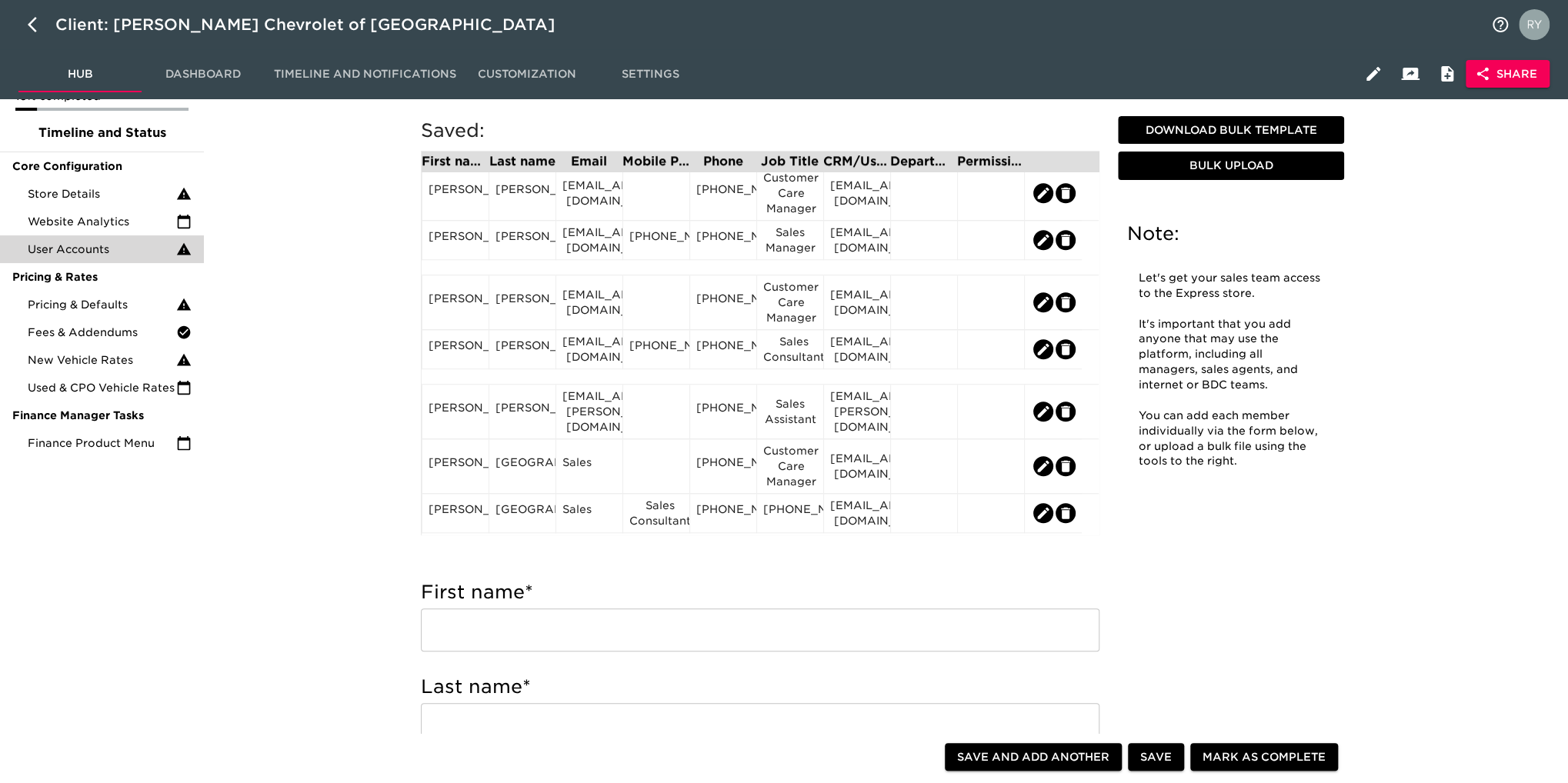
scroll to position [846, 0]
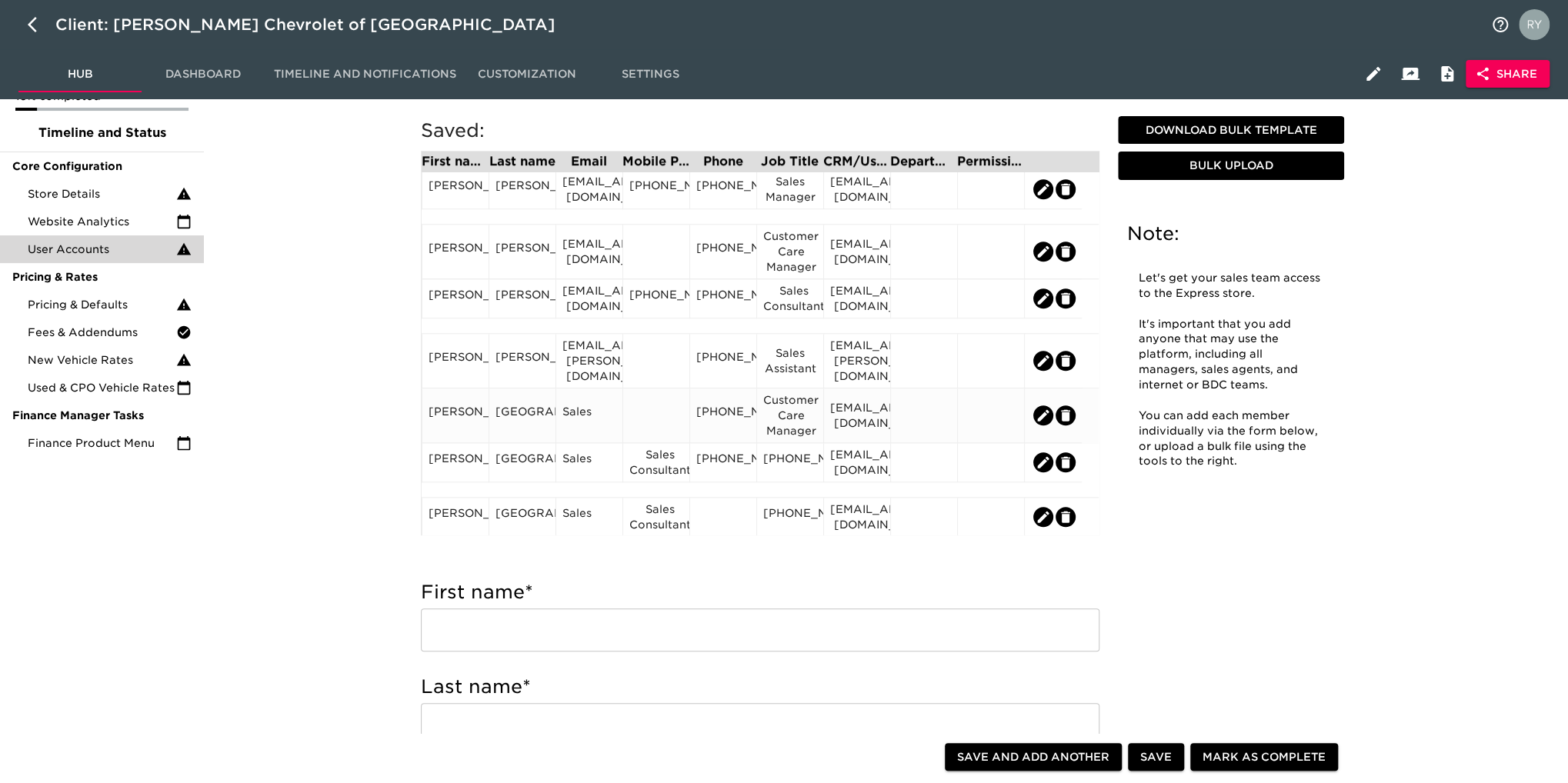
click at [580, 416] on div "Sales" at bounding box center [589, 415] width 54 height 23
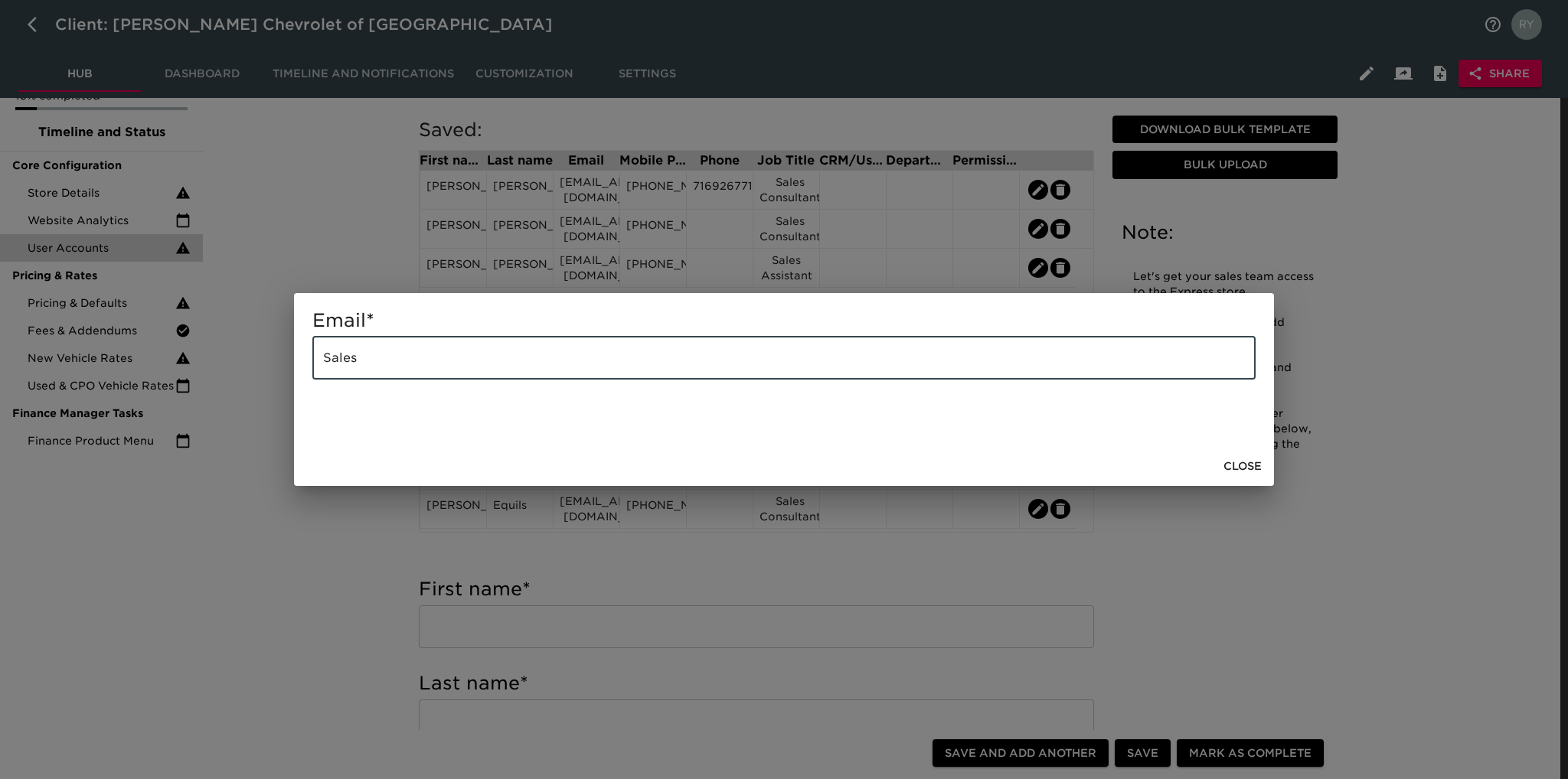
drag, startPoint x: 408, startPoint y: 349, endPoint x: 308, endPoint y: 366, distance: 101.4
click at [308, 366] on div "Email * Sales ​" at bounding box center [784, 370] width 980 height 153
paste input "[EMAIL_ADDRESS][DOMAIN_NAME]"
type input "[EMAIL_ADDRESS][DOMAIN_NAME]"
click at [326, 526] on div "Email * [EMAIL_ADDRESS][DOMAIN_NAME] ​ Close" at bounding box center [784, 389] width 1568 height 779
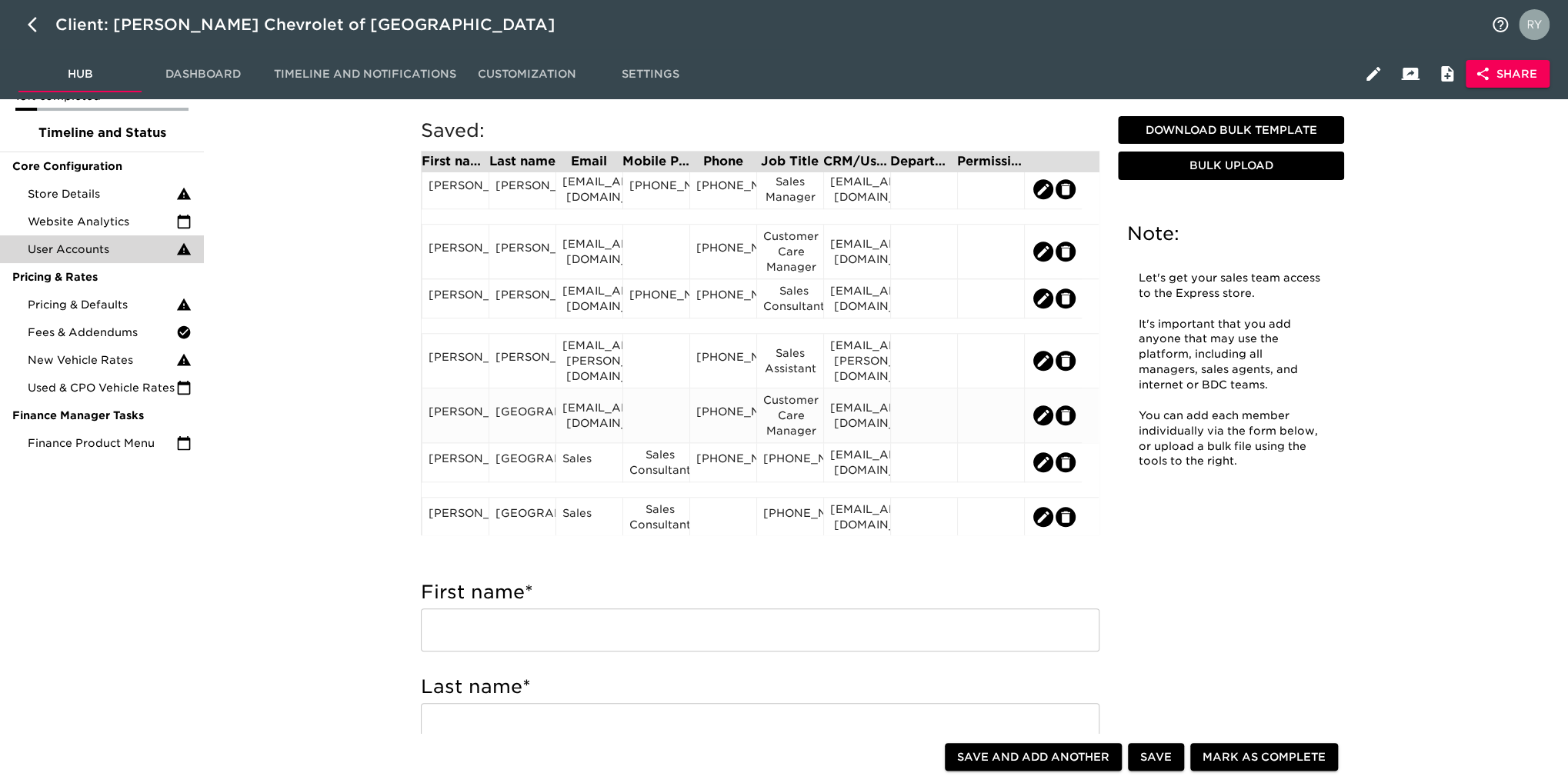
click at [452, 422] on div "[PERSON_NAME]" at bounding box center [455, 415] width 54 height 23
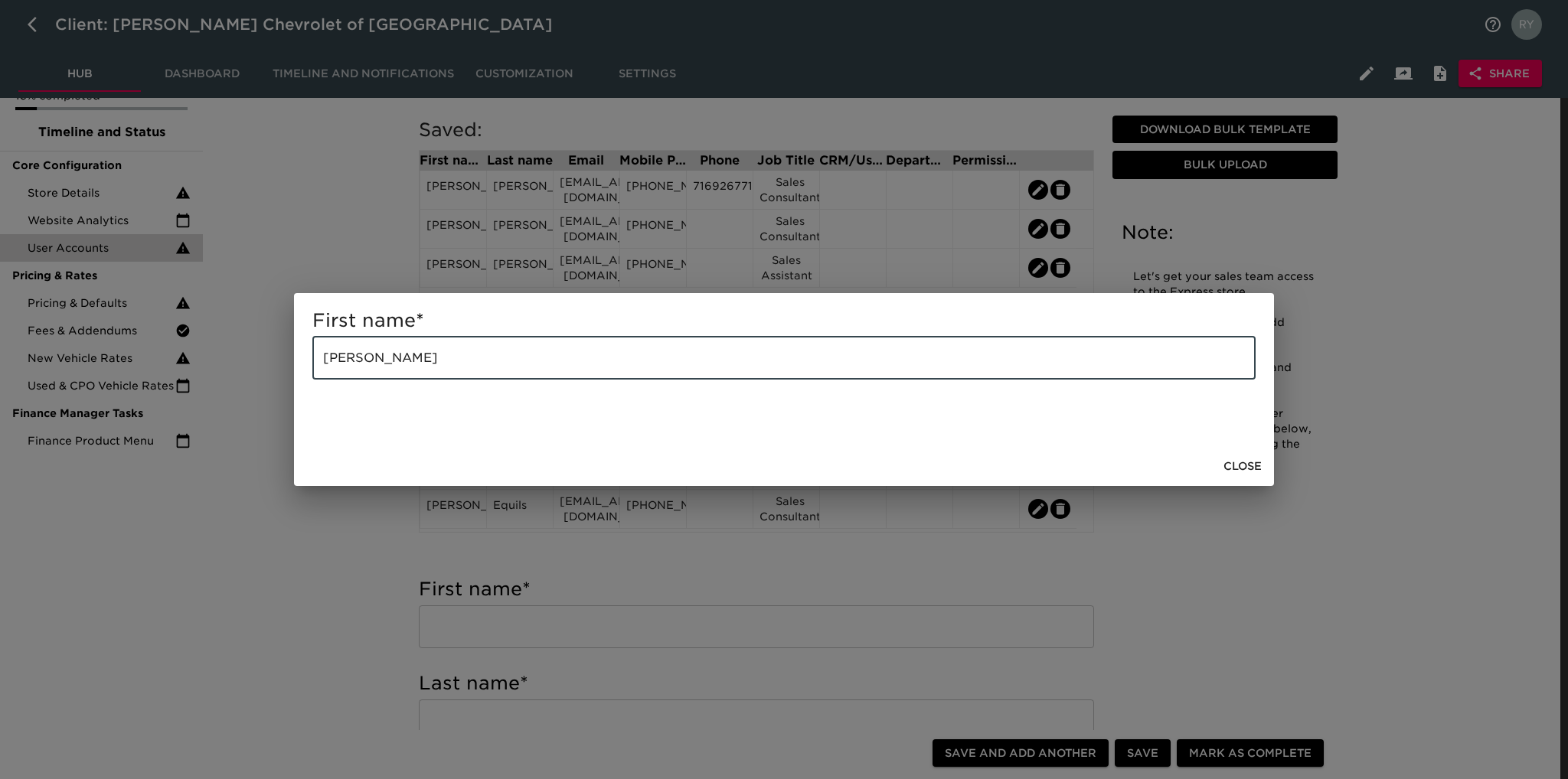
drag, startPoint x: 434, startPoint y: 371, endPoint x: 372, endPoint y: 371, distance: 62.0
click at [372, 371] on input "[PERSON_NAME]" at bounding box center [784, 358] width 943 height 43
click at [397, 558] on div "First name * [PERSON_NAME] ​ Close" at bounding box center [784, 389] width 1568 height 779
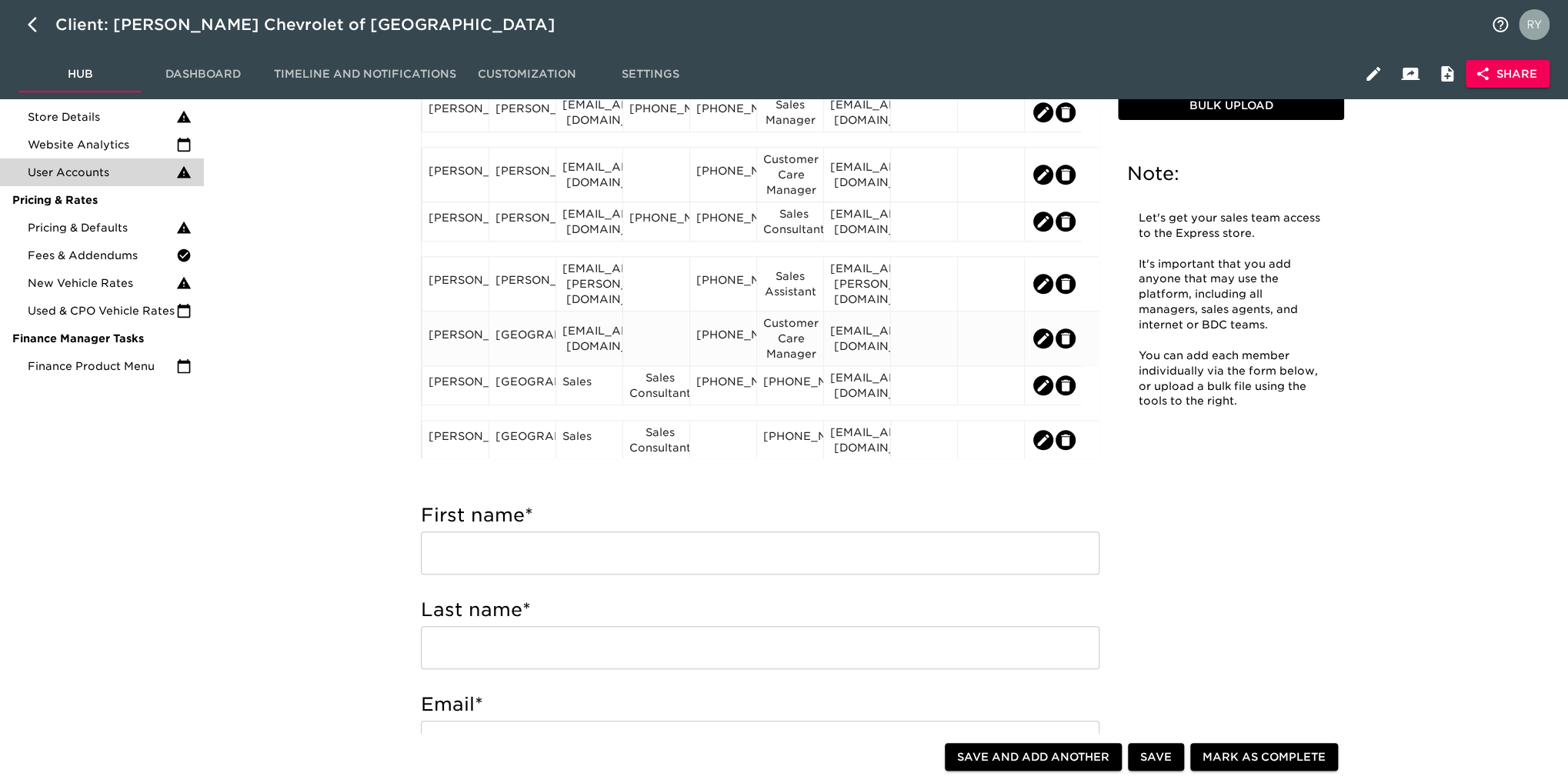
click at [526, 336] on div "[GEOGRAPHIC_DATA]" at bounding box center [523, 338] width 54 height 23
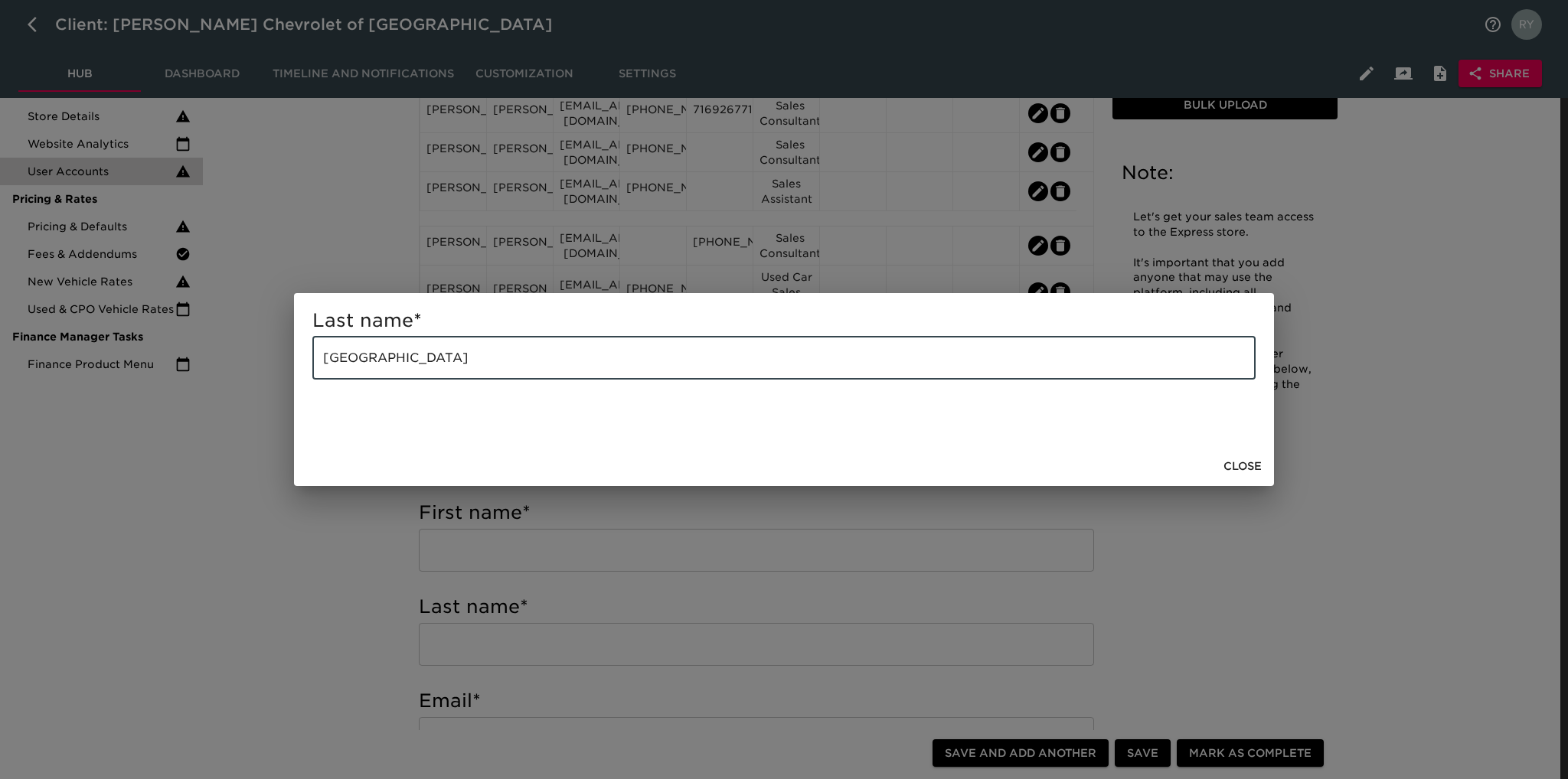
drag, startPoint x: 472, startPoint y: 368, endPoint x: 272, endPoint y: 374, distance: 200.1
click at [272, 374] on div "Last name * [GEOGRAPHIC_DATA] ​ Close" at bounding box center [784, 389] width 1568 height 779
paste input "Norec"
type input "Noreck"
click at [305, 552] on div "Last name * [PERSON_NAME] ​ Close" at bounding box center [784, 389] width 1568 height 779
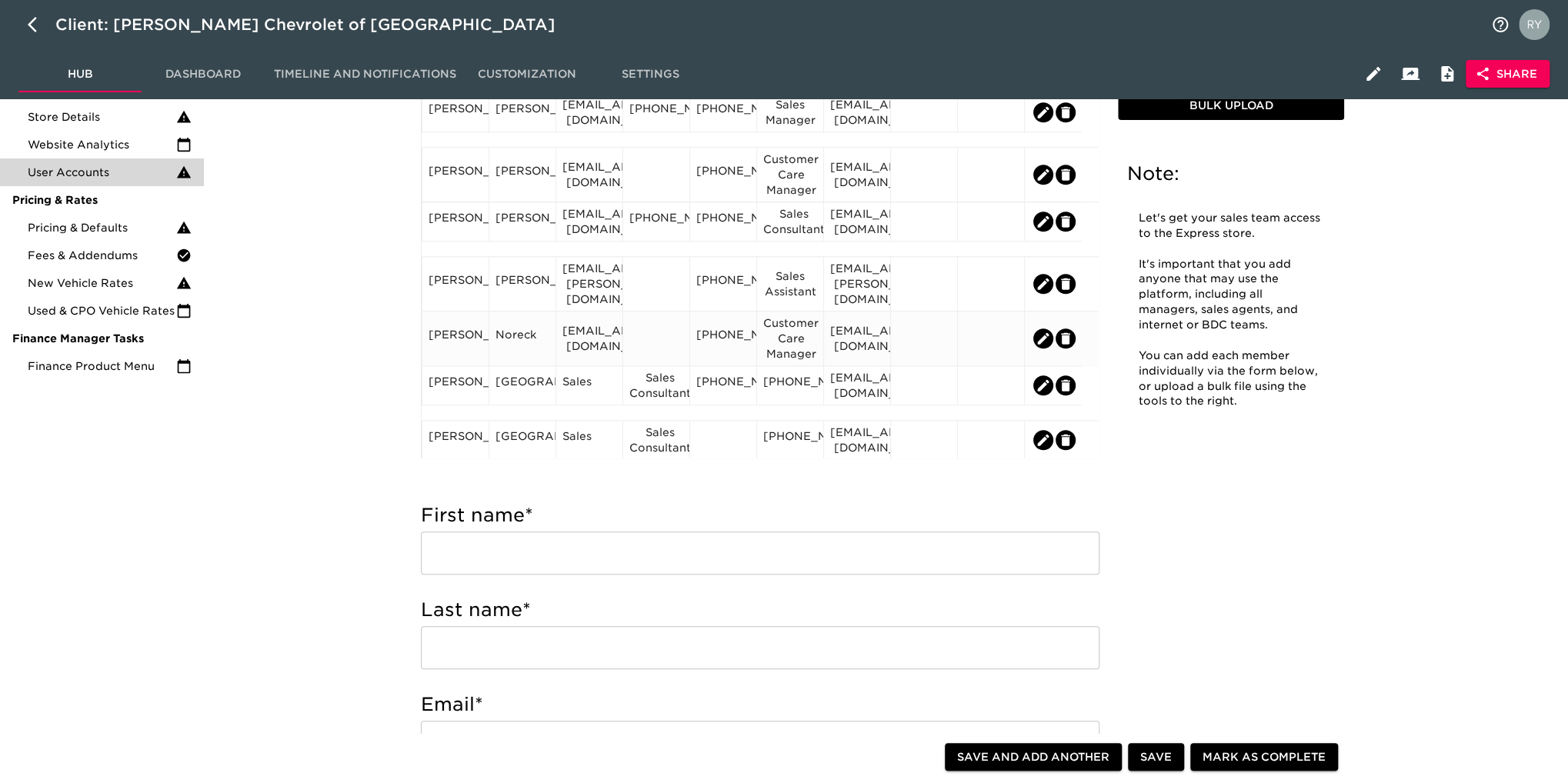
click at [448, 345] on div "[PERSON_NAME]" at bounding box center [455, 338] width 54 height 23
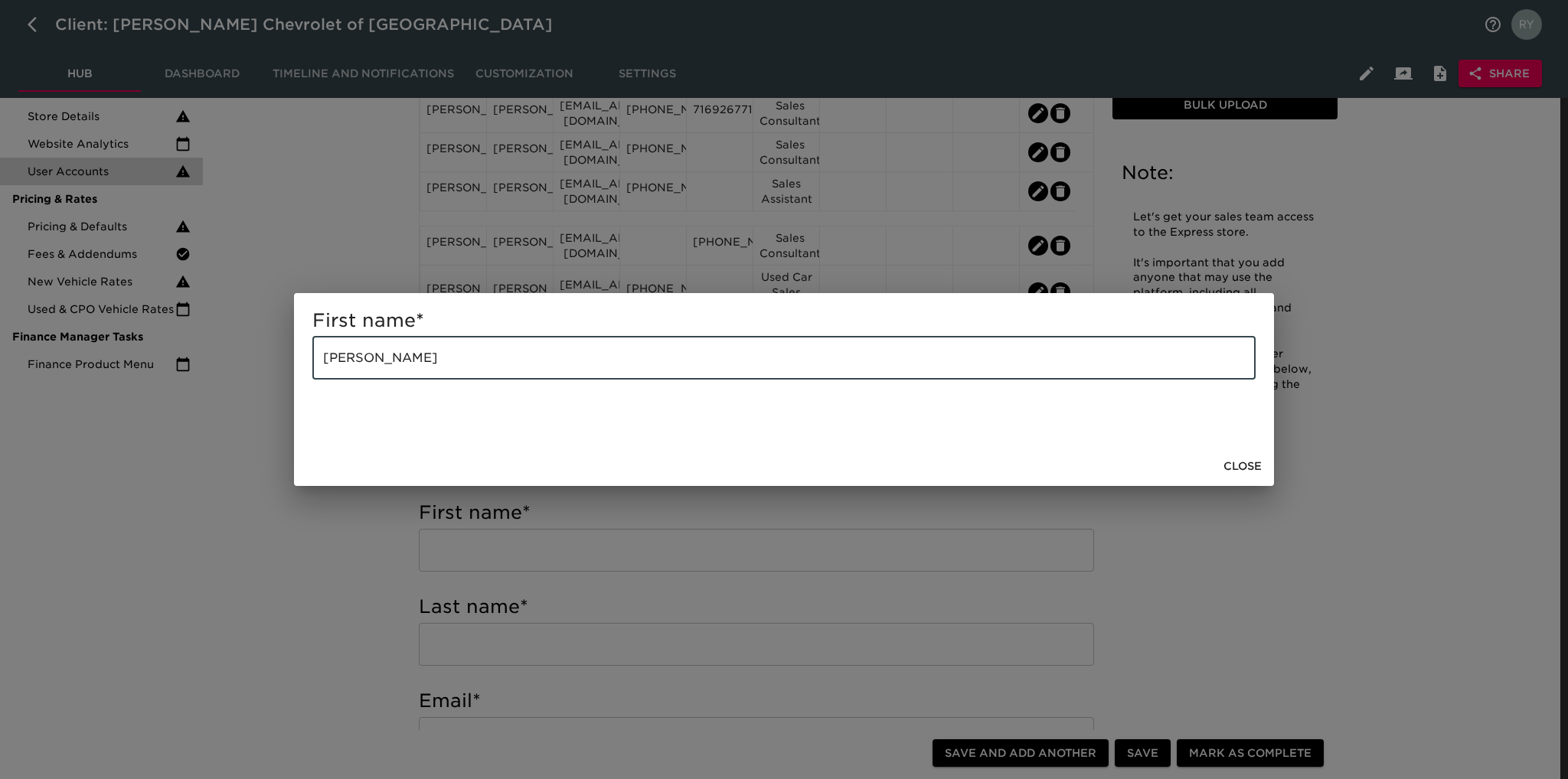
drag, startPoint x: 427, startPoint y: 361, endPoint x: 377, endPoint y: 376, distance: 52.2
click at [377, 376] on input "[PERSON_NAME]" at bounding box center [784, 358] width 943 height 43
type input "[PERSON_NAME]"
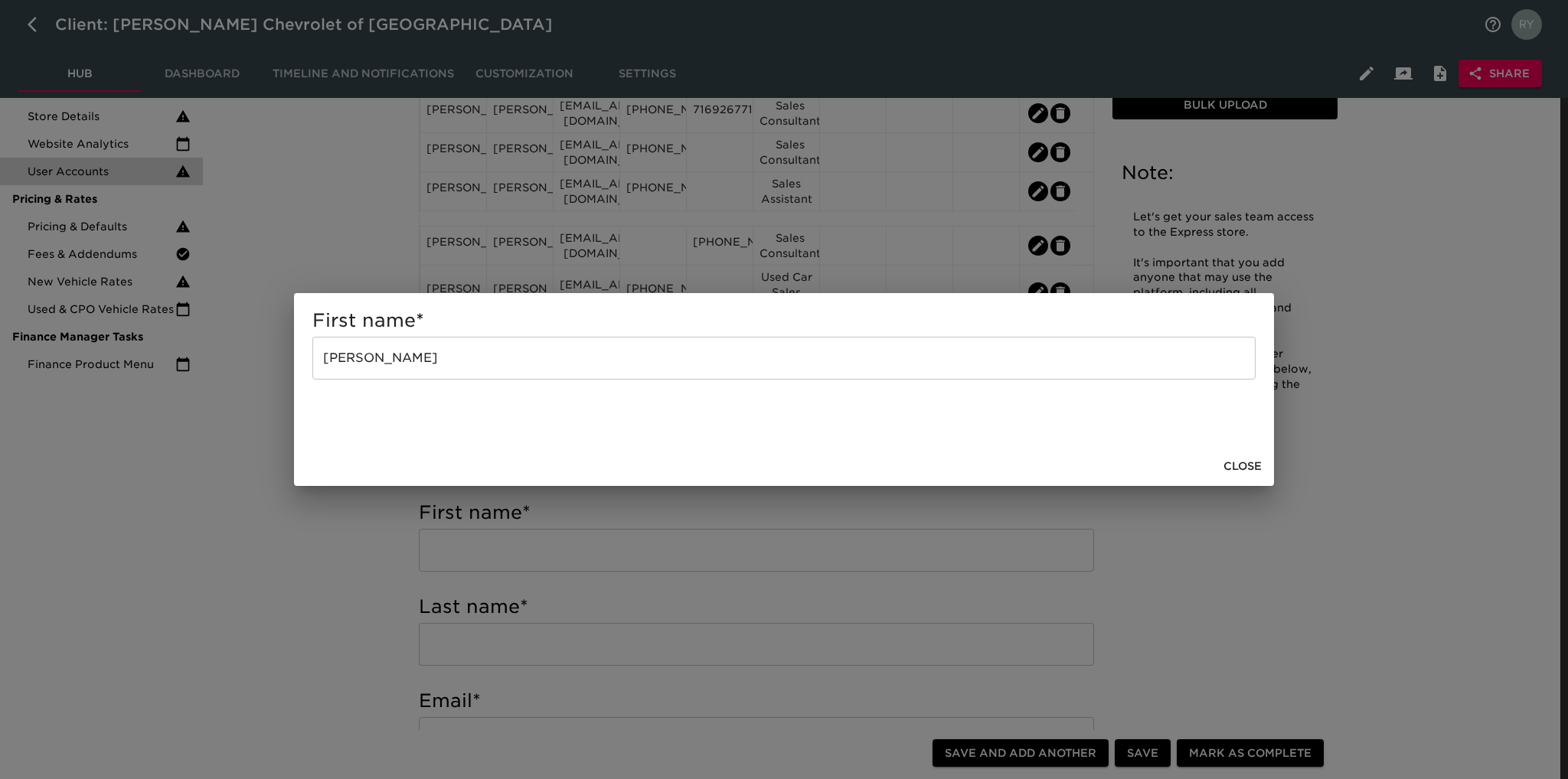
click at [342, 546] on div "First name * [PERSON_NAME] ​ Close" at bounding box center [784, 389] width 1568 height 779
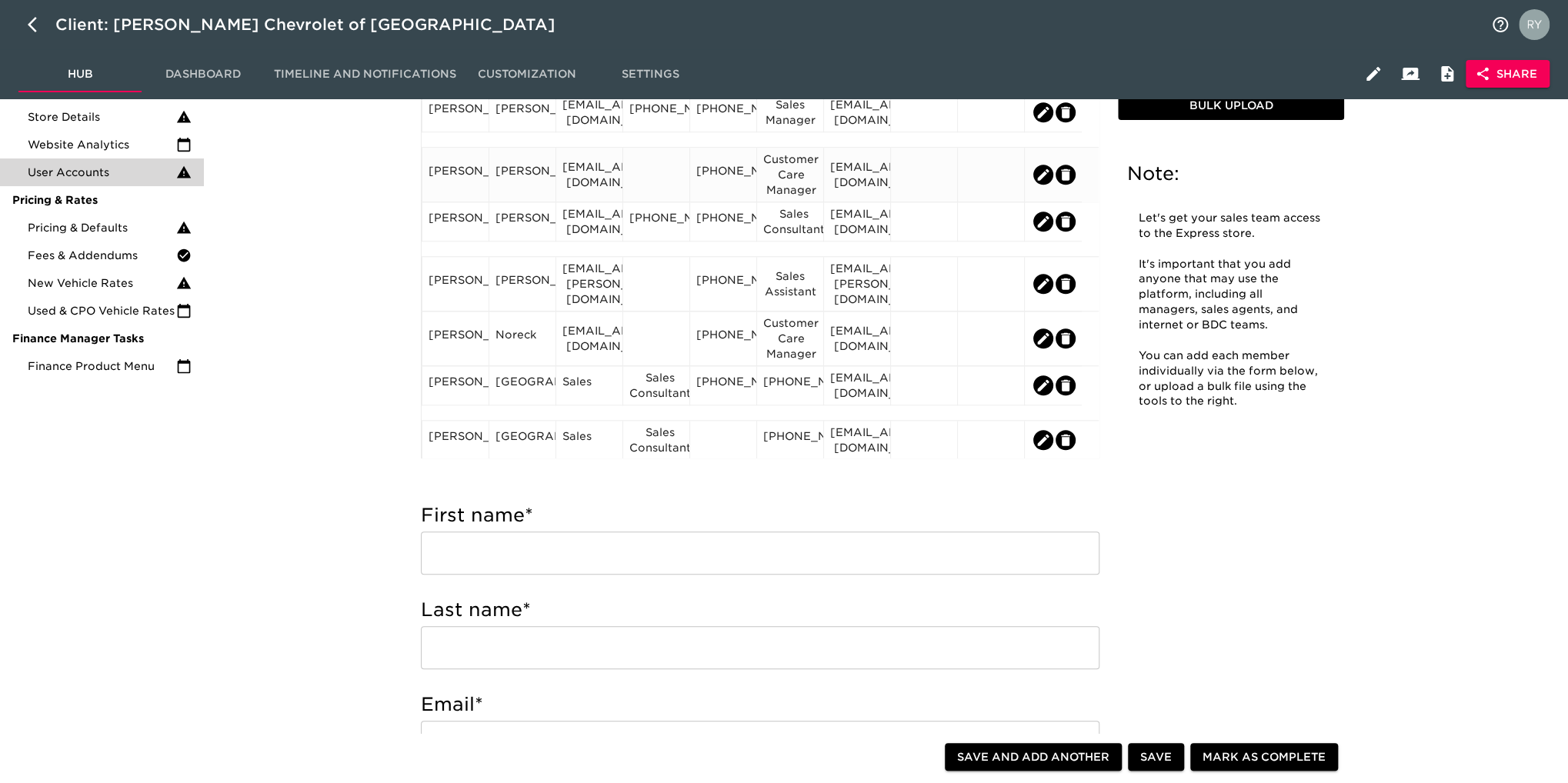
scroll to position [923, 0]
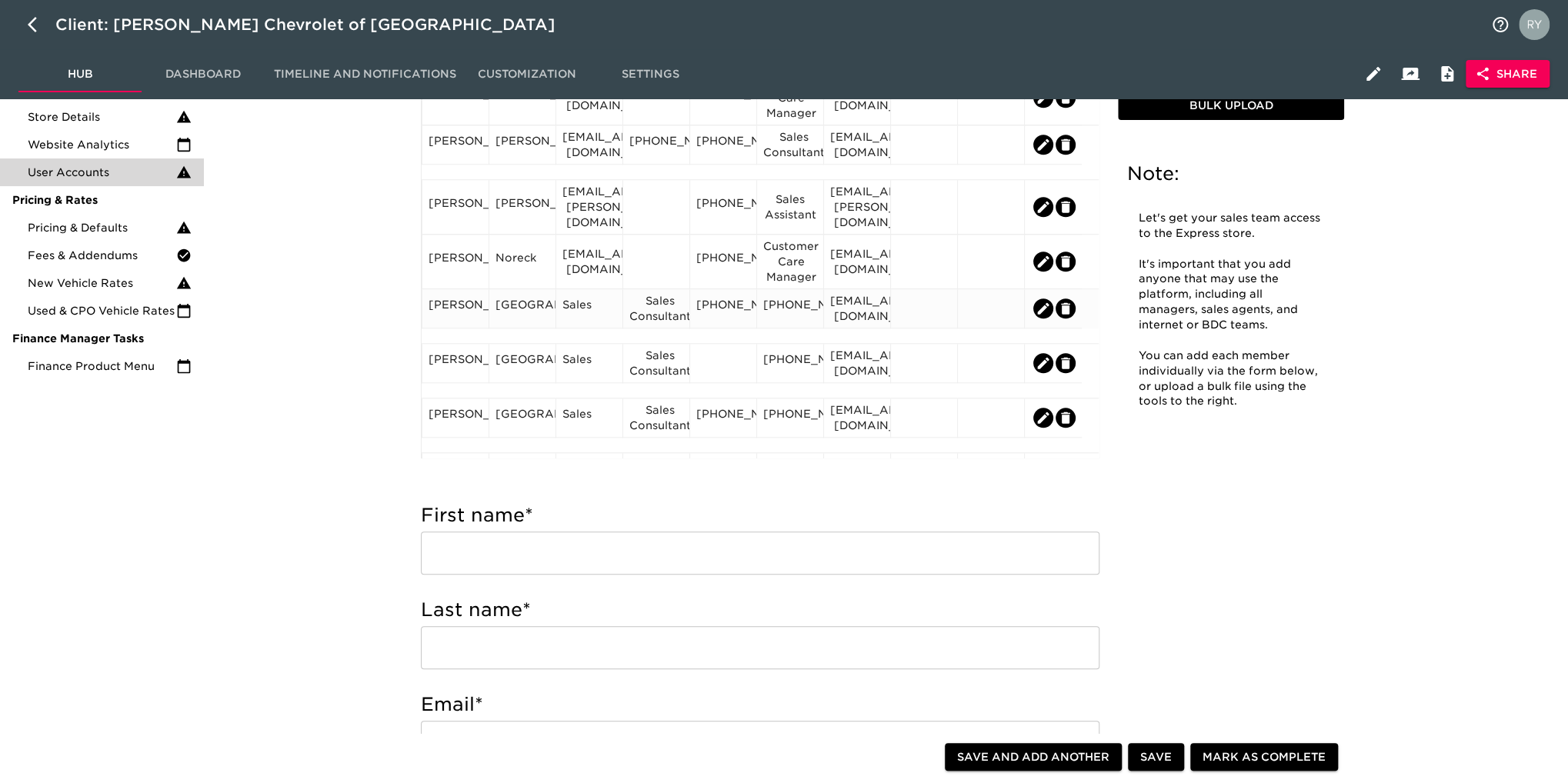
click at [661, 316] on div "Sales Consultant" at bounding box center [656, 308] width 54 height 30
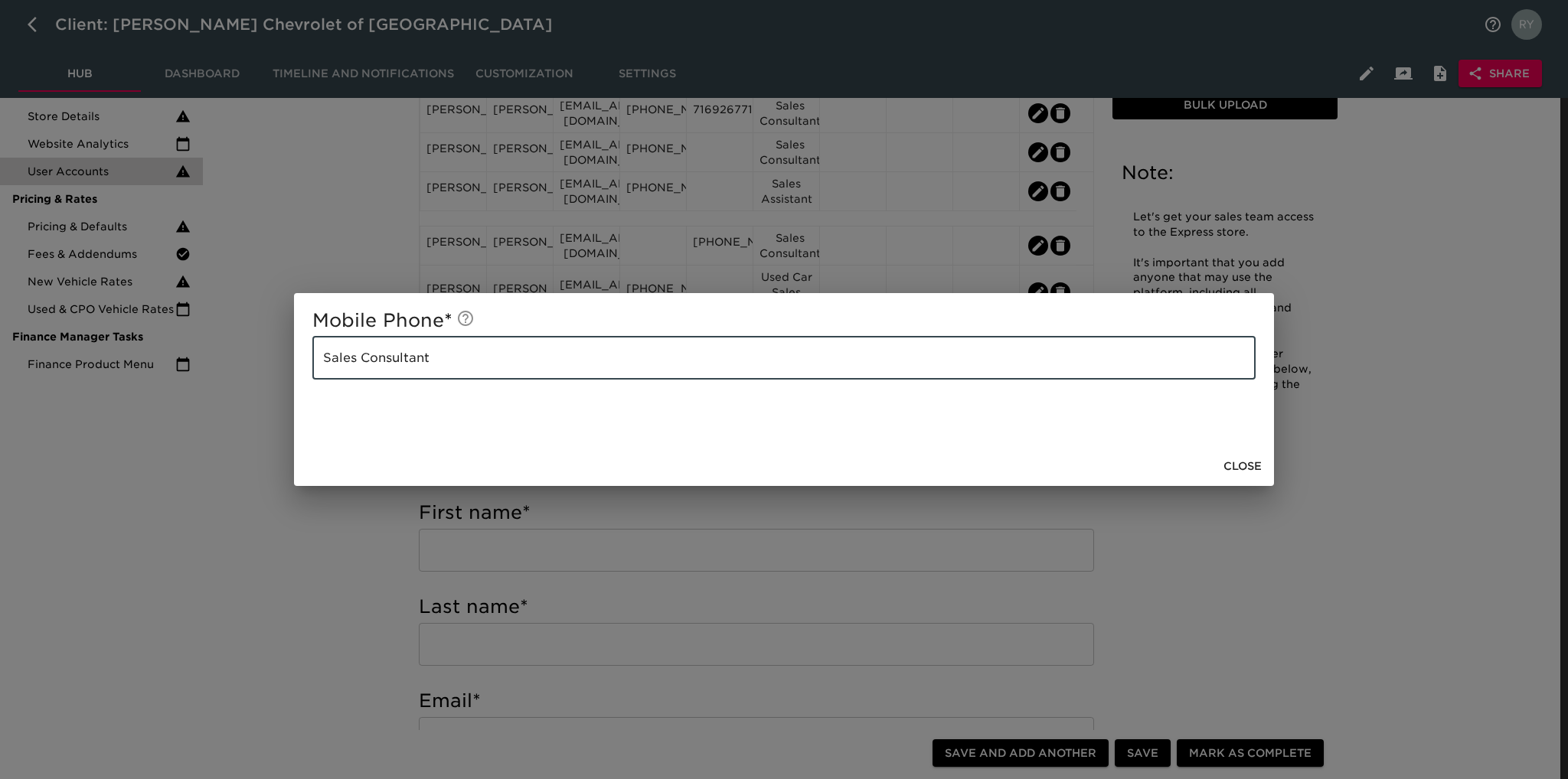
drag, startPoint x: 459, startPoint y: 357, endPoint x: 304, endPoint y: 374, distance: 155.9
click at [304, 374] on div "Mobile Phone * Sales Consultant ​" at bounding box center [784, 370] width 980 height 153
click at [329, 524] on div "Mobile Phone * Sales Consultant ​ Close" at bounding box center [784, 389] width 1568 height 779
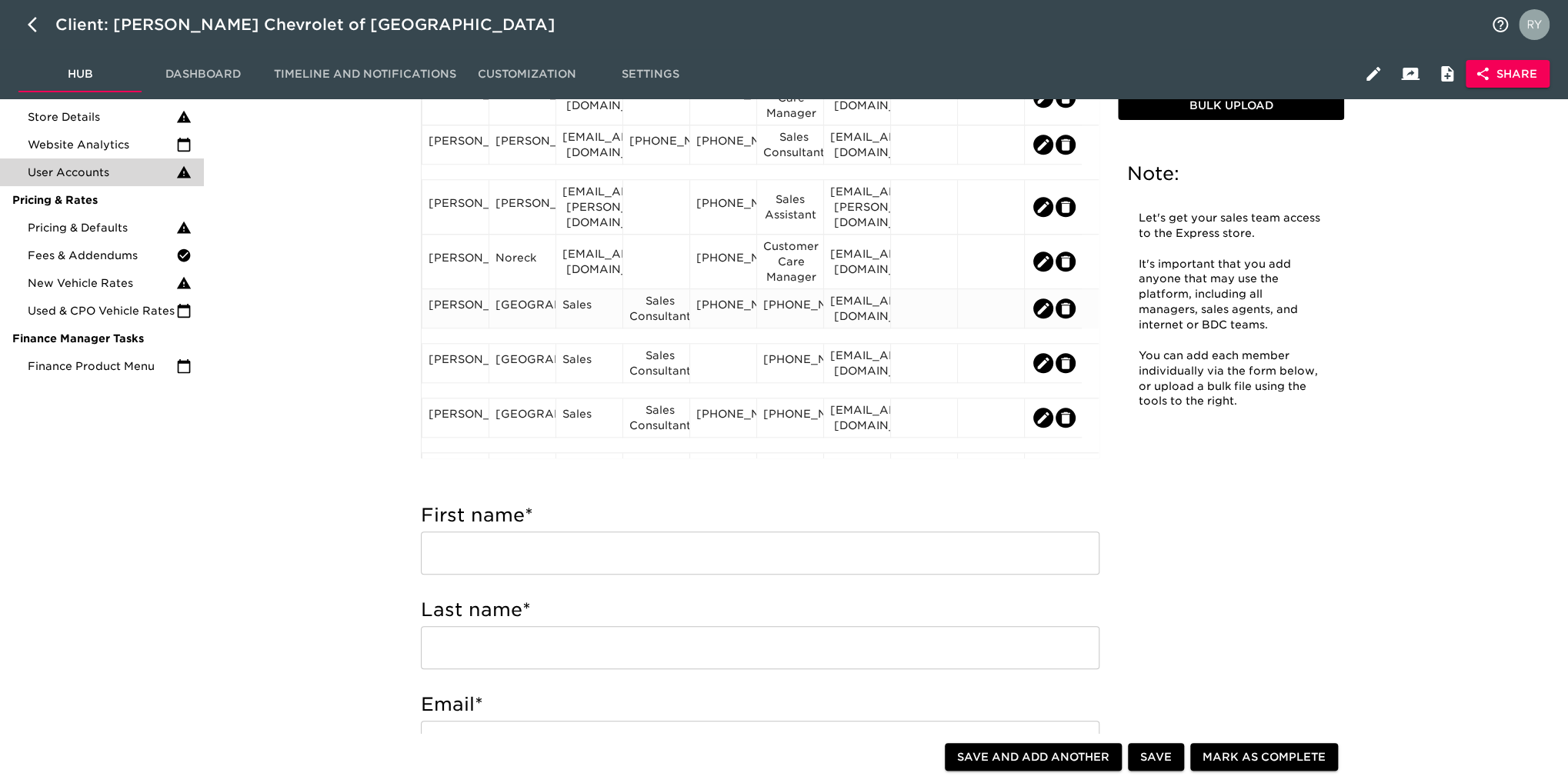
click at [811, 312] on div "[PHONE_NUMBER]" at bounding box center [790, 308] width 54 height 23
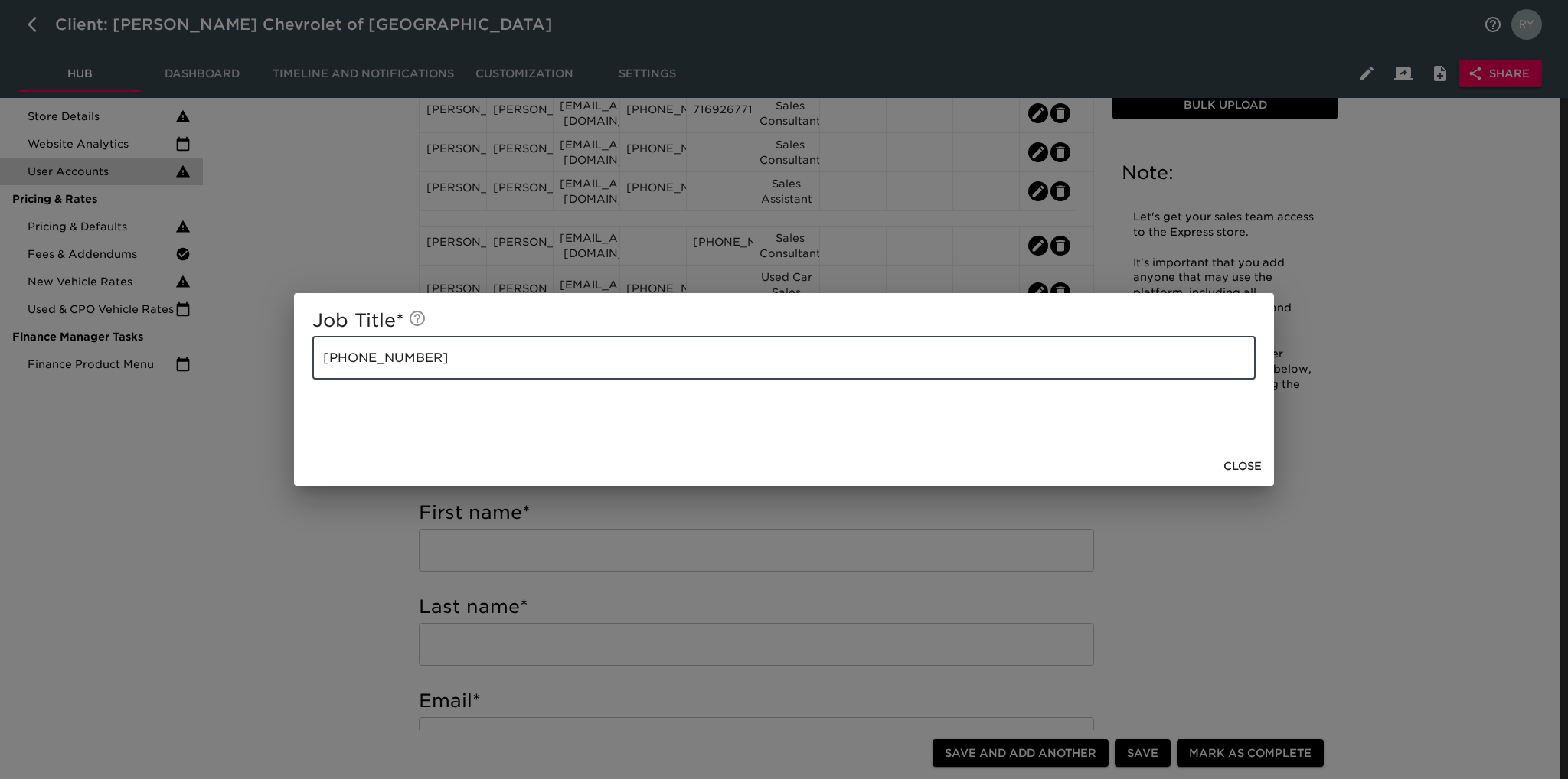
click at [478, 356] on input "[PHONE_NUMBER]" at bounding box center [784, 358] width 943 height 43
paste input "Sales Consultant"
drag, startPoint x: 419, startPoint y: 357, endPoint x: 341, endPoint y: 348, distance: 78.5
click at [291, 359] on div "Job Title * [PHONE_NUMBER] Sales Consultant ​ Close" at bounding box center [784, 389] width 1568 height 779
type input "Sales Consultant"
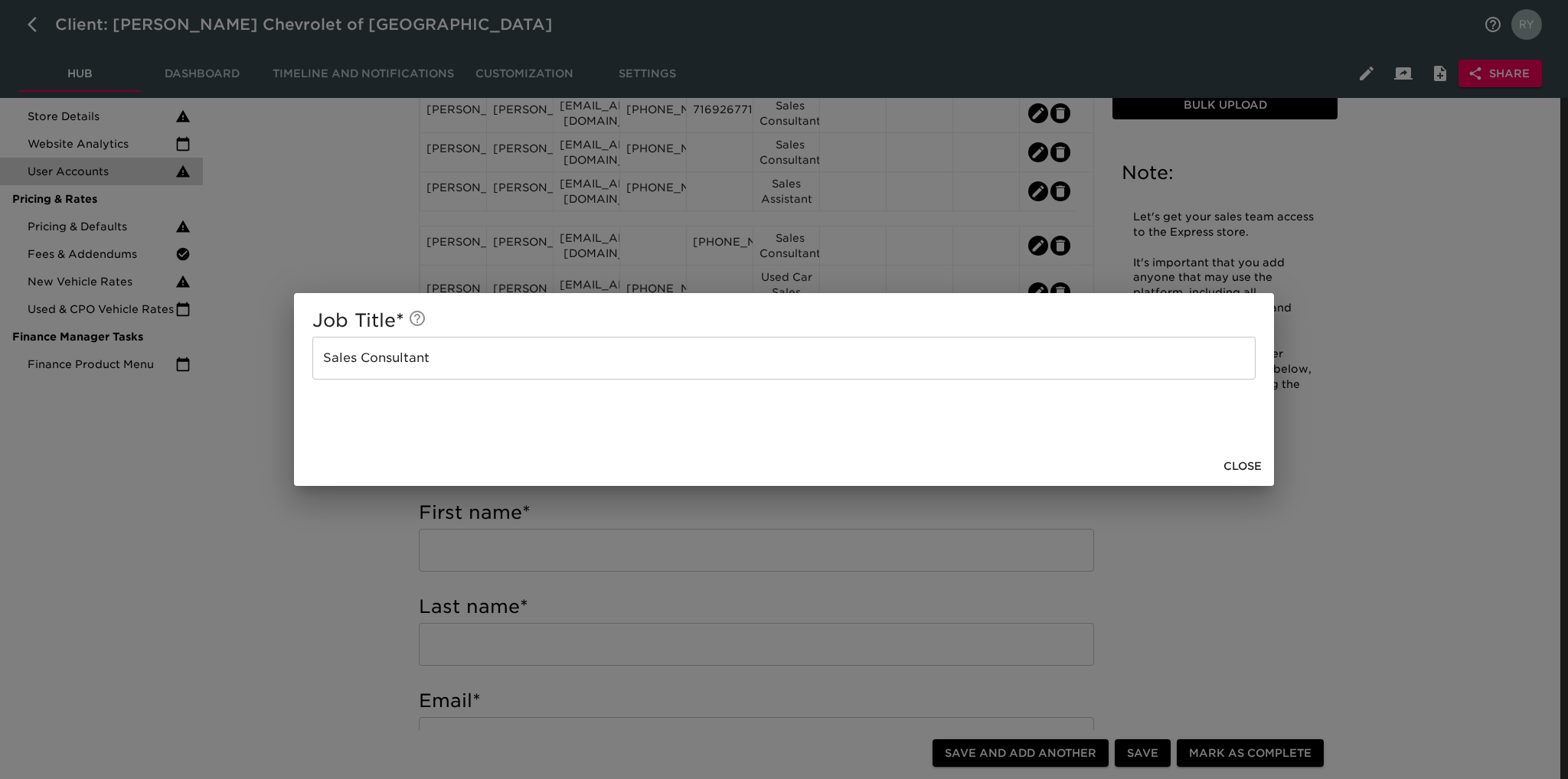
click at [331, 554] on div "Job Title * Sales Consultant ​ Close" at bounding box center [784, 389] width 1568 height 779
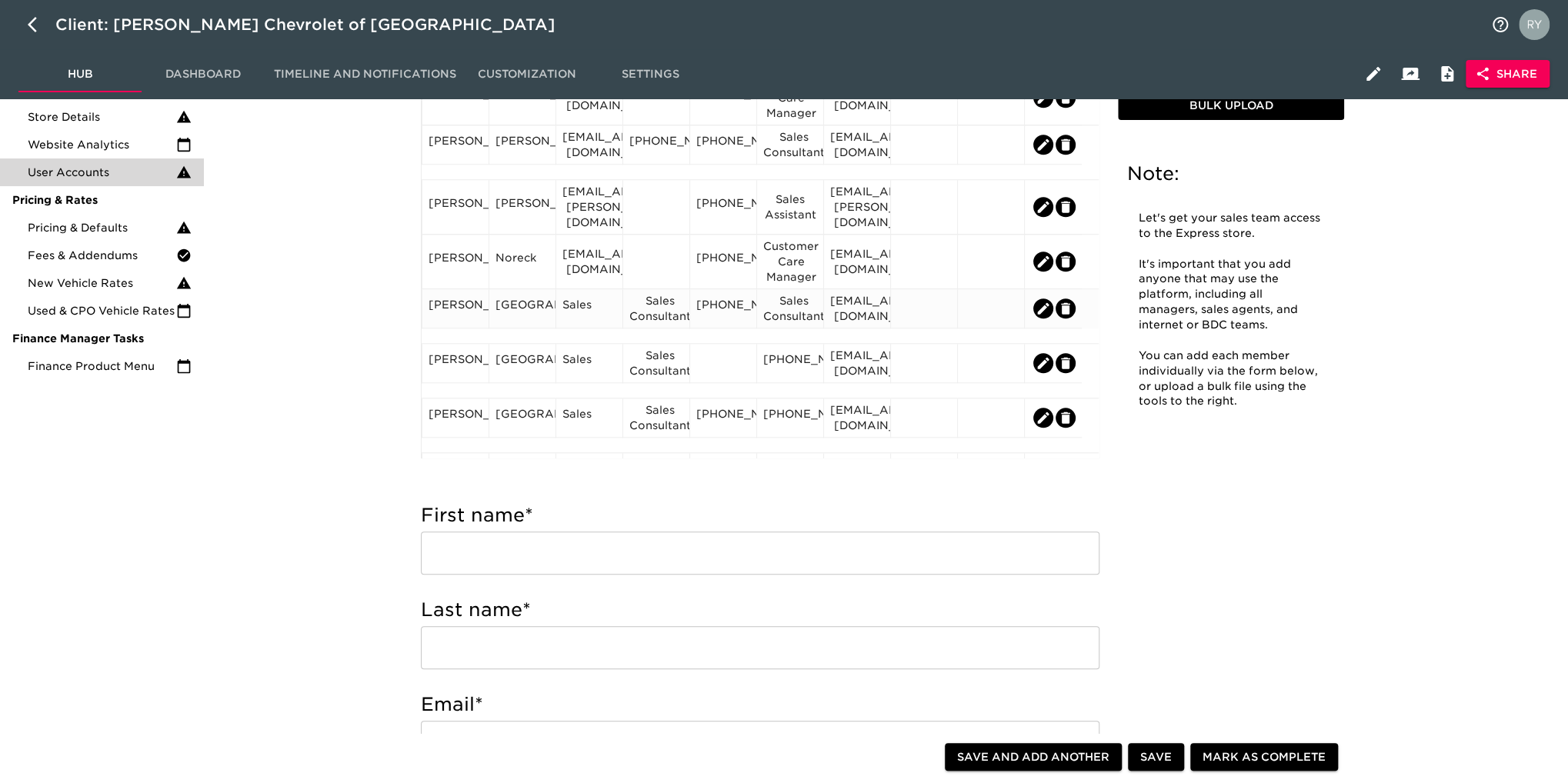
click at [677, 313] on div "Sales Consultant" at bounding box center [656, 308] width 54 height 30
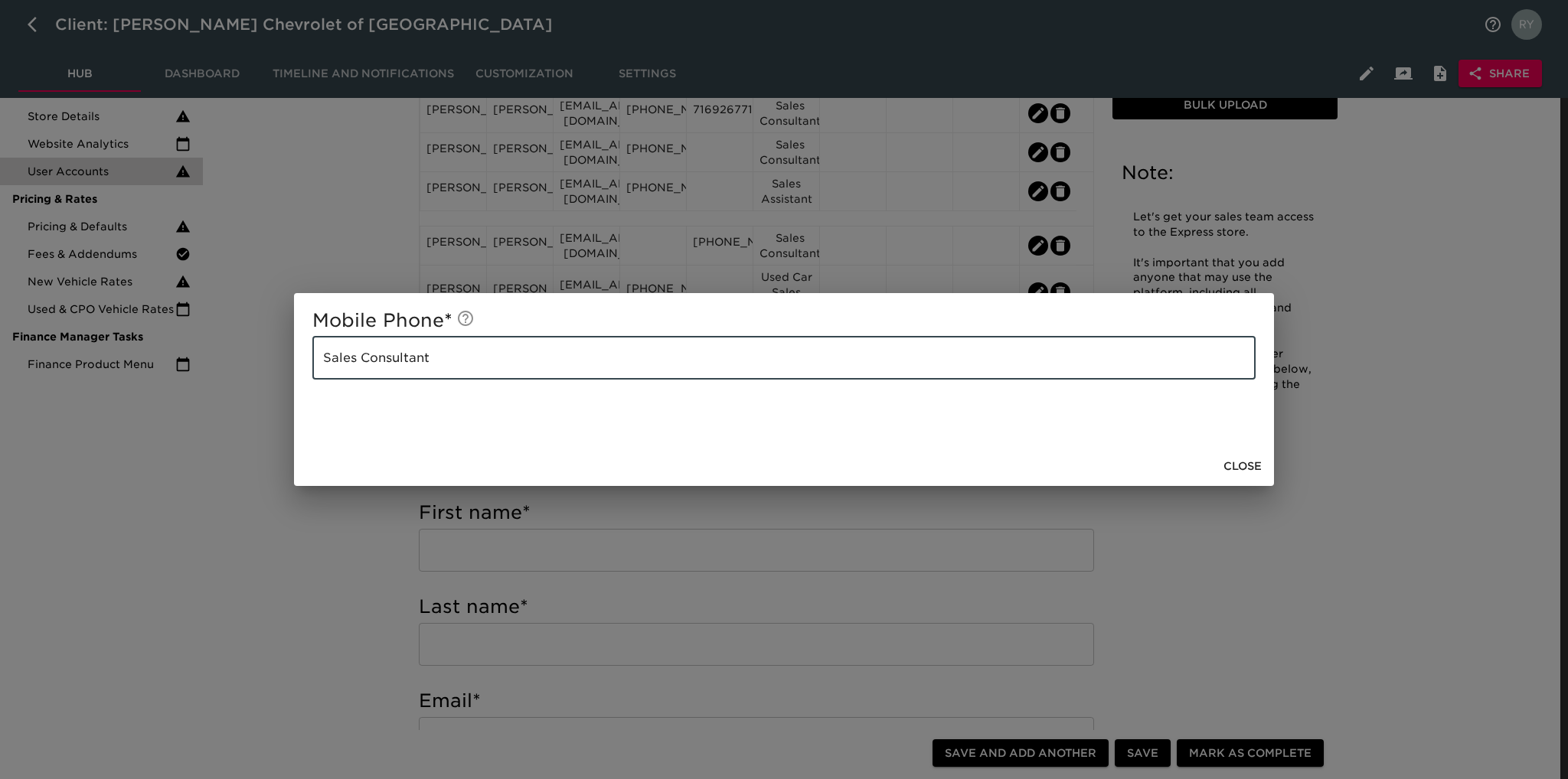
click at [438, 356] on input "Sales Consultant" at bounding box center [784, 358] width 943 height 43
paste input "[PHONE_NUMBER]"
type input "Sales Consultant [PHONE_NUMBER]"
click at [366, 508] on div "Mobile Phone * Sales Consultant [PHONE_NUMBER] ​ Close" at bounding box center [784, 389] width 1568 height 779
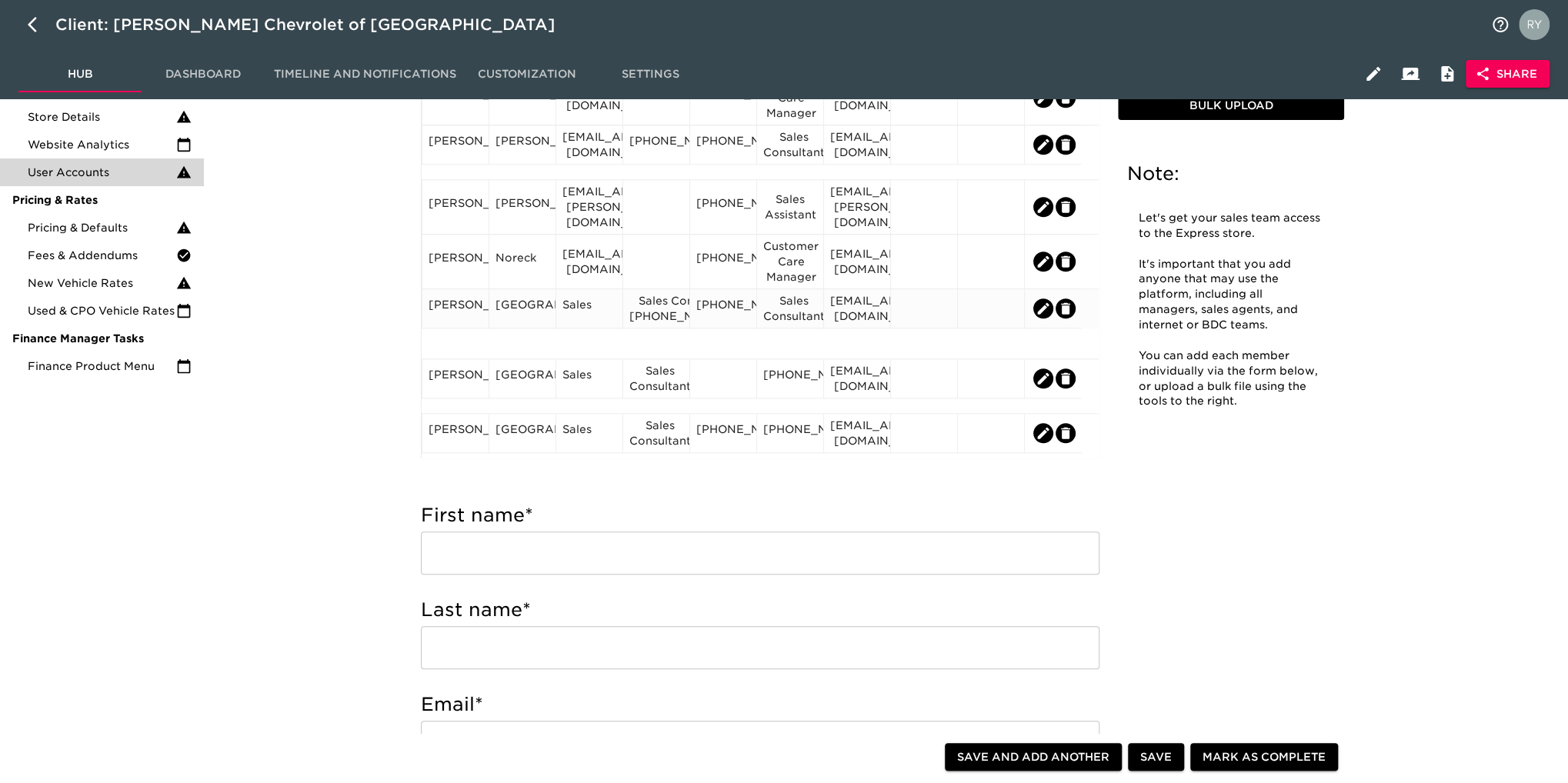
click at [683, 307] on div "Sales Consultant [PHONE_NUMBER]" at bounding box center [656, 308] width 54 height 30
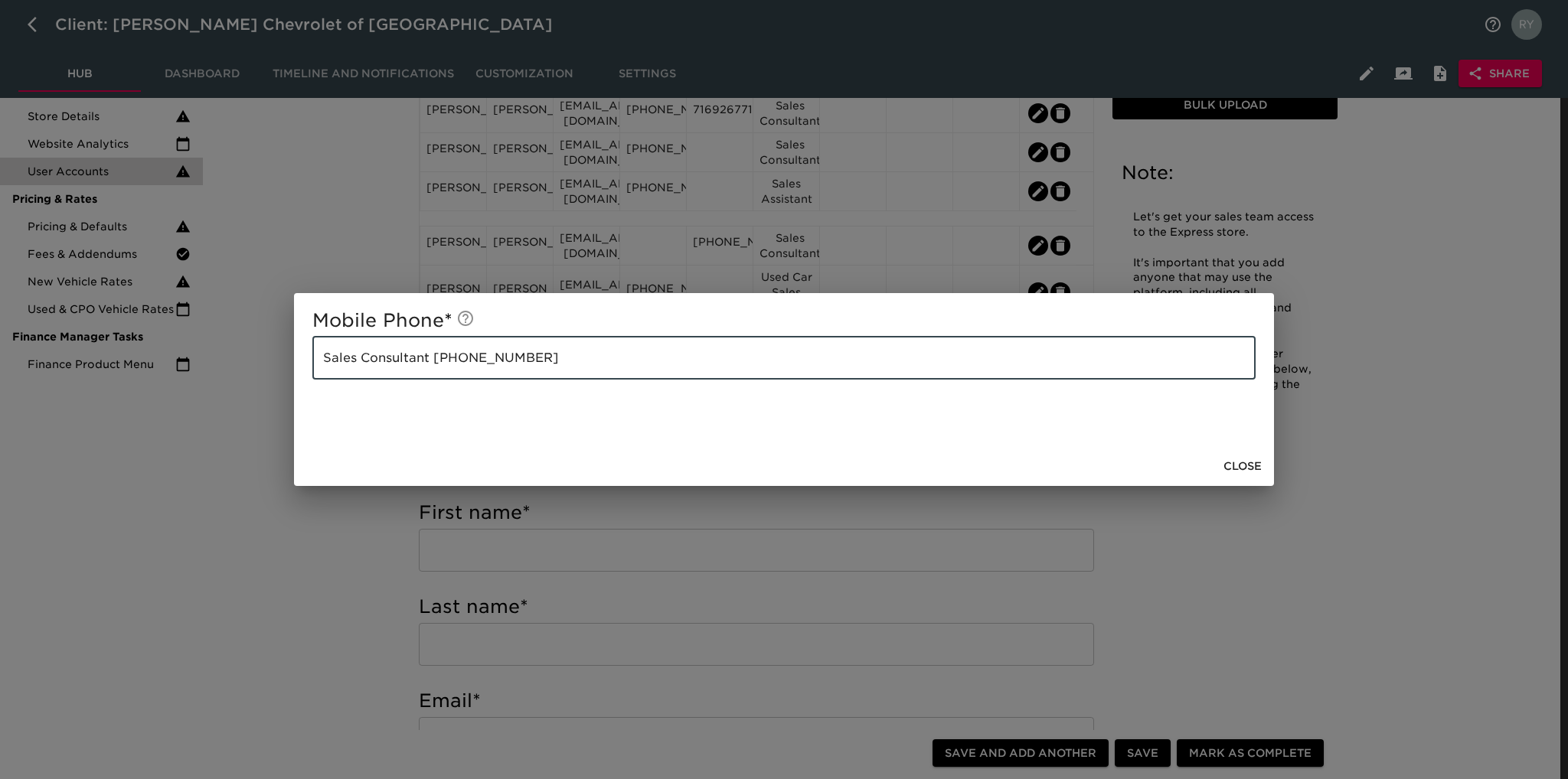
drag, startPoint x: 426, startPoint y: 356, endPoint x: 220, endPoint y: 364, distance: 206.2
click at [220, 364] on div "Mobile Phone * Sales Consultant [PHONE_NUMBER] ​ Close" at bounding box center [784, 389] width 1568 height 779
type input "[PHONE_NUMBER]"
drag, startPoint x: 268, startPoint y: 580, endPoint x: 276, endPoint y: 573, distance: 10.6
click at [271, 576] on div "Mobile Phone * [PHONE_NUMBER] ​ Close" at bounding box center [784, 389] width 1568 height 779
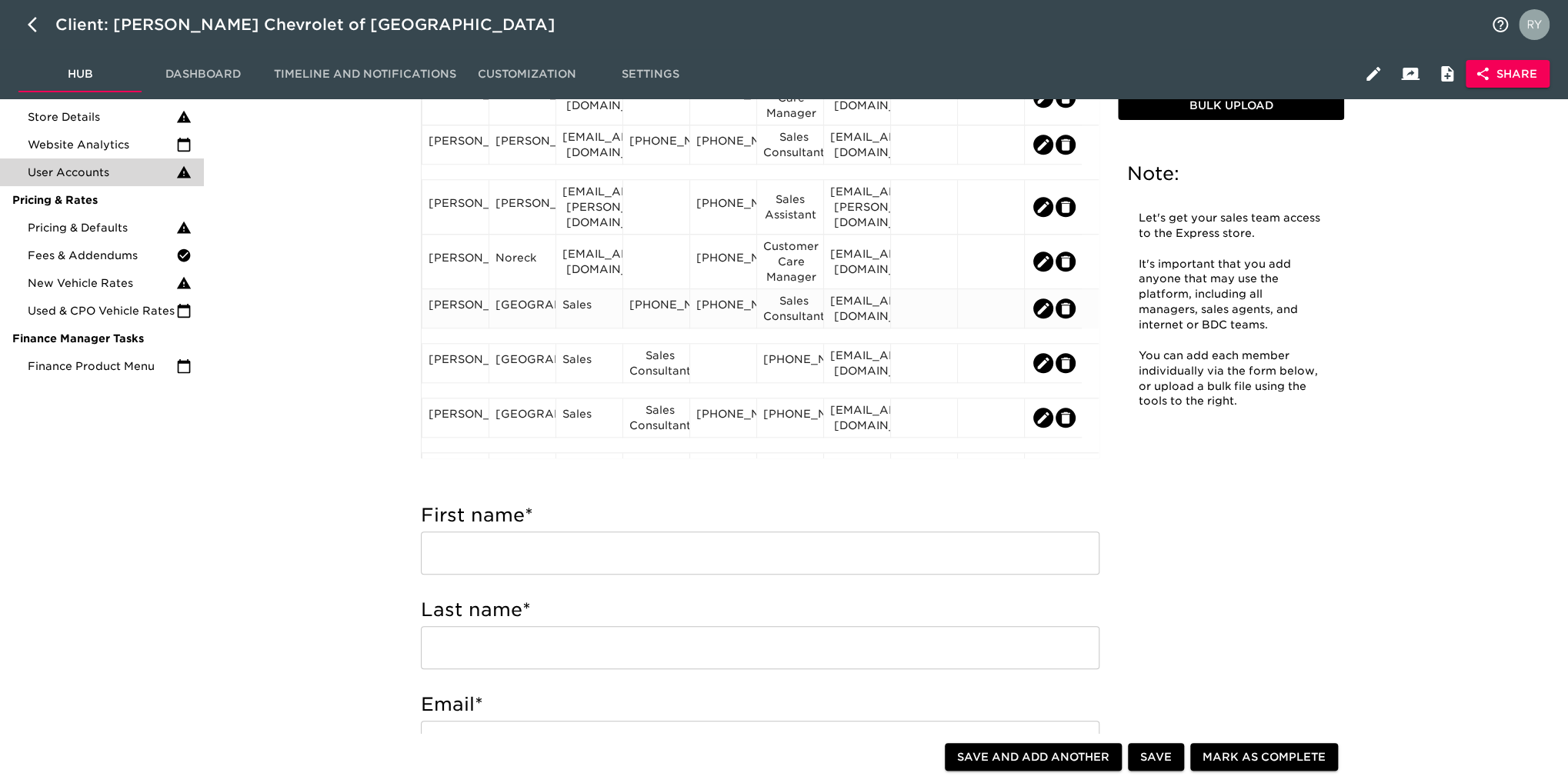
click at [869, 324] on div "[EMAIL_ADDRESS][DOMAIN_NAME]" at bounding box center [857, 308] width 54 height 30
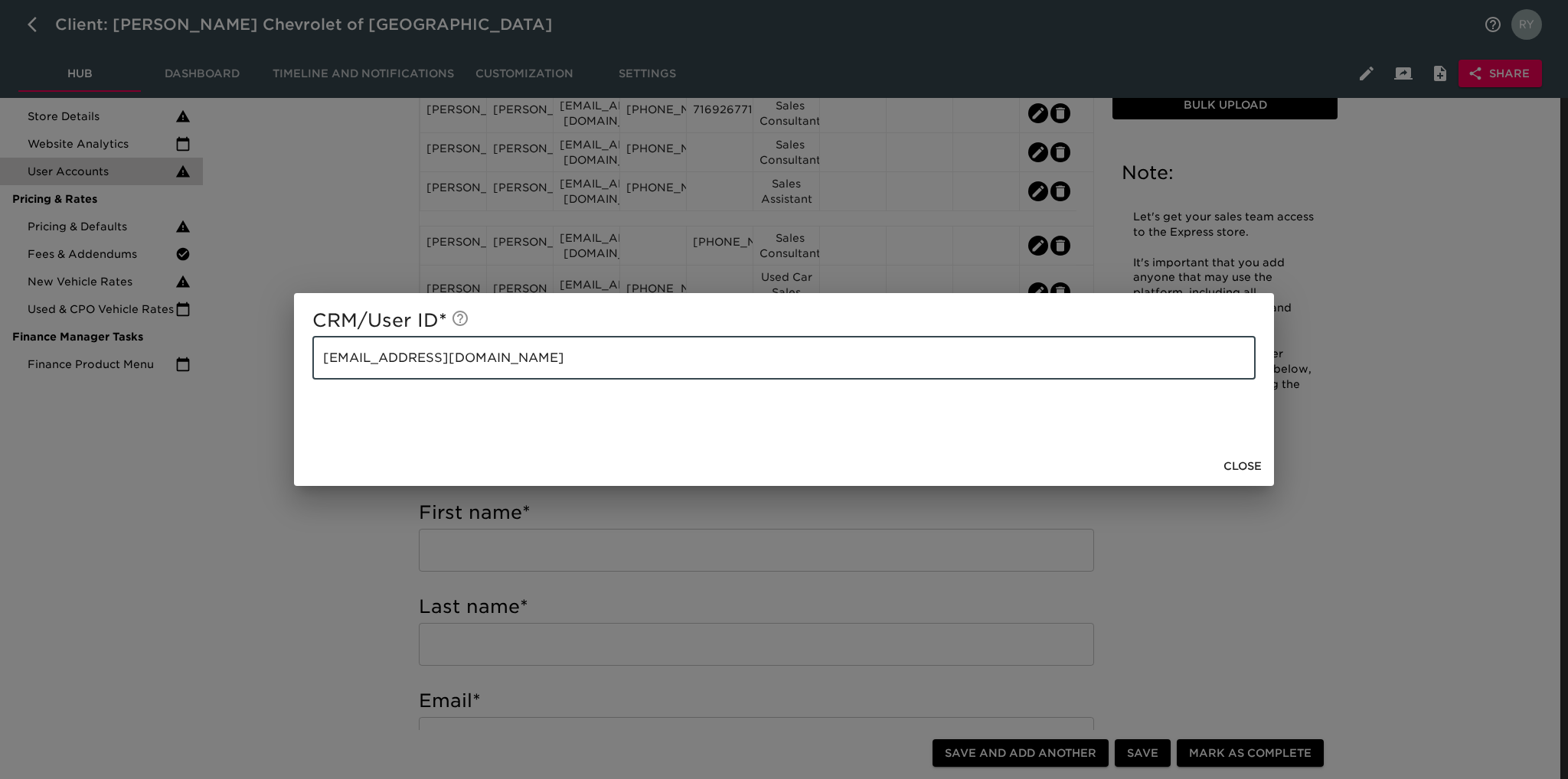
drag, startPoint x: 517, startPoint y: 362, endPoint x: 313, endPoint y: 378, distance: 204.6
click at [313, 378] on input "[EMAIL_ADDRESS][DOMAIN_NAME]" at bounding box center [784, 358] width 943 height 43
click at [329, 571] on div "CRM/User ID * [EMAIL_ADDRESS][DOMAIN_NAME] ​ Close" at bounding box center [784, 389] width 1568 height 779
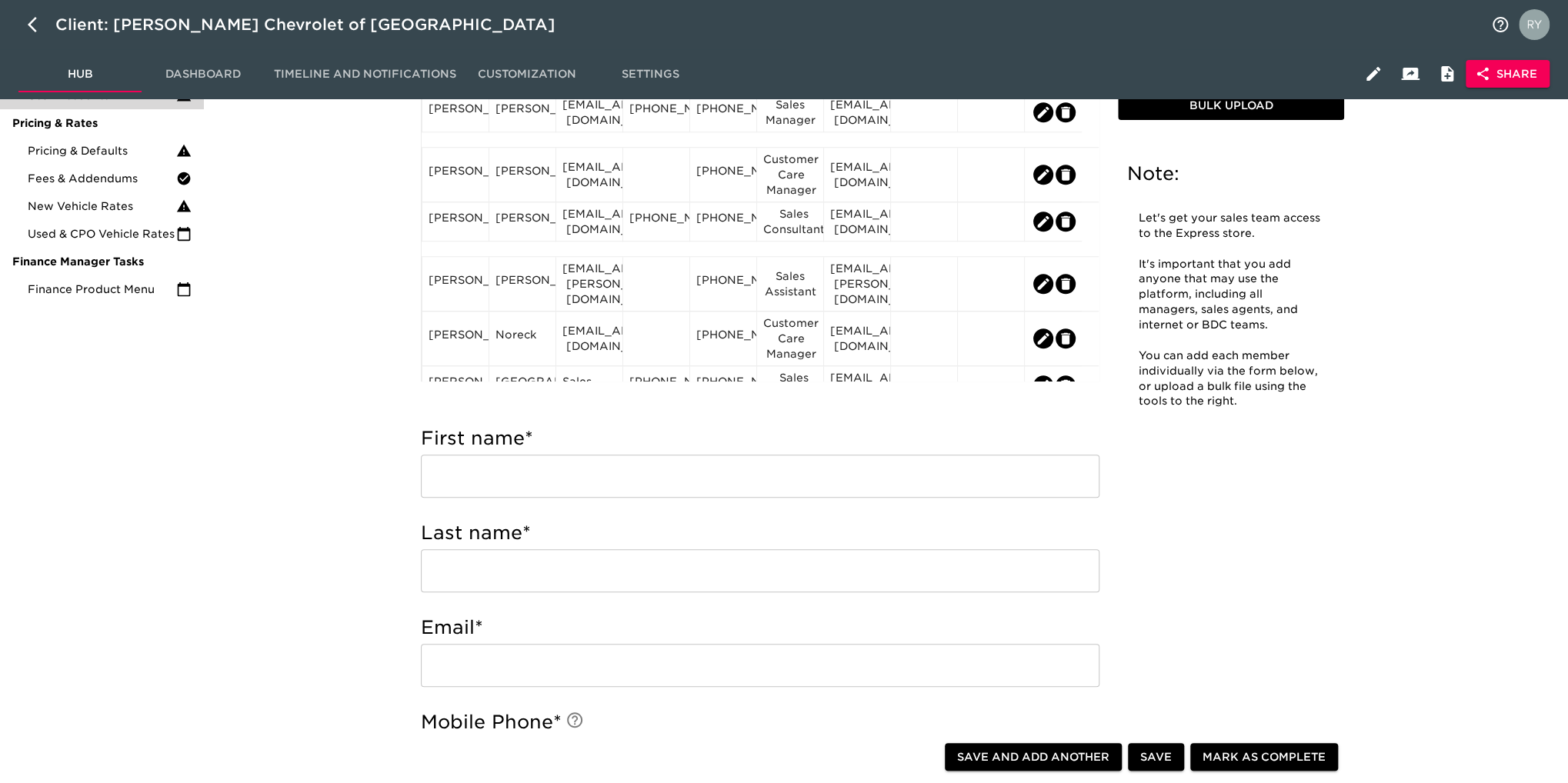
scroll to position [846, 0]
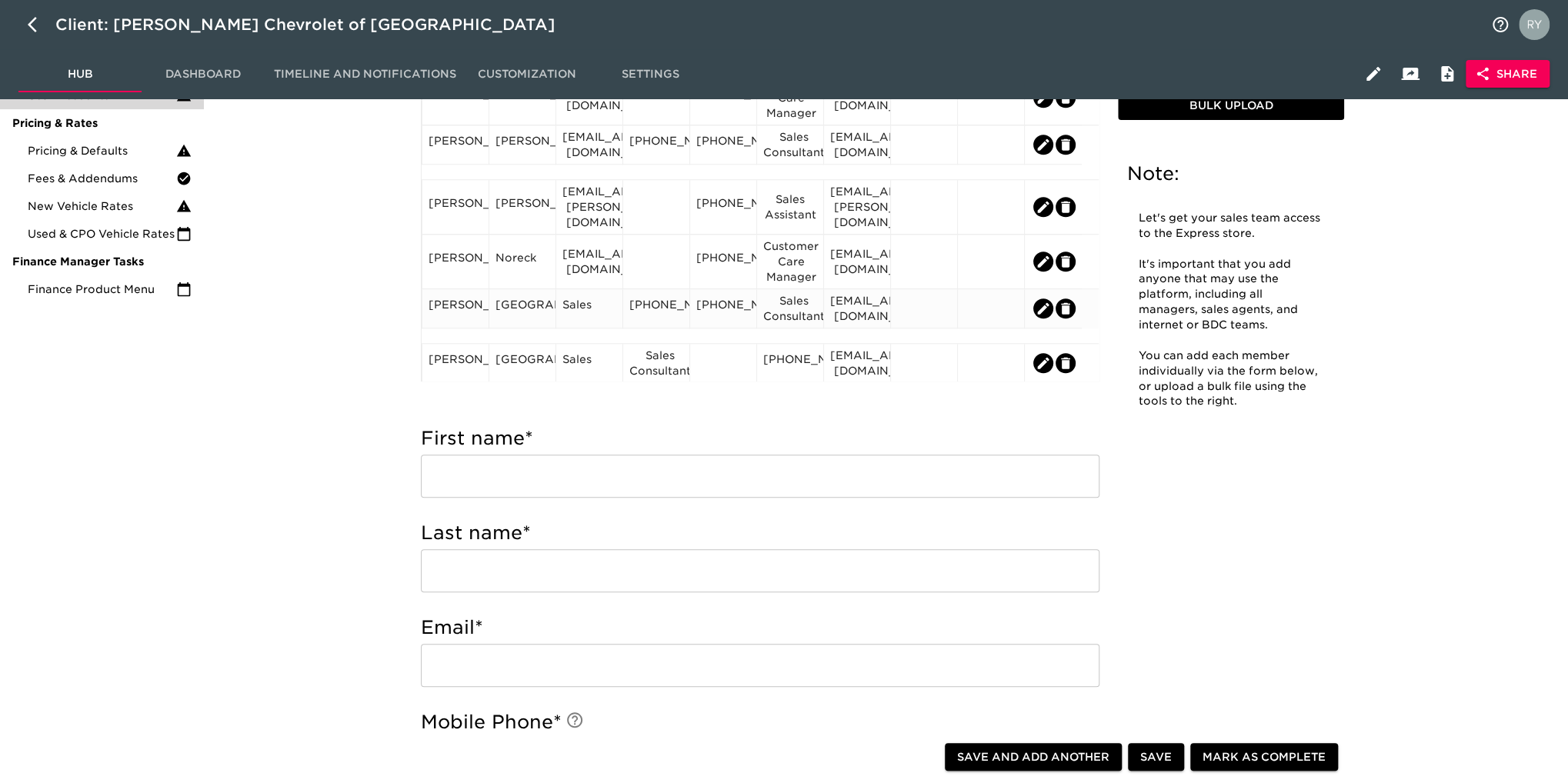
click at [583, 312] on div "Sales" at bounding box center [589, 308] width 54 height 23
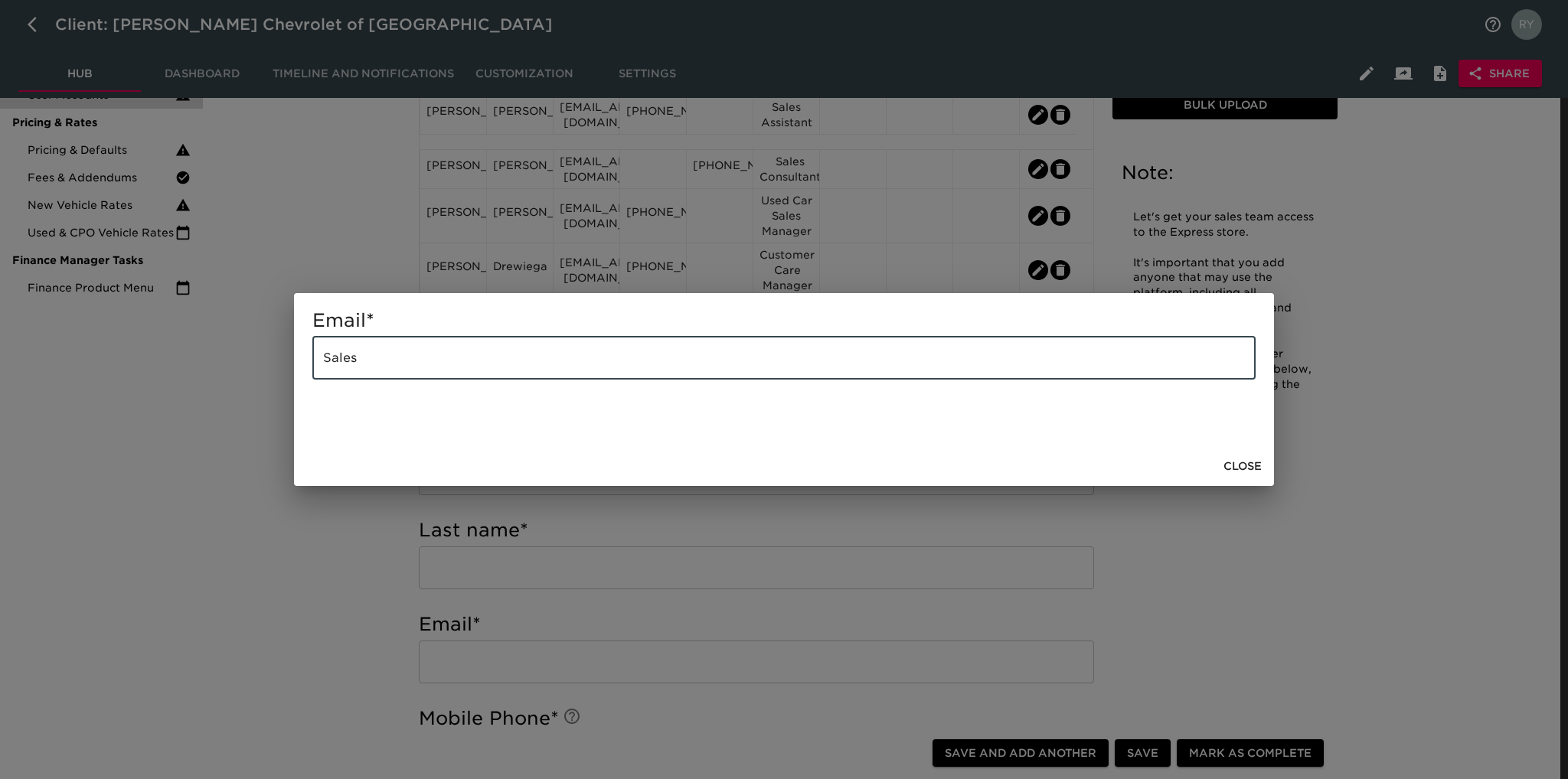
drag, startPoint x: 468, startPoint y: 369, endPoint x: 285, endPoint y: 371, distance: 183.0
click at [285, 371] on div "Email * Sales ​ Close" at bounding box center [784, 389] width 1568 height 779
paste input "[EMAIL_ADDRESS][DOMAIN_NAME]"
type input "[EMAIL_ADDRESS][DOMAIN_NAME]"
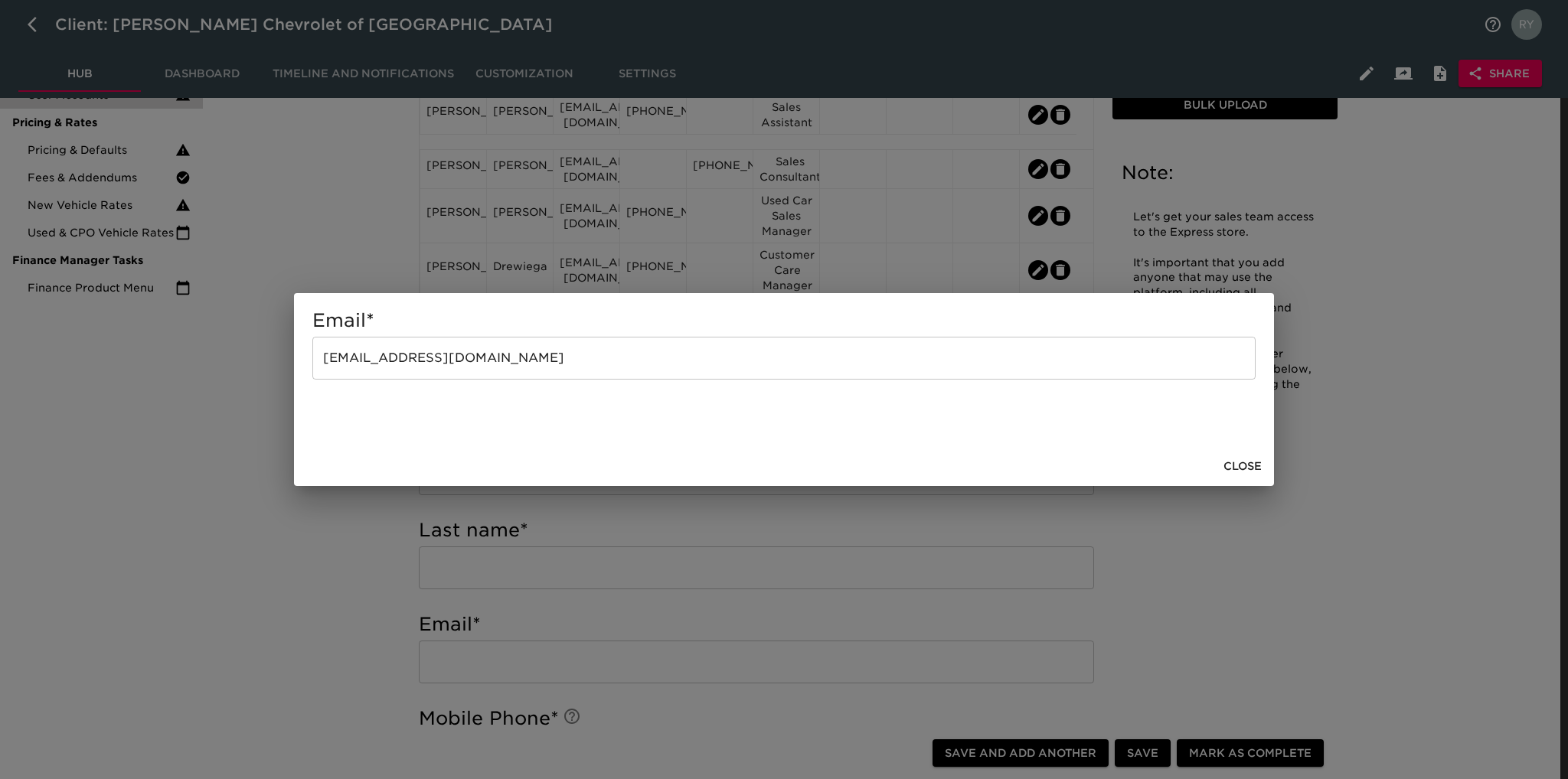
click at [318, 530] on div "Email * [EMAIL_ADDRESS][DOMAIN_NAME] ​ Close" at bounding box center [784, 389] width 1568 height 779
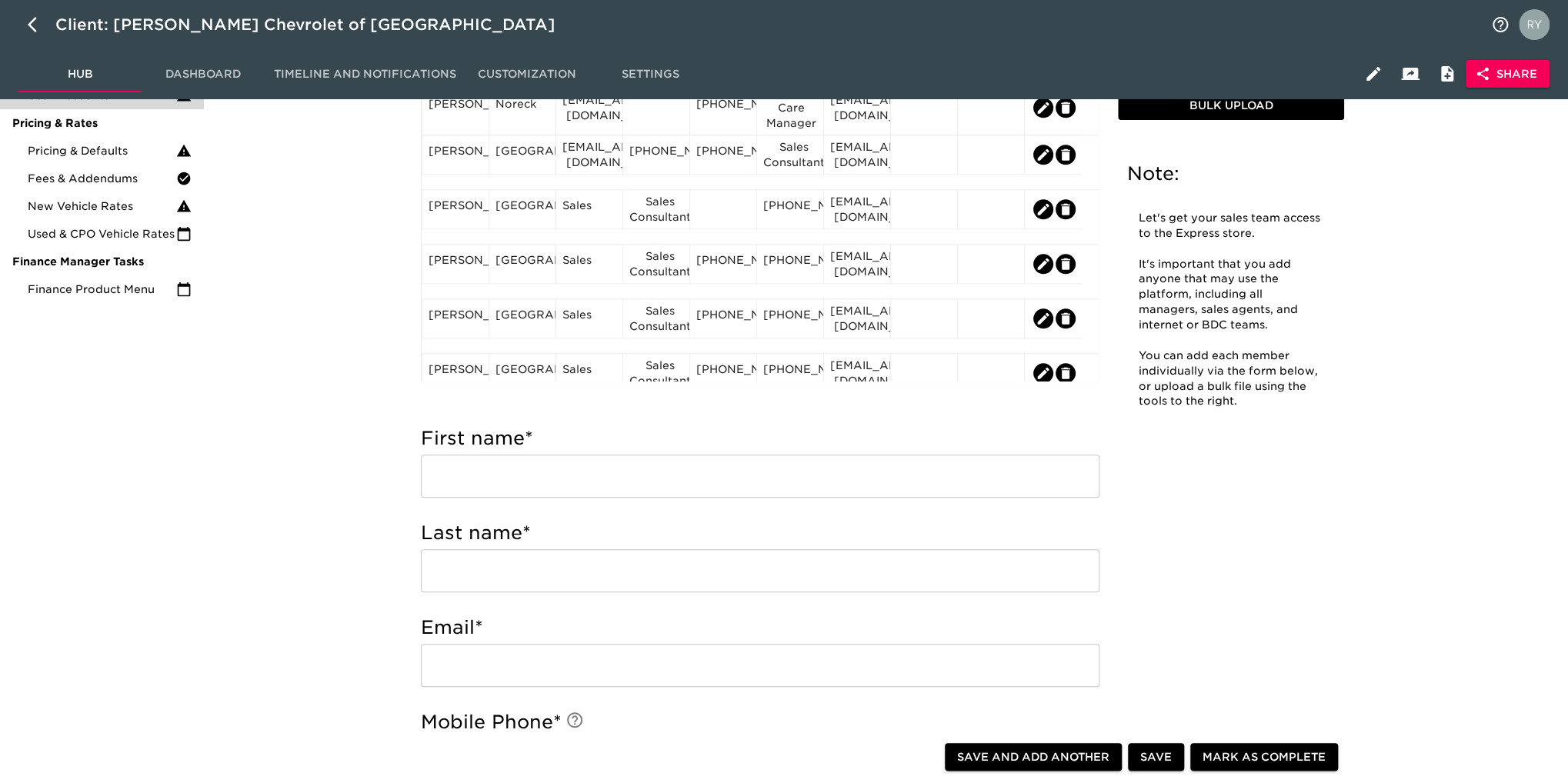
scroll to position [923, 0]
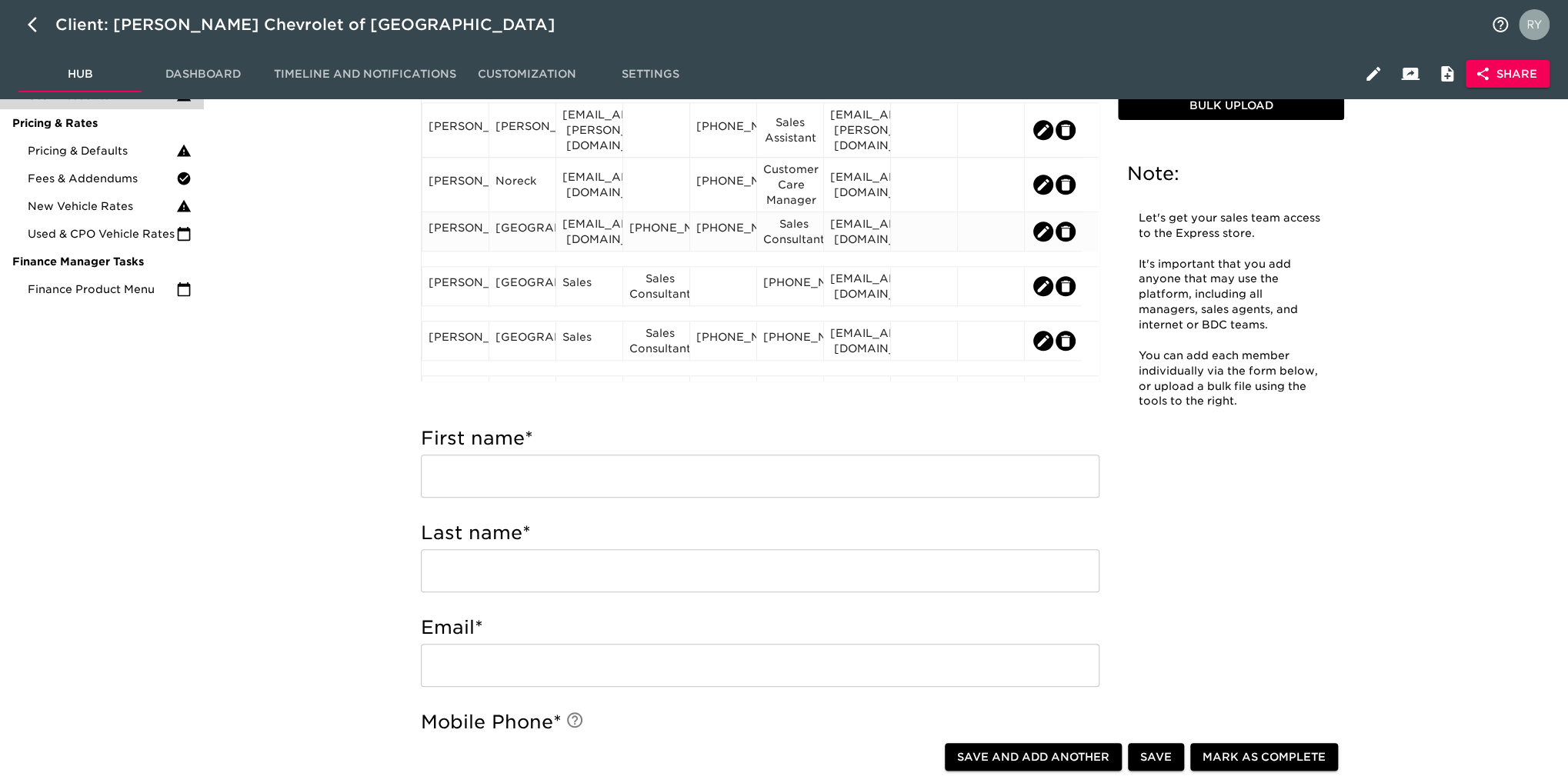
click at [471, 243] on div "[PERSON_NAME]" at bounding box center [455, 231] width 54 height 23
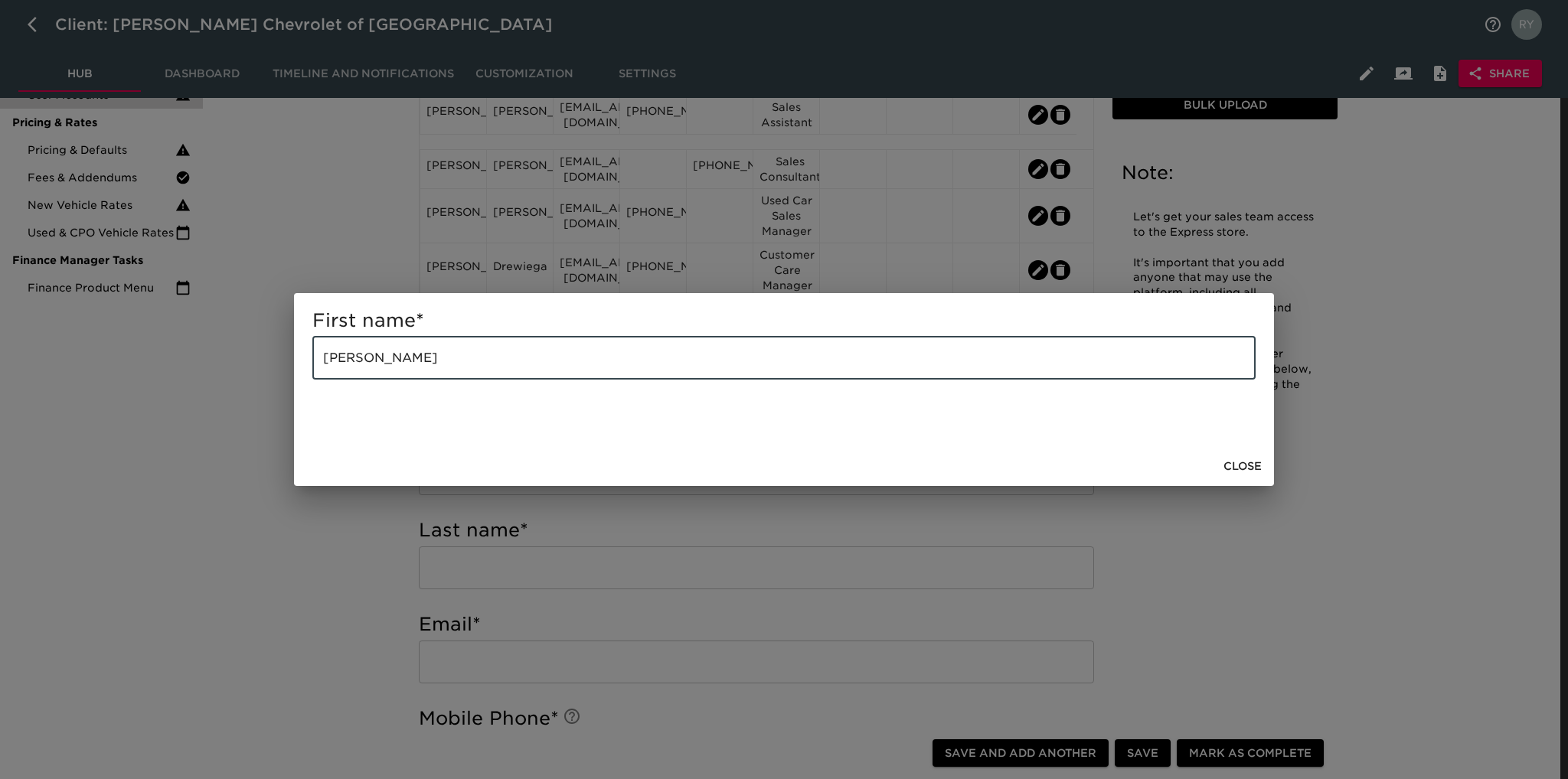
drag, startPoint x: 434, startPoint y: 351, endPoint x: 360, endPoint y: 368, distance: 75.9
click at [360, 368] on input "[PERSON_NAME]" at bounding box center [784, 358] width 943 height 43
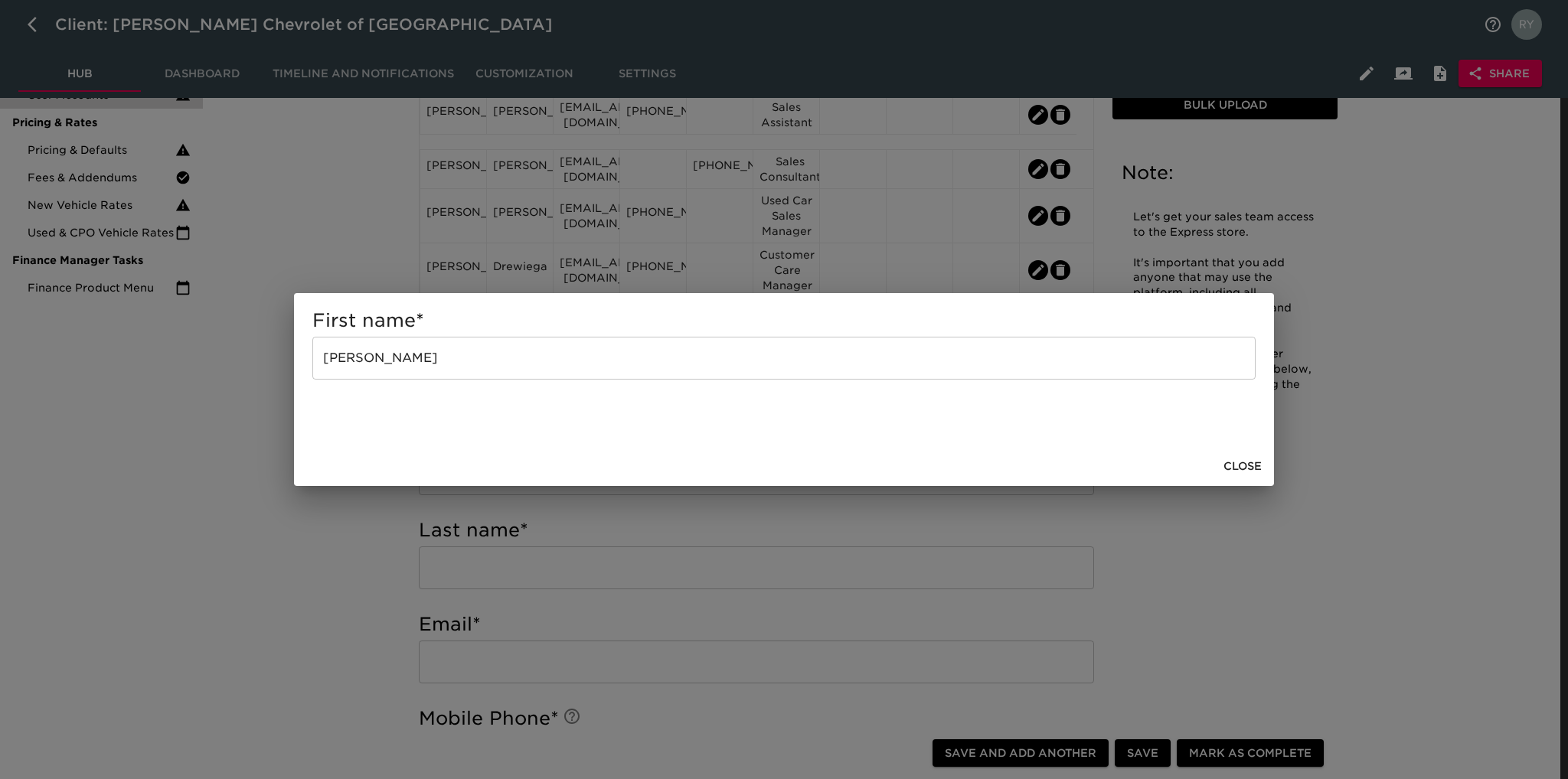
click at [373, 521] on div "First name * [PERSON_NAME] ​ Close" at bounding box center [784, 389] width 1568 height 779
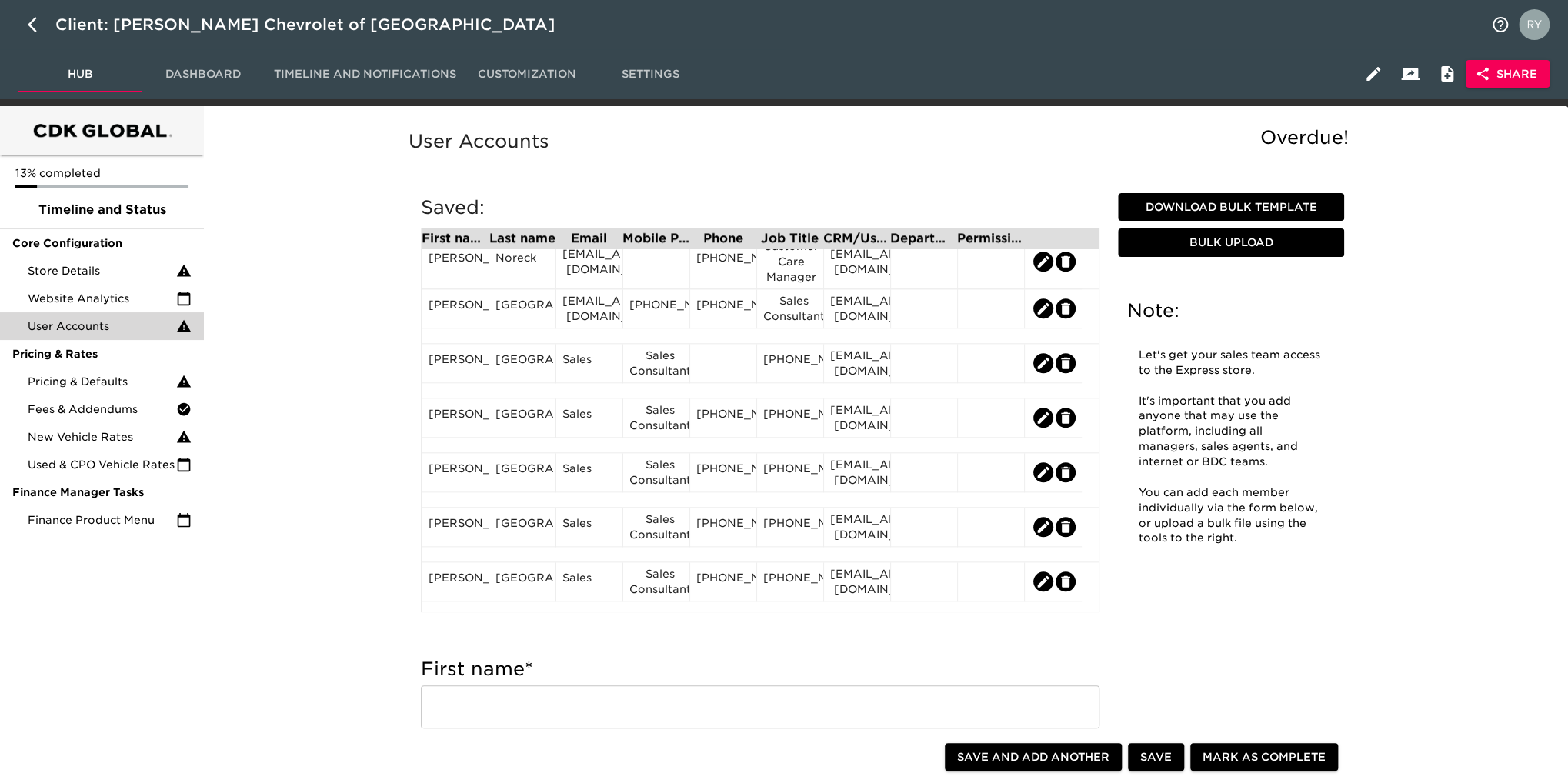
scroll to position [1000, 0]
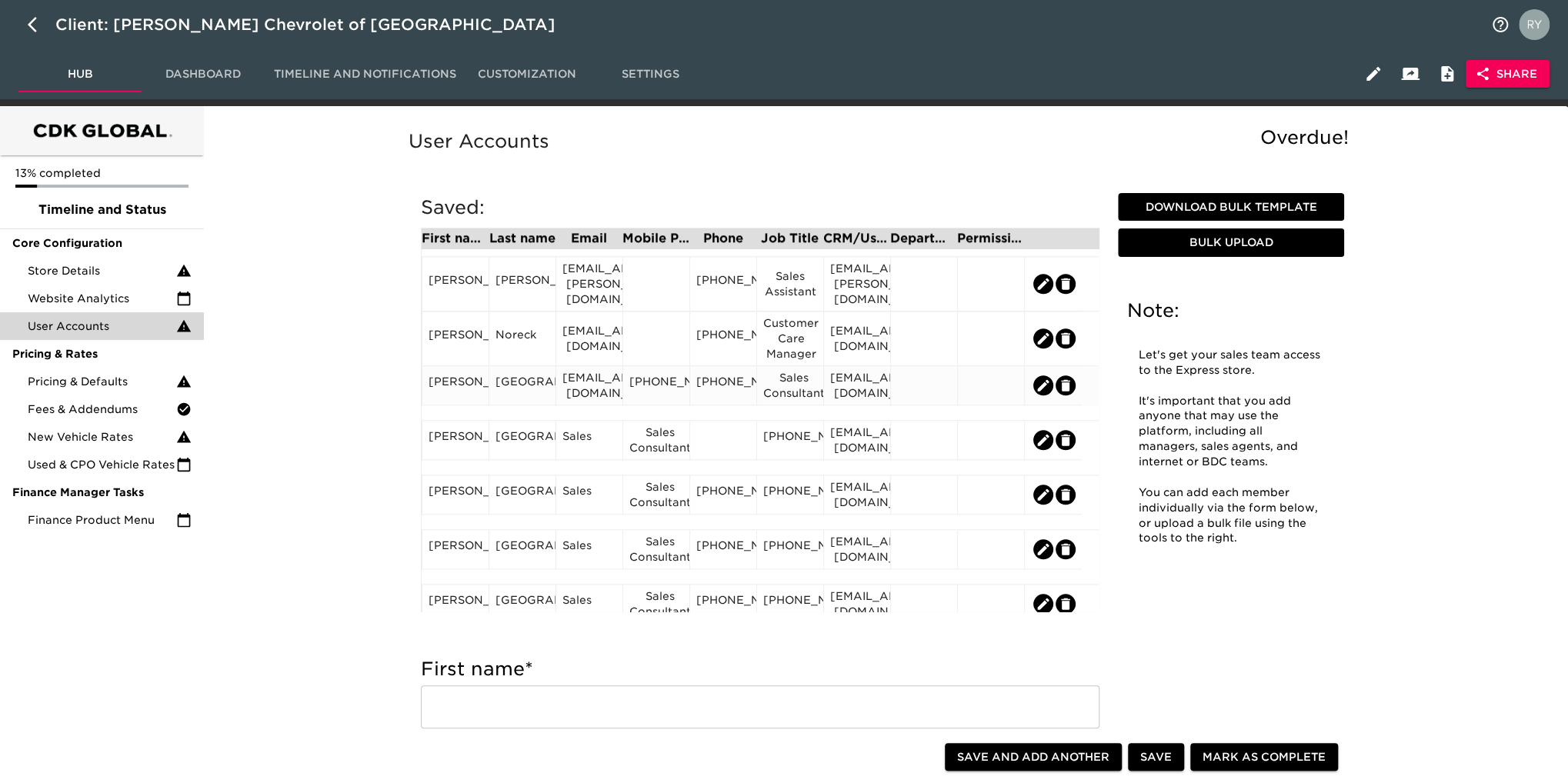
click at [524, 397] on div "[GEOGRAPHIC_DATA]" at bounding box center [523, 385] width 54 height 23
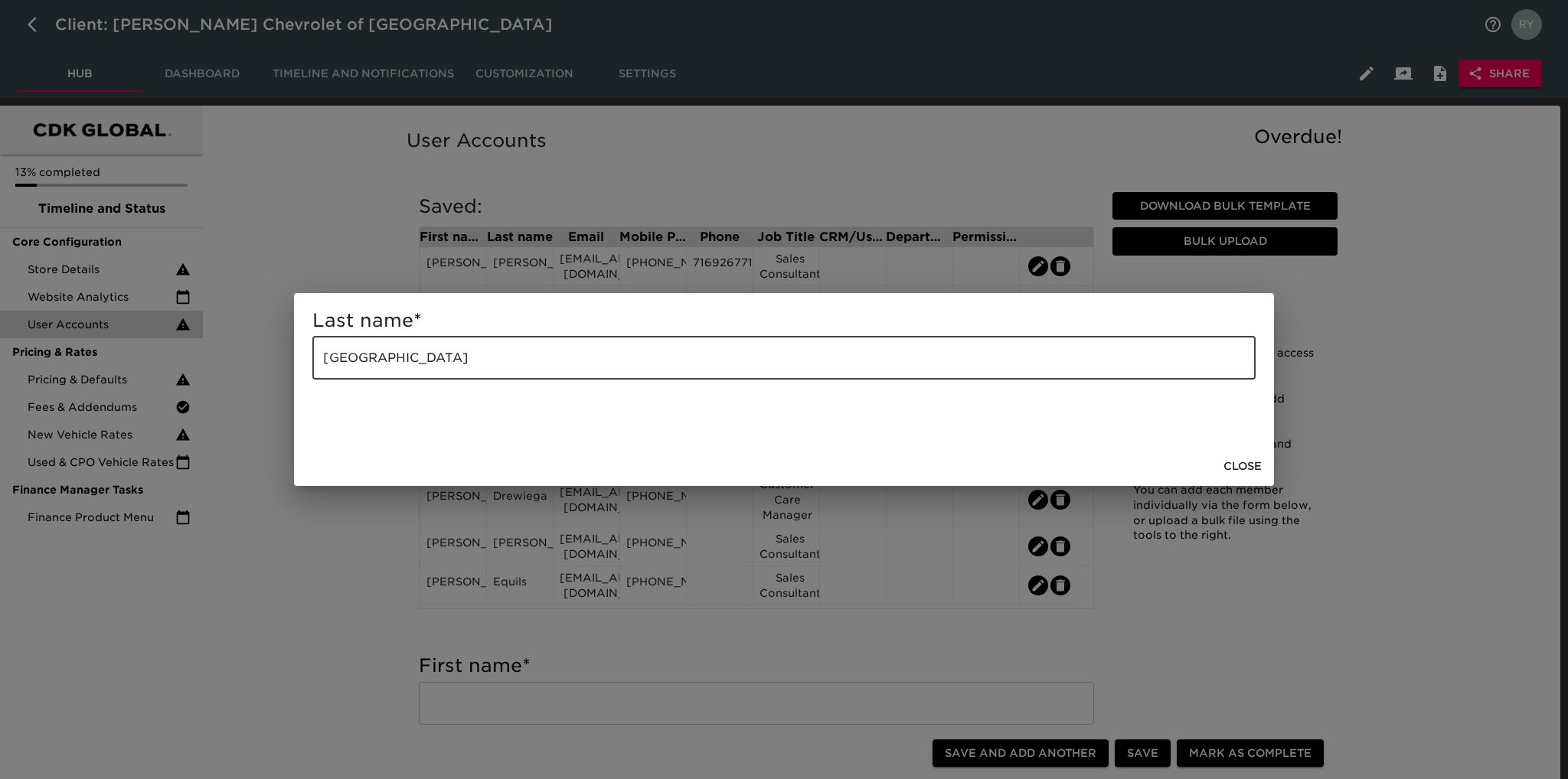
drag, startPoint x: 493, startPoint y: 368, endPoint x: 164, endPoint y: 380, distance: 329.2
click at [164, 380] on div "Last name * [GEOGRAPHIC_DATA] ​ Close" at bounding box center [784, 389] width 1568 height 779
paste input "[PERSON_NAME]"
type input "[PERSON_NAME]"
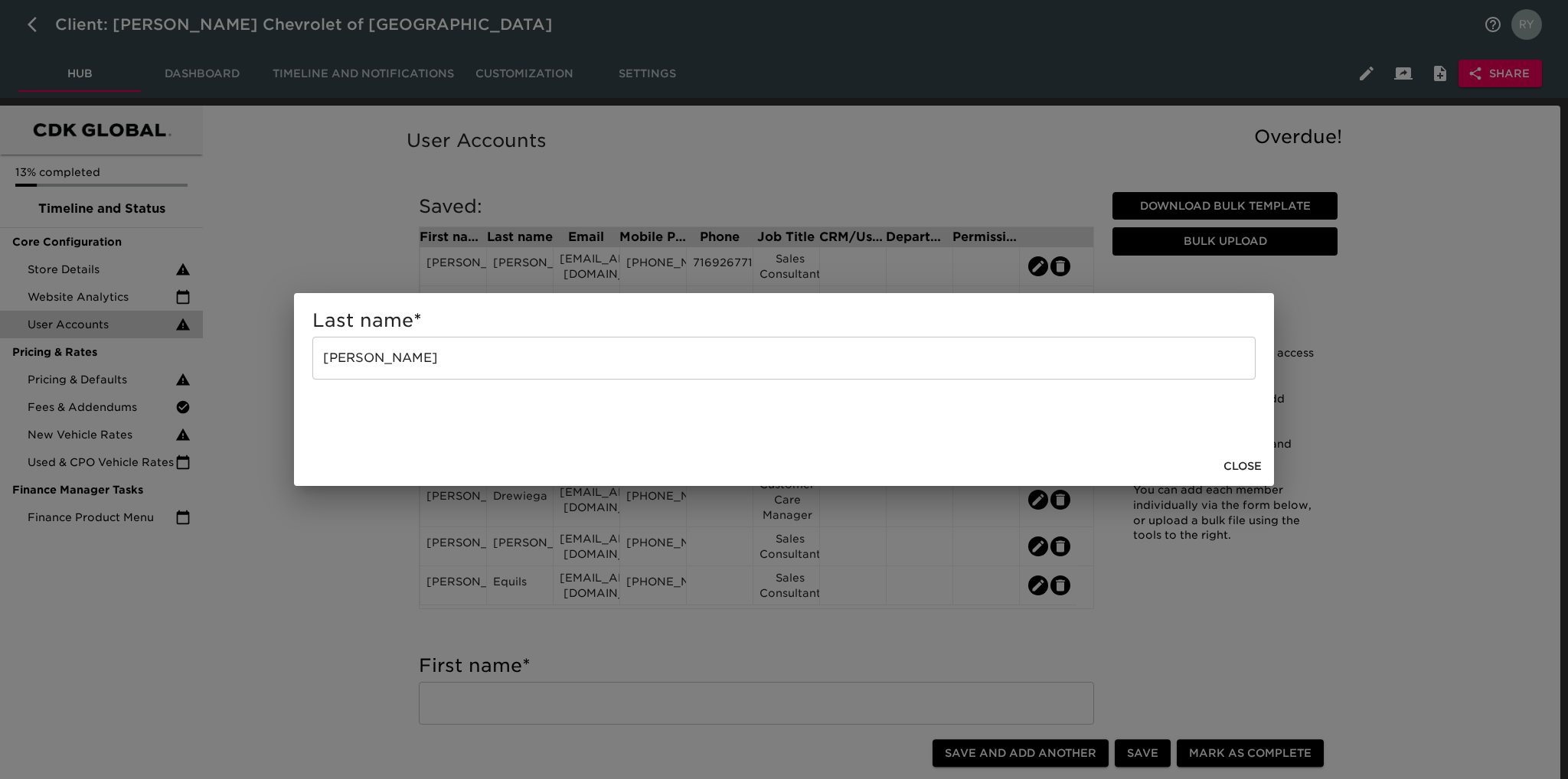
click at [318, 580] on div "Last name * [PERSON_NAME] ​ Close" at bounding box center [784, 389] width 1568 height 779
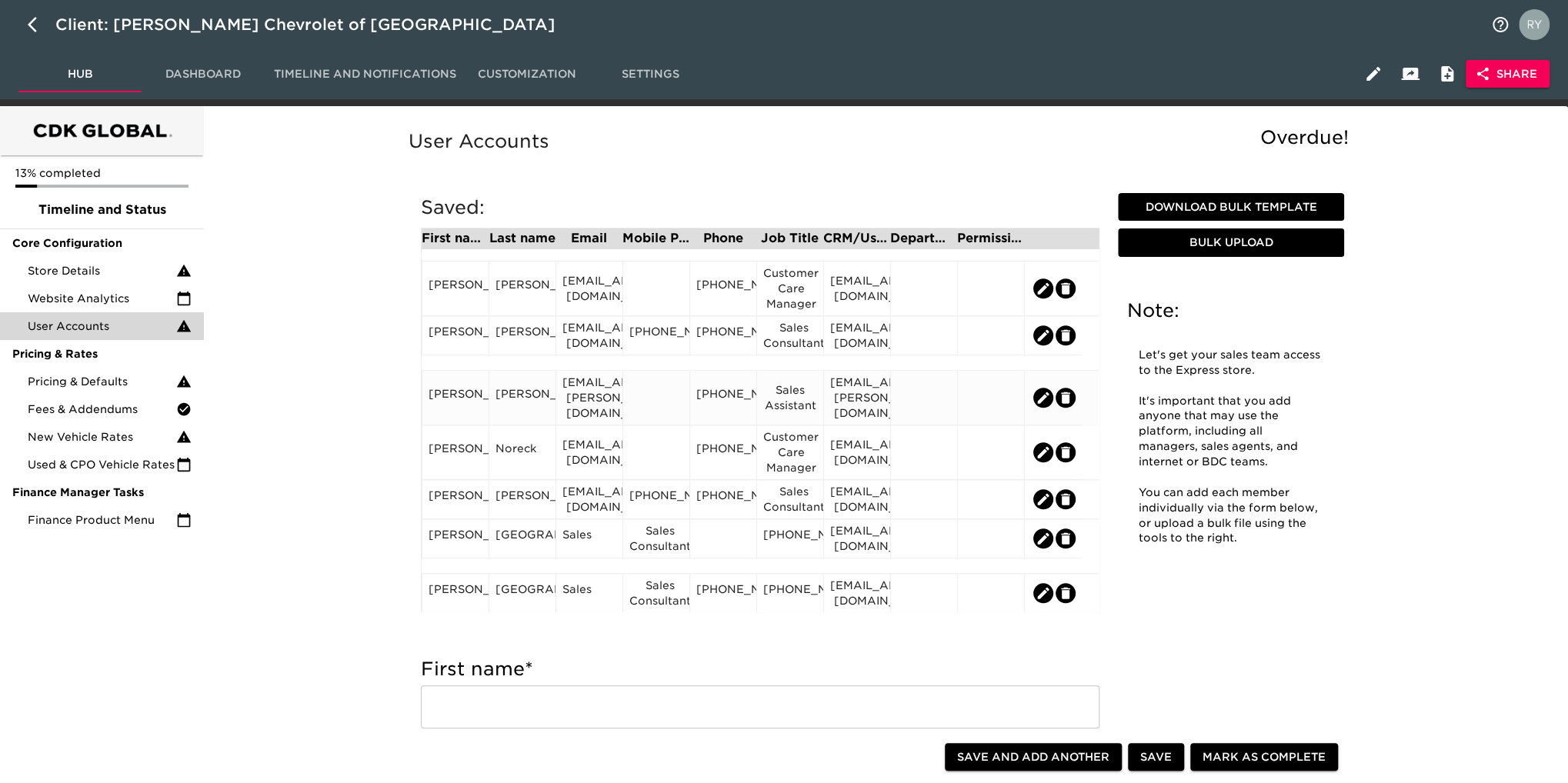
scroll to position [923, 0]
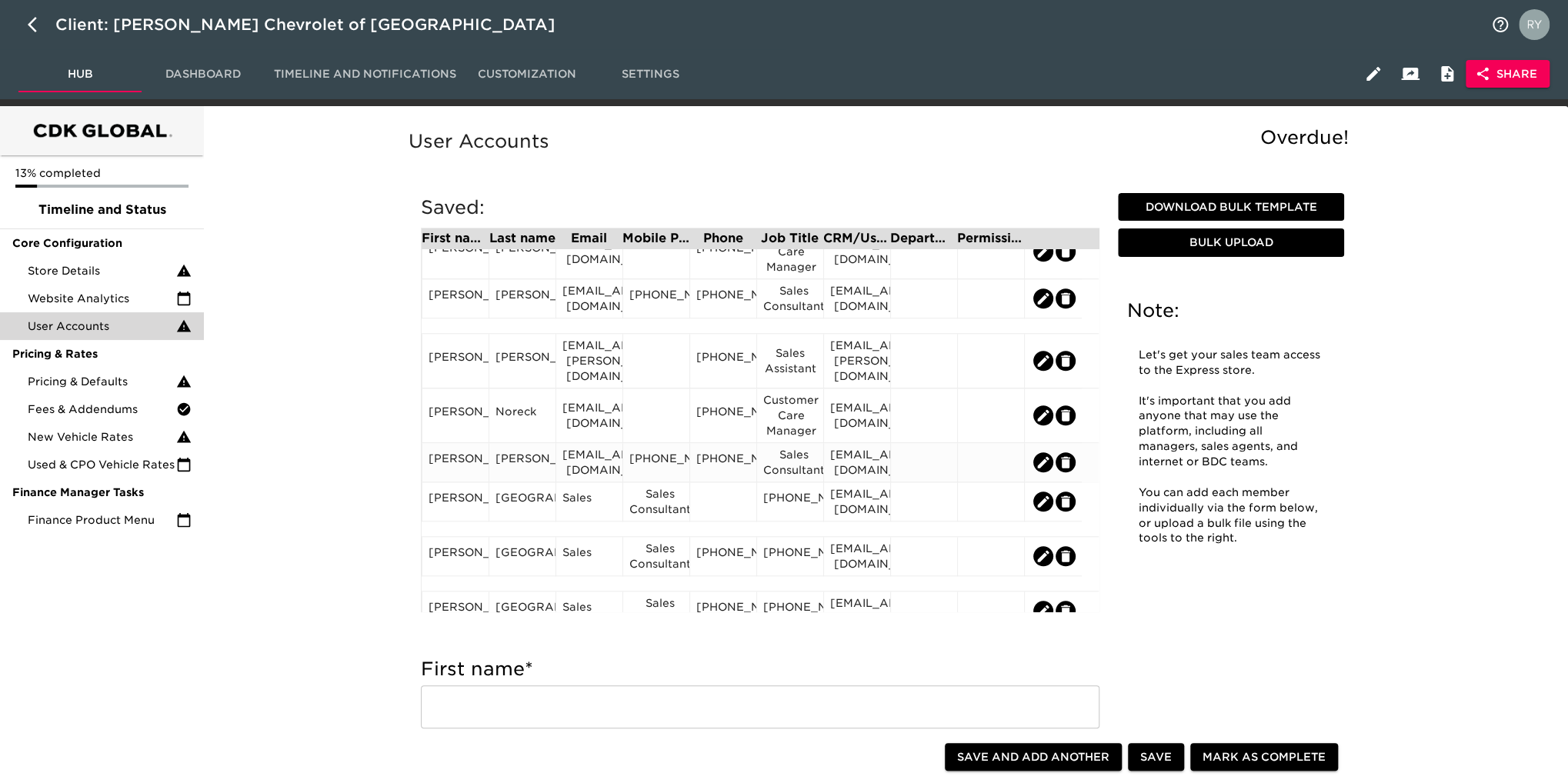
click at [475, 467] on div "[PERSON_NAME]" at bounding box center [455, 462] width 54 height 23
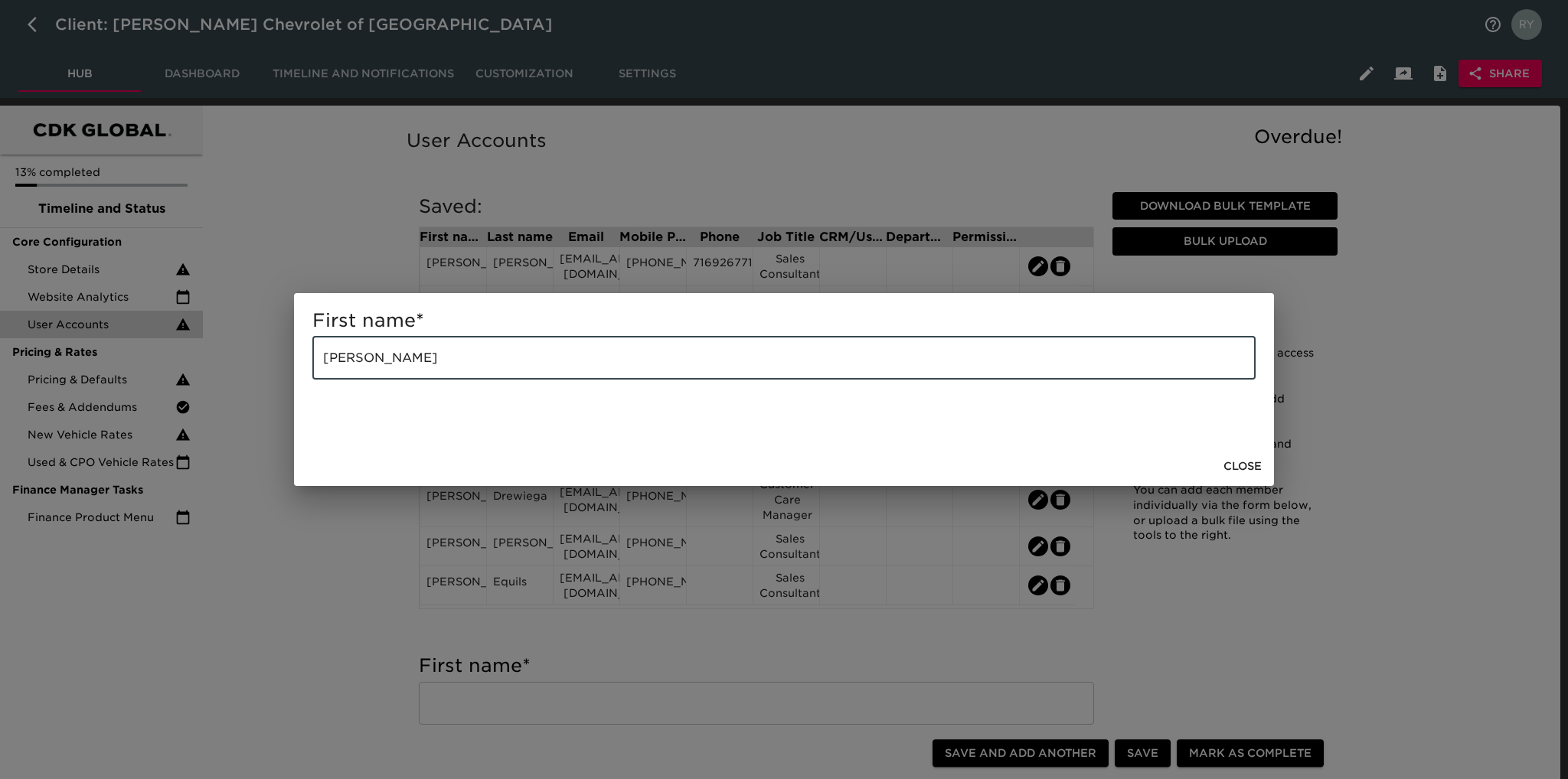
click at [450, 366] on input "[PERSON_NAME]" at bounding box center [784, 358] width 943 height 43
type input "[PERSON_NAME]"
click at [331, 524] on div "First name * [PERSON_NAME]" at bounding box center [784, 389] width 1568 height 779
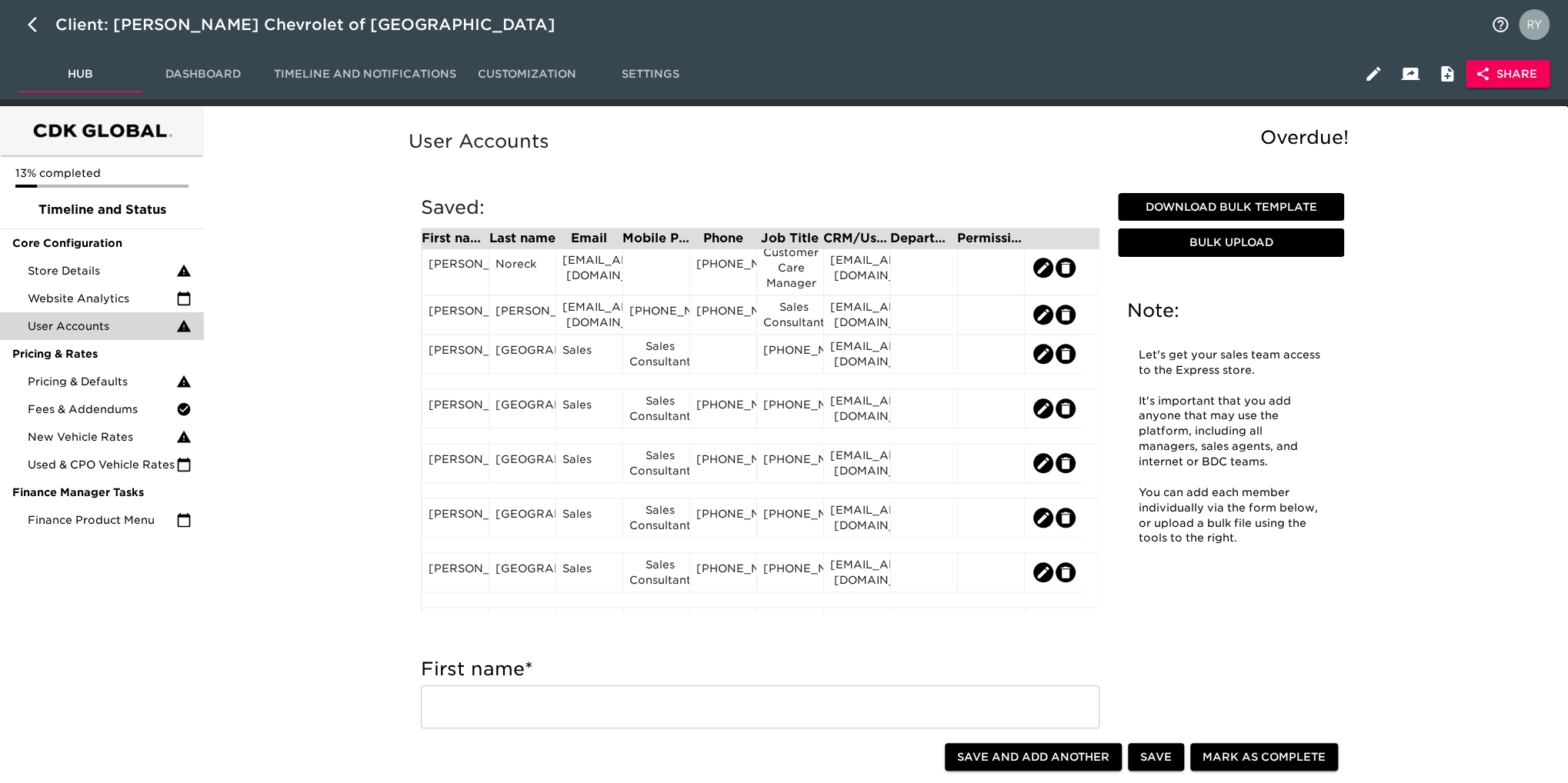
scroll to position [1077, 0]
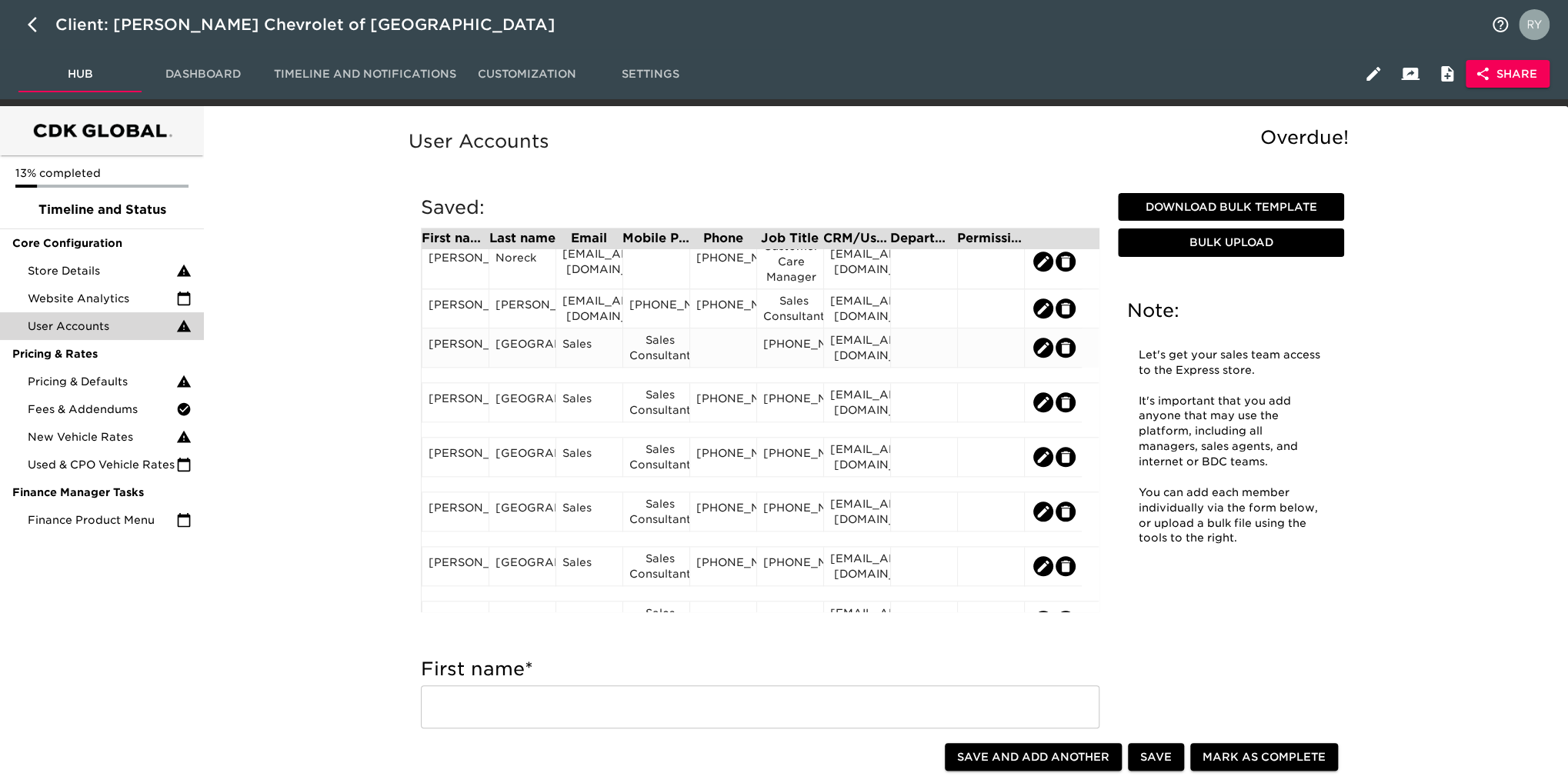
click at [675, 362] on div "Sales Consultant" at bounding box center [656, 348] width 54 height 30
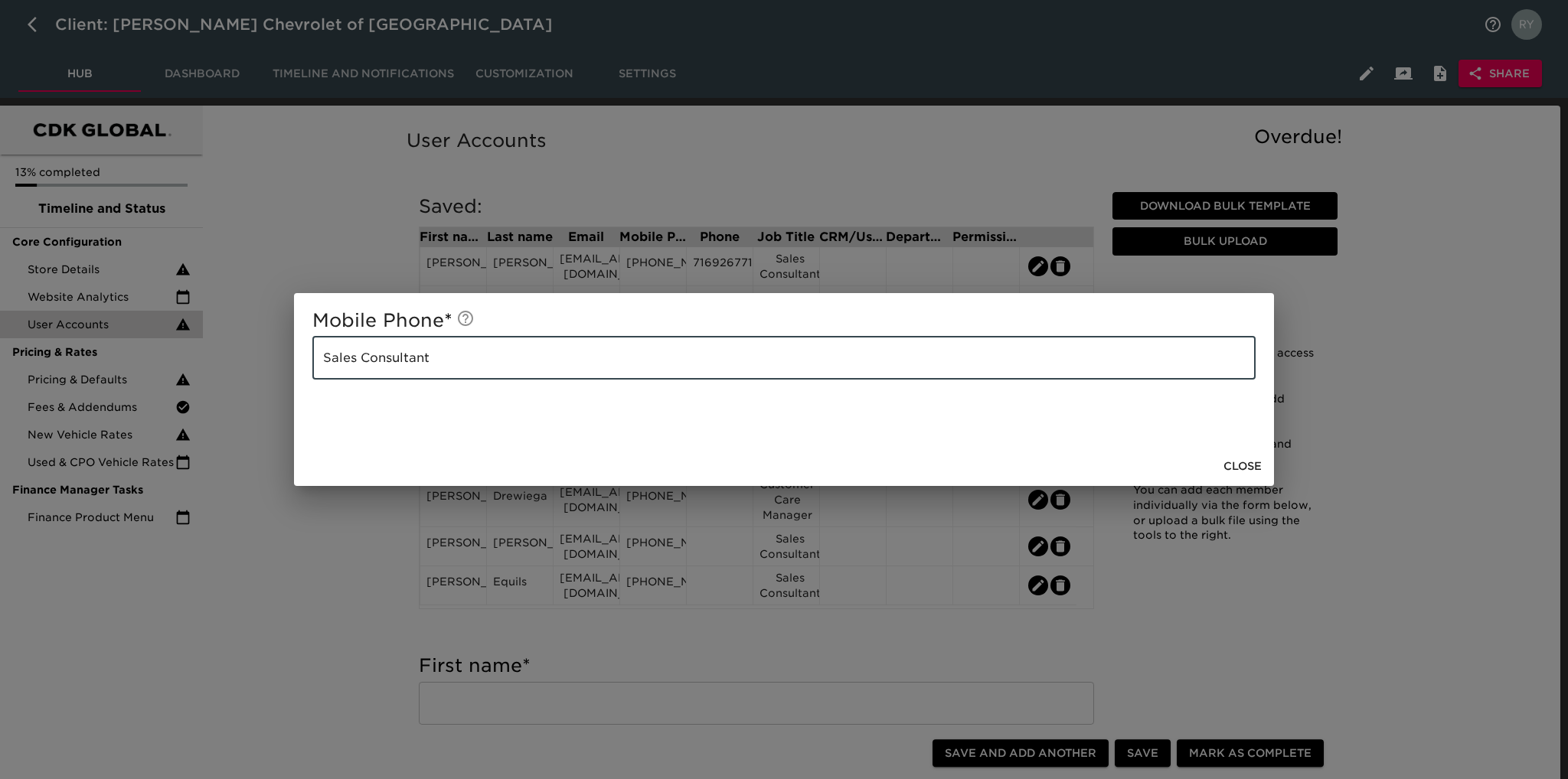
drag, startPoint x: 437, startPoint y: 366, endPoint x: 310, endPoint y: 371, distance: 127.1
click at [310, 371] on div "Mobile Phone * Sales Consultant ​" at bounding box center [784, 370] width 980 height 153
click at [349, 568] on div "Mobile Phone * Sales Consultant ​ Close" at bounding box center [784, 389] width 1568 height 779
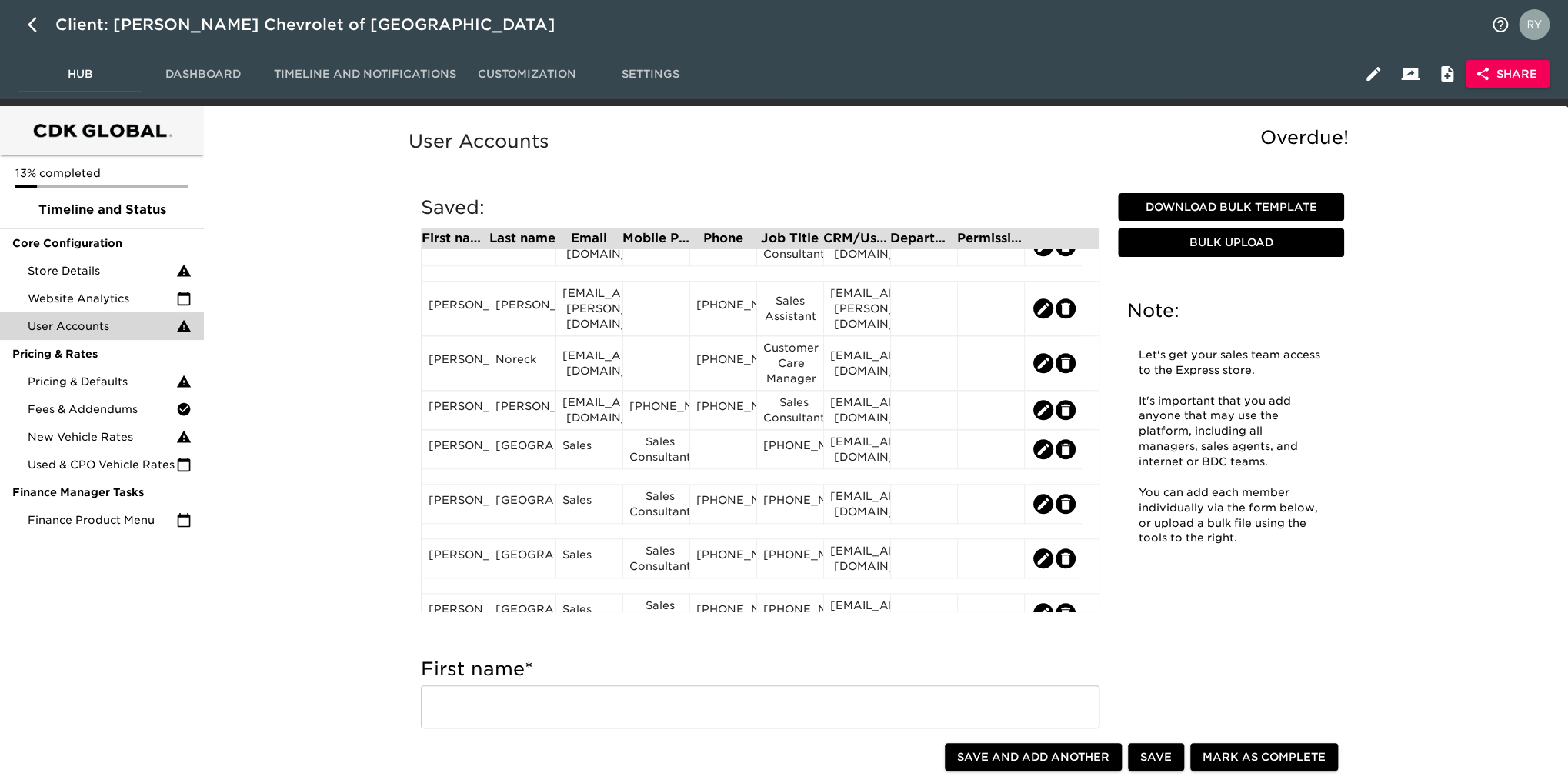
scroll to position [1000, 0]
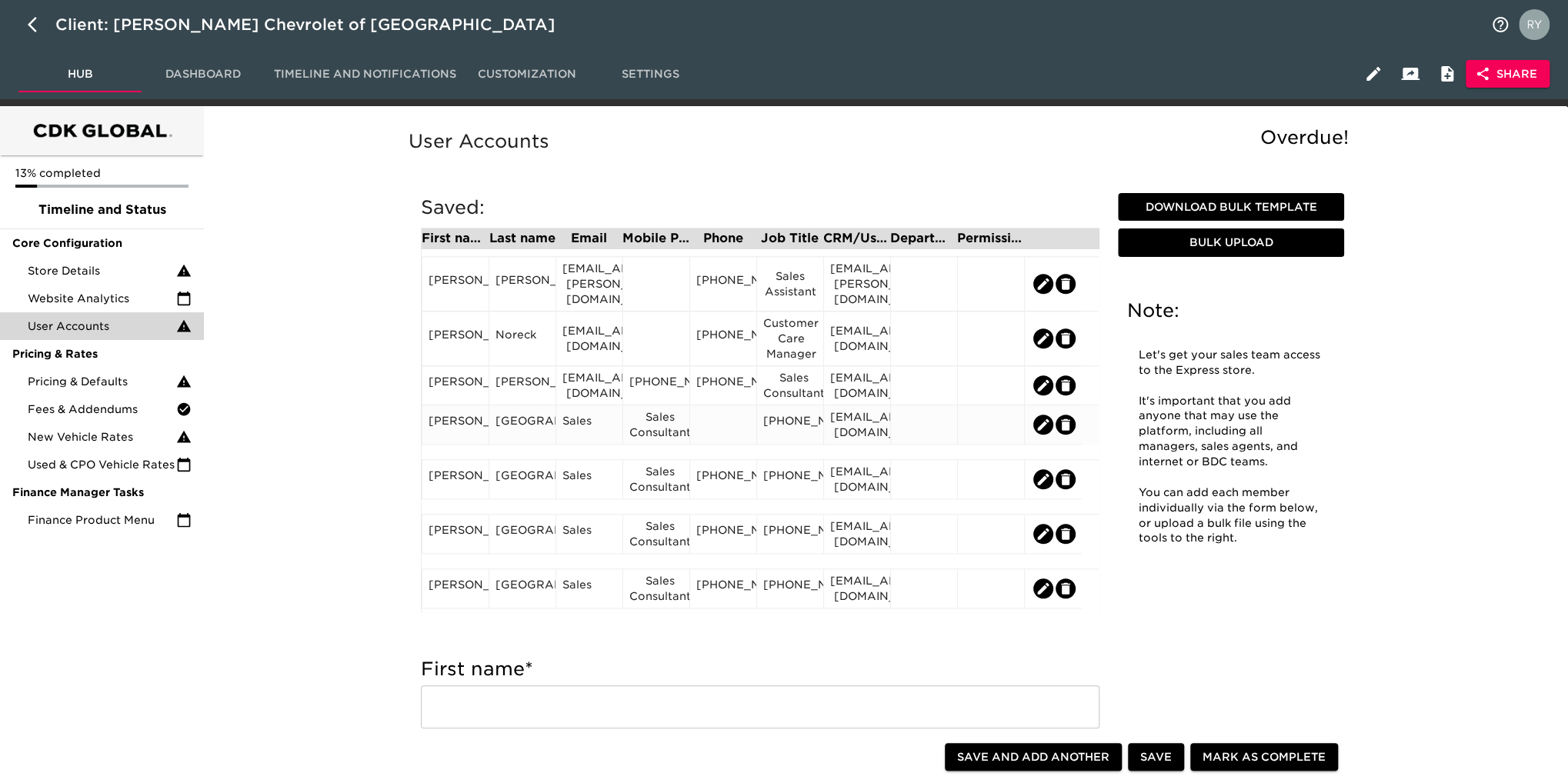
click at [817, 427] on div "[PHONE_NUMBER]" at bounding box center [790, 424] width 54 height 23
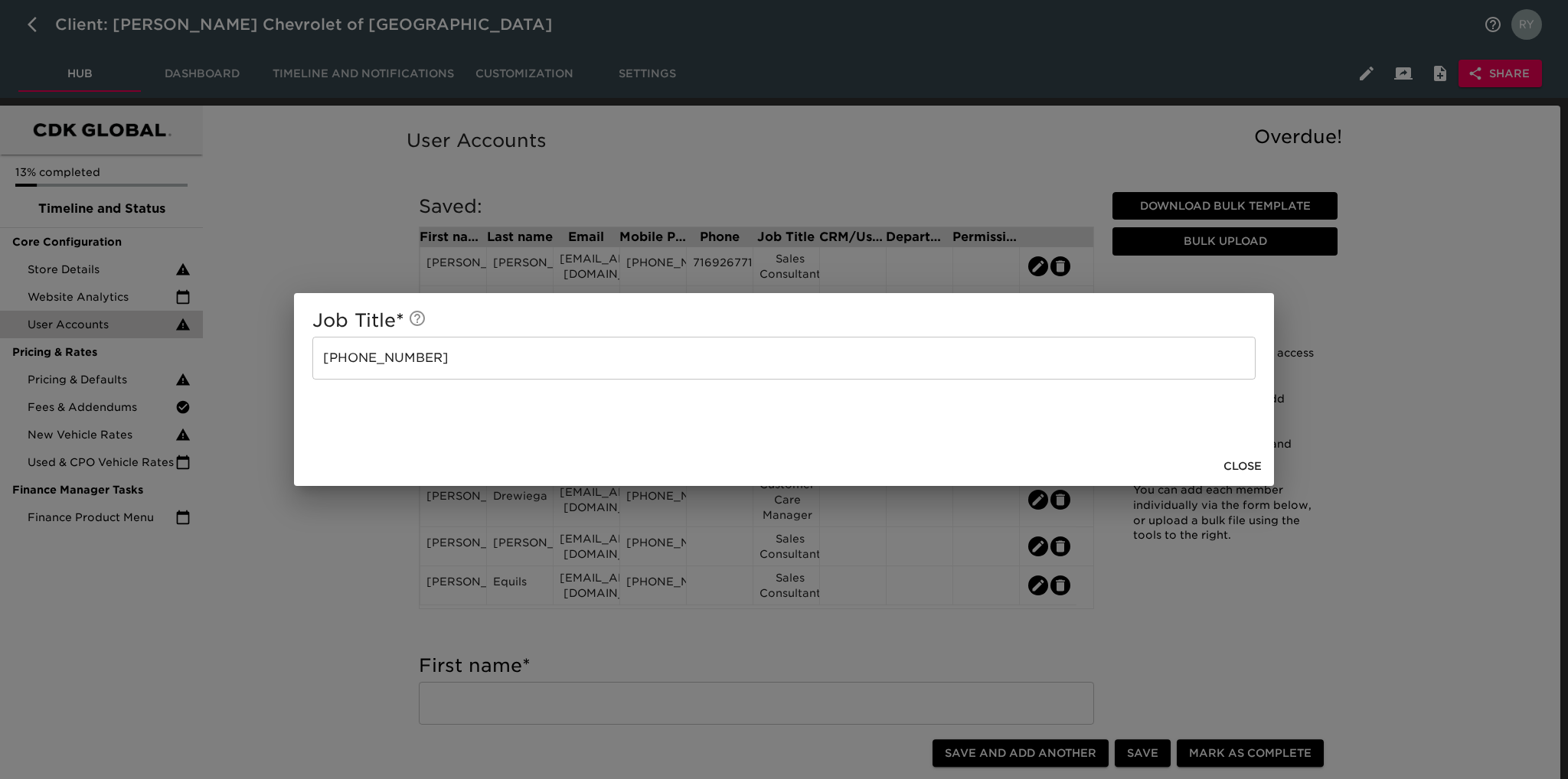
click at [514, 354] on input "[PHONE_NUMBER]" at bounding box center [784, 358] width 943 height 43
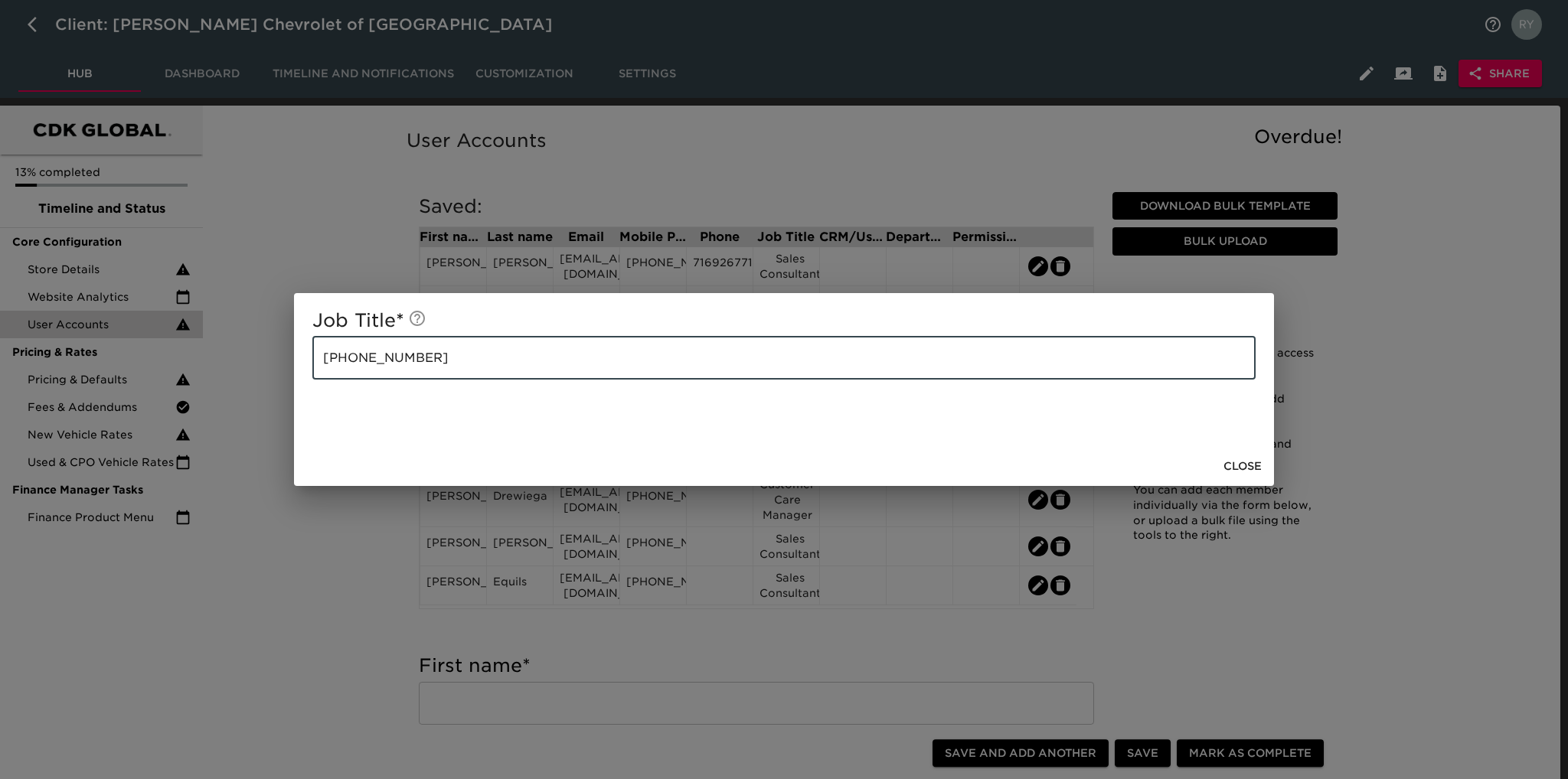
paste input "Sales Consultant"
drag, startPoint x: 419, startPoint y: 362, endPoint x: 279, endPoint y: 368, distance: 140.1
click at [279, 368] on div "Job Title * [PHONE_NUMBER] Sales Consultant ​ Close" at bounding box center [784, 389] width 1568 height 779
type input "Sales Consultant"
click at [325, 530] on div "Job Title * Sales Consultant ​ Close" at bounding box center [784, 389] width 1568 height 779
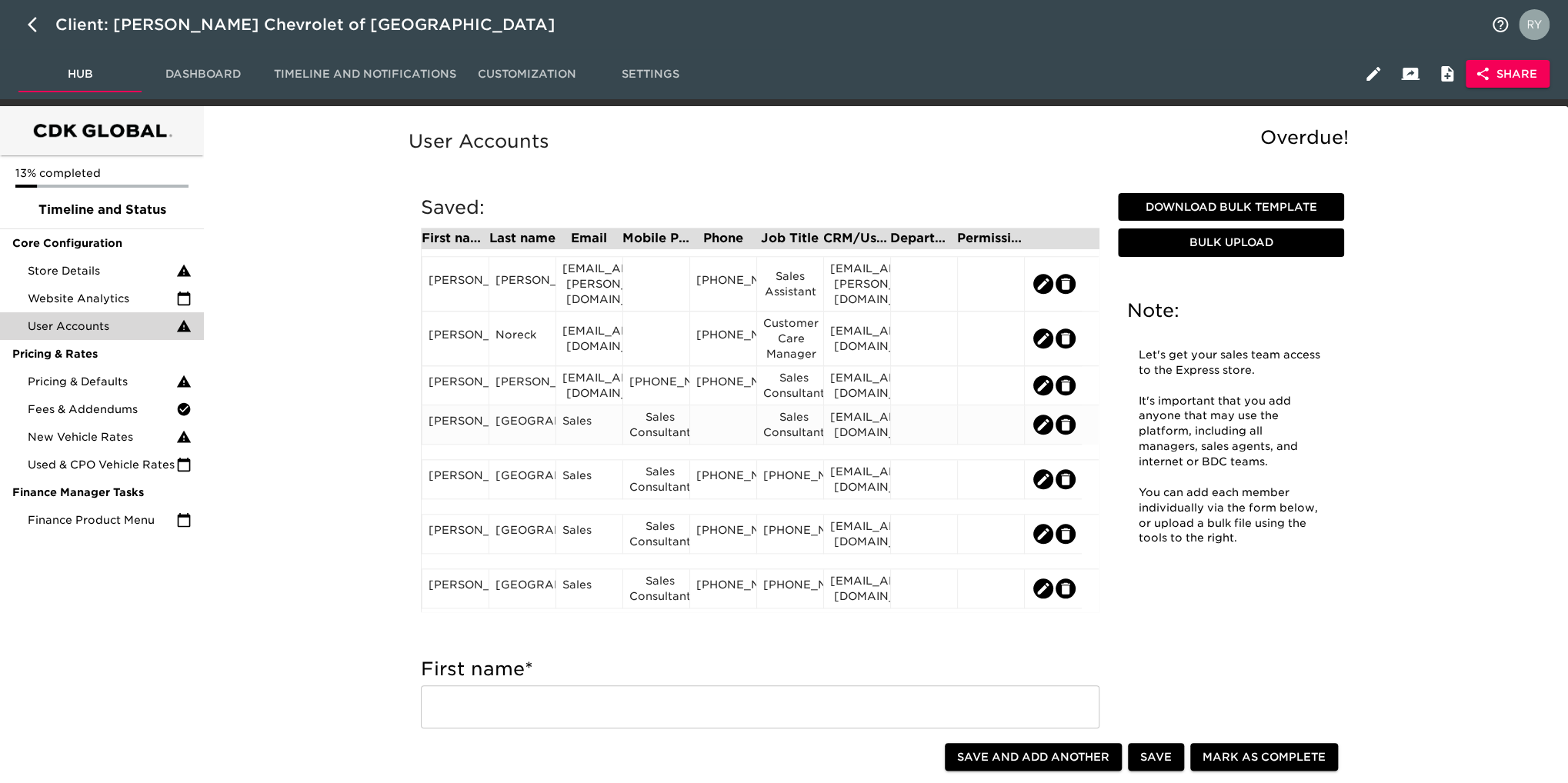
click at [713, 432] on div at bounding box center [723, 424] width 54 height 23
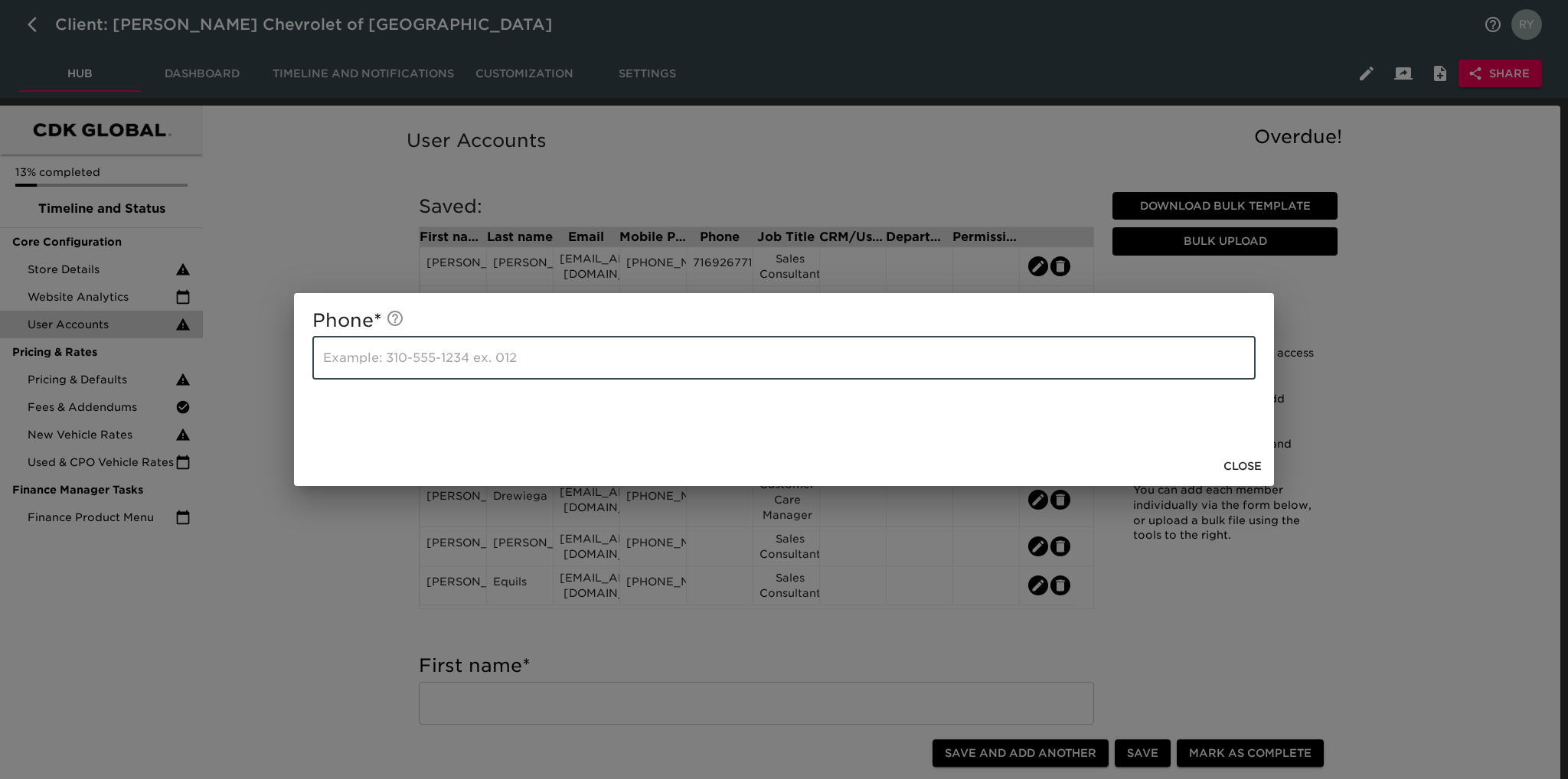
paste input "[PHONE_NUMBER]"
type input "[PHONE_NUMBER]"
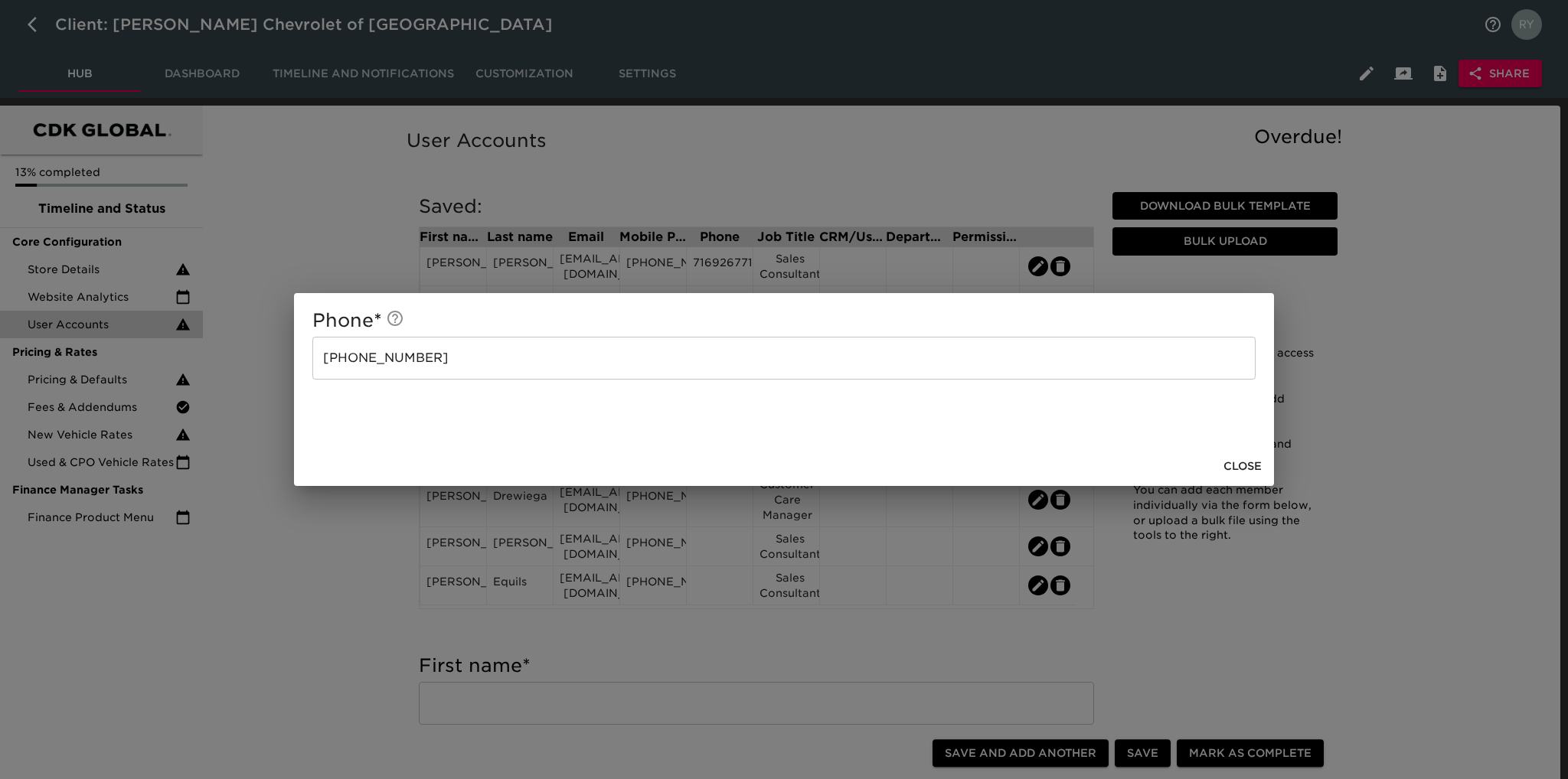
click at [355, 571] on div "Phone * [PHONE_NUMBER] ​ Close" at bounding box center [784, 389] width 1568 height 779
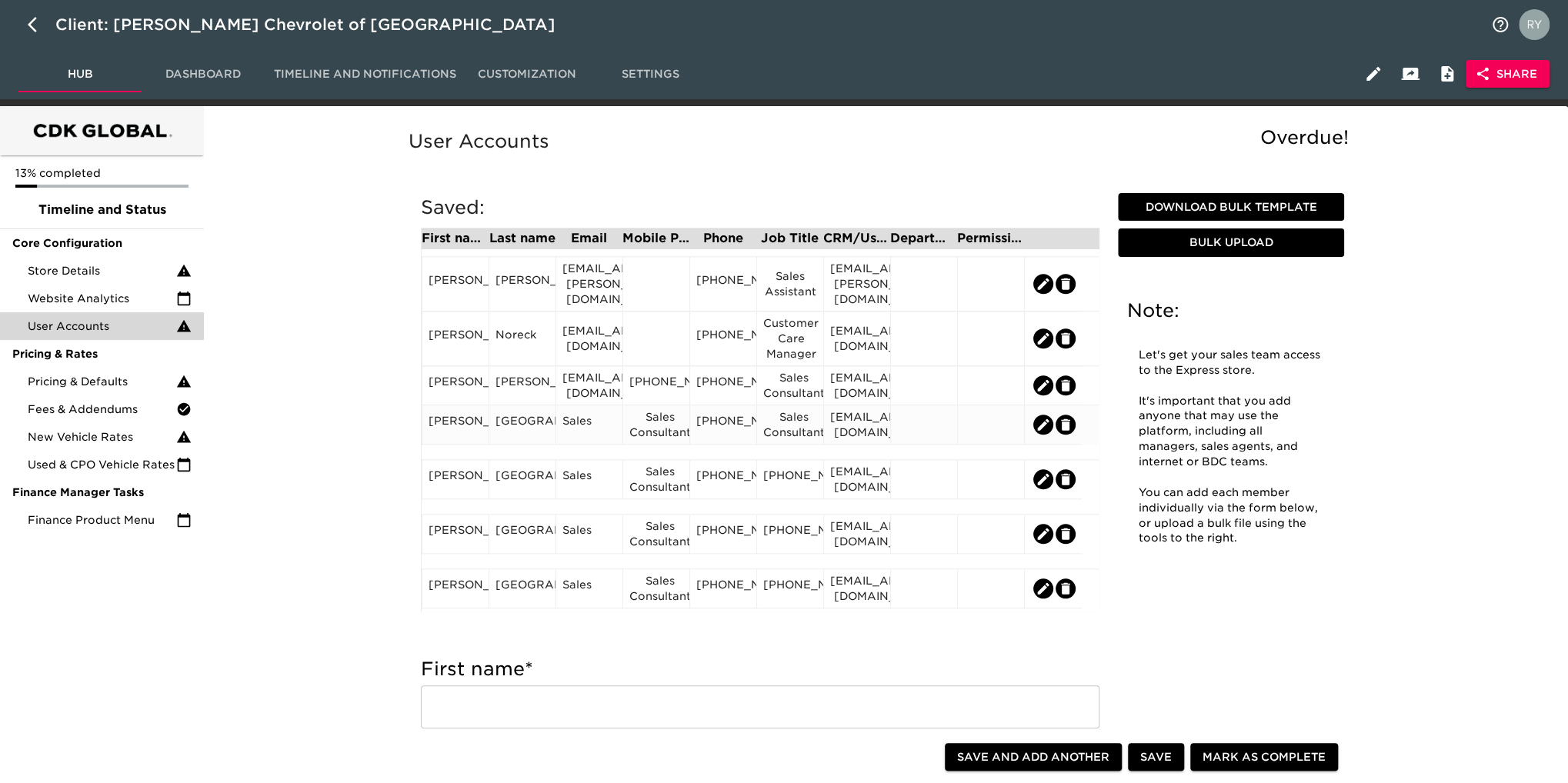
click at [675, 437] on div "Sales Consultant" at bounding box center [656, 425] width 54 height 30
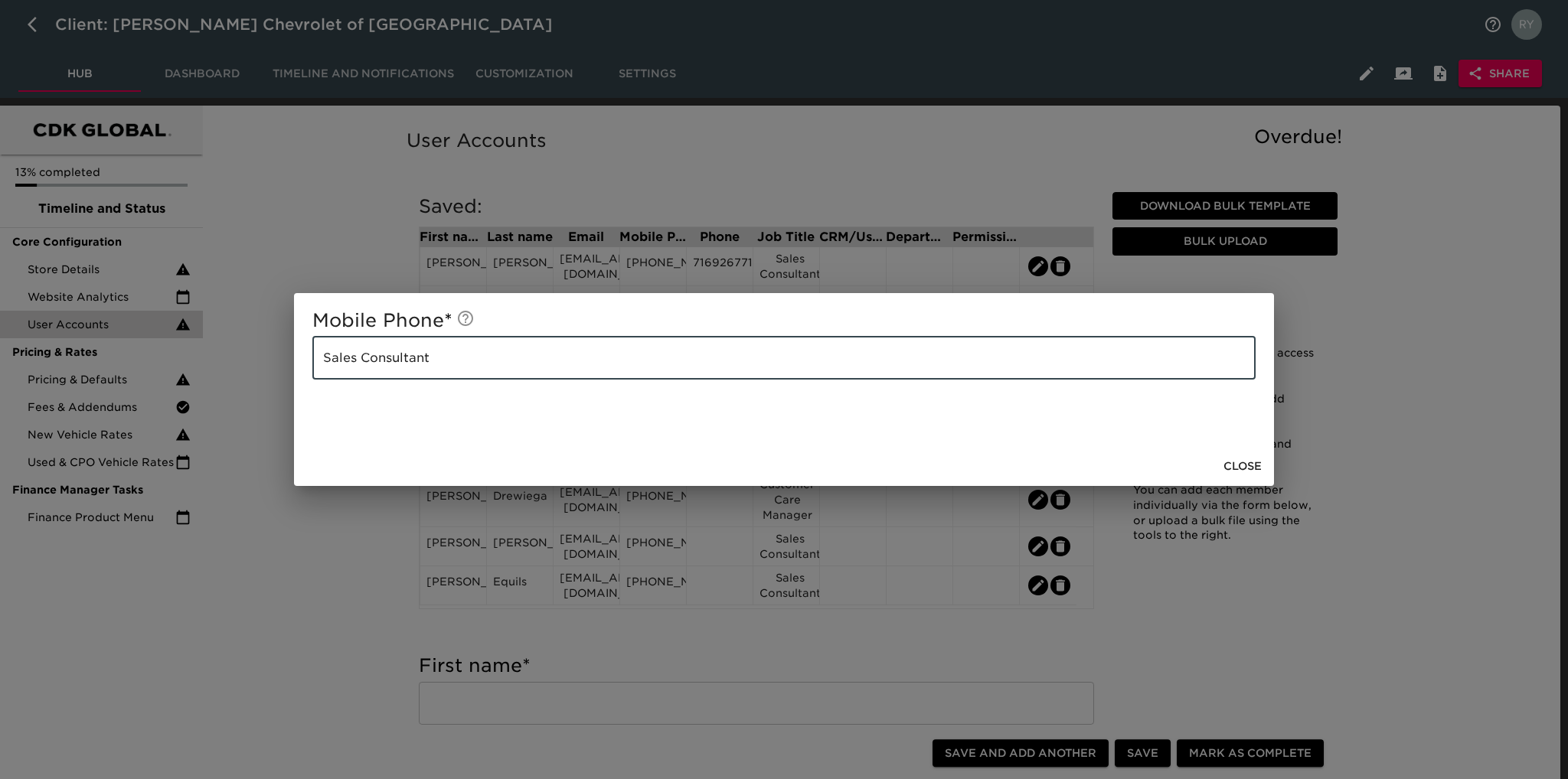
drag, startPoint x: 499, startPoint y: 368, endPoint x: 203, endPoint y: 362, distance: 296.1
click at [203, 362] on div "Mobile Phone * Sales Consultant ​ Close" at bounding box center [784, 389] width 1568 height 779
click at [356, 588] on div "Mobile Phone * ​ Close" at bounding box center [784, 389] width 1568 height 779
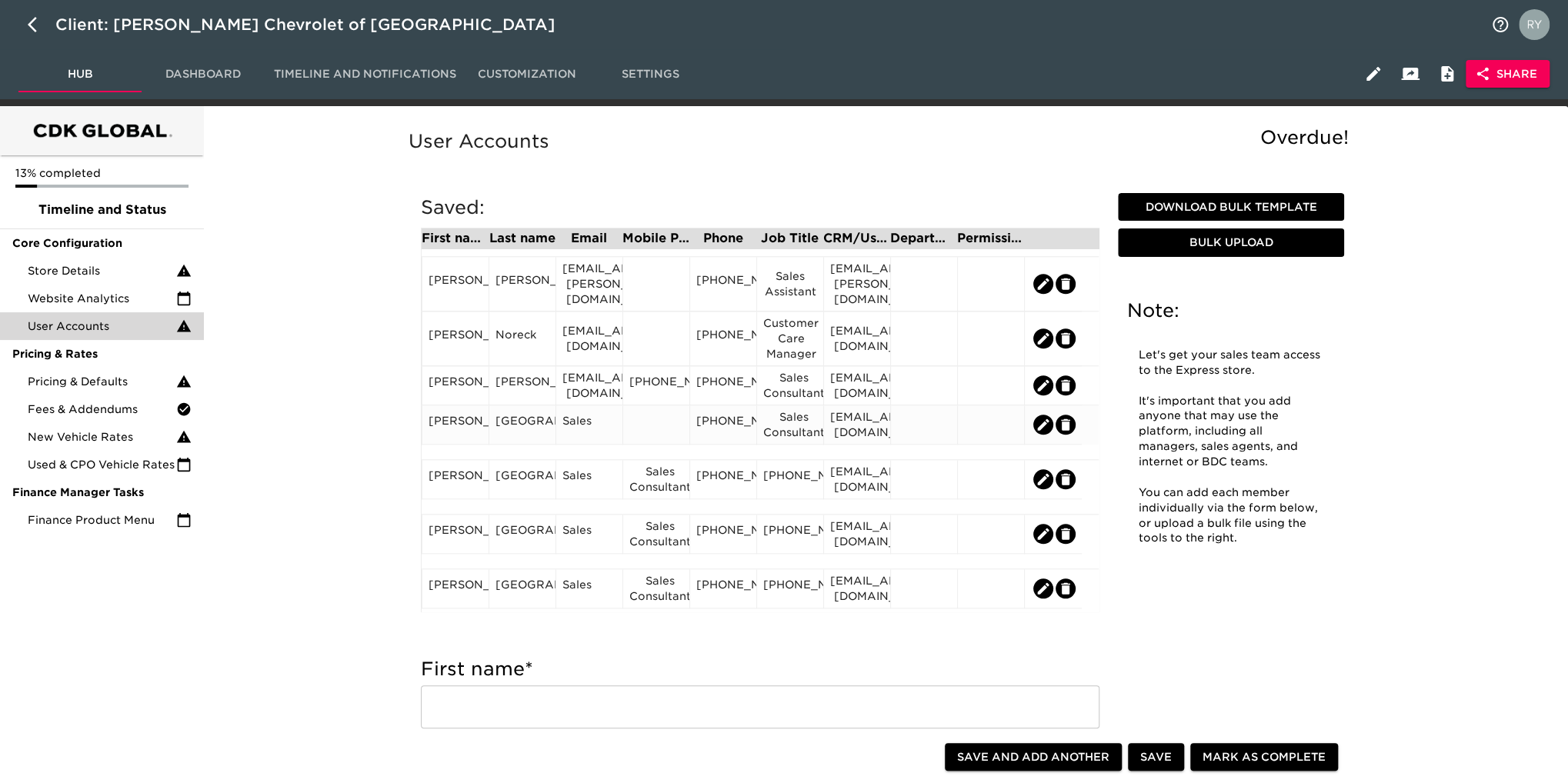
click at [860, 427] on div "[EMAIL_ADDRESS][DOMAIN_NAME]" at bounding box center [857, 425] width 54 height 30
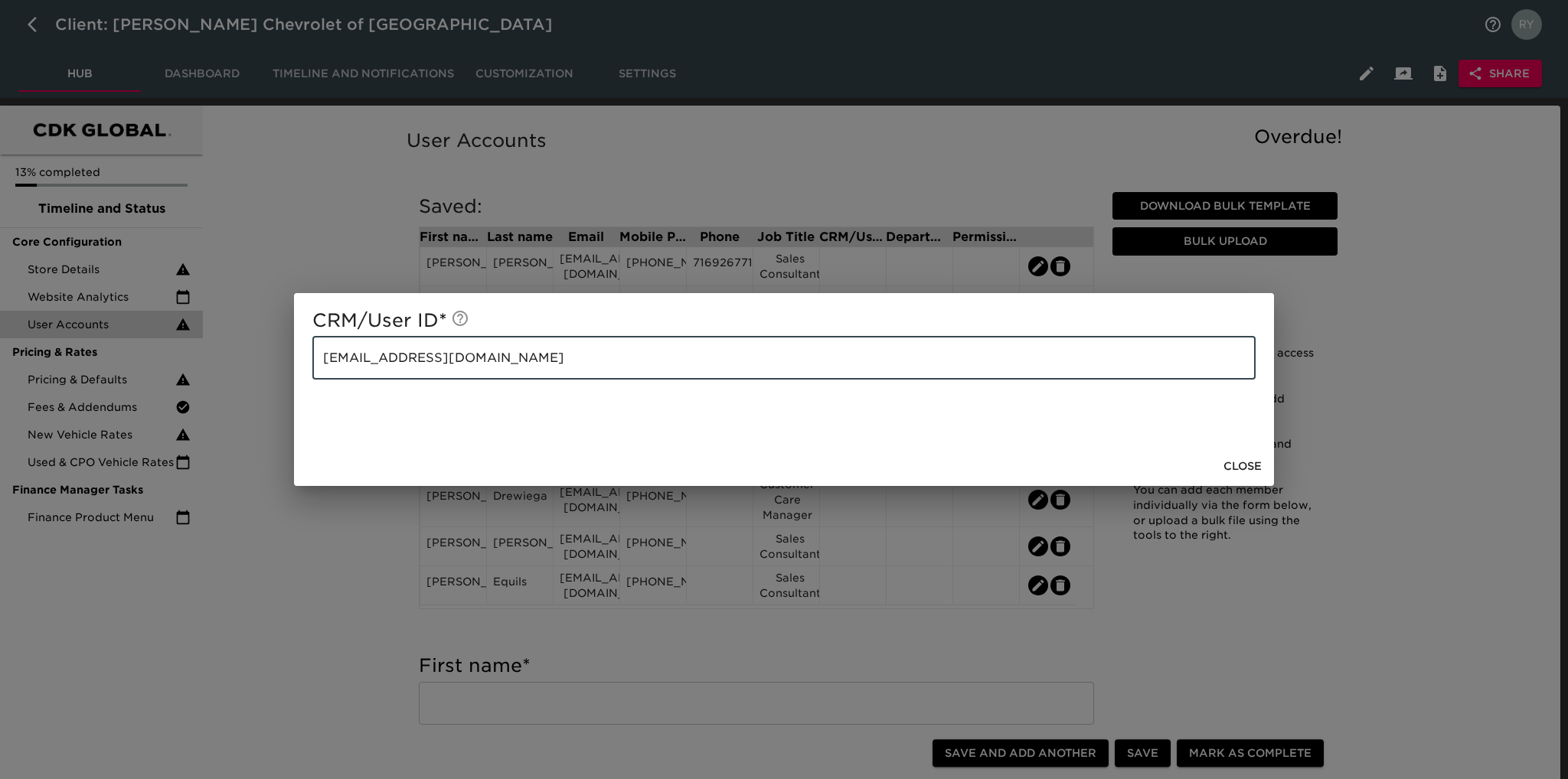
drag, startPoint x: 538, startPoint y: 359, endPoint x: 300, endPoint y: 372, distance: 238.4
click at [300, 372] on div "CRM/User ID * [EMAIL_ADDRESS][DOMAIN_NAME] ​" at bounding box center [784, 370] width 980 height 153
click at [338, 563] on div "CRM/User ID * [EMAIL_ADDRESS][DOMAIN_NAME] ​ Close" at bounding box center [784, 389] width 1568 height 779
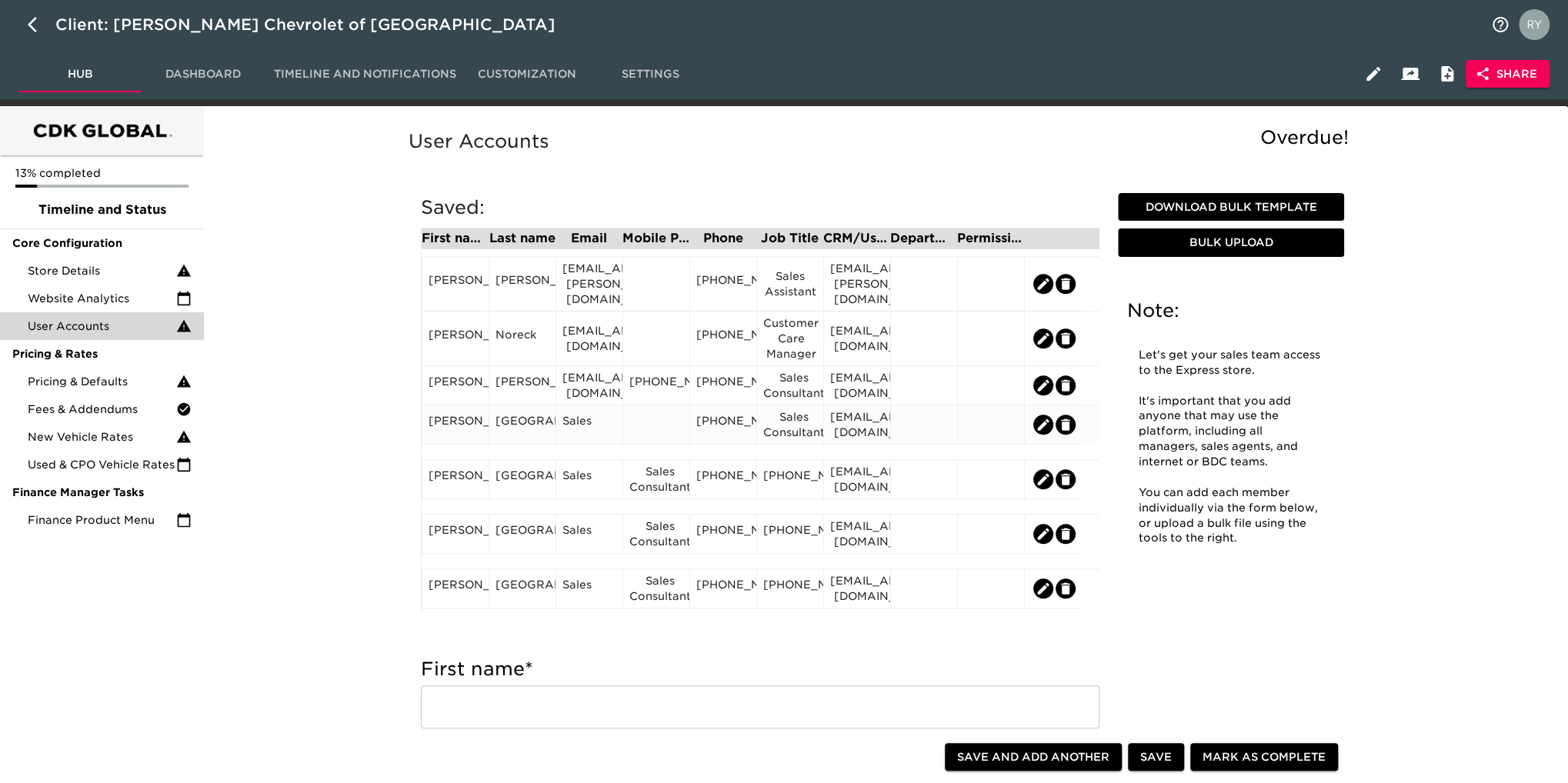
click at [606, 432] on div "Sales" at bounding box center [589, 424] width 54 height 23
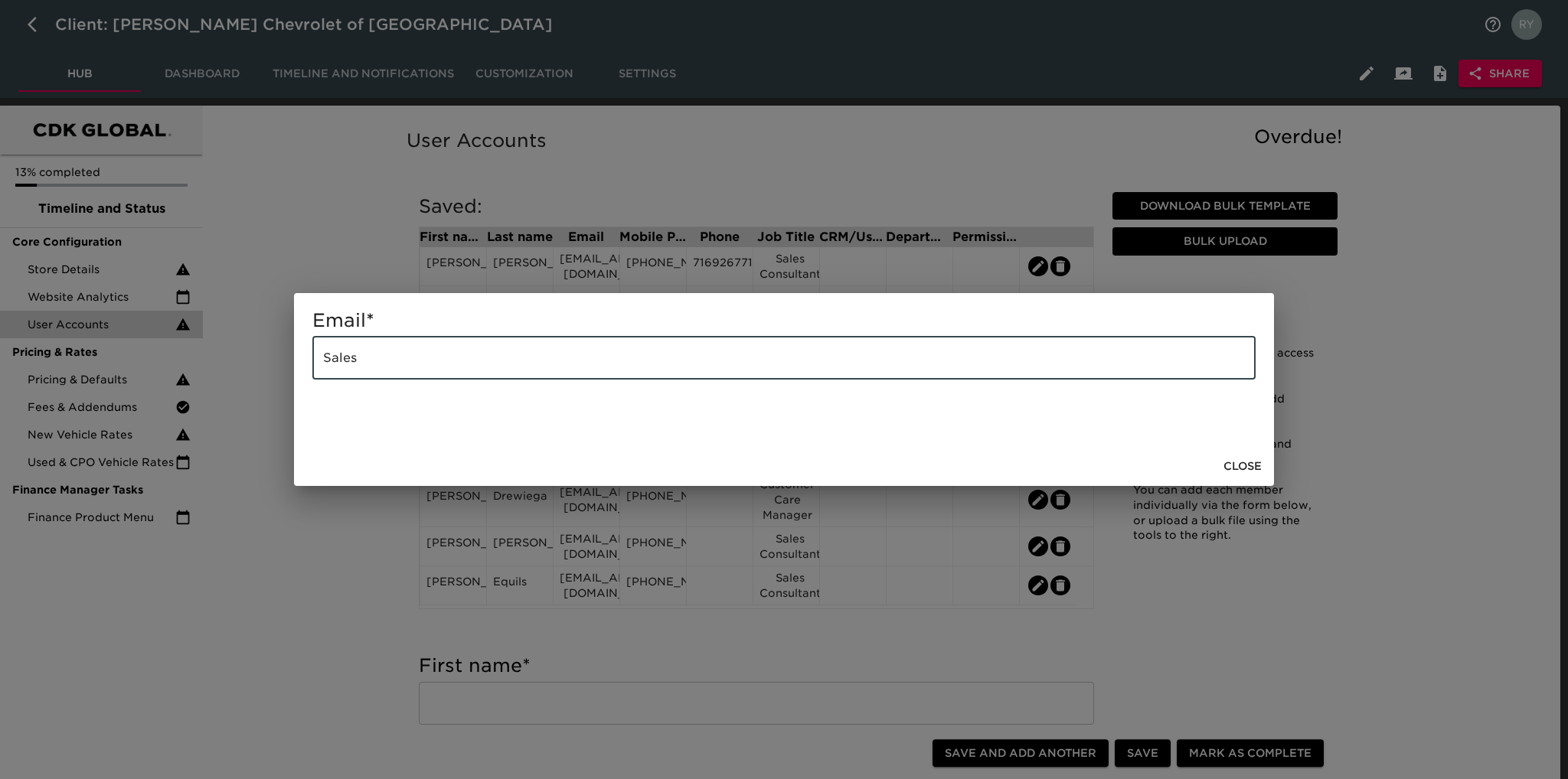
drag, startPoint x: 456, startPoint y: 369, endPoint x: 283, endPoint y: 376, distance: 173.1
click at [283, 376] on div "Email * Sales ​ Close" at bounding box center [784, 389] width 1568 height 779
paste input "[EMAIL_ADDRESS][DOMAIN_NAME]"
type input "[EMAIL_ADDRESS][DOMAIN_NAME]"
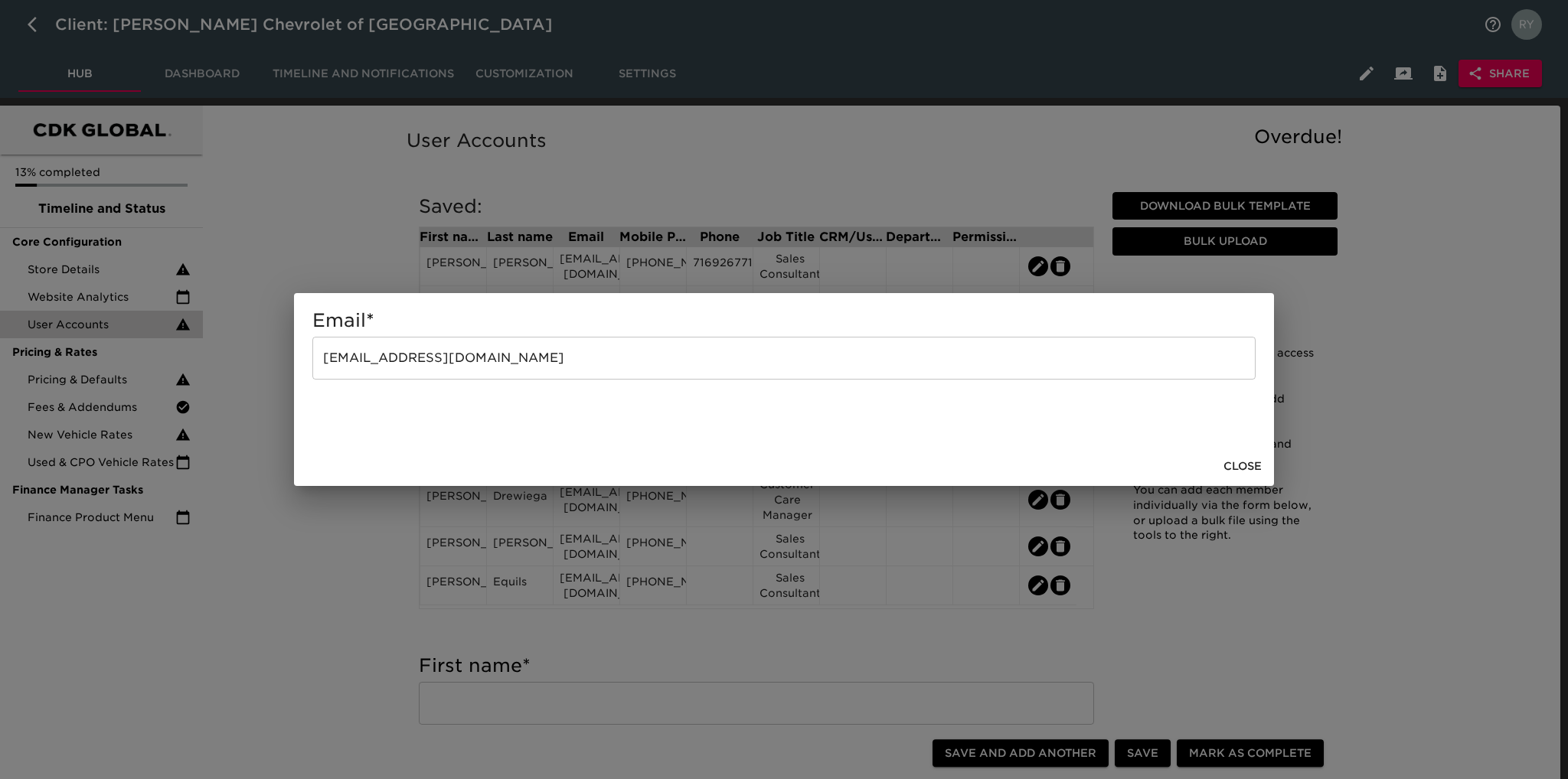
click at [364, 540] on div "Email * [EMAIL_ADDRESS][DOMAIN_NAME] ​ Close" at bounding box center [784, 389] width 1568 height 779
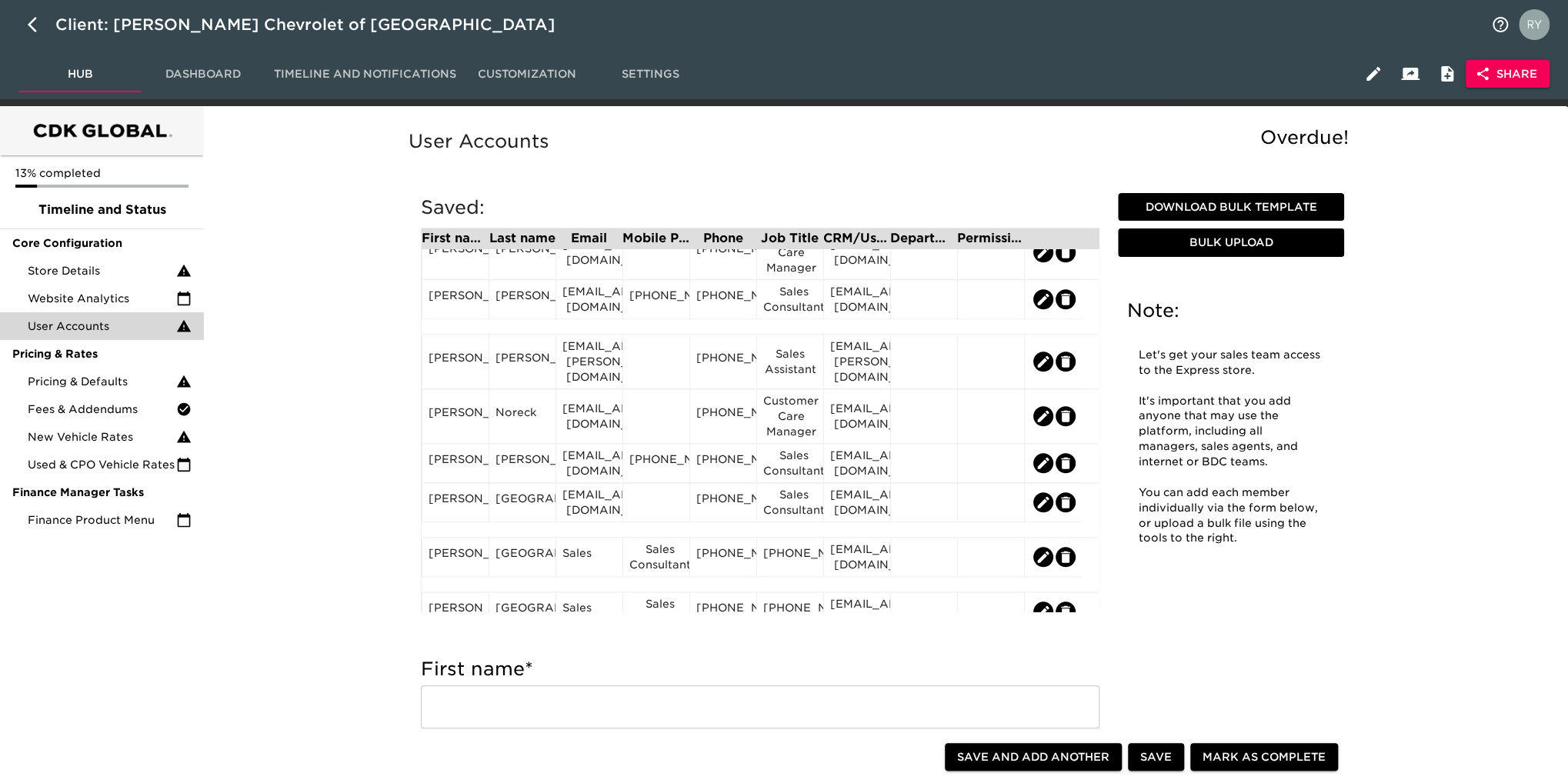
scroll to position [923, 0]
click at [474, 514] on div "[PERSON_NAME]" at bounding box center [455, 501] width 54 height 23
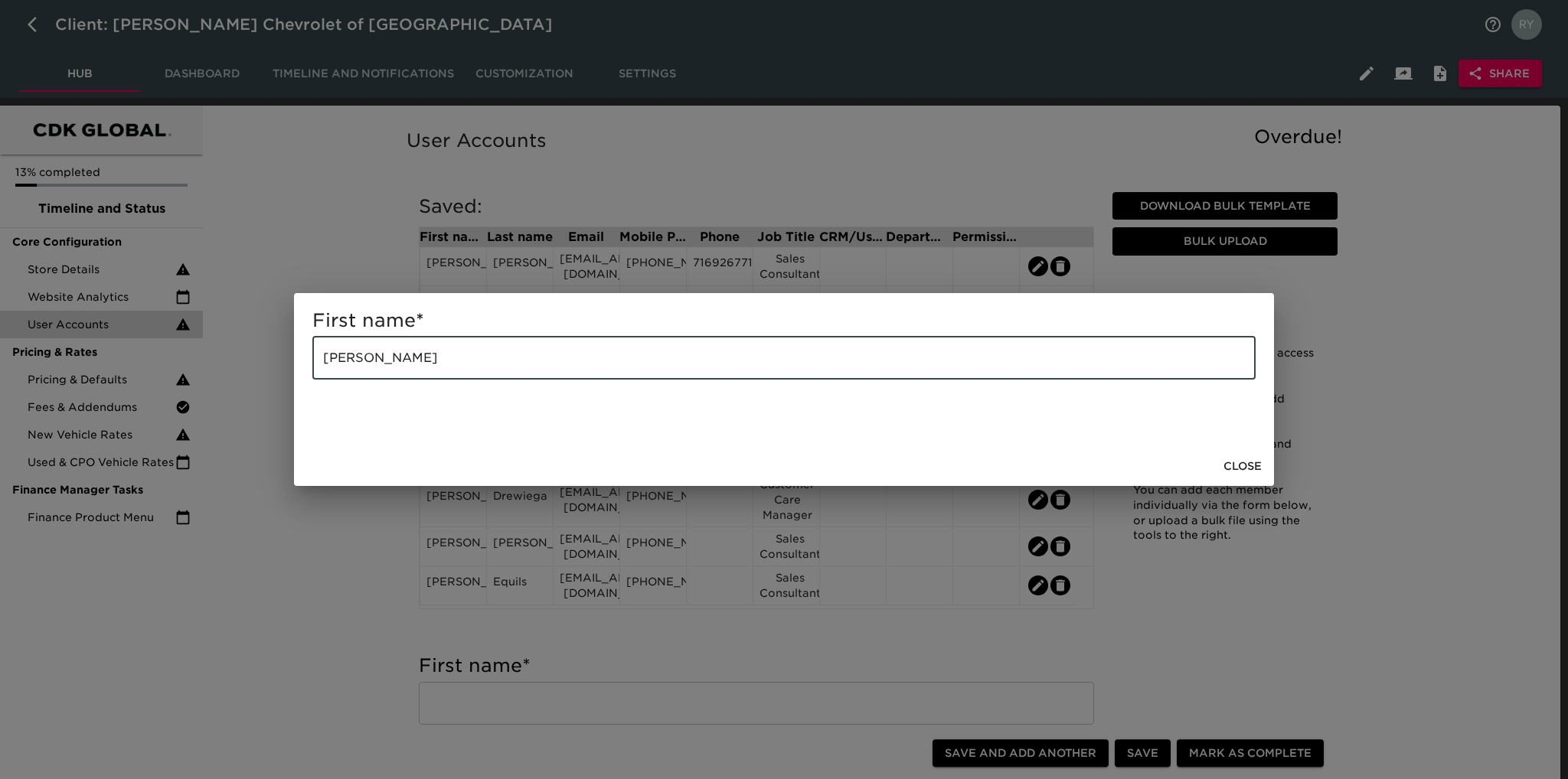
drag, startPoint x: 444, startPoint y: 353, endPoint x: 376, endPoint y: 363, distance: 68.7
click at [376, 363] on input "[PERSON_NAME]" at bounding box center [784, 358] width 943 height 43
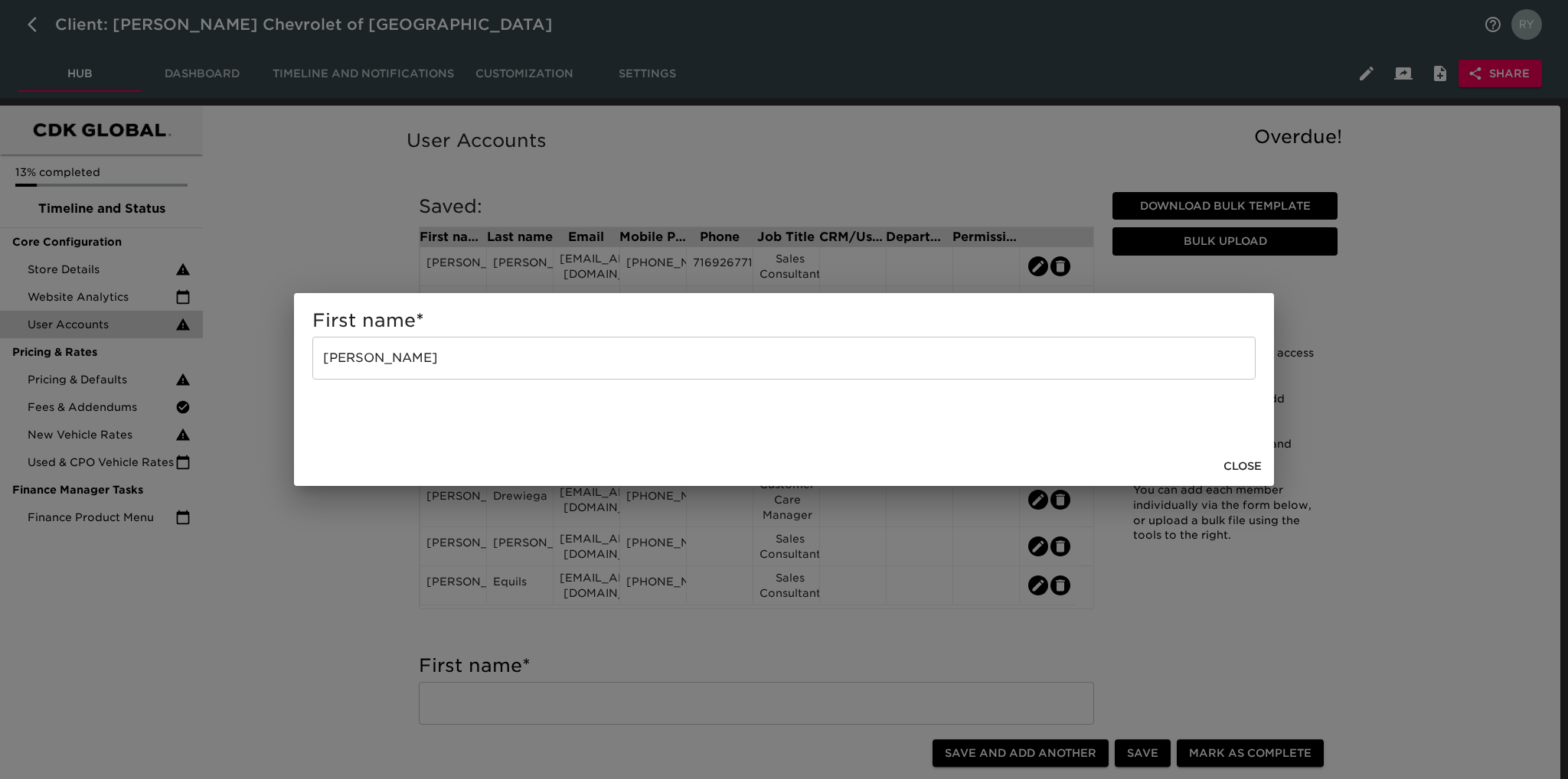
click at [366, 576] on div "First name * [PERSON_NAME] ​ Close" at bounding box center [784, 389] width 1568 height 779
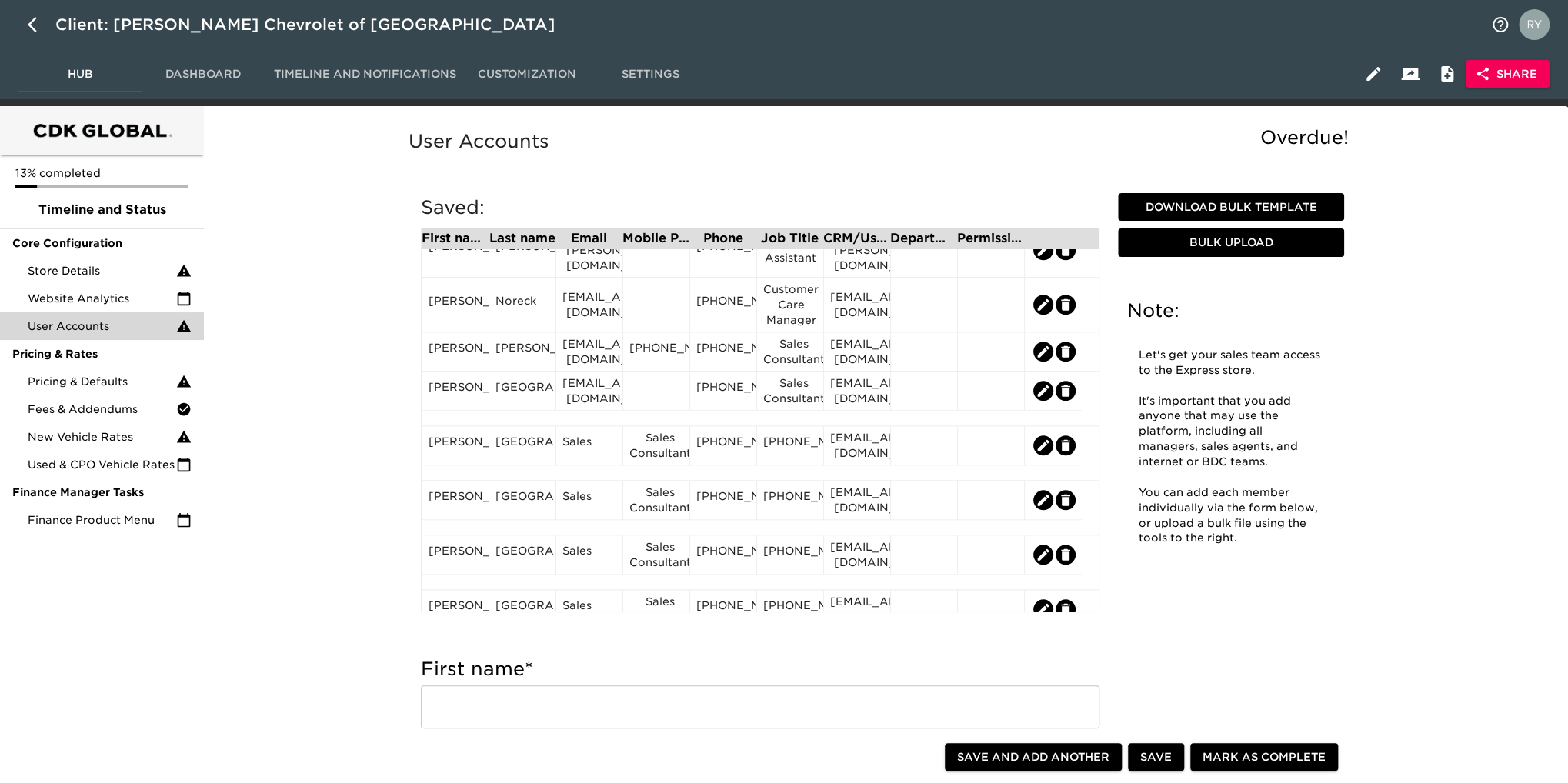
scroll to position [1077, 0]
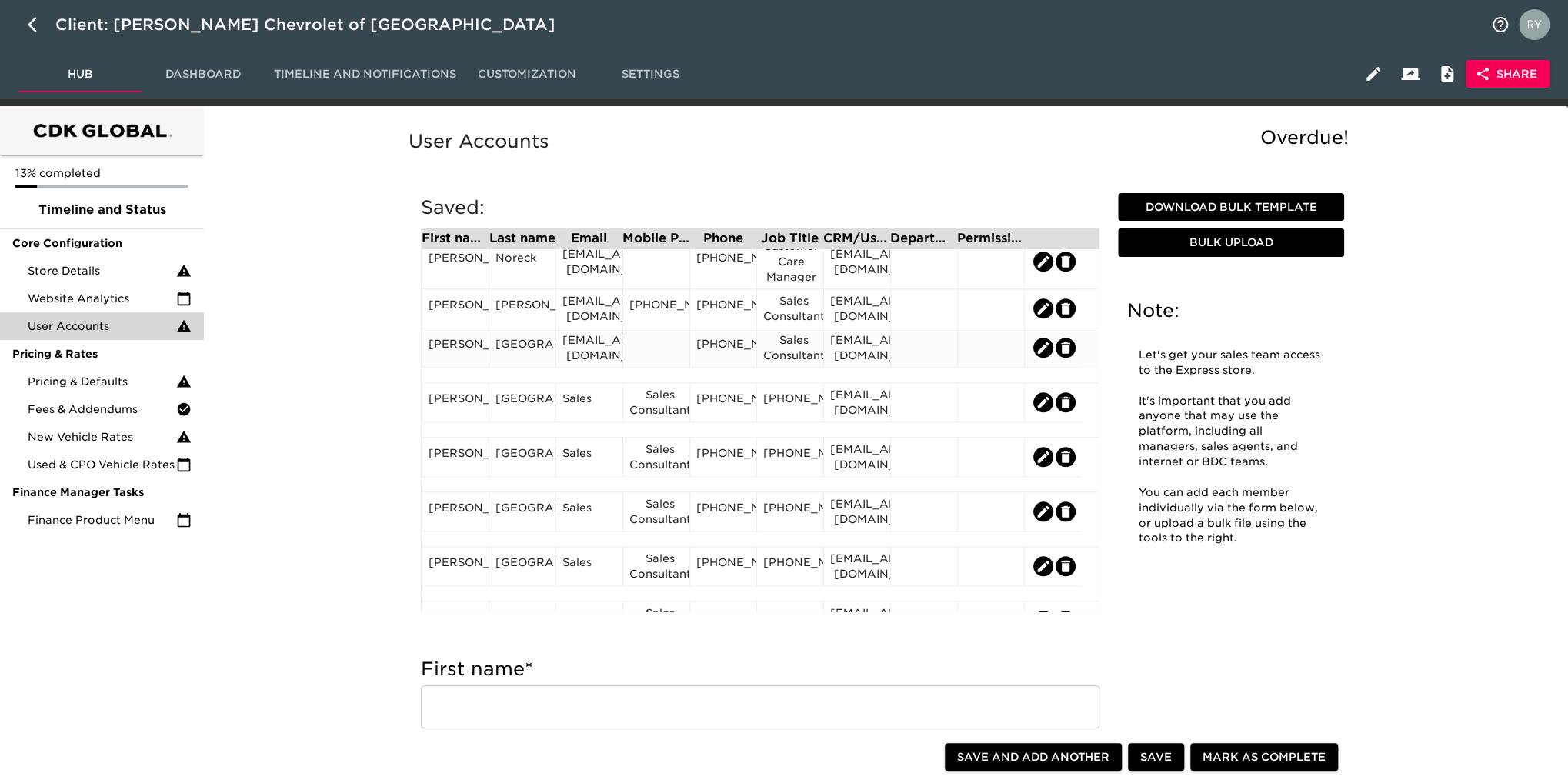
click at [520, 359] on div "[GEOGRAPHIC_DATA]" at bounding box center [523, 347] width 54 height 23
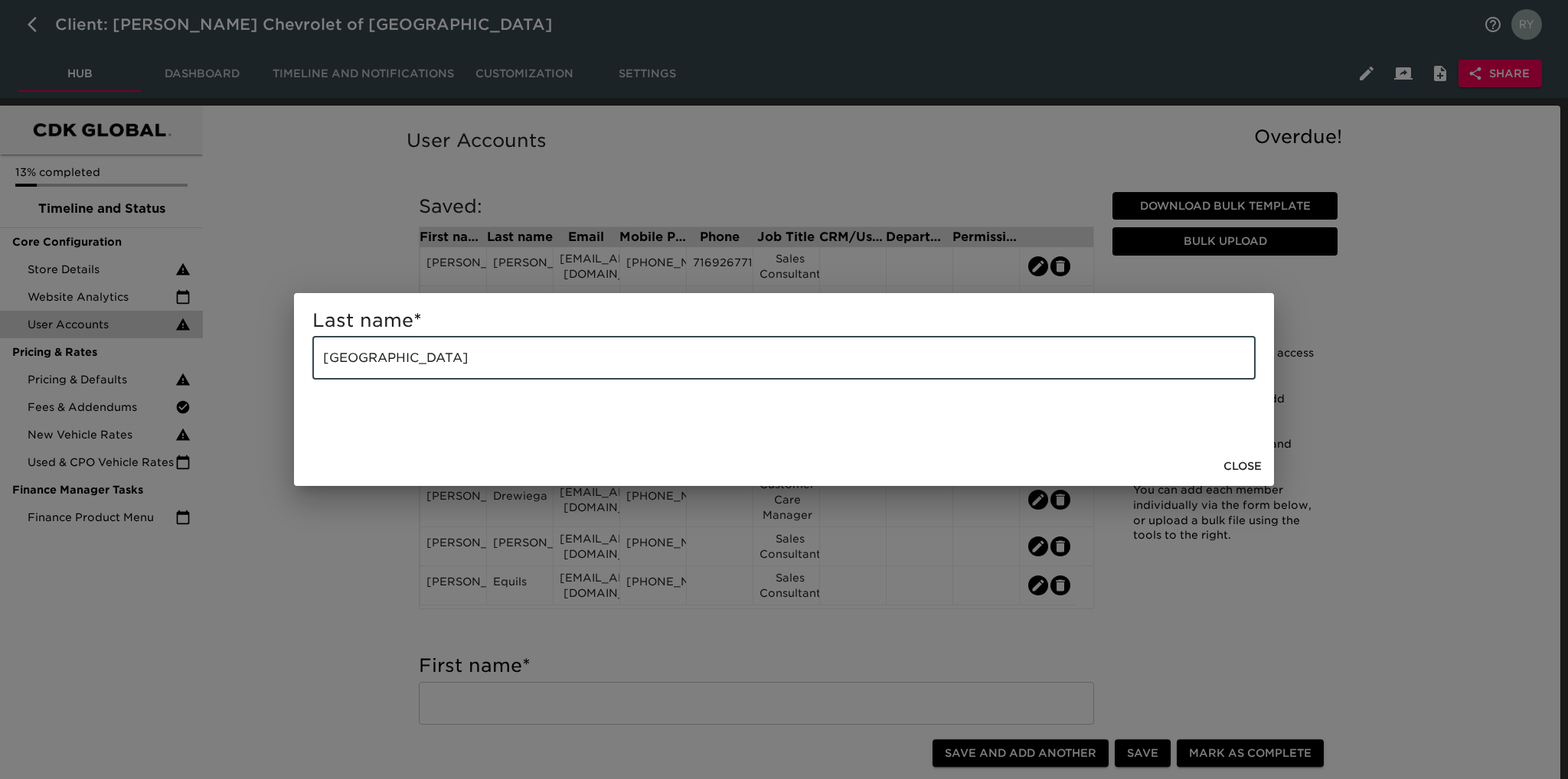
drag, startPoint x: 469, startPoint y: 357, endPoint x: 308, endPoint y: 381, distance: 162.8
click at [308, 381] on div "Last name * [GEOGRAPHIC_DATA] ​" at bounding box center [784, 370] width 980 height 153
paste input "[PERSON_NAME]"
type input "[PERSON_NAME]"
click at [318, 540] on div "Last name * [PERSON_NAME]" at bounding box center [784, 389] width 1568 height 779
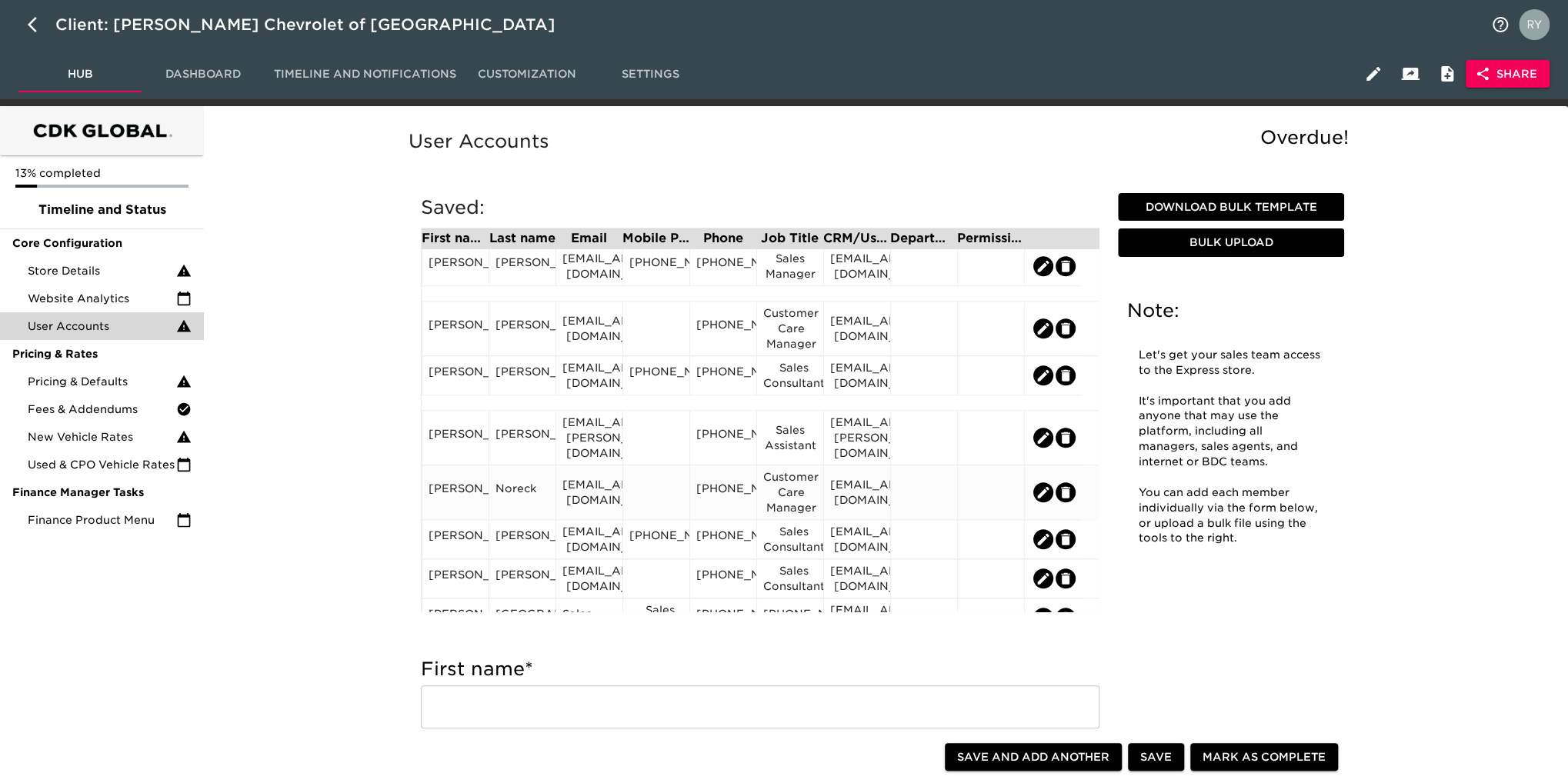
scroll to position [923, 0]
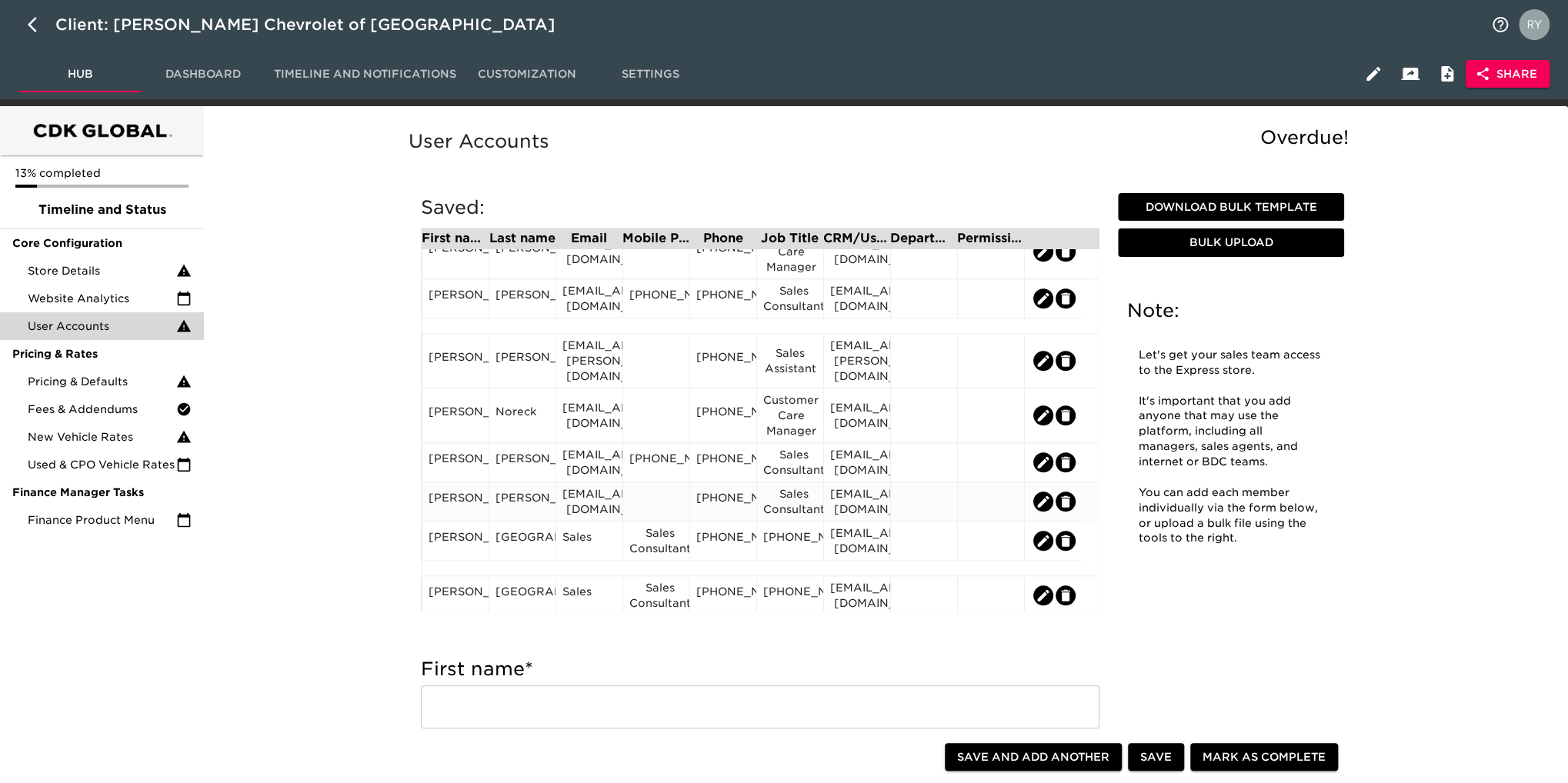
click at [478, 503] on div "[PERSON_NAME]" at bounding box center [455, 501] width 54 height 23
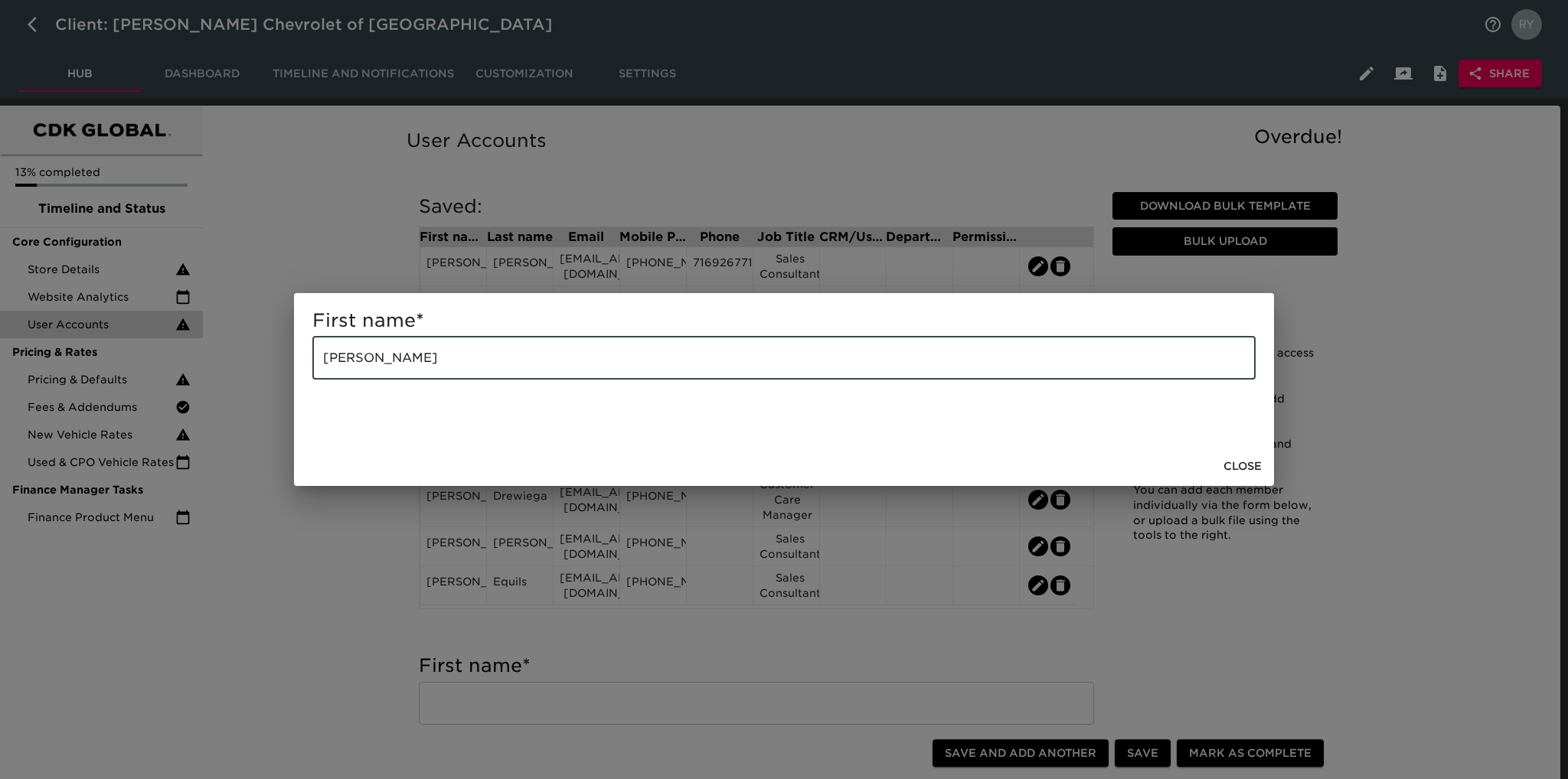
click at [450, 366] on input "[PERSON_NAME]" at bounding box center [784, 358] width 943 height 43
type input "[PERSON_NAME]"
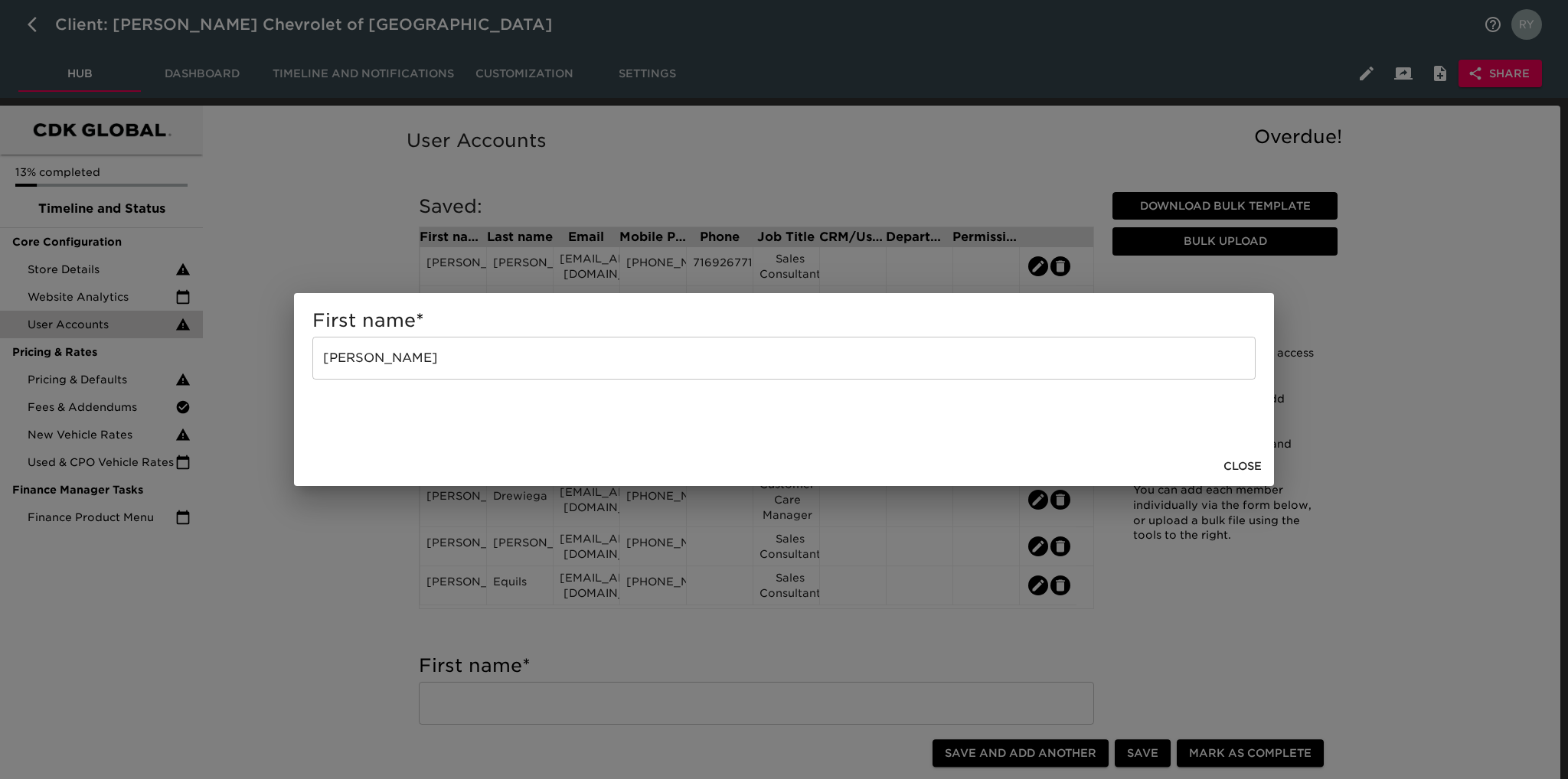
click at [380, 556] on div "First name * [PERSON_NAME] Close" at bounding box center [784, 389] width 1568 height 779
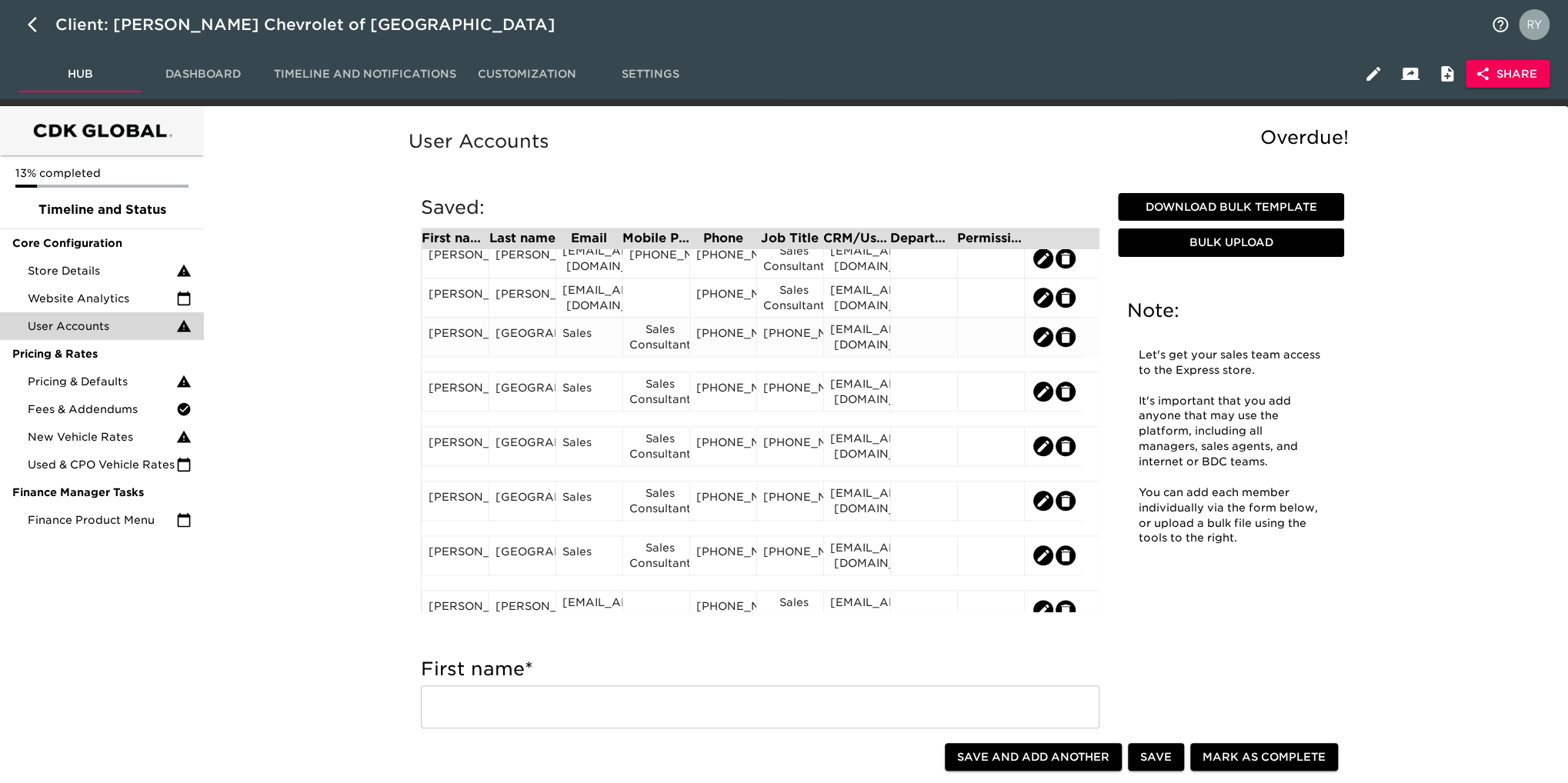
scroll to position [1154, 0]
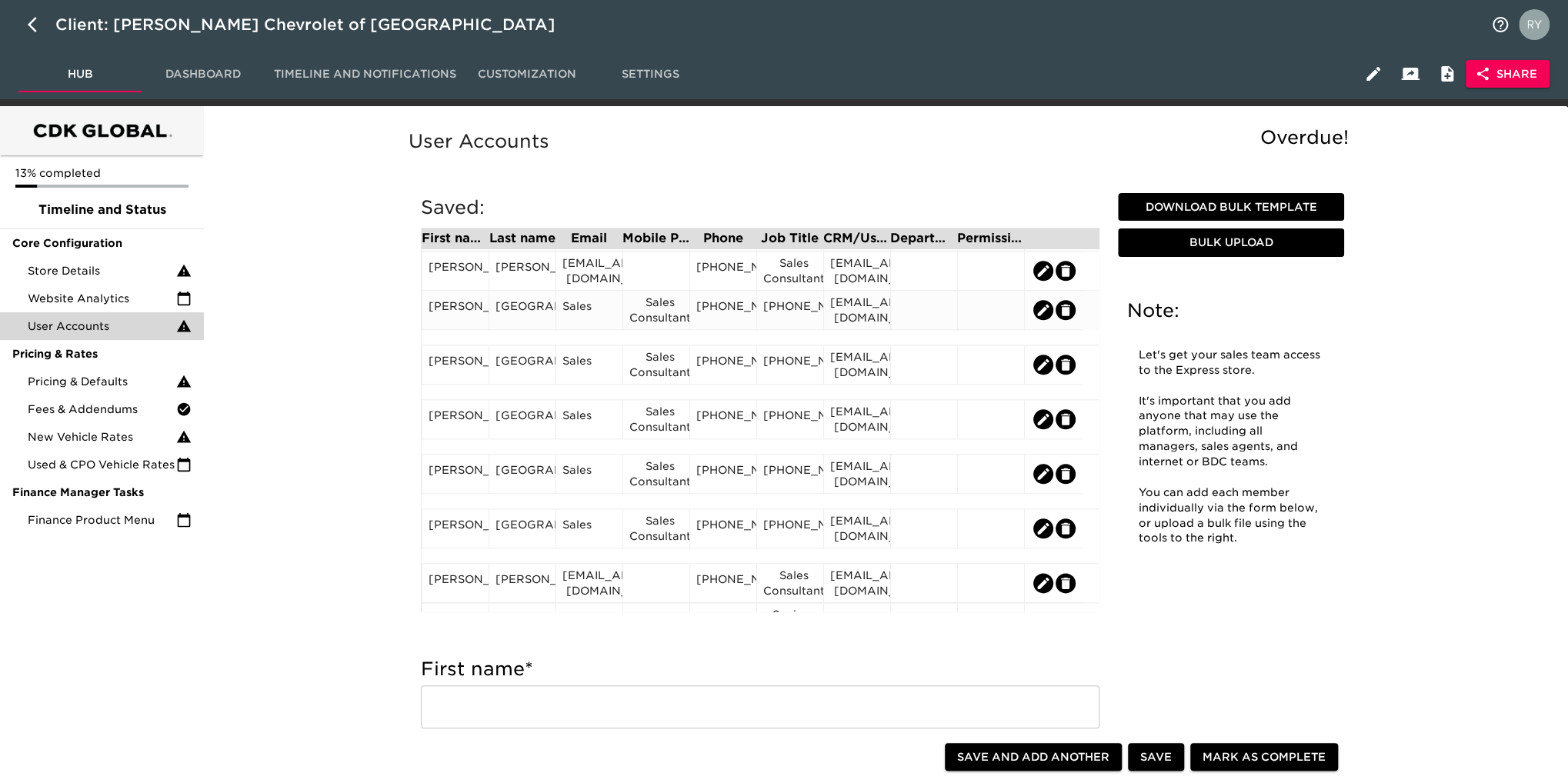
click at [662, 324] on div "Sales Consultant" at bounding box center [656, 310] width 54 height 30
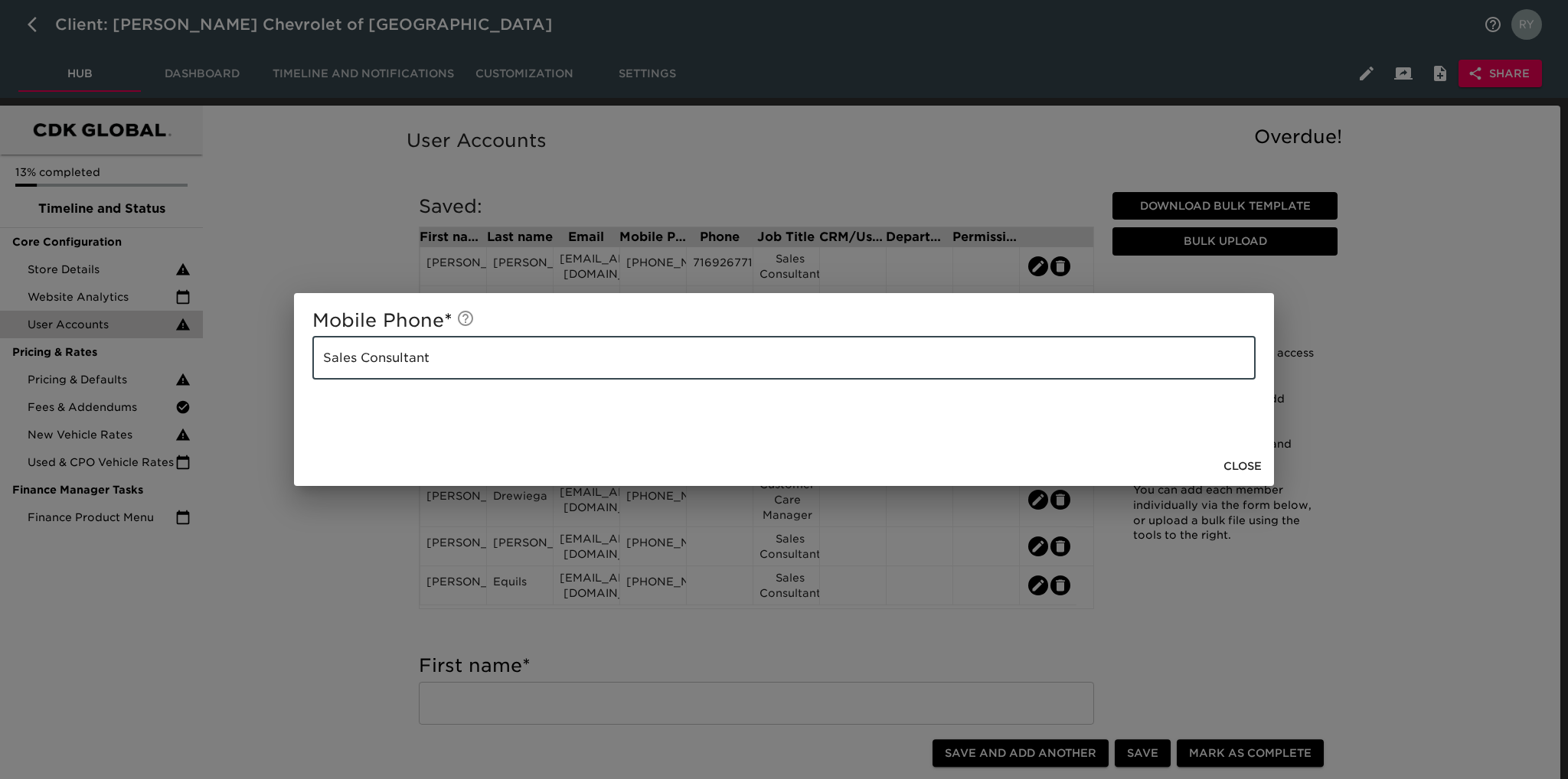
drag, startPoint x: 478, startPoint y: 366, endPoint x: 305, endPoint y: 371, distance: 173.1
click at [305, 371] on div "Mobile Phone * Sales Consultant ​" at bounding box center [784, 370] width 980 height 153
click at [1244, 471] on span "Close" at bounding box center [1243, 466] width 39 height 19
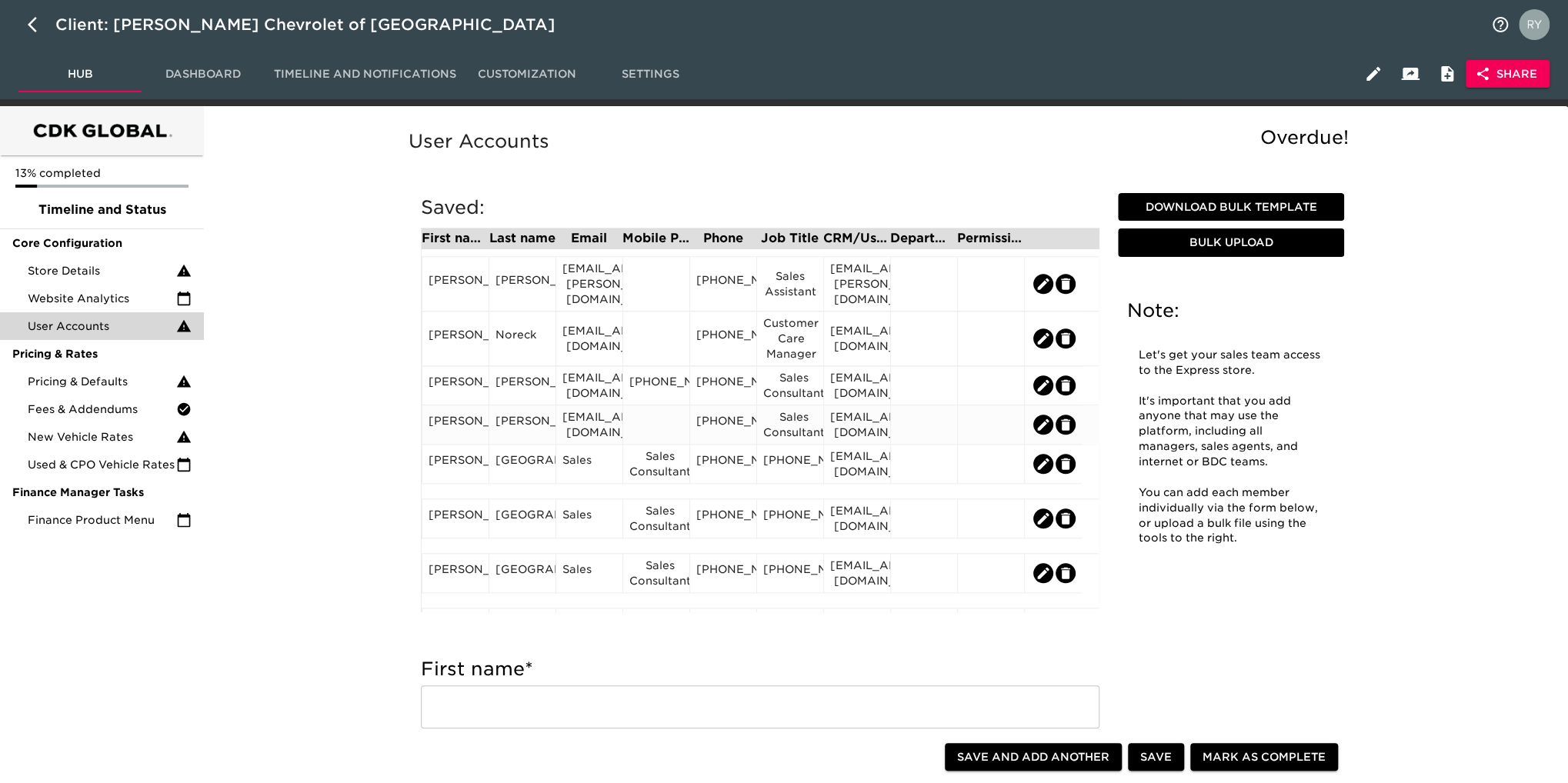
scroll to position [1077, 0]
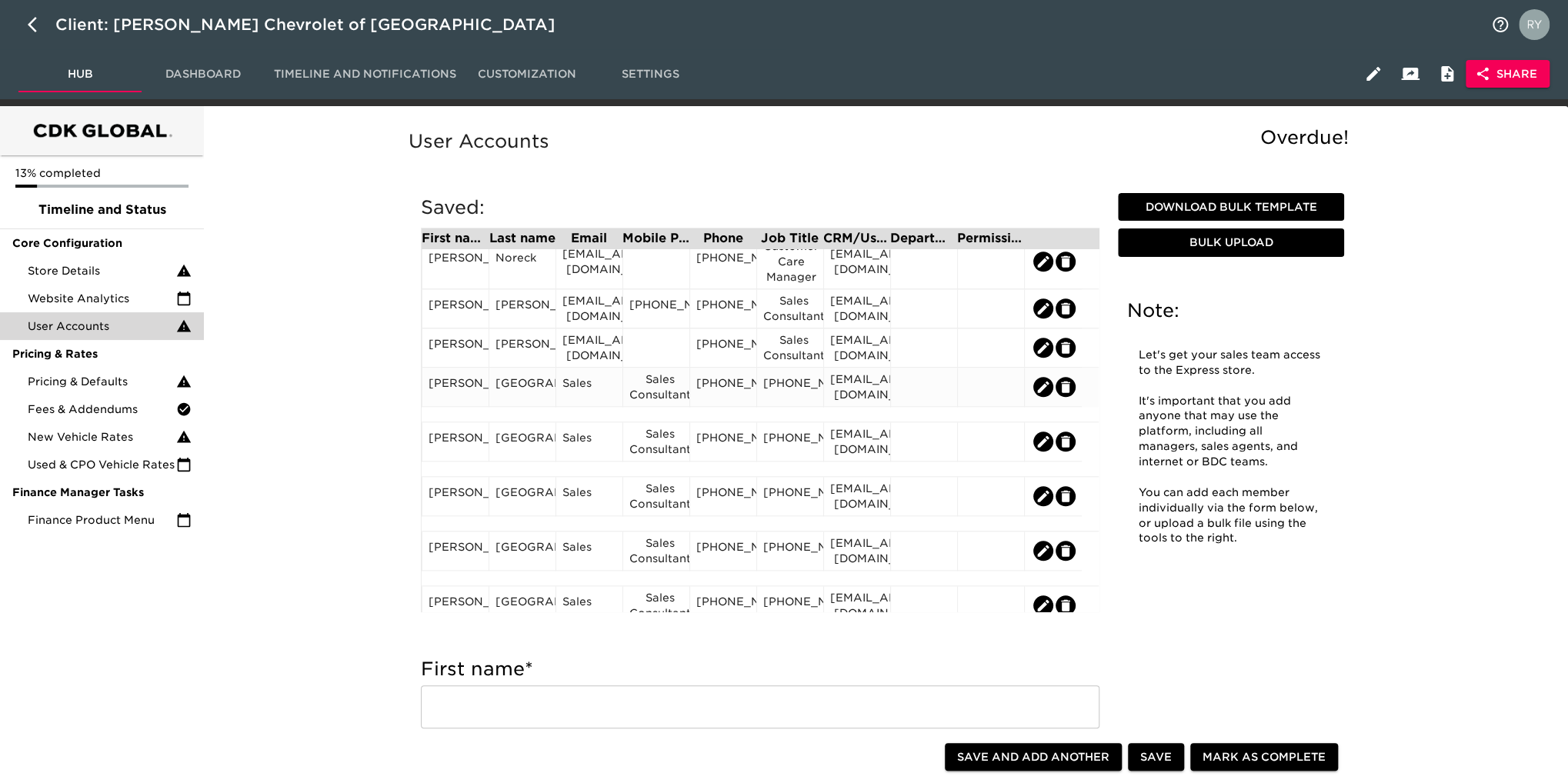
click at [817, 392] on div "[PHONE_NUMBER]" at bounding box center [789, 387] width 67 height 39
click at [817, 392] on div "[PHONE_NUMBER]" at bounding box center [790, 387] width 54 height 23
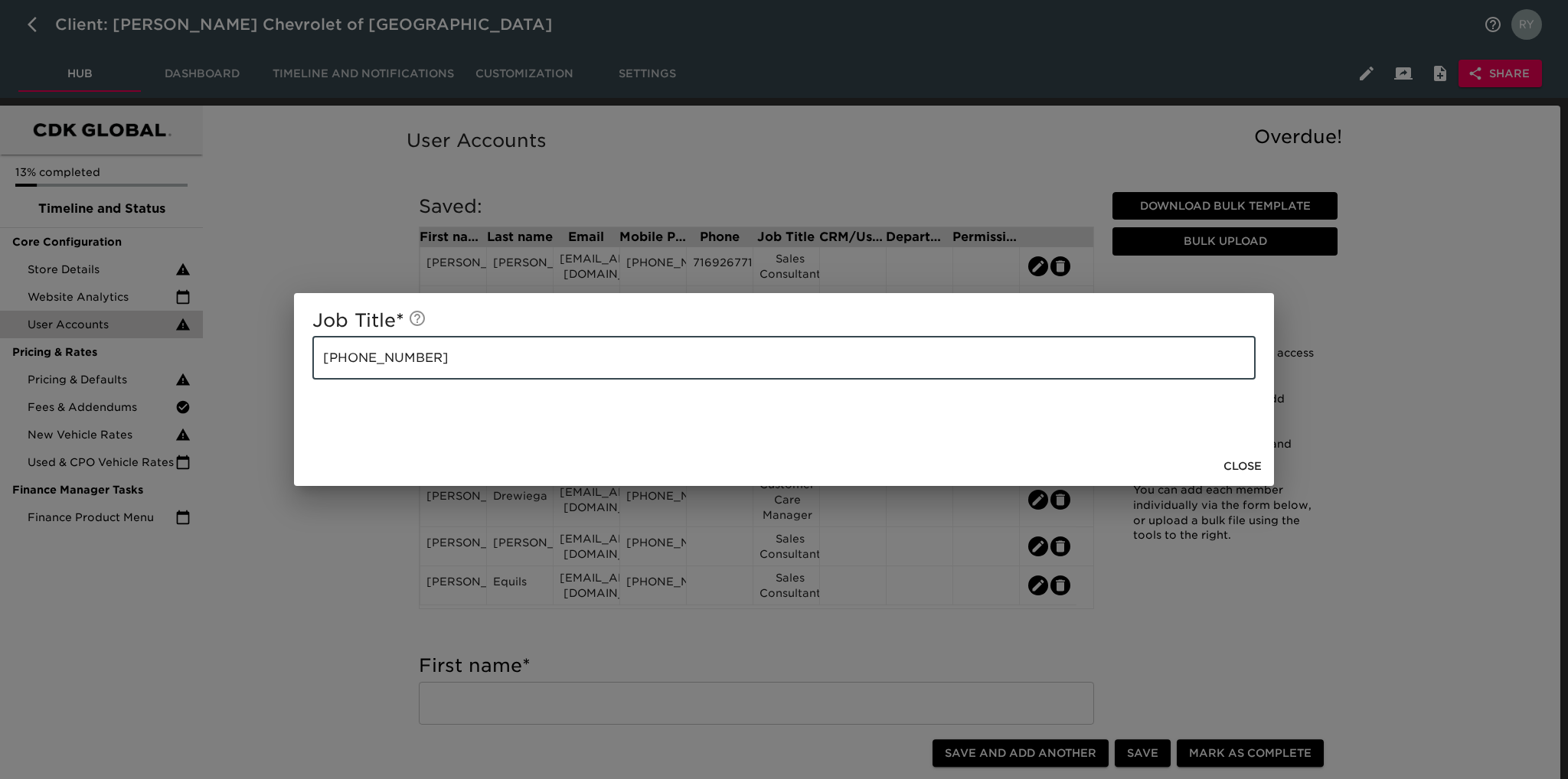
click at [463, 365] on input "[PHONE_NUMBER]" at bounding box center [784, 358] width 943 height 43
paste input "Sales Consultant"
type input "[PHONE_NUMBER] Sales Consultant"
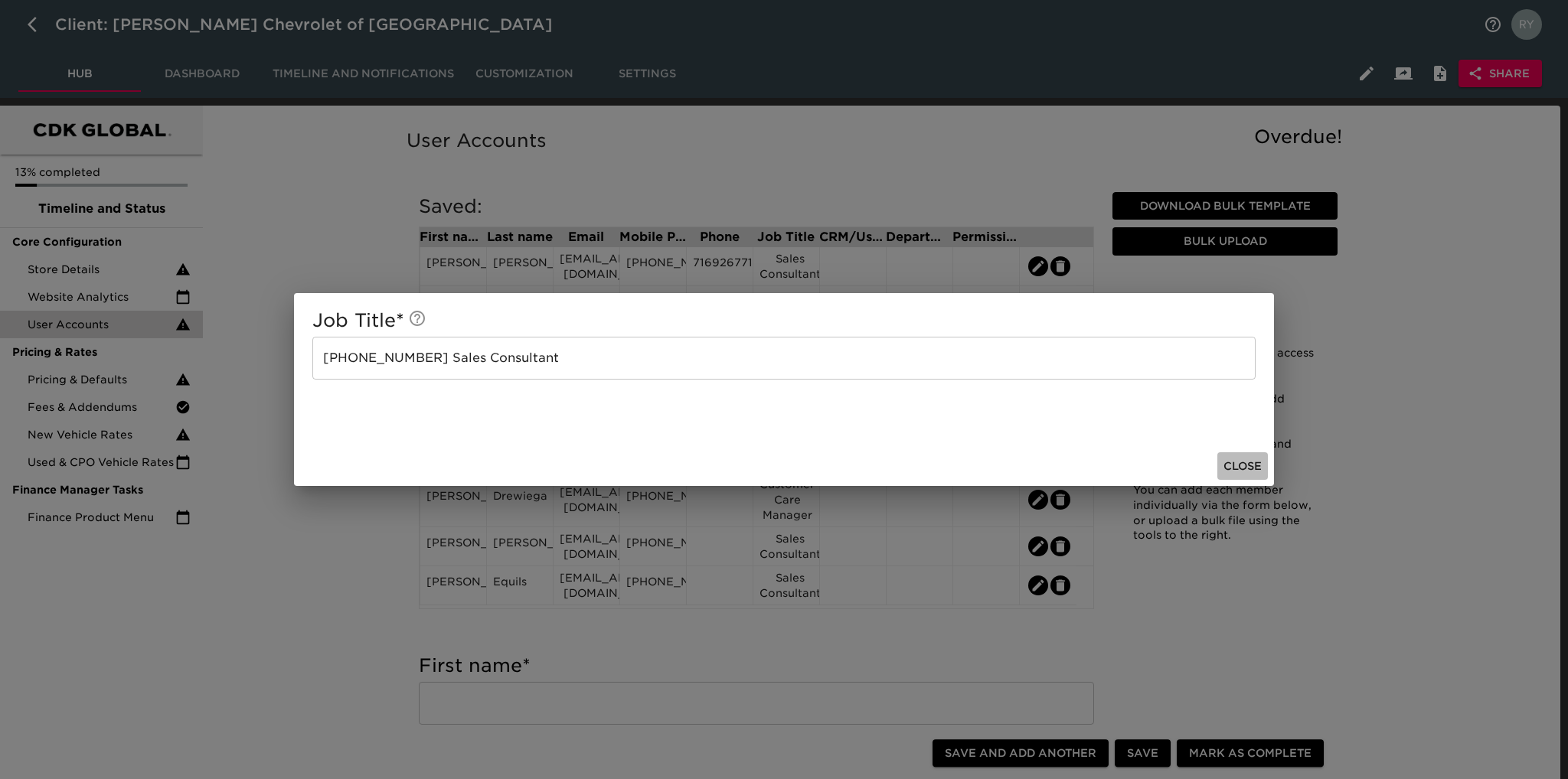
click at [1239, 463] on span "Close" at bounding box center [1243, 466] width 39 height 19
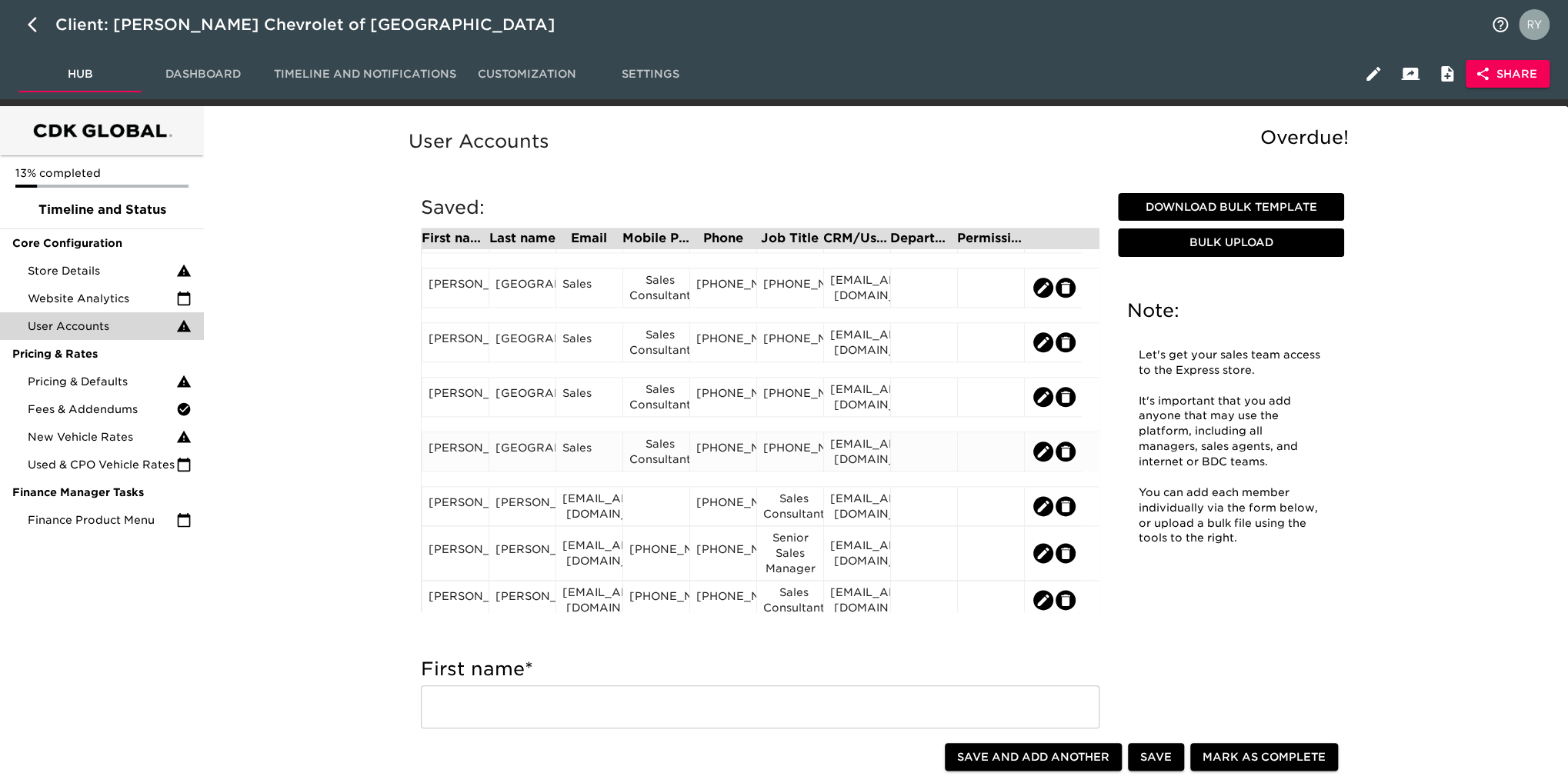
scroll to position [1154, 0]
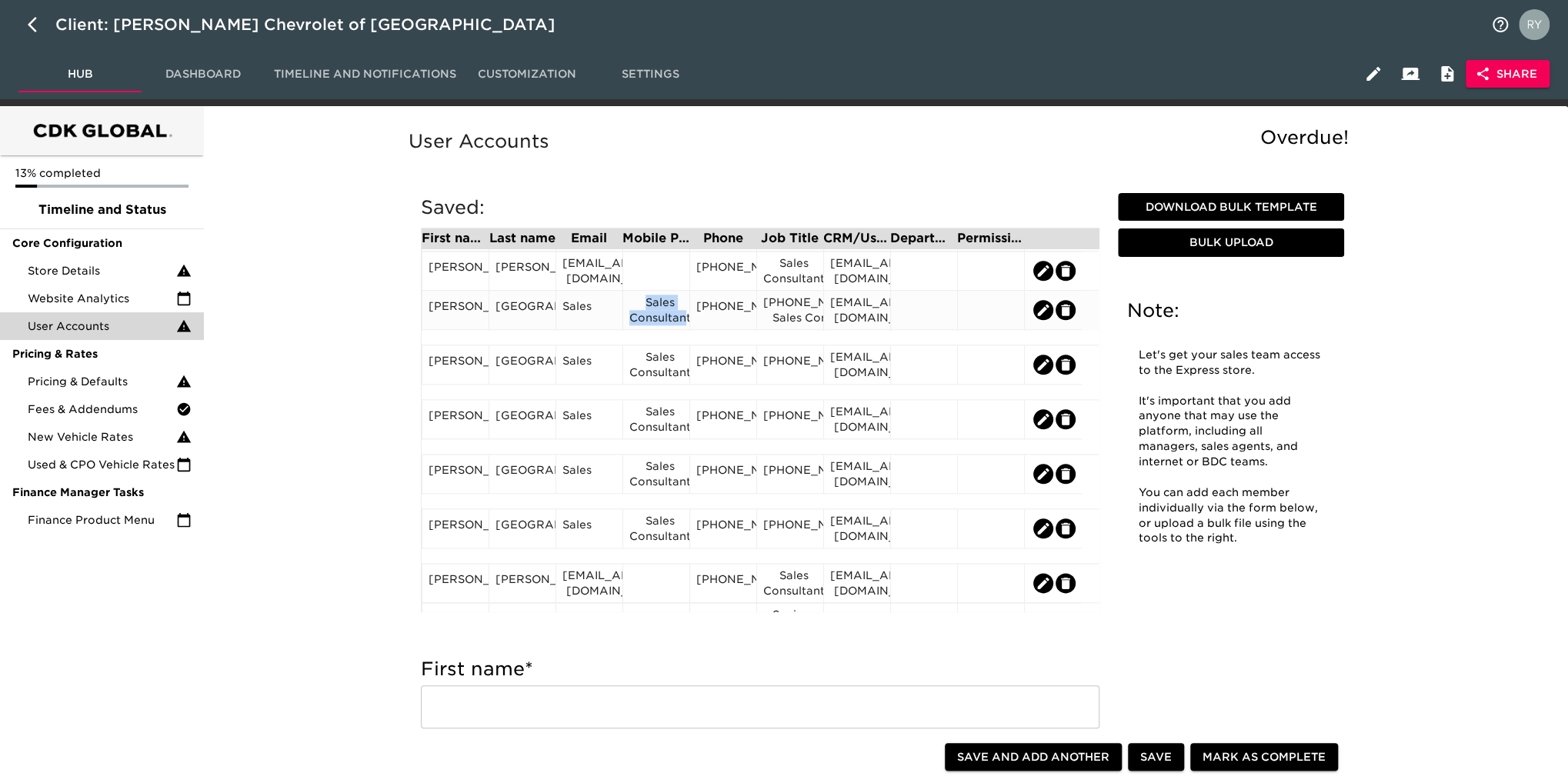
drag, startPoint x: 684, startPoint y: 327, endPoint x: 631, endPoint y: 314, distance: 54.6
click at [631, 314] on div "Sales Consultant" at bounding box center [656, 310] width 54 height 30
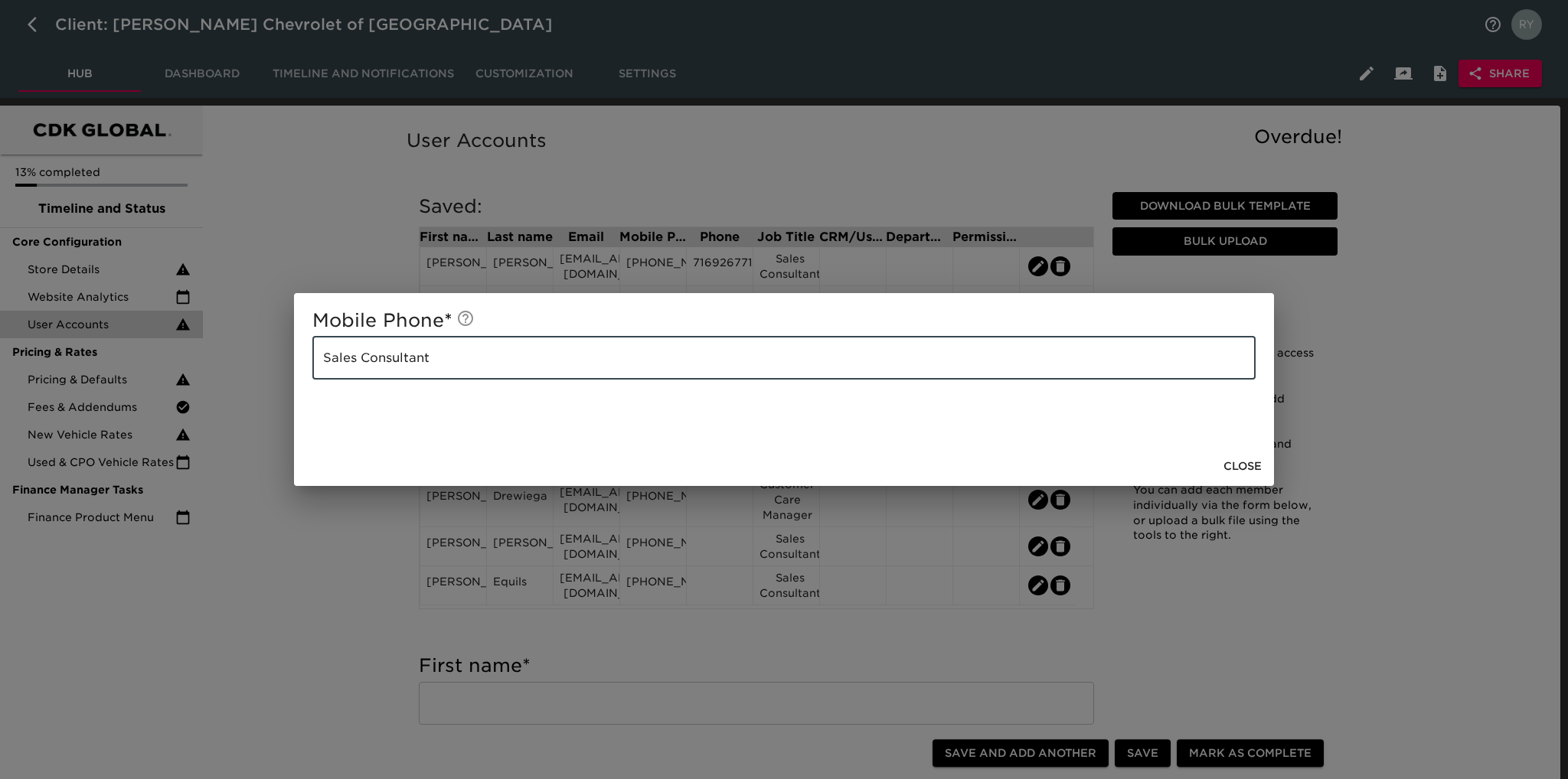
drag, startPoint x: 482, startPoint y: 373, endPoint x: 306, endPoint y: 388, distance: 176.6
click at [306, 388] on div "Mobile Phone * Sales Consultant ​" at bounding box center [784, 370] width 980 height 153
click at [267, 596] on div "Mobile Phone * ​ Close" at bounding box center [784, 389] width 1568 height 779
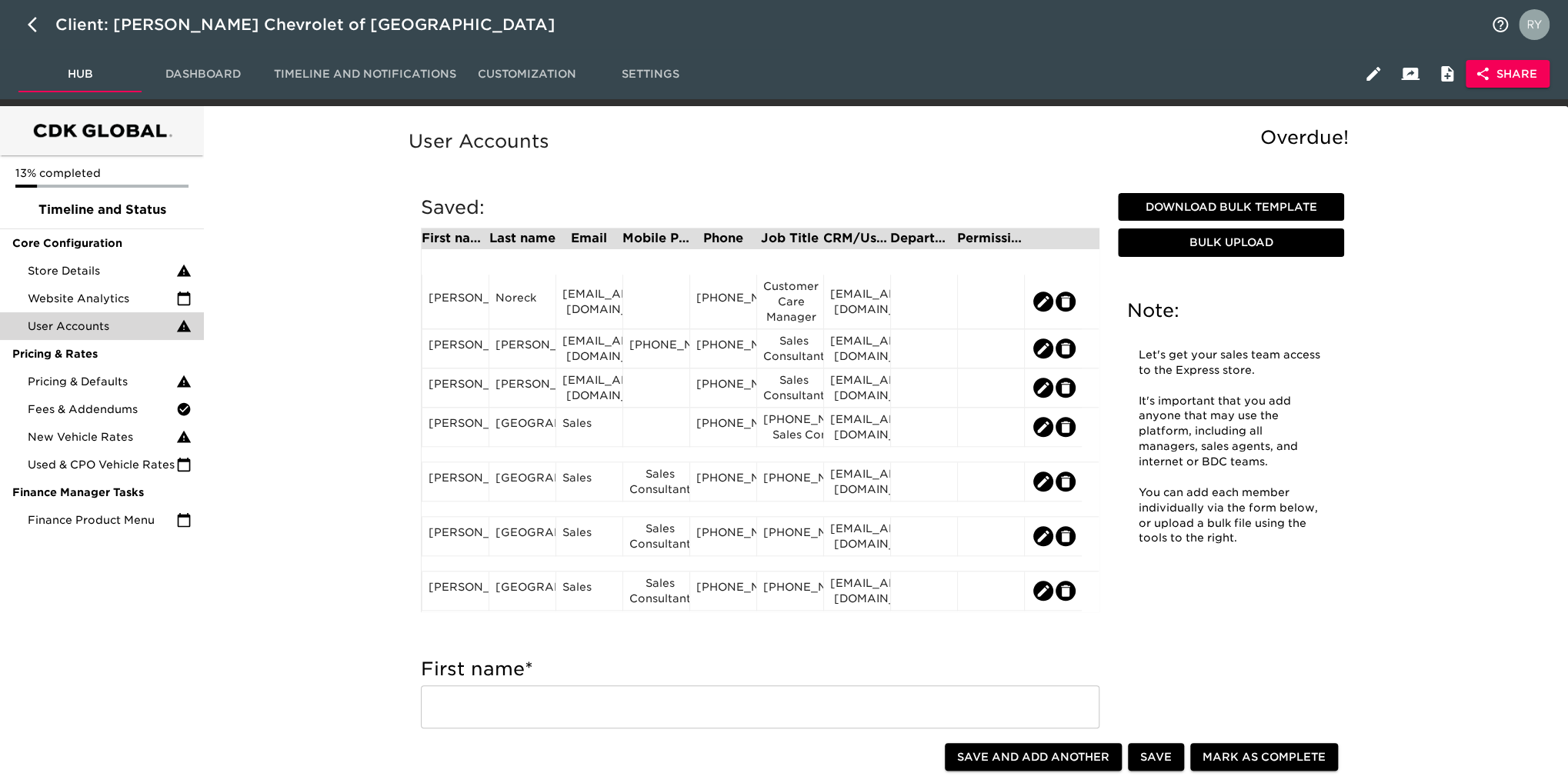
scroll to position [1011, 0]
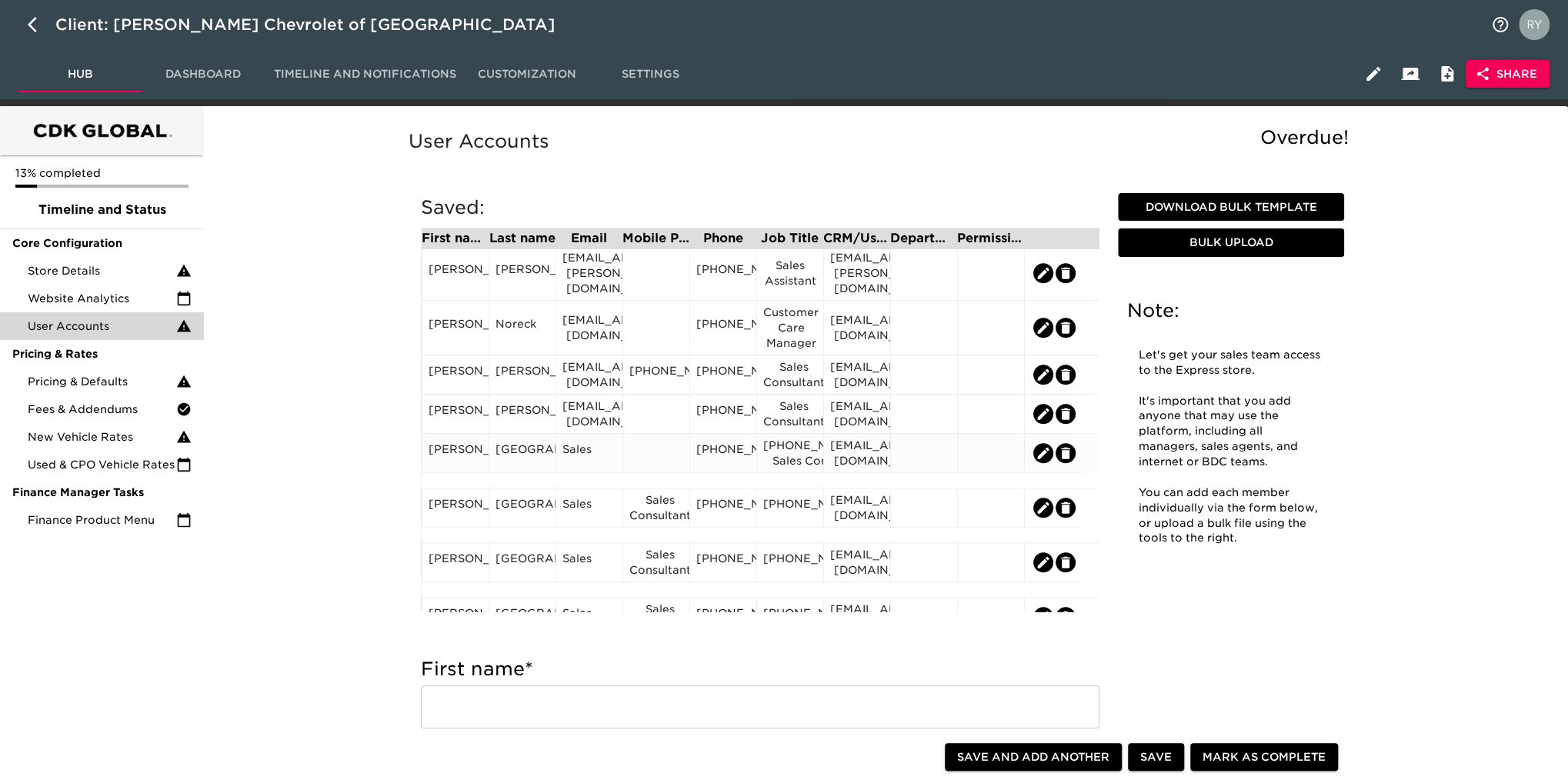
click at [719, 457] on div "[PHONE_NUMBER]" at bounding box center [723, 453] width 54 height 23
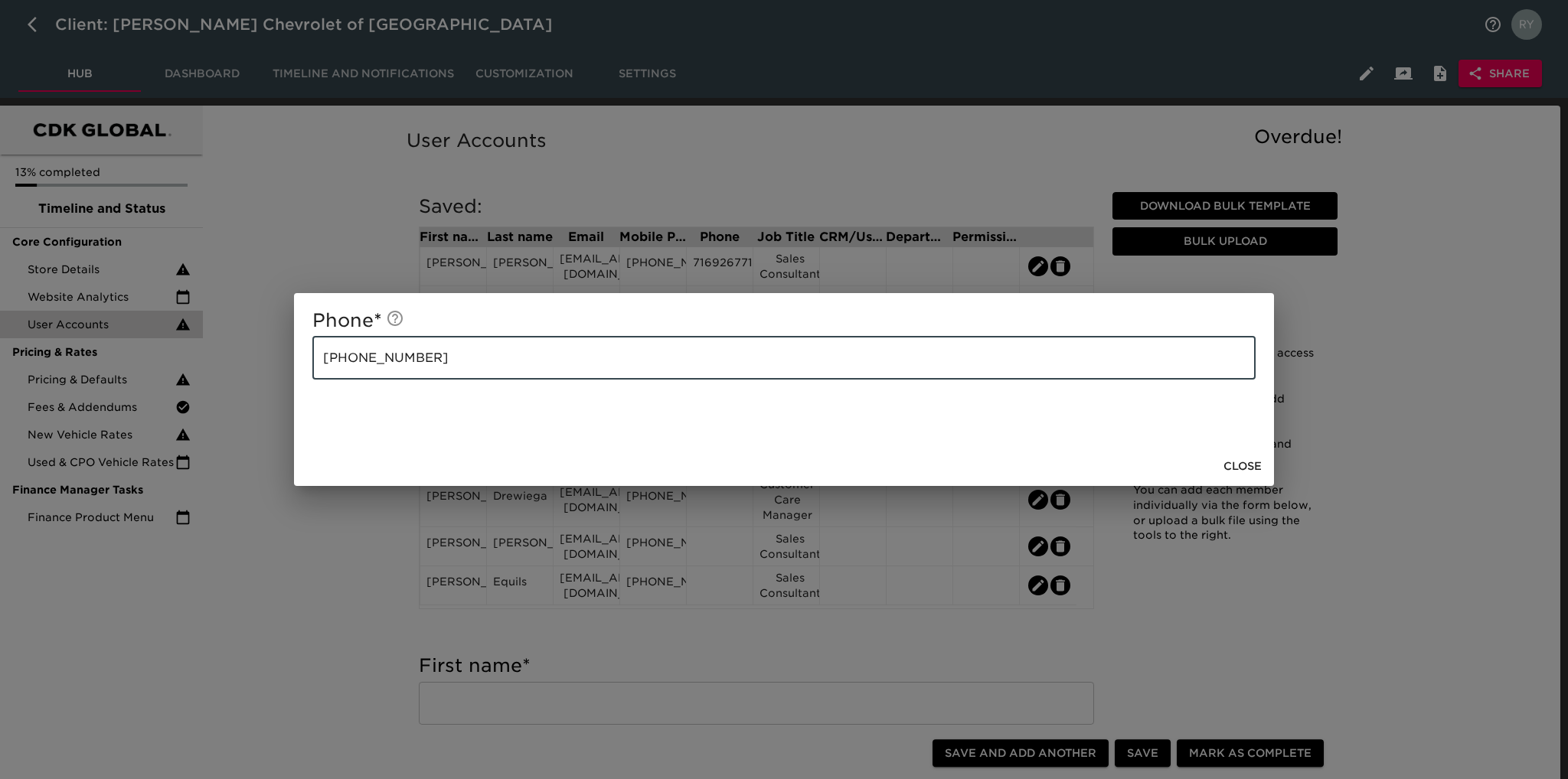
drag, startPoint x: 466, startPoint y: 369, endPoint x: 318, endPoint y: 378, distance: 148.3
click at [318, 378] on input "[PHONE_NUMBER]" at bounding box center [784, 358] width 943 height 43
click at [329, 547] on div "Phone * ​ Close" at bounding box center [784, 389] width 1568 height 779
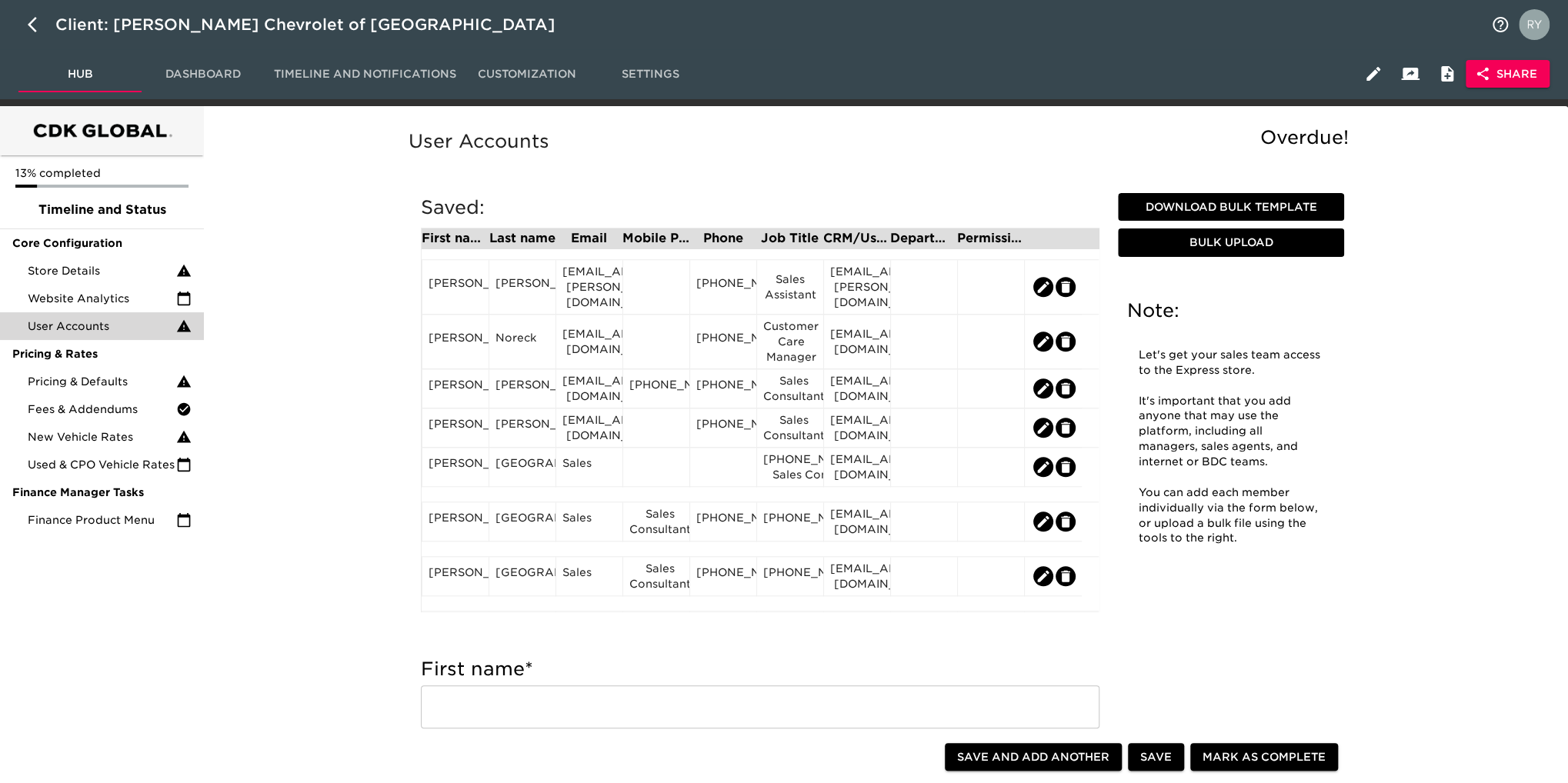
scroll to position [1000, 0]
click at [660, 468] on div at bounding box center [656, 464] width 54 height 23
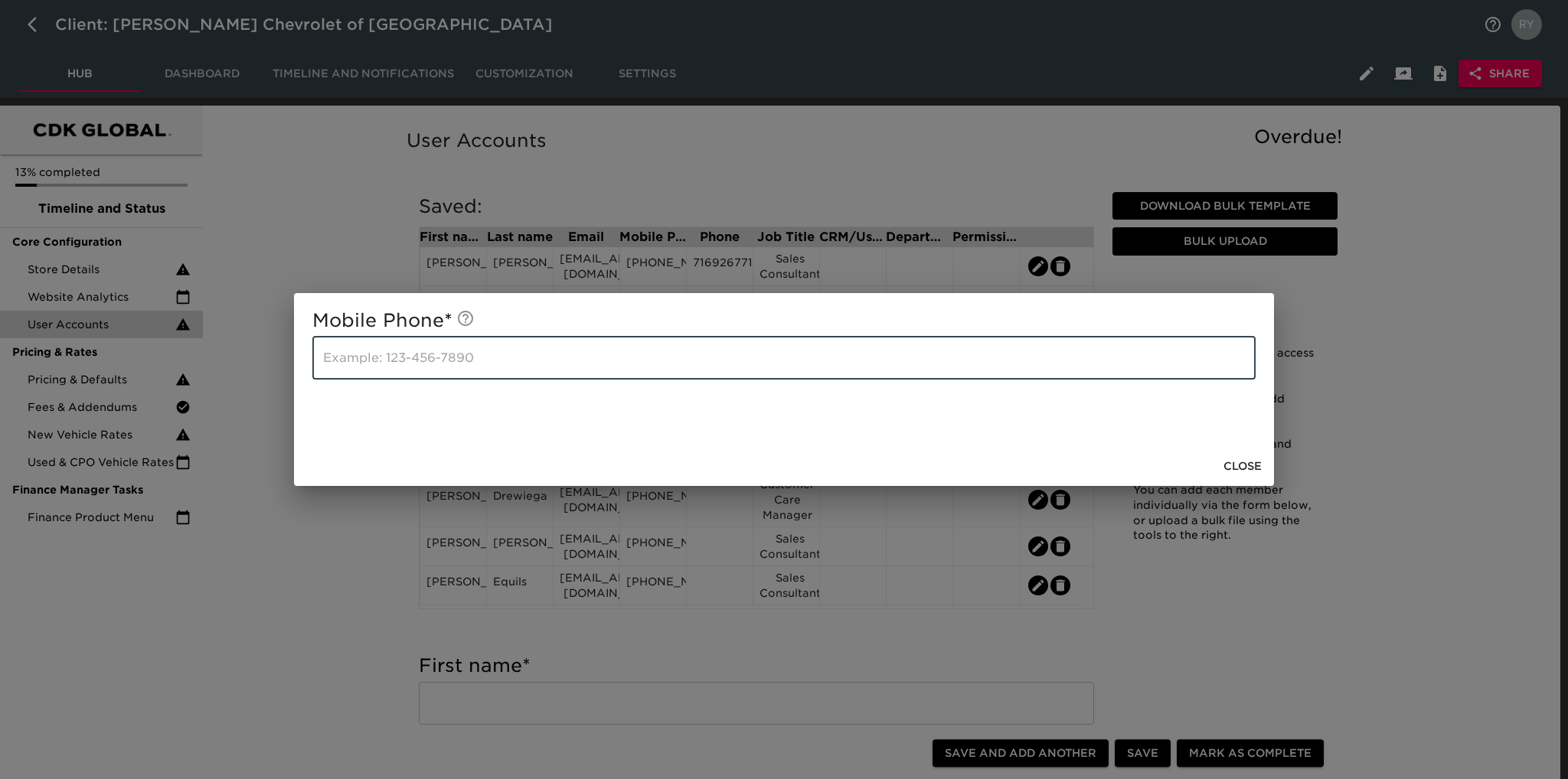
paste input "[PHONE_NUMBER]"
type input "[PHONE_NUMBER]"
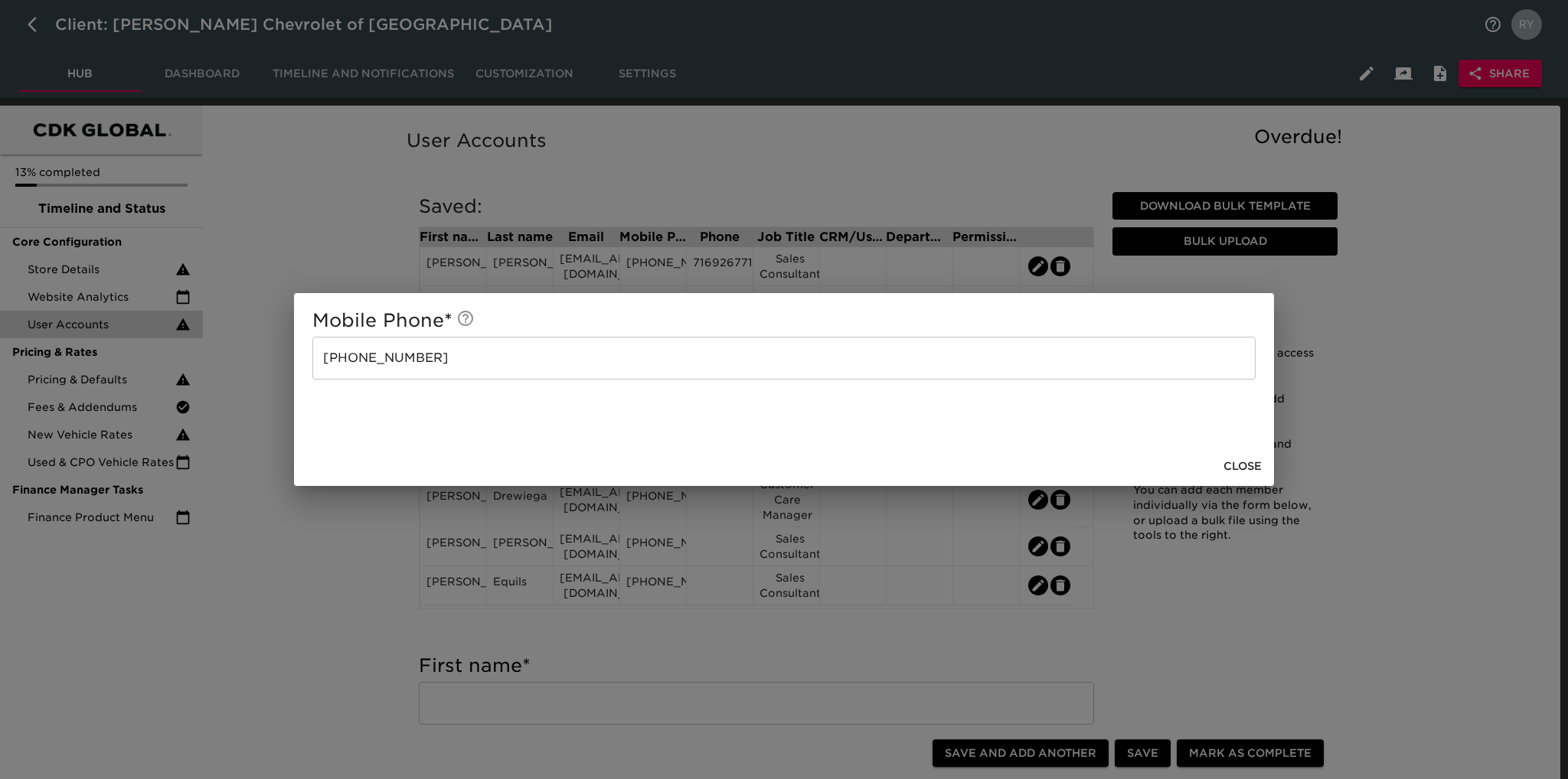
click at [361, 605] on div "Mobile Phone * [PHONE_NUMBER] ​ Close" at bounding box center [784, 389] width 1568 height 779
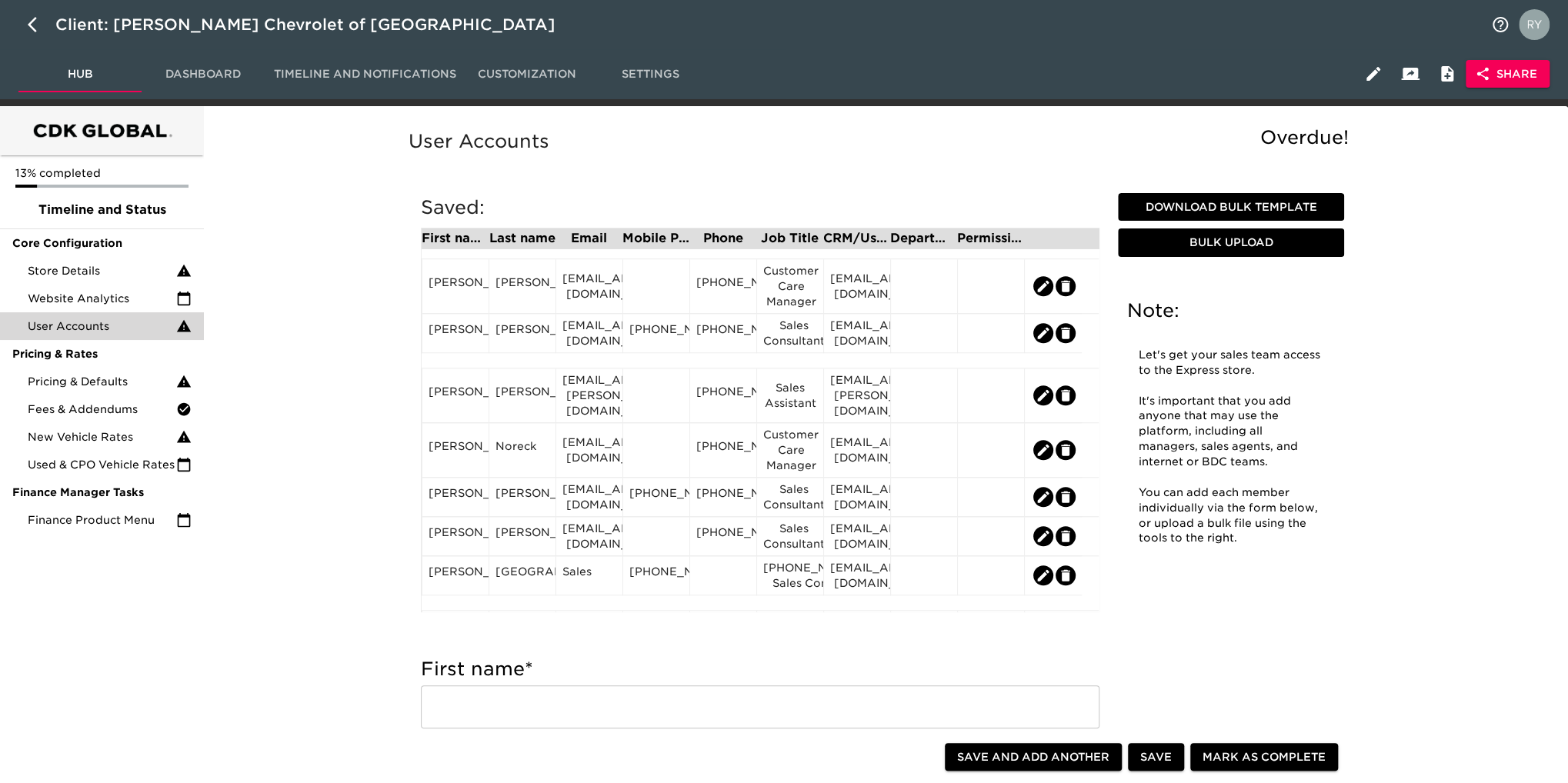
scroll to position [923, 0]
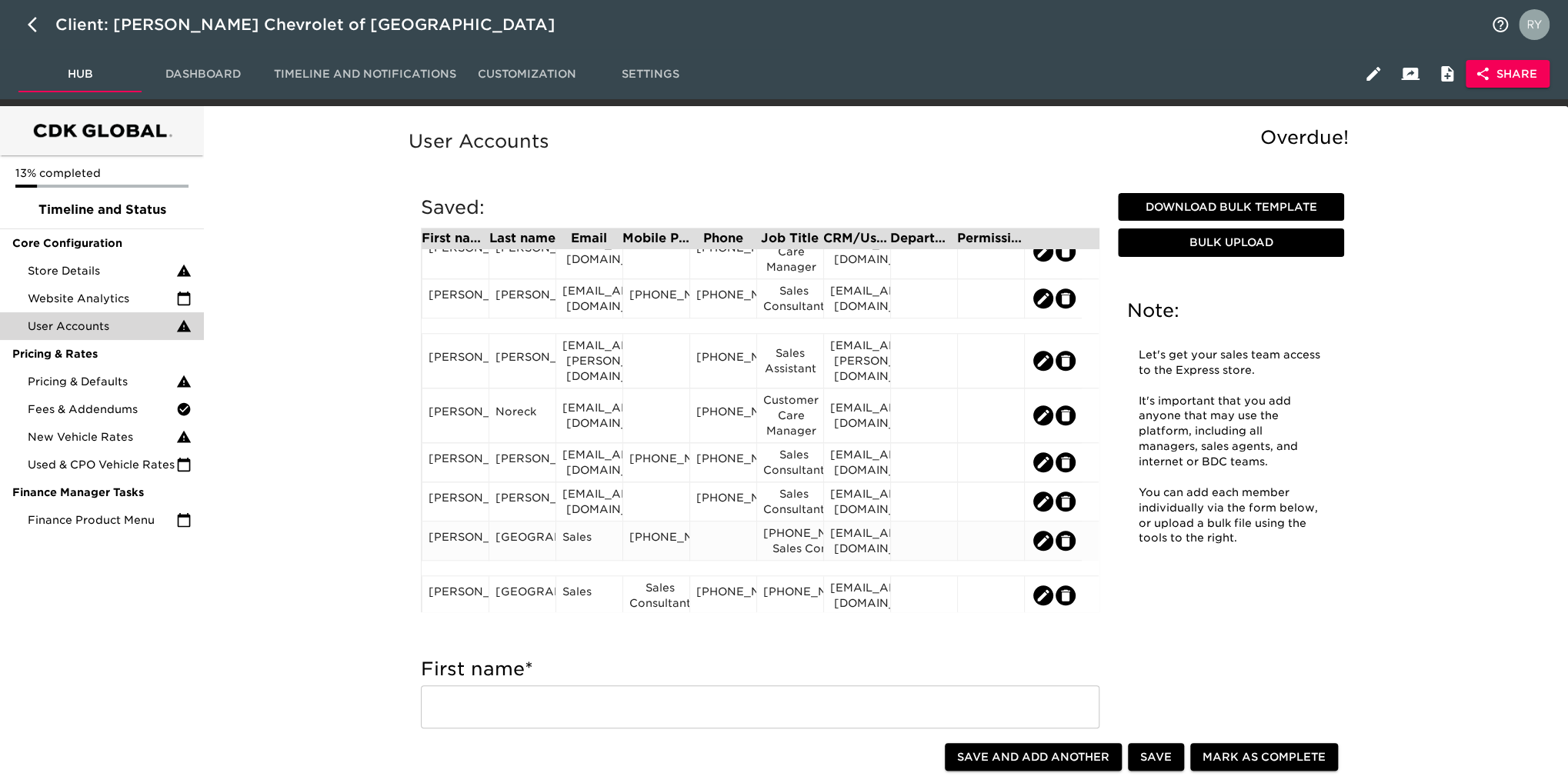
click at [790, 541] on div "[PHONE_NUMBER] Sales Consultant" at bounding box center [790, 541] width 54 height 30
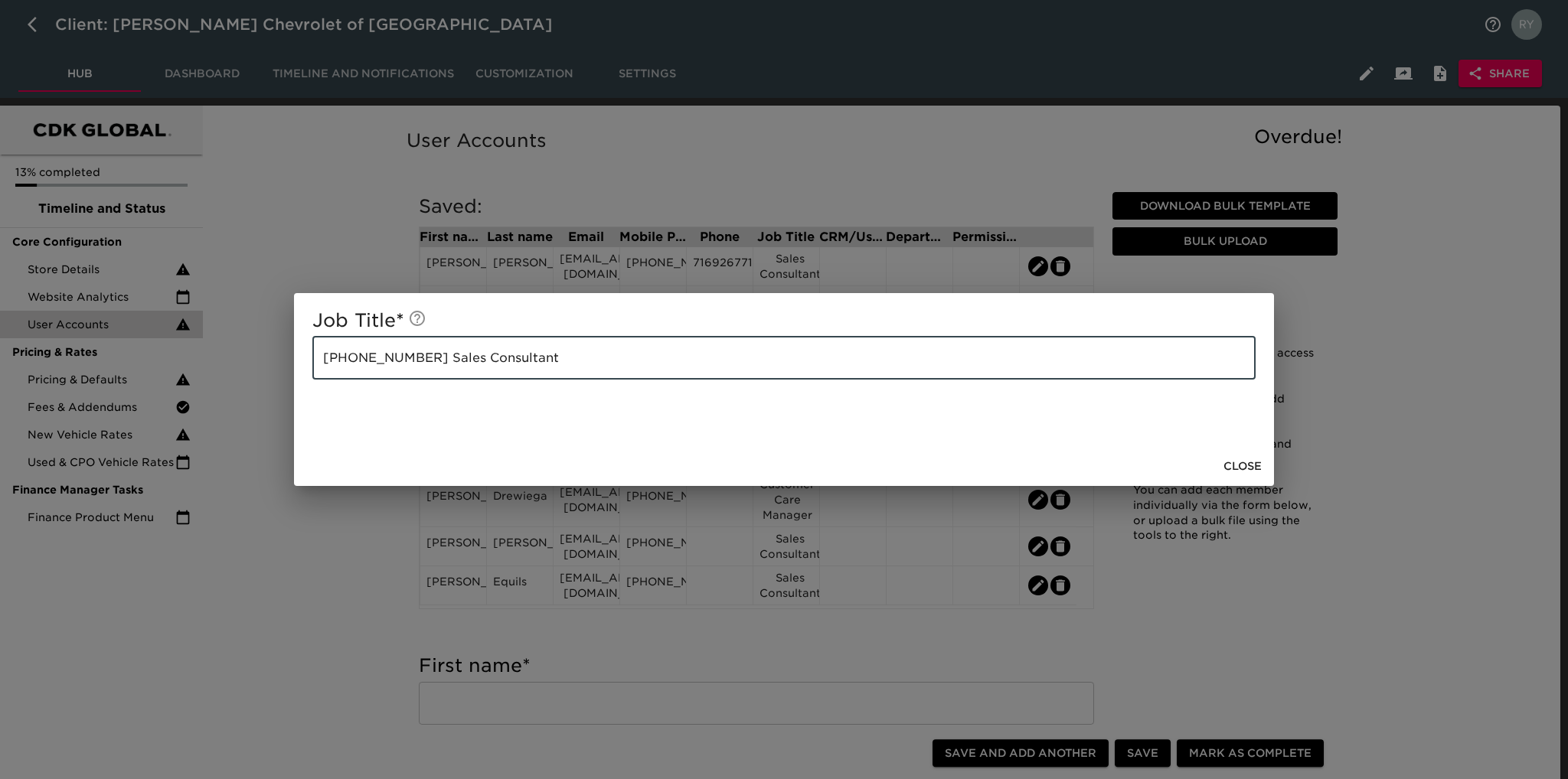
drag, startPoint x: 418, startPoint y: 363, endPoint x: 289, endPoint y: 366, distance: 129.0
click at [289, 366] on div "Job Title * [PHONE_NUMBER] Sales Consultant ​ Close" at bounding box center [784, 389] width 1568 height 779
type input "Sales Consultant"
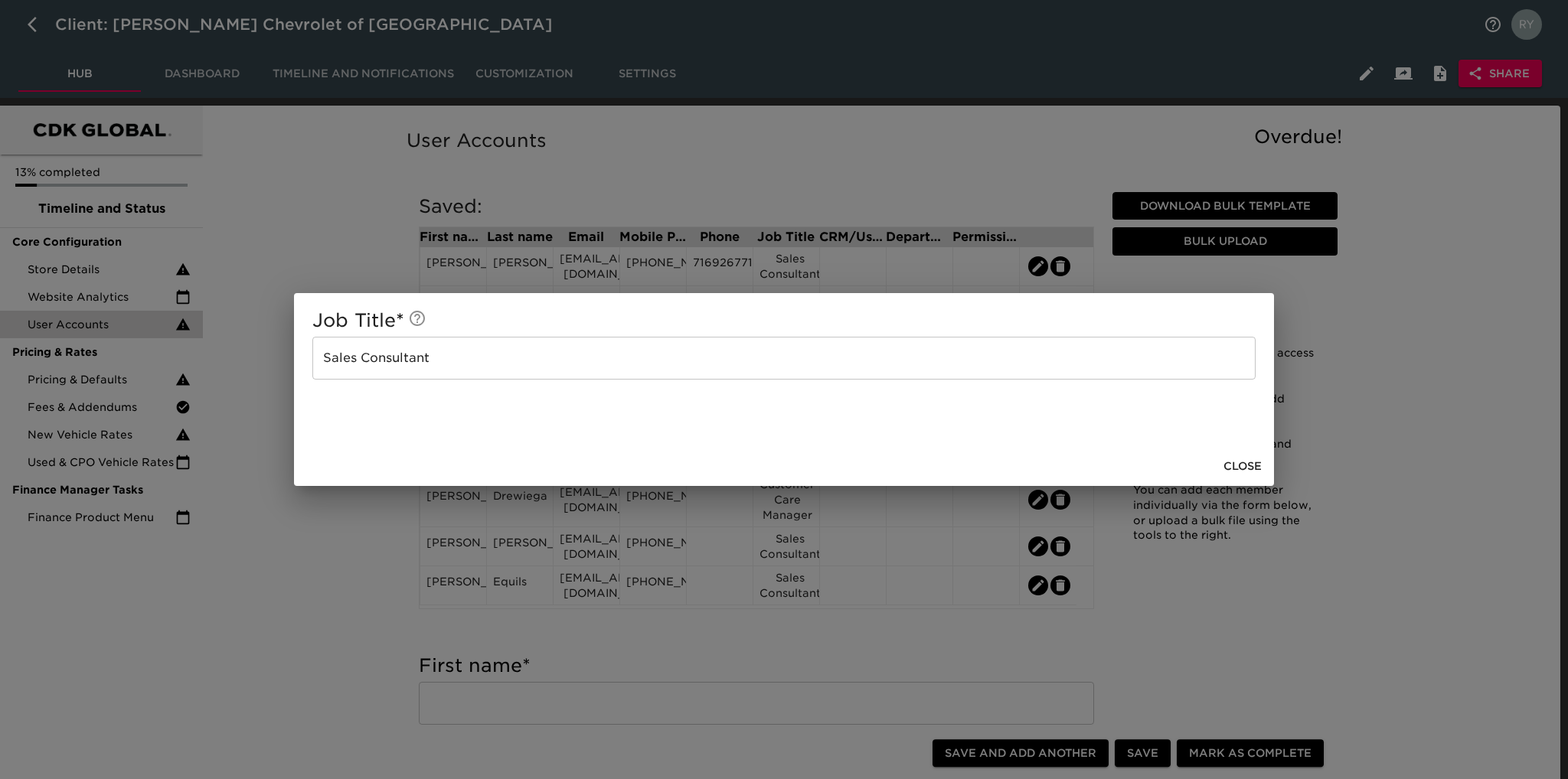
click at [303, 547] on div "Job Title * Sales Consultant ​ Close" at bounding box center [784, 389] width 1568 height 779
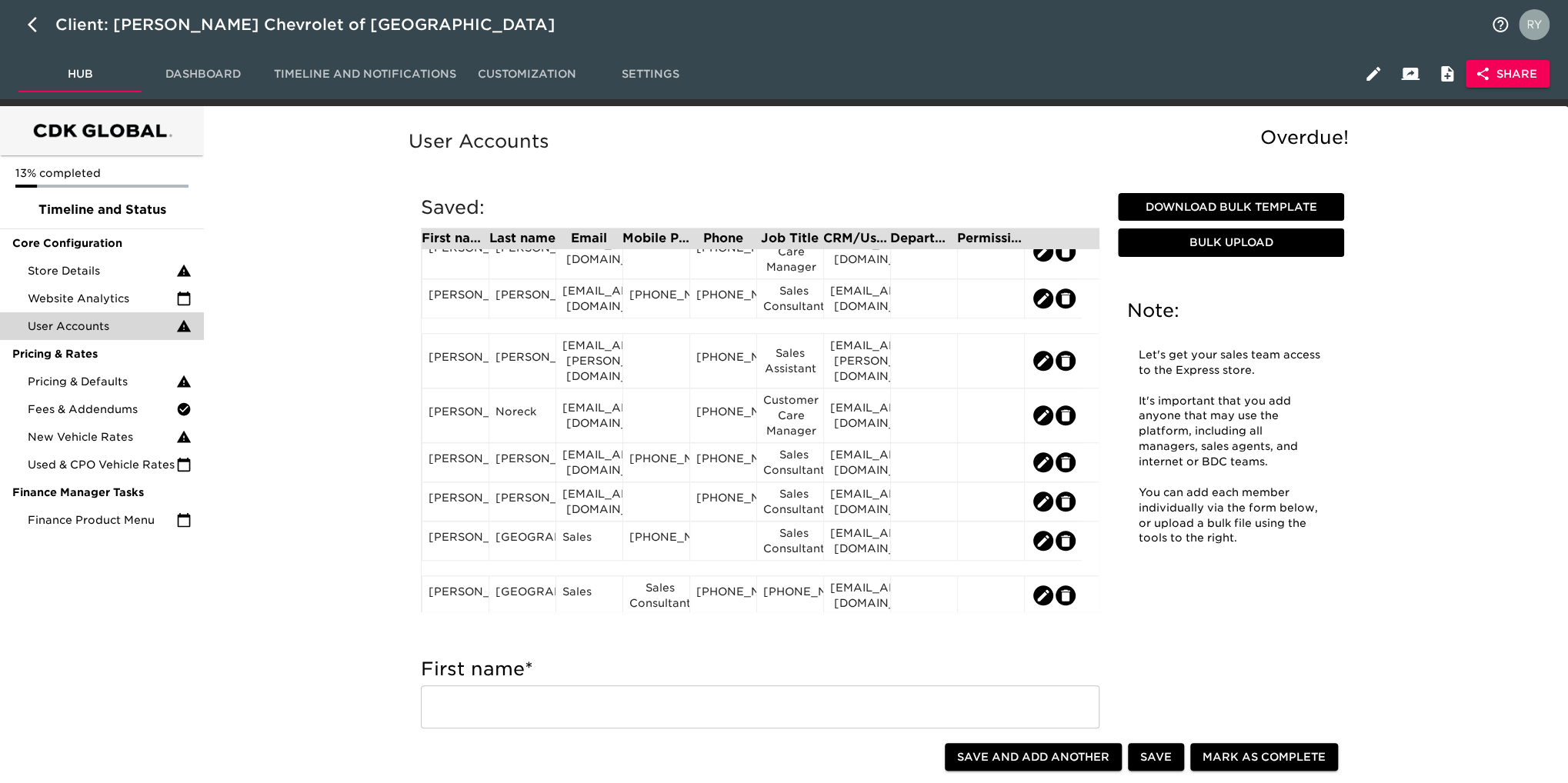
scroll to position [1000, 0]
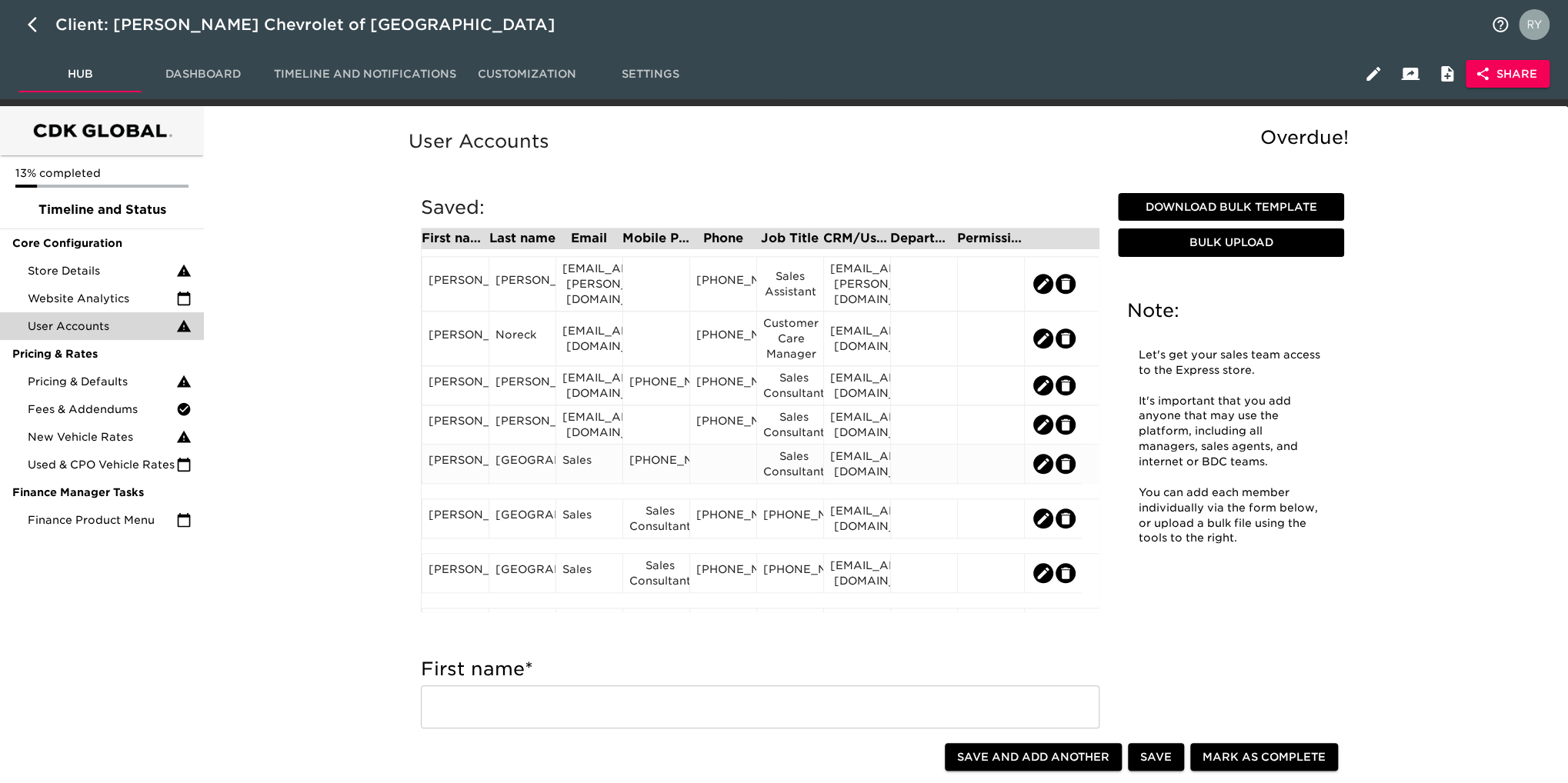
click at [713, 459] on div at bounding box center [722, 465] width 67 height 39
click at [711, 459] on div at bounding box center [723, 464] width 54 height 23
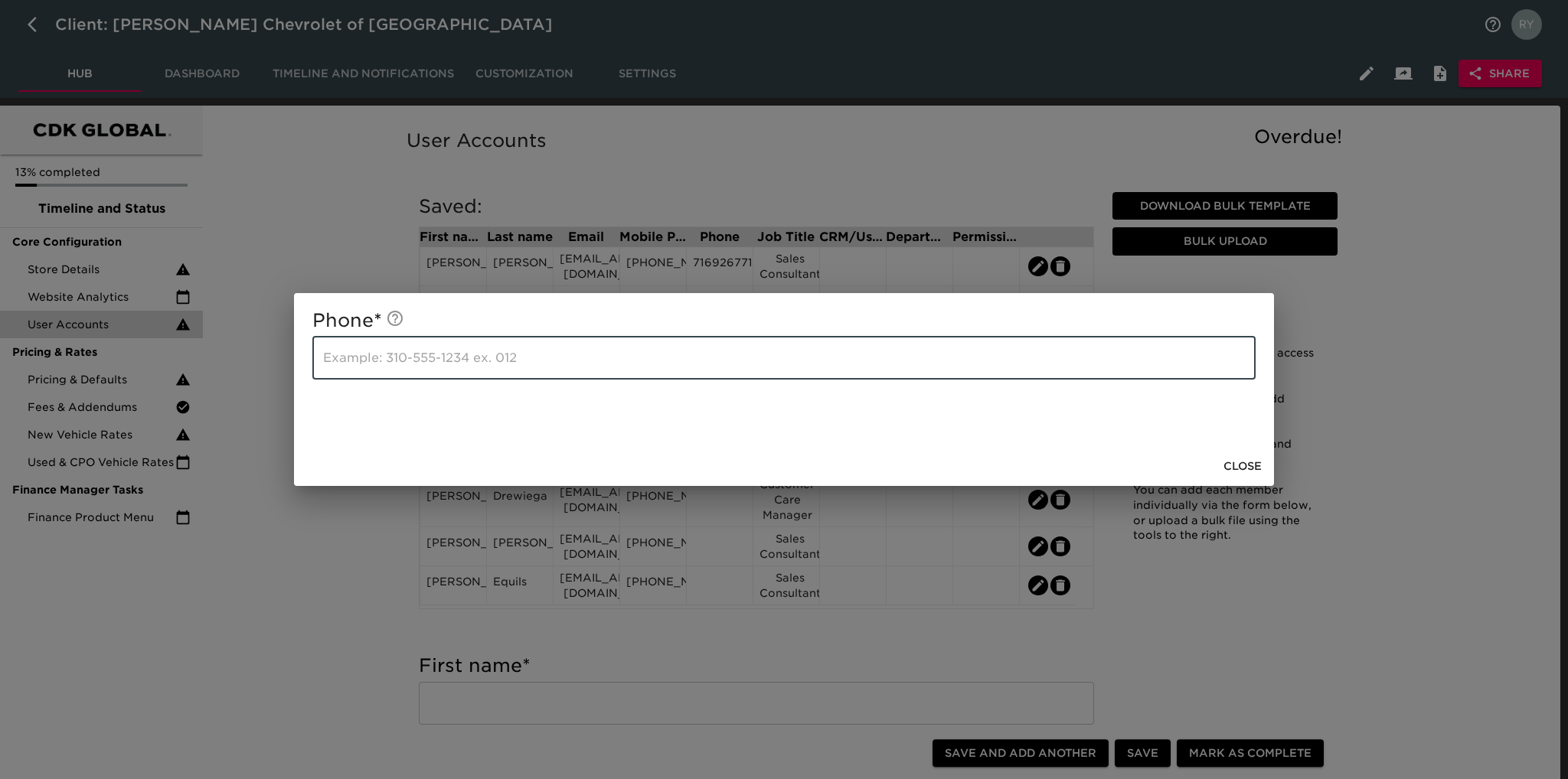
paste input "[PHONE_NUMBER]"
type input "[PHONE_NUMBER]"
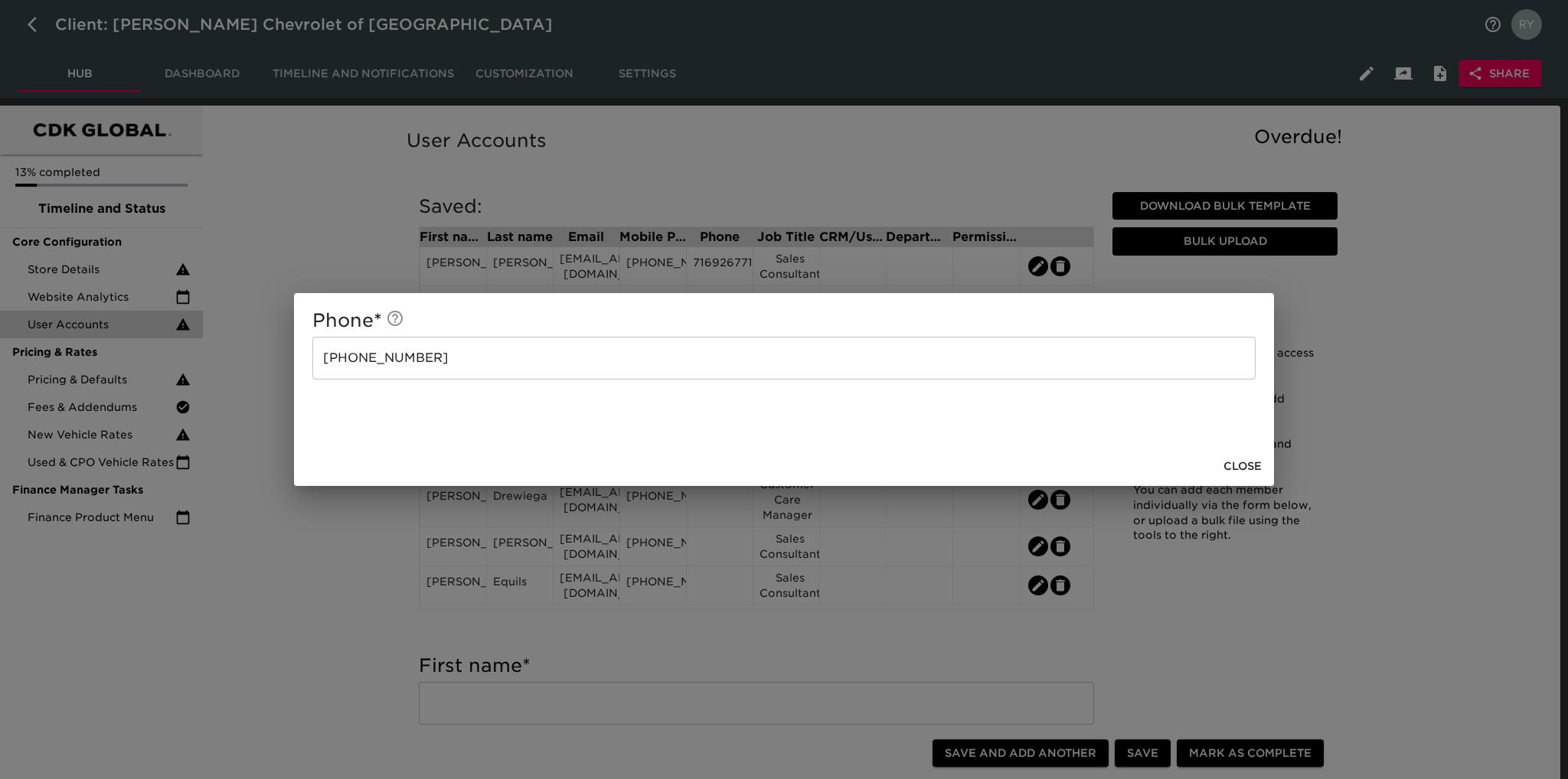
click at [348, 582] on div "Phone * [PHONE_NUMBER] ​ Close" at bounding box center [784, 389] width 1568 height 779
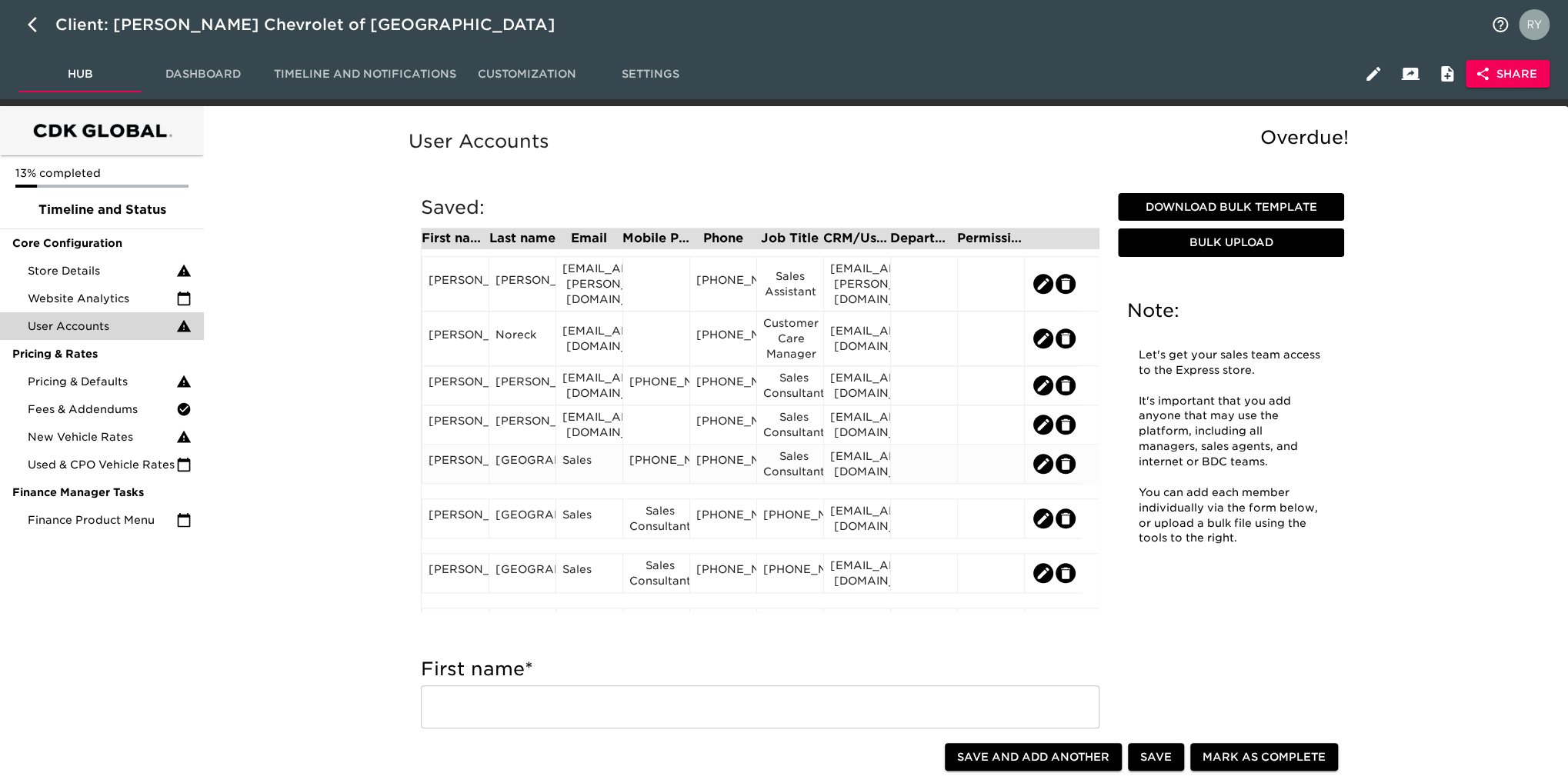
click at [856, 479] on div "[EMAIL_ADDRESS][DOMAIN_NAME]" at bounding box center [857, 464] width 54 height 30
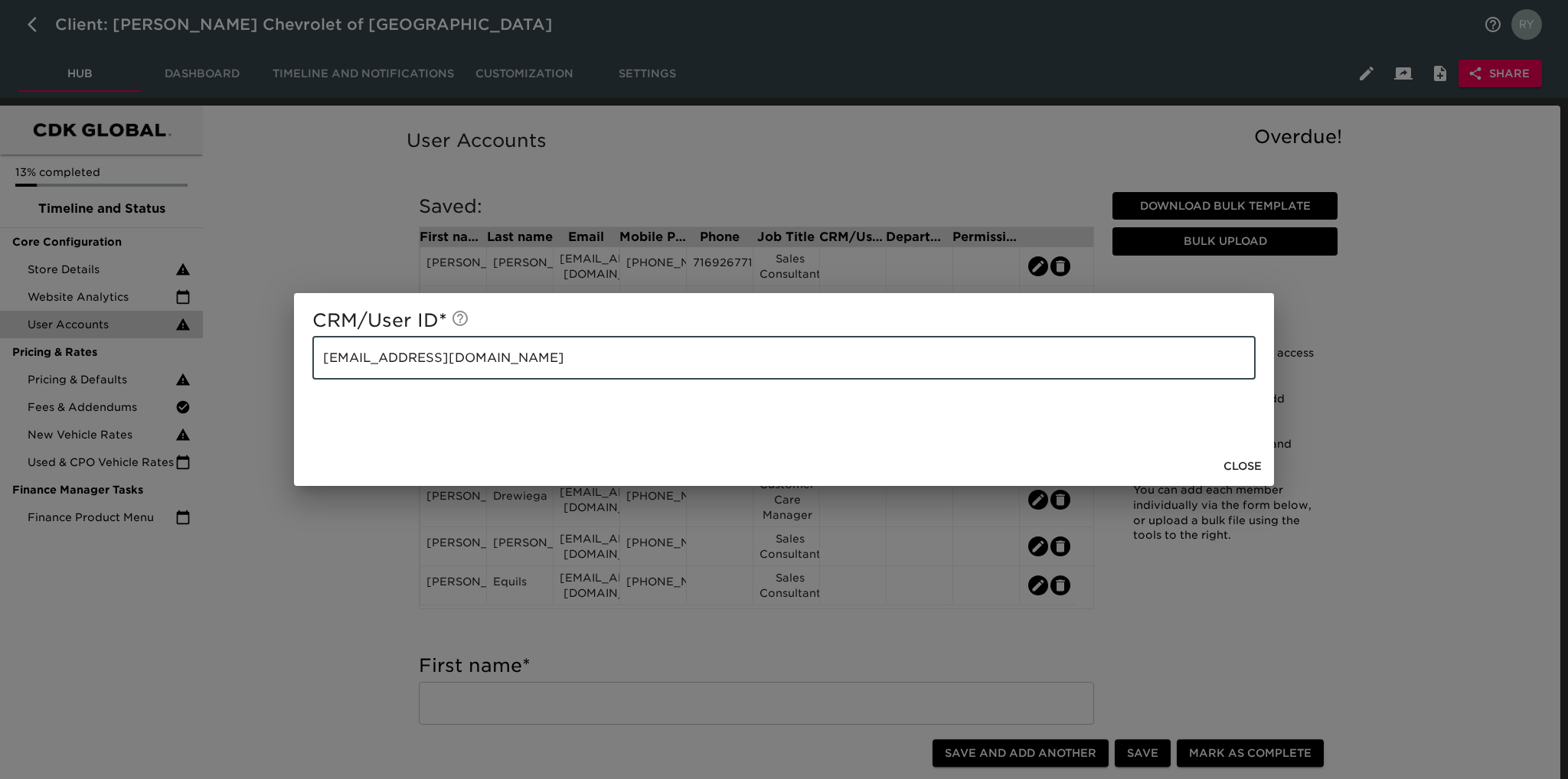
drag, startPoint x: 497, startPoint y: 358, endPoint x: 309, endPoint y: 362, distance: 188.0
click at [309, 362] on div "CRM/User ID * [EMAIL_ADDRESS][DOMAIN_NAME] ​" at bounding box center [784, 370] width 980 height 153
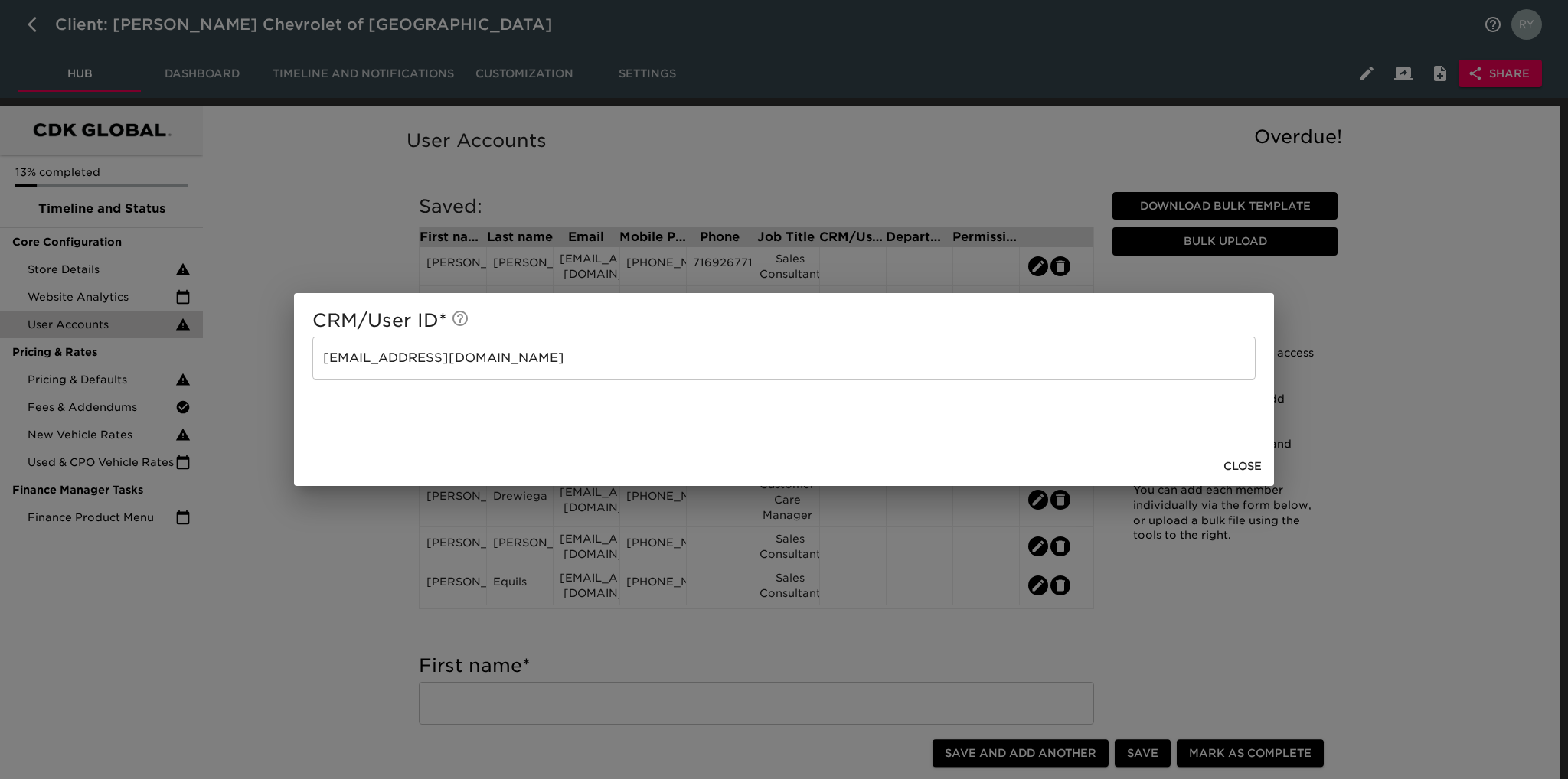
drag, startPoint x: 300, startPoint y: 533, endPoint x: 342, endPoint y: 529, distance: 42.2
click at [305, 533] on div "CRM/User ID * [EMAIL_ADDRESS][DOMAIN_NAME] ​ Close" at bounding box center [784, 389] width 1568 height 779
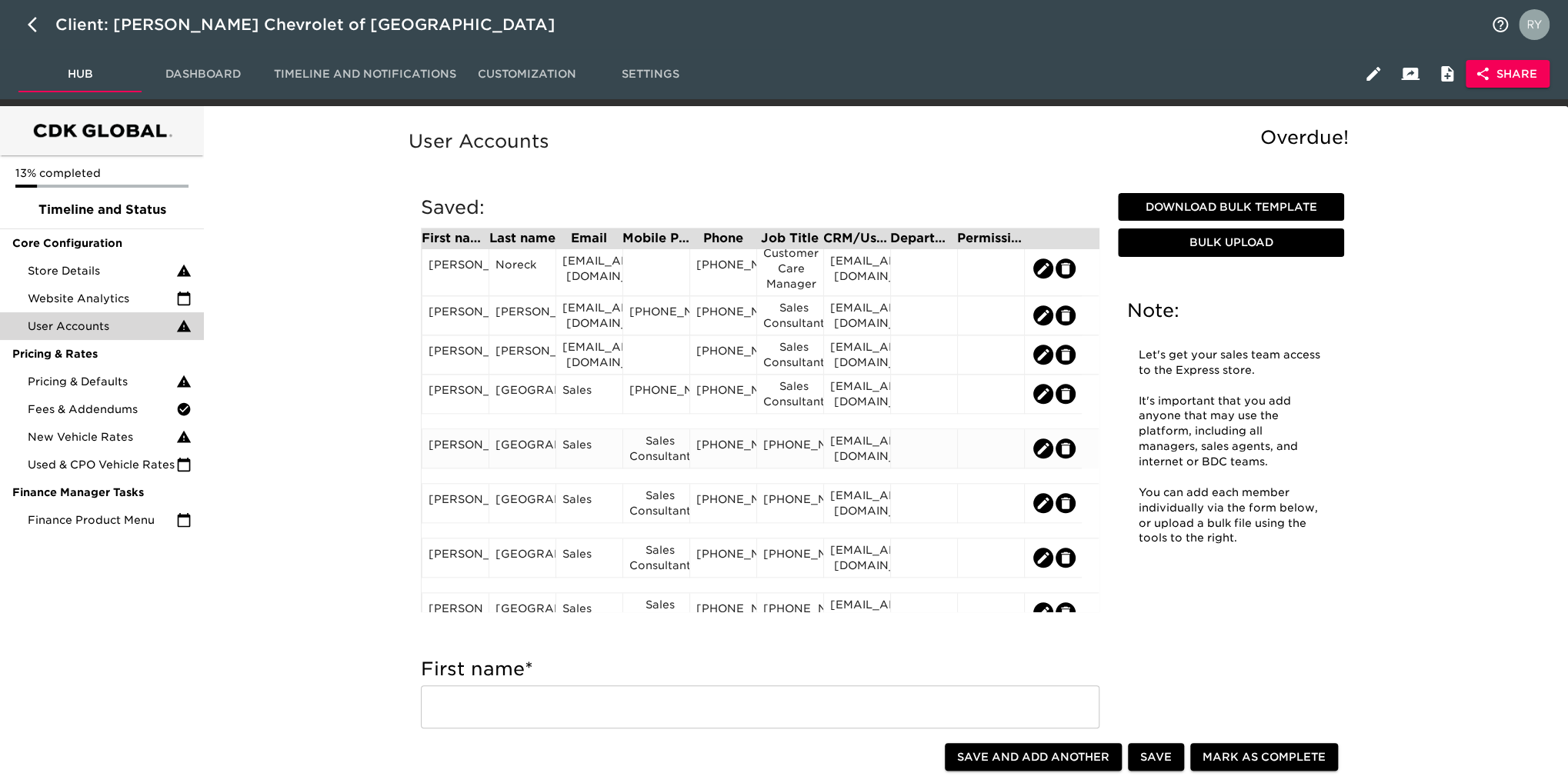
scroll to position [1077, 0]
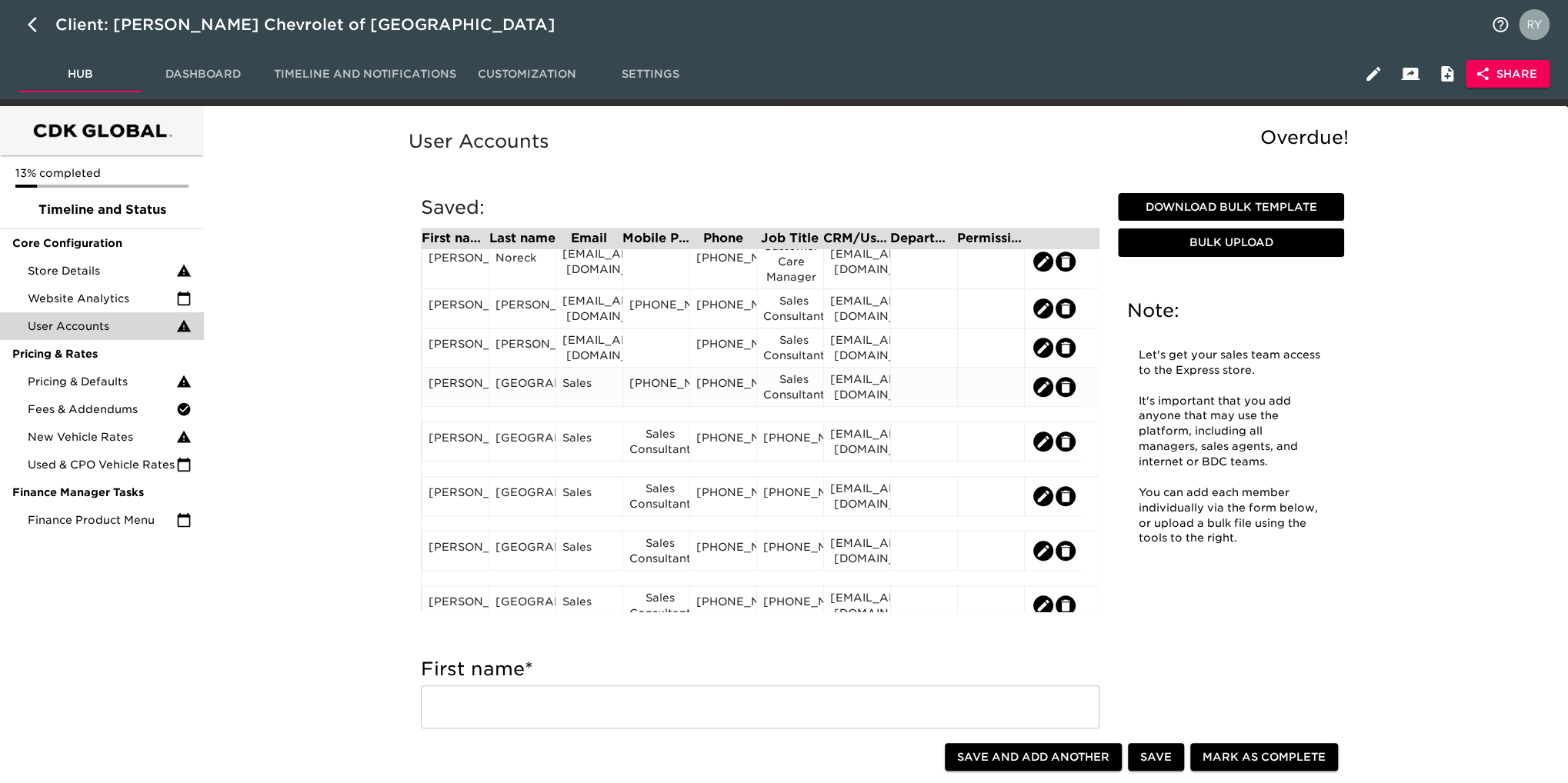
click at [594, 389] on div "Sales" at bounding box center [589, 387] width 54 height 23
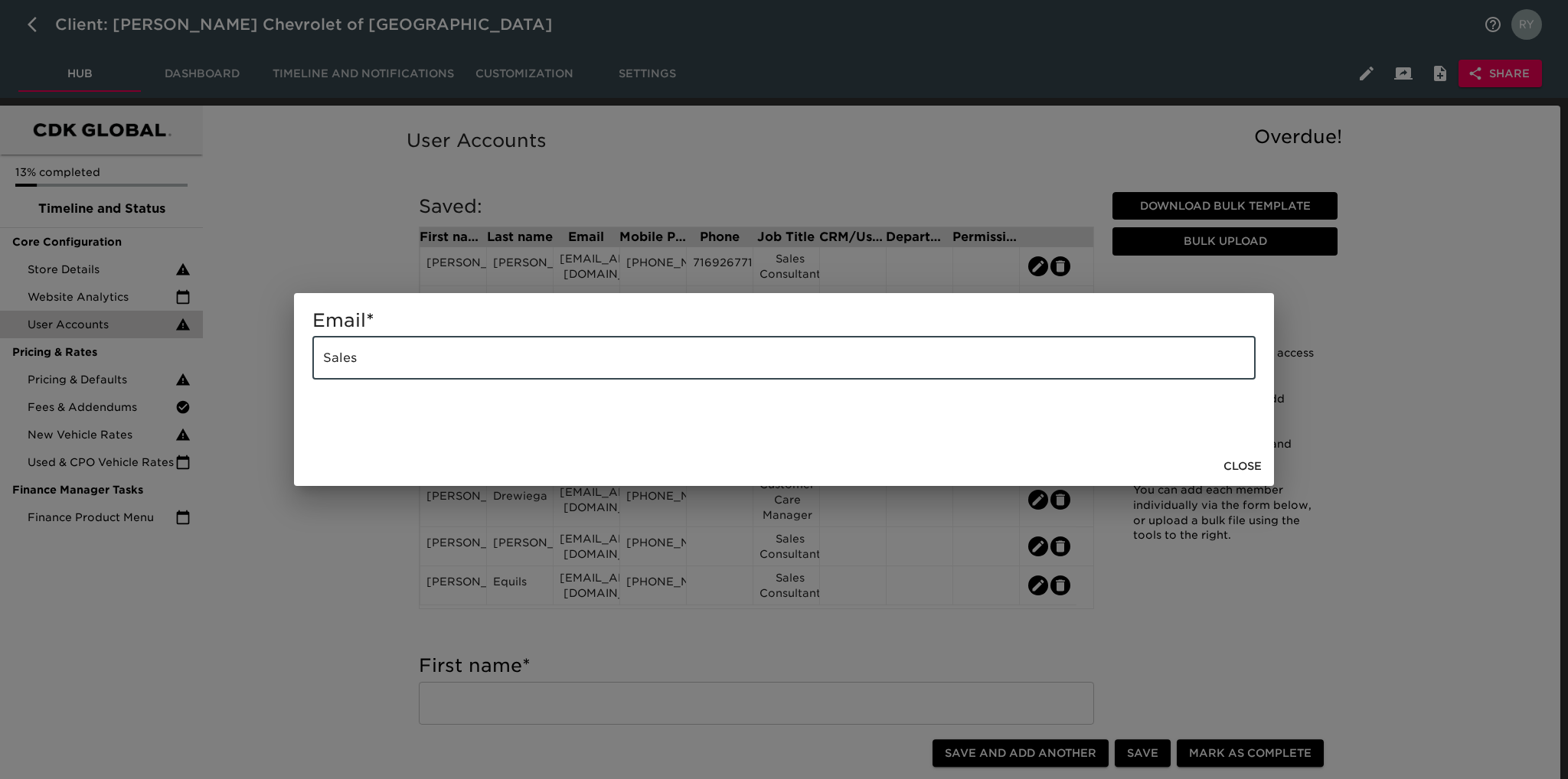
drag, startPoint x: 407, startPoint y: 353, endPoint x: 280, endPoint y: 371, distance: 128.3
click at [280, 371] on div "Email * Sales ​ Close" at bounding box center [784, 389] width 1568 height 779
paste input "[EMAIL_ADDRESS][DOMAIN_NAME]"
type input "[EMAIL_ADDRESS][DOMAIN_NAME]"
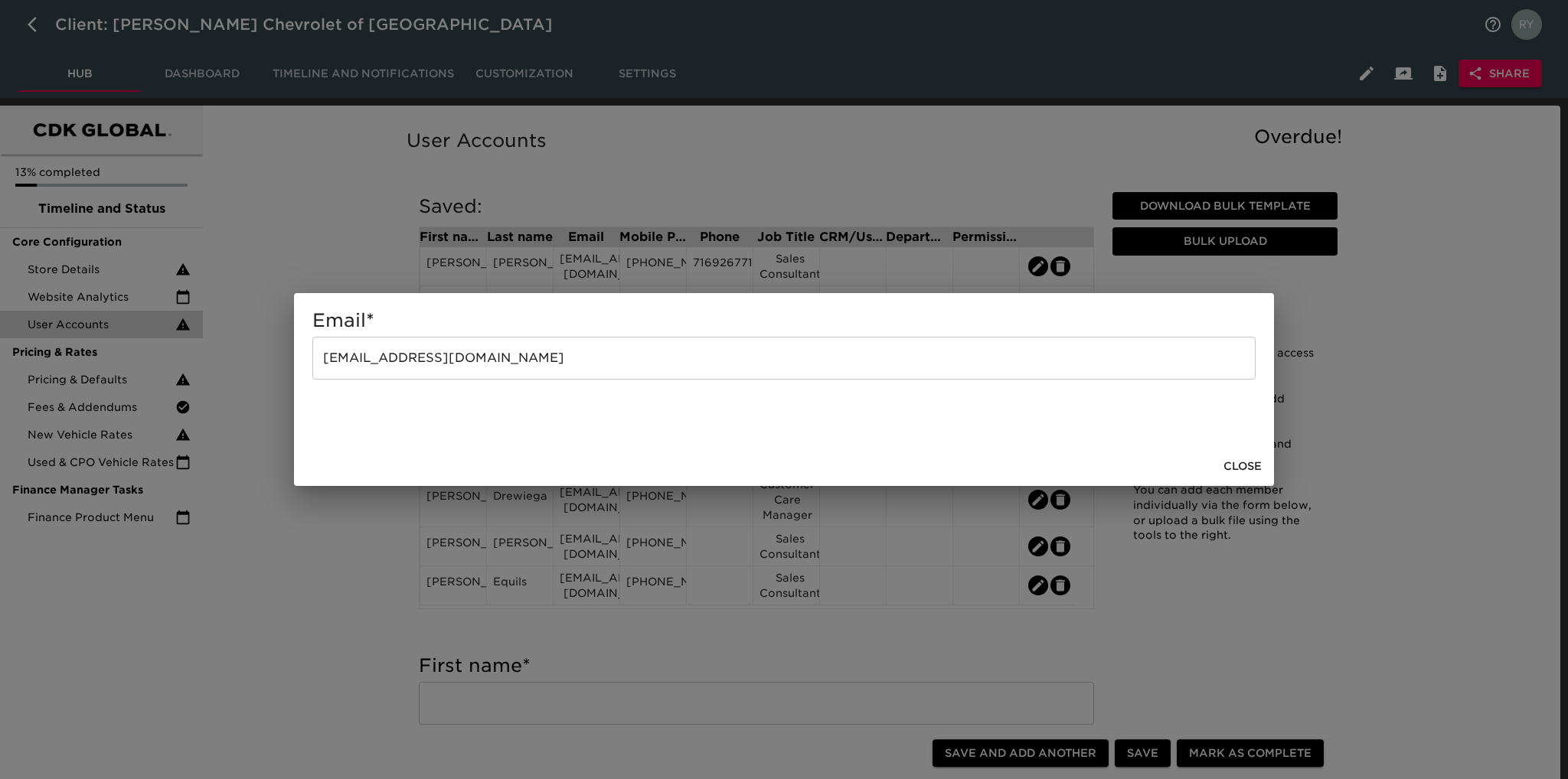
click at [341, 570] on div "Email * [EMAIL_ADDRESS][DOMAIN_NAME] ​ Close" at bounding box center [784, 389] width 1568 height 779
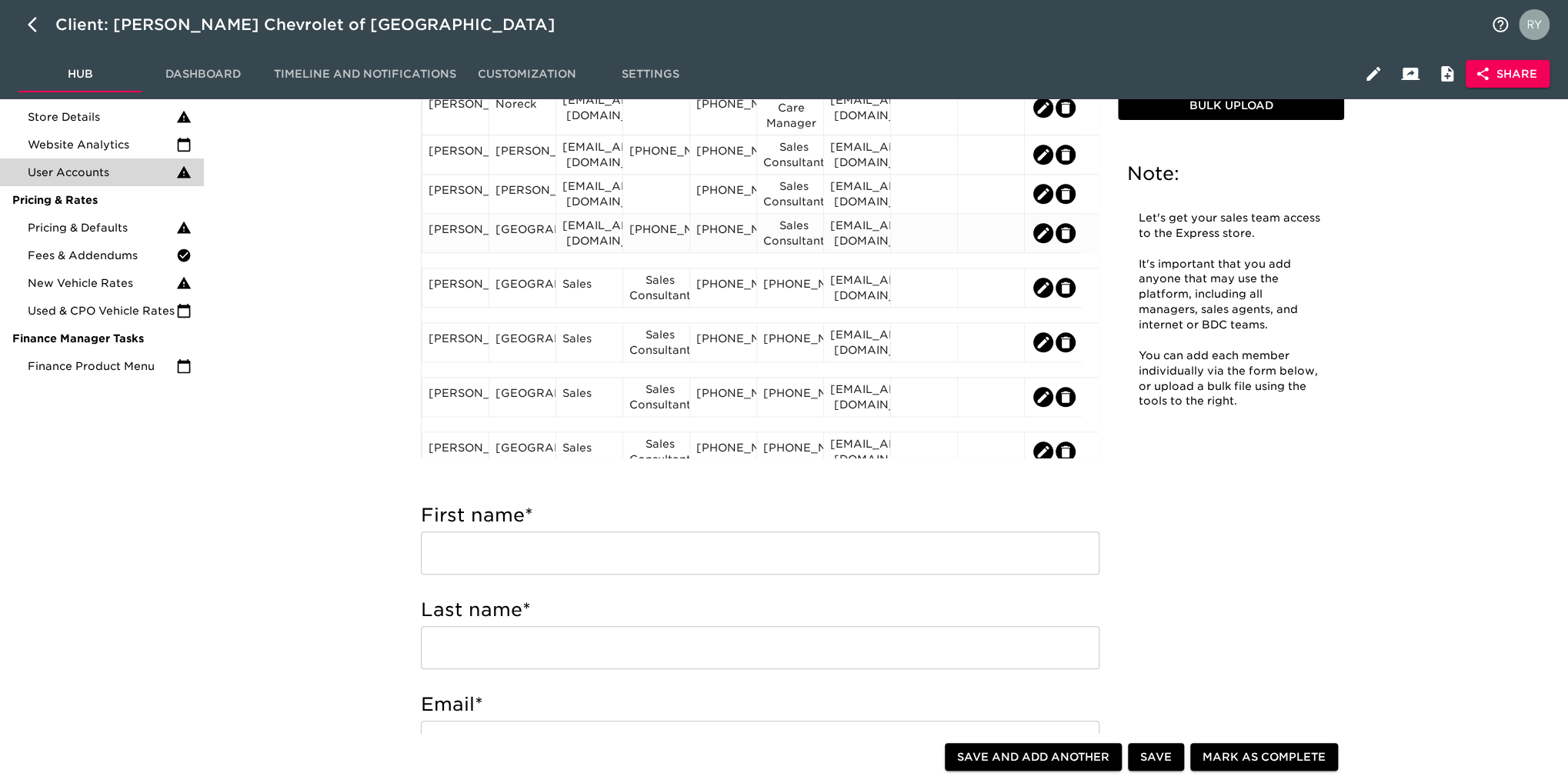
click at [463, 244] on div "[PERSON_NAME]" at bounding box center [455, 232] width 54 height 23
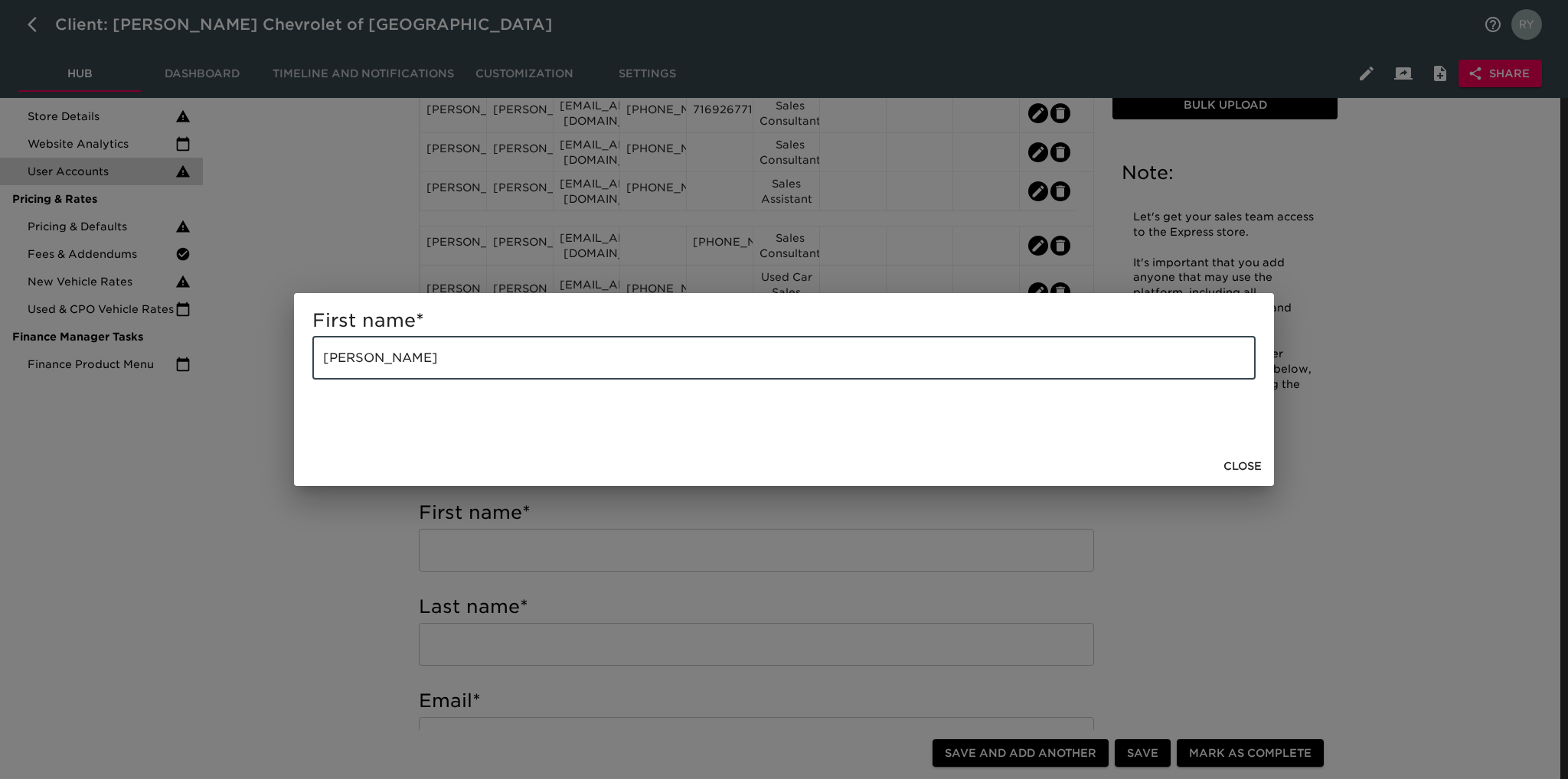
drag, startPoint x: 431, startPoint y: 367, endPoint x: 378, endPoint y: 371, distance: 53.2
click at [378, 371] on input "[PERSON_NAME]" at bounding box center [784, 358] width 943 height 43
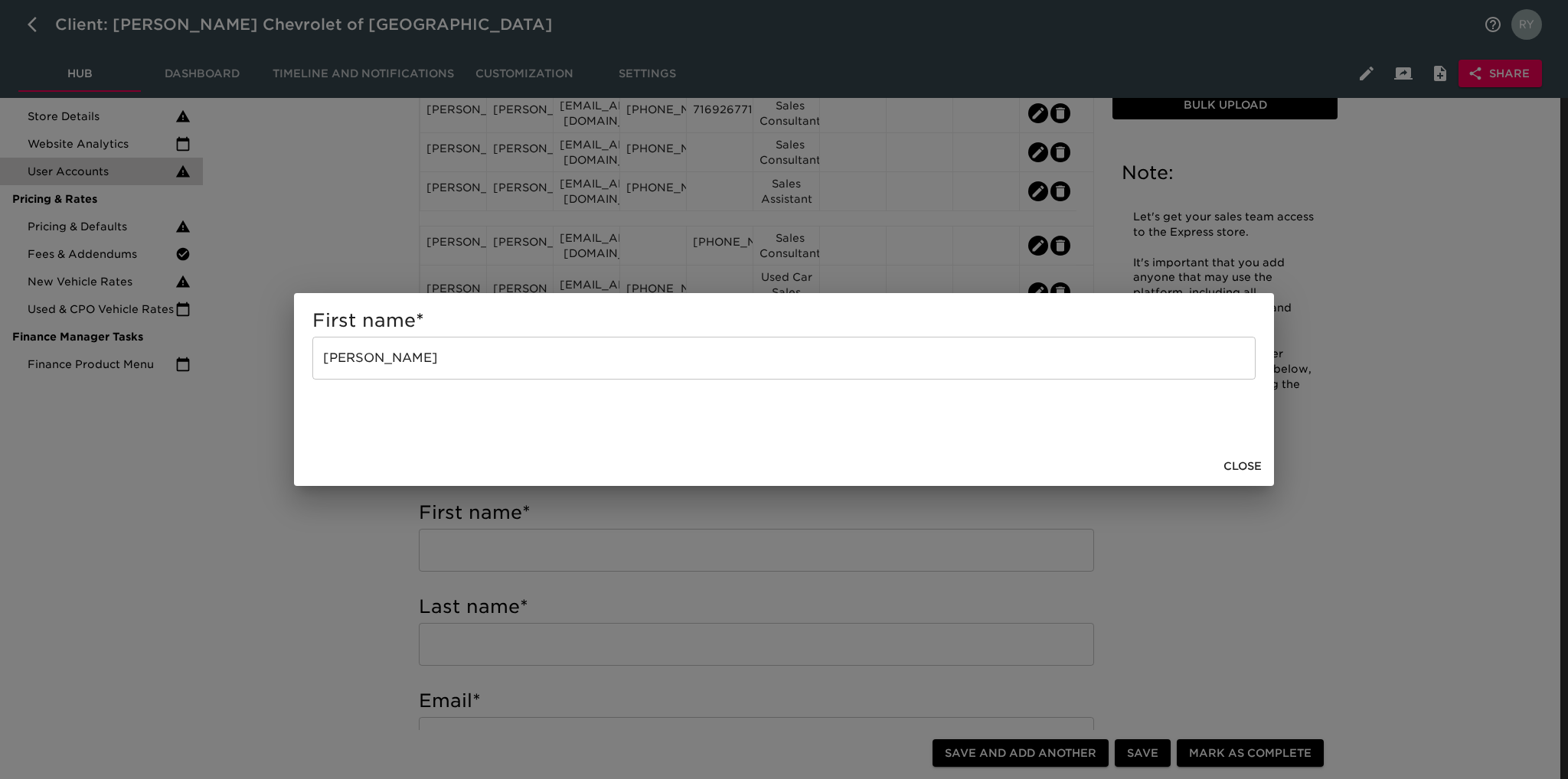
click at [381, 520] on div "First name * [PERSON_NAME] ​ Close" at bounding box center [784, 389] width 1568 height 779
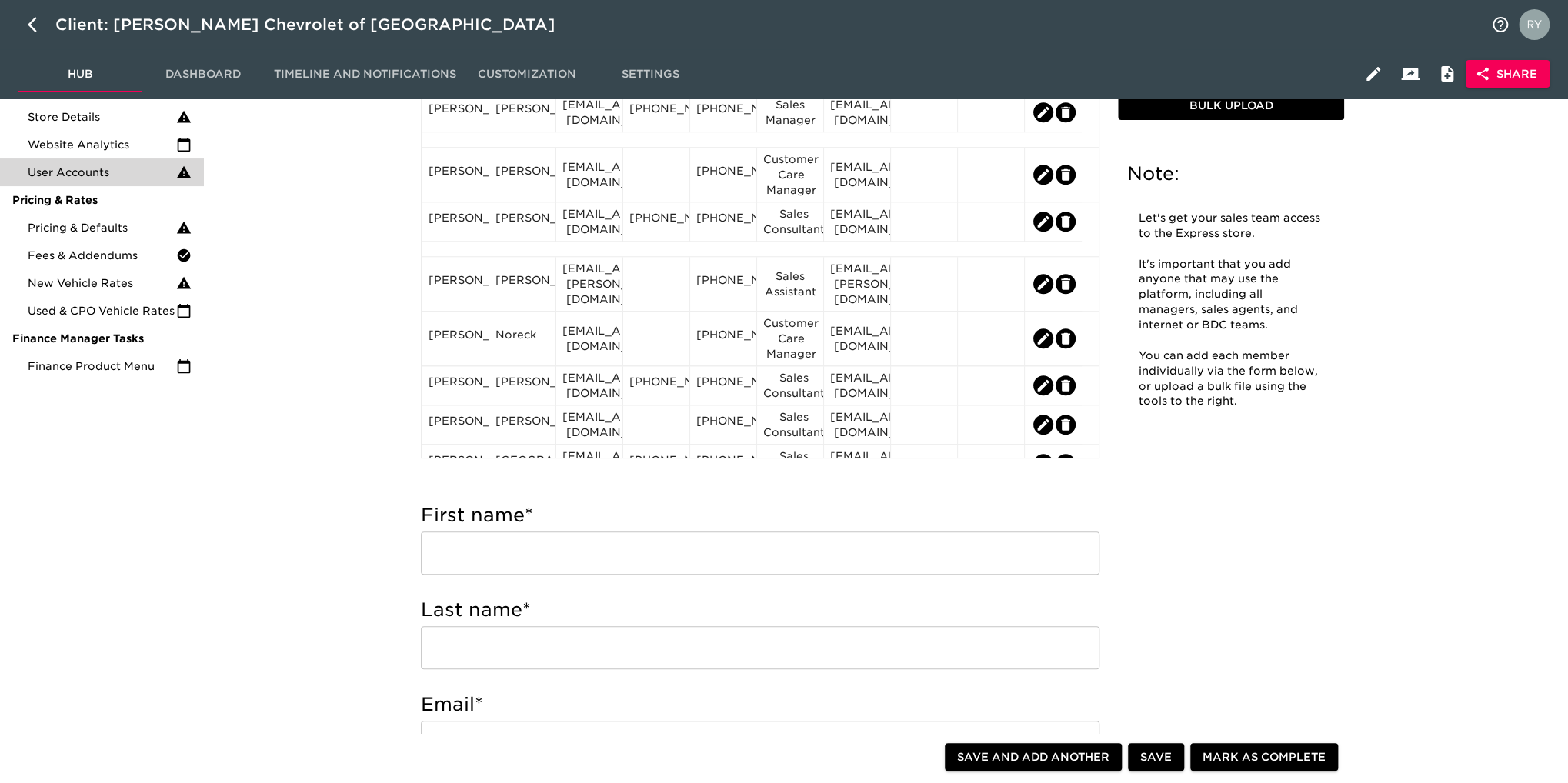
scroll to position [923, 0]
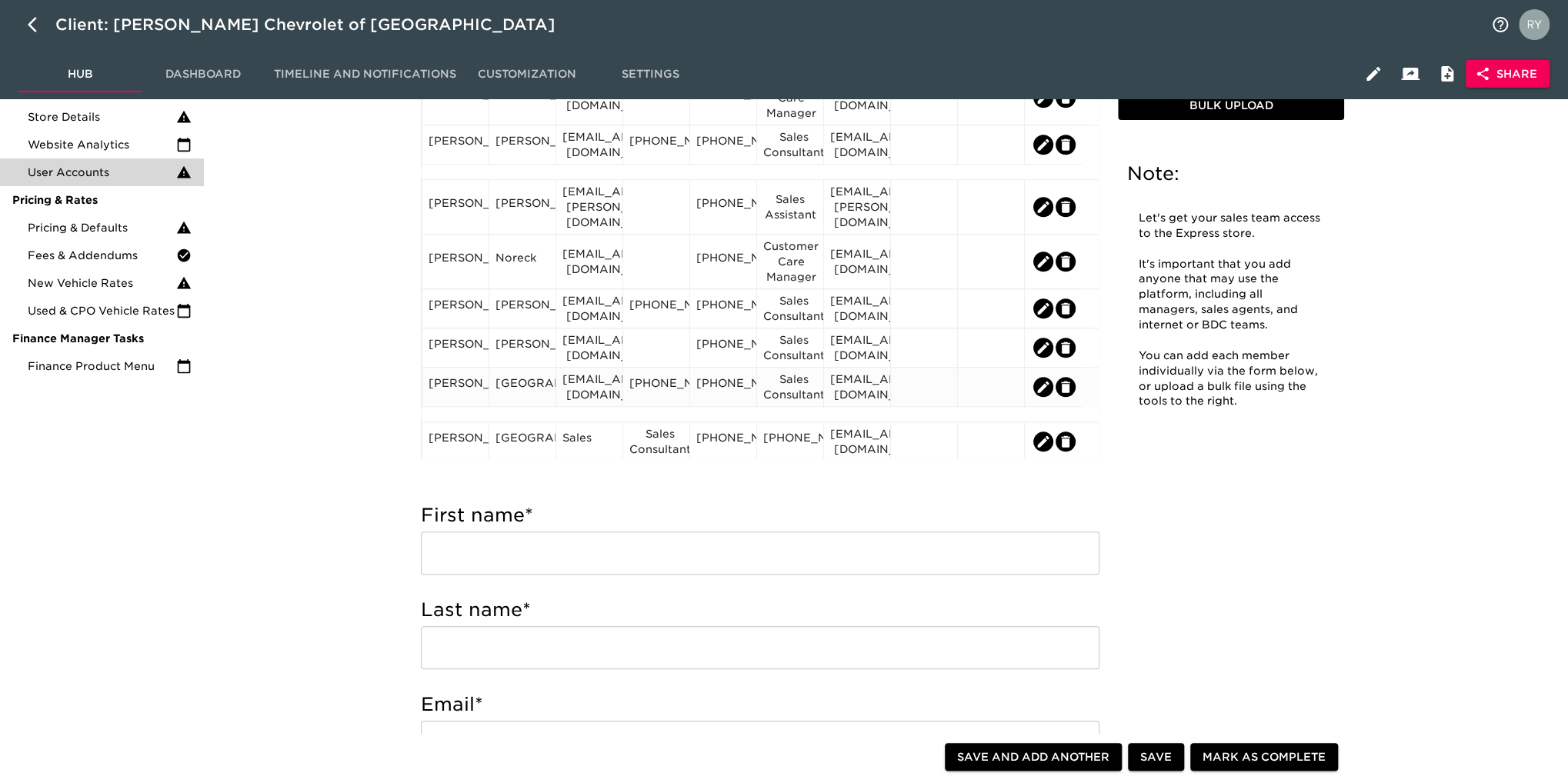
click at [519, 397] on div "[GEOGRAPHIC_DATA]" at bounding box center [523, 387] width 54 height 23
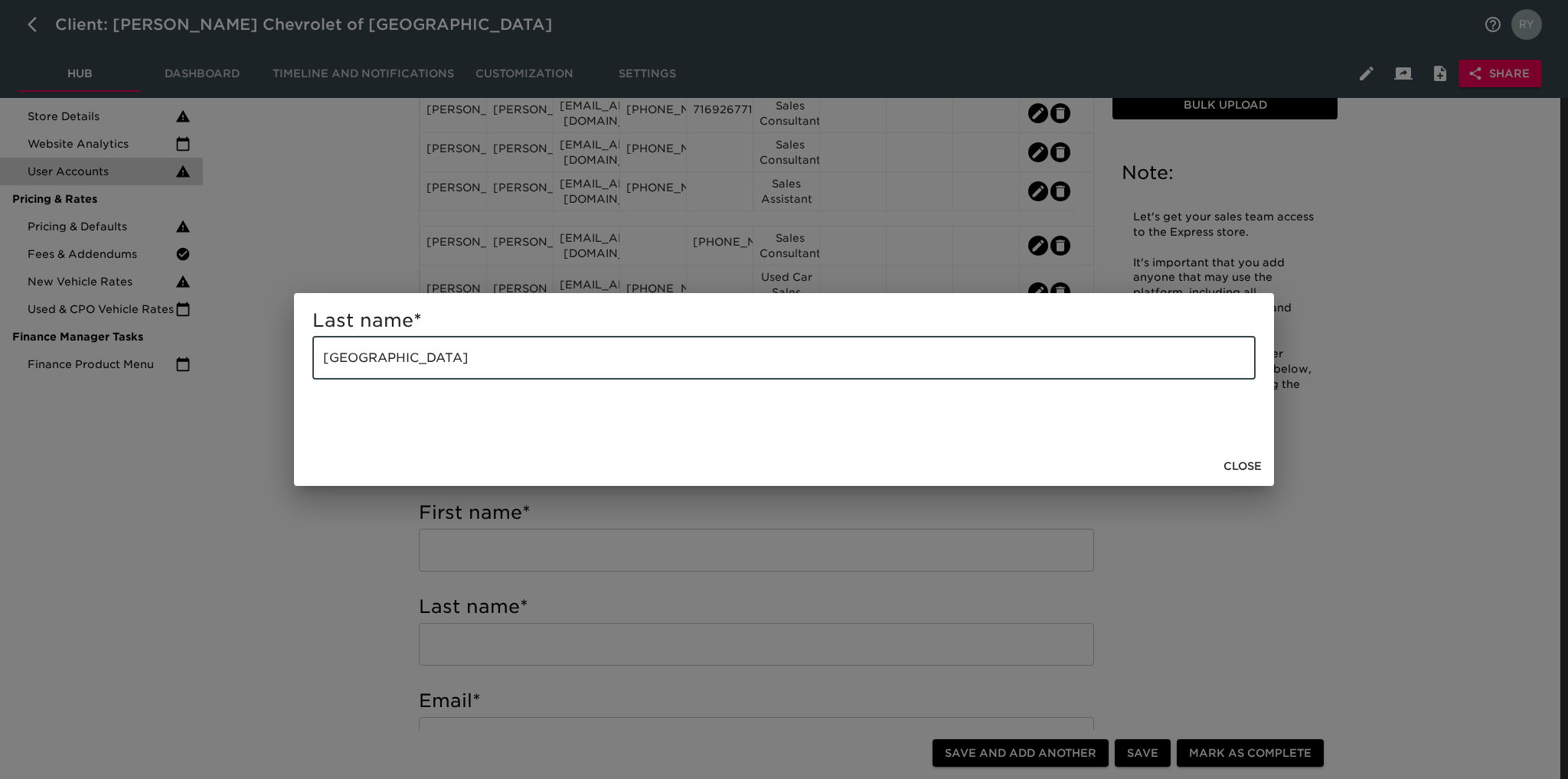
drag, startPoint x: 466, startPoint y: 369, endPoint x: 296, endPoint y: 382, distance: 170.5
click at [296, 382] on div "Last name * [GEOGRAPHIC_DATA] ​" at bounding box center [784, 370] width 980 height 153
paste input "[PERSON_NAME]"
type input "[PERSON_NAME]"
drag, startPoint x: 323, startPoint y: 535, endPoint x: 353, endPoint y: 473, distance: 68.9
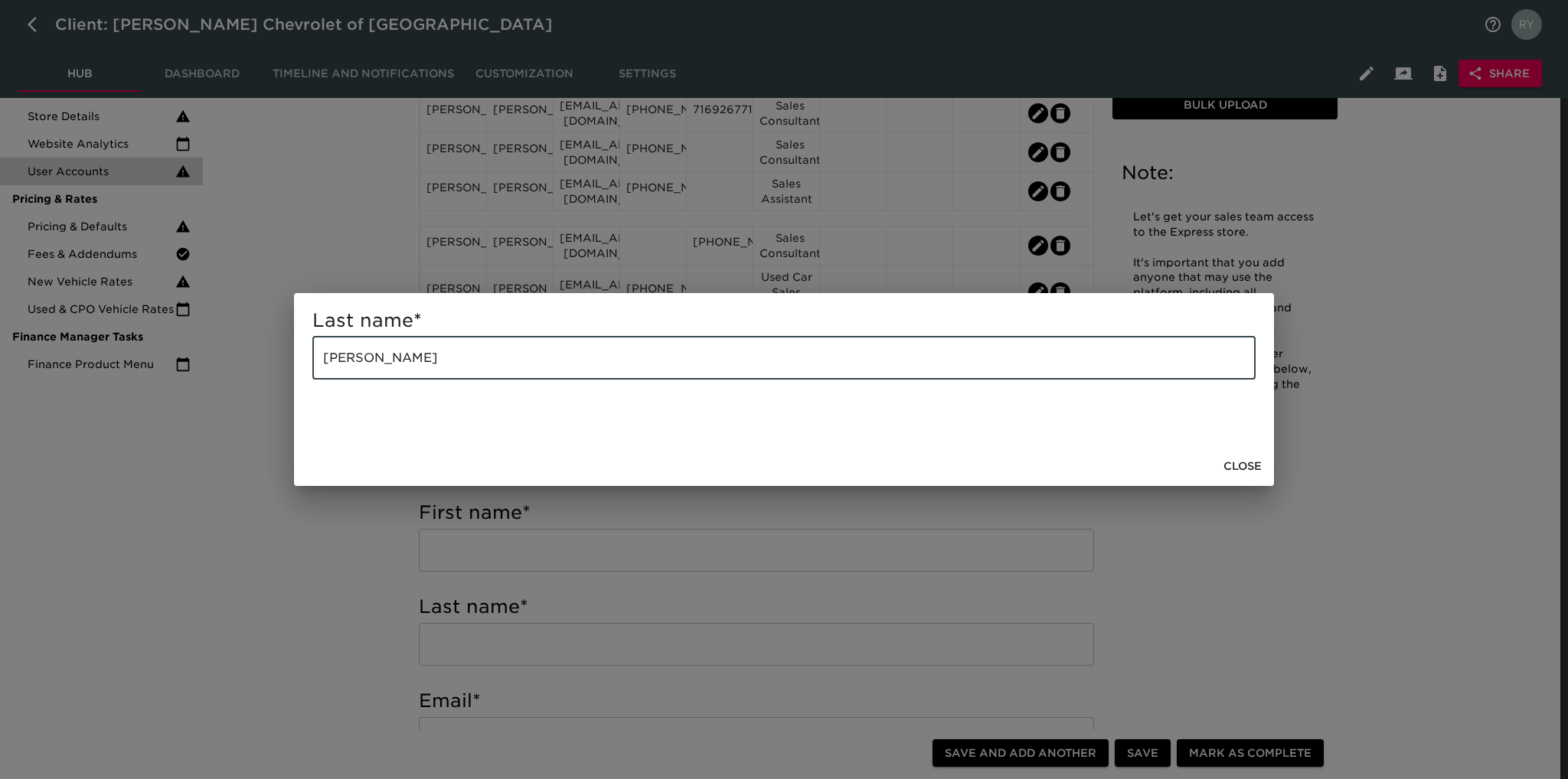
click at [329, 527] on div "Last name * [PERSON_NAME] ​ Close" at bounding box center [784, 389] width 1568 height 779
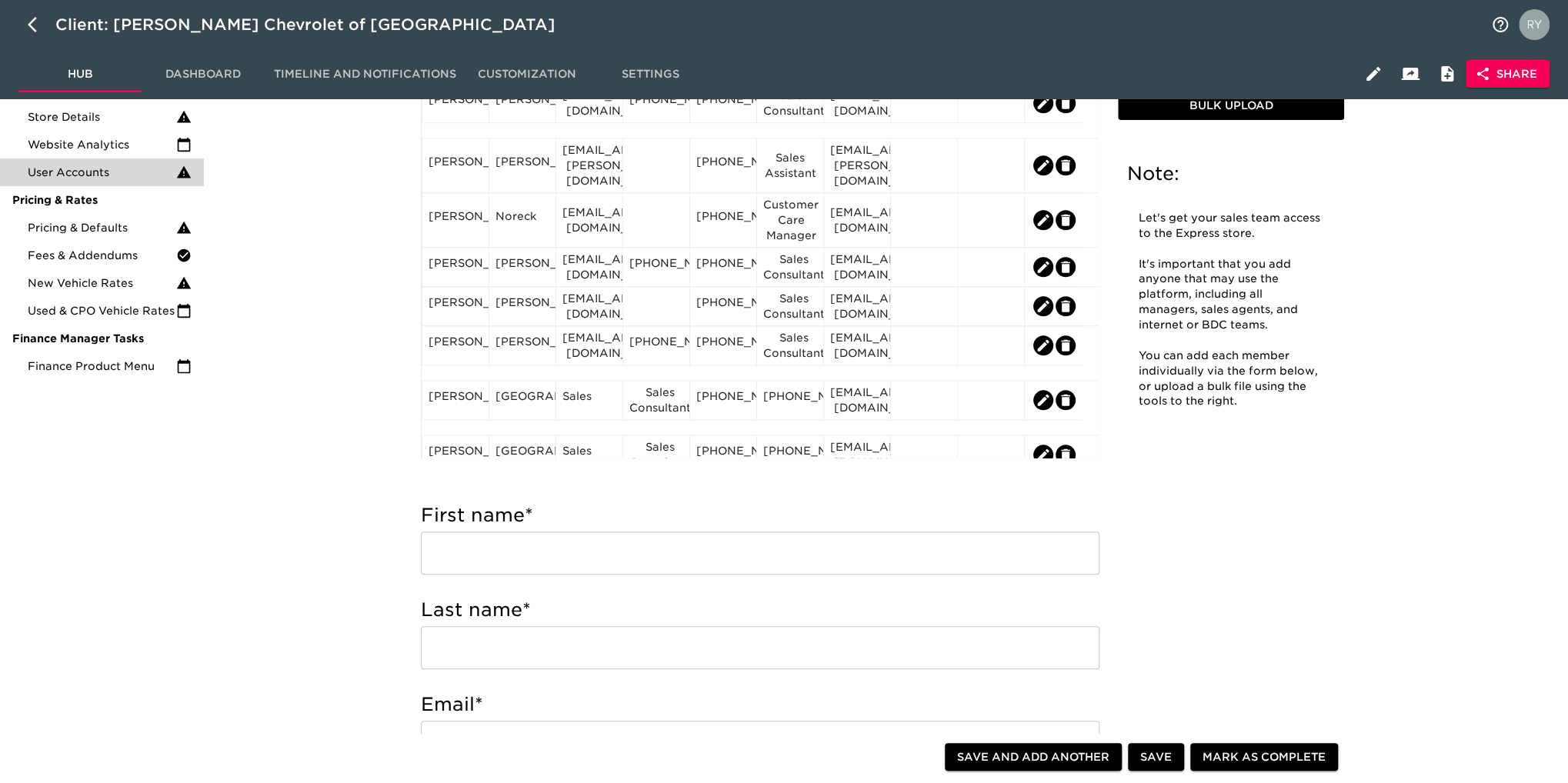
scroll to position [1000, 0]
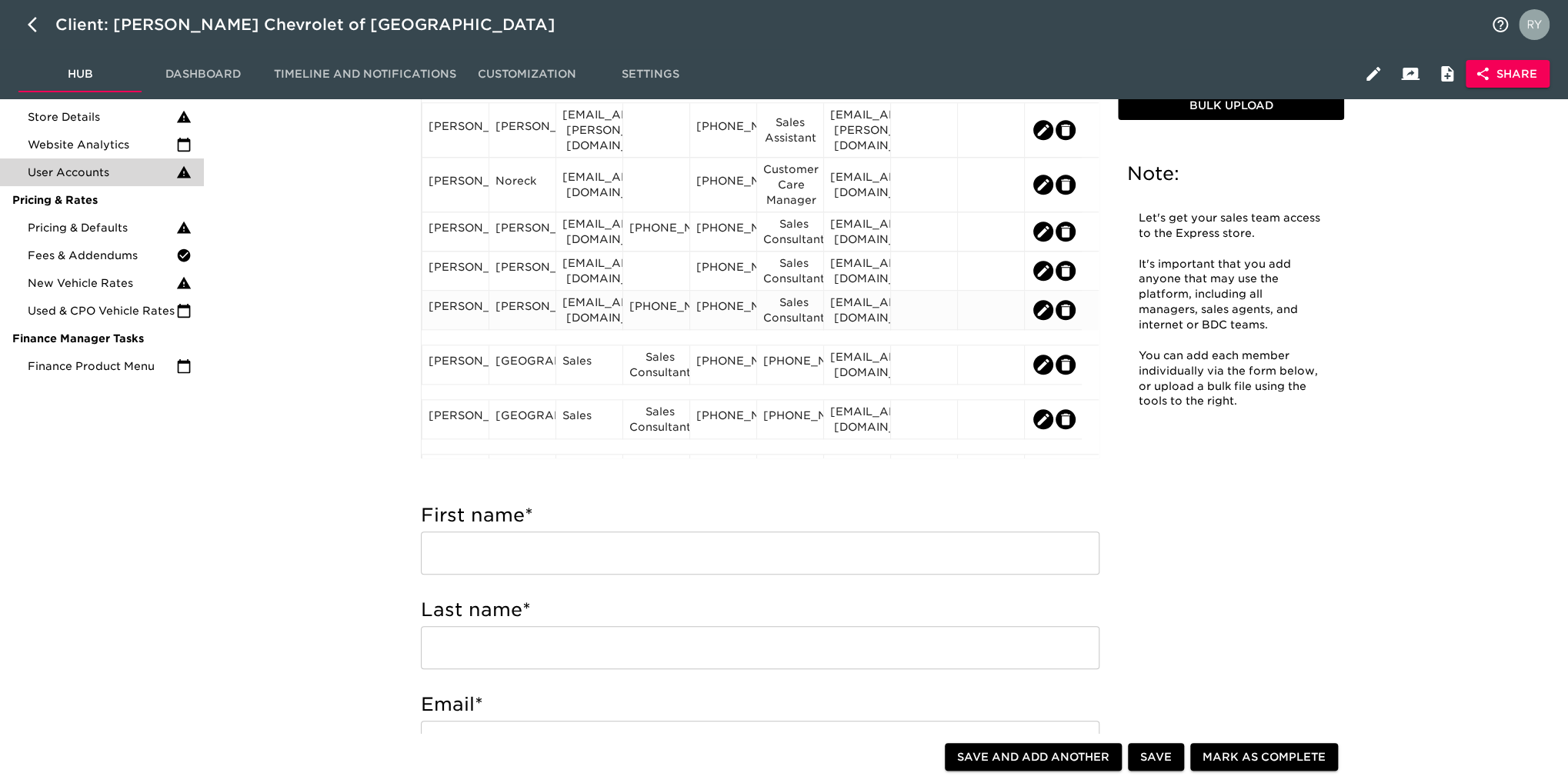
click at [471, 322] on div "[PERSON_NAME]" at bounding box center [455, 309] width 54 height 23
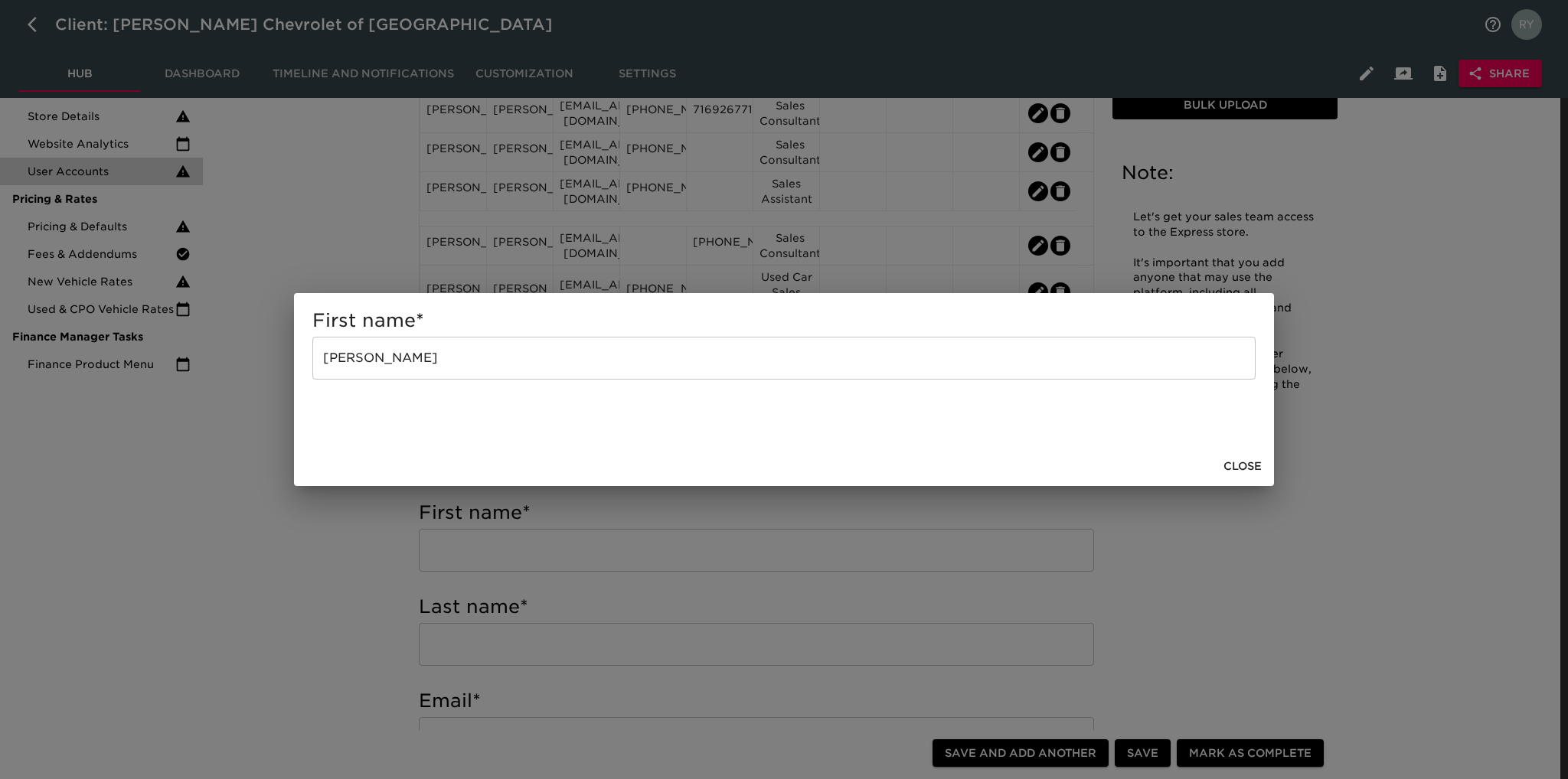
click at [423, 356] on input "[PERSON_NAME]" at bounding box center [784, 358] width 943 height 43
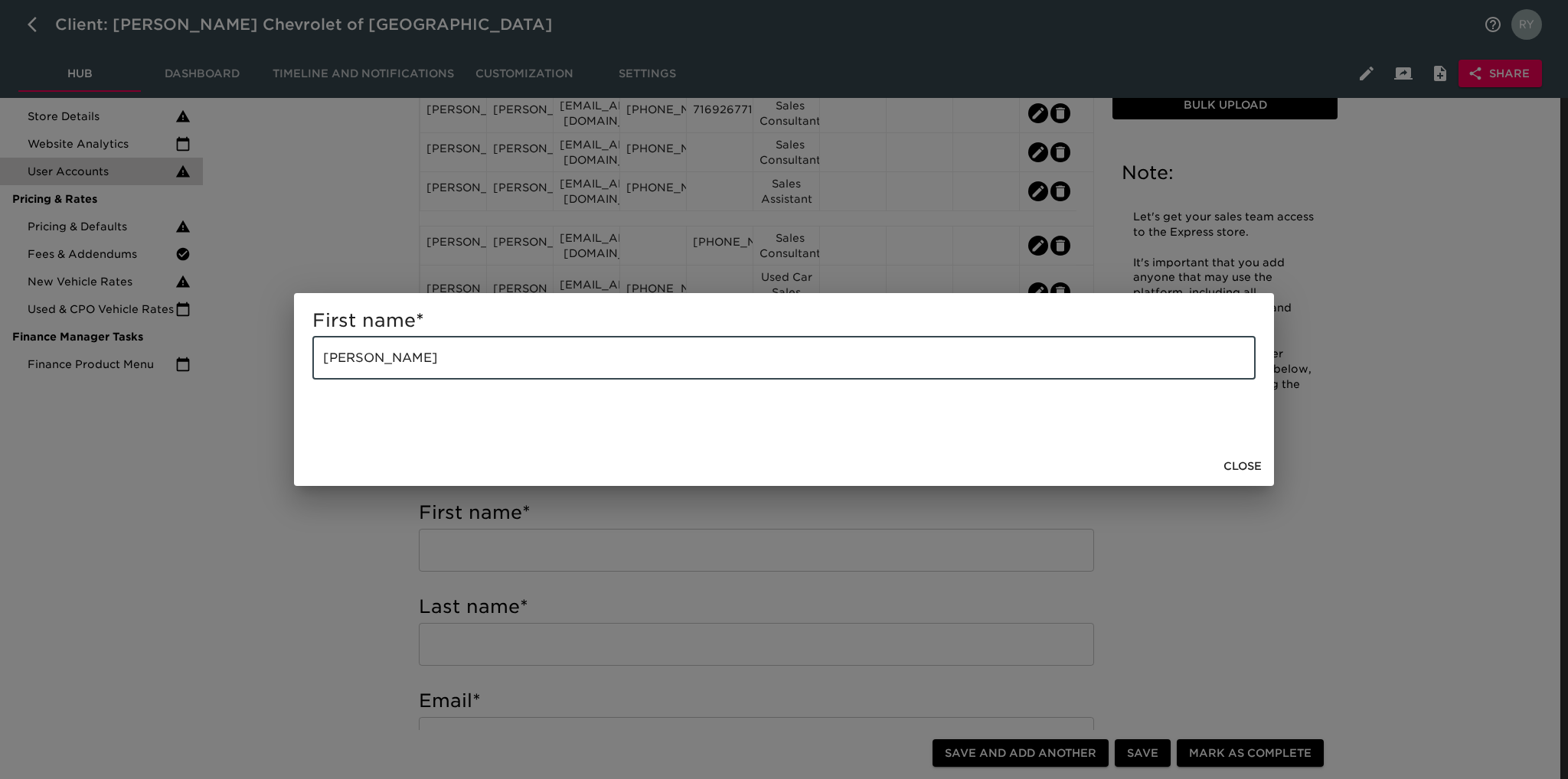
type input "[PERSON_NAME]"
click at [376, 515] on div "First name * [PERSON_NAME]" at bounding box center [784, 389] width 1568 height 779
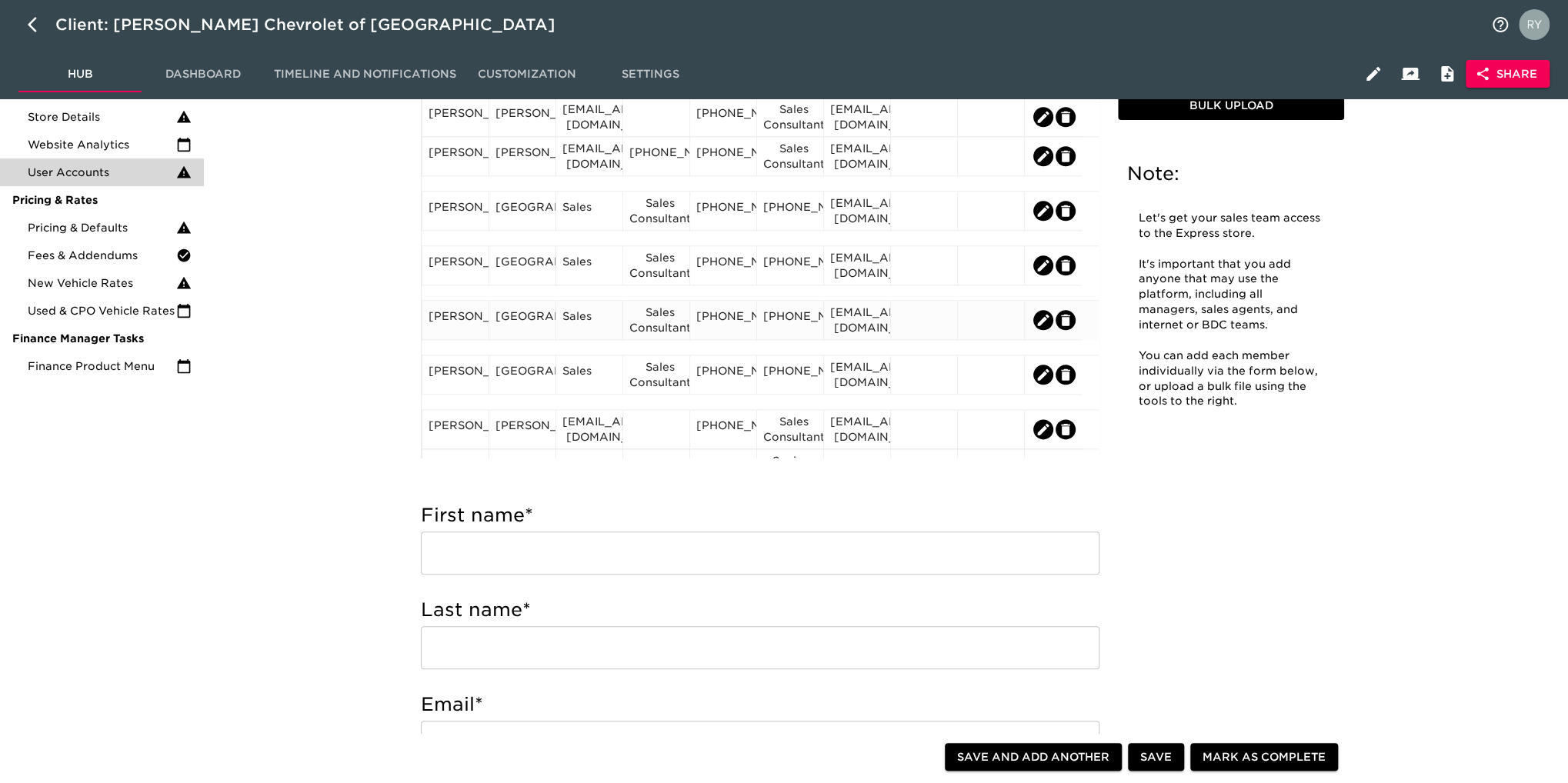
scroll to position [1077, 0]
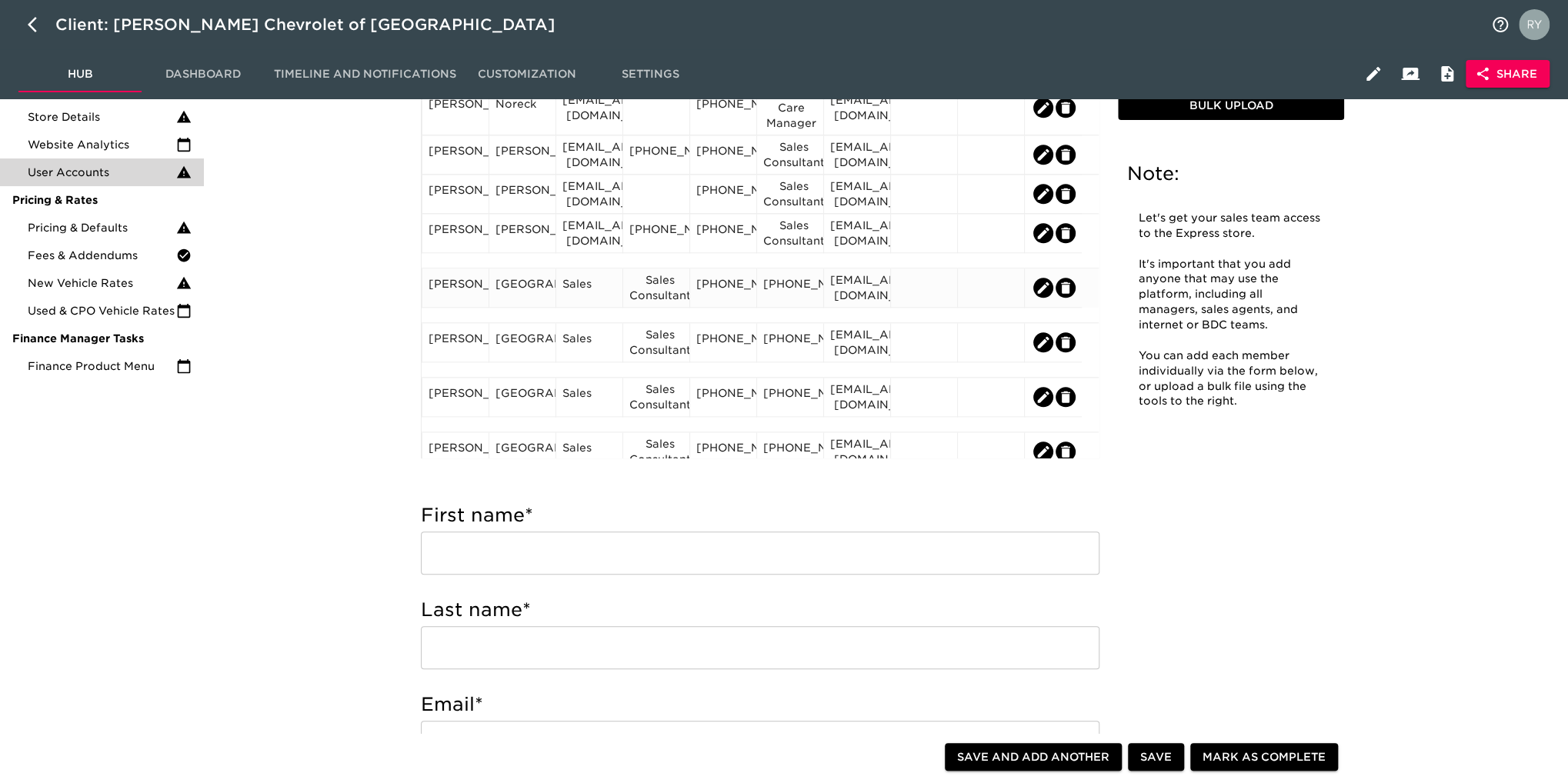
click at [663, 303] on div "Sales Consultant" at bounding box center [656, 287] width 54 height 30
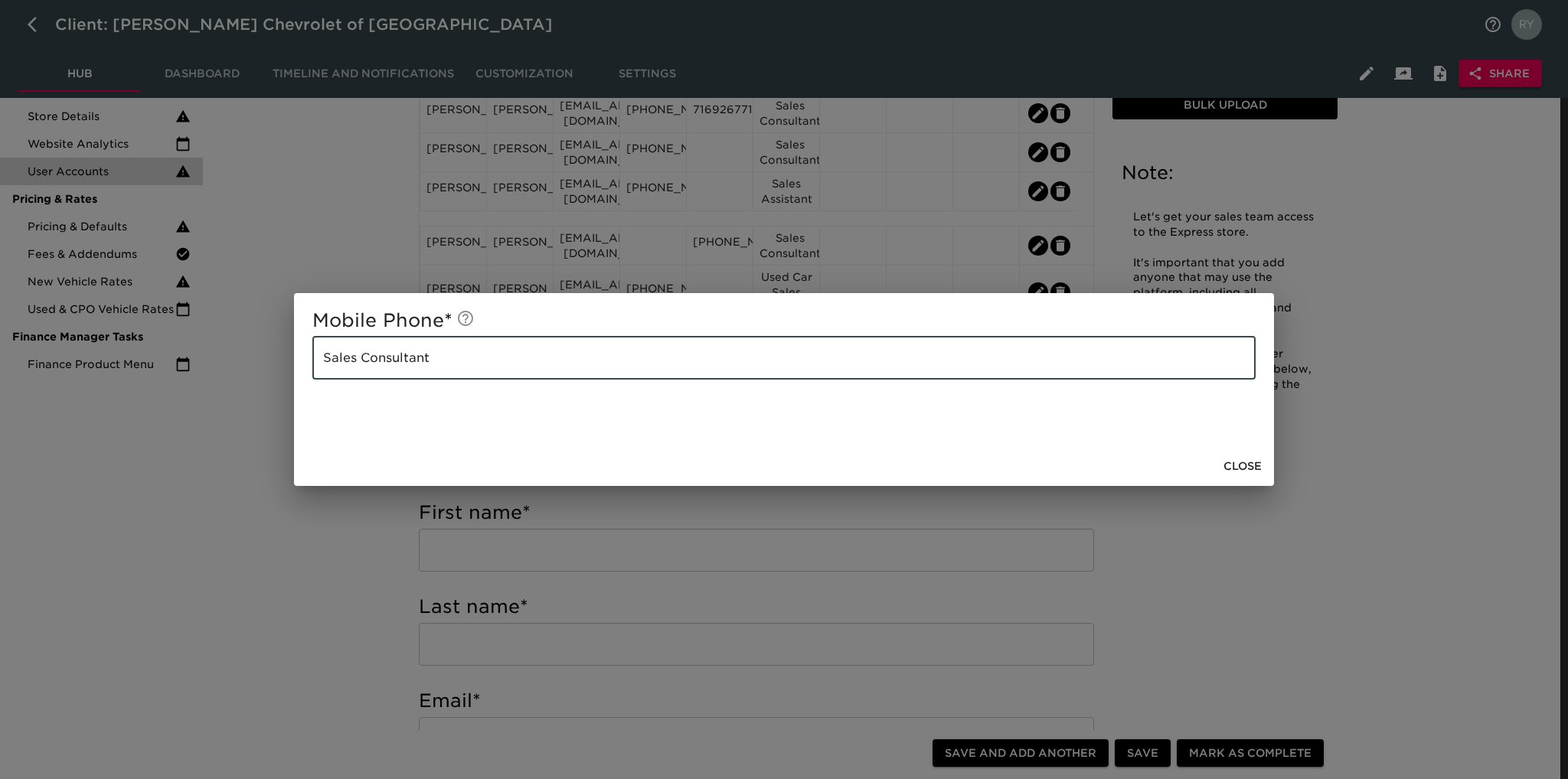
drag, startPoint x: 518, startPoint y: 355, endPoint x: 305, endPoint y: 363, distance: 213.2
click at [305, 363] on div "Mobile Phone * Sales Consultant ​" at bounding box center [784, 370] width 980 height 153
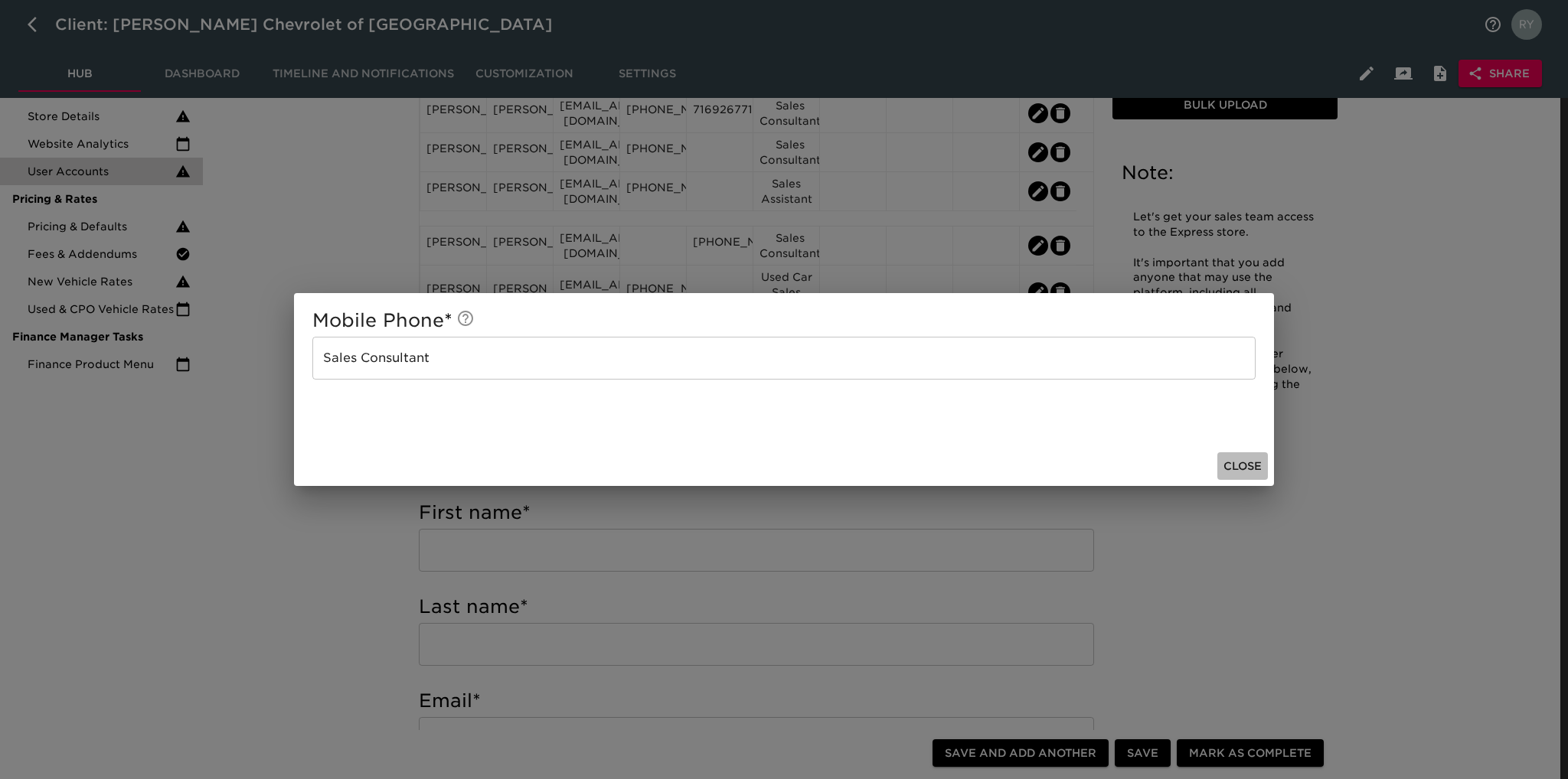
click at [1243, 468] on span "Close" at bounding box center [1243, 466] width 39 height 19
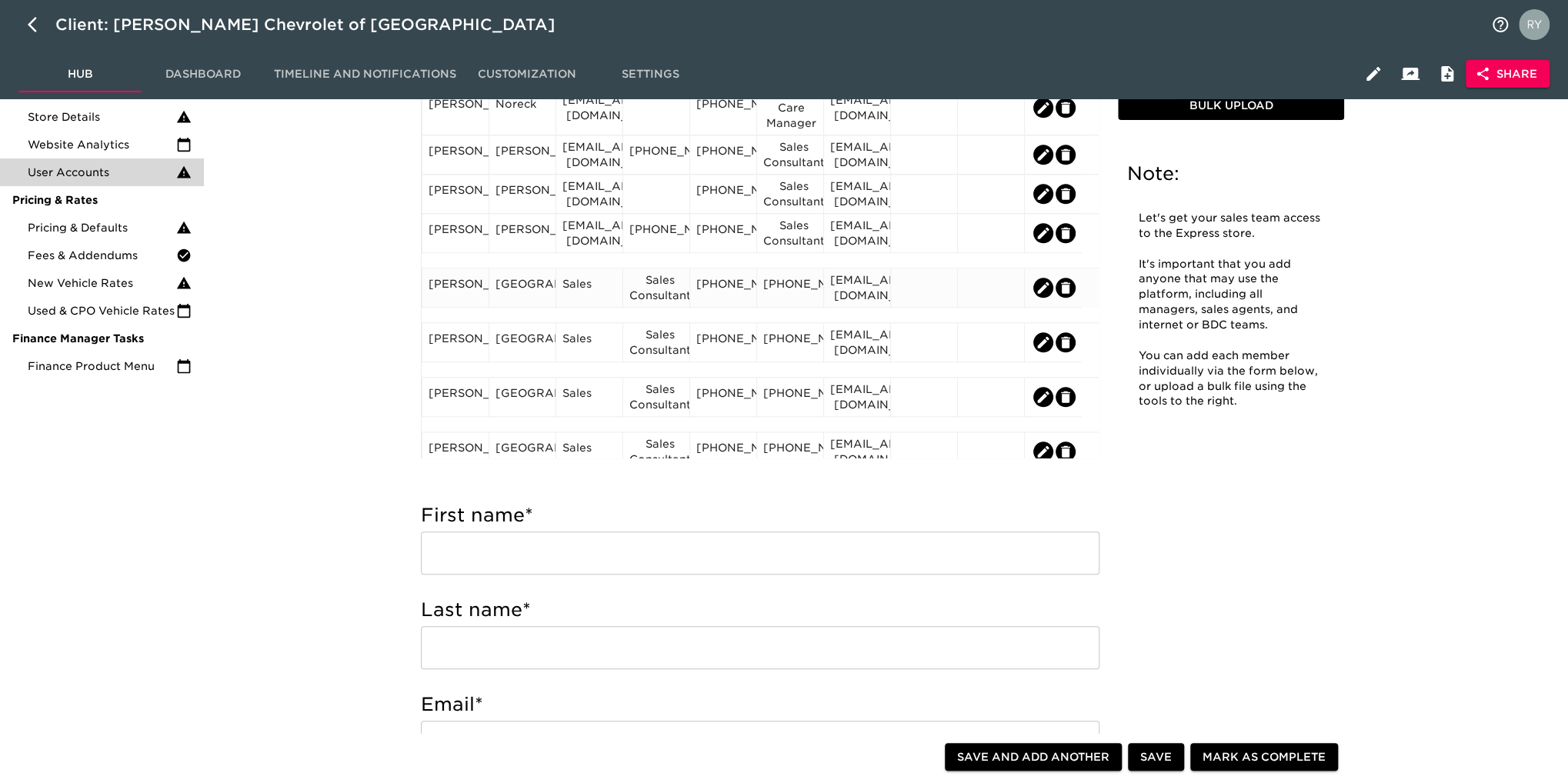
click at [807, 285] on div "[PHONE_NUMBER]" at bounding box center [790, 287] width 54 height 23
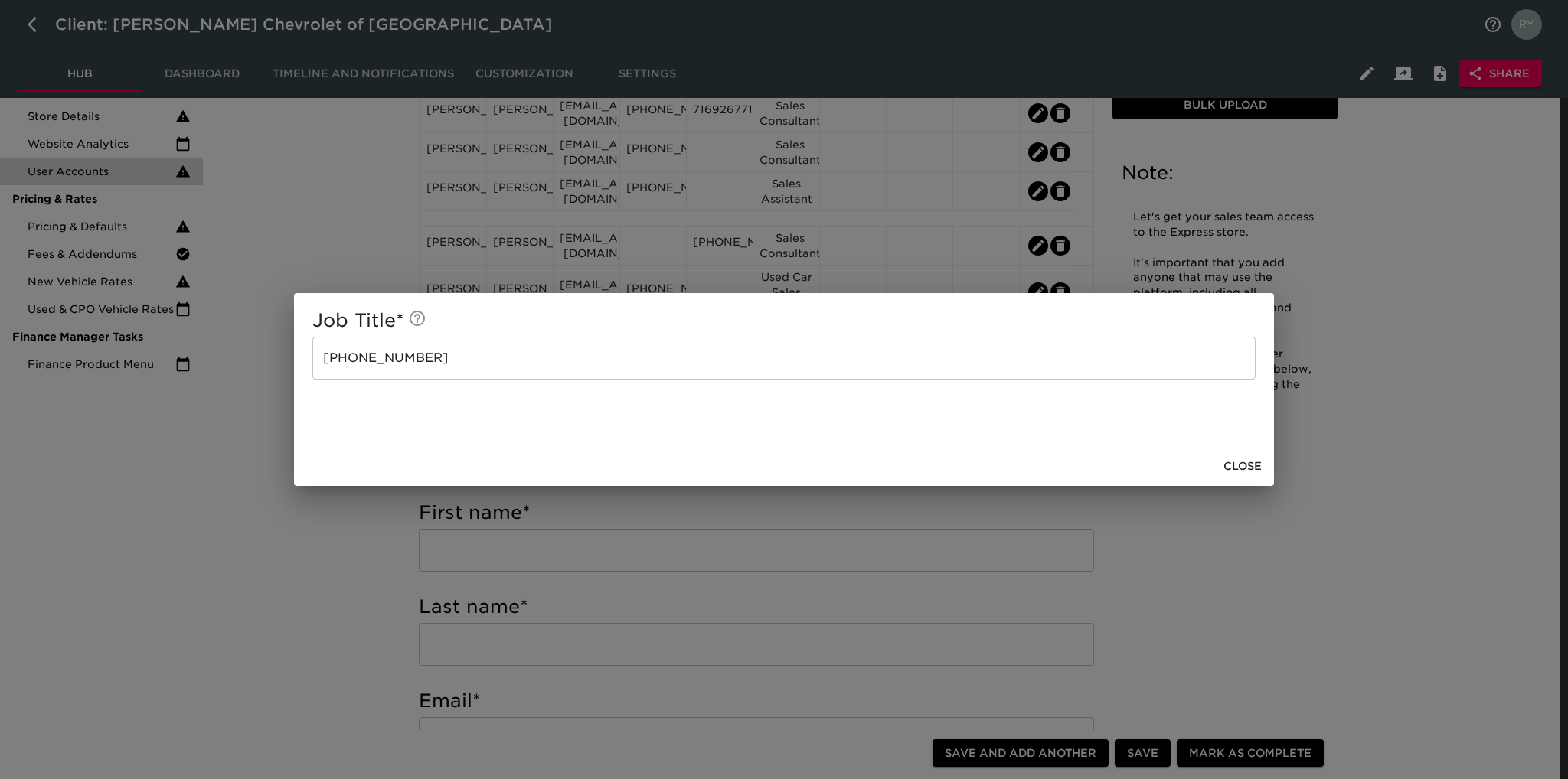
click at [576, 377] on input "[PHONE_NUMBER]" at bounding box center [784, 358] width 943 height 43
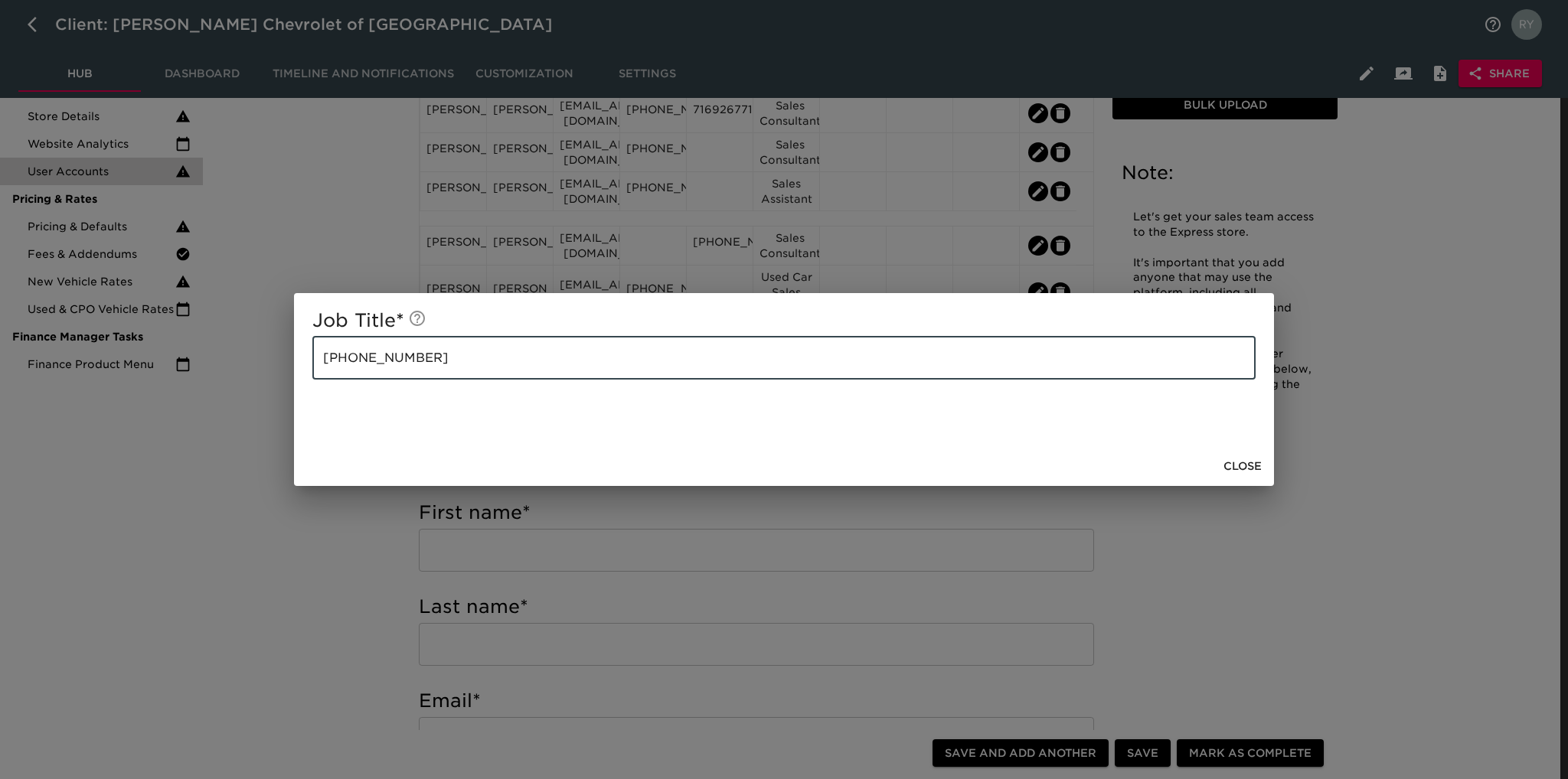
paste input "Sales Consultant"
type input "[PHONE_NUMBER] Sales Consultant"
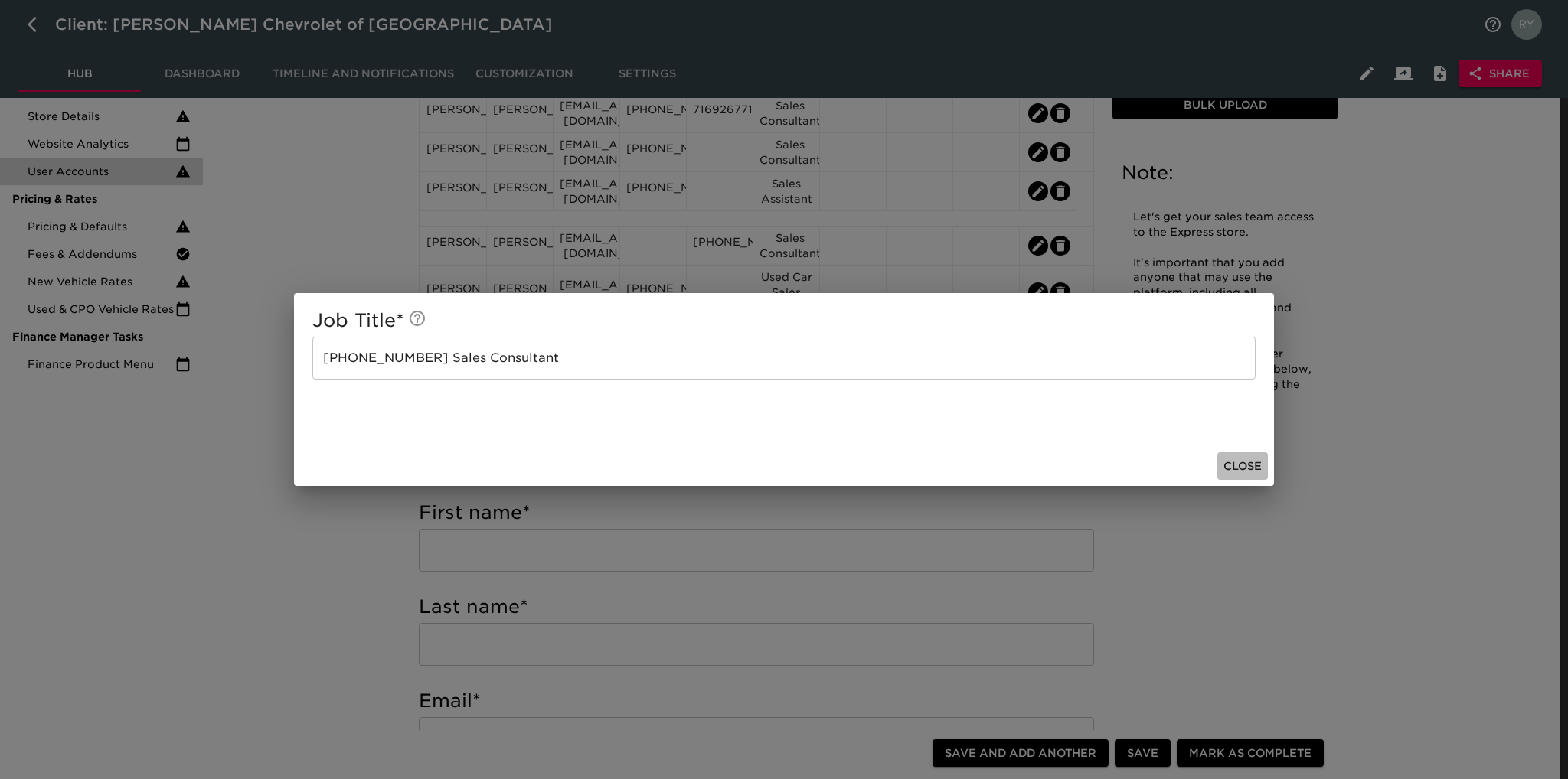
click at [1228, 466] on span "Close" at bounding box center [1243, 466] width 39 height 19
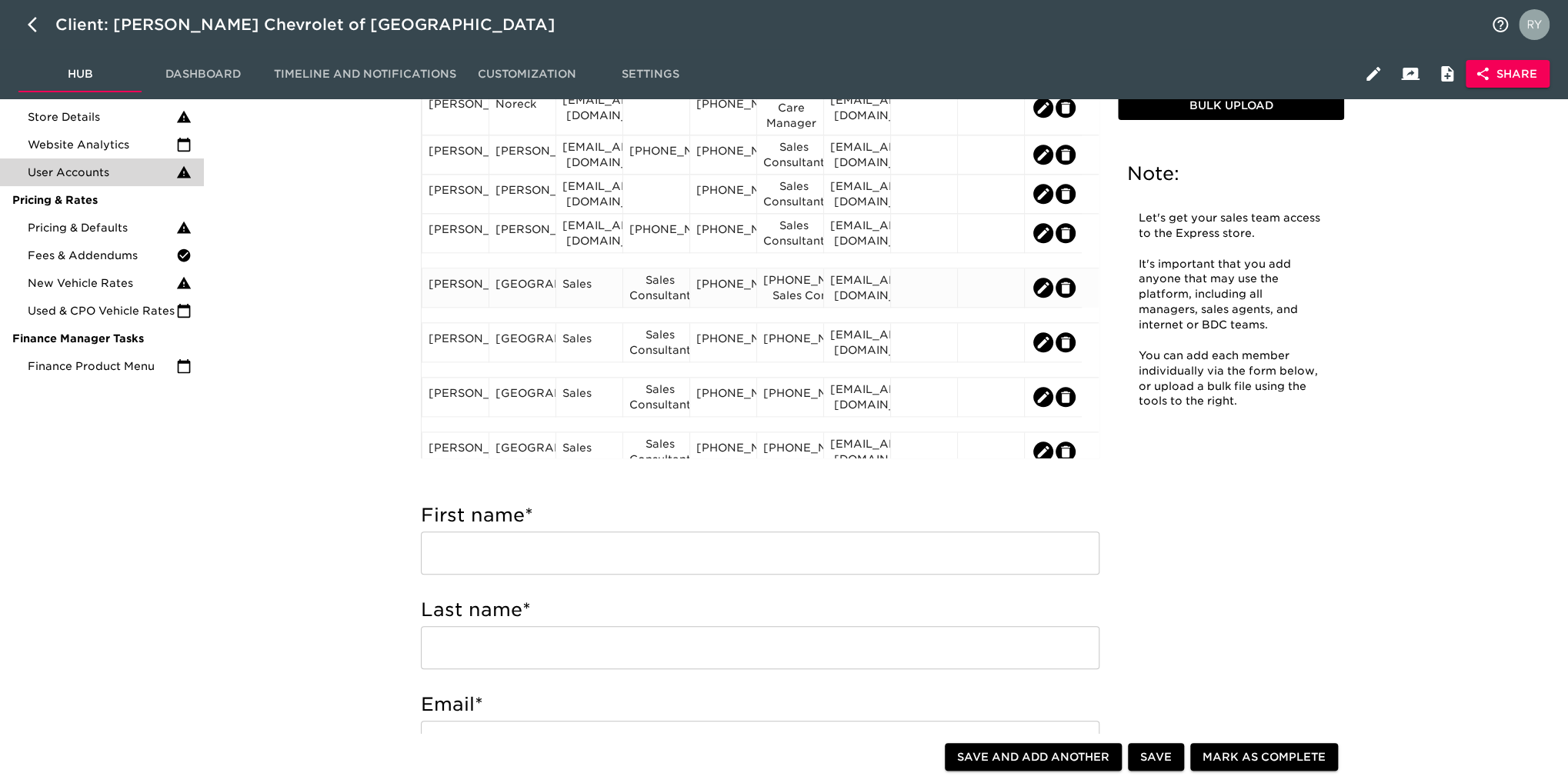
click at [673, 298] on div "Sales Consultant" at bounding box center [656, 287] width 54 height 30
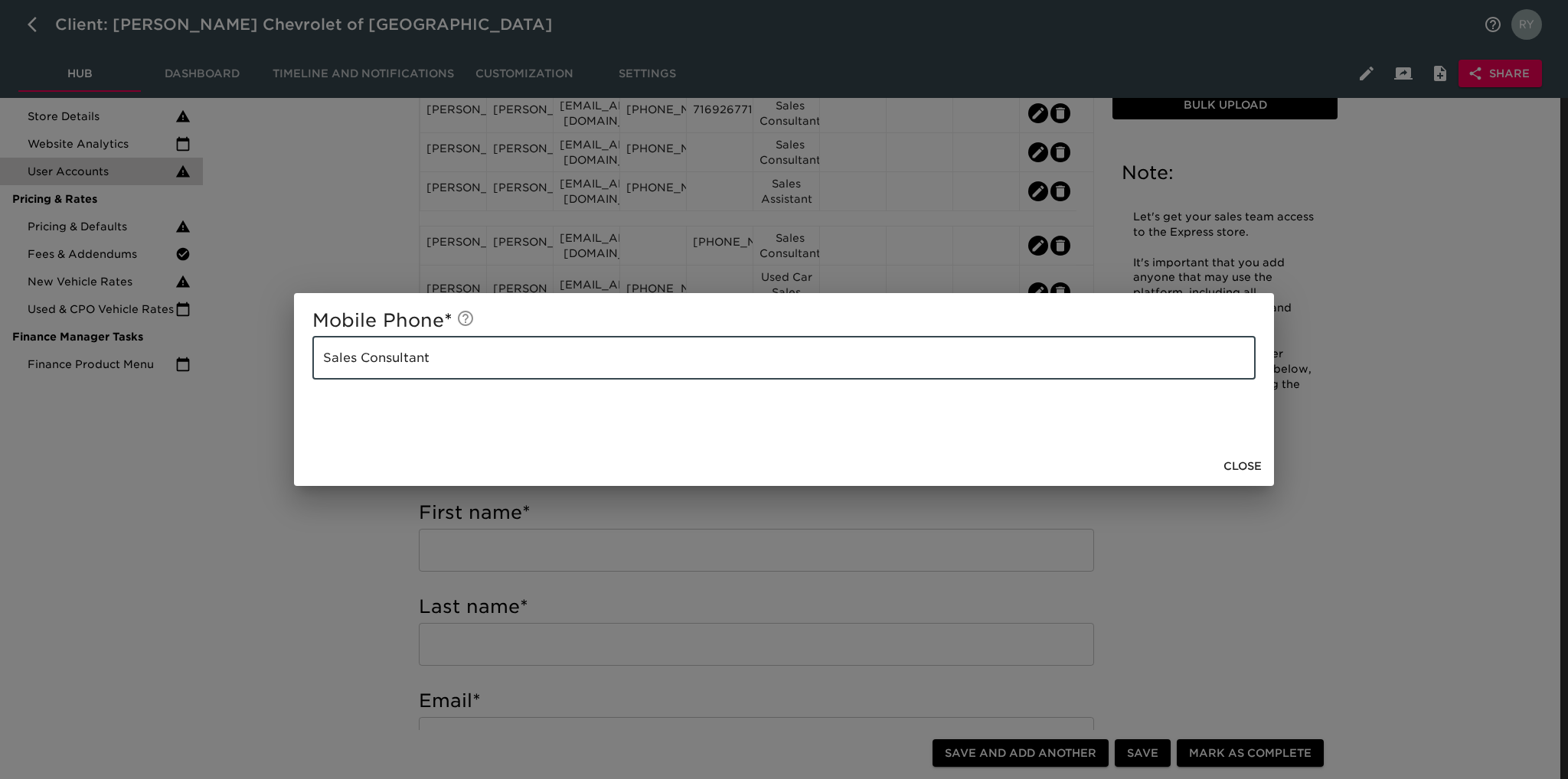
drag, startPoint x: 351, startPoint y: 387, endPoint x: 263, endPoint y: 397, distance: 88.6
click at [263, 397] on div "Mobile Phone * Sales Consultant ​ Close" at bounding box center [784, 389] width 1568 height 779
drag, startPoint x: 258, startPoint y: 561, endPoint x: 338, endPoint y: 465, distance: 125.0
click at [259, 555] on div "Mobile Phone * ​ Close" at bounding box center [784, 389] width 1568 height 779
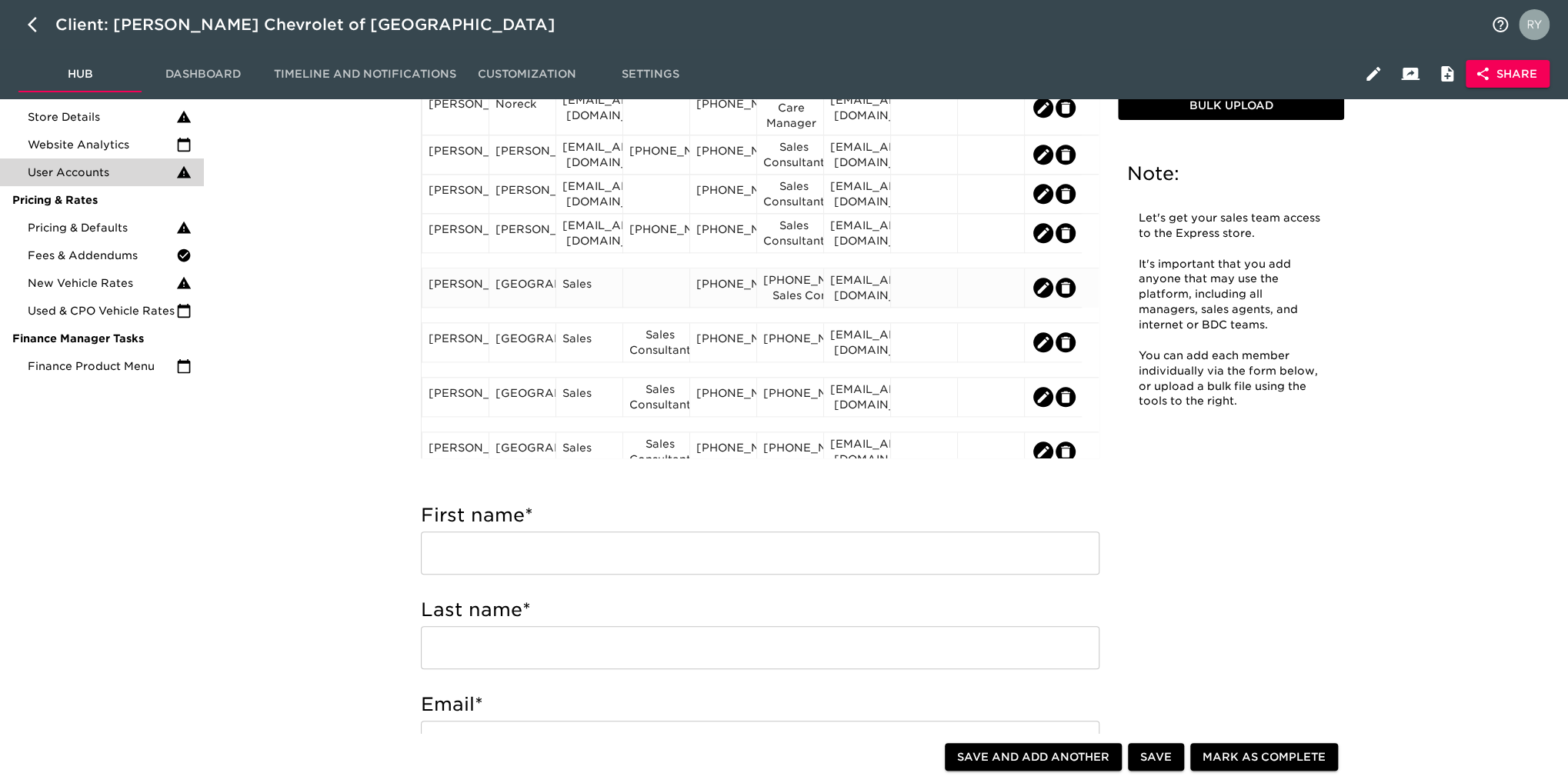
click at [727, 299] on div "[PHONE_NUMBER]" at bounding box center [723, 287] width 54 height 23
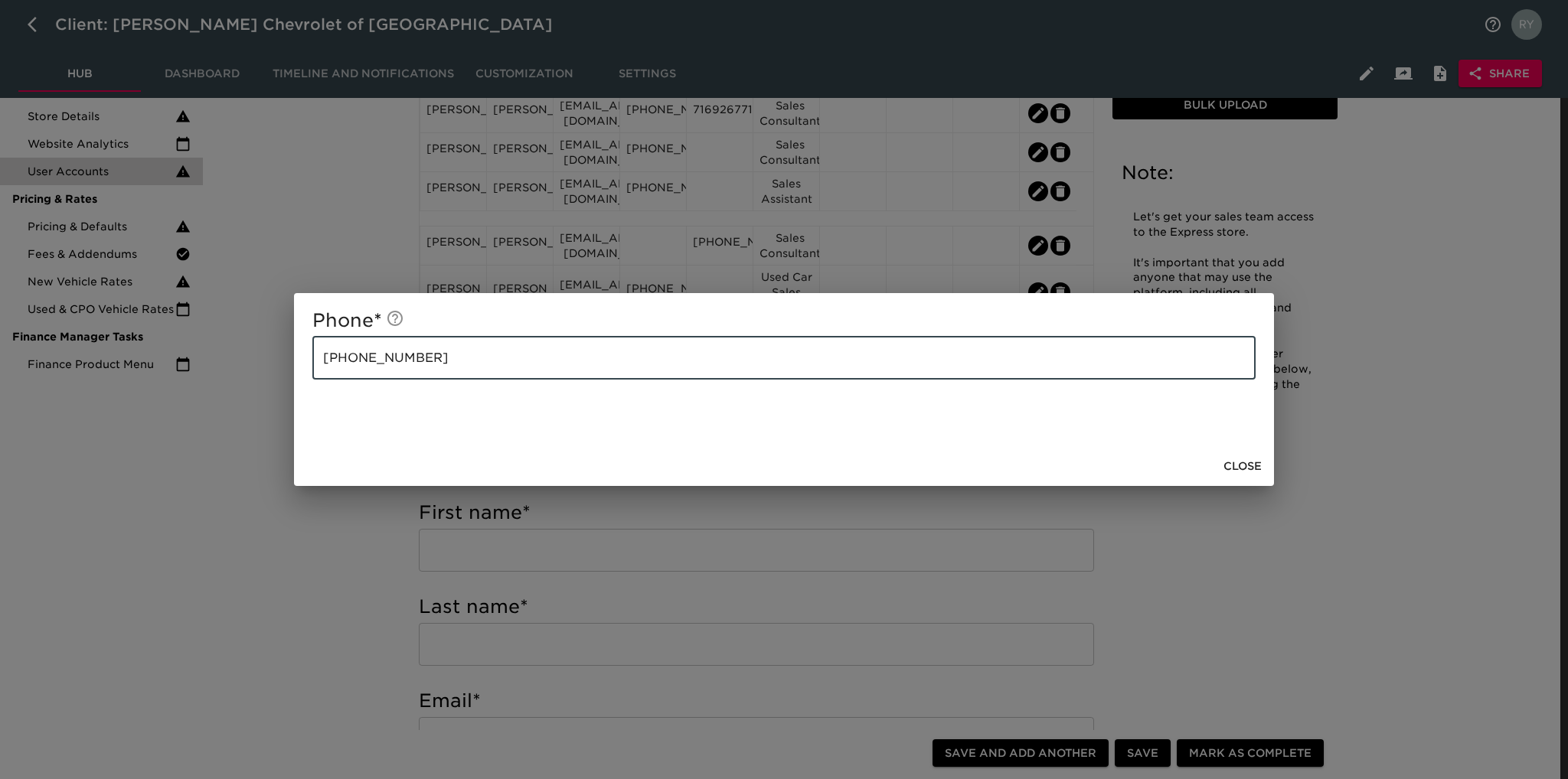
drag, startPoint x: 441, startPoint y: 363, endPoint x: 289, endPoint y: 374, distance: 152.4
click at [289, 374] on div "Phone * [PHONE_NUMBER] ​ Close" at bounding box center [784, 389] width 1568 height 779
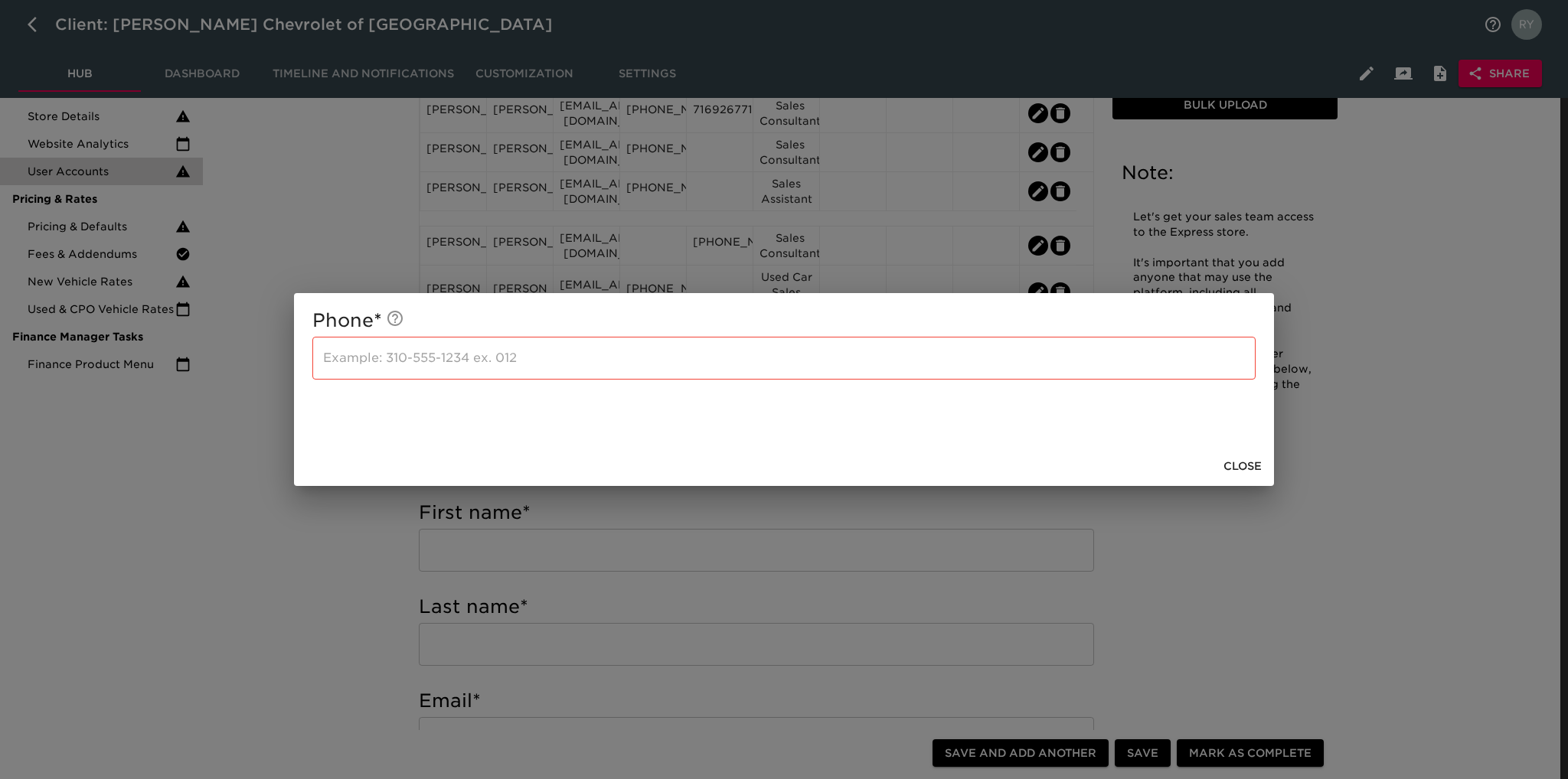
click at [339, 551] on div "Phone * ​ Close" at bounding box center [784, 389] width 1568 height 779
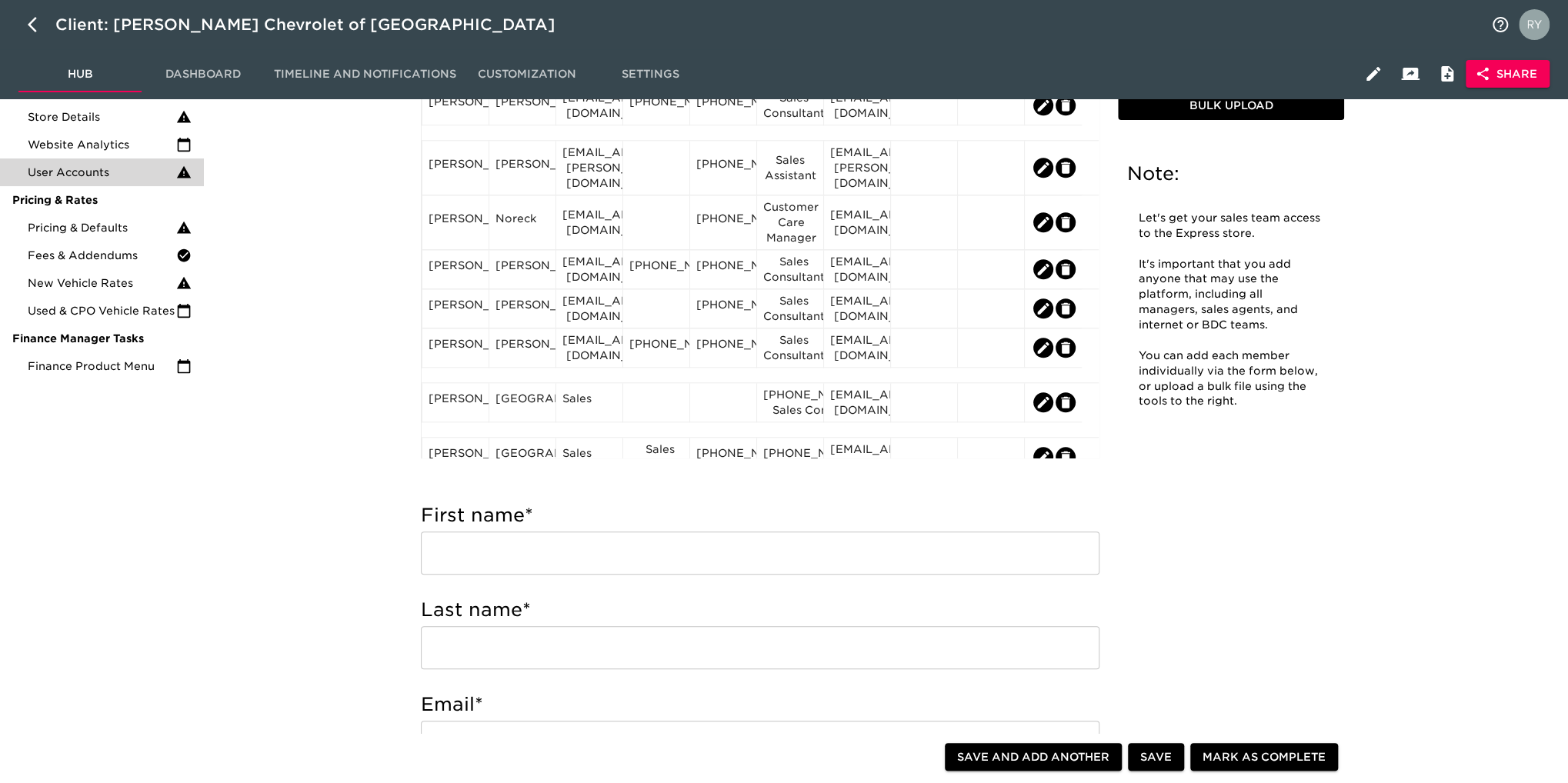
scroll to position [1000, 0]
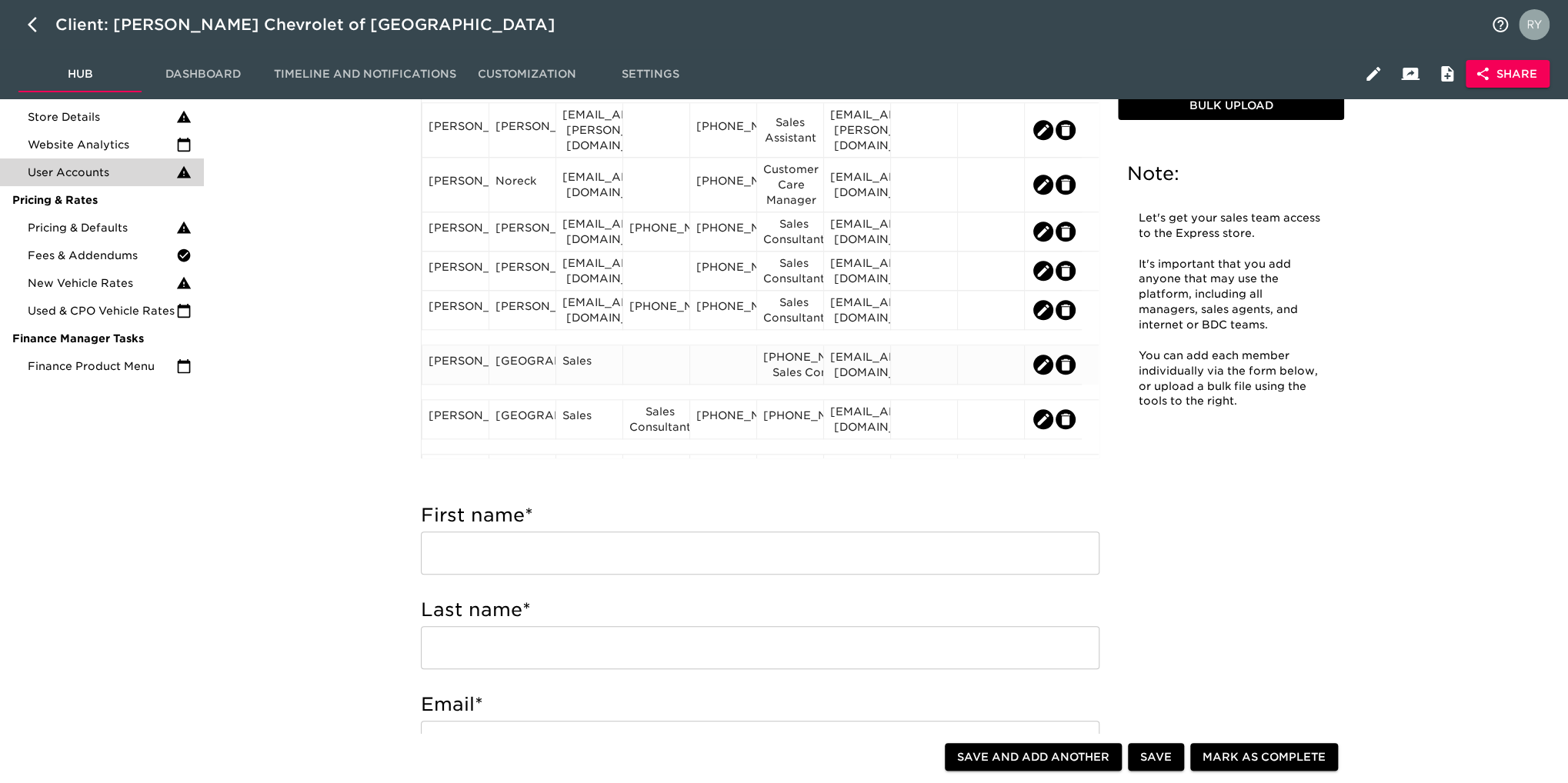
click at [658, 369] on div at bounding box center [656, 364] width 54 height 23
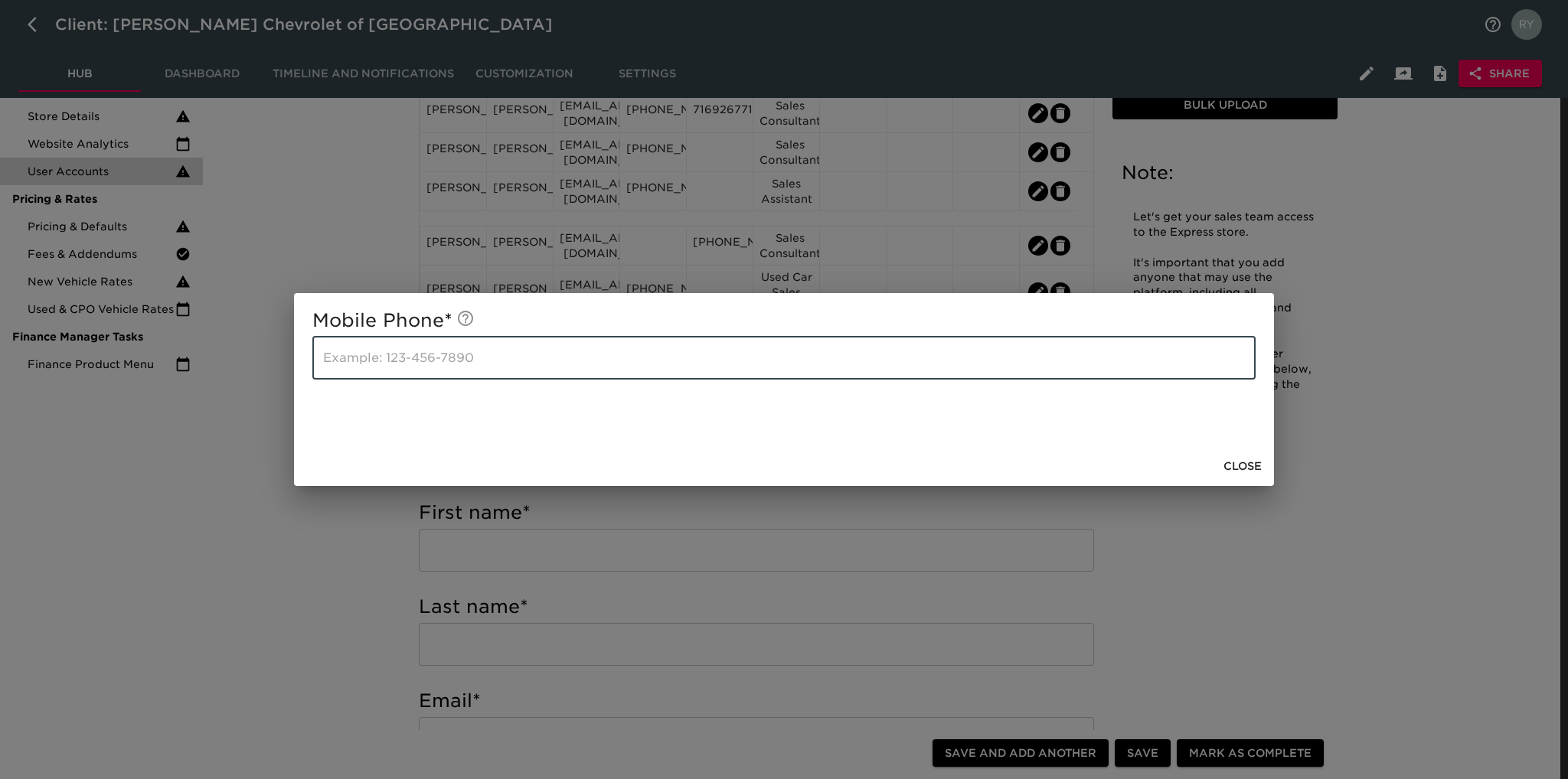
paste input "[PHONE_NUMBER]"
type input "[PHONE_NUMBER]"
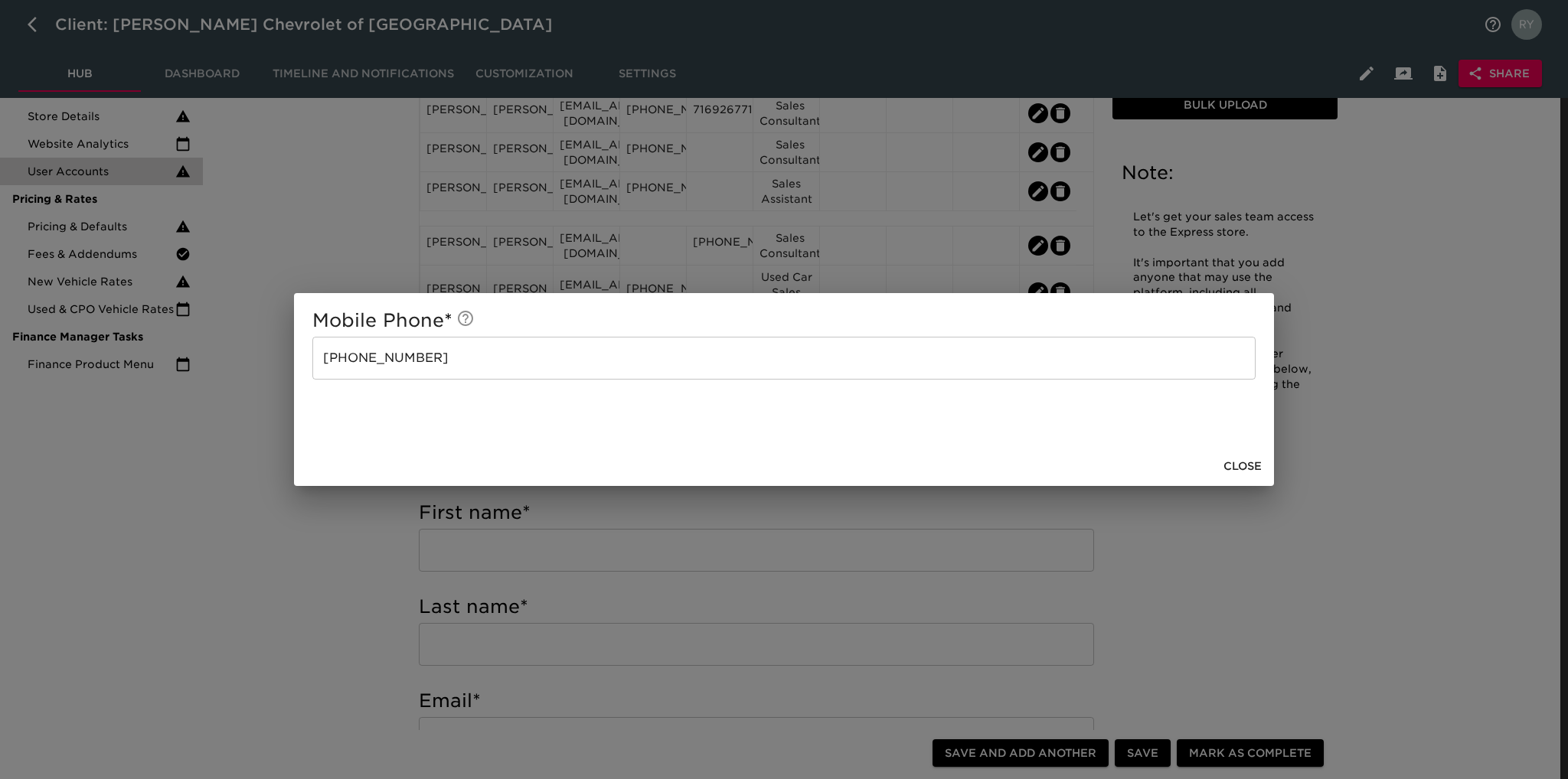
drag, startPoint x: 310, startPoint y: 566, endPoint x: 431, endPoint y: 424, distance: 186.6
click at [310, 566] on div "Mobile Phone * [PHONE_NUMBER] ​ Close" at bounding box center [784, 389] width 1568 height 779
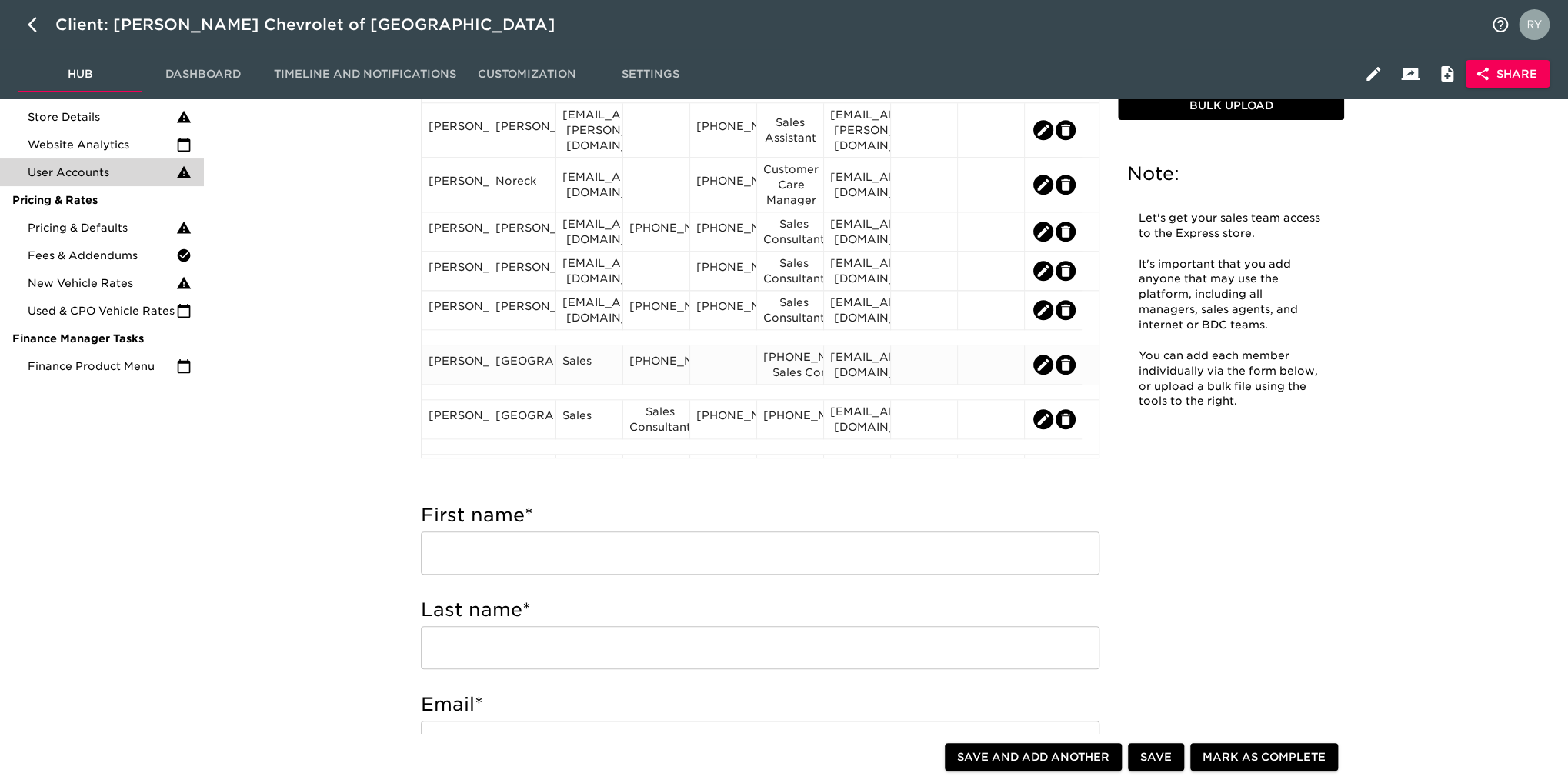
click at [792, 359] on div "[PHONE_NUMBER] Sales Consultant" at bounding box center [790, 365] width 54 height 30
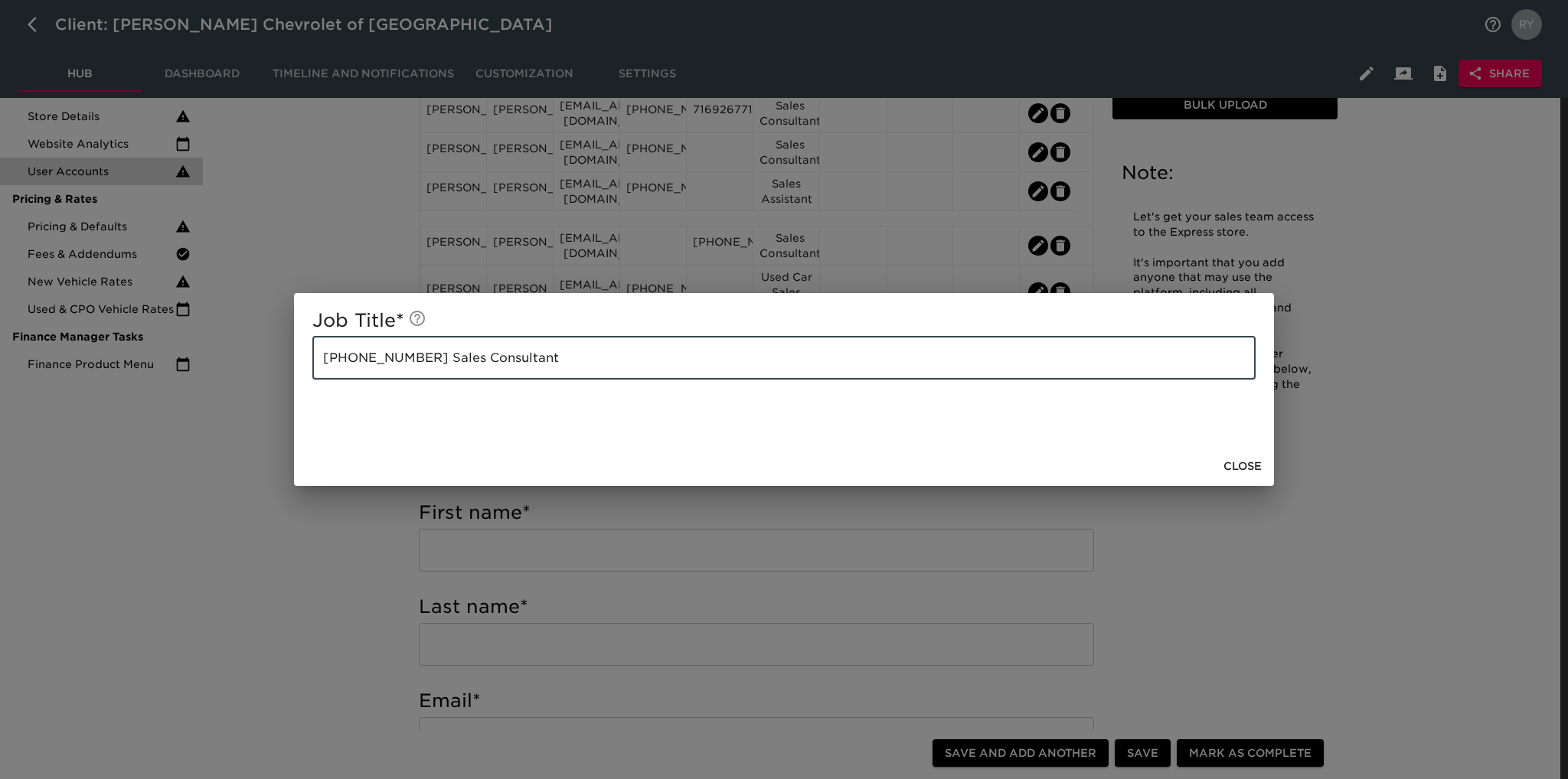
drag, startPoint x: 412, startPoint y: 358, endPoint x: 245, endPoint y: 357, distance: 167.0
click at [244, 357] on div "Job Title * [PHONE_NUMBER] Sales Consultant ​ Close" at bounding box center [784, 389] width 1568 height 779
type input "Sales Consultant"
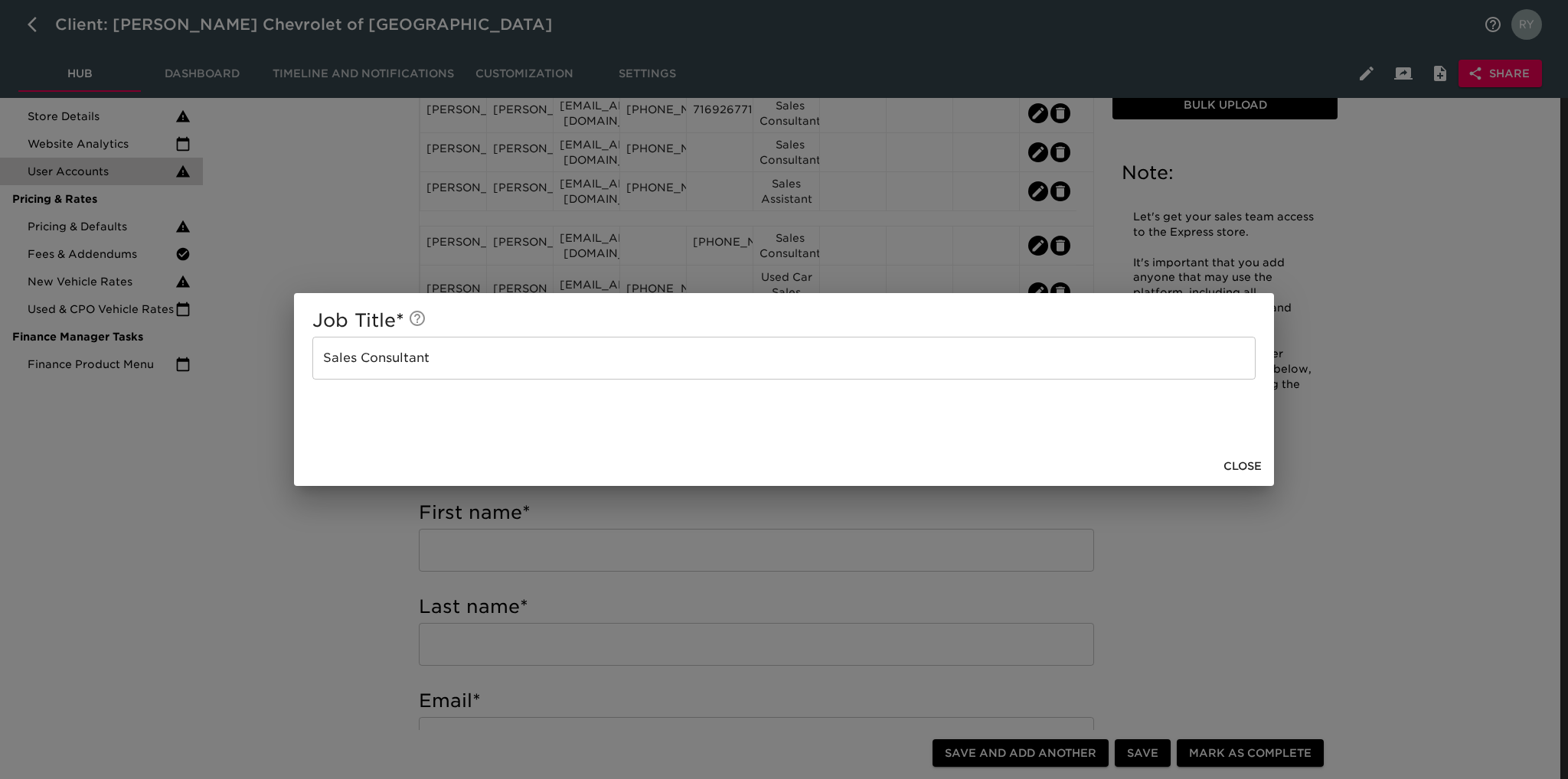
drag, startPoint x: 323, startPoint y: 545, endPoint x: 384, endPoint y: 490, distance: 82.1
click at [324, 545] on div "Job Title * Sales Consultant ​ Close" at bounding box center [784, 389] width 1568 height 779
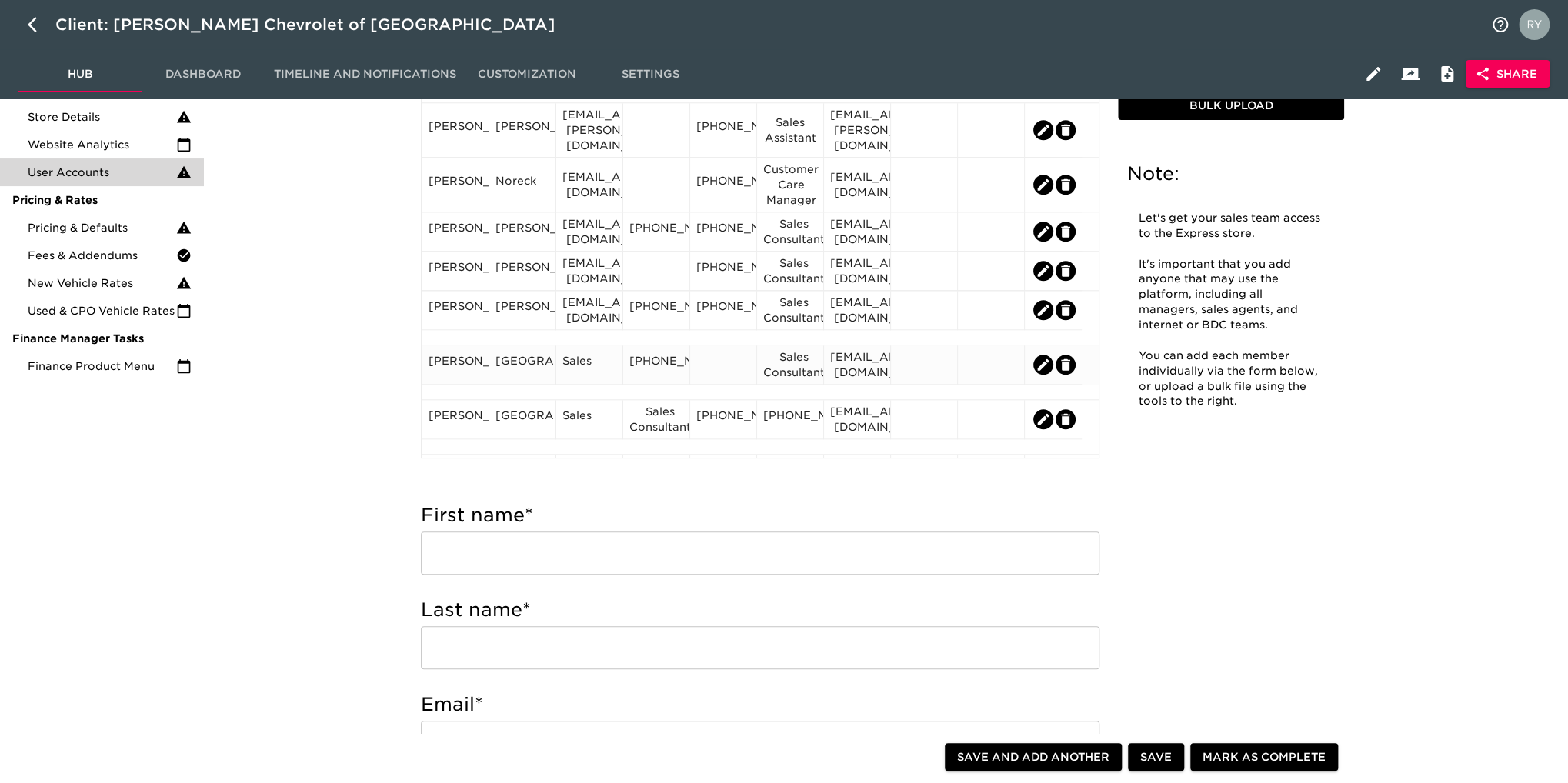
click at [719, 366] on div at bounding box center [723, 364] width 54 height 23
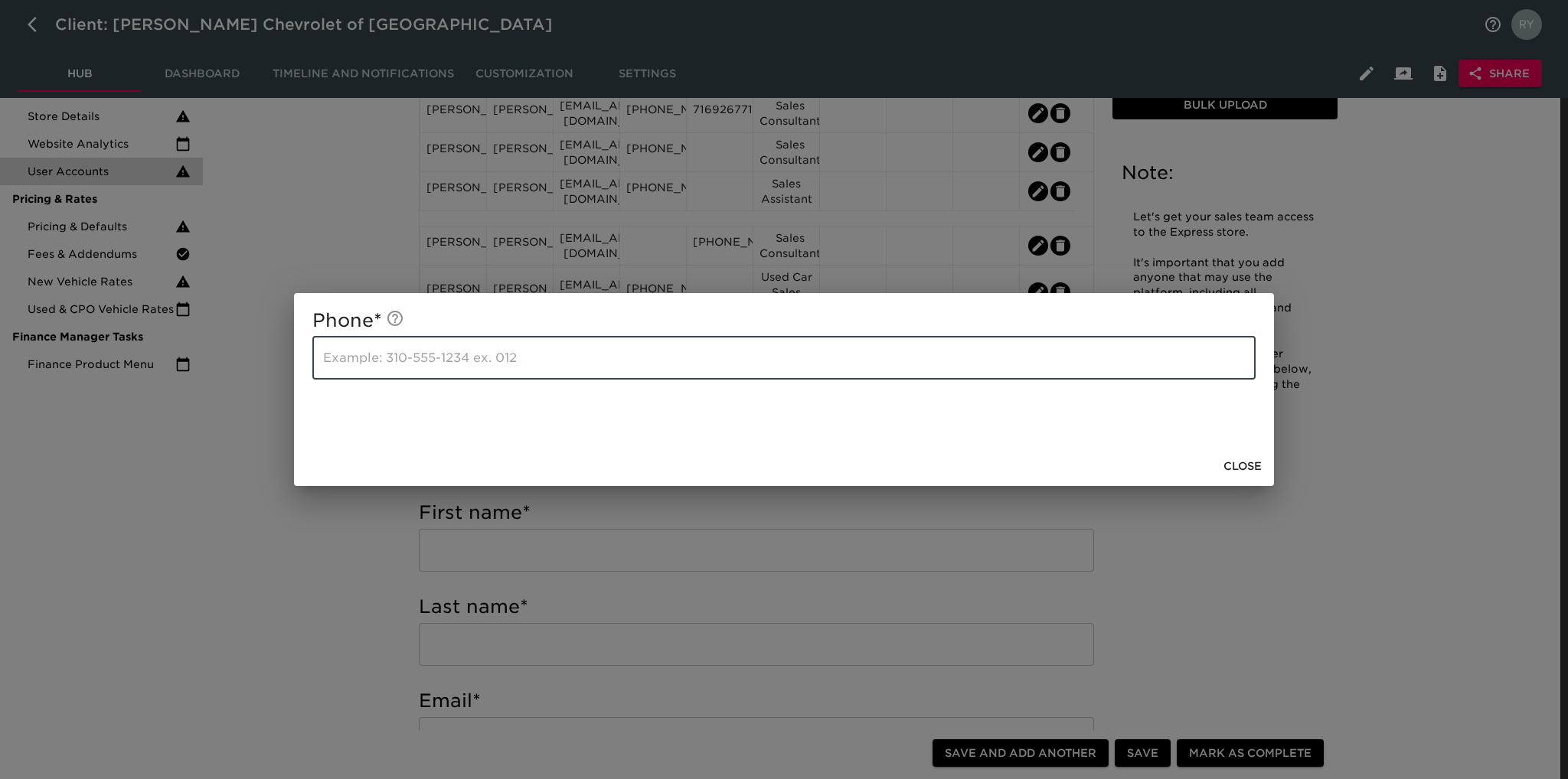
paste input "[PHONE_NUMBER]"
type input "[PHONE_NUMBER]"
drag, startPoint x: 310, startPoint y: 615, endPoint x: 394, endPoint y: 537, distance: 114.6
click at [310, 614] on div "Phone * [PHONE_NUMBER] ​ Close" at bounding box center [784, 389] width 1568 height 779
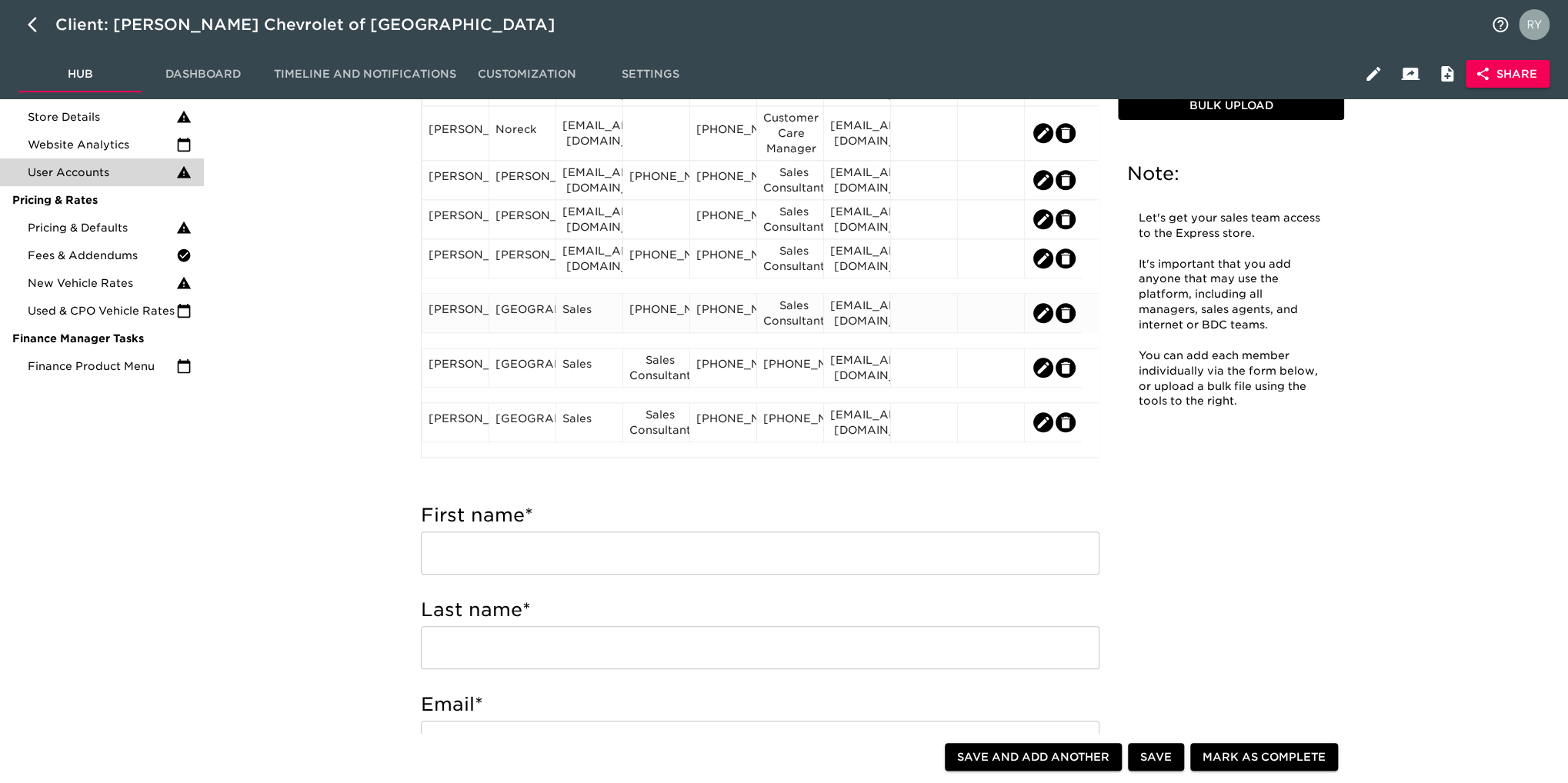
scroll to position [1077, 0]
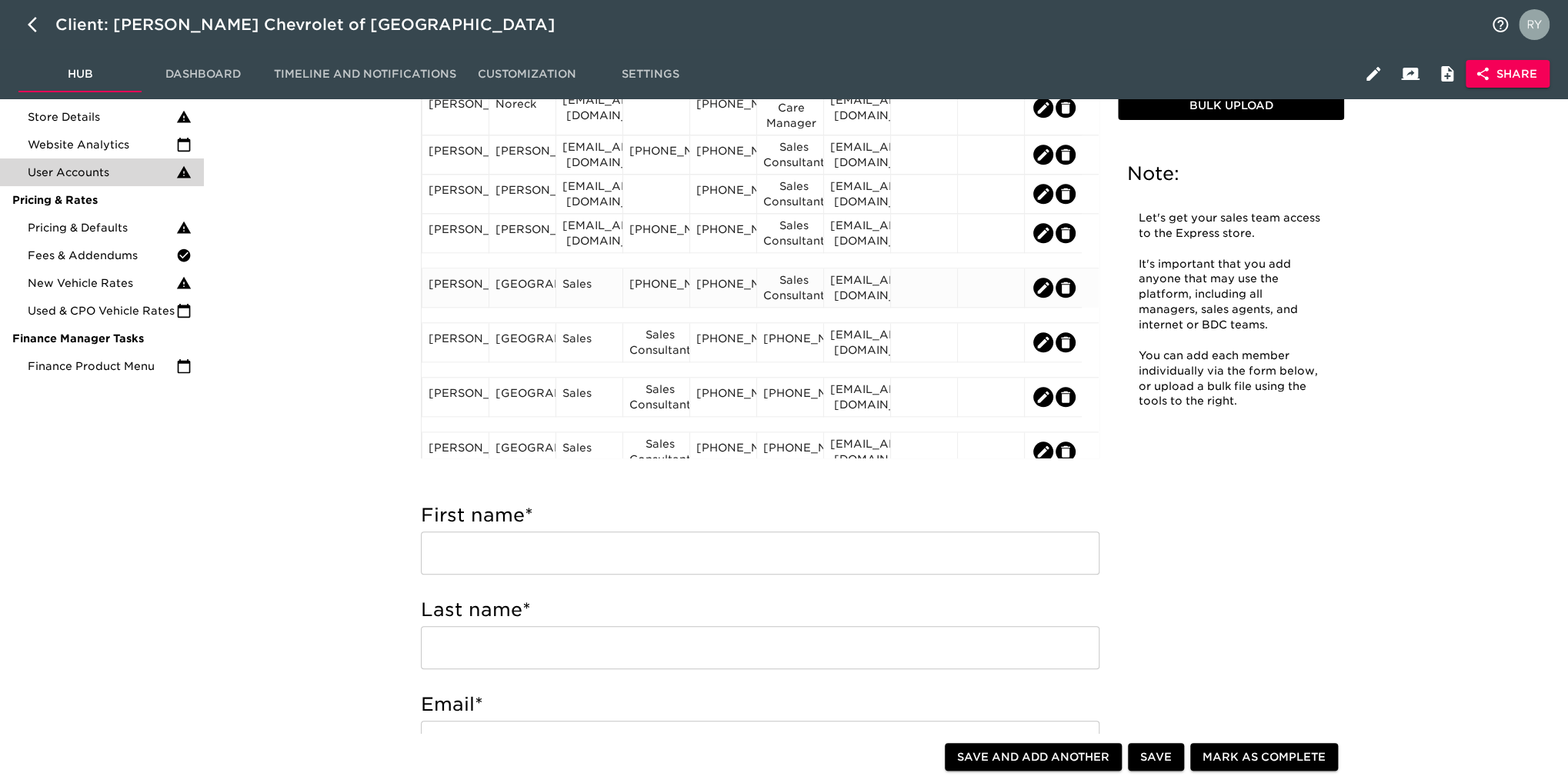
click at [846, 301] on div "[EMAIL_ADDRESS][DOMAIN_NAME]" at bounding box center [857, 287] width 54 height 30
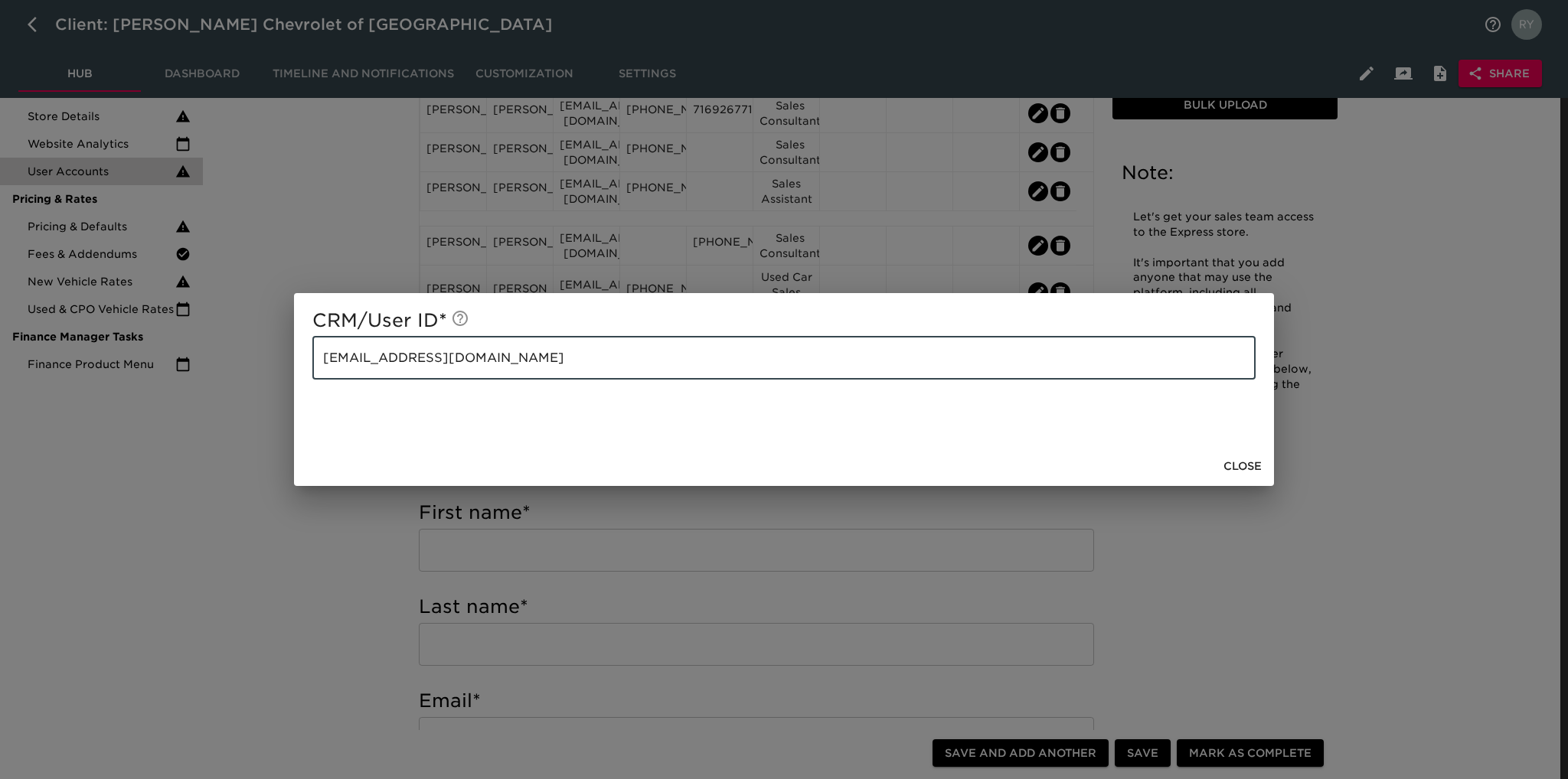
drag, startPoint x: 502, startPoint y: 358, endPoint x: 278, endPoint y: 390, distance: 226.3
click at [278, 390] on div "CRM/User ID * [EMAIL_ADDRESS][DOMAIN_NAME] ​ Close" at bounding box center [784, 389] width 1568 height 779
click at [343, 566] on div "CRM/User ID * [EMAIL_ADDRESS][DOMAIN_NAME] ​ Close" at bounding box center [784, 389] width 1568 height 779
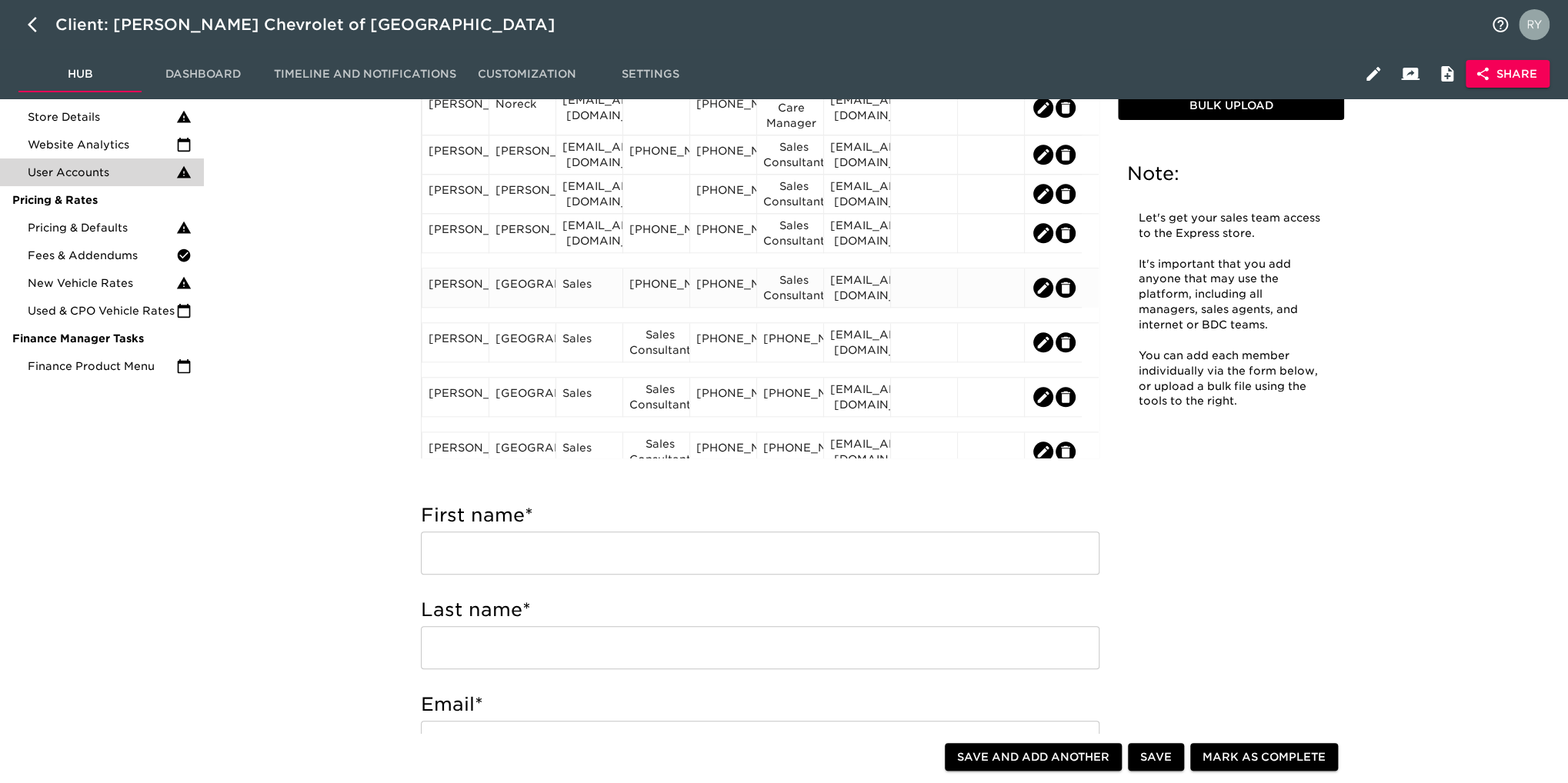
click at [587, 299] on div "Sales" at bounding box center [589, 287] width 54 height 23
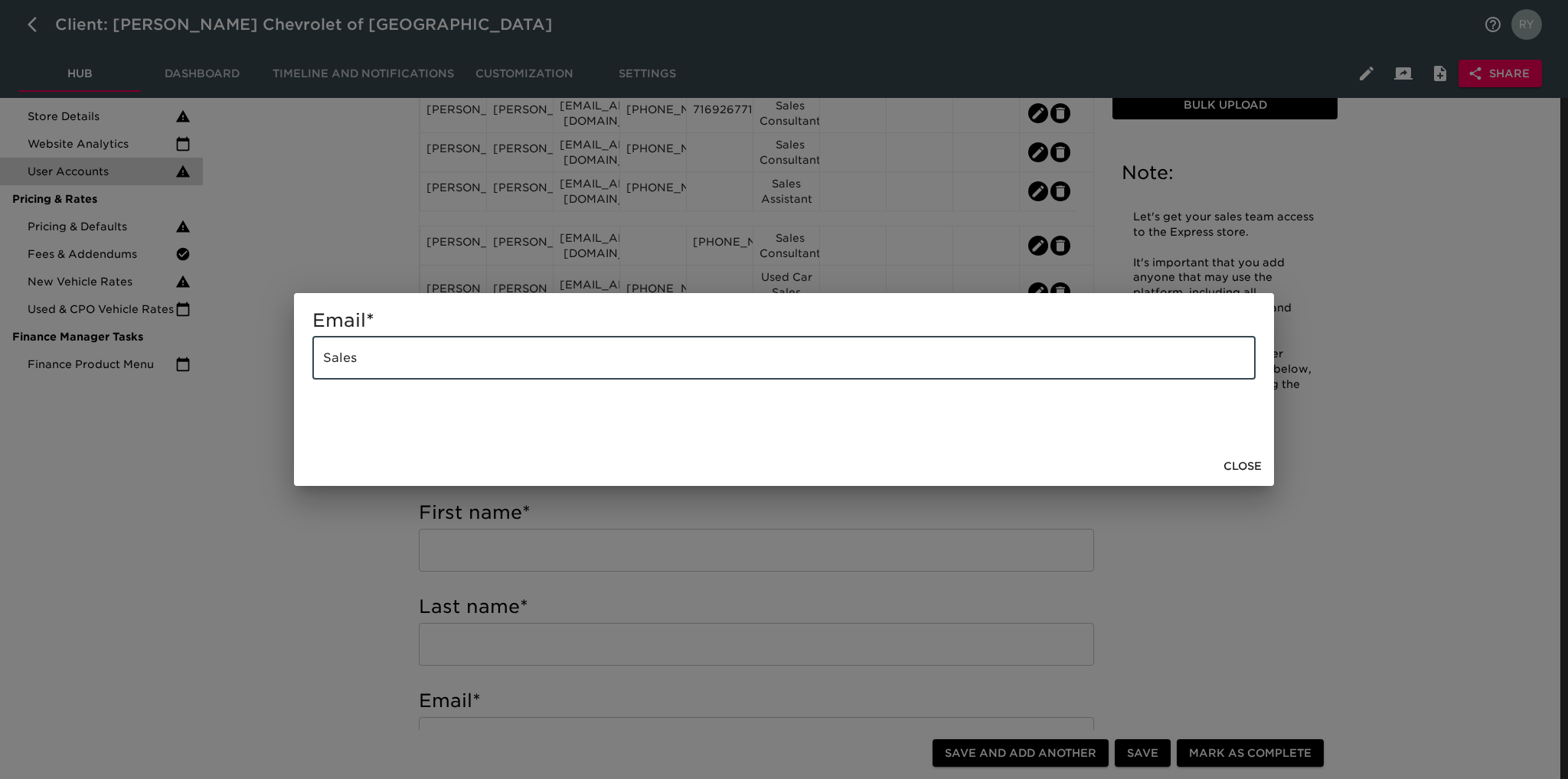
drag, startPoint x: 454, startPoint y: 366, endPoint x: 266, endPoint y: 385, distance: 189.0
click at [266, 385] on div "Email * Sales ​ Close" at bounding box center [784, 389] width 1568 height 779
paste input "[EMAIL_ADDRESS][DOMAIN_NAME]"
type input "[EMAIL_ADDRESS][DOMAIN_NAME]"
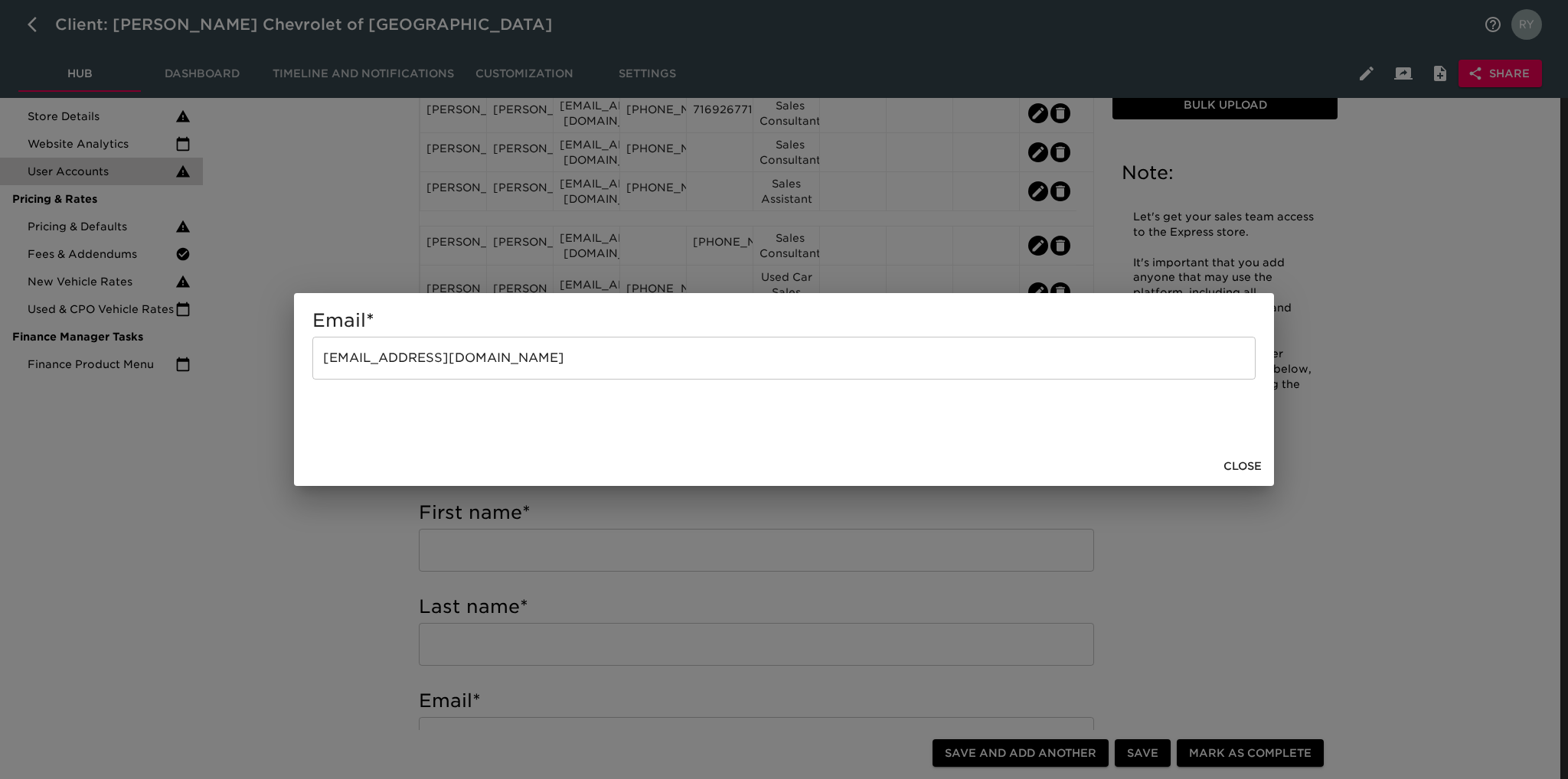
click at [326, 601] on div "Email * [EMAIL_ADDRESS][DOMAIN_NAME] ​ Close" at bounding box center [784, 389] width 1568 height 779
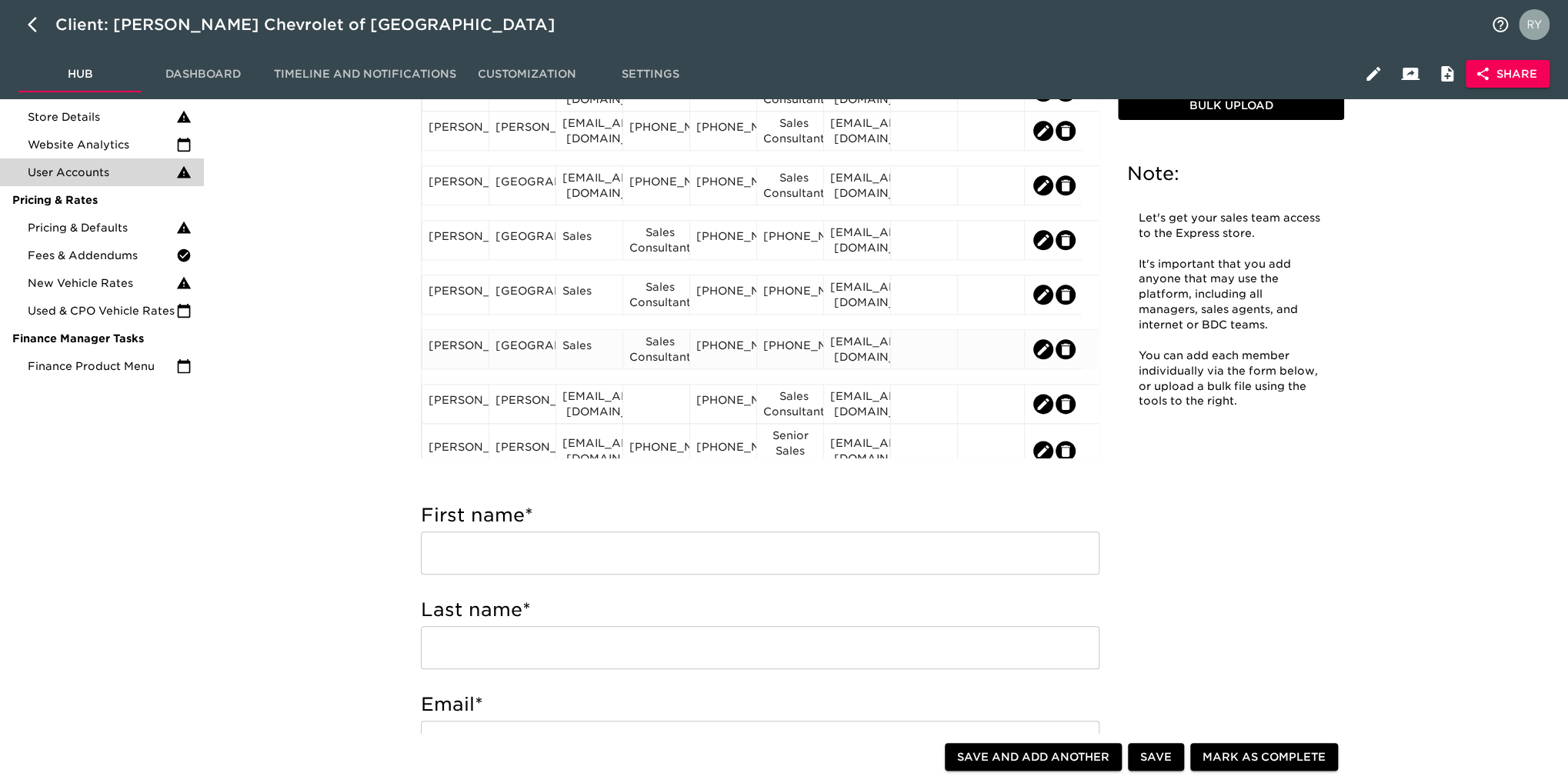
scroll to position [1154, 0]
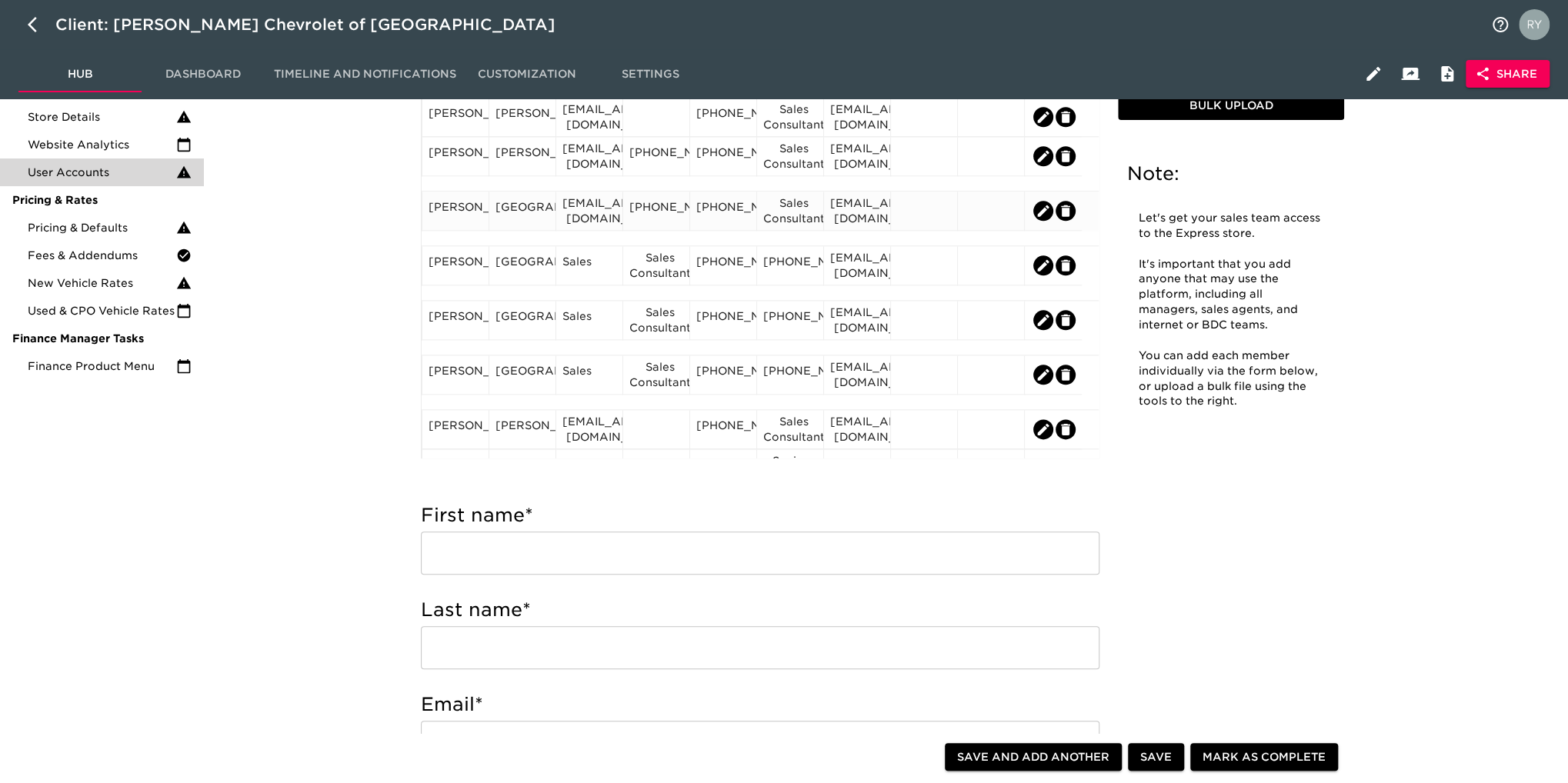
click at [472, 222] on div "[PERSON_NAME]" at bounding box center [455, 210] width 54 height 23
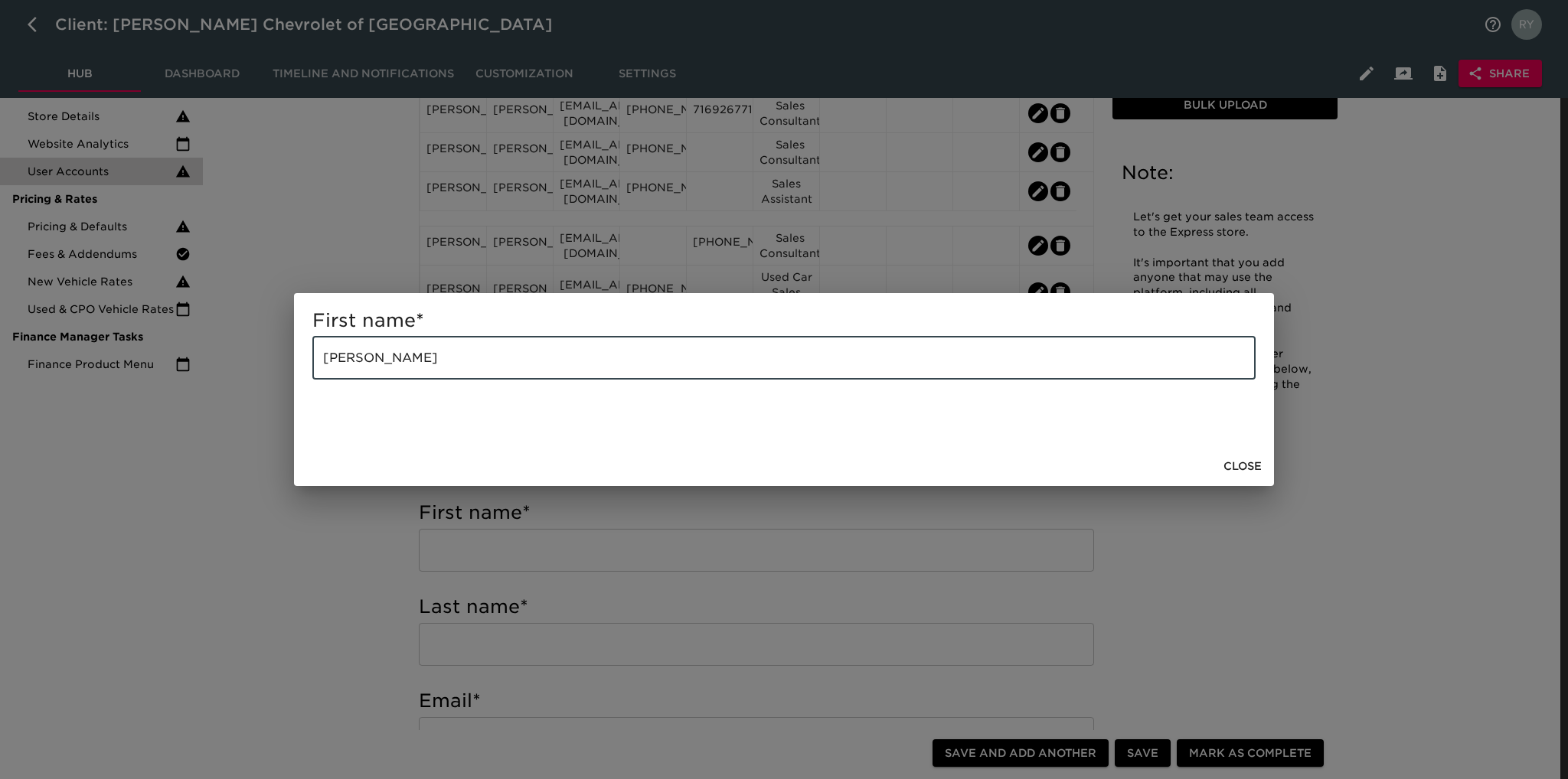
drag, startPoint x: 417, startPoint y: 363, endPoint x: 363, endPoint y: 368, distance: 54.2
click at [363, 368] on input "[PERSON_NAME]" at bounding box center [784, 358] width 943 height 43
click at [357, 539] on div "First name * [PERSON_NAME] ​ Close" at bounding box center [784, 389] width 1568 height 779
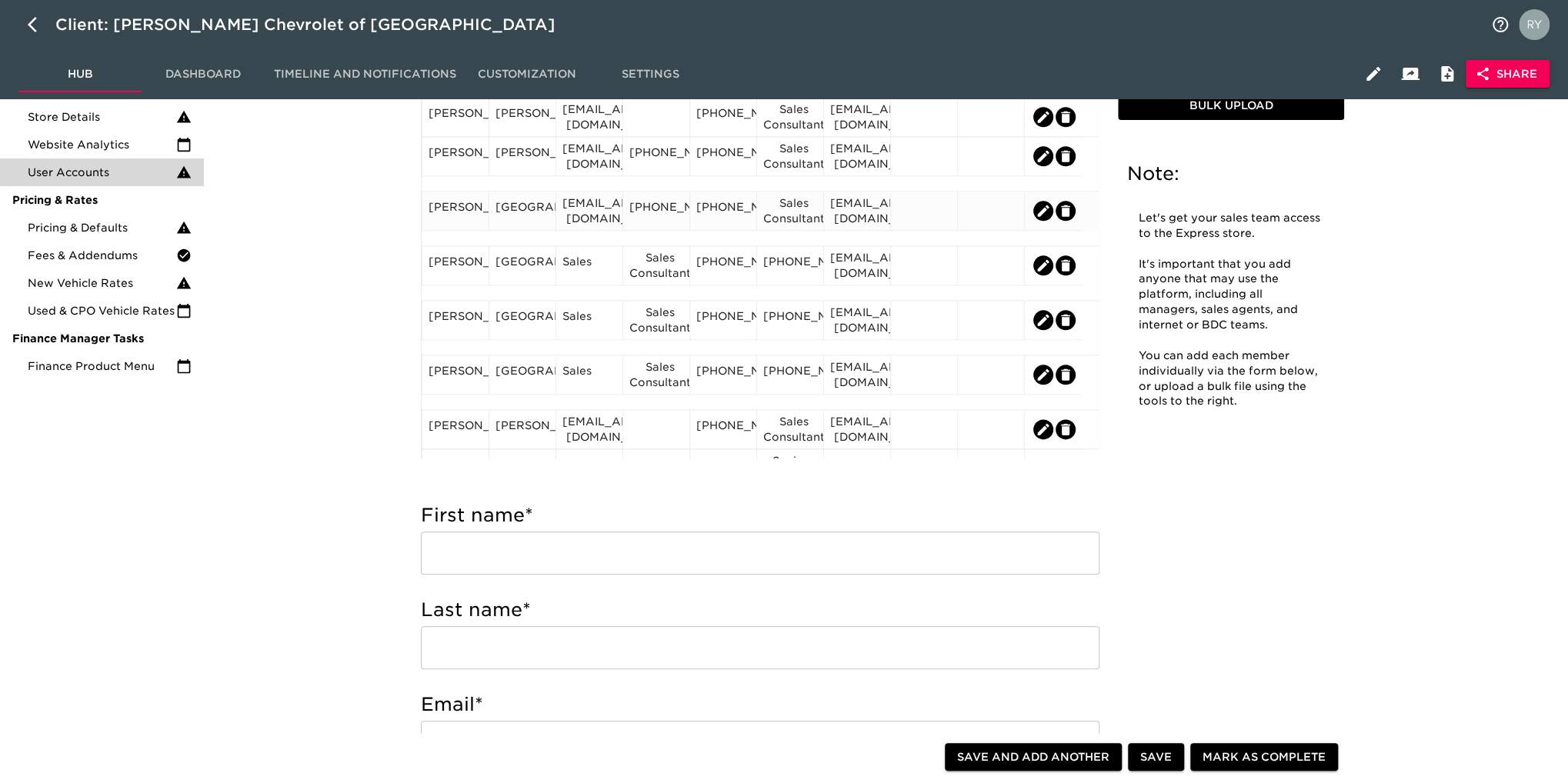
click at [537, 222] on div "[GEOGRAPHIC_DATA]" at bounding box center [523, 210] width 54 height 23
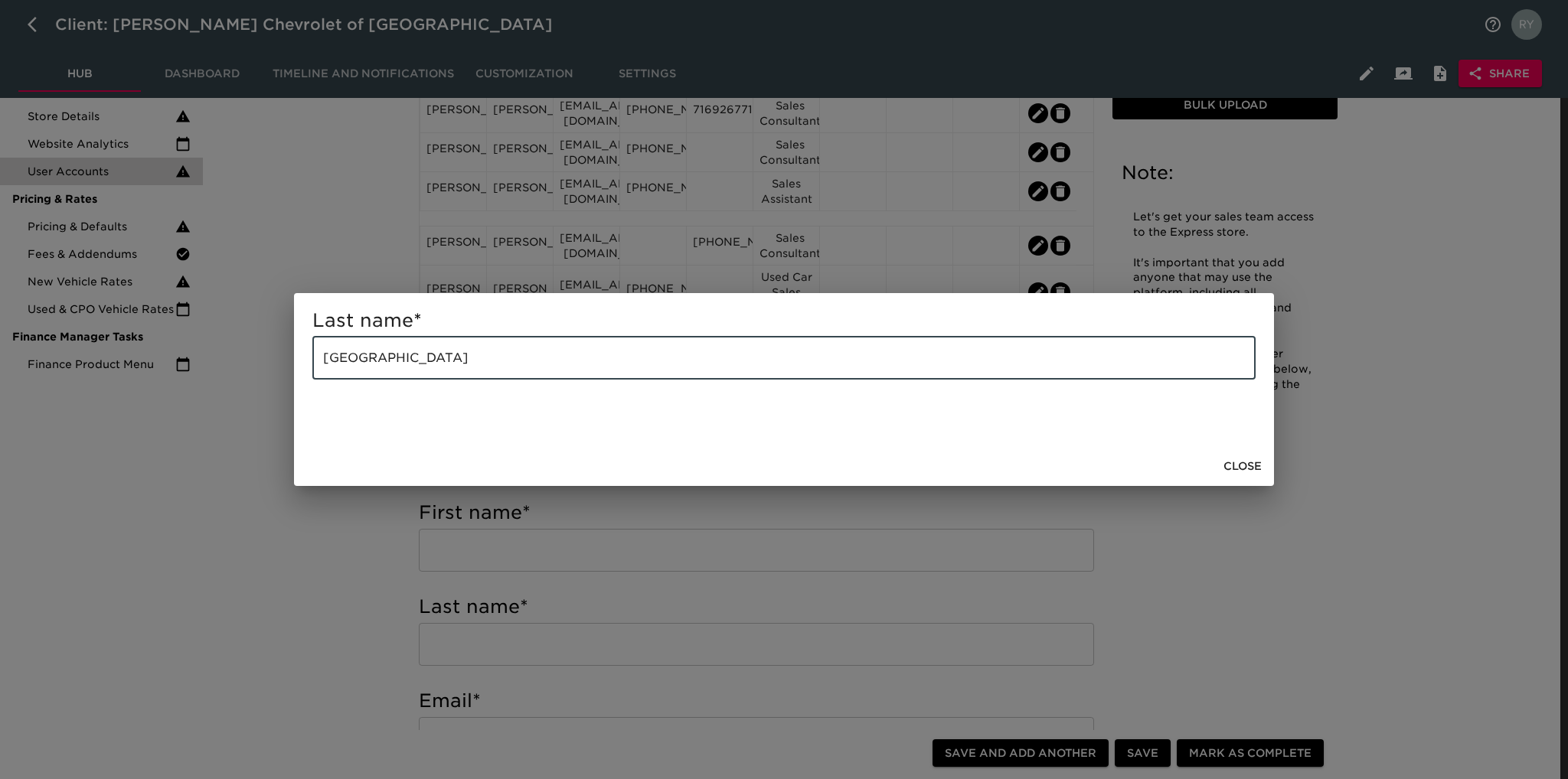
drag, startPoint x: 473, startPoint y: 362, endPoint x: 276, endPoint y: 399, distance: 200.4
click at [276, 399] on div "Last name * [GEOGRAPHIC_DATA] ​ Close" at bounding box center [784, 389] width 1568 height 779
paste input "[PERSON_NAME]"
type input "[PERSON_NAME]"
click at [329, 546] on div "Last name * [PERSON_NAME] ​ Close" at bounding box center [784, 389] width 1568 height 779
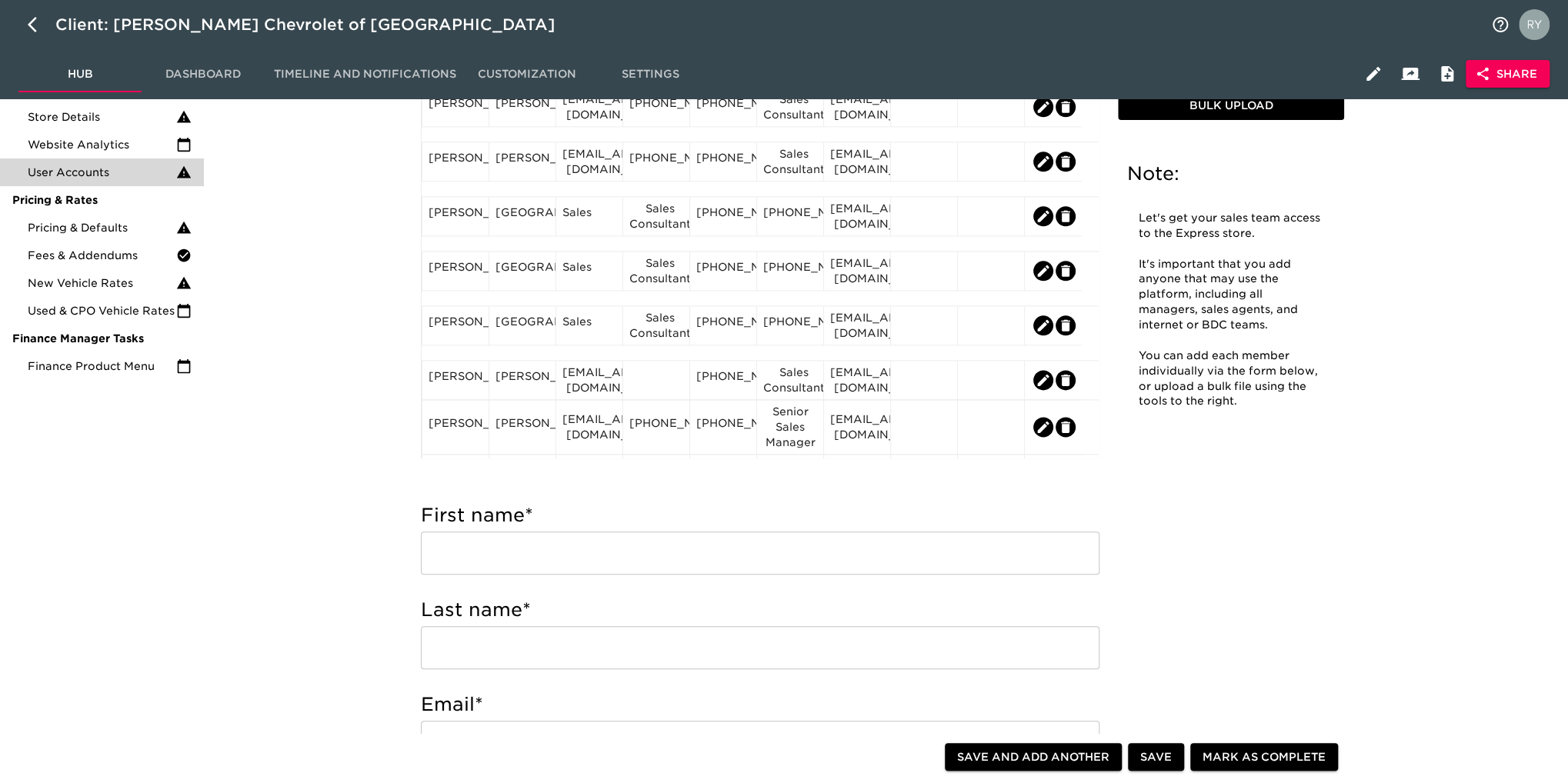
scroll to position [1232, 0]
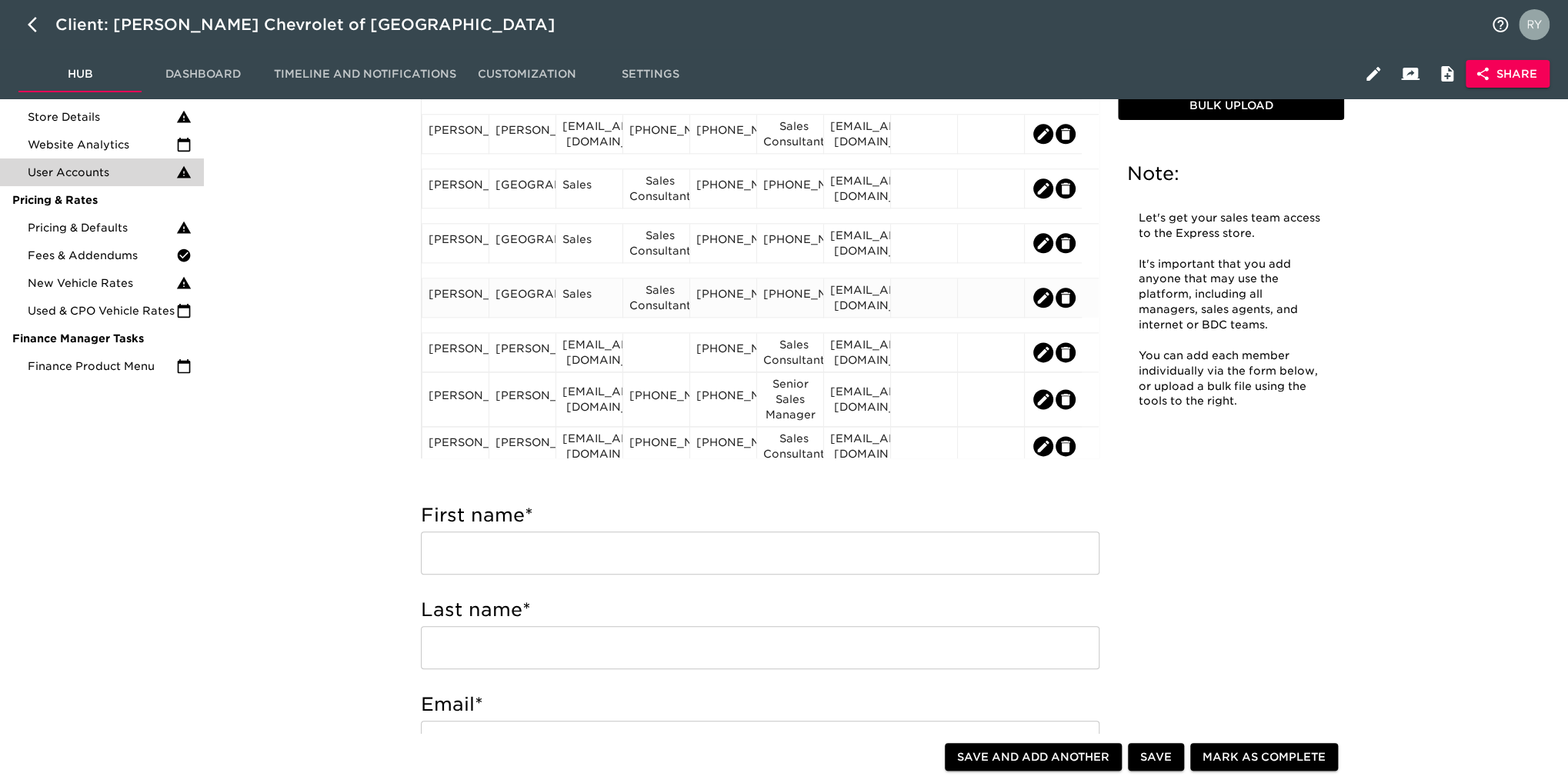
click at [644, 307] on div "Sales Consultant" at bounding box center [656, 297] width 54 height 30
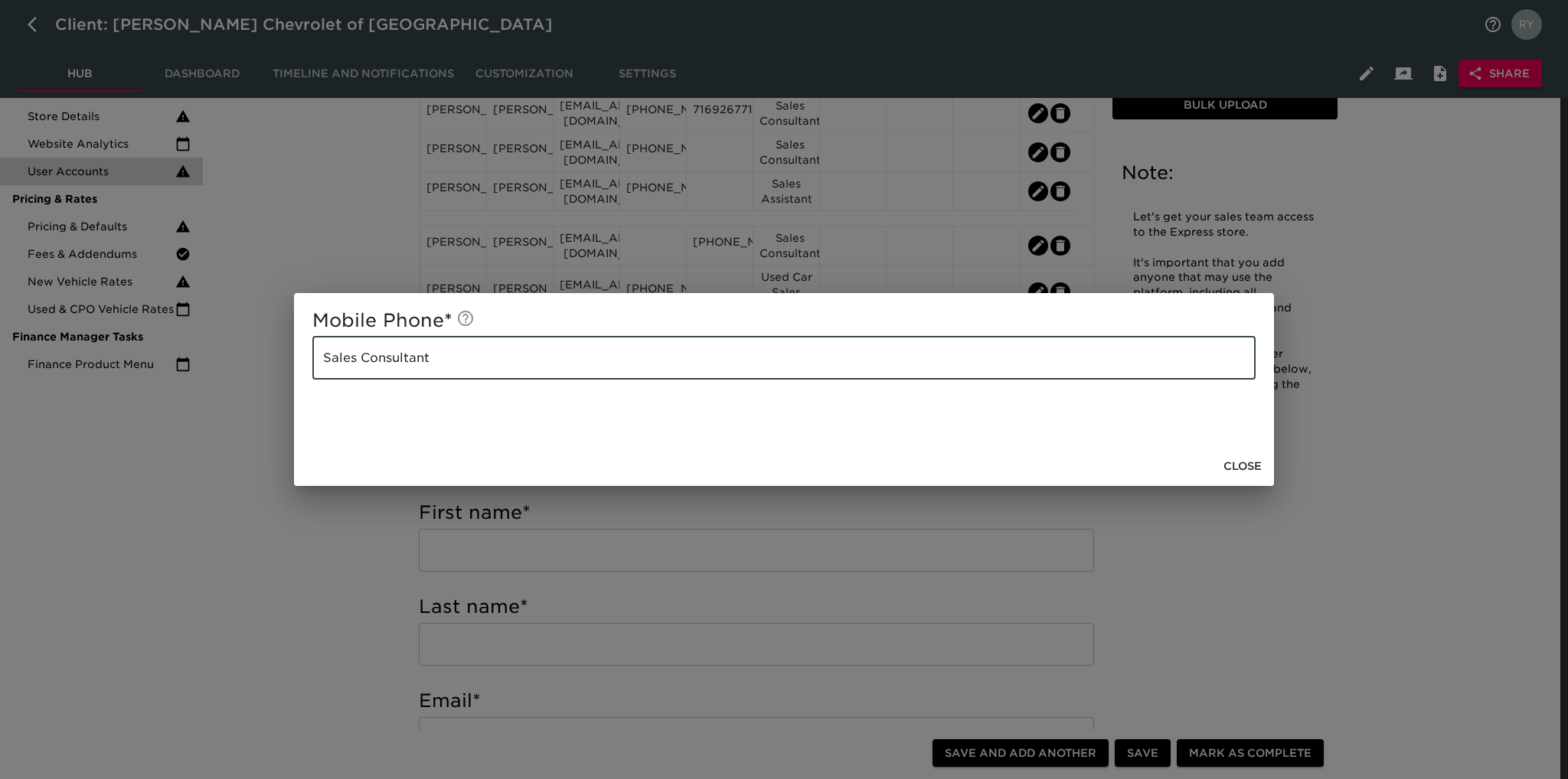
drag, startPoint x: 483, startPoint y: 351, endPoint x: 325, endPoint y: 377, distance: 160.1
click at [325, 377] on input "Sales Consultant" at bounding box center [784, 358] width 943 height 43
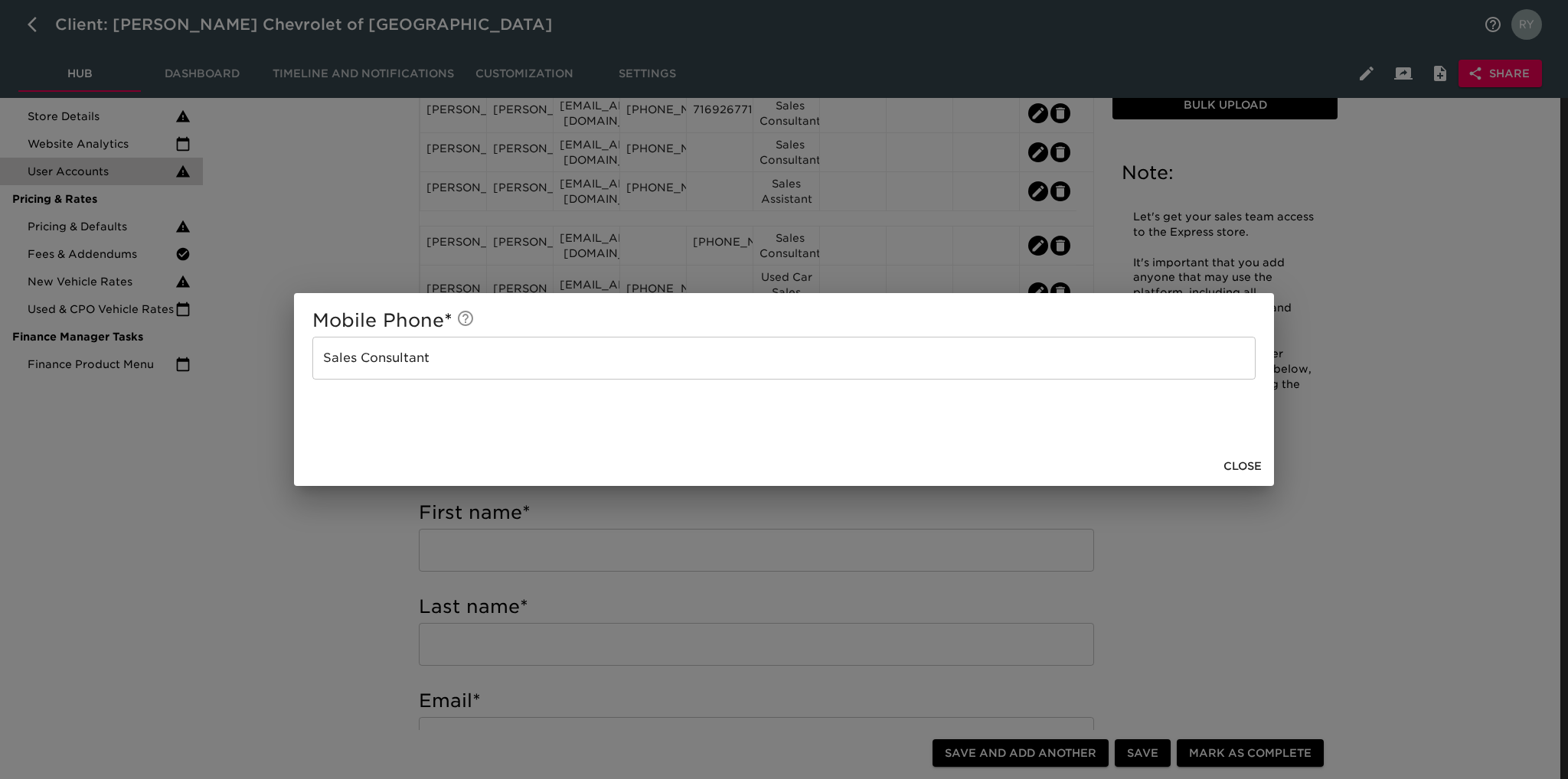
click at [347, 545] on div "Mobile Phone * Sales Consultant ​ Close" at bounding box center [784, 389] width 1568 height 779
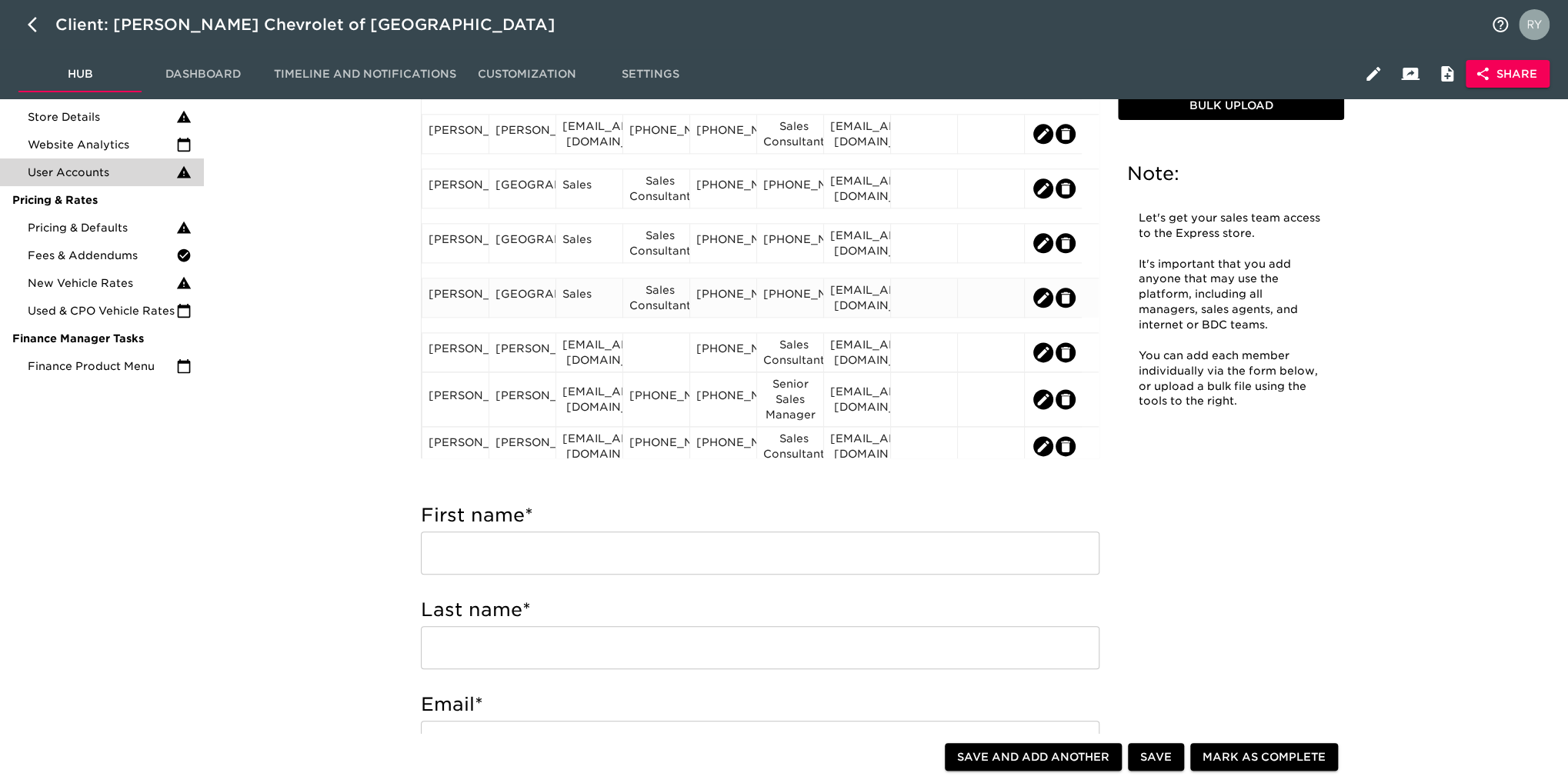
click at [818, 313] on div "[PHONE_NUMBER]" at bounding box center [789, 298] width 67 height 39
click at [805, 303] on div "[PHONE_NUMBER]" at bounding box center [790, 297] width 54 height 23
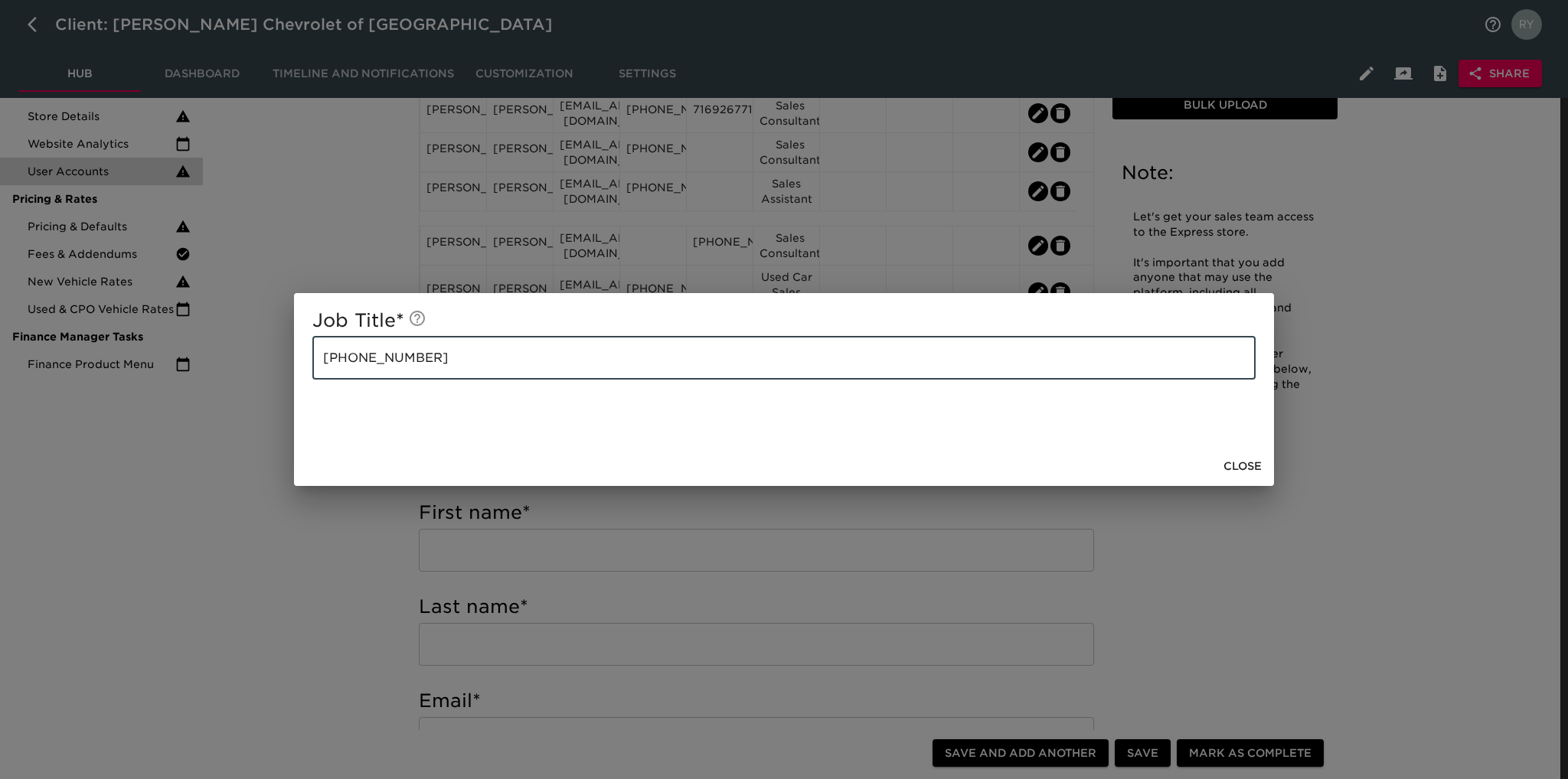
click at [518, 369] on input "[PHONE_NUMBER]" at bounding box center [784, 358] width 943 height 43
paste input "Sales Consultant"
type input "[PHONE_NUMBER] Sales Consultant"
click at [248, 509] on div "Job Title * [PHONE_NUMBER] Sales Consultant ​ Close" at bounding box center [784, 389] width 1568 height 779
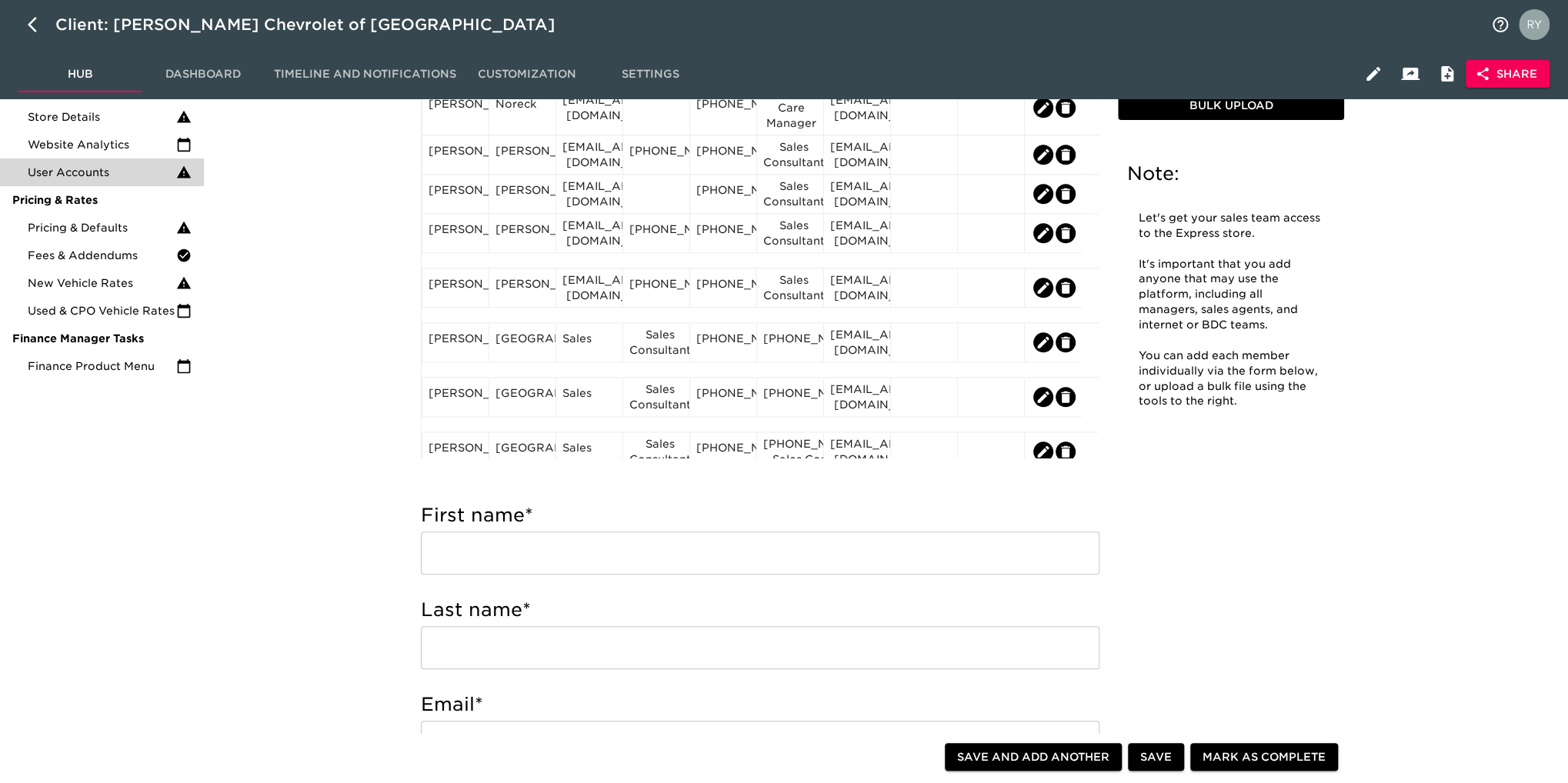
scroll to position [1077, 0]
click at [475, 297] on div "[PERSON_NAME]" at bounding box center [455, 287] width 54 height 23
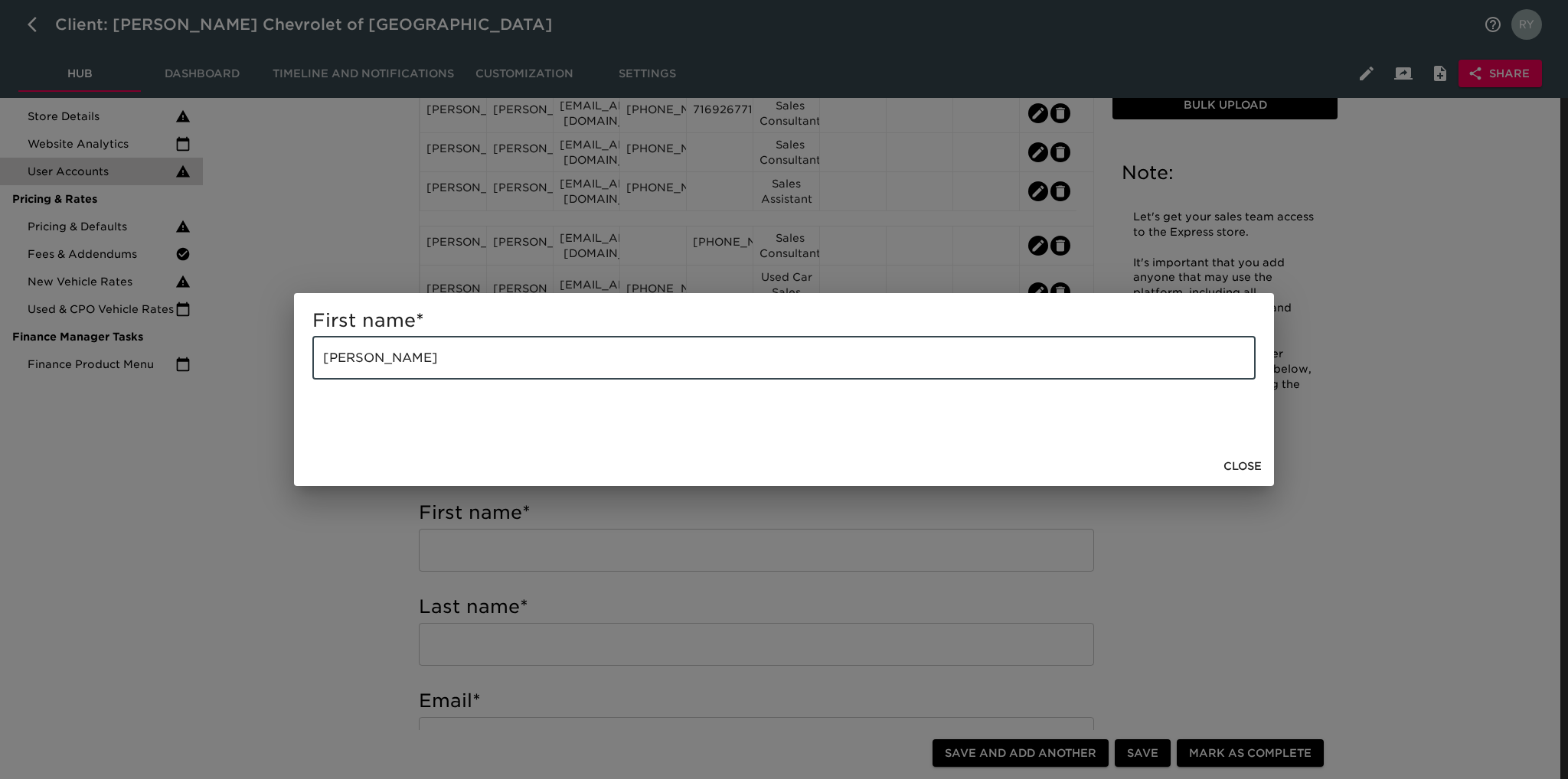
click at [468, 349] on input "[PERSON_NAME]" at bounding box center [784, 358] width 943 height 43
type input "[PERSON_NAME]"
click at [372, 555] on div "First name * [PERSON_NAME]" at bounding box center [784, 389] width 1568 height 779
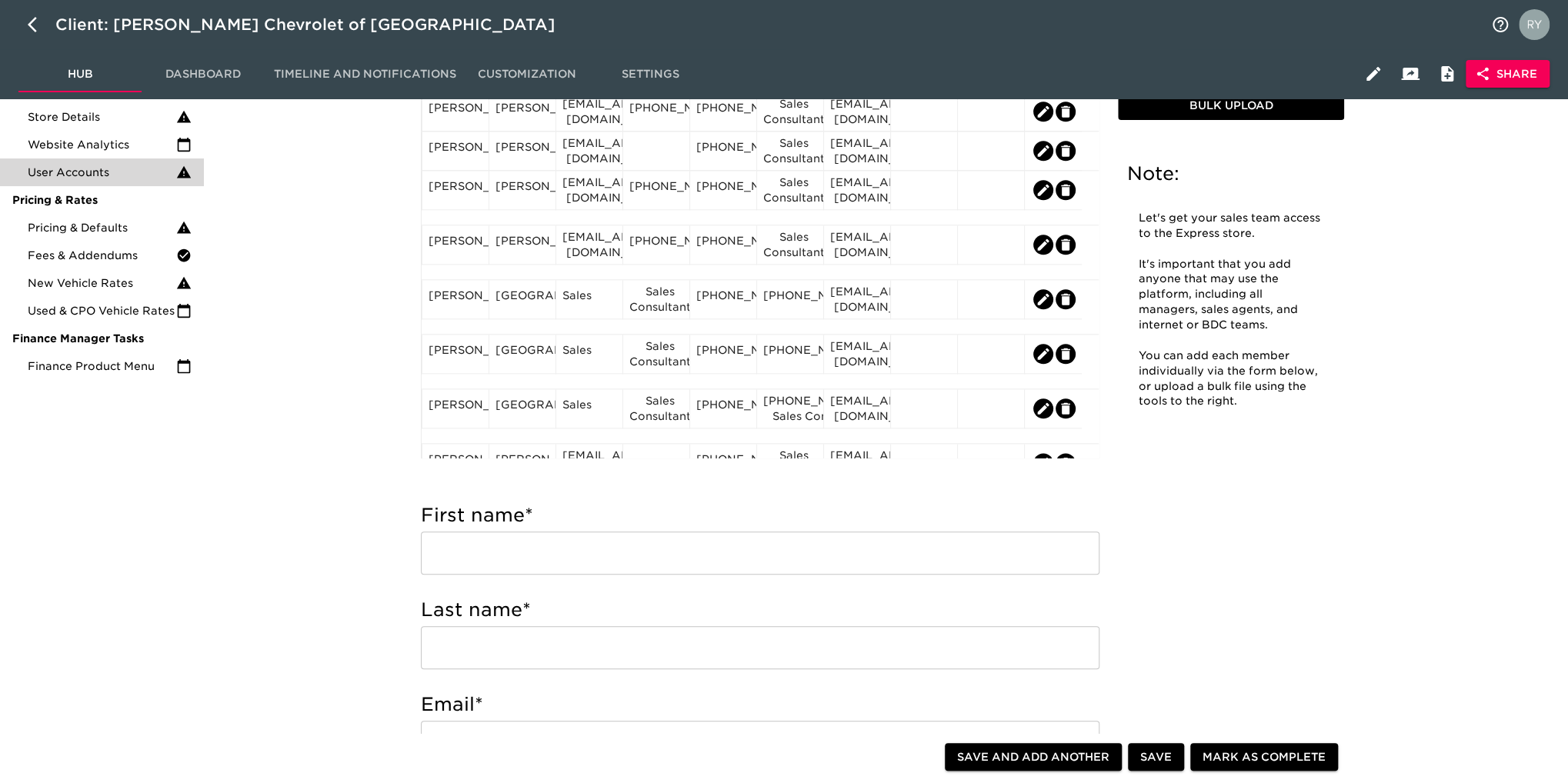
scroll to position [1154, 0]
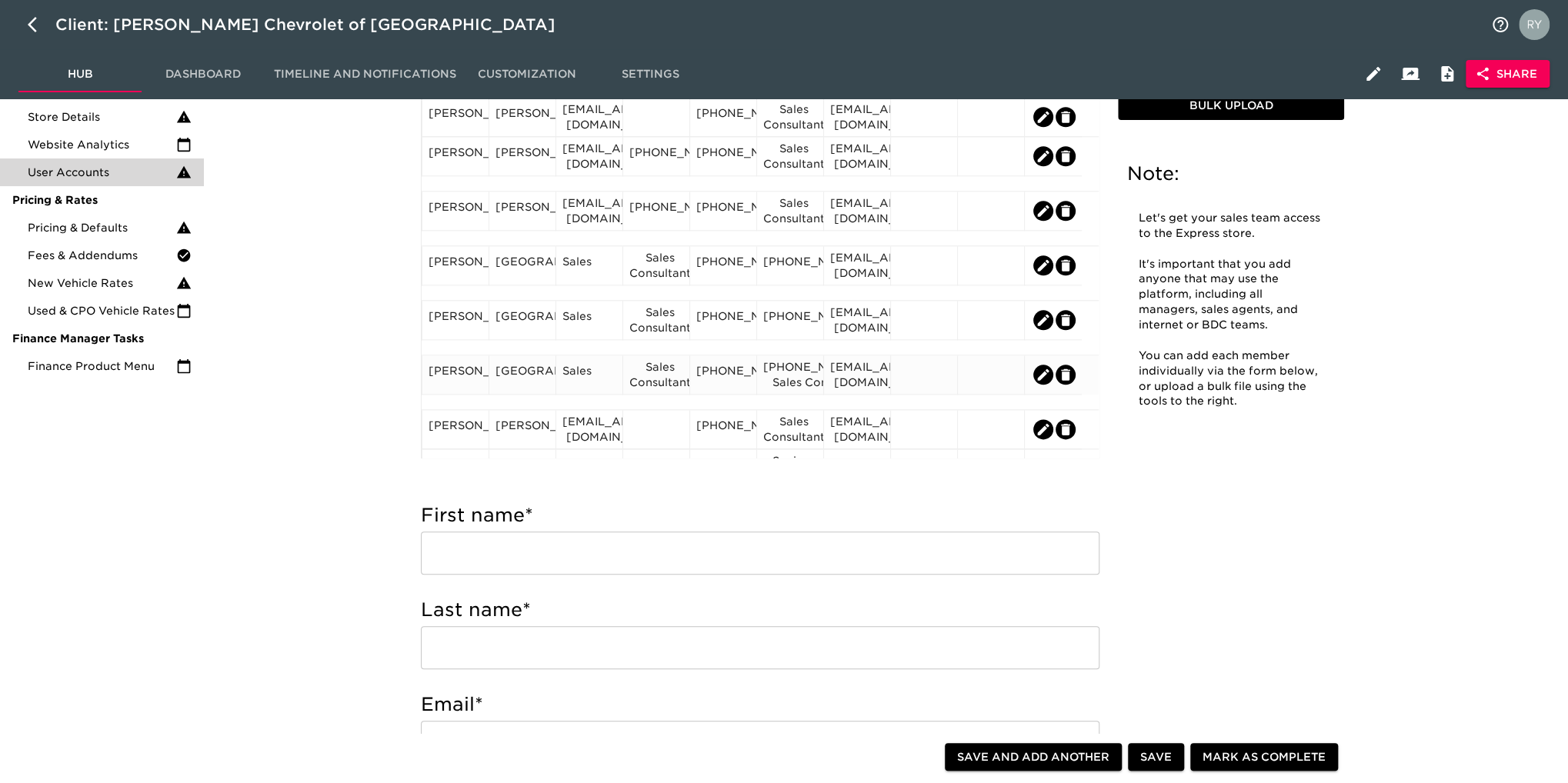
click at [652, 386] on div "Sales Consultant" at bounding box center [656, 374] width 54 height 30
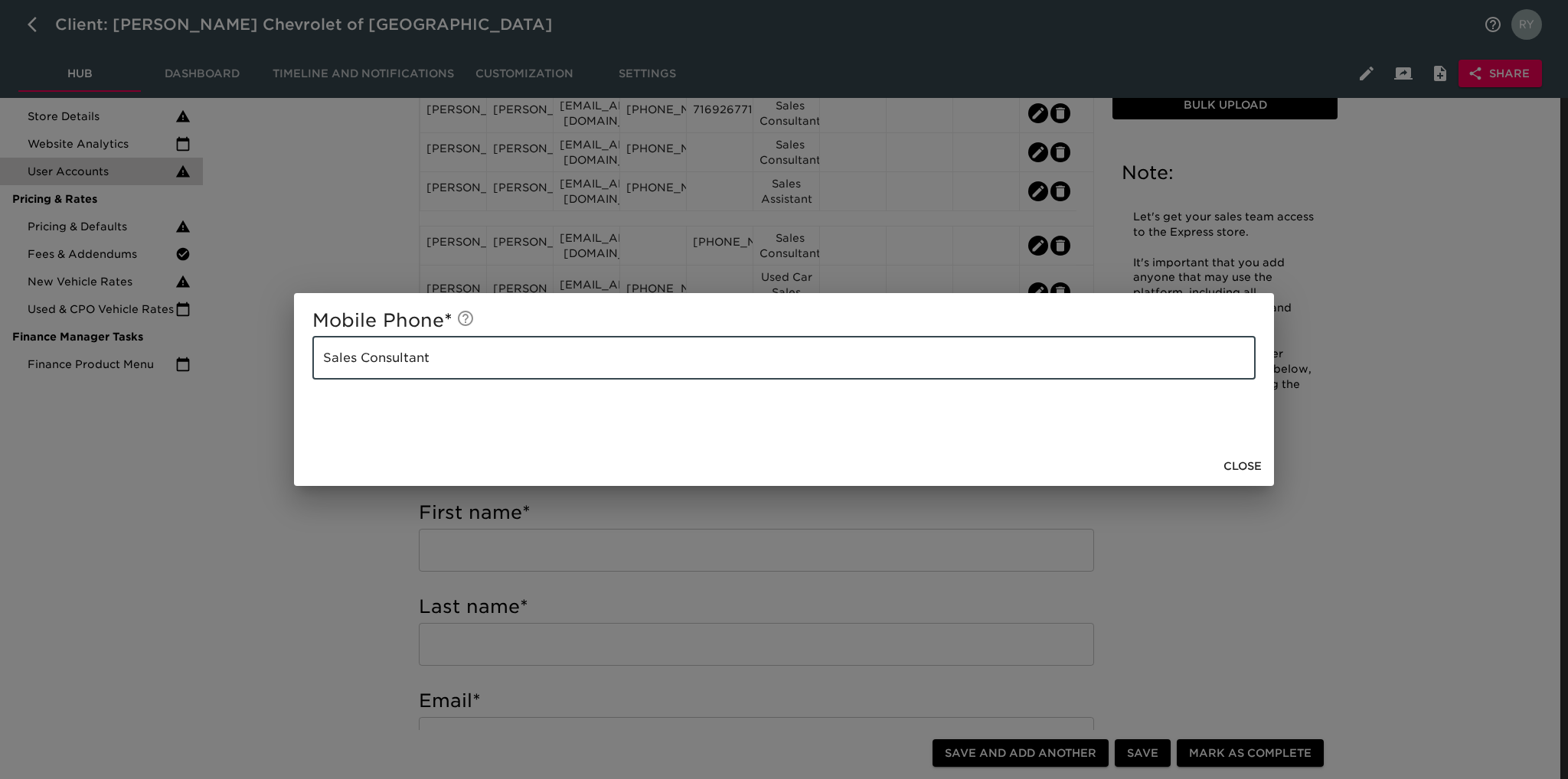
drag, startPoint x: 444, startPoint y: 355, endPoint x: 320, endPoint y: 366, distance: 124.5
click at [320, 366] on input "Sales Consultant" at bounding box center [784, 358] width 943 height 43
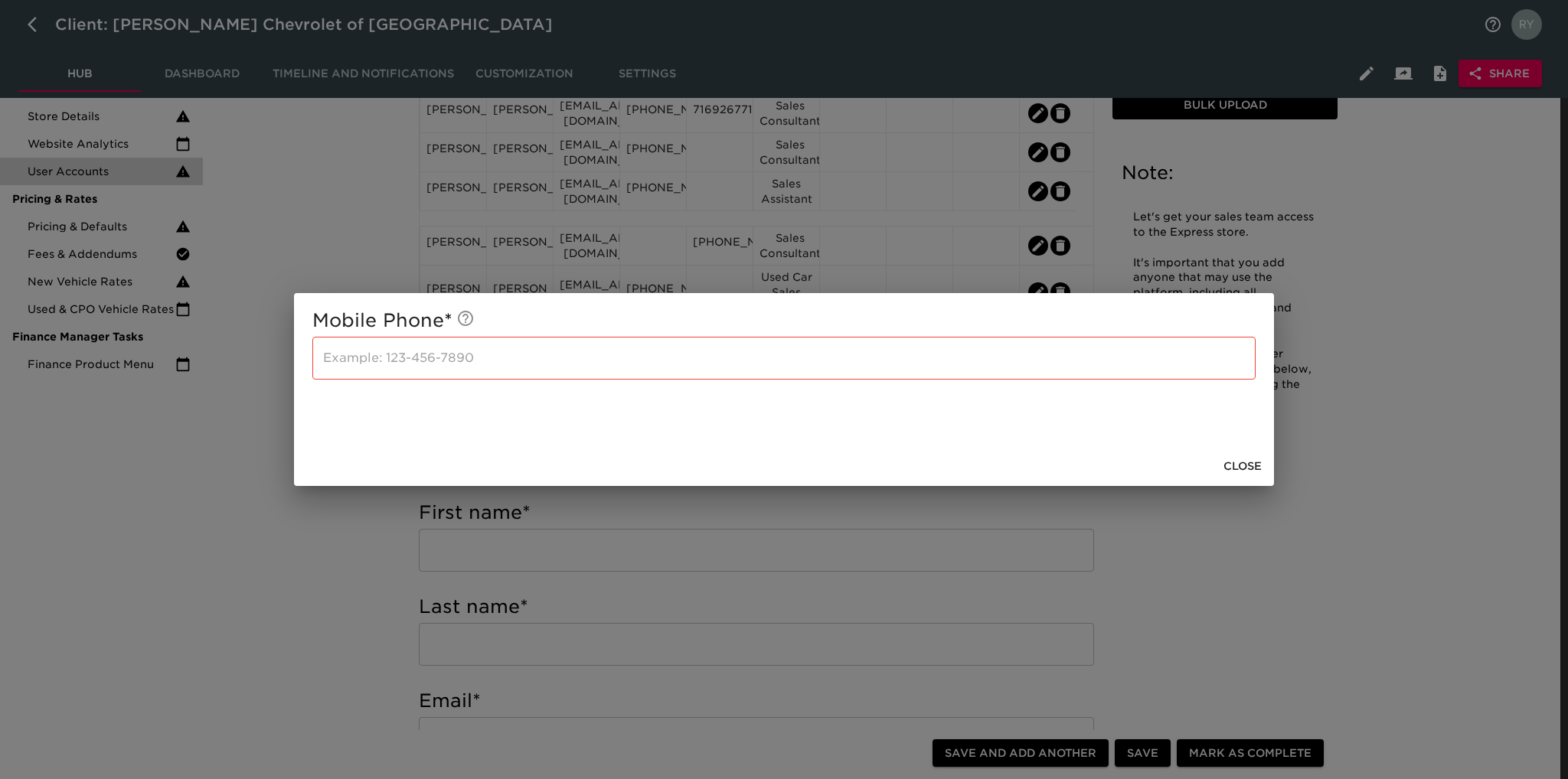
click at [276, 538] on div "Mobile Phone * ​ Close" at bounding box center [784, 389] width 1568 height 779
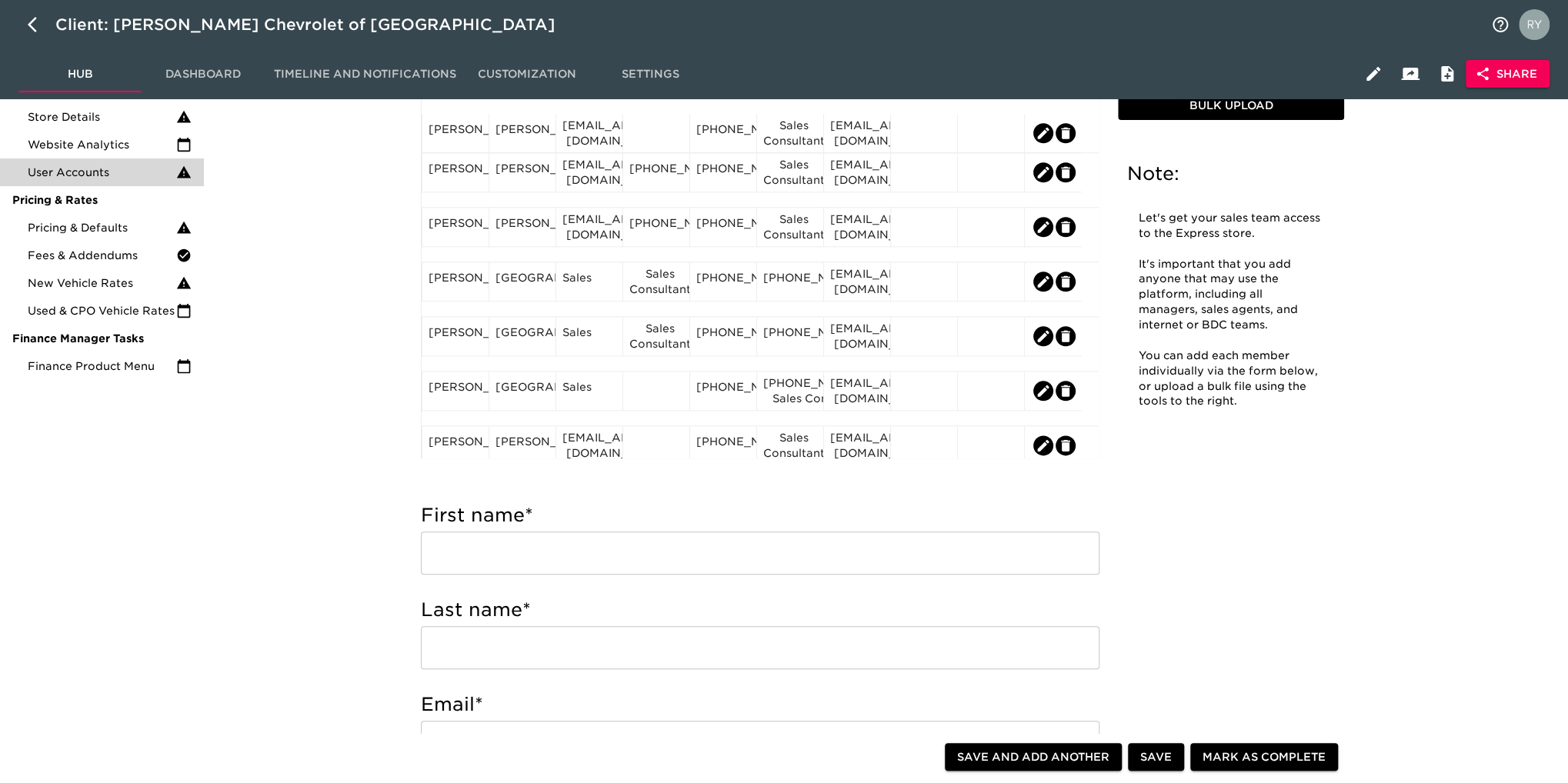
scroll to position [1232, 0]
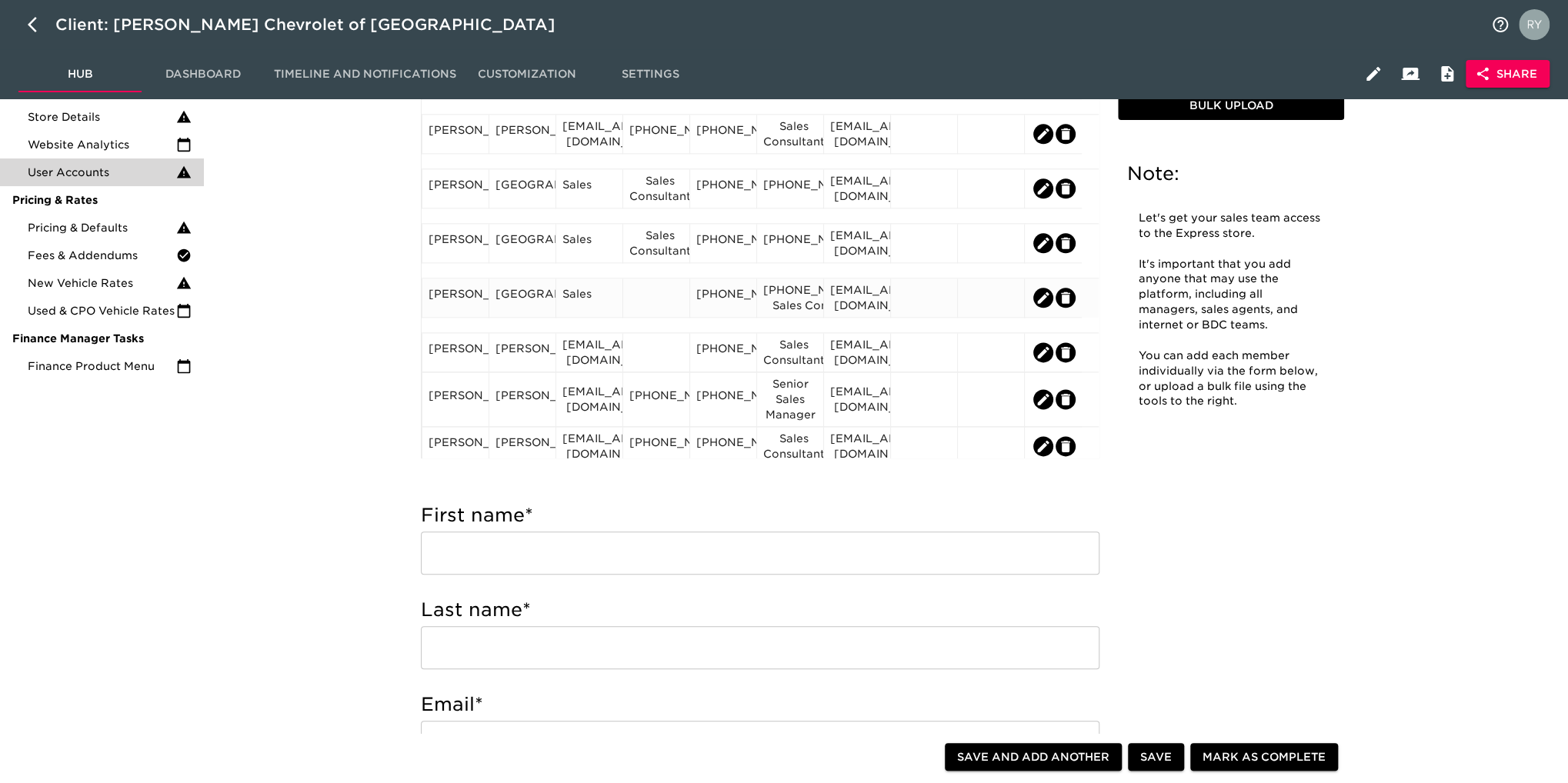
click at [725, 300] on div "[PHONE_NUMBER]" at bounding box center [723, 297] width 54 height 23
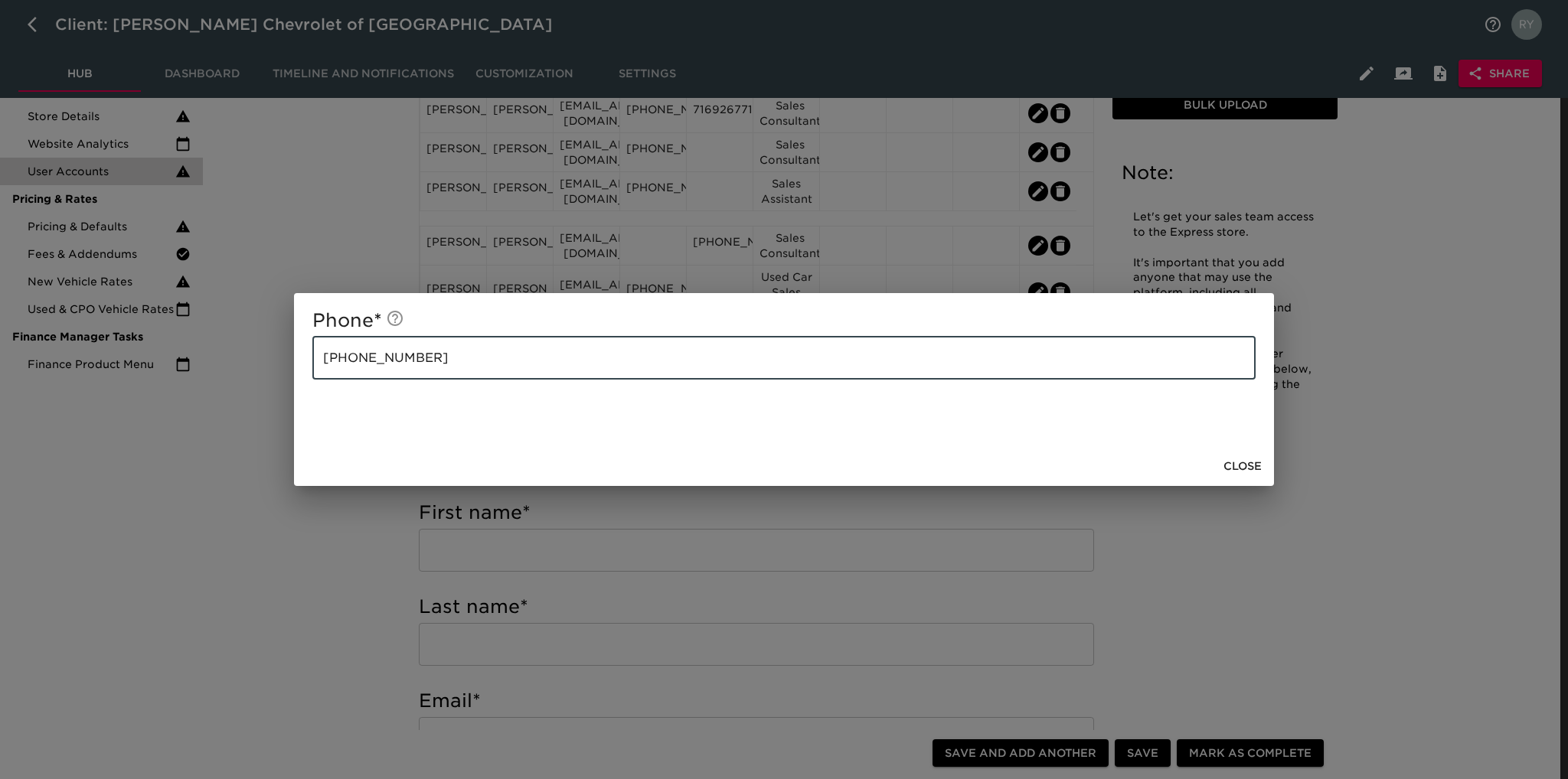
drag, startPoint x: 392, startPoint y: 371, endPoint x: 328, endPoint y: 374, distance: 64.1
click at [328, 374] on input "[PHONE_NUMBER]" at bounding box center [784, 358] width 943 height 43
click at [462, 355] on input "[PHONE_NUMBER]" at bounding box center [784, 358] width 943 height 43
click at [459, 359] on input "[PHONE_NUMBER]" at bounding box center [784, 358] width 943 height 43
drag, startPoint x: 450, startPoint y: 364, endPoint x: 255, endPoint y: 377, distance: 195.4
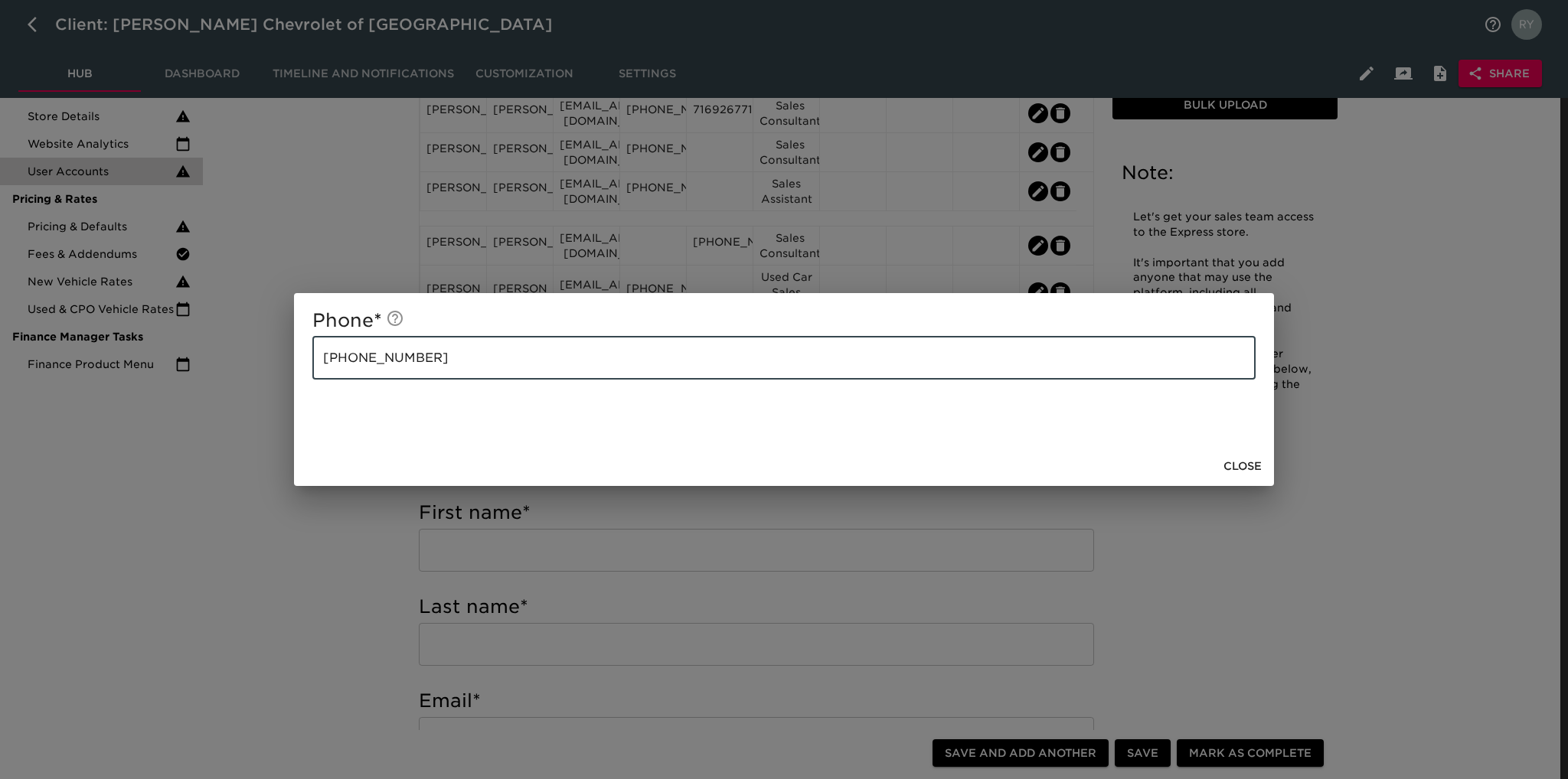
click at [255, 377] on div "Phone * [PHONE_NUMBER] ​ Close" at bounding box center [784, 389] width 1568 height 779
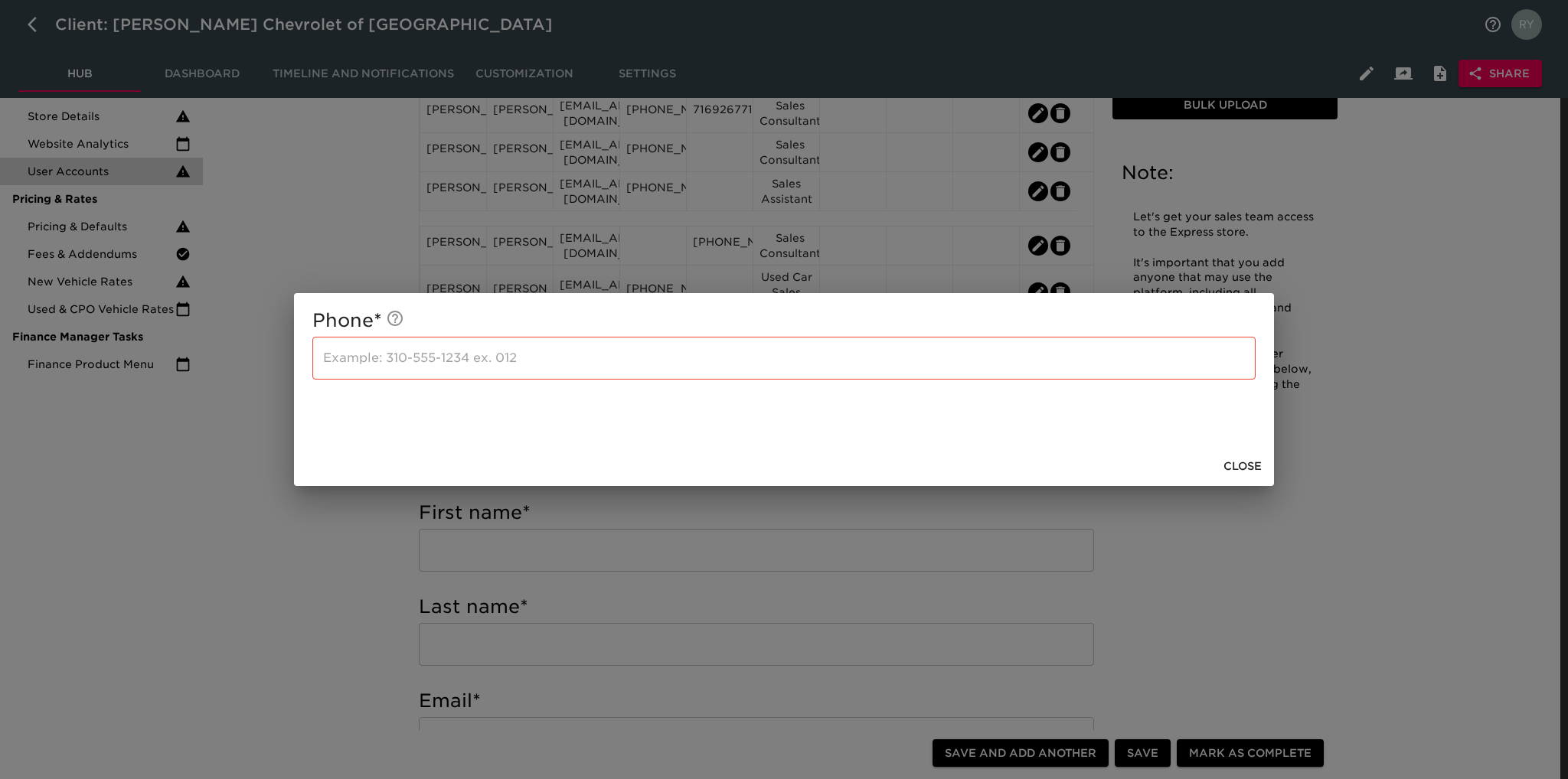
click at [361, 577] on div "Phone * ​ Close" at bounding box center [784, 389] width 1568 height 779
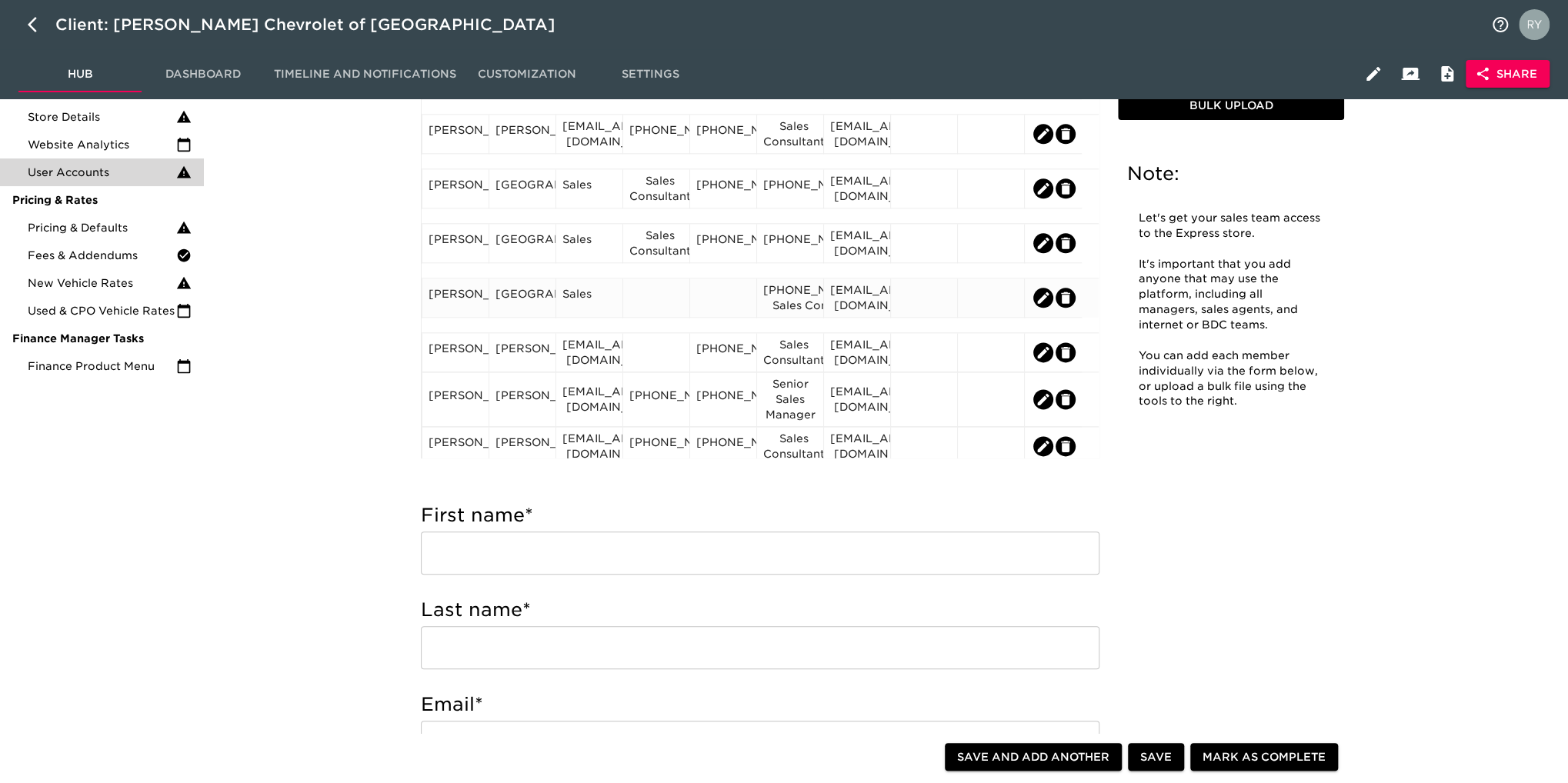
click at [644, 296] on div at bounding box center [656, 297] width 54 height 23
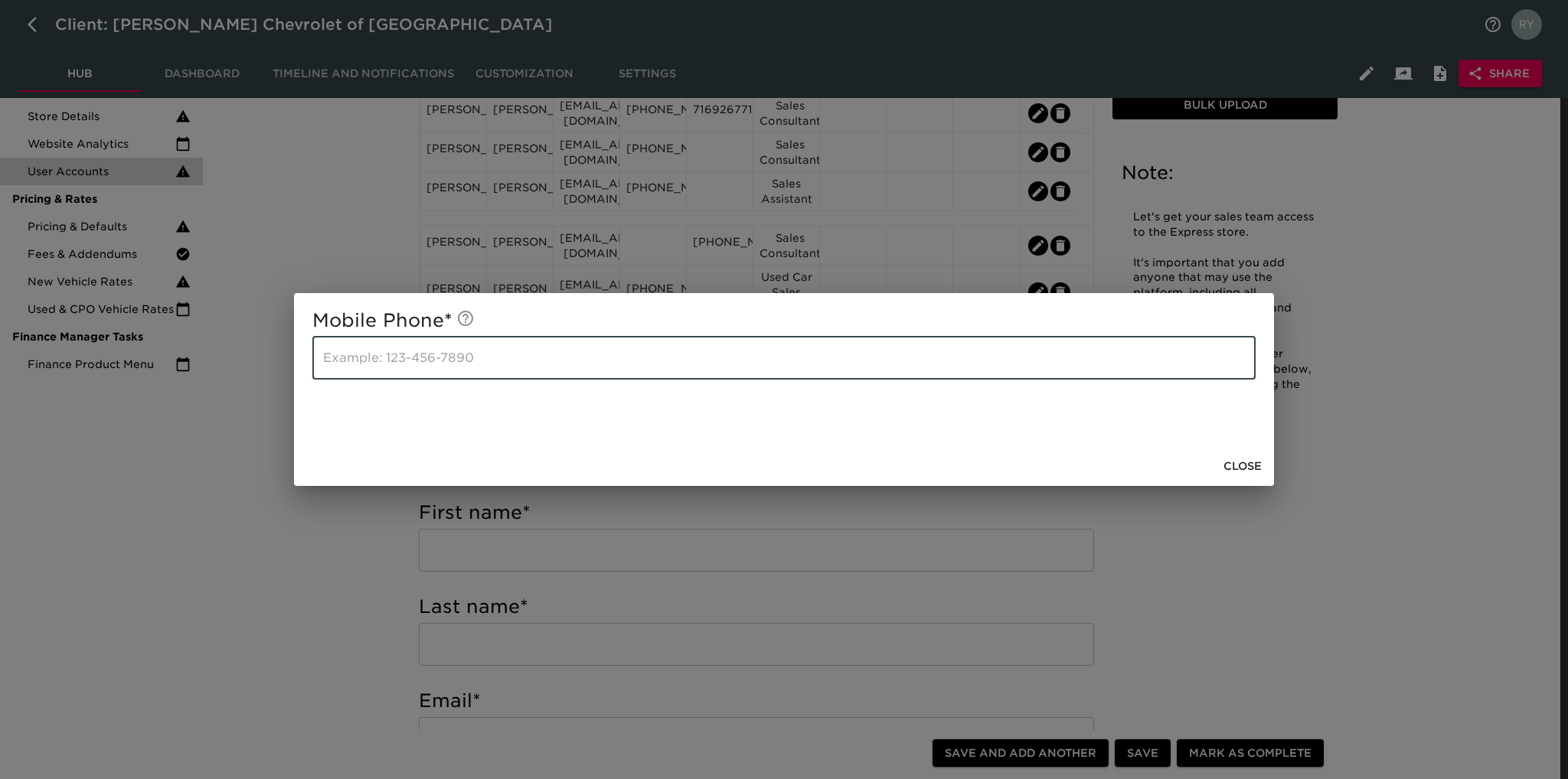
paste input "[PHONE_NUMBER]"
type input "[PHONE_NUMBER]"
click at [342, 559] on div "Mobile Phone * [PHONE_NUMBER] ​ Close" at bounding box center [784, 389] width 1568 height 779
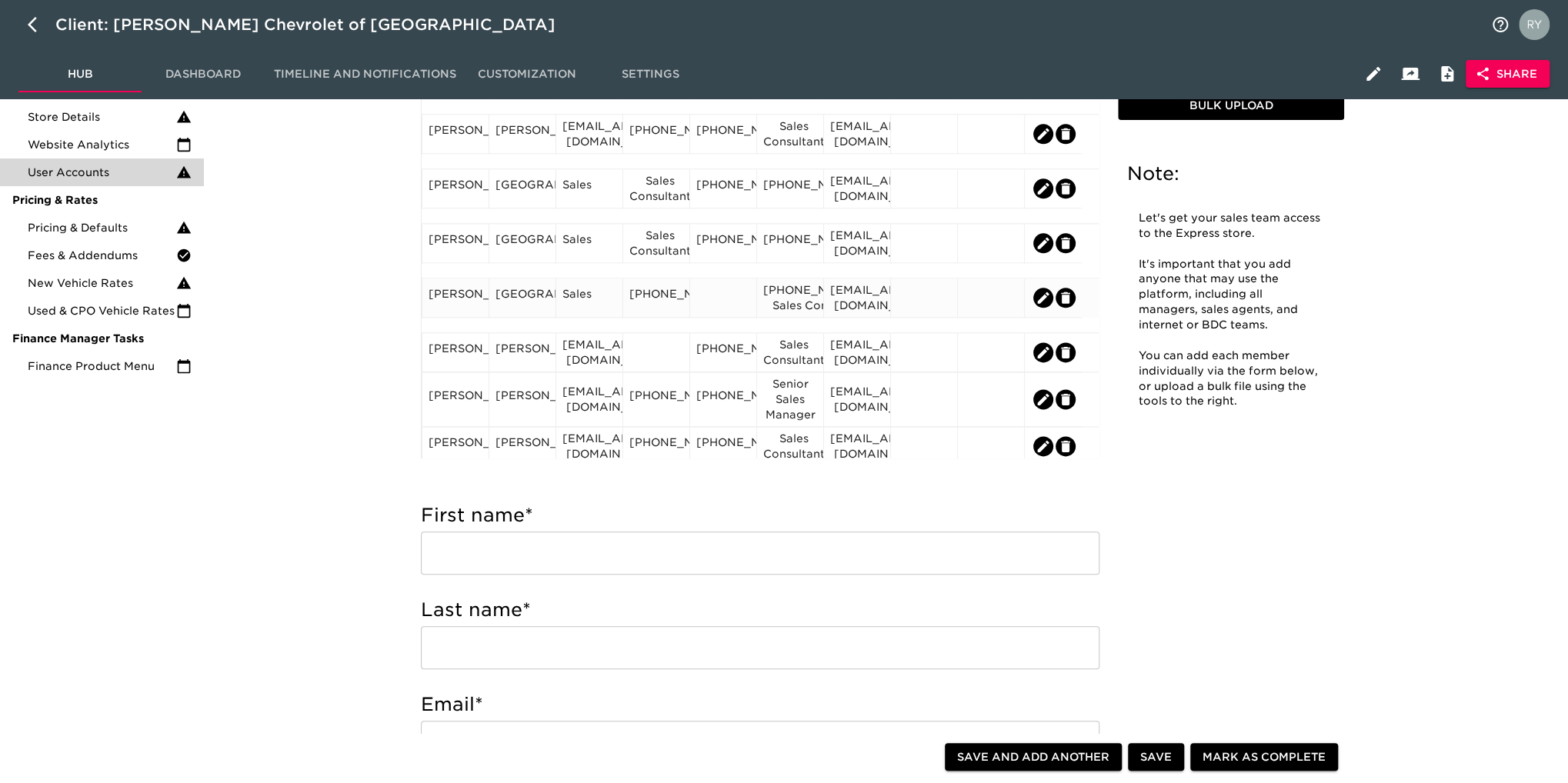
click at [781, 292] on div "[PHONE_NUMBER] Sales Consultant" at bounding box center [790, 297] width 54 height 30
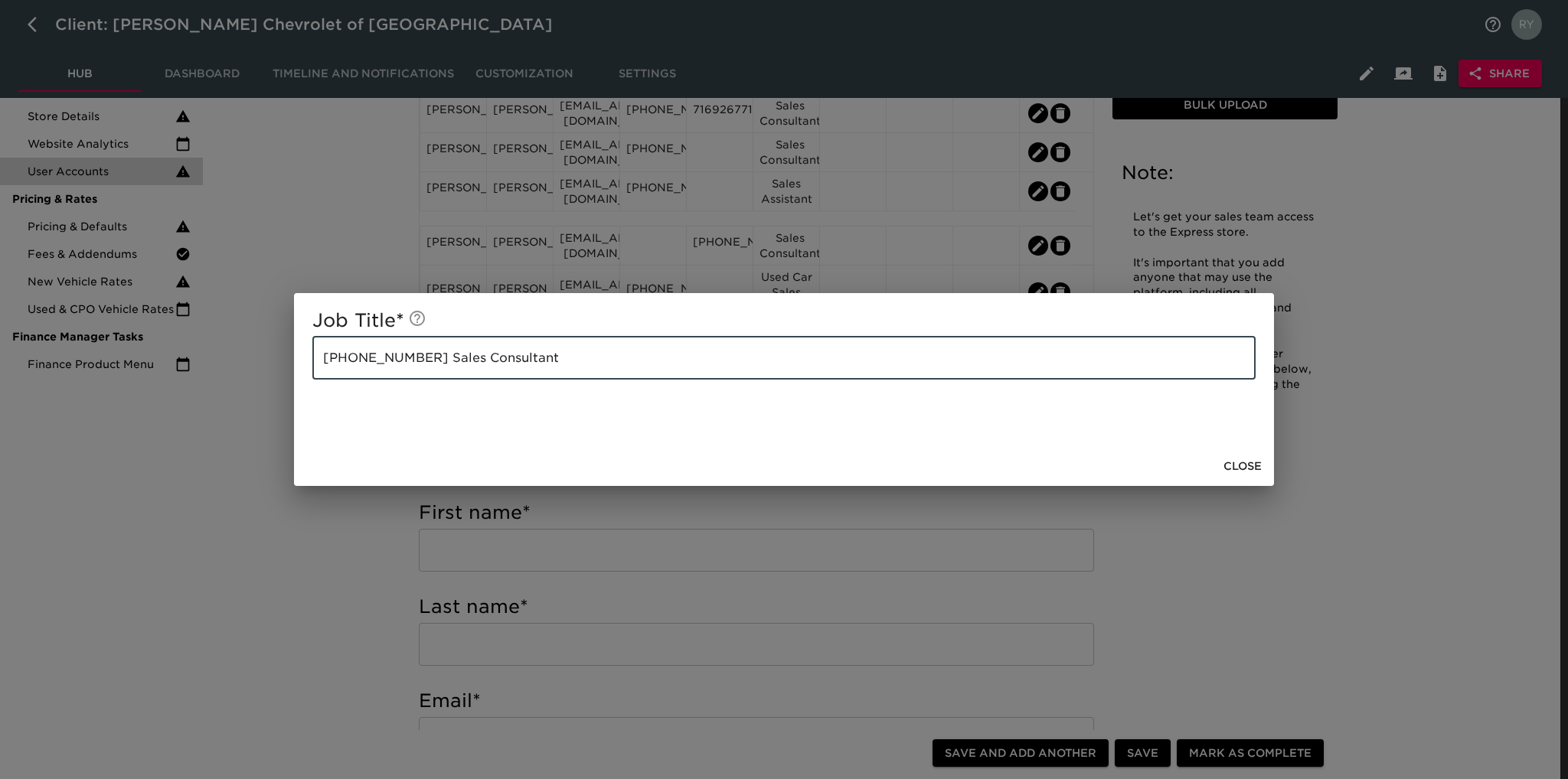
drag, startPoint x: 421, startPoint y: 357, endPoint x: 264, endPoint y: 371, distance: 157.6
click at [264, 371] on div "Job Title * [PHONE_NUMBER] Sales Consultant ​ Close" at bounding box center [784, 389] width 1568 height 779
type input "Sales Consultant"
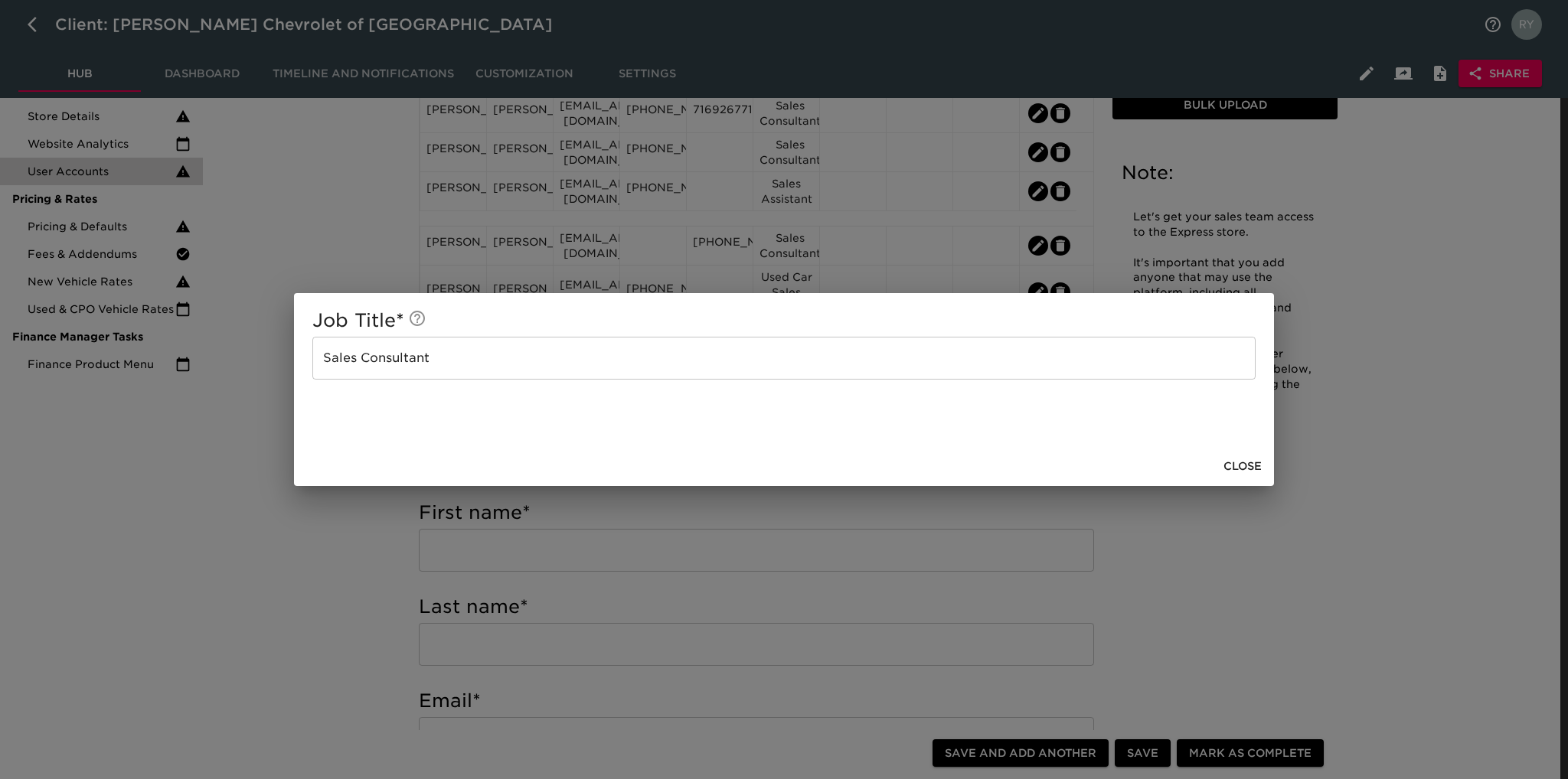
click at [332, 566] on div "Job Title * Sales Consultant ​ Close" at bounding box center [784, 389] width 1568 height 779
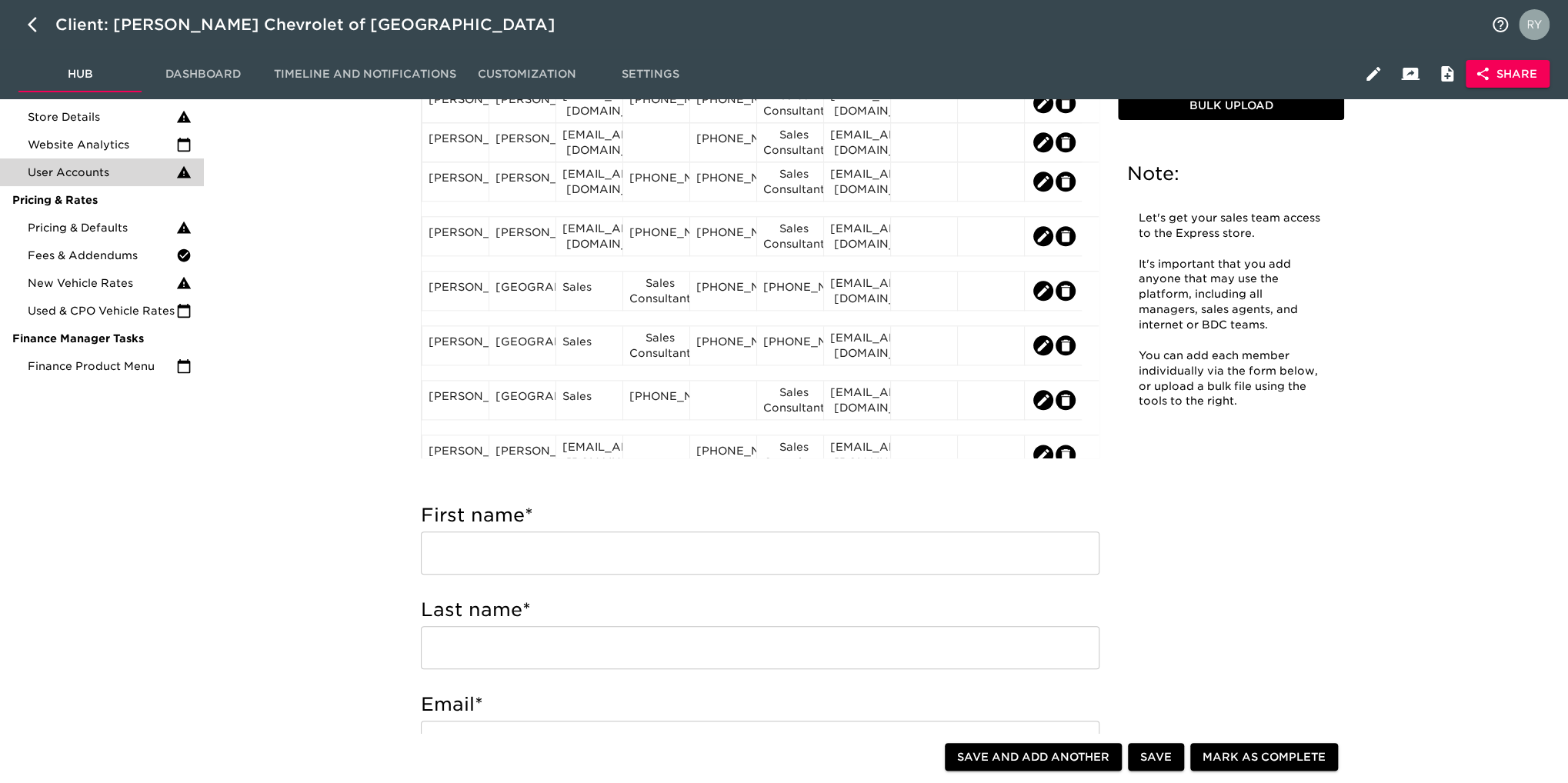
scroll to position [1154, 0]
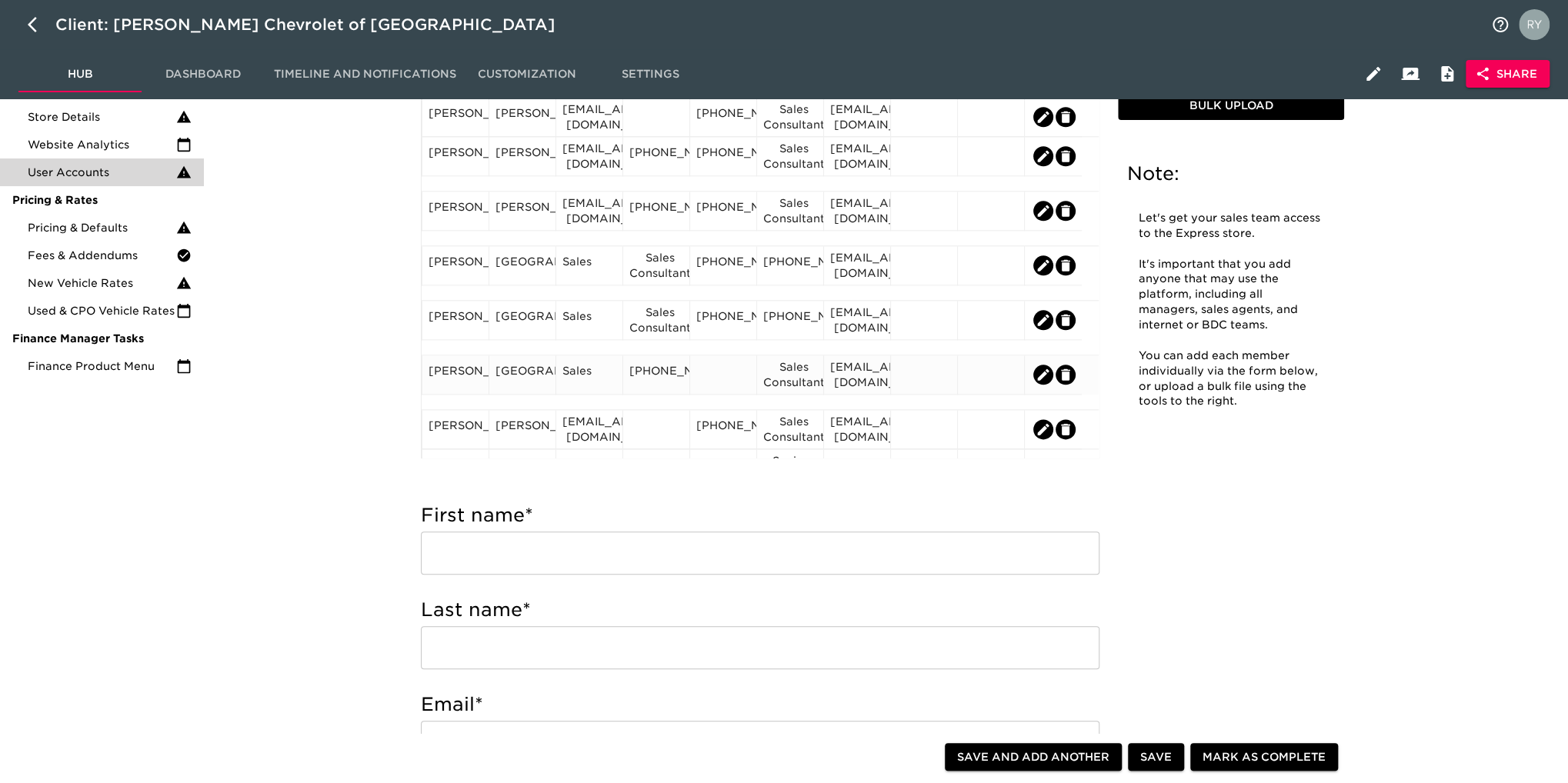
click at [710, 377] on div at bounding box center [723, 374] width 54 height 23
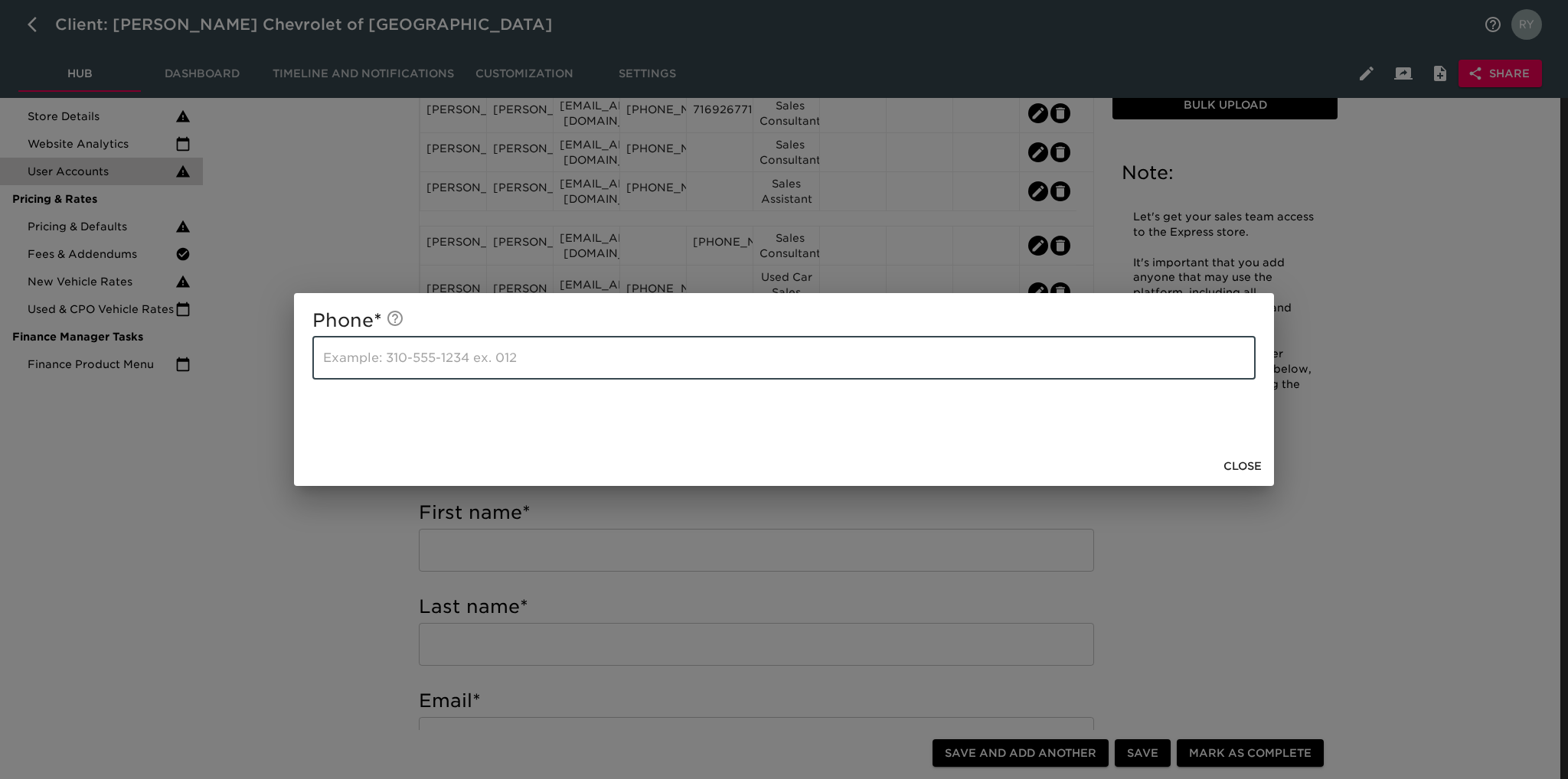
paste input "[PHONE_NUMBER]"
type input "[PHONE_NUMBER]"
click at [333, 566] on div "Phone * [PHONE_NUMBER] ​ Close" at bounding box center [784, 389] width 1568 height 779
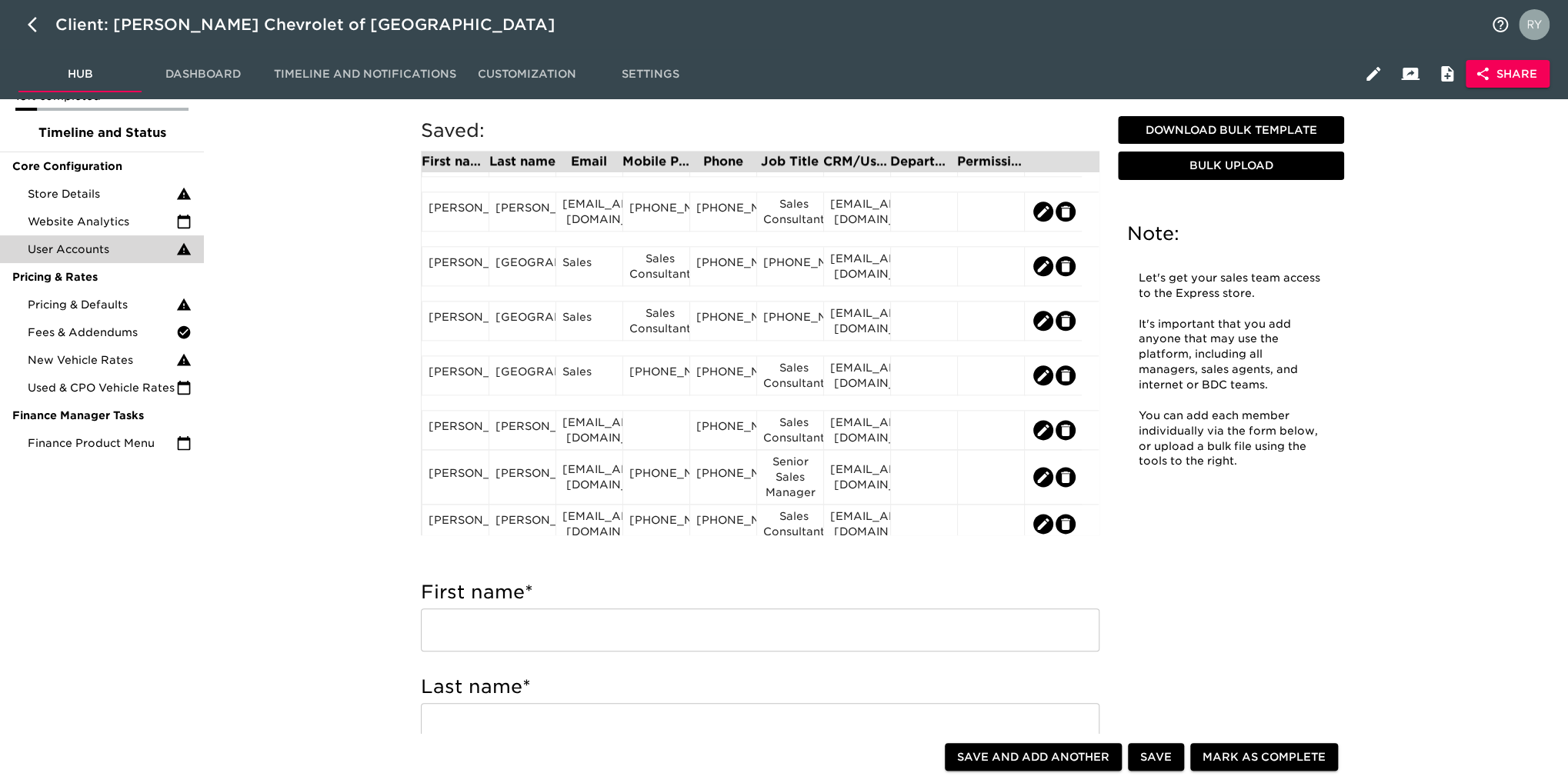
scroll to position [1232, 0]
click at [846, 390] on div "[EMAIL_ADDRESS][DOMAIN_NAME]" at bounding box center [857, 374] width 54 height 30
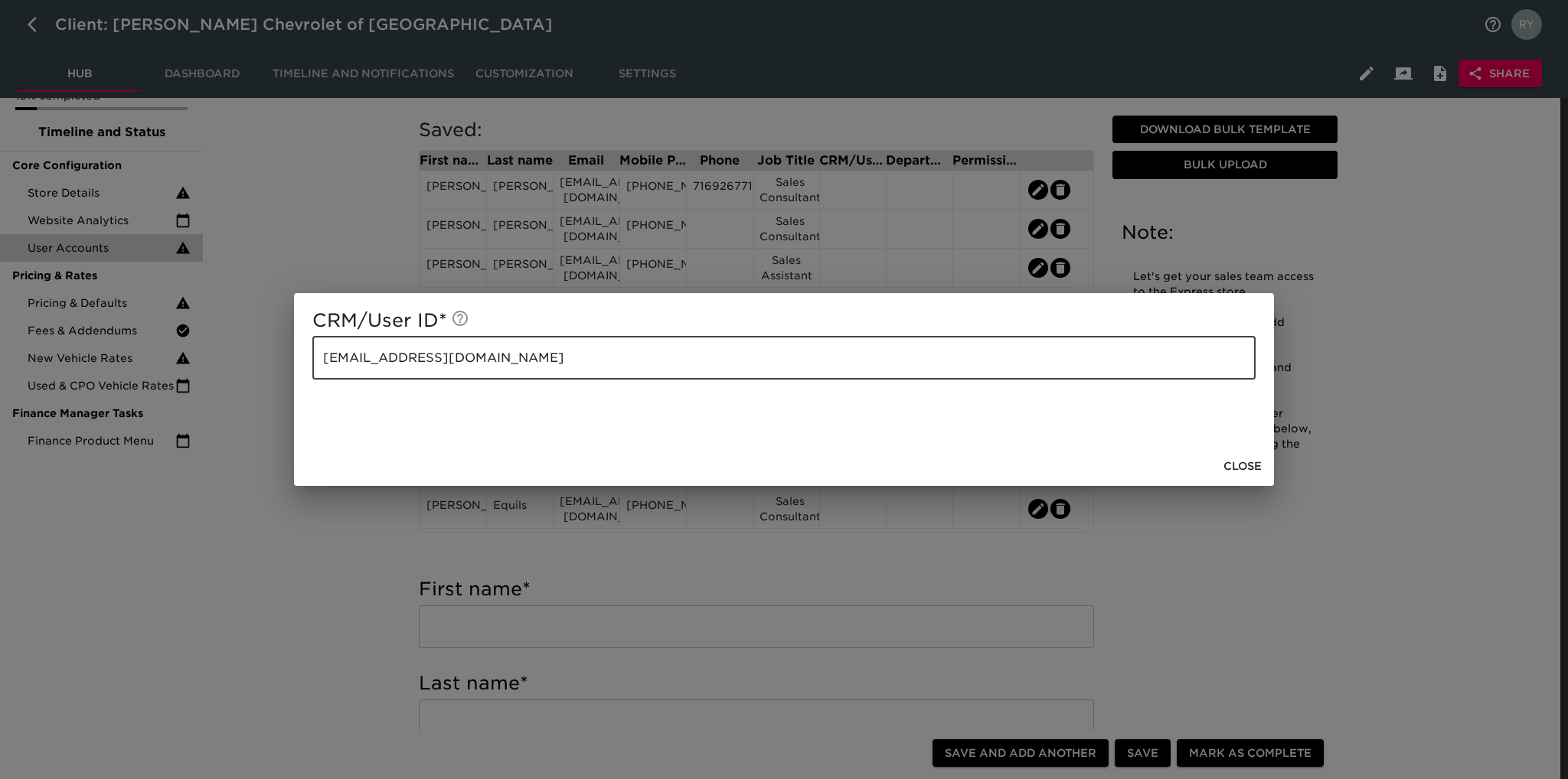
drag, startPoint x: 505, startPoint y: 366, endPoint x: 292, endPoint y: 371, distance: 213.1
click at [292, 371] on div "CRM/User ID * [EMAIL_ADDRESS][DOMAIN_NAME] ​ Close" at bounding box center [784, 389] width 1568 height 779
click at [373, 549] on div "CRM/User ID * [EMAIL_ADDRESS][DOMAIN_NAME] ​ Close" at bounding box center [784, 389] width 1568 height 779
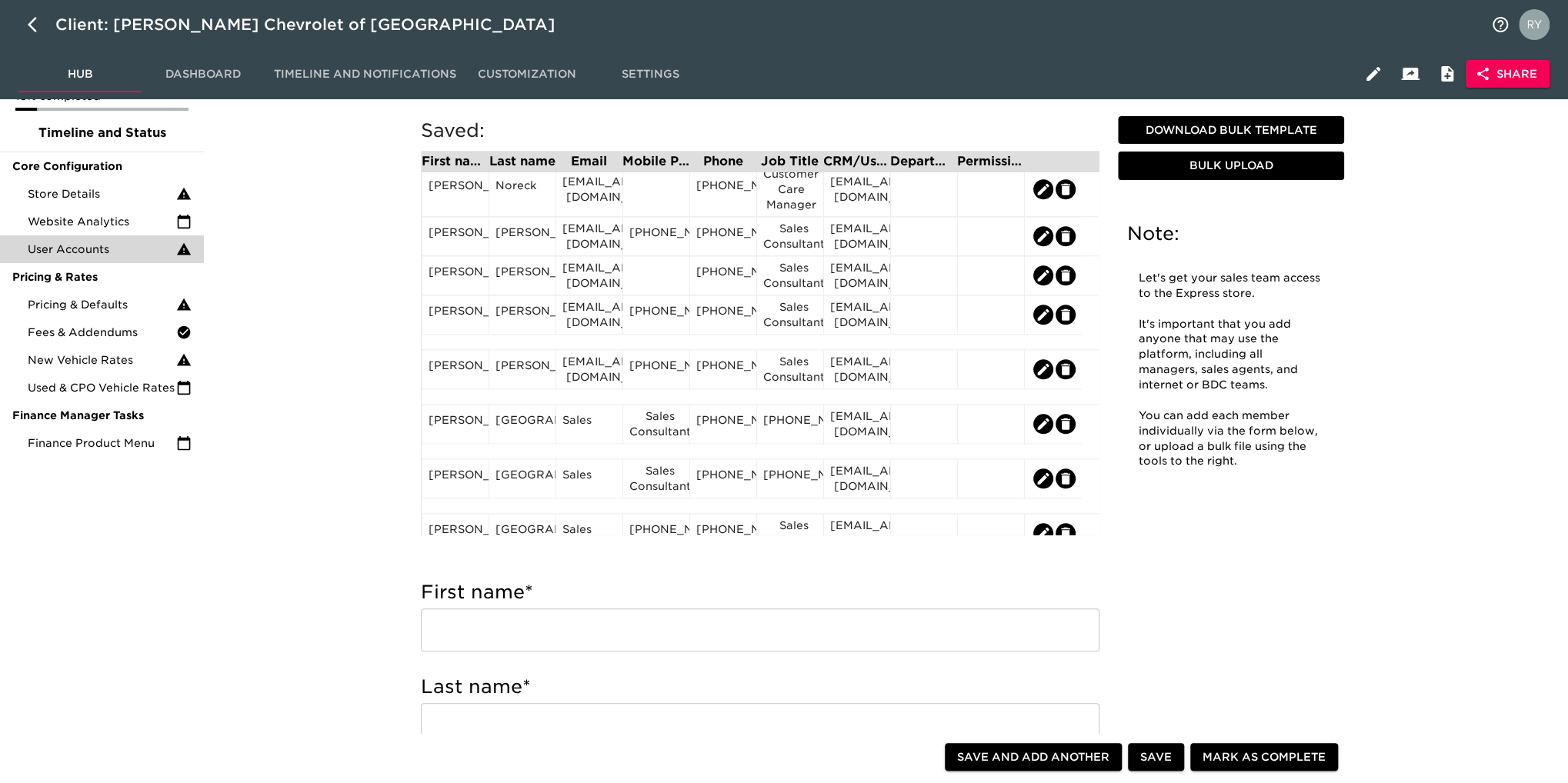
scroll to position [1154, 0]
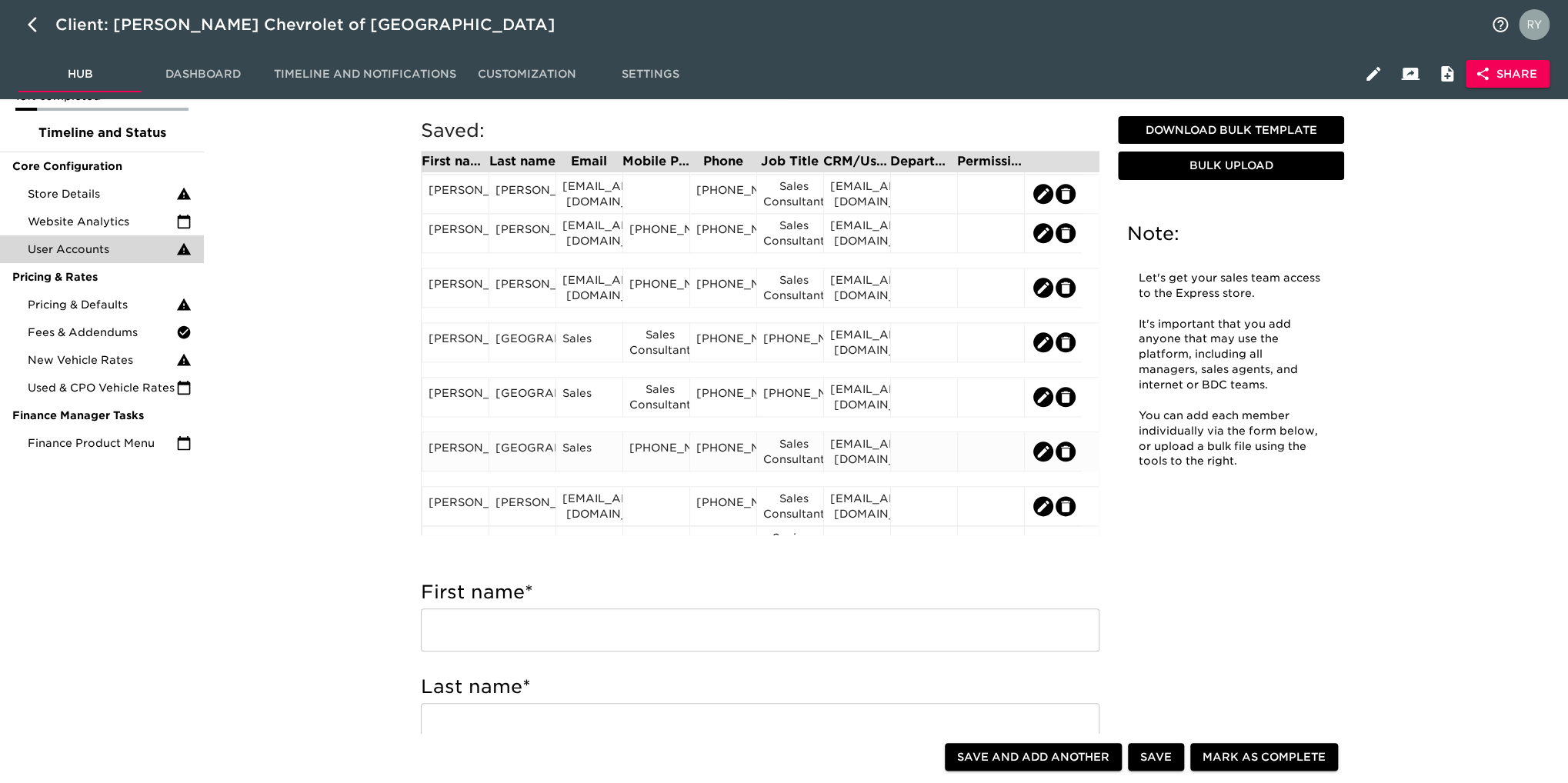
click at [575, 454] on div "Sales" at bounding box center [589, 451] width 54 height 23
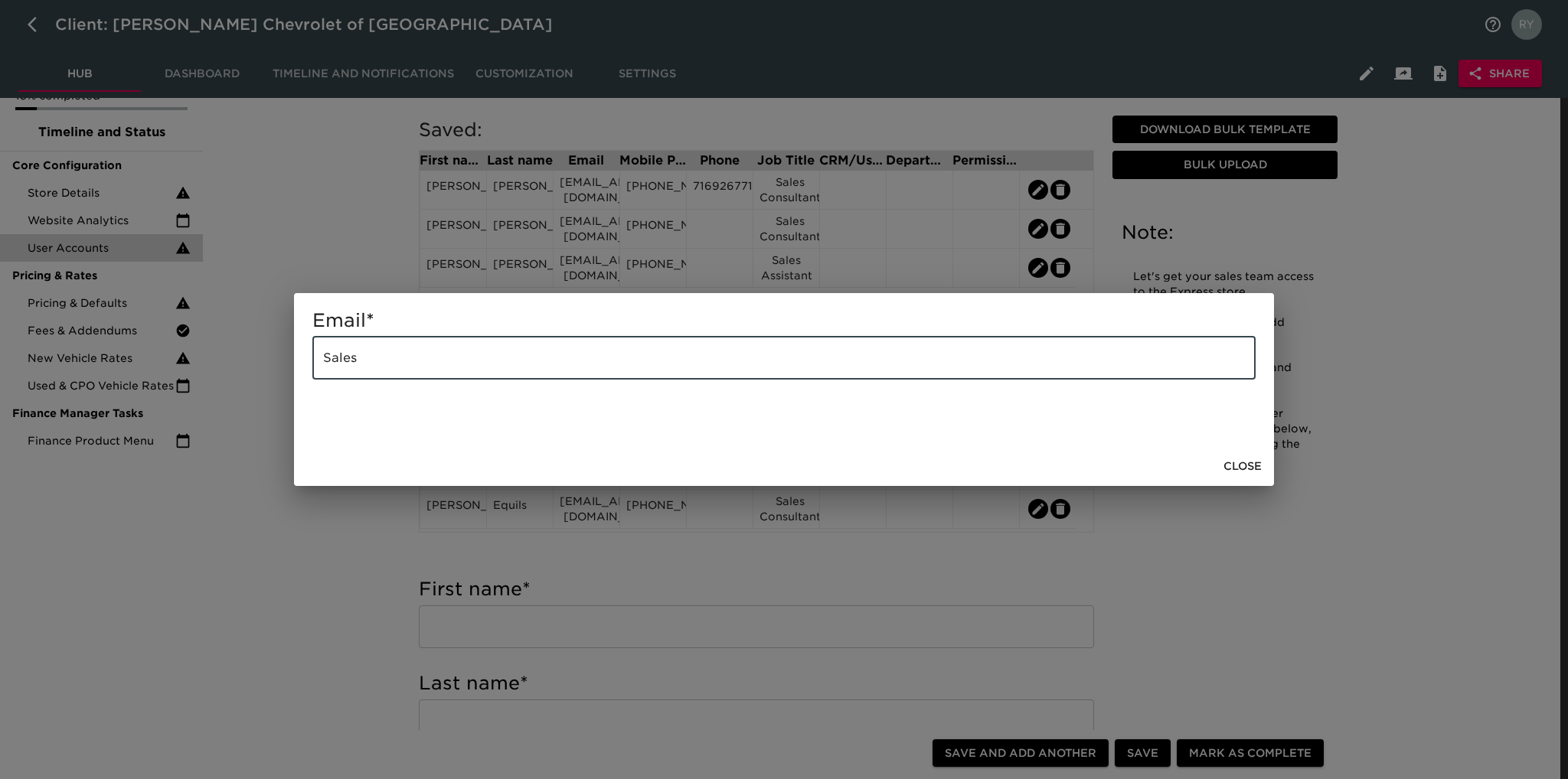
drag, startPoint x: 380, startPoint y: 374, endPoint x: 297, endPoint y: 376, distance: 83.0
click at [297, 376] on div "Email * Sales ​" at bounding box center [784, 370] width 980 height 153
paste input "[EMAIL_ADDRESS][DOMAIN_NAME]"
type input "[EMAIL_ADDRESS][DOMAIN_NAME]"
click at [329, 558] on div "Email * [EMAIL_ADDRESS][DOMAIN_NAME] ​ Close" at bounding box center [784, 389] width 1568 height 779
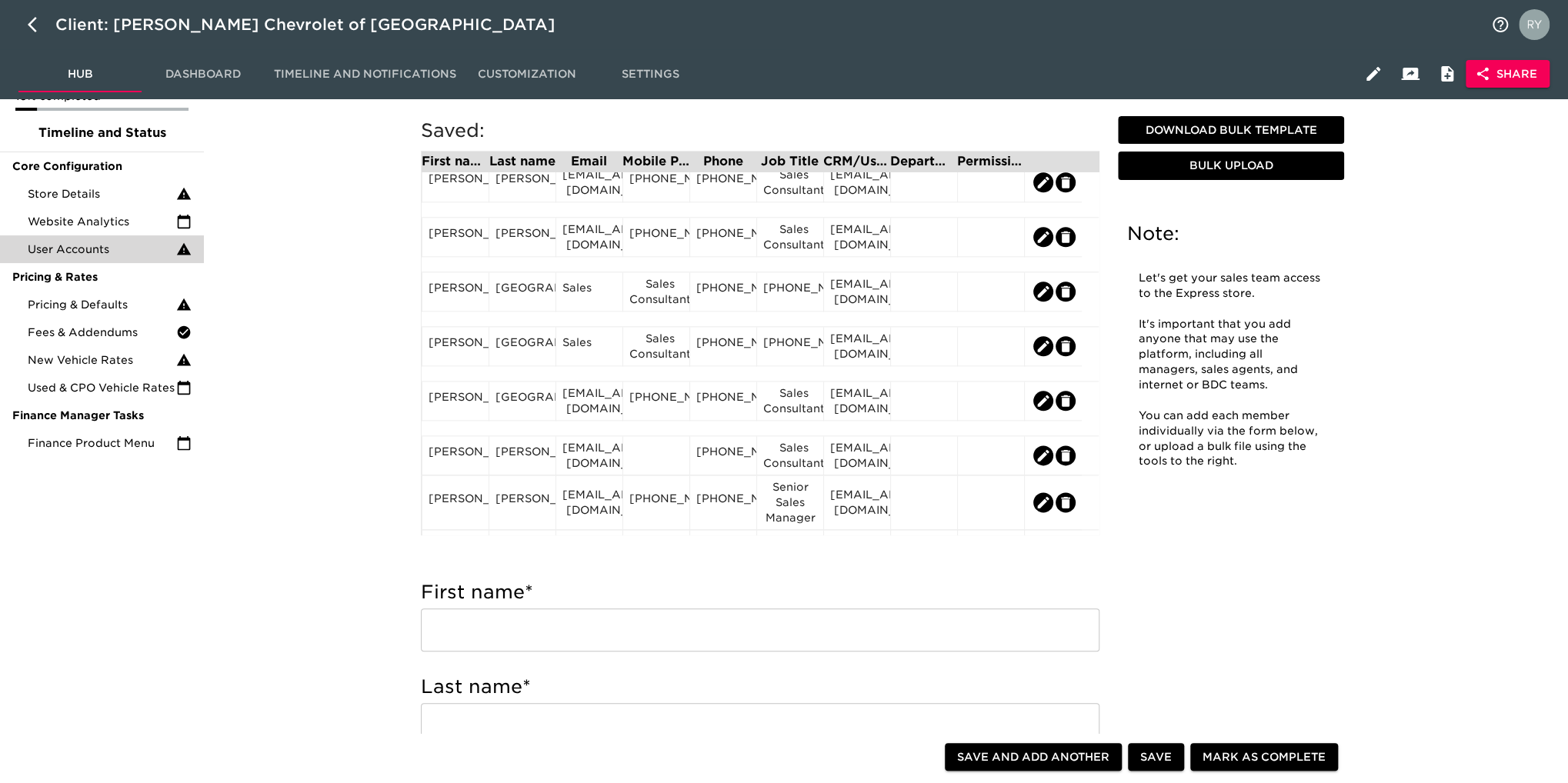
scroll to position [1232, 0]
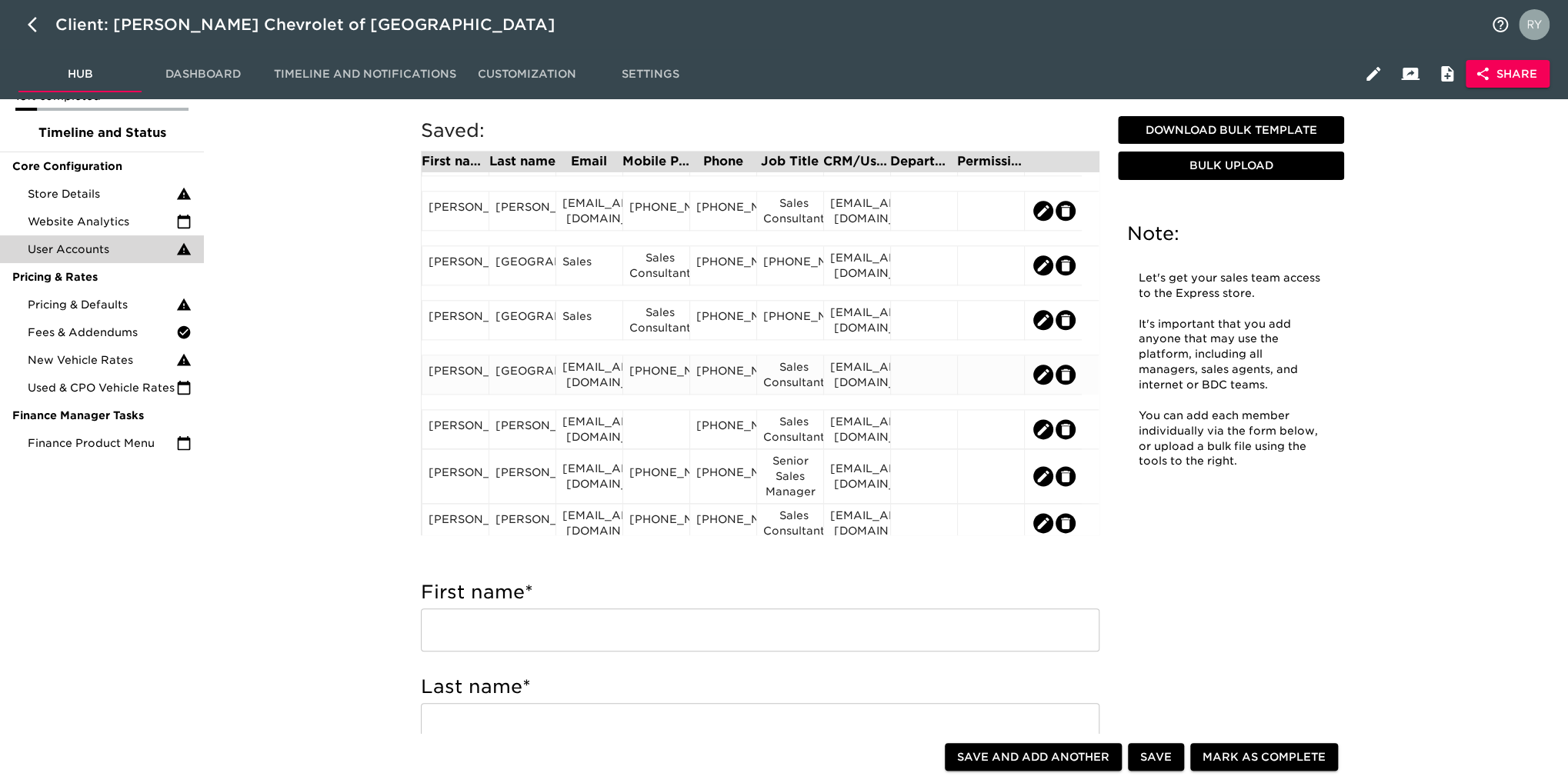
click at [465, 386] on div "[PERSON_NAME]" at bounding box center [455, 374] width 54 height 23
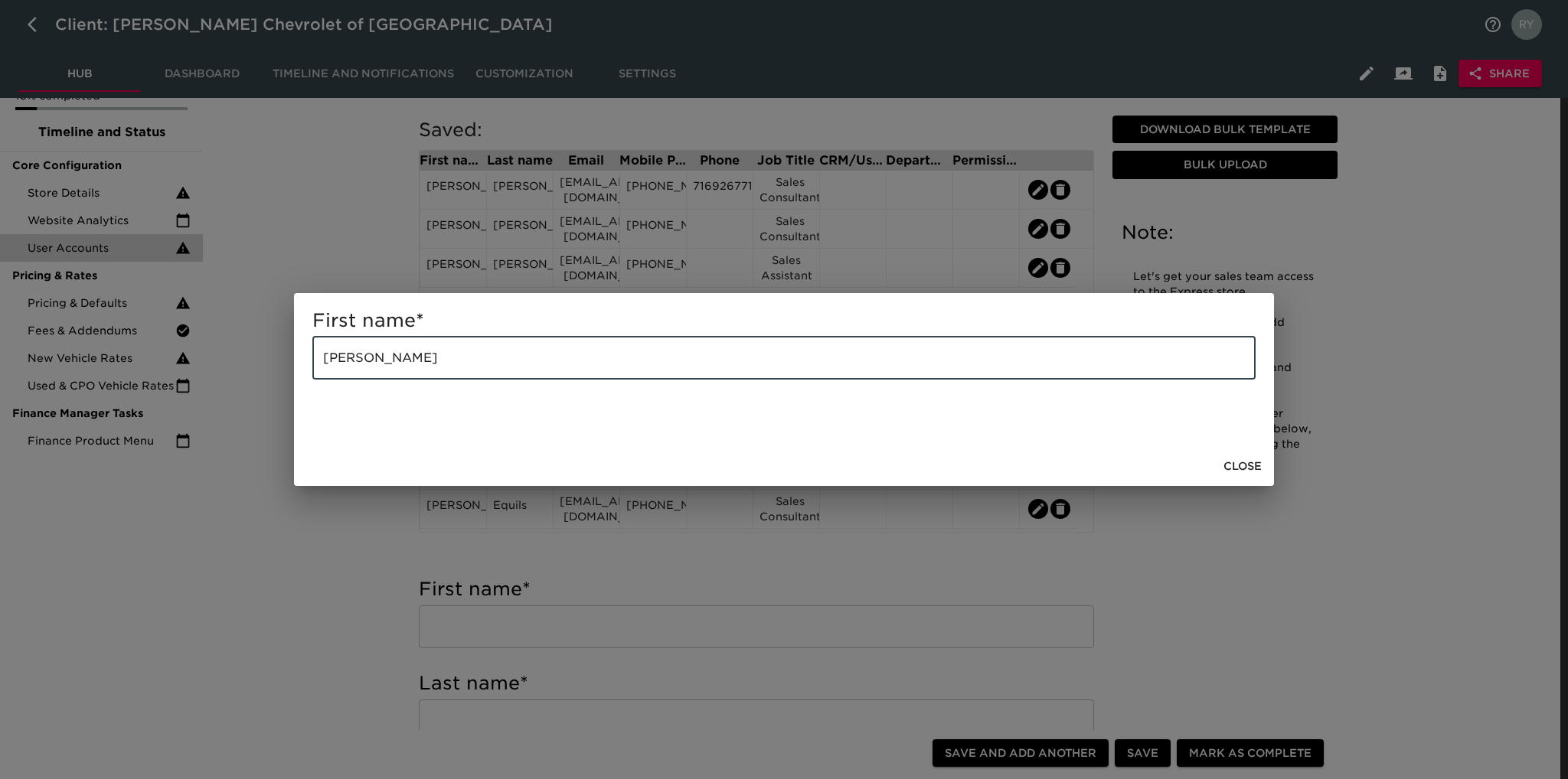
drag, startPoint x: 432, startPoint y: 362, endPoint x: 372, endPoint y: 375, distance: 61.4
click at [372, 375] on input "[PERSON_NAME]" at bounding box center [784, 358] width 943 height 43
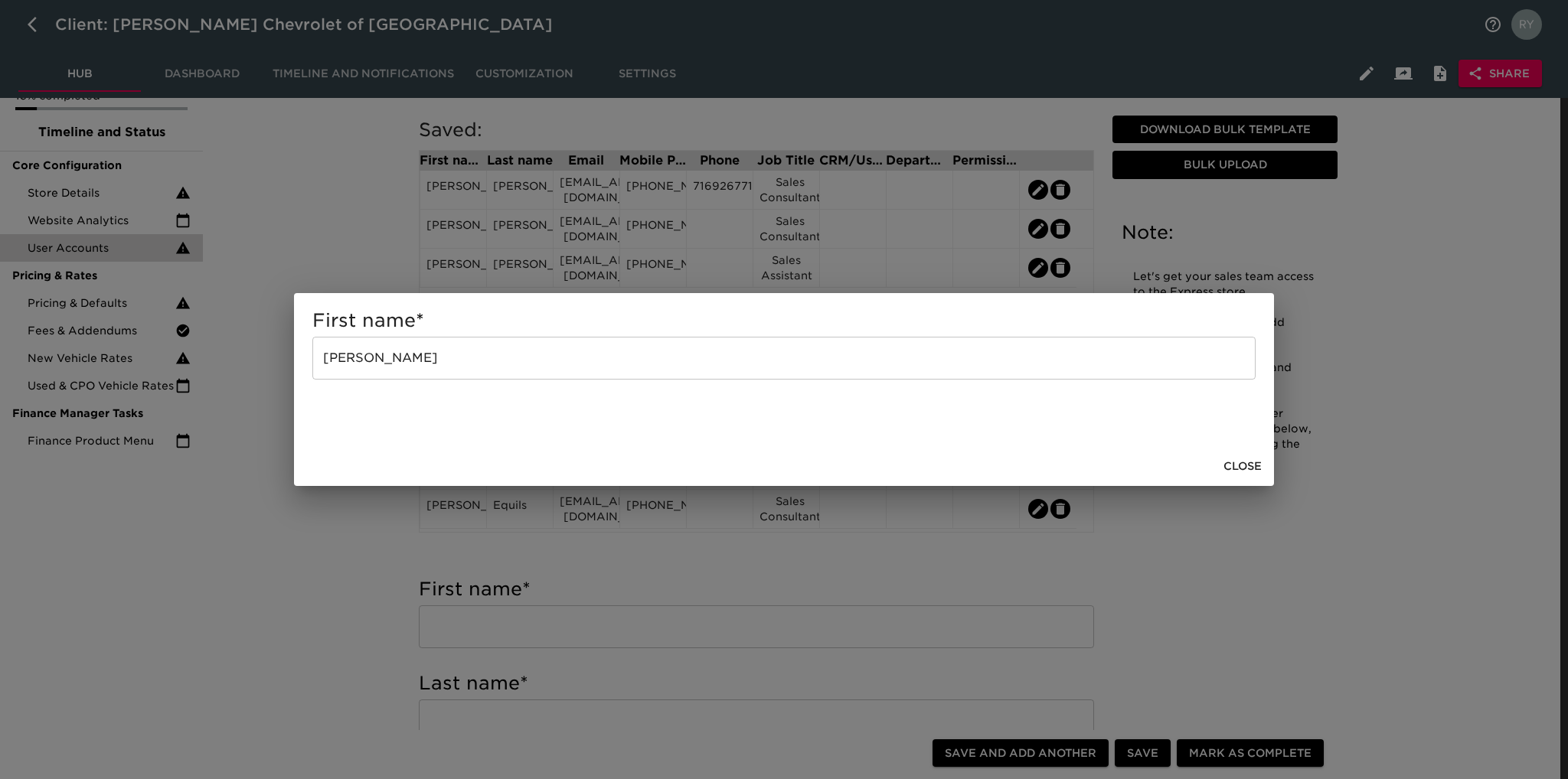
click at [356, 528] on div "First name * [PERSON_NAME] ​ Close" at bounding box center [784, 389] width 1568 height 779
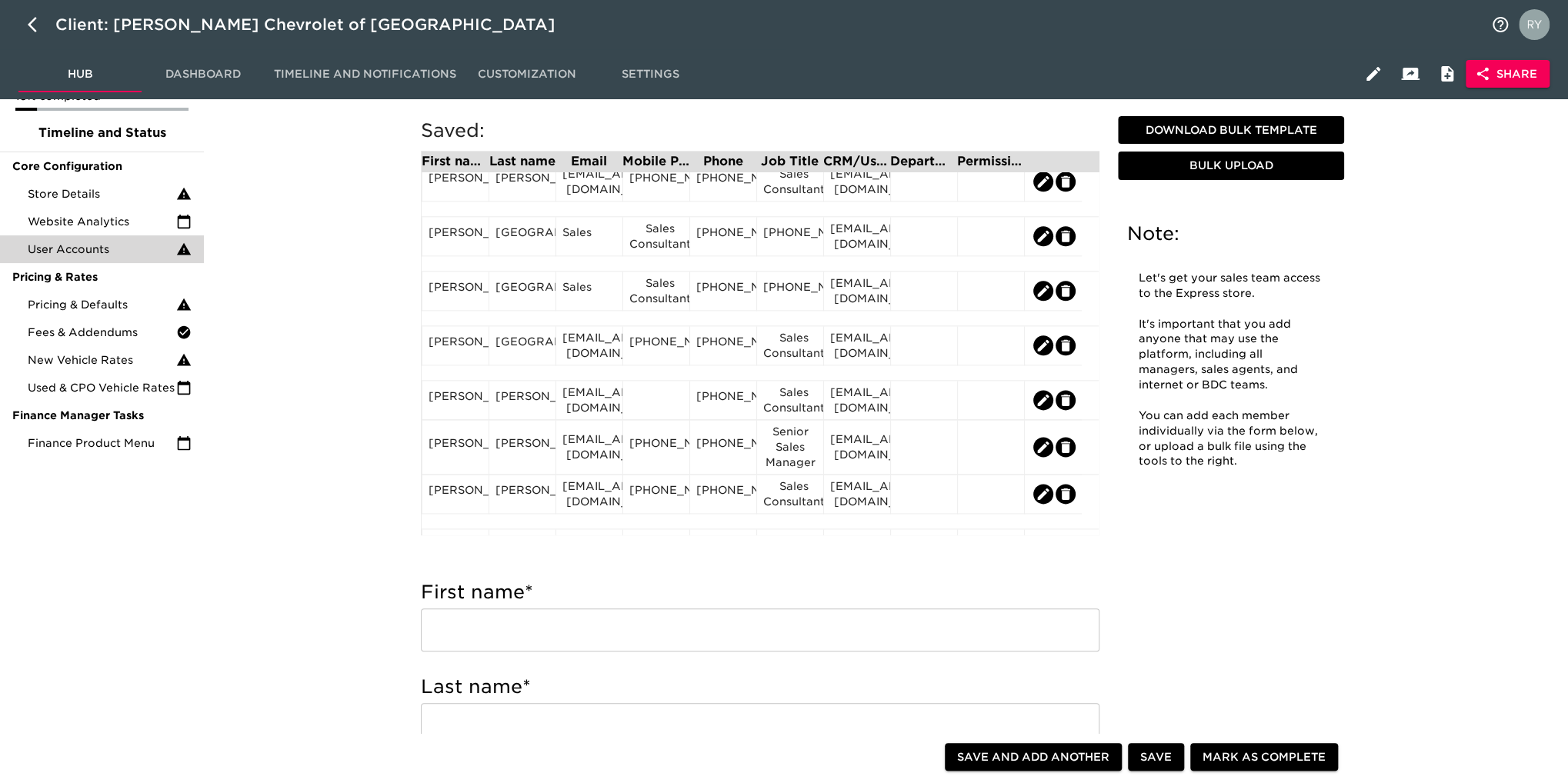
scroll to position [1308, 0]
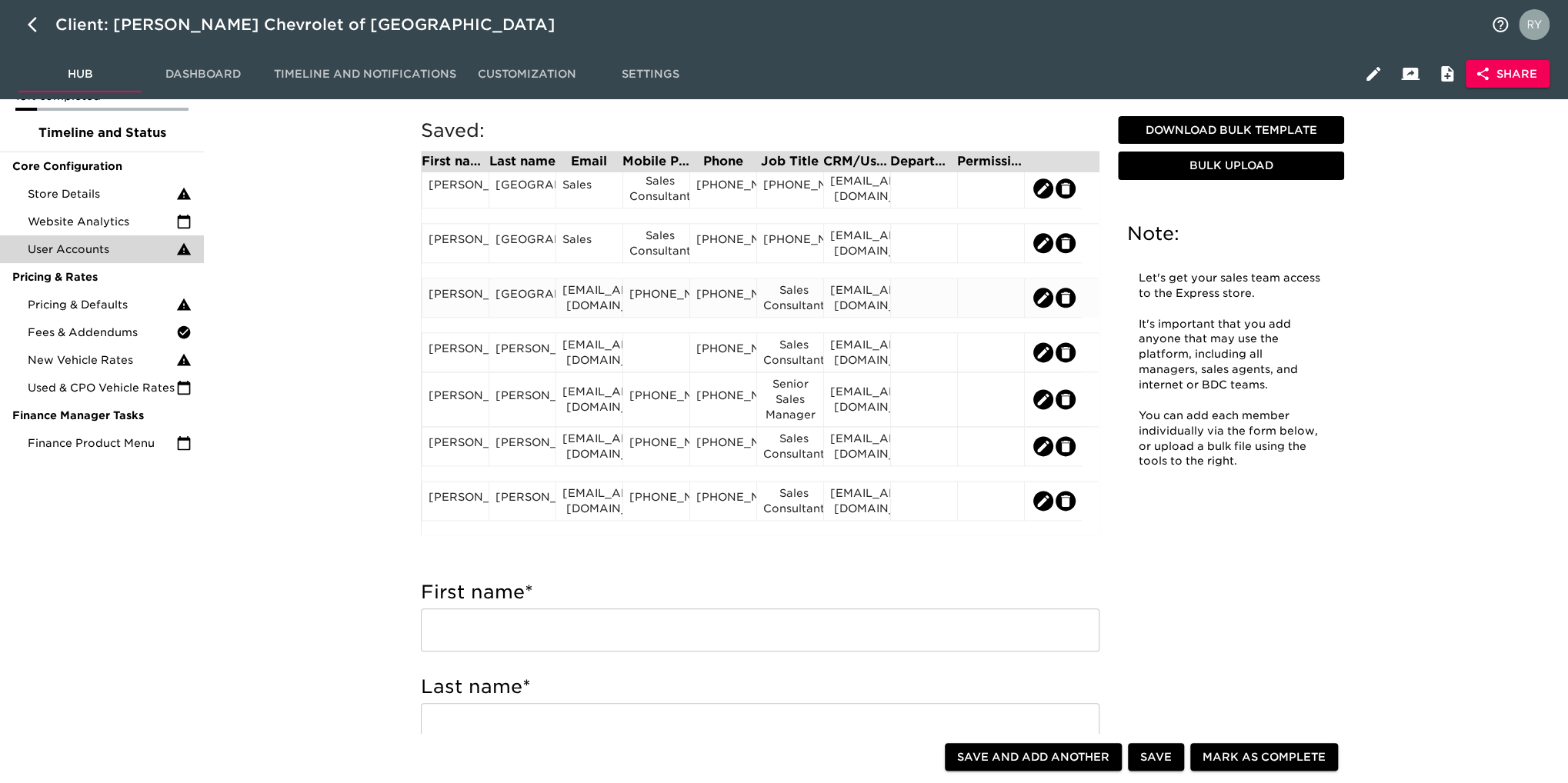
click at [532, 309] on div "[GEOGRAPHIC_DATA]" at bounding box center [523, 297] width 54 height 23
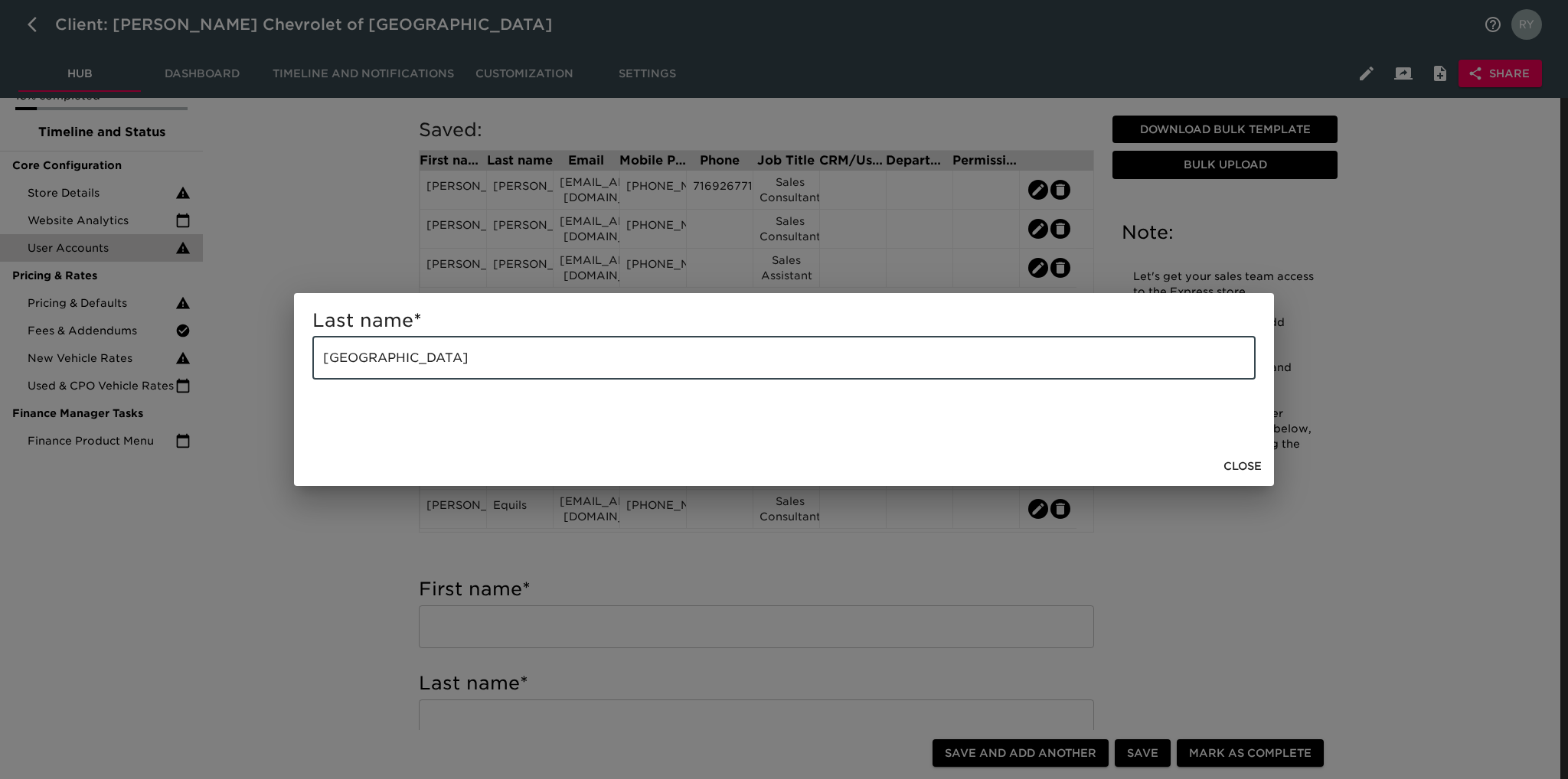
drag, startPoint x: 450, startPoint y: 363, endPoint x: 287, endPoint y: 376, distance: 163.5
click at [287, 376] on div "Last name * [GEOGRAPHIC_DATA] ​ Close" at bounding box center [784, 389] width 1568 height 779
paste input "[PERSON_NAME]"
type input "[PERSON_NAME]"
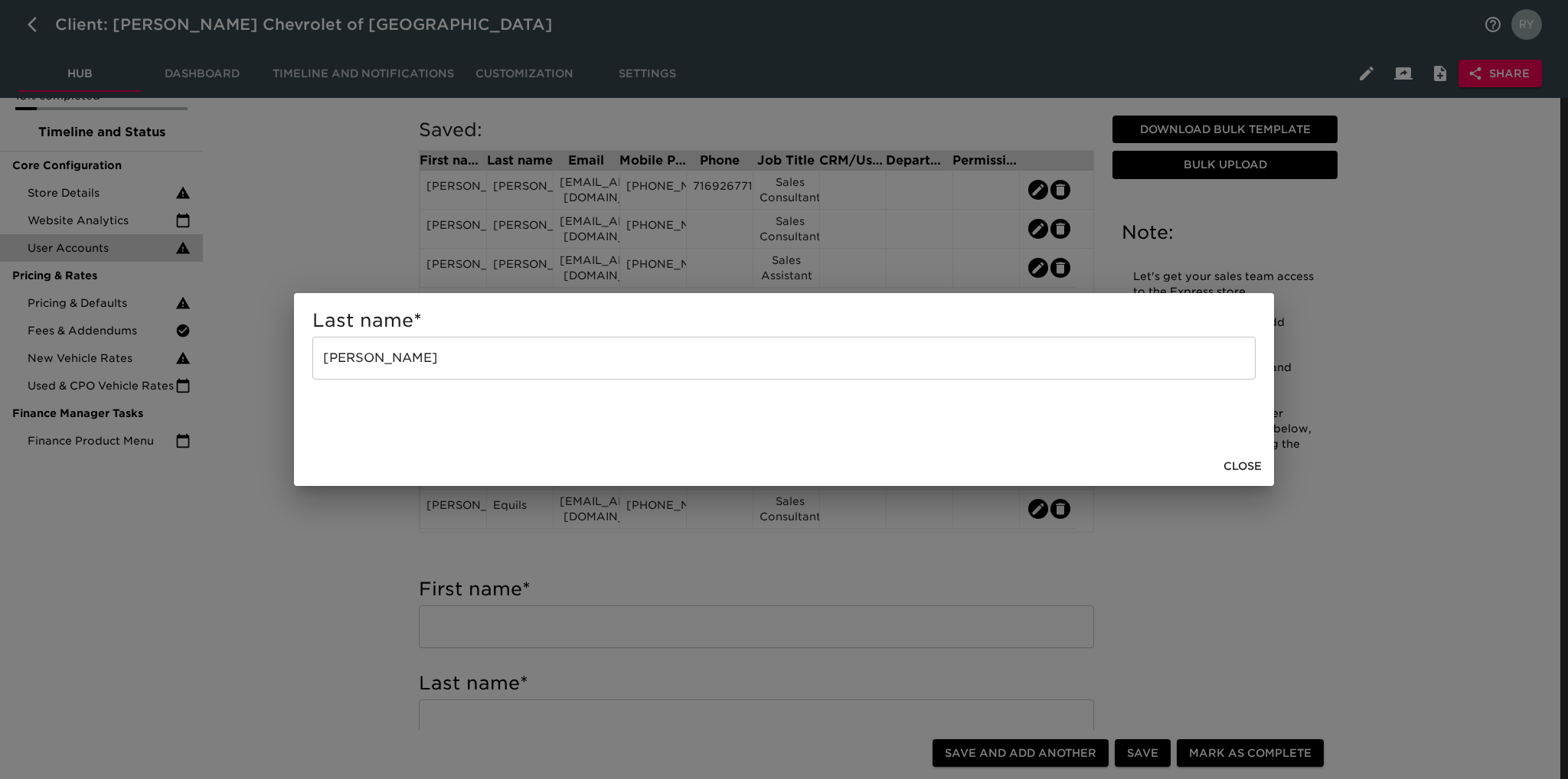
drag, startPoint x: 294, startPoint y: 534, endPoint x: 432, endPoint y: 403, distance: 190.3
click at [303, 528] on div "Last name * [PERSON_NAME] ​ Close" at bounding box center [784, 389] width 1568 height 779
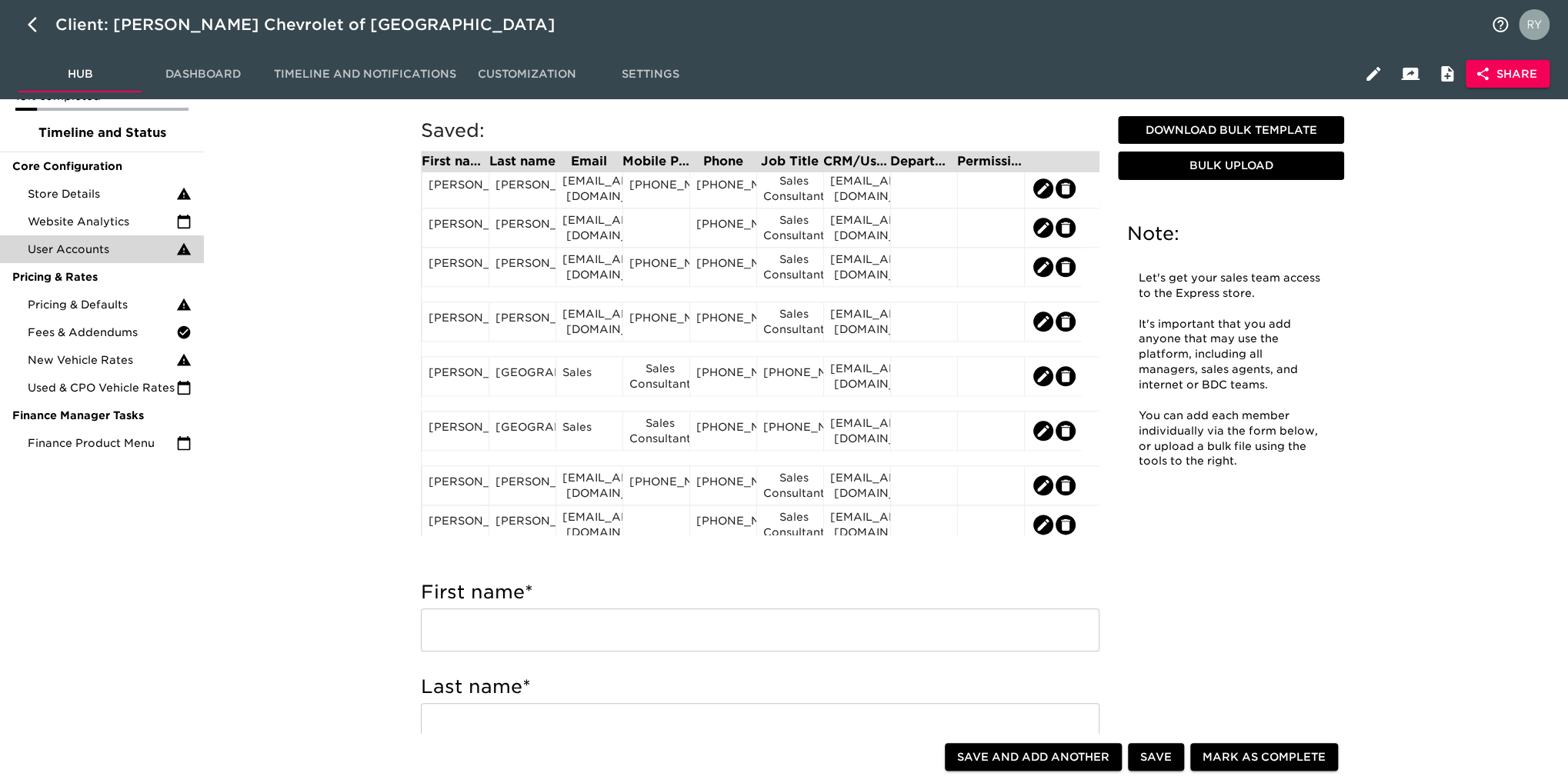
scroll to position [1154, 0]
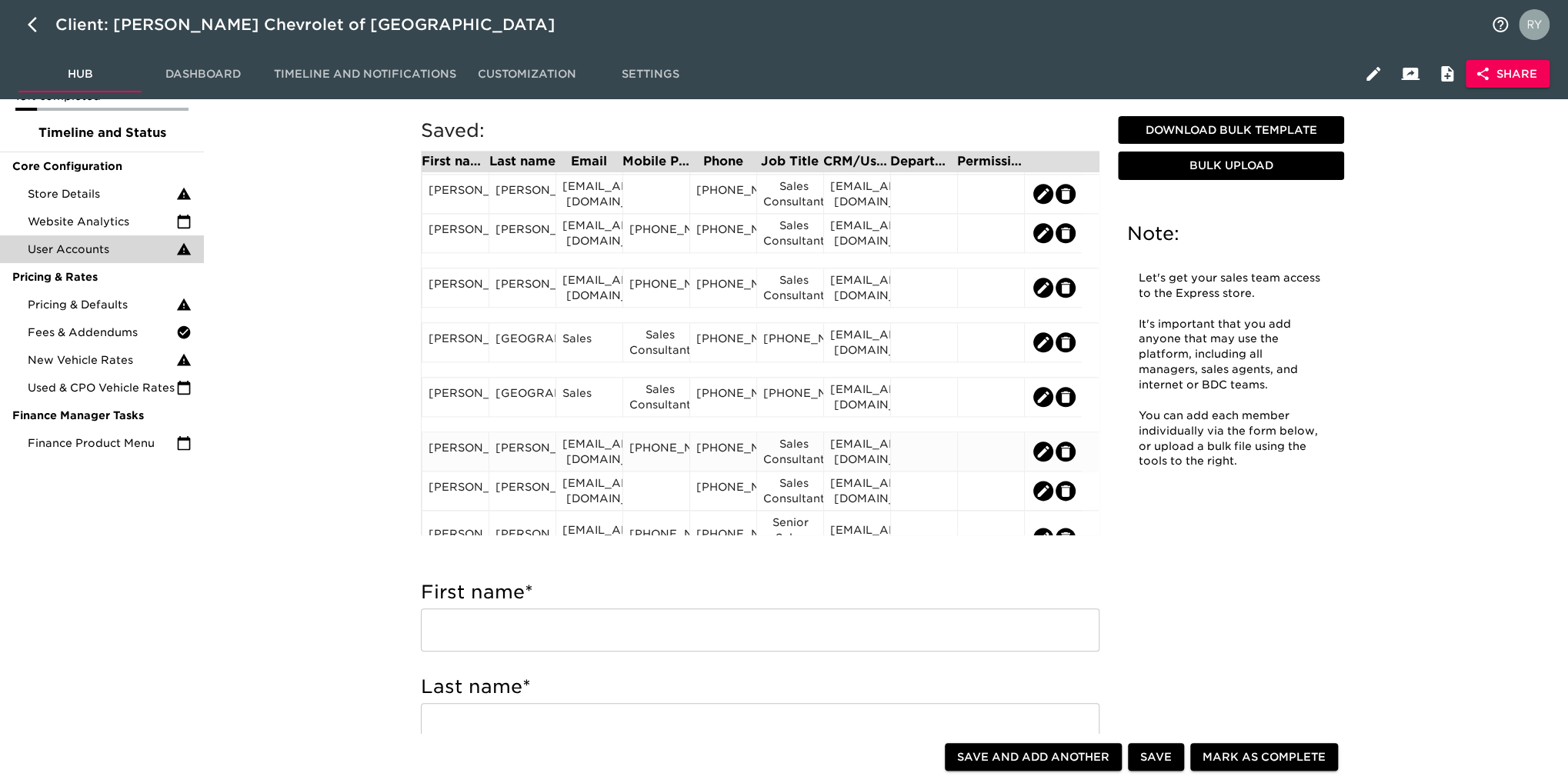
click at [474, 460] on div "[PERSON_NAME]" at bounding box center [455, 451] width 54 height 23
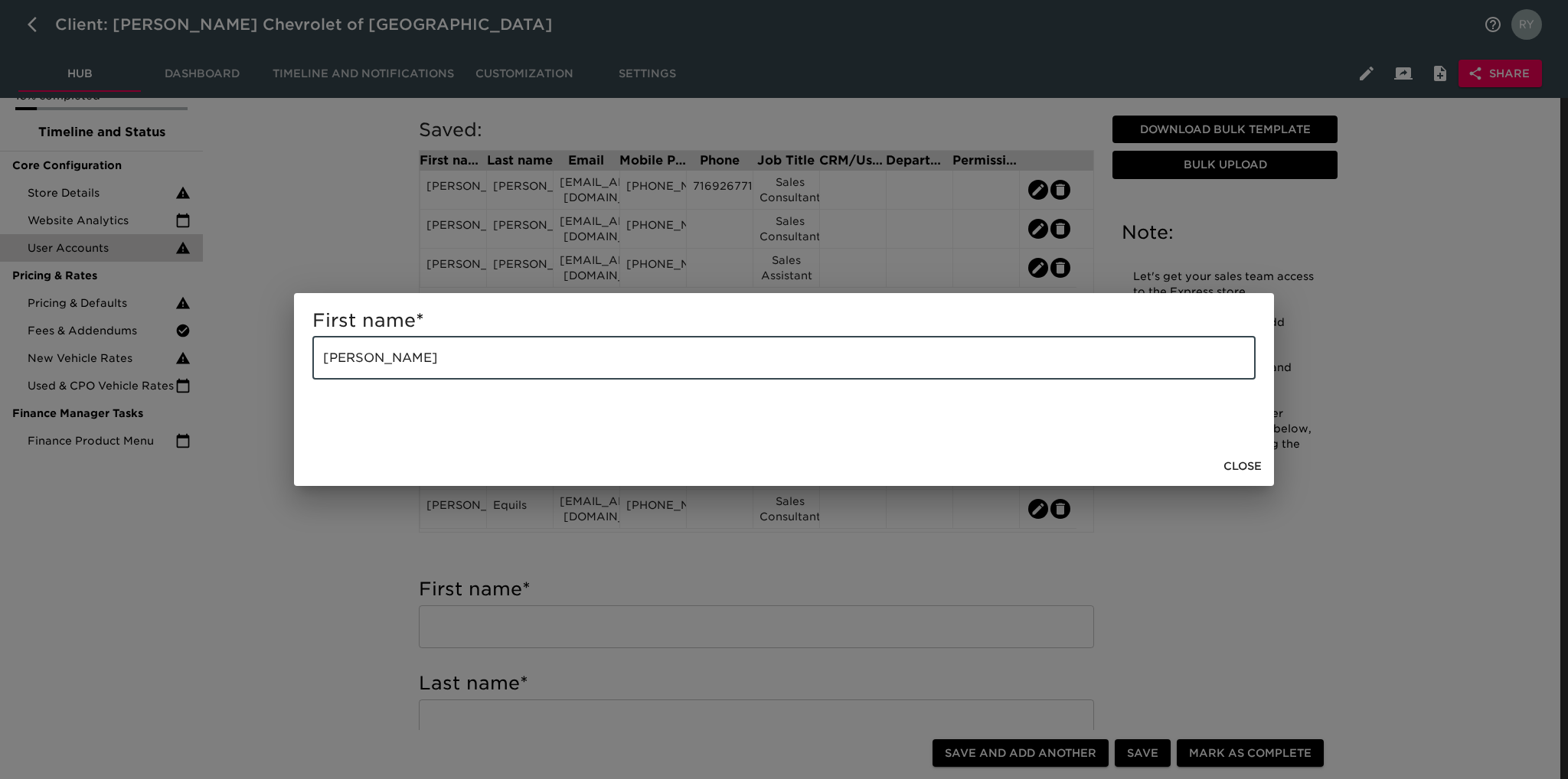
click at [431, 366] on input "[PERSON_NAME]" at bounding box center [784, 358] width 943 height 43
type input "[PERSON_NAME]"
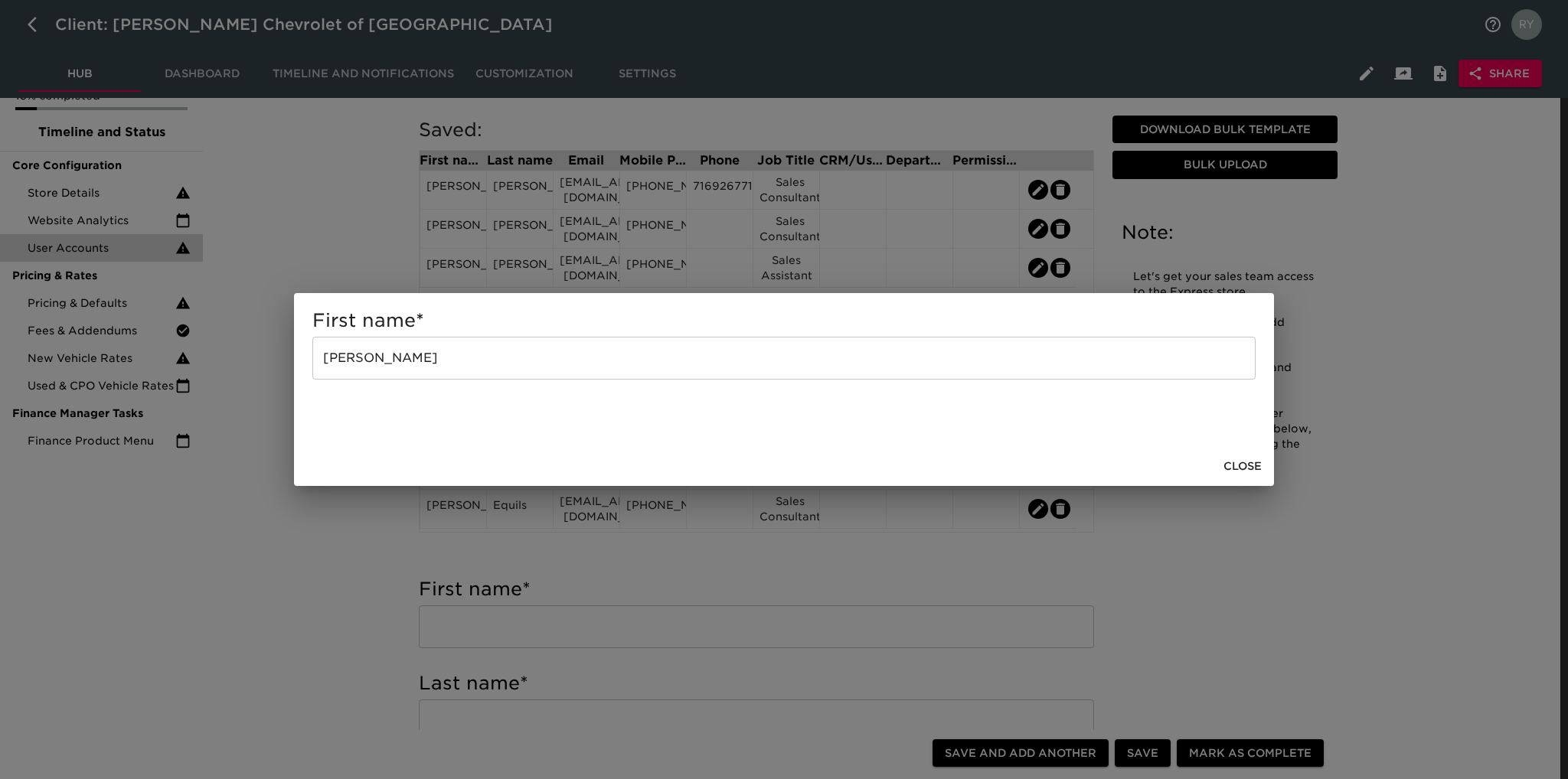
click at [383, 528] on div "First name * [PERSON_NAME] ​ Close" at bounding box center [784, 389] width 1568 height 779
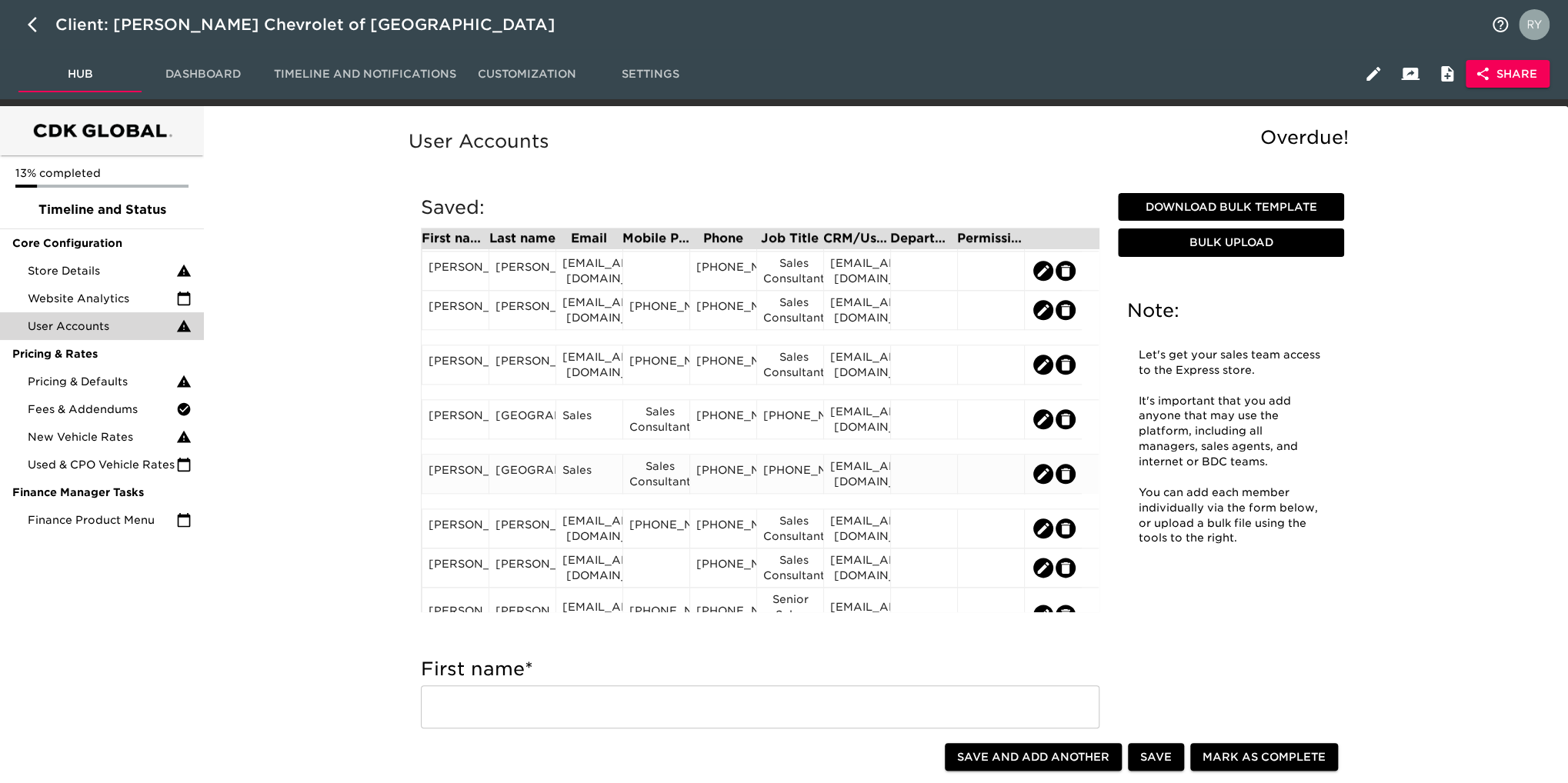
click at [675, 483] on div "Sales Consultant" at bounding box center [656, 474] width 54 height 30
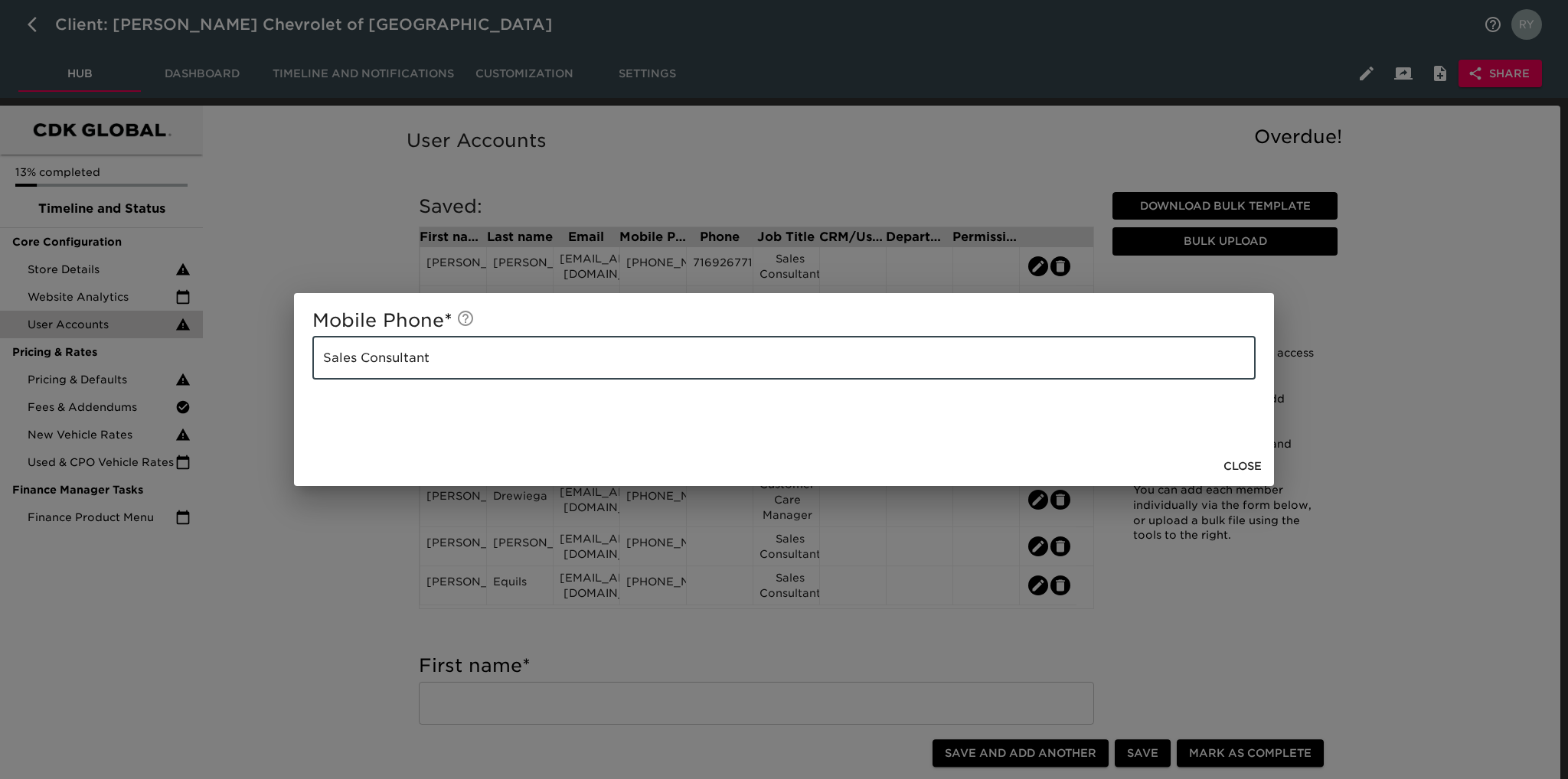
drag, startPoint x: 445, startPoint y: 362, endPoint x: 288, endPoint y: 367, distance: 157.1
click at [288, 367] on div "Mobile Phone * Sales Consultant ​ Close" at bounding box center [784, 389] width 1568 height 779
click at [319, 577] on div "Mobile Phone * Sales Consultant ​ Close" at bounding box center [784, 389] width 1568 height 779
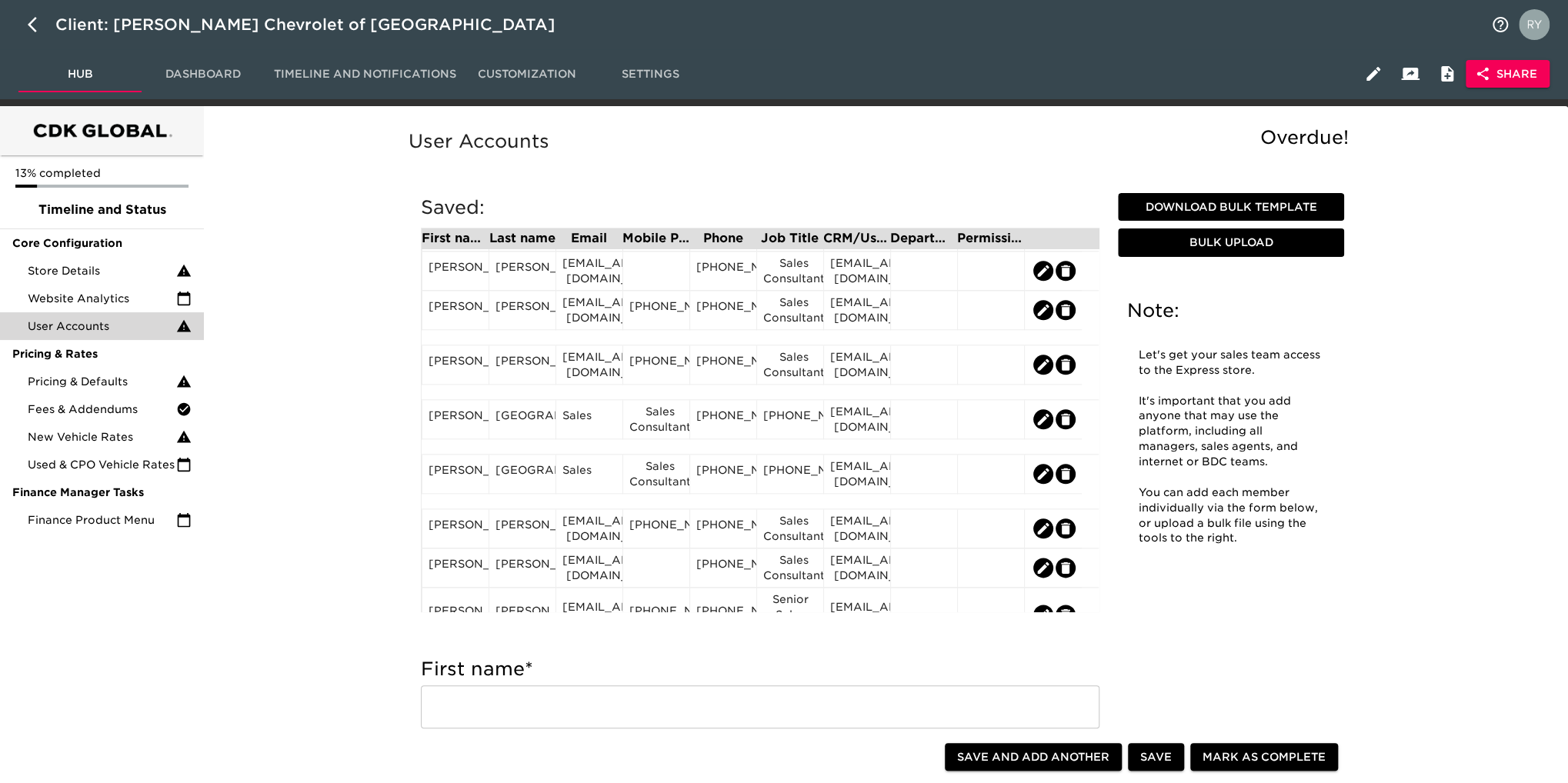
scroll to position [1232, 0]
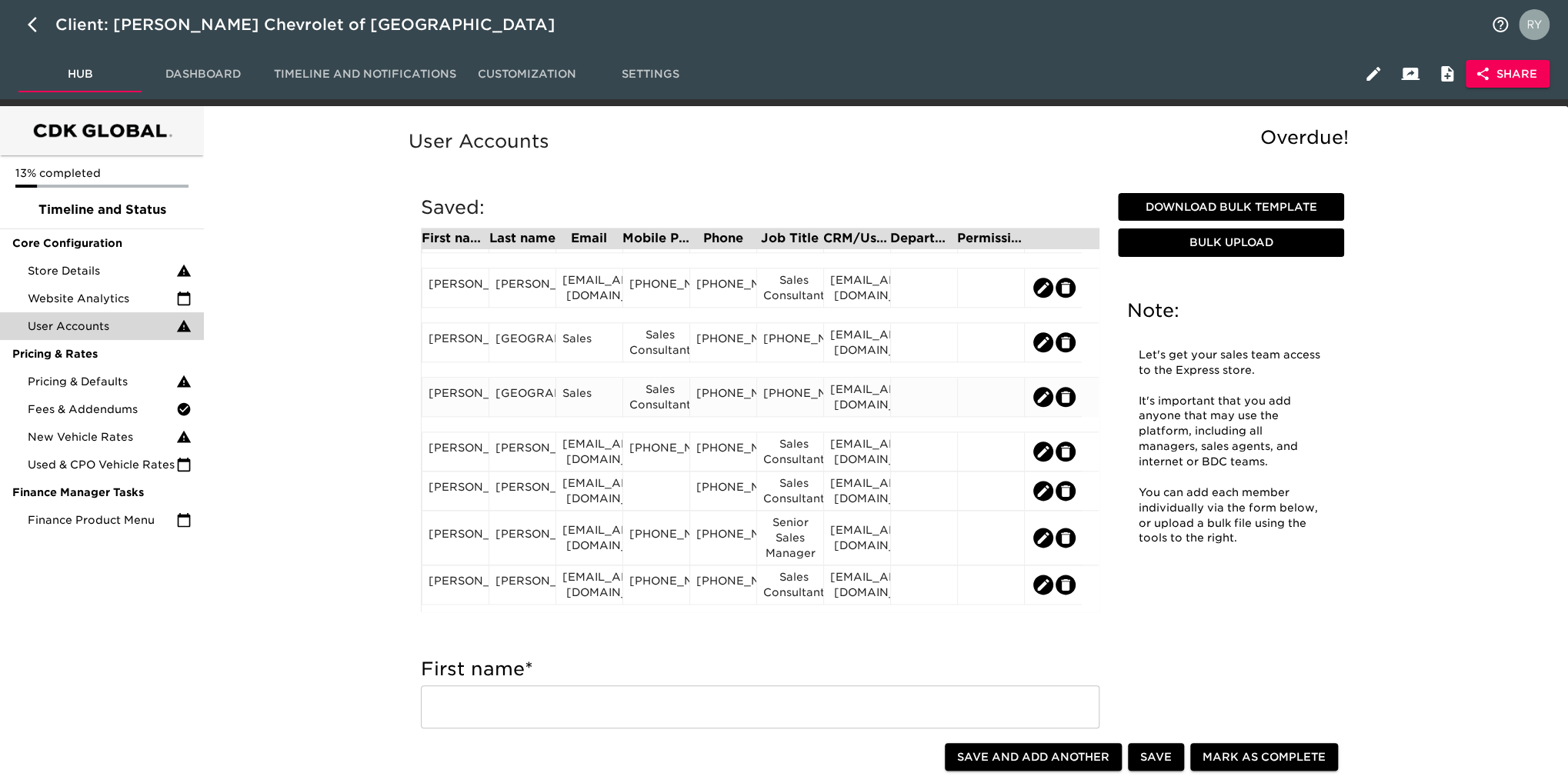
click at [811, 405] on div "[PHONE_NUMBER]" at bounding box center [790, 396] width 54 height 23
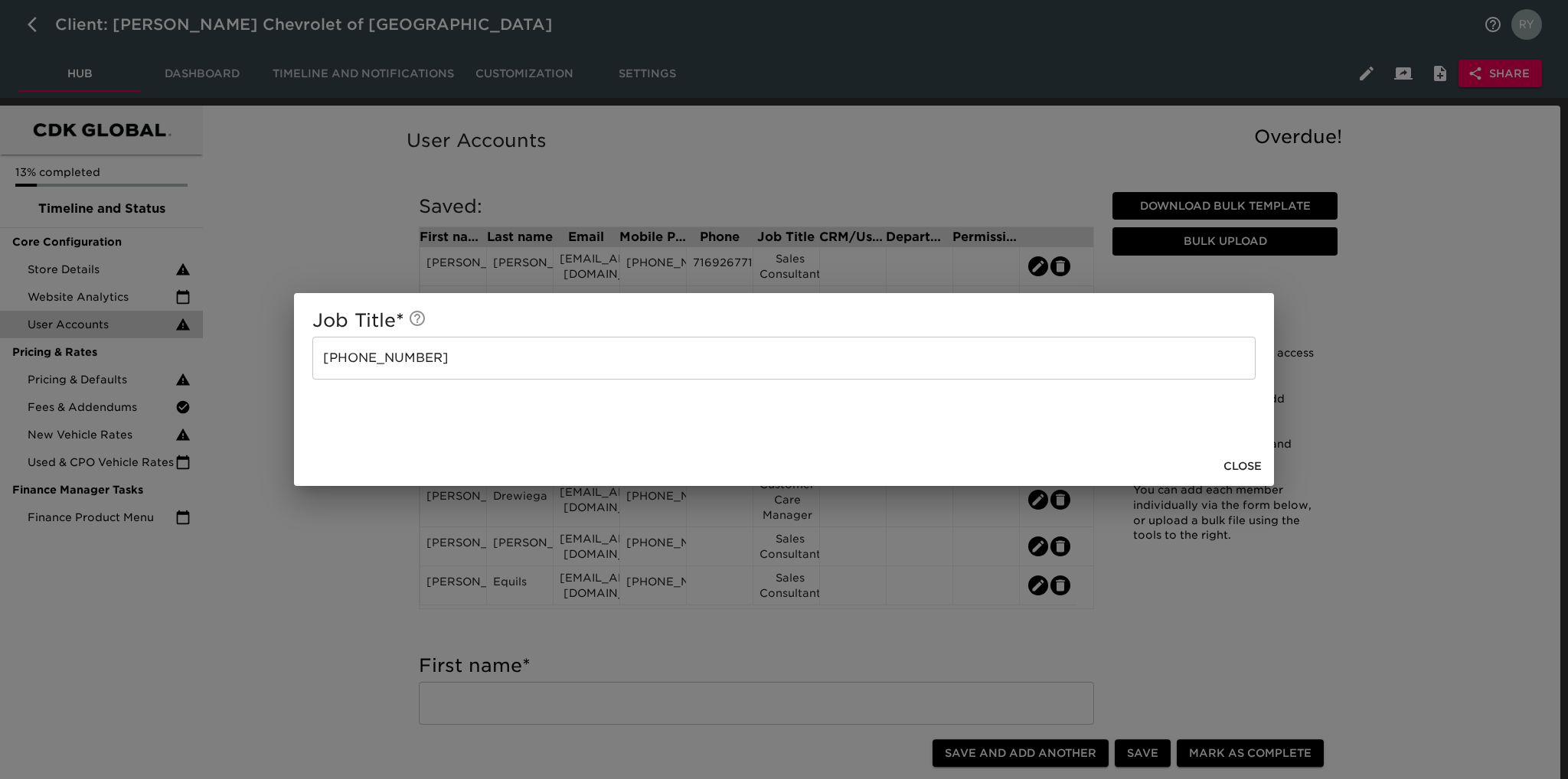
click at [597, 359] on input "[PHONE_NUMBER]" at bounding box center [784, 358] width 943 height 43
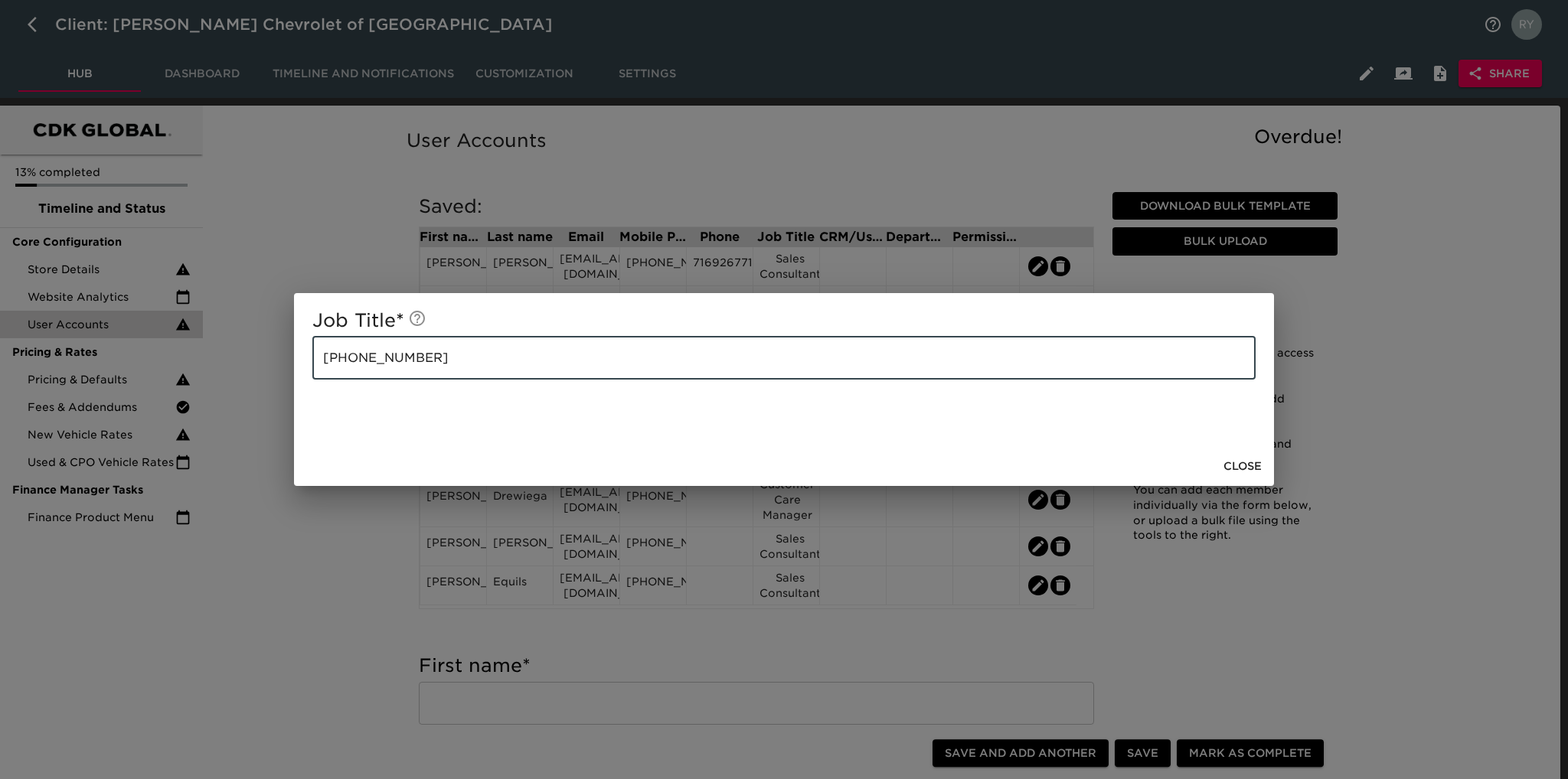
paste input "Sales Consultant"
type input "[PHONE_NUMBER] Sales Consultant"
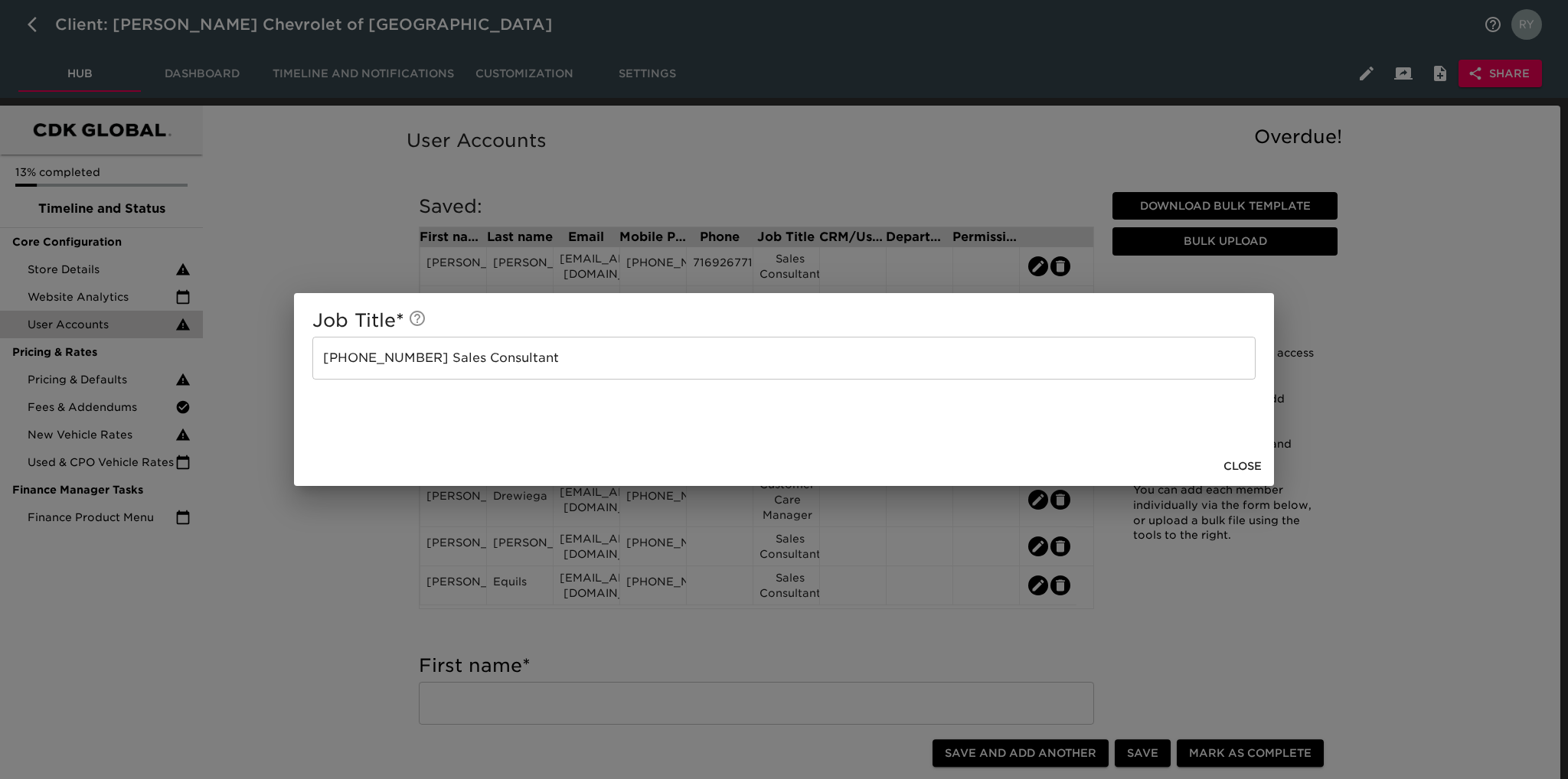
click at [332, 514] on div "Job Title * [PHONE_NUMBER] Sales Consultant ​ Close" at bounding box center [784, 389] width 1568 height 779
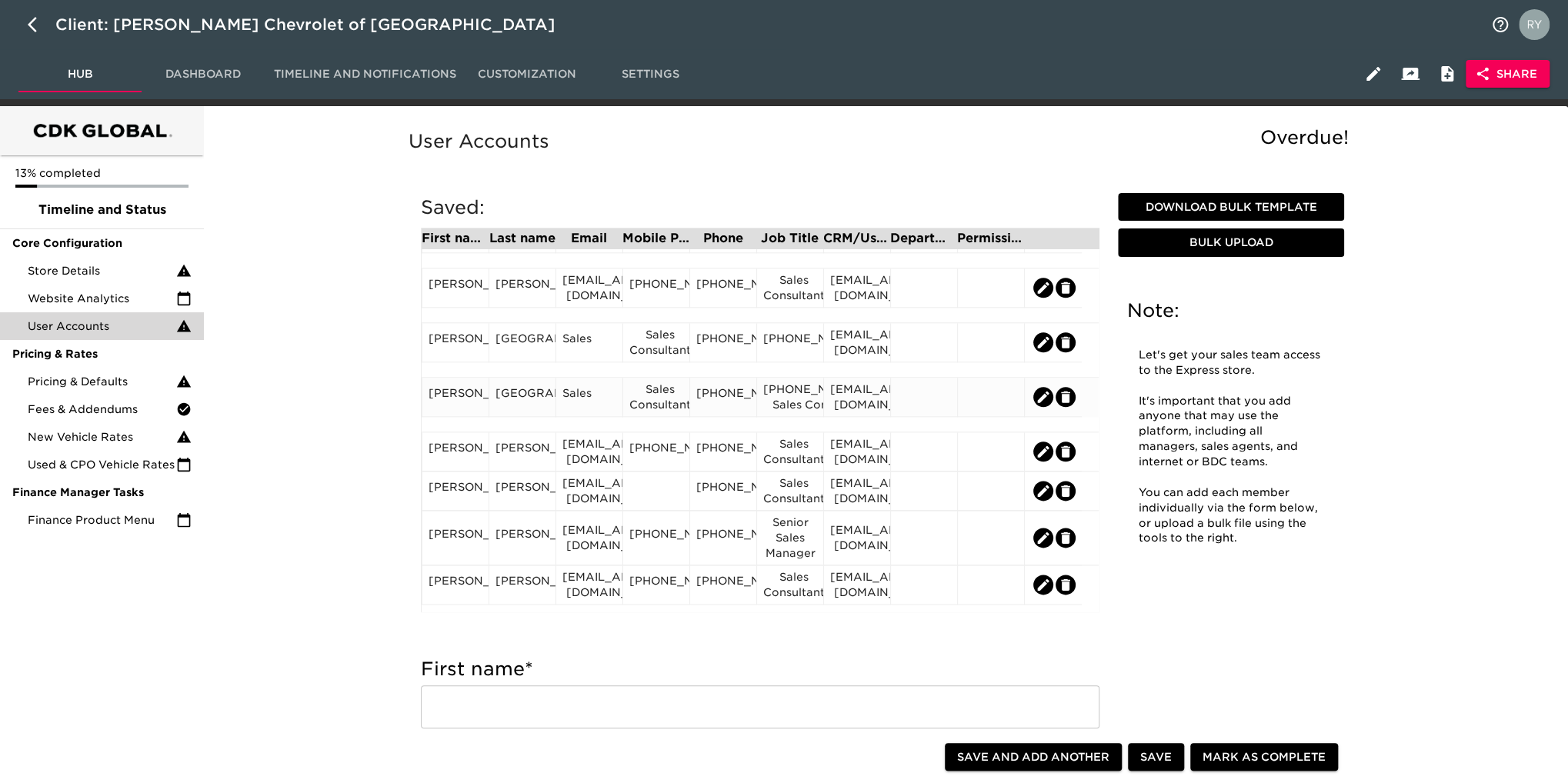
click at [663, 410] on div "Sales Consultant" at bounding box center [656, 397] width 54 height 30
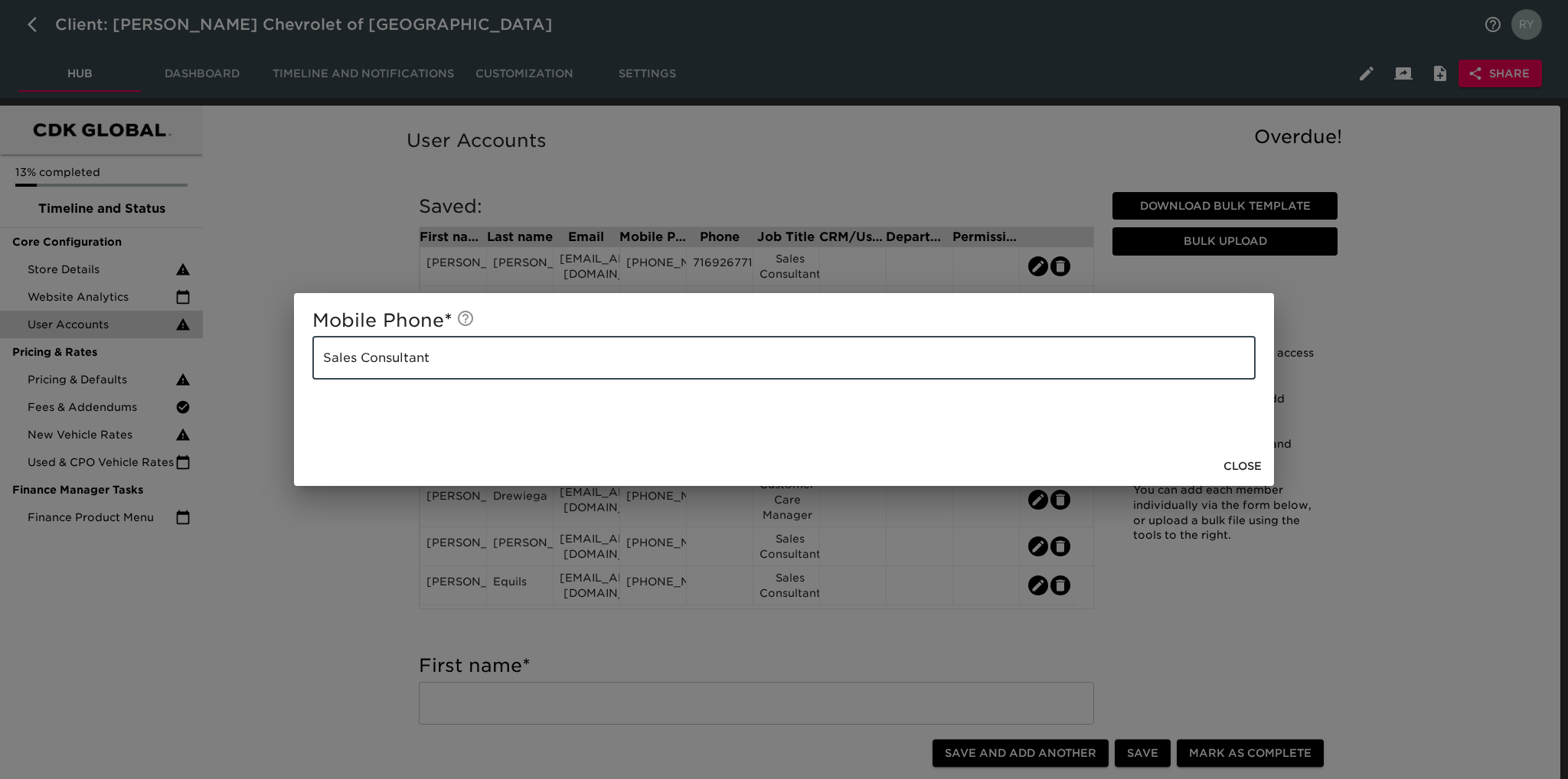
drag, startPoint x: 503, startPoint y: 366, endPoint x: 251, endPoint y: 374, distance: 252.1
click at [251, 374] on div "Mobile Phone * Sales Consultant ​ Close" at bounding box center [784, 389] width 1568 height 779
drag, startPoint x: 273, startPoint y: 611, endPoint x: 300, endPoint y: 593, distance: 32.4
click at [277, 609] on div "Mobile Phone * ​ Close" at bounding box center [784, 389] width 1568 height 779
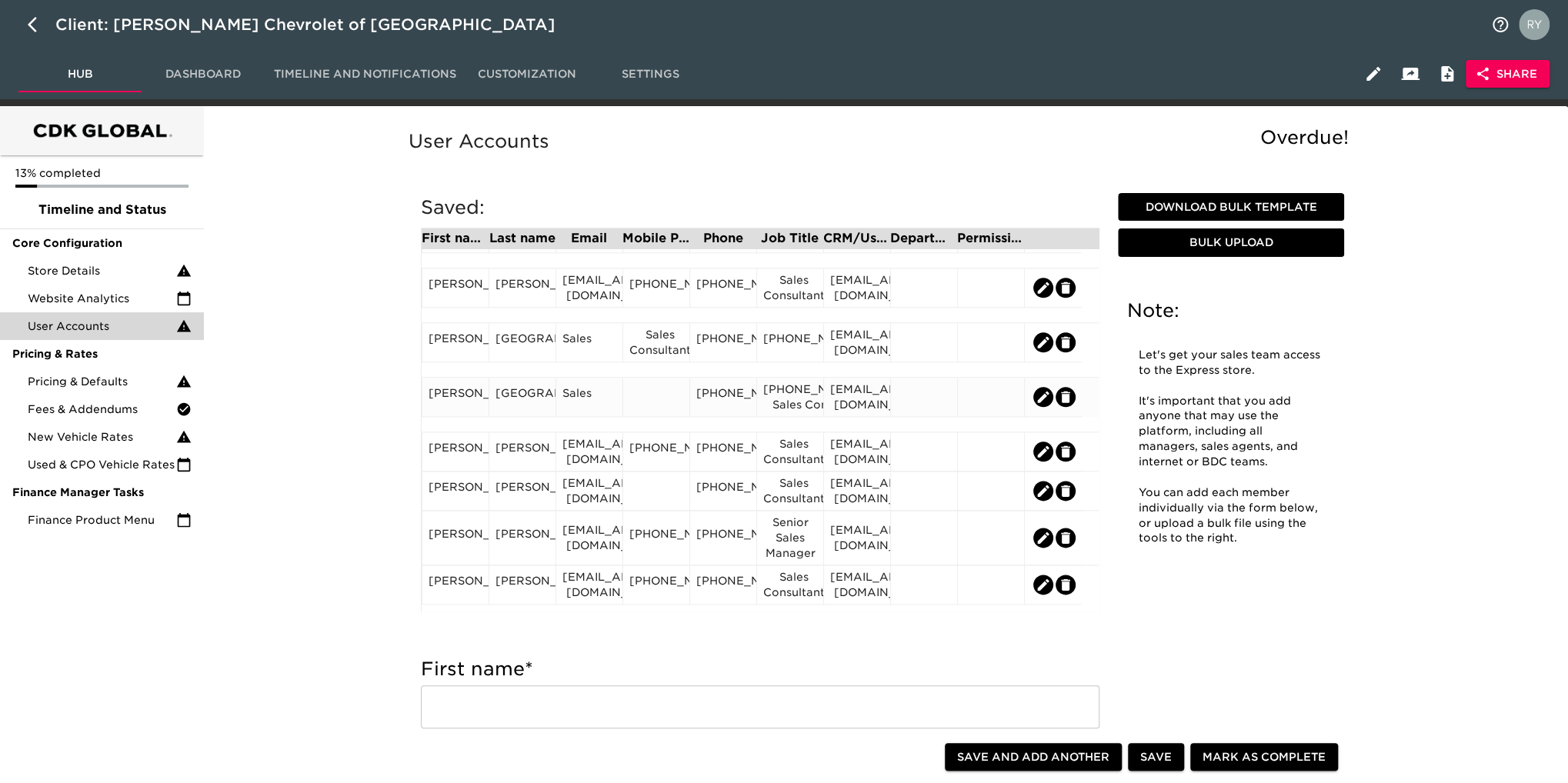
click at [720, 401] on div "[PHONE_NUMBER]" at bounding box center [723, 396] width 54 height 23
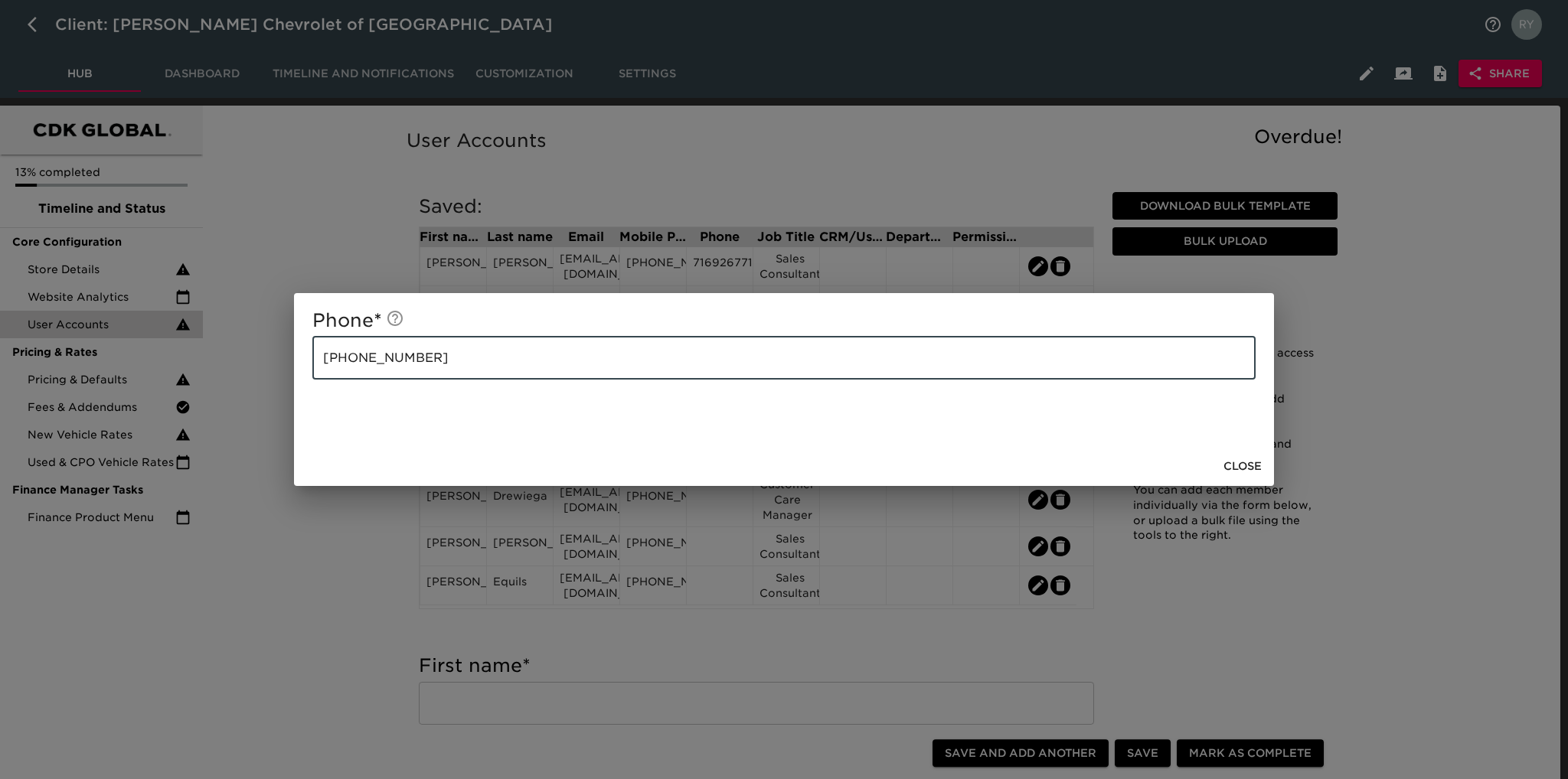
drag, startPoint x: 426, startPoint y: 366, endPoint x: 321, endPoint y: 371, distance: 105.1
click at [321, 371] on input "[PHONE_NUMBER]" at bounding box center [784, 358] width 943 height 43
click at [338, 522] on div "Phone * ​ Close" at bounding box center [784, 389] width 1568 height 779
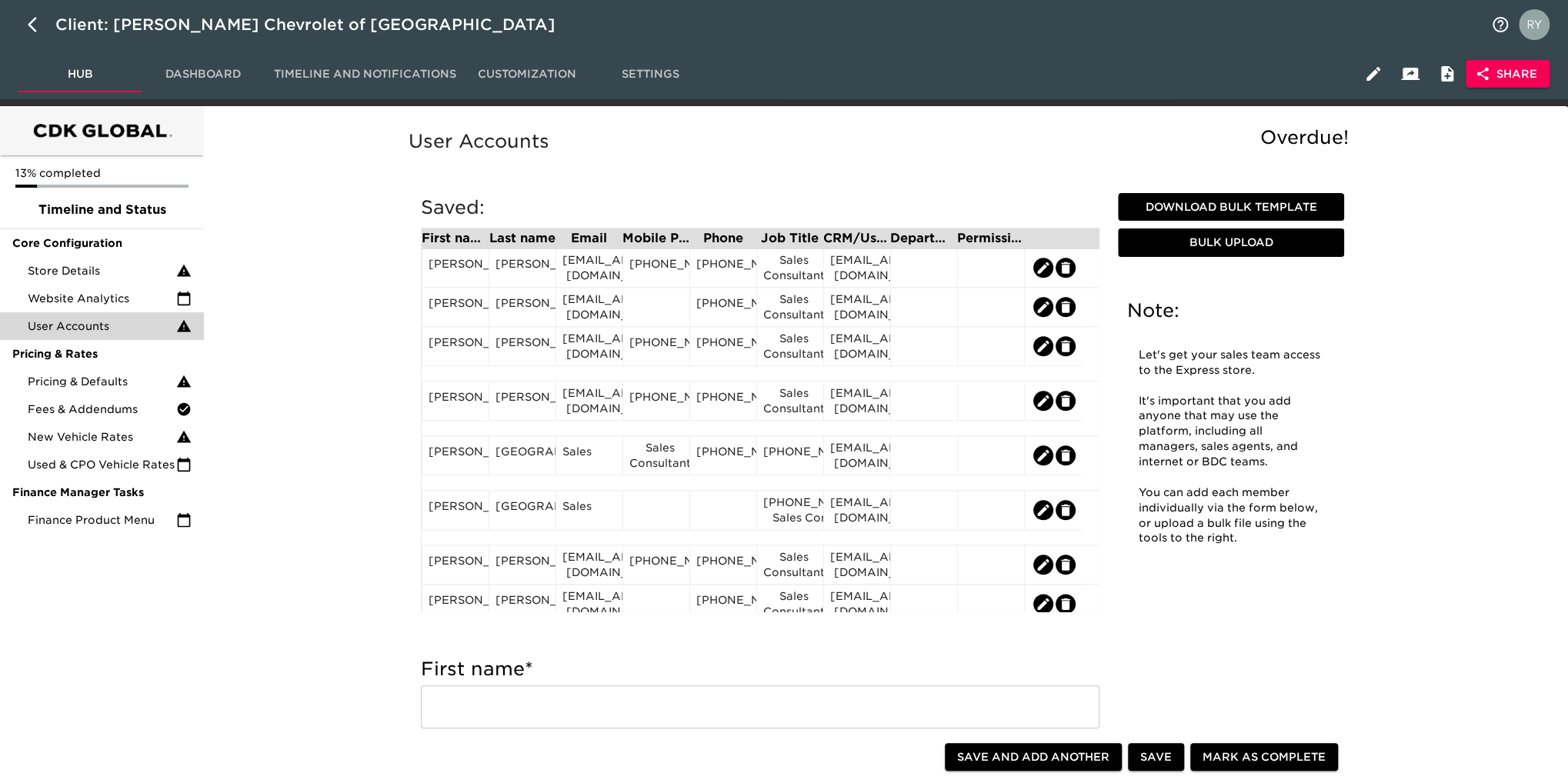
scroll to position [1154, 0]
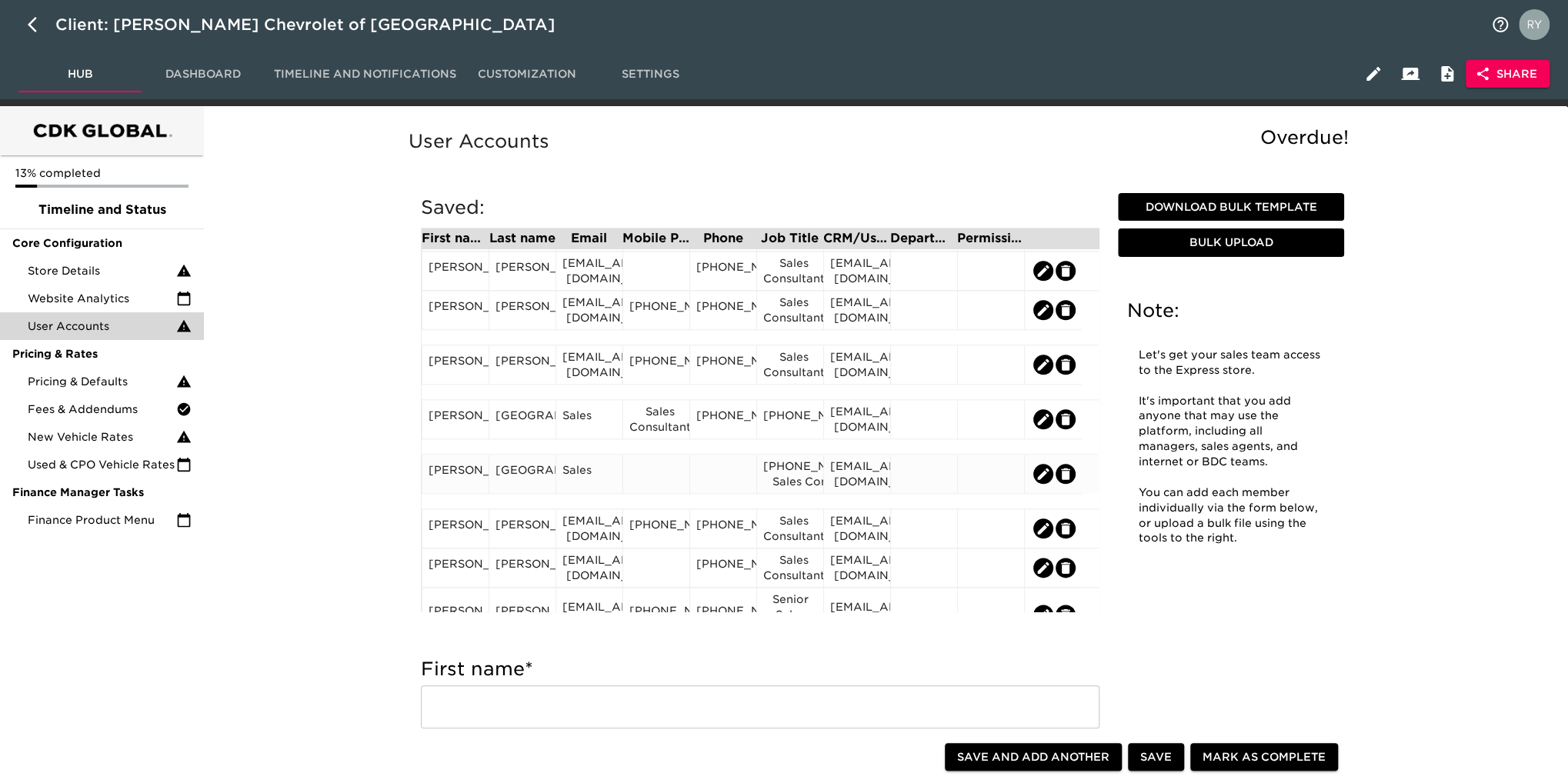
click at [659, 469] on div at bounding box center [655, 474] width 67 height 39
drag, startPoint x: 655, startPoint y: 471, endPoint x: 632, endPoint y: 492, distance: 31.1
click at [632, 486] on div at bounding box center [656, 474] width 54 height 23
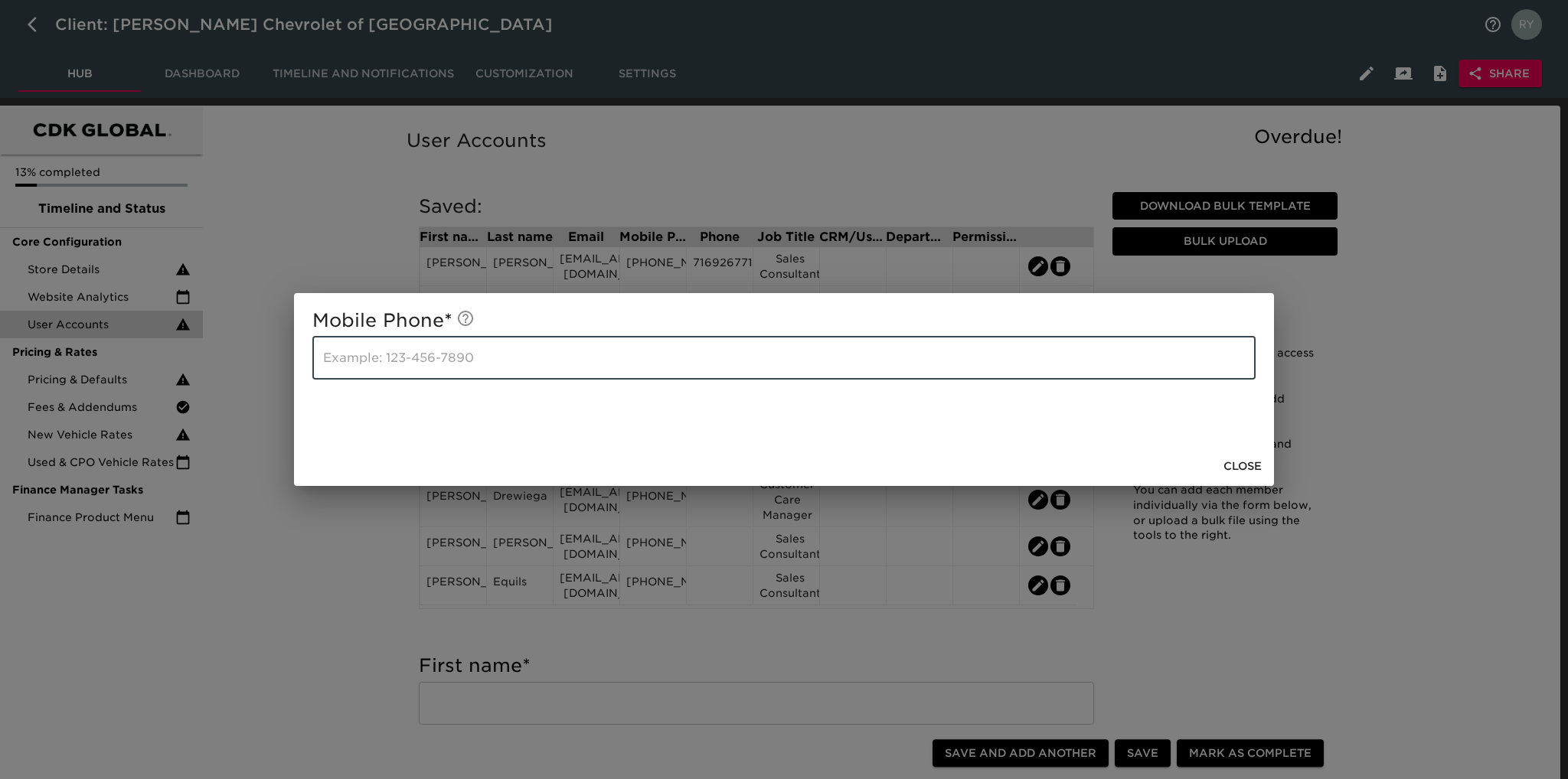
paste input "[PHONE_NUMBER]"
type input "[PHONE_NUMBER]"
click at [356, 569] on div "Mobile Phone * [PHONE_NUMBER] ​ Close" at bounding box center [784, 389] width 1568 height 779
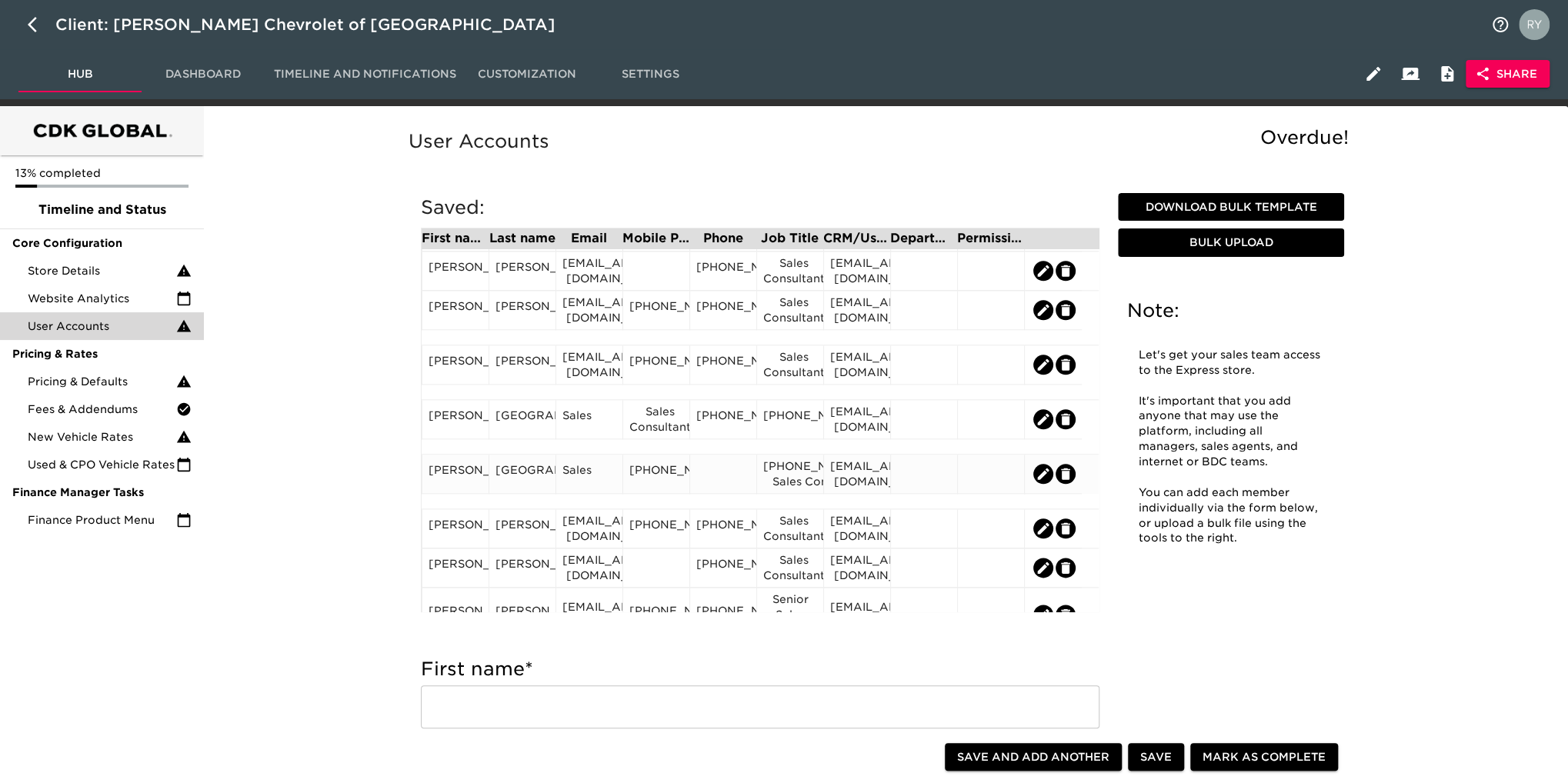
click at [773, 469] on div "[PHONE_NUMBER] Sales Consultant" at bounding box center [790, 474] width 54 height 30
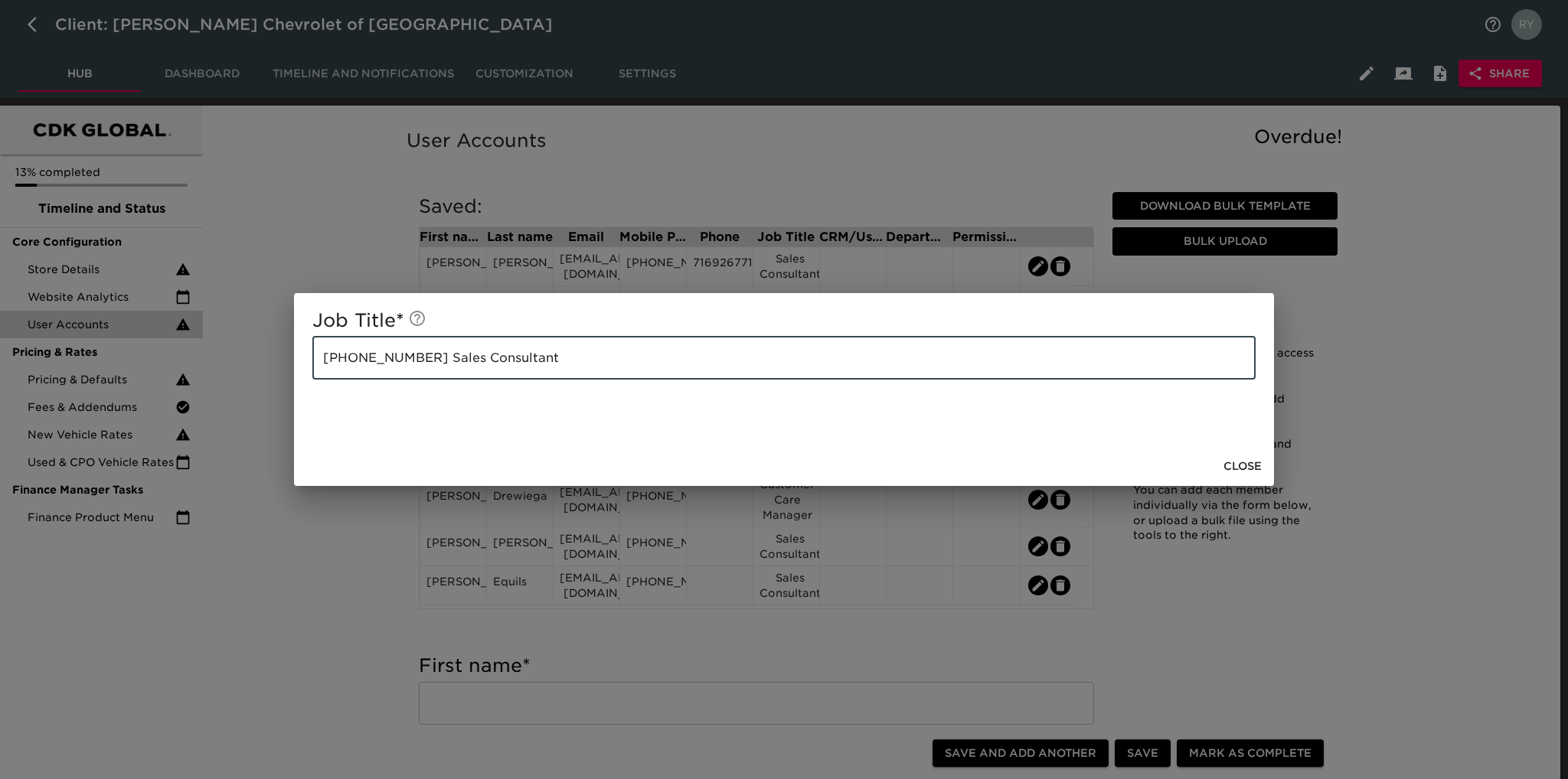
drag, startPoint x: 421, startPoint y: 360, endPoint x: 254, endPoint y: 386, distance: 169.0
click at [254, 386] on div "Job Title * [PHONE_NUMBER] Sales Consultant ​ Close" at bounding box center [784, 389] width 1568 height 779
type input "Sales Consultant"
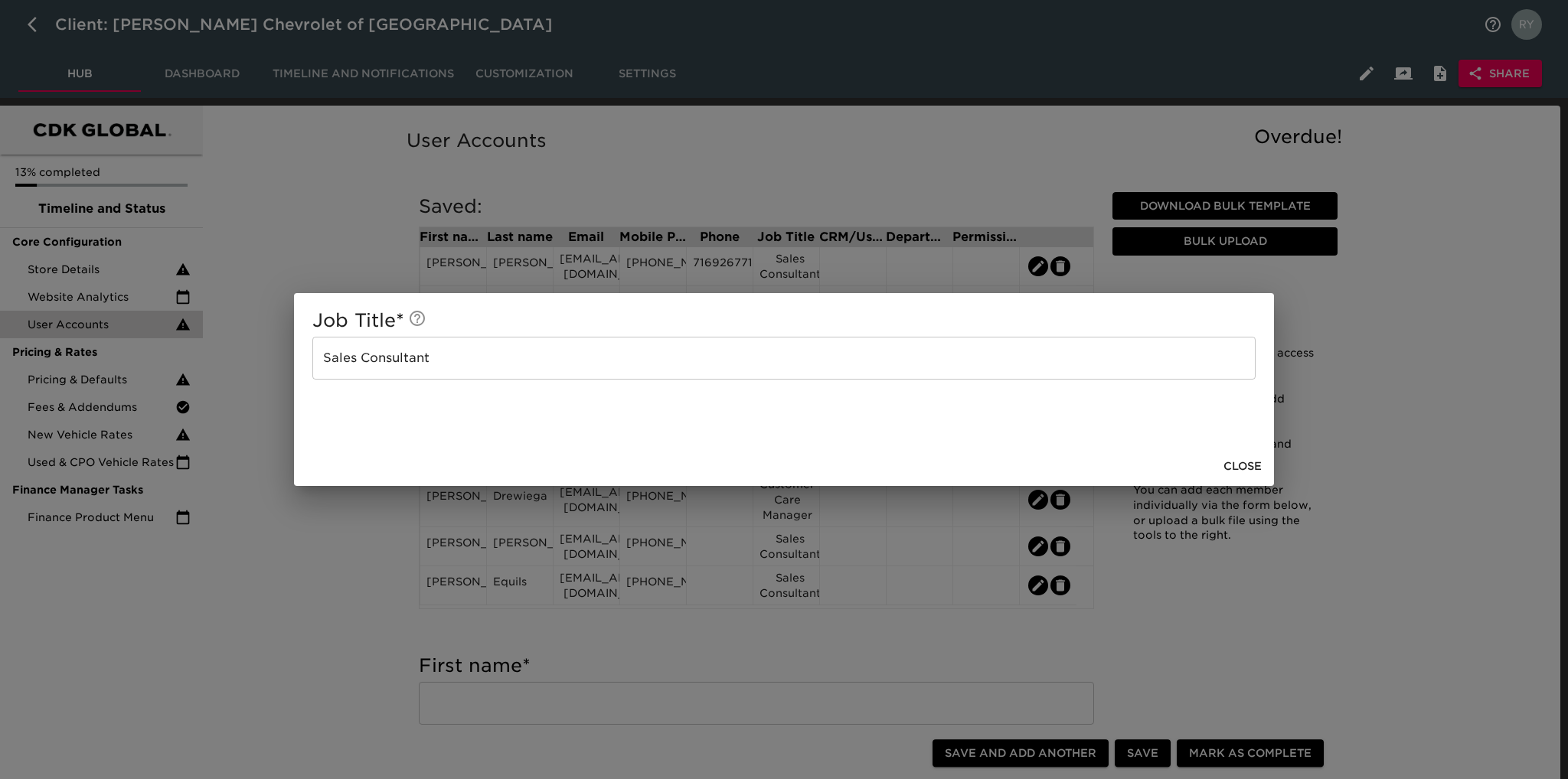
click at [348, 530] on div "Job Title * Sales Consultant ​ Close" at bounding box center [784, 389] width 1568 height 779
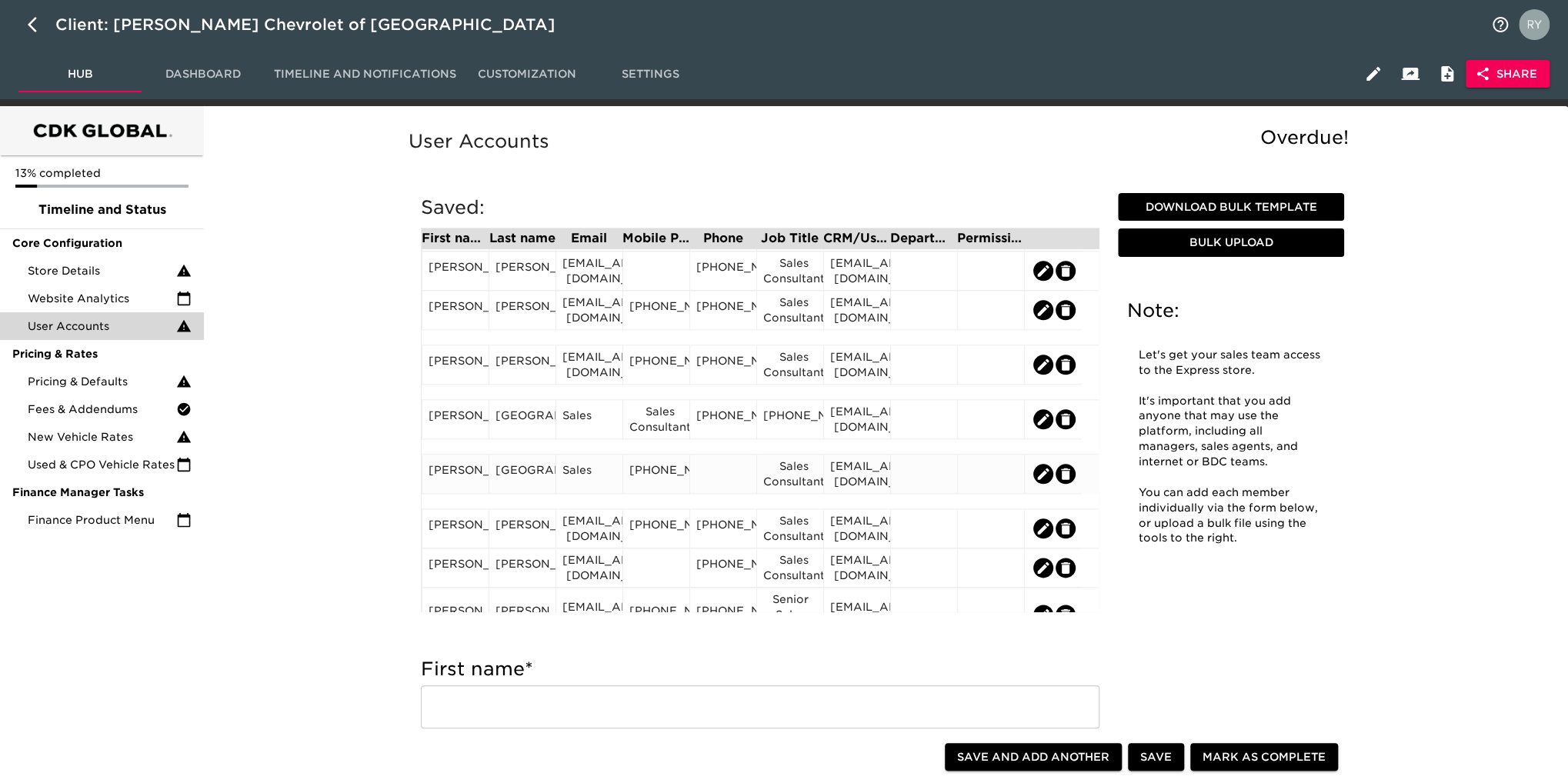
click at [713, 473] on div at bounding box center [723, 474] width 54 height 23
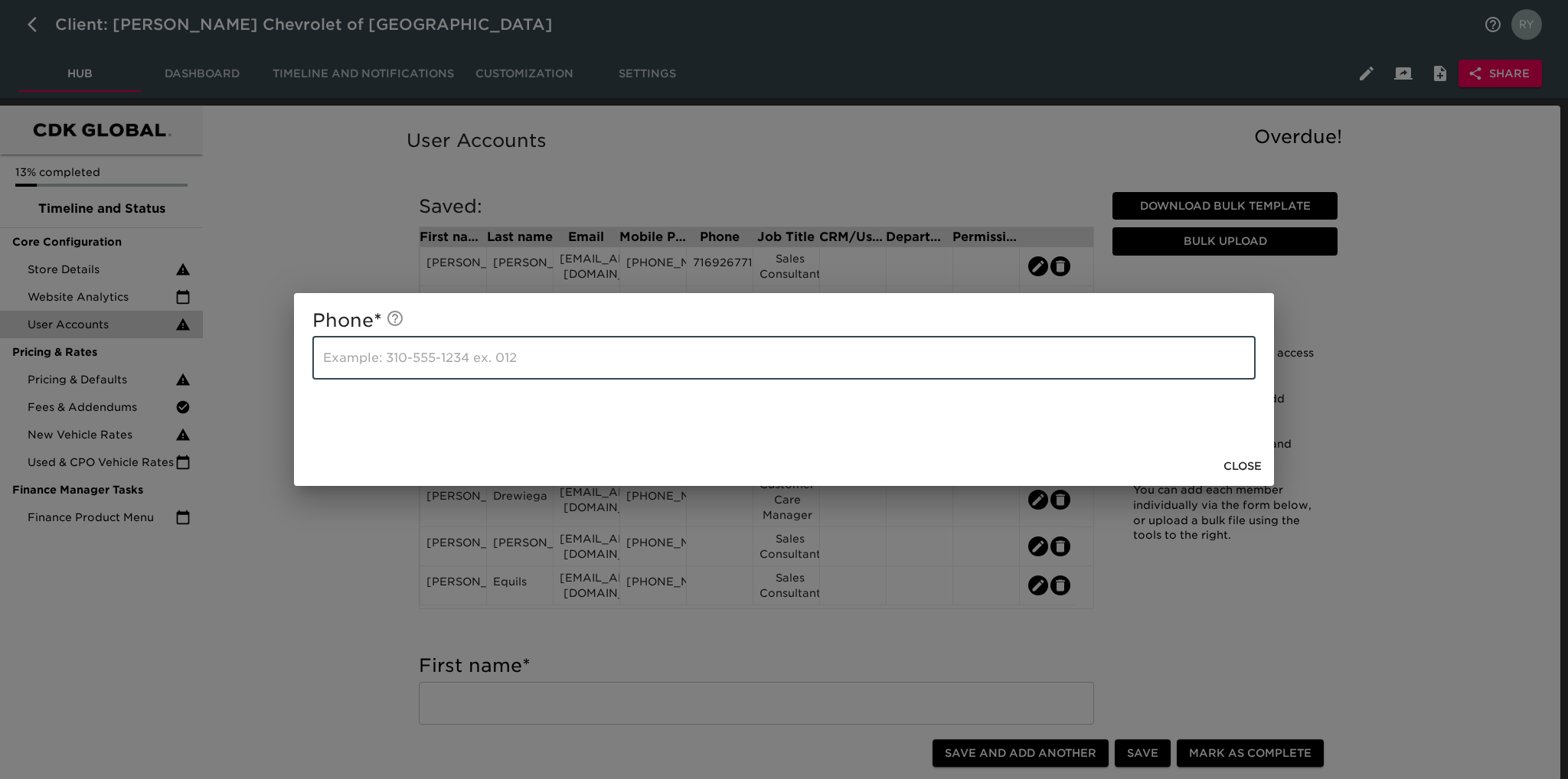
paste input "[PHONE_NUMBER]"
type input "[PHONE_NUMBER]"
drag, startPoint x: 374, startPoint y: 548, endPoint x: 383, endPoint y: 530, distance: 20.1
click at [376, 543] on div "Phone * [PHONE_NUMBER] ​ Close" at bounding box center [784, 389] width 1568 height 779
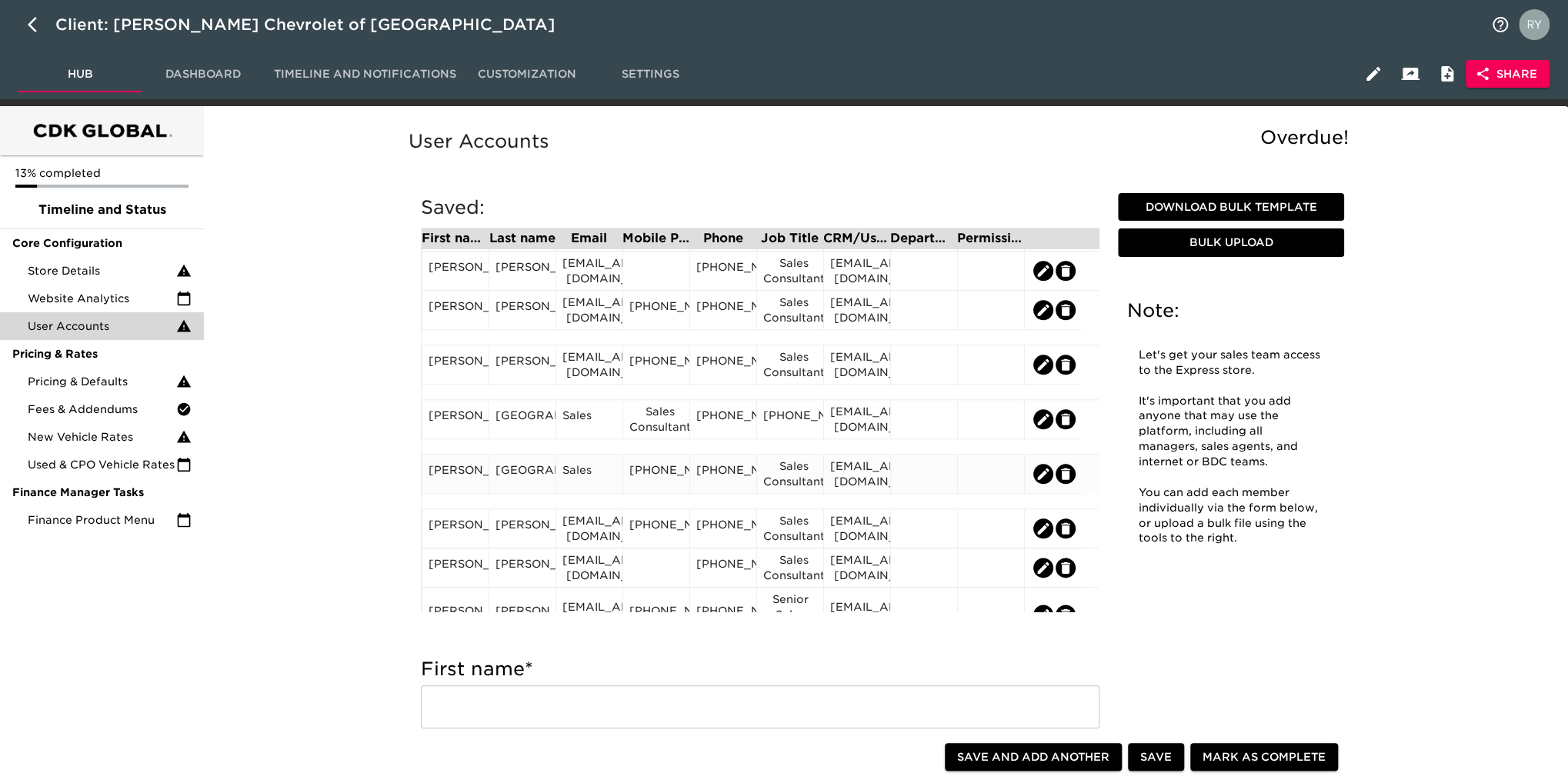
click at [859, 483] on div "[EMAIL_ADDRESS][DOMAIN_NAME]" at bounding box center [857, 474] width 54 height 30
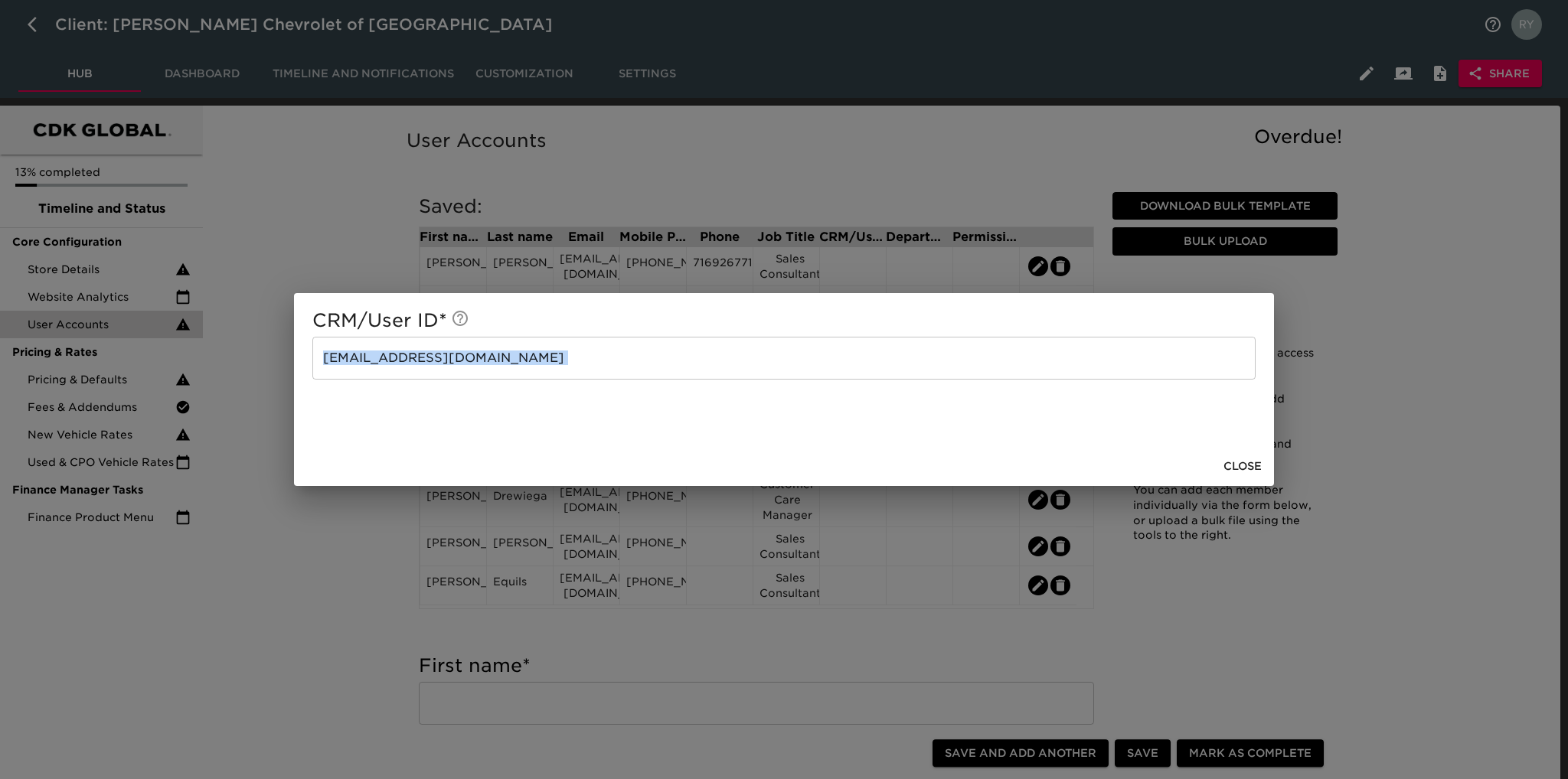
drag, startPoint x: 584, startPoint y: 382, endPoint x: 350, endPoint y: 392, distance: 234.2
click at [305, 387] on div "CRM/User ID * [EMAIL_ADDRESS][DOMAIN_NAME] ​" at bounding box center [784, 370] width 980 height 153
copy div "​"
click at [361, 547] on div "CRM/User ID * [EMAIL_ADDRESS][DOMAIN_NAME] ​ Close" at bounding box center [784, 389] width 1568 height 779
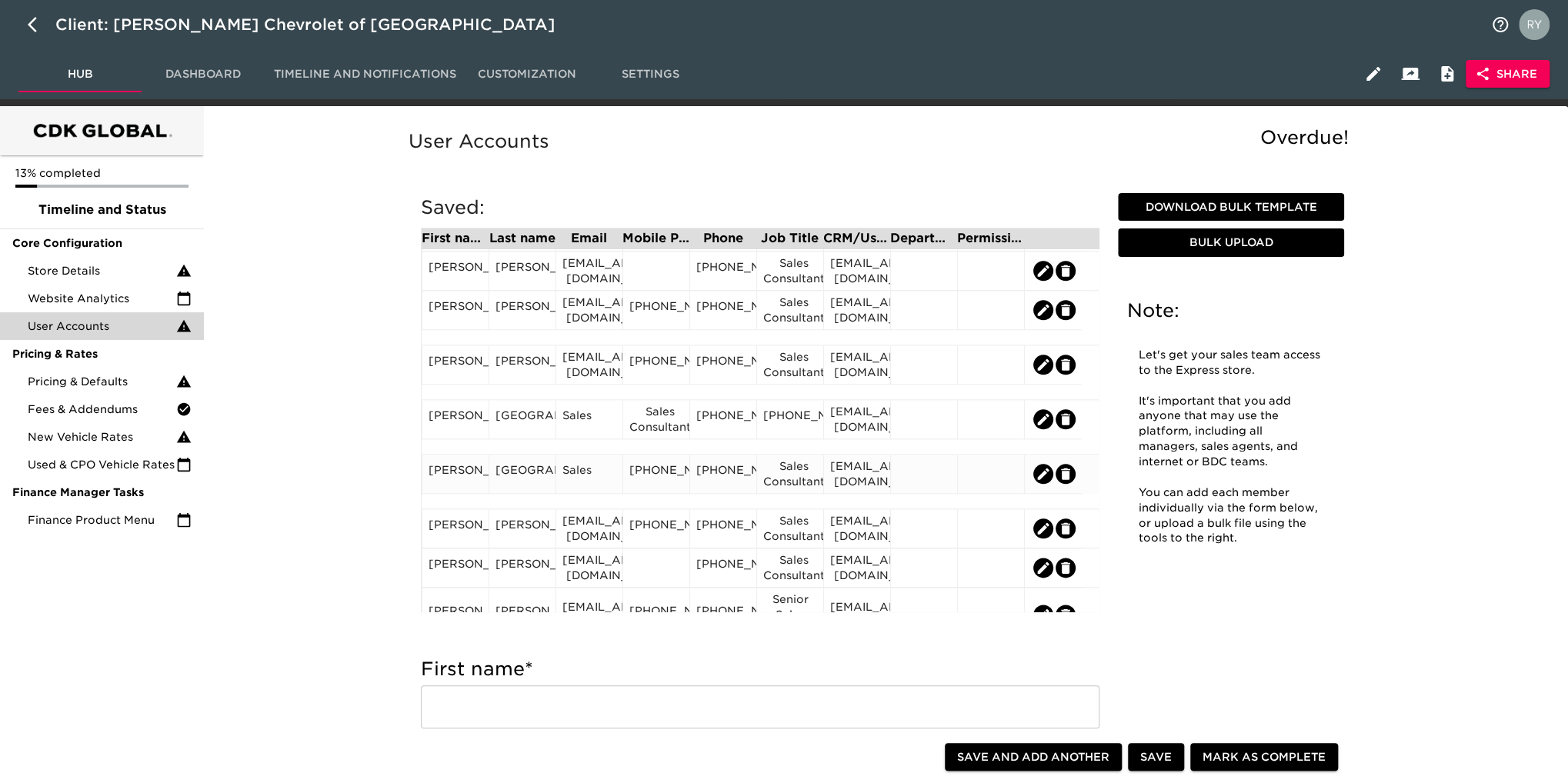
click at [598, 480] on div "Sales" at bounding box center [589, 474] width 54 height 23
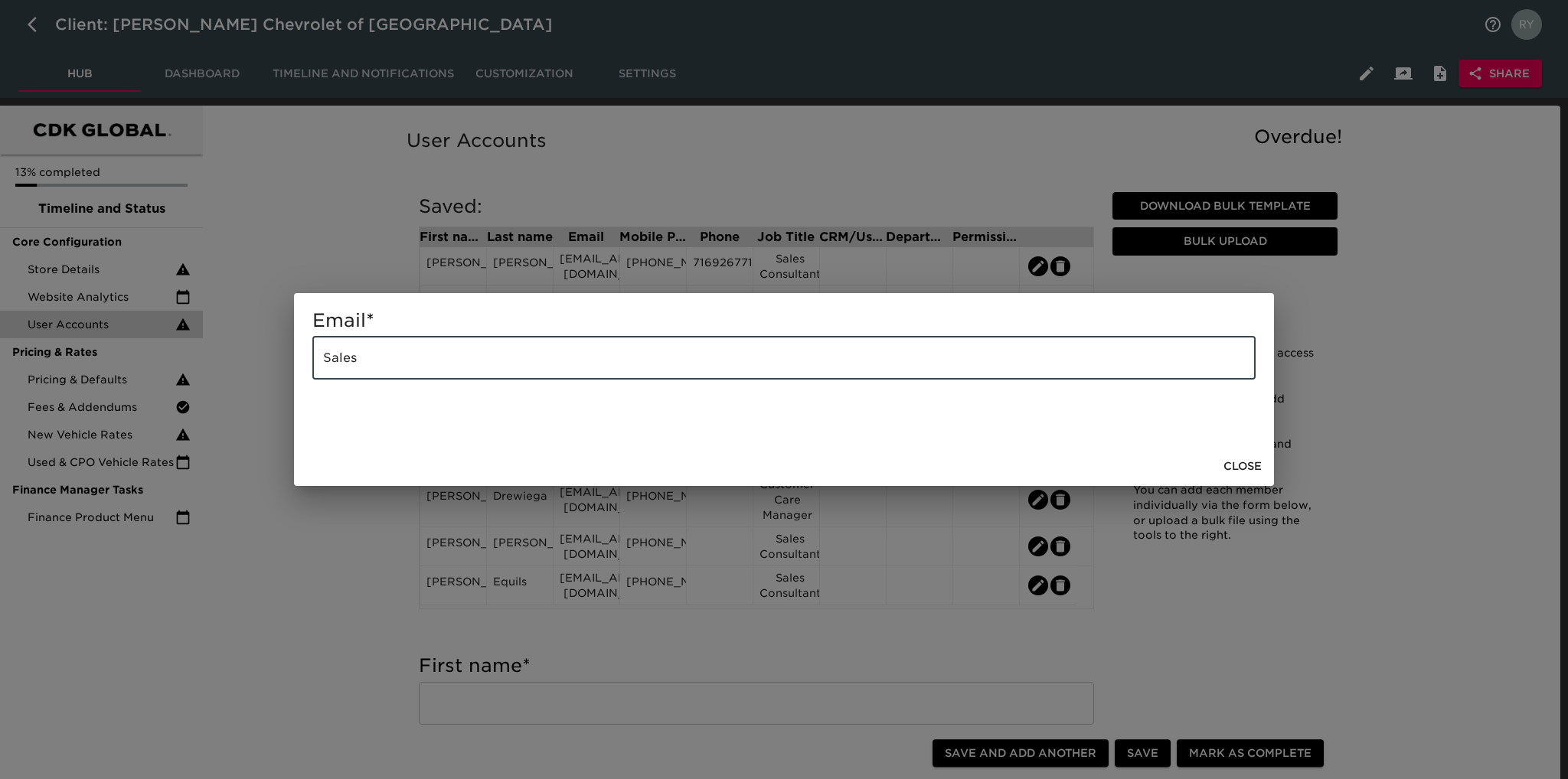
drag, startPoint x: 439, startPoint y: 370, endPoint x: 282, endPoint y: 371, distance: 157.0
click at [282, 371] on div "Email * Sales ​ Close" at bounding box center [784, 389] width 1568 height 779
paste input "[EMAIL_ADDRESS][DOMAIN_NAME] ​"
type input "[EMAIL_ADDRESS][DOMAIN_NAME] ​"
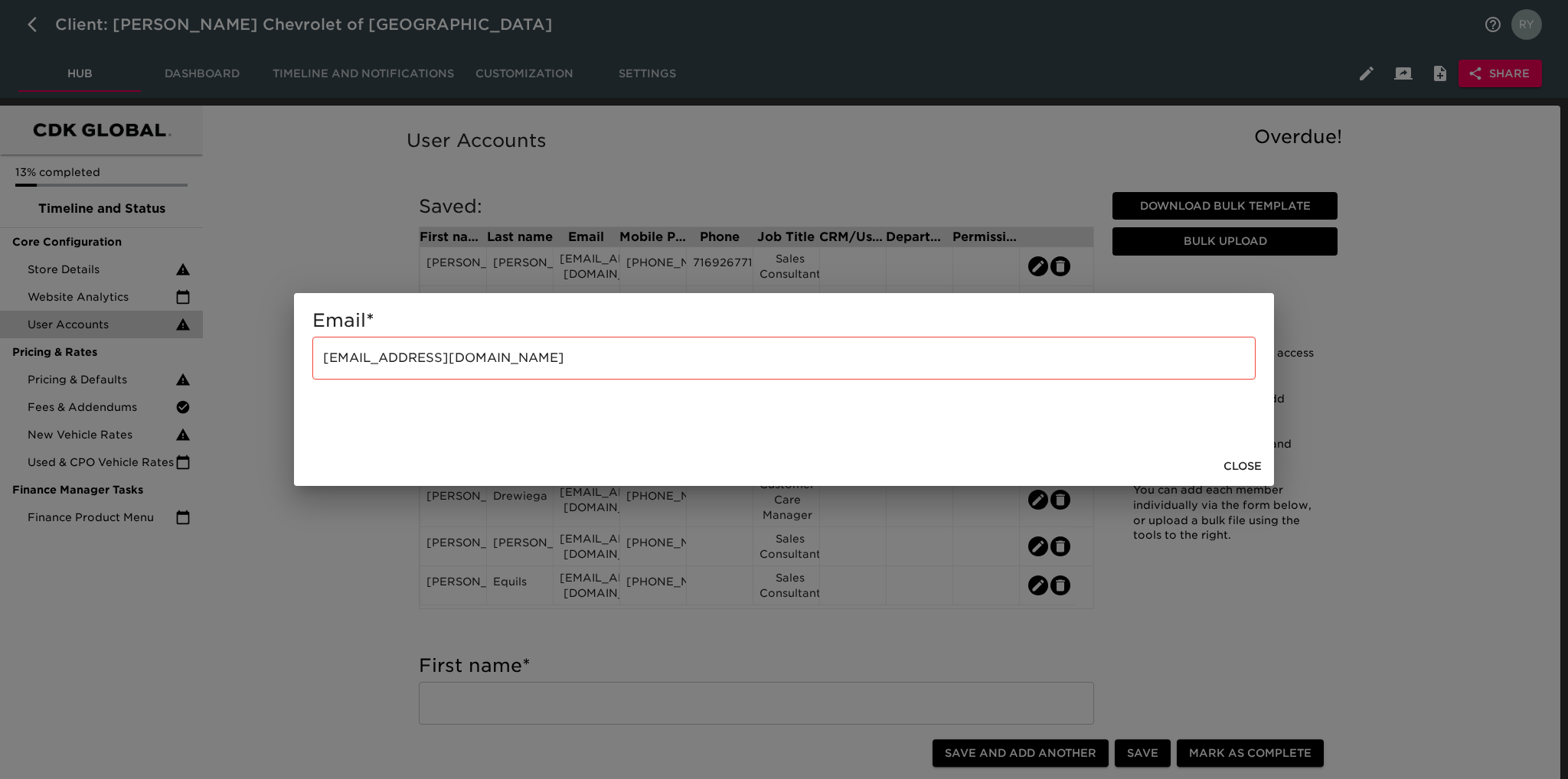
drag, startPoint x: 324, startPoint y: 538, endPoint x: 346, endPoint y: 520, distance: 28.4
click at [331, 536] on div "Email * [EMAIL_ADDRESS][DOMAIN_NAME] ​ ​ Close" at bounding box center [784, 389] width 1568 height 779
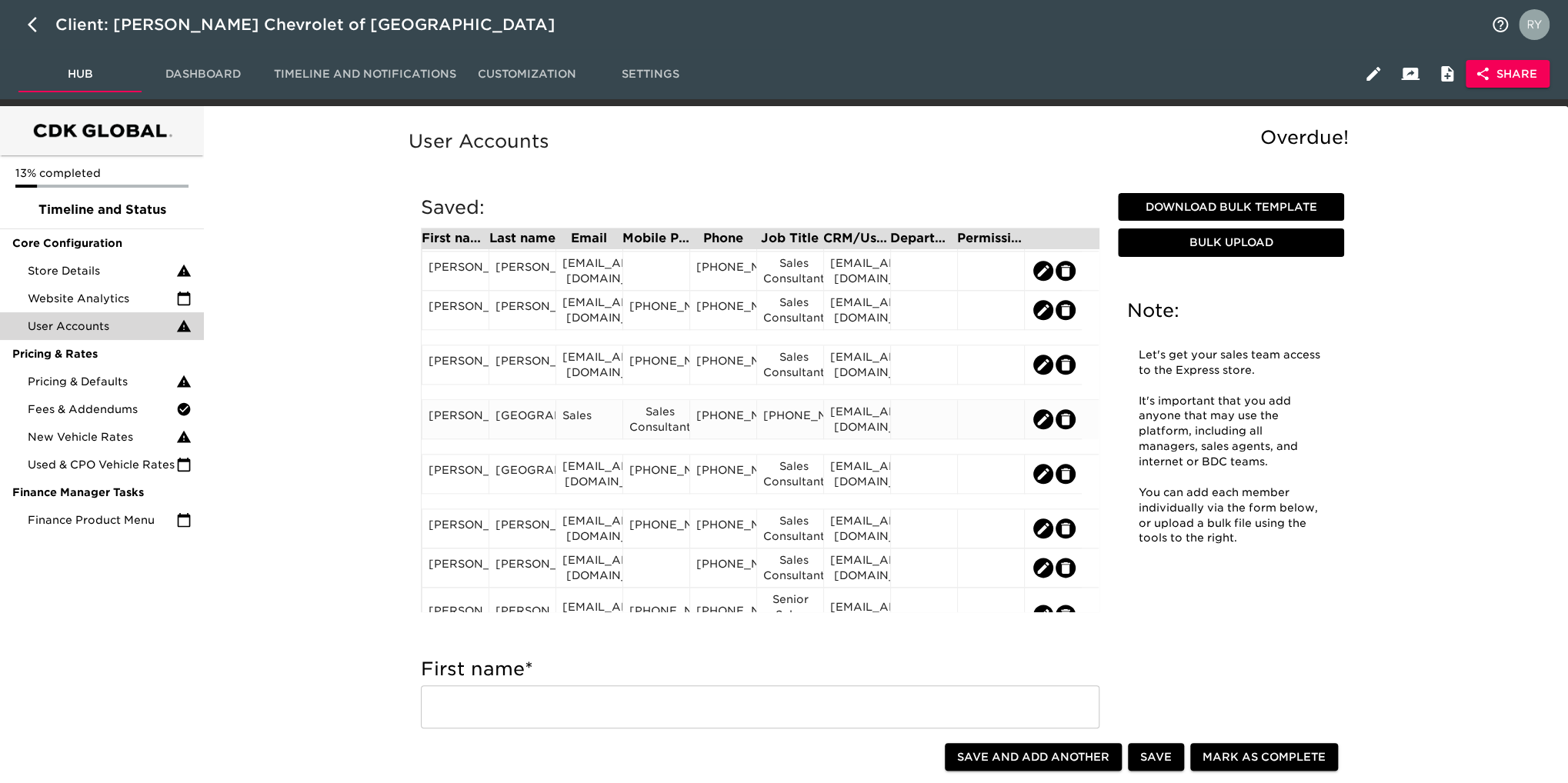
scroll to position [1232, 0]
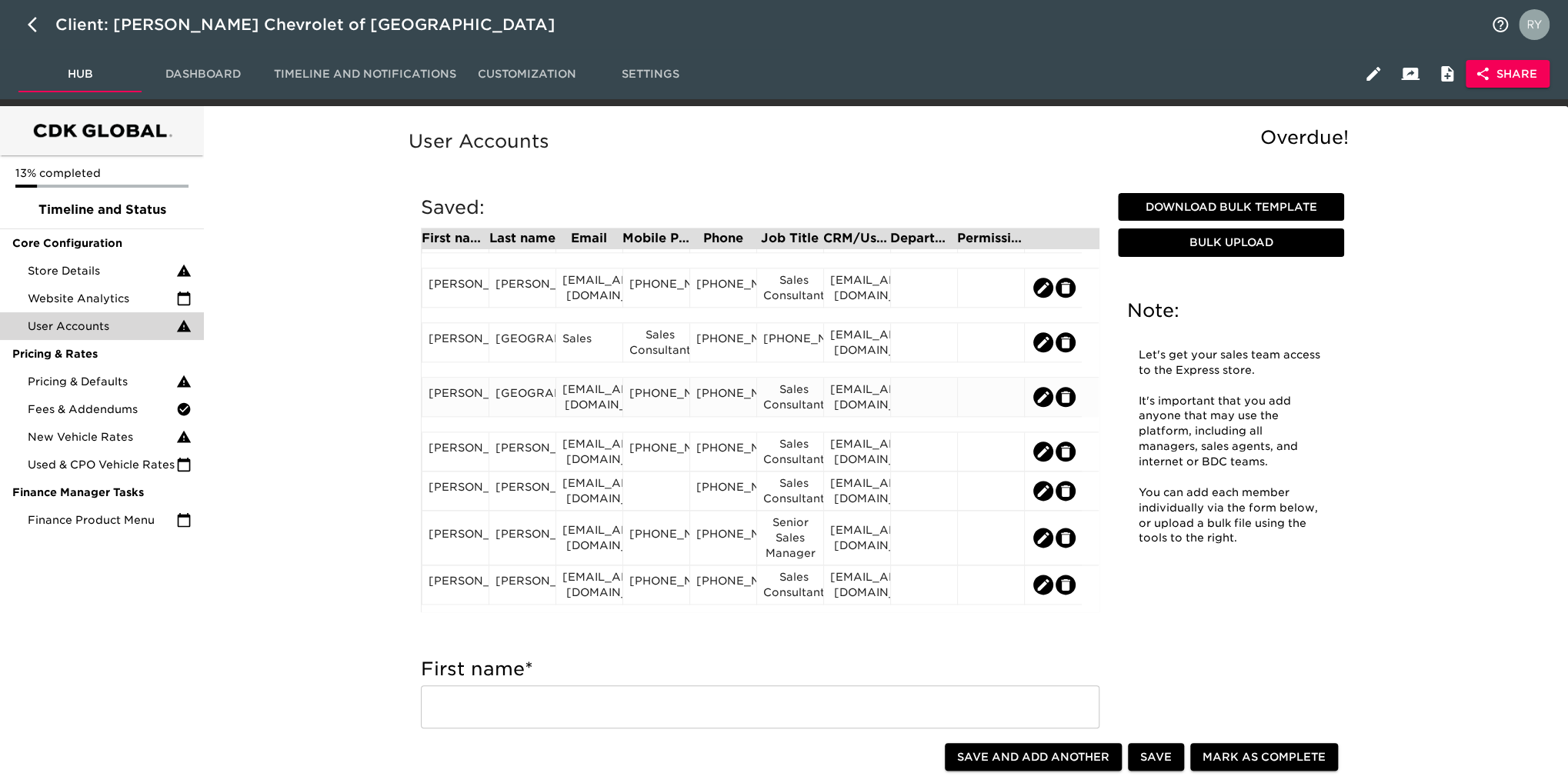
click at [464, 409] on div "[PERSON_NAME]" at bounding box center [455, 396] width 54 height 23
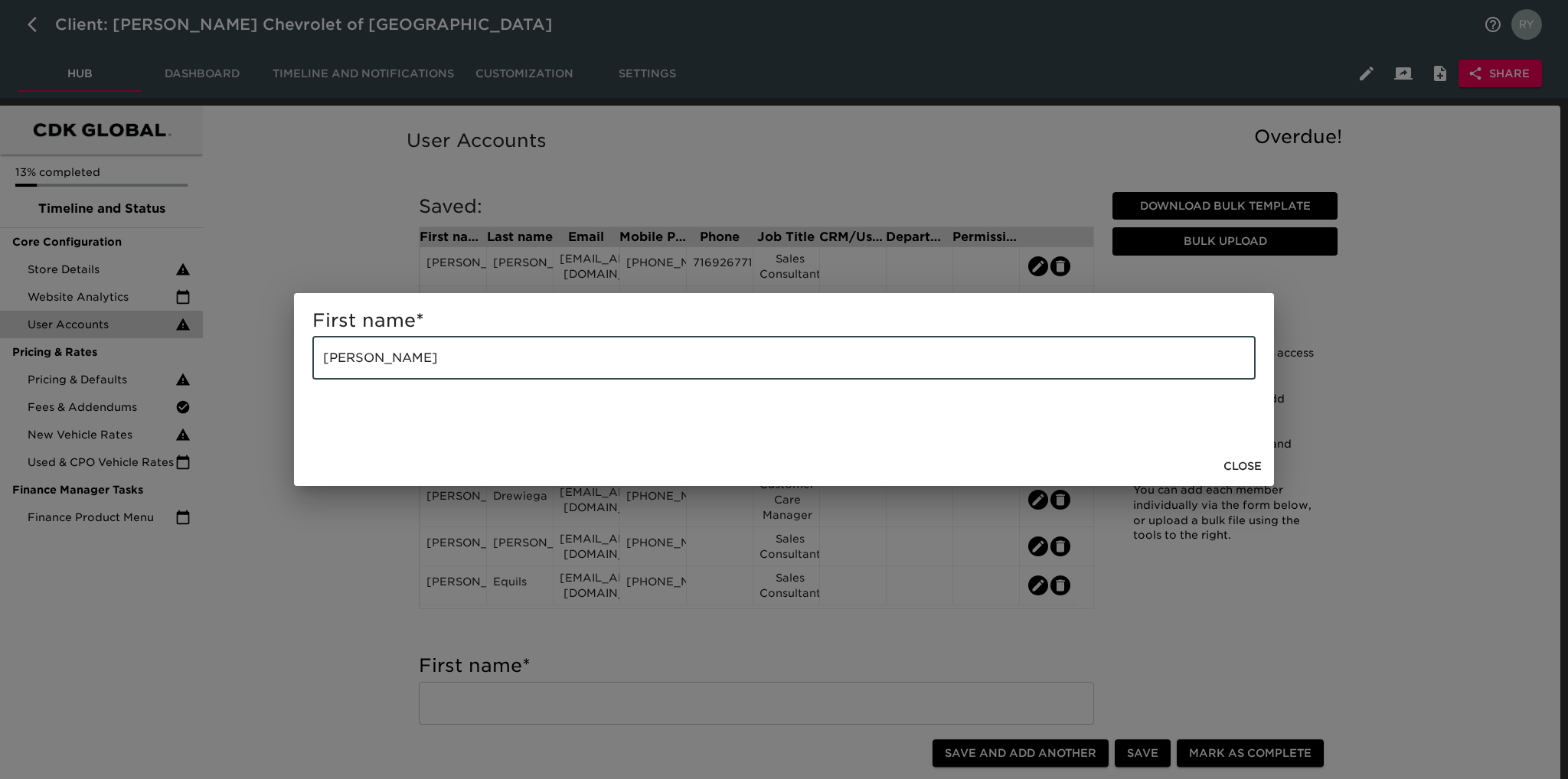
drag, startPoint x: 425, startPoint y: 367, endPoint x: 366, endPoint y: 373, distance: 59.3
click at [366, 373] on input "[PERSON_NAME]" at bounding box center [784, 358] width 943 height 43
click at [374, 530] on div "First name * [PERSON_NAME] ​ Close" at bounding box center [784, 389] width 1568 height 779
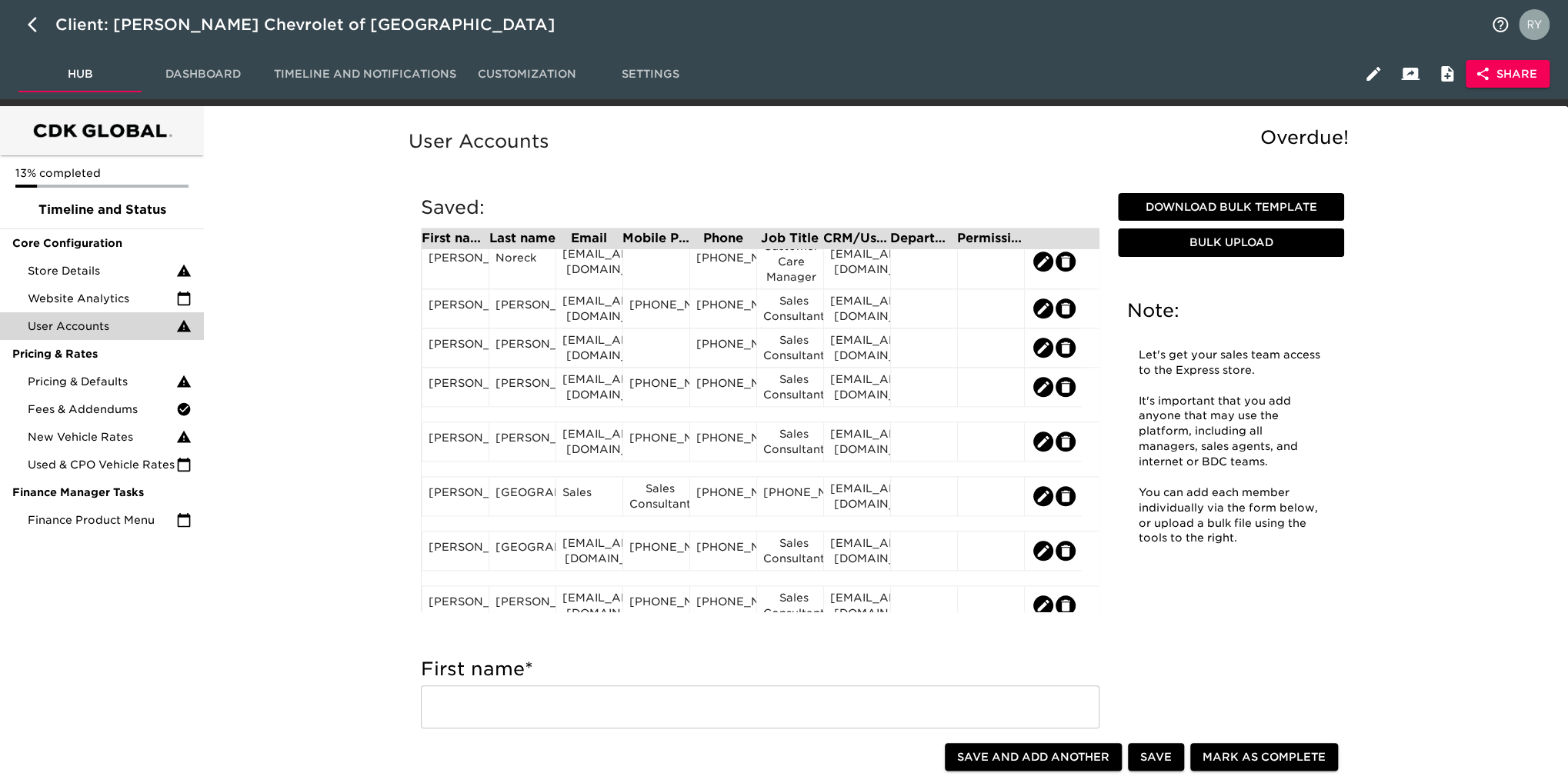
scroll to position [1154, 0]
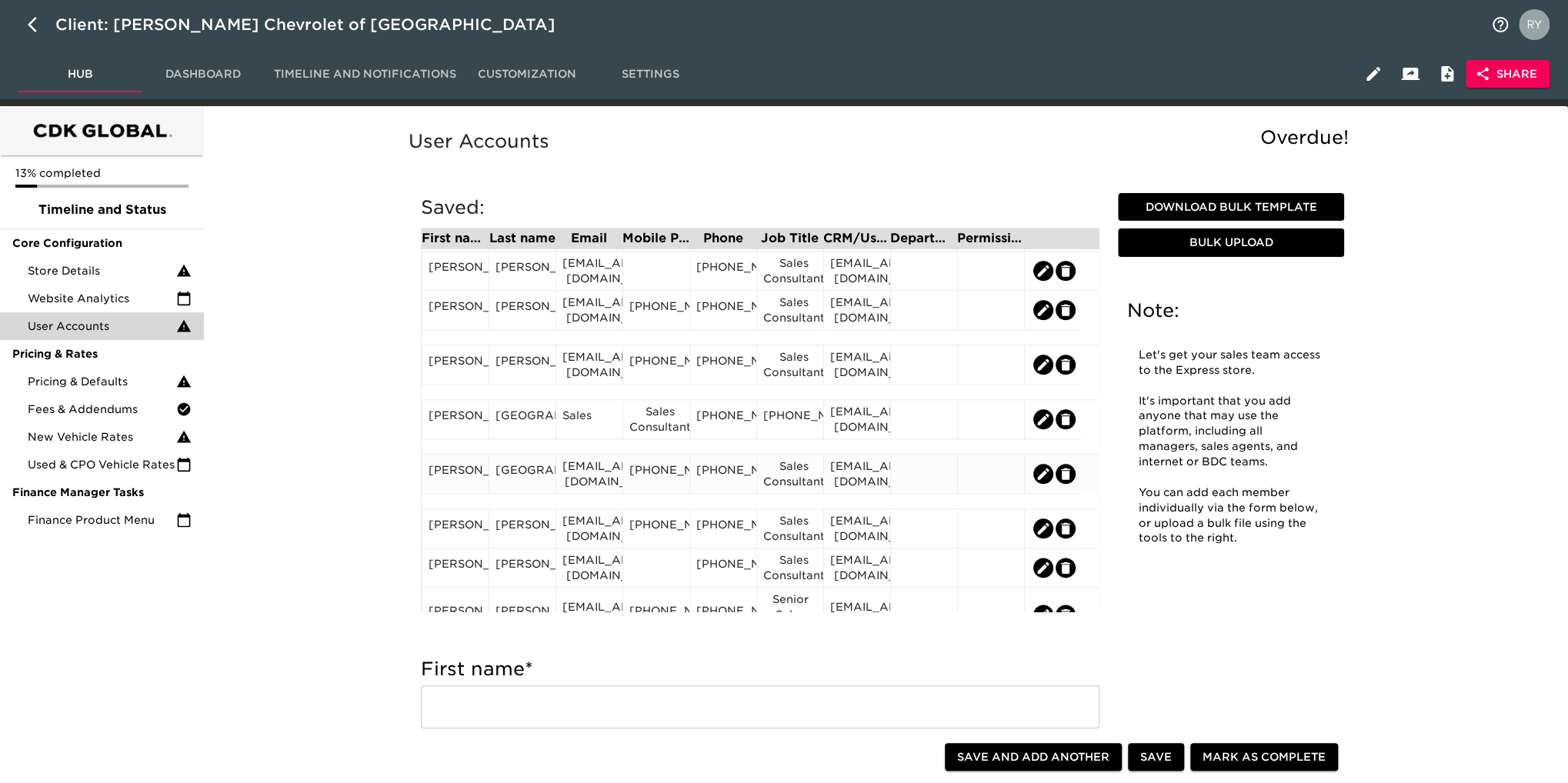
click at [529, 486] on div "[GEOGRAPHIC_DATA]" at bounding box center [523, 474] width 54 height 23
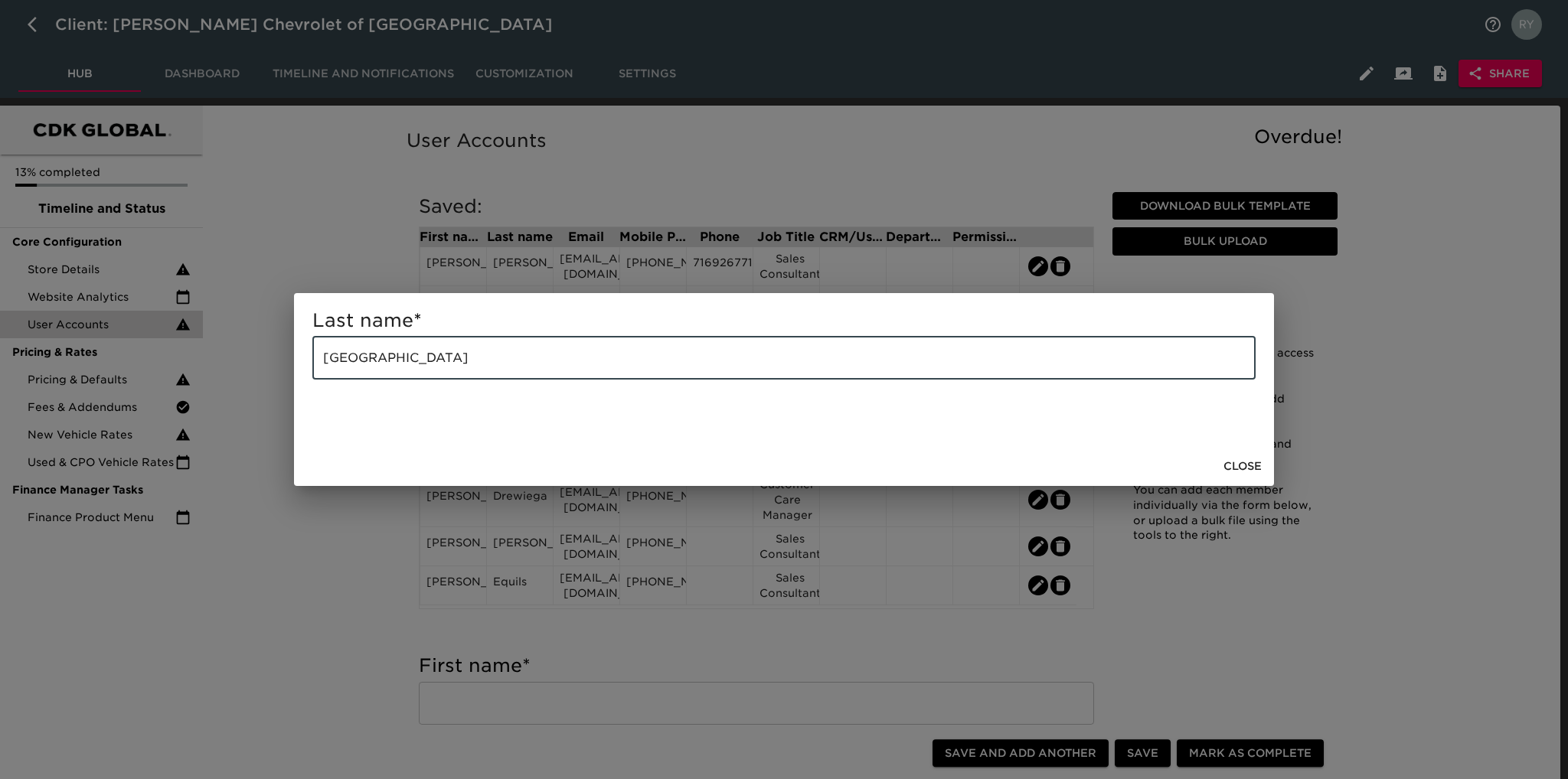
drag, startPoint x: 487, startPoint y: 357, endPoint x: 263, endPoint y: 377, distance: 224.9
click at [263, 377] on div "Last name * [GEOGRAPHIC_DATA] ​ Close" at bounding box center [784, 389] width 1568 height 779
paste input "[PERSON_NAME]"
type input "[PERSON_NAME]"
drag, startPoint x: 330, startPoint y: 557, endPoint x: 399, endPoint y: 511, distance: 82.9
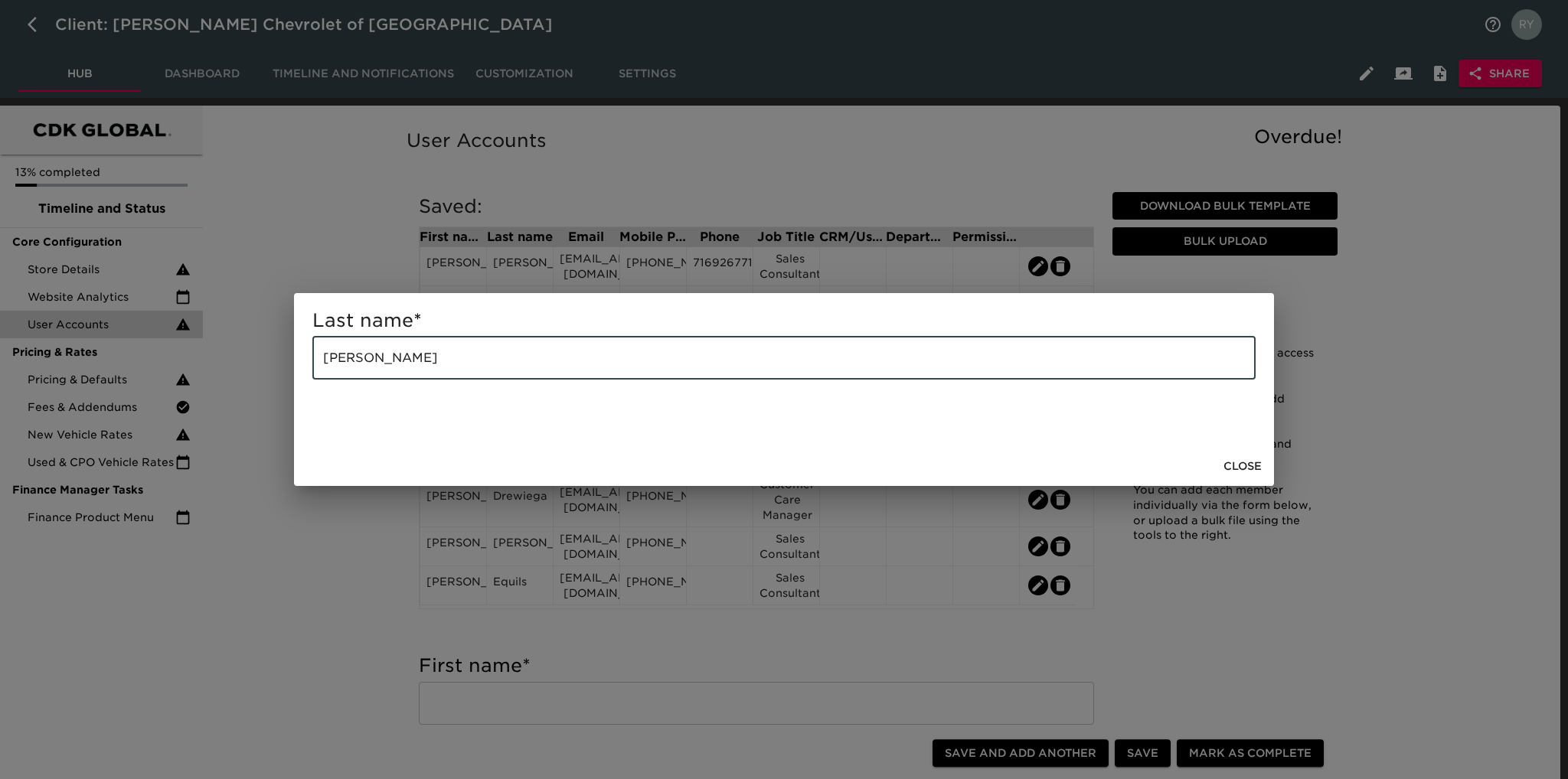
click at [331, 557] on div "Last name * [PERSON_NAME] ​ Close" at bounding box center [784, 389] width 1568 height 779
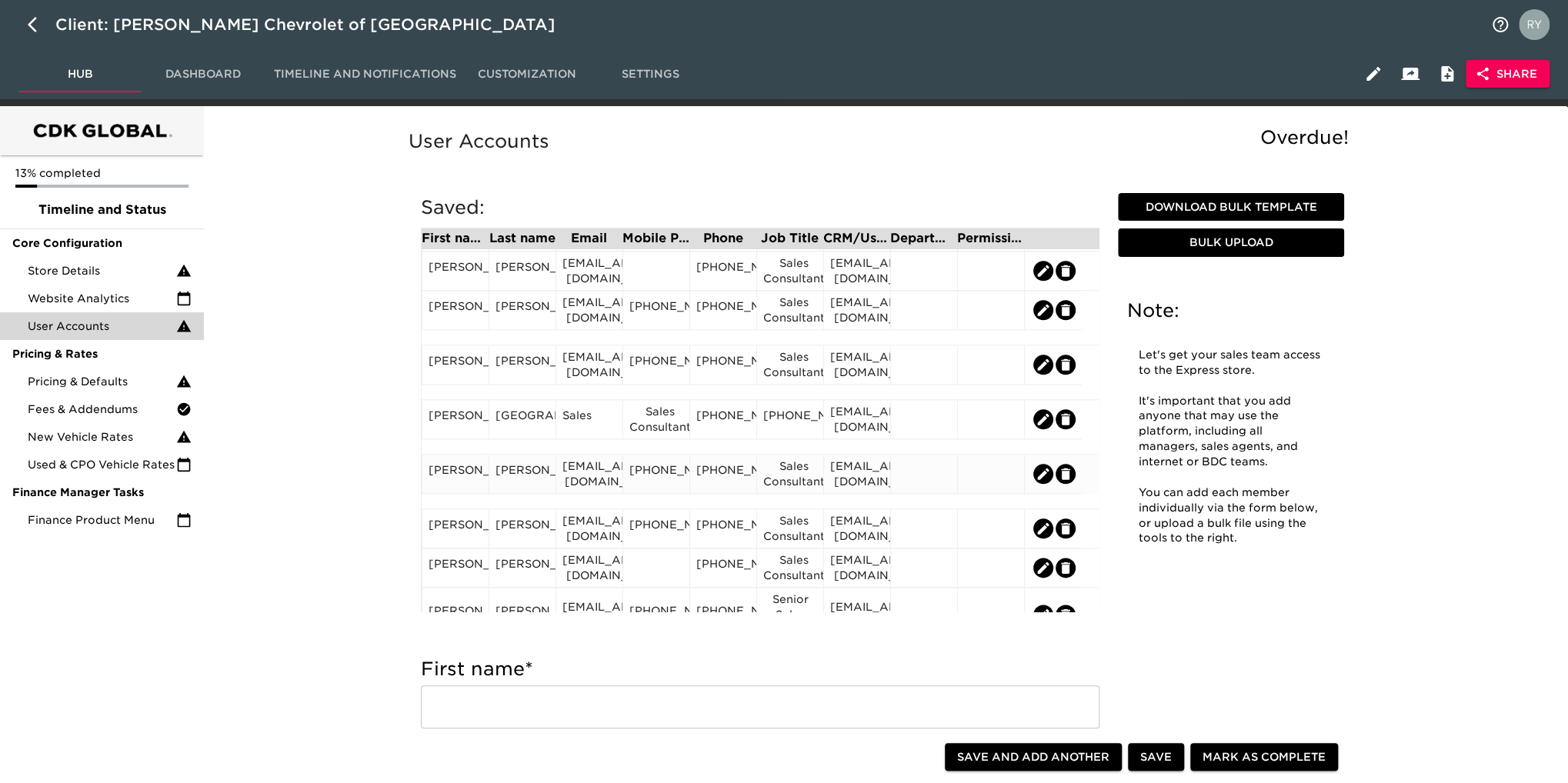
click at [467, 481] on div "[PERSON_NAME]" at bounding box center [455, 474] width 54 height 23
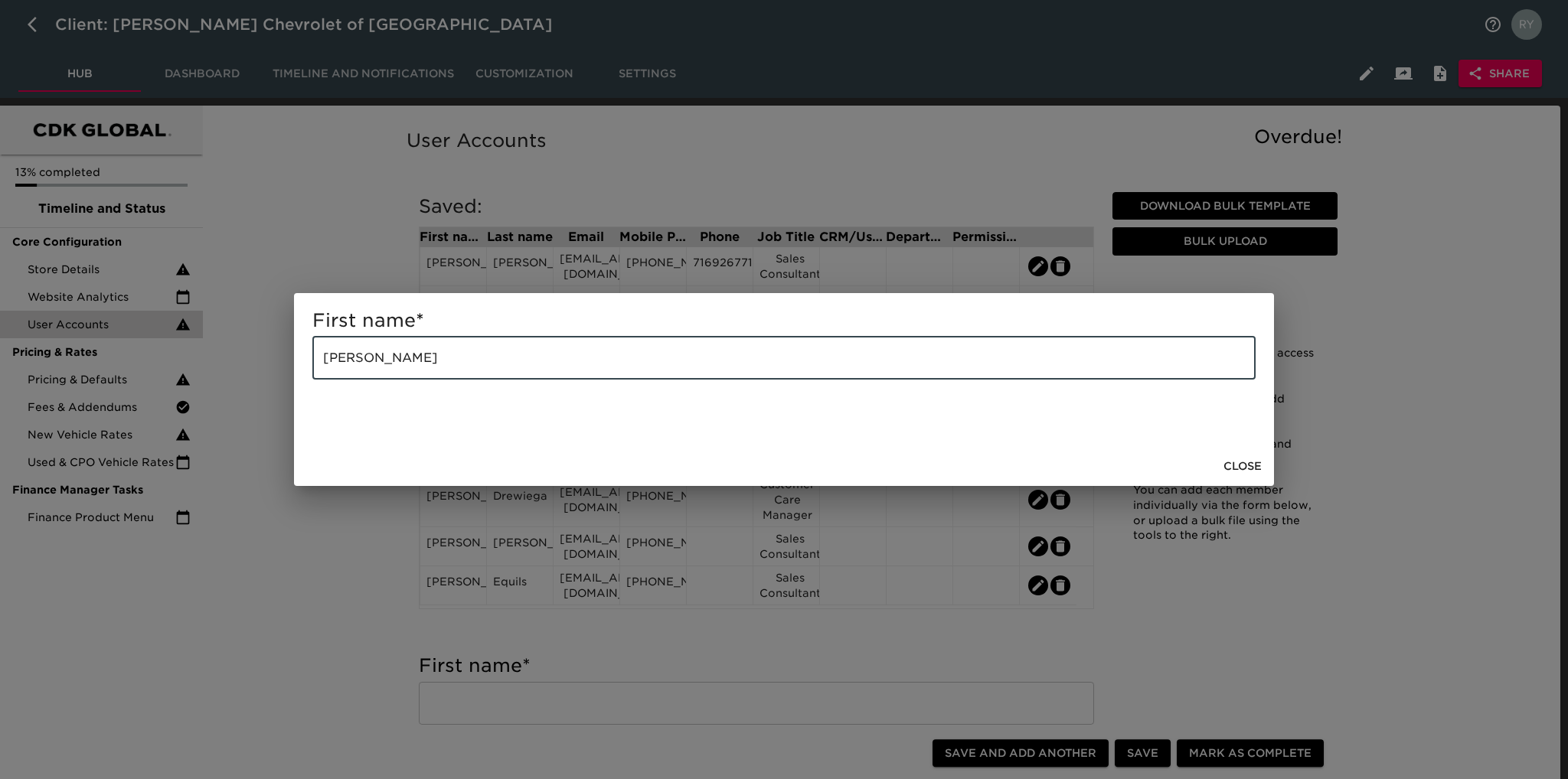
click at [444, 366] on input "[PERSON_NAME]" at bounding box center [784, 358] width 943 height 43
type input "[PERSON_NAME]"
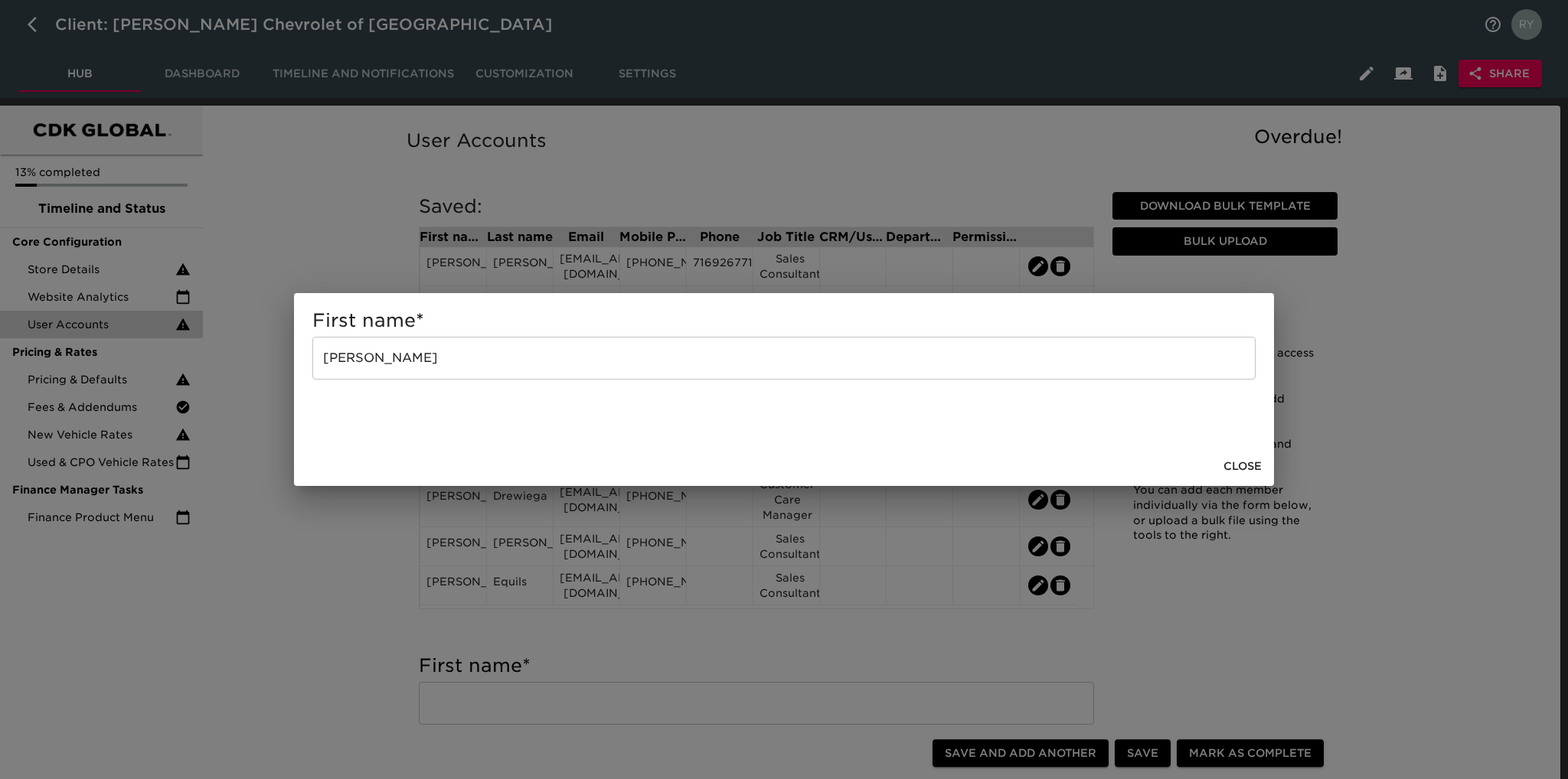
click at [367, 540] on div "First name * [PERSON_NAME]" at bounding box center [784, 389] width 1568 height 779
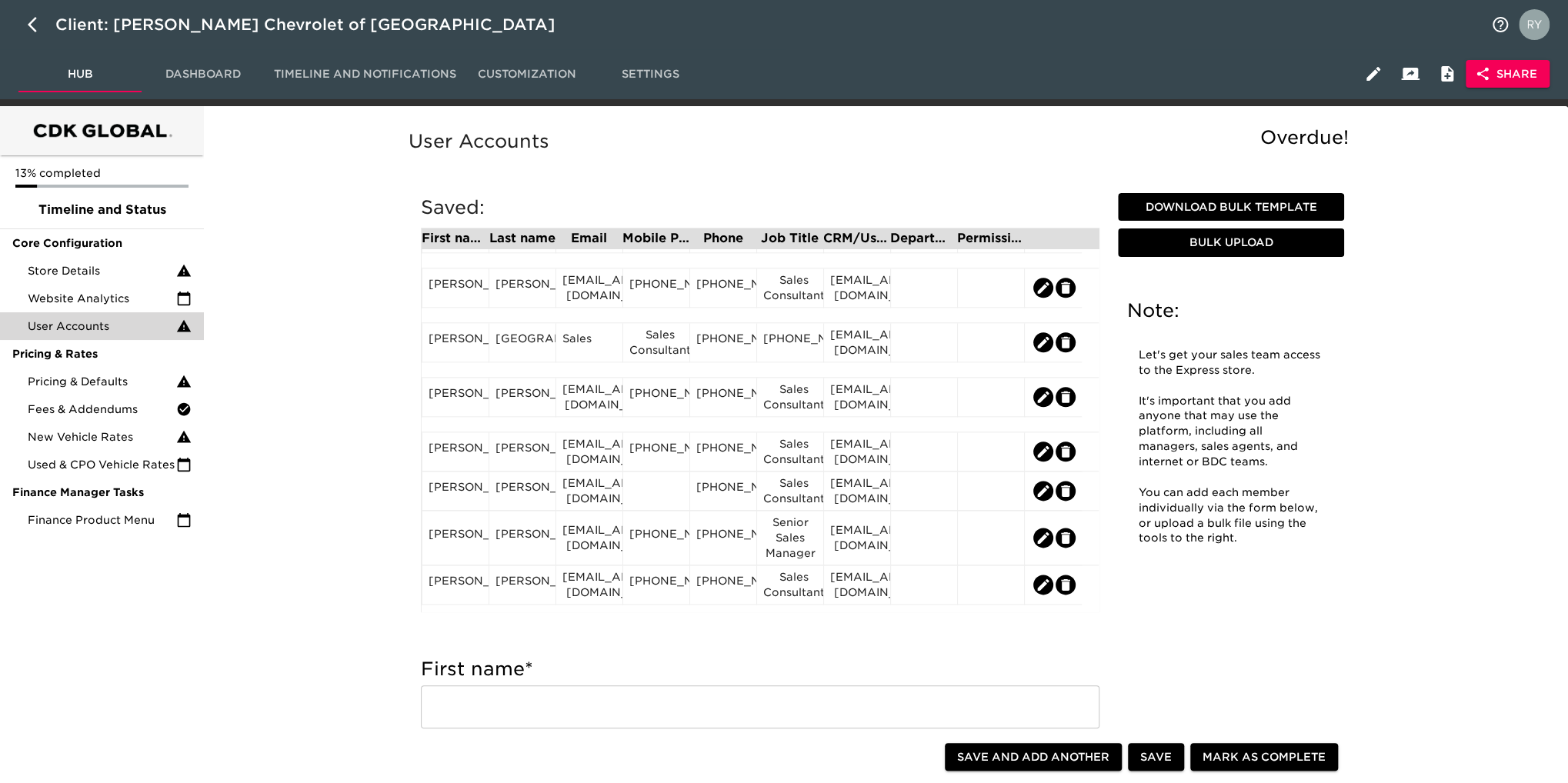
scroll to position [1134, 0]
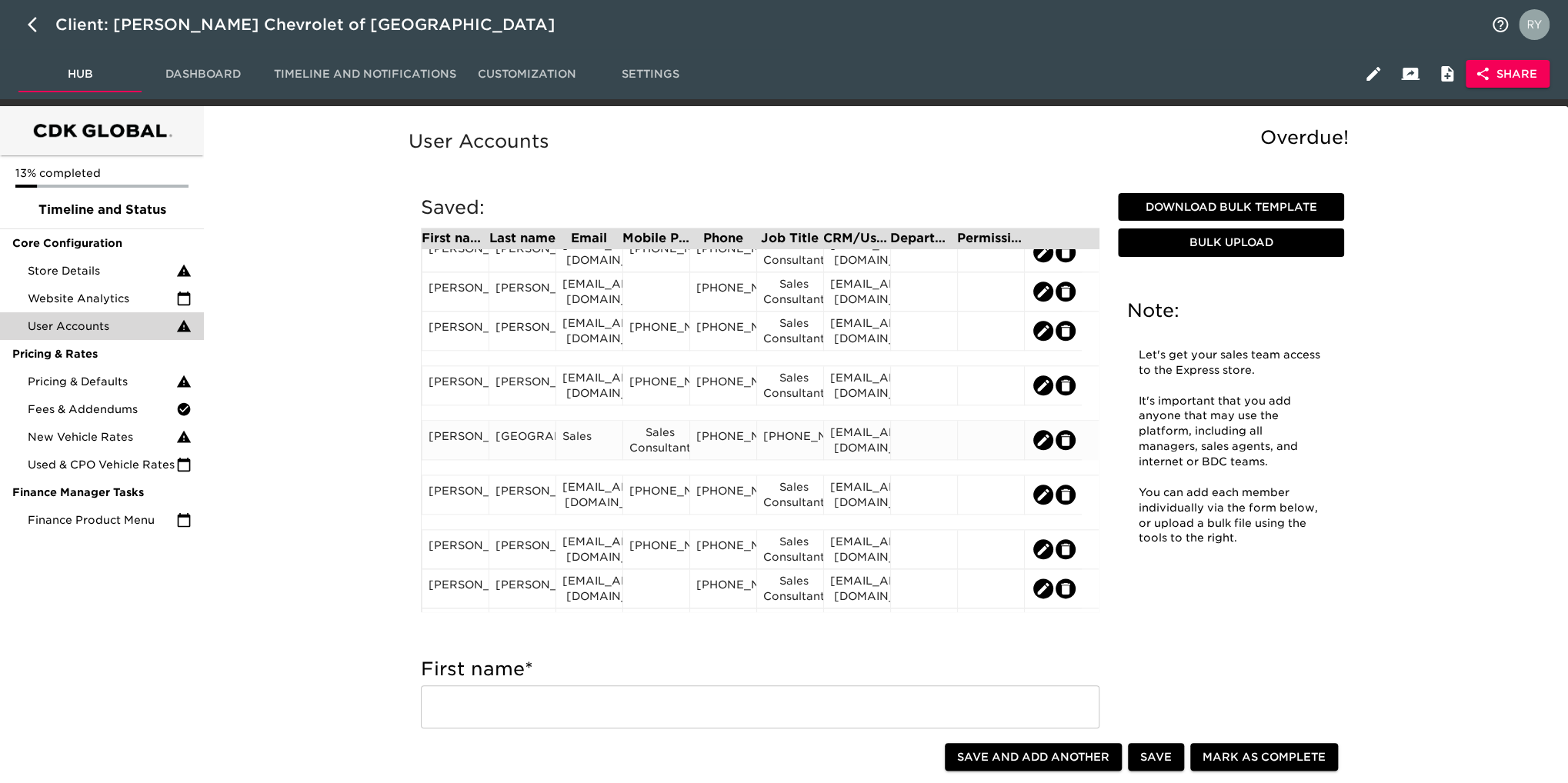
click at [662, 449] on div "Sales Consultant" at bounding box center [656, 440] width 54 height 30
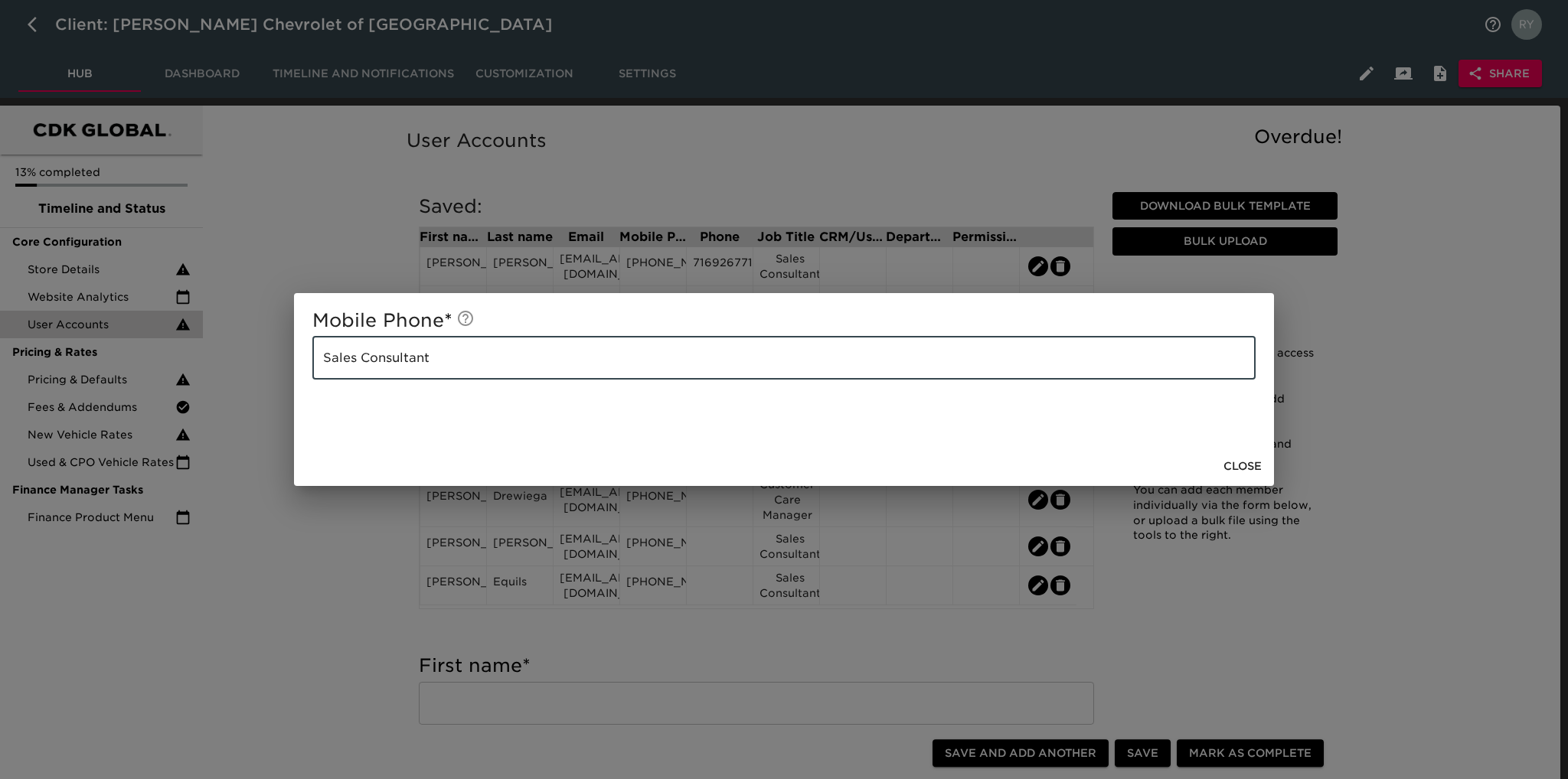
drag, startPoint x: 525, startPoint y: 362, endPoint x: 303, endPoint y: 368, distance: 222.1
click at [303, 368] on div "Mobile Phone * Sales Consultant ​" at bounding box center [784, 370] width 980 height 153
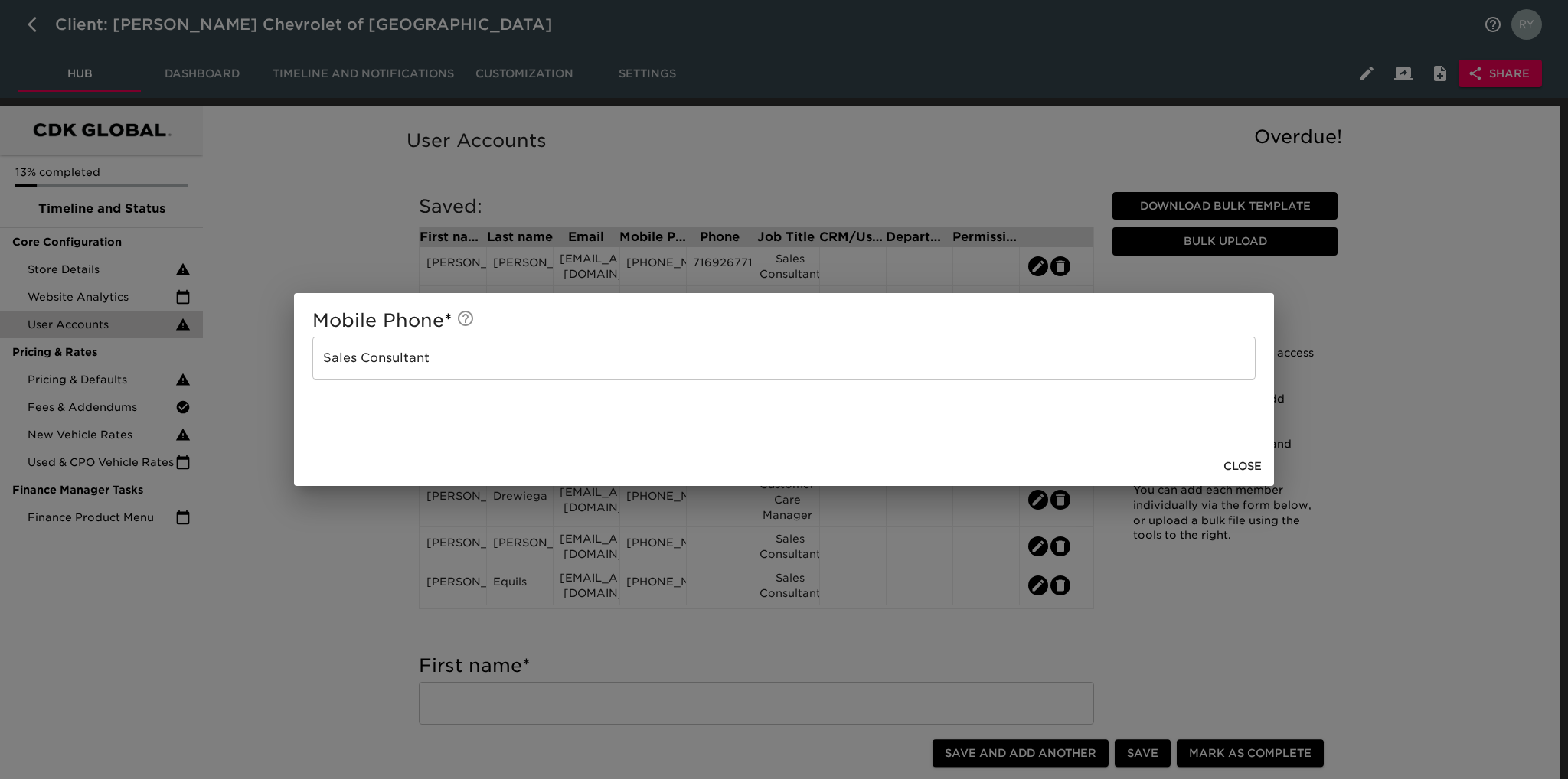
drag, startPoint x: 311, startPoint y: 534, endPoint x: 401, endPoint y: 464, distance: 114.0
click at [314, 534] on div "Mobile Phone * Sales Consultant ​ Close" at bounding box center [784, 389] width 1568 height 779
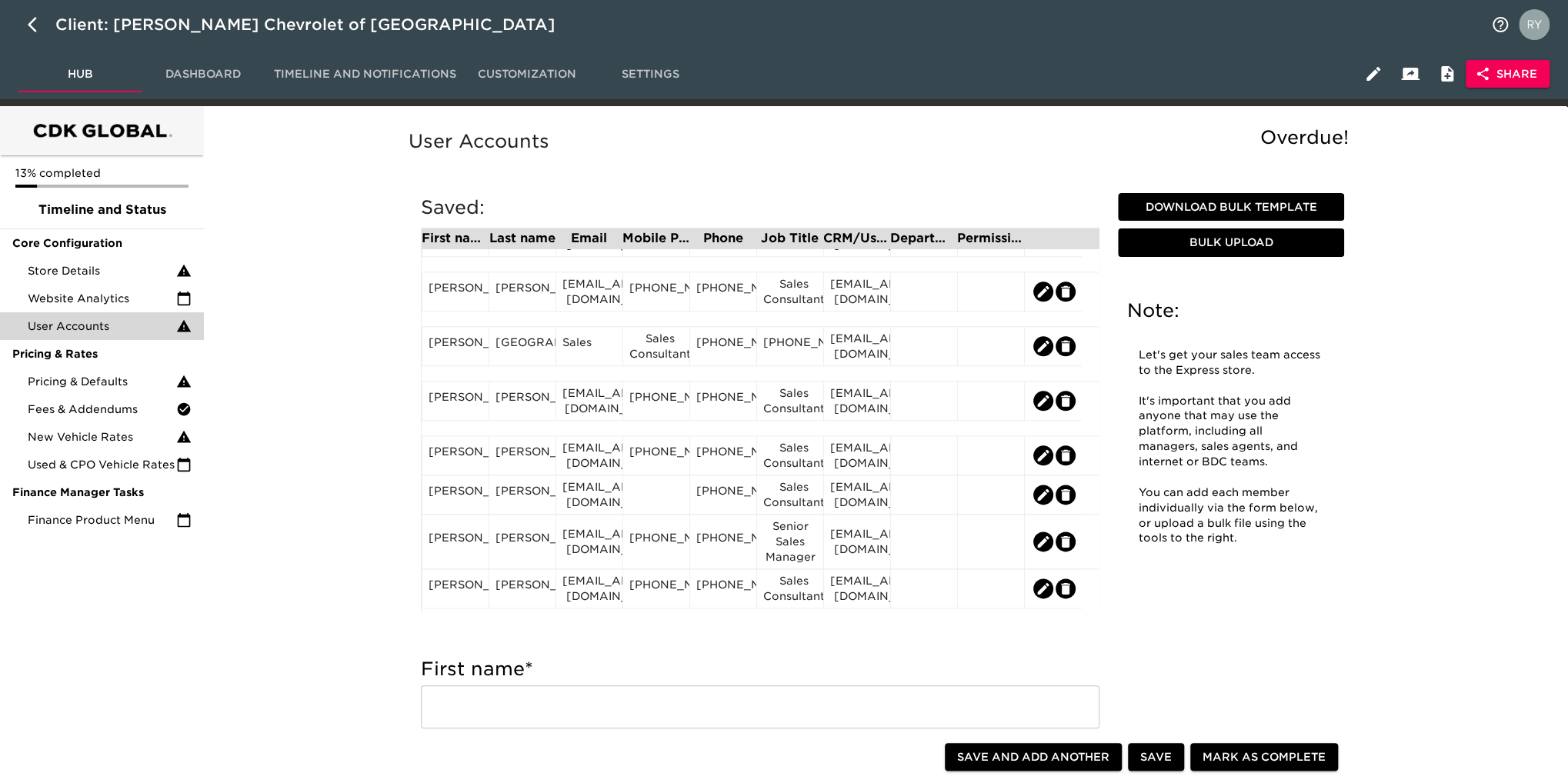
scroll to position [1232, 0]
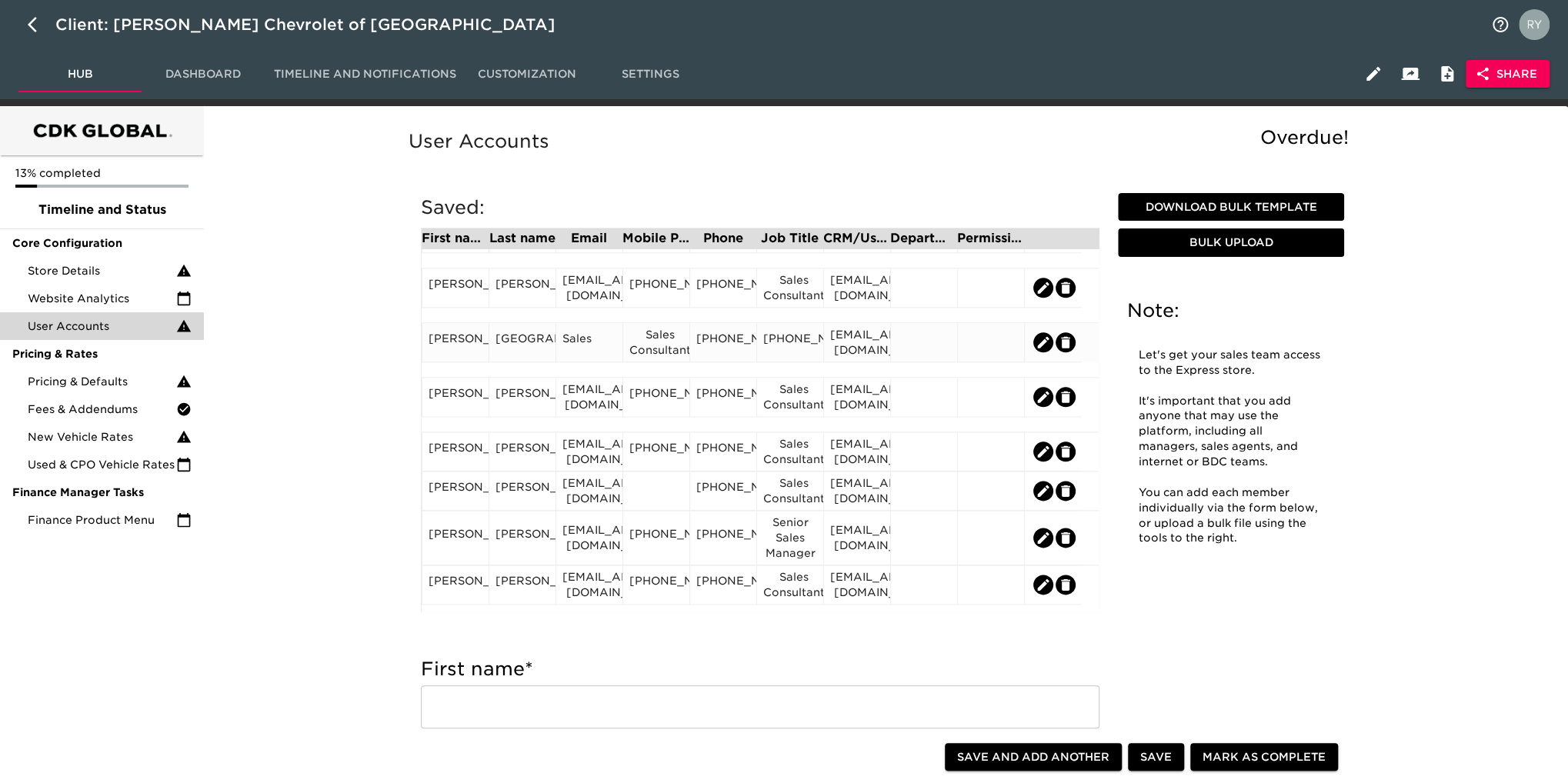
click at [805, 354] on div "[PHONE_NUMBER]" at bounding box center [790, 342] width 54 height 23
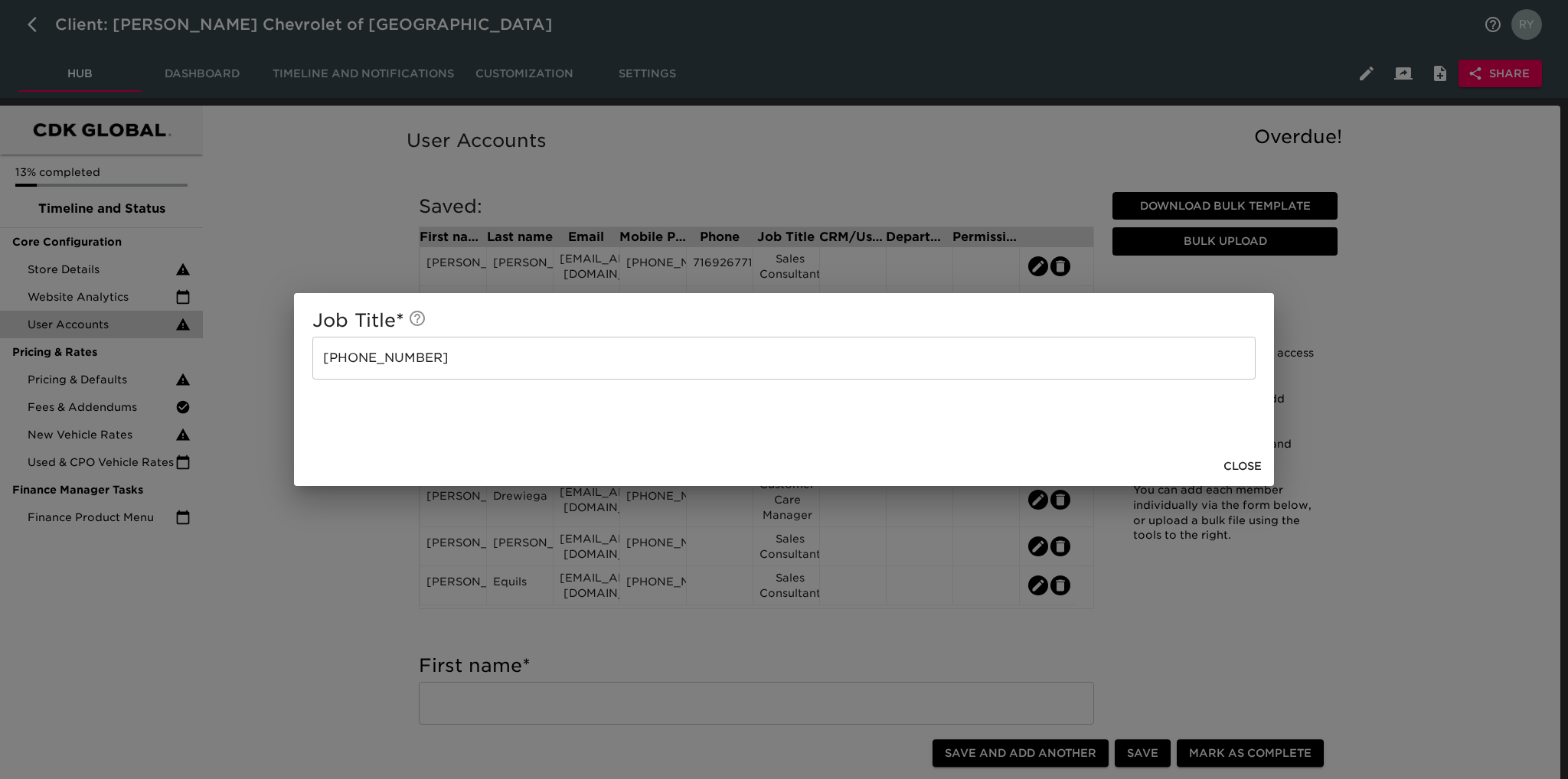
click at [496, 350] on input "[PHONE_NUMBER]" at bounding box center [784, 358] width 943 height 43
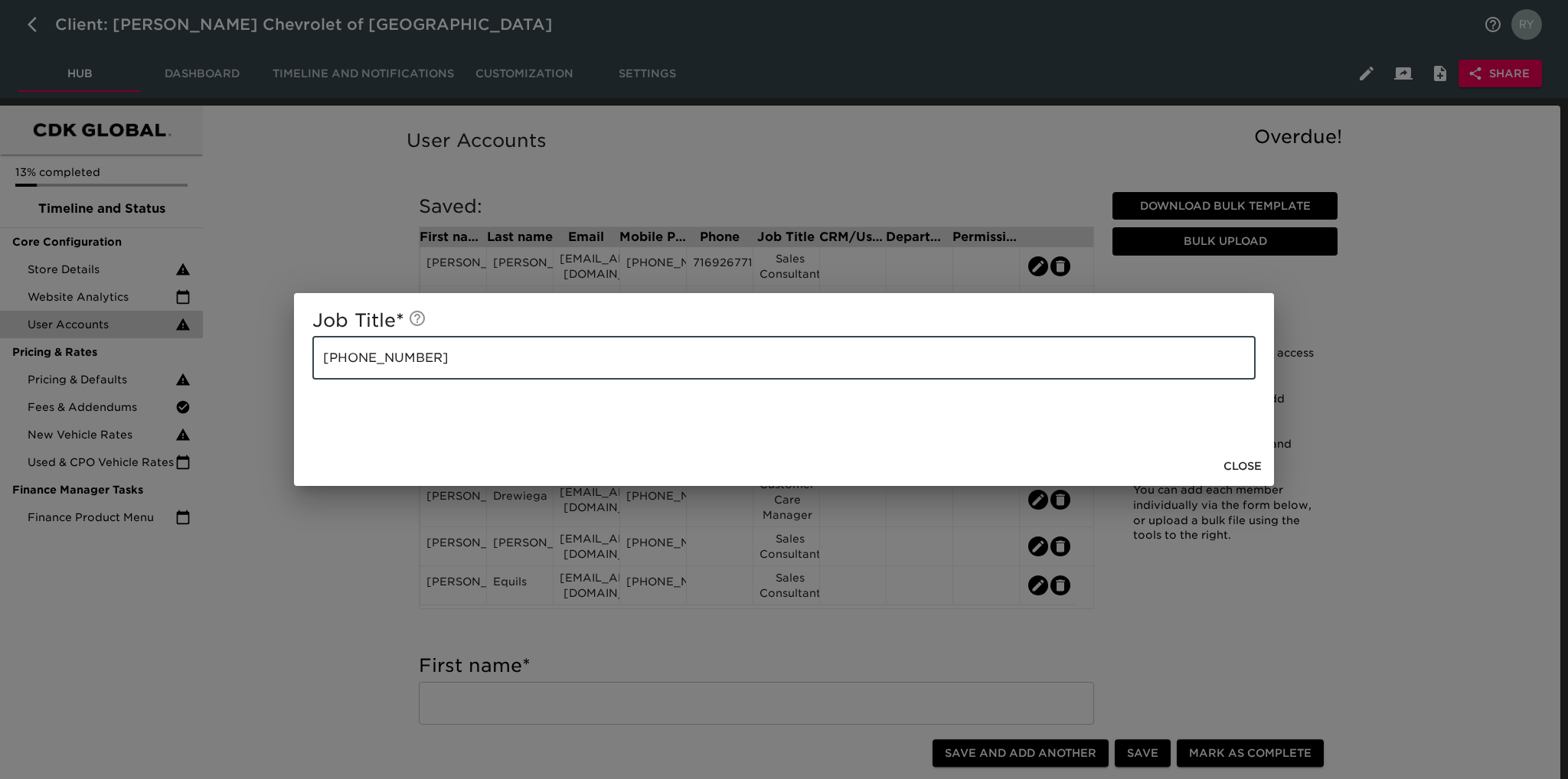
paste input "Sales Consultant"
type input "[PHONE_NUMBER] Sales Consultant"
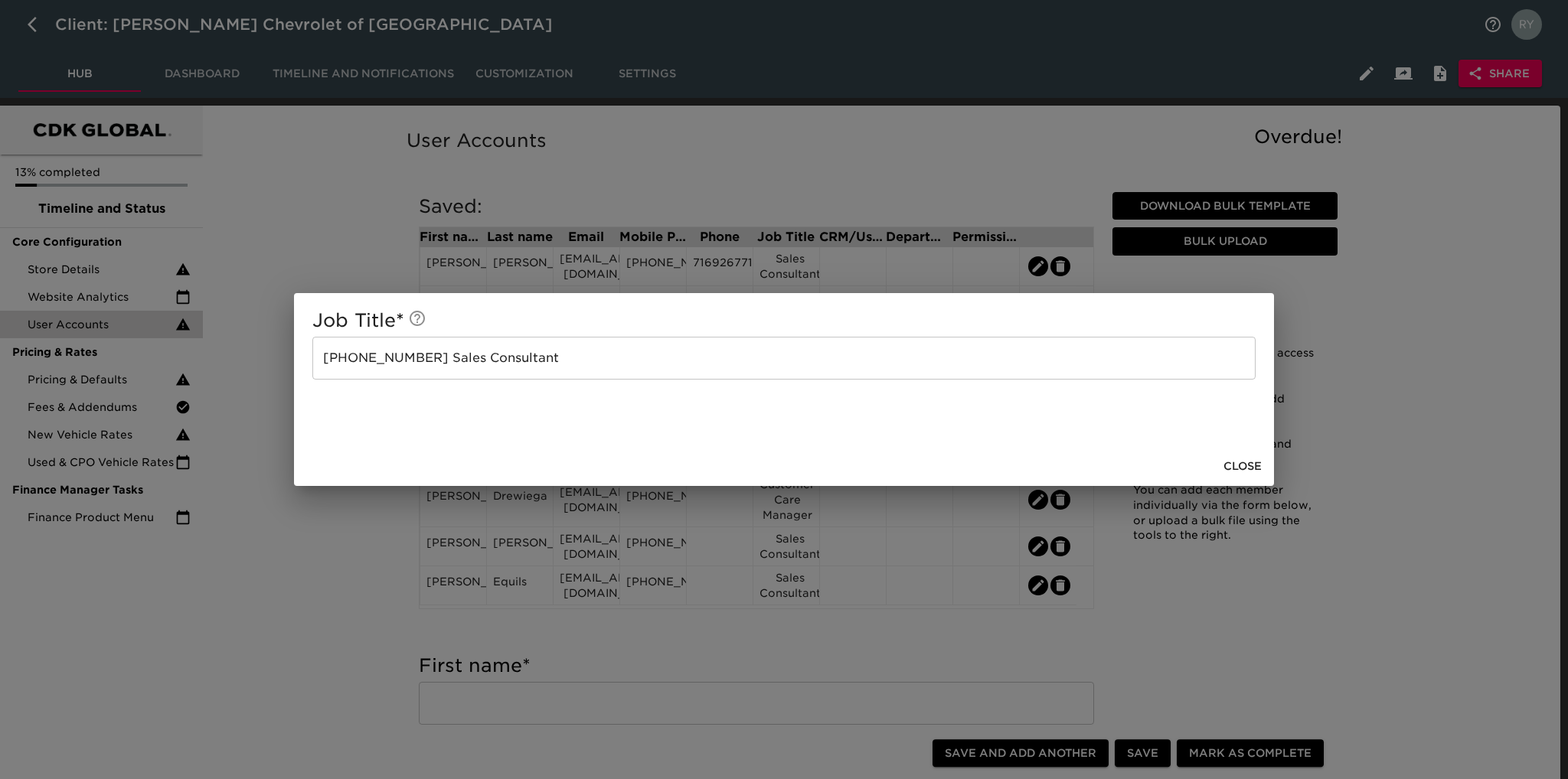
click at [345, 503] on div "Job Title * [PHONE_NUMBER] Sales Consultant ​ Close" at bounding box center [784, 389] width 1568 height 779
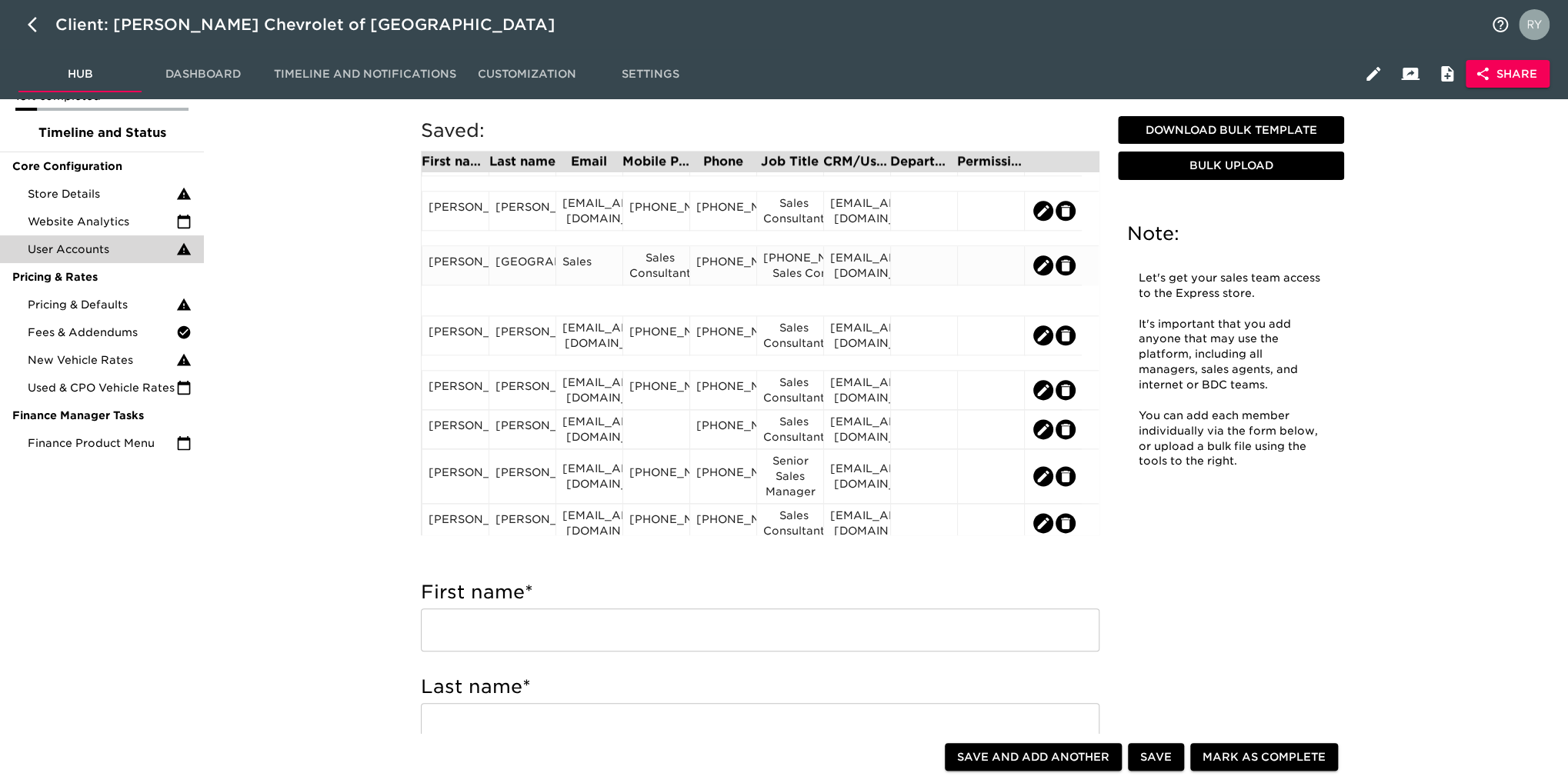
click at [650, 281] on div "Sales Consultant" at bounding box center [656, 265] width 54 height 30
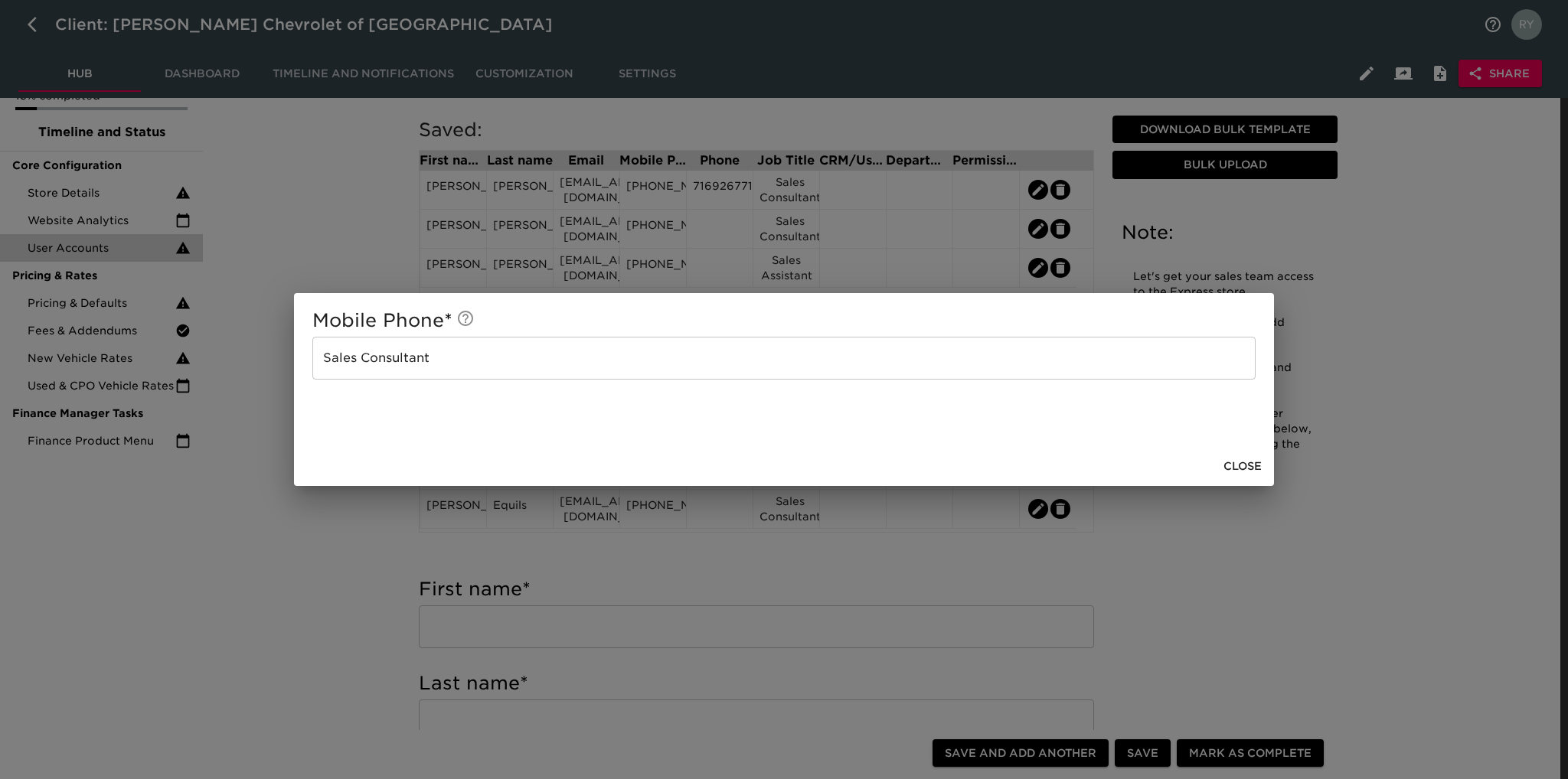
click at [506, 347] on input "Sales Consultant" at bounding box center [784, 358] width 943 height 43
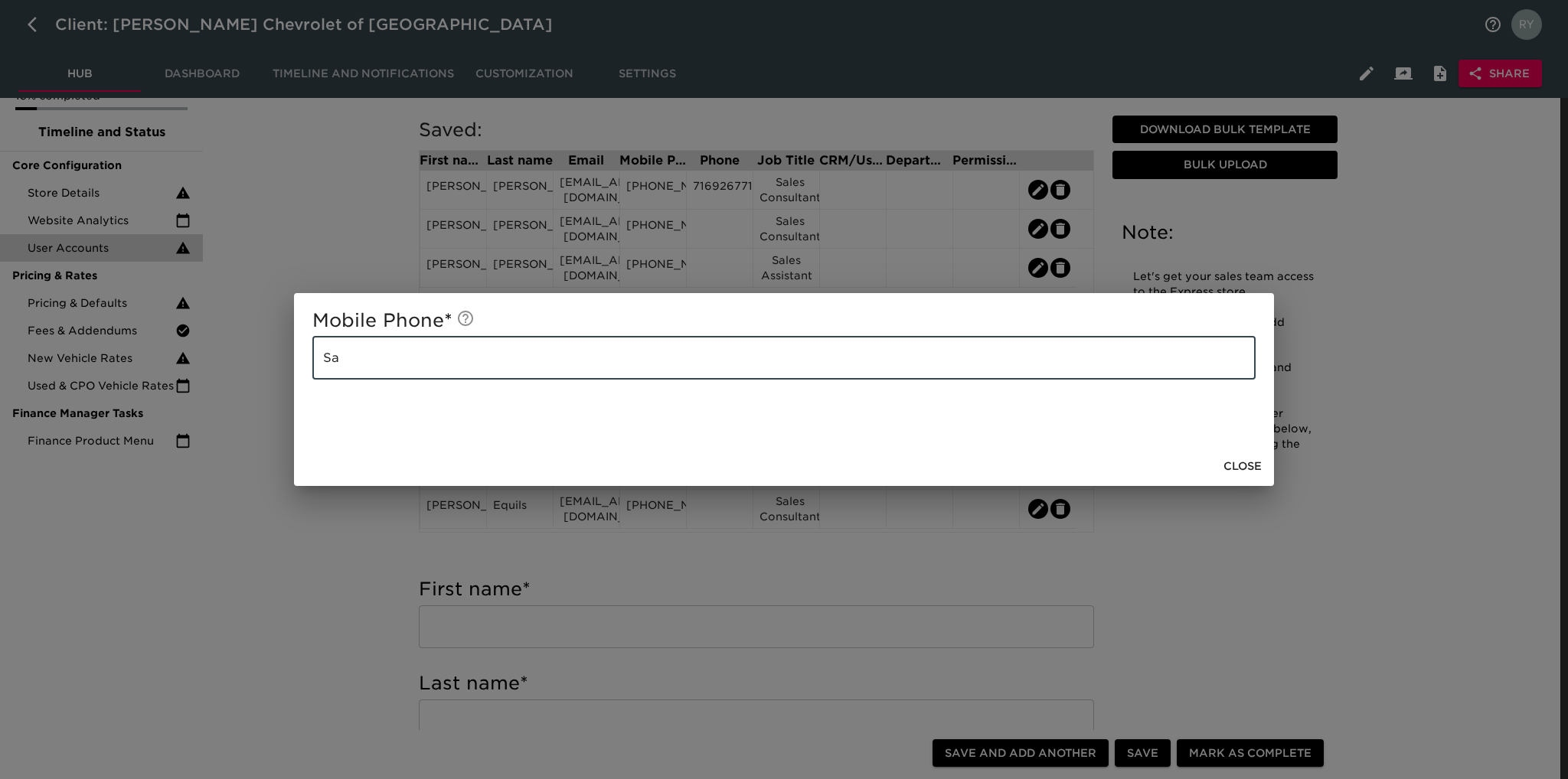
type input "S"
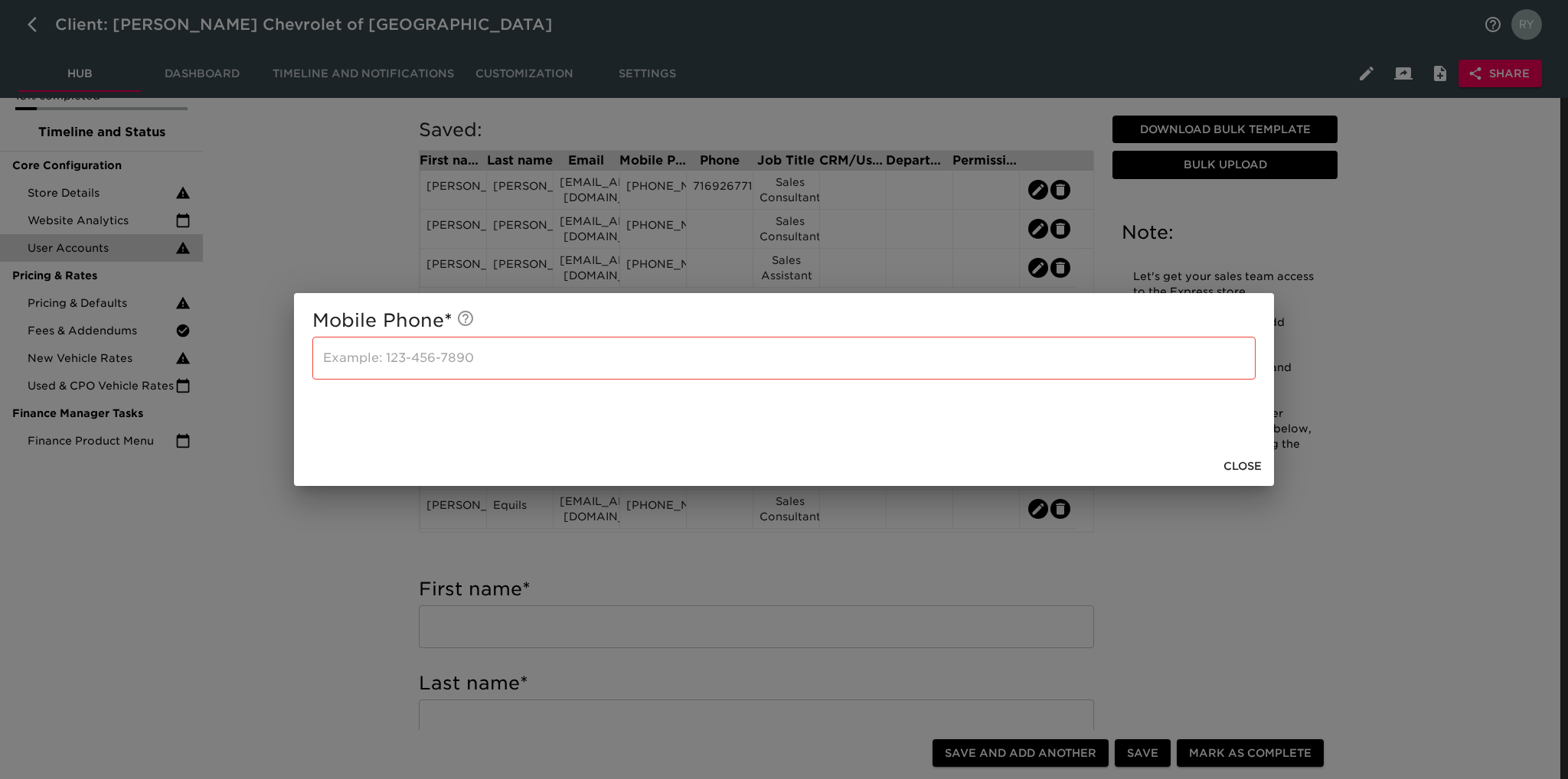
click at [292, 592] on div "Mobile Phone * ​ Close" at bounding box center [784, 389] width 1568 height 779
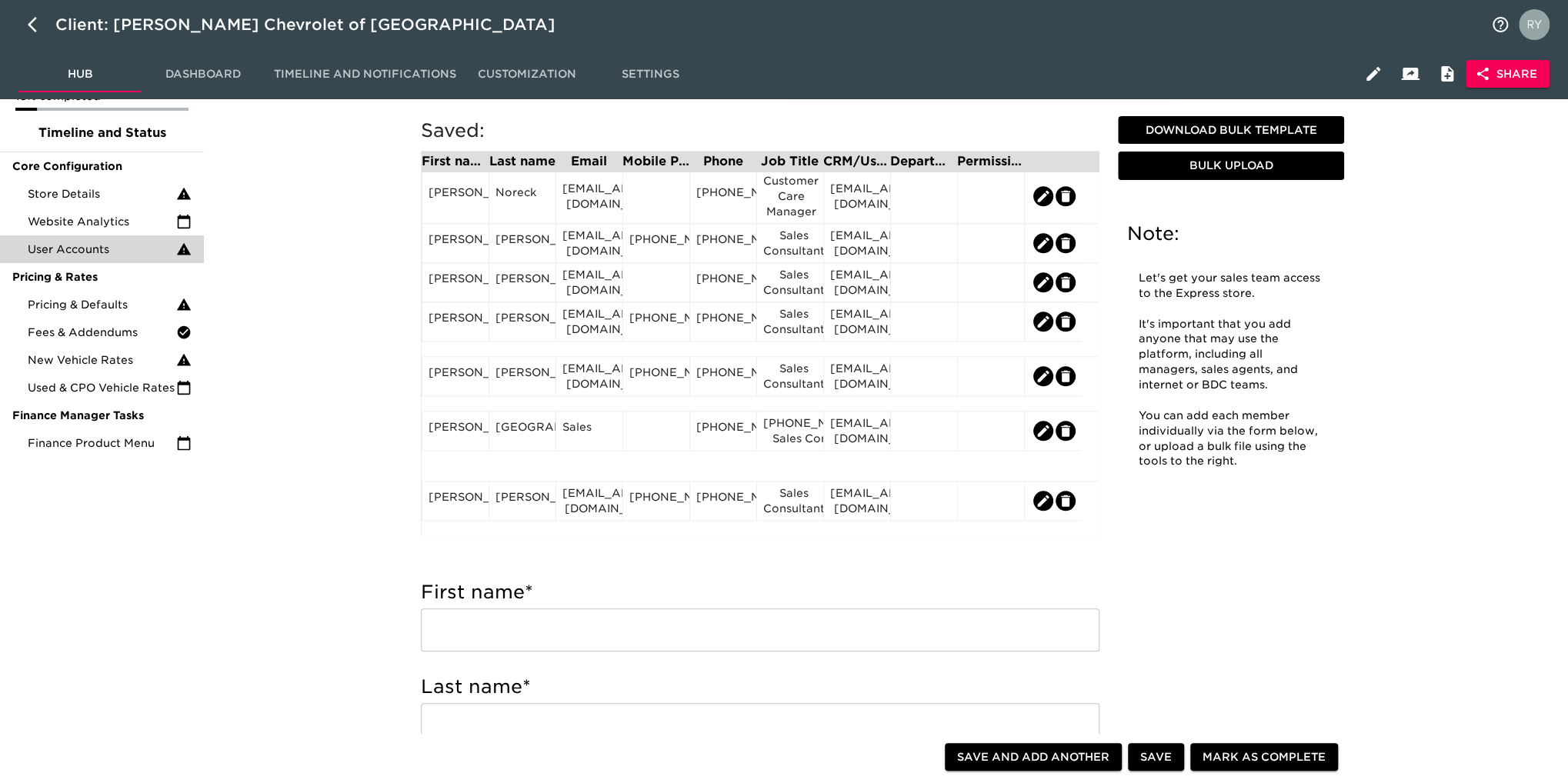
scroll to position [1154, 0]
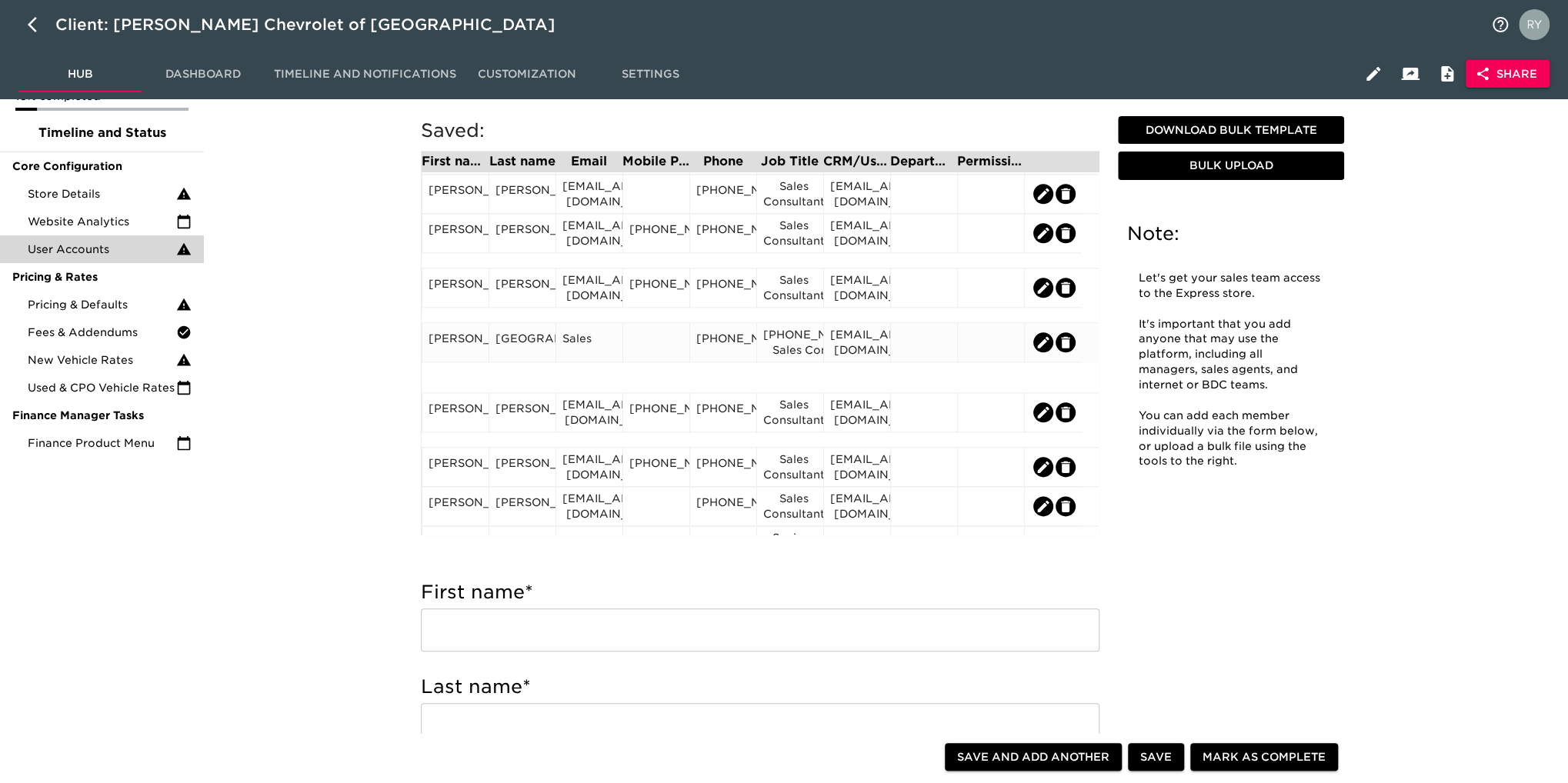
click at [741, 354] on div "[PHONE_NUMBER]" at bounding box center [723, 342] width 54 height 23
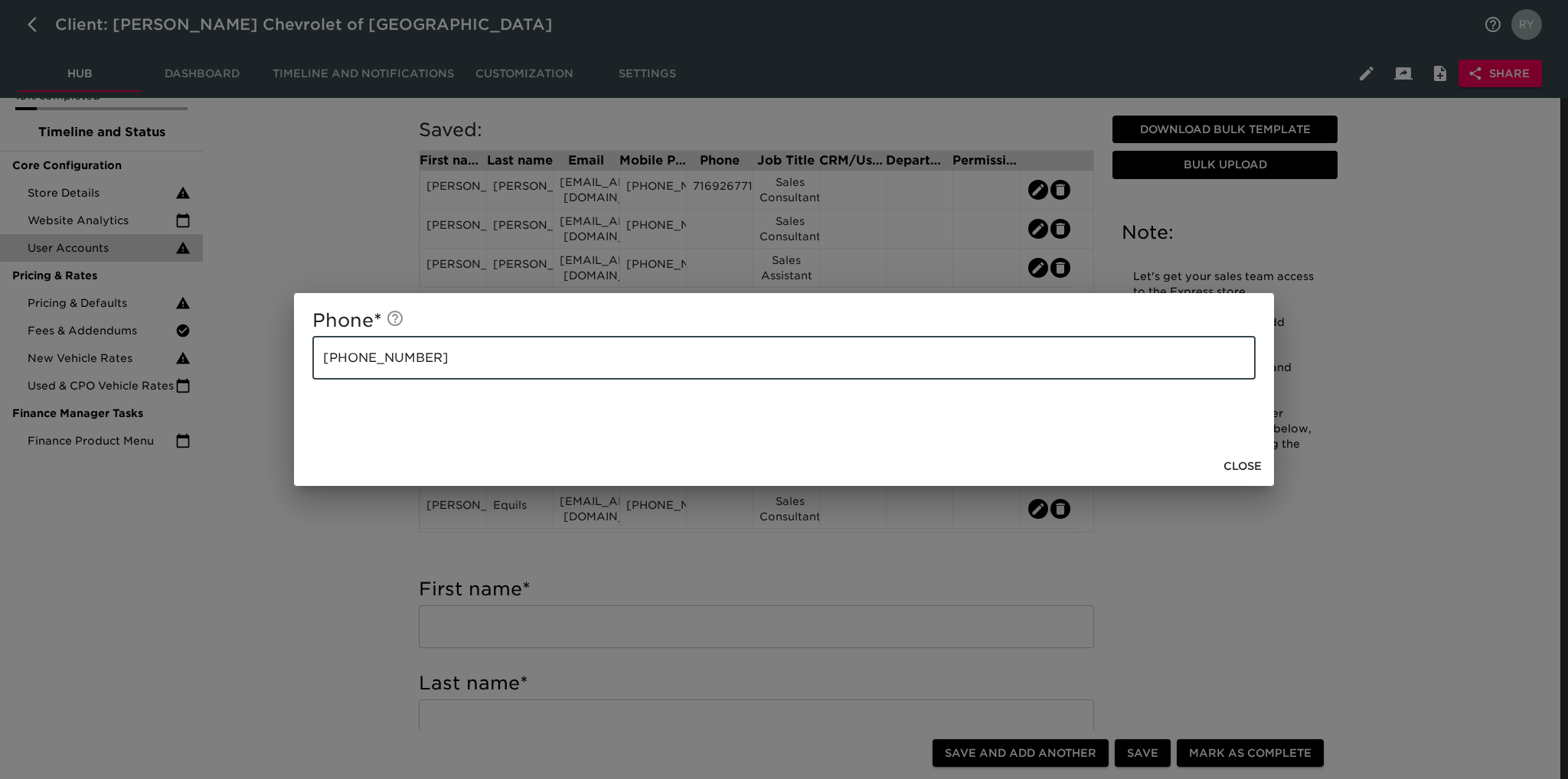
drag, startPoint x: 574, startPoint y: 364, endPoint x: 323, endPoint y: 374, distance: 251.2
click at [323, 374] on input "[PHONE_NUMBER]" at bounding box center [784, 358] width 943 height 43
click at [322, 526] on div "Phone * ​ Close" at bounding box center [784, 389] width 1568 height 779
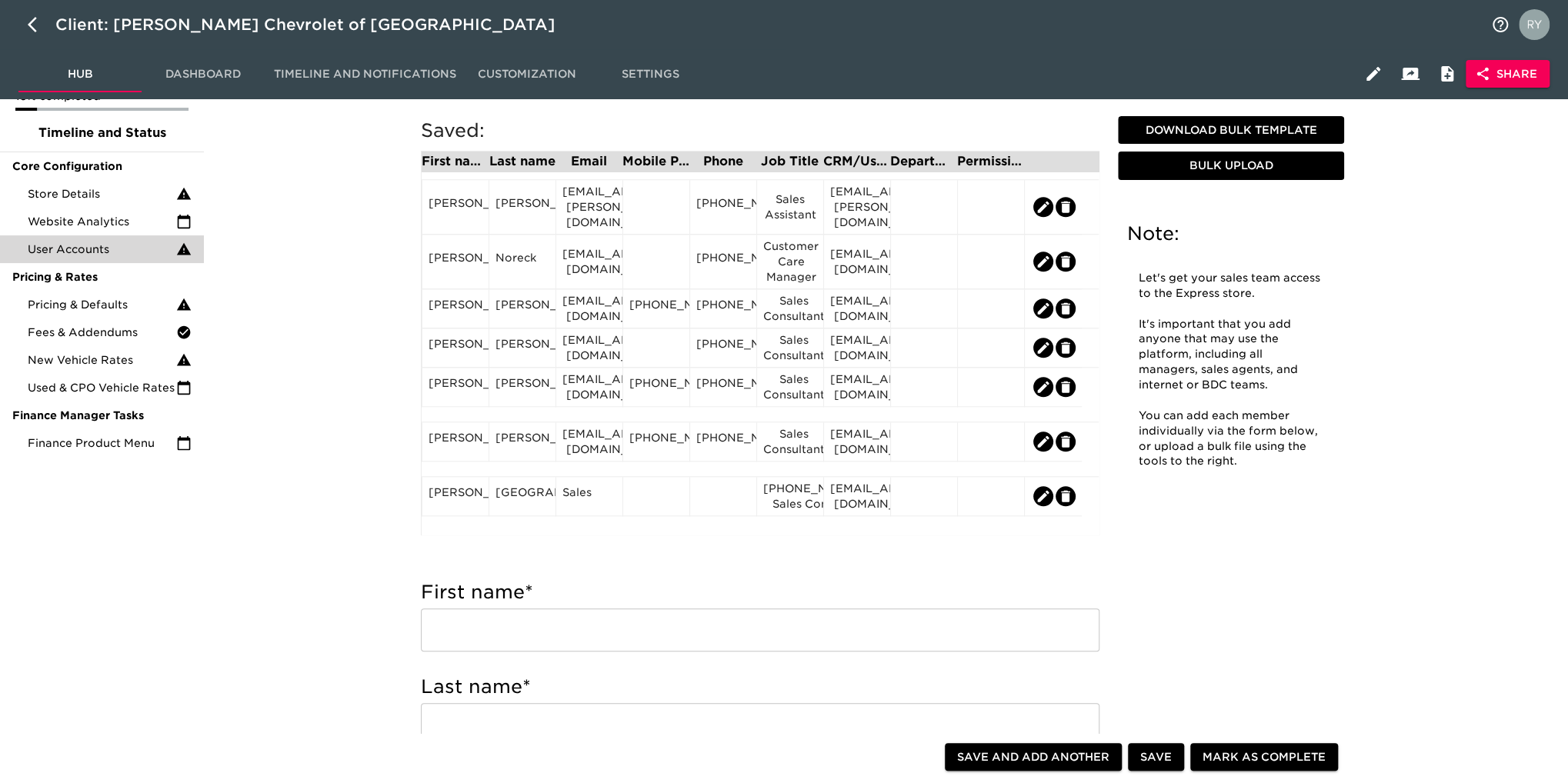
scroll to position [1077, 0]
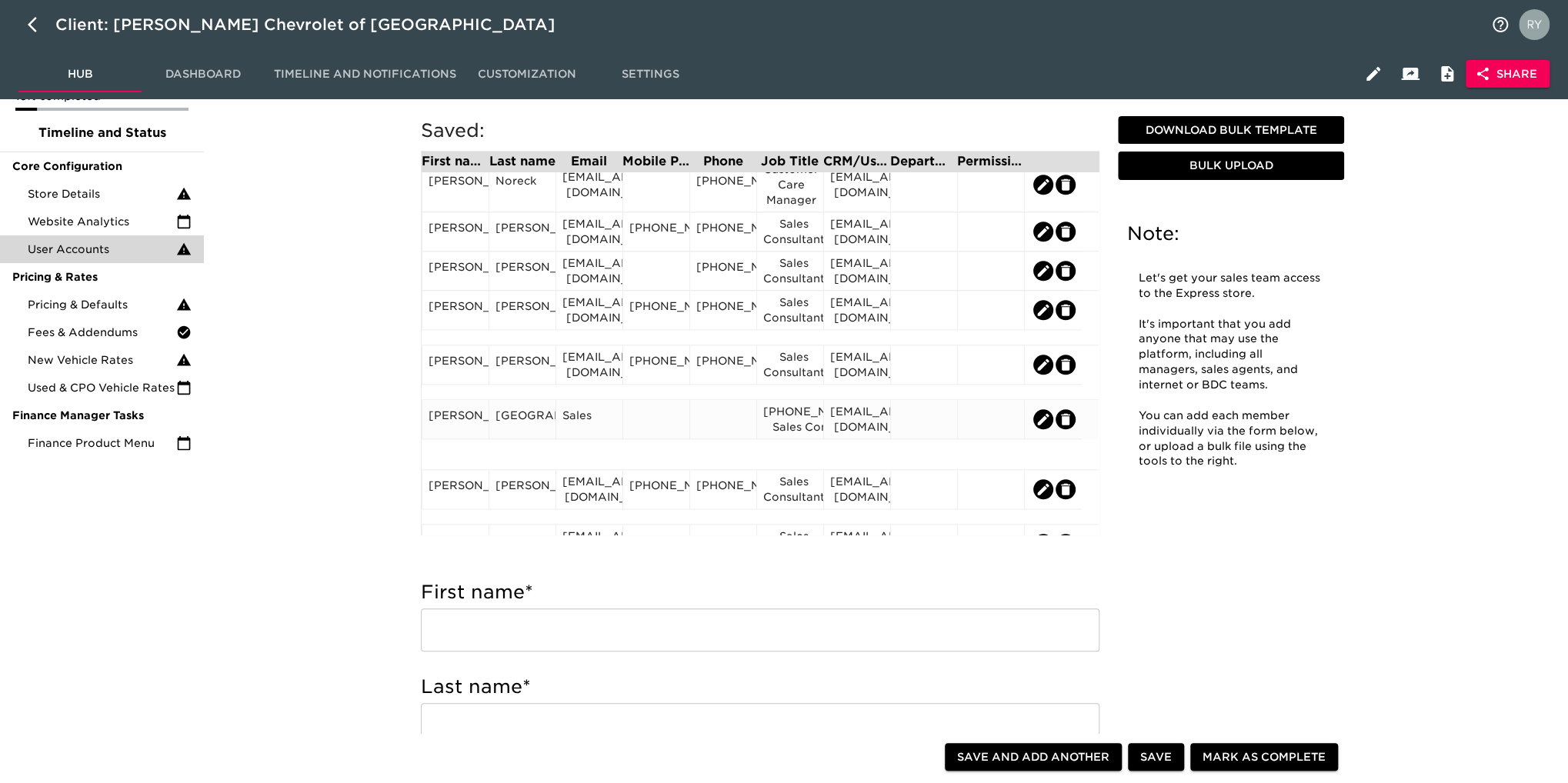
click at [644, 422] on div at bounding box center [656, 419] width 54 height 23
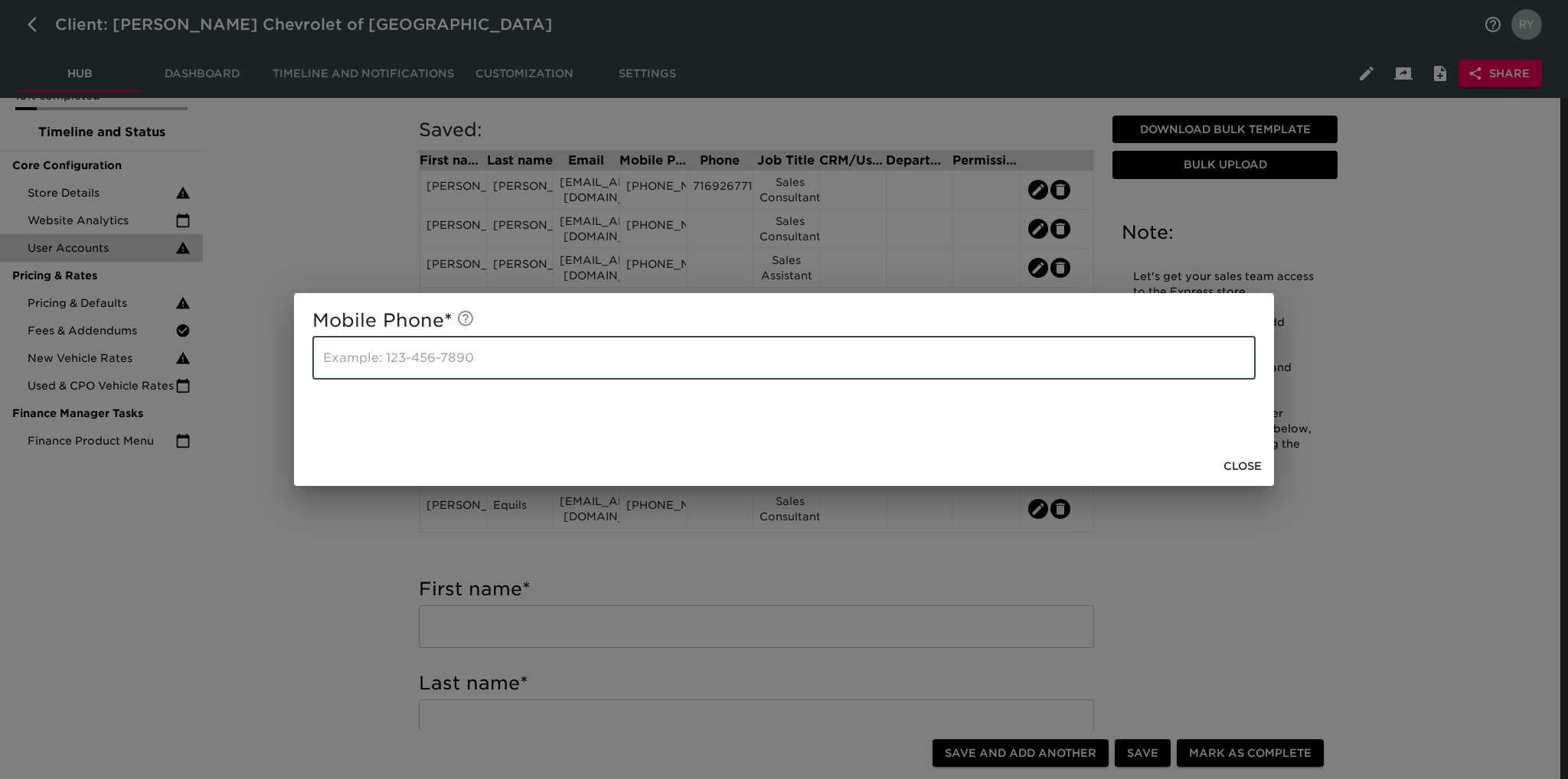
paste input "[PHONE_NUMBER]"
type input "[PHONE_NUMBER]"
drag, startPoint x: 372, startPoint y: 564, endPoint x: 372, endPoint y: 539, distance: 25.0
click at [372, 561] on div "Mobile Phone * [PHONE_NUMBER] ​ Close" at bounding box center [784, 389] width 1568 height 779
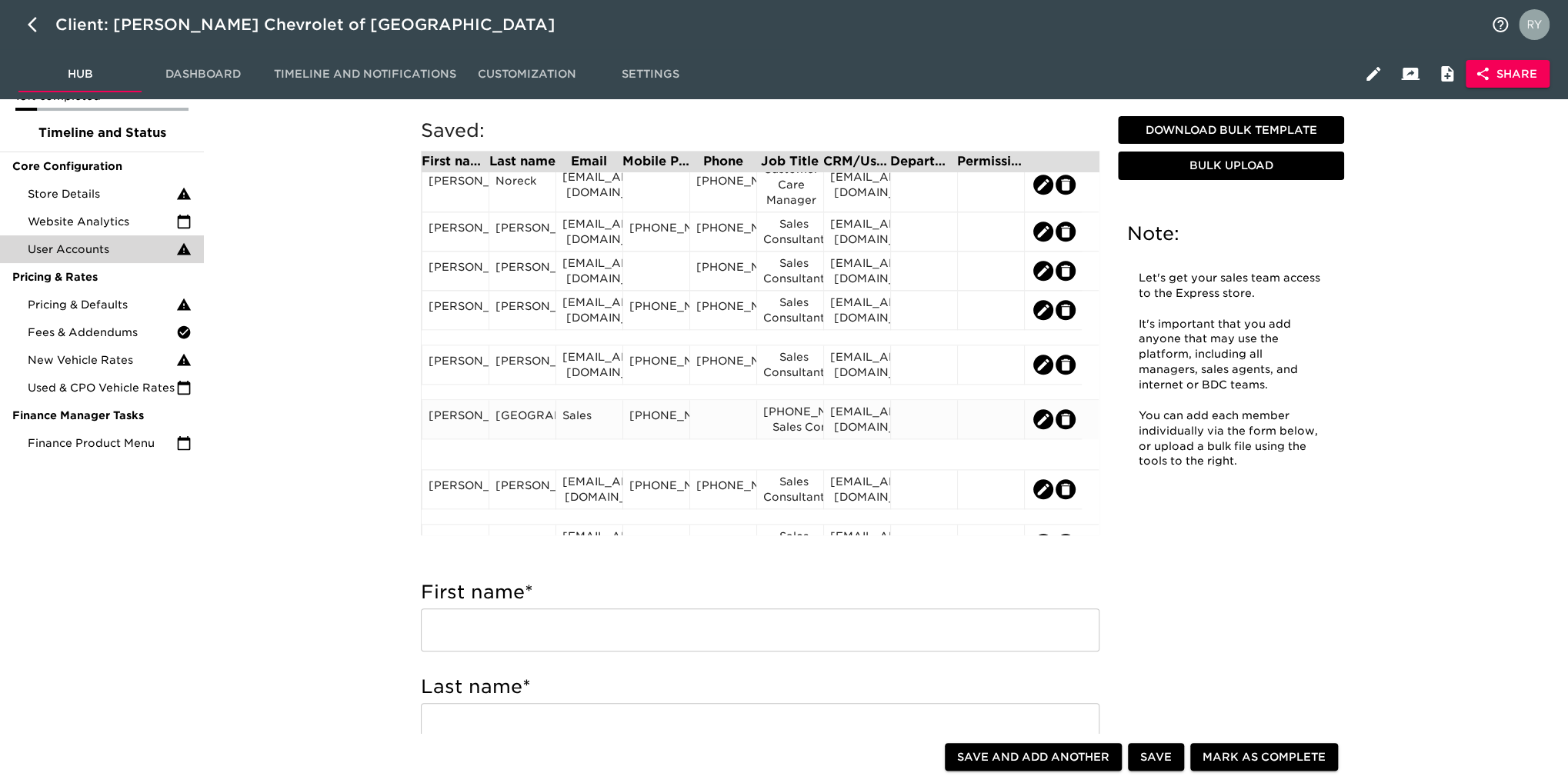
click at [784, 416] on div "[PHONE_NUMBER] Sales Consultant" at bounding box center [790, 419] width 54 height 30
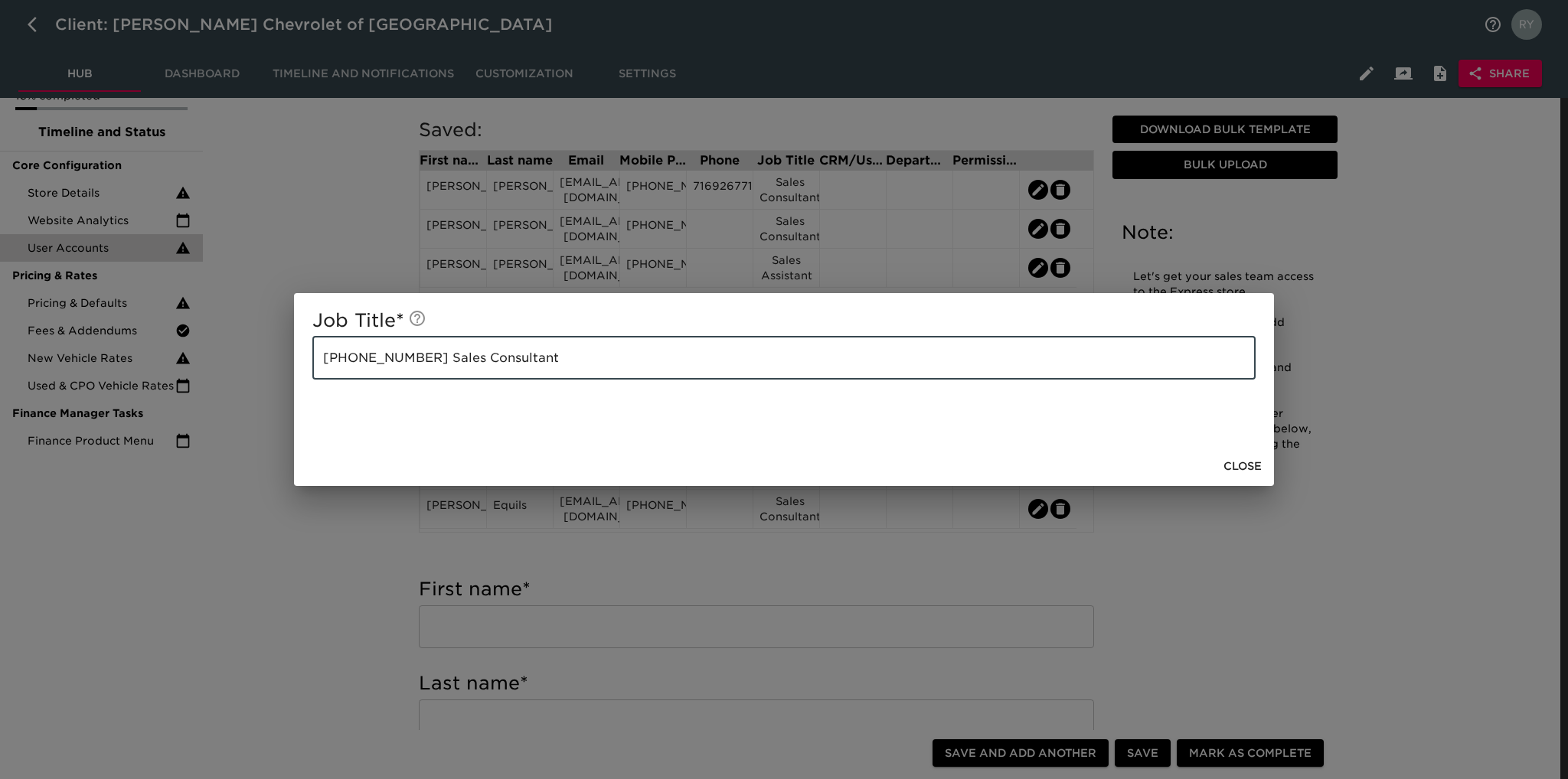
drag, startPoint x: 426, startPoint y: 362, endPoint x: 252, endPoint y: 366, distance: 174.0
click at [254, 366] on div "Job Title * [PHONE_NUMBER] Sales Consultant ​ Close" at bounding box center [784, 389] width 1568 height 779
type input "Sales Consultant"
drag, startPoint x: 297, startPoint y: 558, endPoint x: 305, endPoint y: 552, distance: 10.0
click at [300, 558] on div "Job Title * Sales Consultant ​ Close" at bounding box center [784, 389] width 1568 height 779
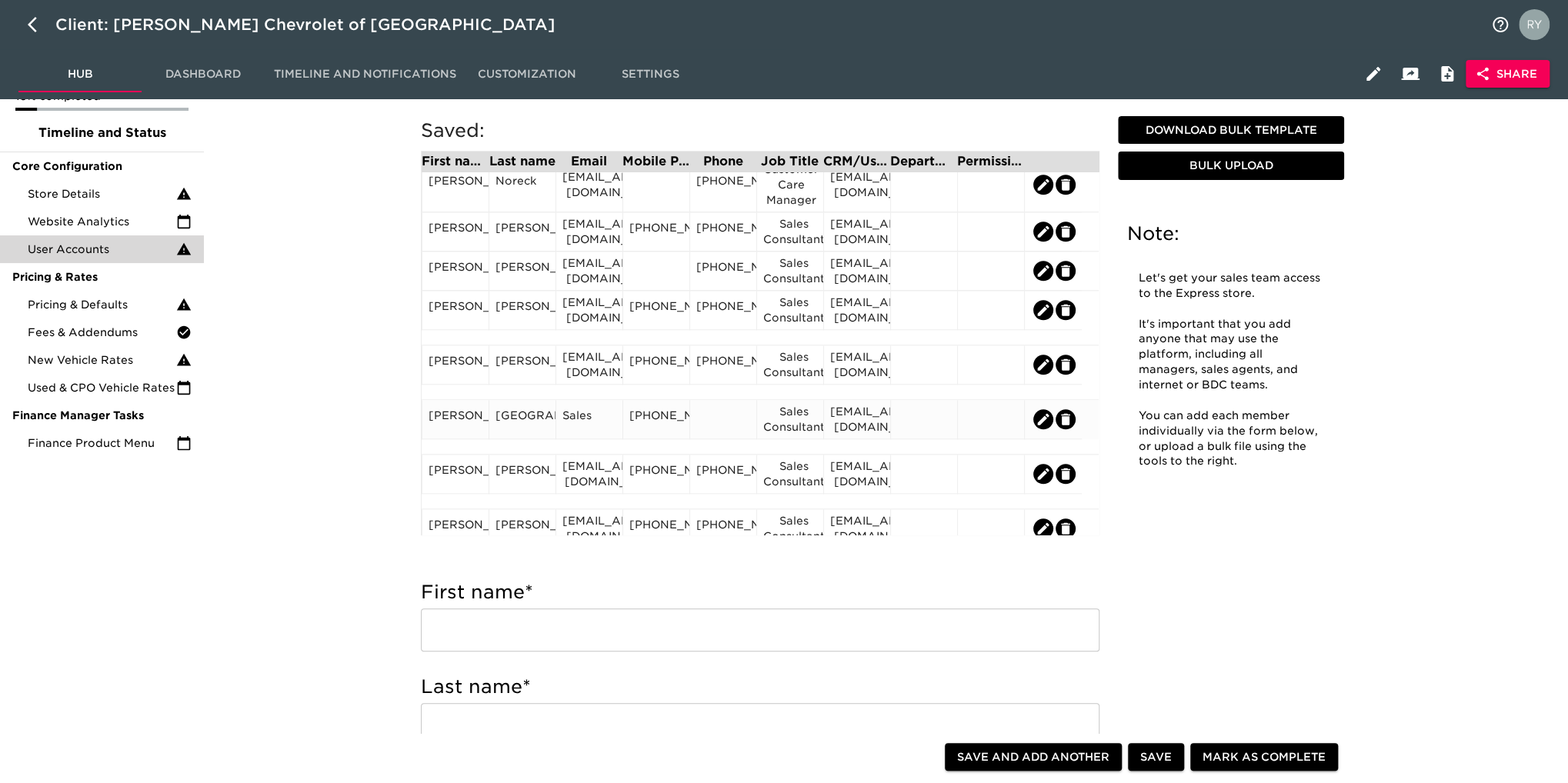
click at [711, 422] on div at bounding box center [723, 419] width 54 height 23
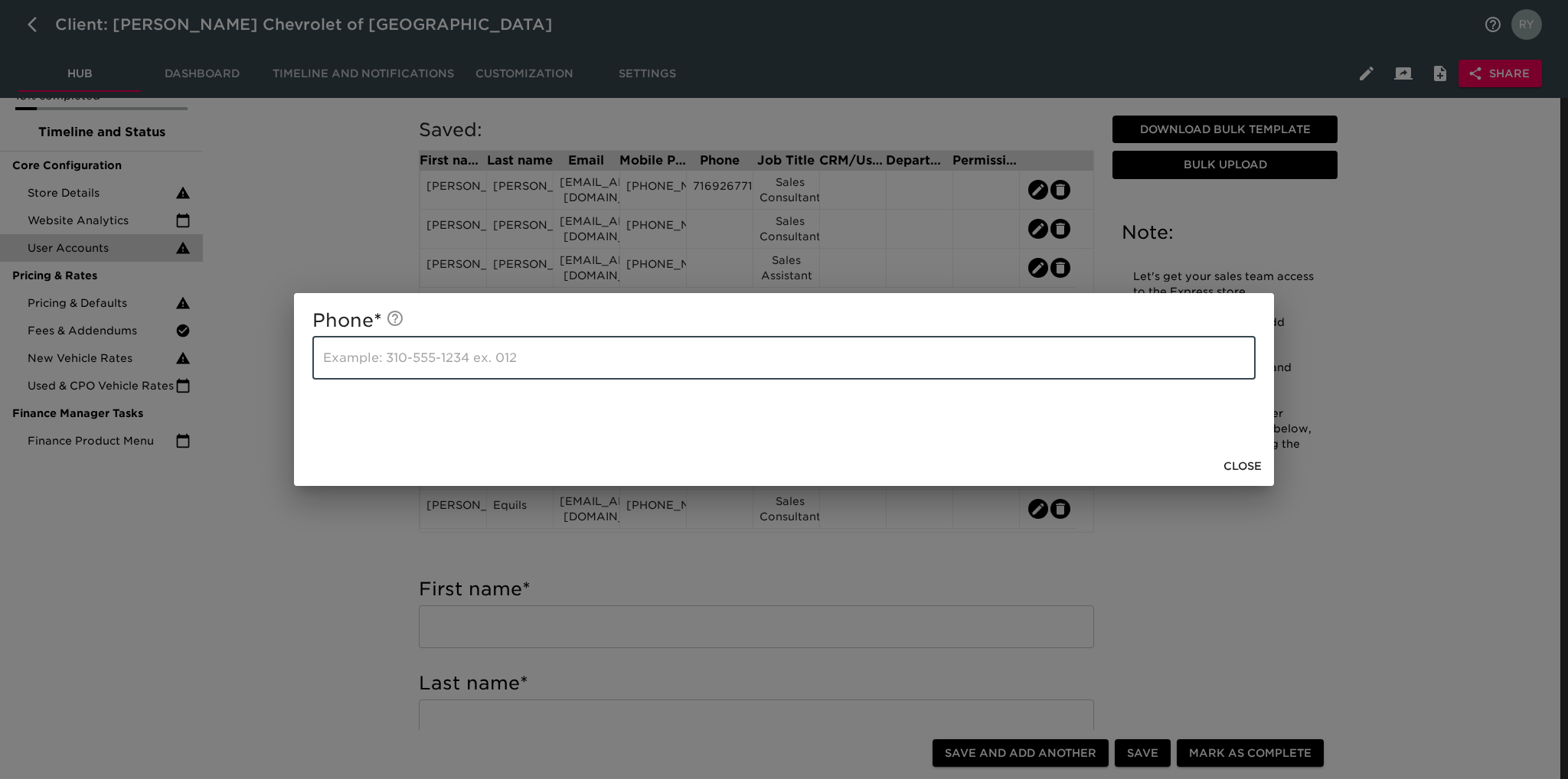
drag, startPoint x: 566, startPoint y: 348, endPoint x: 516, endPoint y: 351, distance: 50.1
paste input "[PHONE_NUMBER]"
type input "[PHONE_NUMBER]"
click at [337, 587] on div "Phone * [PHONE_NUMBER] ​ Close" at bounding box center [784, 389] width 1568 height 779
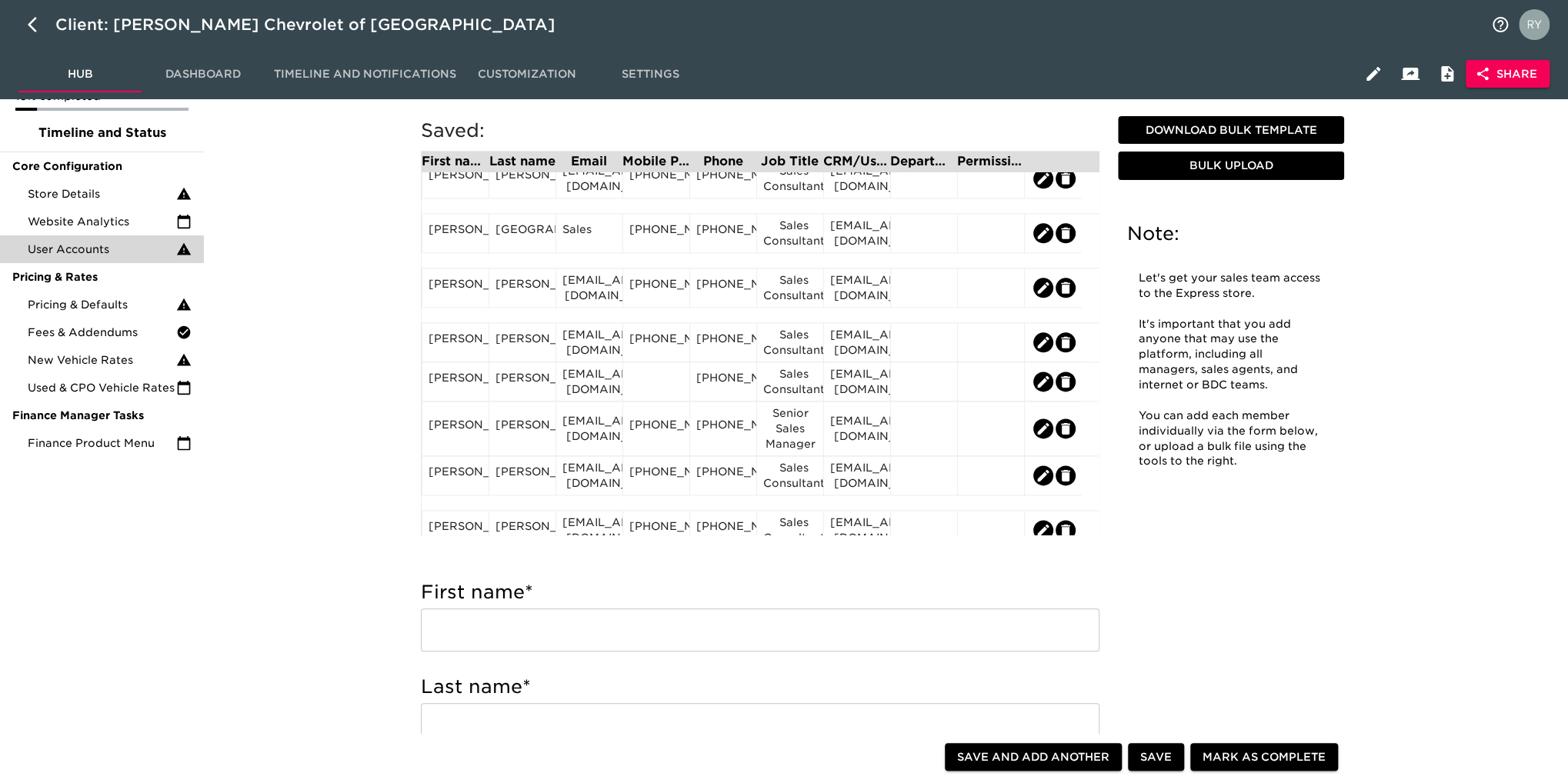
scroll to position [1226, 0]
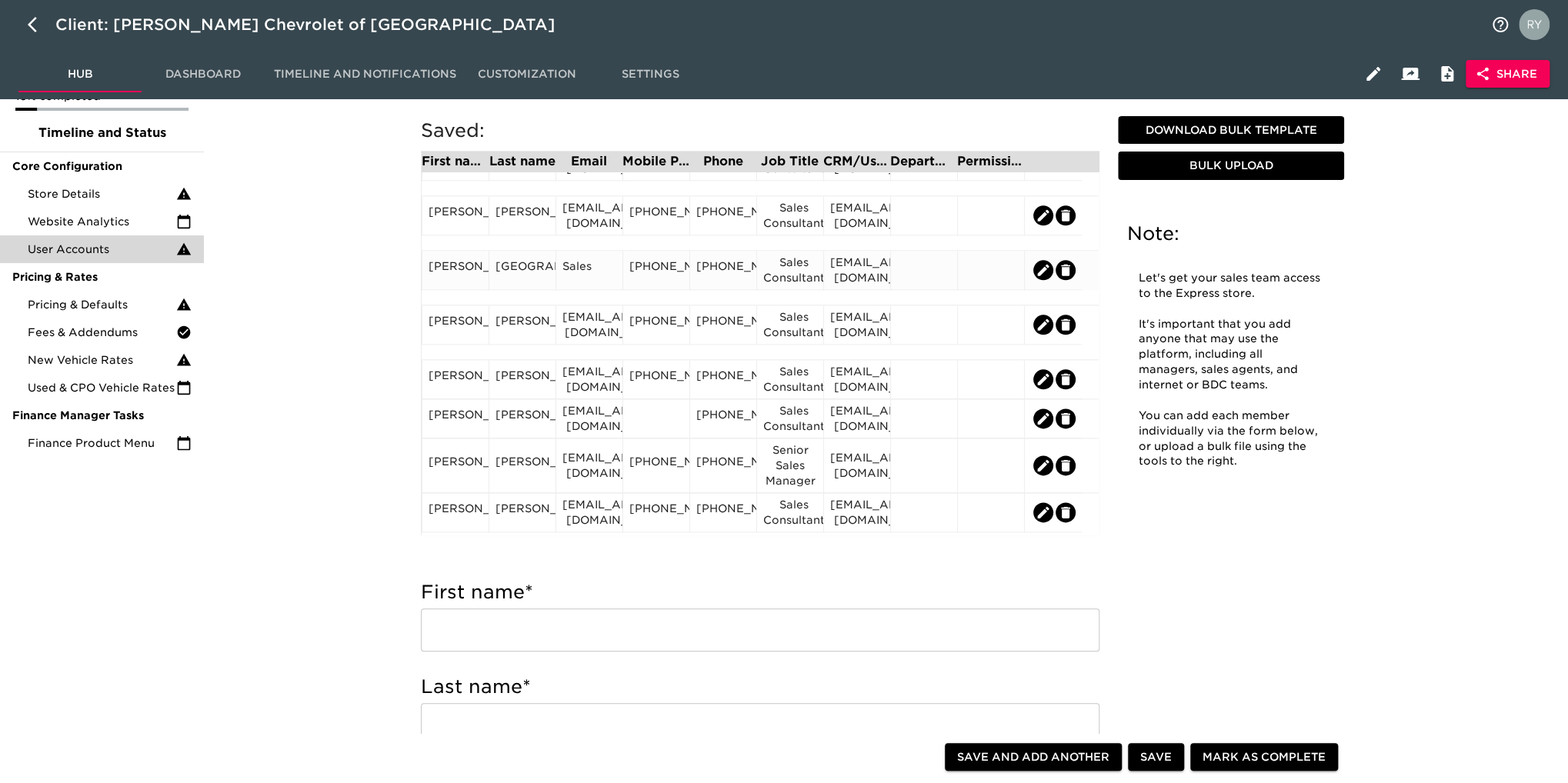
click at [873, 282] on div "[EMAIL_ADDRESS][DOMAIN_NAME]" at bounding box center [857, 270] width 54 height 30
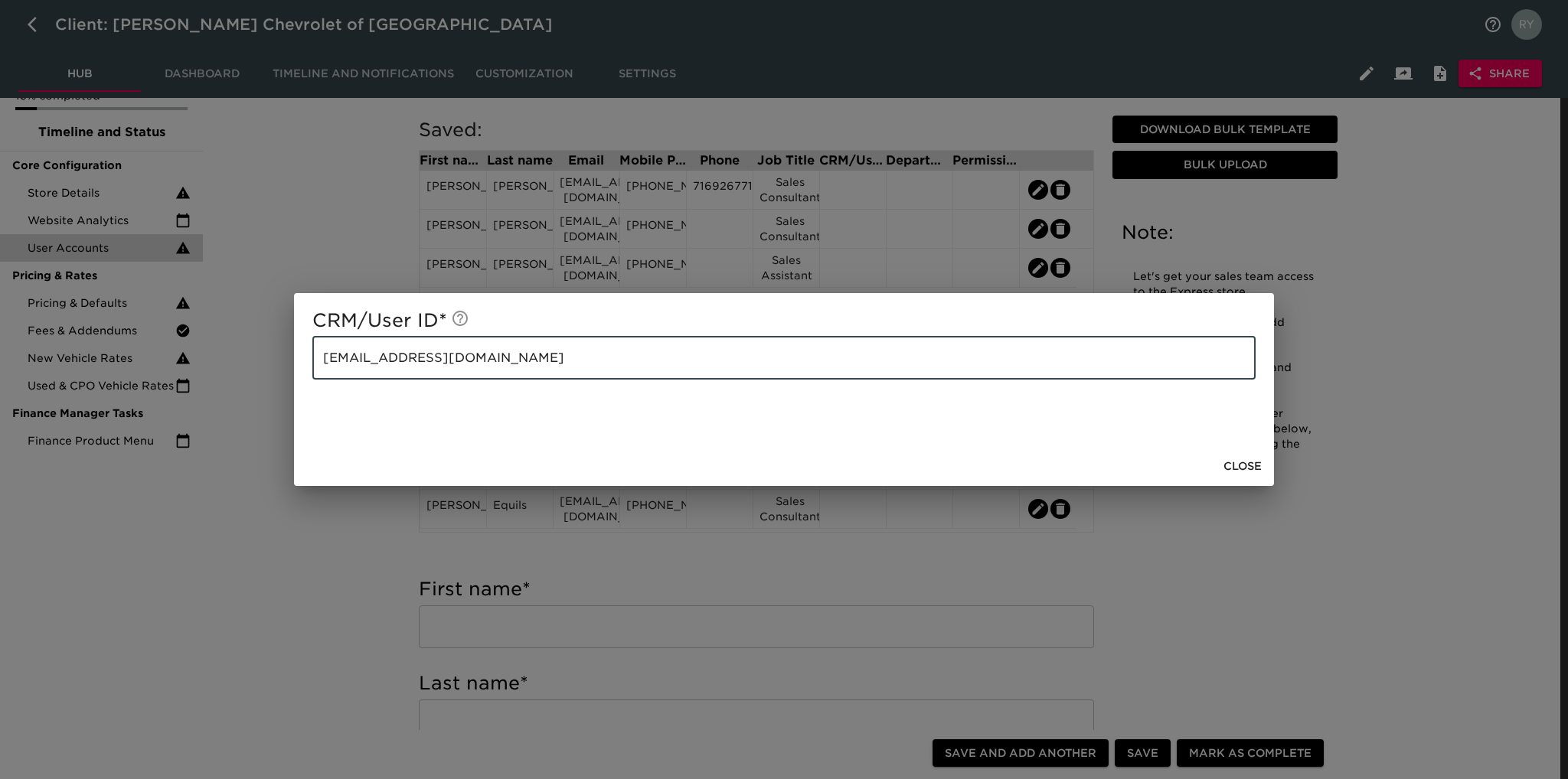
drag, startPoint x: 490, startPoint y: 366, endPoint x: 260, endPoint y: 394, distance: 231.7
click at [260, 394] on div "CRM/User ID * [EMAIL_ADDRESS][DOMAIN_NAME] ​ Close" at bounding box center [784, 389] width 1568 height 779
drag, startPoint x: 306, startPoint y: 567, endPoint x: 508, endPoint y: 398, distance: 263.4
click at [308, 567] on div "CRM/User ID * [EMAIL_ADDRESS][DOMAIN_NAME] ​ Close" at bounding box center [784, 389] width 1568 height 779
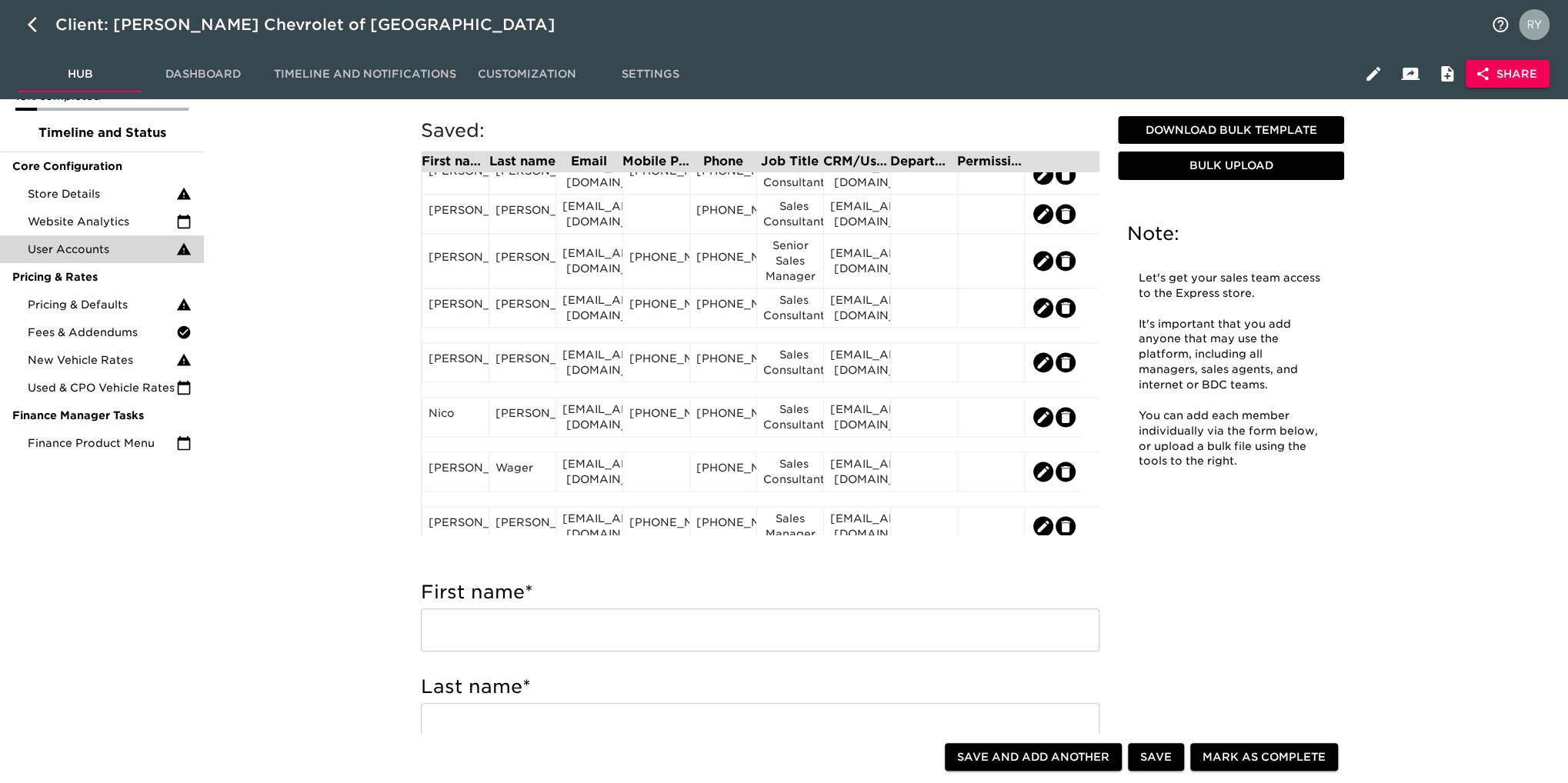
scroll to position [1457, 0]
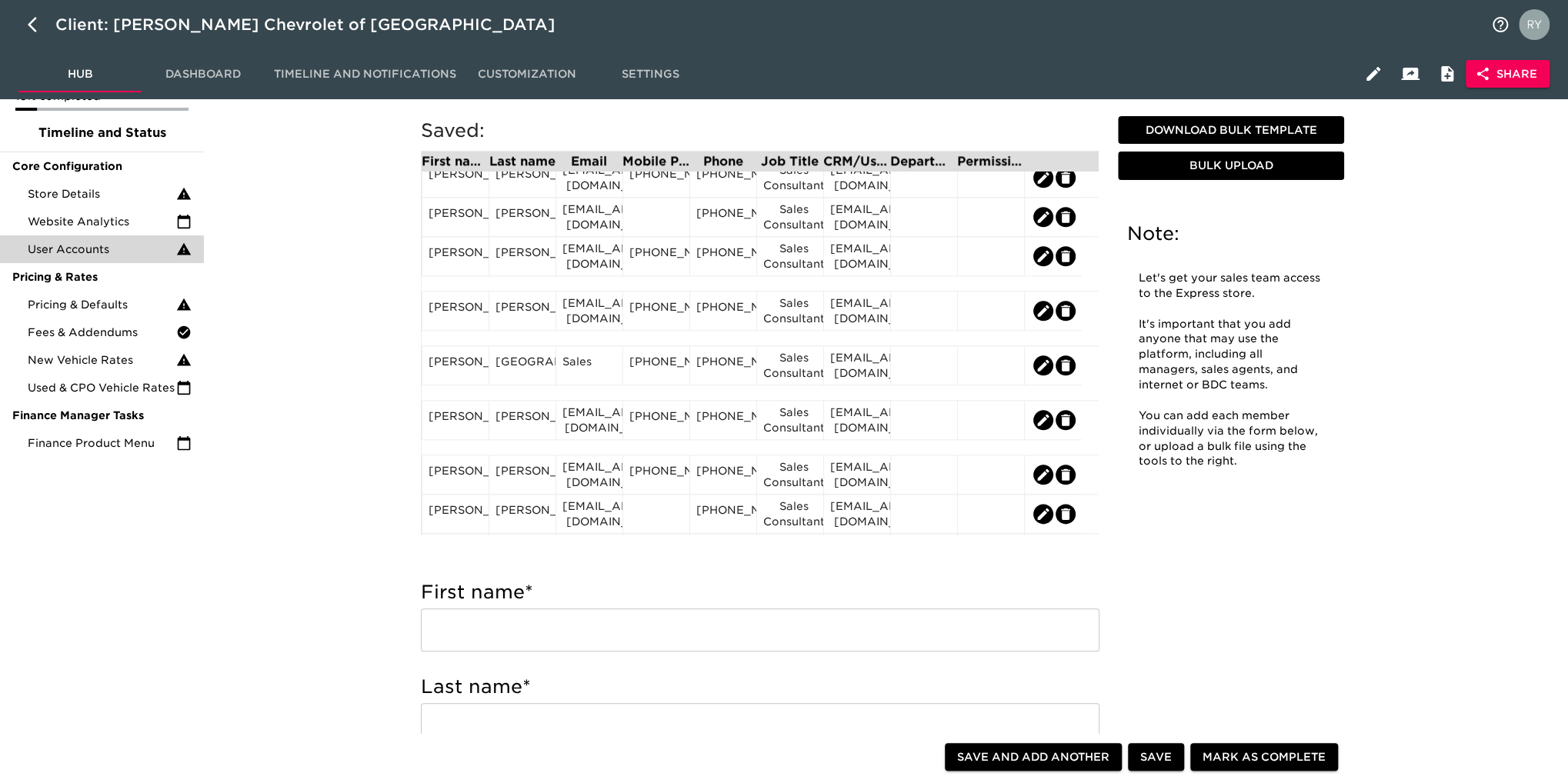
scroll to position [1150, 0]
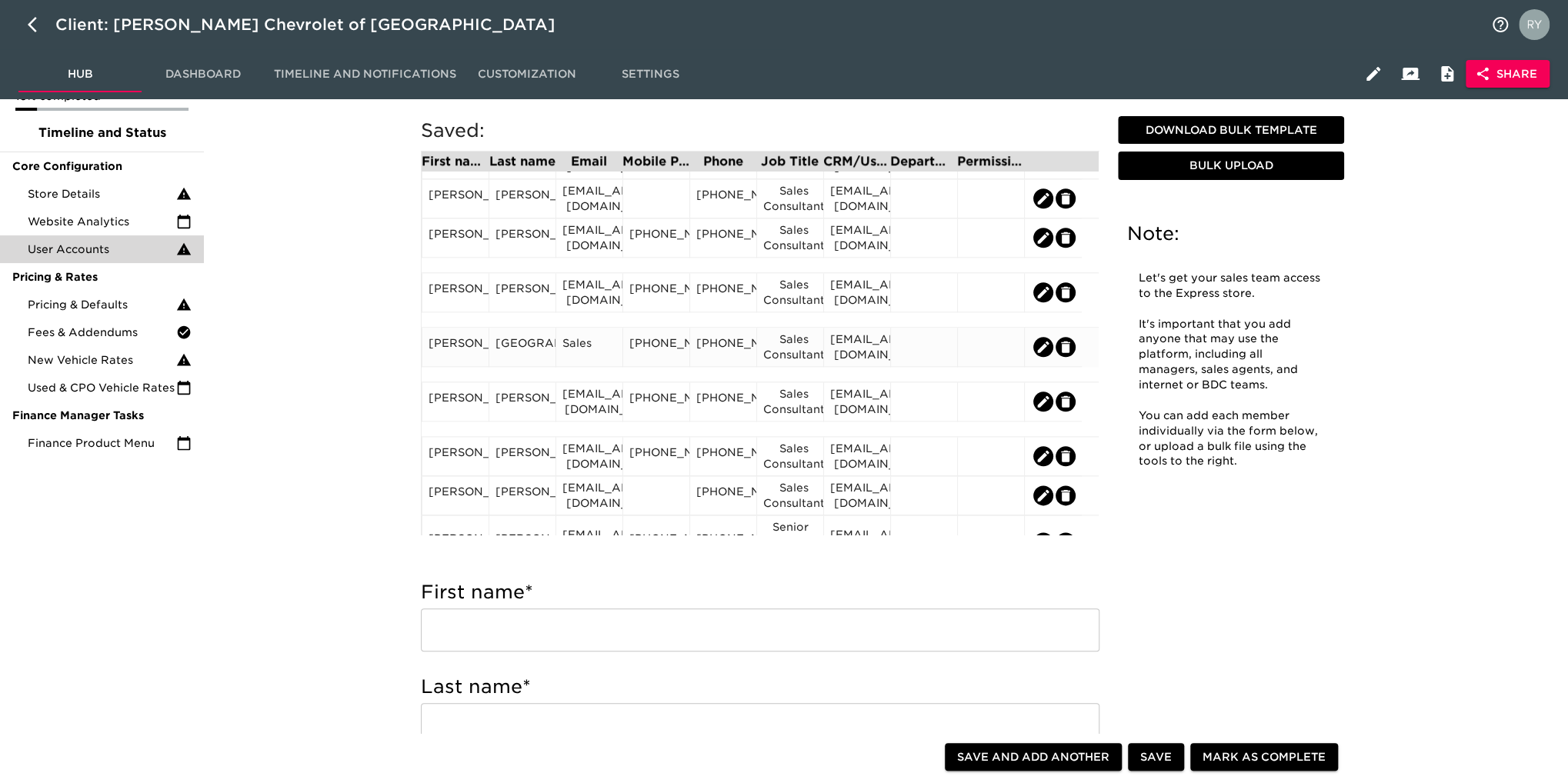
click at [582, 354] on div "Sales" at bounding box center [589, 346] width 54 height 23
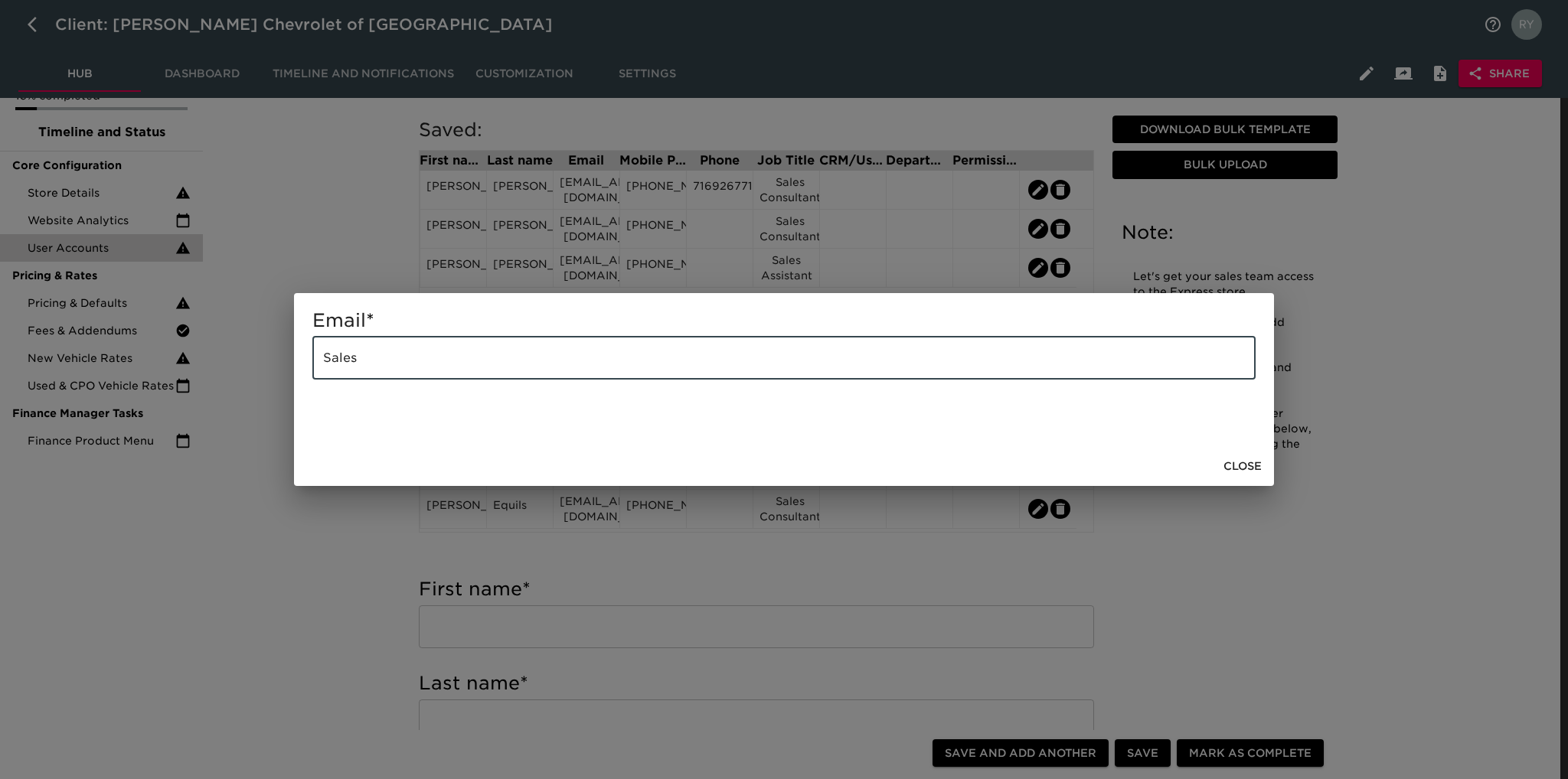
drag, startPoint x: 442, startPoint y: 365, endPoint x: 215, endPoint y: 383, distance: 227.7
click at [215, 383] on div "Email * Sales ​ Close" at bounding box center [784, 389] width 1568 height 779
paste input "[EMAIL_ADDRESS][DOMAIN_NAME]"
type input "[EMAIL_ADDRESS][DOMAIN_NAME]"
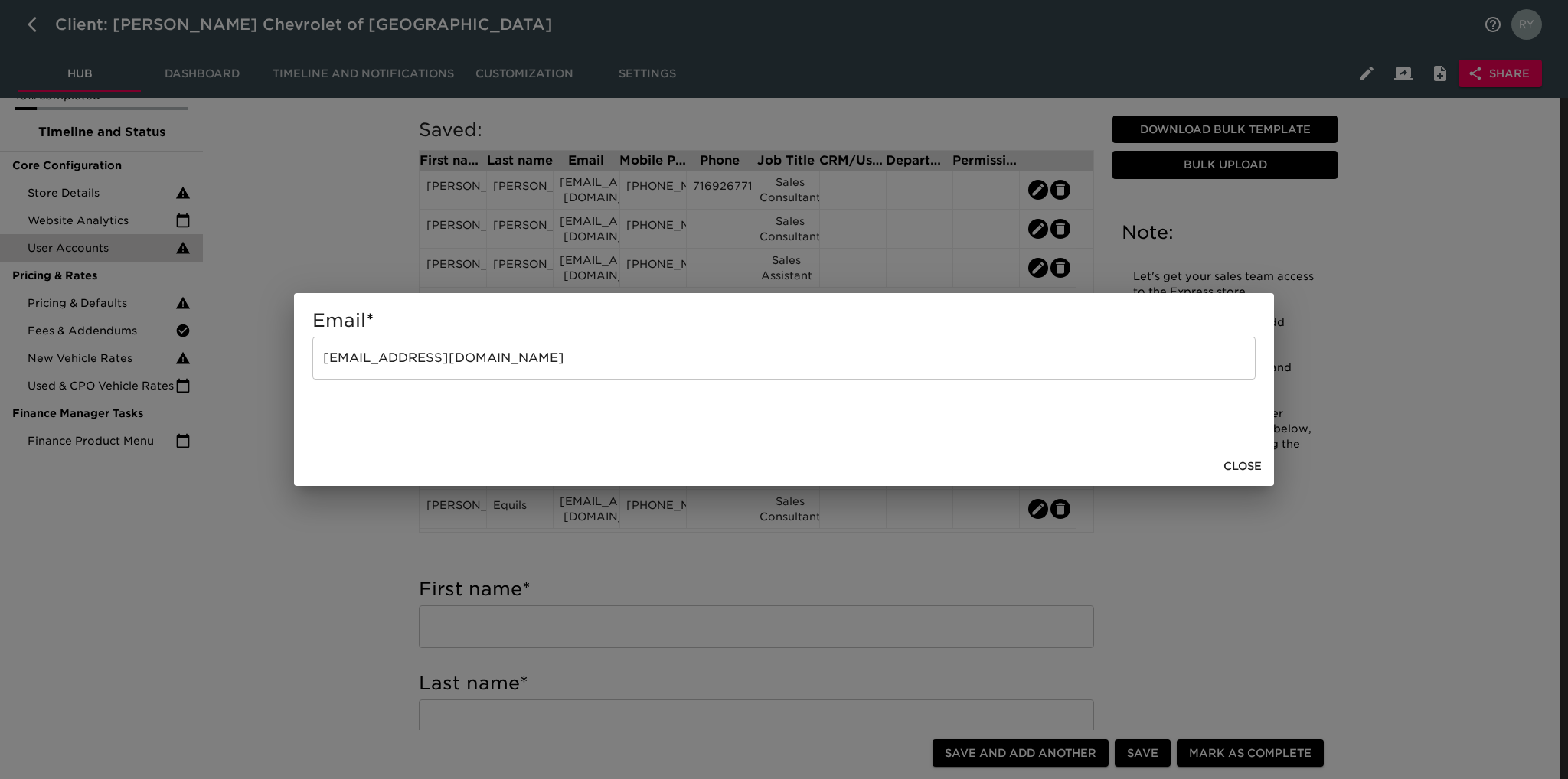
drag, startPoint x: 318, startPoint y: 609, endPoint x: 356, endPoint y: 554, distance: 66.9
click at [322, 607] on div "Email * jroll@westherr.com ​ Close" at bounding box center [784, 389] width 1568 height 779
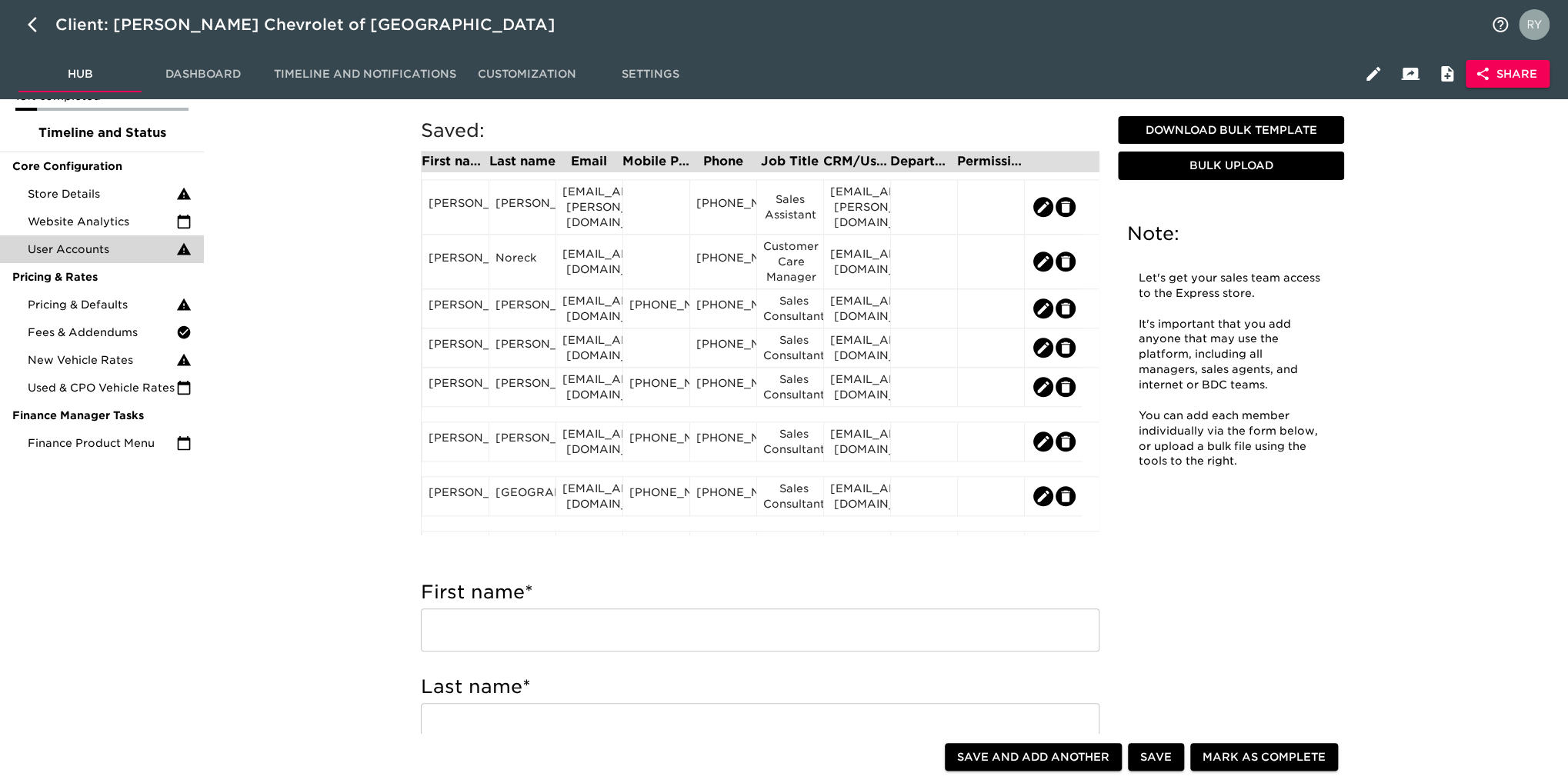
scroll to position [1154, 0]
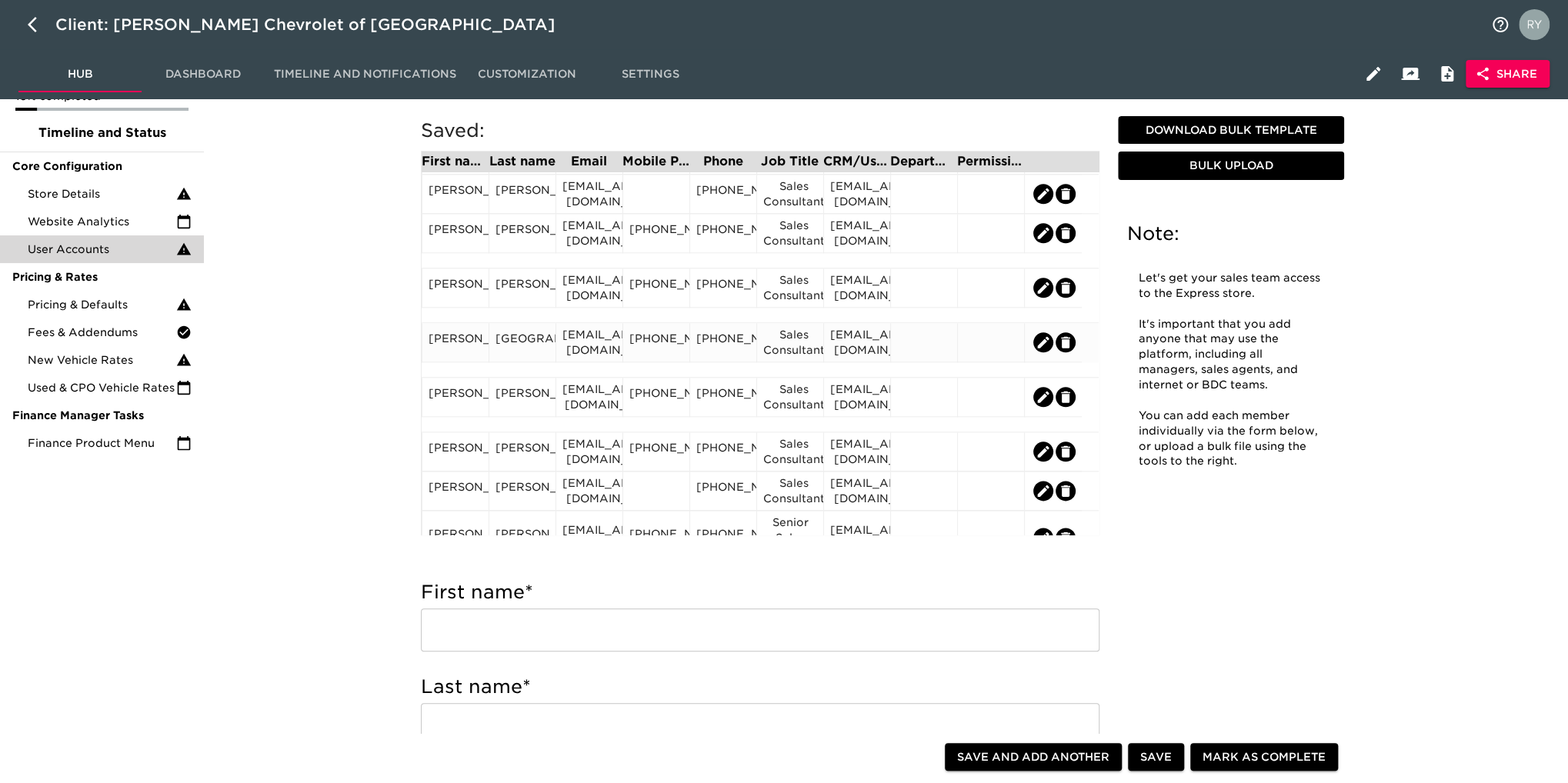
click at [465, 342] on div "[PERSON_NAME]" at bounding box center [455, 342] width 54 height 23
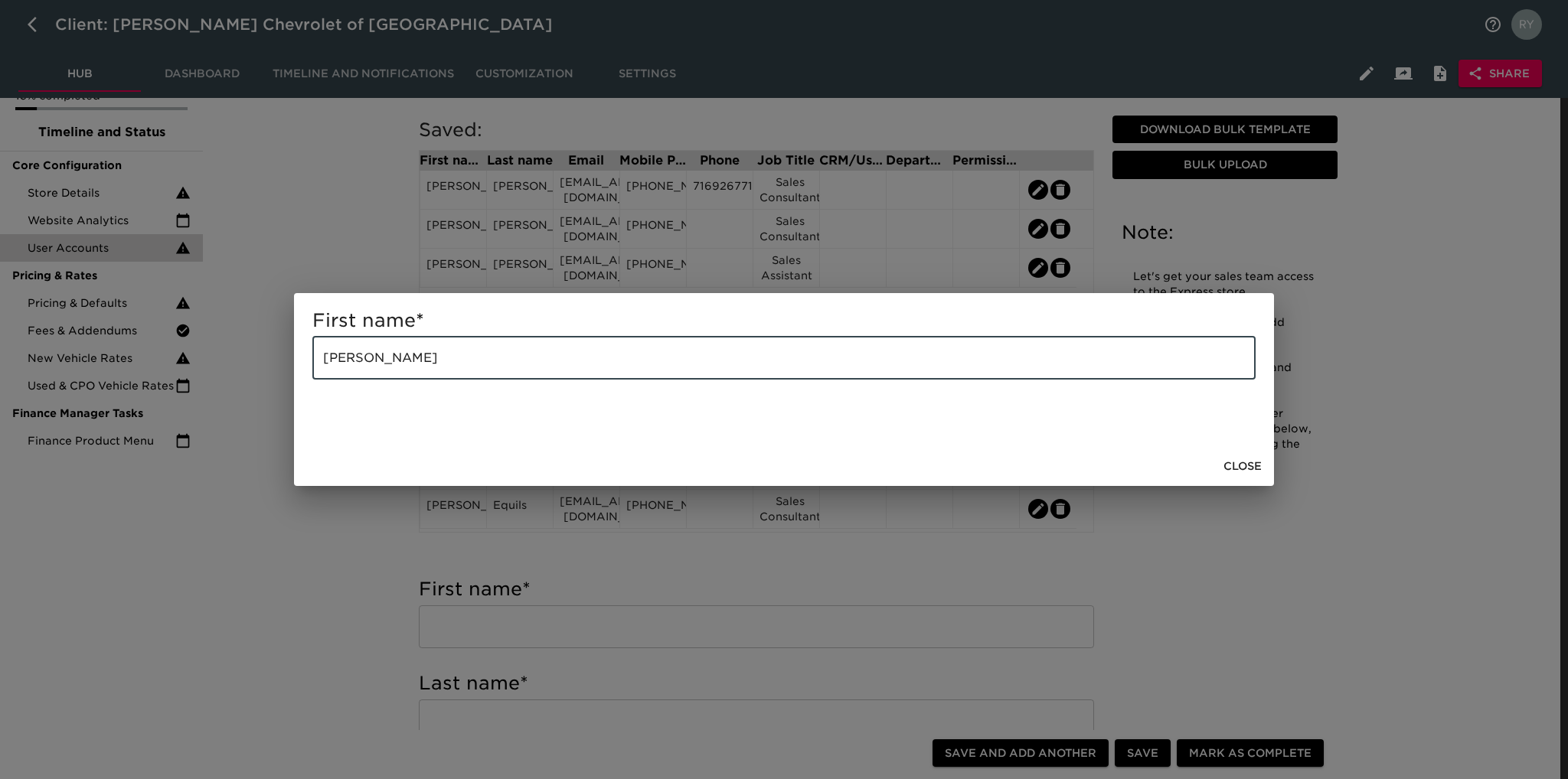
drag, startPoint x: 408, startPoint y: 363, endPoint x: 361, endPoint y: 372, distance: 47.9
click at [361, 372] on input "[PERSON_NAME]" at bounding box center [784, 358] width 943 height 43
click at [367, 521] on div "First name * John Roll ​ Close" at bounding box center [784, 389] width 1568 height 779
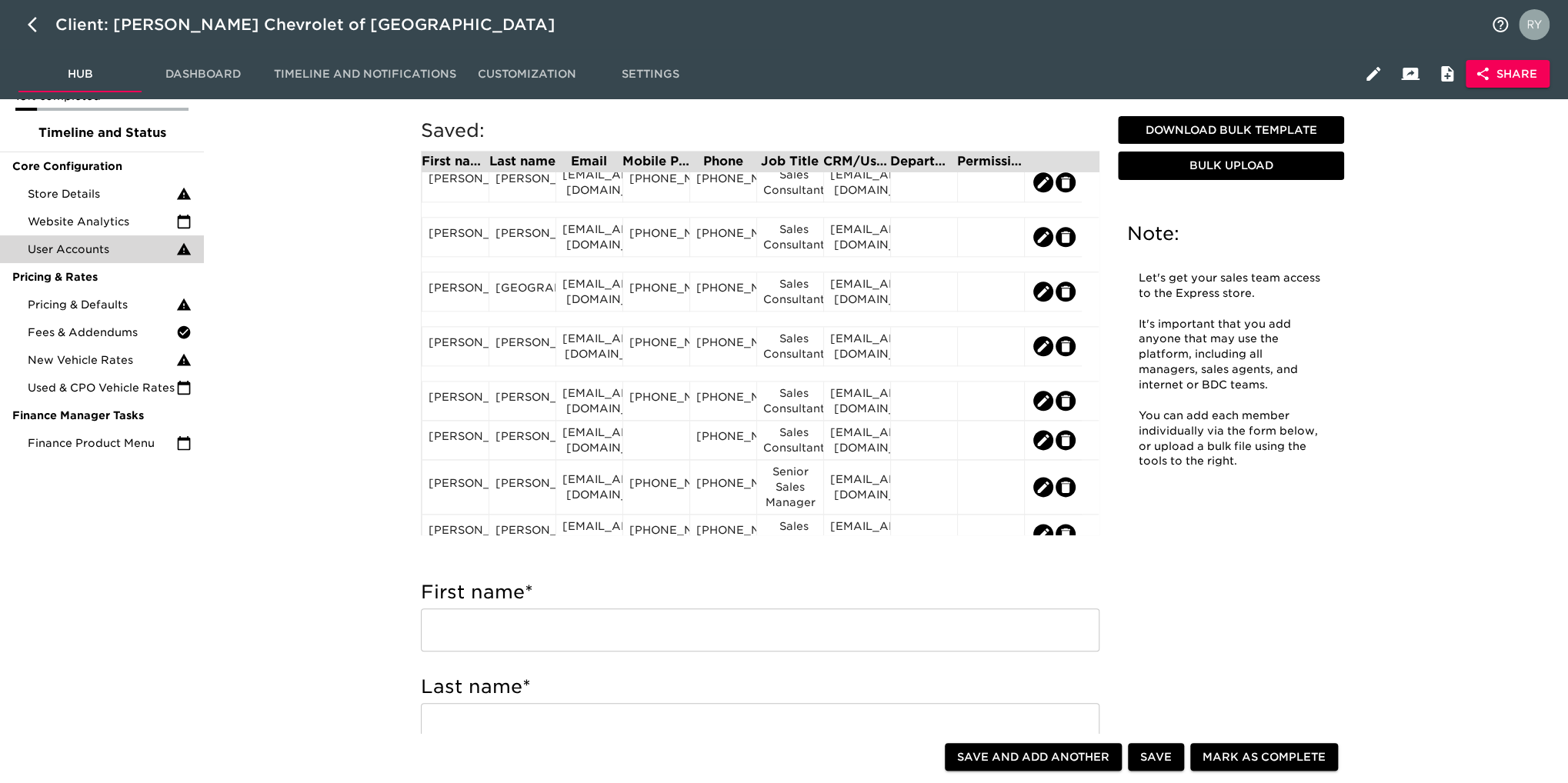
scroll to position [1232, 0]
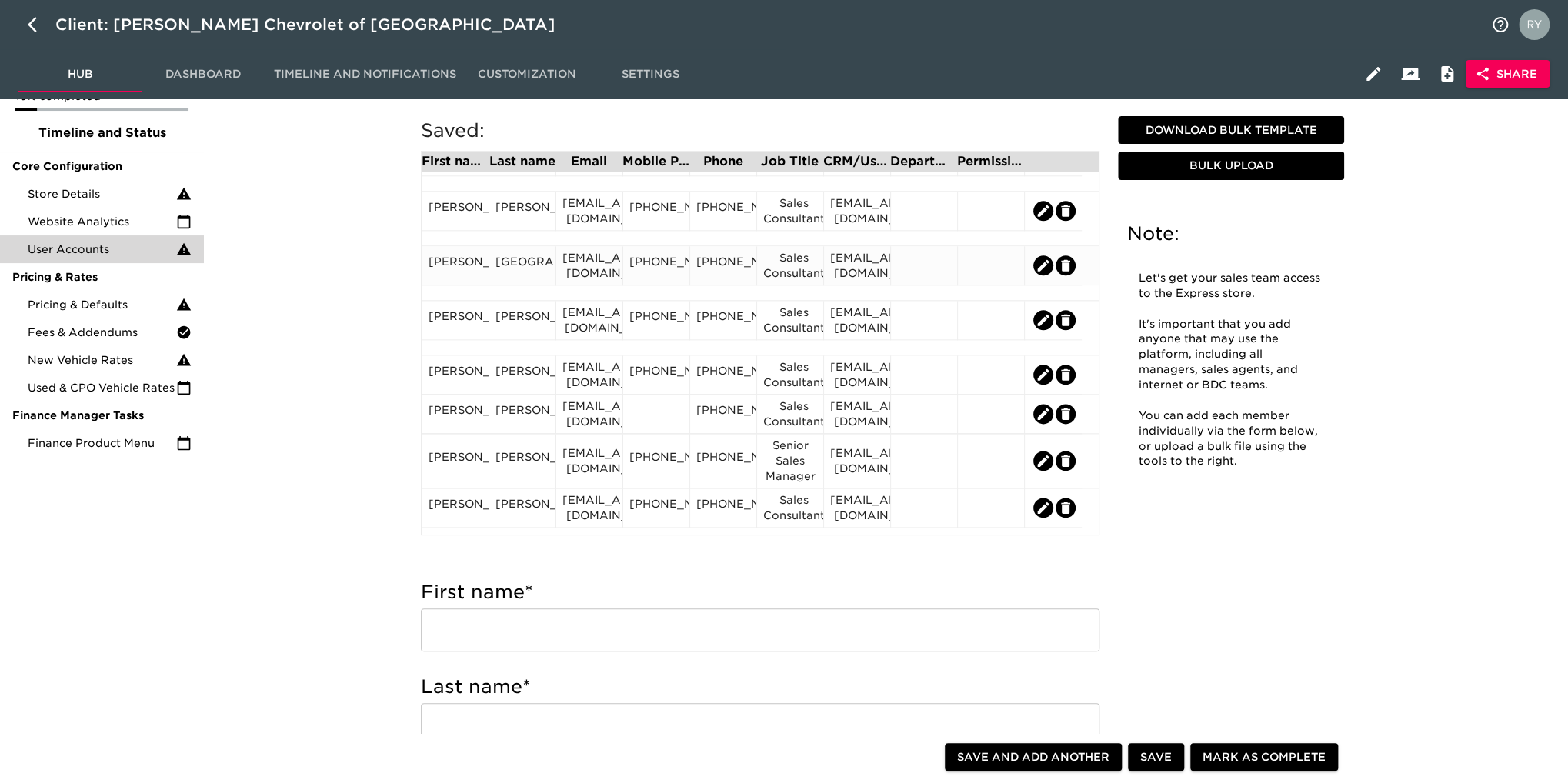
click at [515, 277] on div "[GEOGRAPHIC_DATA]" at bounding box center [523, 265] width 54 height 23
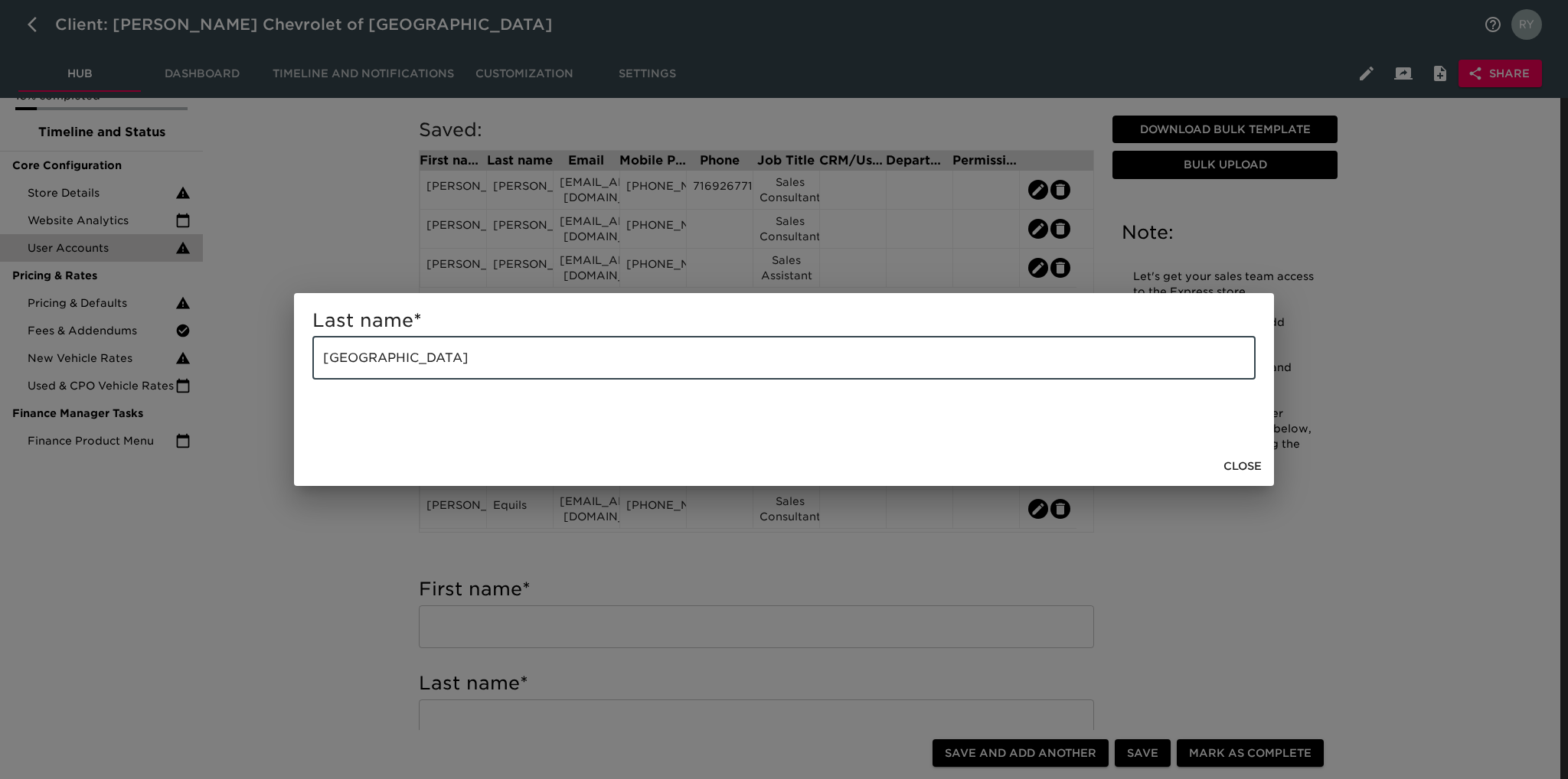
drag, startPoint x: 475, startPoint y: 353, endPoint x: 239, endPoint y: 371, distance: 236.7
click at [239, 371] on div "Last name * [GEOGRAPHIC_DATA] ​ Close" at bounding box center [784, 389] width 1568 height 779
paste input "Roll"
type input "Roll"
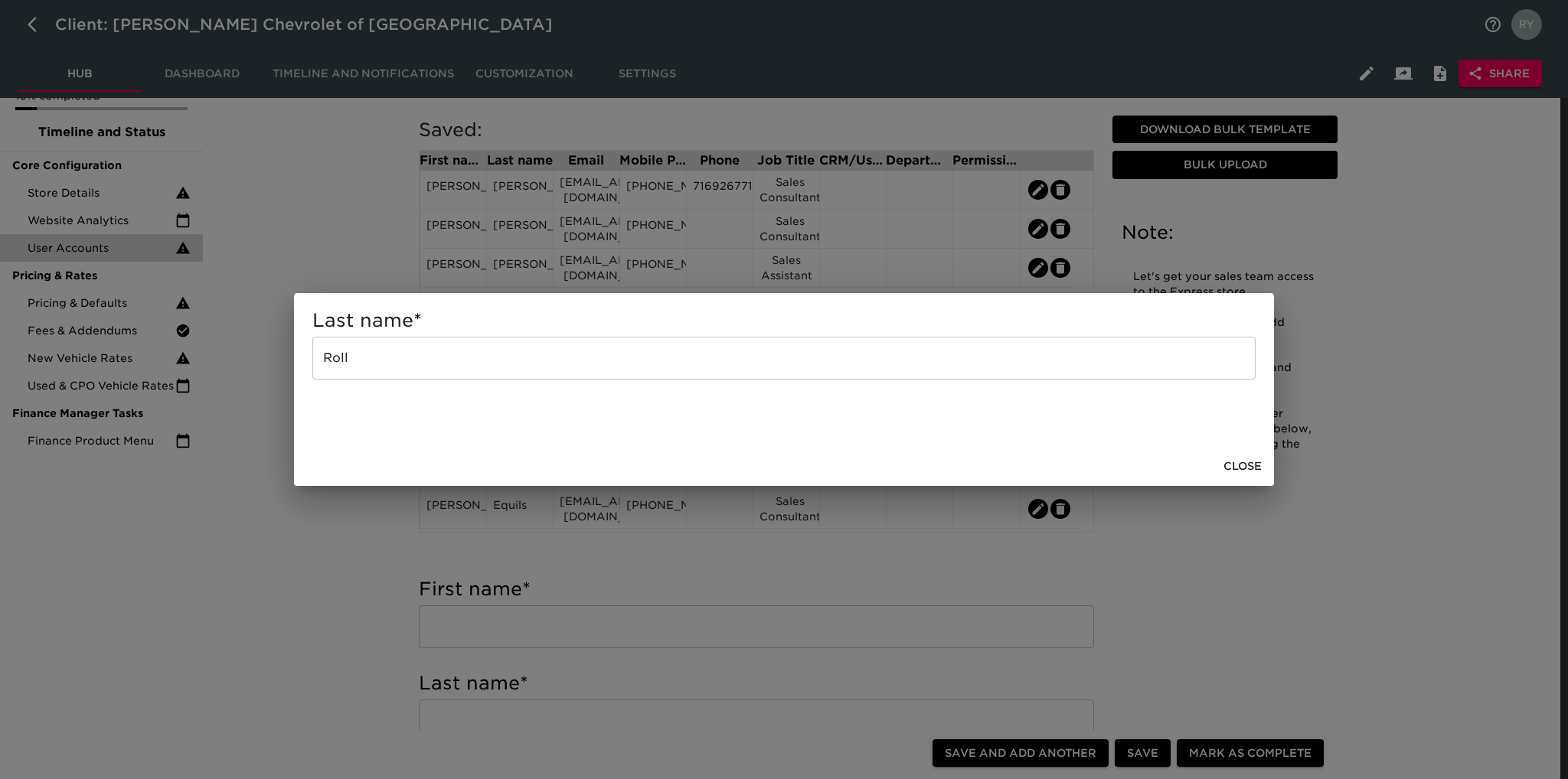
click at [315, 524] on div "Last name * Roll ​ Close" at bounding box center [784, 389] width 1568 height 779
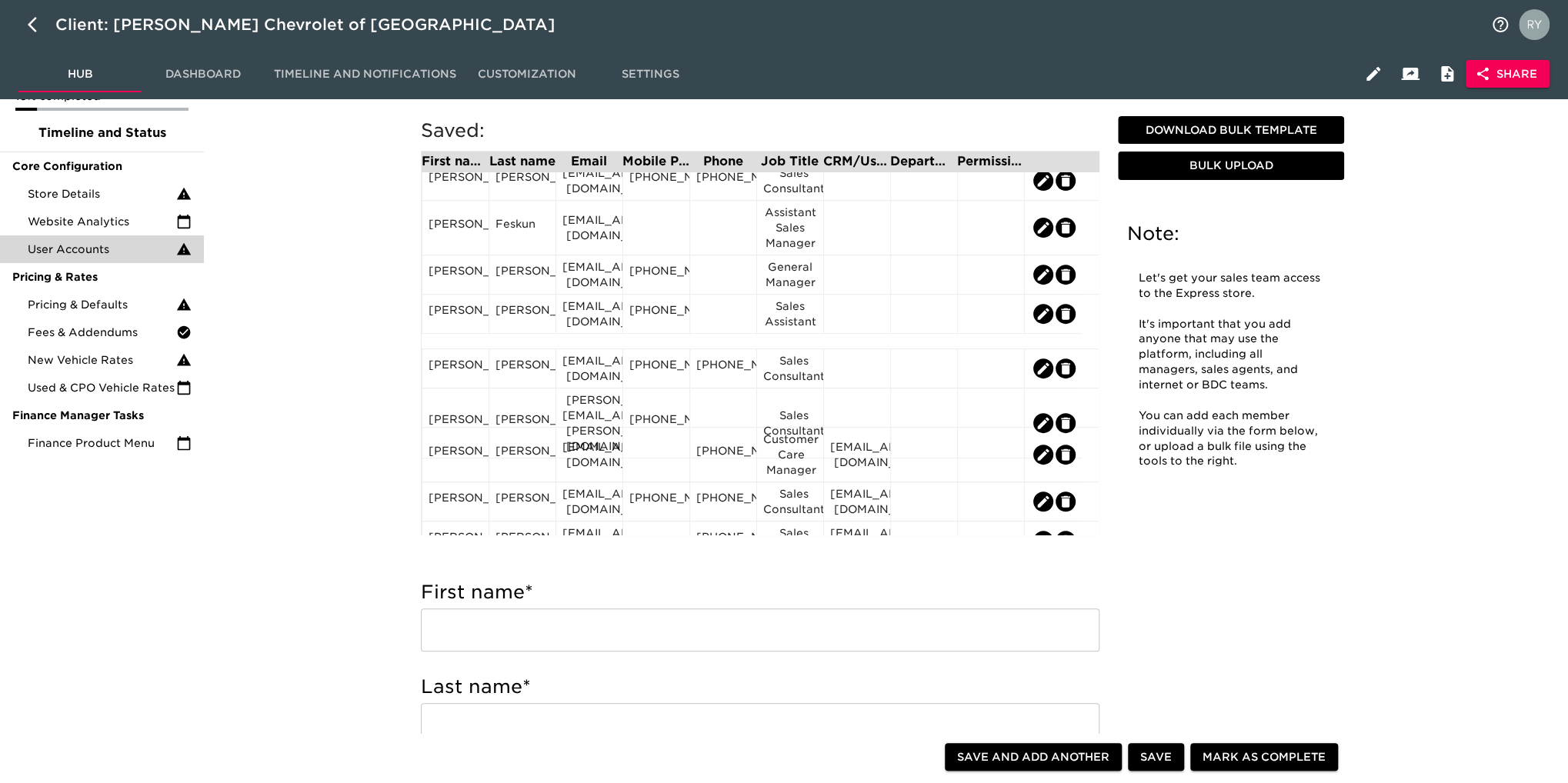
scroll to position [384, 0]
click at [588, 280] on div "[EMAIL_ADDRESS][DOMAIN_NAME]" at bounding box center [589, 275] width 54 height 30
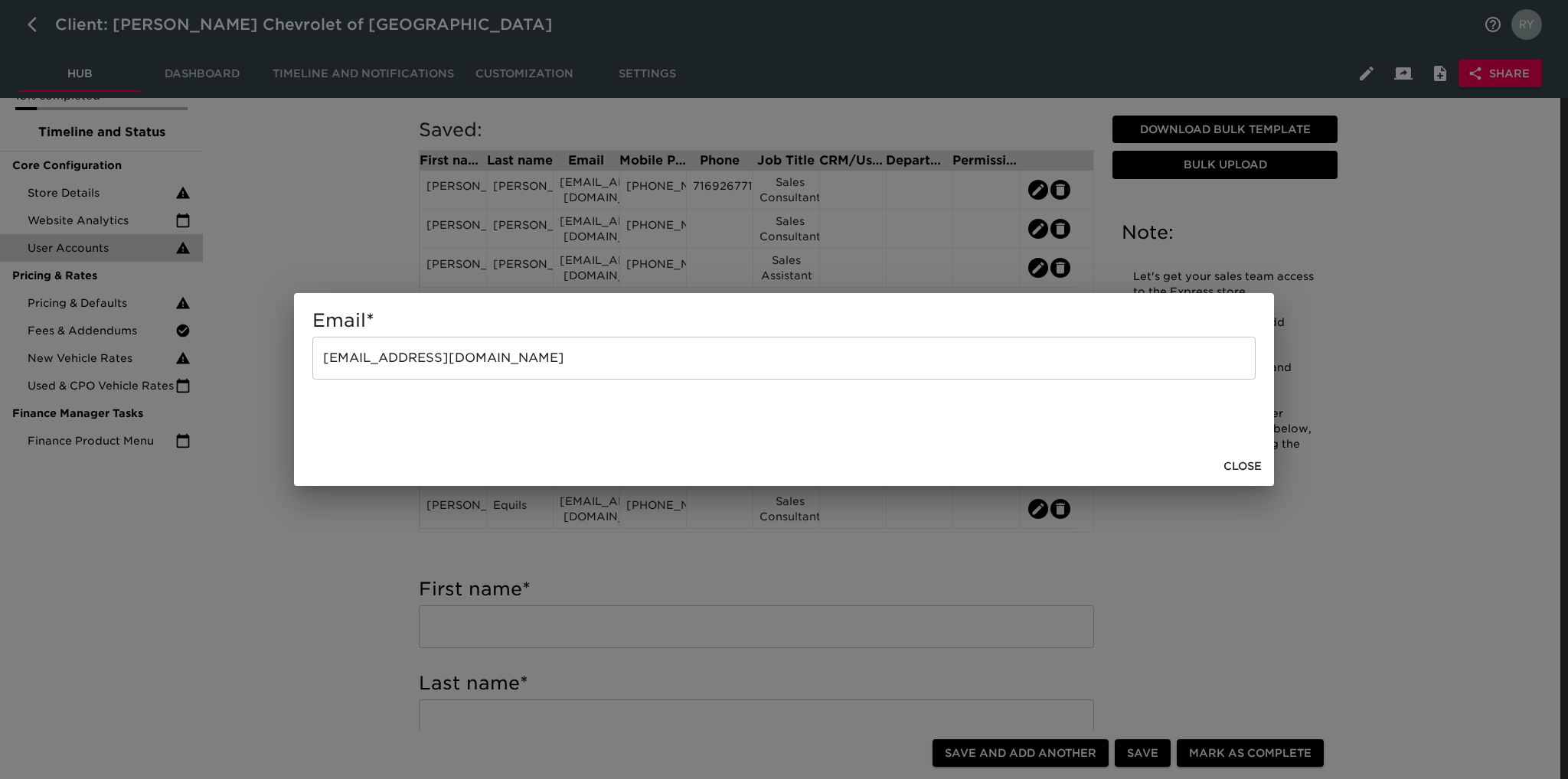
click at [331, 543] on div "Email * jfitzgerald@westherr.com ​ Close" at bounding box center [784, 389] width 1568 height 779
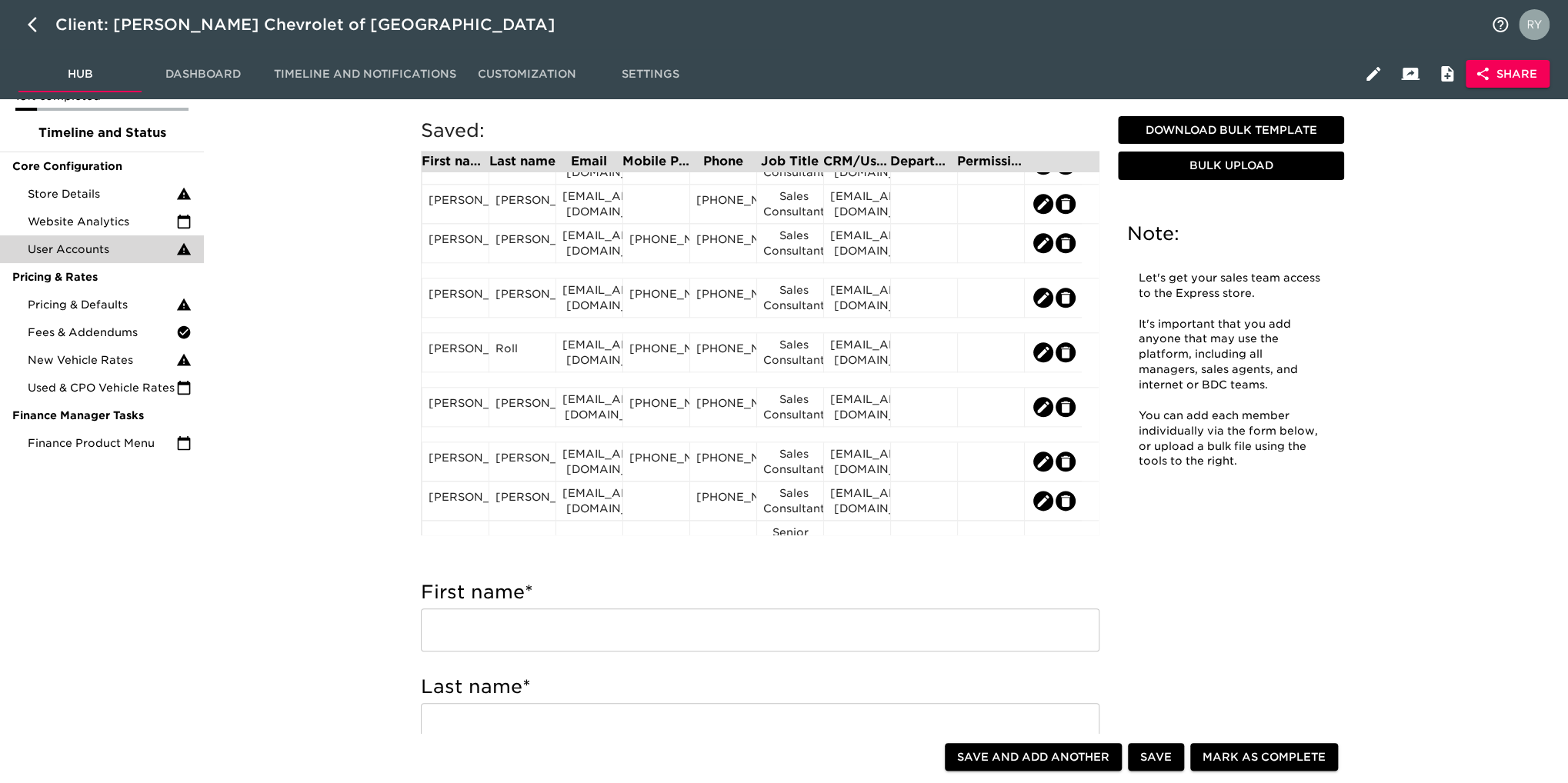
scroll to position [1154, 0]
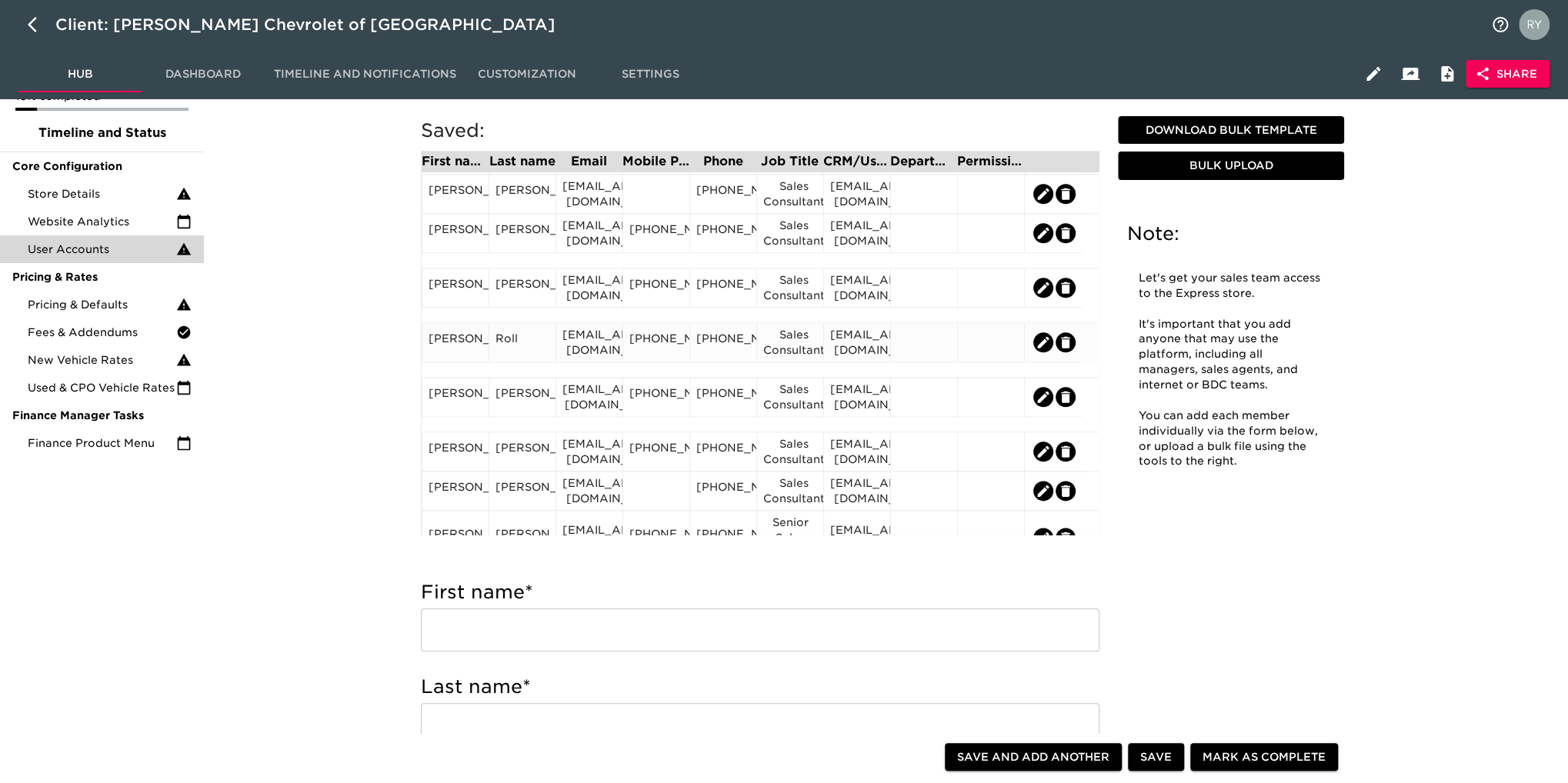
click at [462, 354] on div "[PERSON_NAME]" at bounding box center [455, 342] width 54 height 23
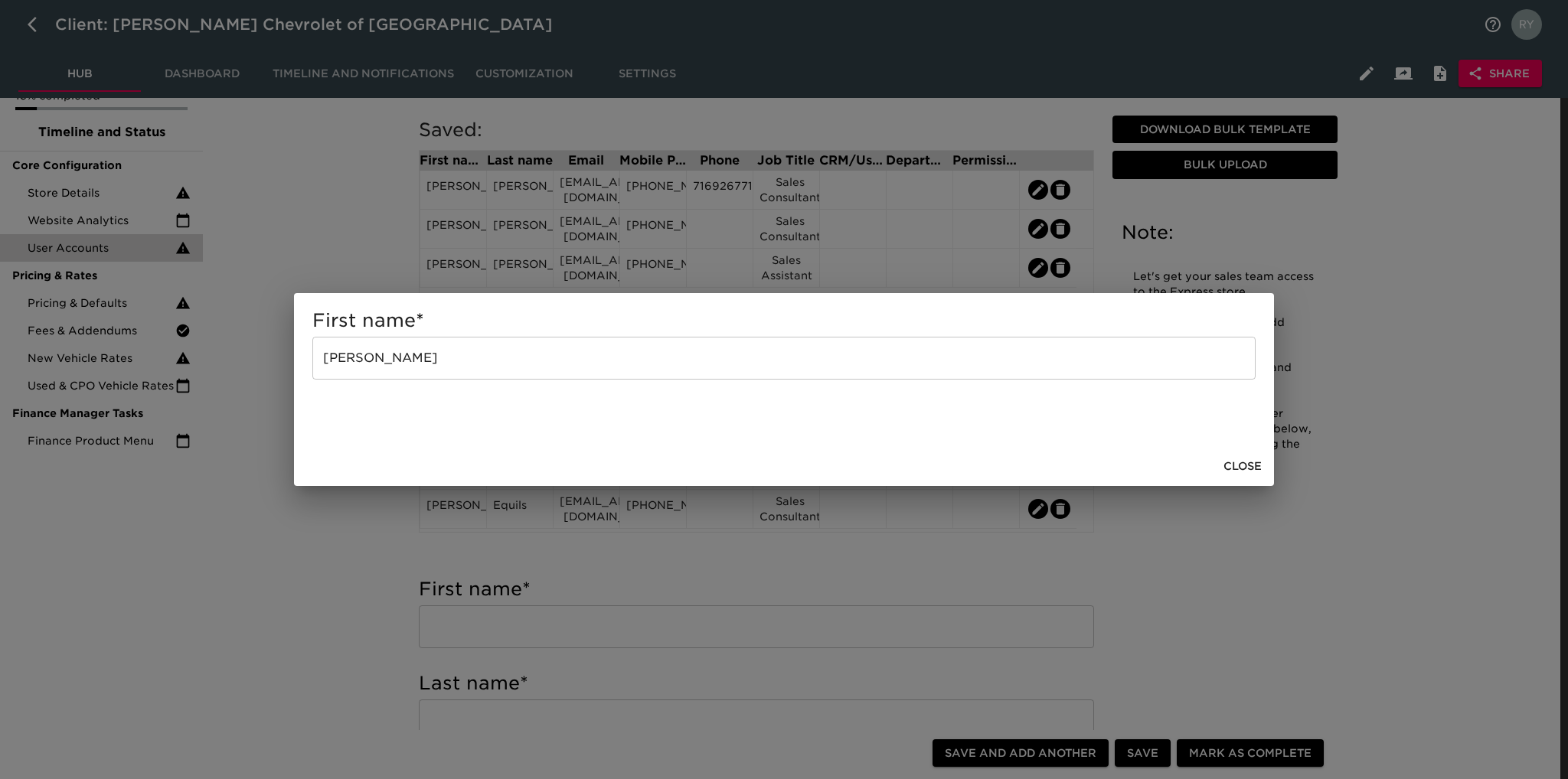
click at [450, 369] on input "[PERSON_NAME]" at bounding box center [784, 358] width 943 height 43
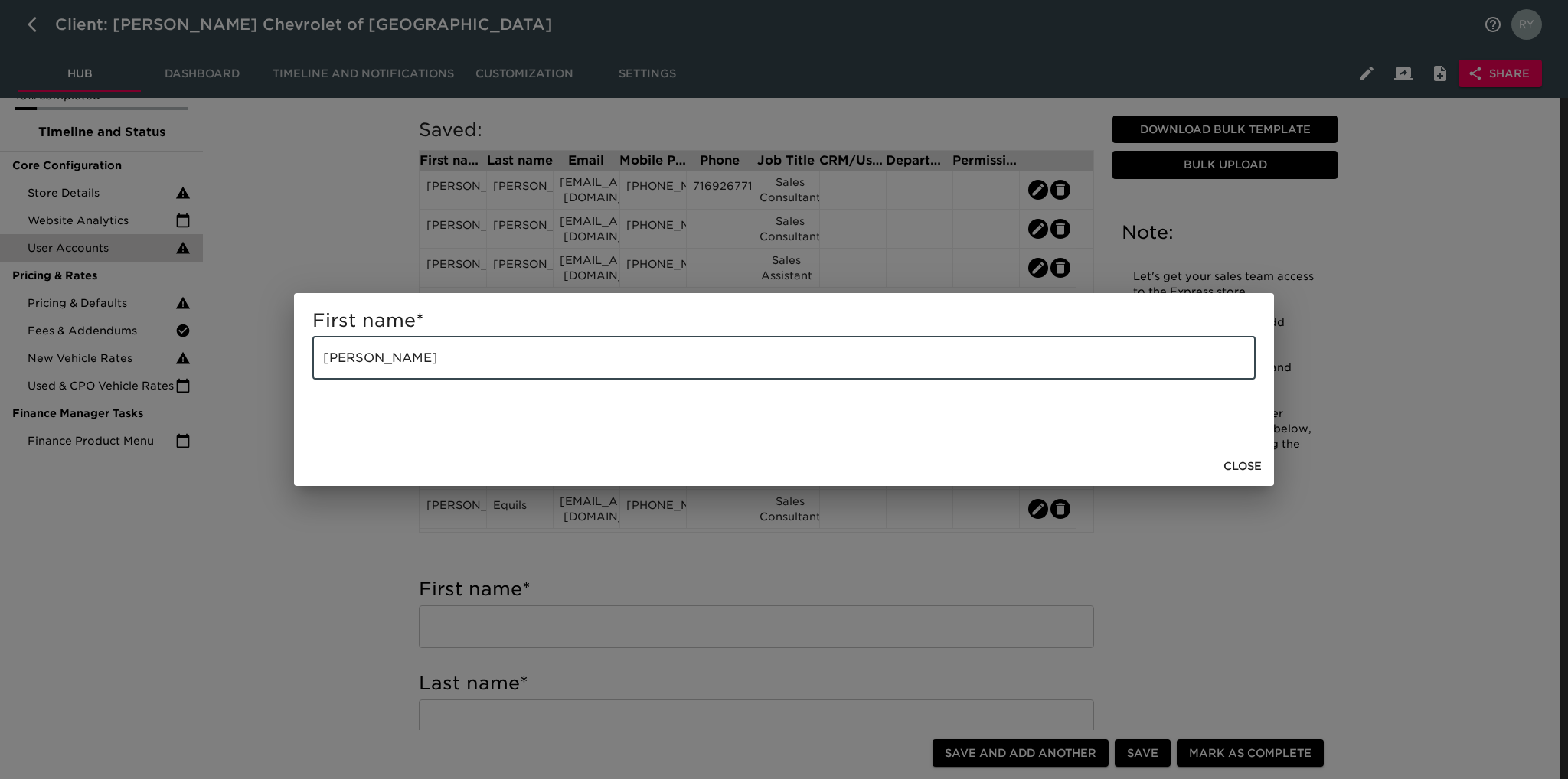
type input "John"
click at [337, 640] on div "First name * John ​ Close" at bounding box center [784, 389] width 1568 height 779
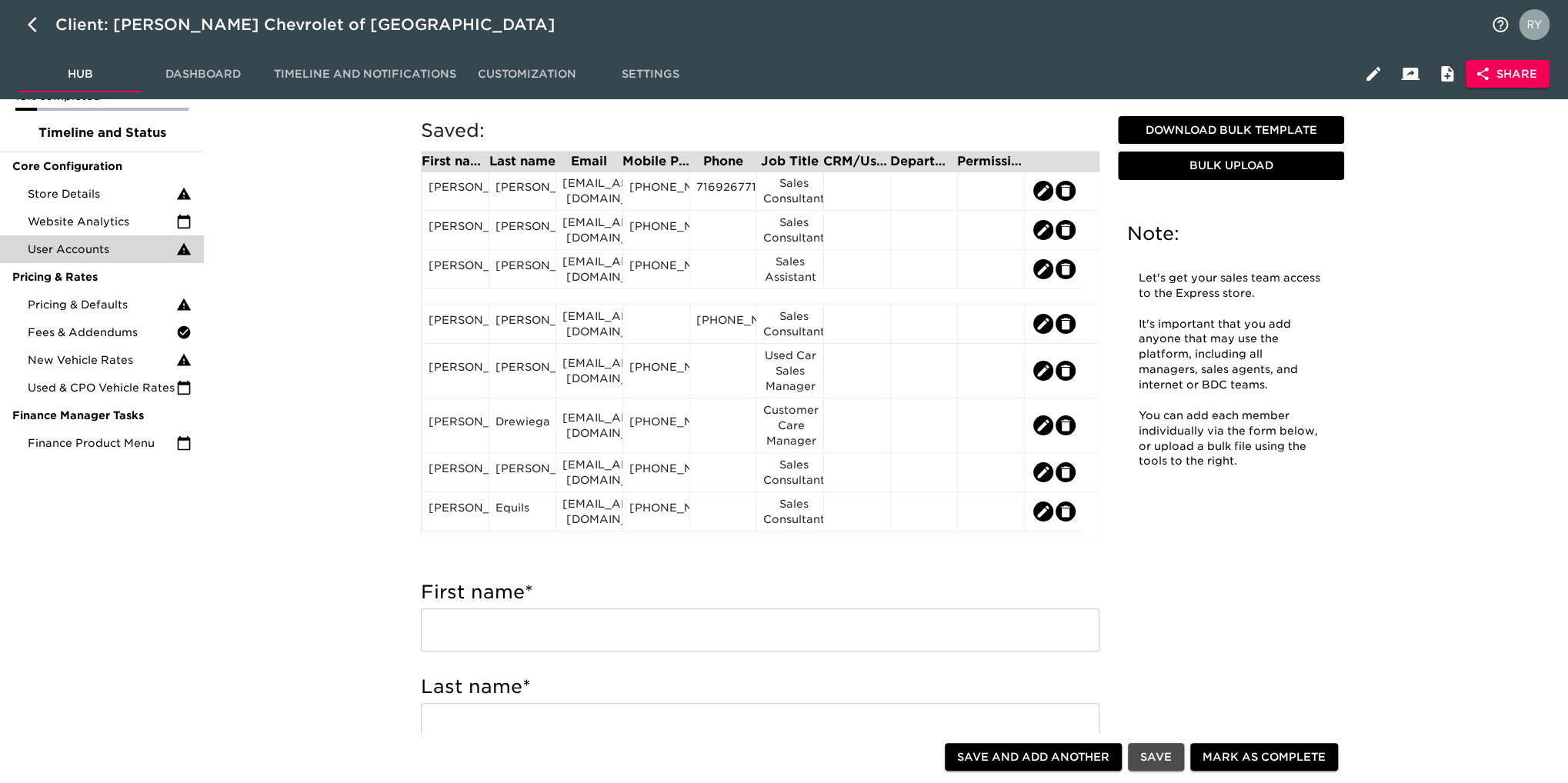
click at [1145, 760] on span "Save" at bounding box center [1155, 757] width 31 height 19
type input "[PERSON_NAME]"
type input "[EMAIL_ADDRESS][DOMAIN_NAME]"
type input "[PHONE_NUMBER]"
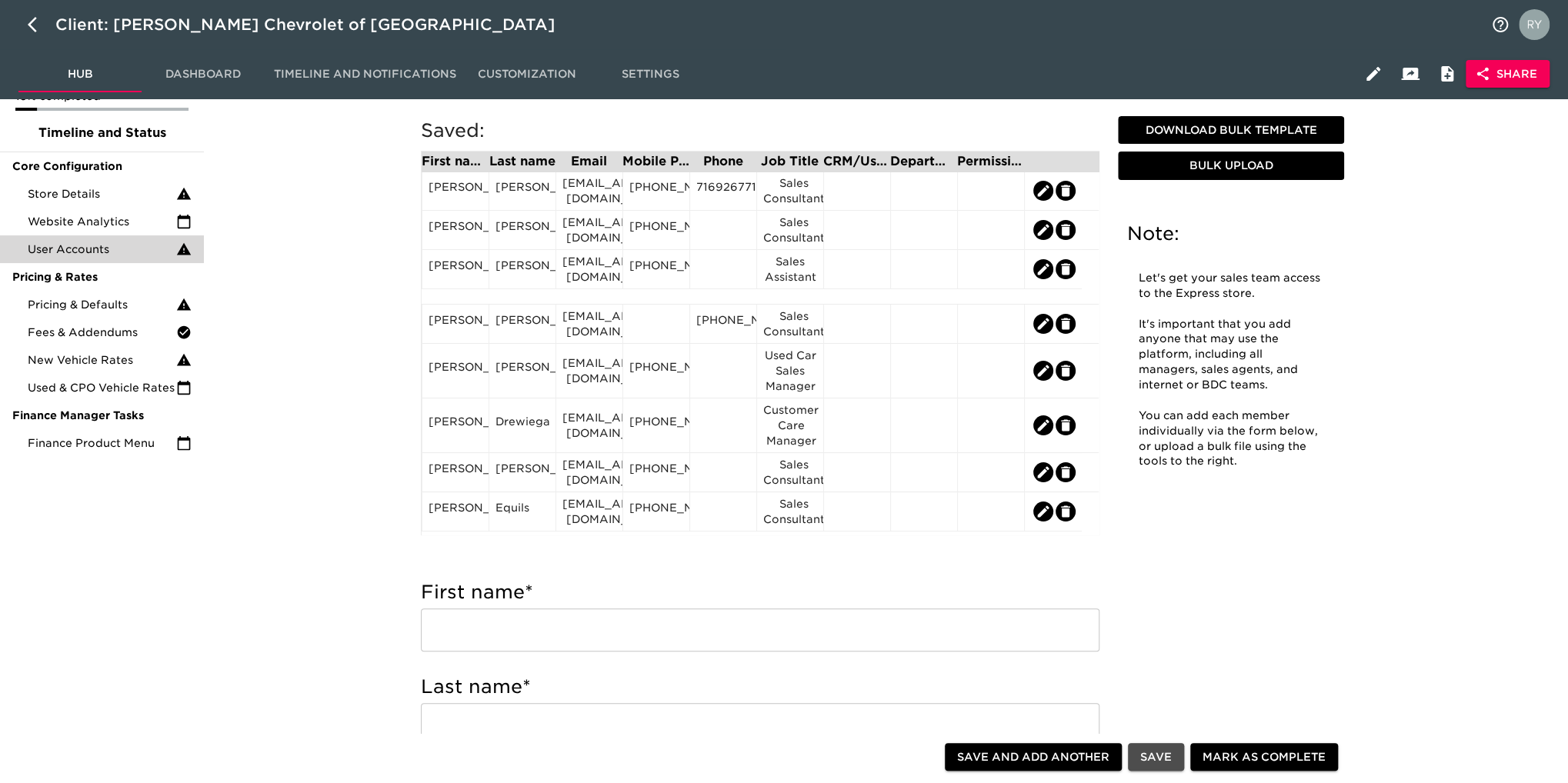
type input "[PHONE_NUMBER]"
type input "Sales Manager"
type input "[EMAIL_ADDRESS][DOMAIN_NAME]"
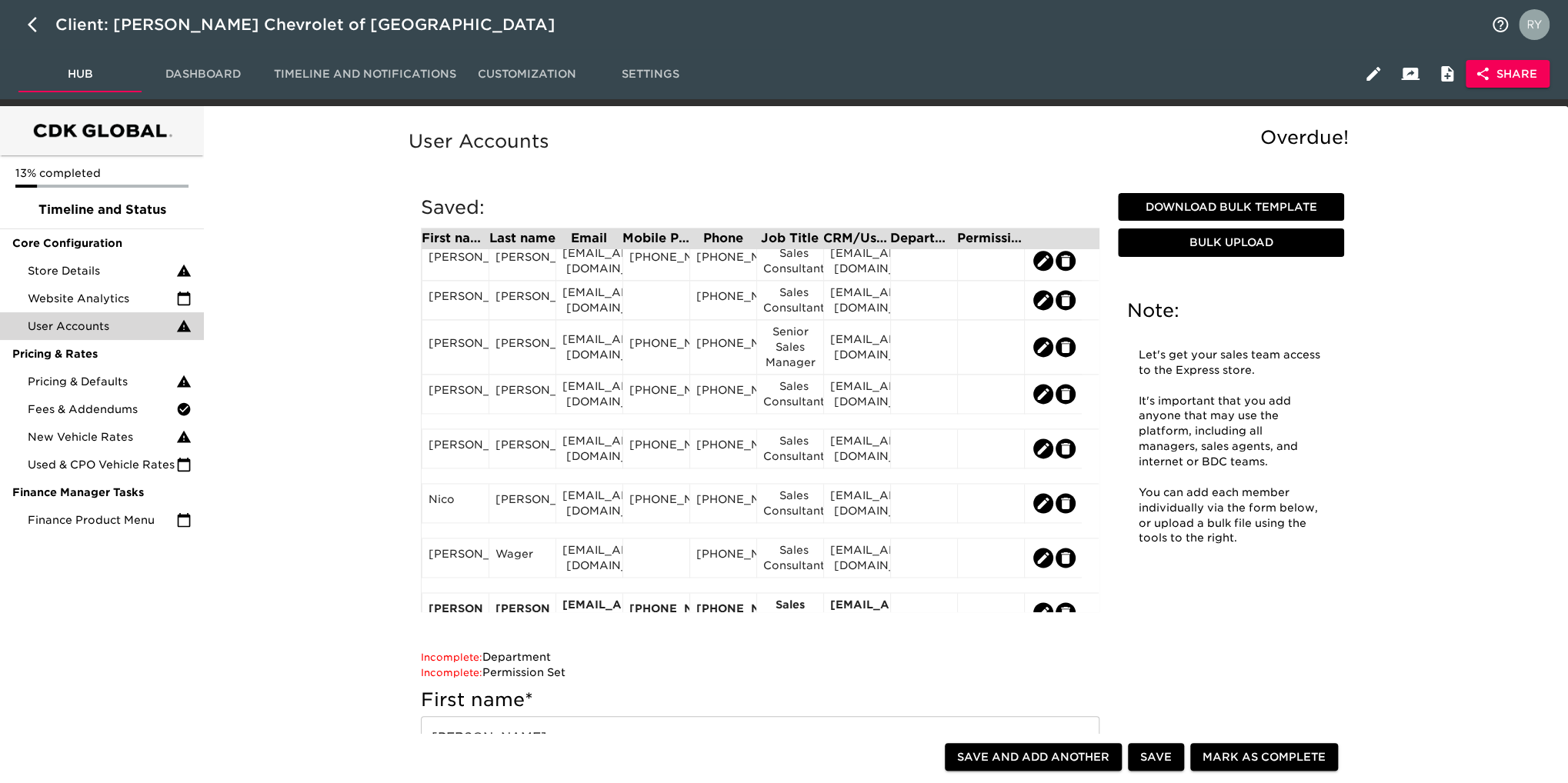
scroll to position [1457, 0]
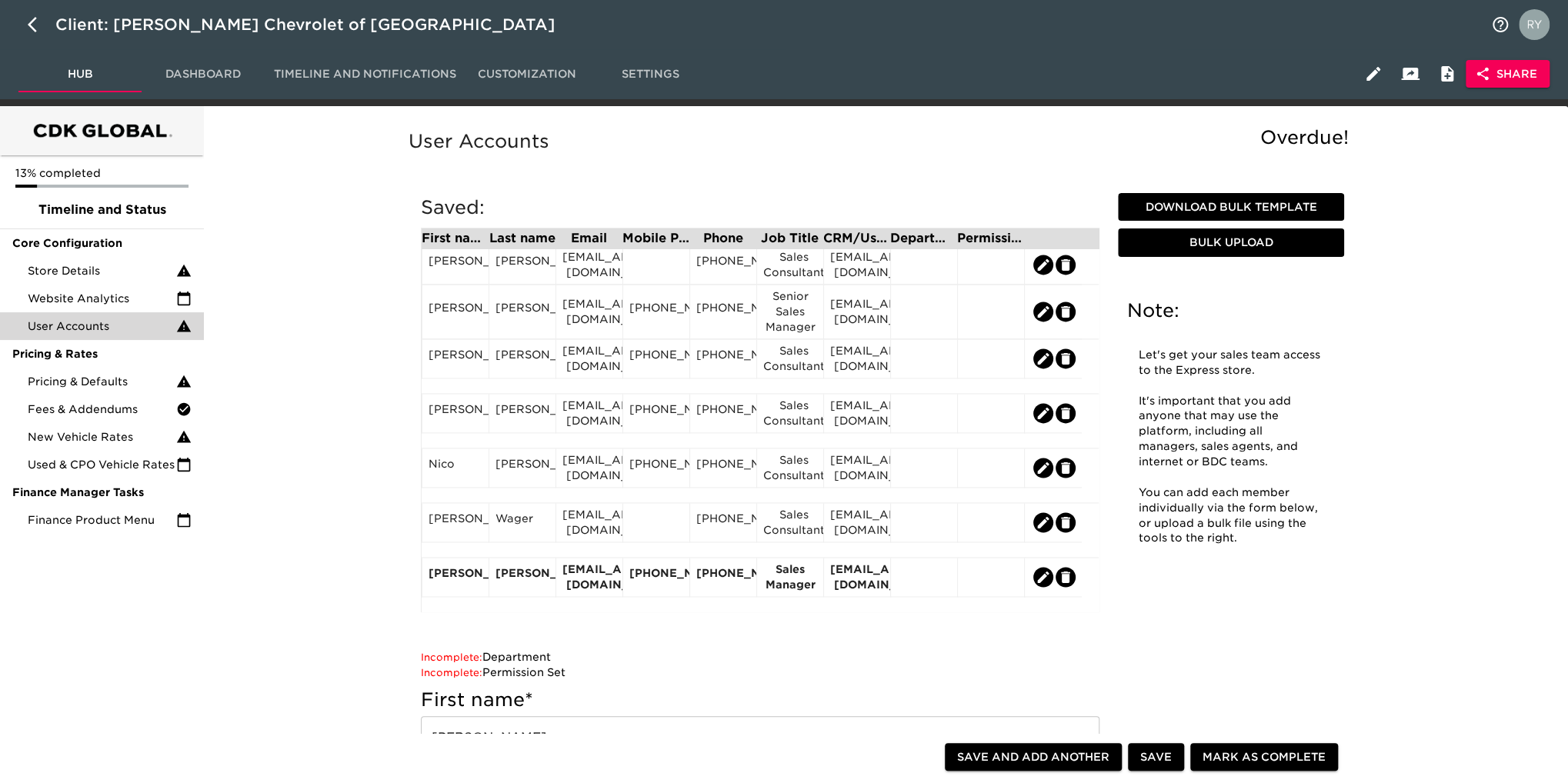
click at [995, 585] on div at bounding box center [990, 577] width 54 height 23
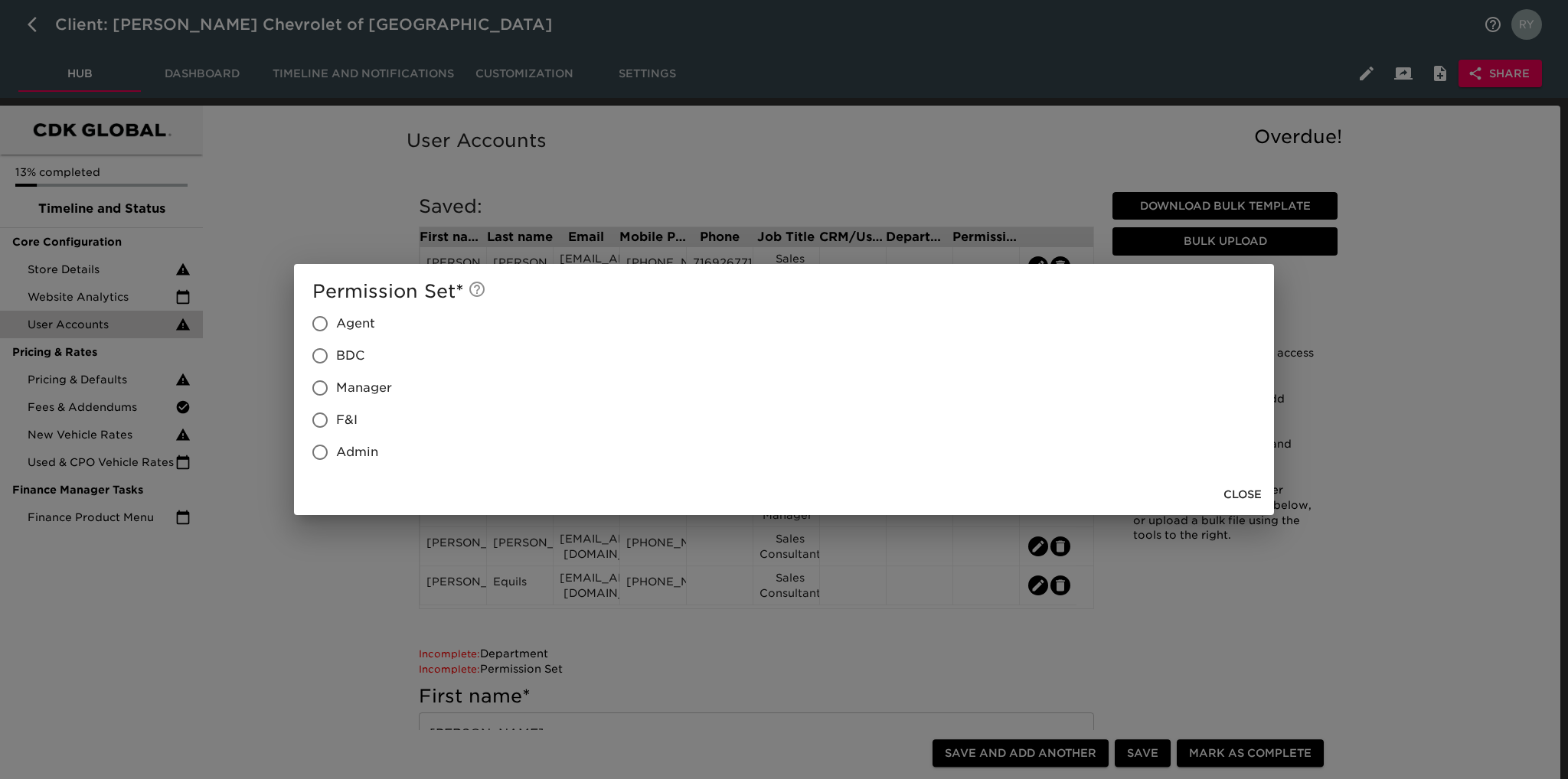
click at [321, 389] on input "Manager" at bounding box center [320, 388] width 32 height 32
radio input "true"
click at [374, 621] on div "Permission Set * Agent BDC Manager F&I Admin Close" at bounding box center [784, 389] width 1568 height 779
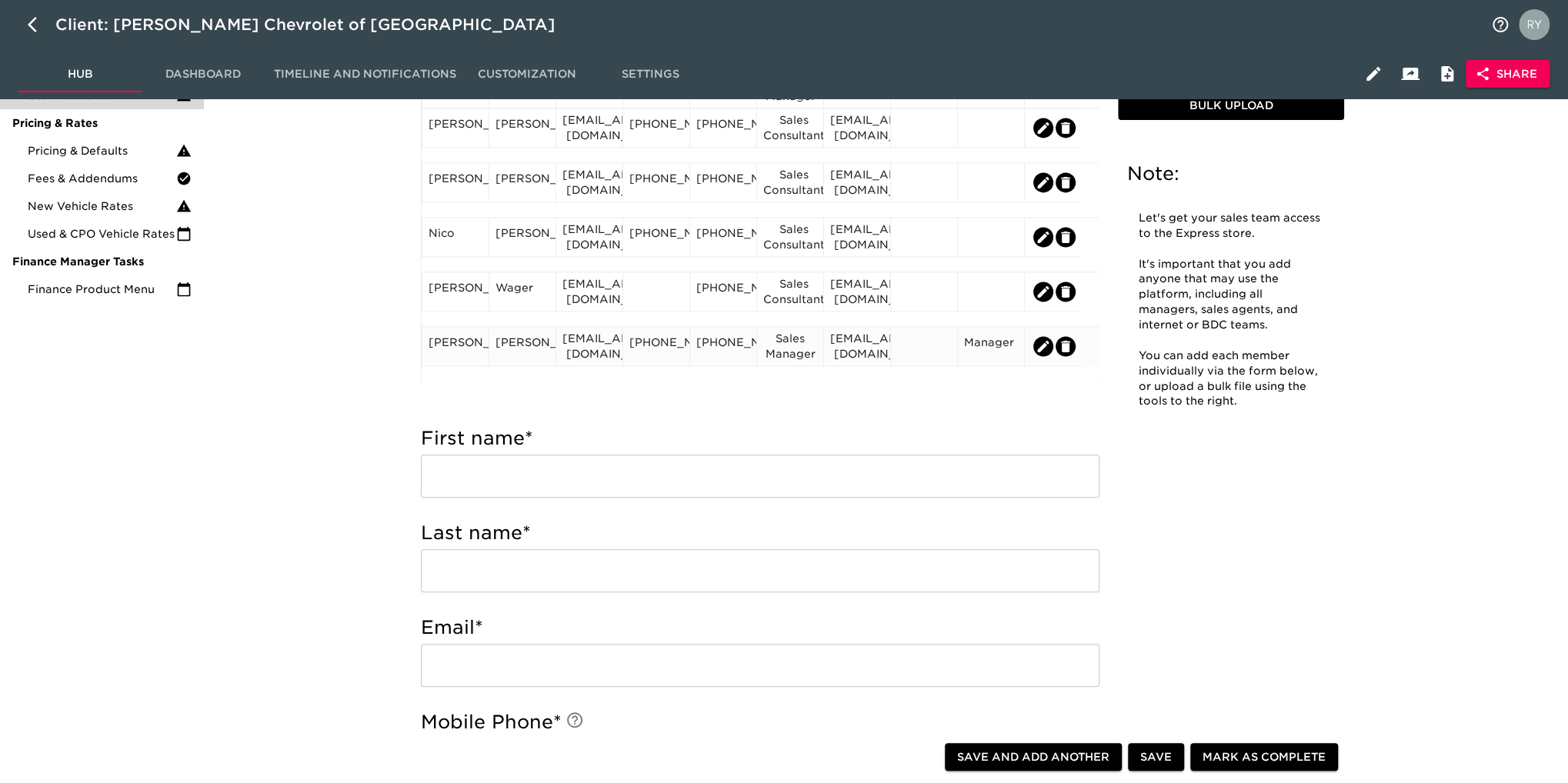
scroll to position [307, 0]
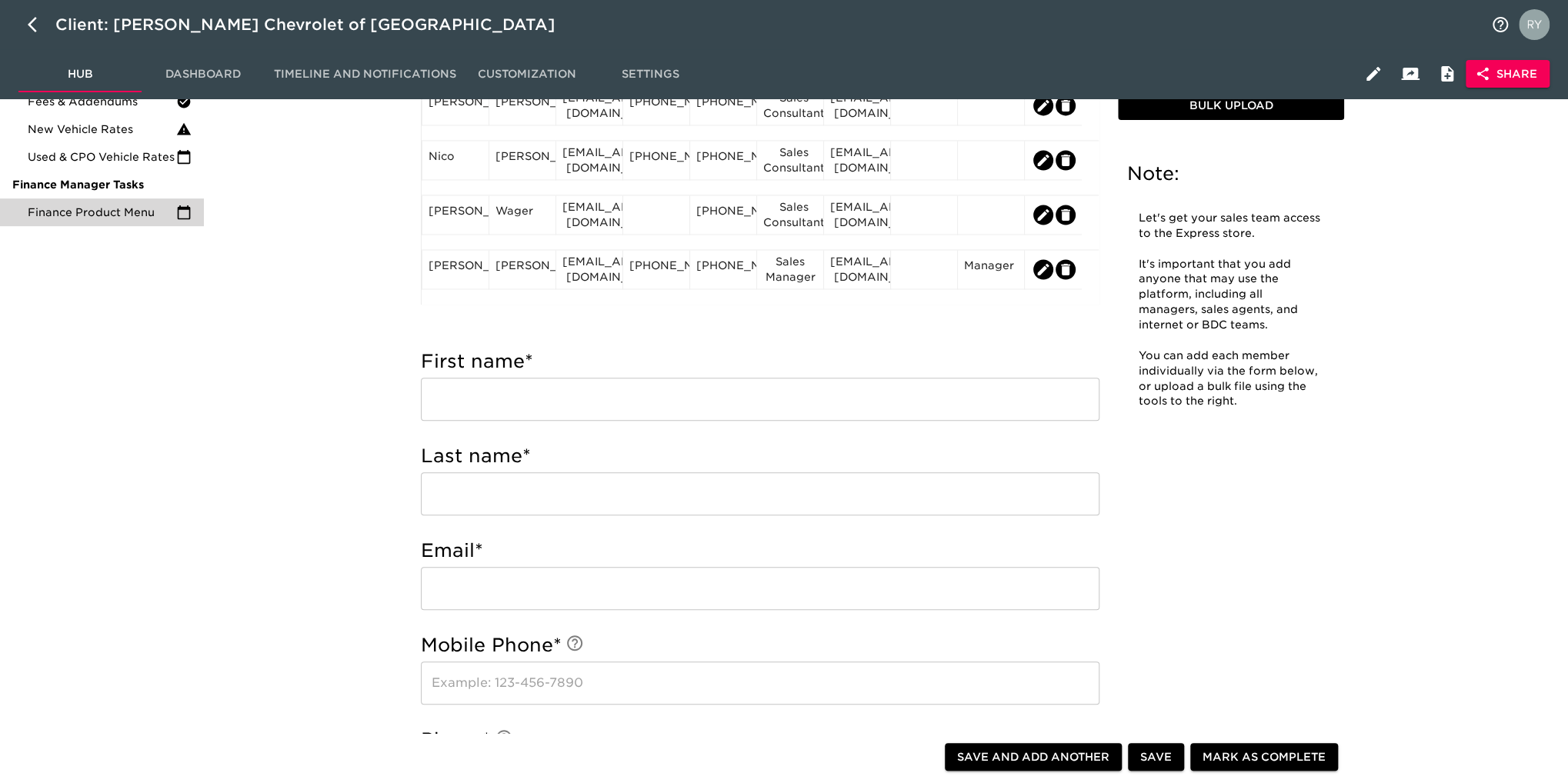
click at [131, 226] on div "Finance Product Menu" at bounding box center [101, 212] width 203 height 28
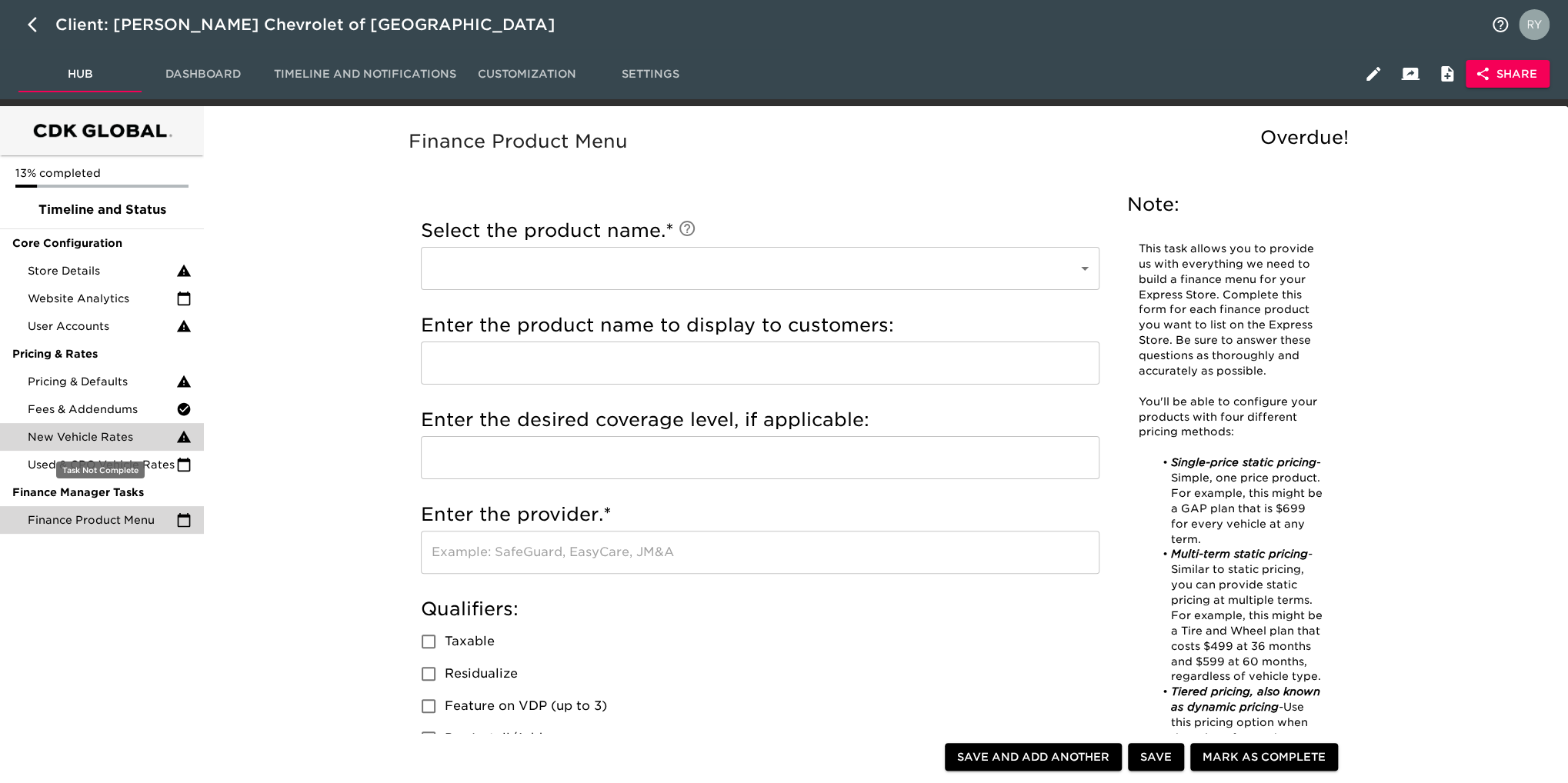
click at [108, 438] on span "New Vehicle Rates" at bounding box center [102, 437] width 149 height 15
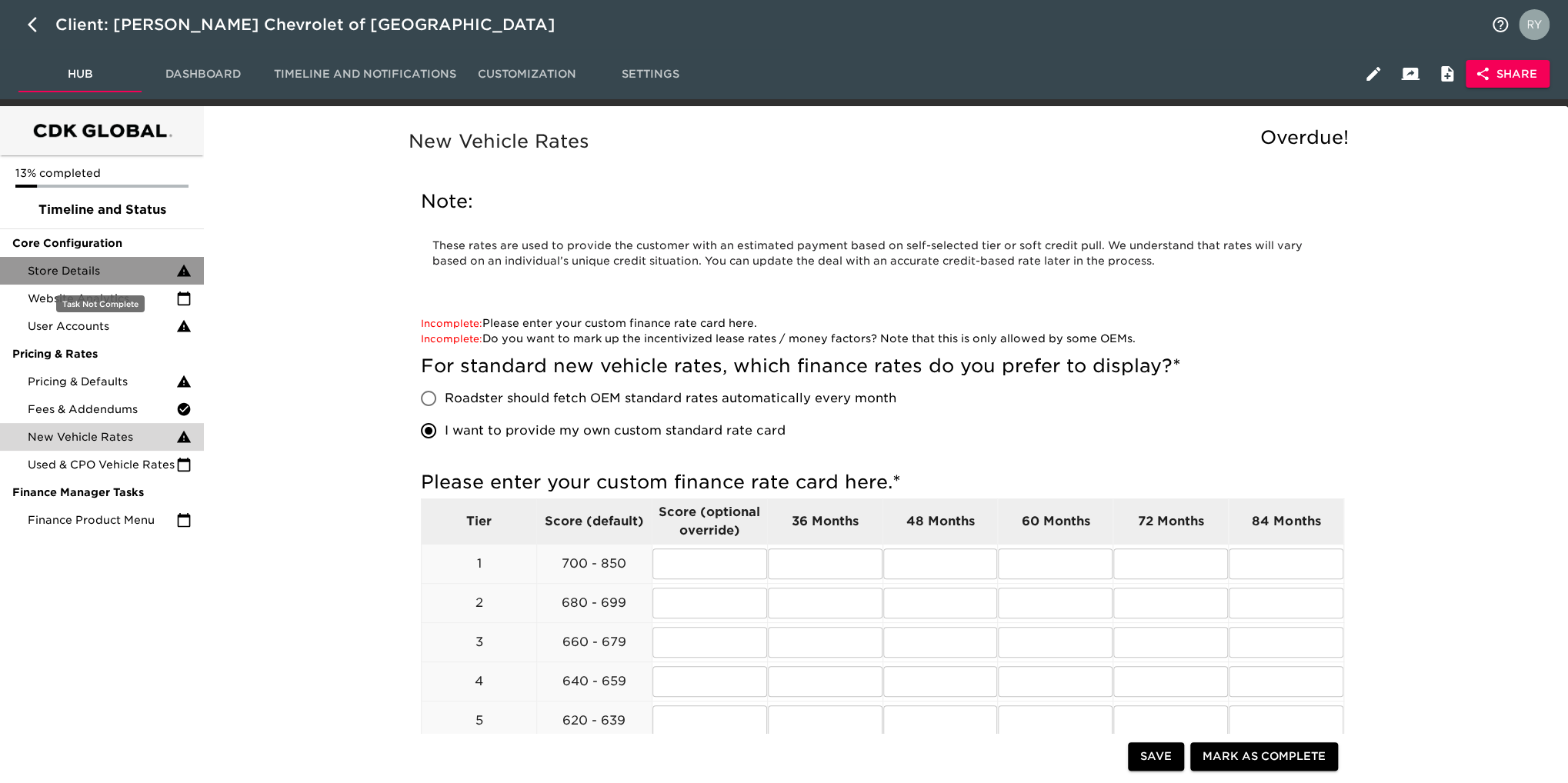
click at [77, 281] on div "Store Details" at bounding box center [101, 270] width 203 height 28
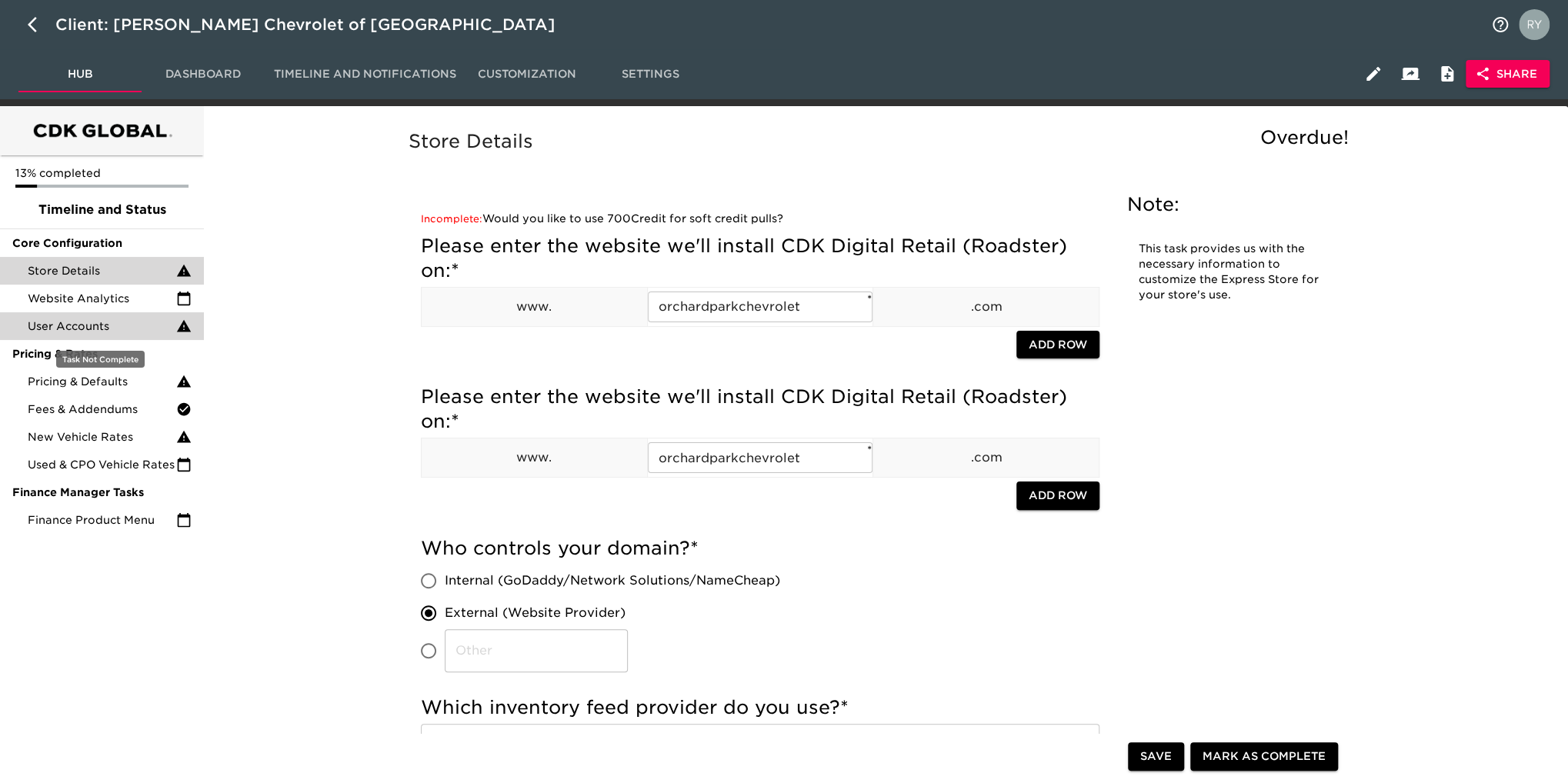
click at [72, 326] on span "User Accounts" at bounding box center [102, 326] width 149 height 15
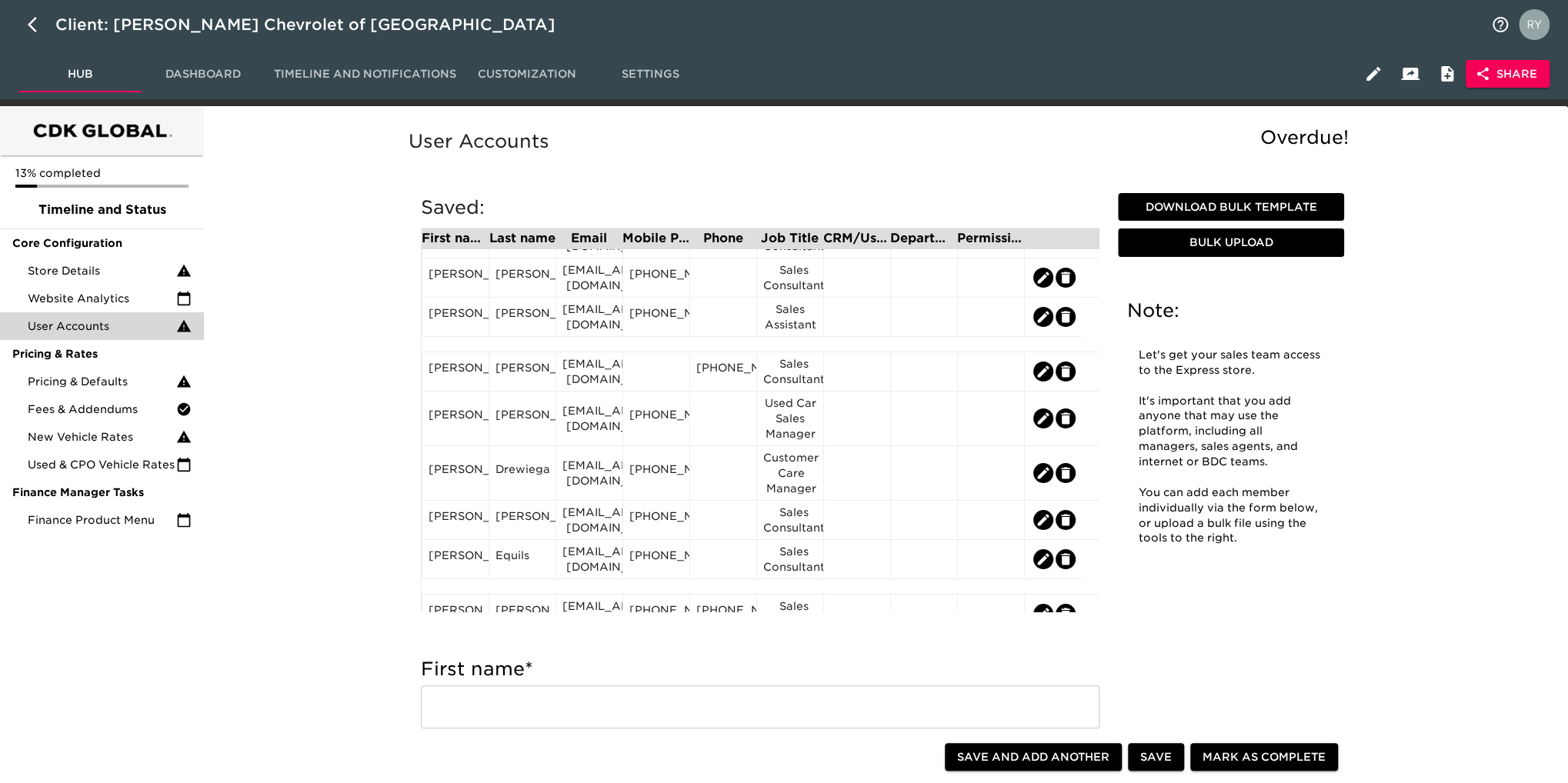
scroll to position [77, 0]
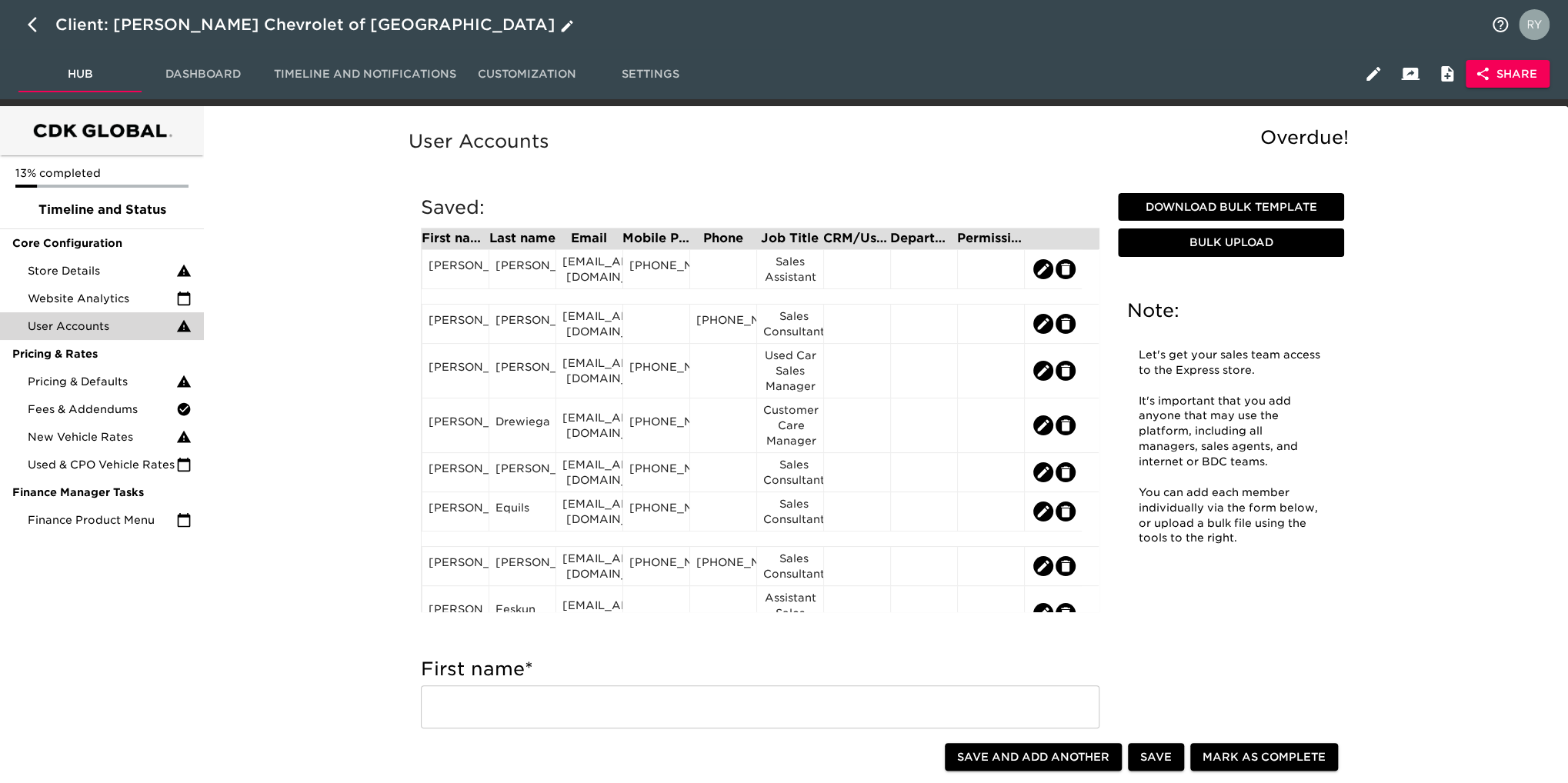
click at [30, 30] on icon "button" at bounding box center [37, 24] width 19 height 19
select select "10"
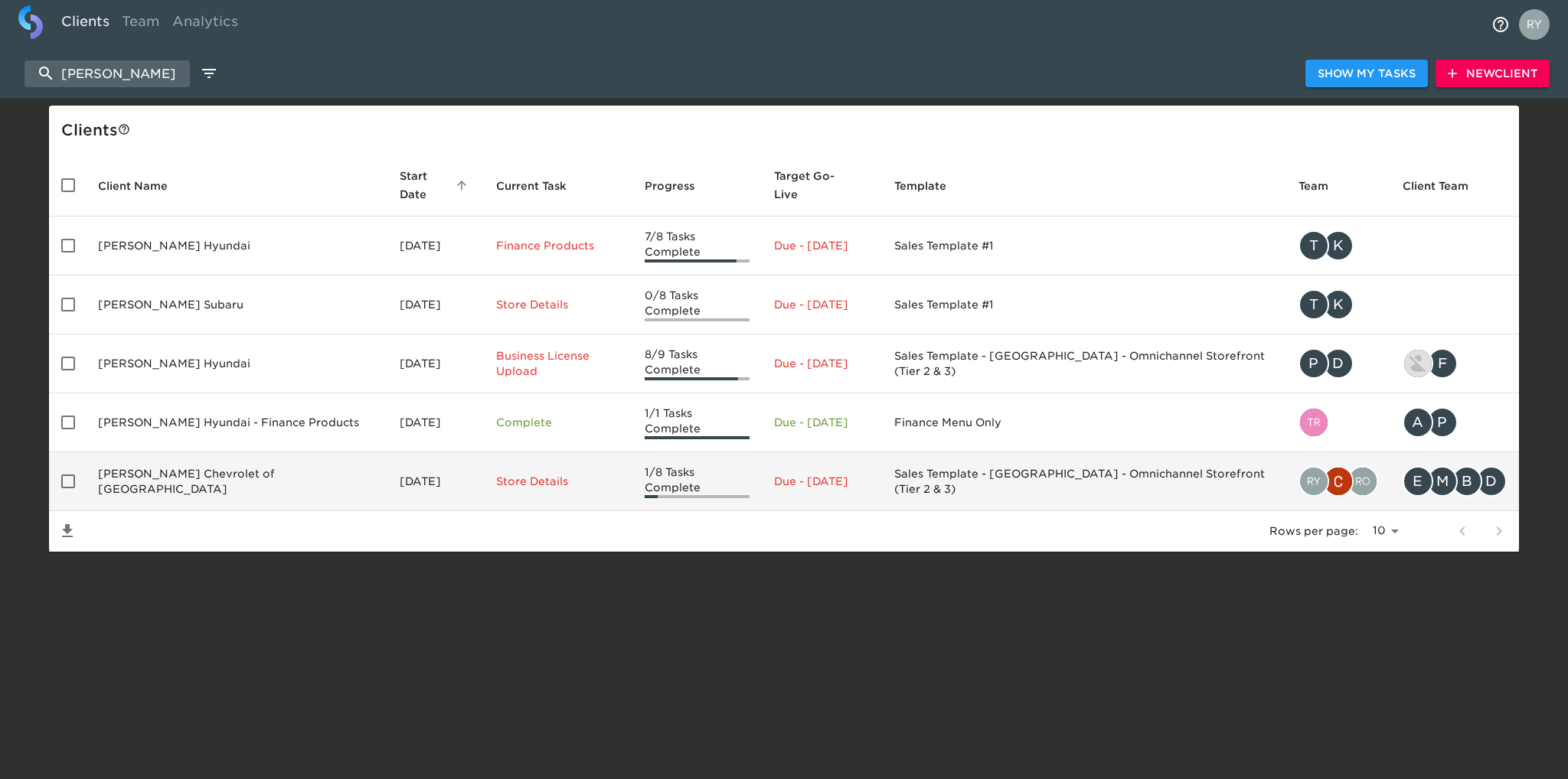
click at [265, 452] on td "[PERSON_NAME] Chevrolet of [GEOGRAPHIC_DATA]" at bounding box center [236, 482] width 302 height 59
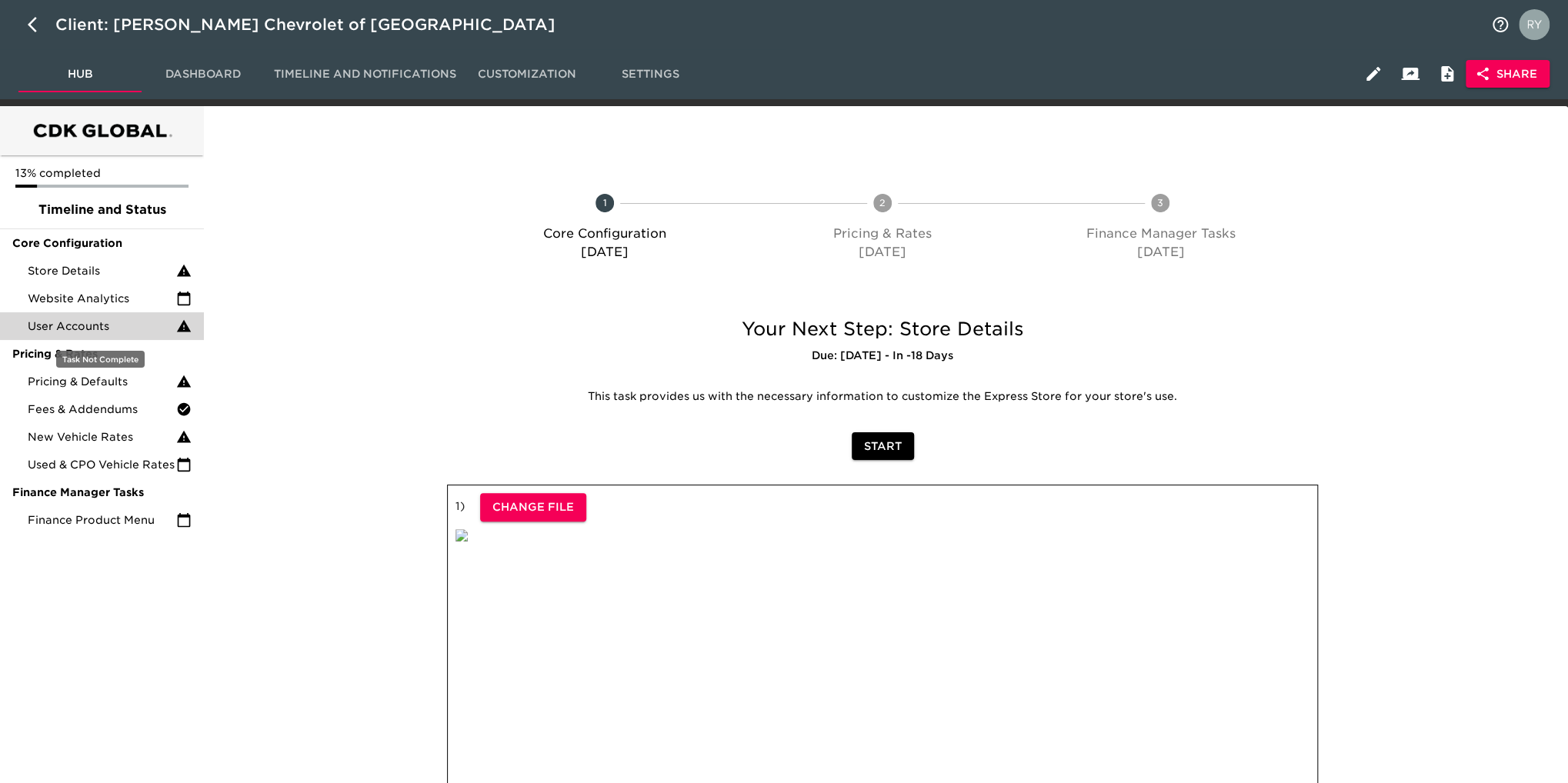
click at [110, 324] on span "User Accounts" at bounding box center [102, 326] width 149 height 15
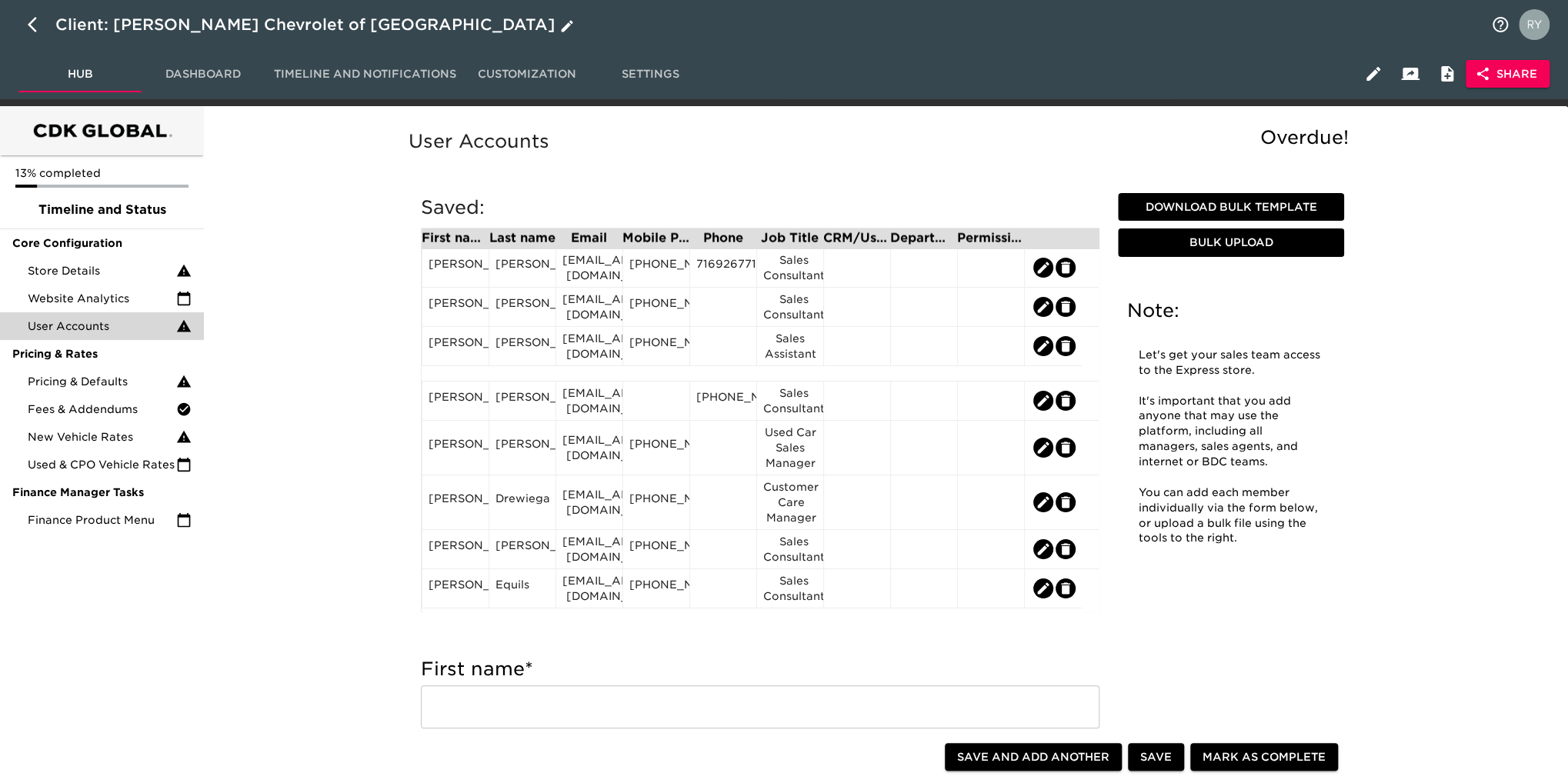
click at [34, 24] on icon "button" at bounding box center [37, 24] width 19 height 19
select select "10"
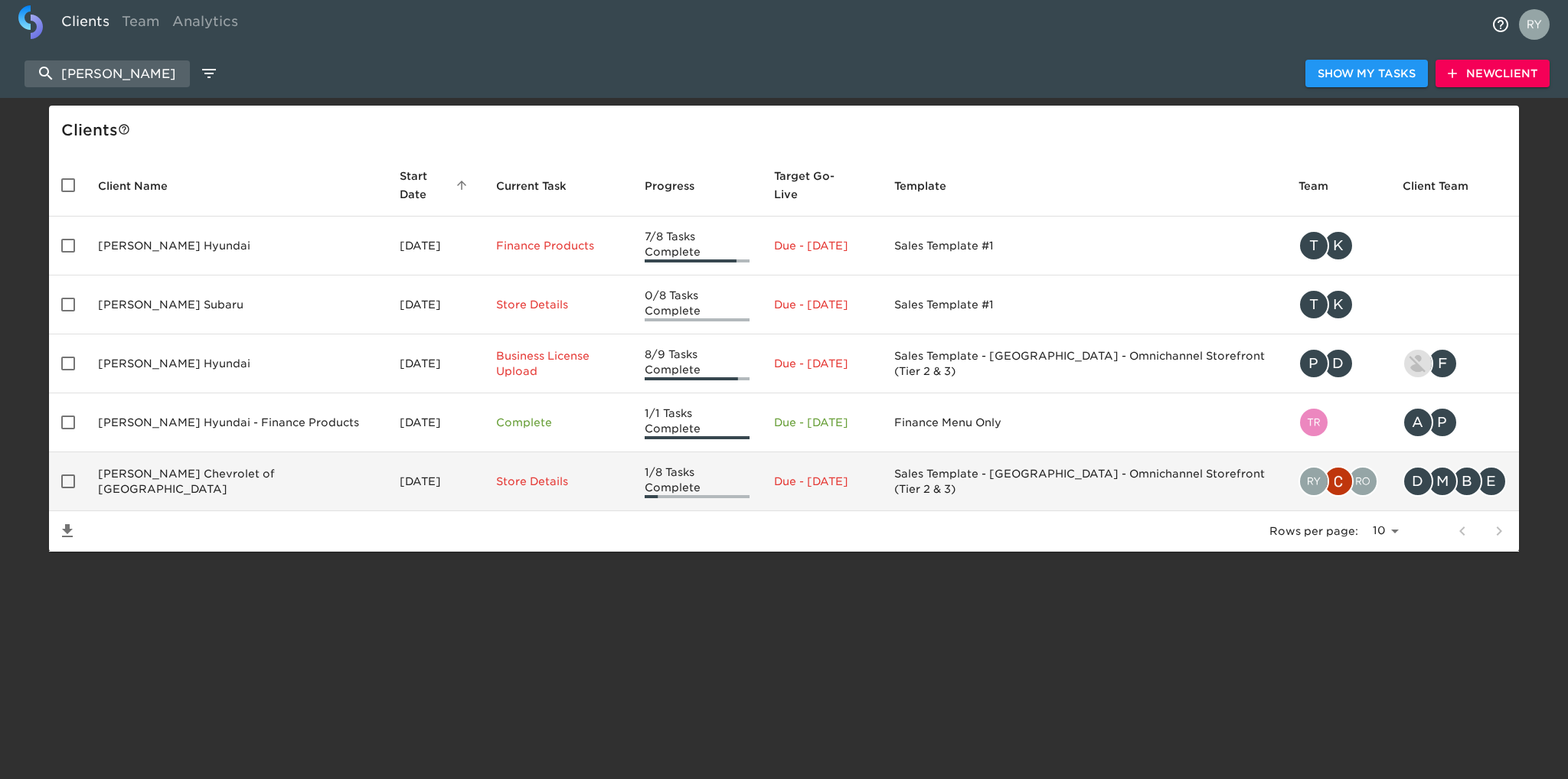
click at [192, 452] on td "[PERSON_NAME] Chevrolet of [GEOGRAPHIC_DATA]" at bounding box center [236, 482] width 302 height 59
